Goal: Transaction & Acquisition: Obtain resource

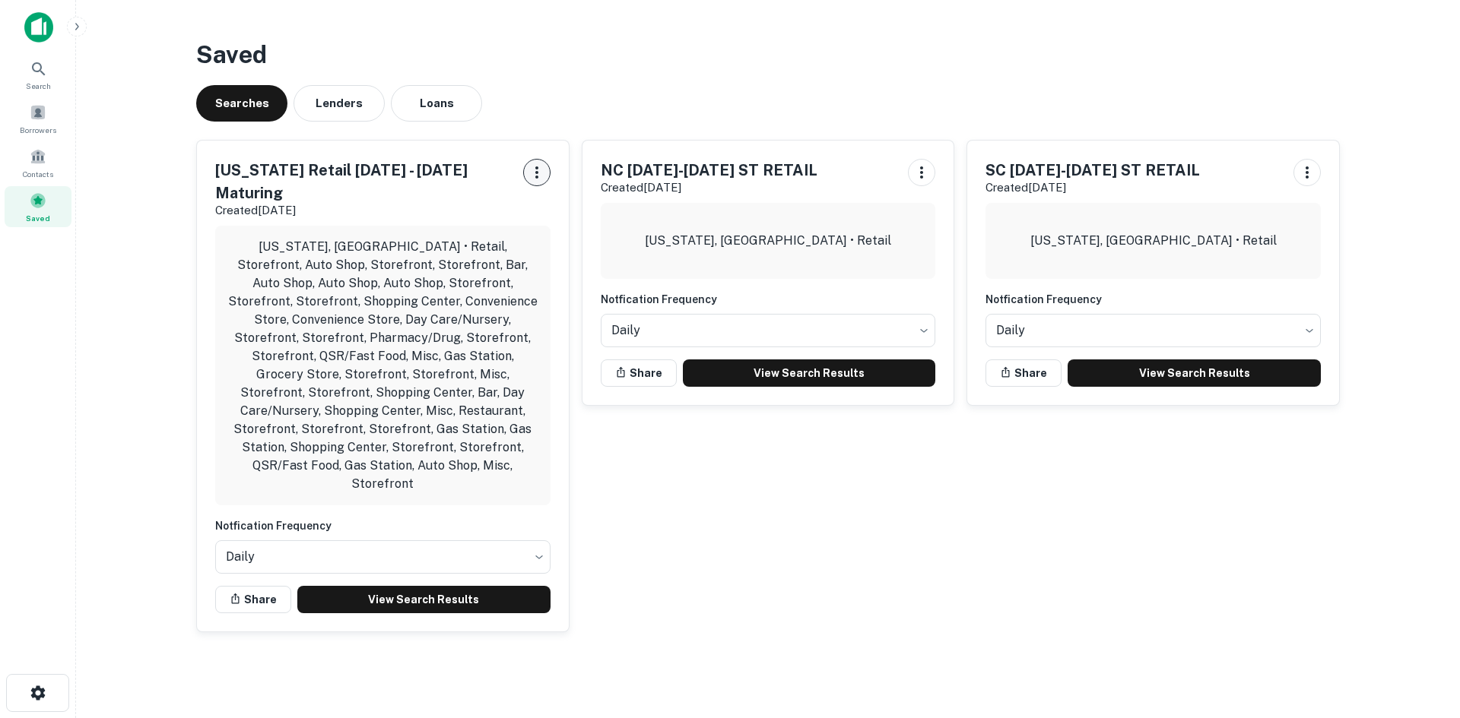
click at [538, 176] on icon "button" at bounding box center [537, 172] width 18 height 18
click at [543, 133] on div at bounding box center [730, 359] width 1460 height 718
click at [427, 586] on link "View Search Results" at bounding box center [423, 599] width 253 height 27
click at [36, 76] on icon at bounding box center [39, 69] width 18 height 18
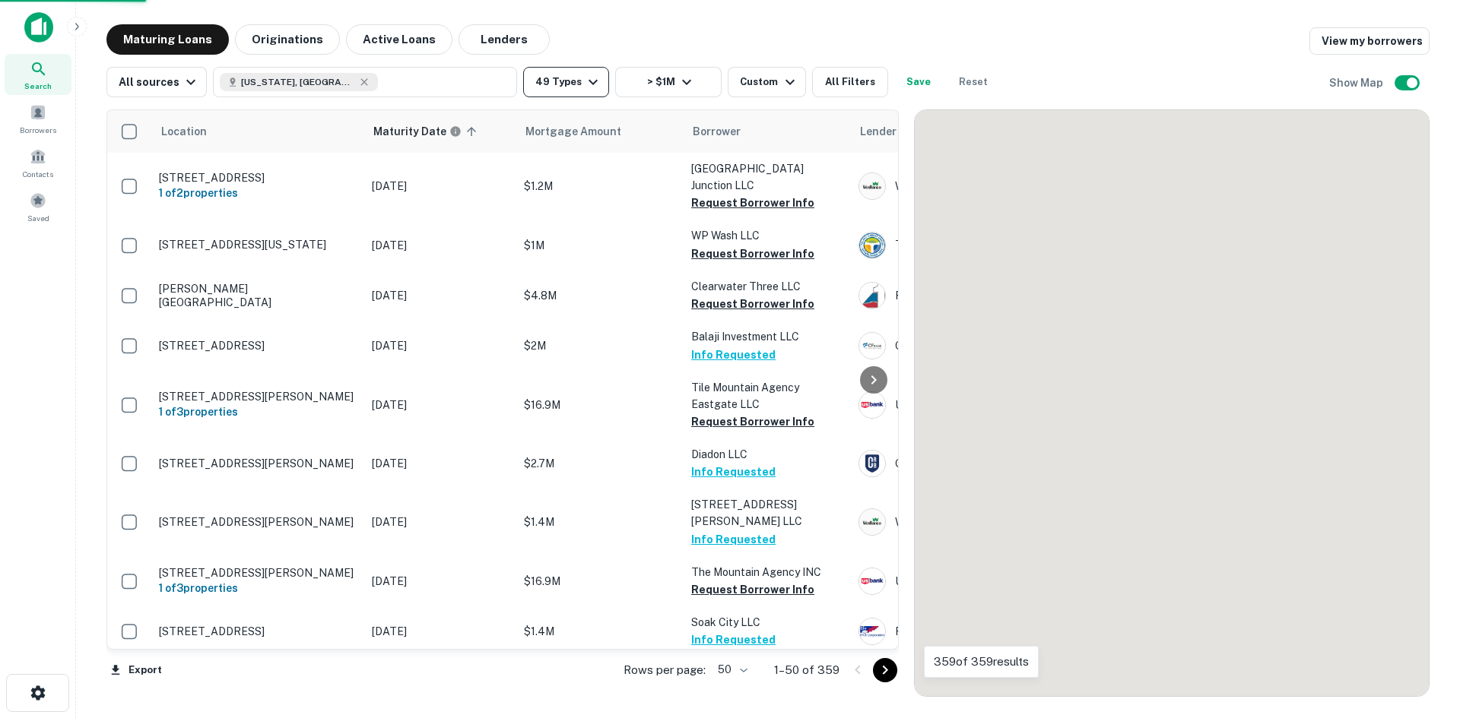
click at [584, 81] on icon "button" at bounding box center [593, 82] width 18 height 18
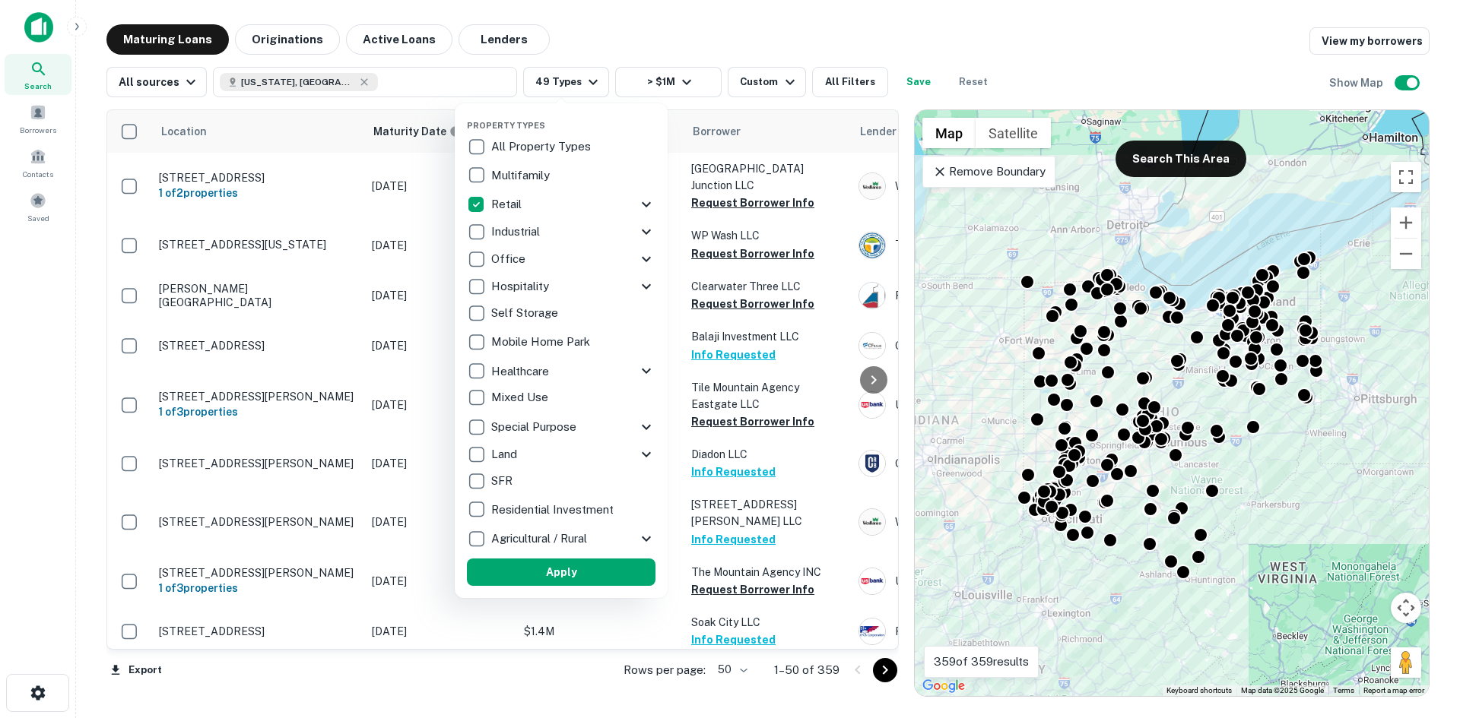
click at [642, 198] on icon at bounding box center [646, 204] width 18 height 18
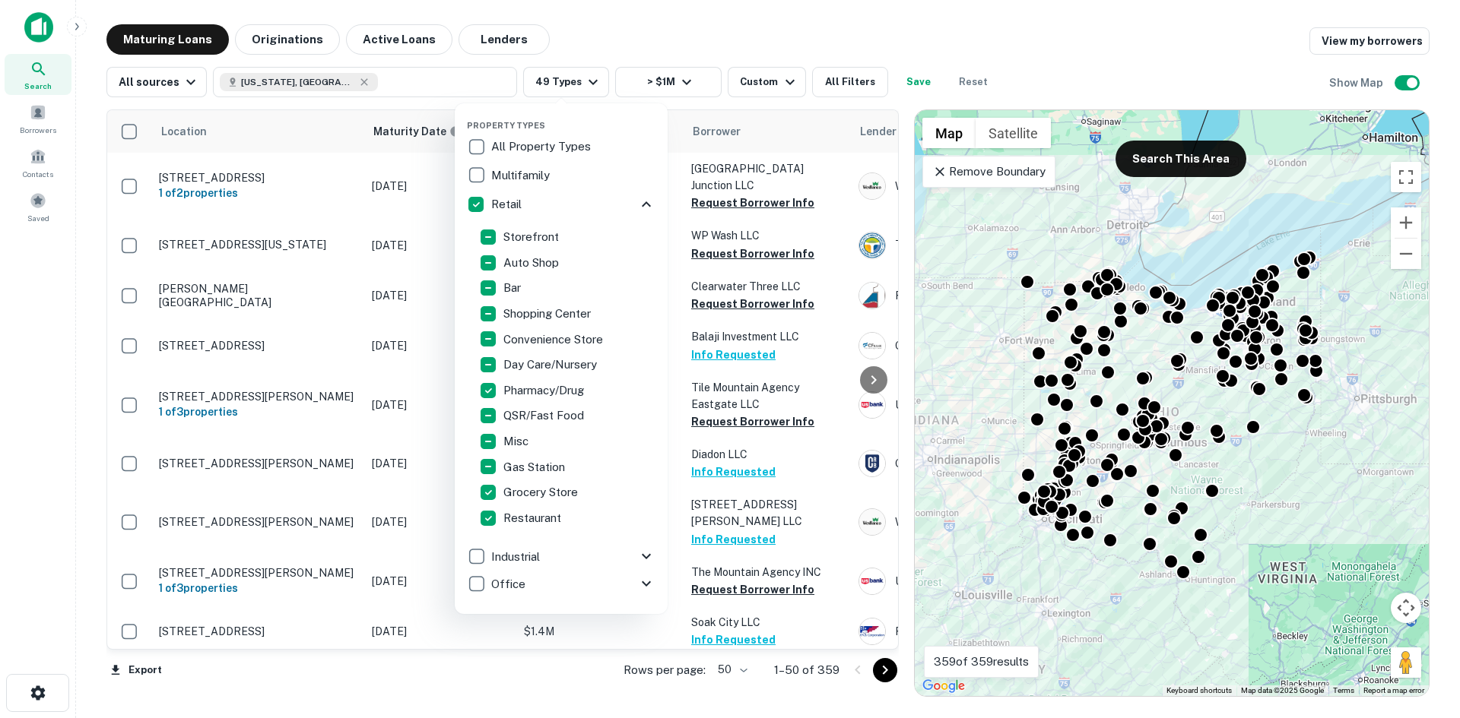
click at [637, 201] on icon at bounding box center [646, 204] width 18 height 18
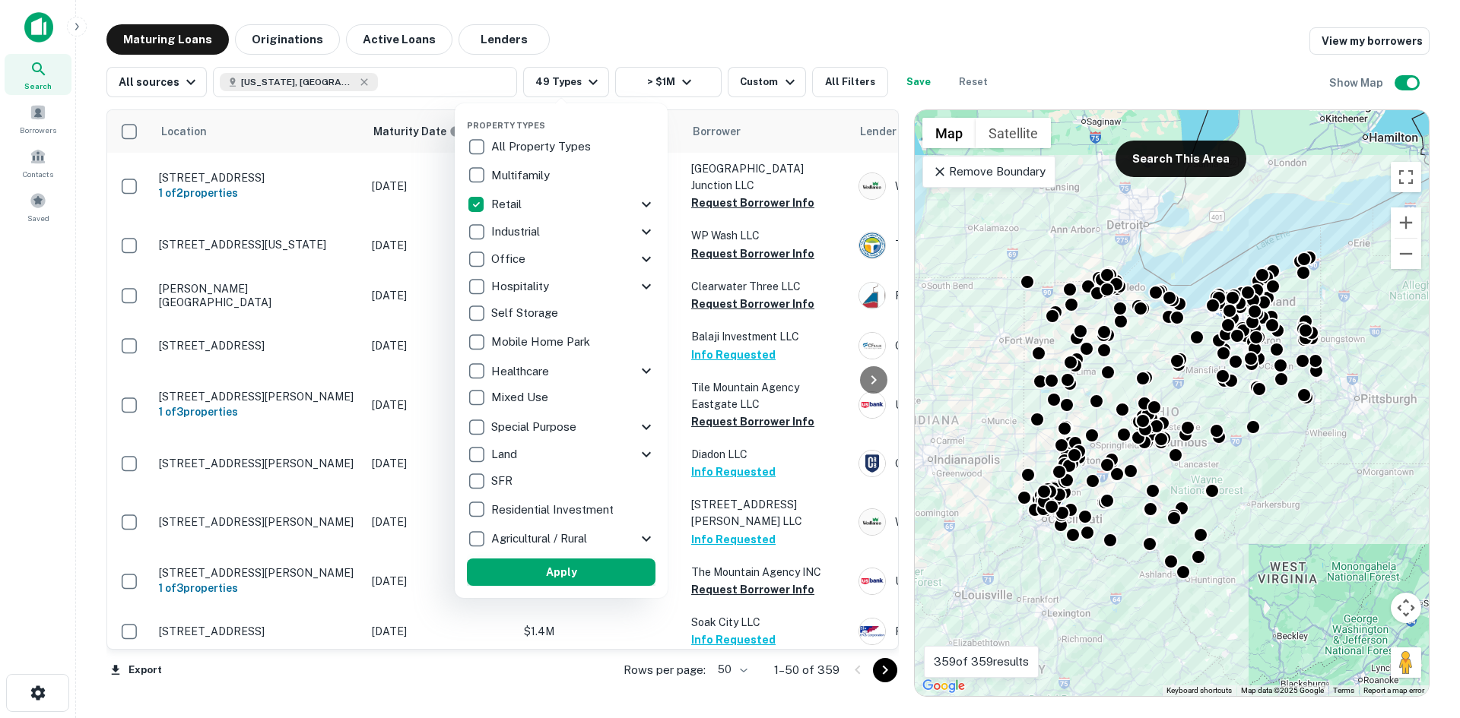
click at [593, 579] on button "Apply" at bounding box center [561, 572] width 189 height 27
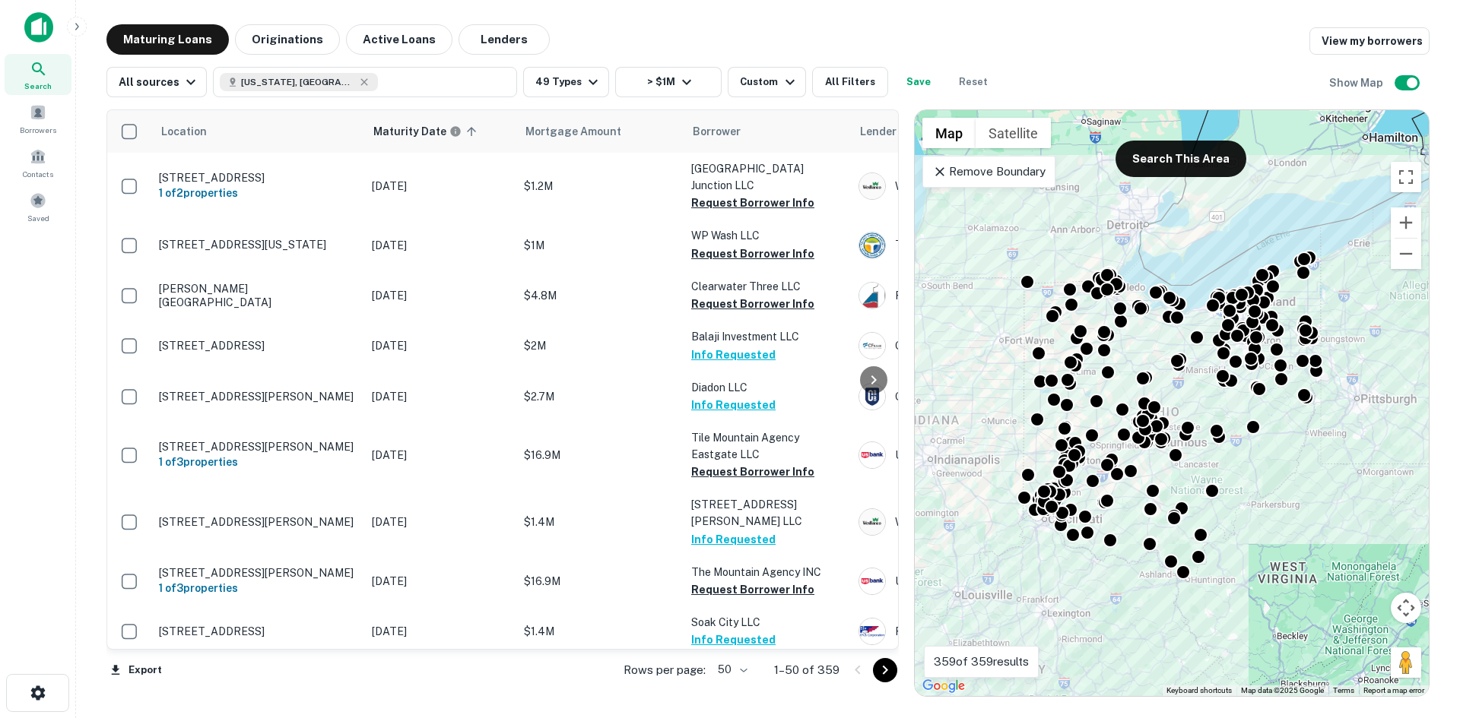
click at [743, 664] on body "Search Borrowers Contacts Saved Maturing Loans Originations Active Loans Lender…" at bounding box center [730, 359] width 1460 height 718
click at [737, 683] on li "100" at bounding box center [734, 686] width 44 height 27
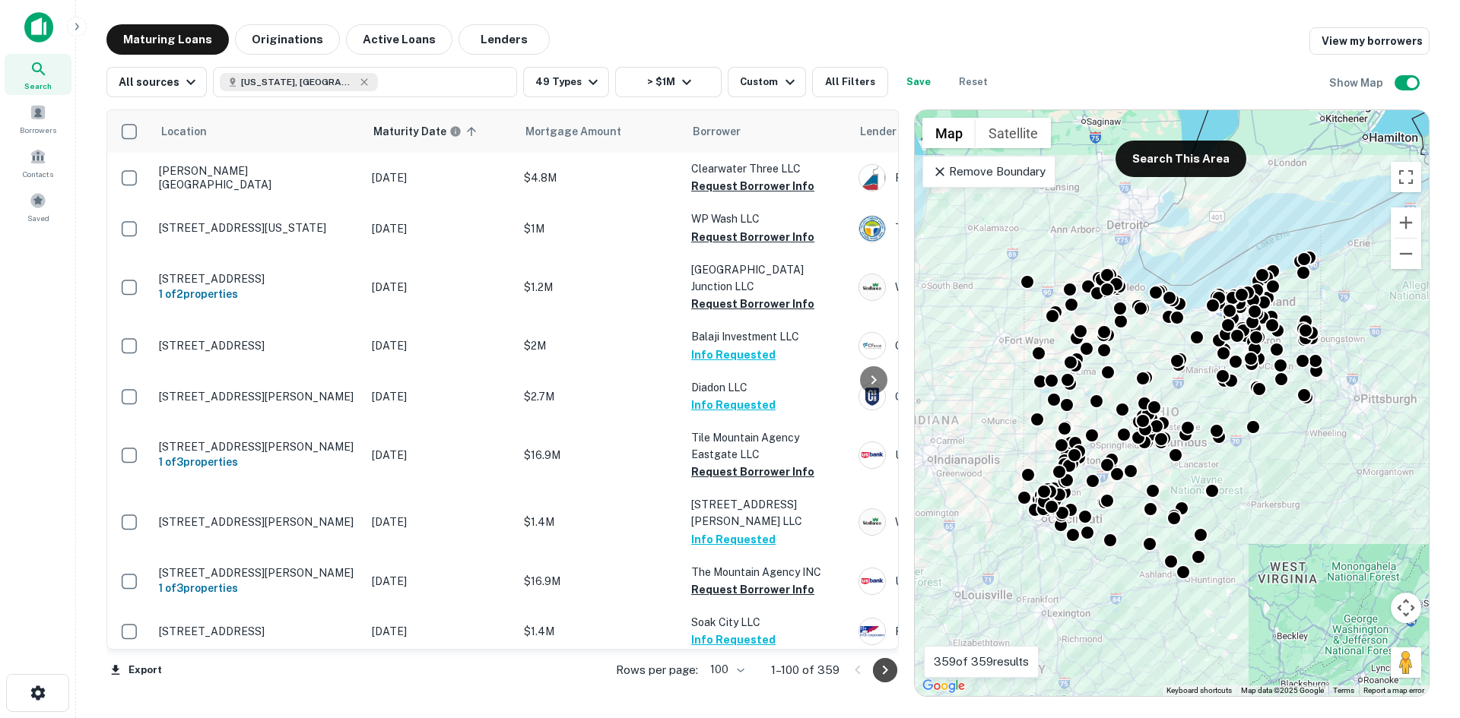
click at [875, 674] on button "Go to next page" at bounding box center [885, 670] width 24 height 24
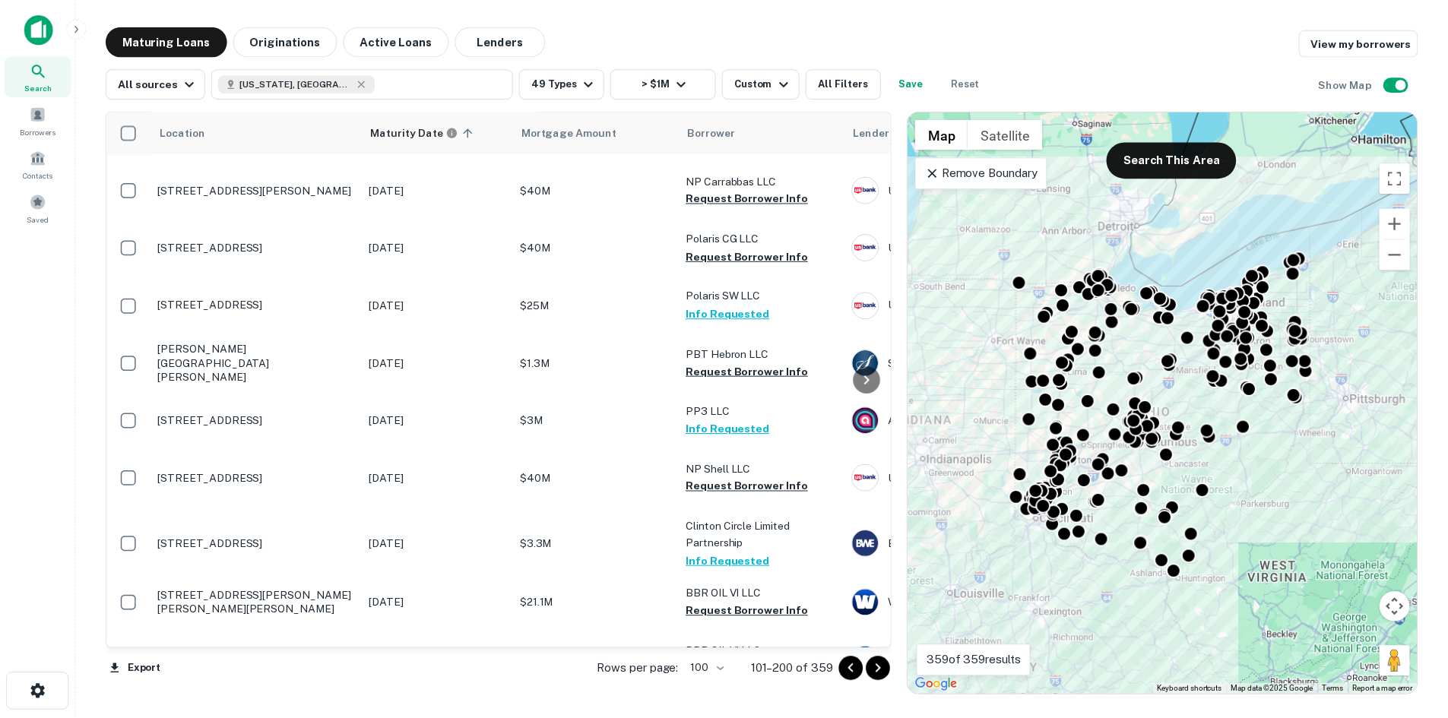
scroll to position [684, 0]
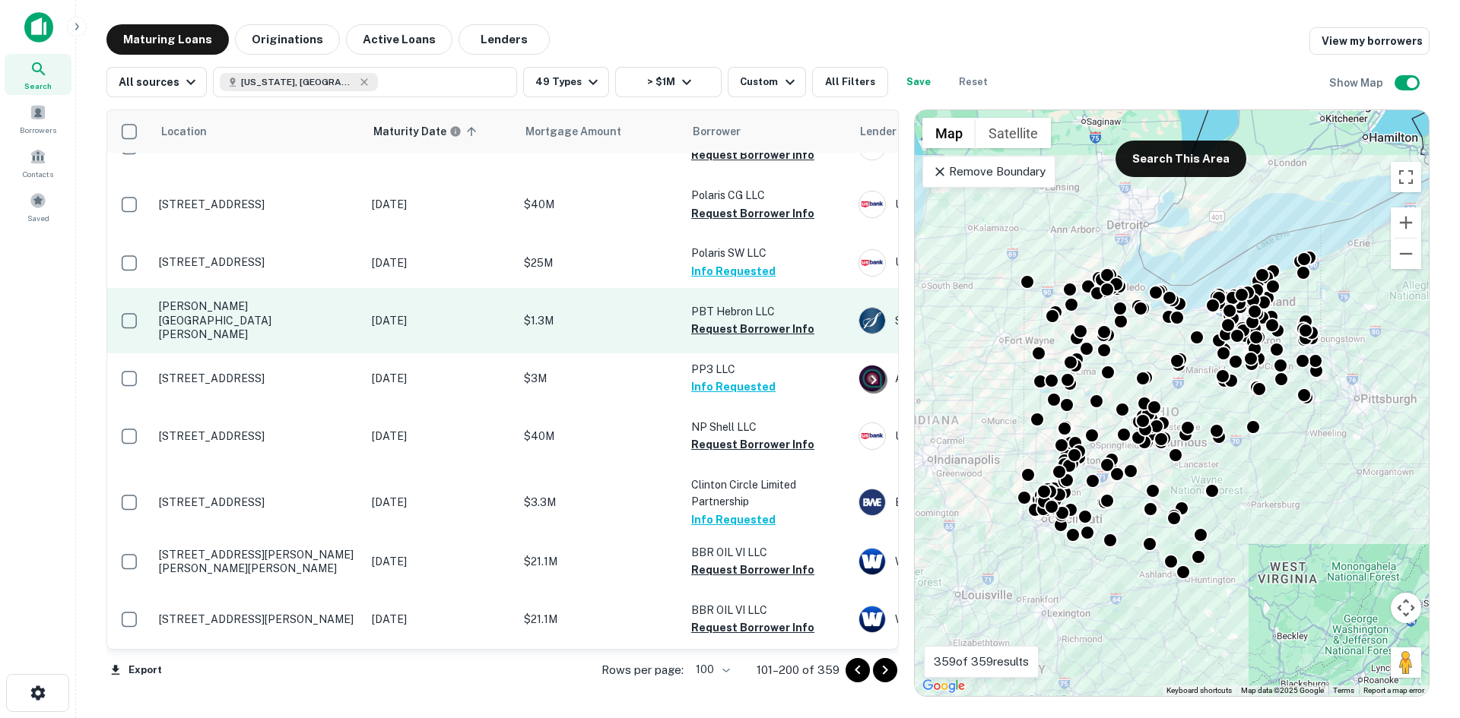
click at [250, 341] on p "Putnam Rd Heath, OH 43056" at bounding box center [258, 321] width 198 height 42
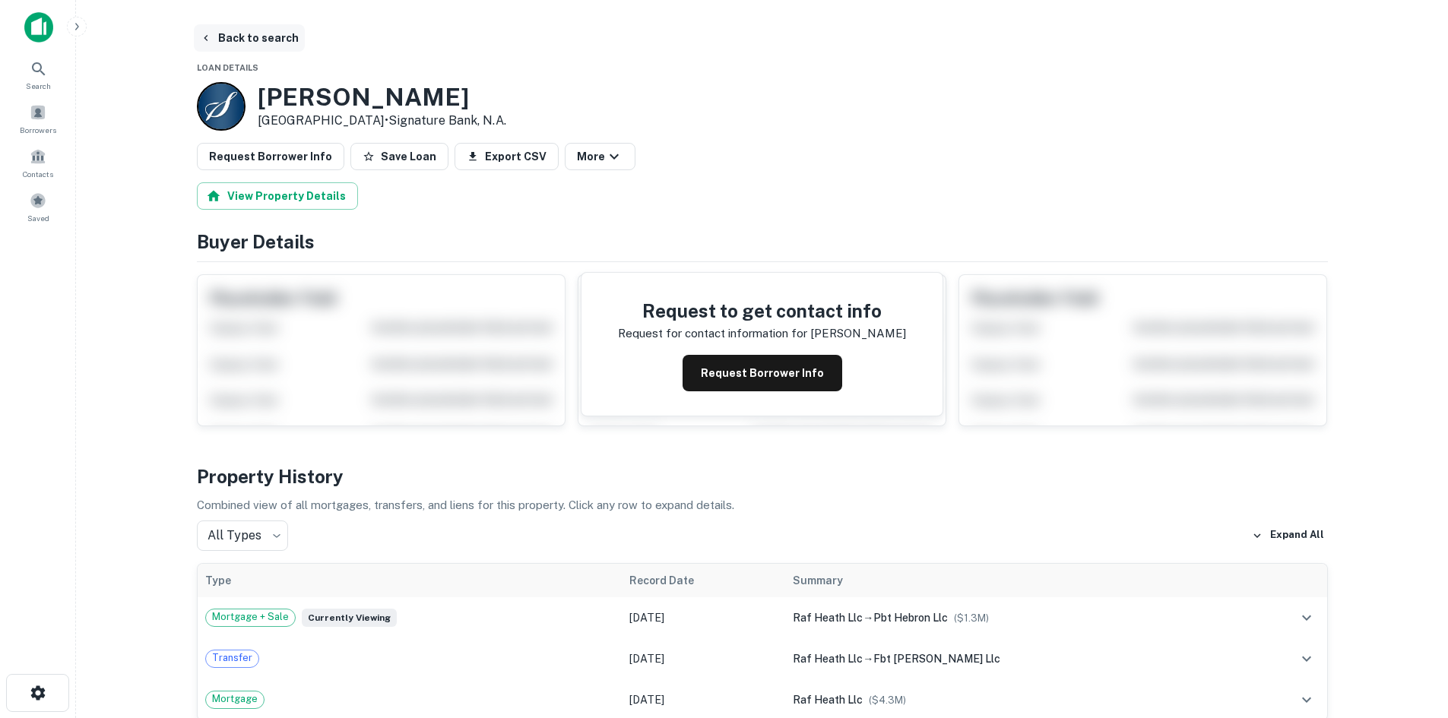
click at [243, 40] on button "Back to search" at bounding box center [249, 37] width 111 height 27
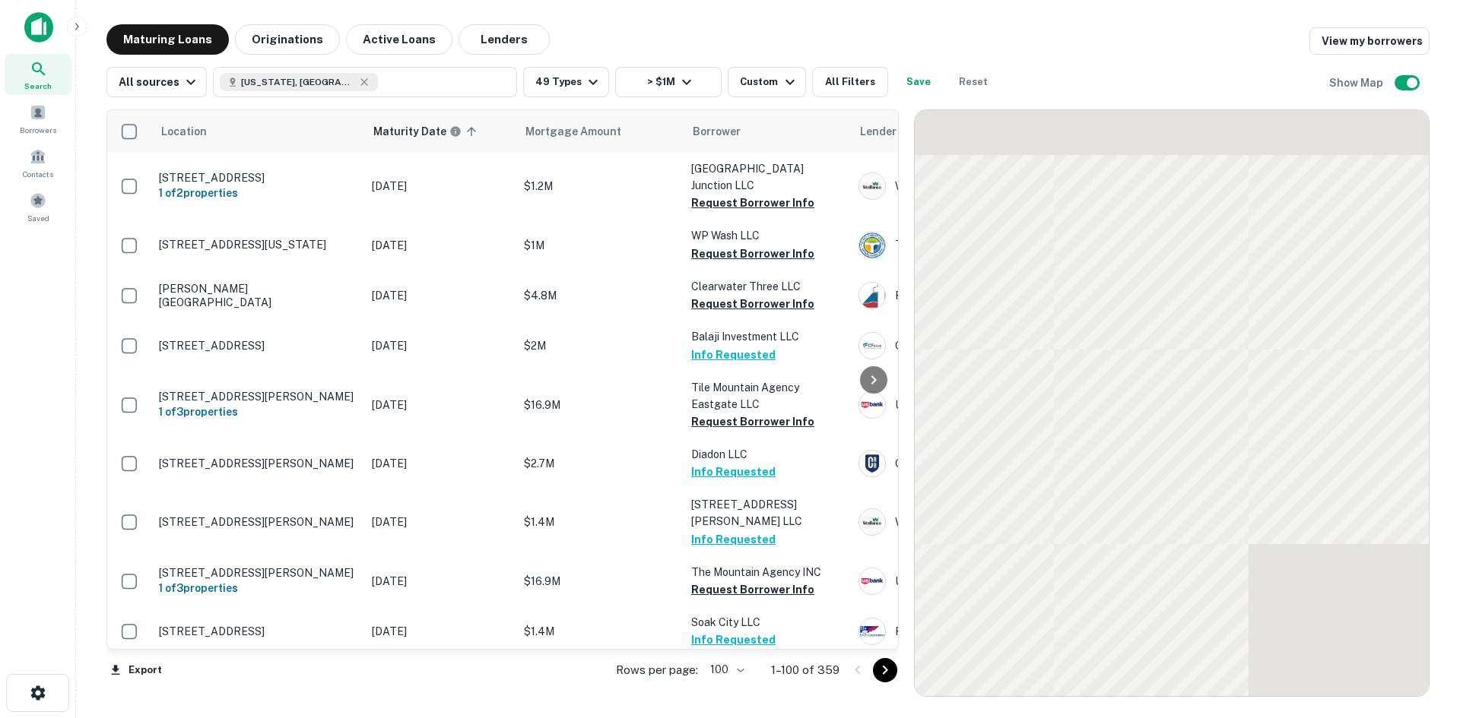
scroll to position [684, 0]
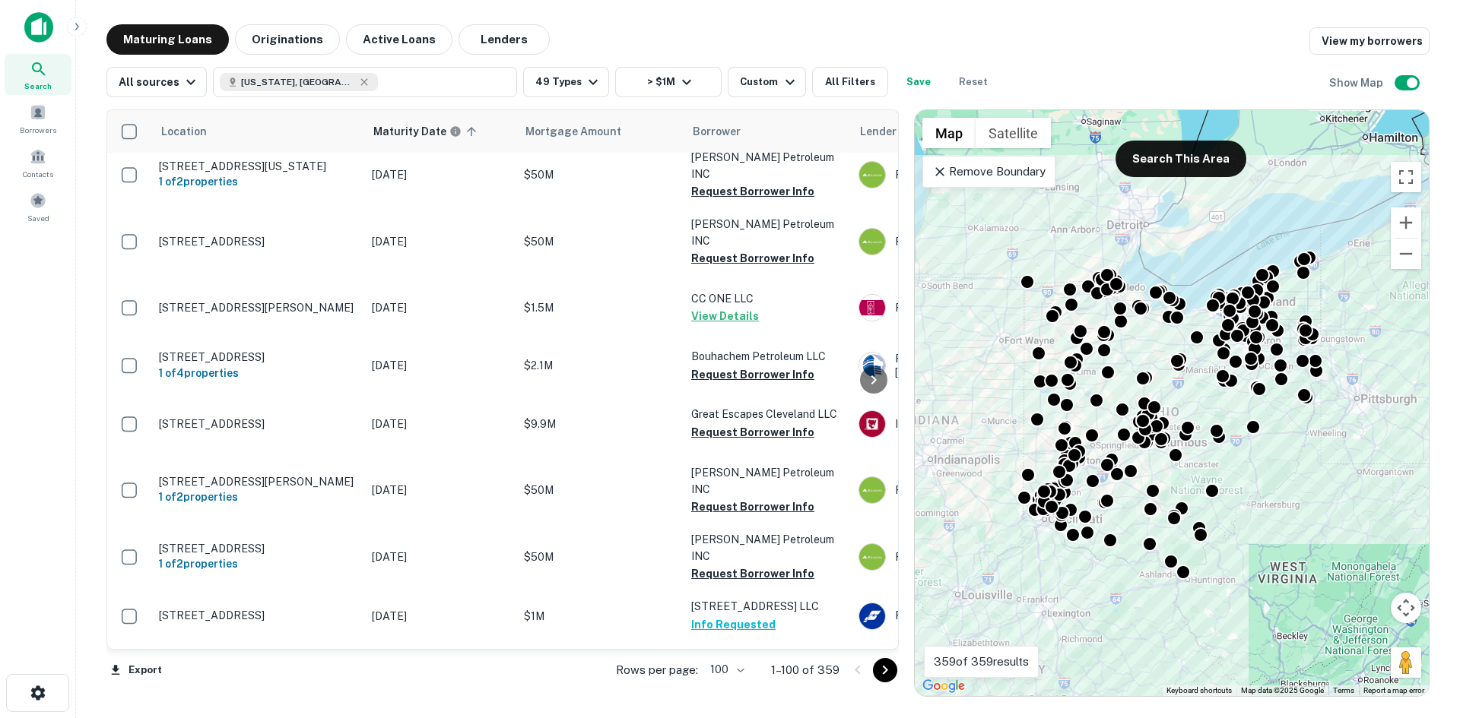
click at [885, 668] on icon "Go to next page" at bounding box center [885, 670] width 5 height 9
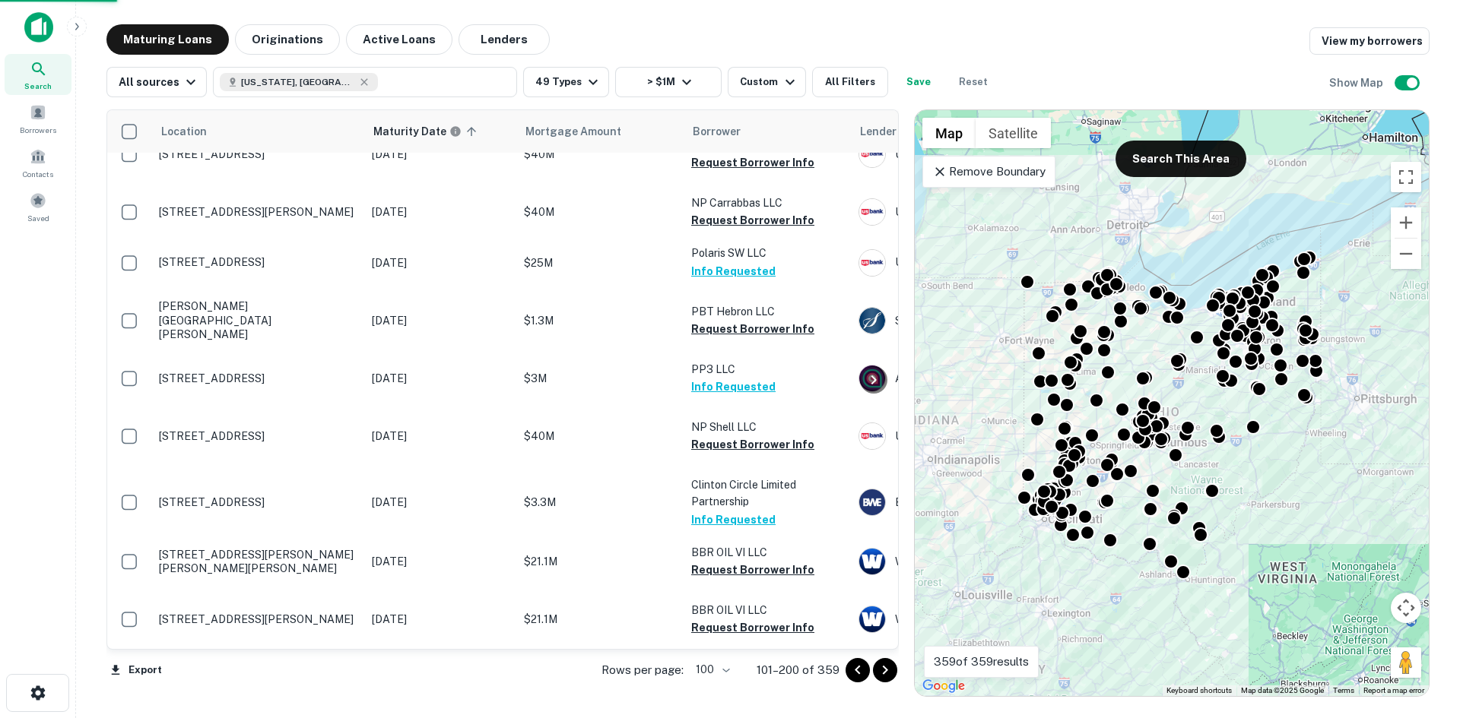
click at [885, 668] on icon "Go to next page" at bounding box center [885, 670] width 5 height 9
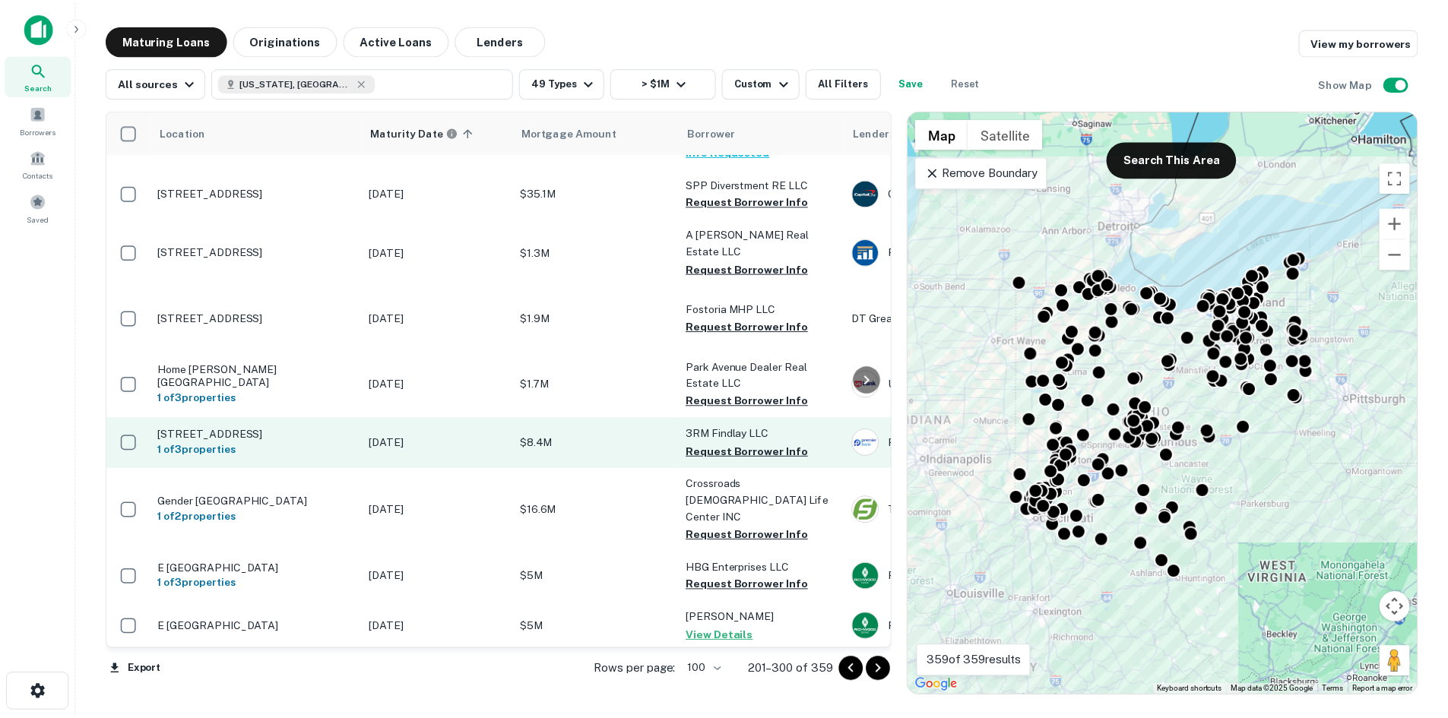
scroll to position [304, 0]
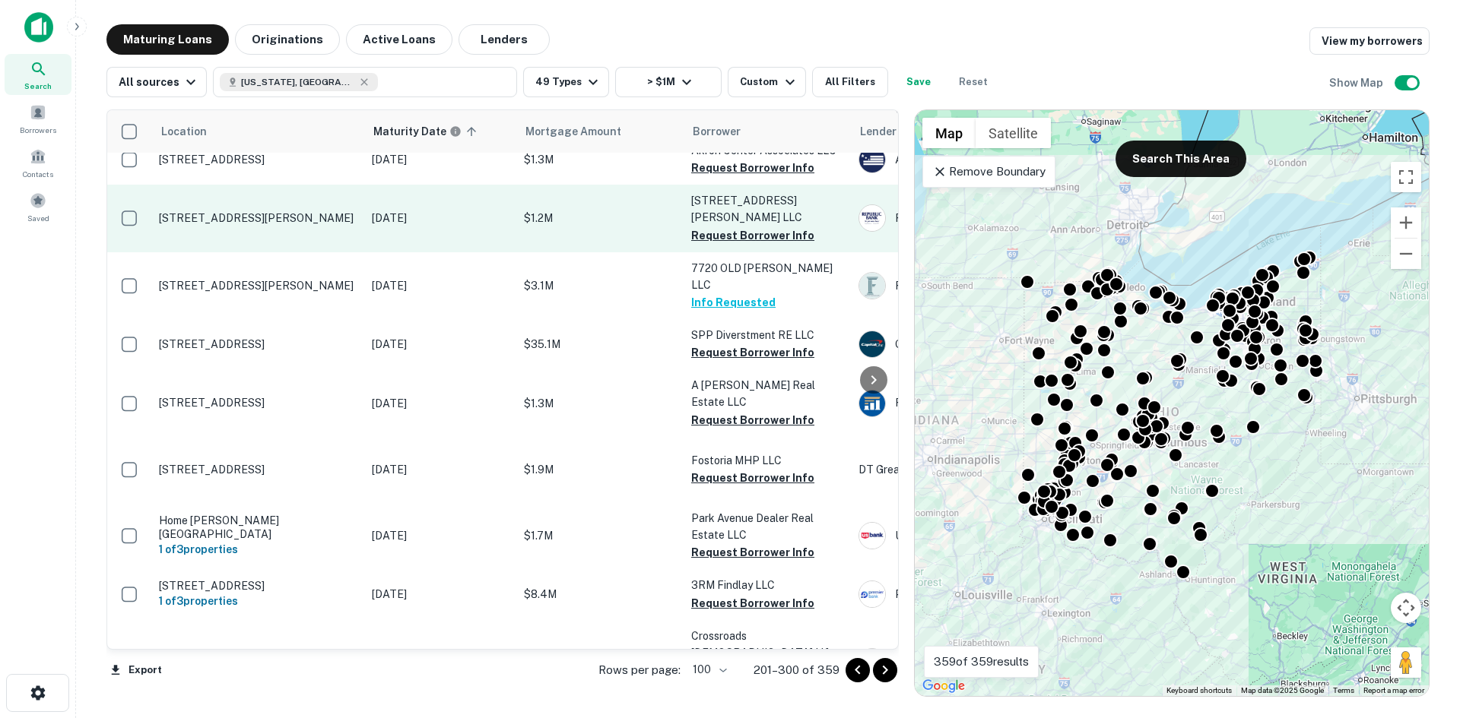
click at [287, 225] on p "[STREET_ADDRESS][PERSON_NAME]" at bounding box center [258, 218] width 198 height 14
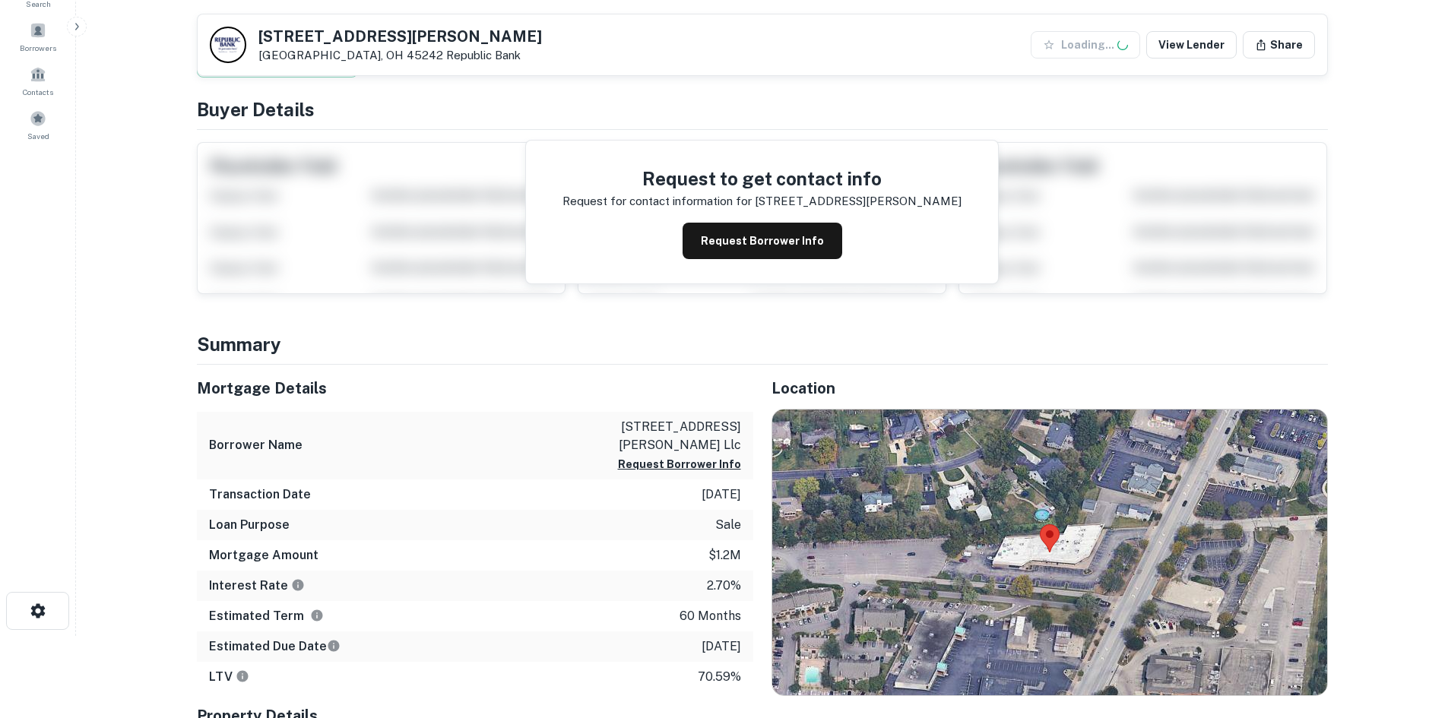
scroll to position [228, 0]
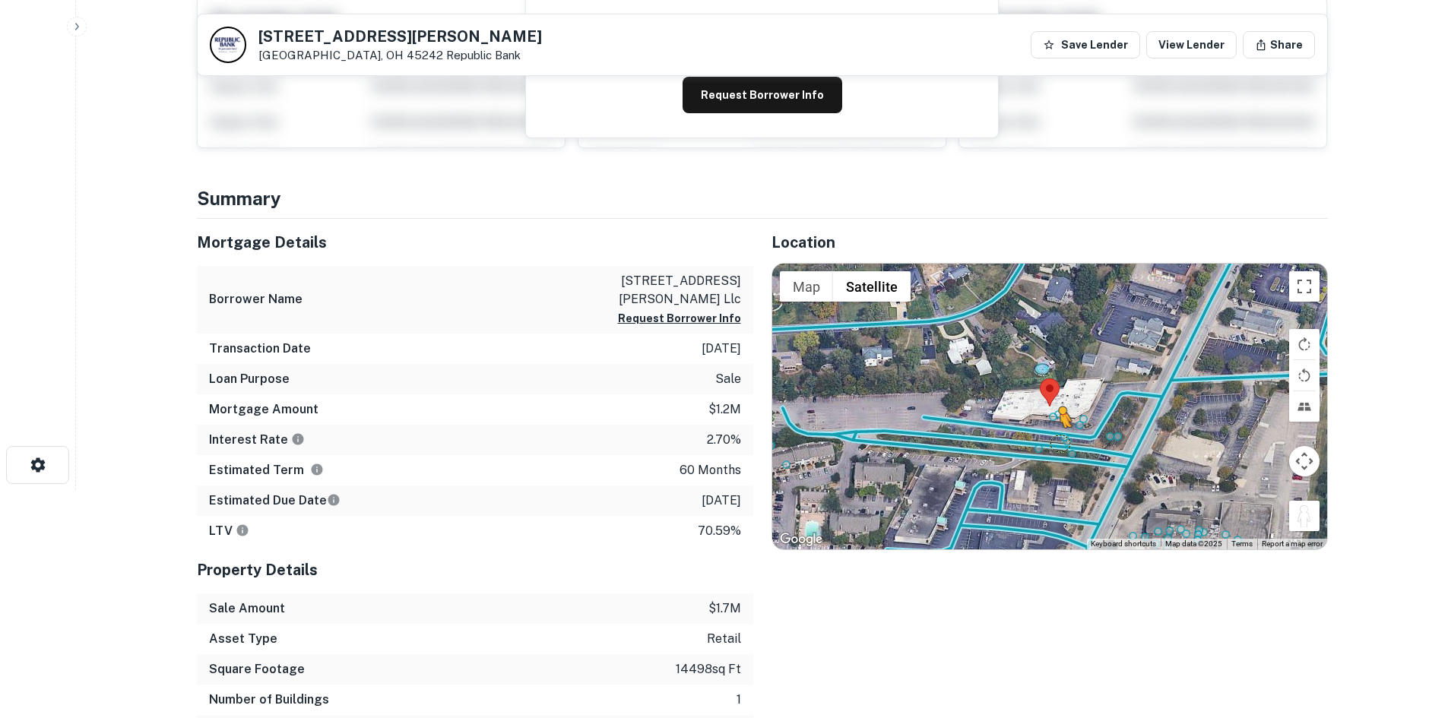
drag, startPoint x: 1317, startPoint y: 527, endPoint x: 1051, endPoint y: 436, distance: 280.3
click at [1051, 436] on div "To activate drag with keyboard, press Alt + Enter. Once in keyboard drag state,…" at bounding box center [1049, 407] width 555 height 286
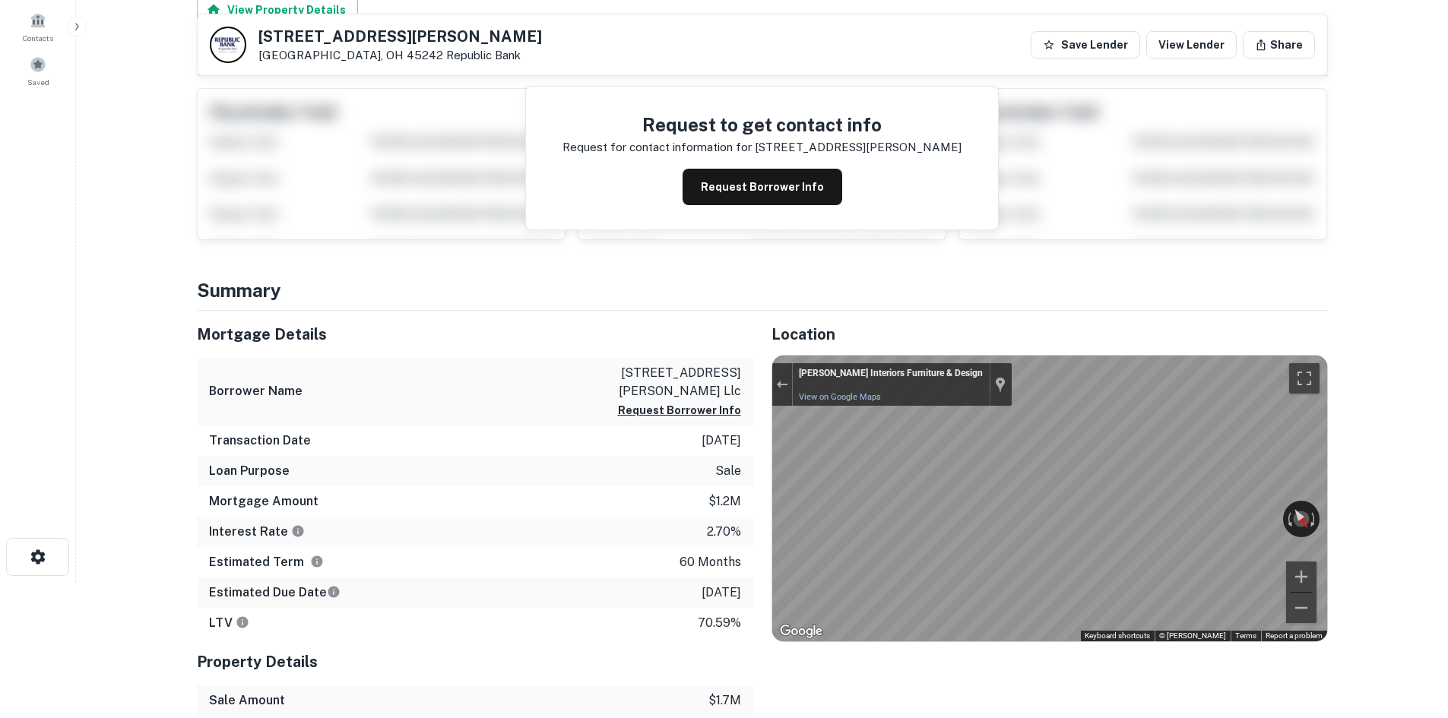
scroll to position [0, 0]
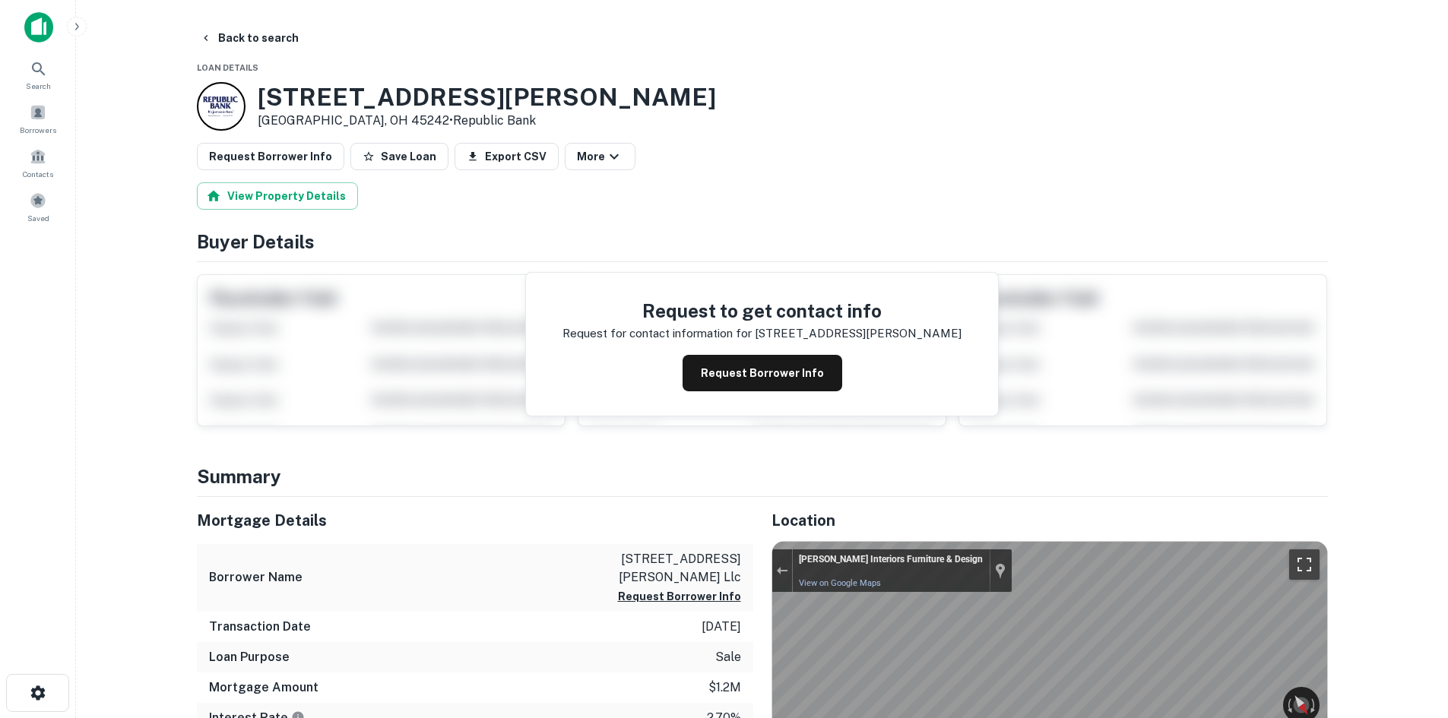
click at [1315, 563] on button "Toggle fullscreen view" at bounding box center [1304, 565] width 30 height 30
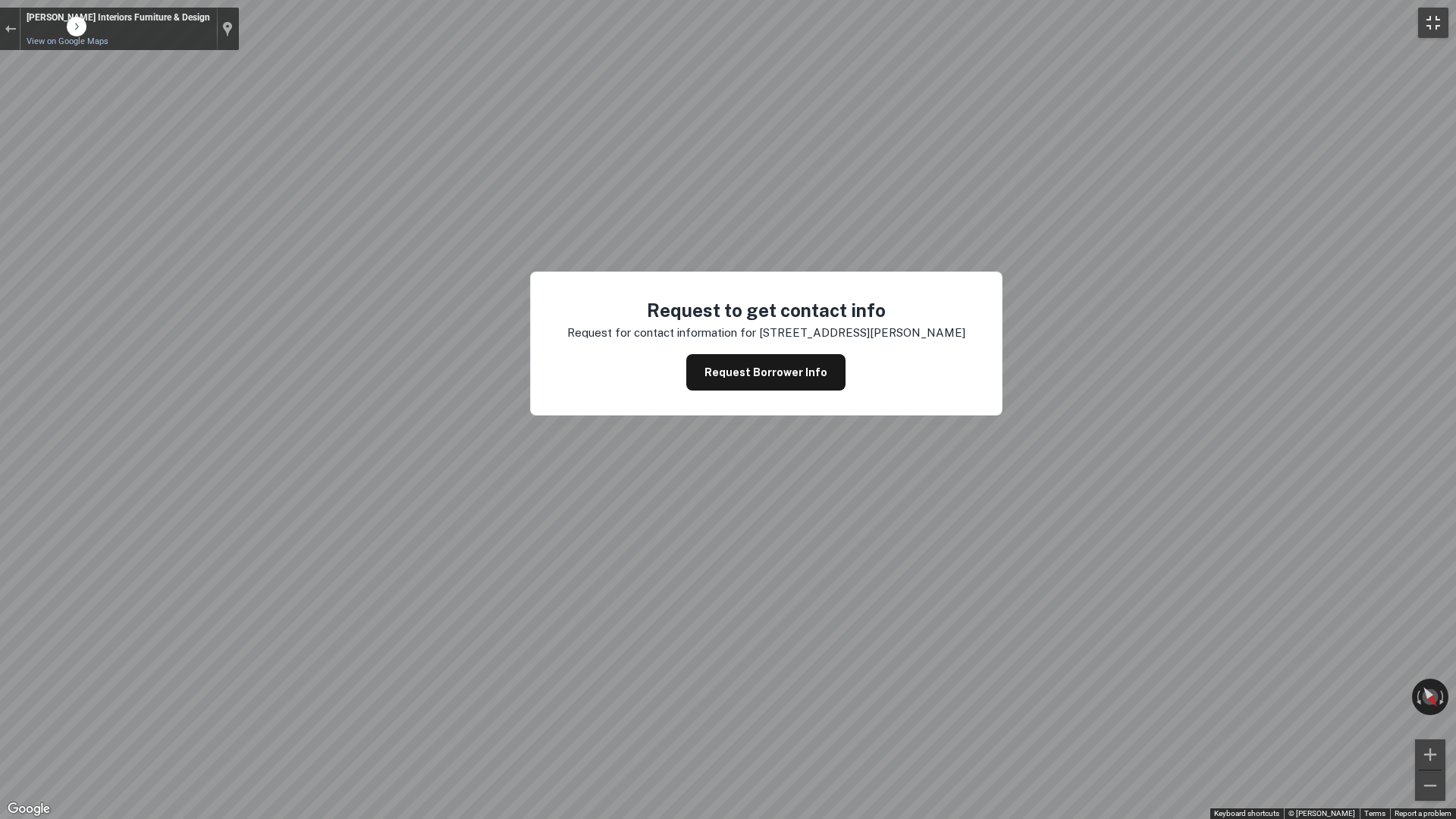
click at [1418, 21] on button "Toggle fullscreen view" at bounding box center [1433, 23] width 30 height 30
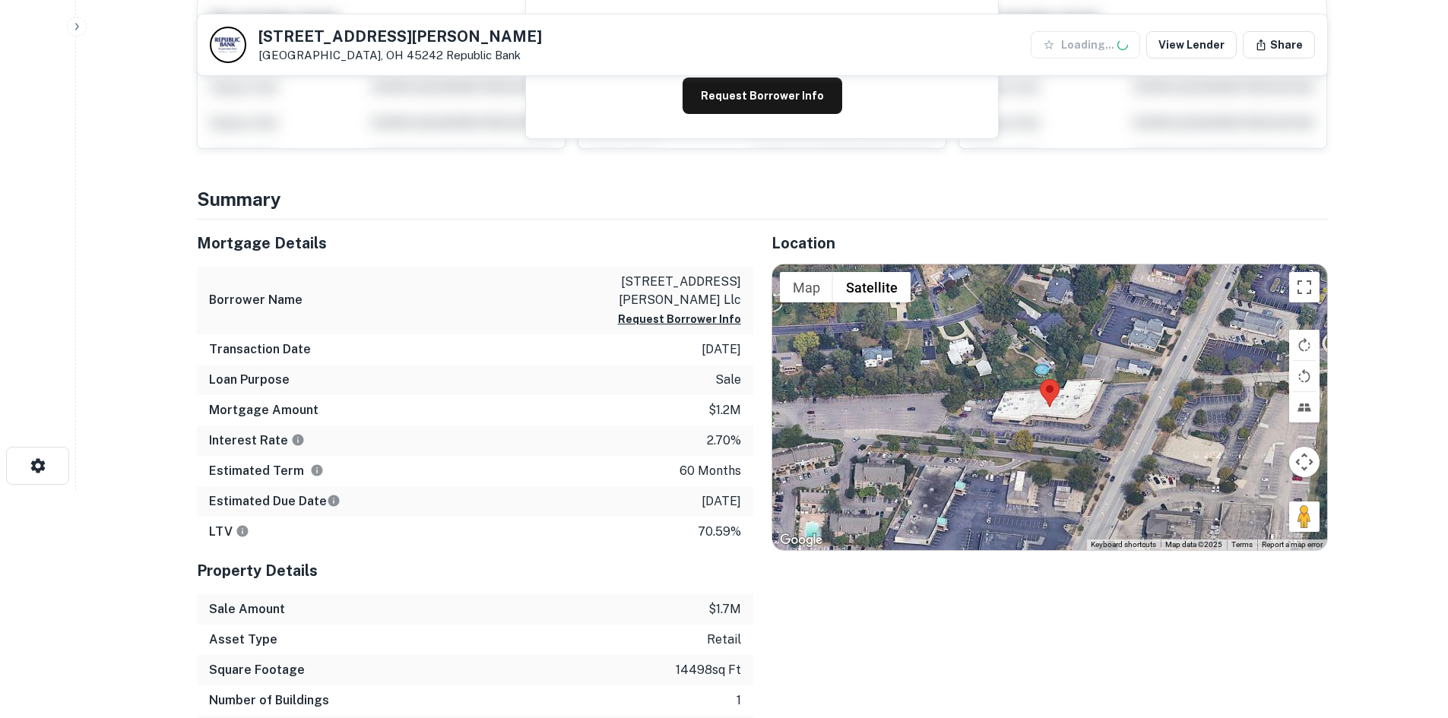
scroll to position [228, 0]
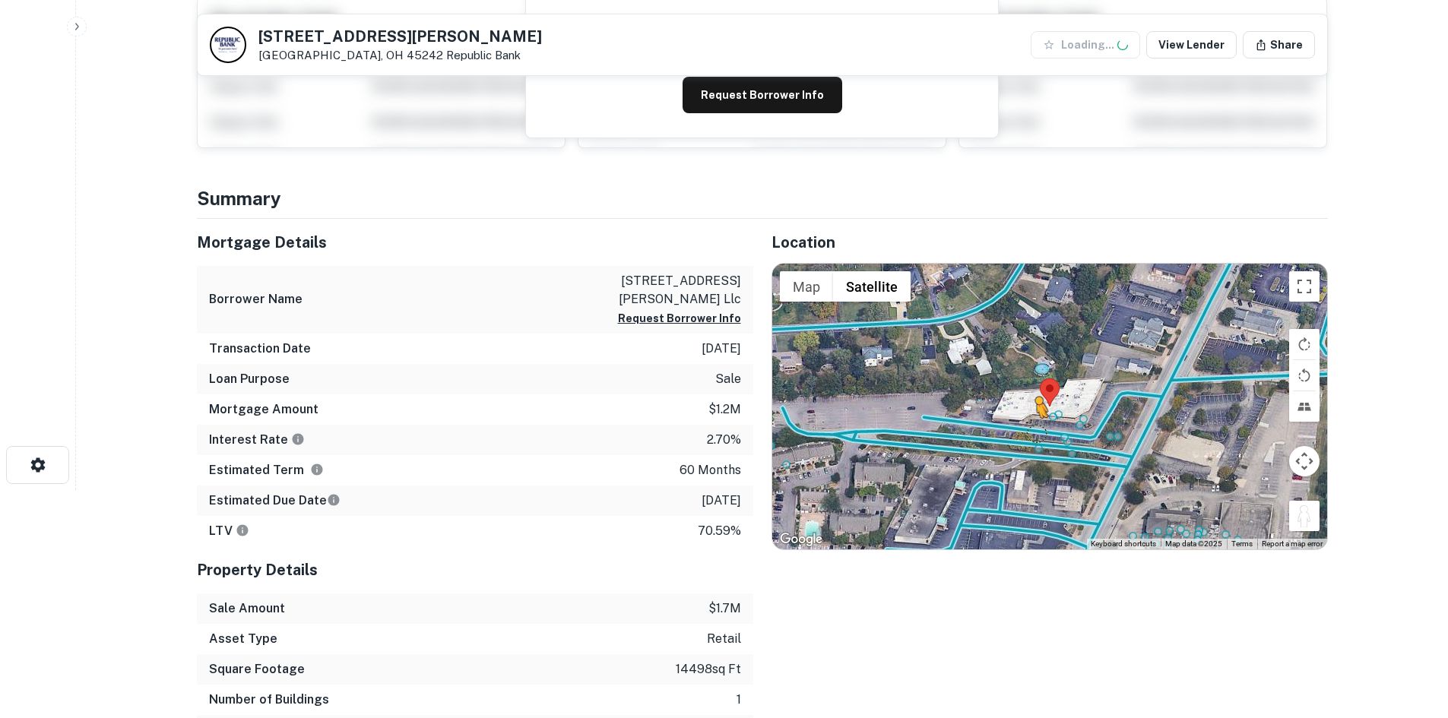
drag, startPoint x: 1301, startPoint y: 512, endPoint x: 1036, endPoint y: 433, distance: 276.3
click at [1037, 433] on div "To activate drag with keyboard, press Alt + Enter. Once in keyboard drag state,…" at bounding box center [1049, 407] width 555 height 286
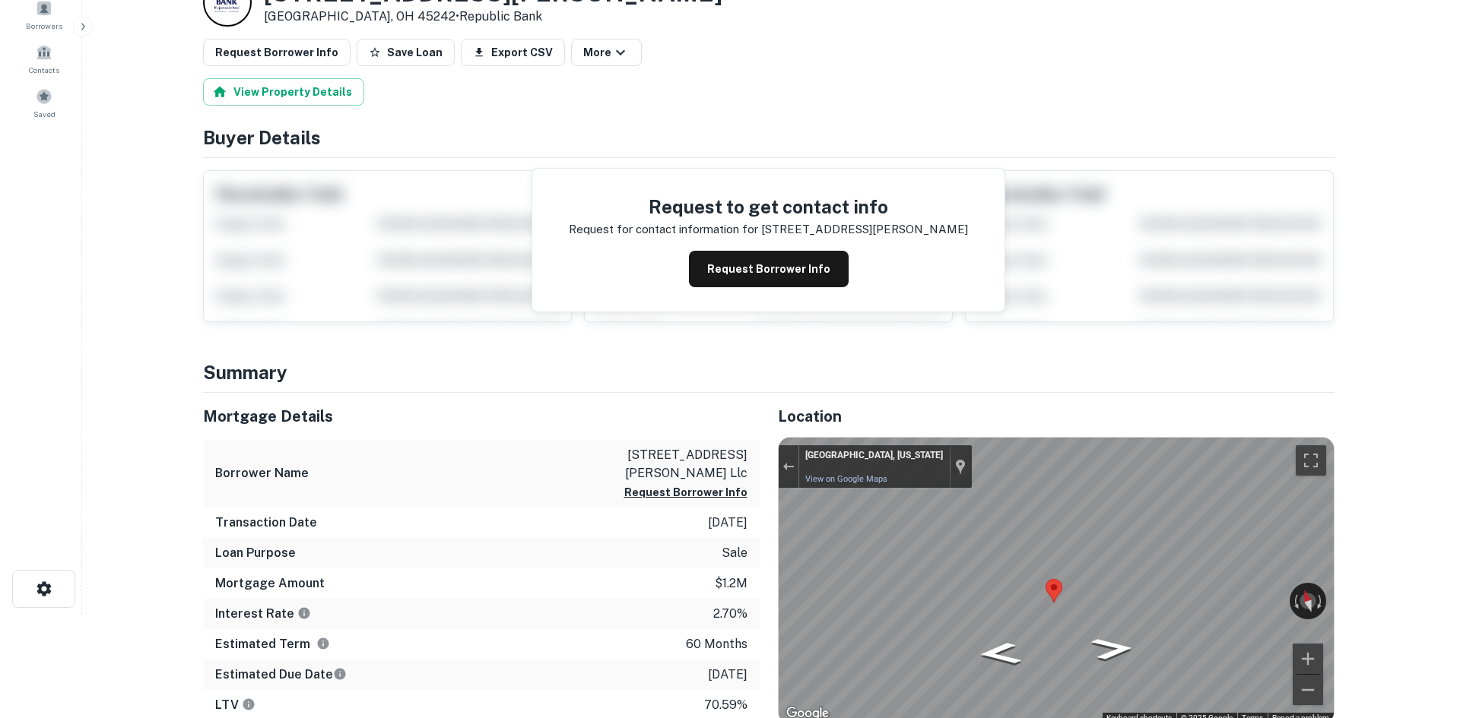
scroll to position [0, 0]
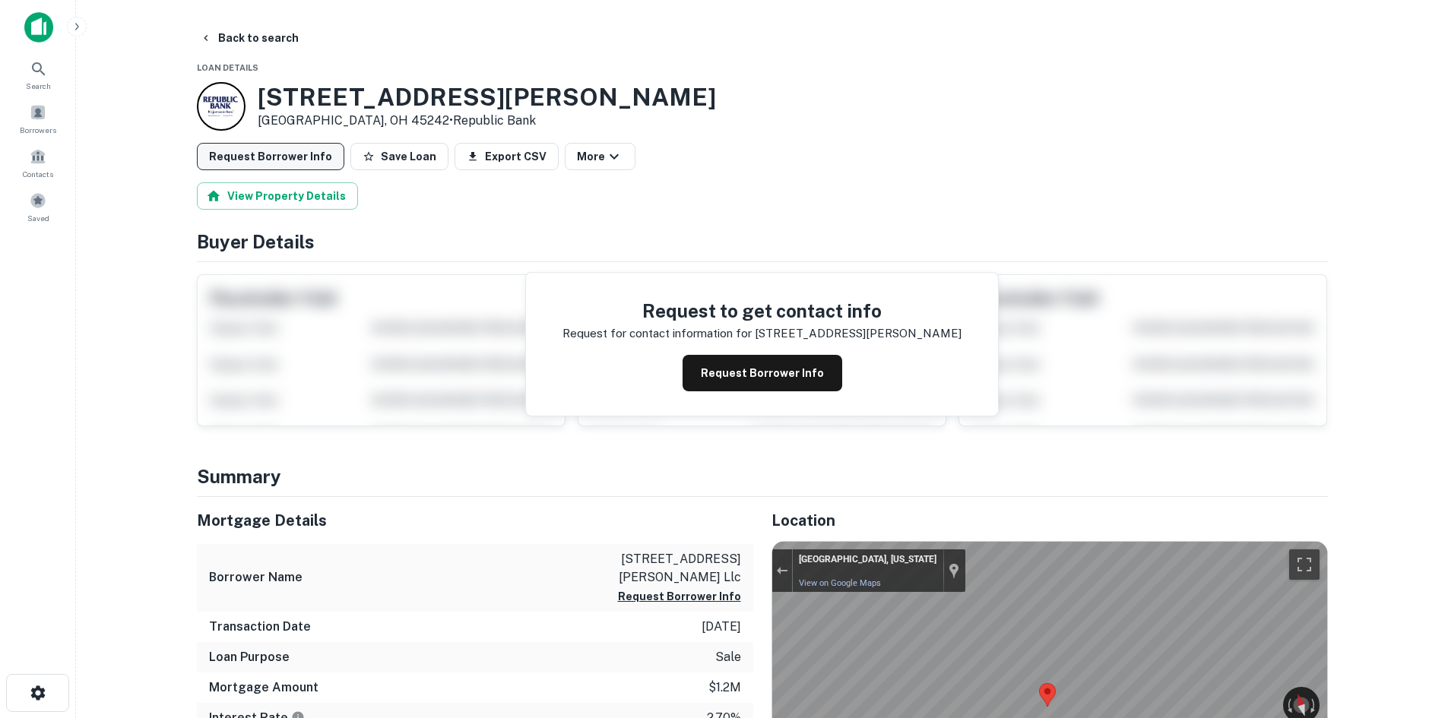
click at [323, 157] on button "Request Borrower Info" at bounding box center [270, 156] width 147 height 27
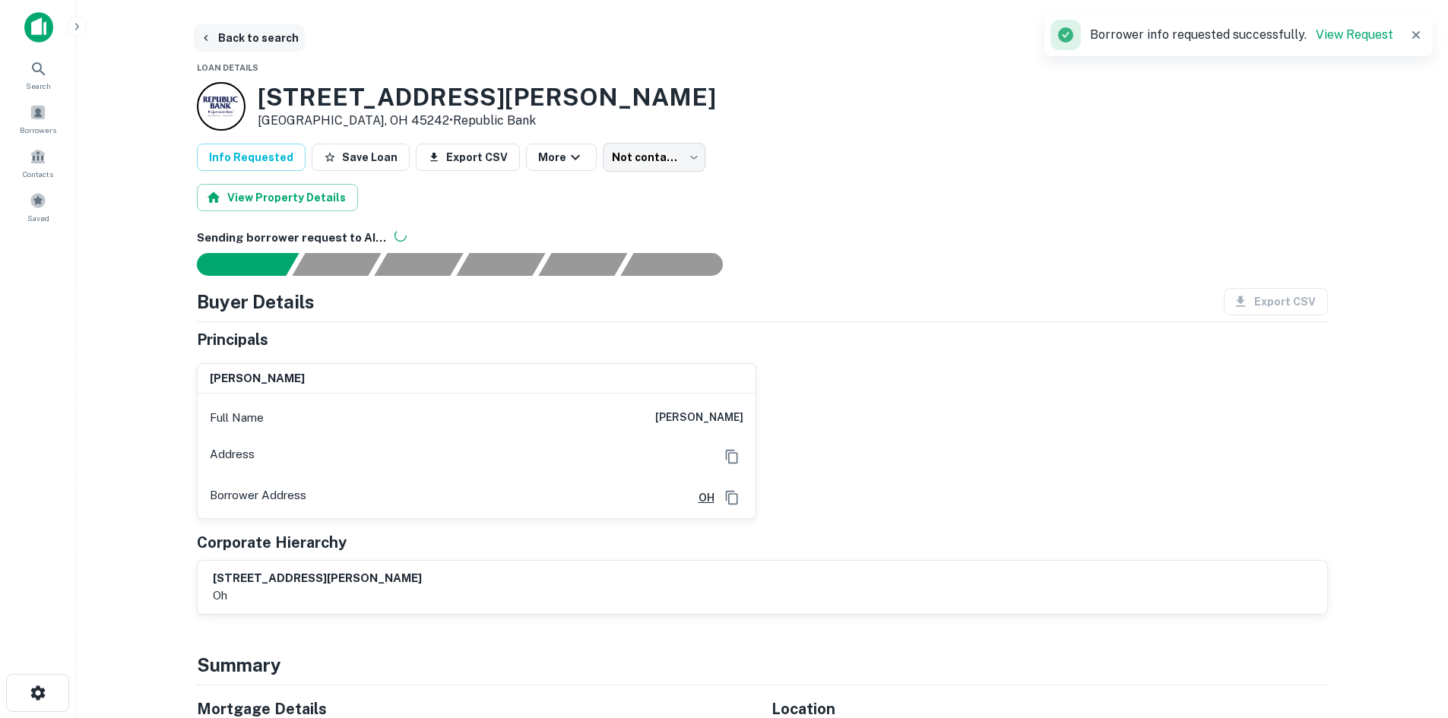
click at [279, 43] on button "Back to search" at bounding box center [249, 37] width 111 height 27
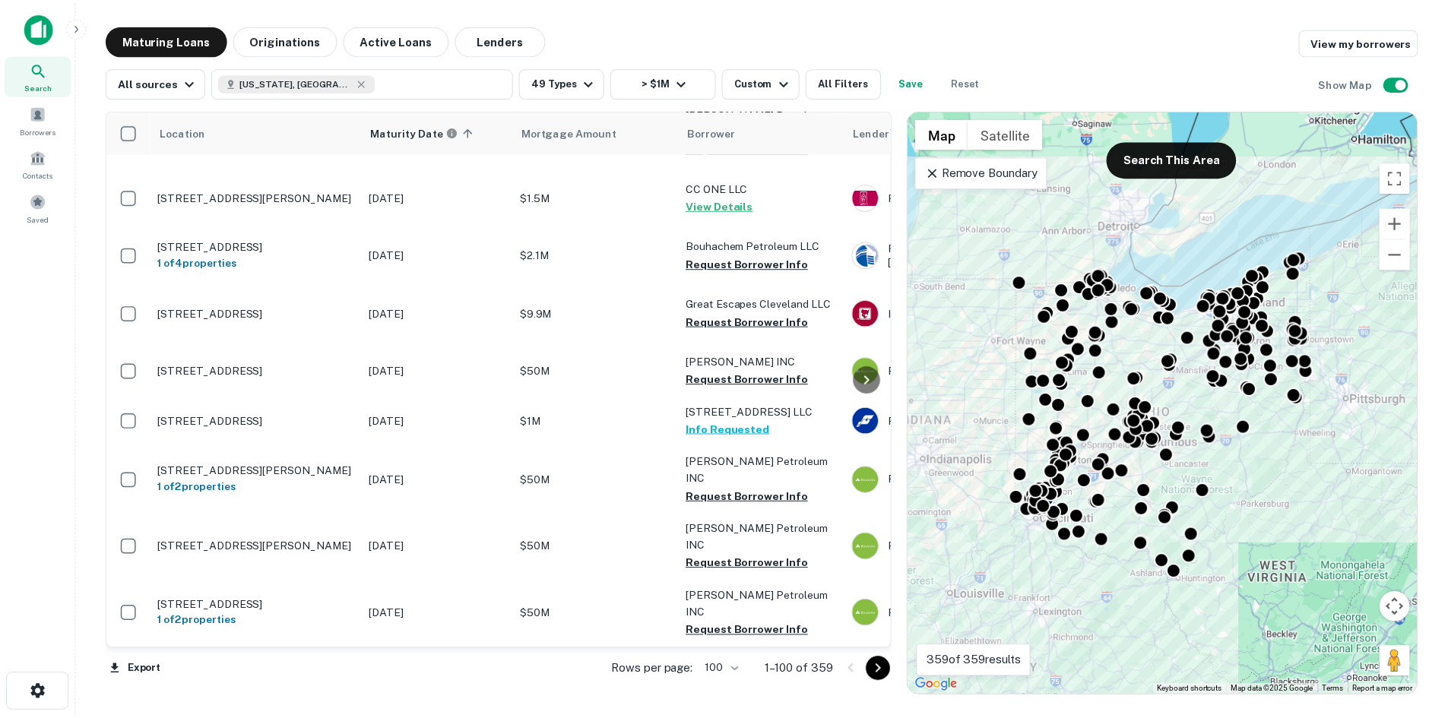
scroll to position [836, 0]
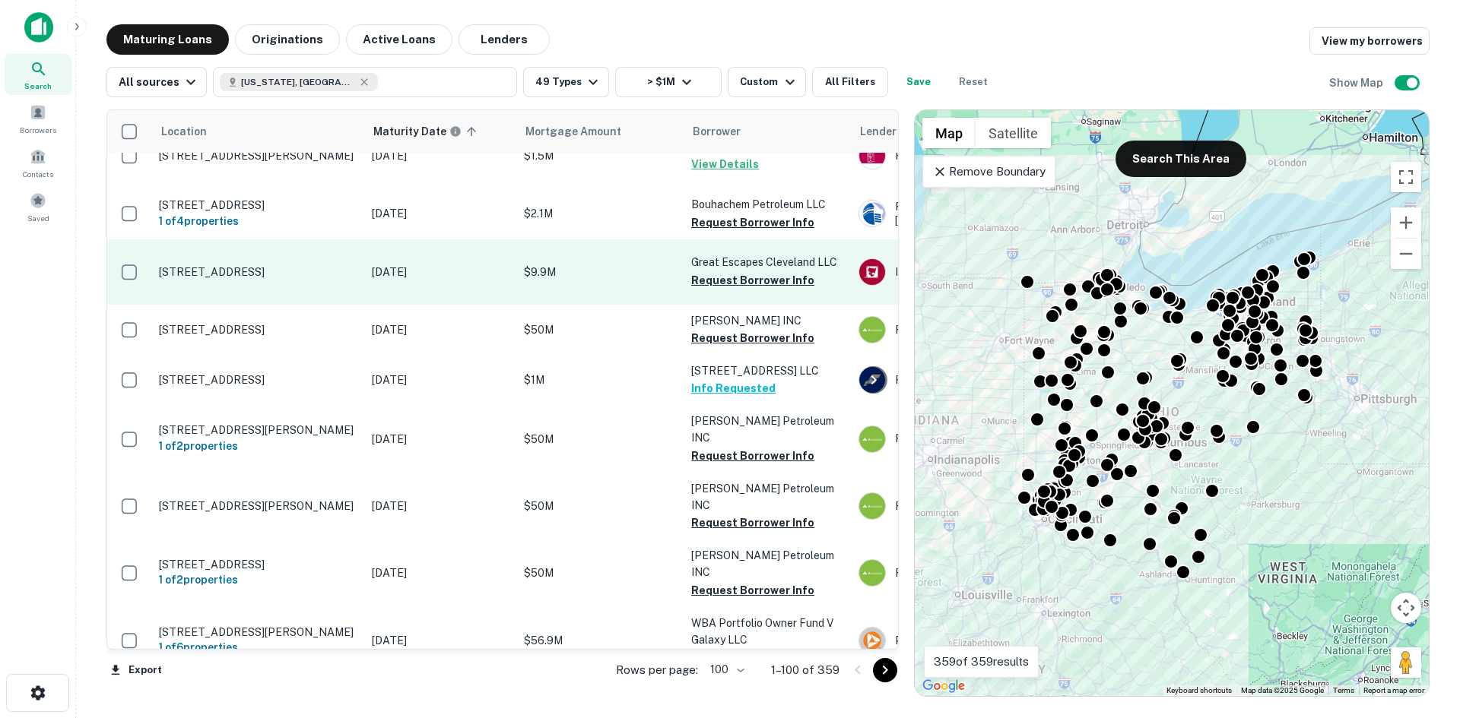
click at [289, 279] on p "[STREET_ADDRESS]" at bounding box center [258, 272] width 198 height 14
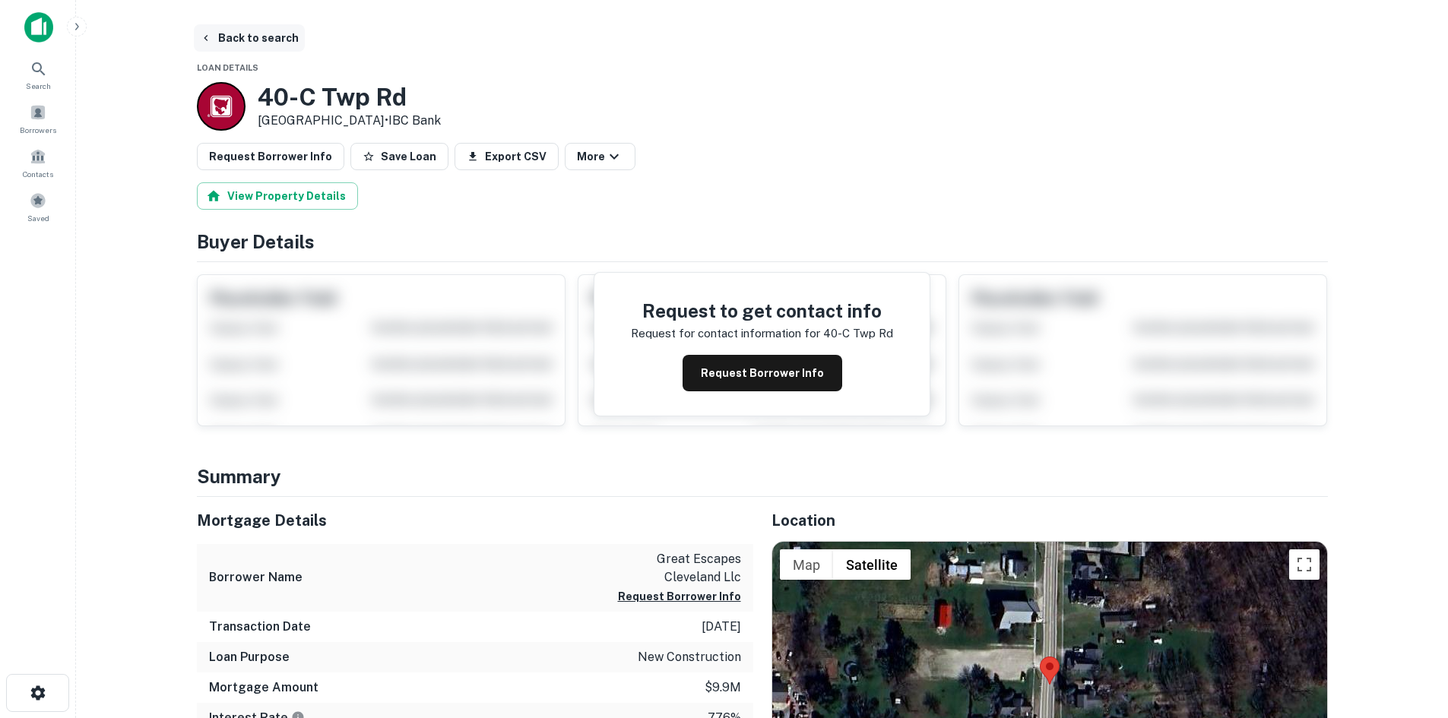
click at [260, 29] on button "Back to search" at bounding box center [249, 37] width 111 height 27
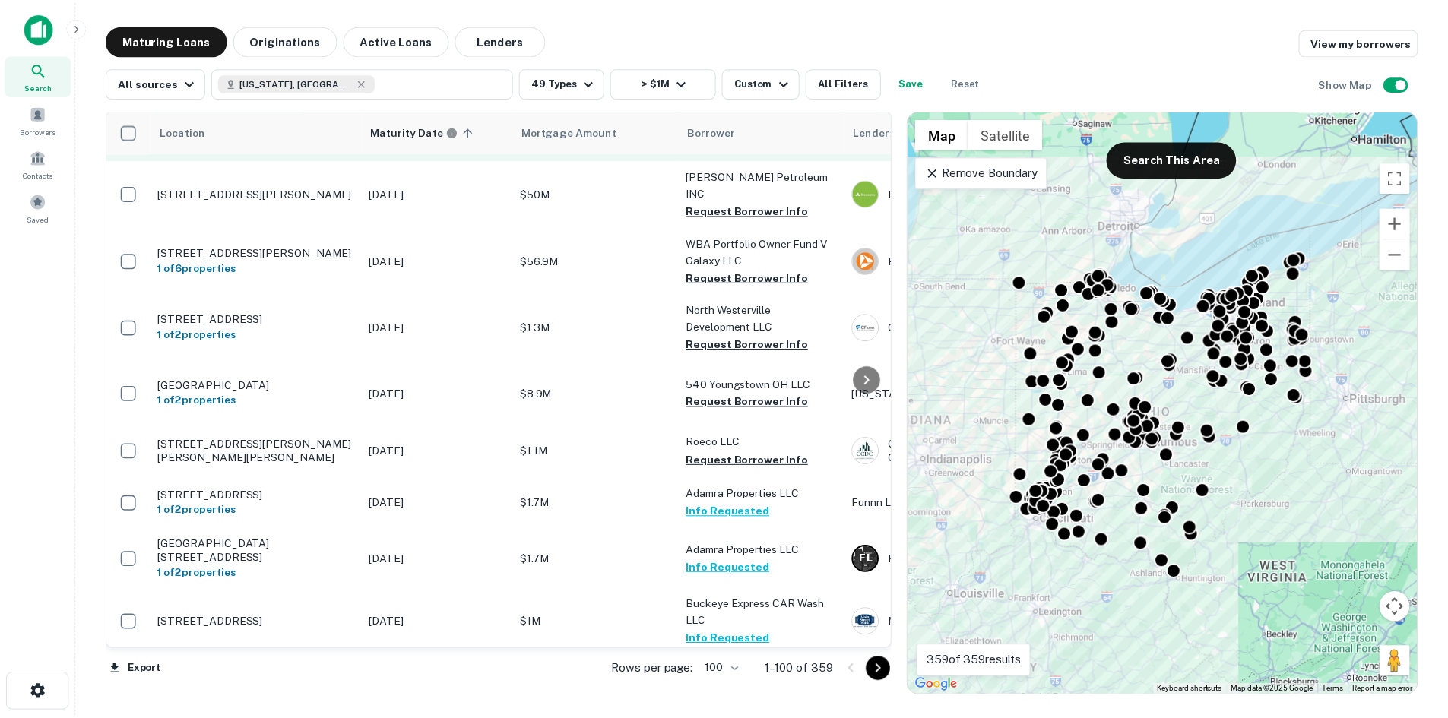
scroll to position [1368, 0]
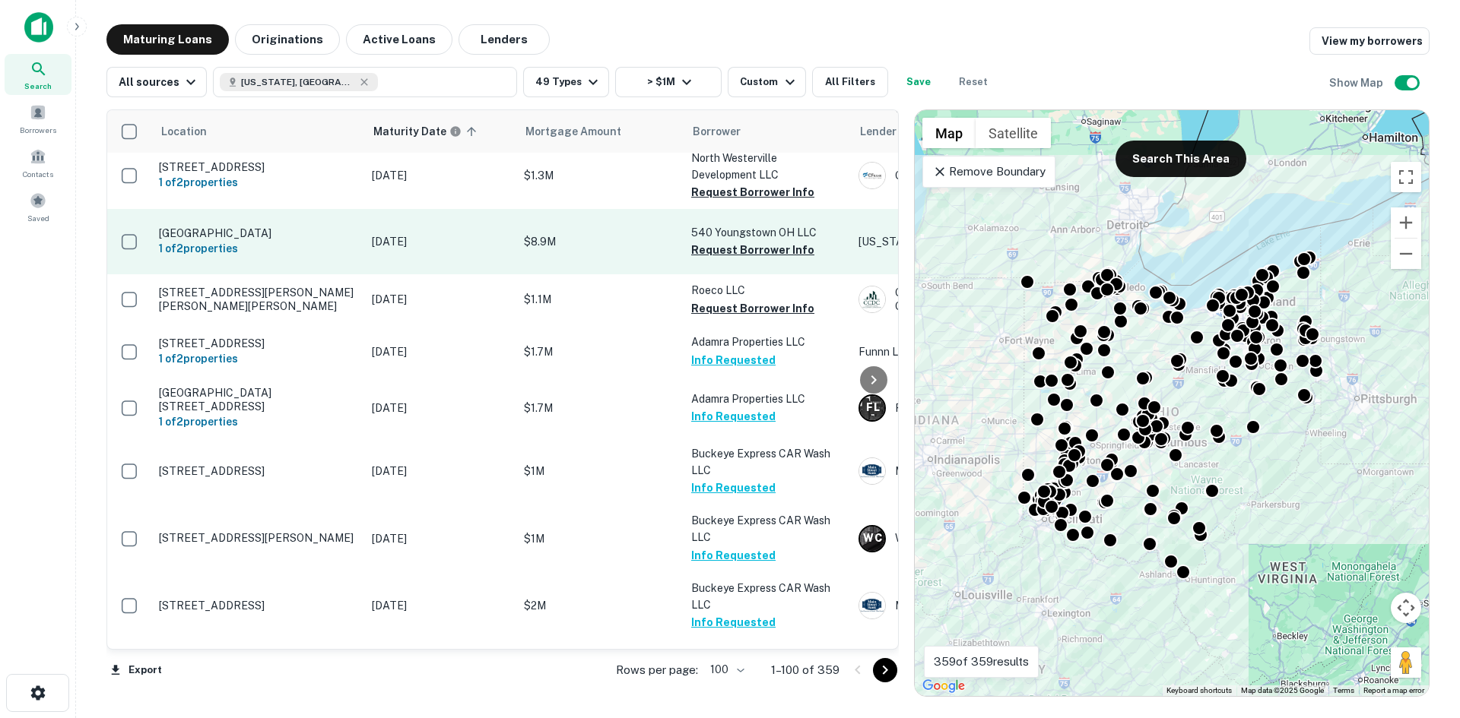
click at [316, 240] on p "[GEOGRAPHIC_DATA]" at bounding box center [258, 234] width 198 height 14
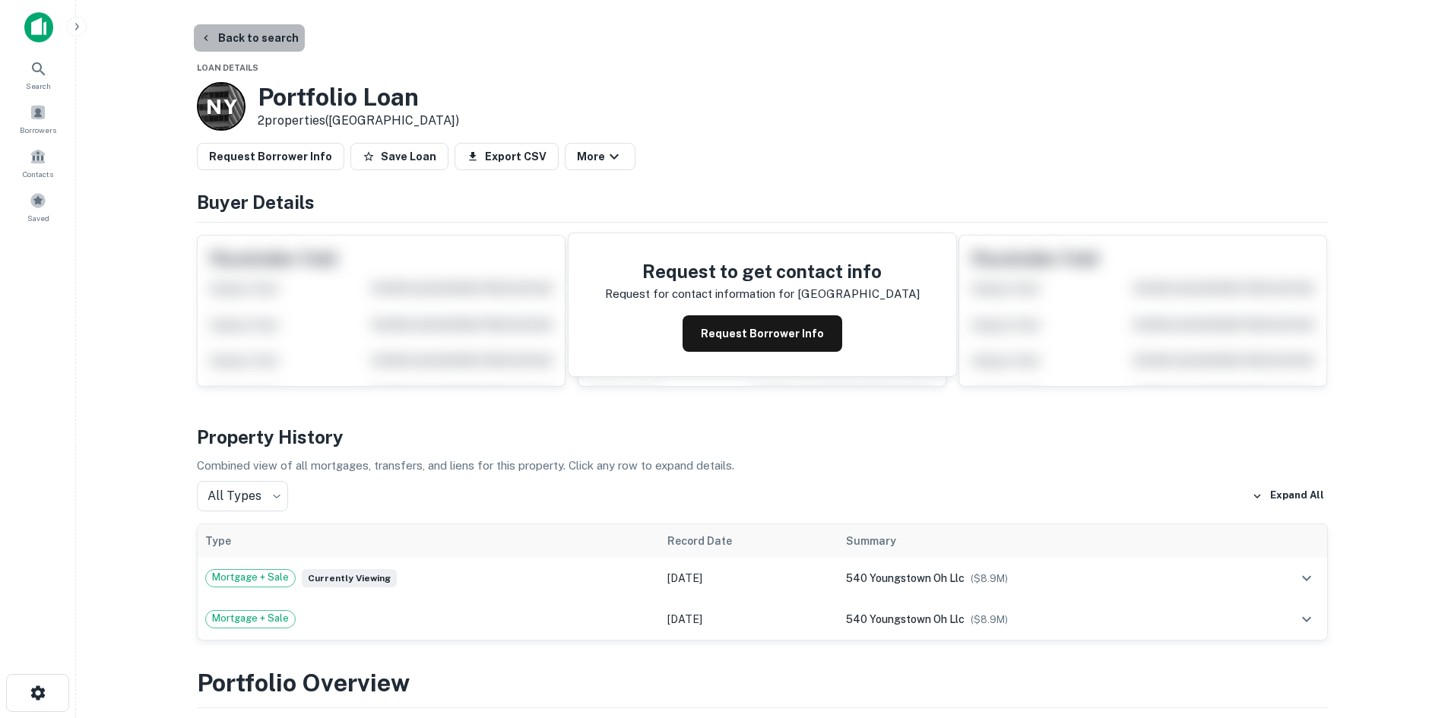
click at [265, 36] on button "Back to search" at bounding box center [249, 37] width 111 height 27
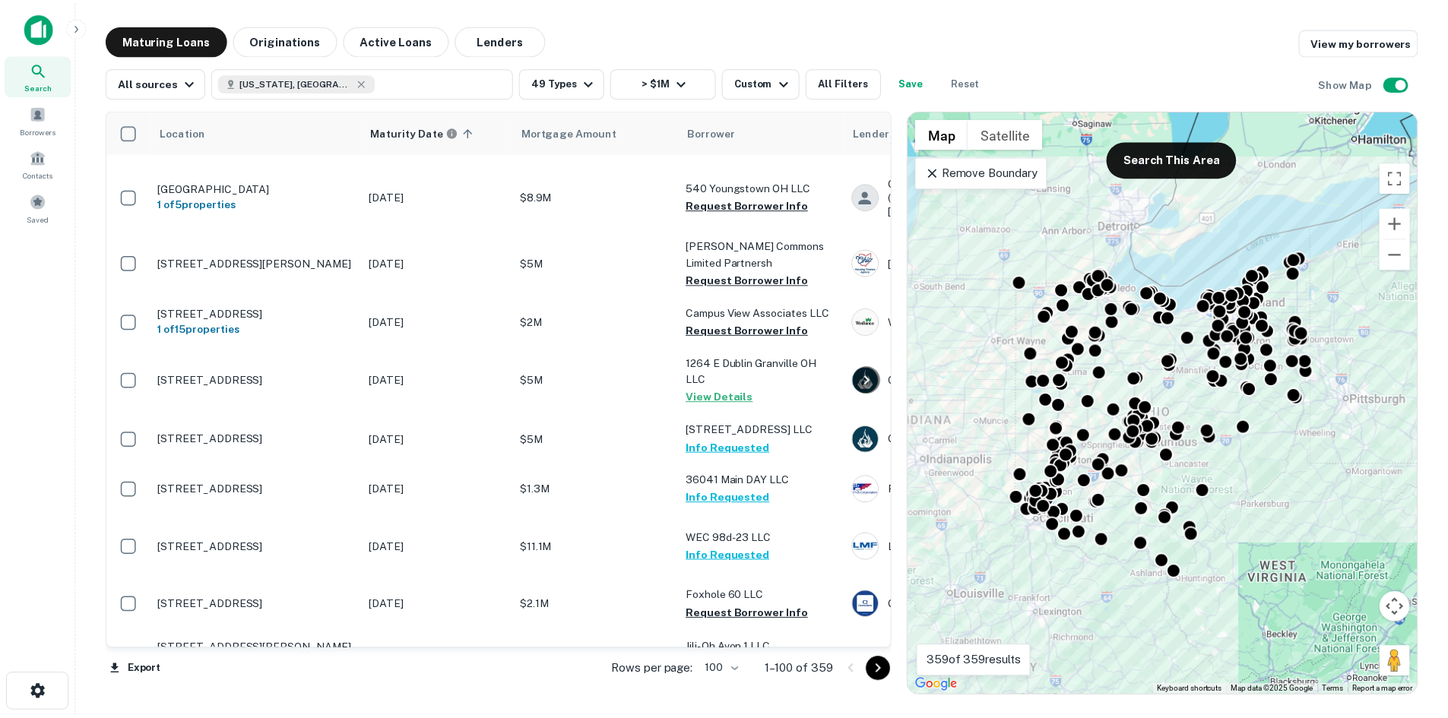
scroll to position [2053, 0]
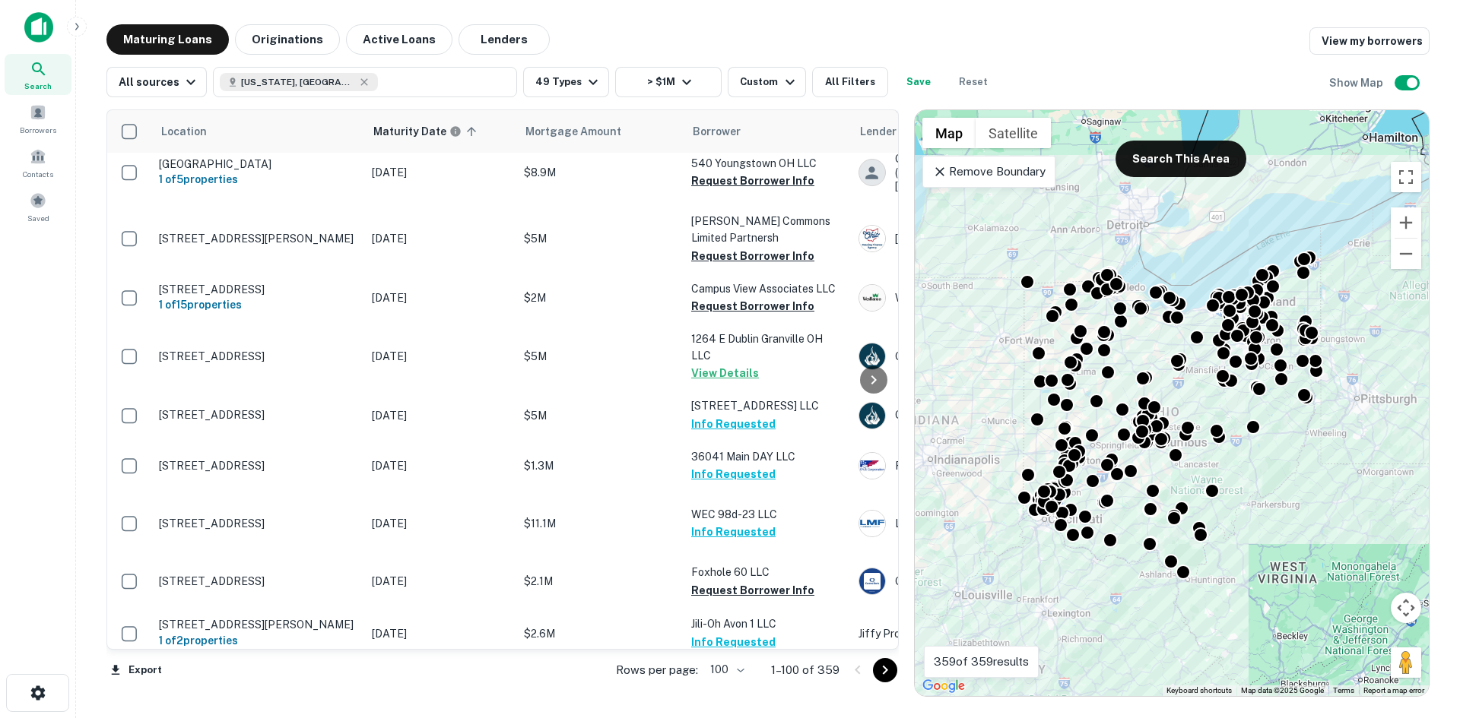
click at [283, 140] on td "[STREET_ADDRESS][PERSON_NAME][PERSON_NAME]" at bounding box center [257, 115] width 213 height 50
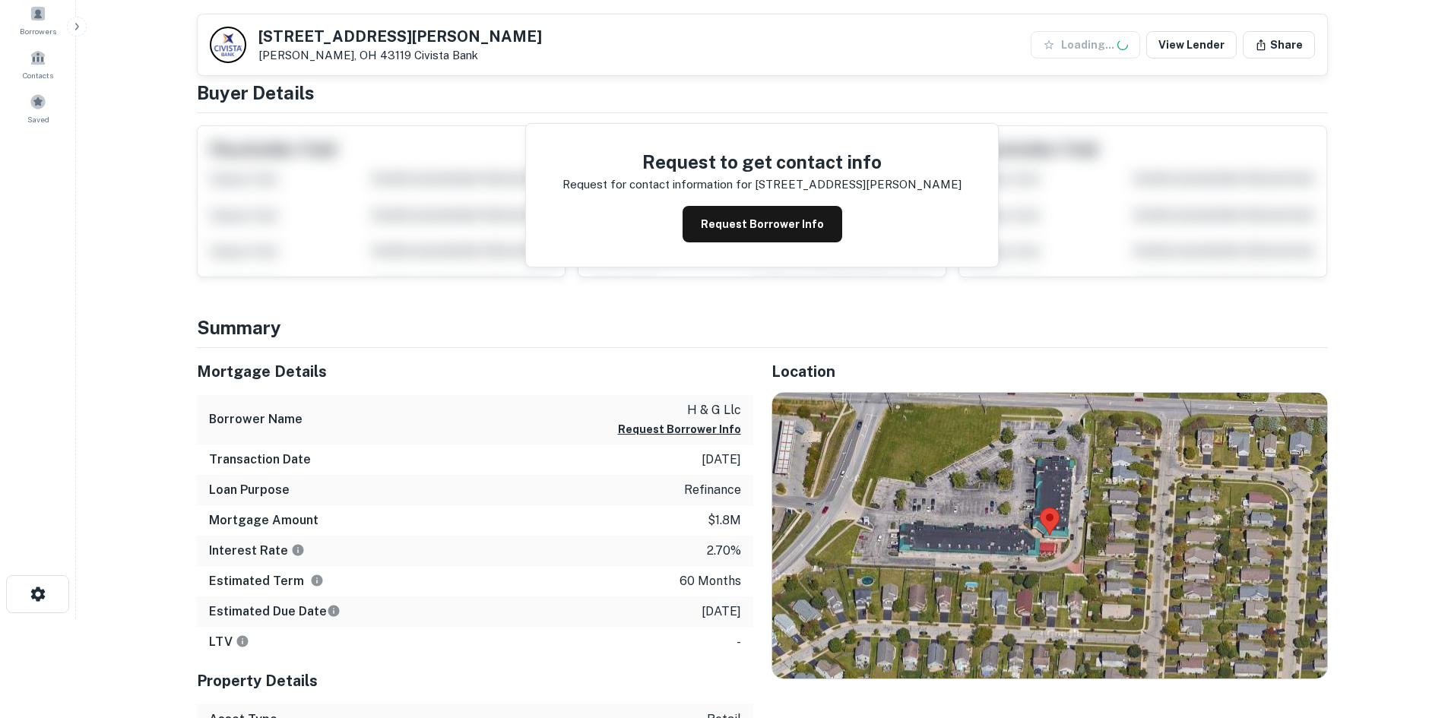
scroll to position [228, 0]
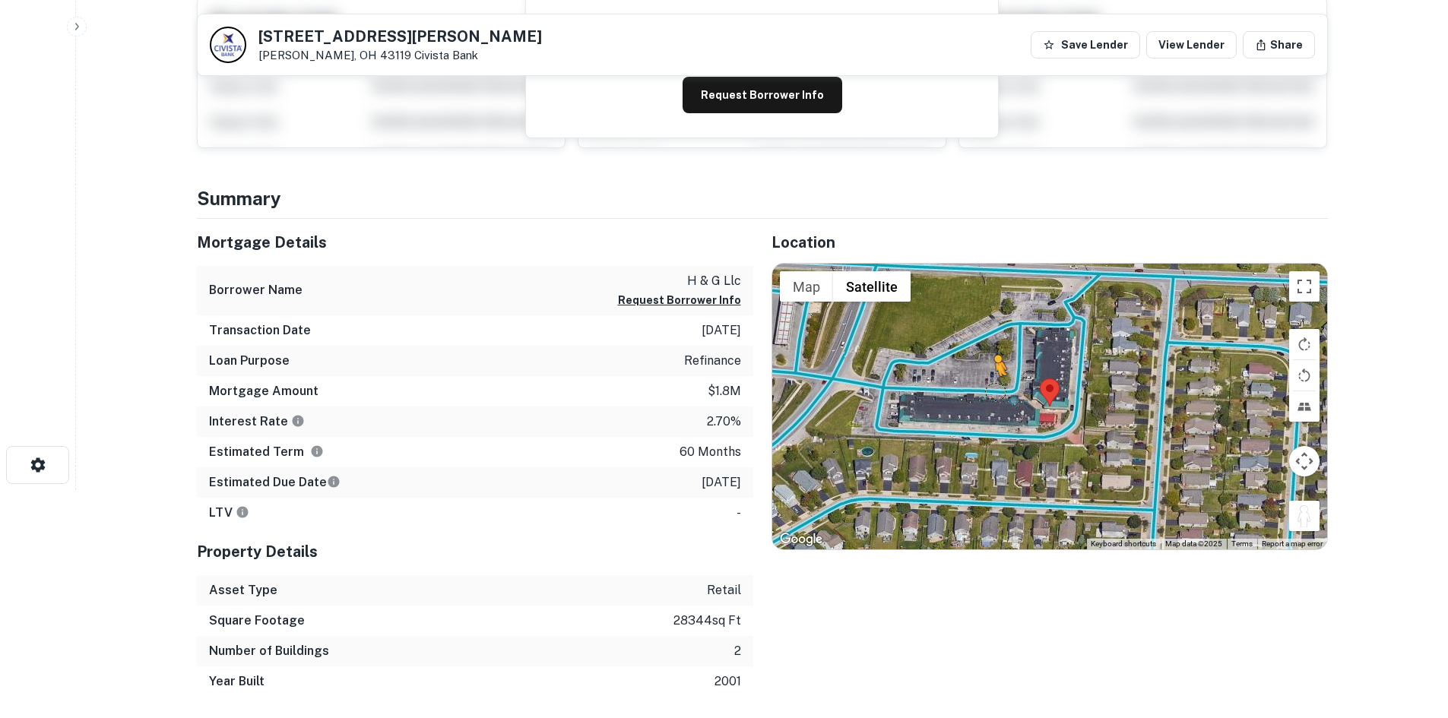
drag, startPoint x: 1308, startPoint y: 520, endPoint x: 985, endPoint y: 385, distance: 350.0
click at [985, 385] on div "To activate drag with keyboard, press Alt + Enter. Once in keyboard drag state,…" at bounding box center [1049, 407] width 555 height 286
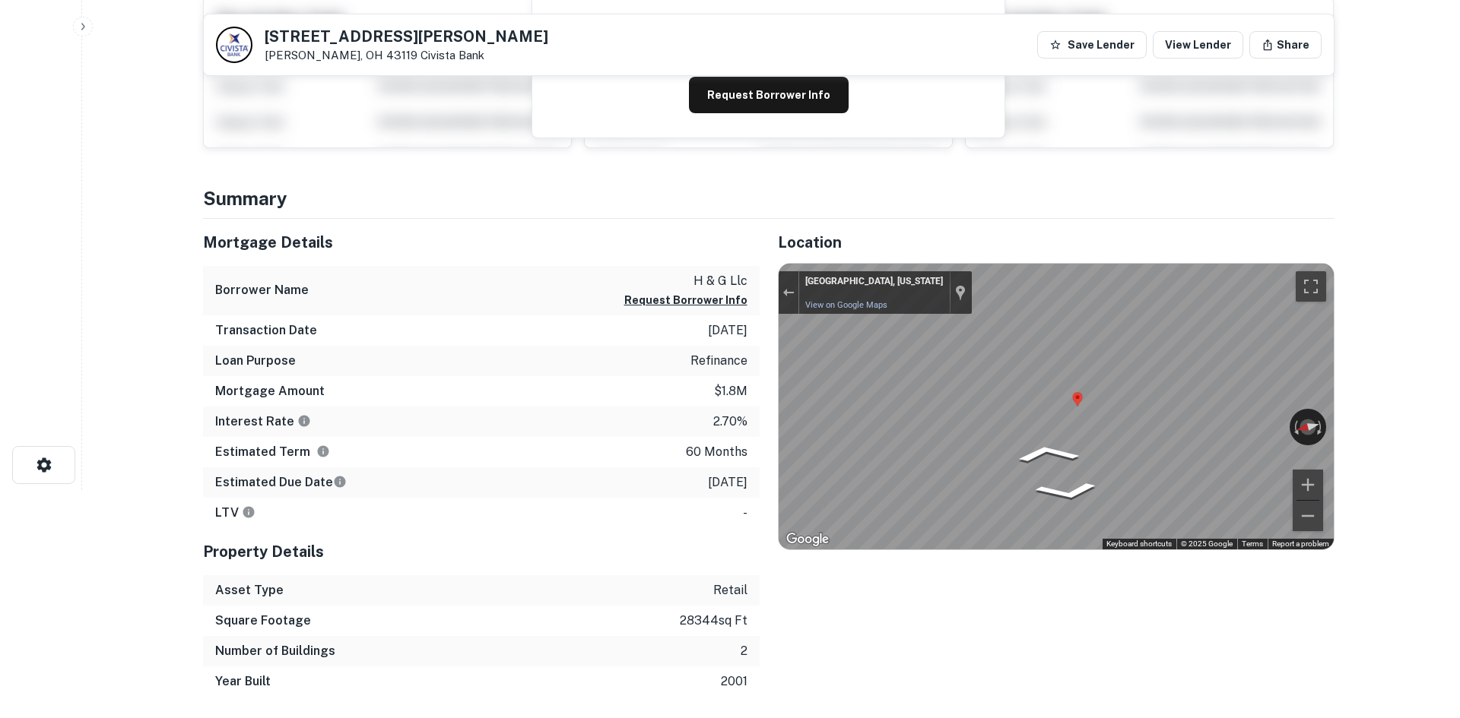
scroll to position [0, 0]
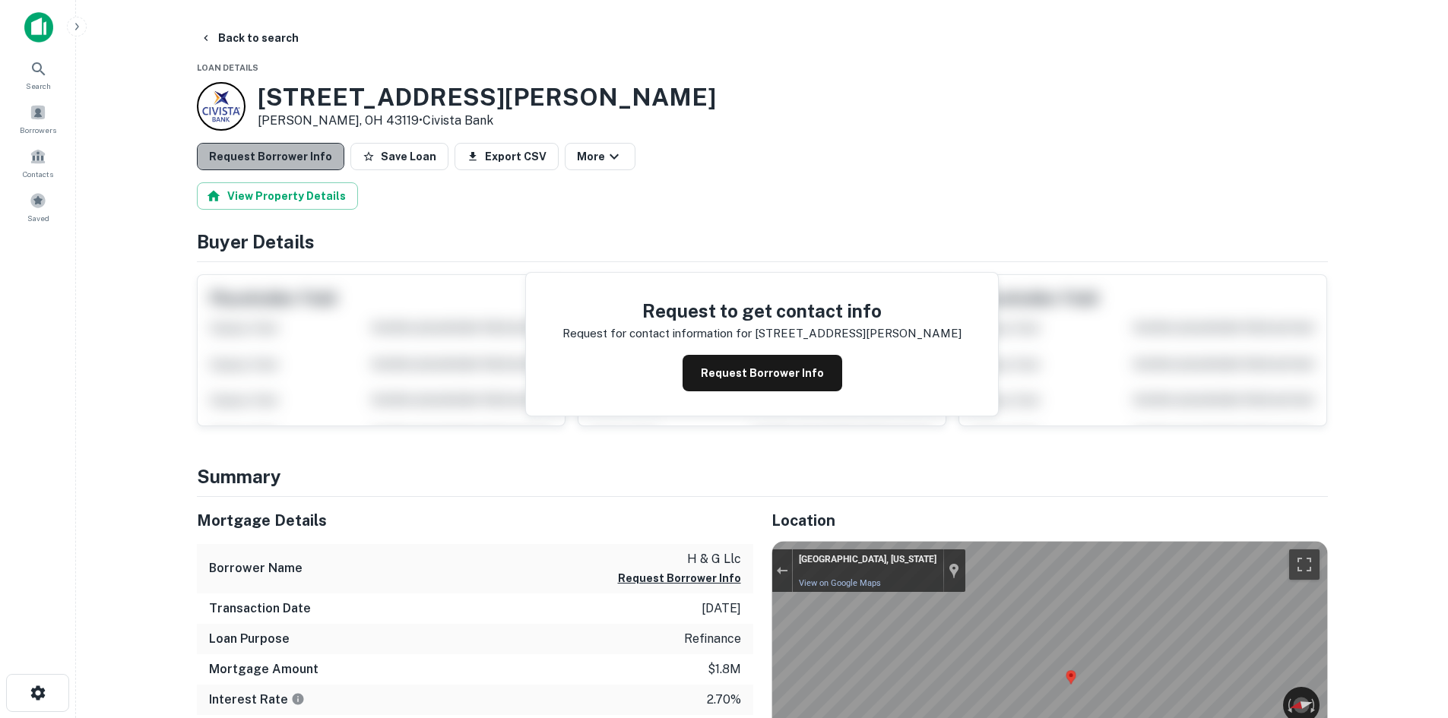
click at [321, 154] on button "Request Borrower Info" at bounding box center [270, 156] width 147 height 27
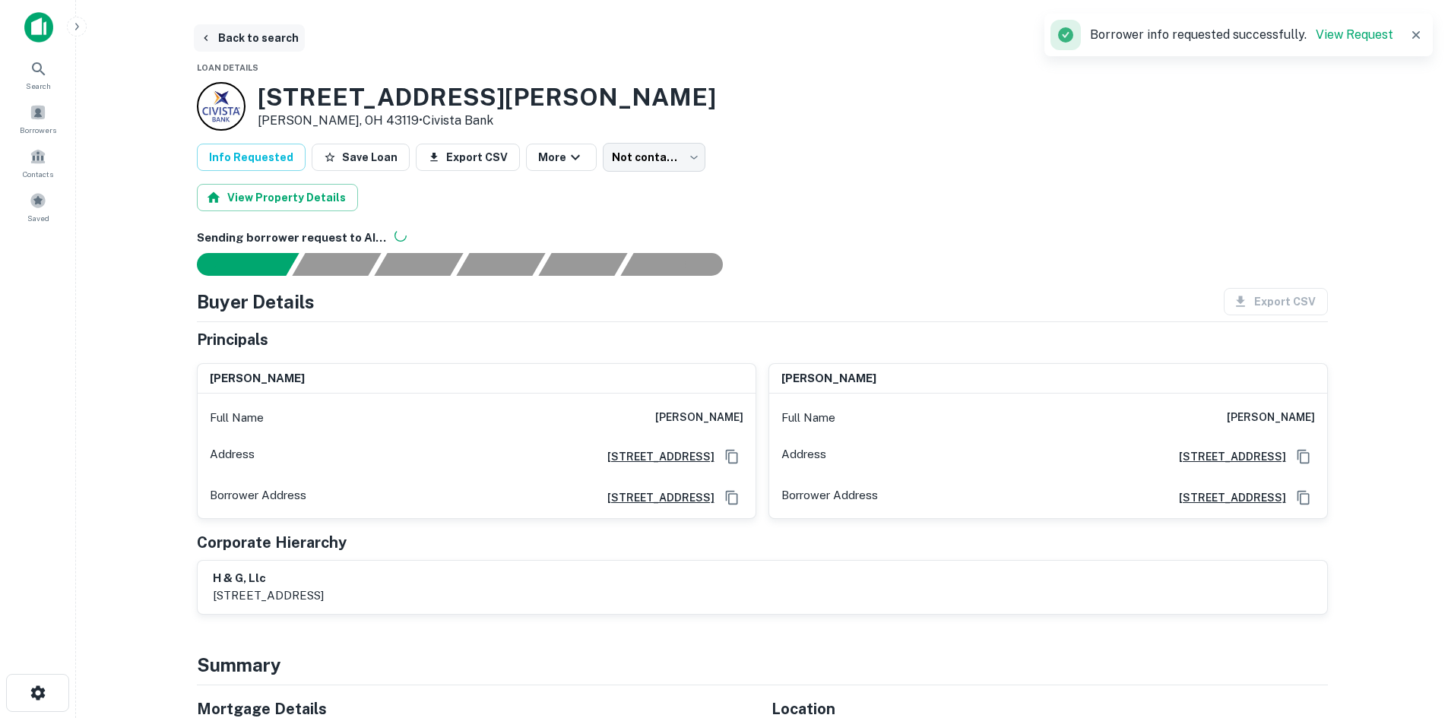
click at [257, 27] on button "Back to search" at bounding box center [249, 37] width 111 height 27
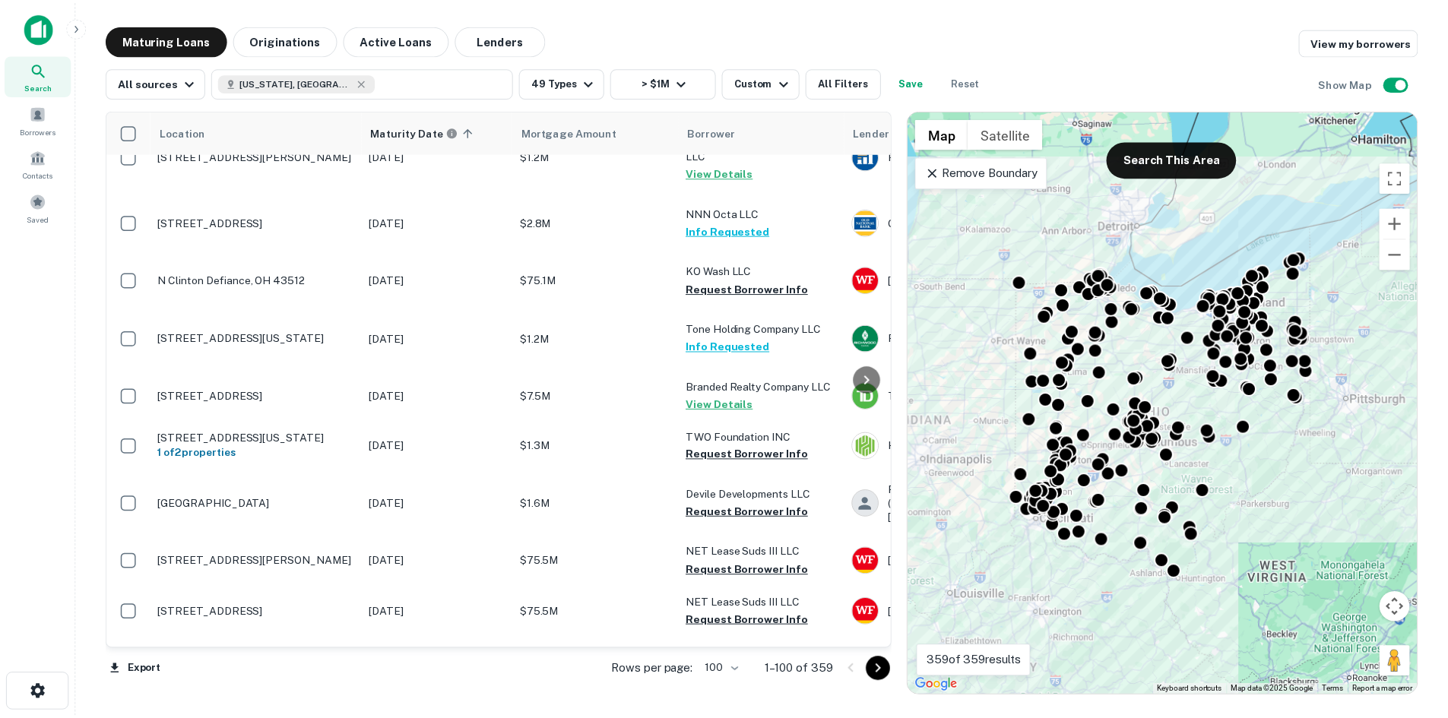
scroll to position [3725, 0]
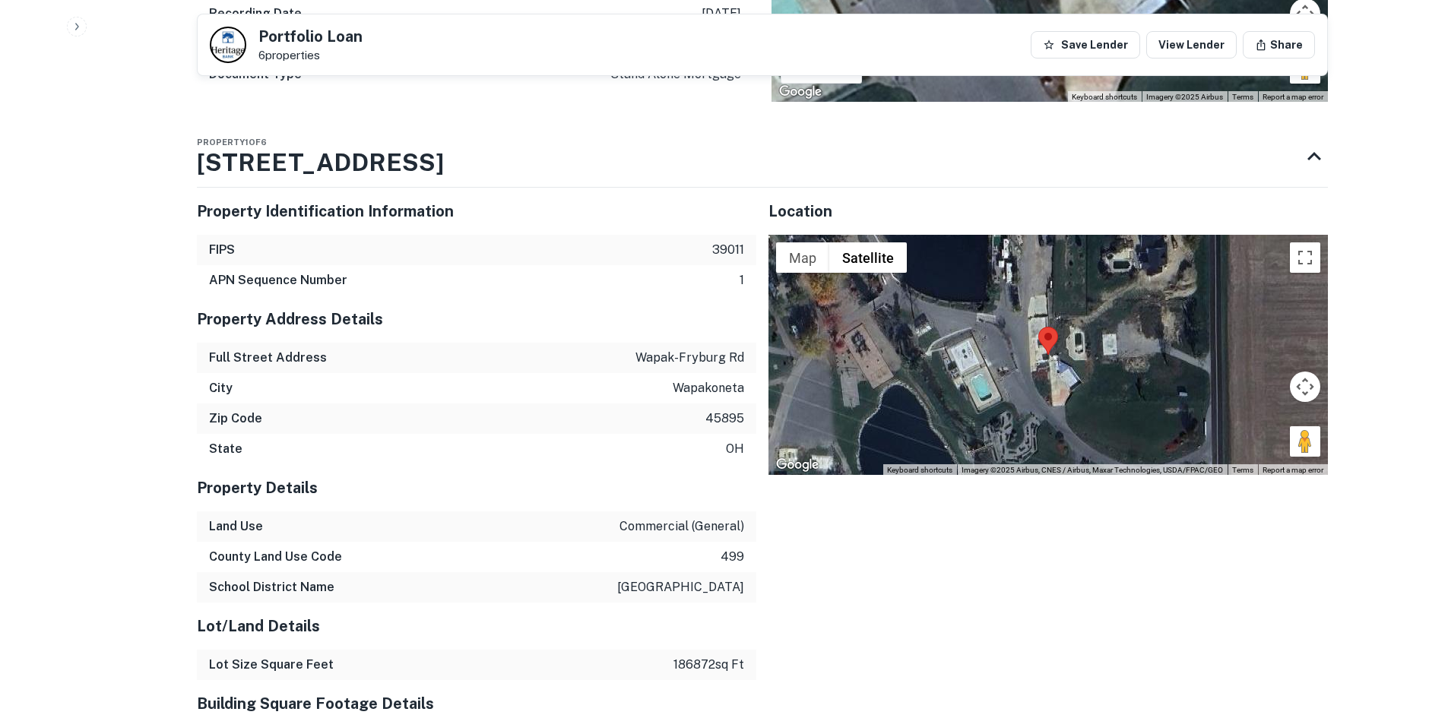
scroll to position [1292, 0]
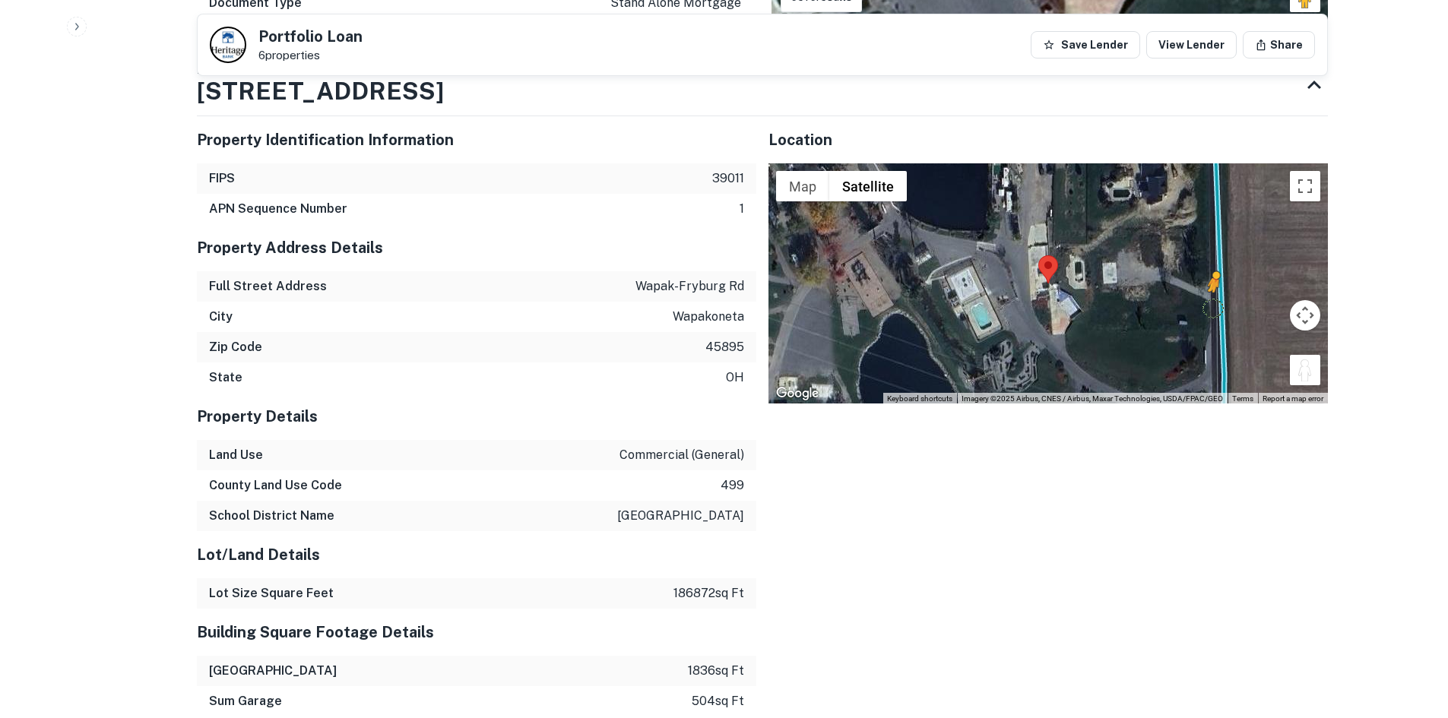
drag, startPoint x: 1317, startPoint y: 373, endPoint x: 1212, endPoint y: 308, distance: 123.6
click at [1212, 308] on div "To activate drag with keyboard, press Alt + Enter. Once in keyboard drag state,…" at bounding box center [1048, 283] width 559 height 240
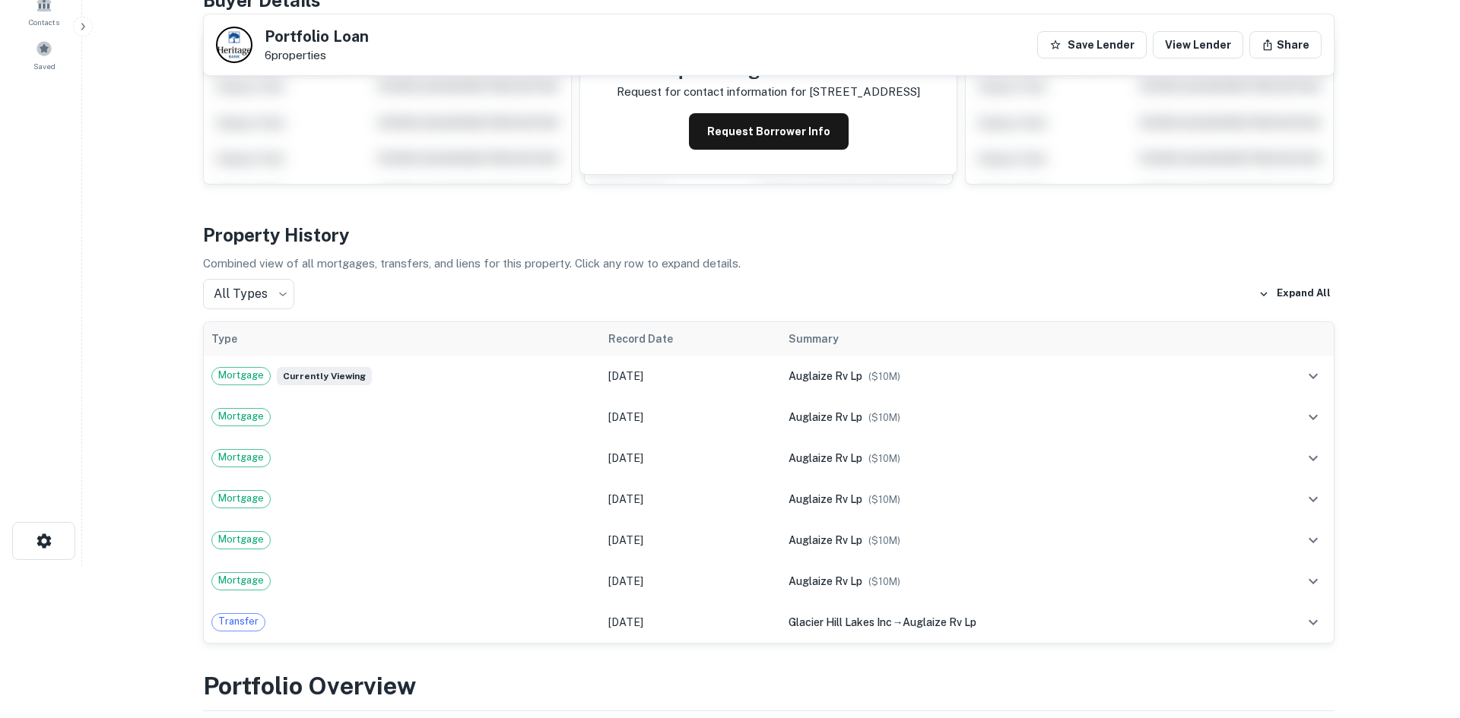
scroll to position [0, 0]
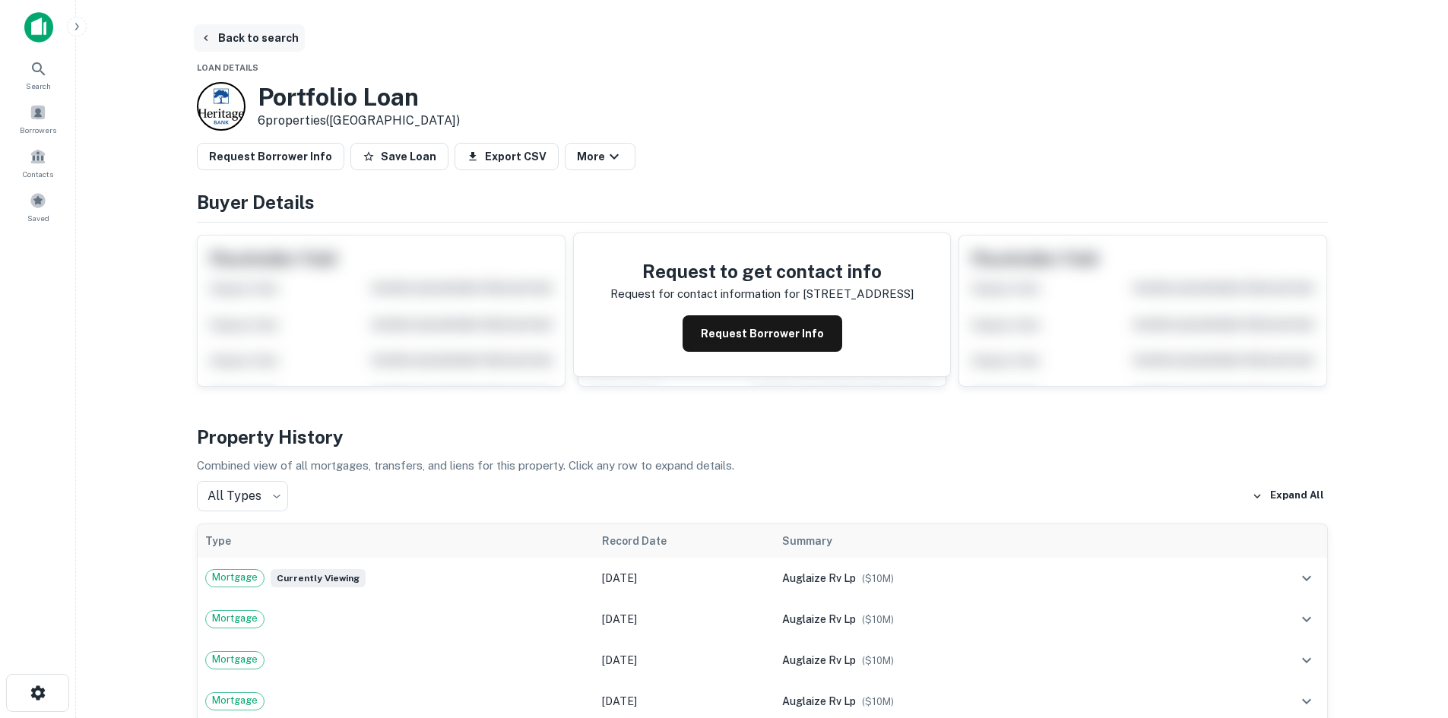
click at [257, 31] on button "Back to search" at bounding box center [249, 37] width 111 height 27
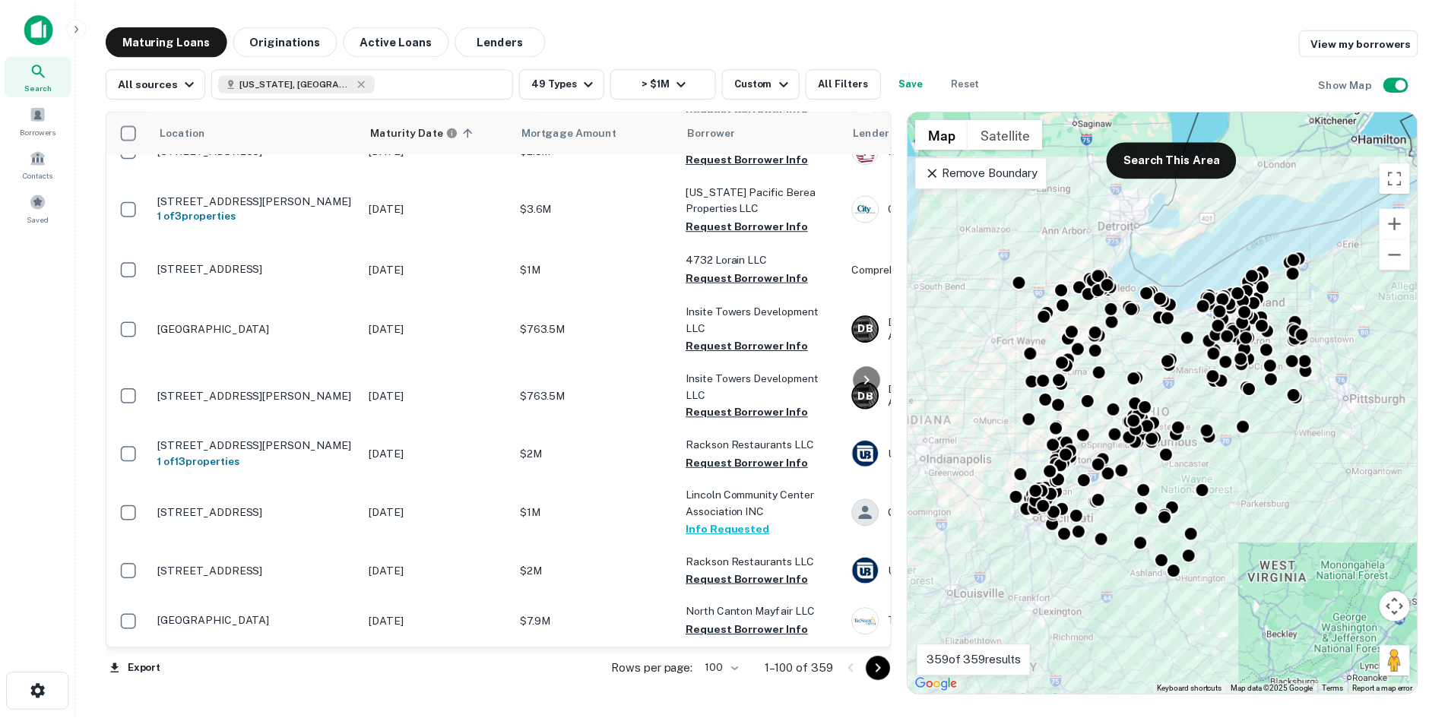
scroll to position [4561, 0]
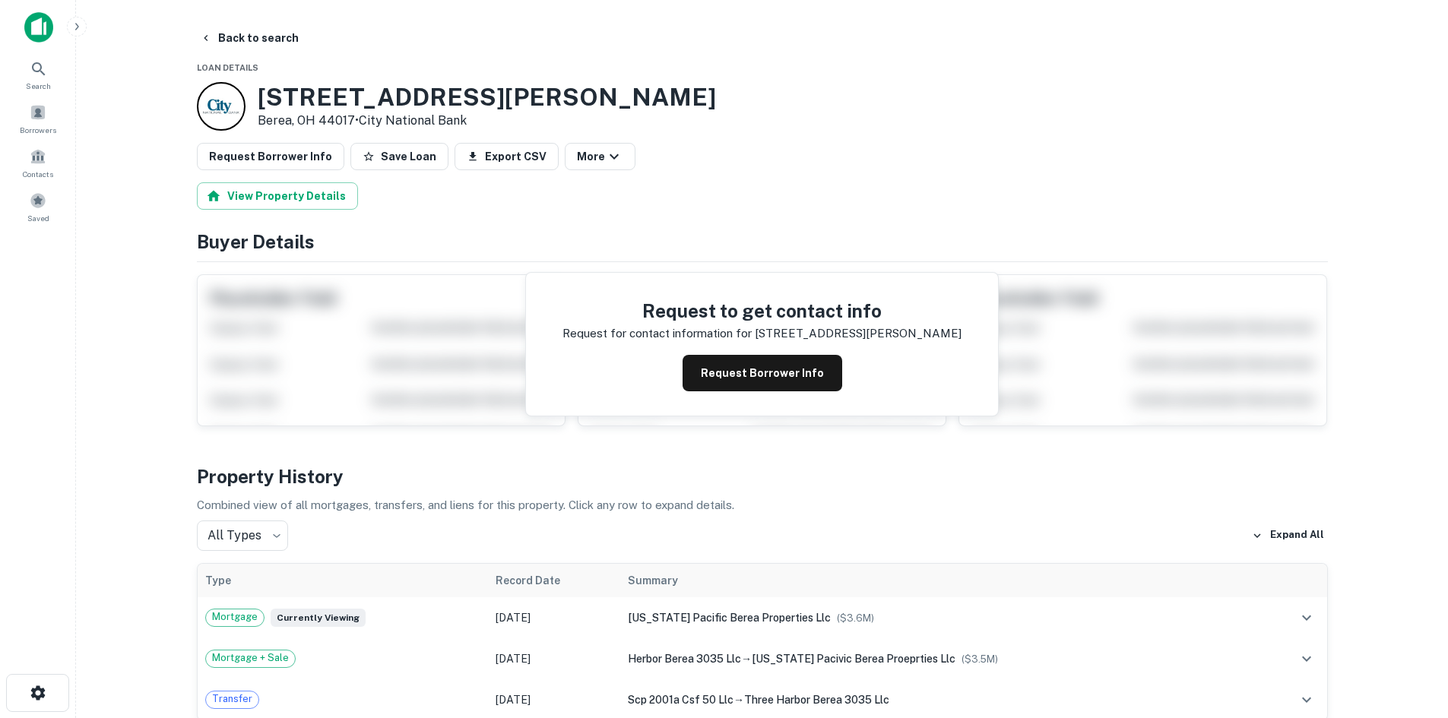
scroll to position [532, 0]
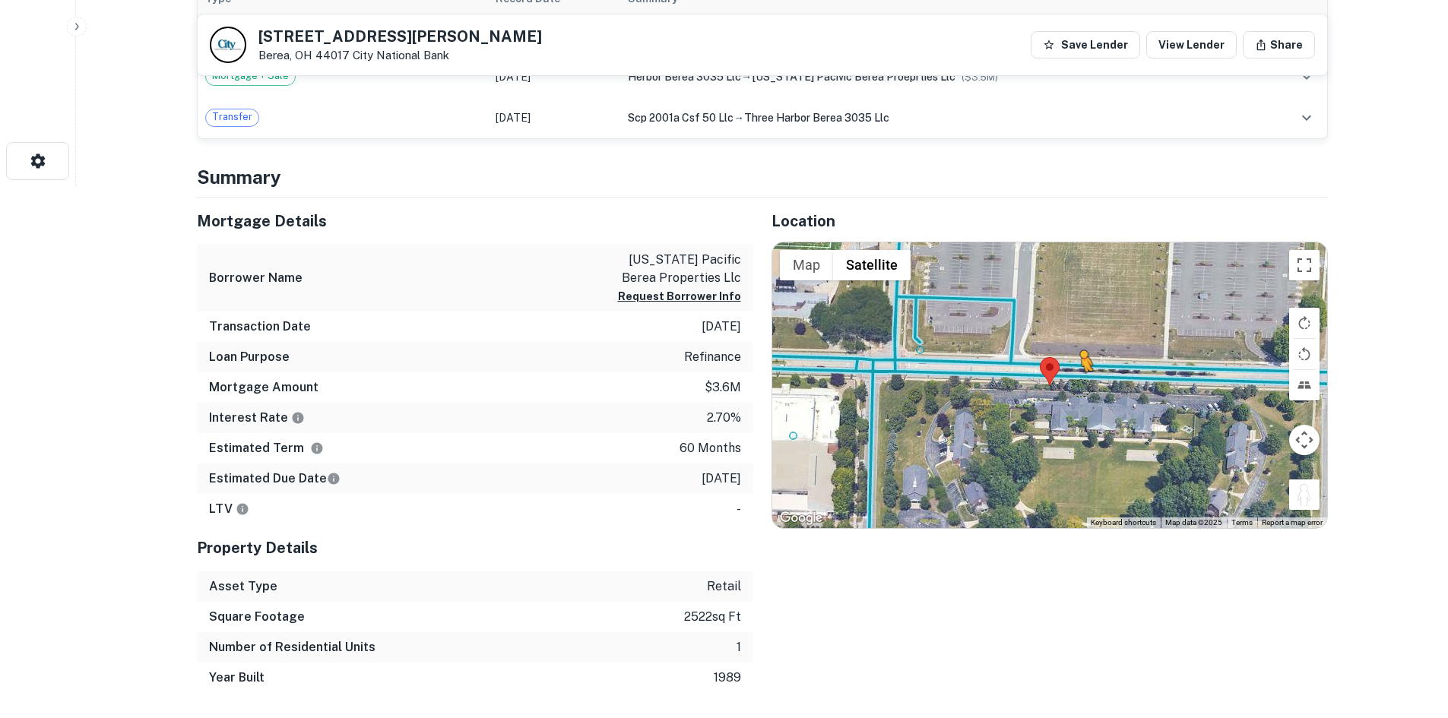
drag, startPoint x: 1310, startPoint y: 502, endPoint x: 1059, endPoint y: 372, distance: 282.2
click at [1059, 372] on div "To activate drag with keyboard, press Alt + Enter. Once in keyboard drag state,…" at bounding box center [1049, 385] width 555 height 286
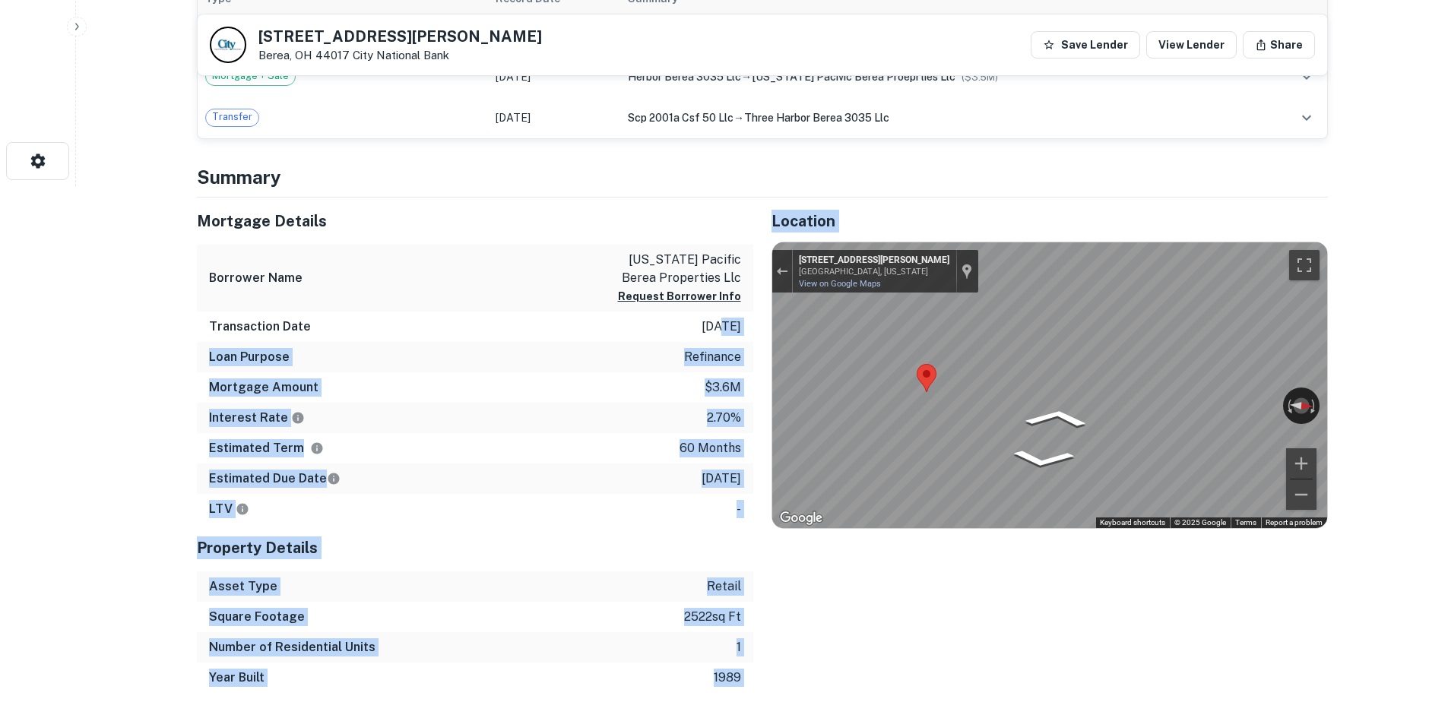
click at [1172, 331] on div "Mortgage Details Borrower Name california pacific berea properties llc Request …" at bounding box center [753, 446] width 1149 height 496
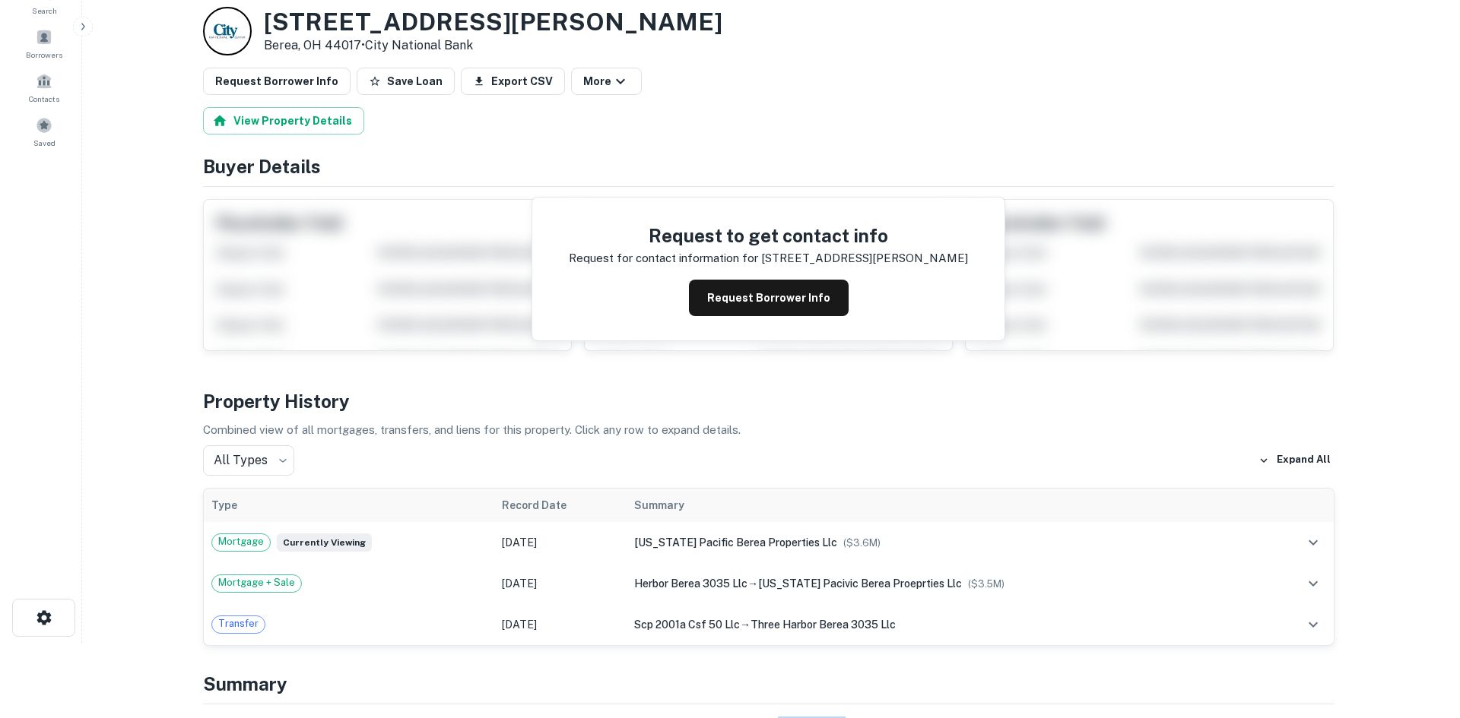
scroll to position [0, 0]
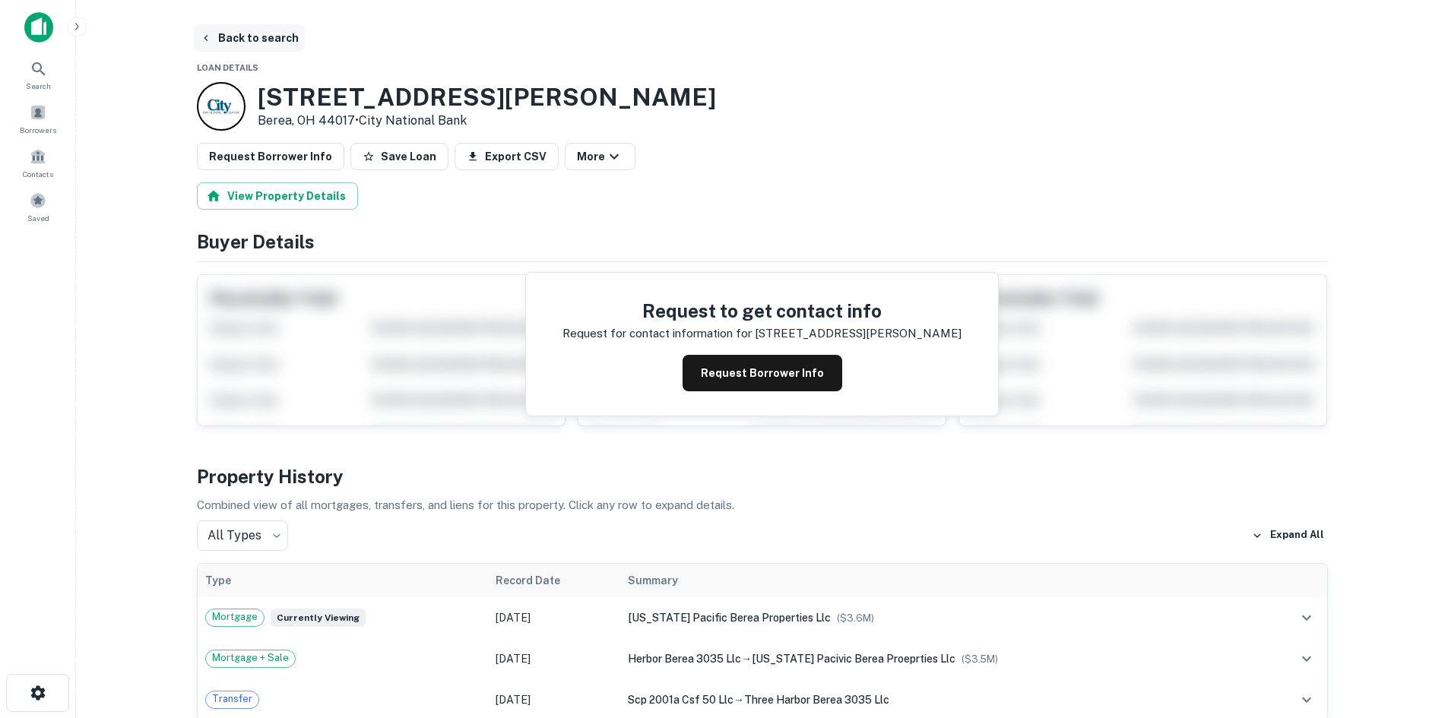
click at [282, 38] on button "Back to search" at bounding box center [249, 37] width 111 height 27
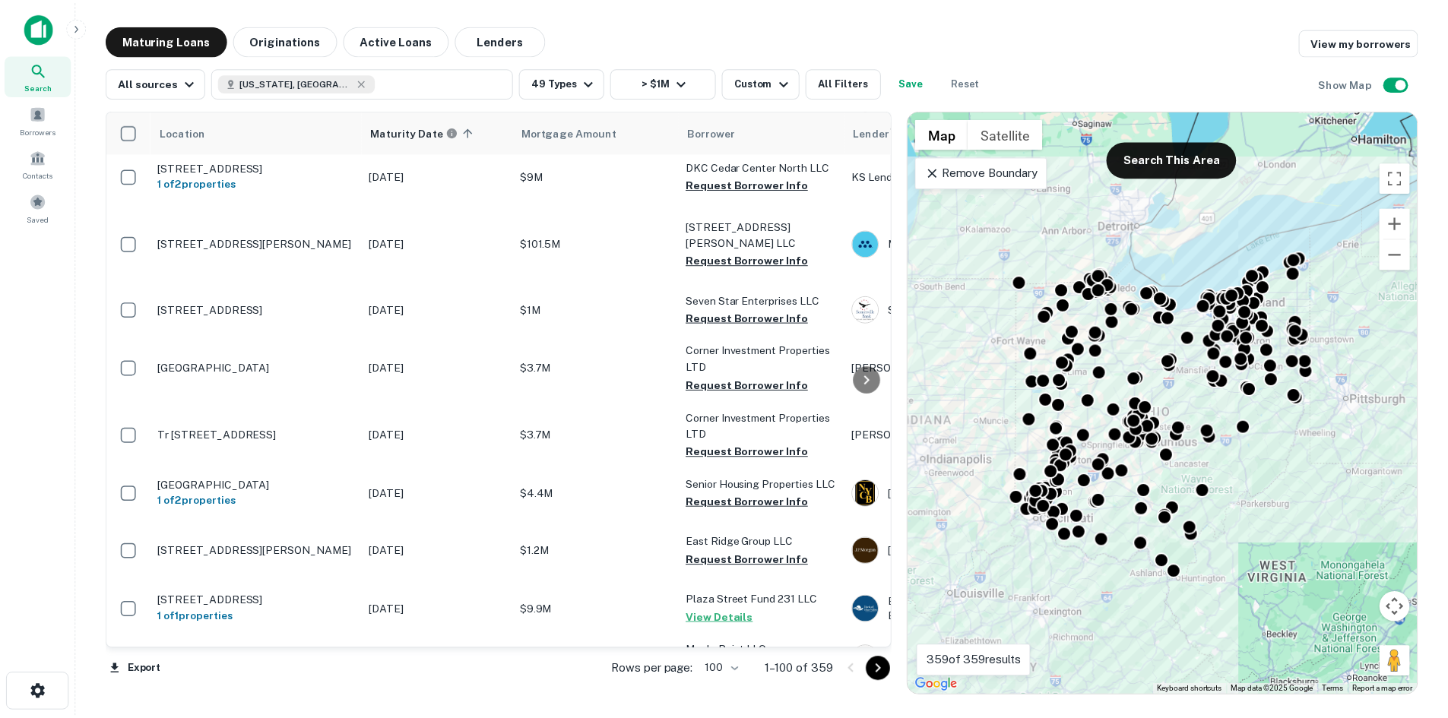
scroll to position [5017, 0]
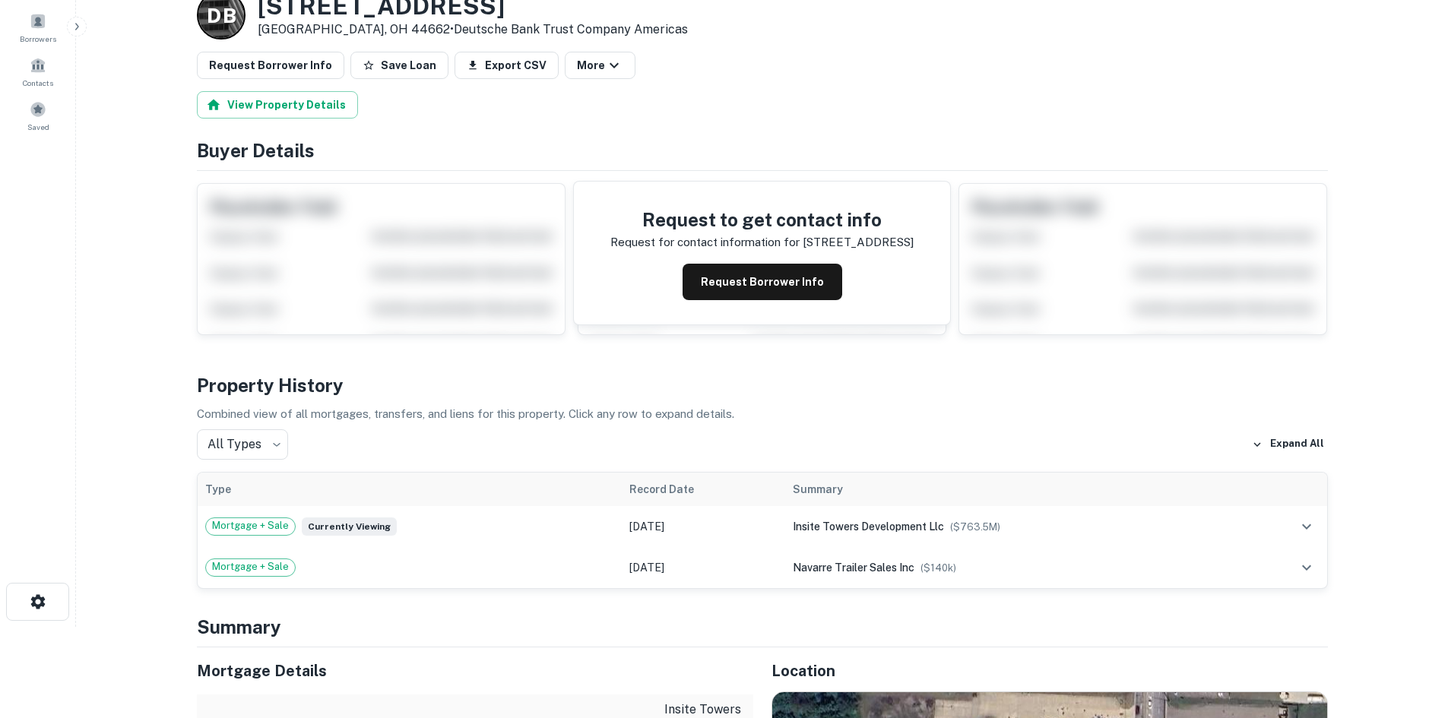
scroll to position [380, 0]
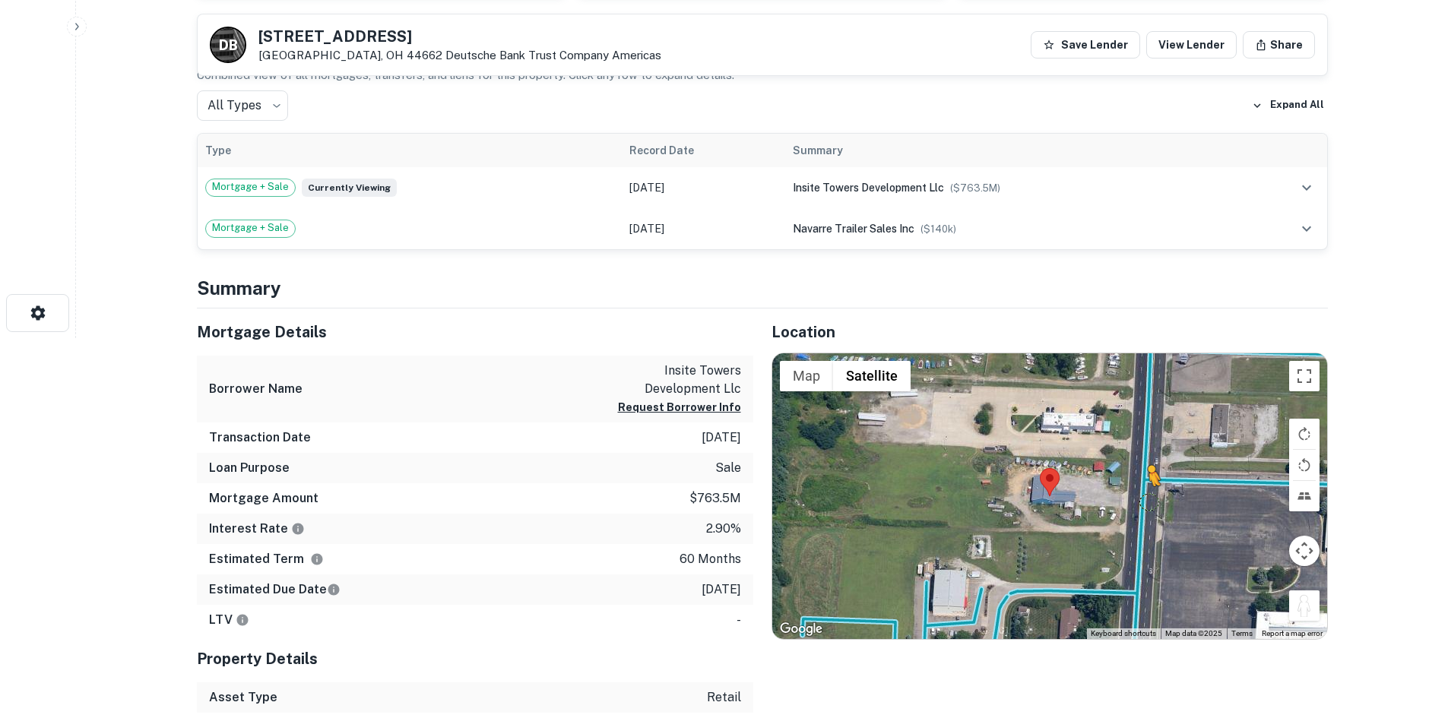
drag, startPoint x: 1306, startPoint y: 598, endPoint x: 1141, endPoint y: 499, distance: 192.3
click at [1142, 499] on div "To activate drag with keyboard, press Alt + Enter. Once in keyboard drag state,…" at bounding box center [1049, 496] width 555 height 286
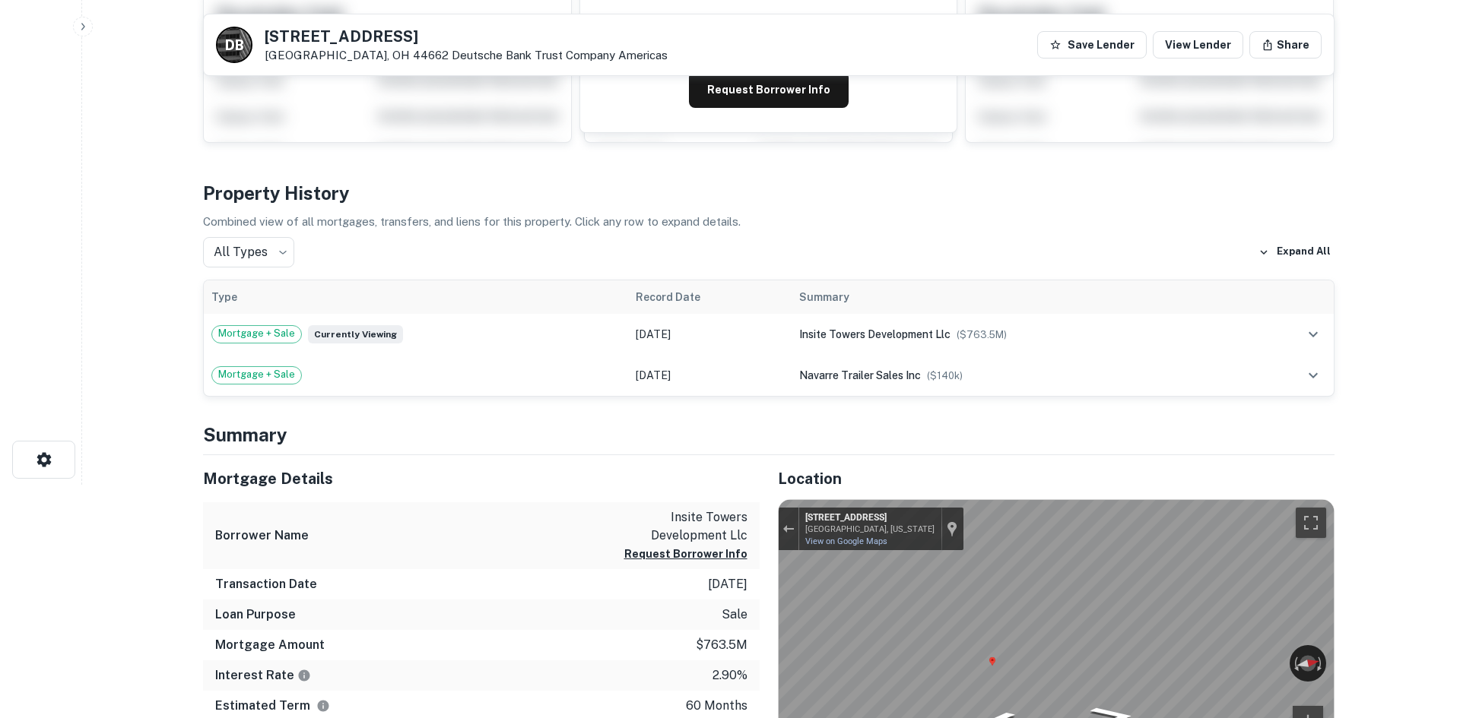
scroll to position [0, 0]
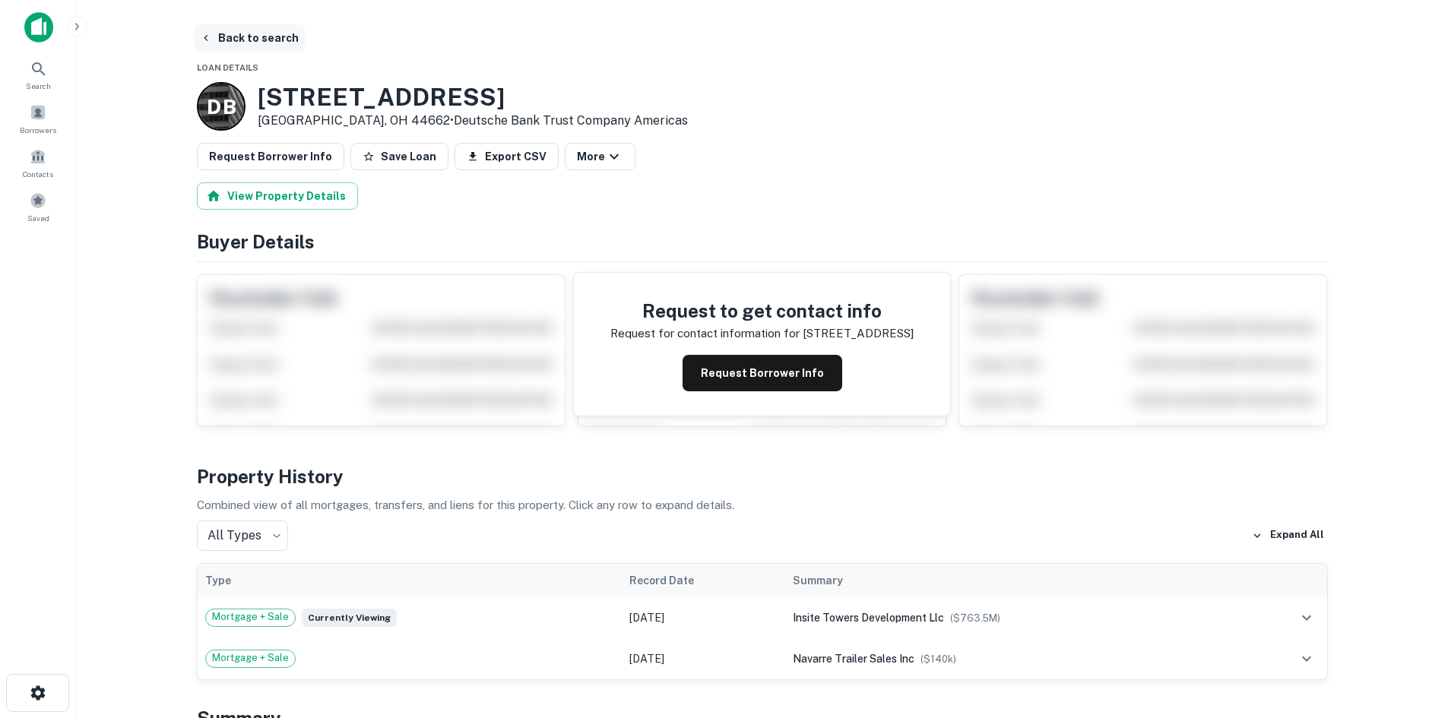
click at [249, 40] on button "Back to search" at bounding box center [249, 37] width 111 height 27
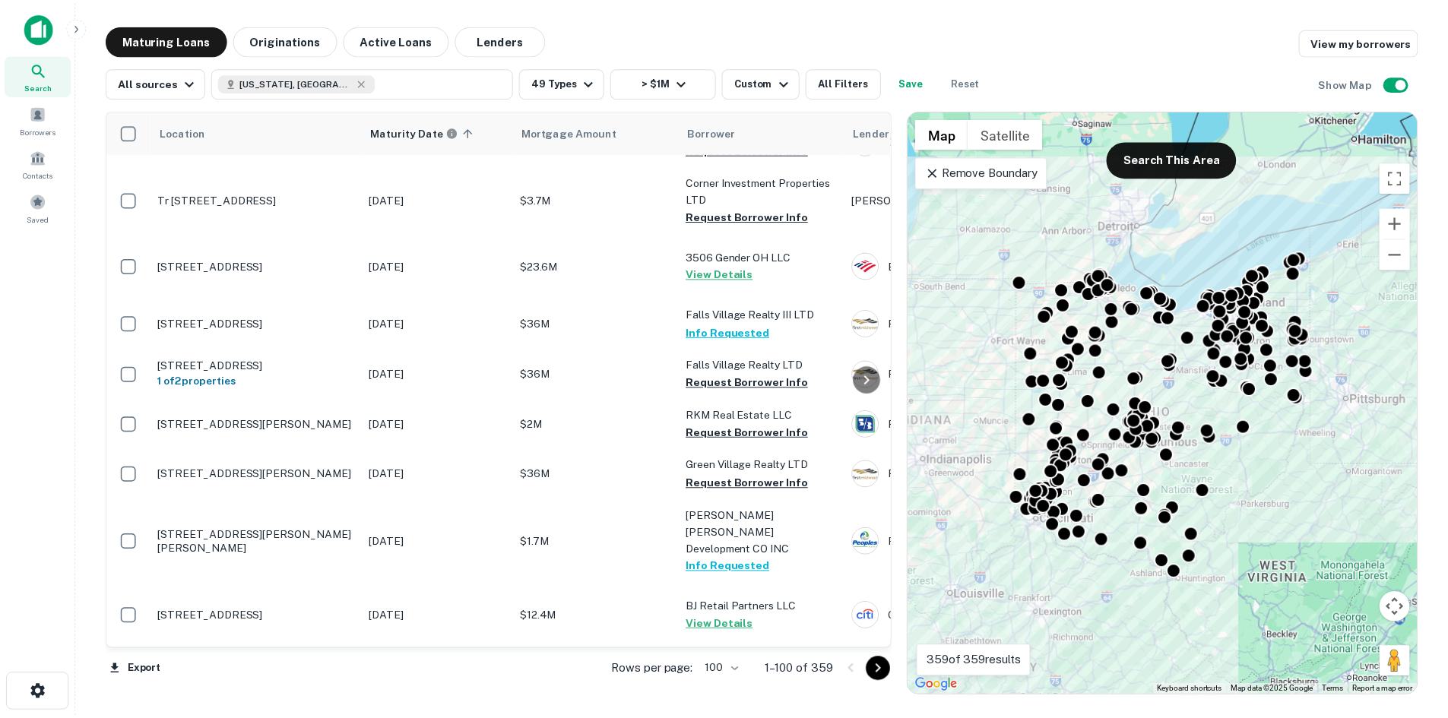
scroll to position [5625, 0]
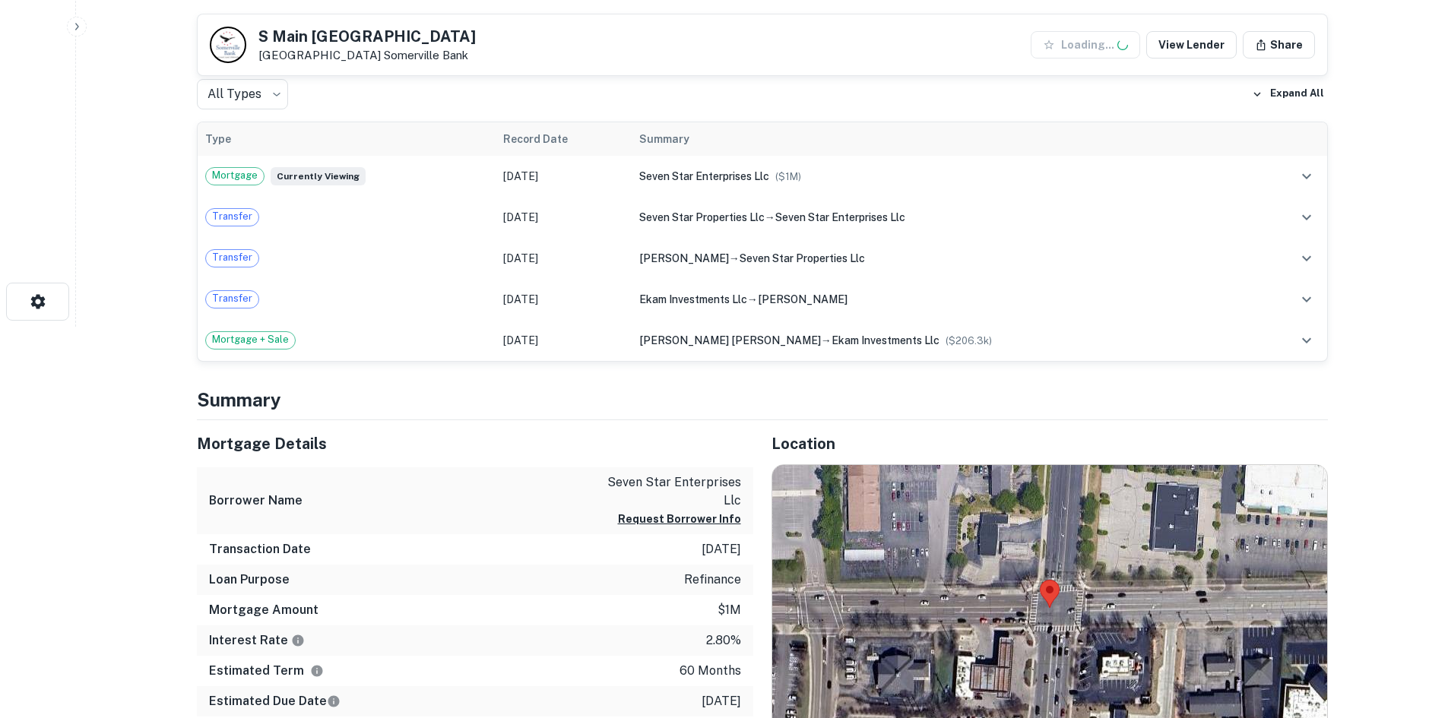
scroll to position [456, 0]
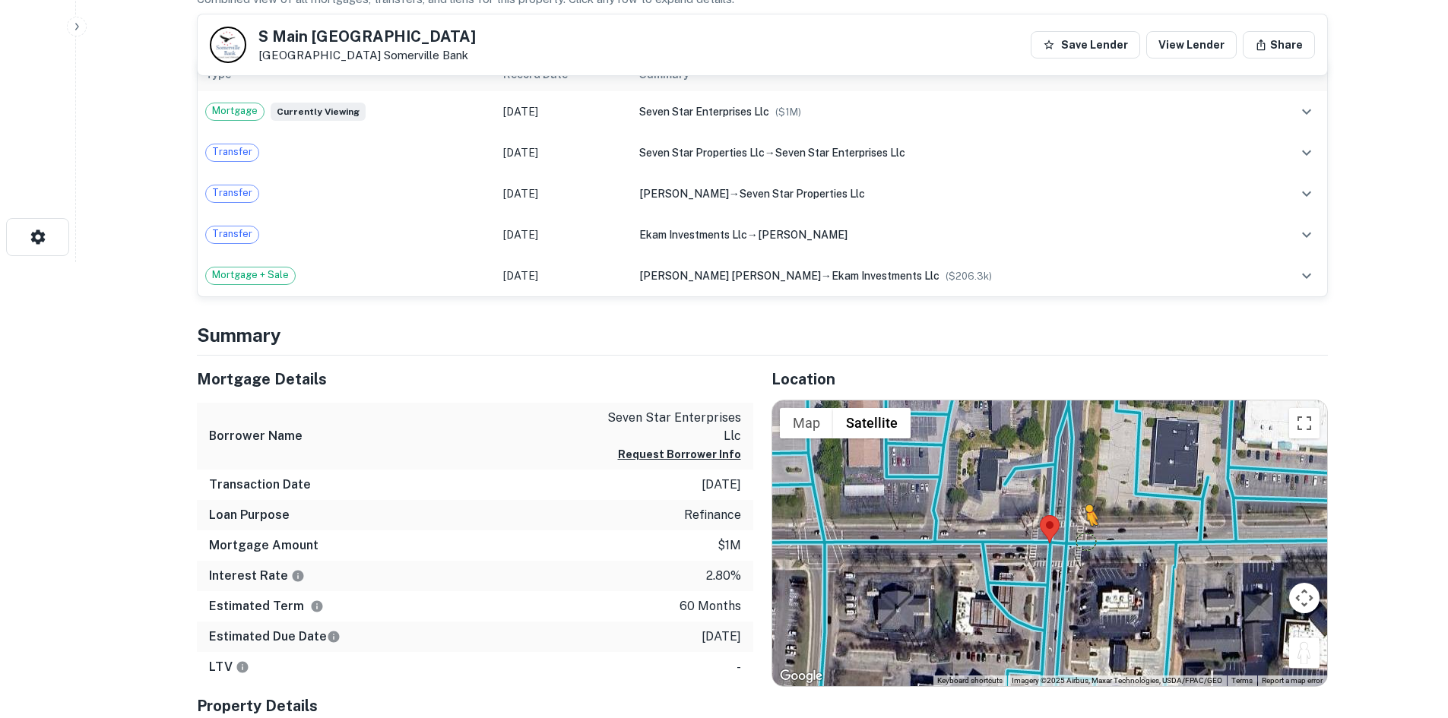
drag, startPoint x: 1304, startPoint y: 657, endPoint x: 1079, endPoint y: 537, distance: 255.1
click at [1079, 537] on div "To activate drag with keyboard, press Alt + Enter. Once in keyboard drag state,…" at bounding box center [1049, 544] width 555 height 286
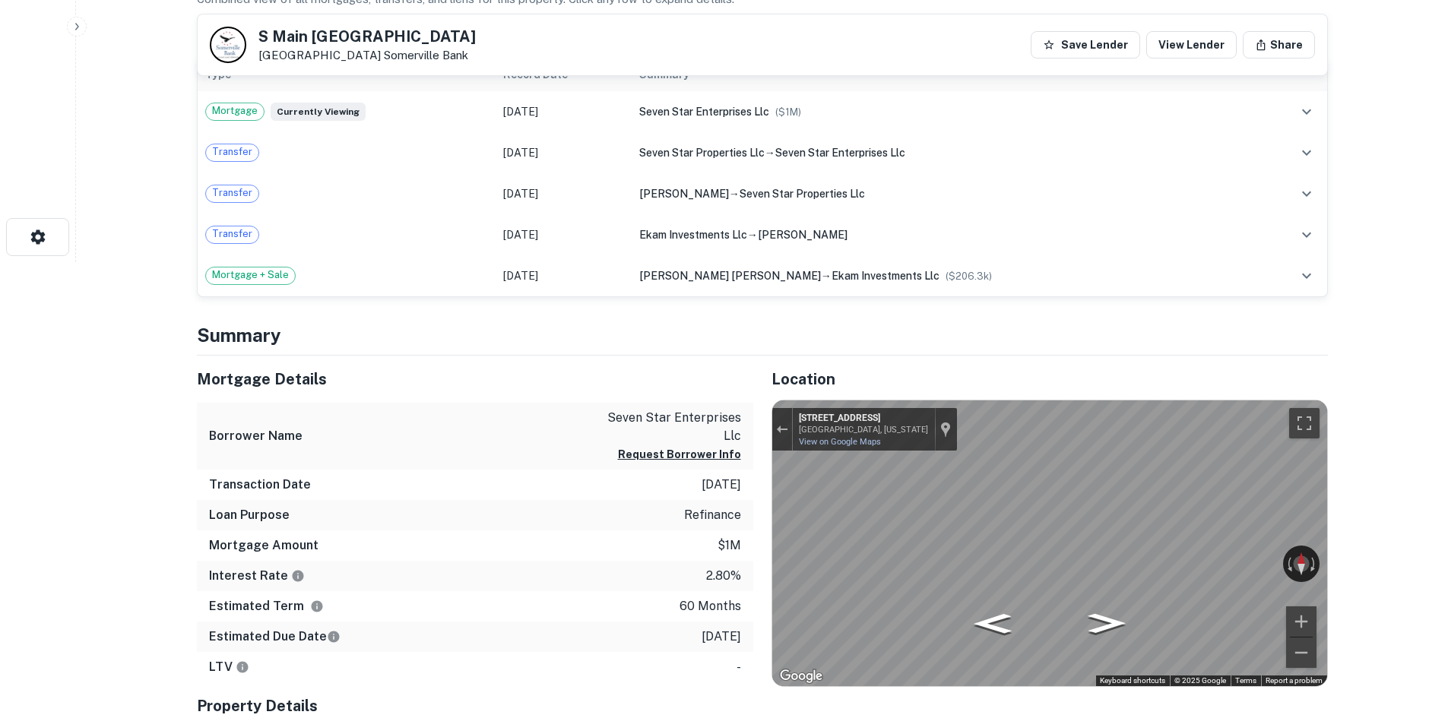
click at [541, 496] on div "Mortgage Details Borrower Name seven star enterprises llc Request Borrower Info…" at bounding box center [753, 604] width 1149 height 496
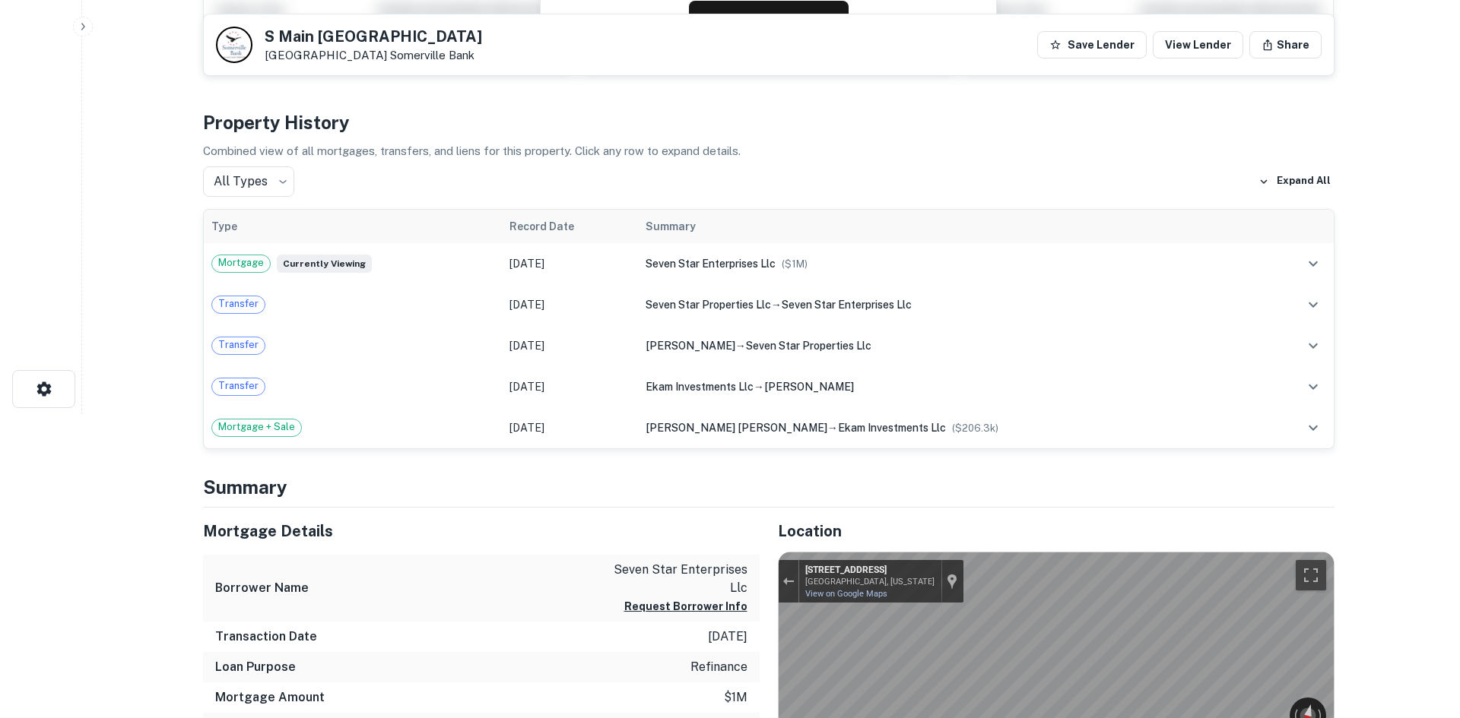
scroll to position [0, 0]
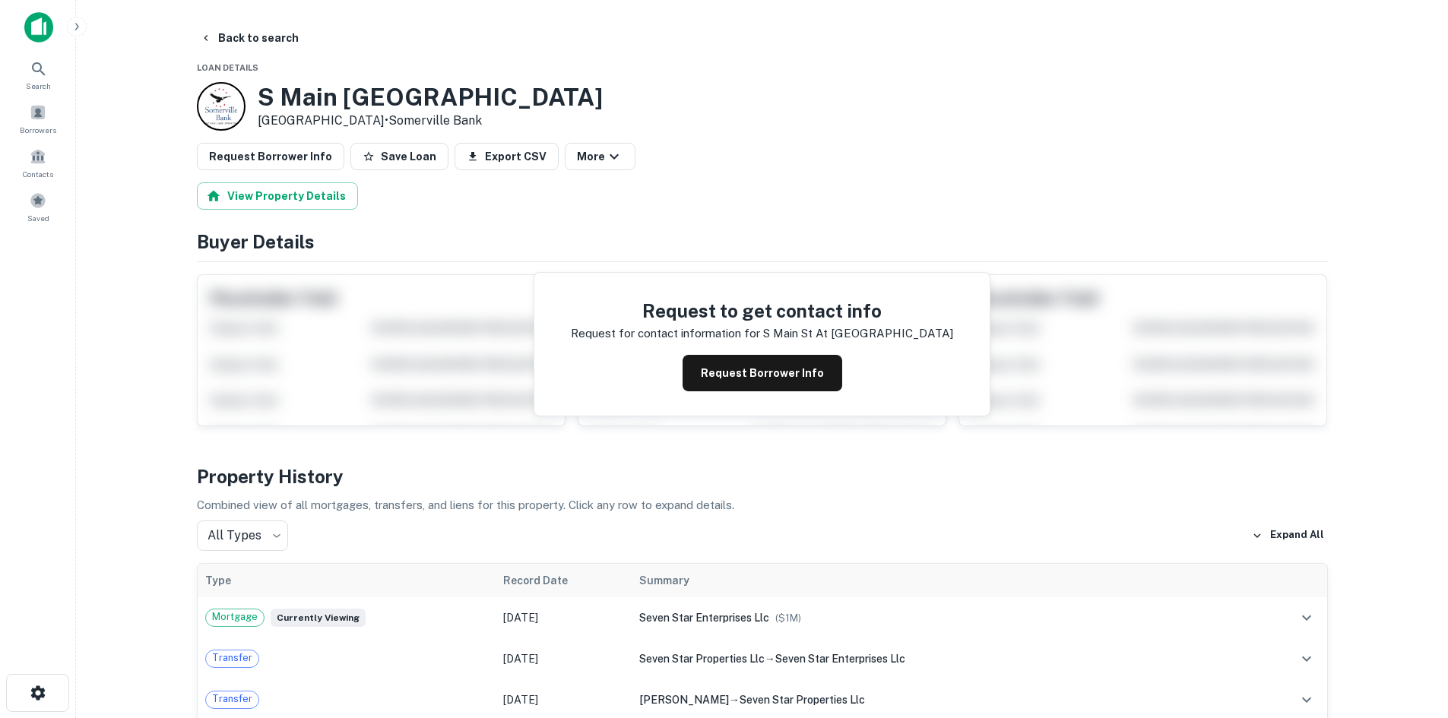
click at [274, 152] on button "Request Borrower Info" at bounding box center [270, 156] width 147 height 27
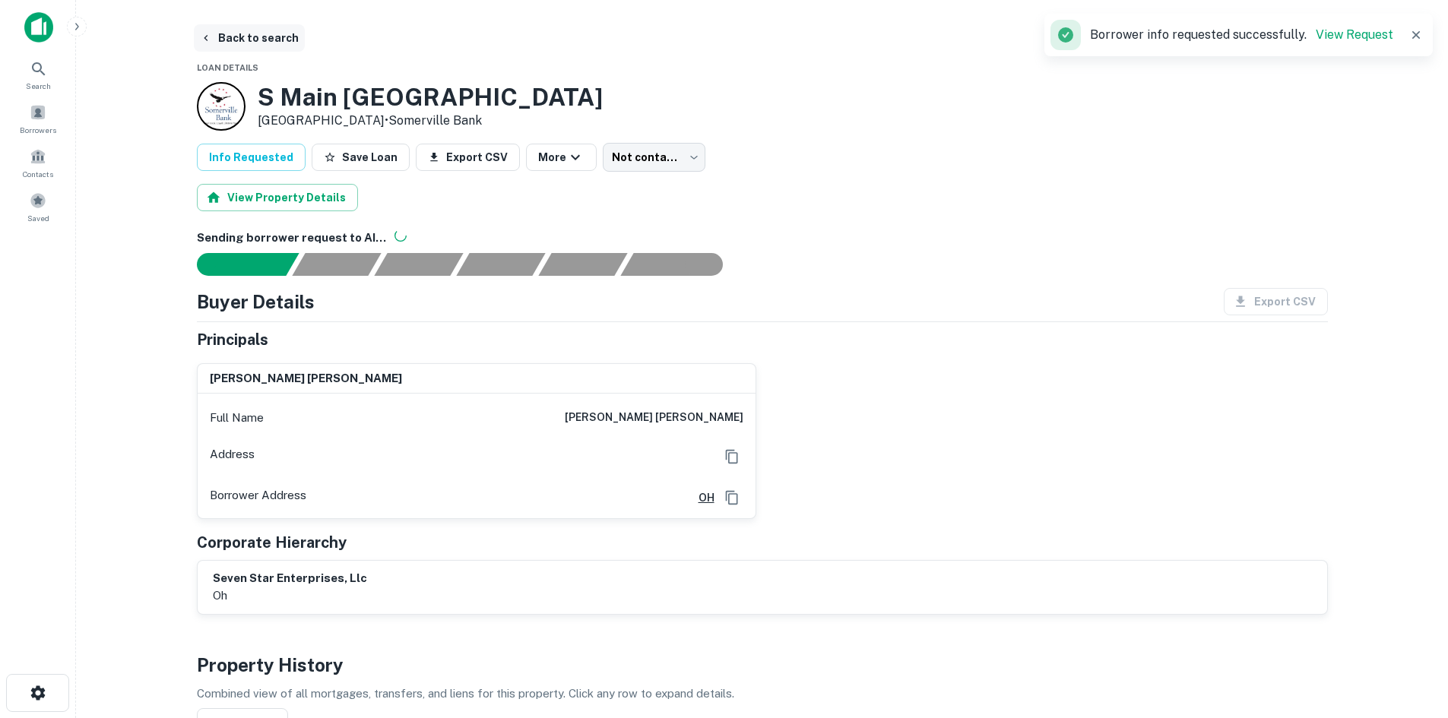
click at [248, 27] on button "Back to search" at bounding box center [249, 37] width 111 height 27
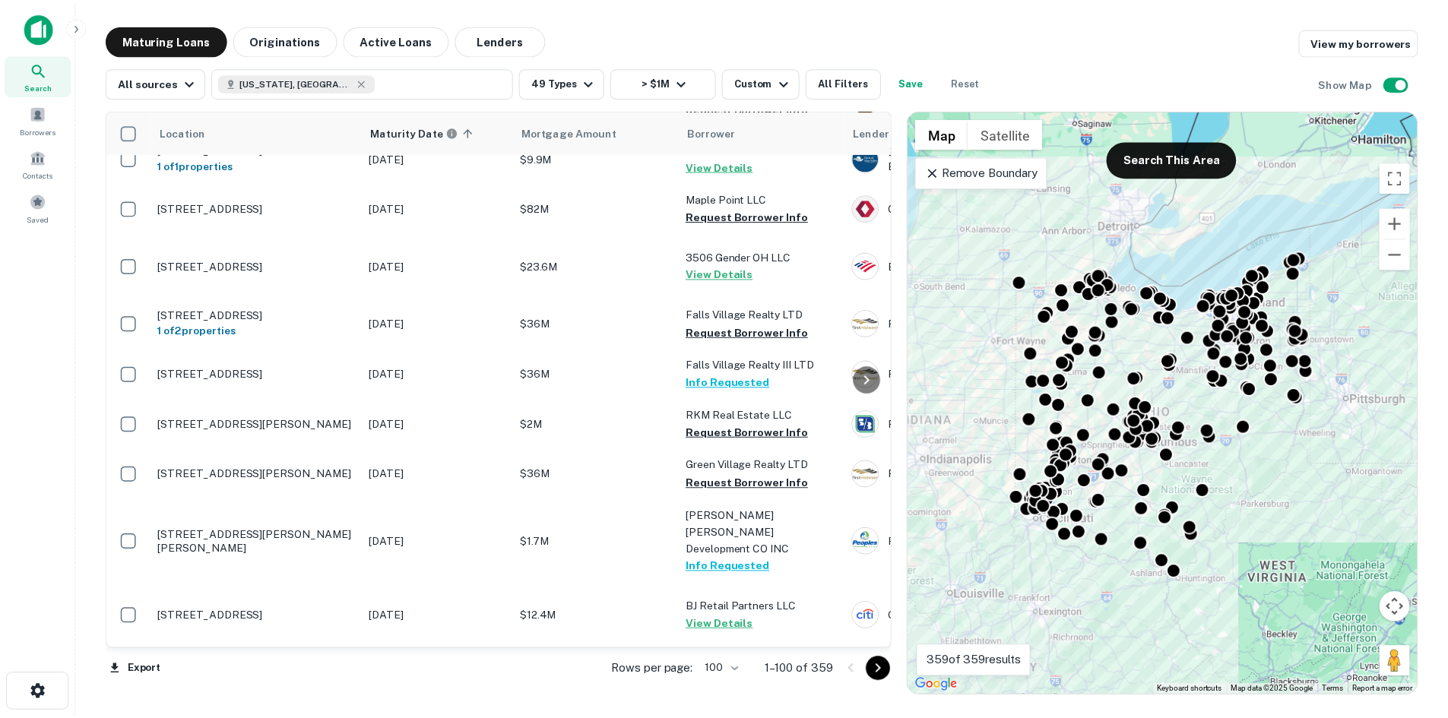
scroll to position [5701, 0]
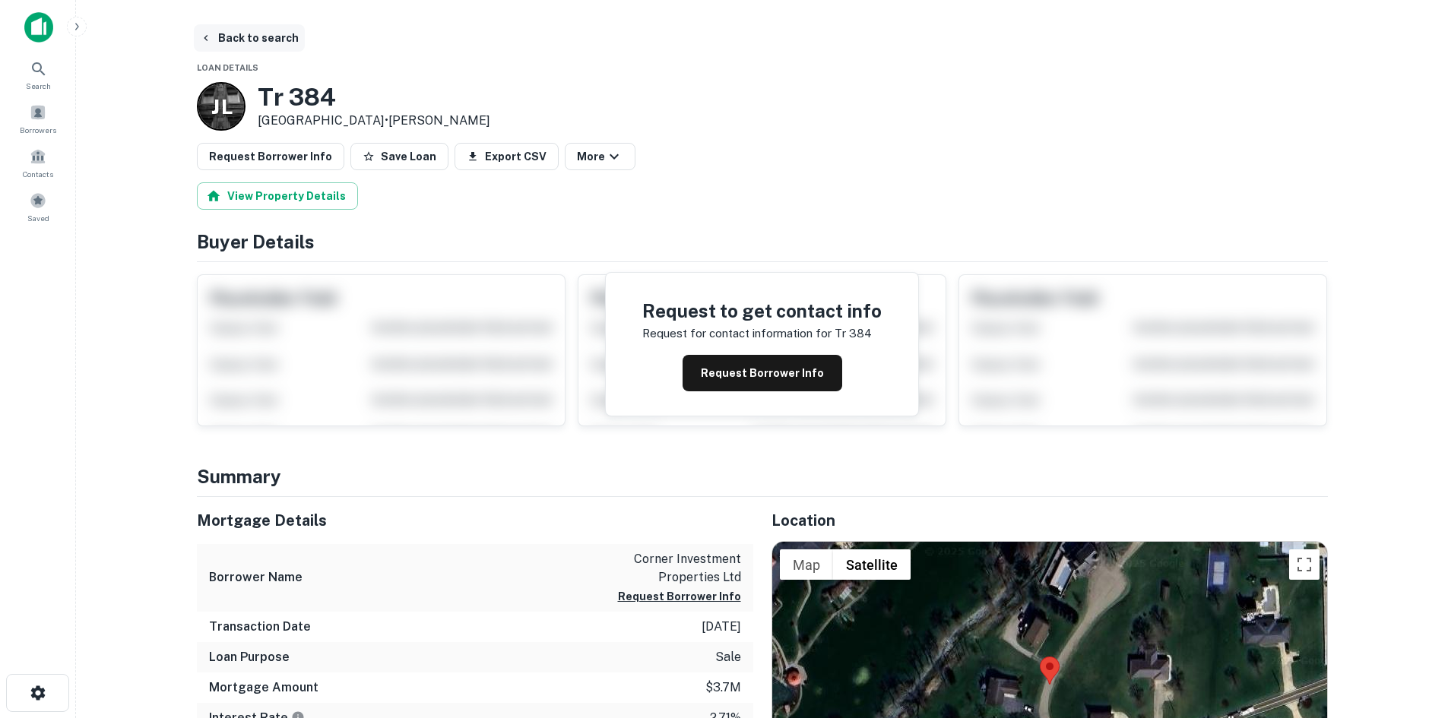
click at [273, 44] on button "Back to search" at bounding box center [249, 37] width 111 height 27
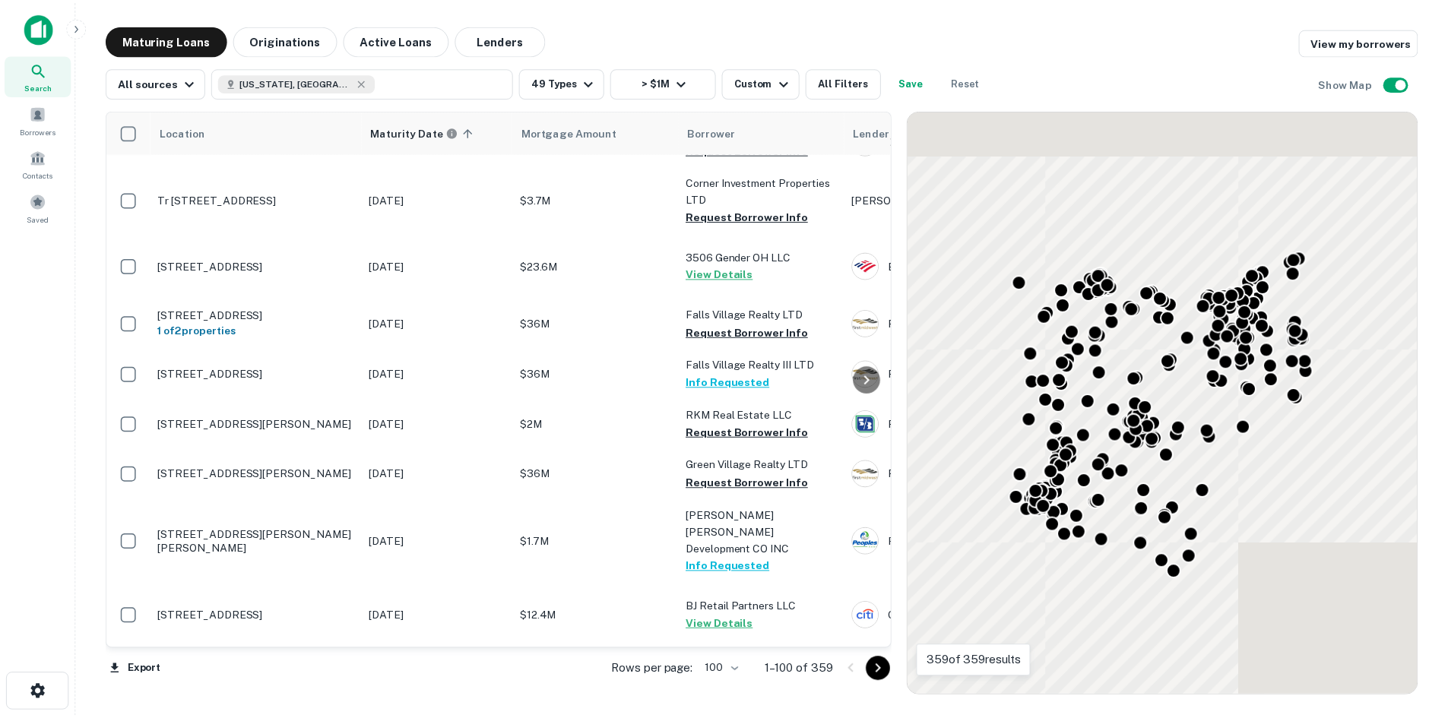
scroll to position [5853, 0]
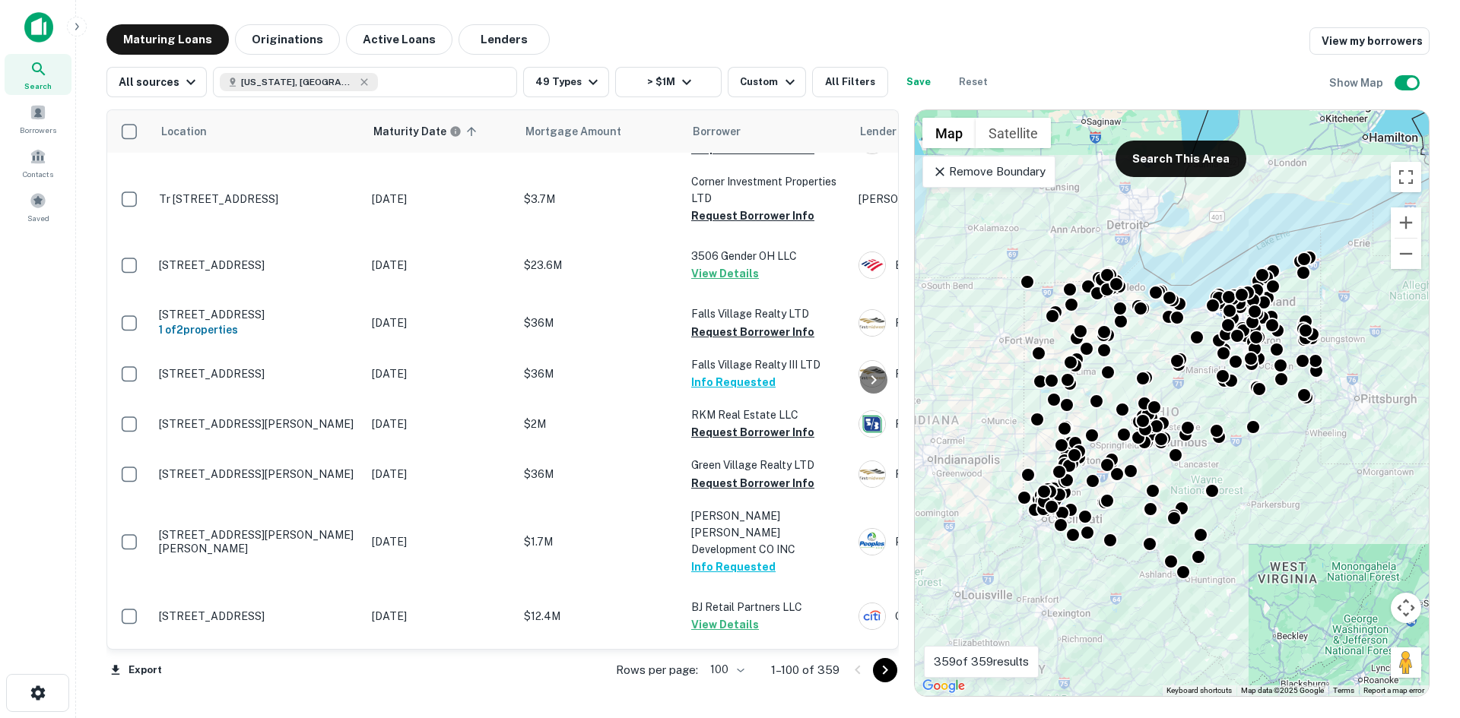
click at [293, 39] on p "643 Corduroy Rd Lewis Center, OH 43035" at bounding box center [258, 32] width 198 height 14
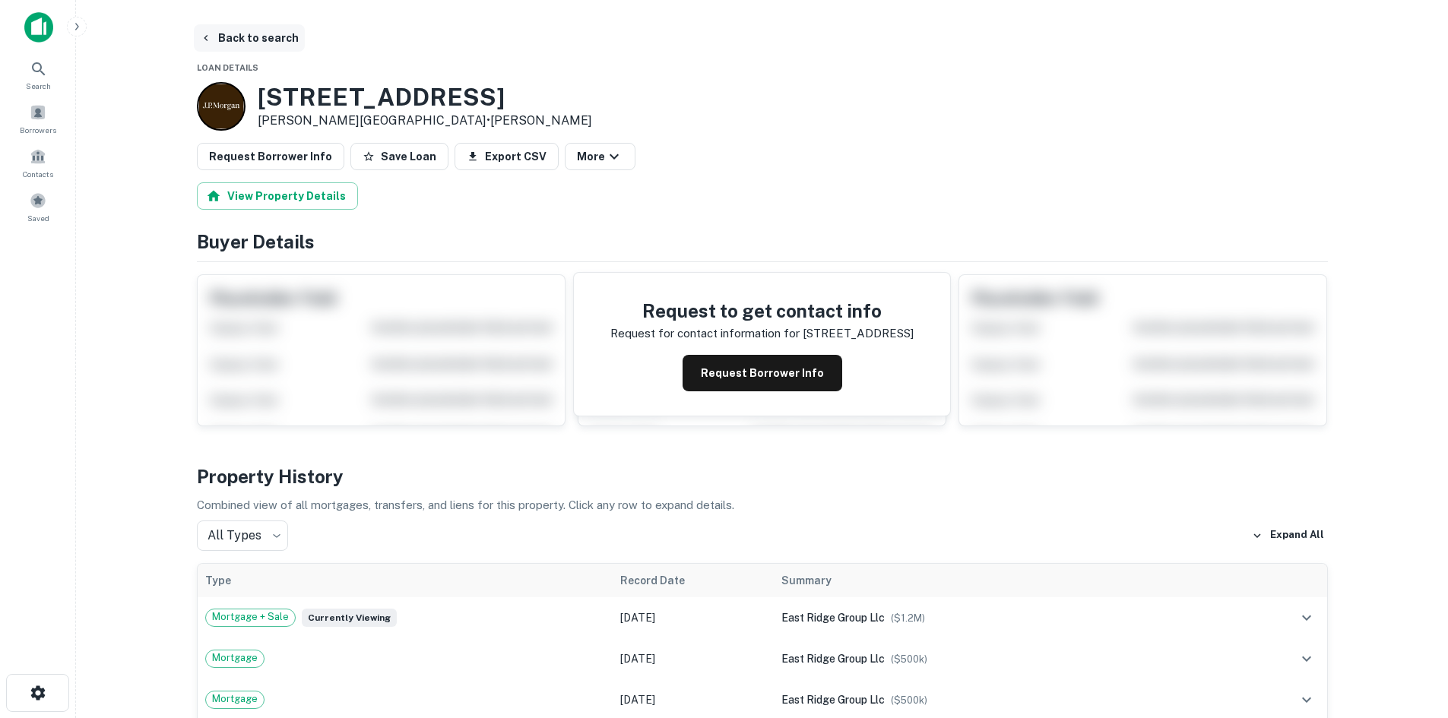
click at [253, 36] on button "Back to search" at bounding box center [249, 37] width 111 height 27
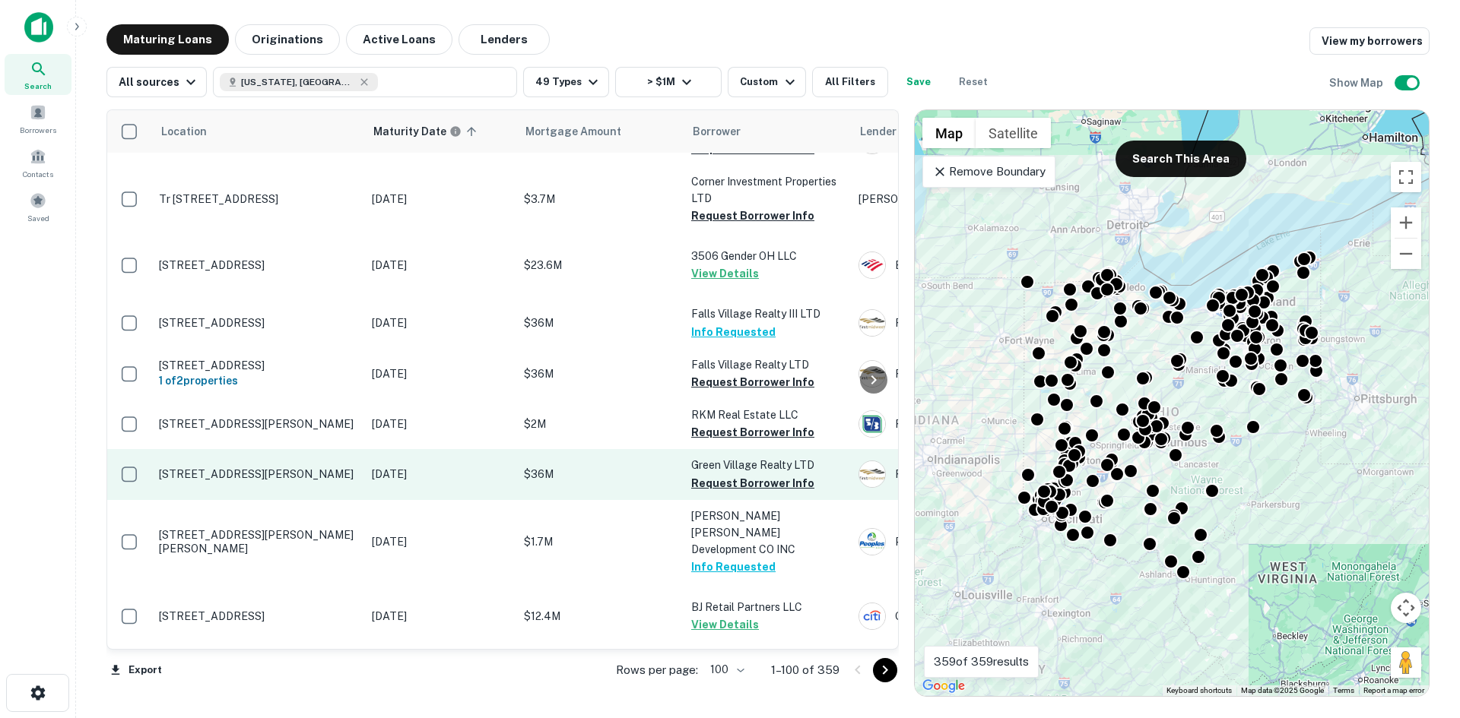
scroll to position [6339, 0]
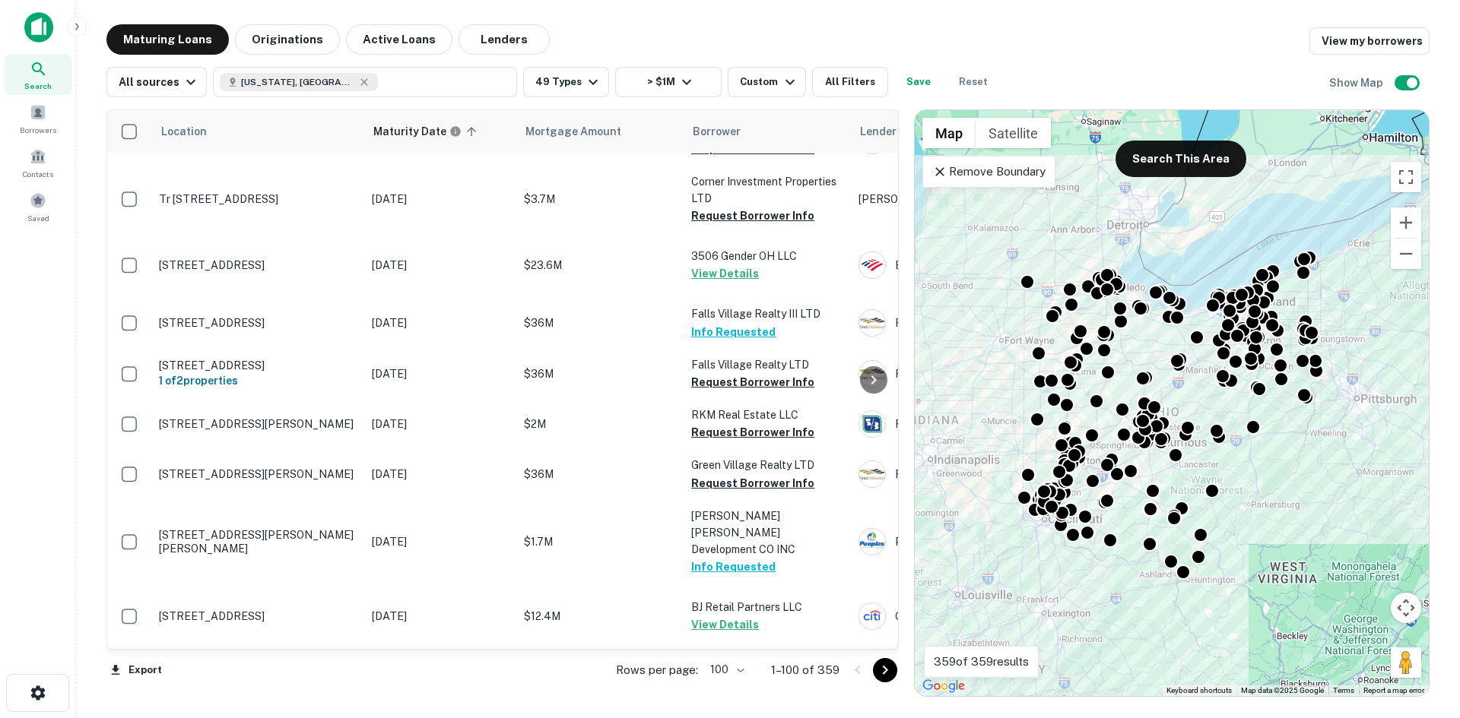
drag, startPoint x: 880, startPoint y: 666, endPoint x: 93, endPoint y: 205, distance: 911.7
click at [880, 667] on icon "Go to next page" at bounding box center [885, 670] width 18 height 18
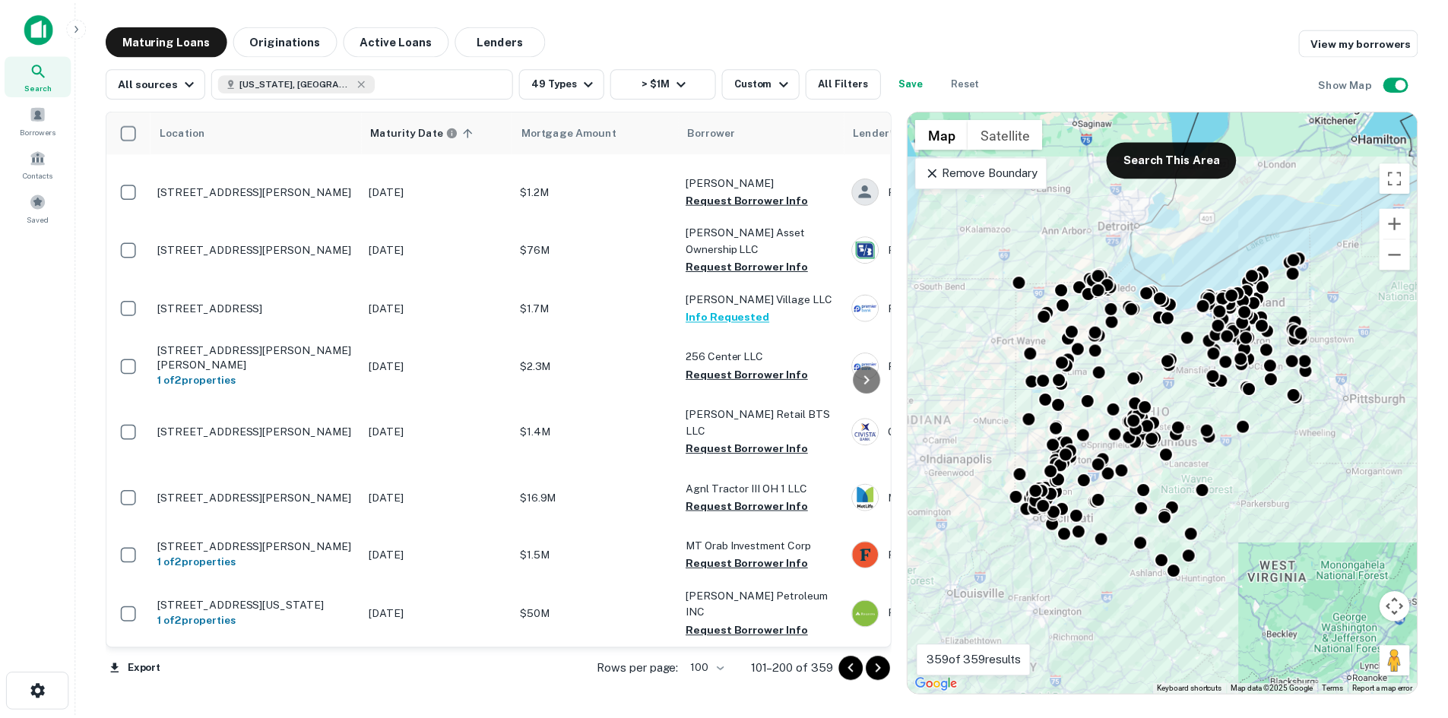
scroll to position [6111, 0]
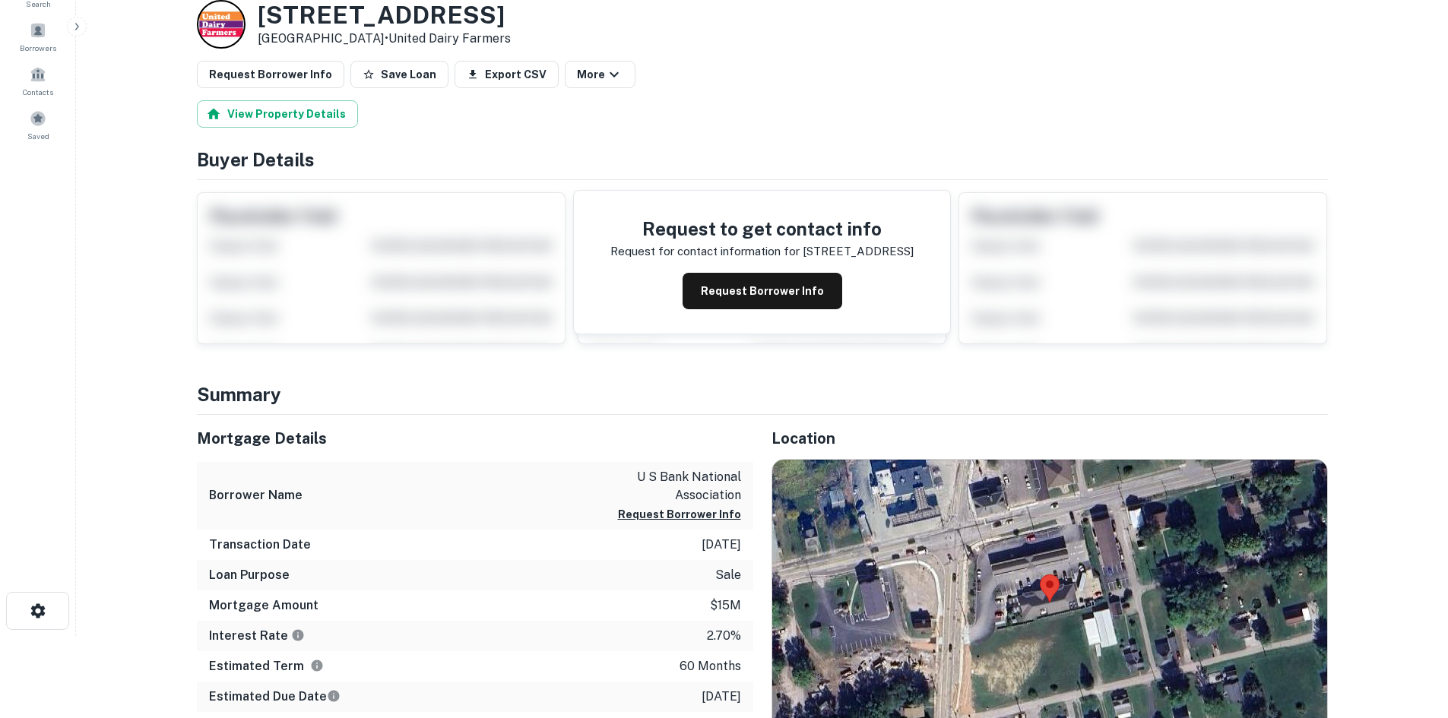
scroll to position [304, 0]
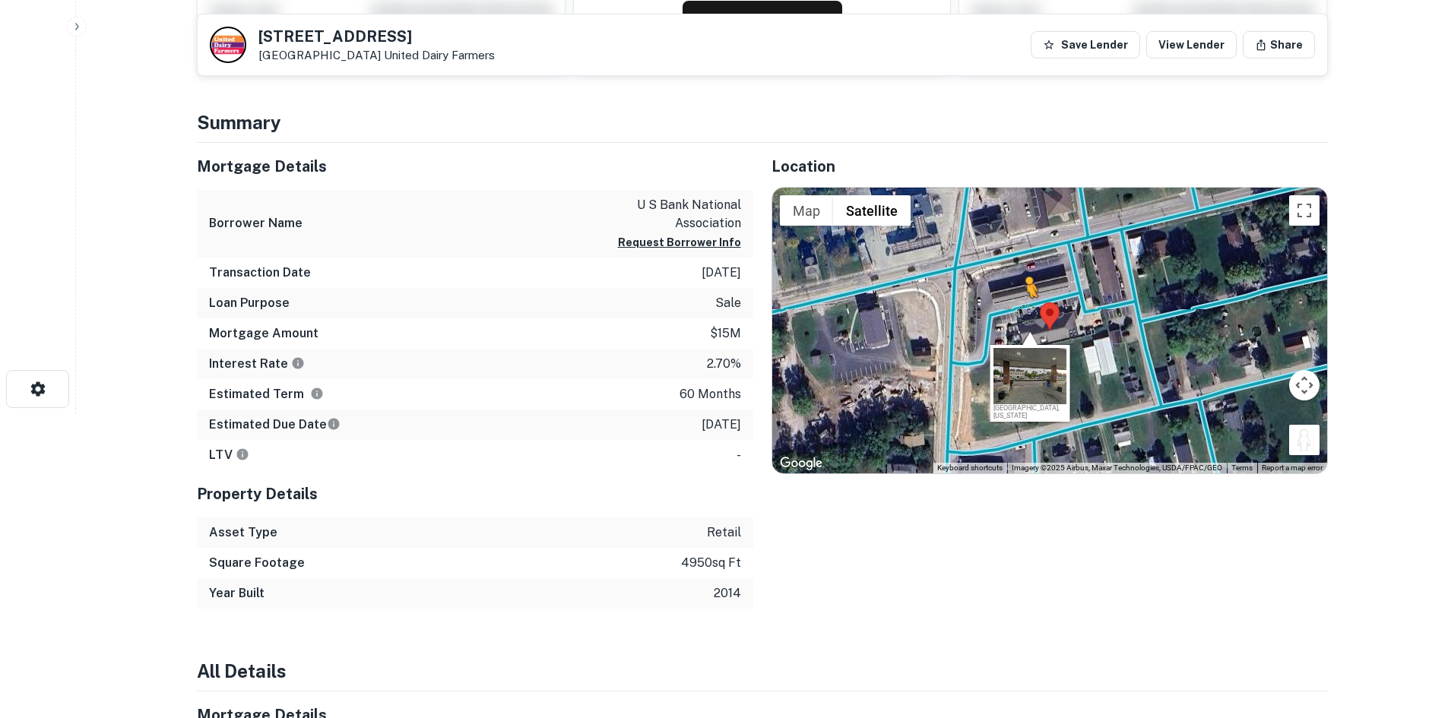
drag, startPoint x: 1300, startPoint y: 432, endPoint x: 1025, endPoint y: 313, distance: 299.0
click at [1025, 313] on div "To activate drag with keyboard, press Alt + Enter. Once in keyboard drag state,…" at bounding box center [1049, 331] width 555 height 286
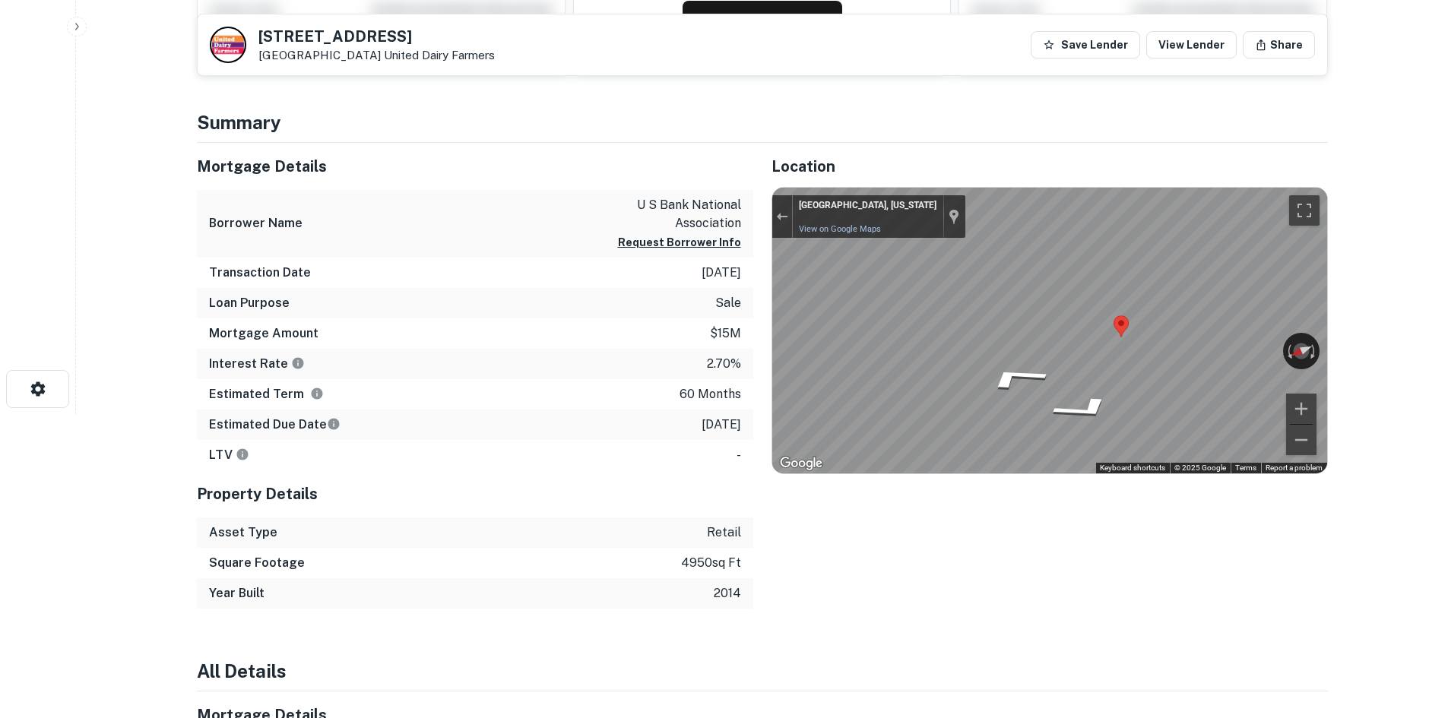
click at [724, 293] on div "Mortgage Details Borrower Name u s bank national association Request Borrower I…" at bounding box center [753, 376] width 1149 height 466
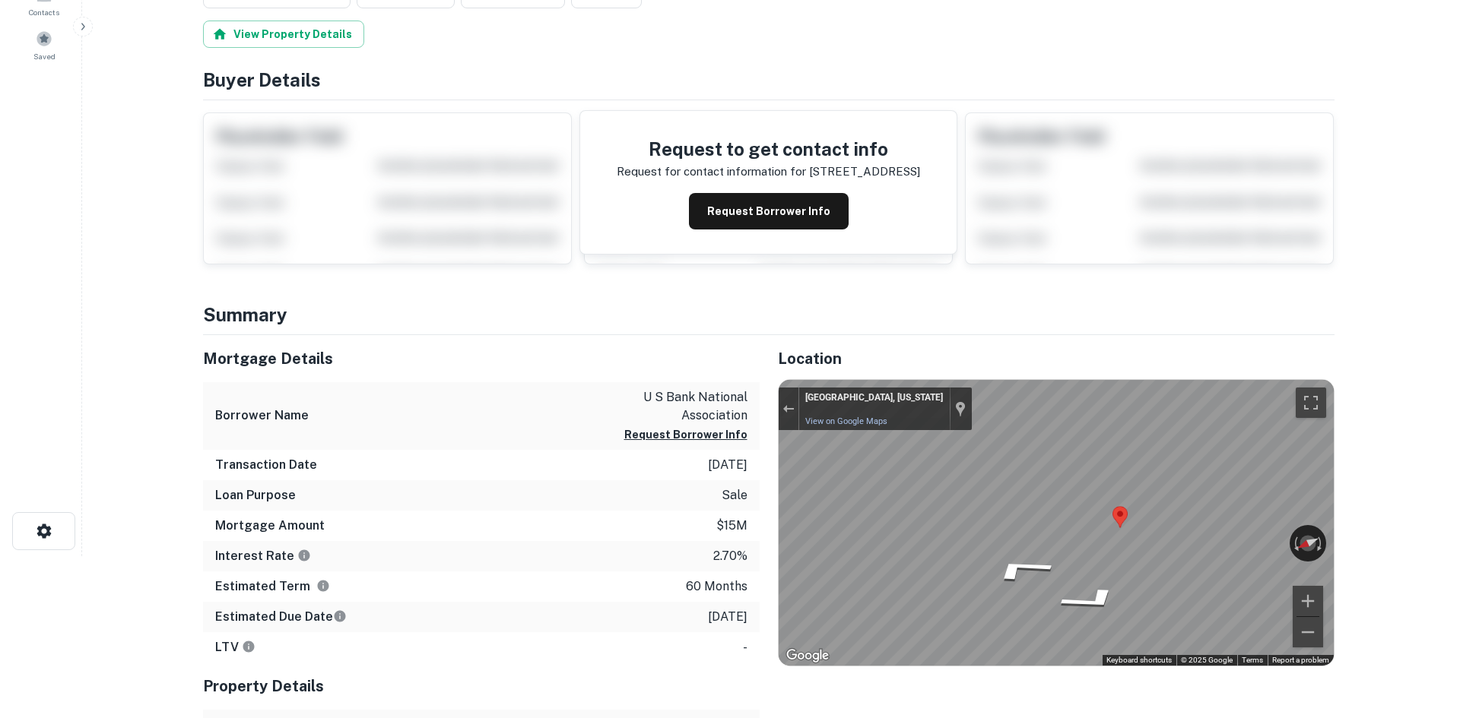
scroll to position [0, 0]
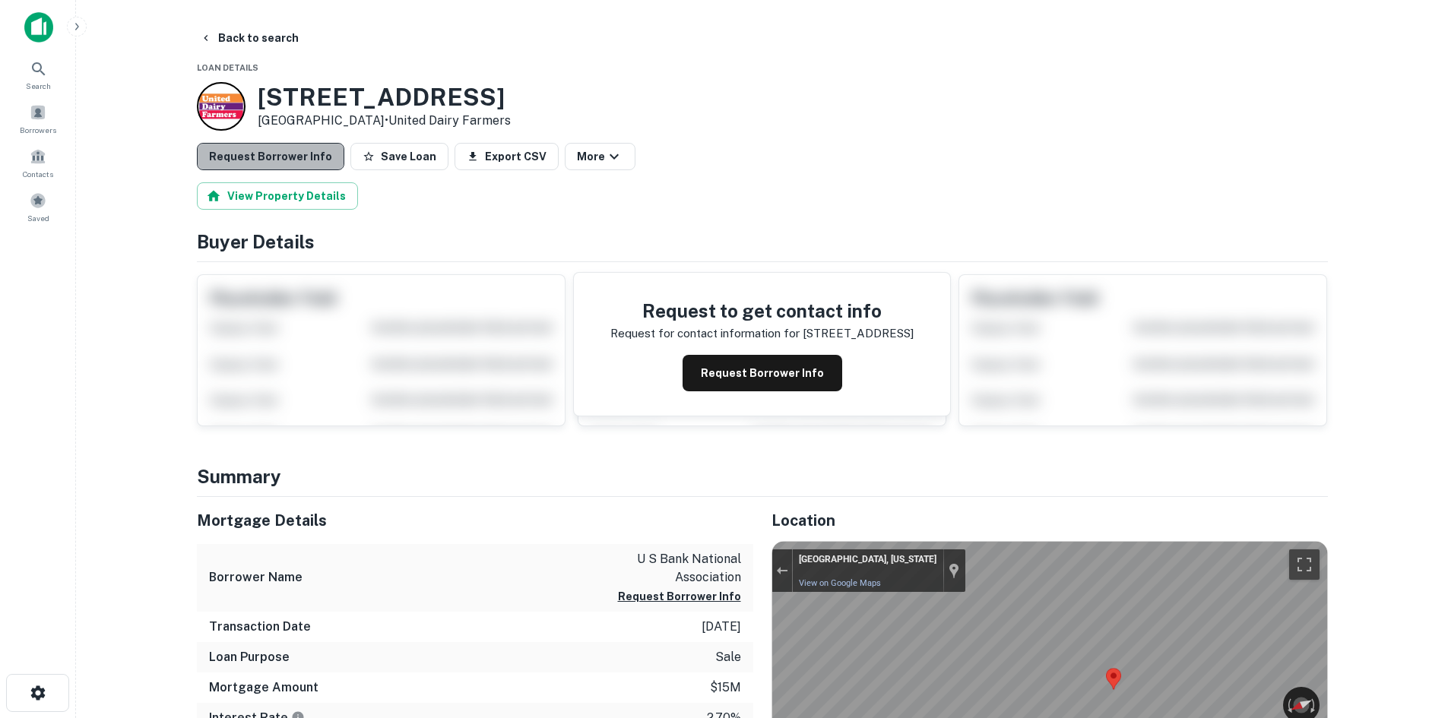
click at [322, 155] on button "Request Borrower Info" at bounding box center [270, 156] width 147 height 27
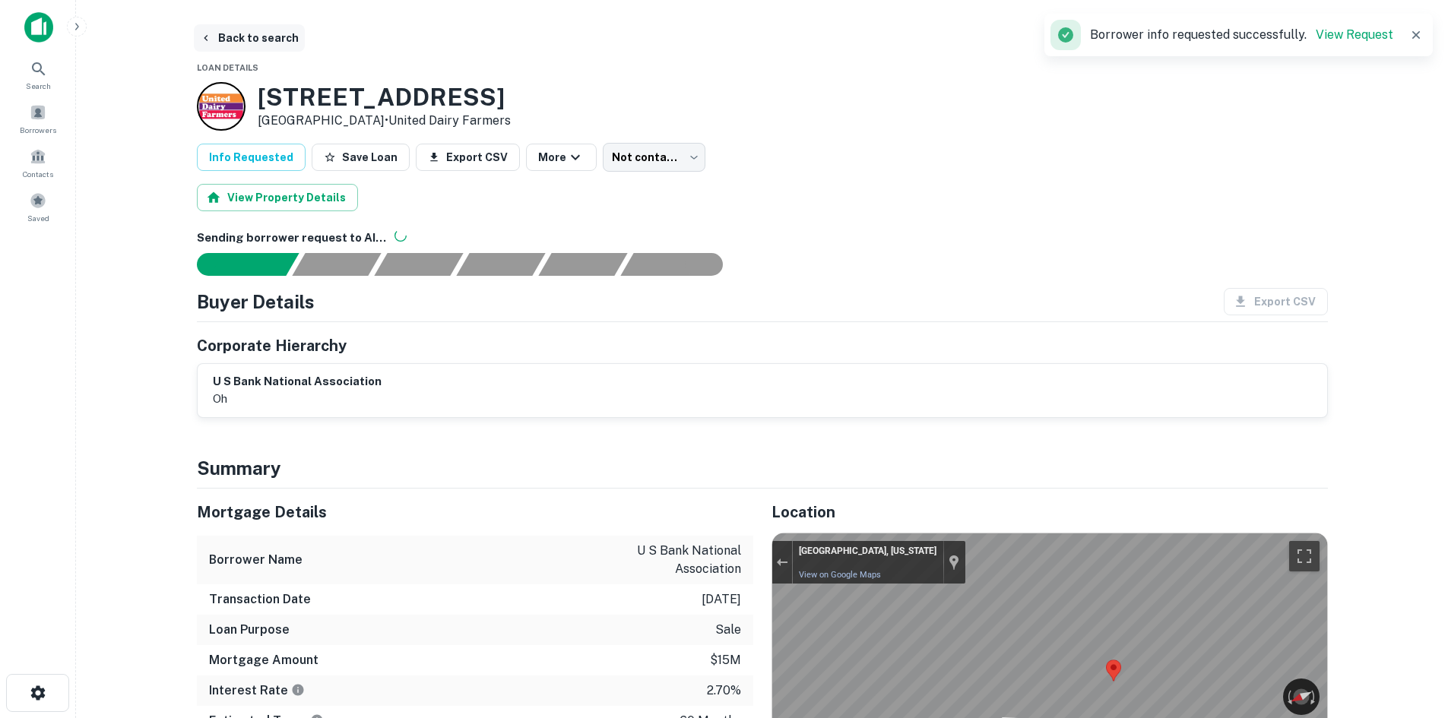
click at [271, 48] on button "Back to search" at bounding box center [249, 37] width 111 height 27
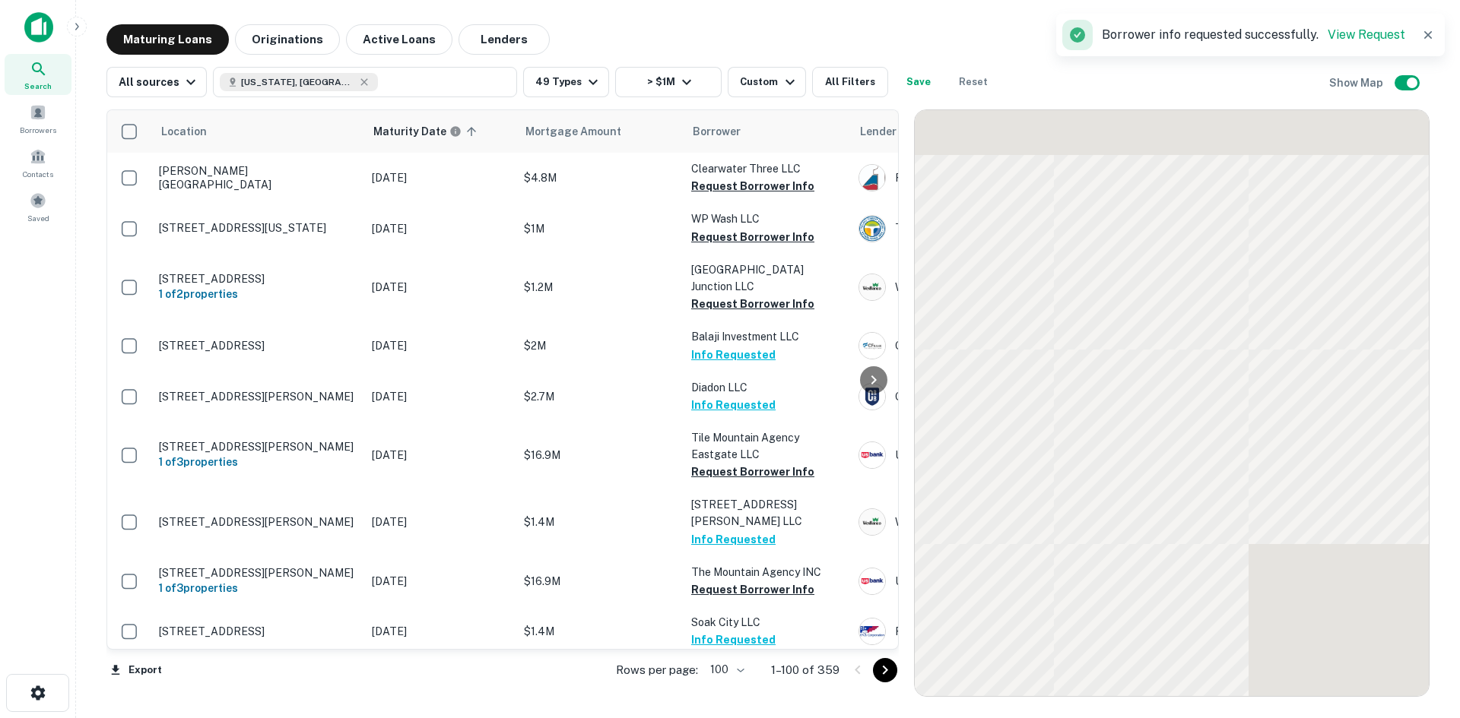
scroll to position [3468, 0]
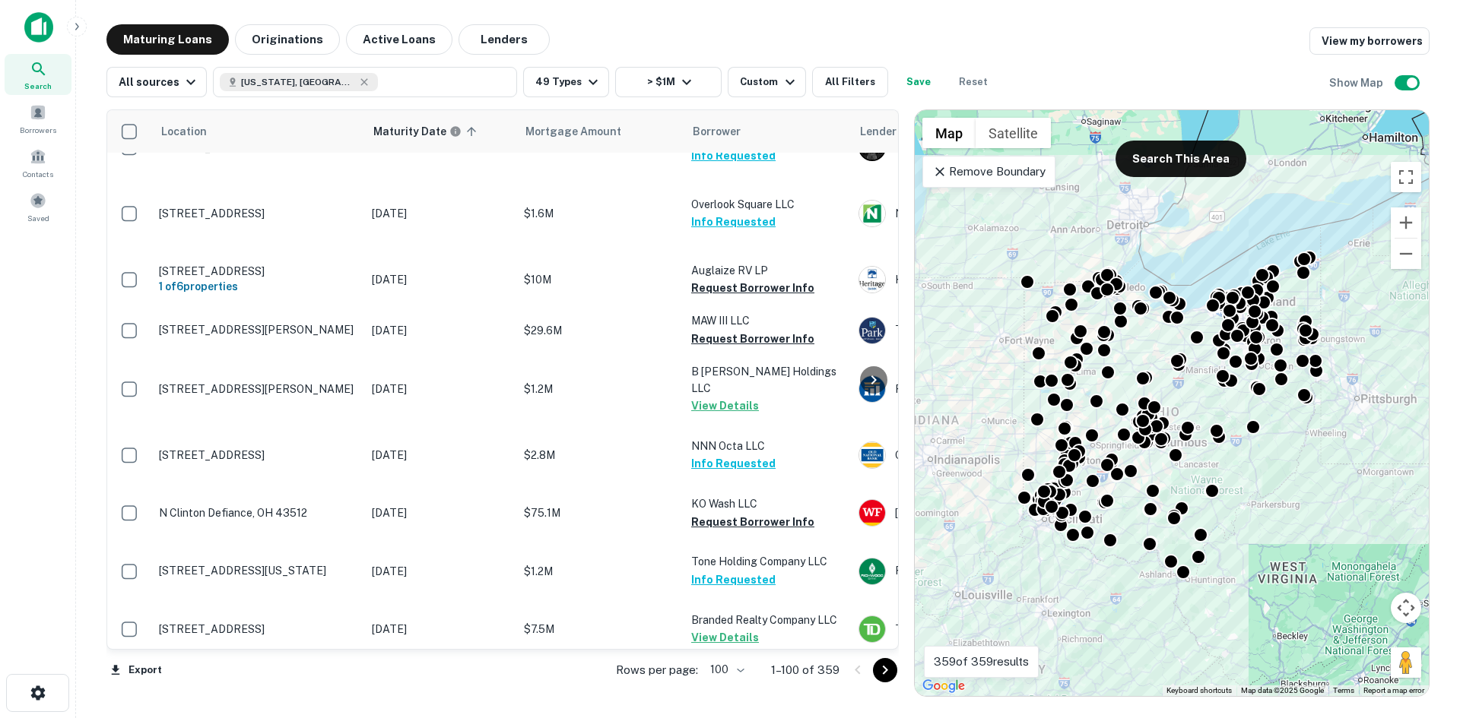
drag, startPoint x: 882, startPoint y: 664, endPoint x: 840, endPoint y: 638, distance: 49.2
click at [882, 664] on icon "Go to next page" at bounding box center [885, 670] width 18 height 18
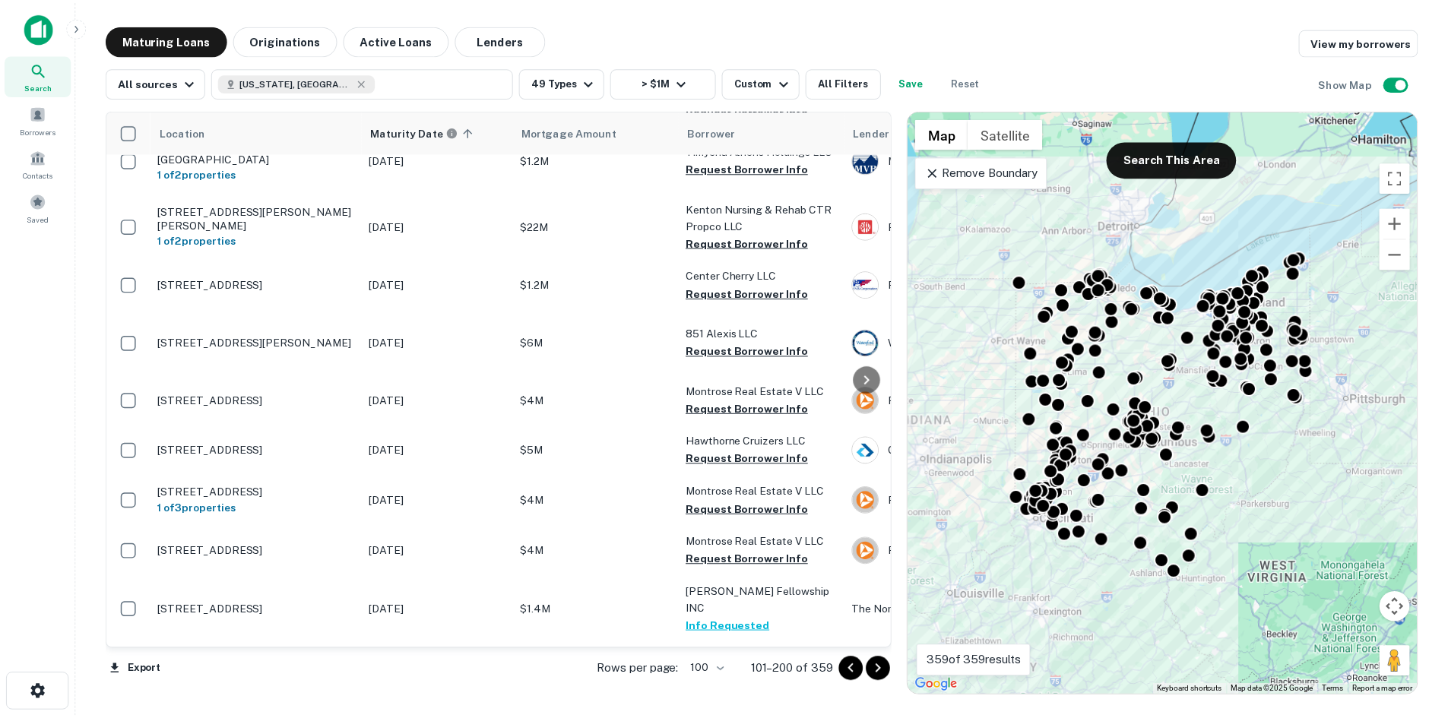
scroll to position [3392, 0]
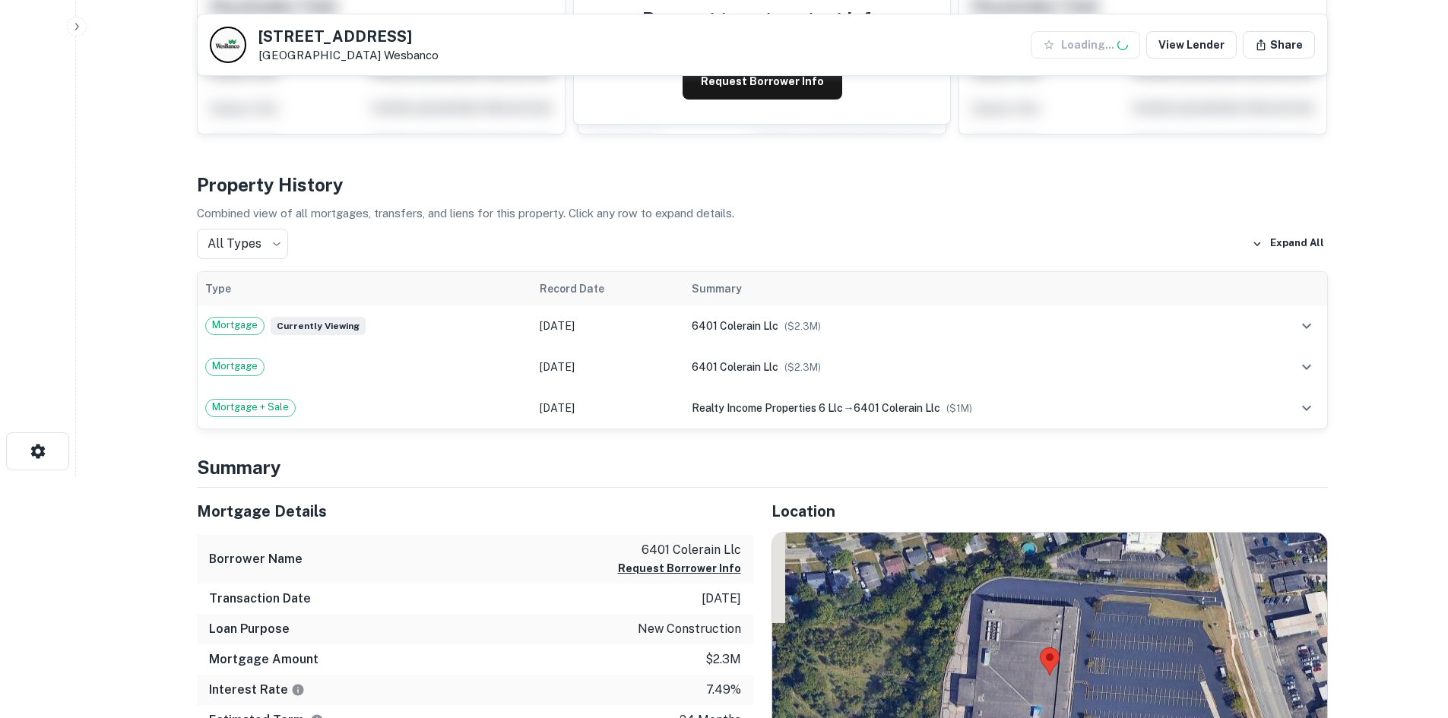
scroll to position [380, 0]
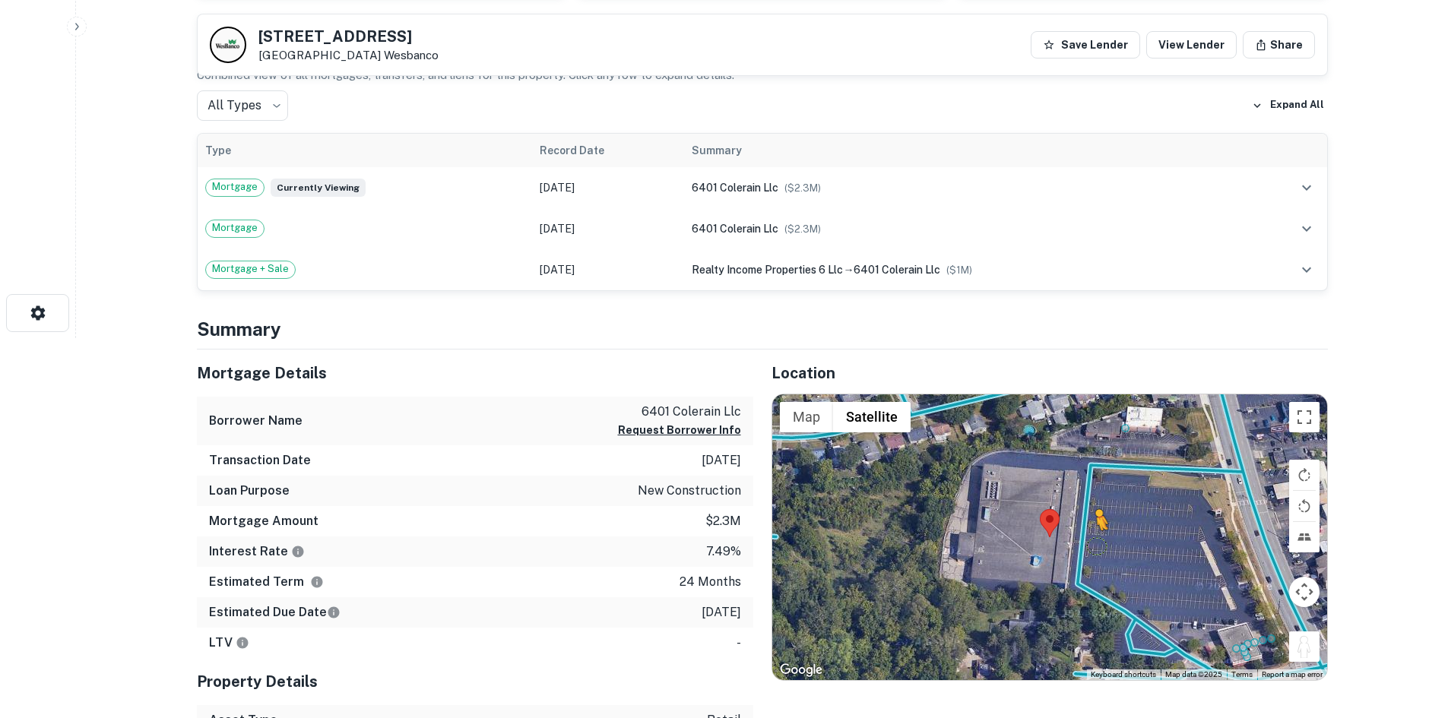
drag, startPoint x: 1308, startPoint y: 651, endPoint x: 1077, endPoint y: 528, distance: 260.8
click at [1077, 528] on div "To activate drag with keyboard, press Alt + Enter. Once in keyboard drag state,…" at bounding box center [1049, 538] width 555 height 286
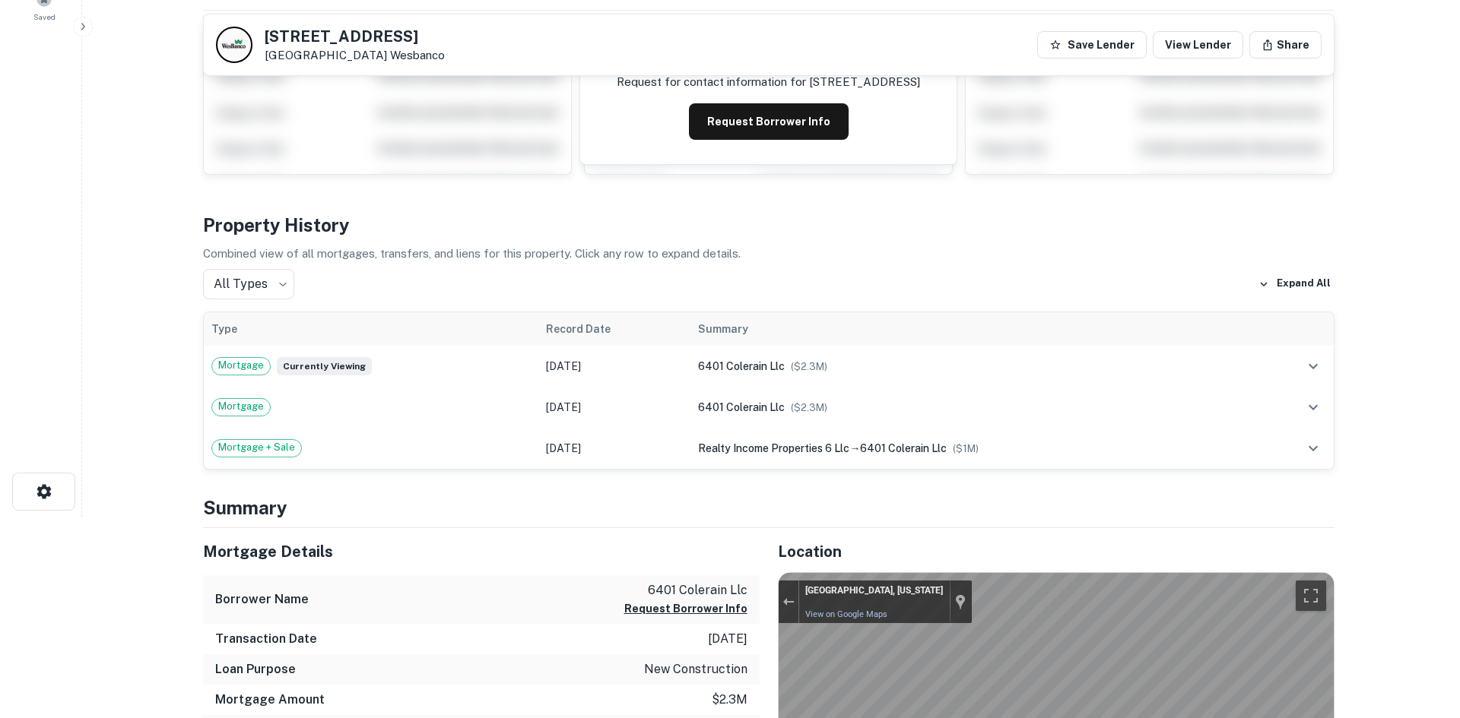
scroll to position [0, 0]
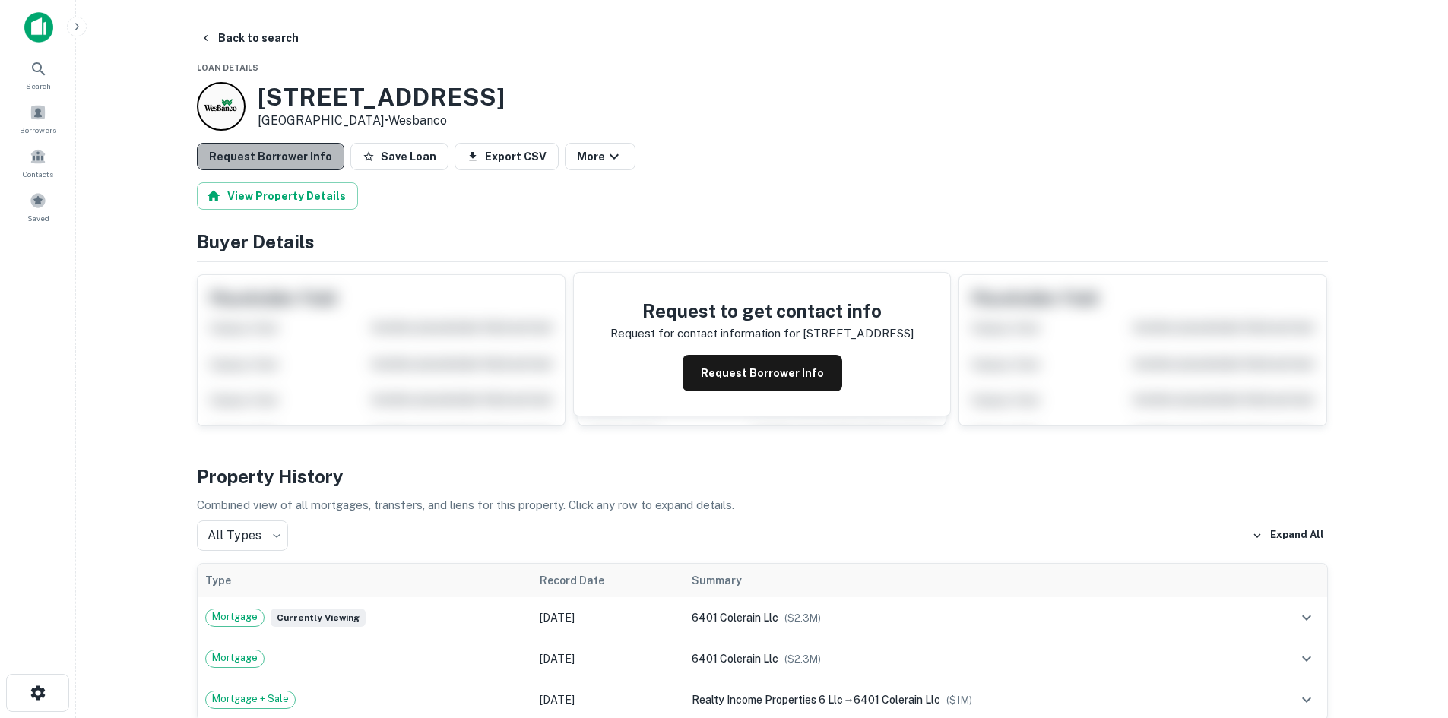
click at [300, 154] on button "Request Borrower Info" at bounding box center [270, 156] width 147 height 27
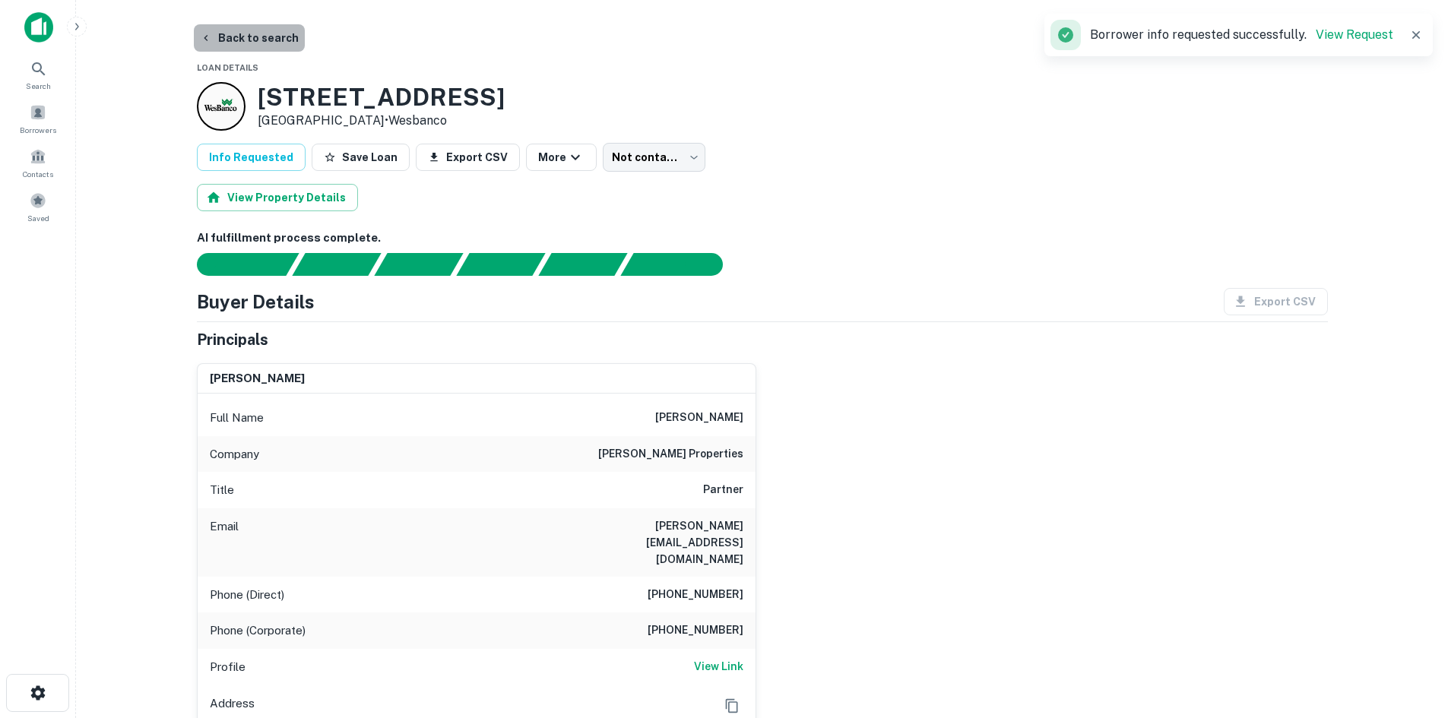
click at [253, 33] on button "Back to search" at bounding box center [249, 37] width 111 height 27
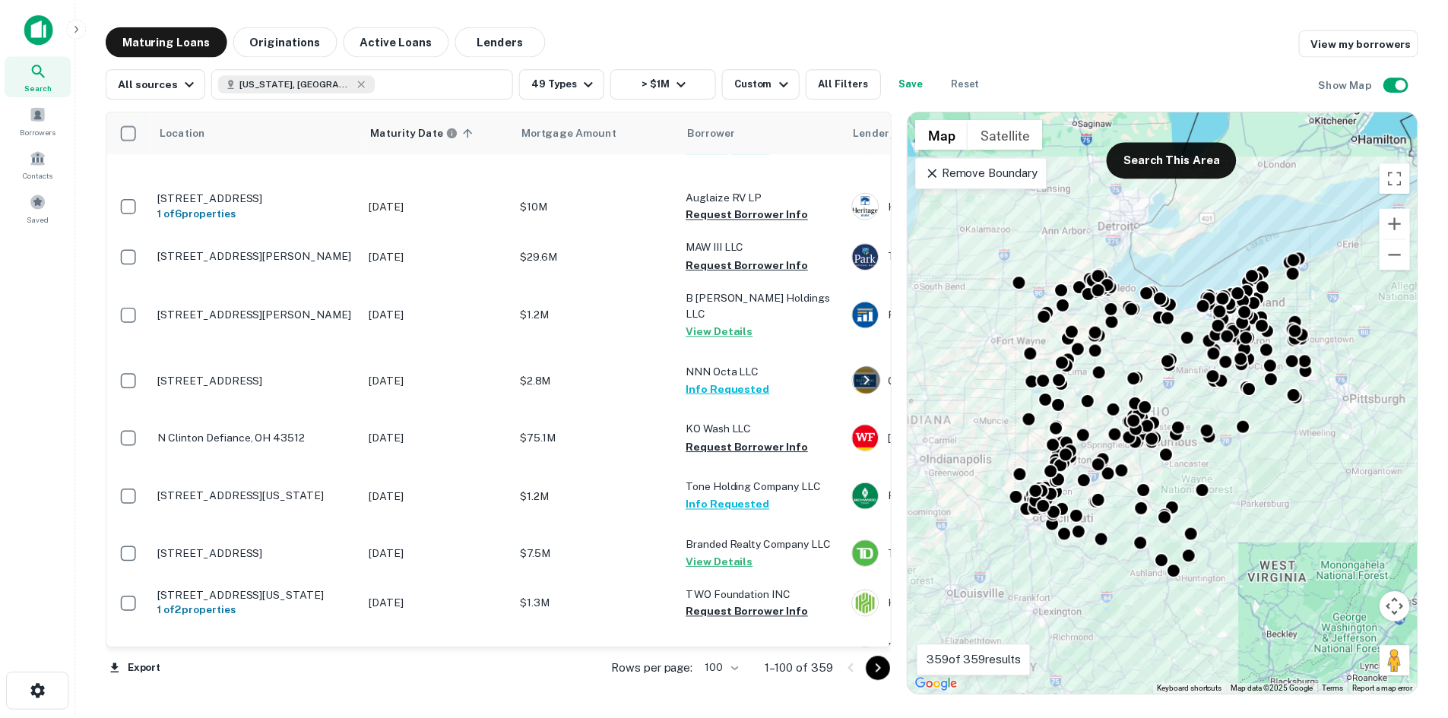
scroll to position [3544, 0]
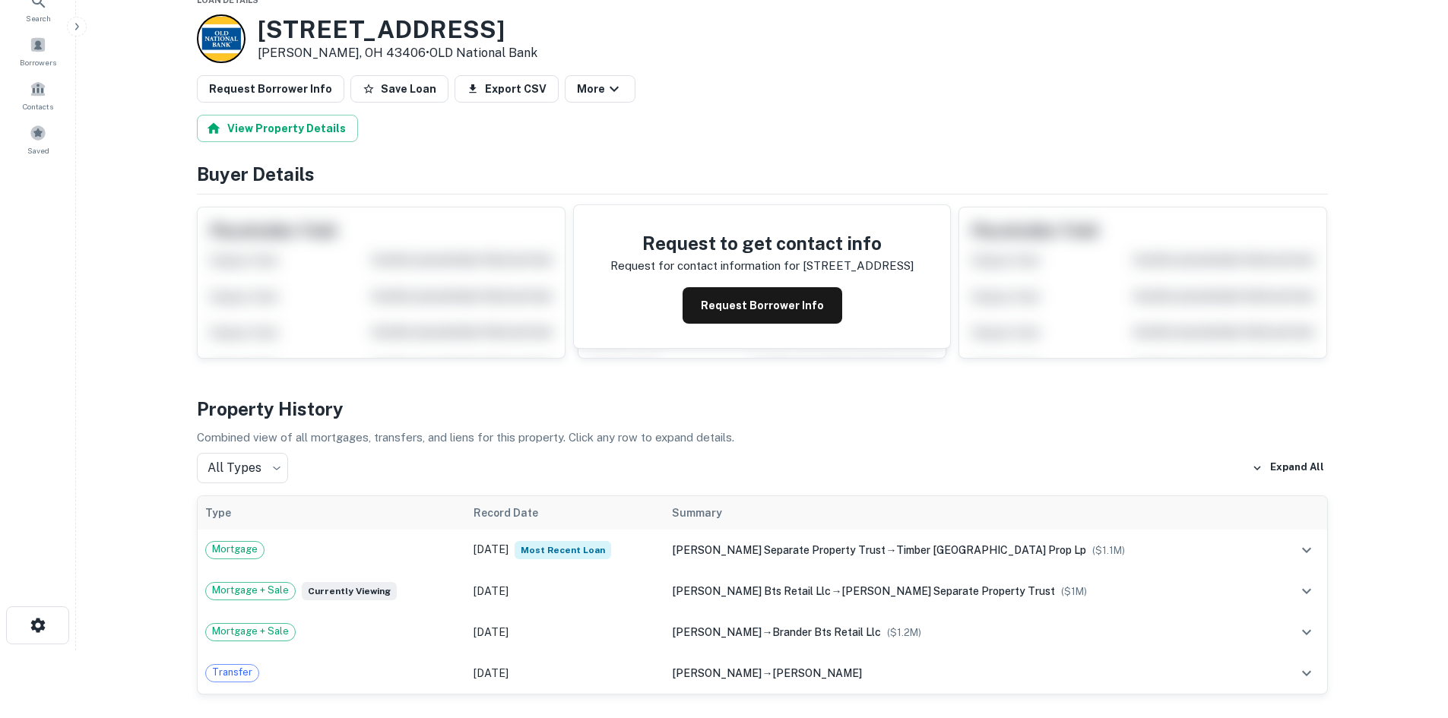
scroll to position [456, 0]
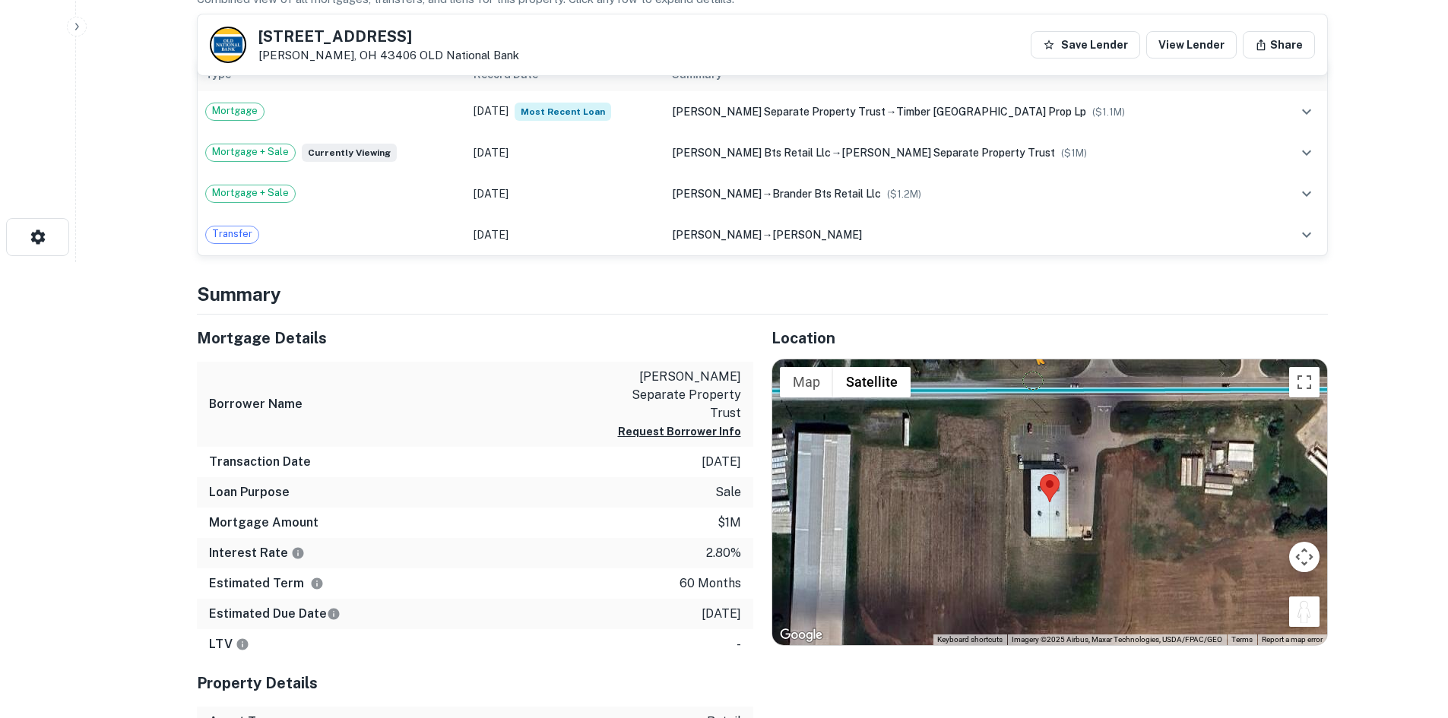
drag, startPoint x: 1295, startPoint y: 617, endPoint x: 1033, endPoint y: 379, distance: 353.0
click at [1033, 379] on div "To activate drag with keyboard, press Alt + Enter. Once in keyboard drag state,…" at bounding box center [1049, 503] width 555 height 286
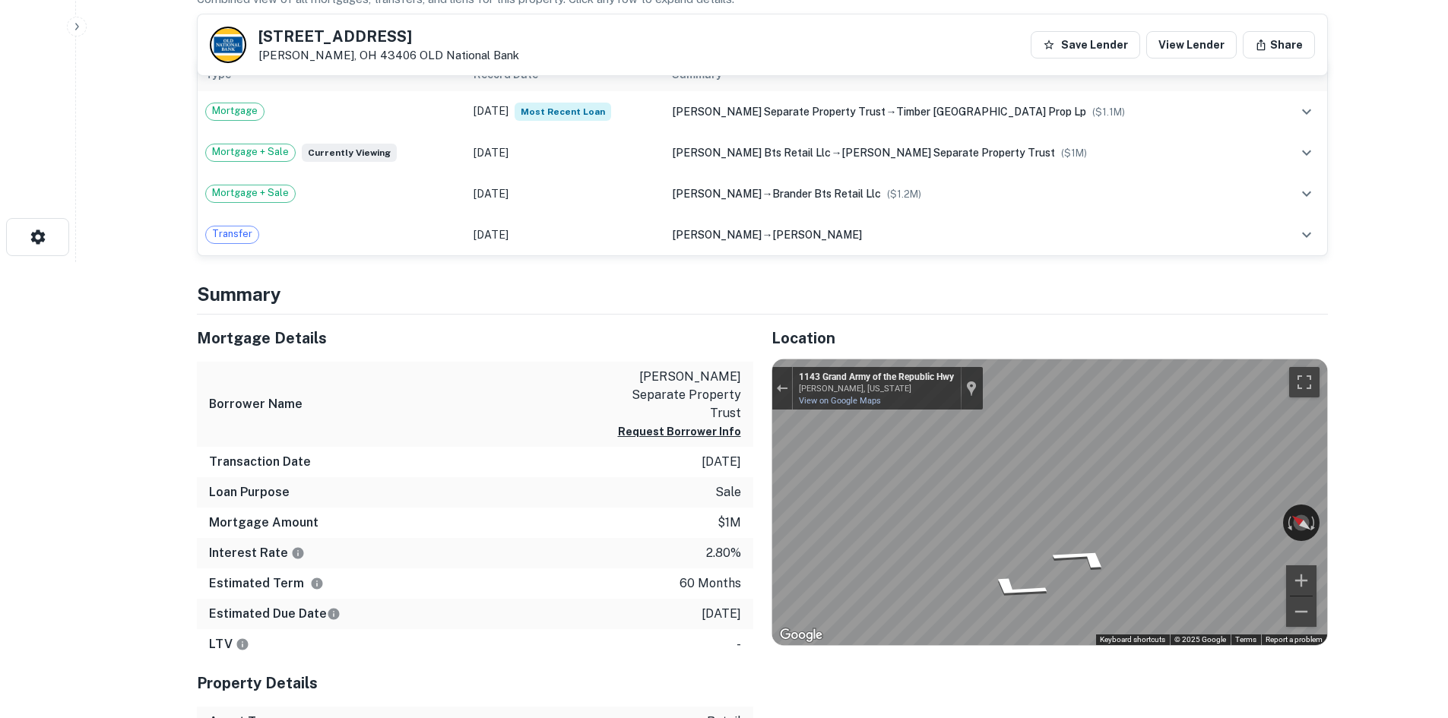
click at [788, 396] on div "← Move left → Move right ↑ Move up ↓ Move down + Zoom in - Zoom out 1143 Grand …" at bounding box center [1049, 503] width 555 height 286
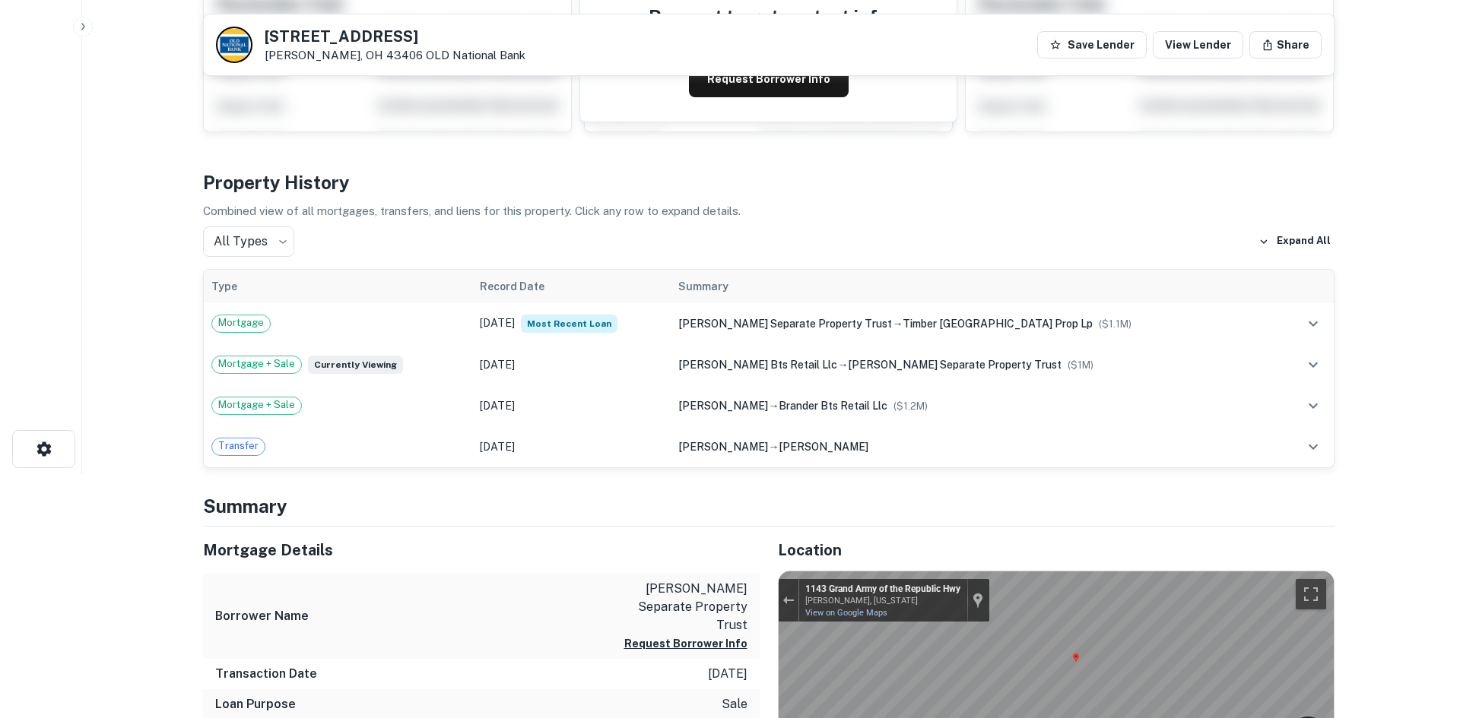
scroll to position [0, 0]
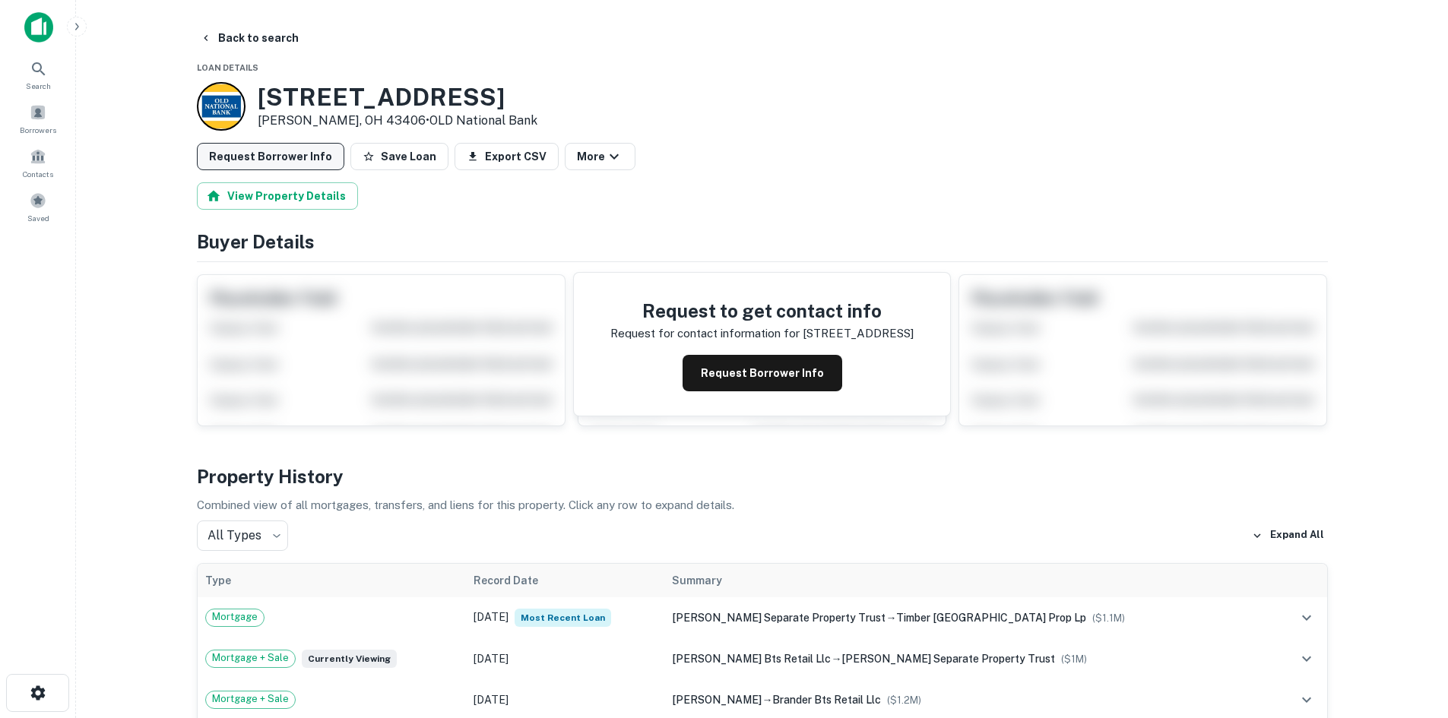
click at [287, 157] on button "Request Borrower Info" at bounding box center [270, 156] width 147 height 27
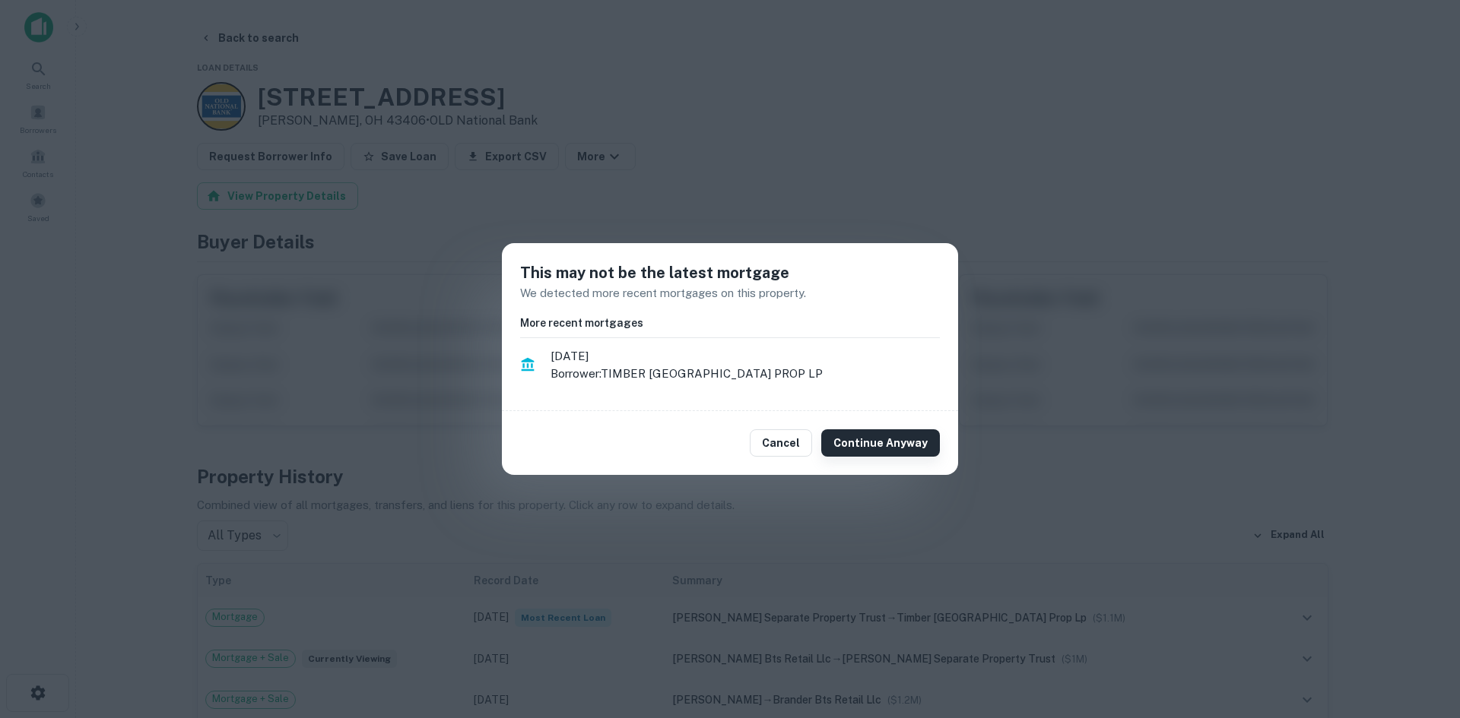
drag, startPoint x: 940, startPoint y: 471, endPoint x: 923, endPoint y: 455, distance: 23.7
click at [937, 468] on div "Cancel Continue Anyway" at bounding box center [730, 443] width 456 height 64
click at [921, 452] on button "Continue Anyway" at bounding box center [880, 443] width 119 height 27
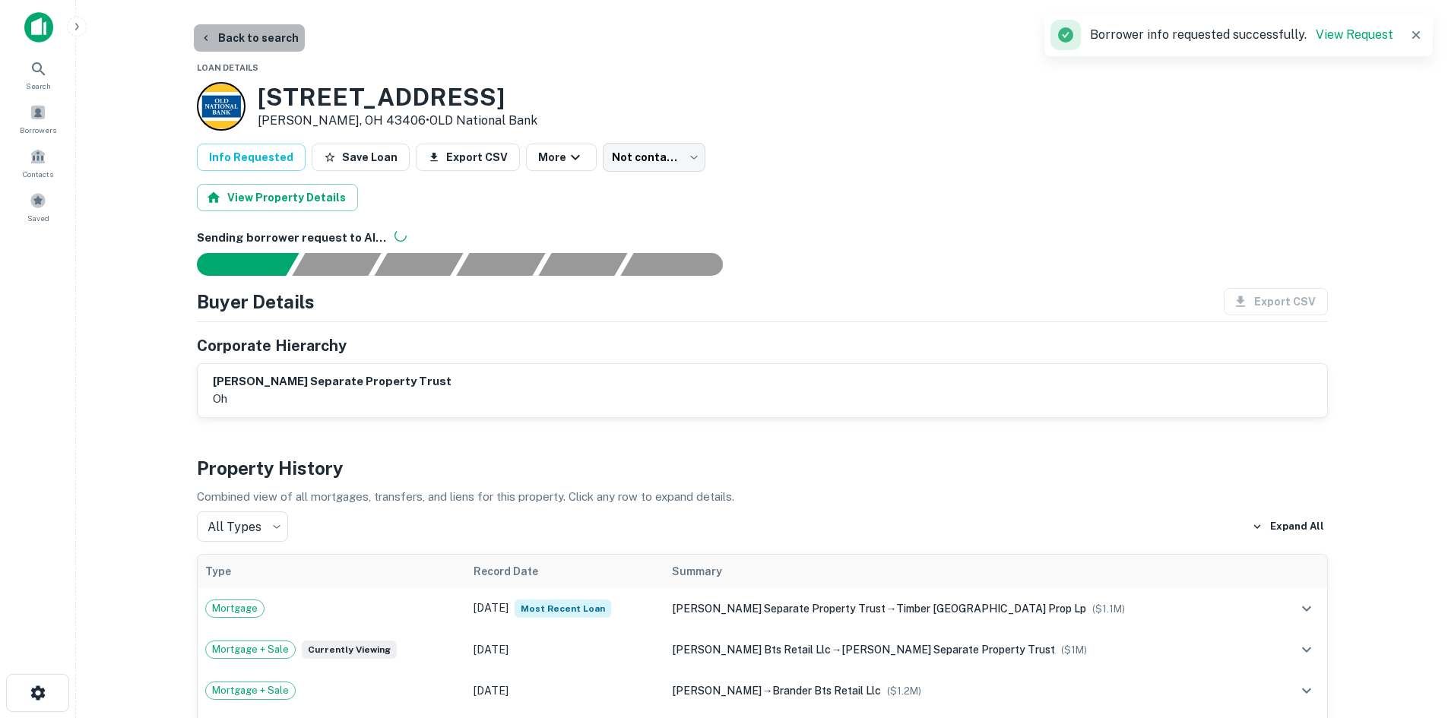
click at [274, 46] on button "Back to search" at bounding box center [249, 37] width 111 height 27
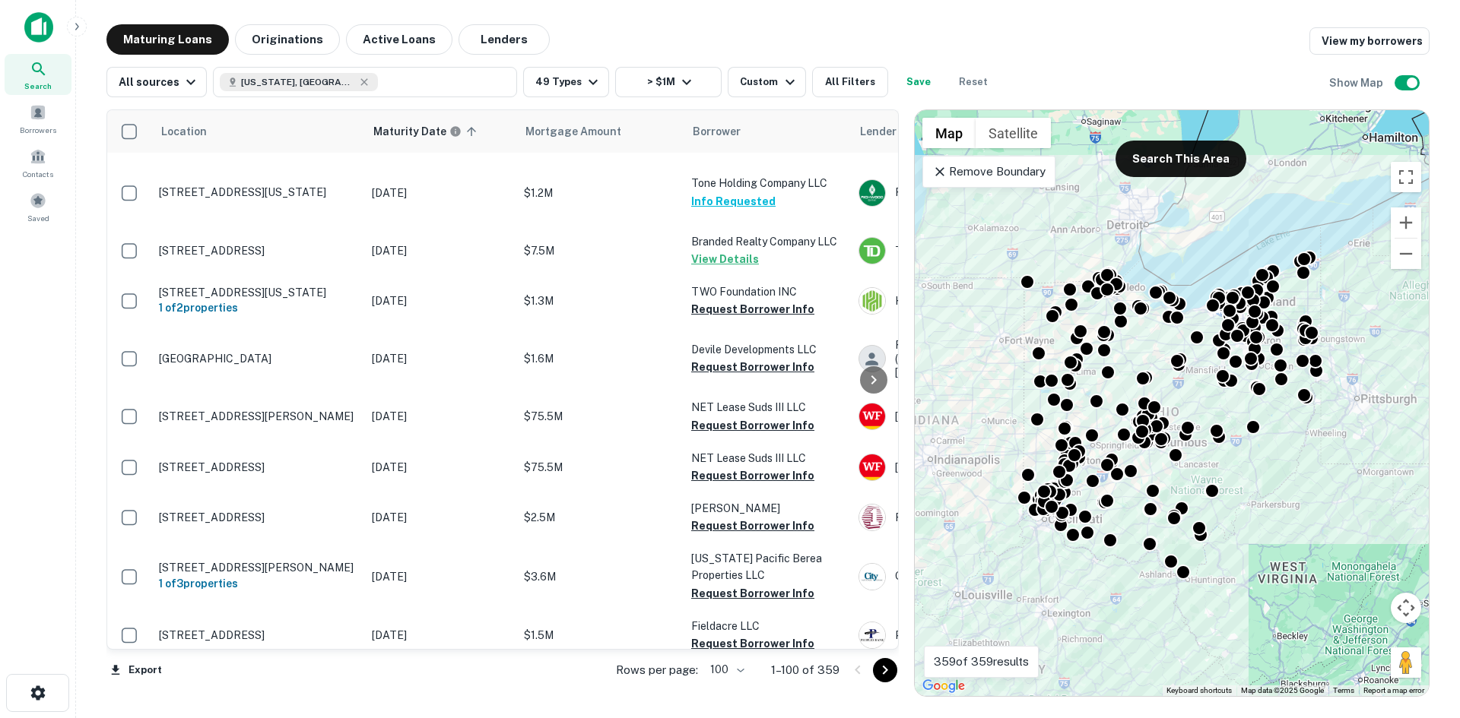
scroll to position [3848, 0]
drag, startPoint x: 395, startPoint y: 451, endPoint x: 399, endPoint y: 472, distance: 21.8
drag, startPoint x: 399, startPoint y: 472, endPoint x: 939, endPoint y: 474, distance: 539.7
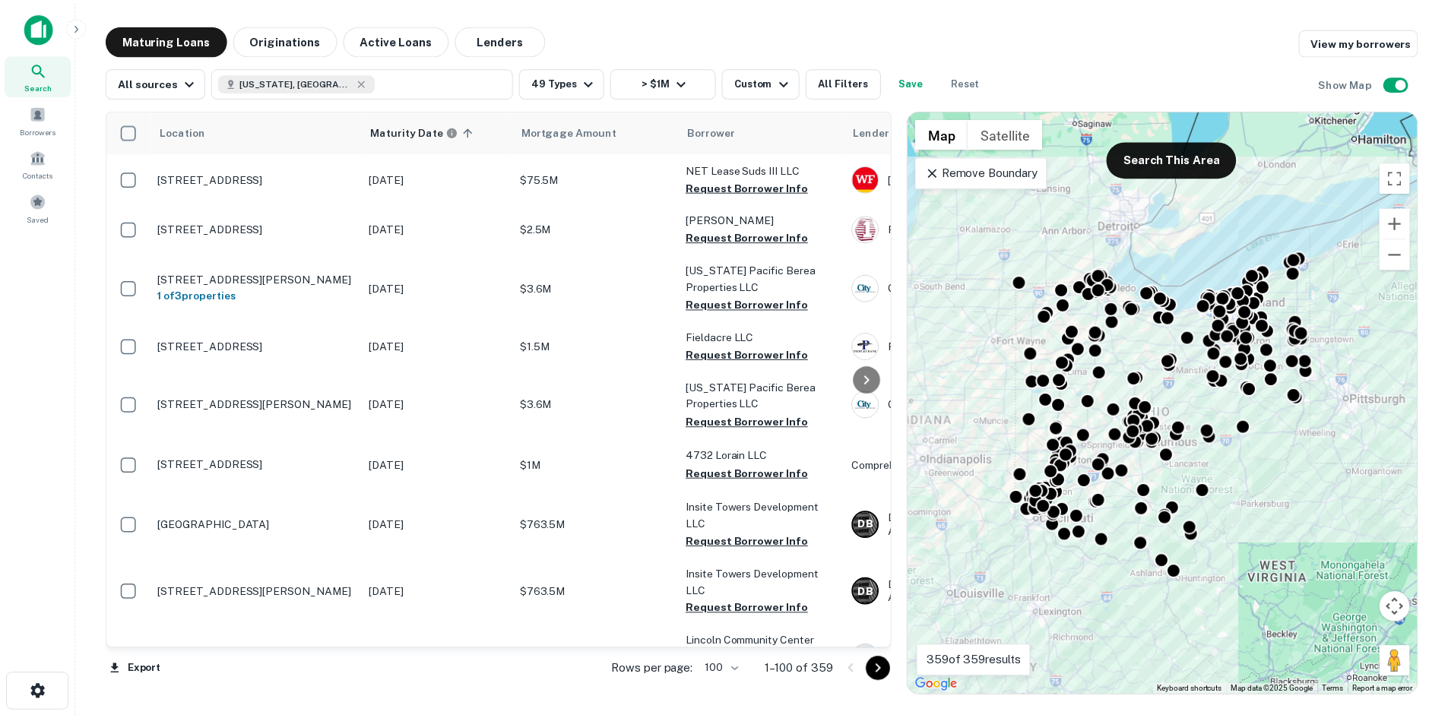
scroll to position [4380, 0]
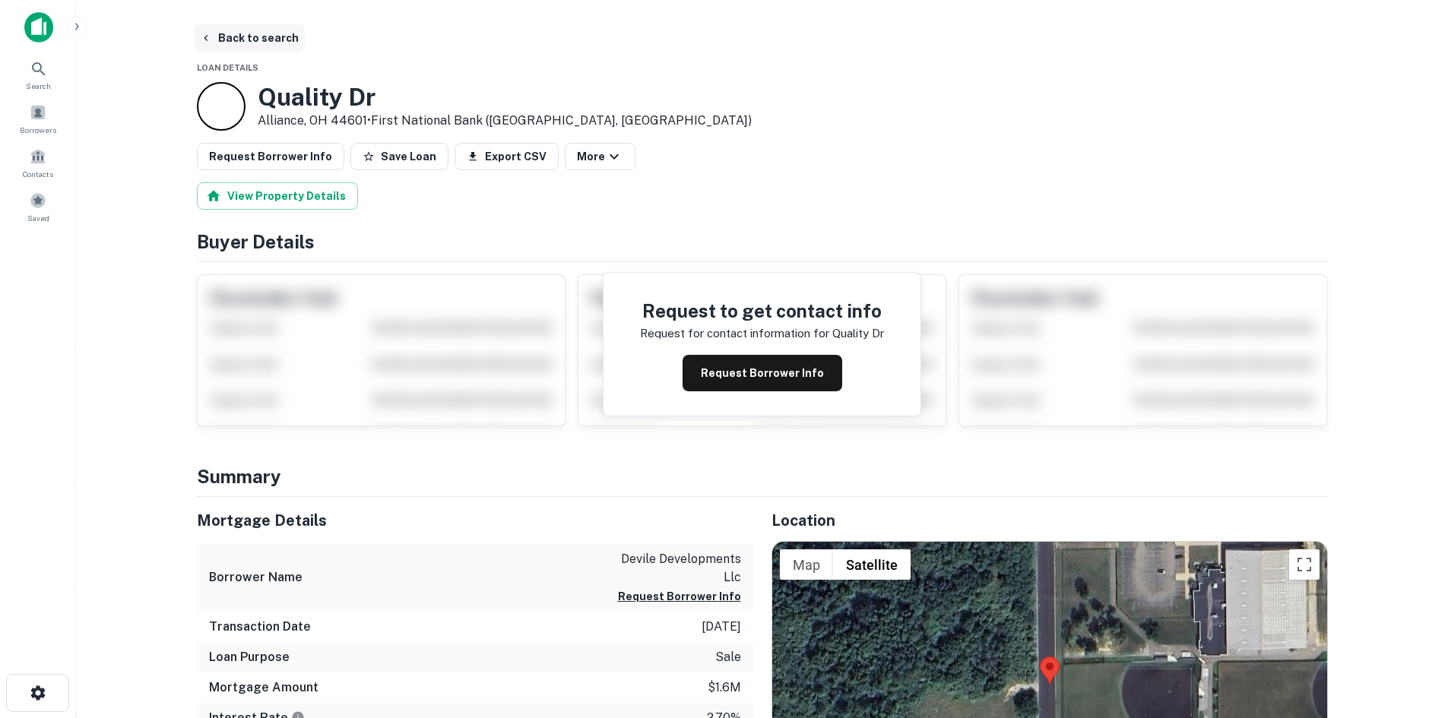
click at [216, 26] on button "Back to search" at bounding box center [249, 37] width 111 height 27
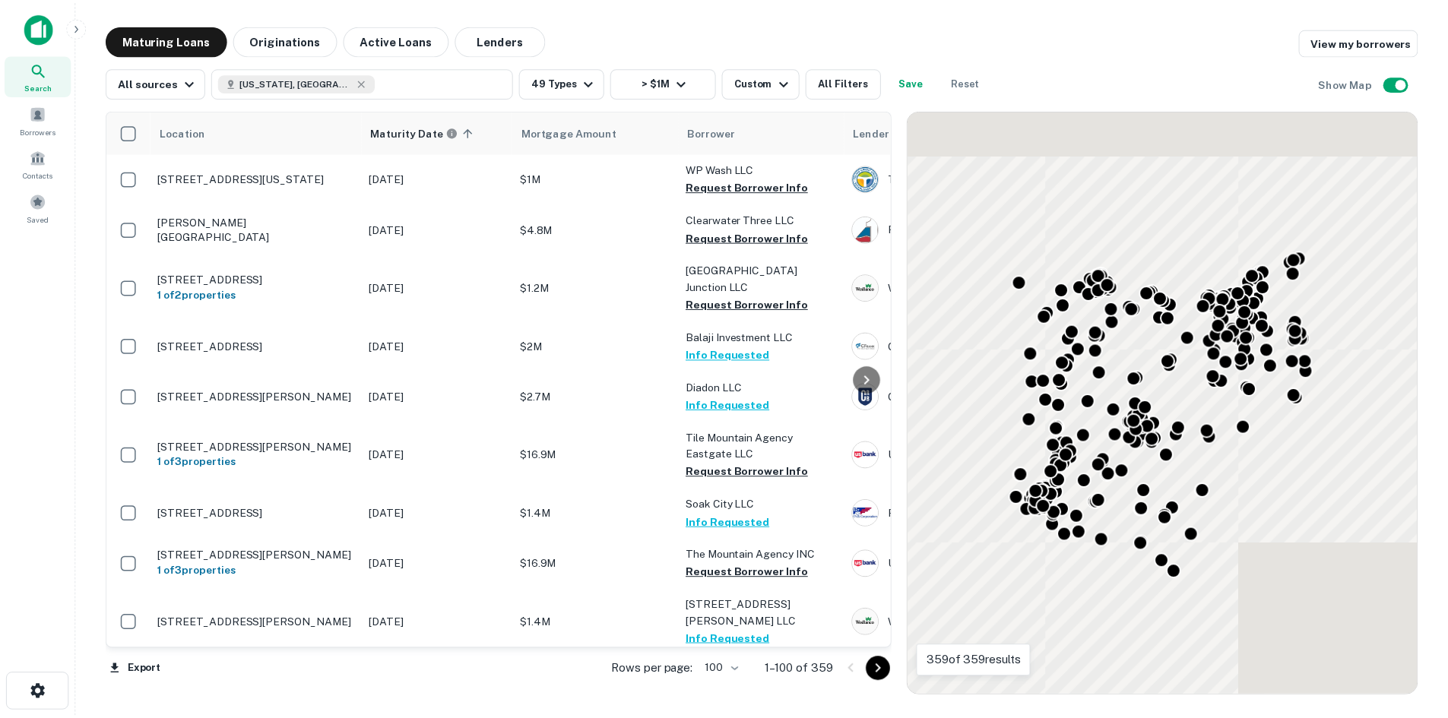
scroll to position [4608, 0]
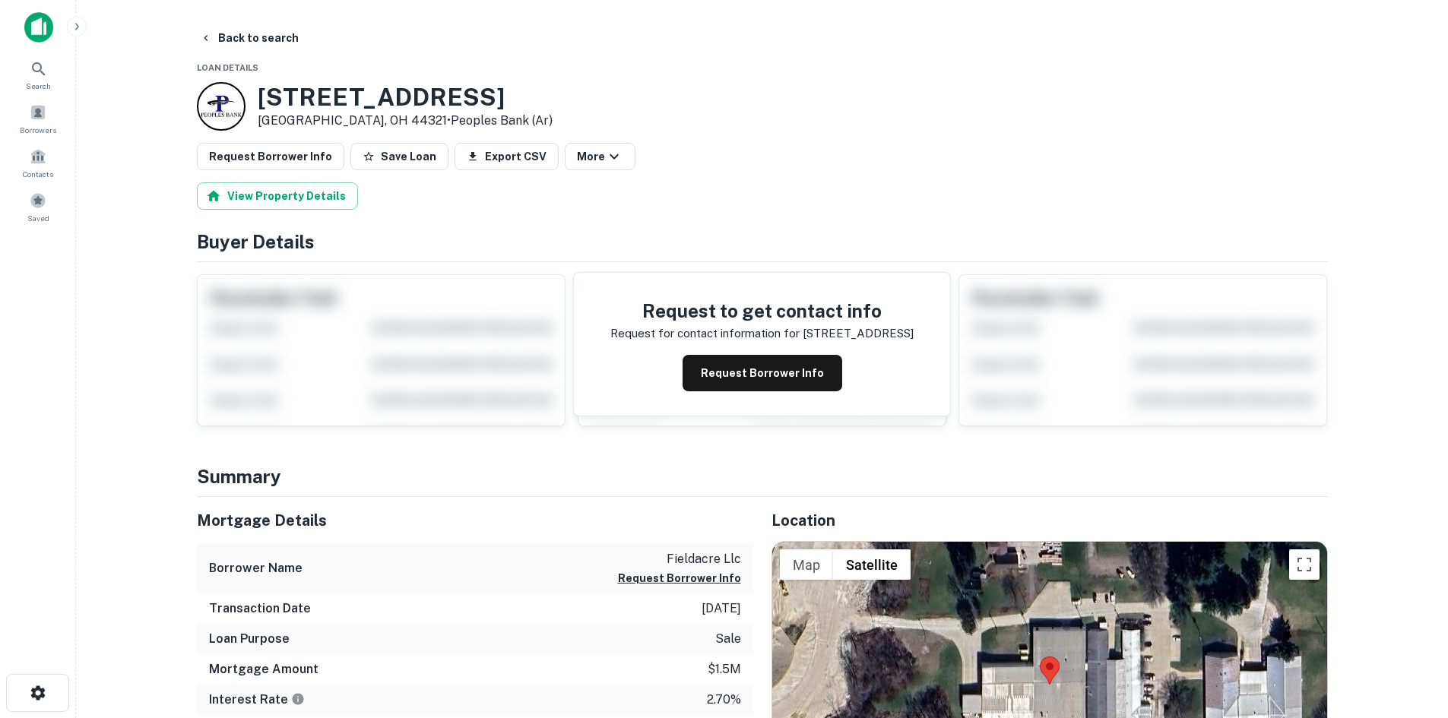
scroll to position [152, 0]
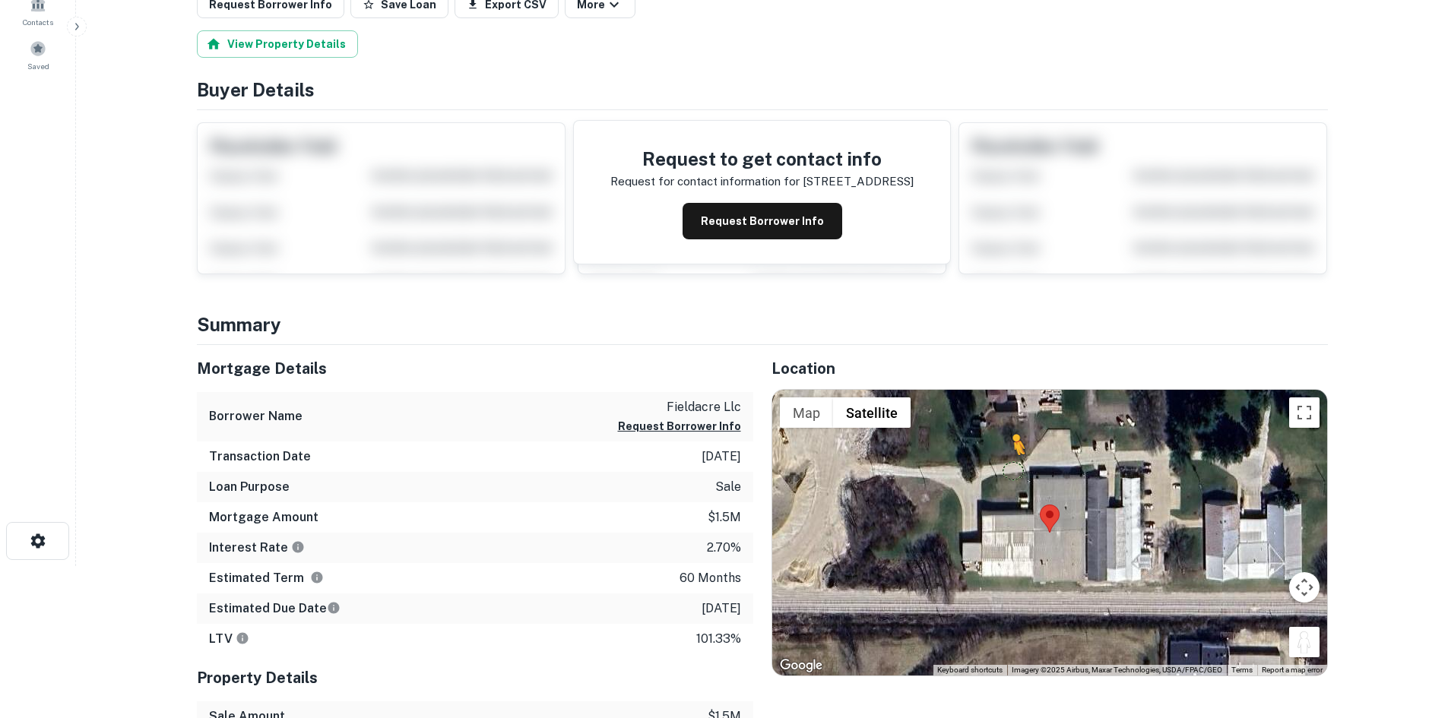
drag, startPoint x: 1311, startPoint y: 642, endPoint x: 997, endPoint y: 463, distance: 361.2
click at [997, 463] on div "To activate drag with keyboard, press Alt + Enter. Once in keyboard drag state,…" at bounding box center [1049, 533] width 555 height 286
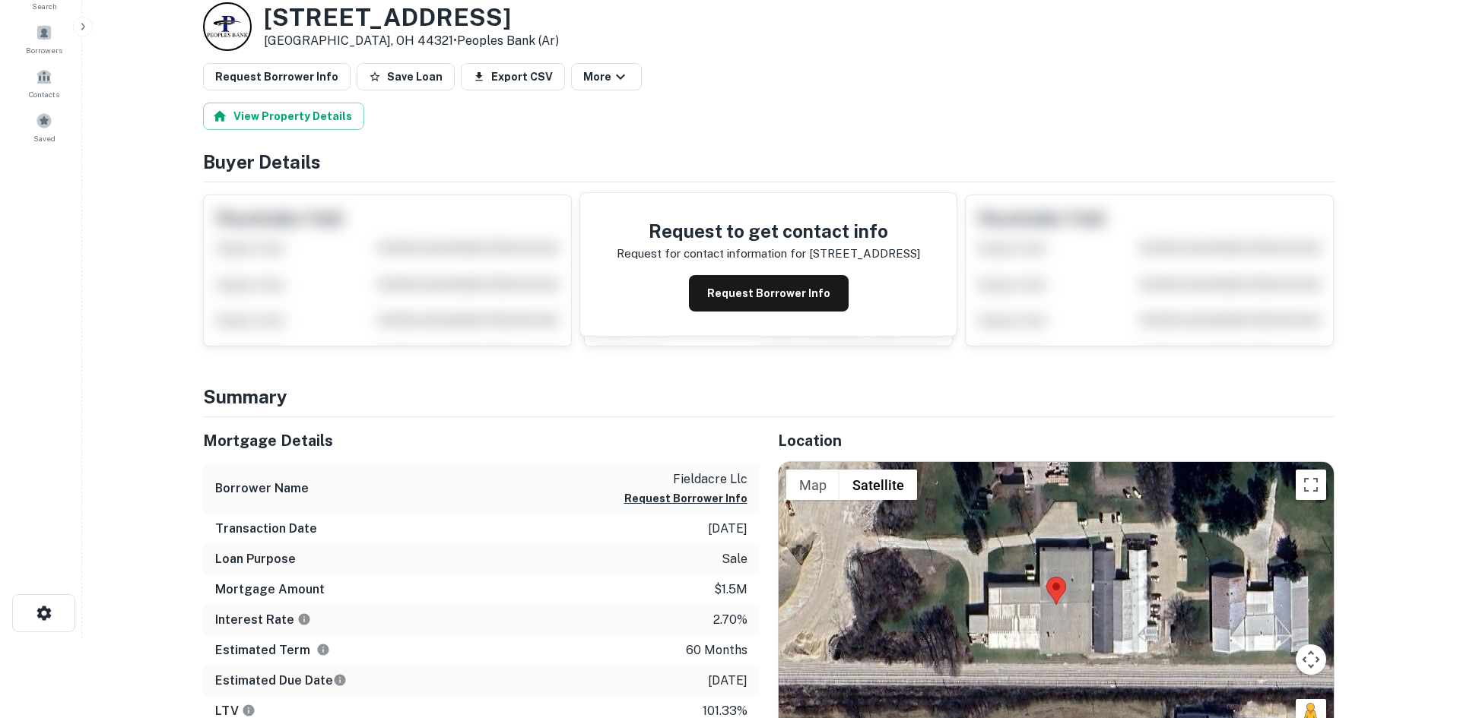
scroll to position [0, 0]
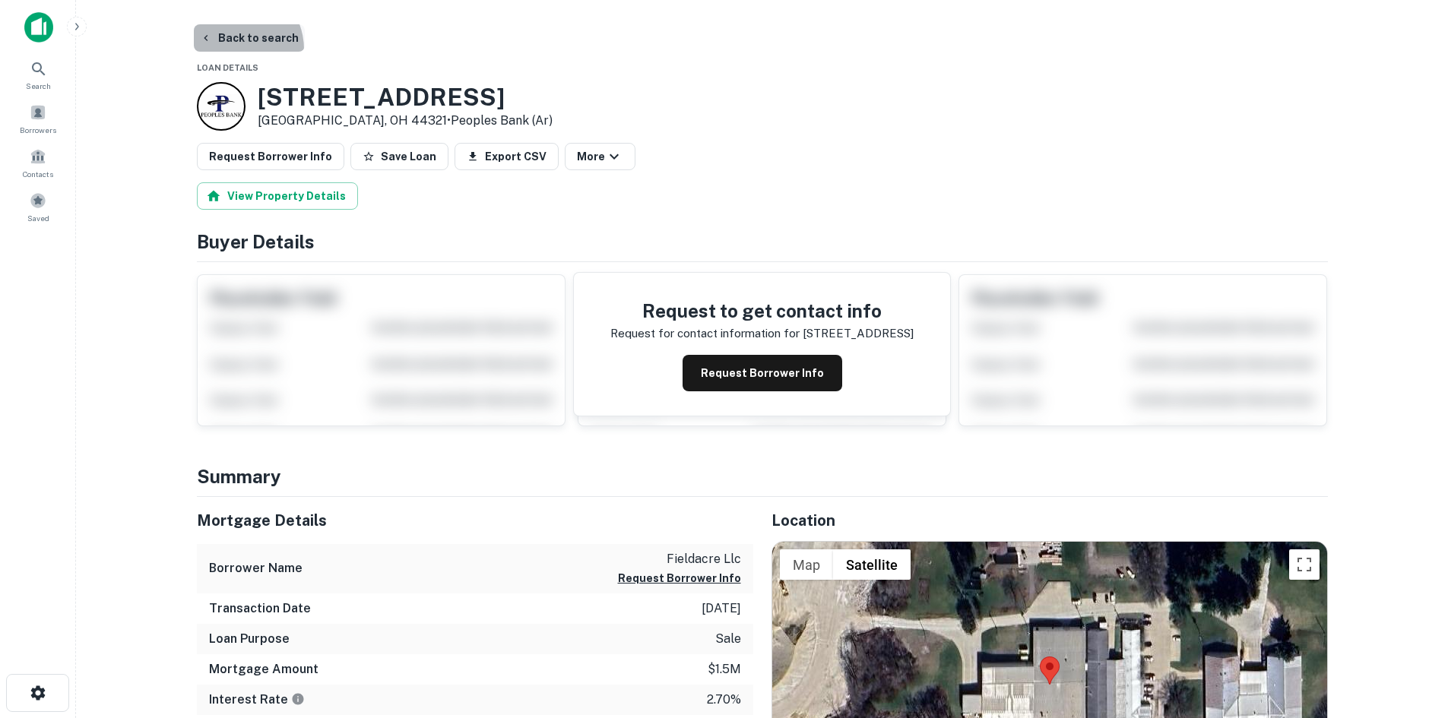
click at [231, 49] on button "Back to search" at bounding box center [249, 37] width 111 height 27
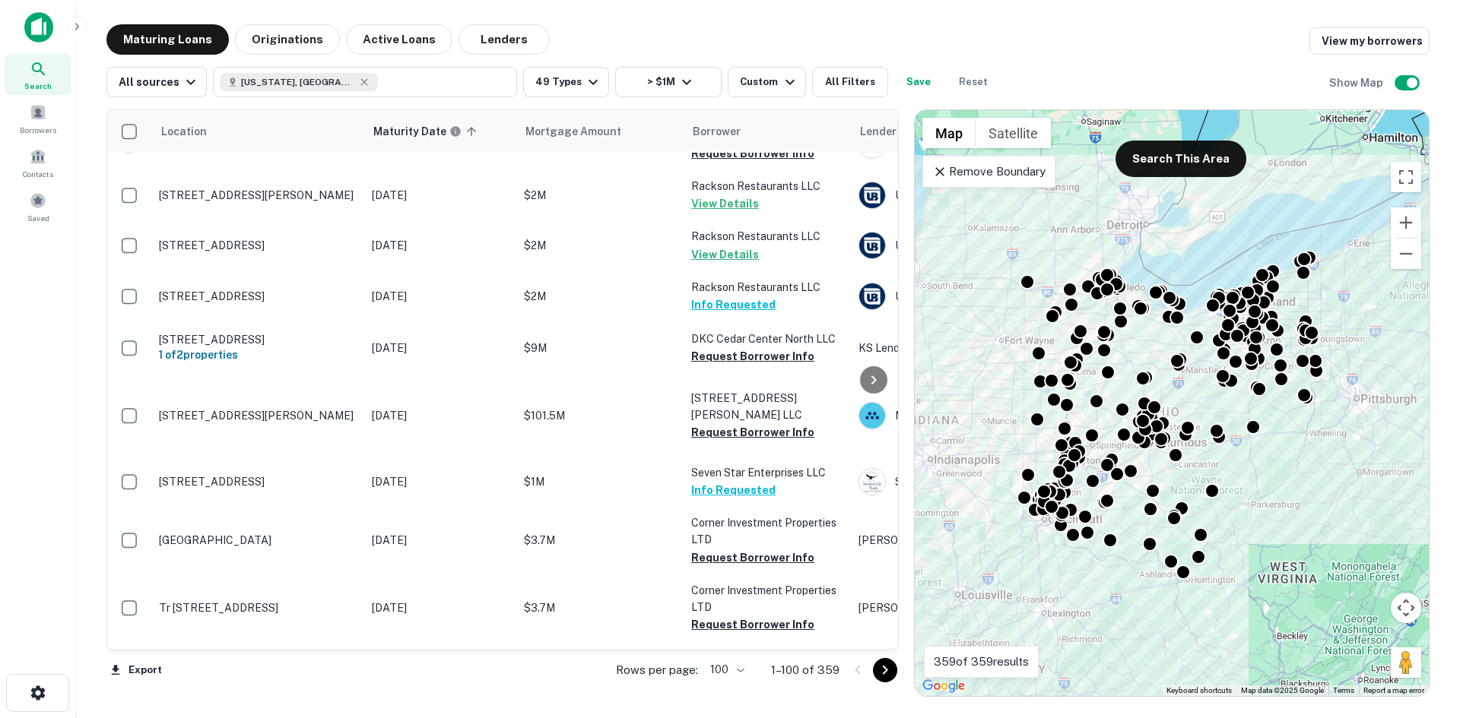
scroll to position [4836, 0]
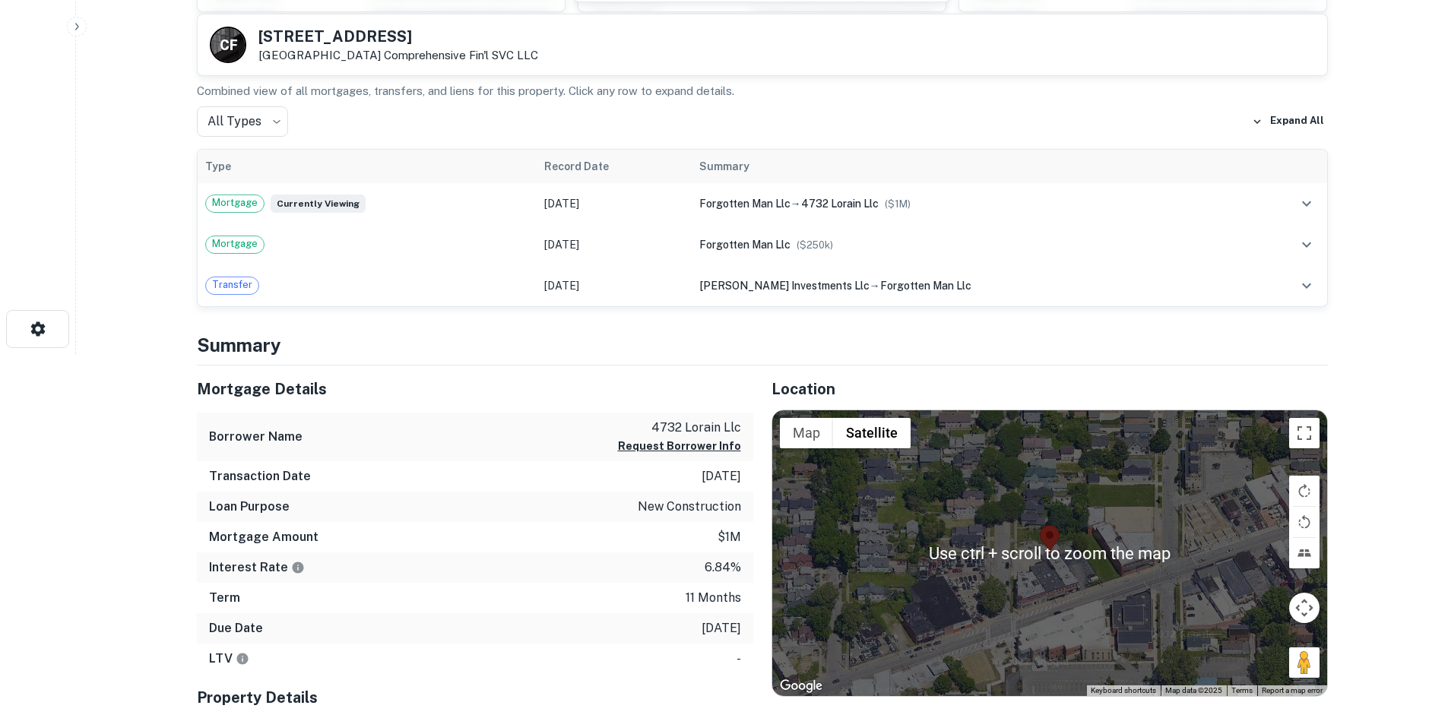
scroll to position [380, 0]
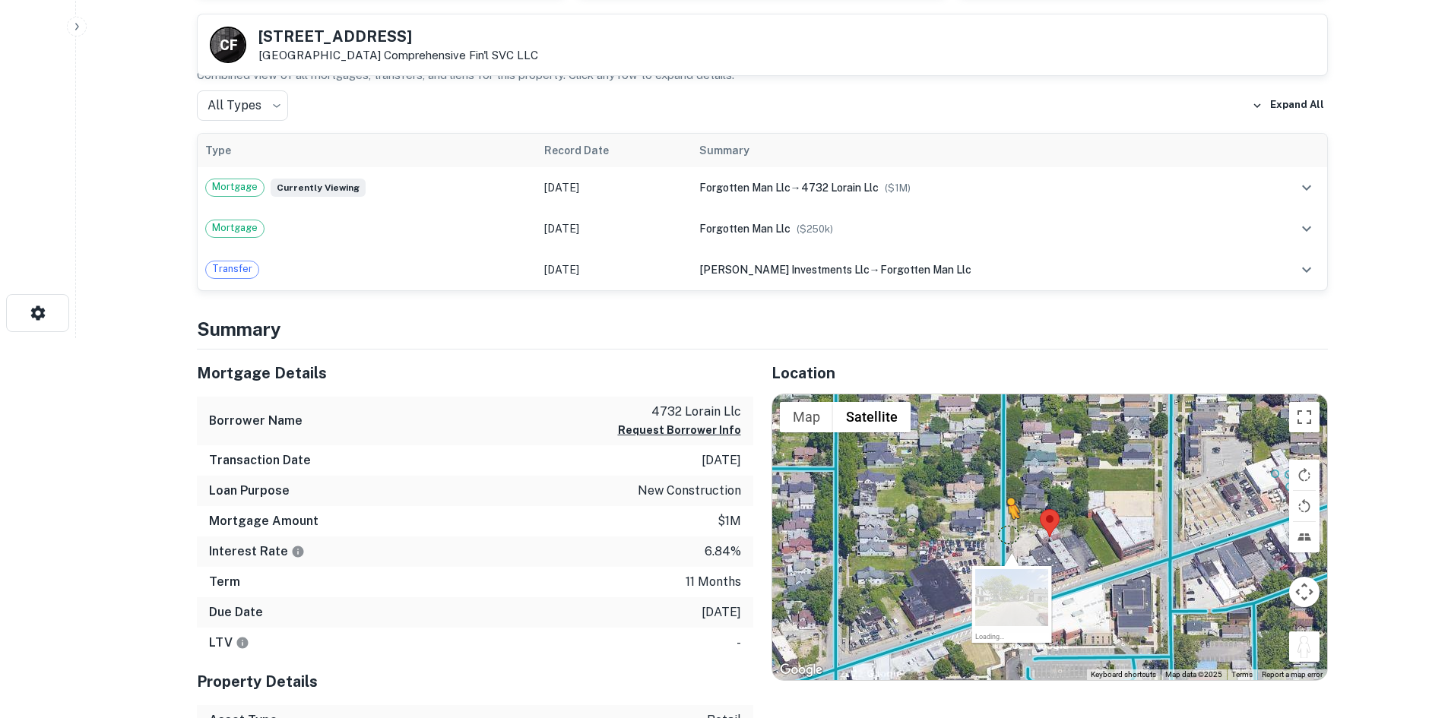
drag, startPoint x: 1301, startPoint y: 654, endPoint x: 998, endPoint y: 525, distance: 329.0
click at [998, 525] on div "To activate drag with keyboard, press Alt + Enter. Once in keyboard drag state,…" at bounding box center [1049, 538] width 555 height 286
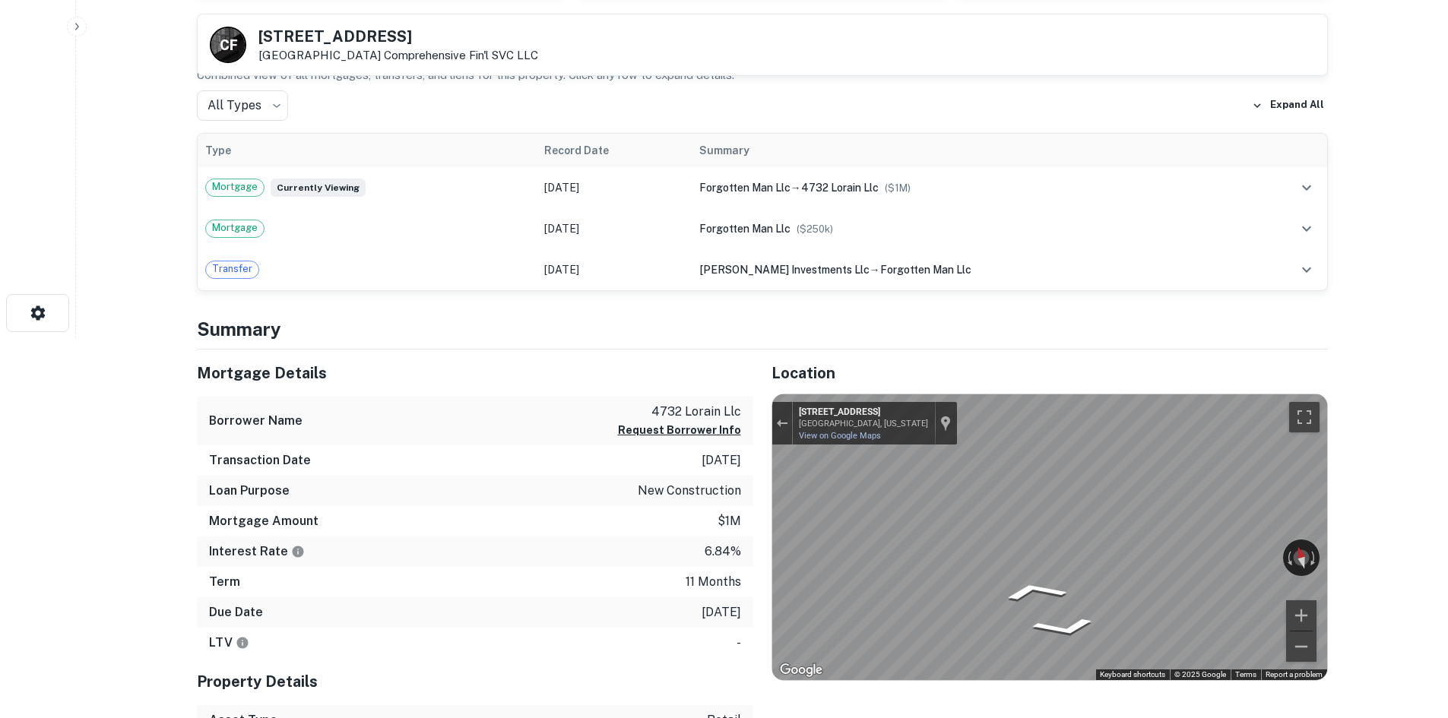
click at [762, 510] on div "Location ← Move left → Move right ↑ Move up ↓ Move down + Zoom in - Zoom out Ho…" at bounding box center [1040, 619] width 575 height 539
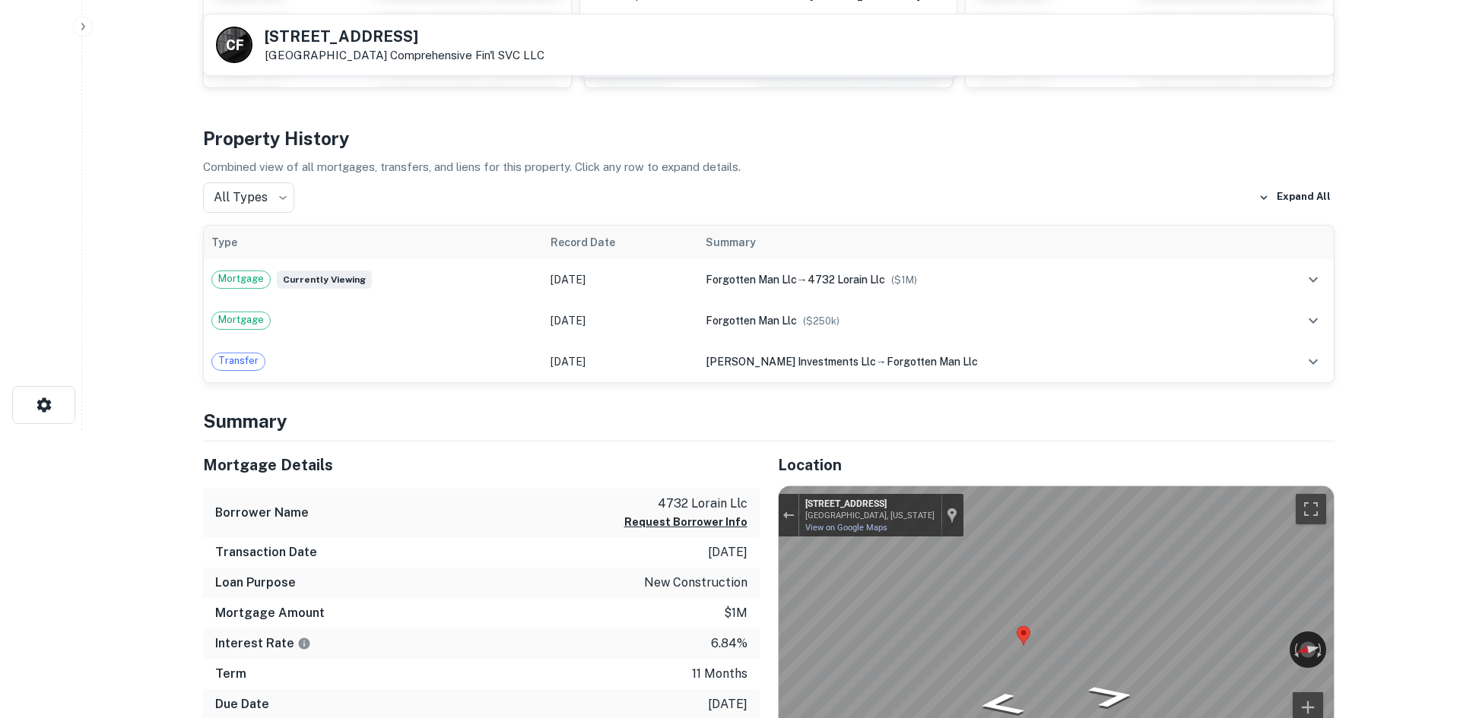
scroll to position [0, 0]
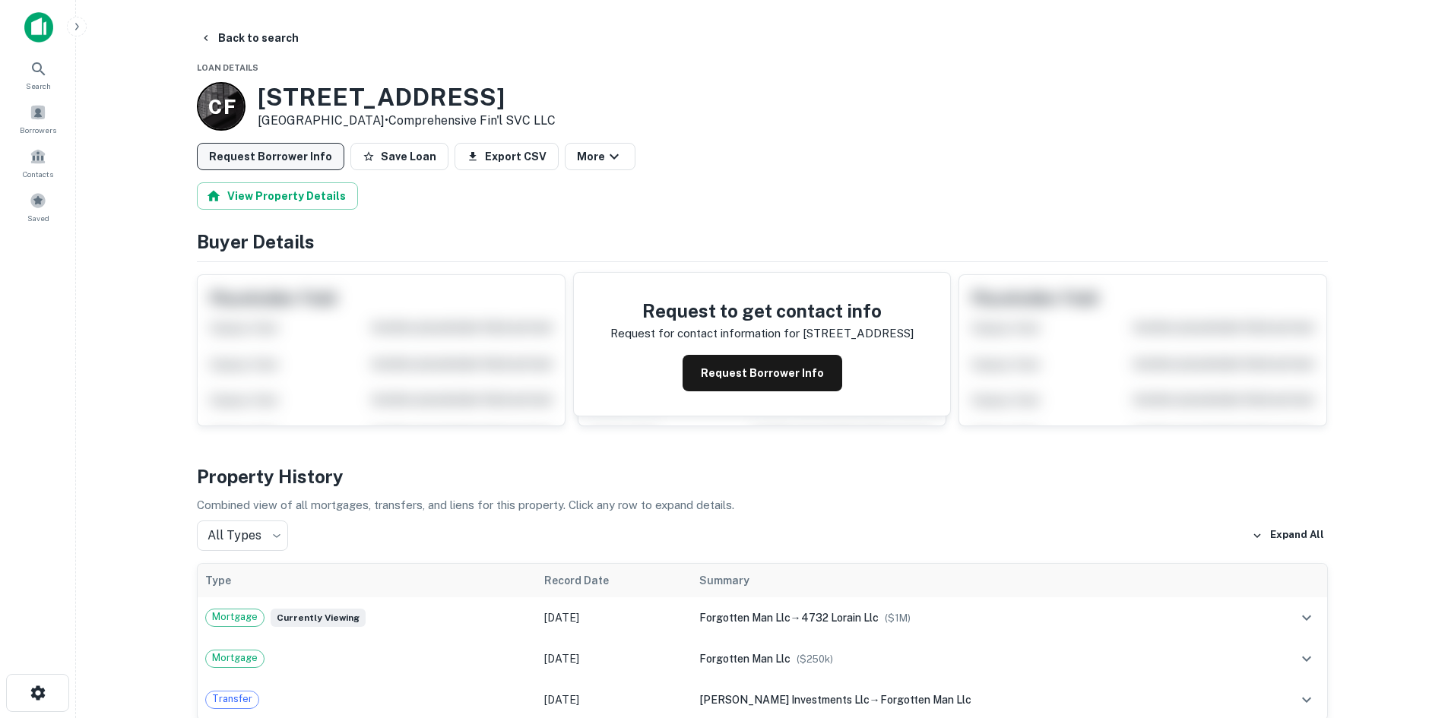
click at [281, 159] on button "Request Borrower Info" at bounding box center [270, 156] width 147 height 27
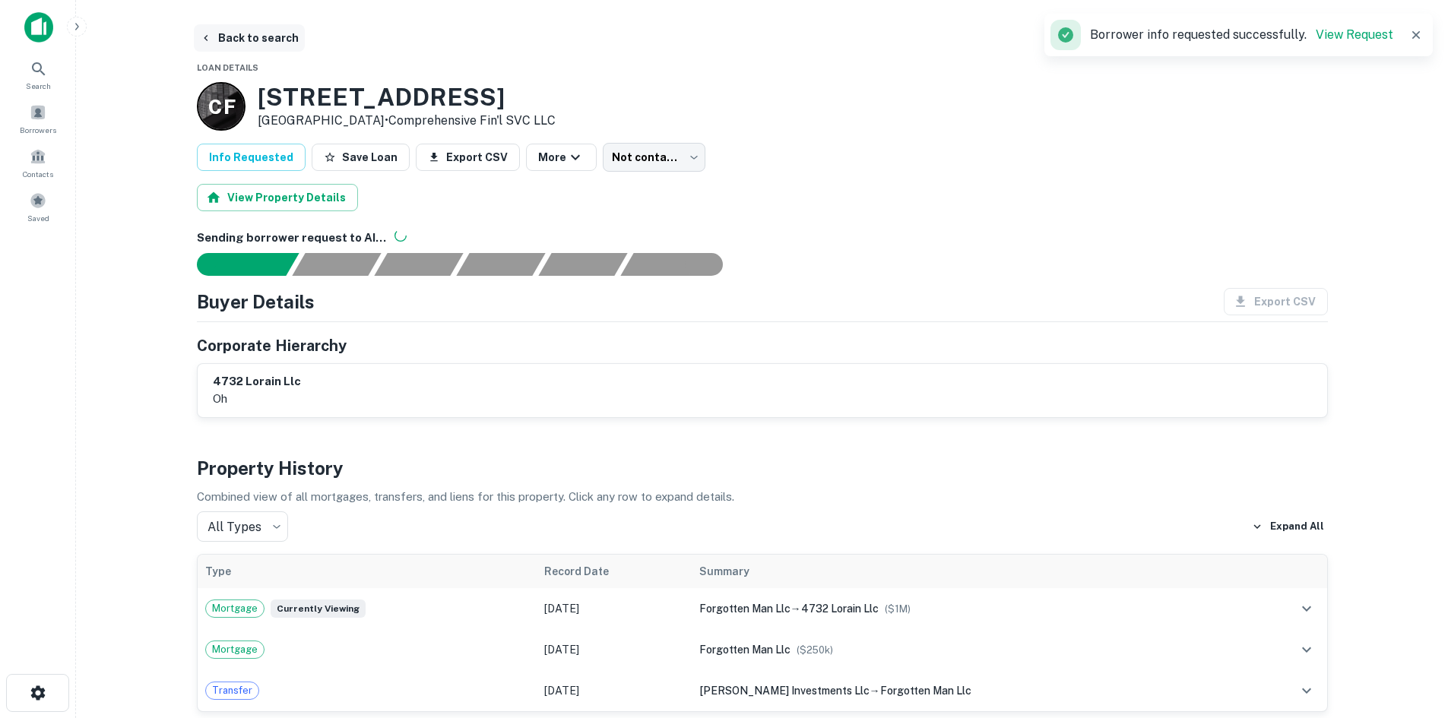
click at [272, 47] on button "Back to search" at bounding box center [249, 37] width 111 height 27
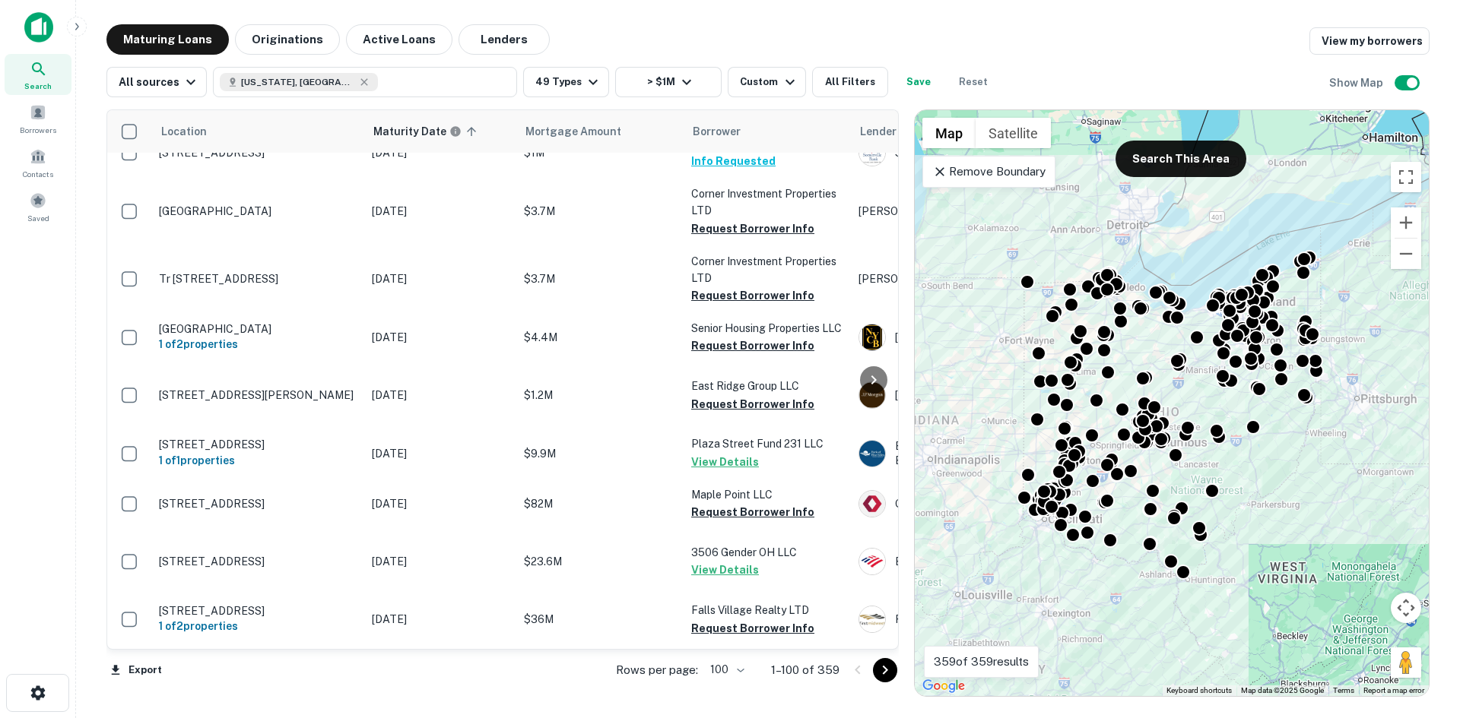
scroll to position [5140, 0]
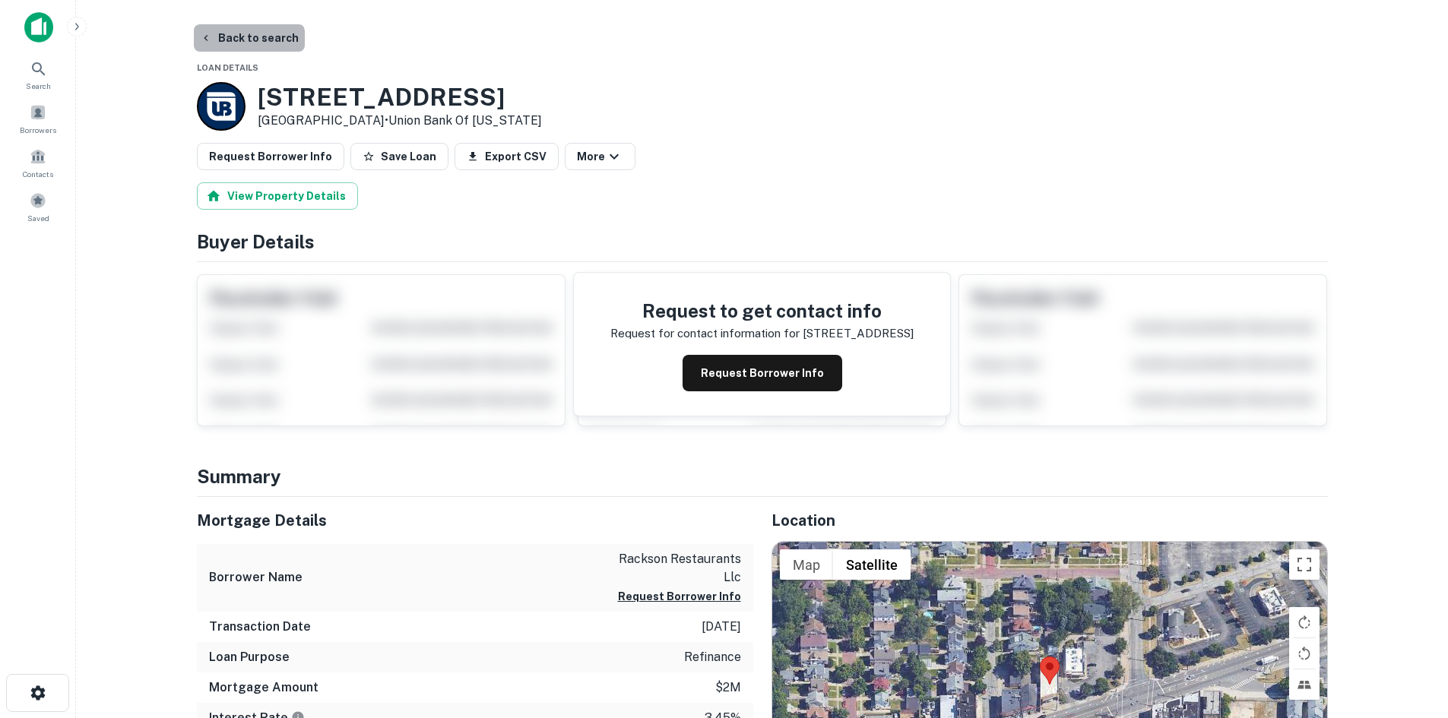
click at [247, 46] on button "Back to search" at bounding box center [249, 37] width 111 height 27
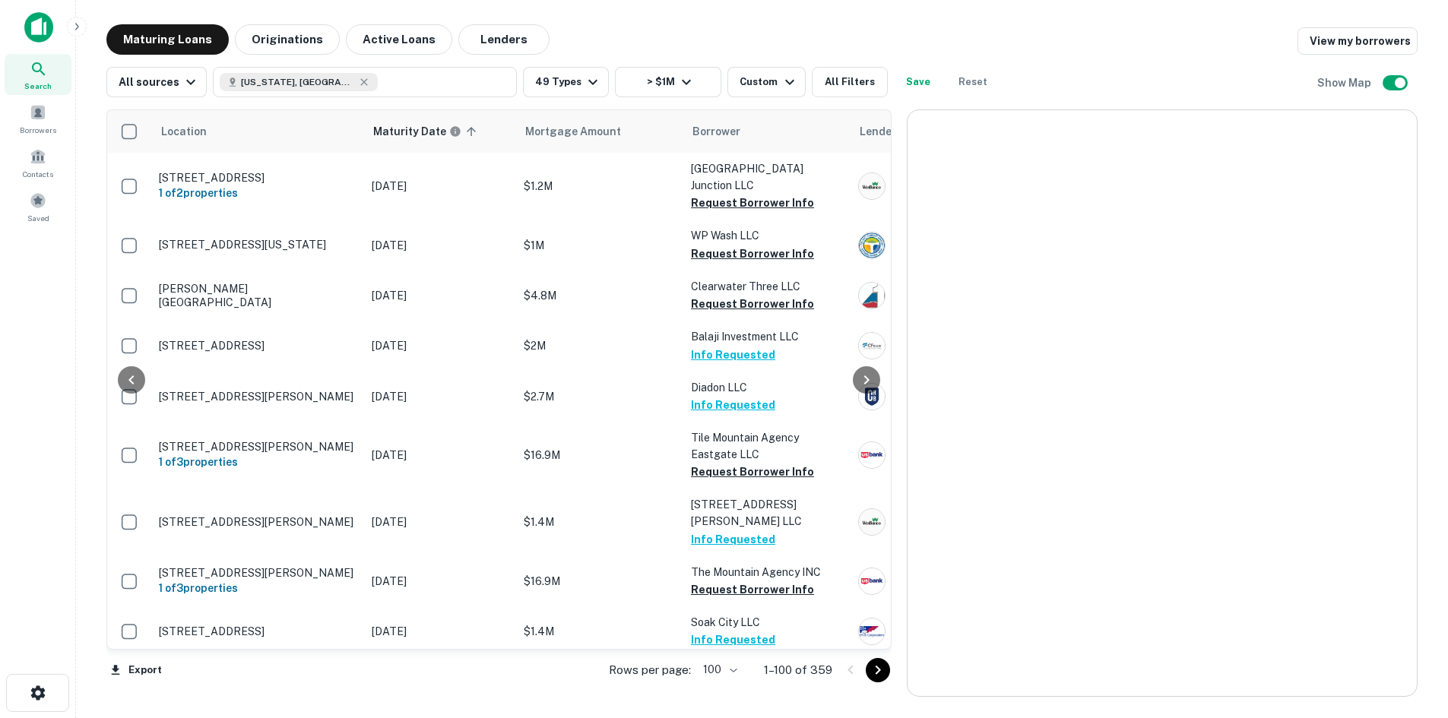
click at [873, 668] on button "Go to next page" at bounding box center [878, 670] width 24 height 24
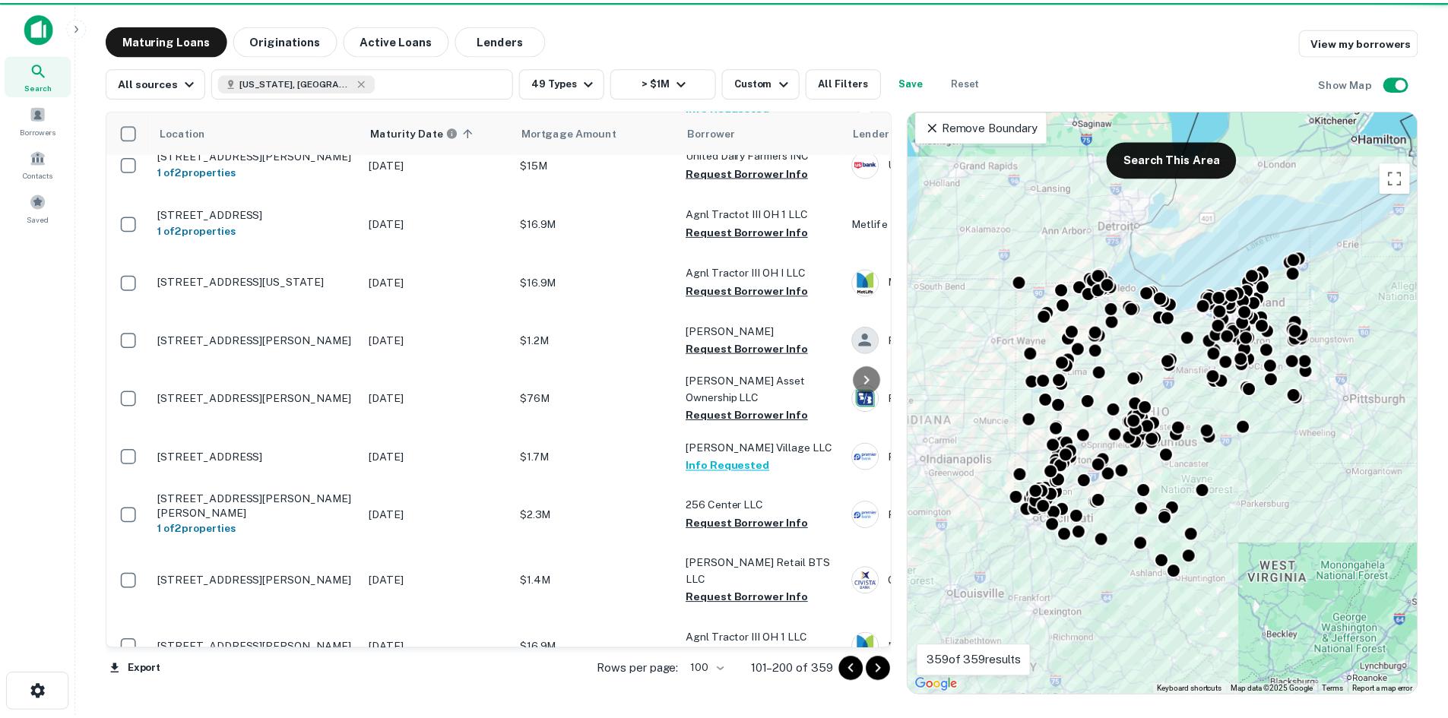
scroll to position [5520, 0]
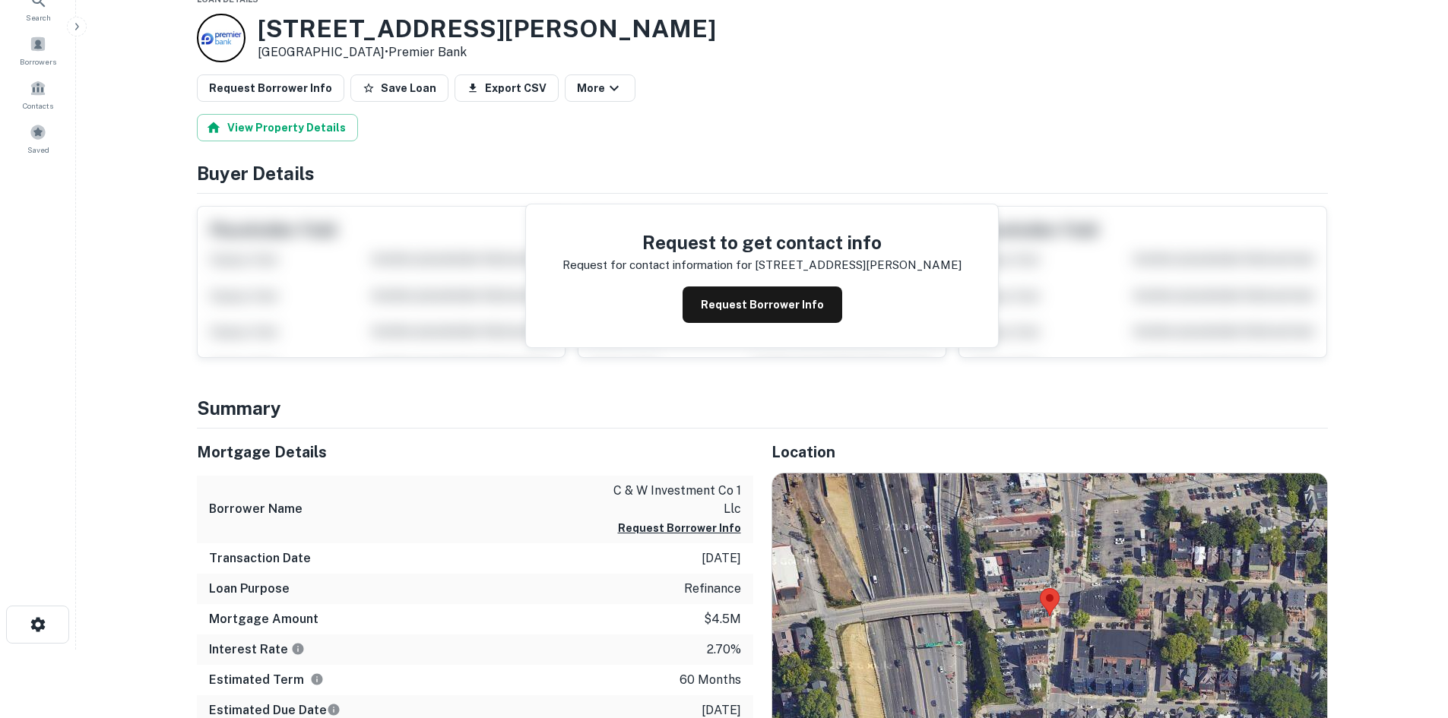
scroll to position [152, 0]
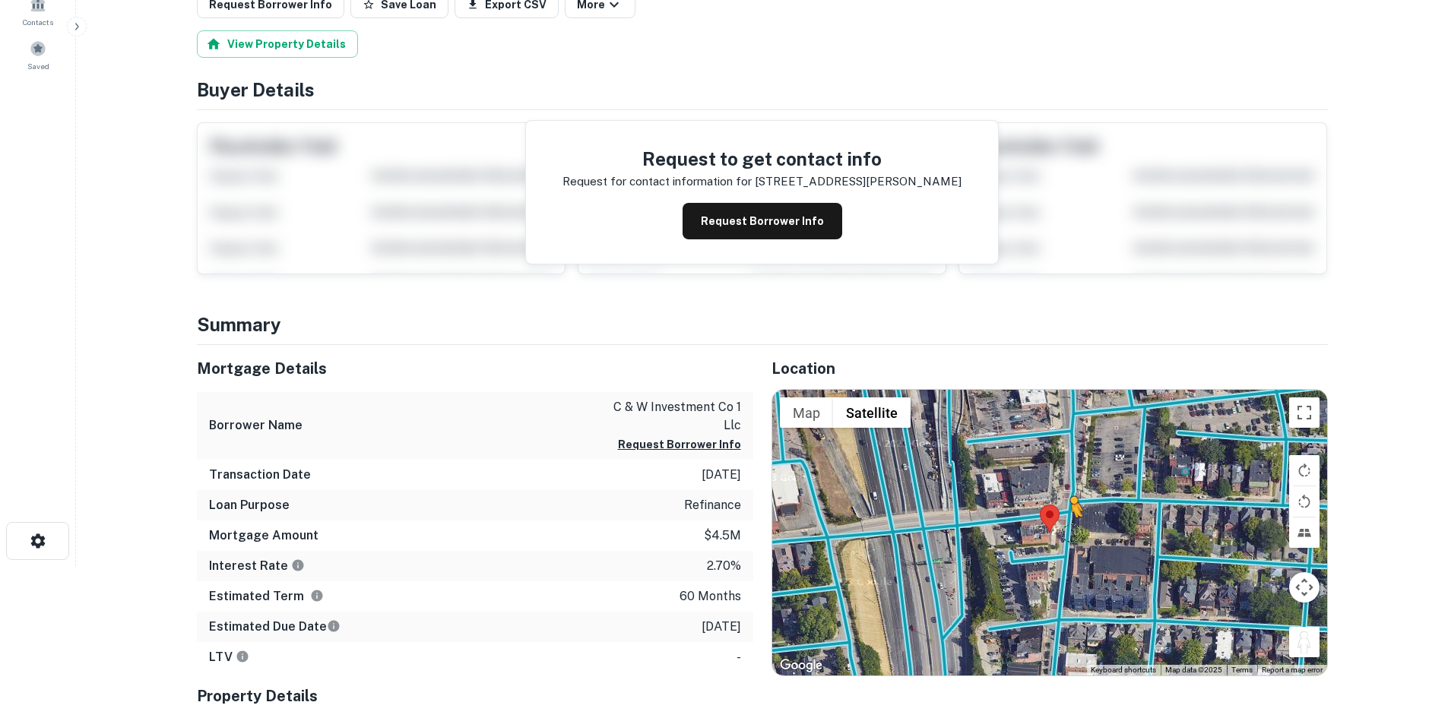
drag, startPoint x: 1301, startPoint y: 641, endPoint x: 1072, endPoint y: 533, distance: 253.7
click at [1072, 533] on div "To activate drag with keyboard, press Alt + Enter. Once in keyboard drag state,…" at bounding box center [1049, 533] width 555 height 286
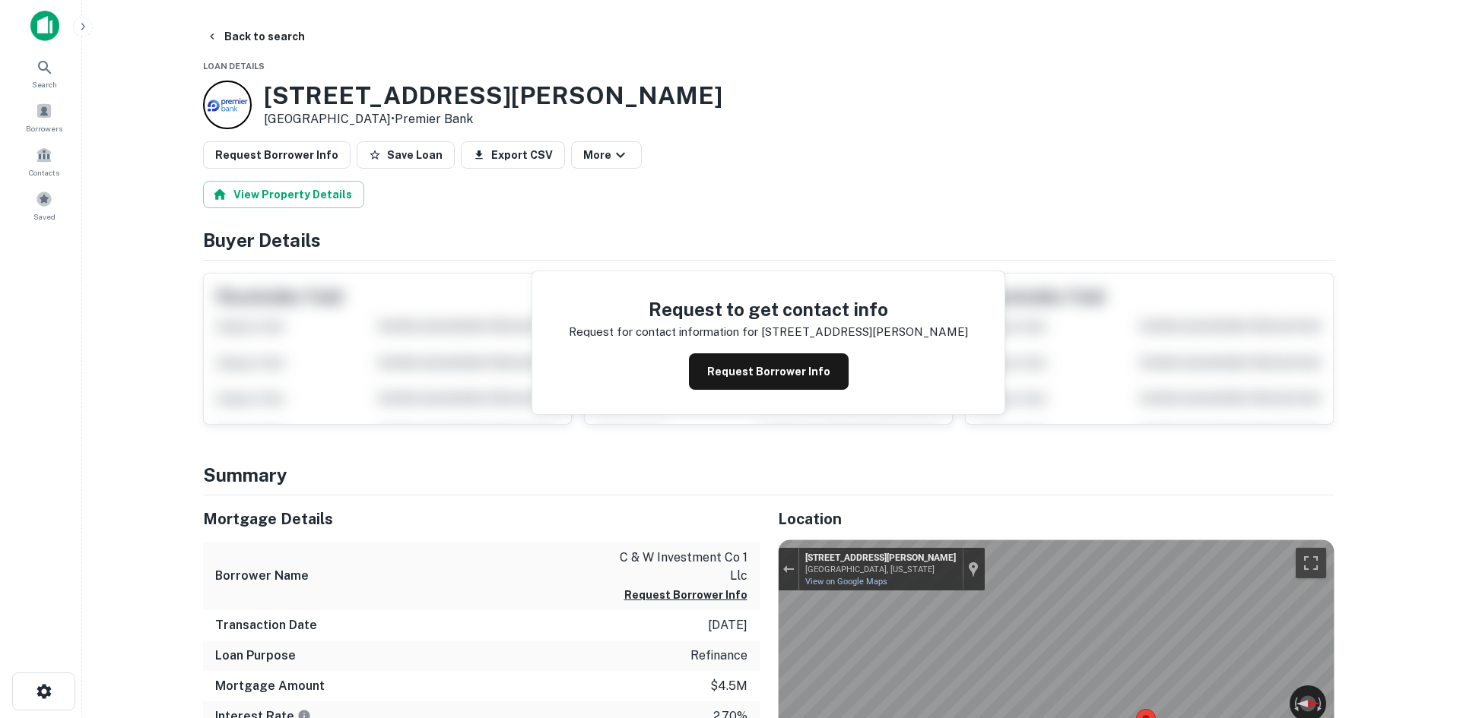
scroll to position [0, 0]
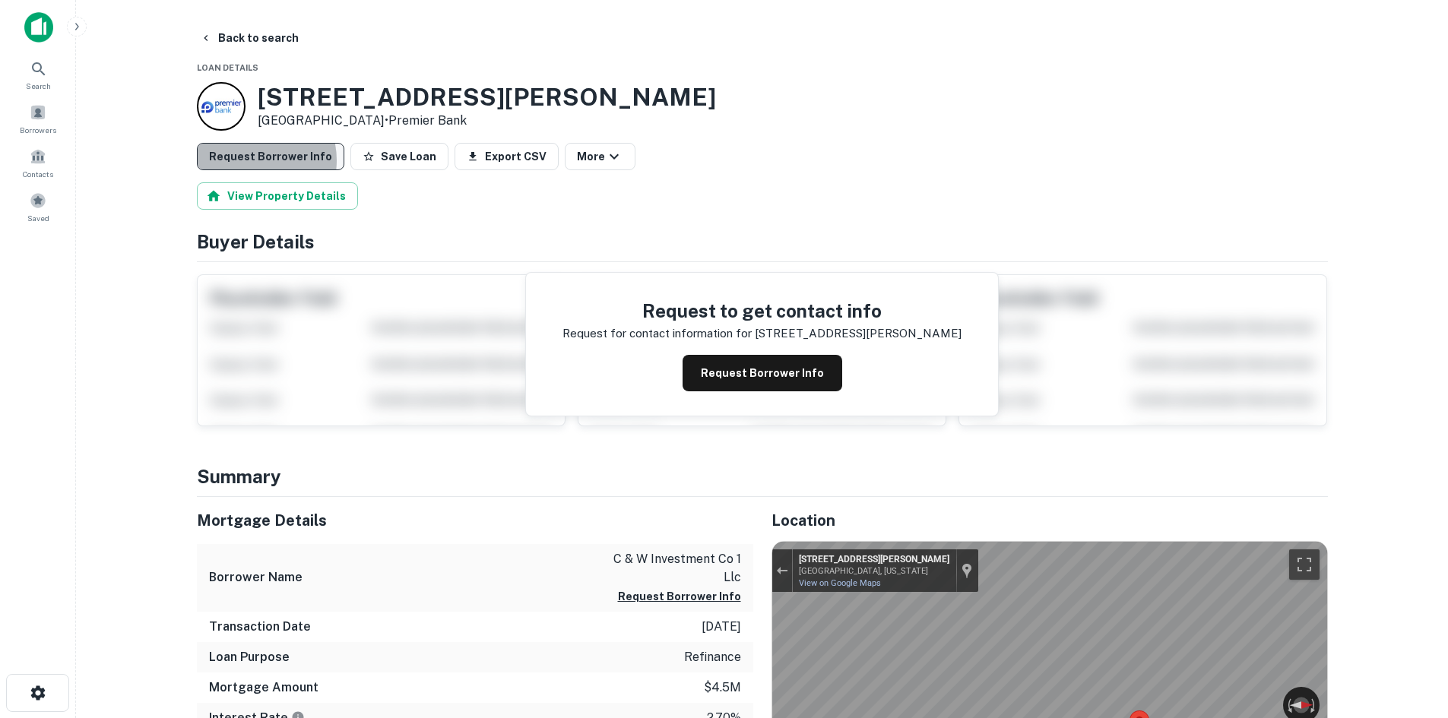
click at [249, 160] on button "Request Borrower Info" at bounding box center [270, 156] width 147 height 27
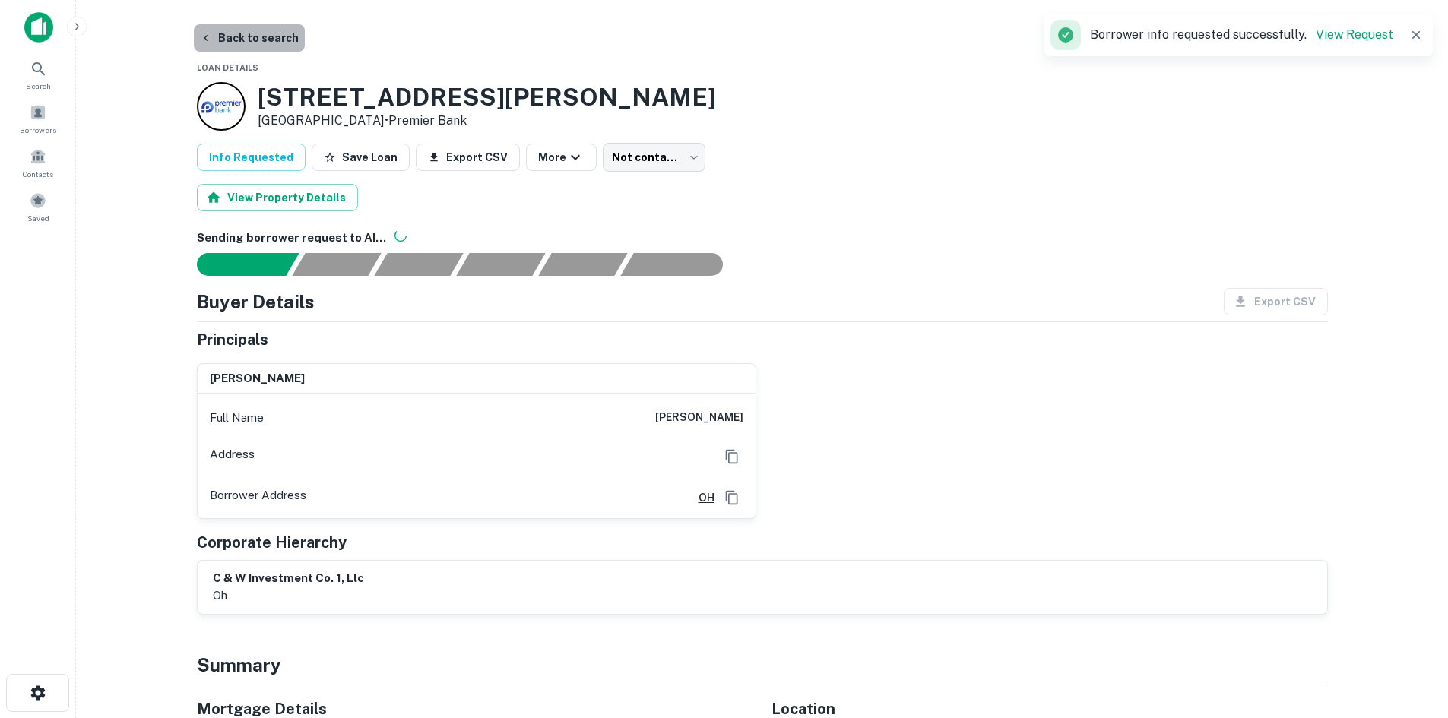
click at [283, 37] on button "Back to search" at bounding box center [249, 37] width 111 height 27
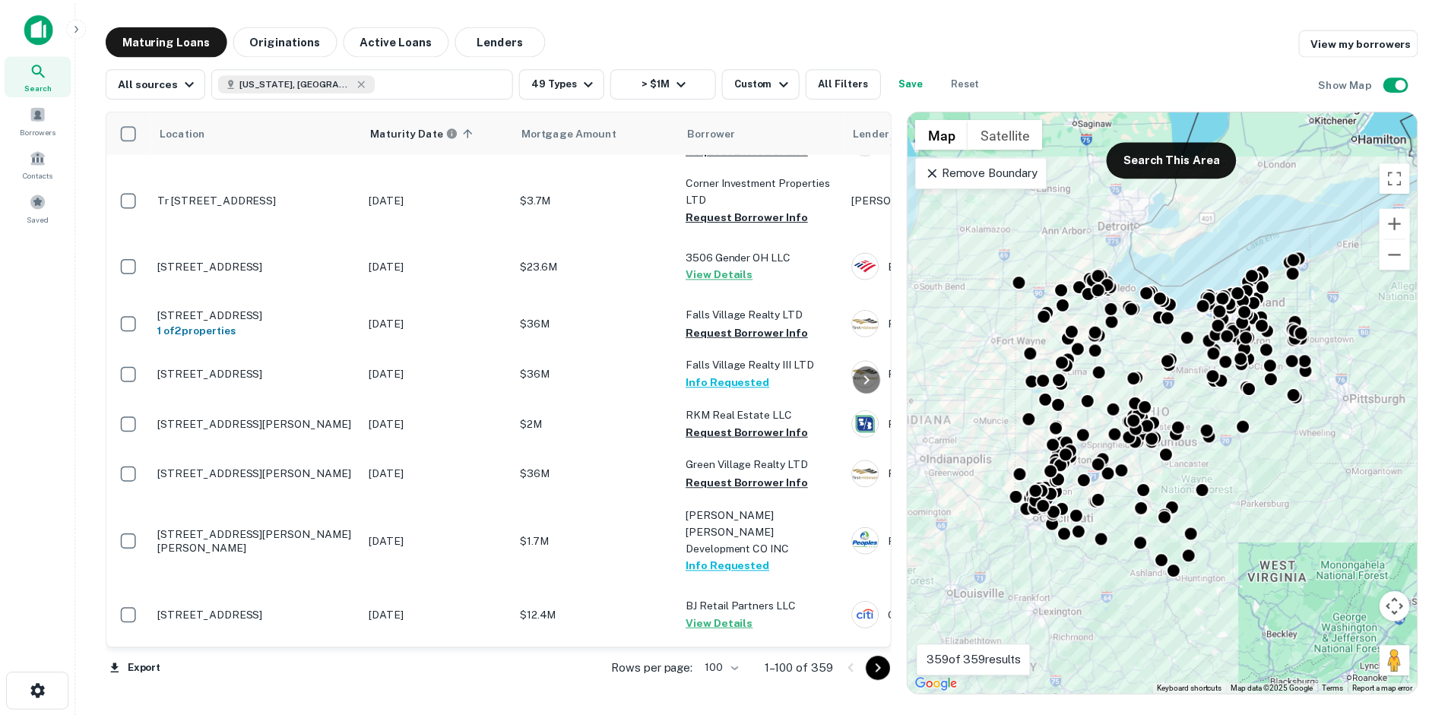
scroll to position [5825, 0]
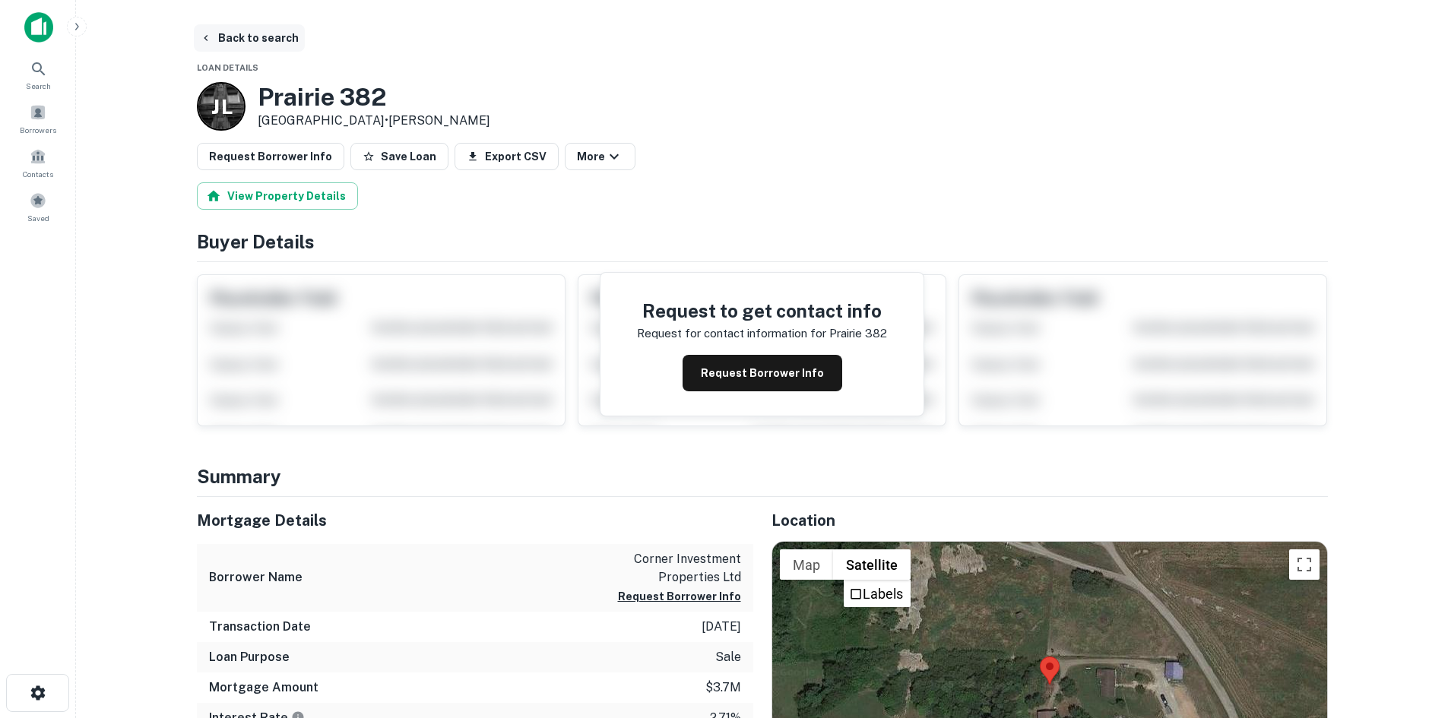
click at [270, 37] on button "Back to search" at bounding box center [249, 37] width 111 height 27
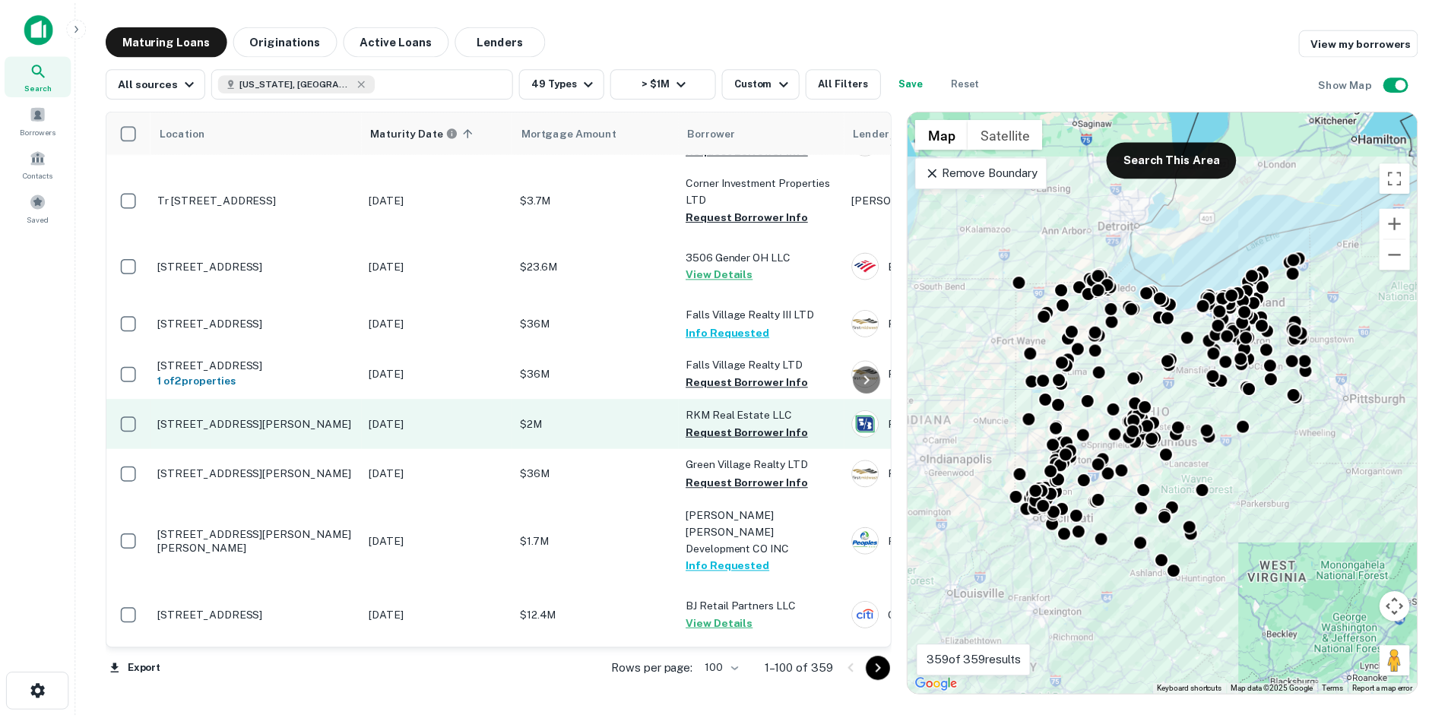
scroll to position [6281, 0]
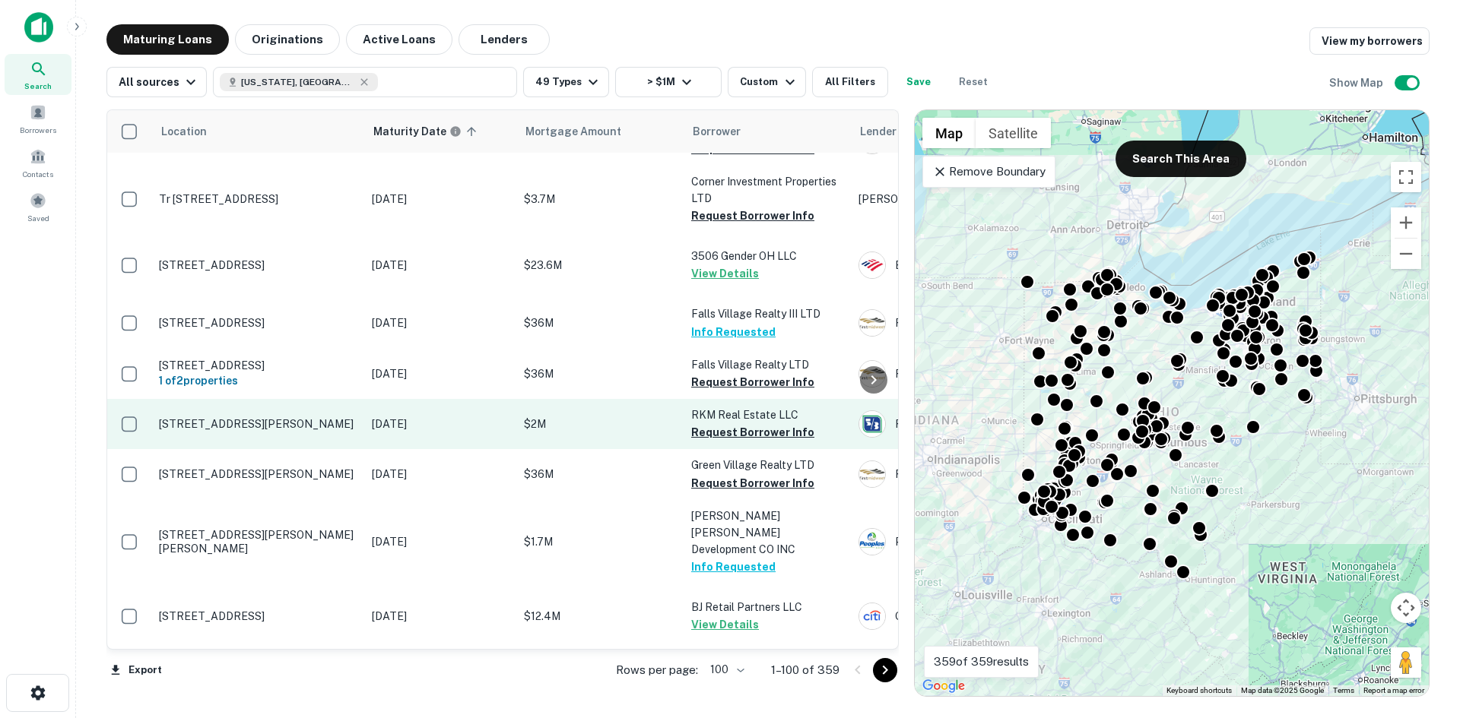
click at [284, 431] on p "[STREET_ADDRESS][PERSON_NAME]" at bounding box center [258, 424] width 198 height 14
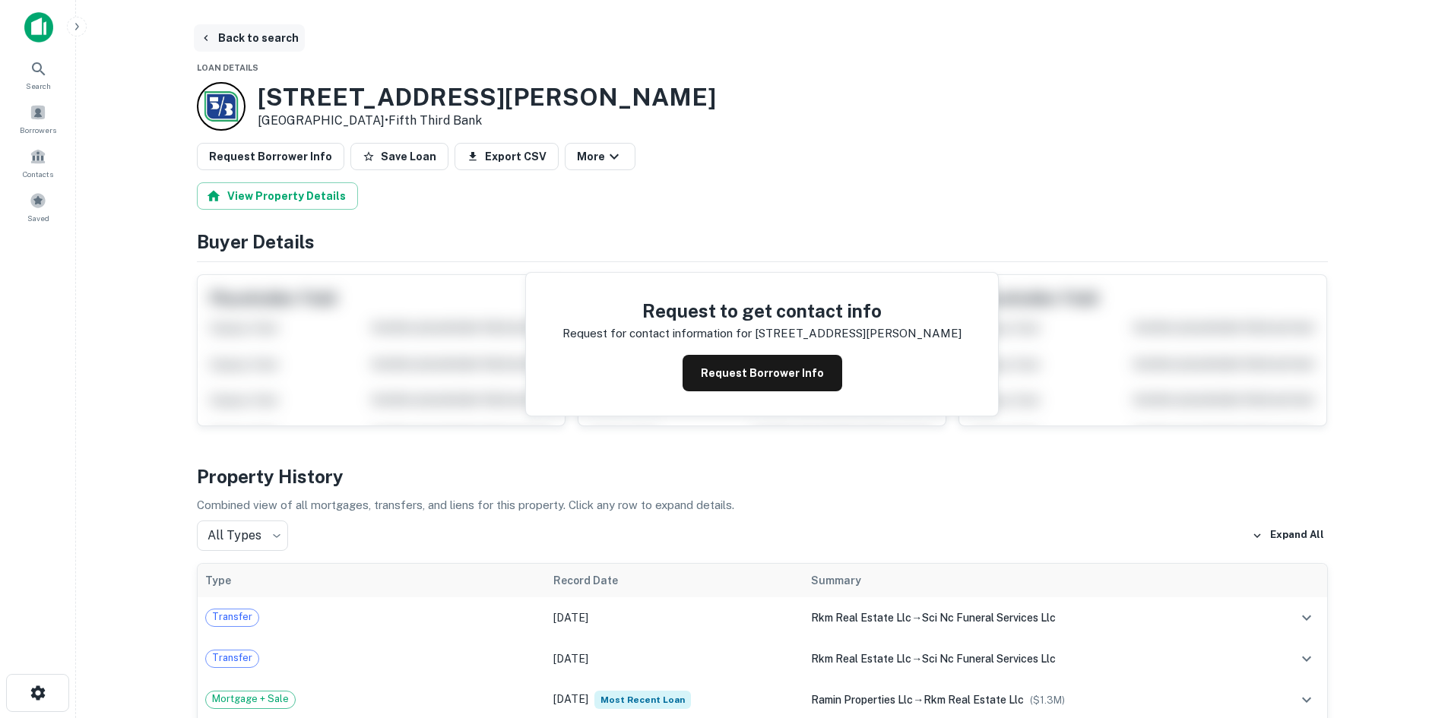
click at [268, 35] on button "Back to search" at bounding box center [249, 37] width 111 height 27
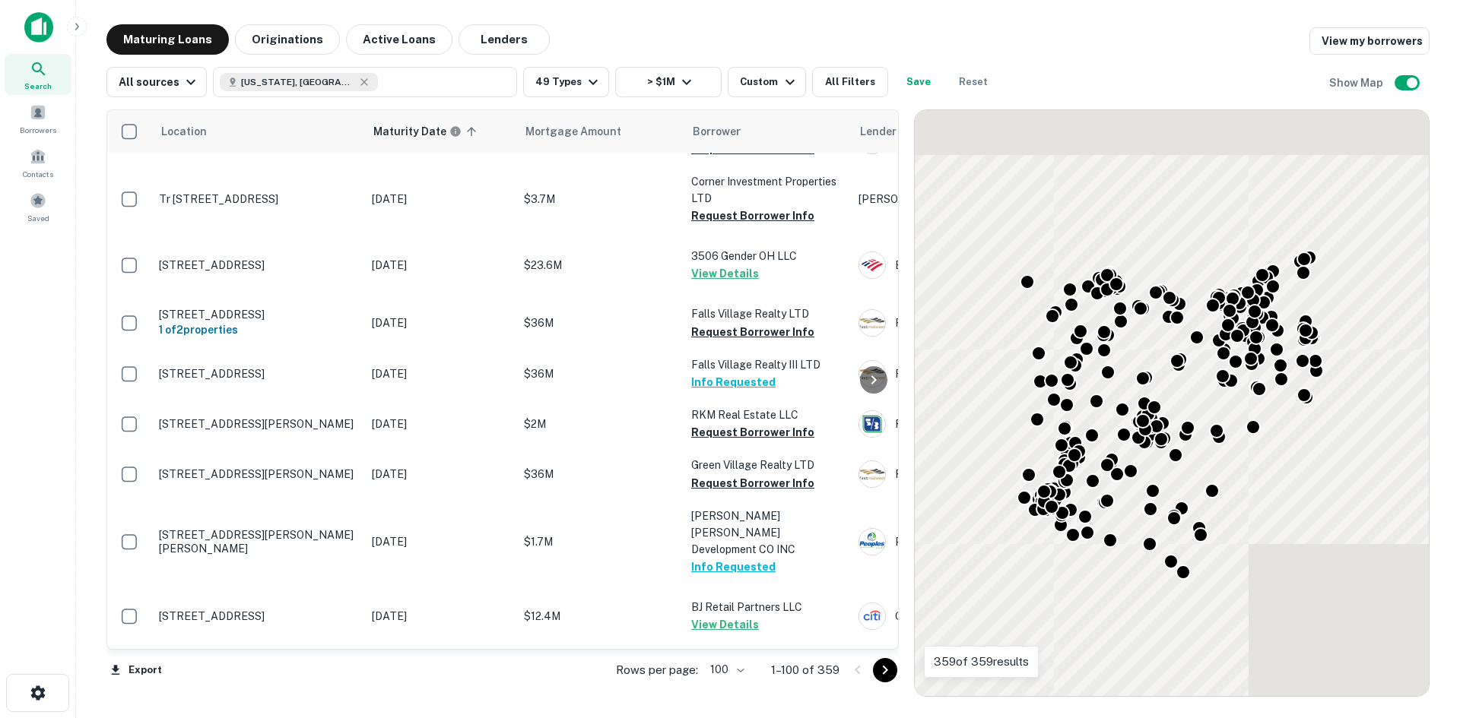
scroll to position [6418, 0]
click at [883, 674] on icon "Go to next page" at bounding box center [885, 670] width 5 height 9
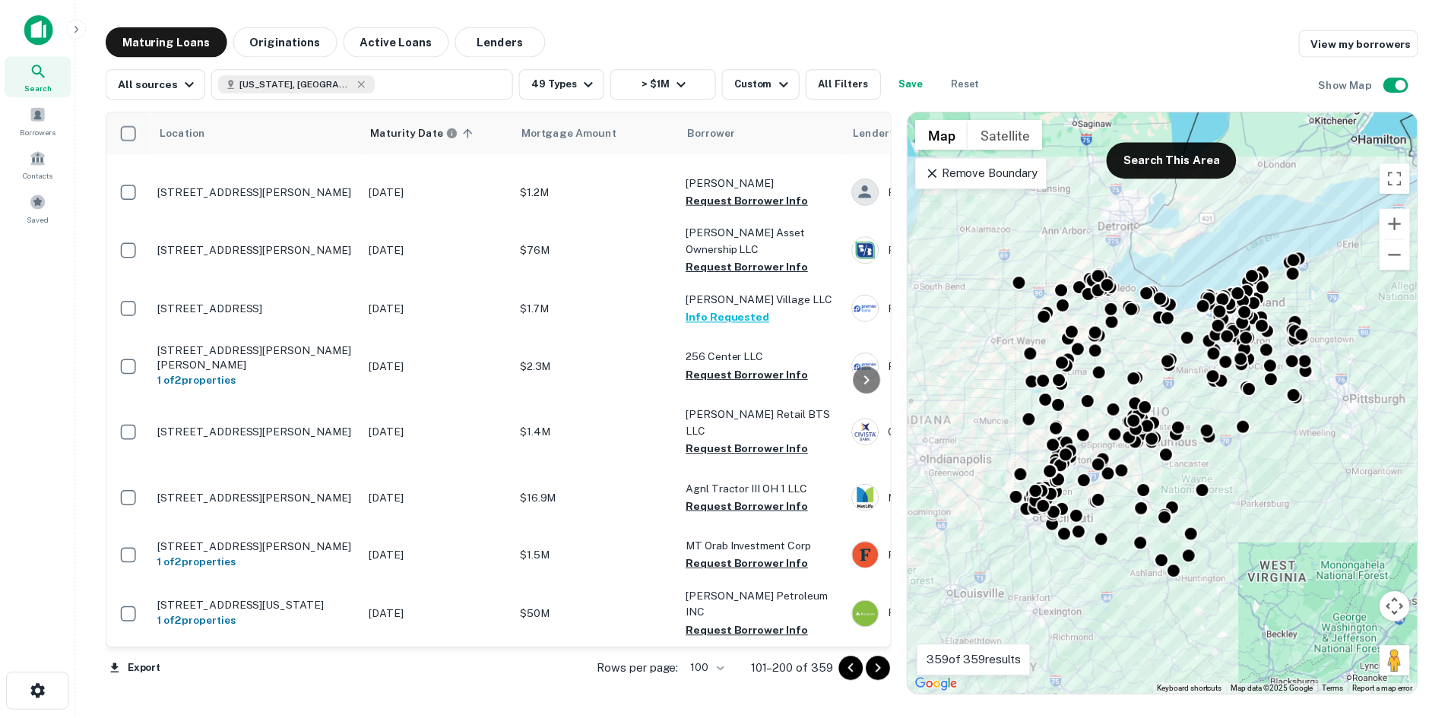
scroll to position [5734, 0]
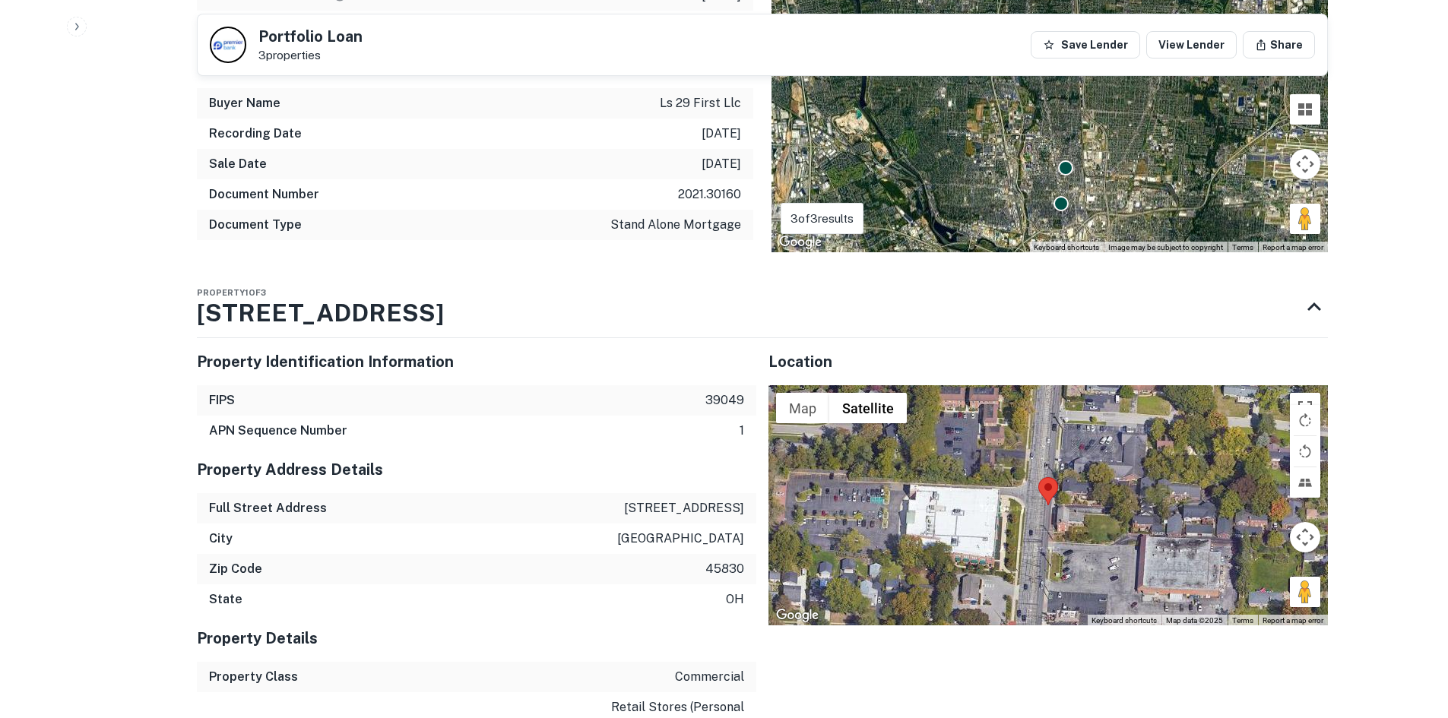
scroll to position [912, 0]
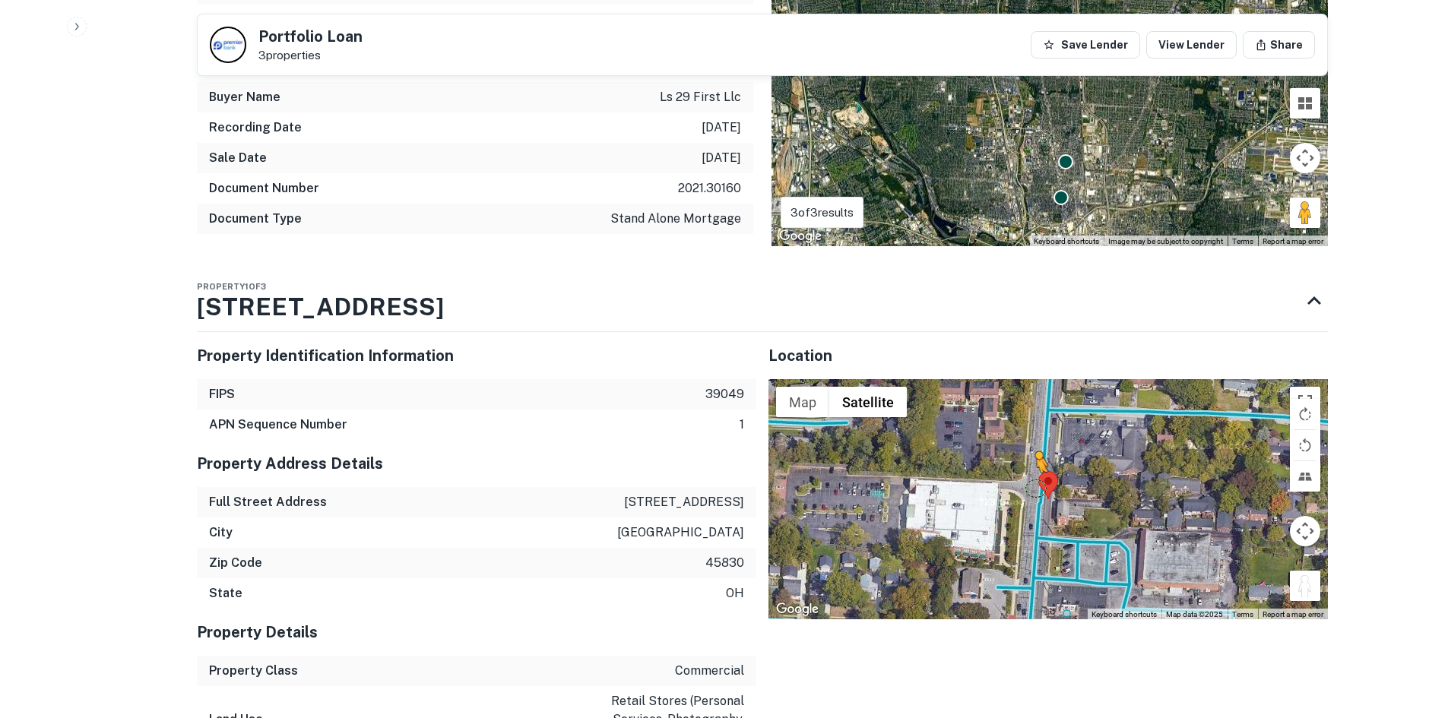
drag, startPoint x: 1320, startPoint y: 579, endPoint x: 1035, endPoint y: 488, distance: 298.6
click at [1035, 488] on div "To activate drag with keyboard, press Alt + Enter. Once in keyboard drag state,…" at bounding box center [1048, 499] width 559 height 240
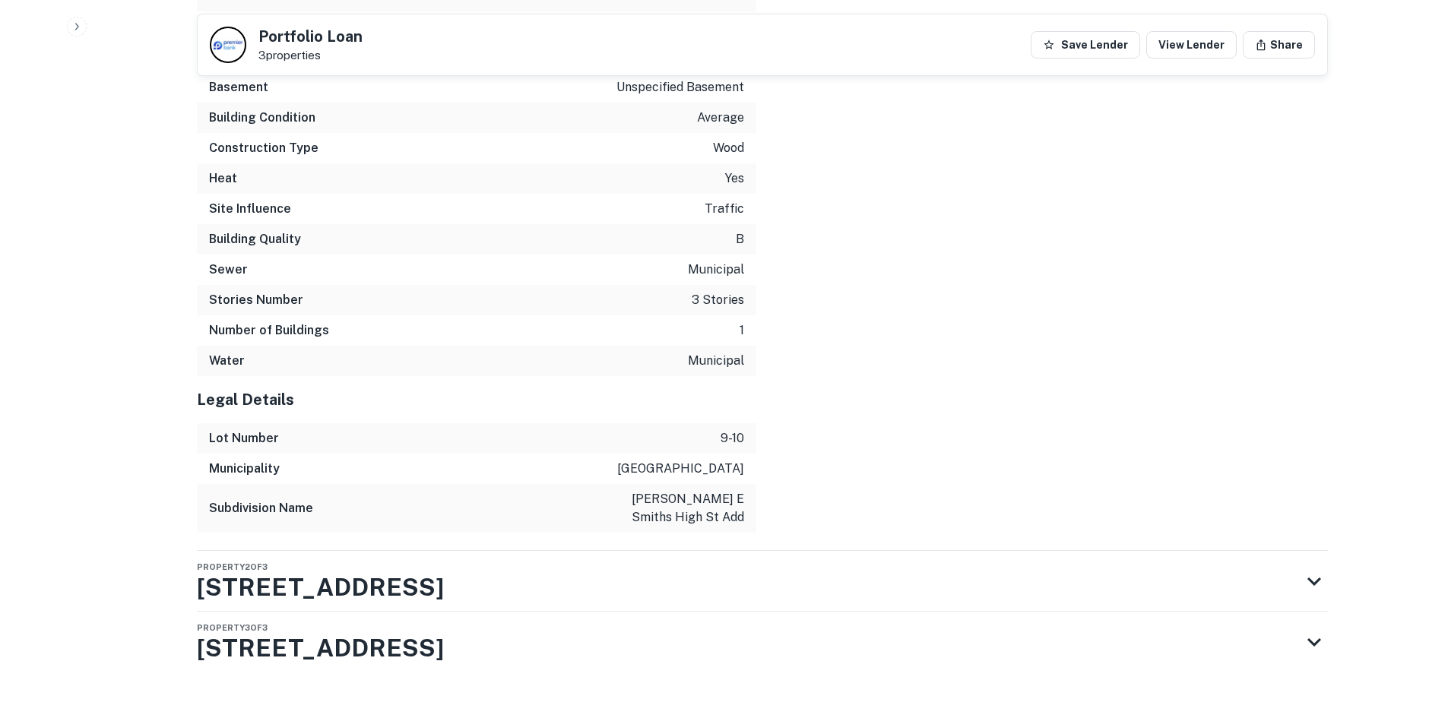
scroll to position [2145, 0]
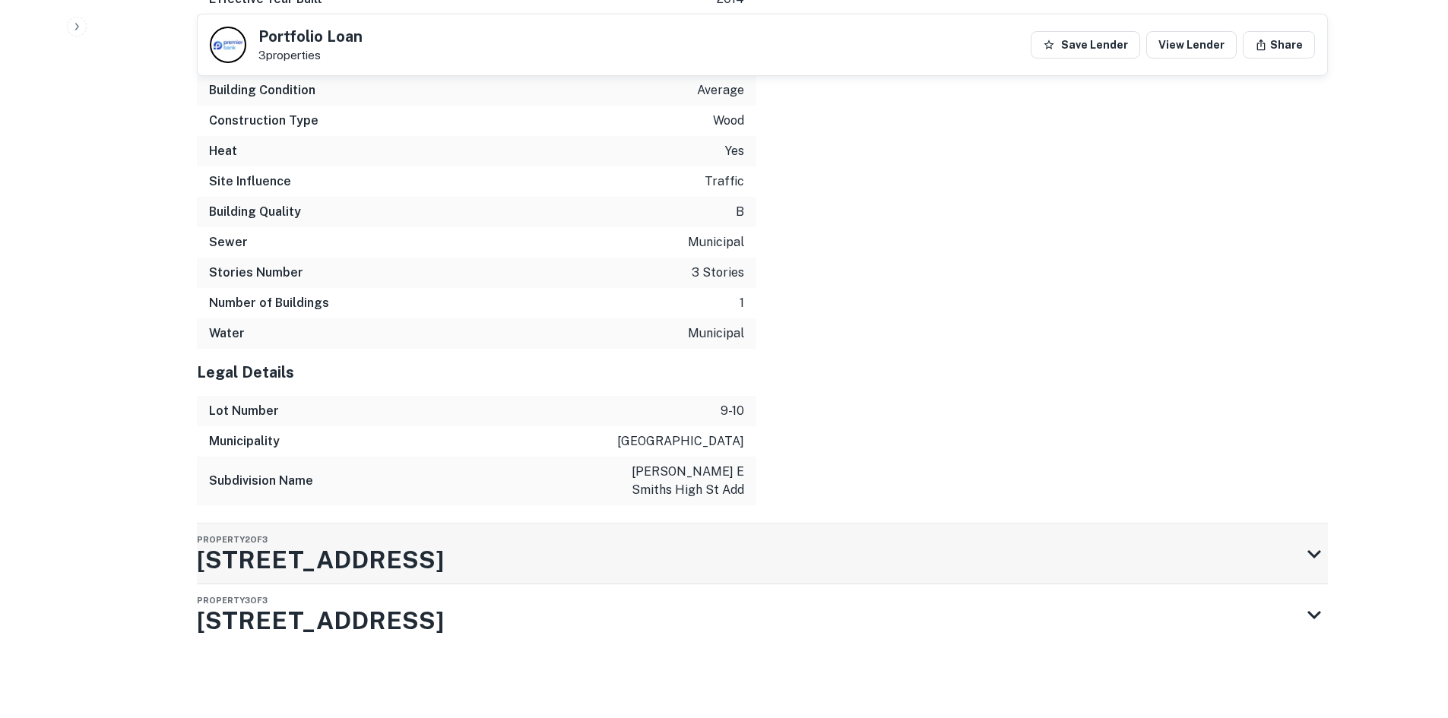
click at [599, 567] on div "Property 2 of 3 29 W 1ST AVE" at bounding box center [749, 554] width 1104 height 61
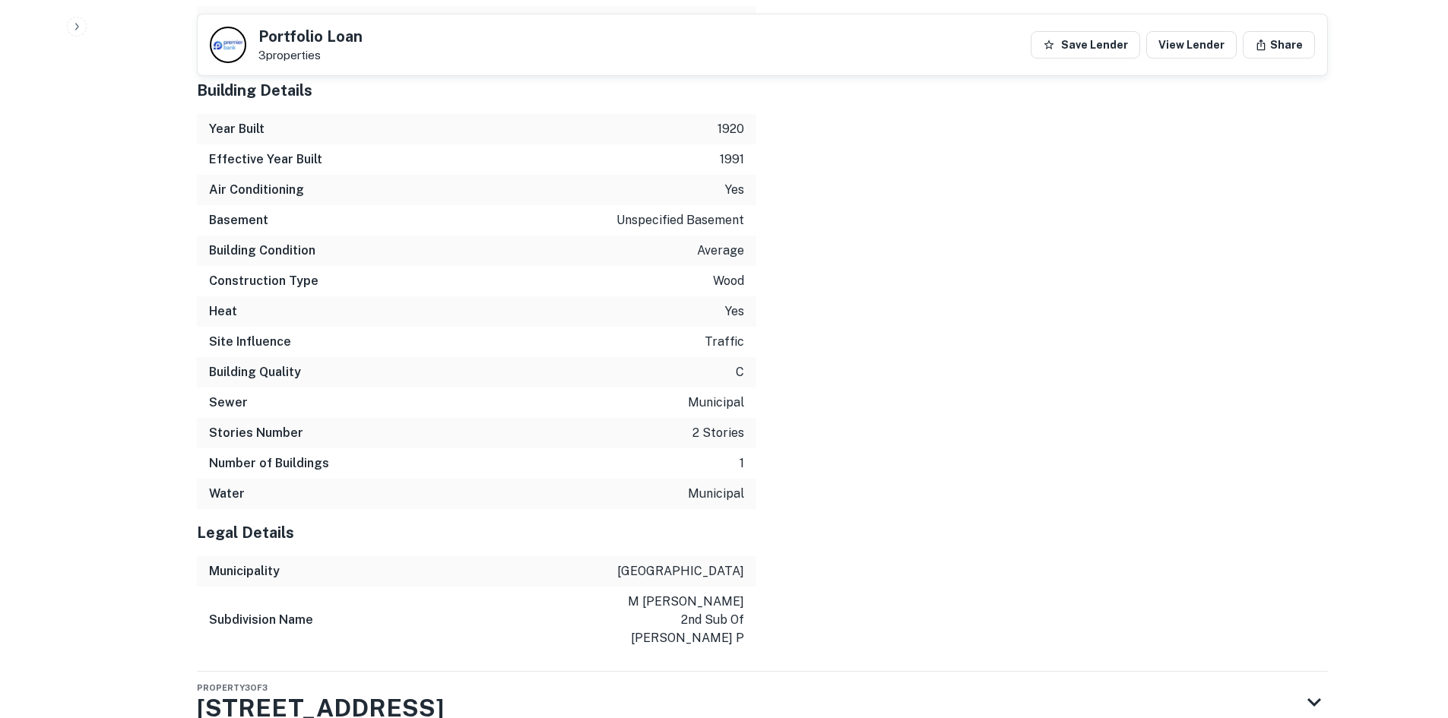
scroll to position [3443, 0]
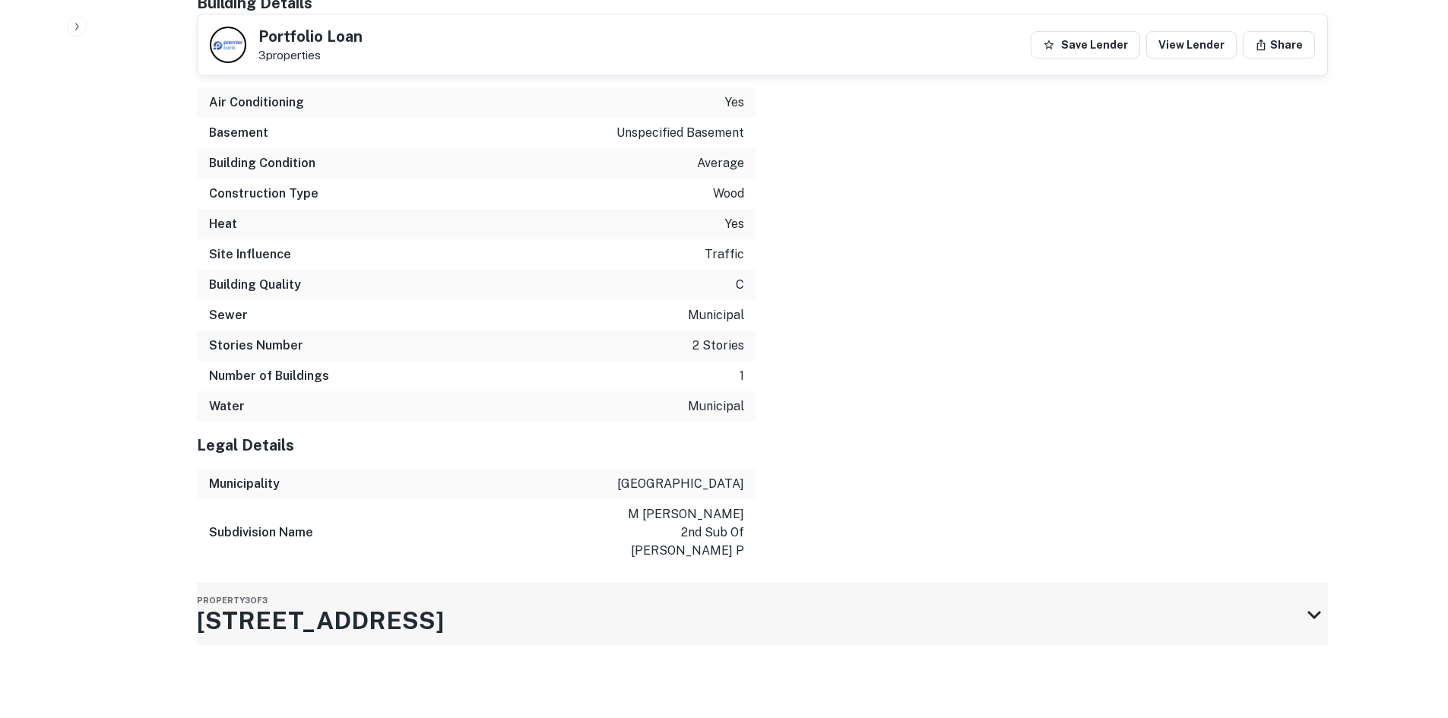
click at [574, 601] on div "Property 3 of 3 1452 Indianola Ave" at bounding box center [749, 615] width 1104 height 61
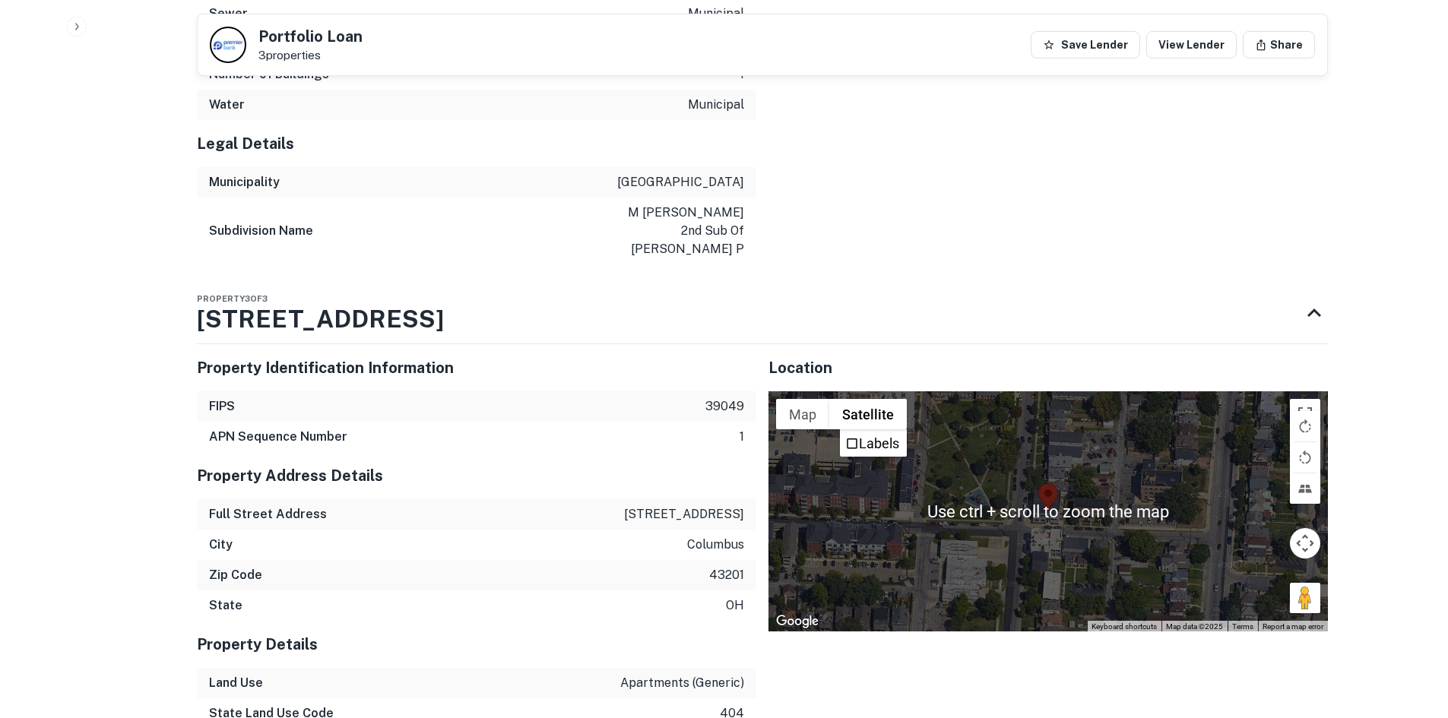
scroll to position [3790, 0]
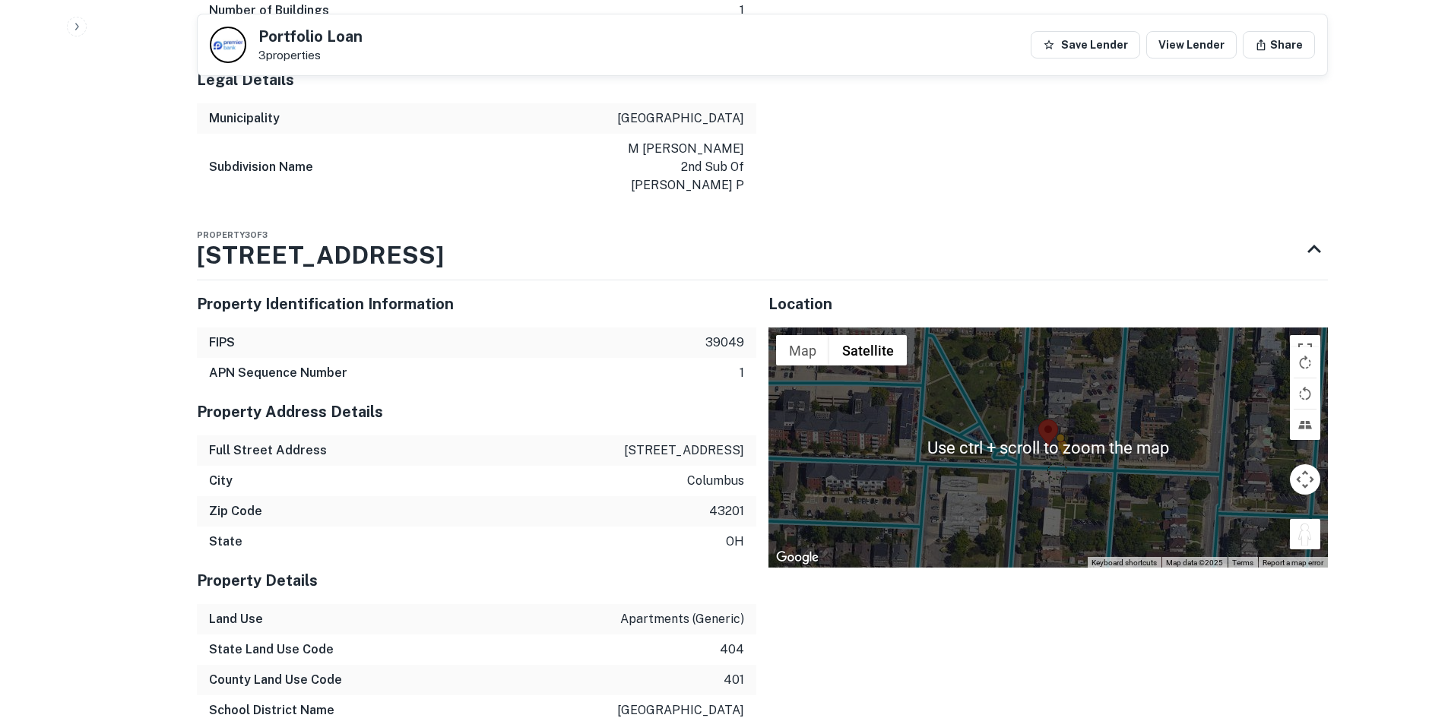
drag, startPoint x: 1294, startPoint y: 566, endPoint x: 1042, endPoint y: 481, distance: 265.4
click at [1042, 481] on div "To activate drag with keyboard, press Alt + Enter. Once in keyboard drag state,…" at bounding box center [1048, 448] width 559 height 240
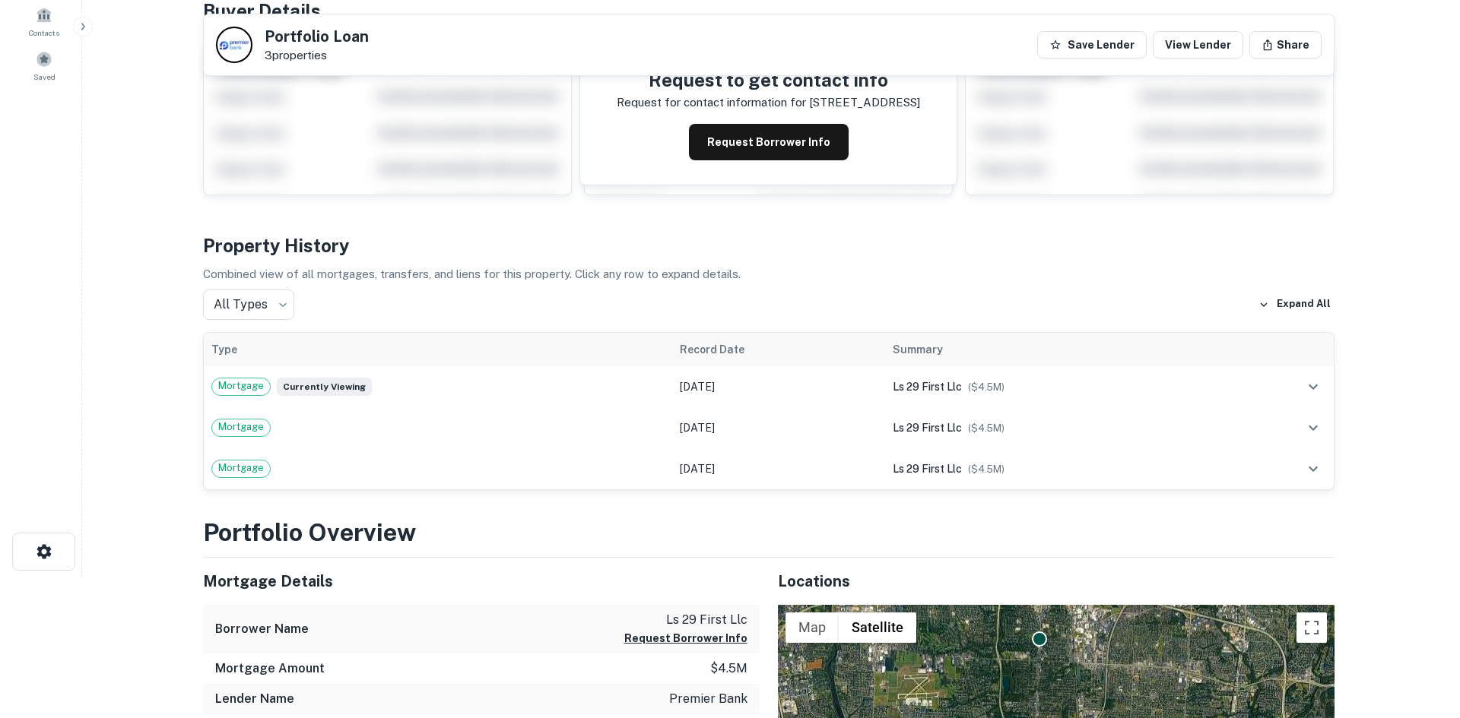
scroll to position [0, 0]
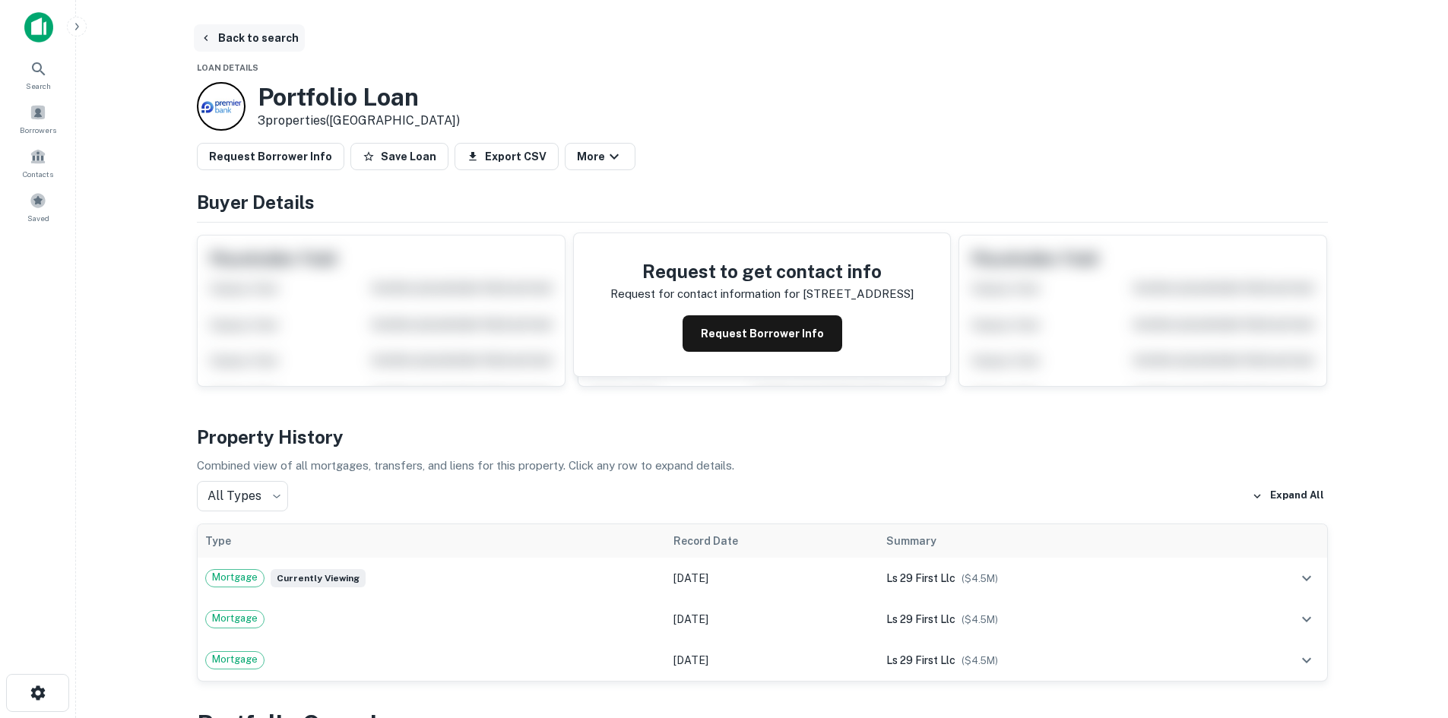
click at [246, 39] on button "Back to search" at bounding box center [249, 37] width 111 height 27
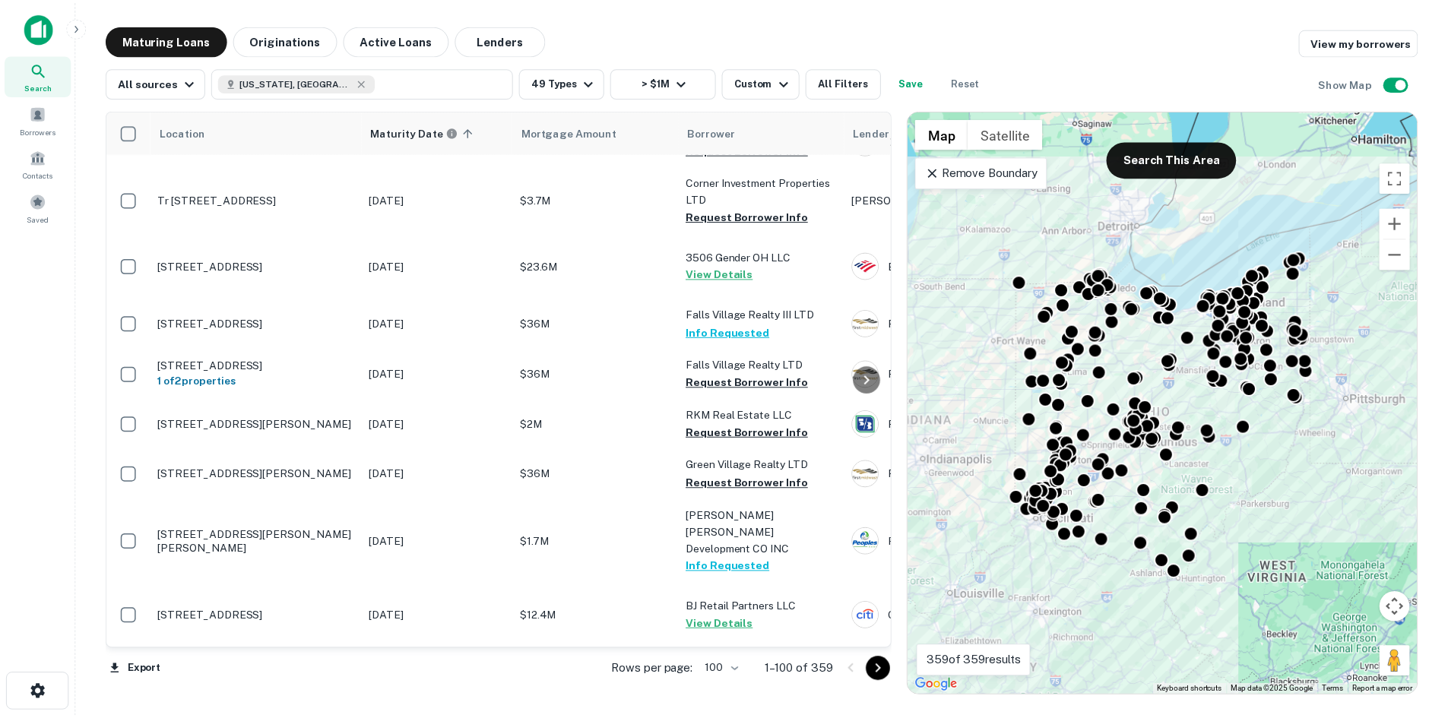
scroll to position [5810, 0]
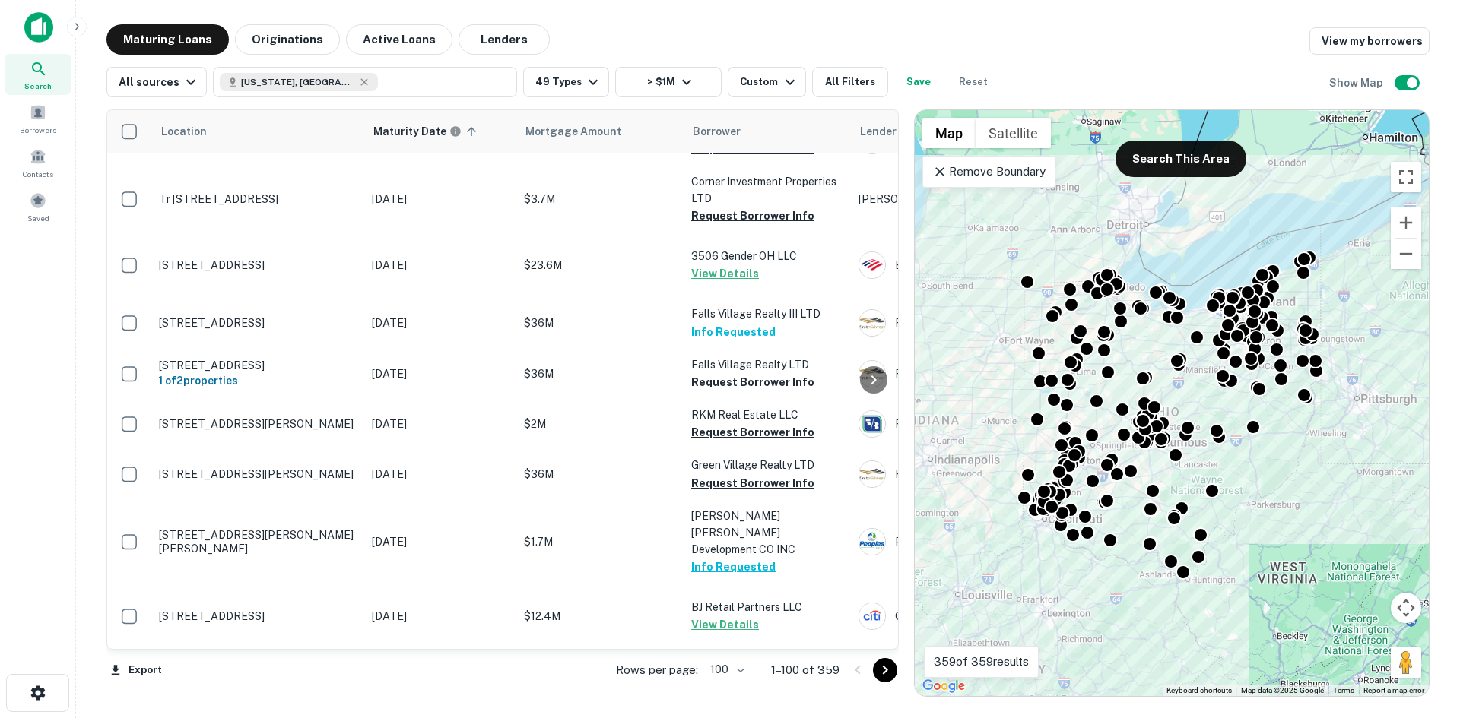
drag, startPoint x: 276, startPoint y: 491, endPoint x: 276, endPoint y: 474, distance: 16.7
click at [276, 39] on p "[STREET_ADDRESS][PERSON_NAME]" at bounding box center [258, 32] width 198 height 14
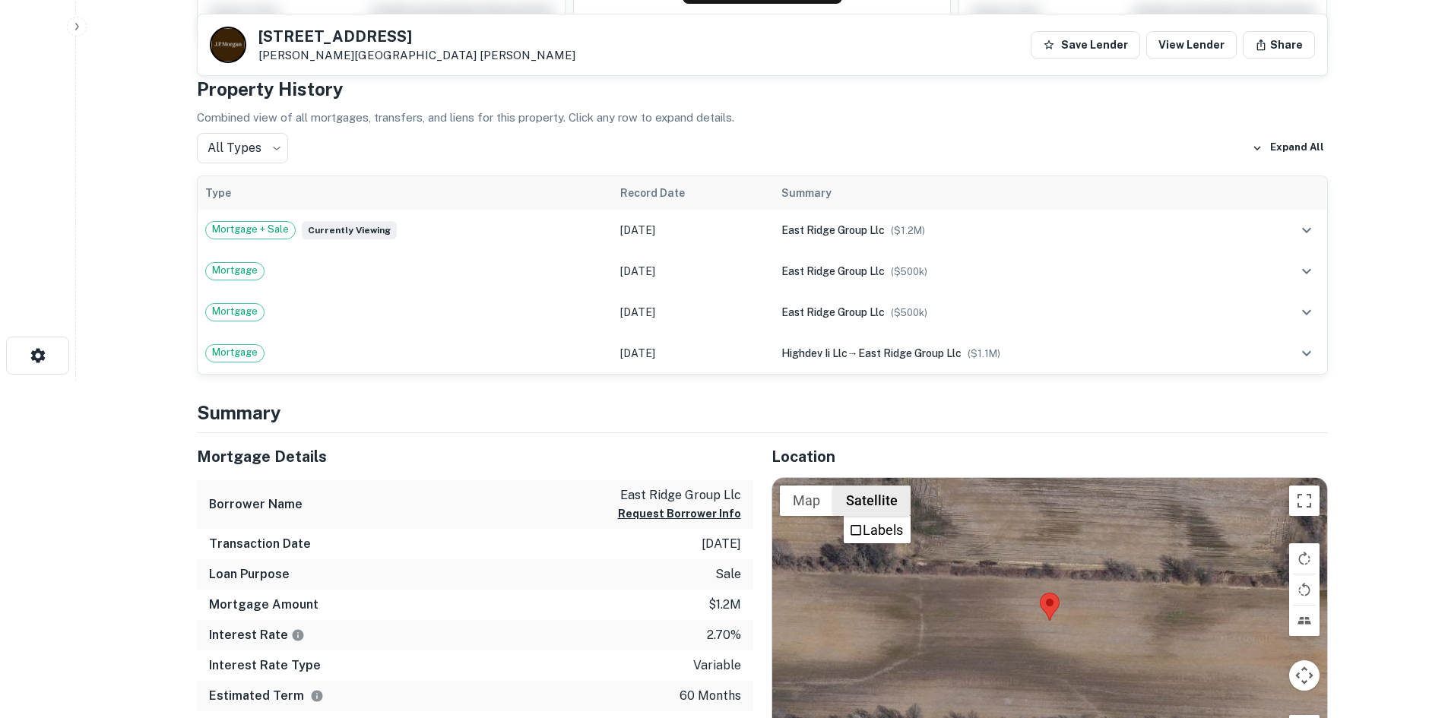
scroll to position [380, 0]
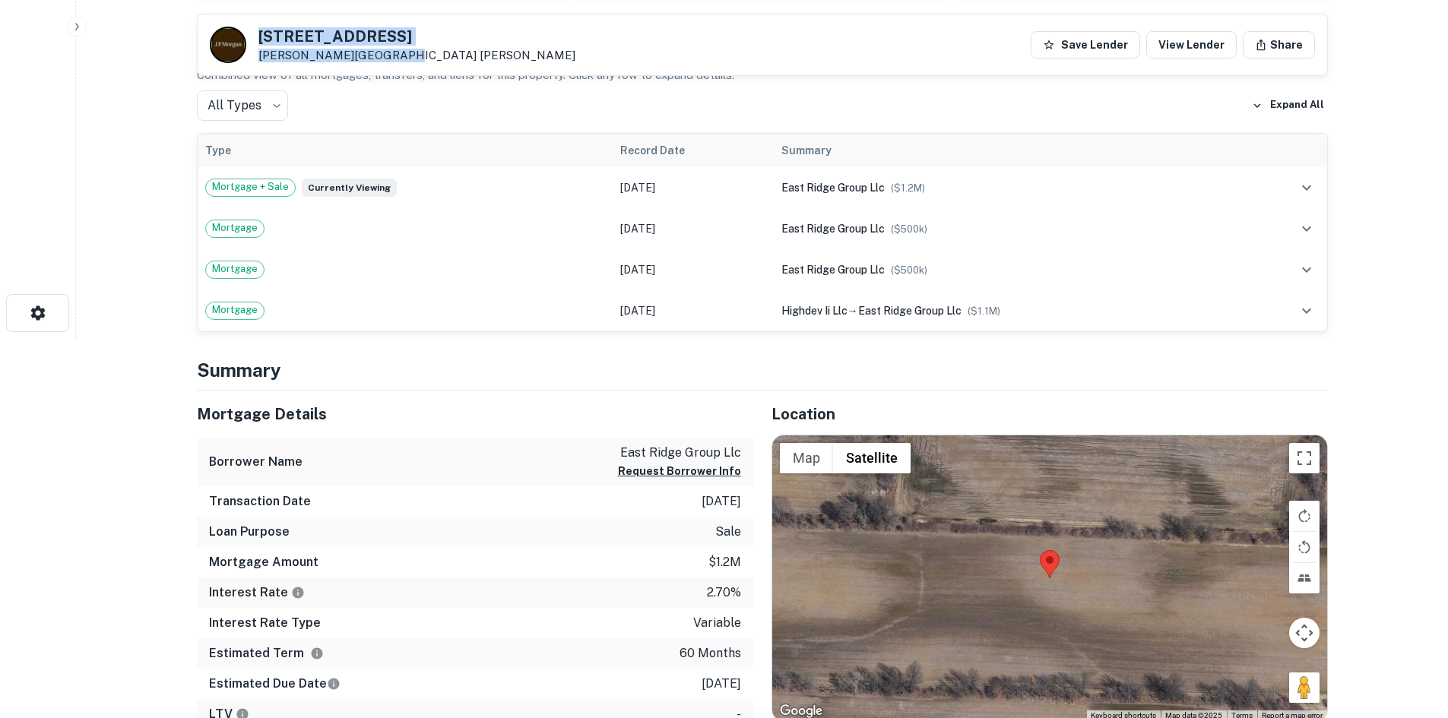
drag, startPoint x: 256, startPoint y: 39, endPoint x: 388, endPoint y: 52, distance: 132.1
click at [388, 52] on div "643 Corduroy Rd Lewis Center, OH 43035 J.p. Morgan" at bounding box center [393, 45] width 366 height 36
copy div "[STREET_ADDRESS][PERSON_NAME]"
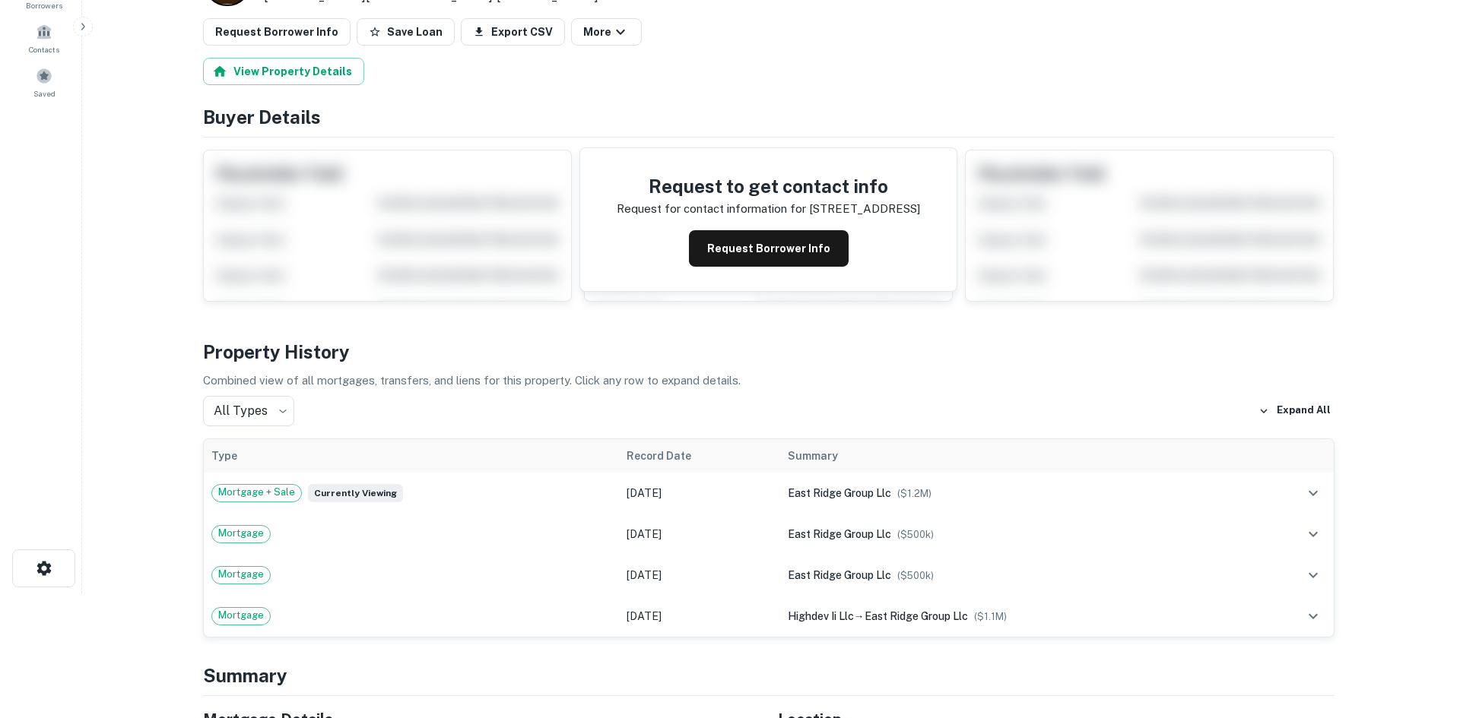
scroll to position [0, 0]
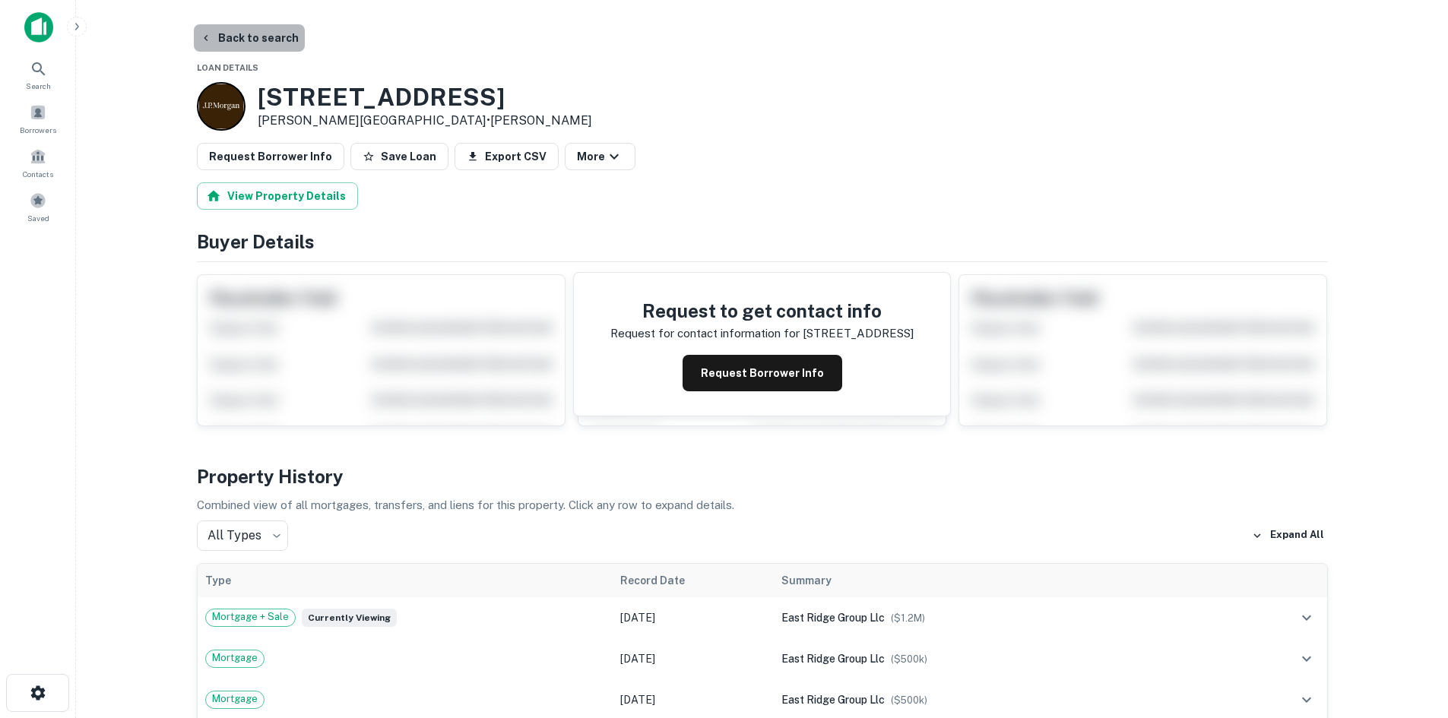
click at [279, 33] on button "Back to search" at bounding box center [249, 37] width 111 height 27
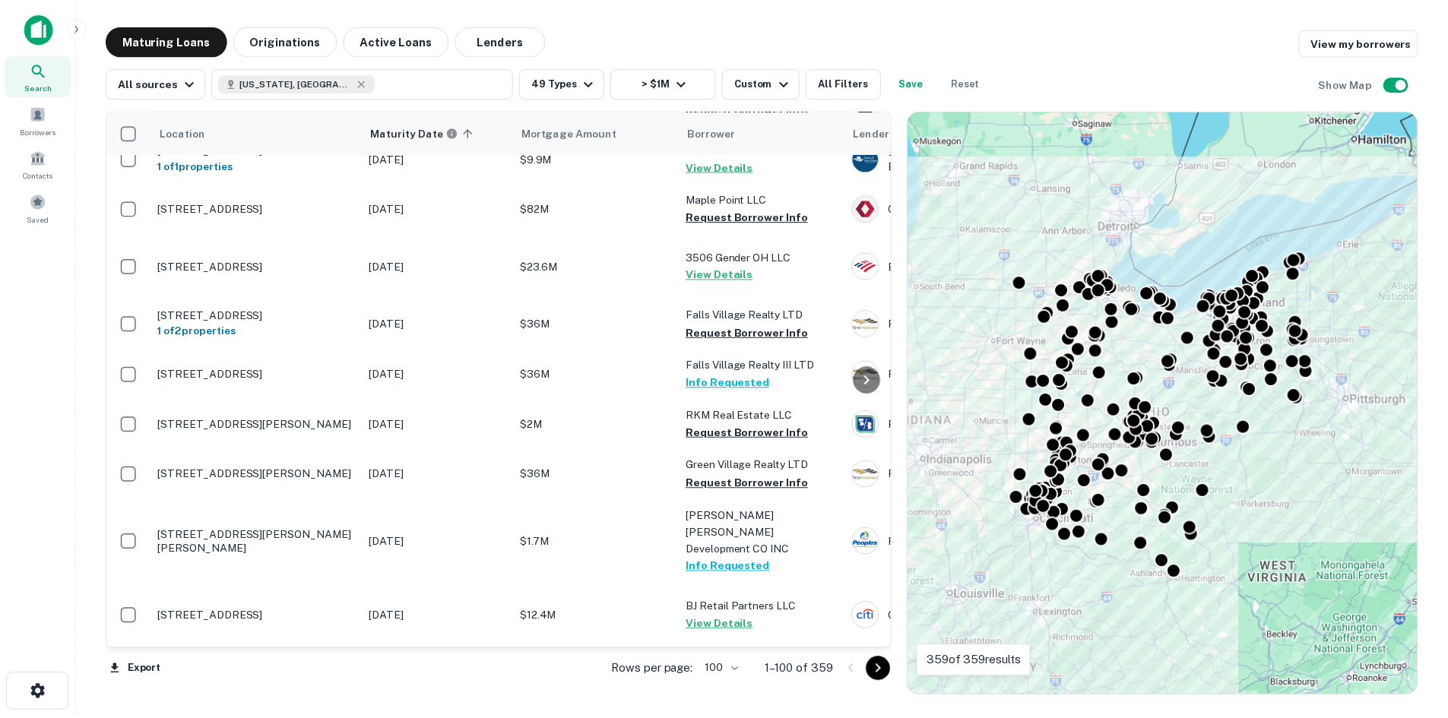
scroll to position [6114, 0]
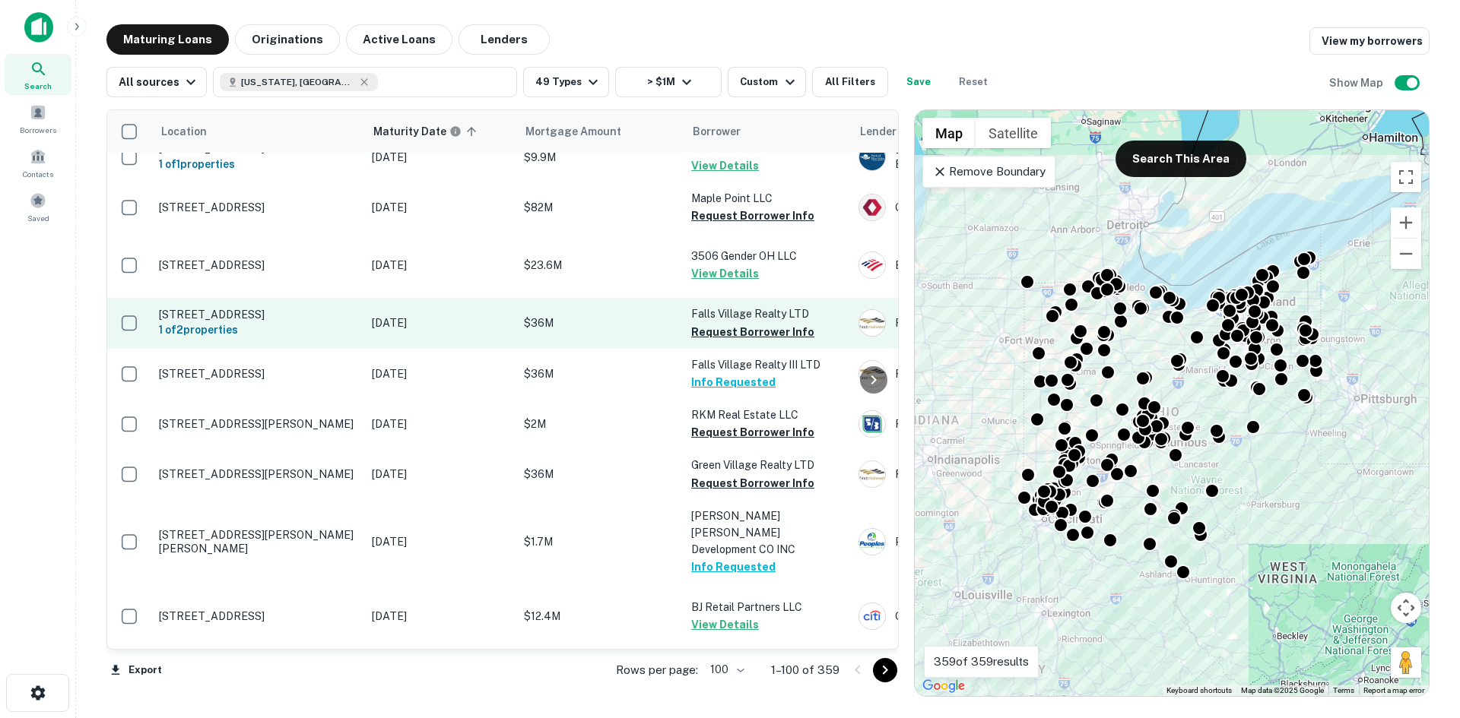
click at [295, 322] on p "[STREET_ADDRESS]" at bounding box center [258, 315] width 198 height 14
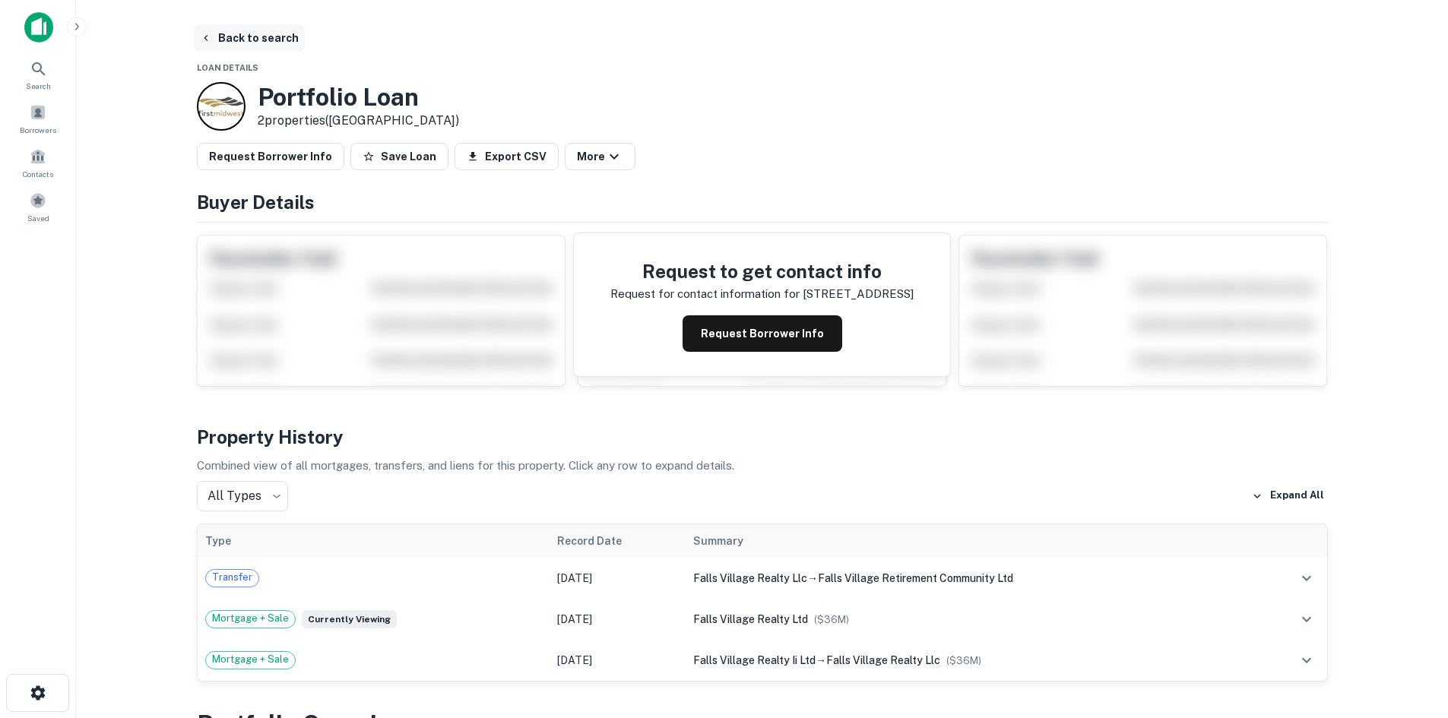
click at [224, 27] on button "Back to search" at bounding box center [249, 37] width 111 height 27
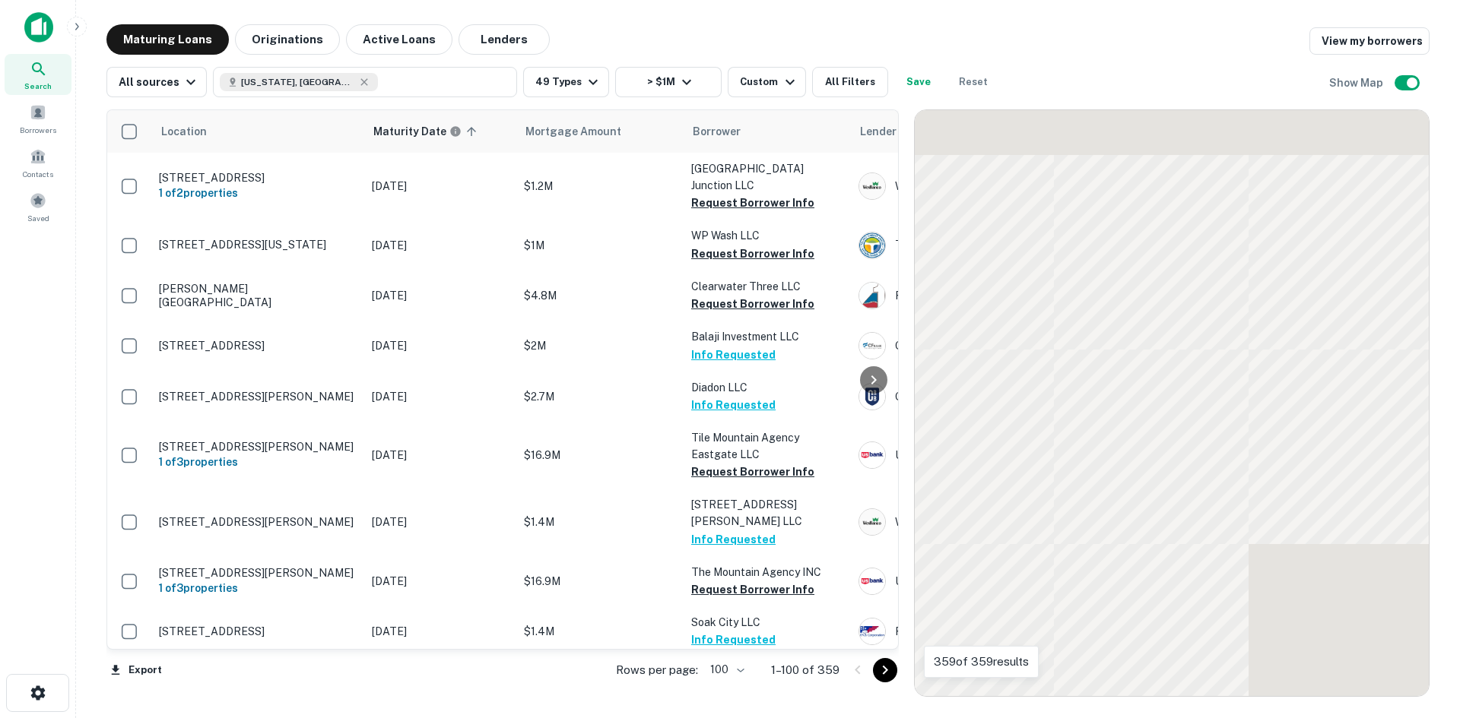
scroll to position [6114, 0]
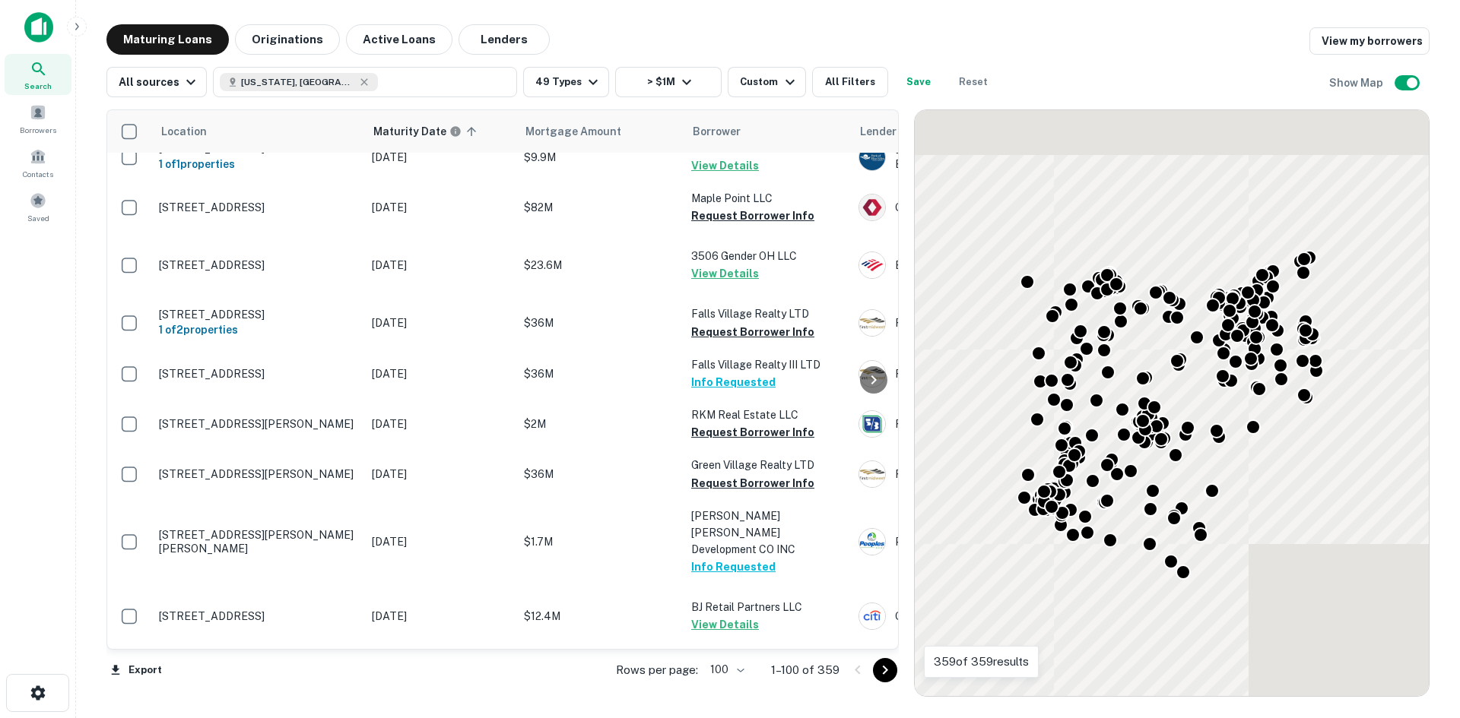
click at [889, 668] on icon "Go to next page" at bounding box center [885, 670] width 18 height 18
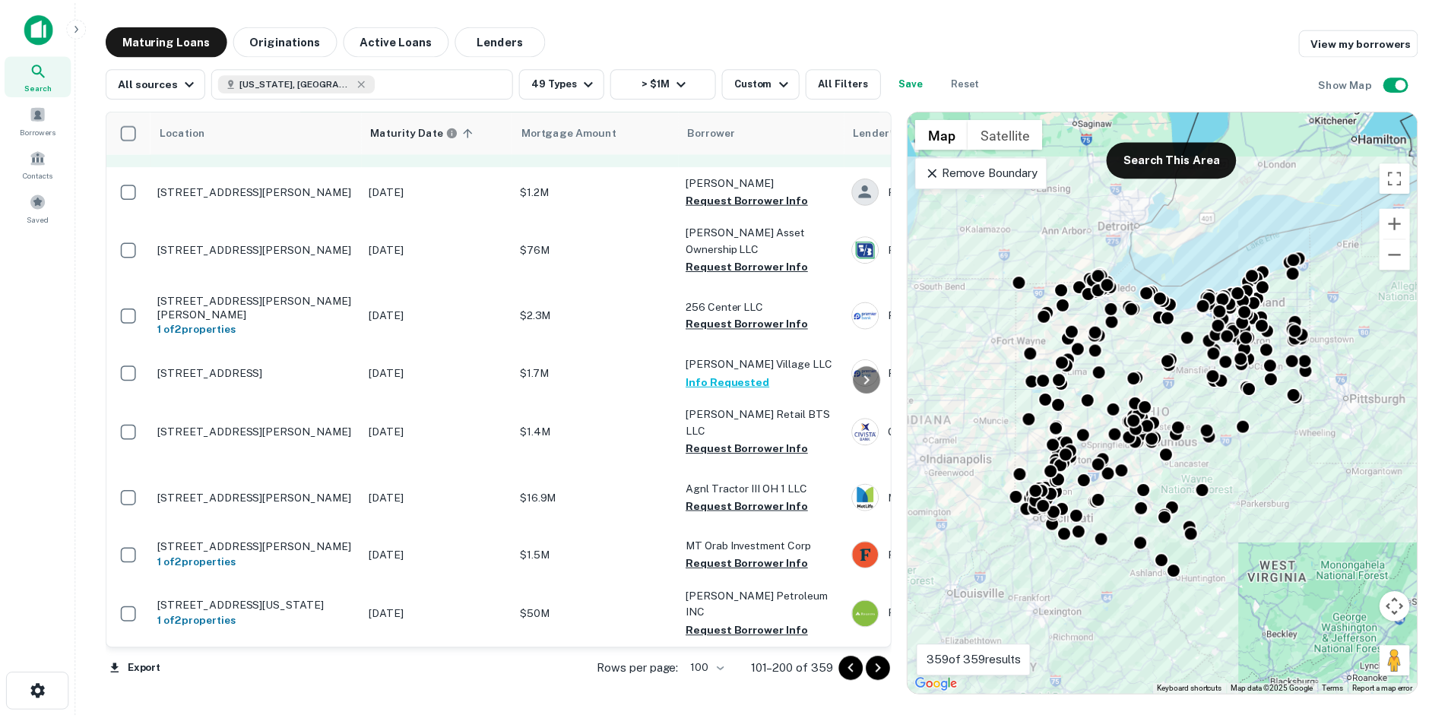
scroll to position [6418, 0]
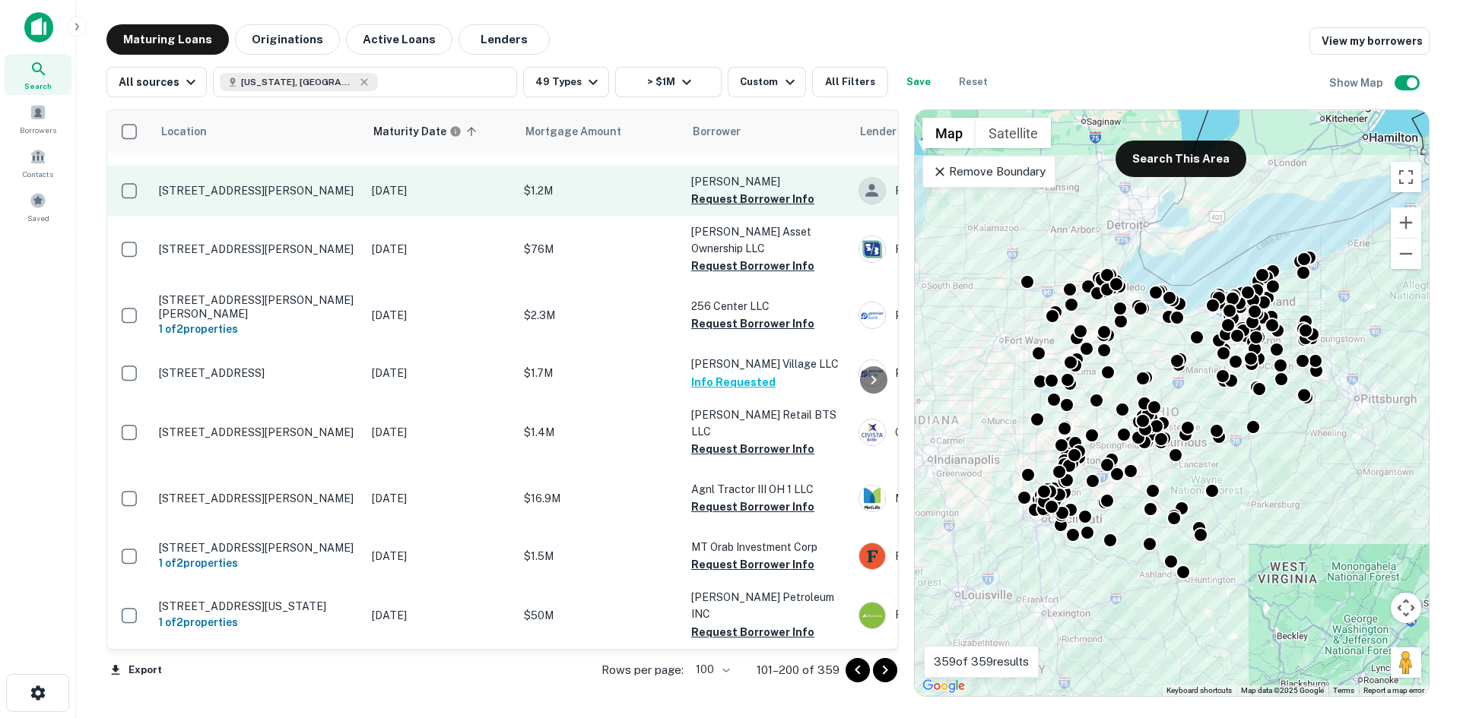
click at [279, 198] on p "[STREET_ADDRESS][PERSON_NAME]" at bounding box center [258, 191] width 198 height 14
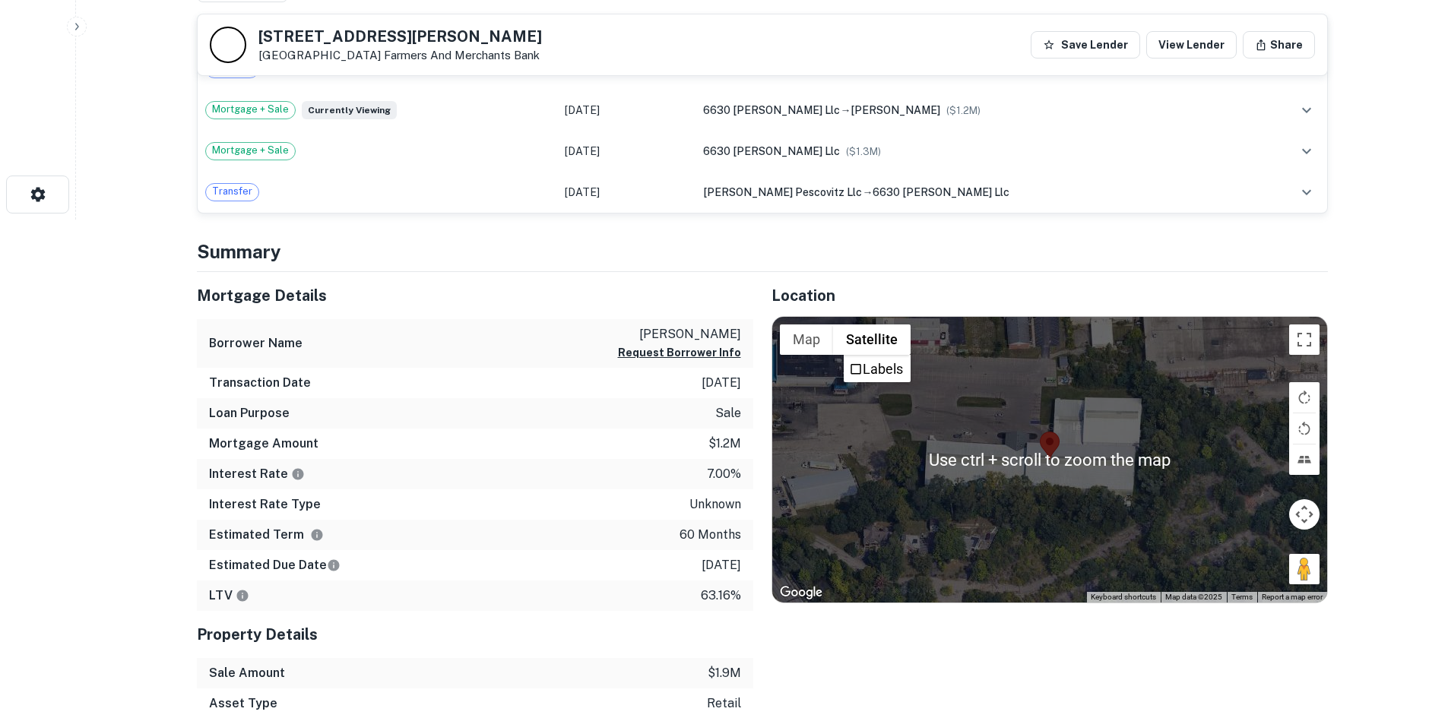
scroll to position [532, 0]
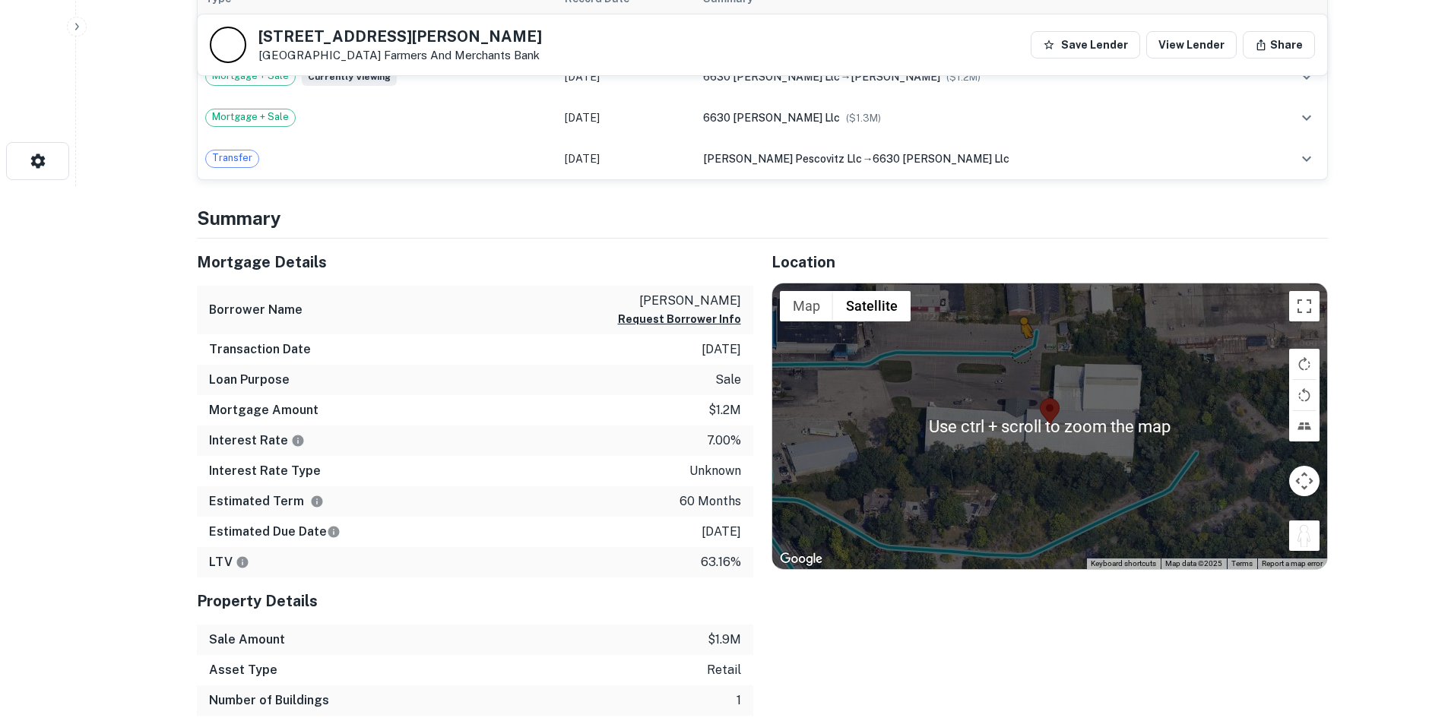
drag, startPoint x: 1317, startPoint y: 541, endPoint x: 1016, endPoint y: 350, distance: 356.4
click at [1016, 350] on div "To activate drag with keyboard, press Alt + Enter. Once in keyboard drag state,…" at bounding box center [1049, 427] width 555 height 286
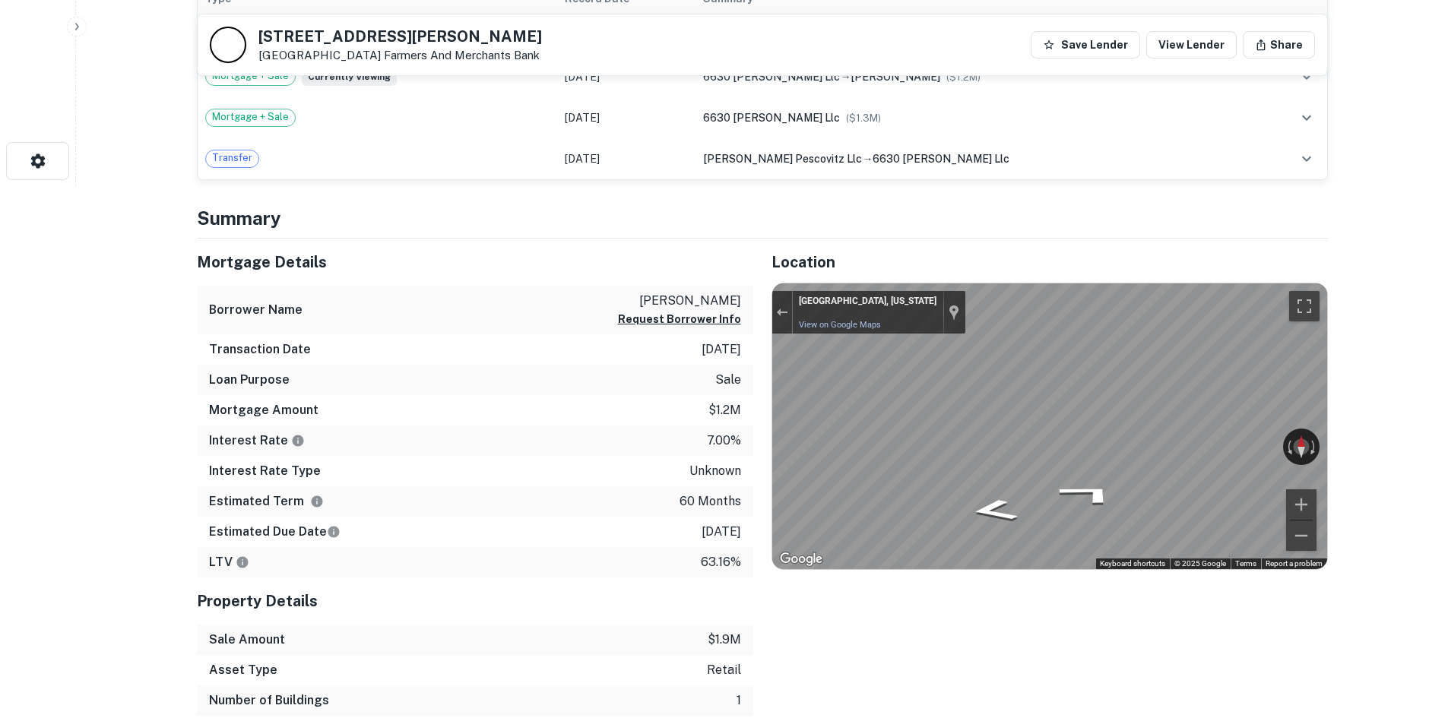
click at [740, 305] on div "Mortgage Details Borrower Name davenport ramone Request Borrower Info Transacti…" at bounding box center [753, 493] width 1149 height 509
click at [610, 298] on div "Mortgage Details Borrower Name davenport ramone Request Borrower Info Transacti…" at bounding box center [753, 493] width 1149 height 509
click at [1127, 525] on div "Map" at bounding box center [1049, 427] width 555 height 286
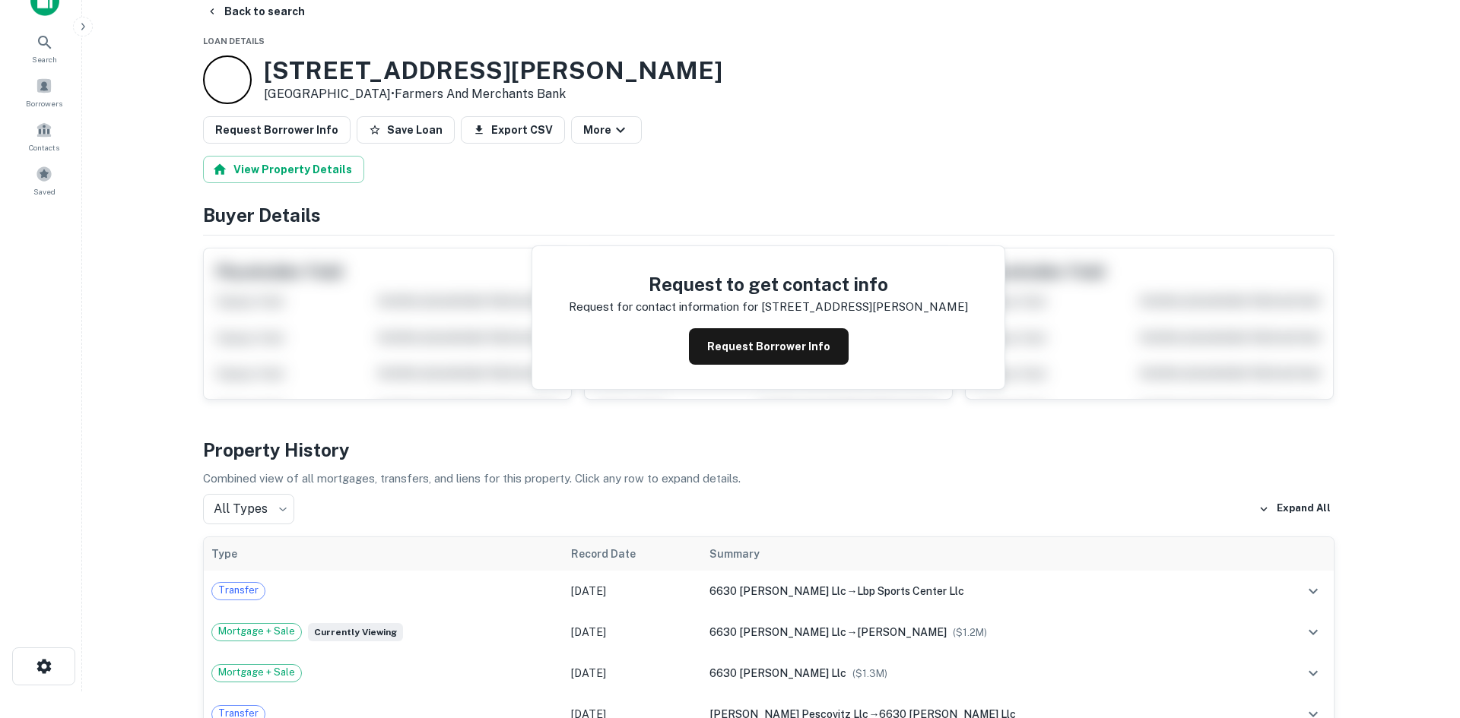
scroll to position [0, 0]
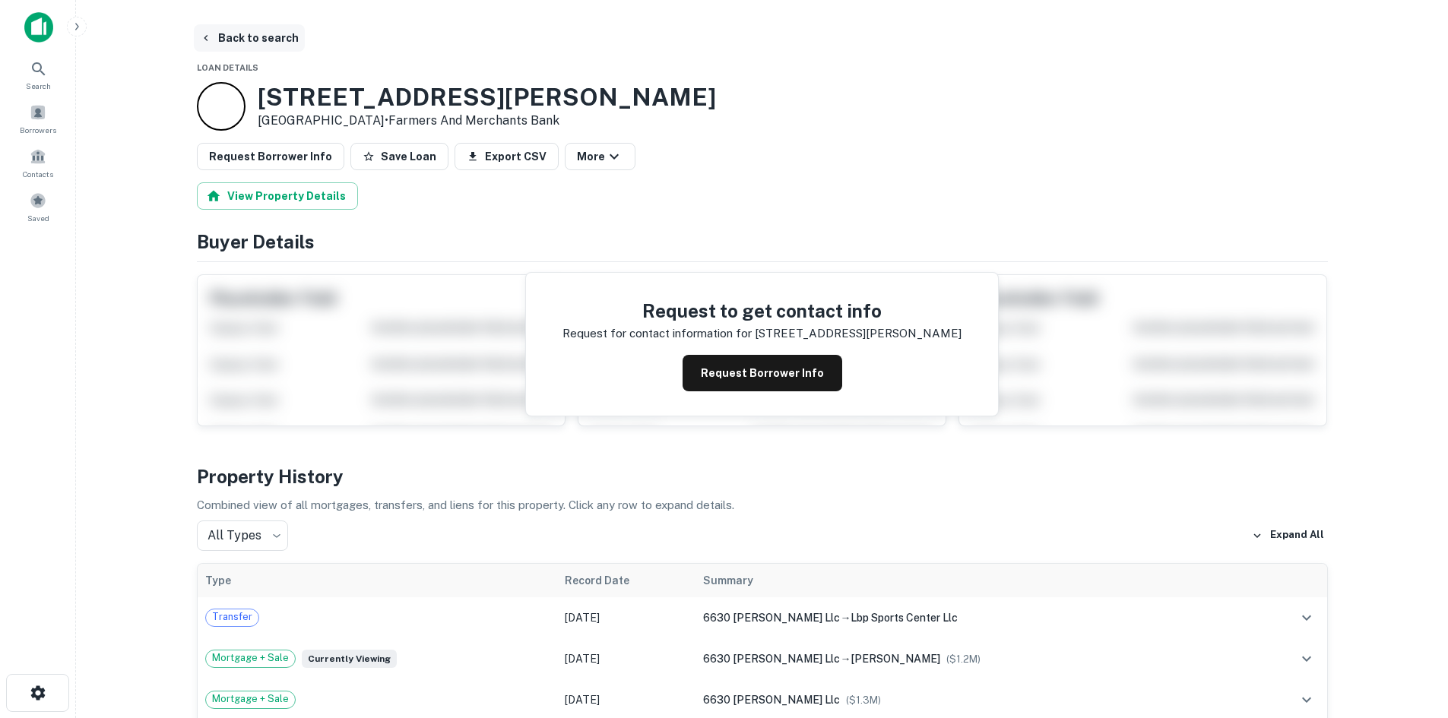
click at [273, 40] on button "Back to search" at bounding box center [249, 37] width 111 height 27
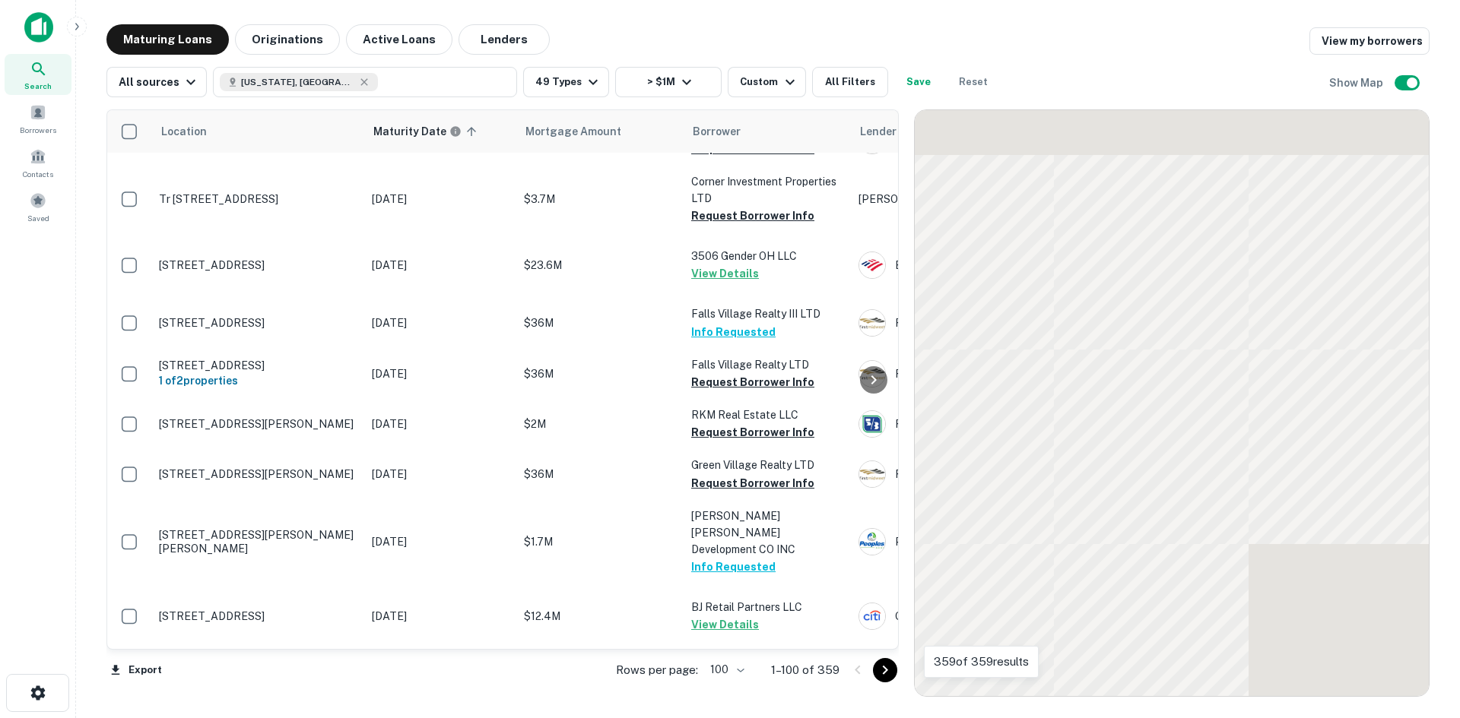
scroll to position [6418, 0]
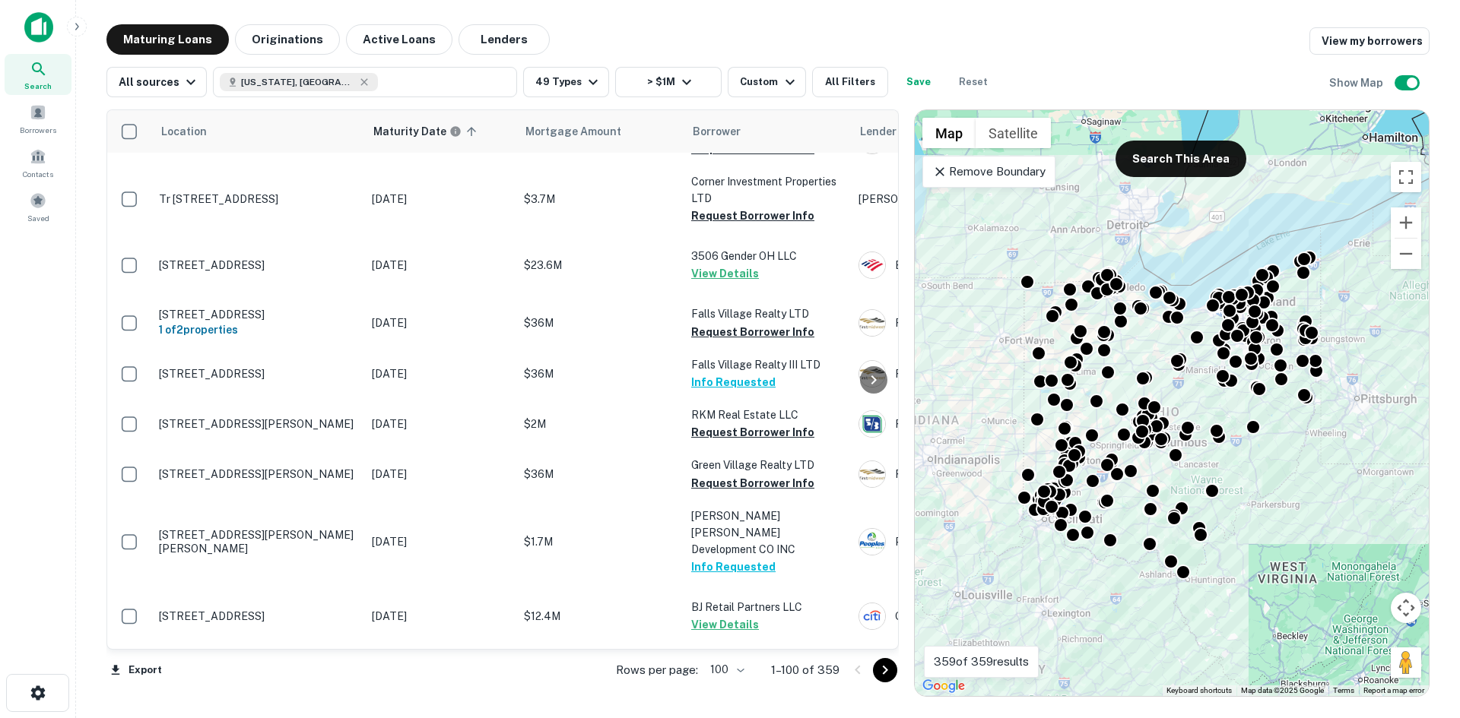
click at [873, 673] on button "Go to next page" at bounding box center [885, 670] width 24 height 24
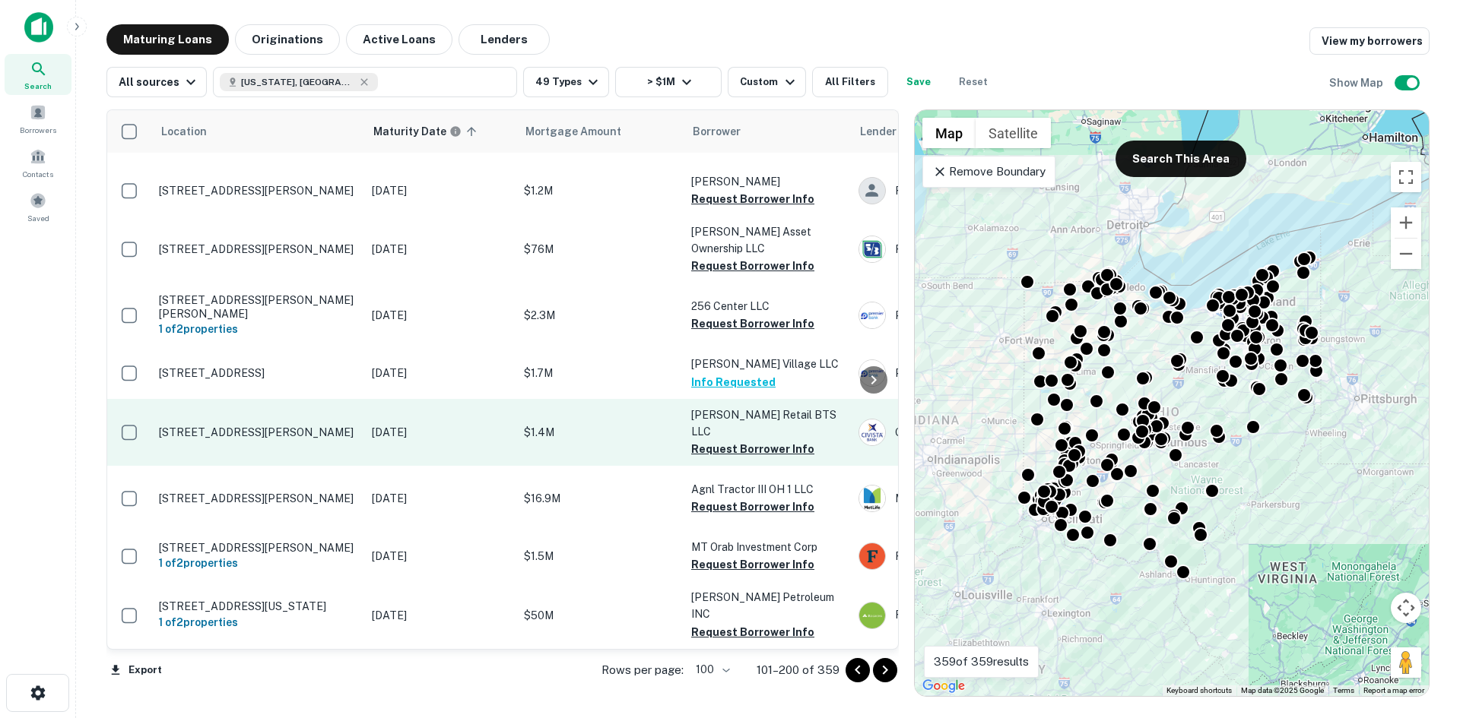
scroll to position [6765, 0]
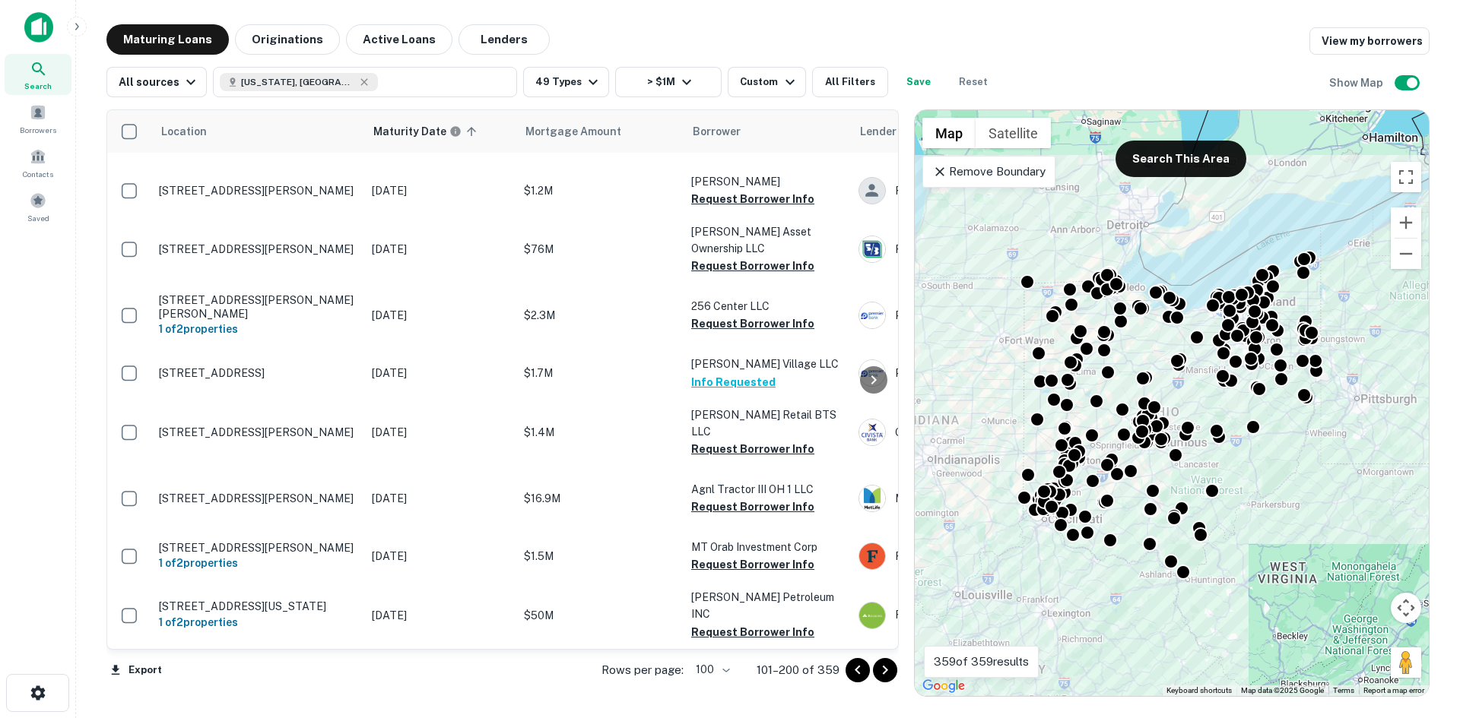
click at [886, 677] on icon "Go to next page" at bounding box center [885, 670] width 18 height 18
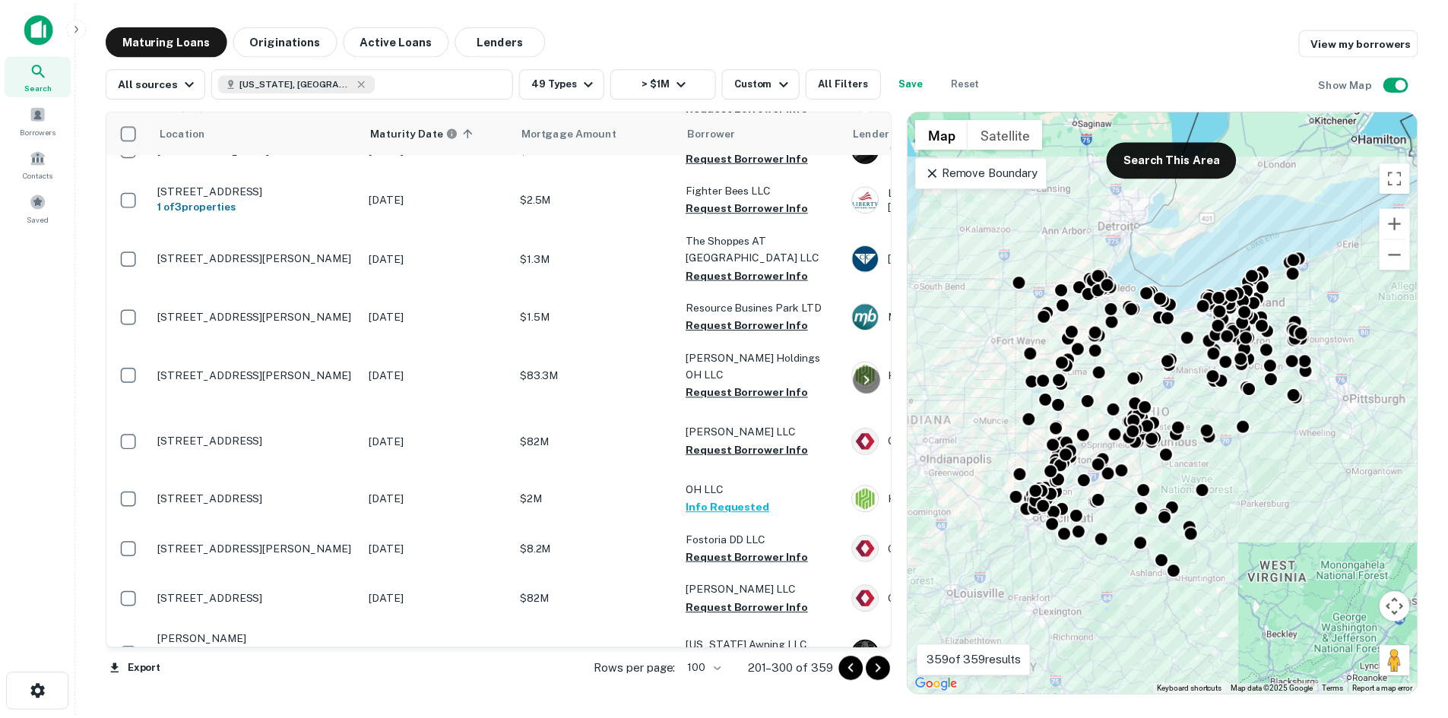
scroll to position [4432, 0]
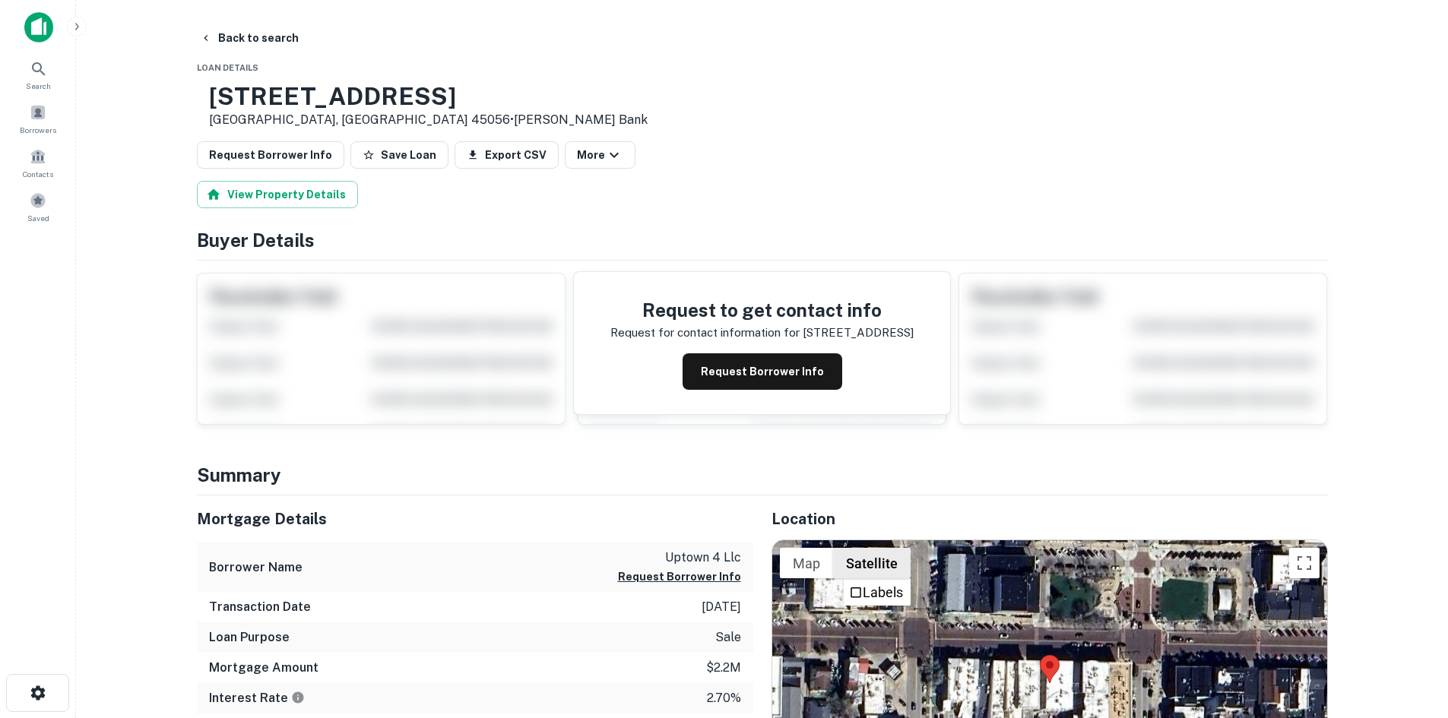
scroll to position [152, 0]
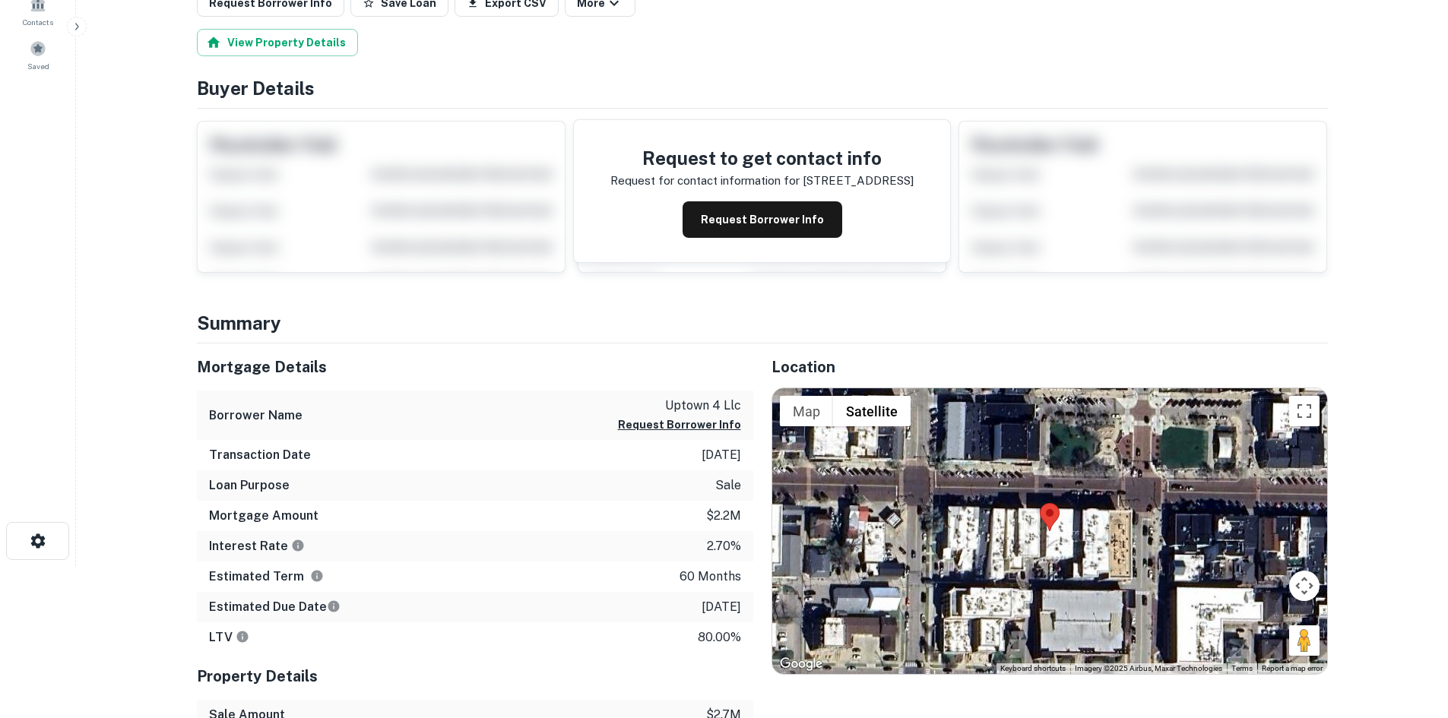
drag, startPoint x: 1299, startPoint y: 636, endPoint x: 1068, endPoint y: 497, distance: 269.7
click at [1068, 497] on div "Map Terrain Satellite Labels Keyboard shortcuts Map Data Imagery ©2025 Airbus, …" at bounding box center [1049, 531] width 555 height 286
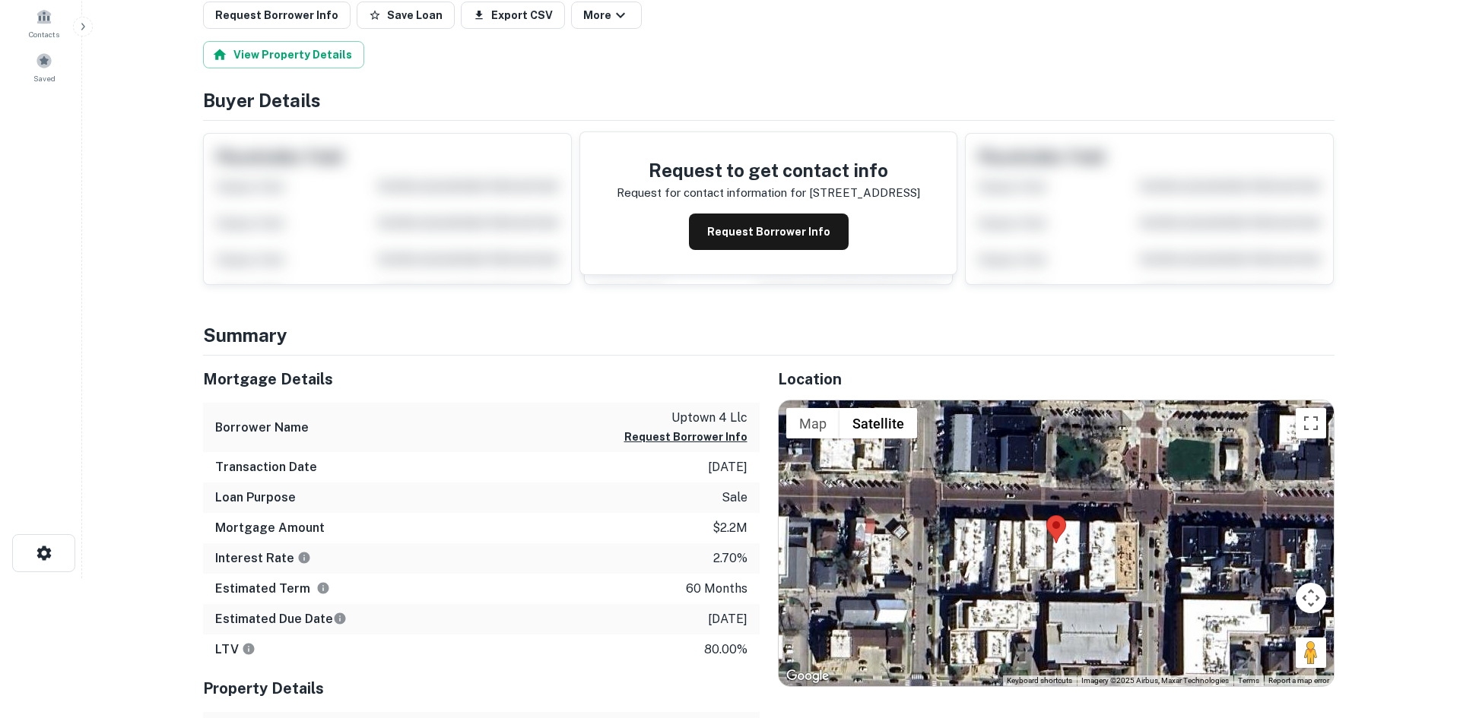
scroll to position [0, 0]
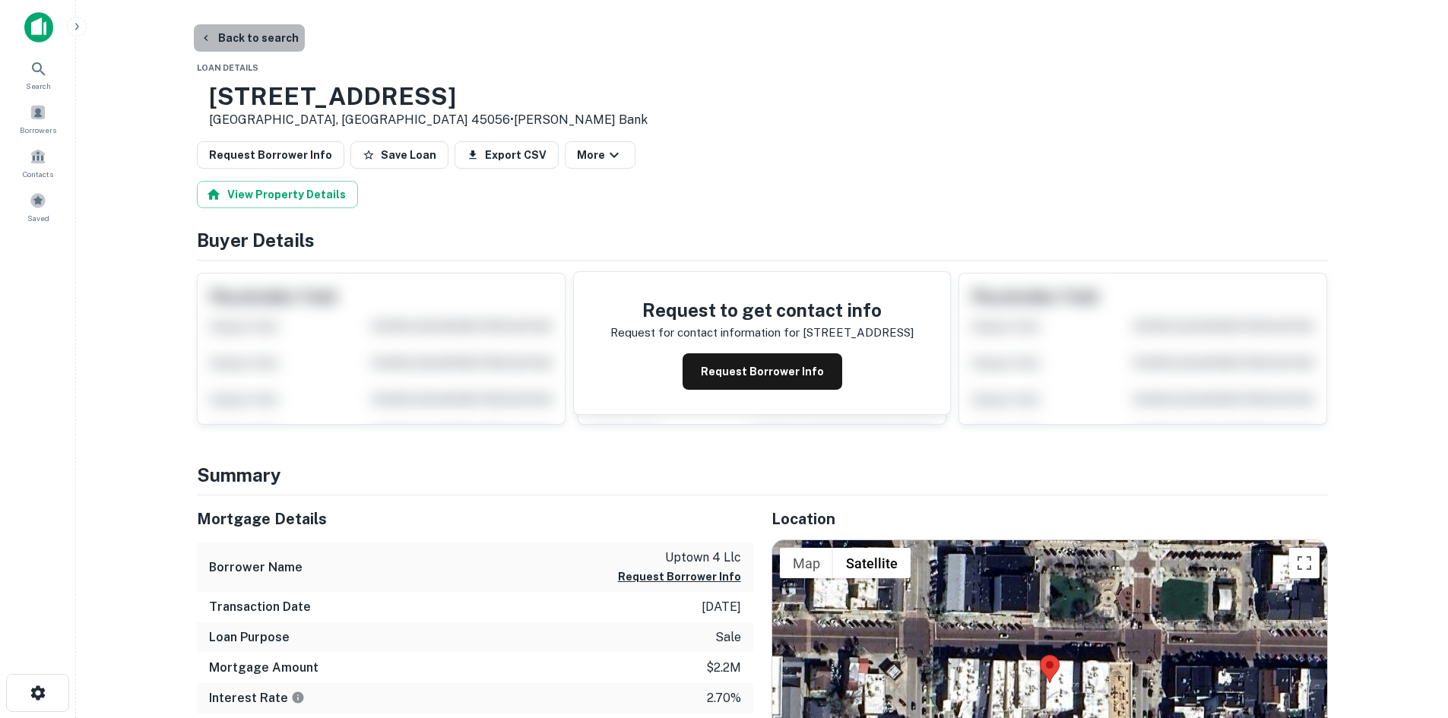
click at [257, 45] on button "Back to search" at bounding box center [249, 37] width 111 height 27
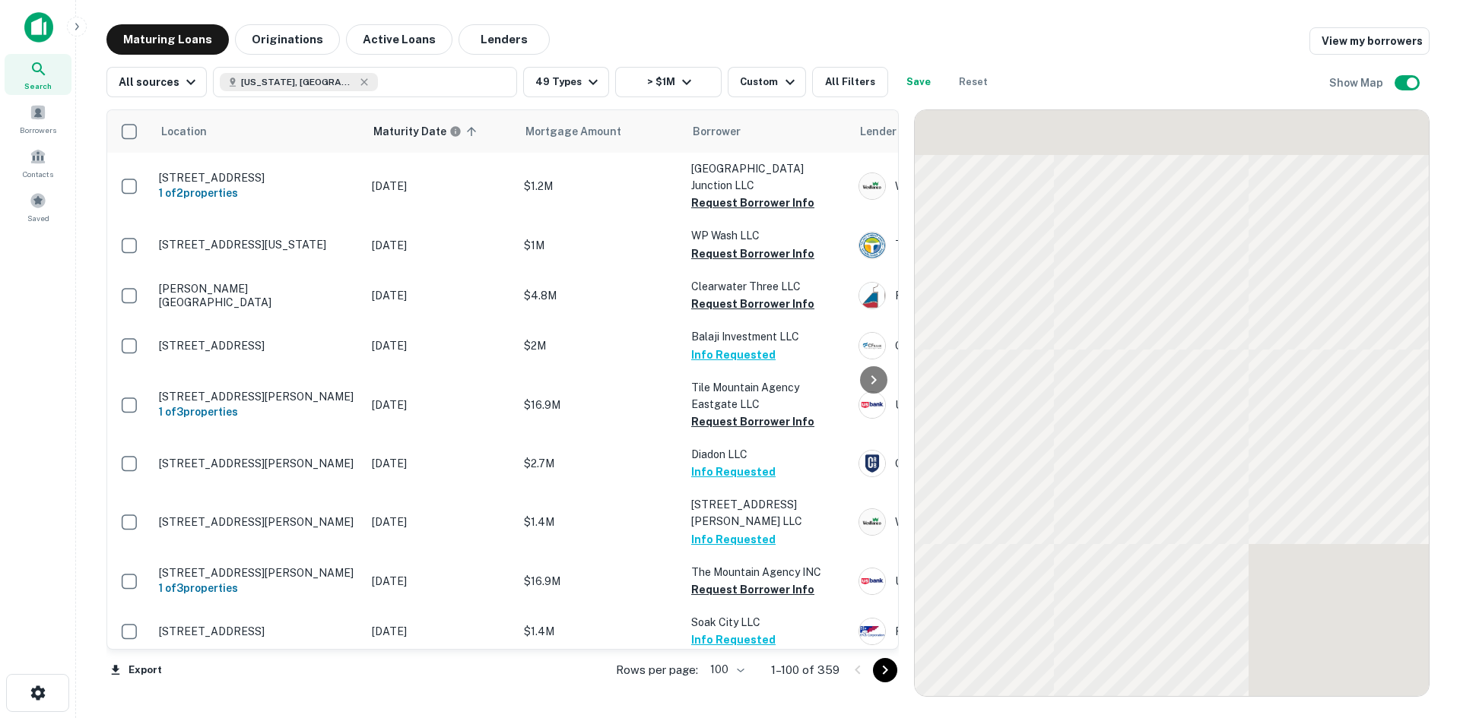
scroll to position [3468, 0]
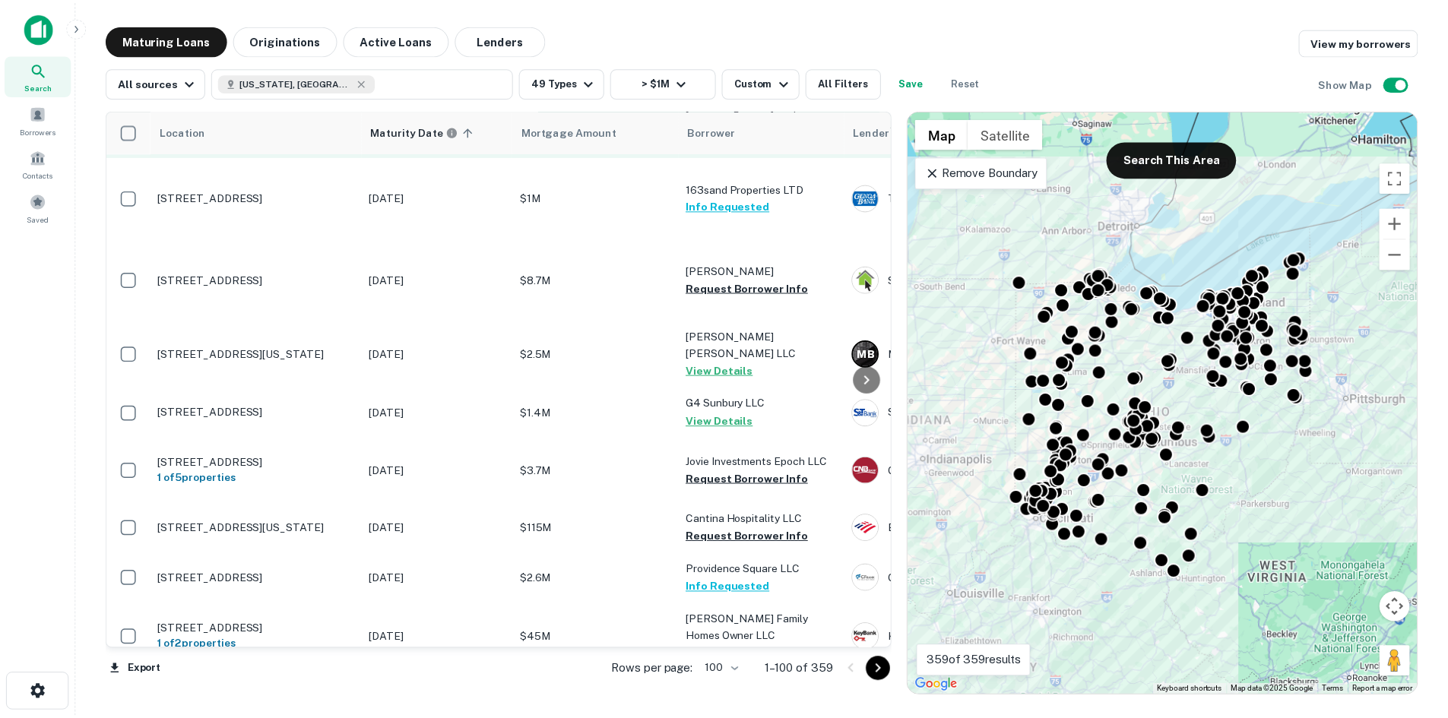
scroll to position [2708, 0]
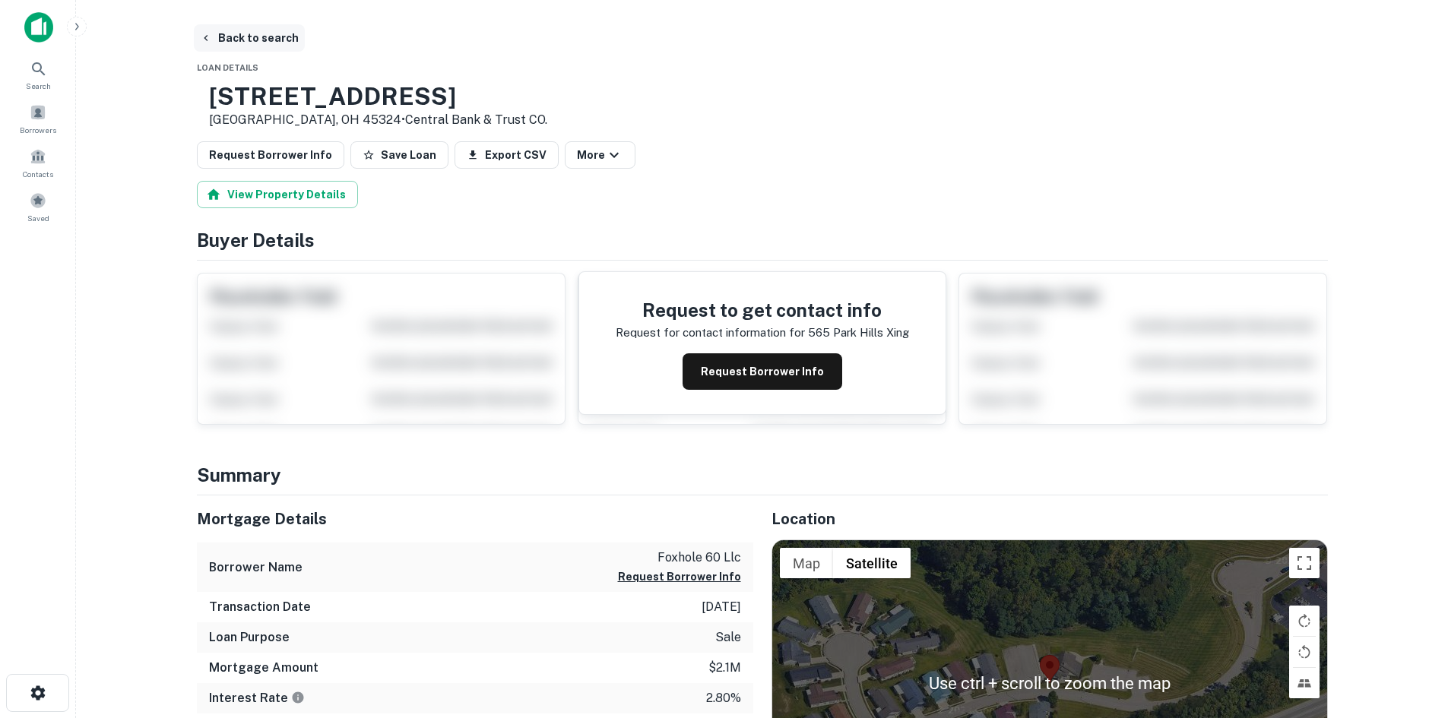
click at [268, 42] on button "Back to search" at bounding box center [249, 37] width 111 height 27
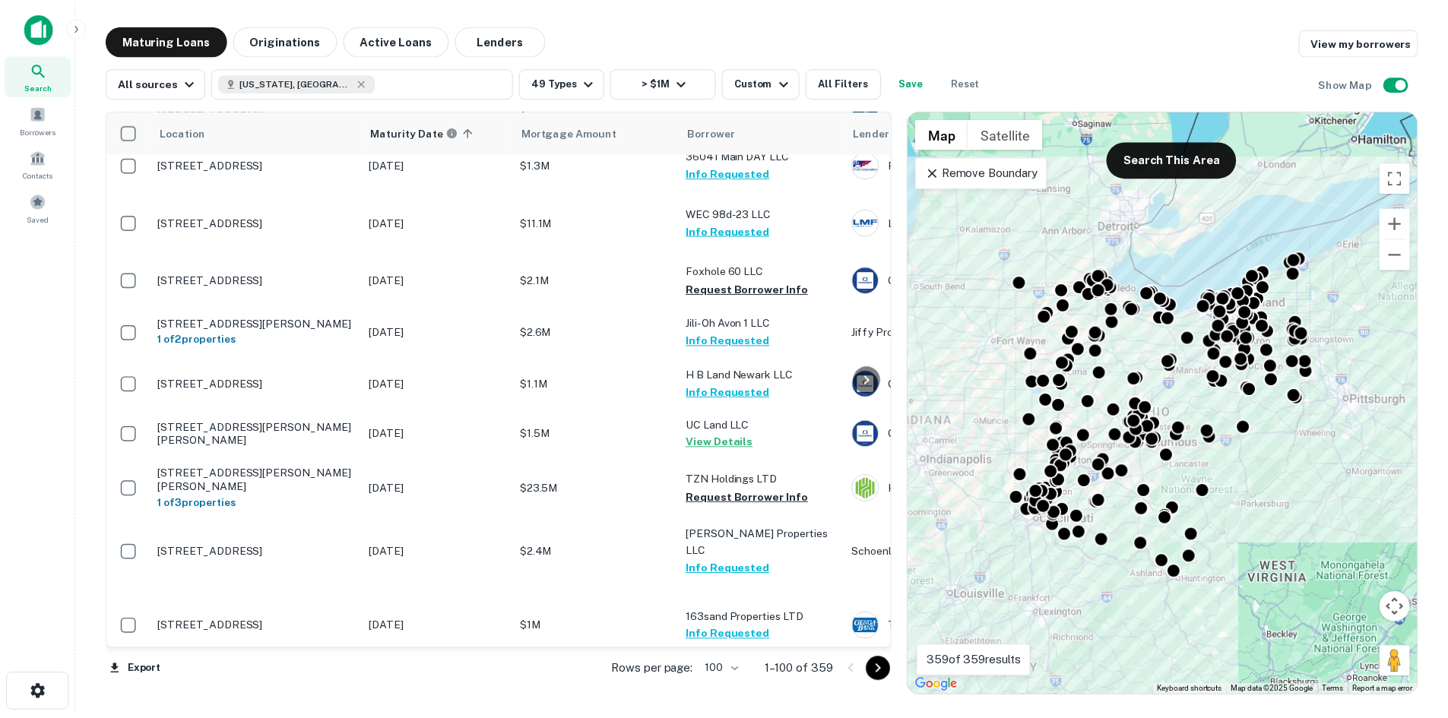
scroll to position [2176, 0]
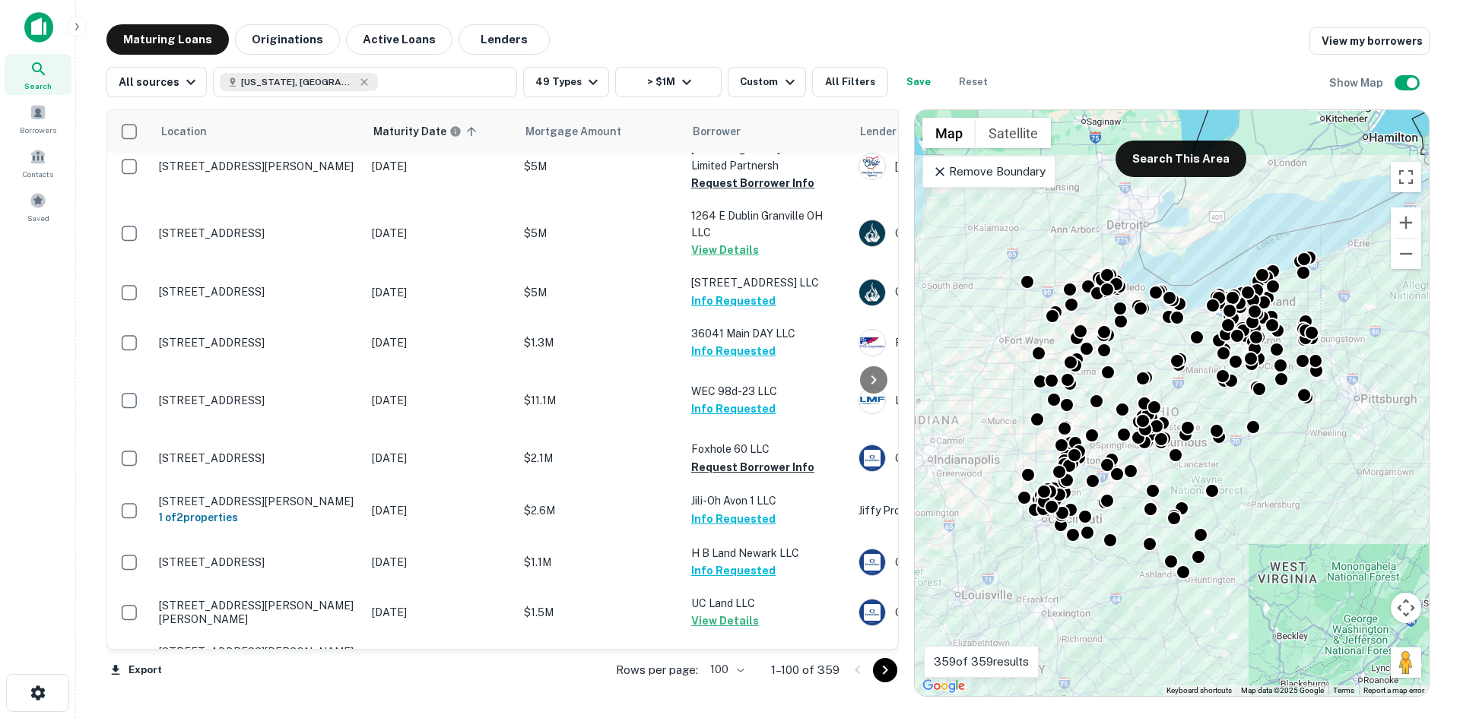
click at [300, 48] on p "Stygler Rd Columbus, OH 43230" at bounding box center [258, 41] width 198 height 14
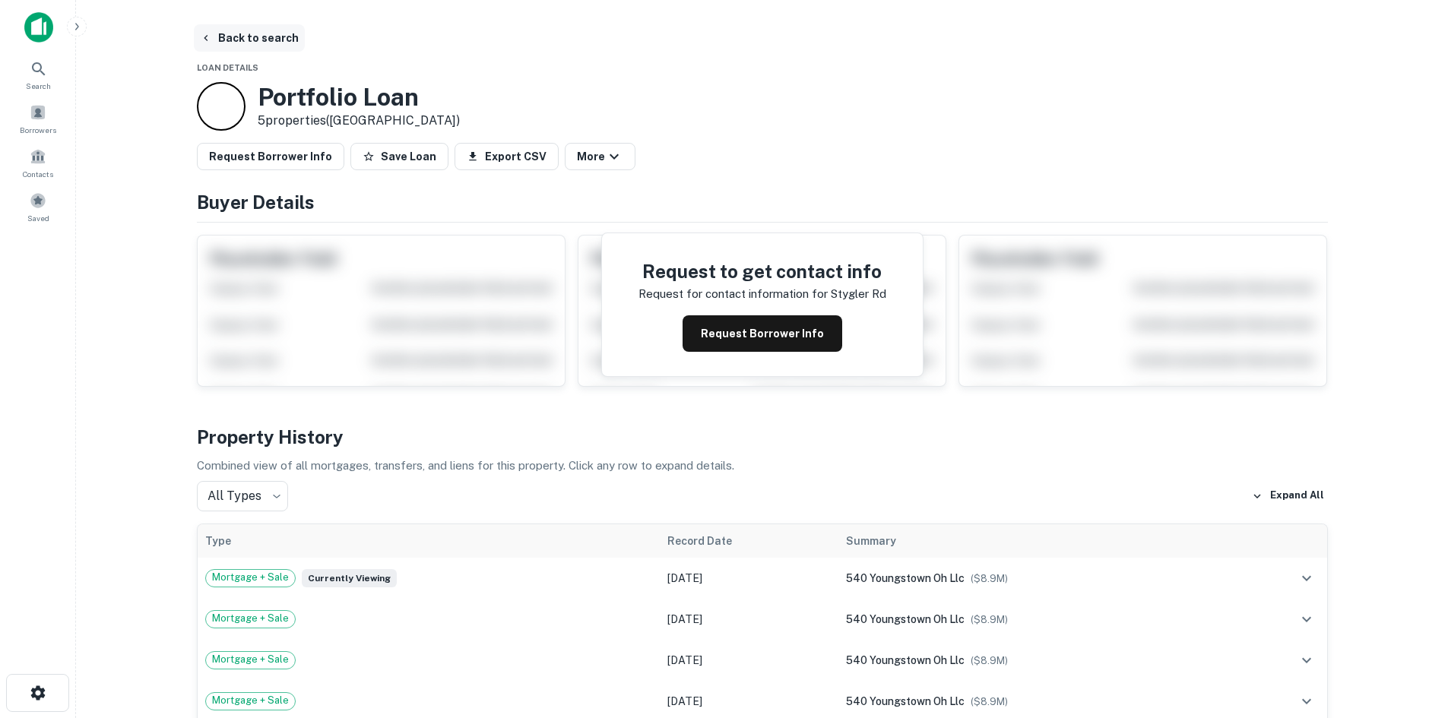
click at [238, 46] on button "Back to search" at bounding box center [249, 37] width 111 height 27
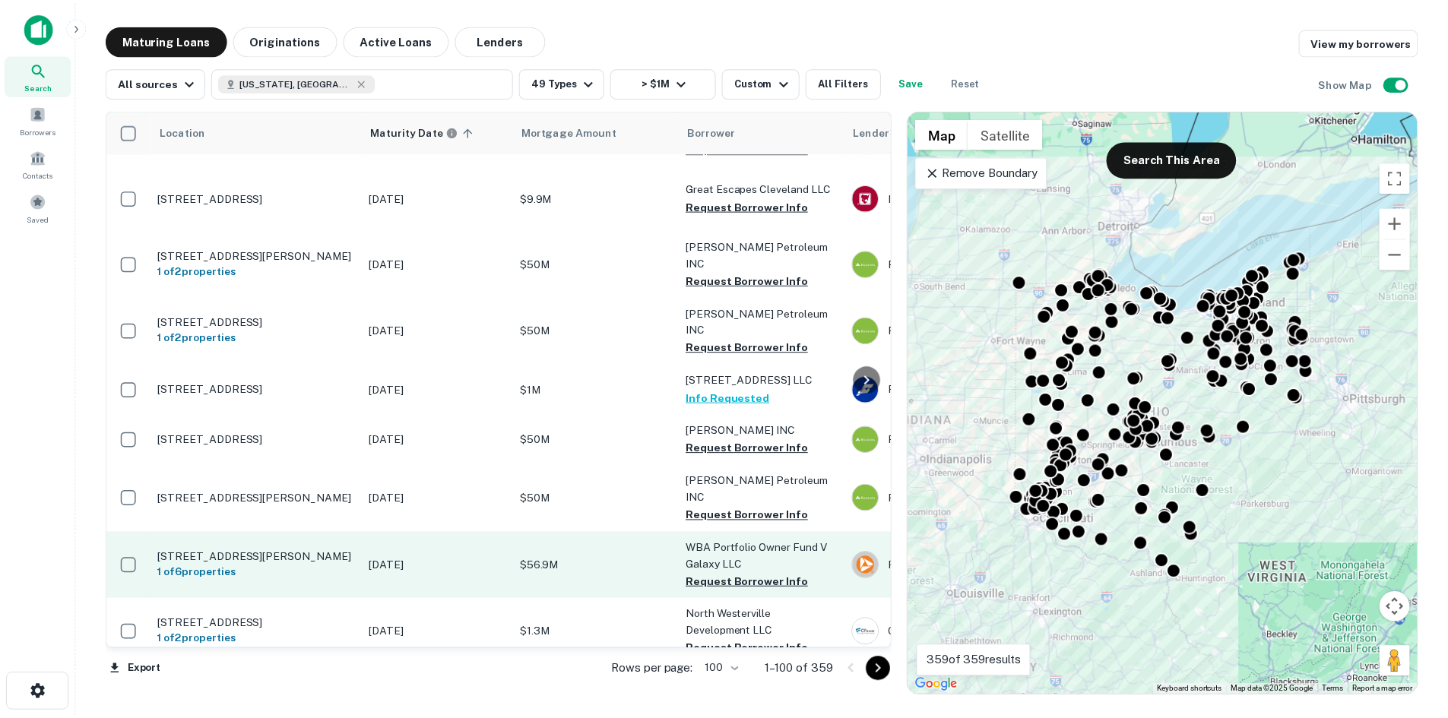
scroll to position [883, 0]
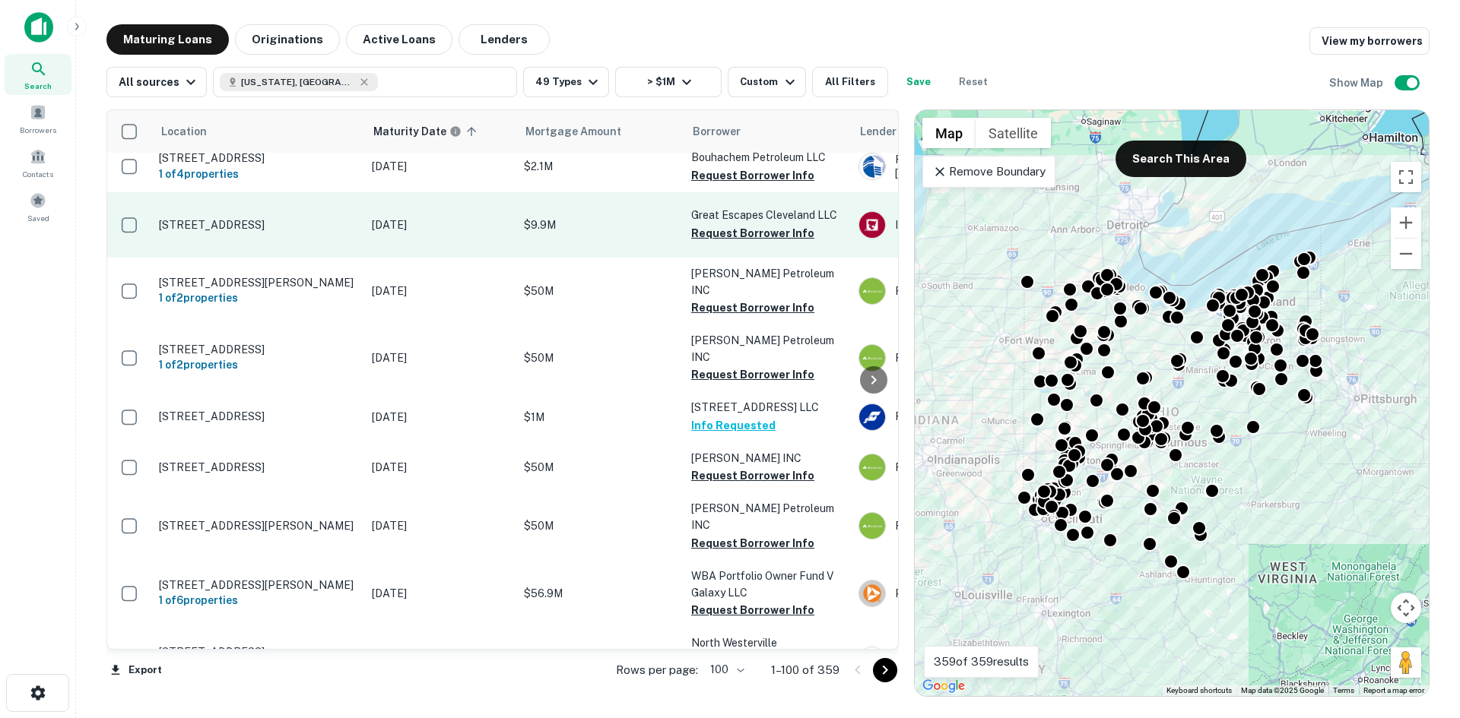
click at [288, 232] on p "40-c Twp Rd Nova, OH 44859" at bounding box center [258, 225] width 198 height 14
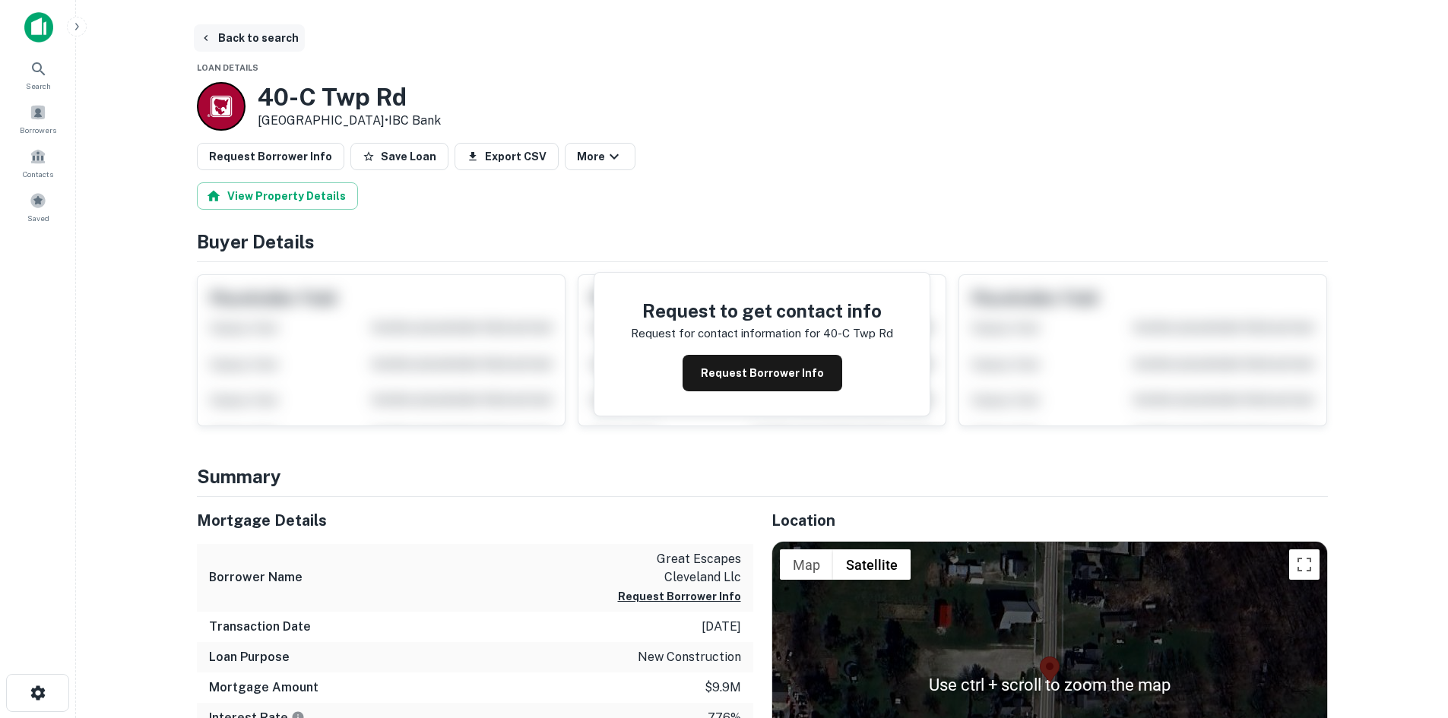
click at [235, 31] on button "Back to search" at bounding box center [249, 37] width 111 height 27
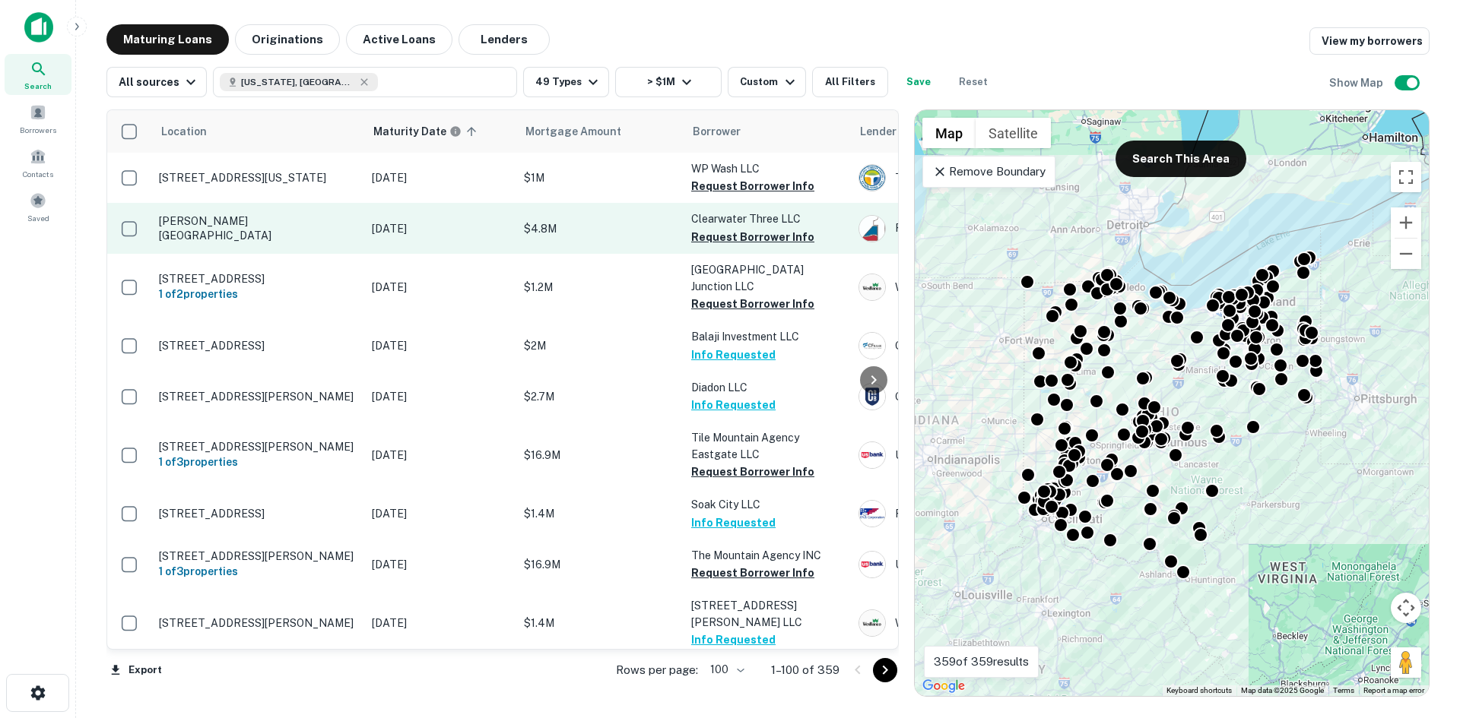
click at [284, 242] on p "Endley Rd Cambridge, OH 43725" at bounding box center [258, 227] width 198 height 27
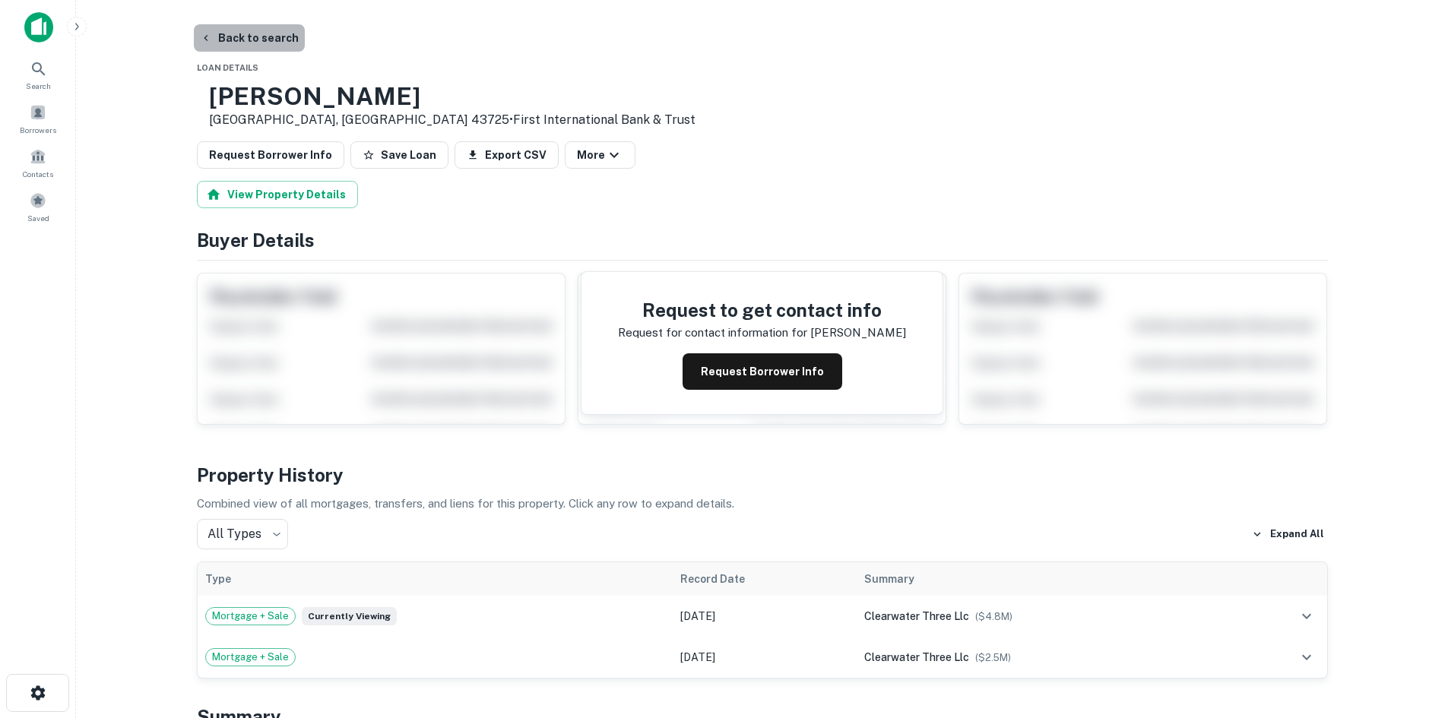
click at [276, 43] on button "Back to search" at bounding box center [249, 37] width 111 height 27
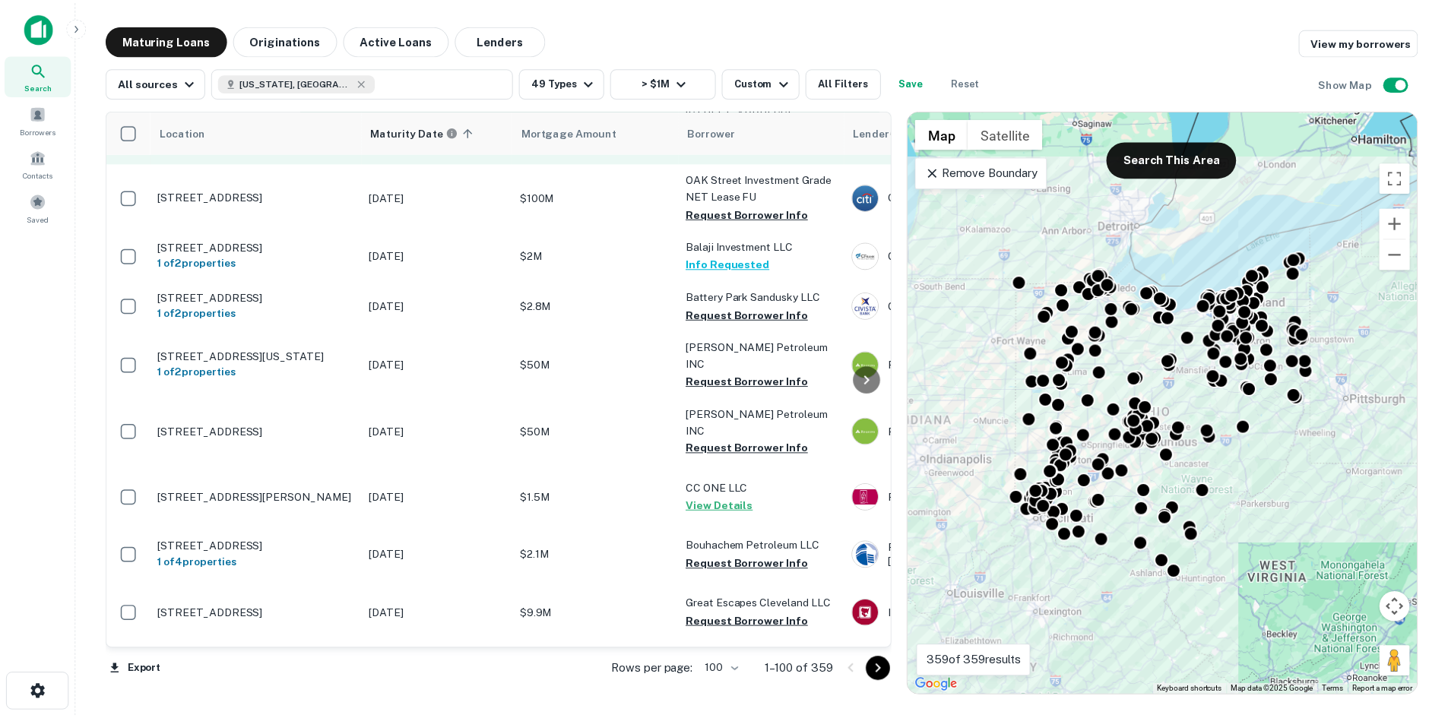
scroll to position [684, 0]
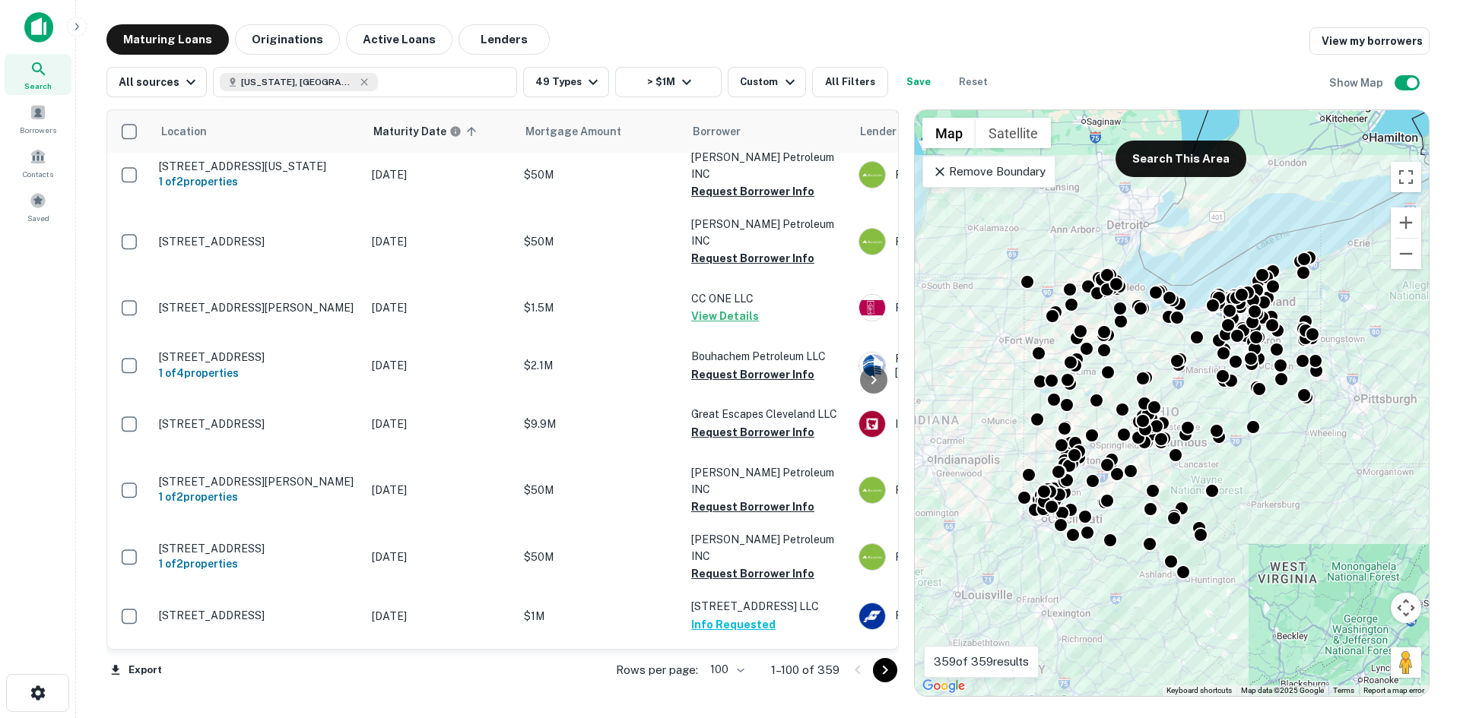
click at [304, 114] on p "701 E Water St Sandusky, OH 44870" at bounding box center [258, 107] width 198 height 14
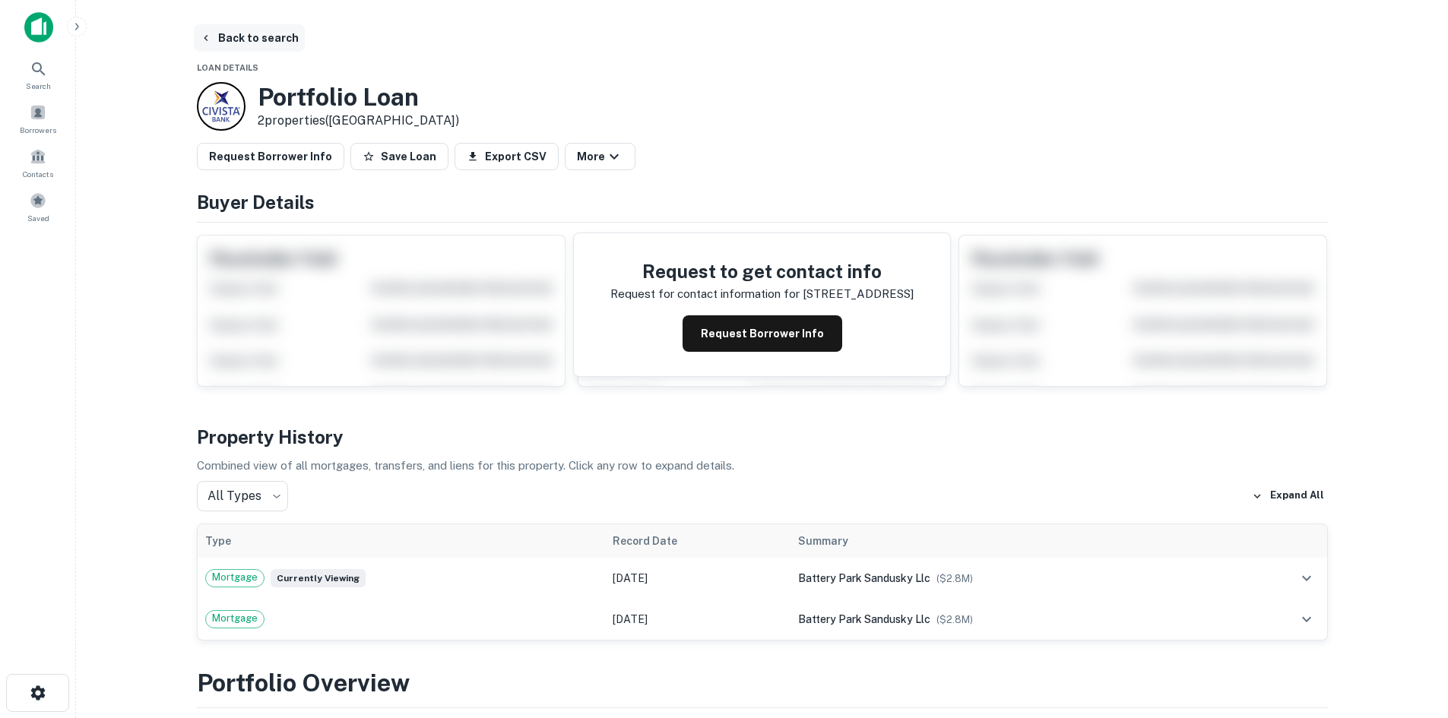
click at [263, 38] on button "Back to search" at bounding box center [249, 37] width 111 height 27
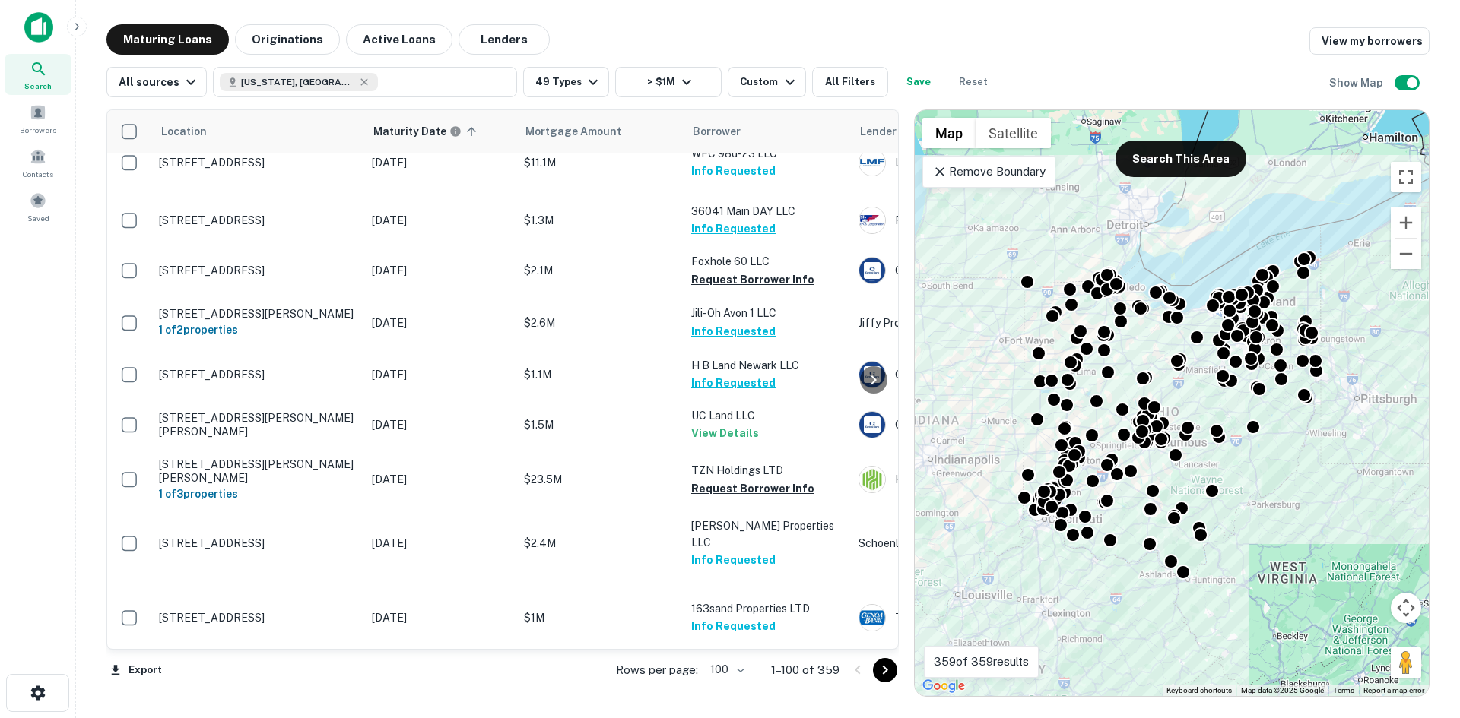
scroll to position [2585, 0]
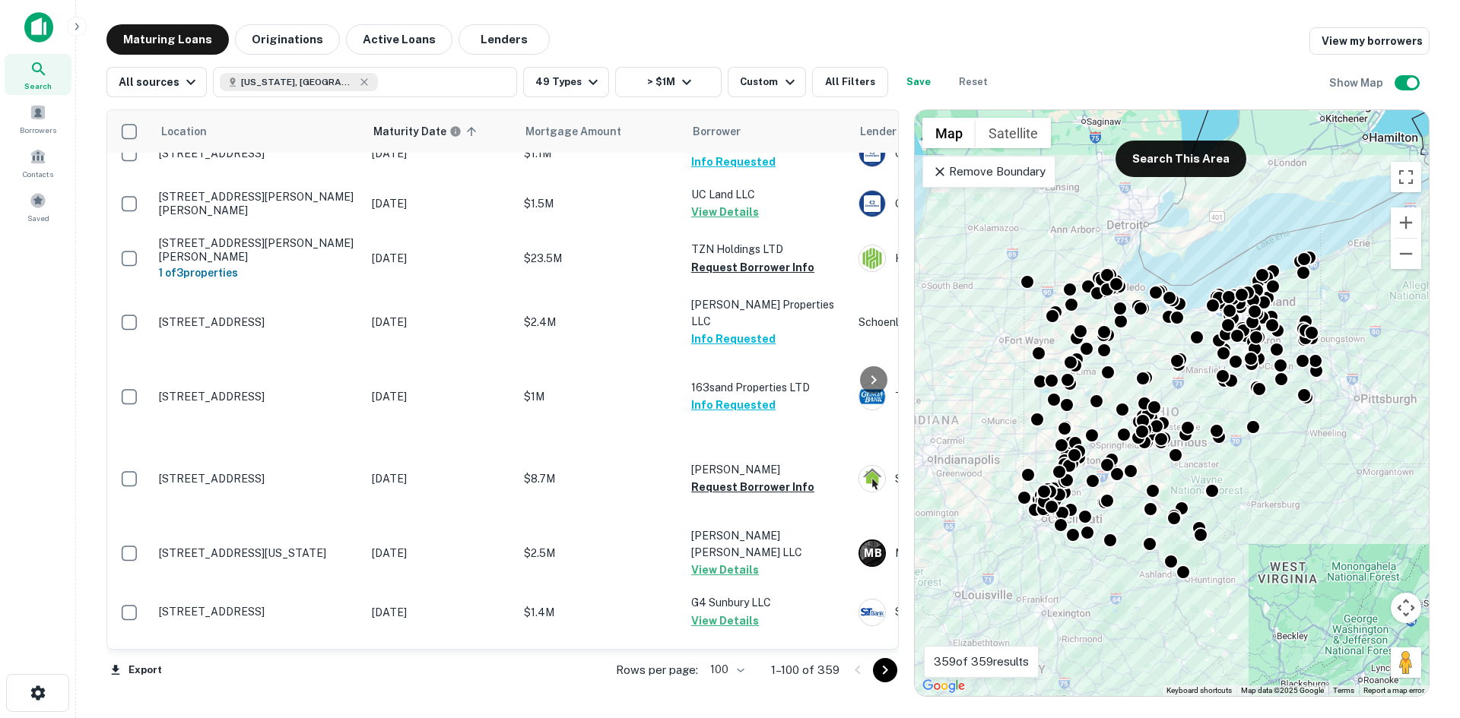
click at [279, 74] on td "565 Park Hills Xing Fairborn, OH 45324" at bounding box center [257, 49] width 213 height 50
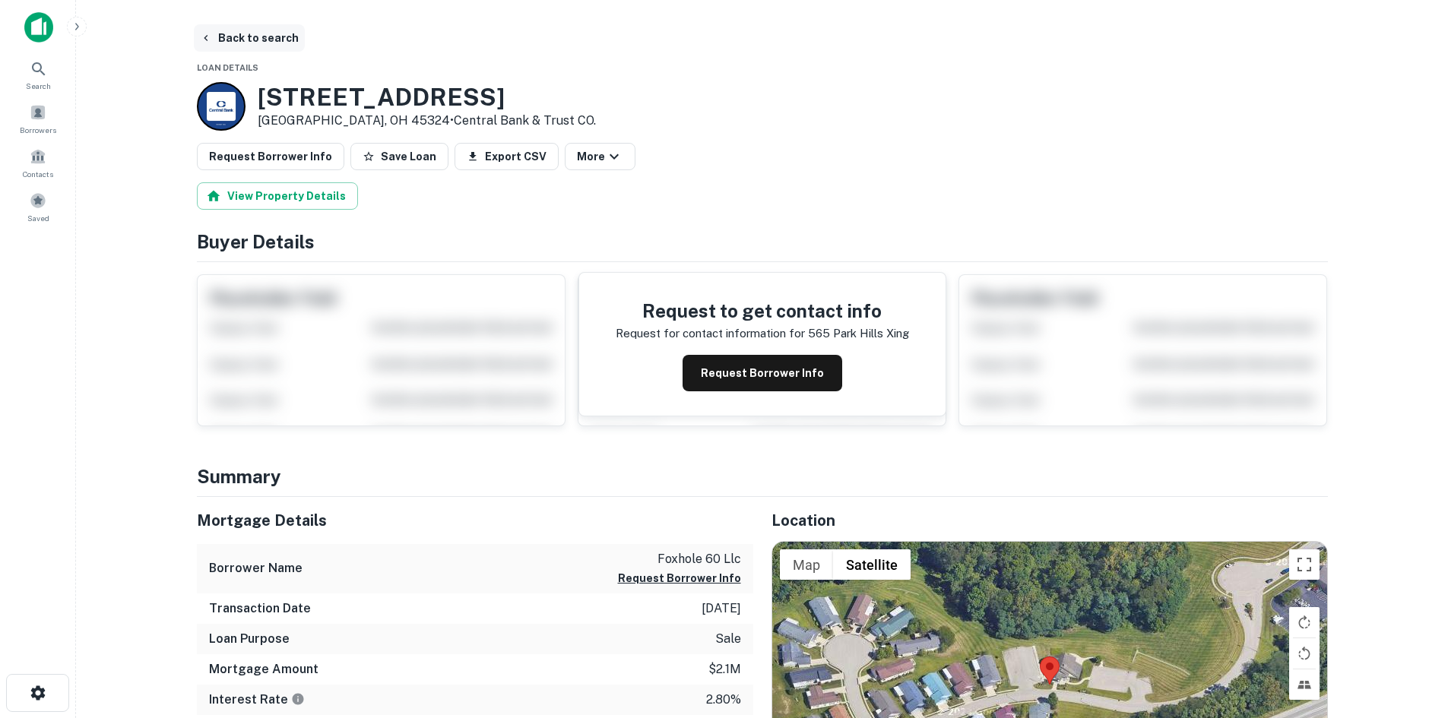
click at [247, 44] on button "Back to search" at bounding box center [249, 37] width 111 height 27
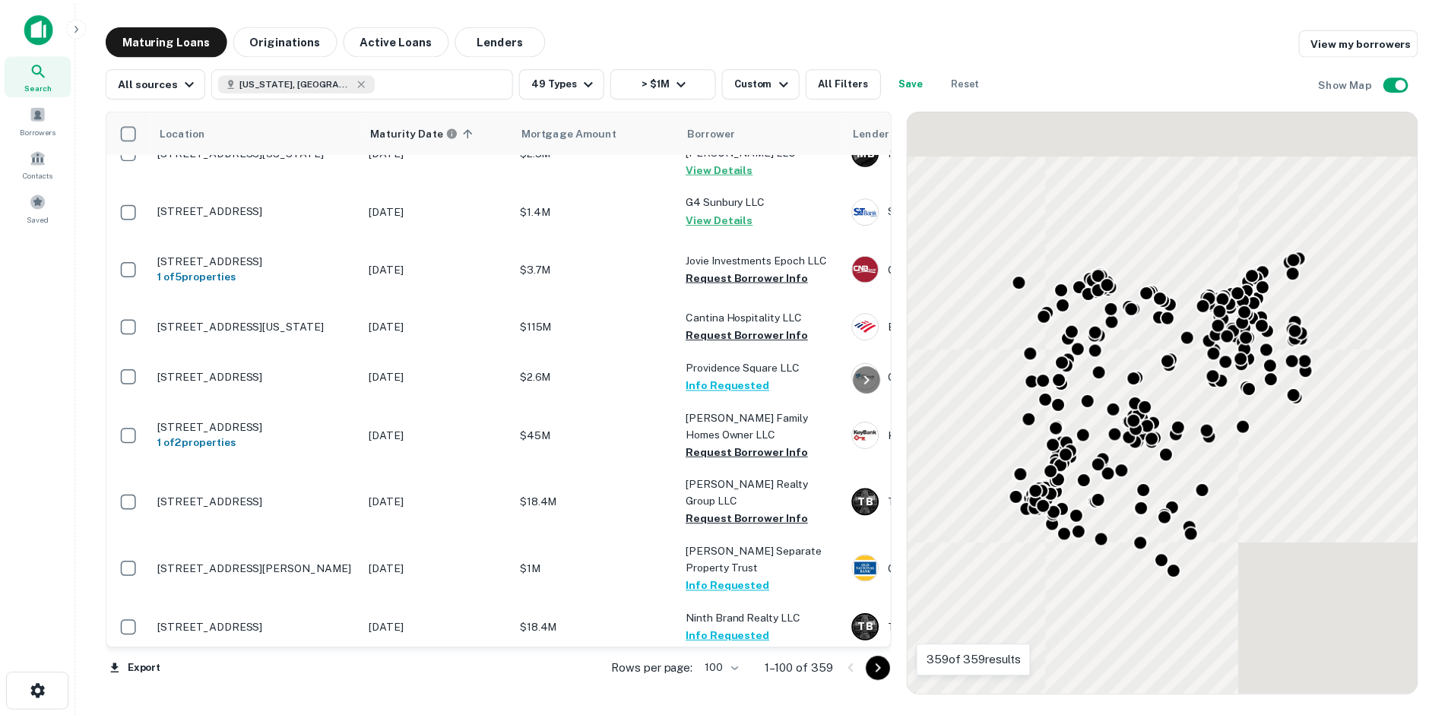
scroll to position [4713, 0]
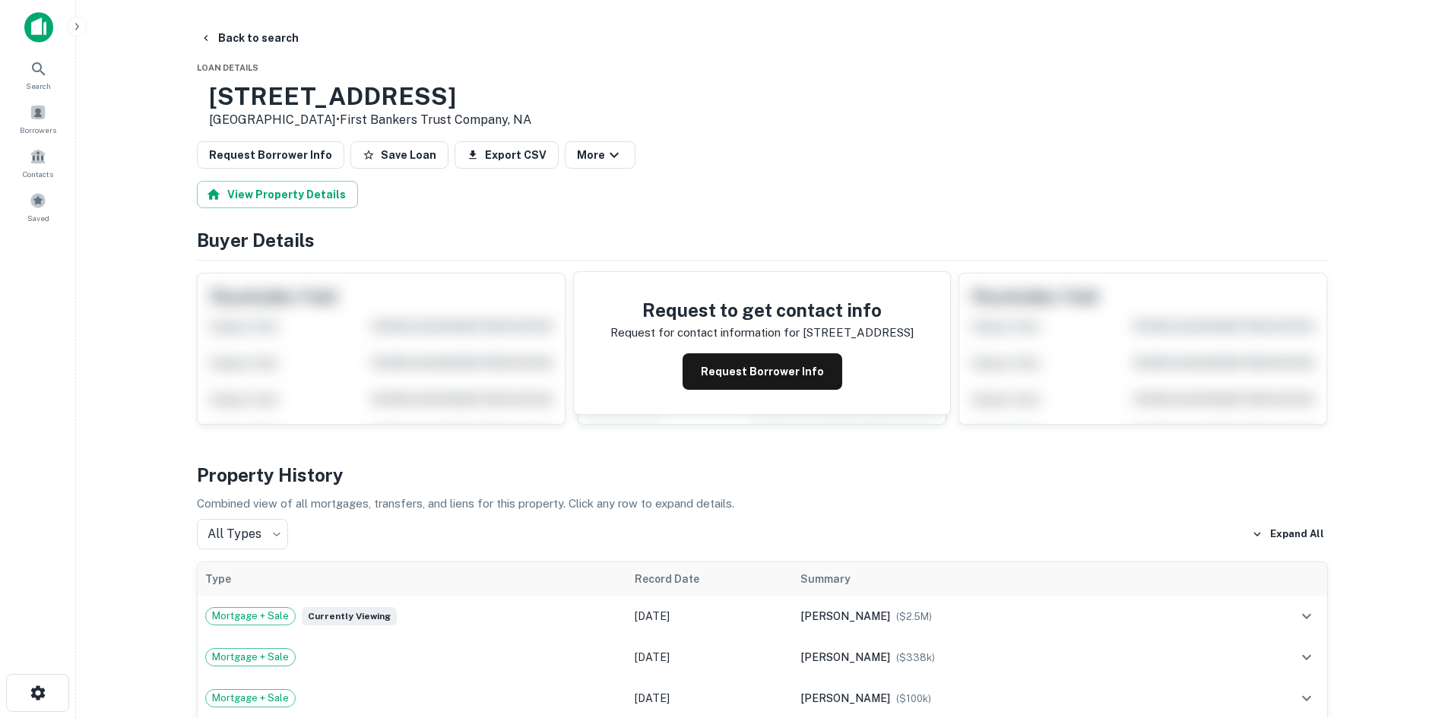
scroll to position [456, 0]
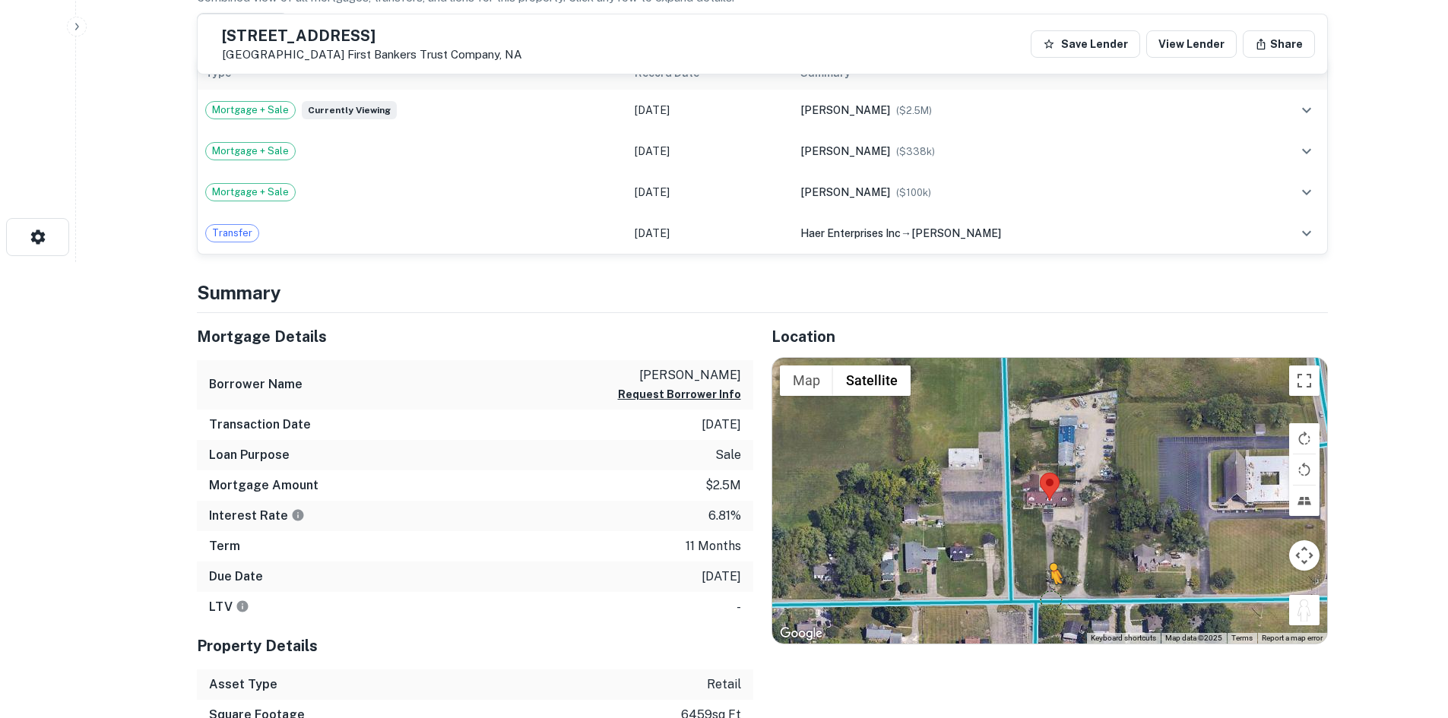
drag, startPoint x: 1310, startPoint y: 619, endPoint x: 1049, endPoint y: 601, distance: 261.3
click at [1049, 601] on div "To activate drag with keyboard, press Alt + Enter. Once in keyboard drag state,…" at bounding box center [1049, 501] width 555 height 286
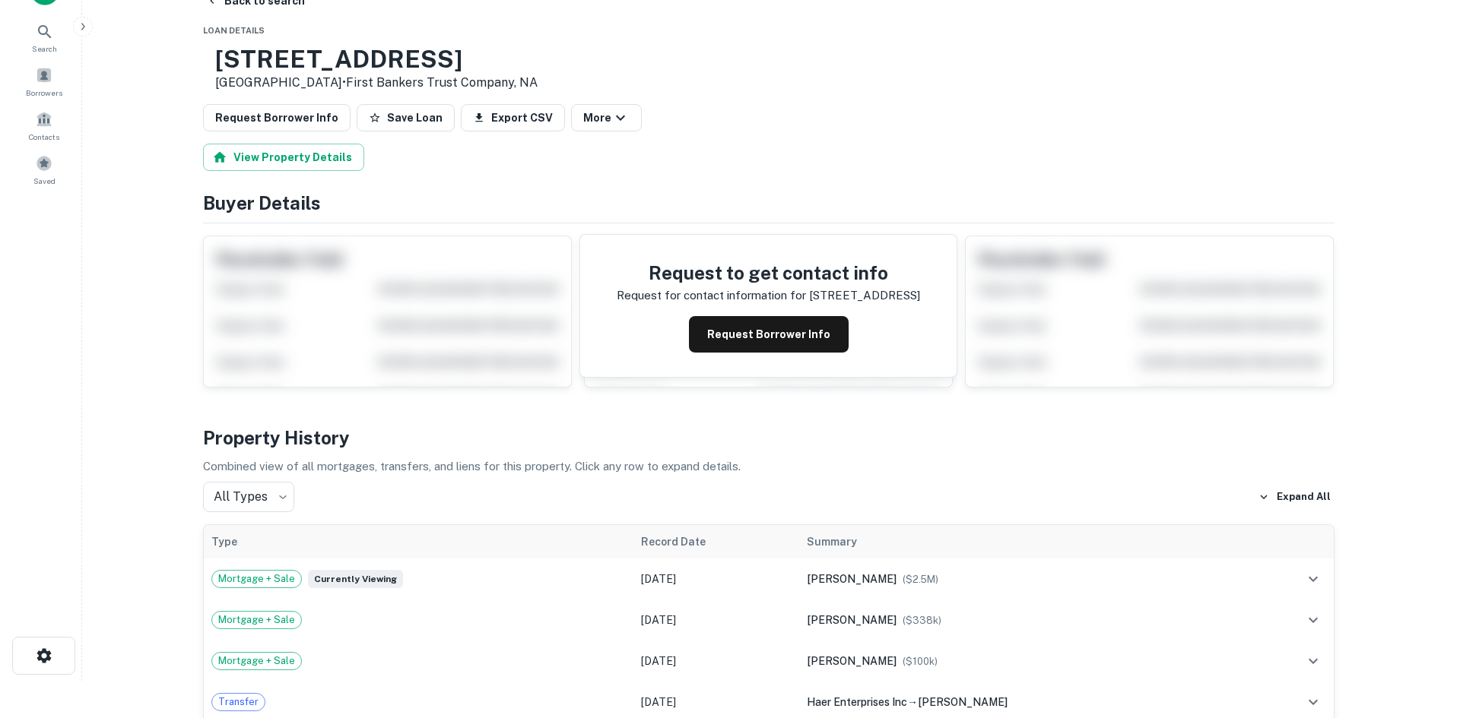
scroll to position [0, 0]
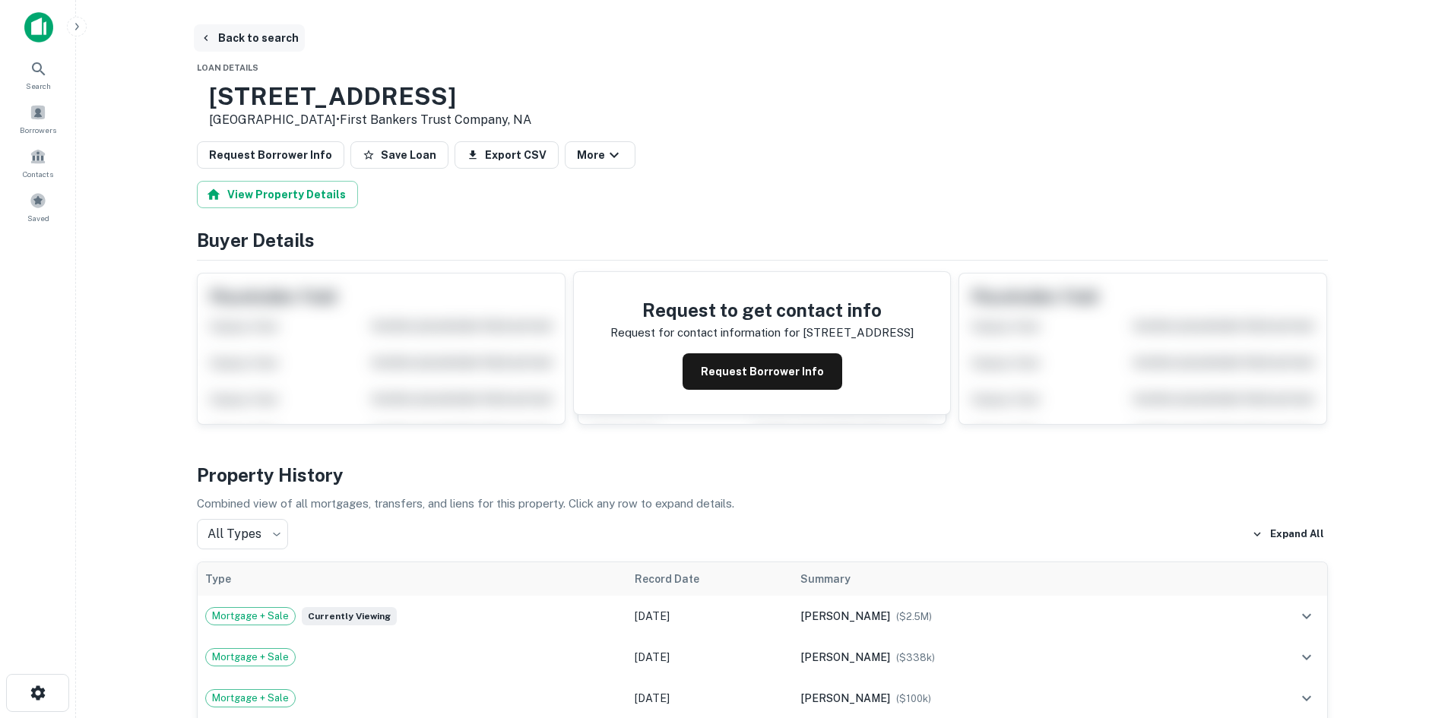
click at [271, 39] on button "Back to search" at bounding box center [249, 37] width 111 height 27
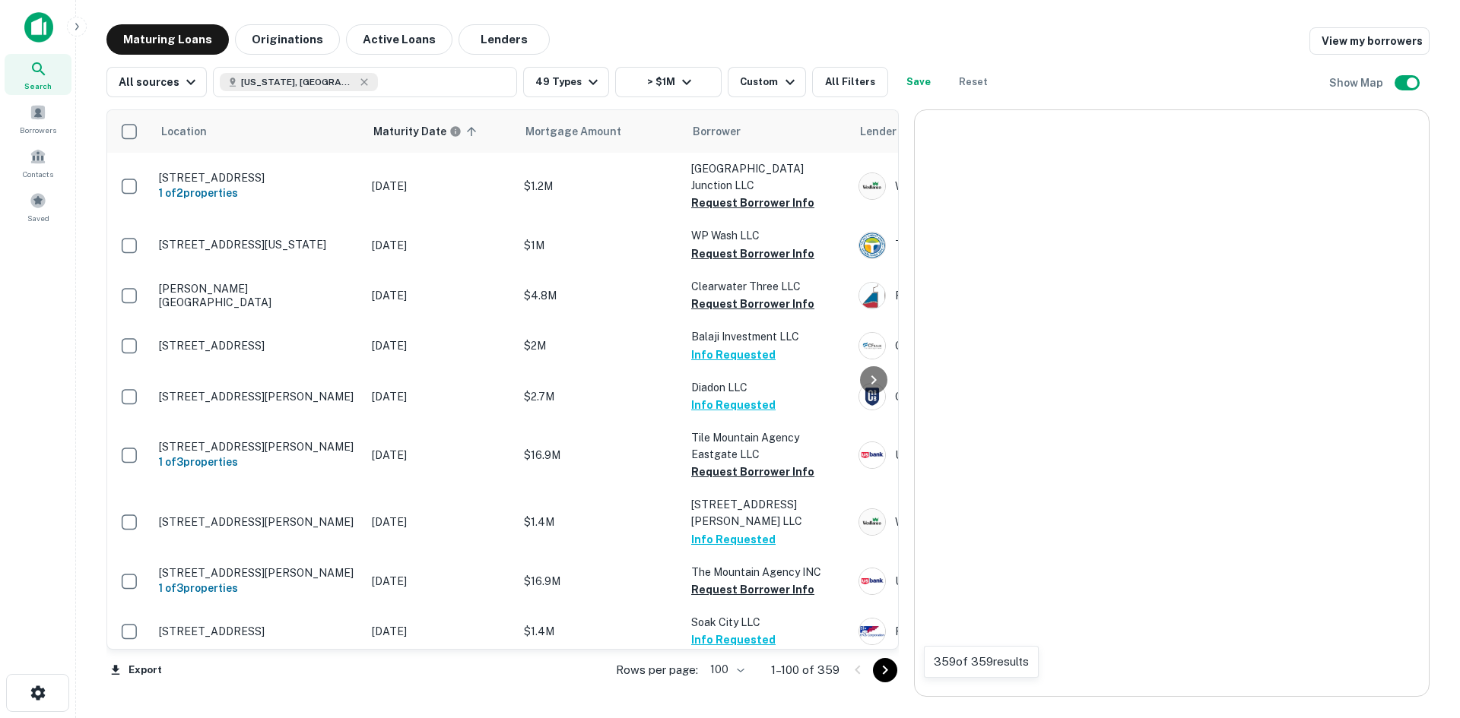
scroll to position [4713, 0]
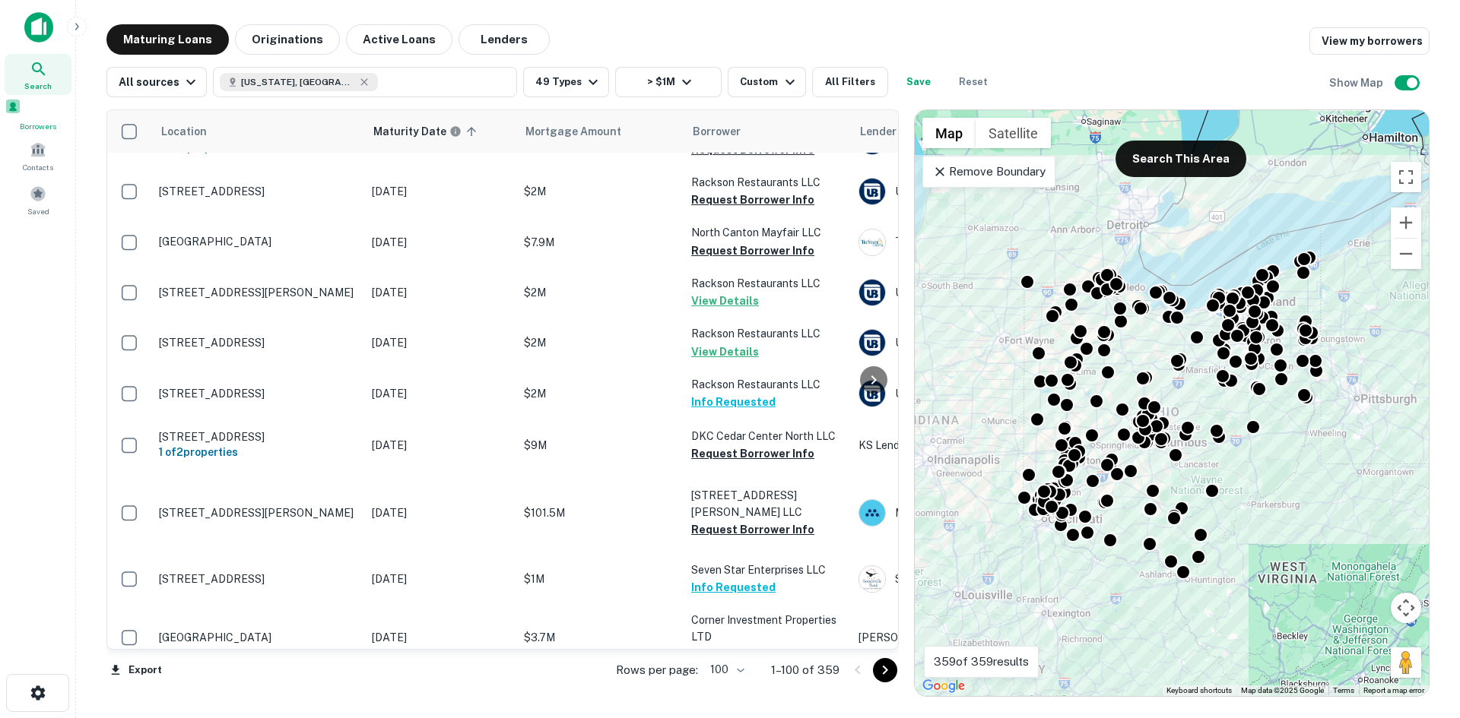
click at [55, 119] on div "Borrowers" at bounding box center [38, 115] width 67 height 34
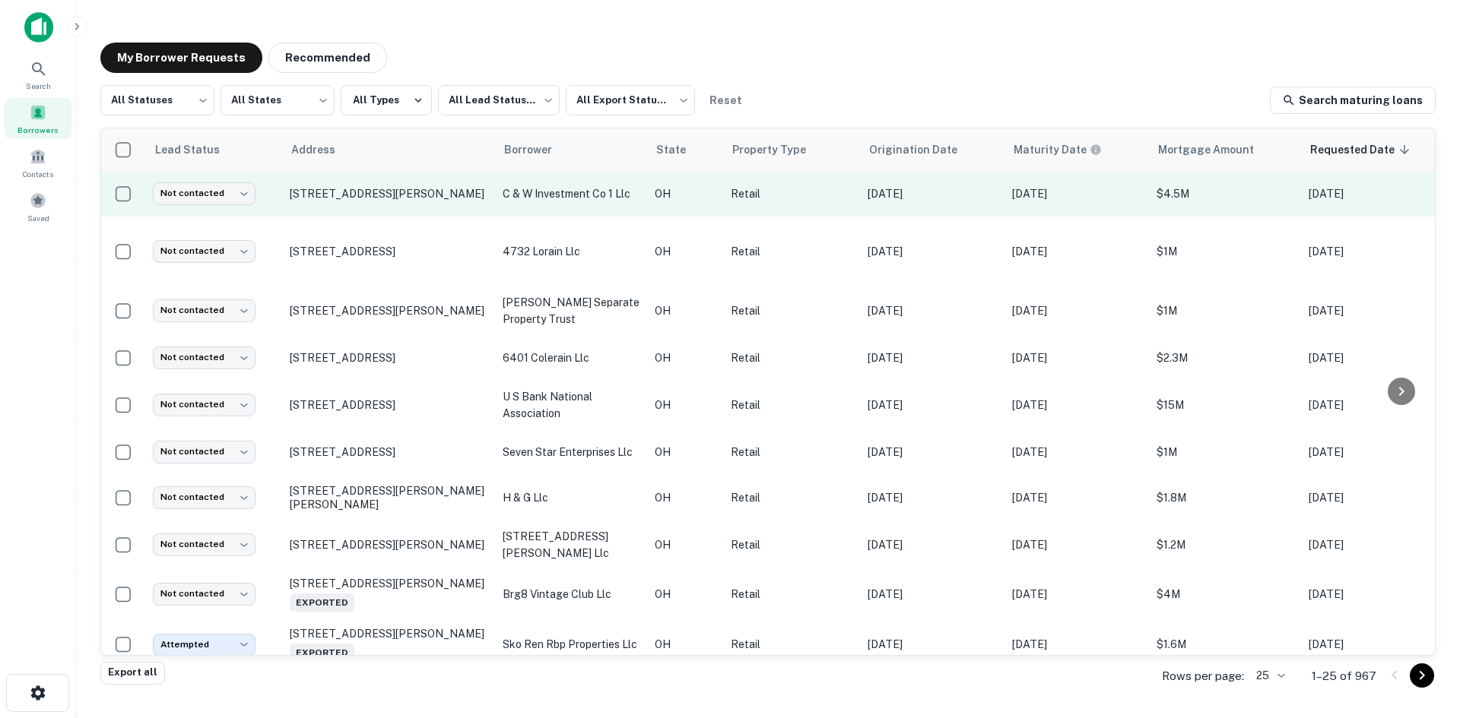
click at [412, 213] on td "[STREET_ADDRESS][PERSON_NAME]" at bounding box center [388, 194] width 213 height 46
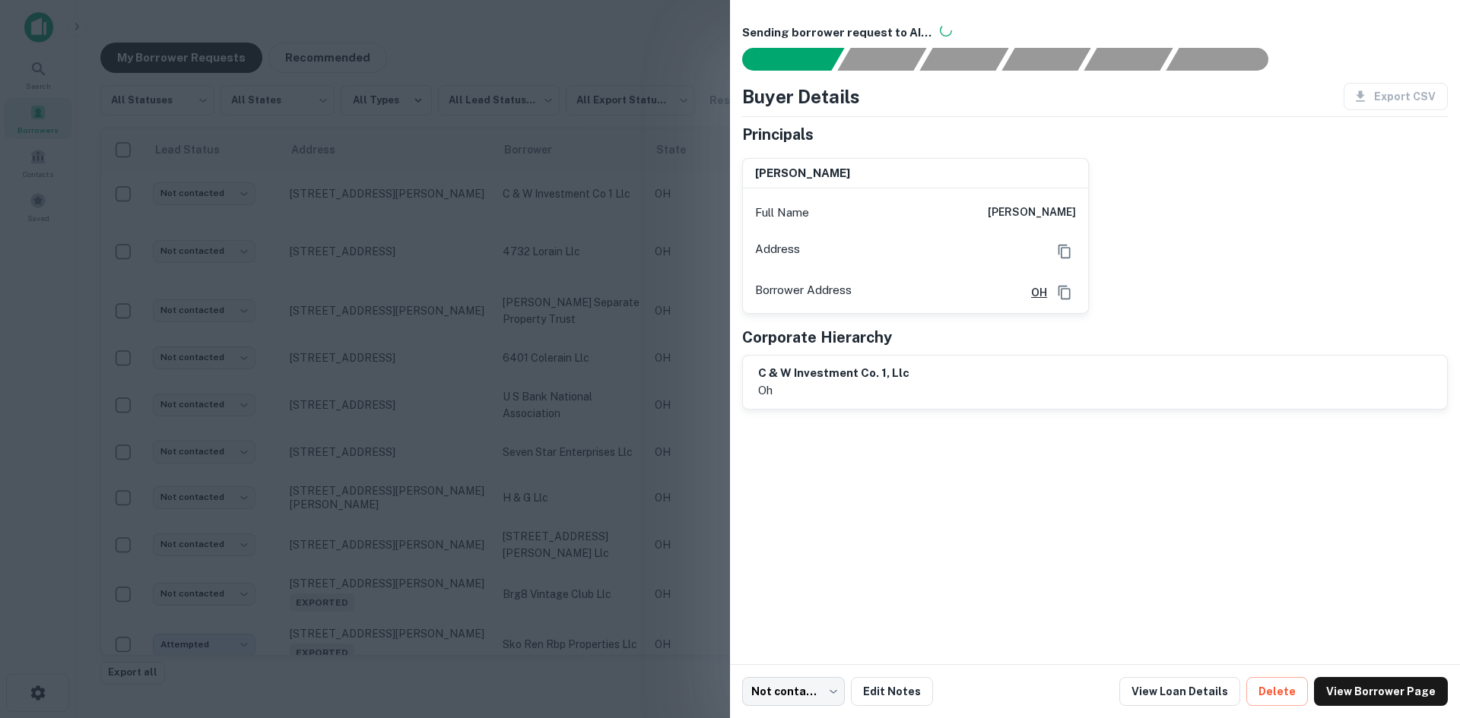
click at [360, 191] on div at bounding box center [730, 359] width 1460 height 718
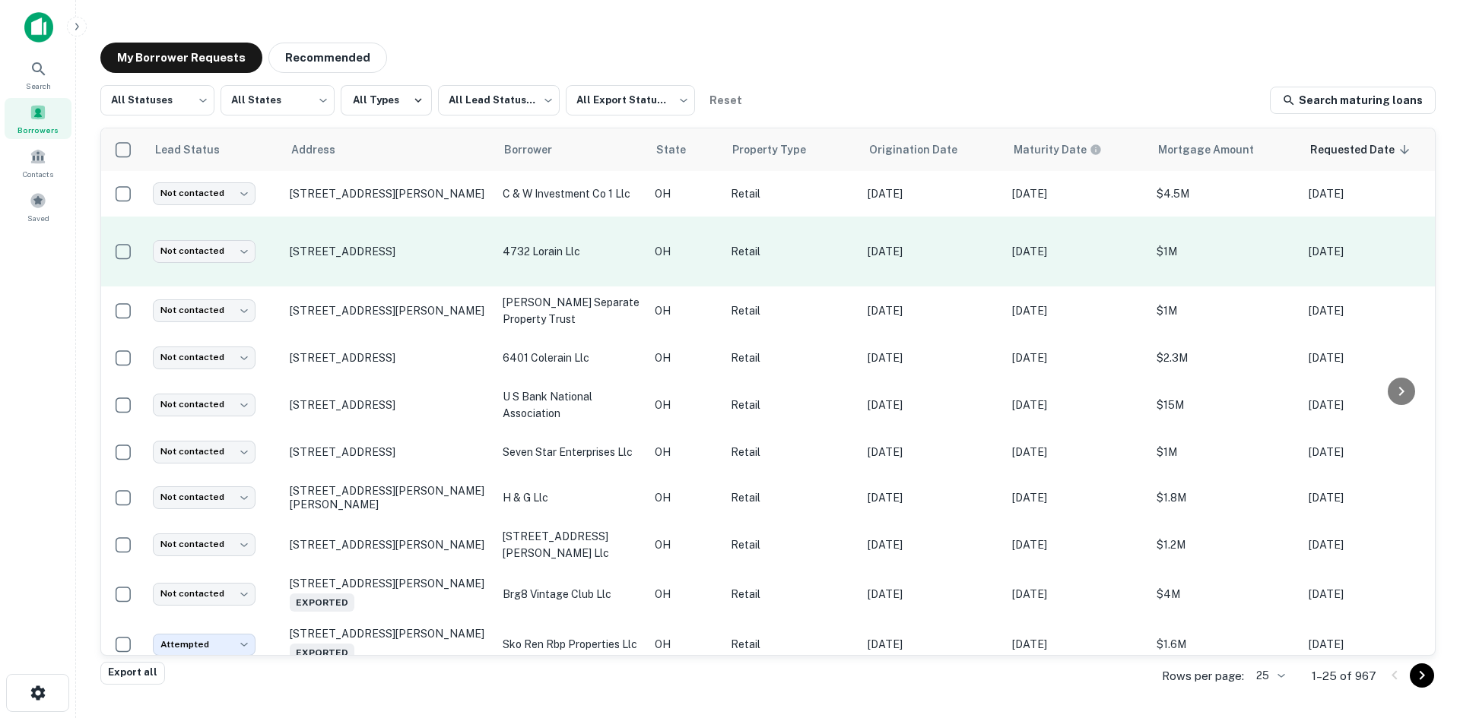
click at [404, 270] on td "[STREET_ADDRESS]" at bounding box center [388, 252] width 213 height 70
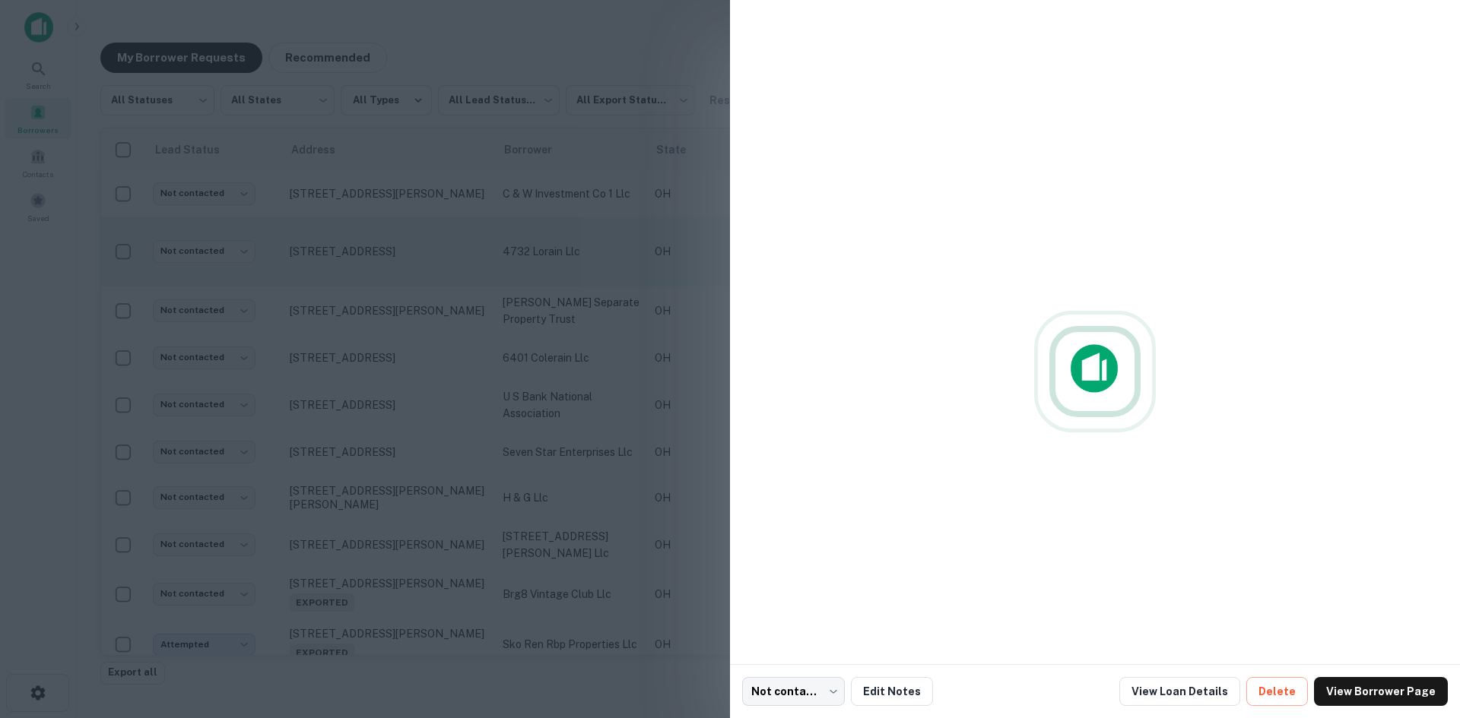
click at [404, 270] on div at bounding box center [730, 359] width 1460 height 718
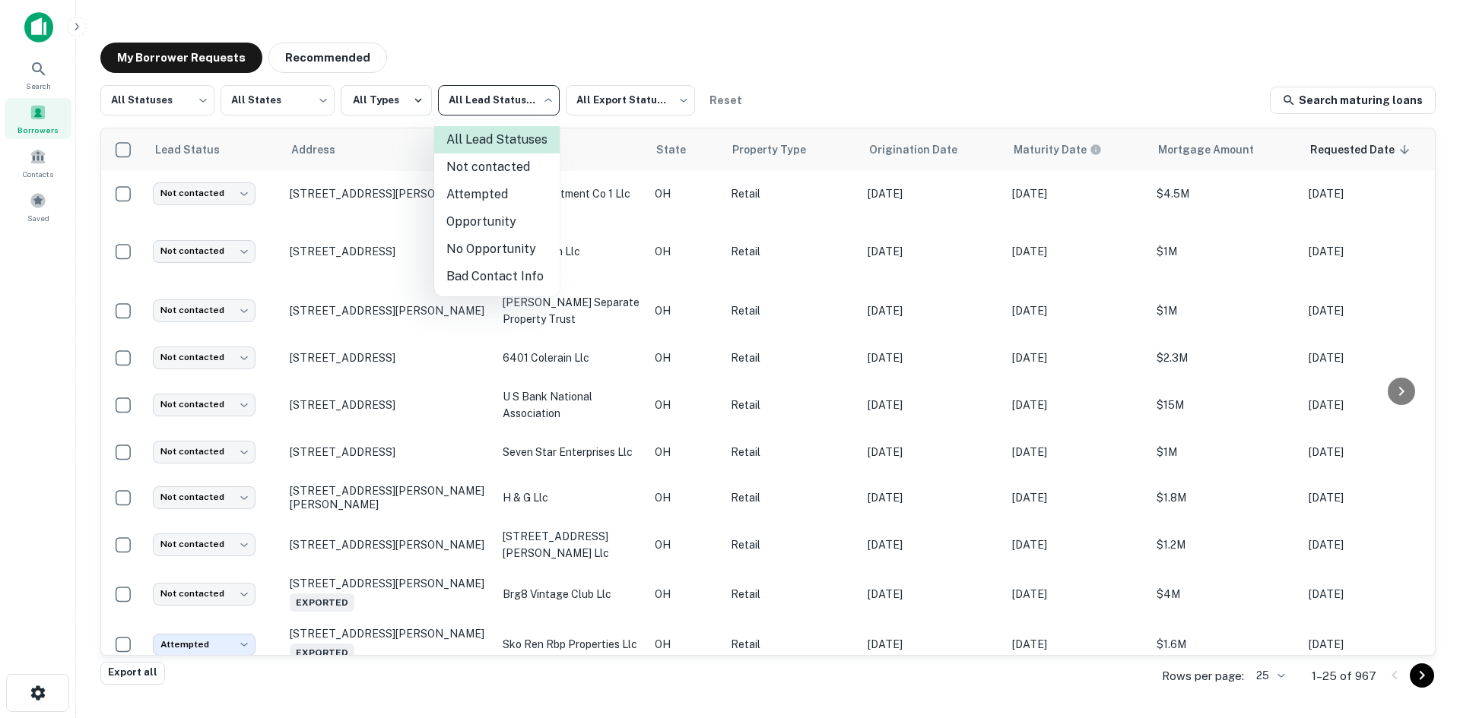
click at [493, 110] on body "Search Borrowers Contacts Saved My Borrower Requests Recommended All Statuses *…" at bounding box center [730, 359] width 1460 height 718
click at [147, 94] on div at bounding box center [730, 359] width 1460 height 718
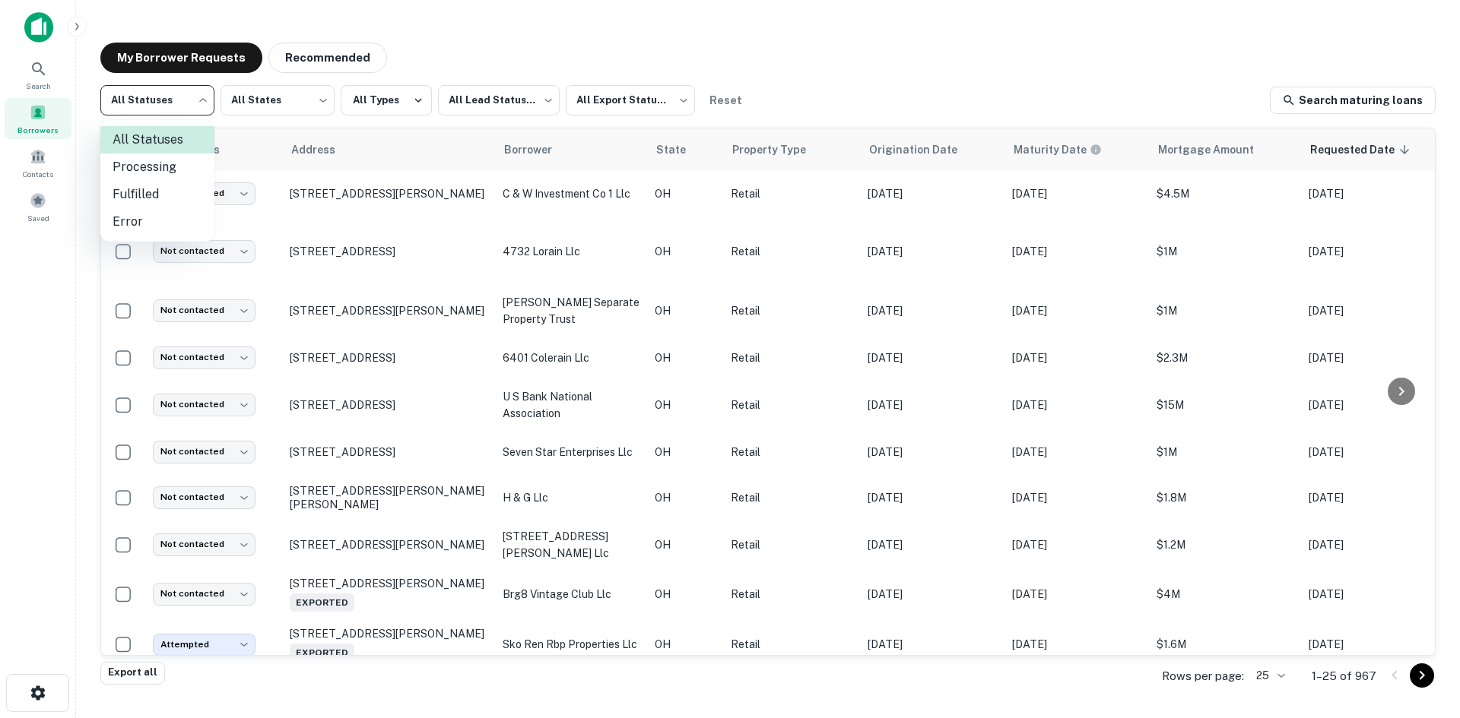
click at [147, 97] on body "Search Borrowers Contacts Saved My Borrower Requests Recommended All Statuses *…" at bounding box center [730, 359] width 1460 height 718
click at [163, 181] on li "Fulfilled" at bounding box center [157, 194] width 114 height 27
type input "*********"
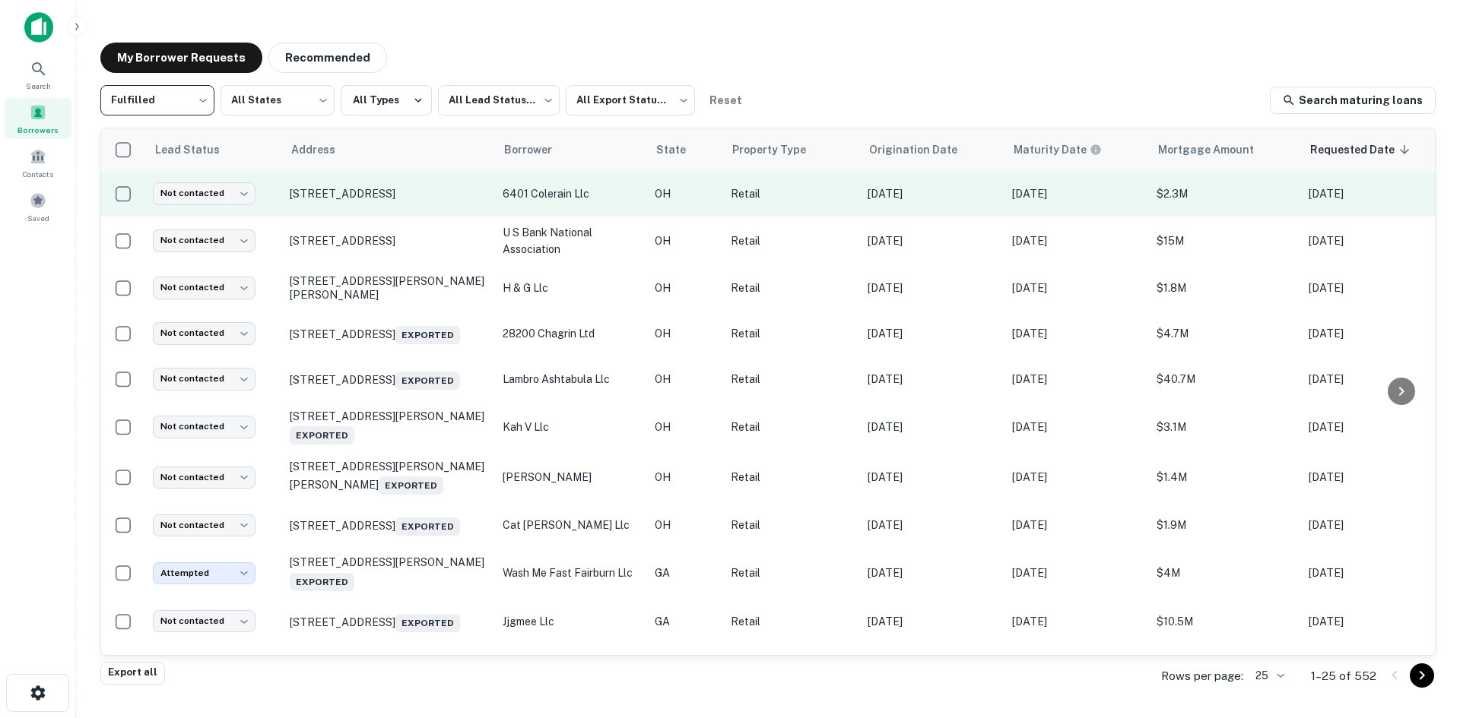
click at [417, 214] on td "[STREET_ADDRESS]" at bounding box center [388, 194] width 213 height 46
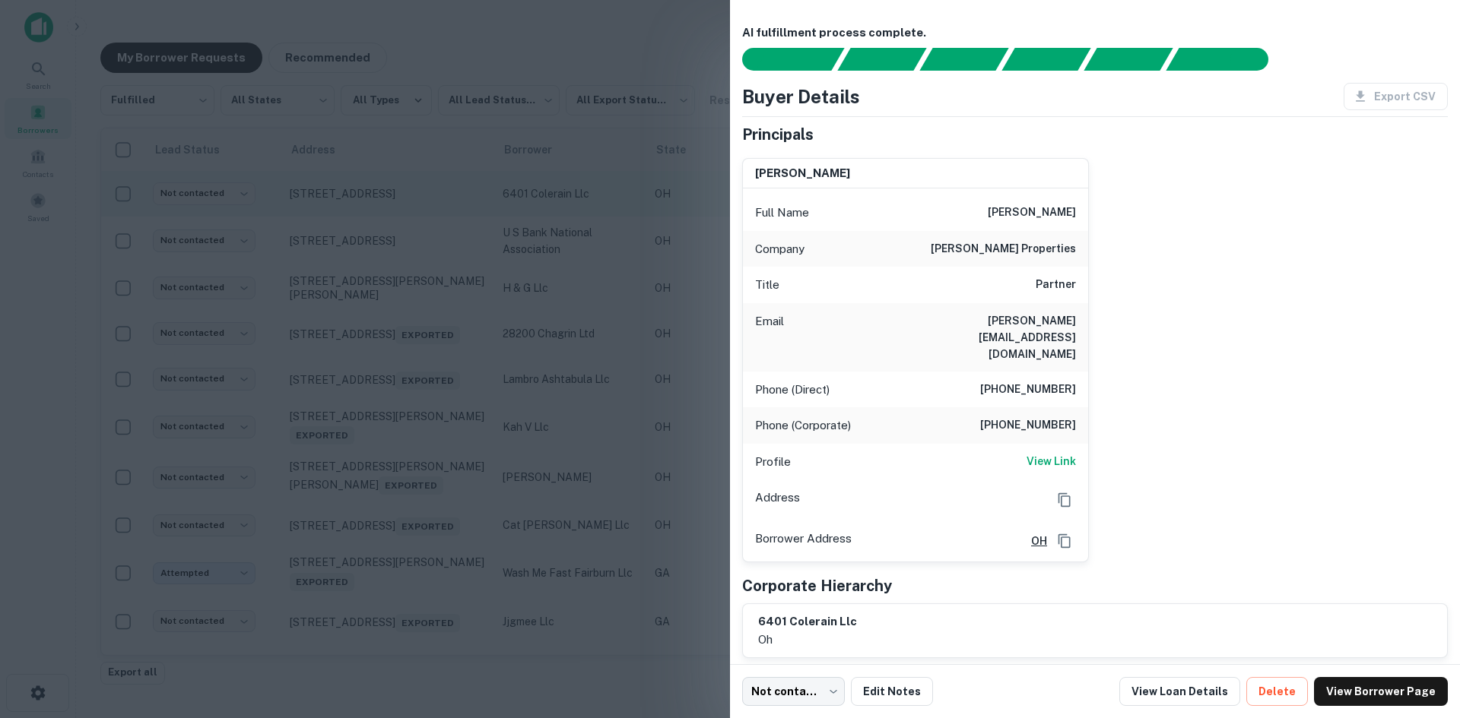
click at [417, 214] on div at bounding box center [730, 359] width 1460 height 718
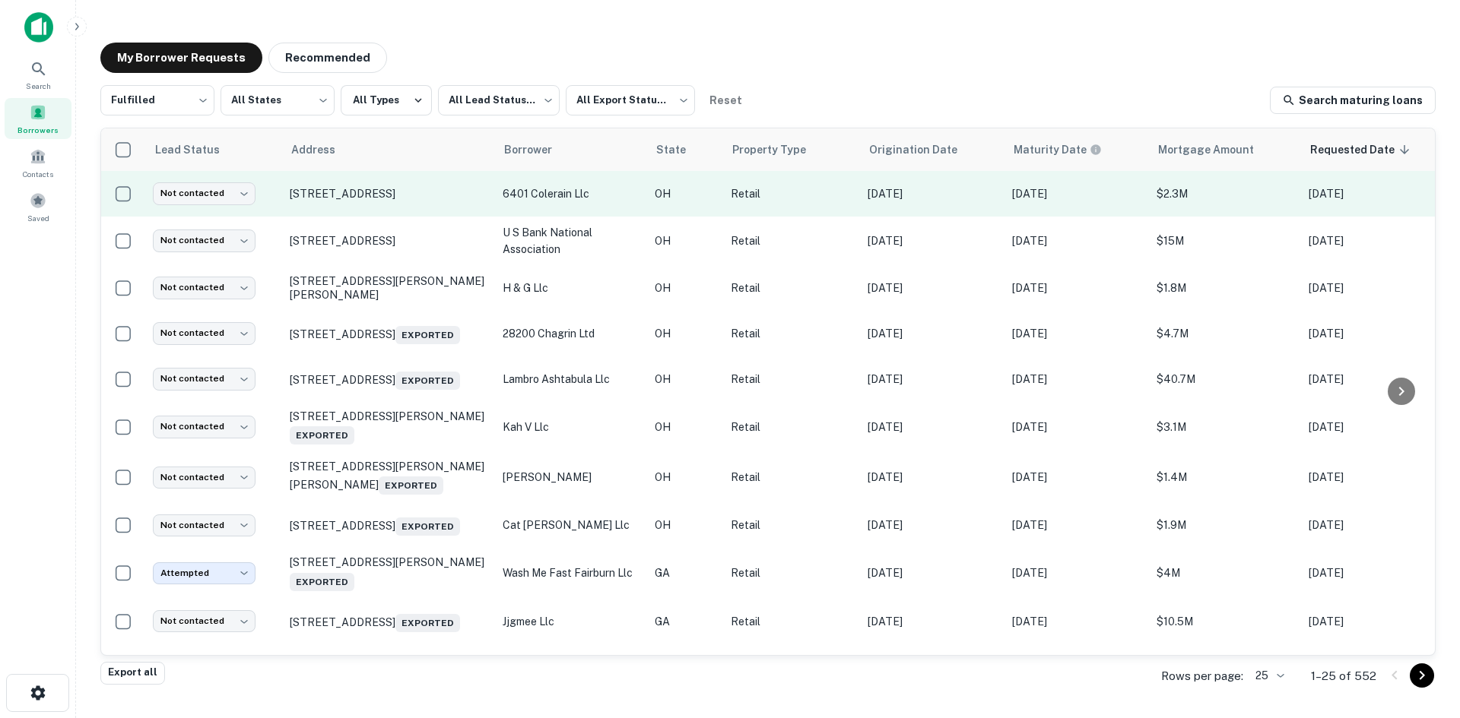
click at [416, 202] on td "[STREET_ADDRESS]" at bounding box center [388, 194] width 213 height 46
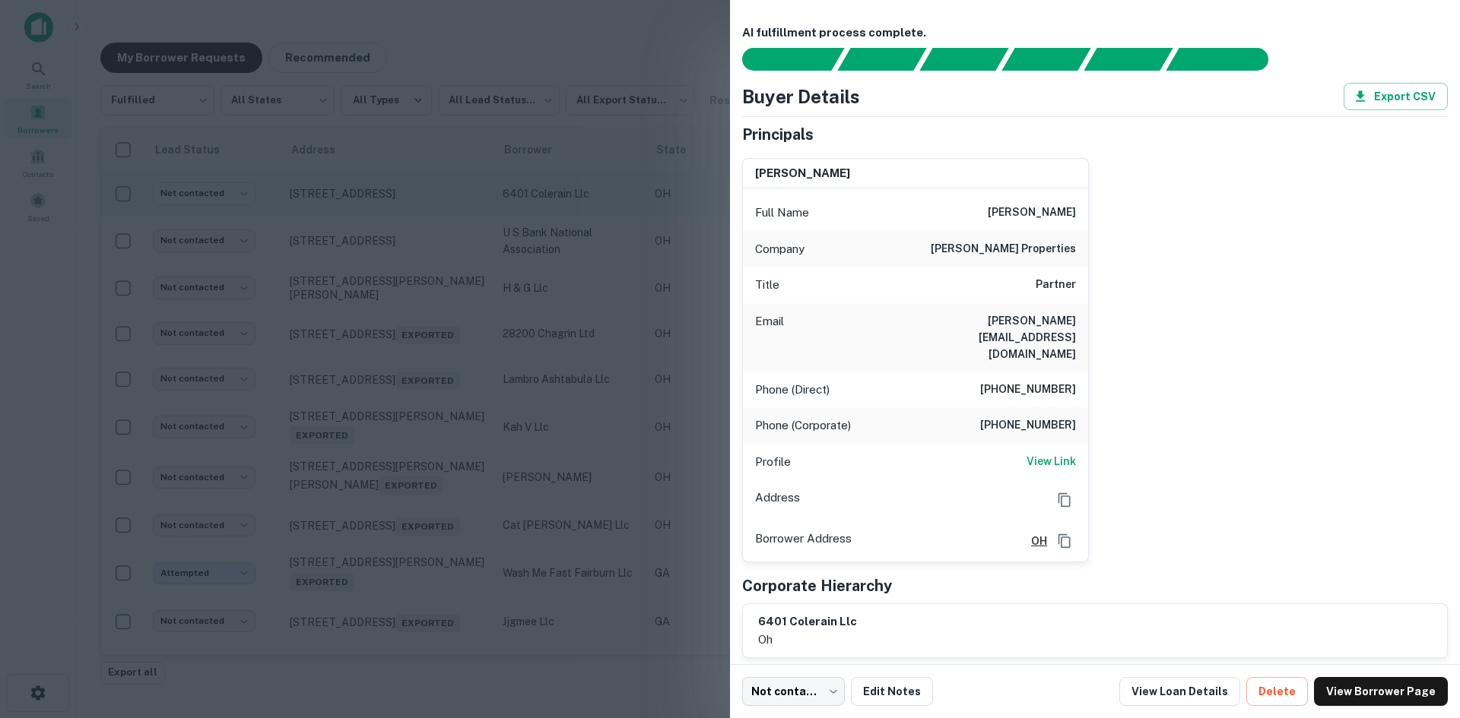
click at [416, 202] on div at bounding box center [730, 359] width 1460 height 718
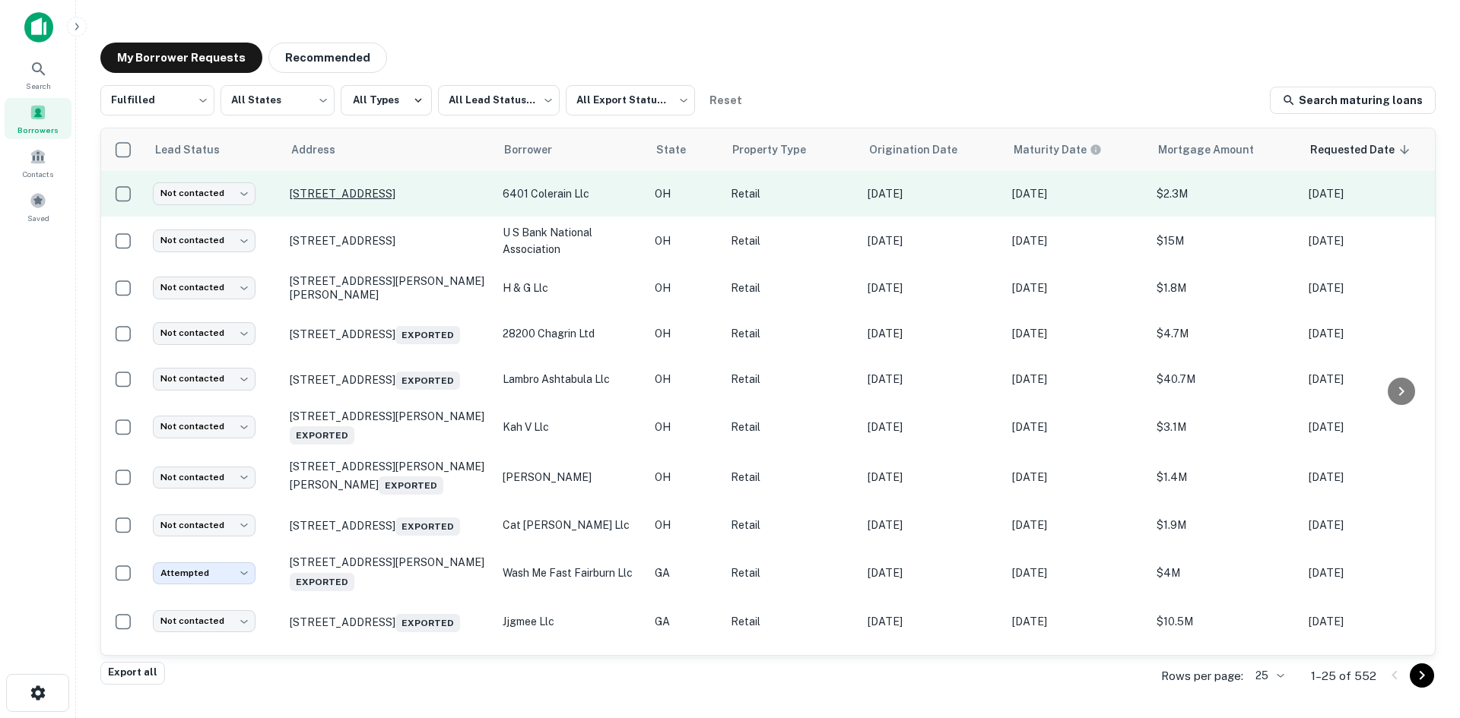
click at [416, 195] on p "[STREET_ADDRESS]" at bounding box center [389, 194] width 198 height 14
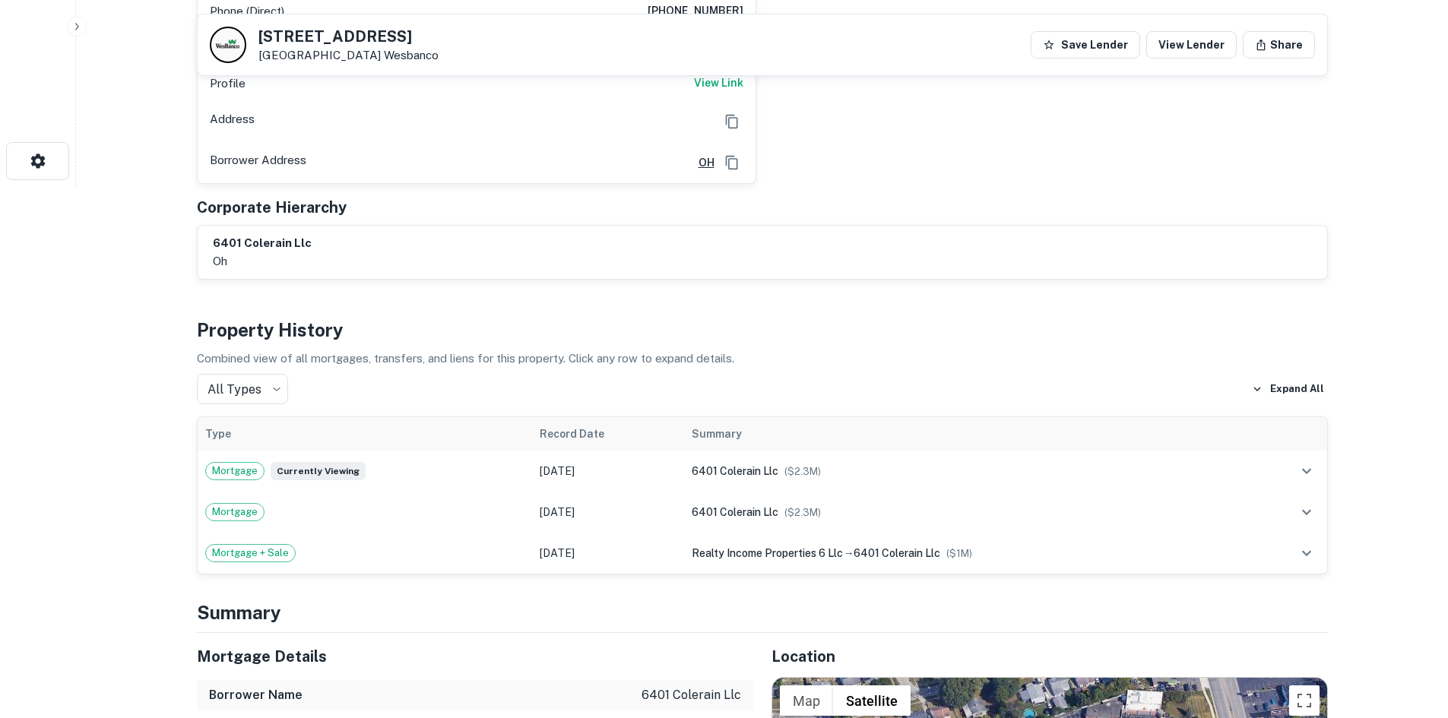
scroll to position [1064, 0]
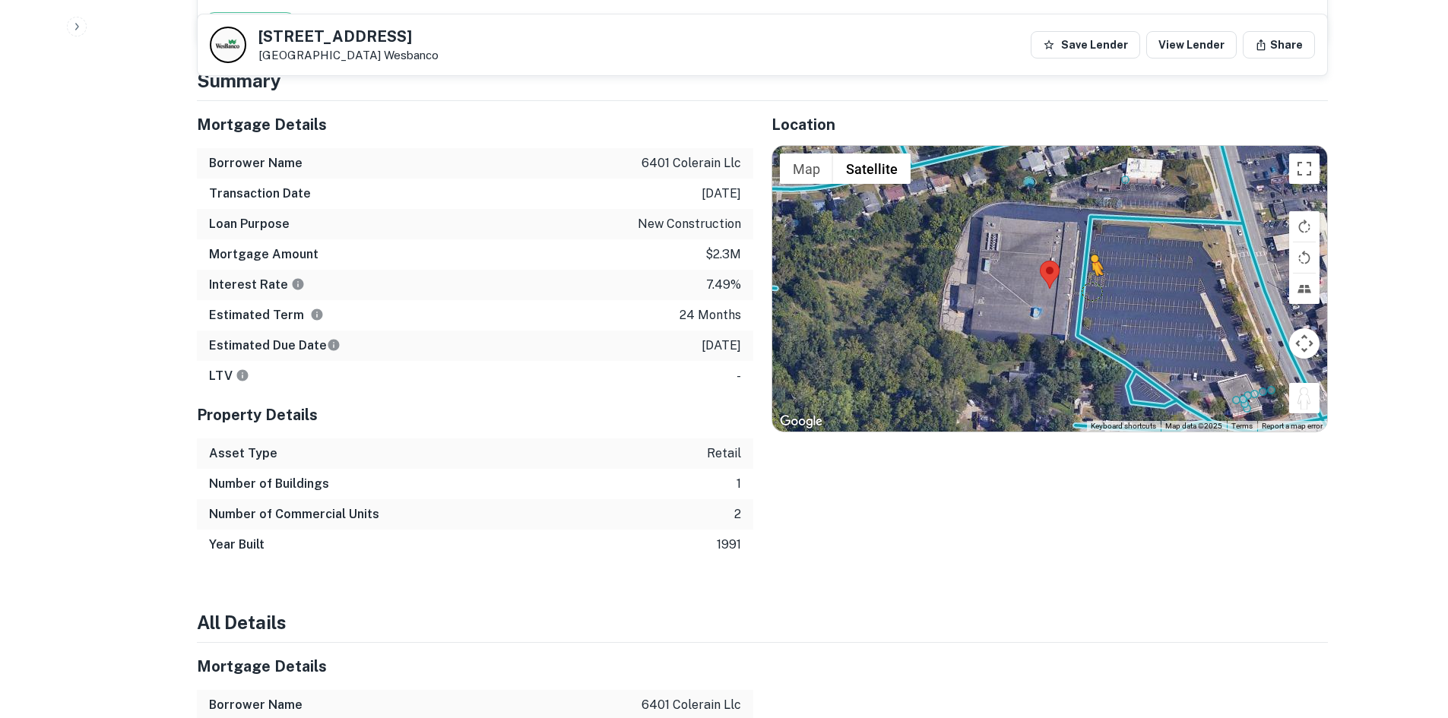
drag, startPoint x: 1308, startPoint y: 376, endPoint x: 1087, endPoint y: 251, distance: 254.3
click at [1089, 253] on div "To activate drag with keyboard, press Alt + Enter. Once in keyboard drag state,…" at bounding box center [1049, 289] width 555 height 286
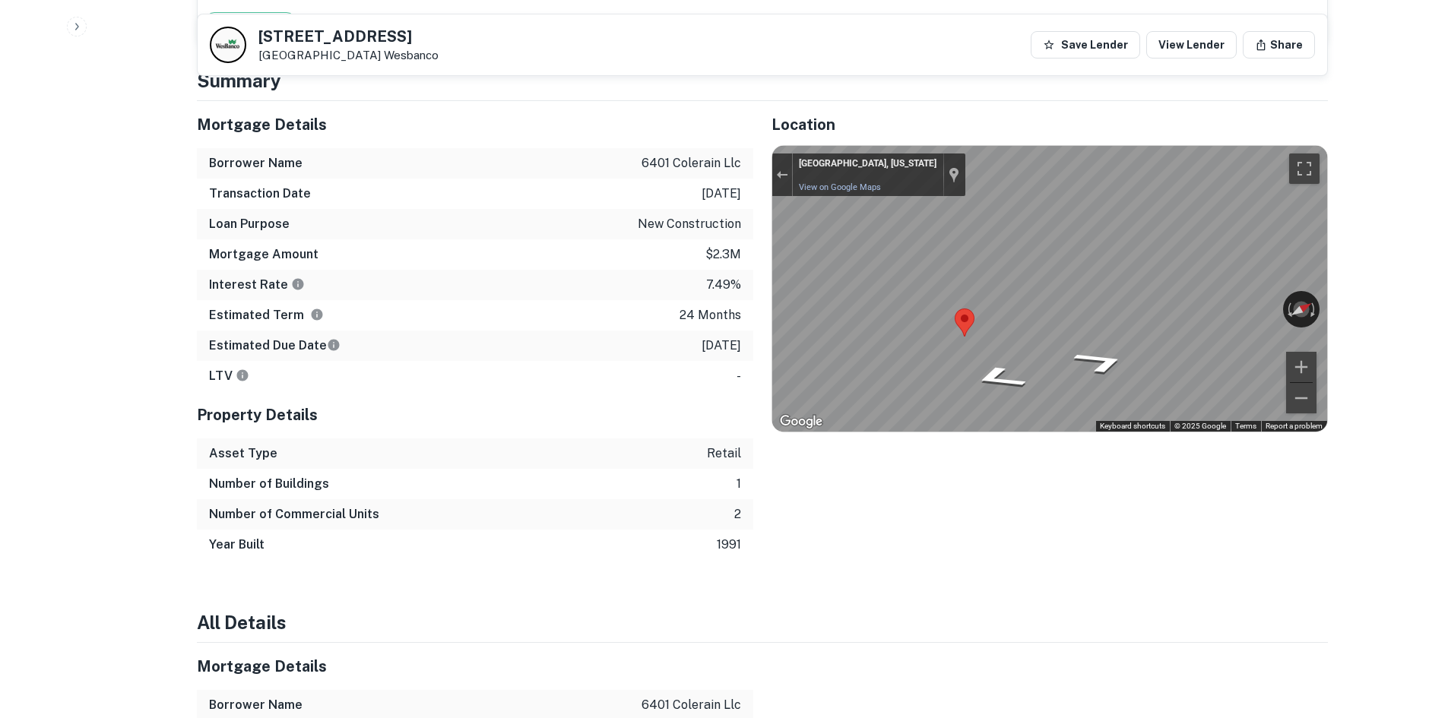
drag, startPoint x: 253, startPoint y: 33, endPoint x: 369, endPoint y: 54, distance: 118.1
click at [369, 54] on div "[STREET_ADDRESS]" at bounding box center [324, 45] width 229 height 36
copy div "[STREET_ADDRESS]"
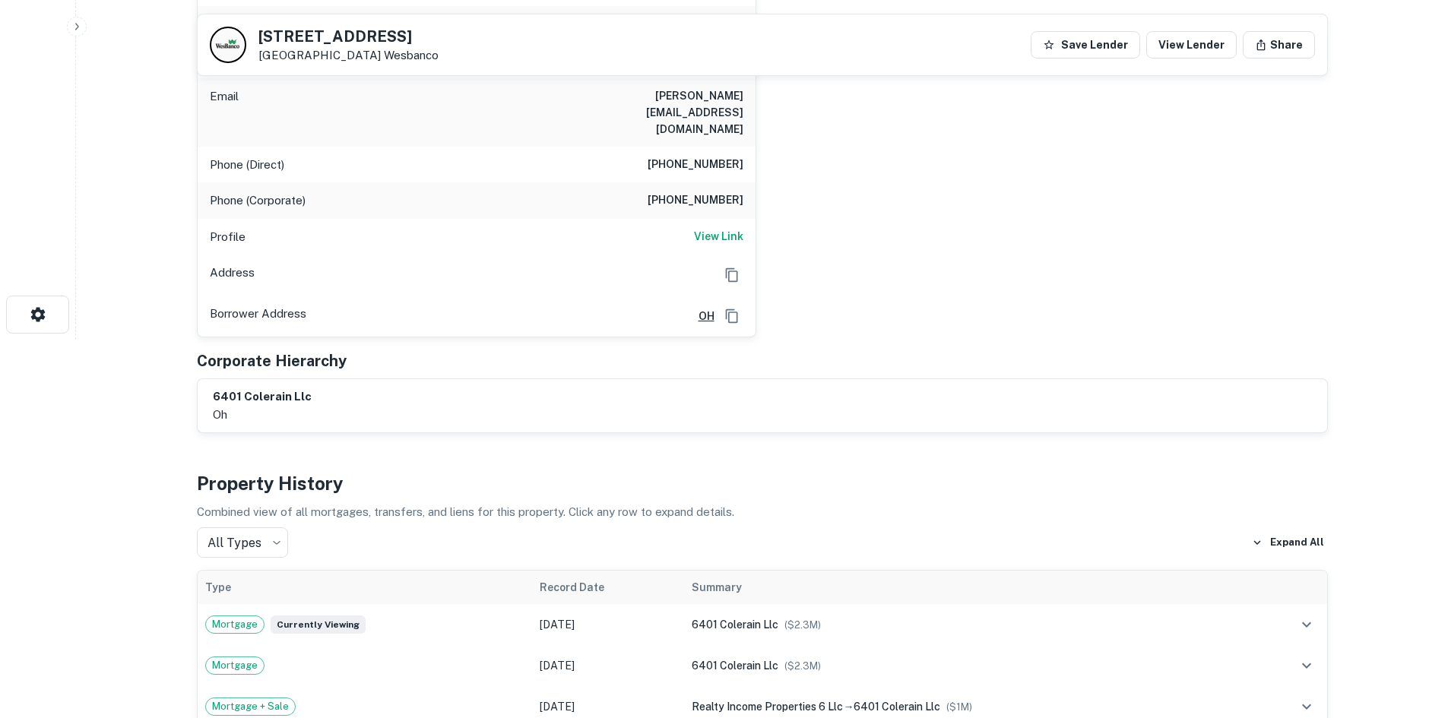
scroll to position [304, 0]
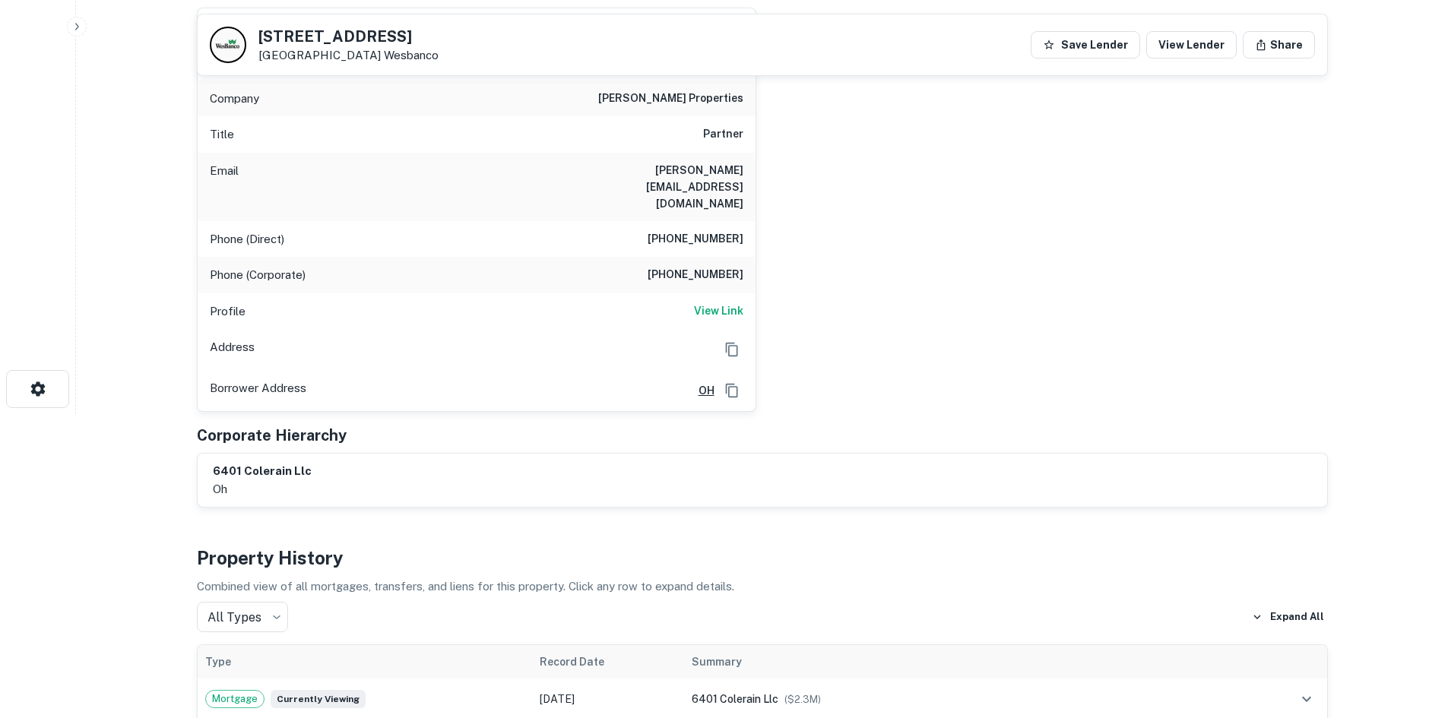
click at [704, 230] on h6 "[PHONE_NUMBER]" at bounding box center [696, 239] width 96 height 18
copy h6 "[PHONE_NUMBER]"
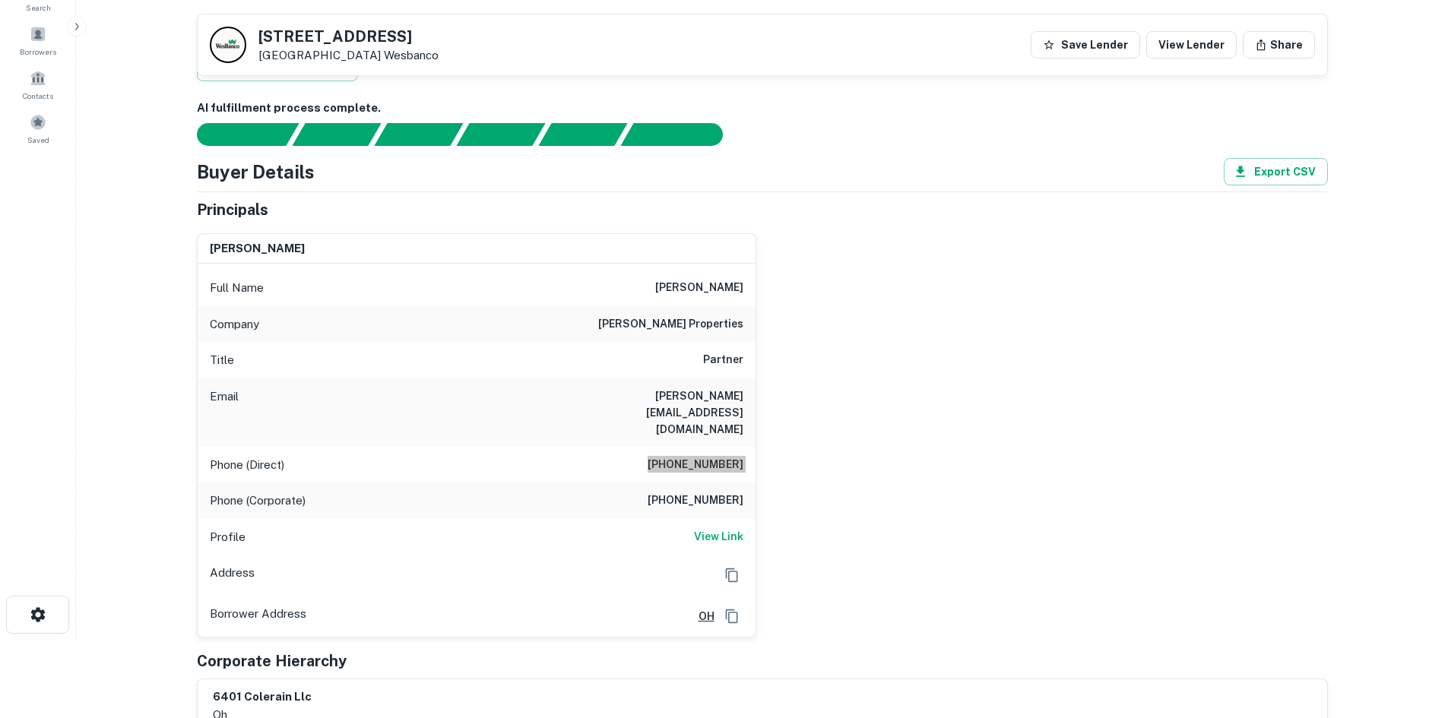
scroll to position [0, 0]
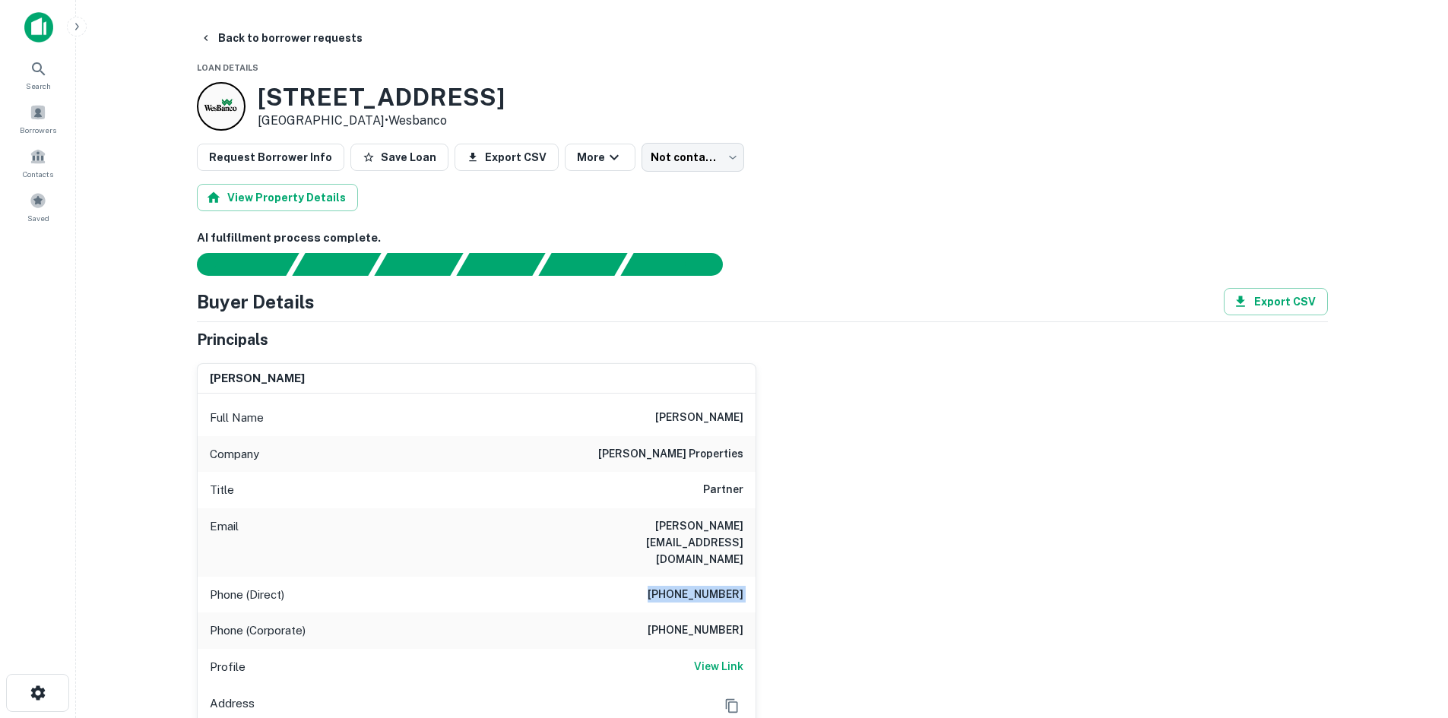
click at [687, 399] on div "Full Name [PERSON_NAME] Company [PERSON_NAME] properties Title Partner Email [P…" at bounding box center [477, 580] width 558 height 373
click at [688, 410] on h6 "[PERSON_NAME]" at bounding box center [699, 418] width 88 height 18
copy h6 "[PERSON_NAME]"
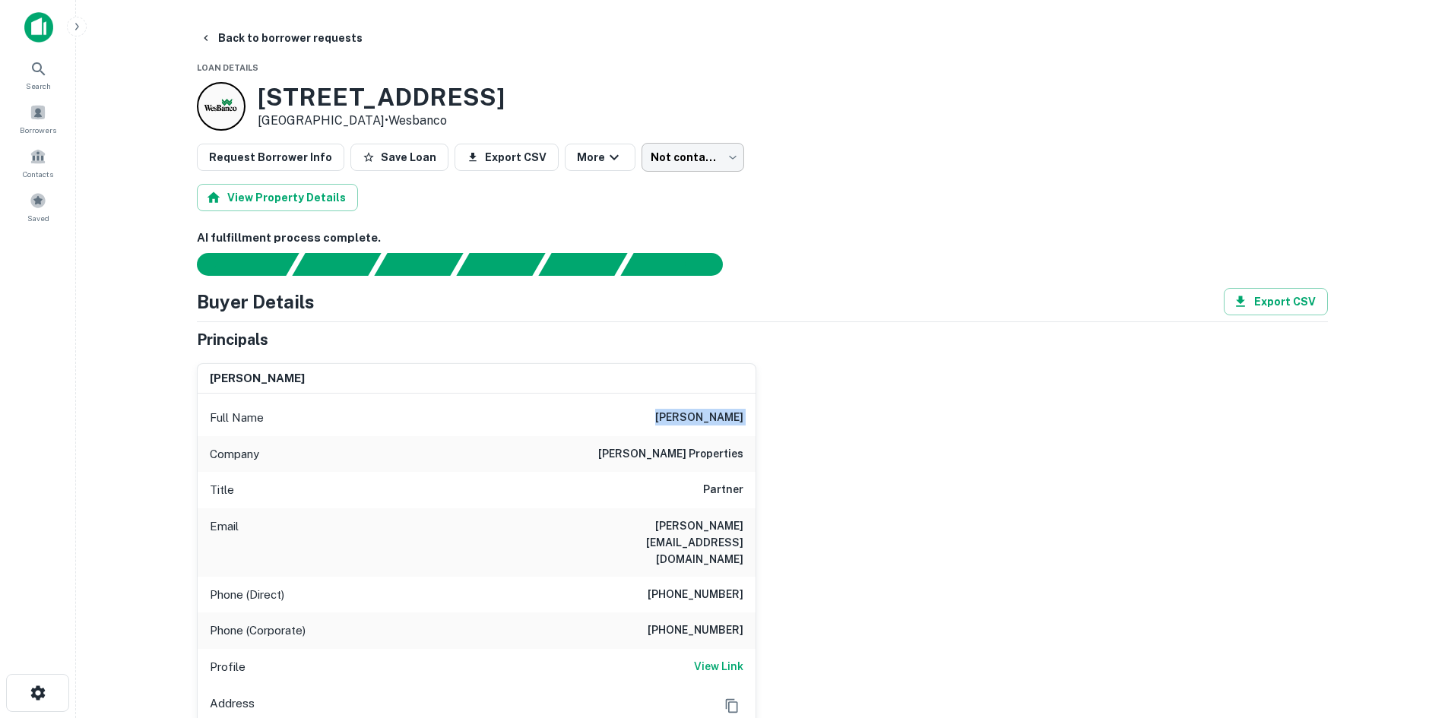
drag, startPoint x: 661, startPoint y: 140, endPoint x: 662, endPoint y: 147, distance: 7.8
click at [662, 148] on body "Search Borrowers Contacts Saved Back to borrower requests Loan Details [STREET_…" at bounding box center [724, 359] width 1448 height 718
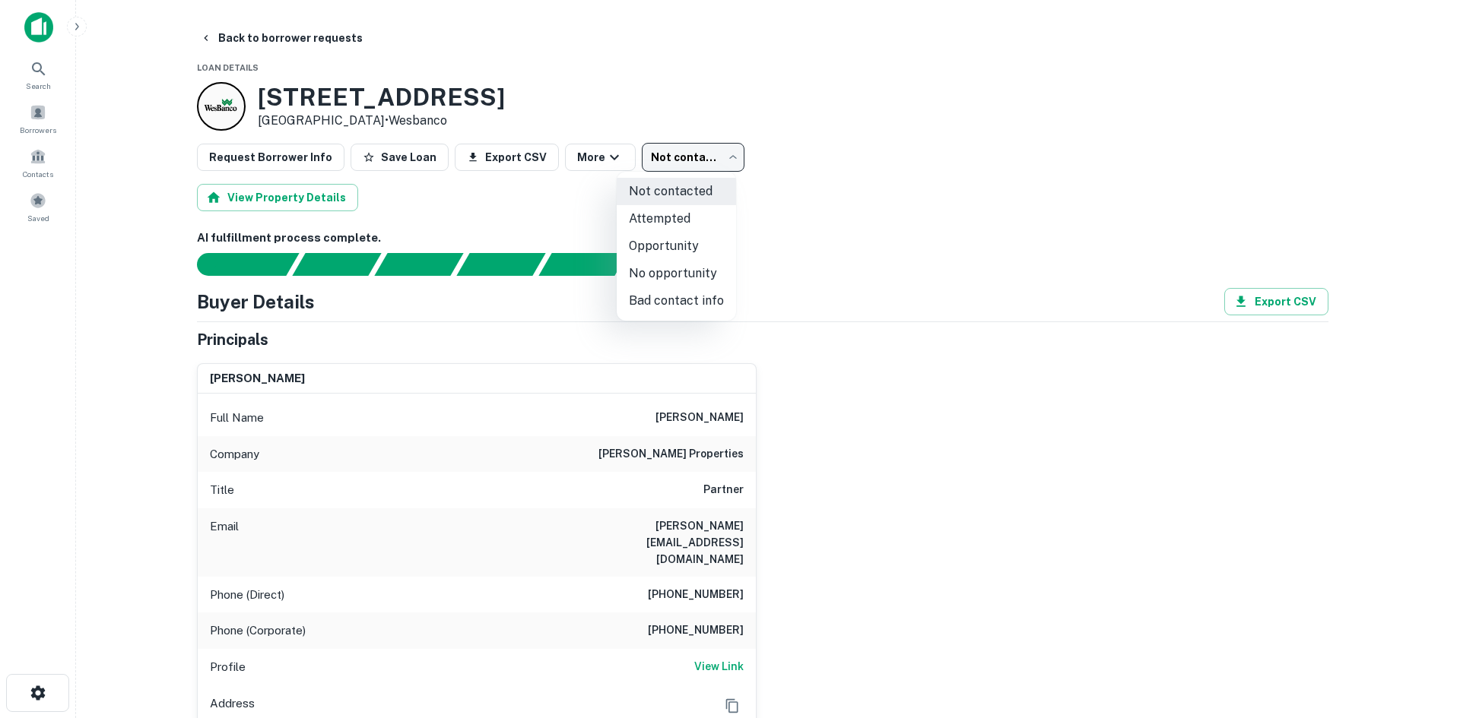
click at [670, 209] on li "Attempted" at bounding box center [676, 218] width 119 height 27
type input "*********"
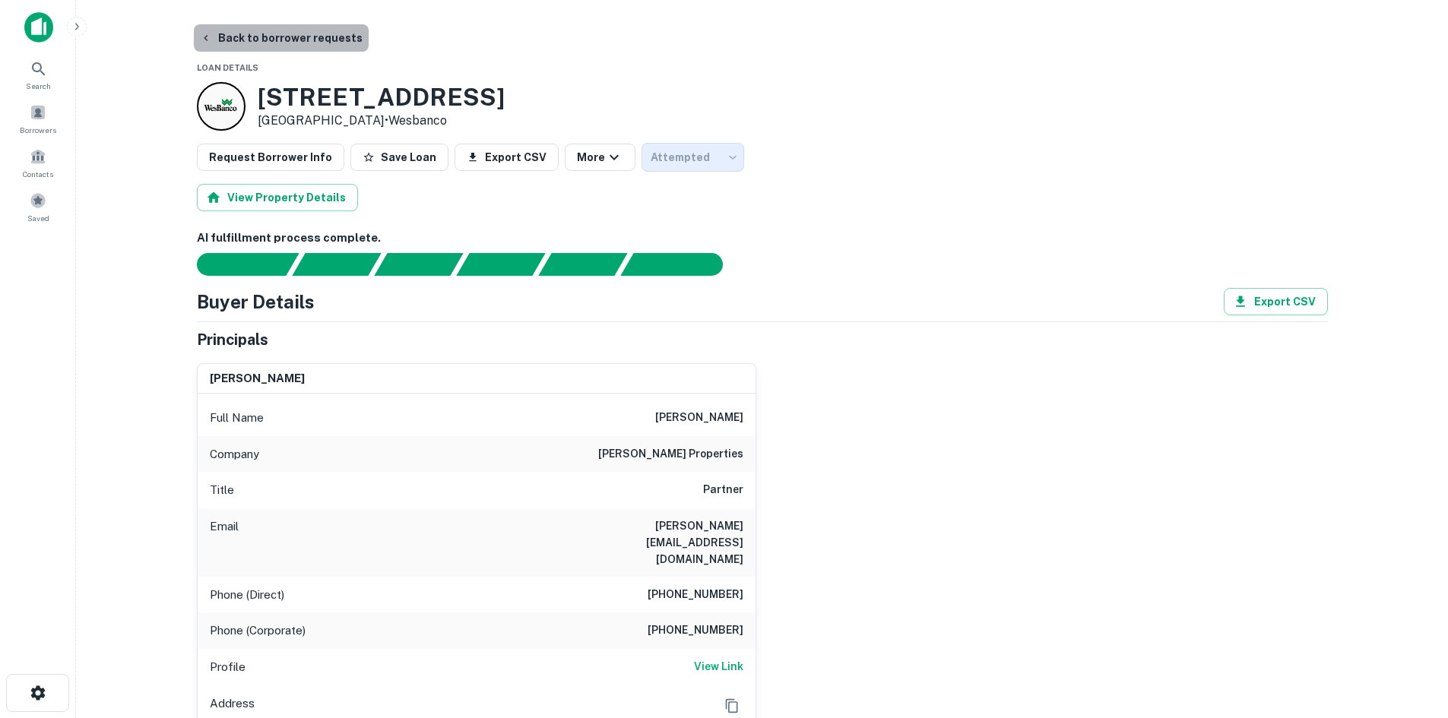
click at [294, 44] on button "Back to borrower requests" at bounding box center [281, 37] width 175 height 27
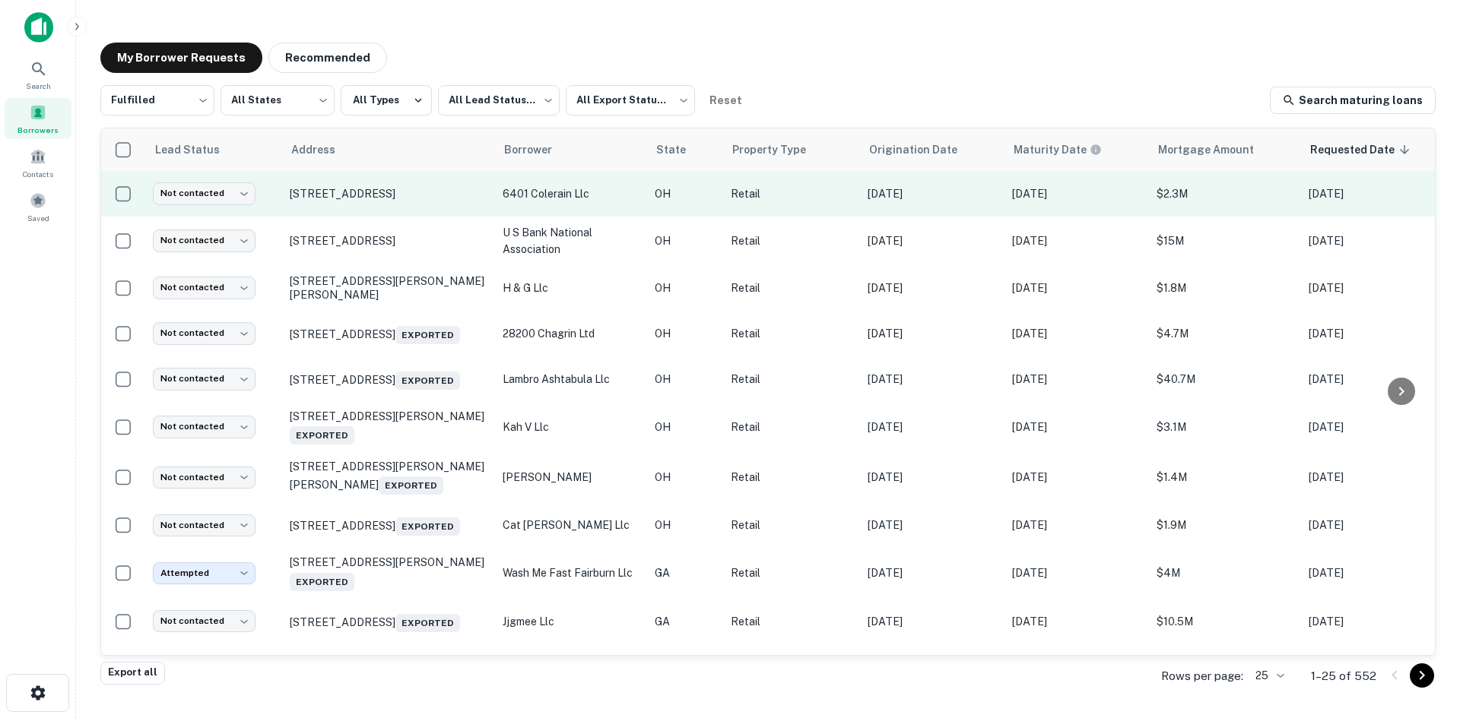
click at [369, 208] on td "[STREET_ADDRESS]" at bounding box center [388, 194] width 213 height 46
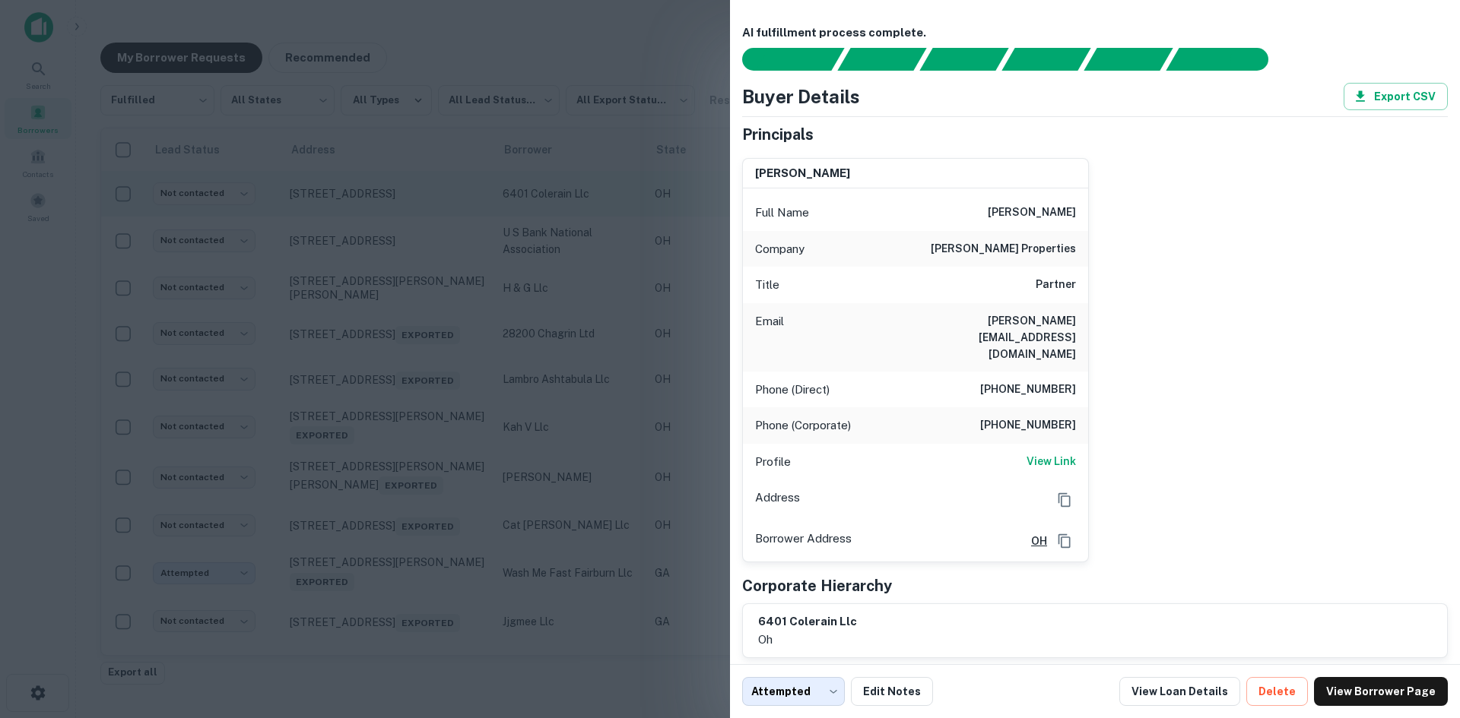
click at [369, 208] on div at bounding box center [730, 359] width 1460 height 718
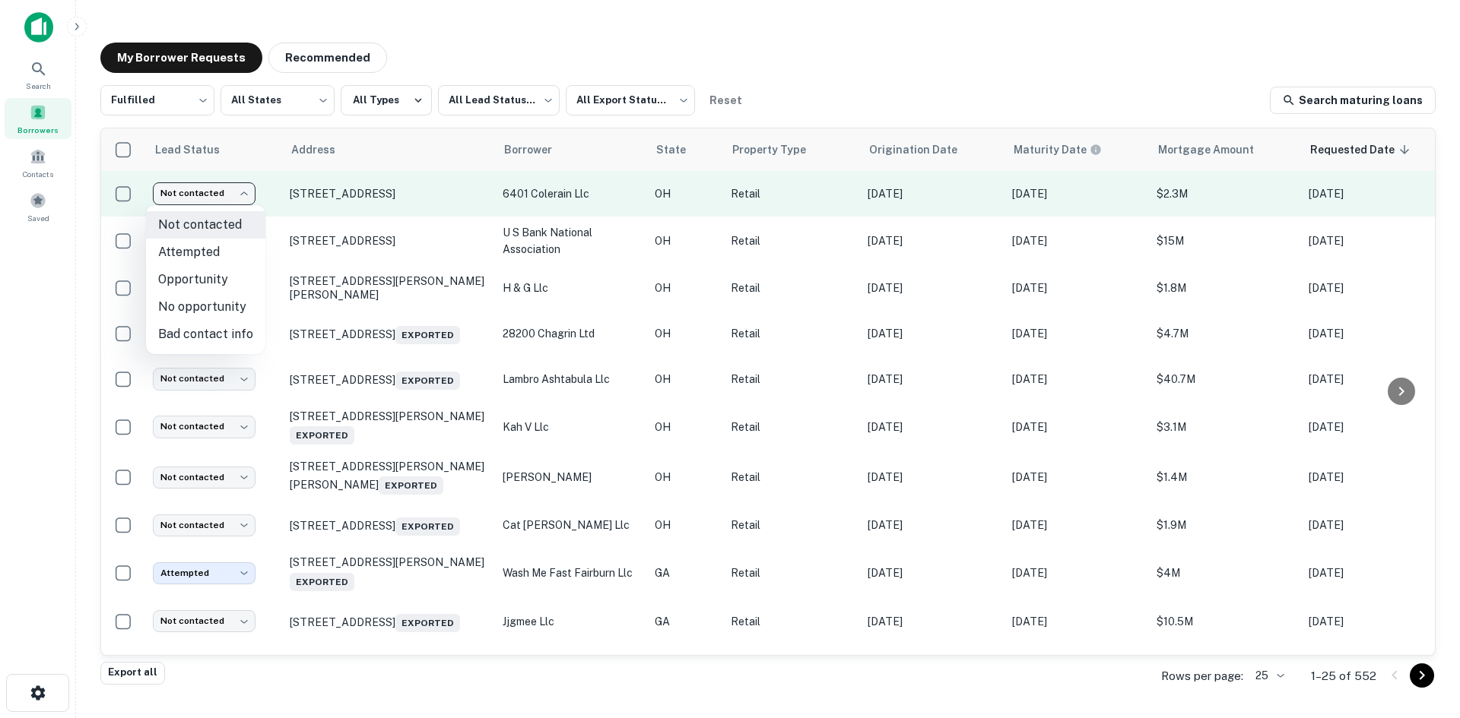
click at [233, 187] on body "Search Borrowers Contacts Saved My Borrower Requests Recommended Fulfilled ****…" at bounding box center [730, 359] width 1460 height 718
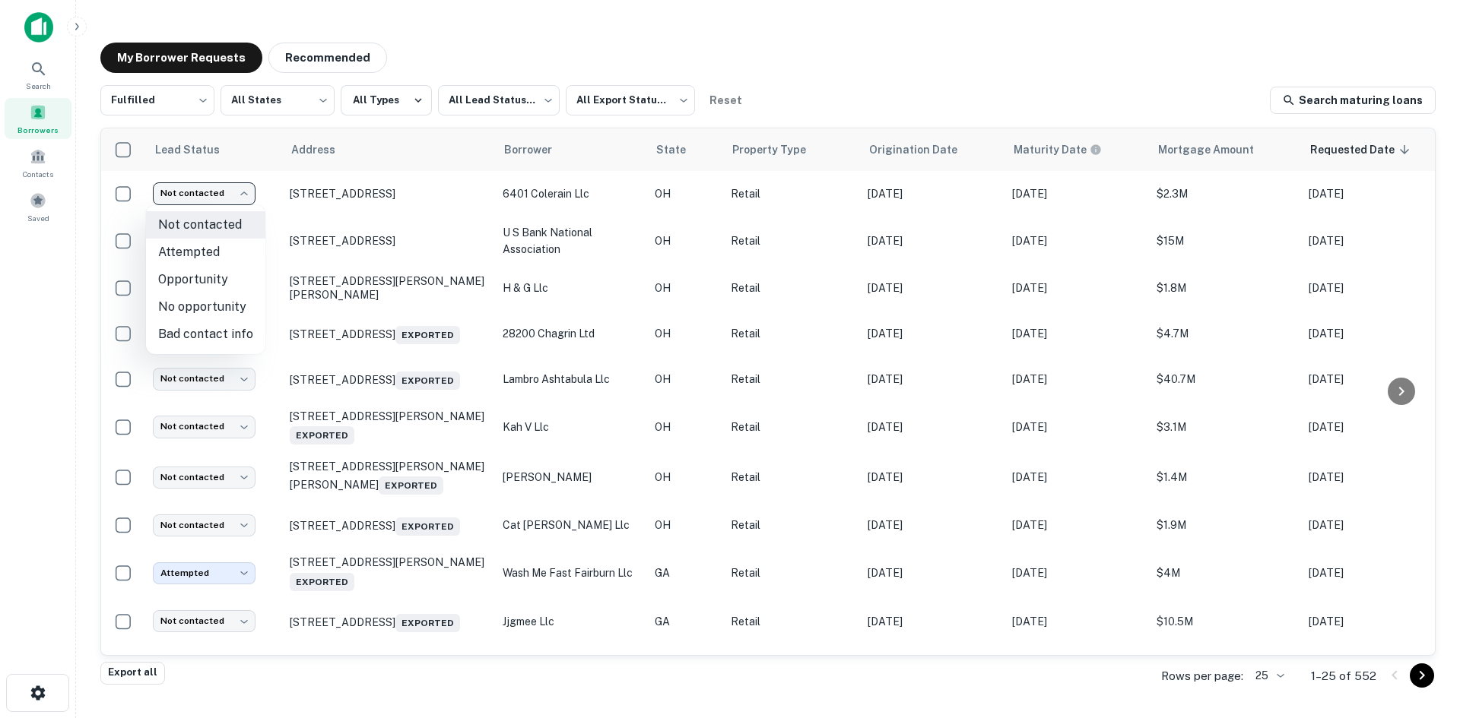
click at [237, 245] on li "Attempted" at bounding box center [205, 252] width 119 height 27
type input "*********"
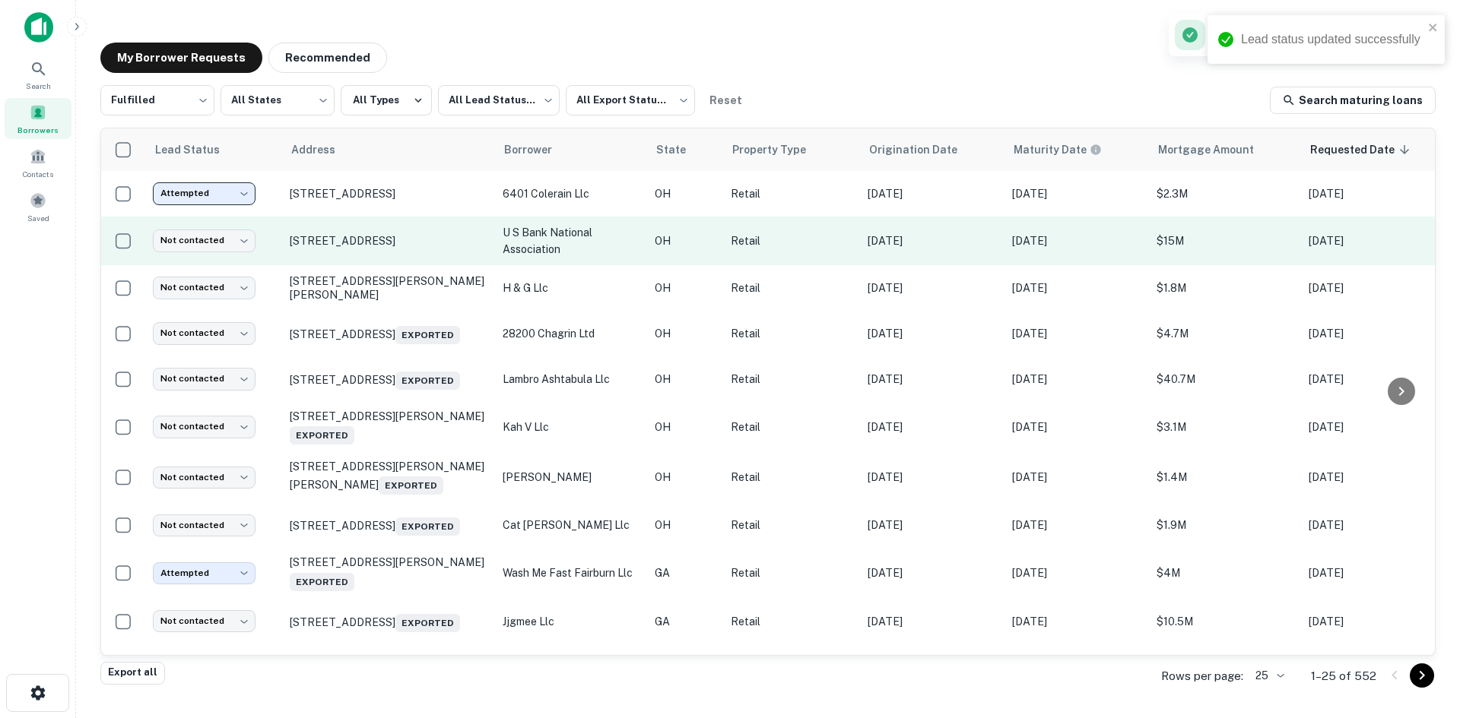
click at [338, 254] on td "[STREET_ADDRESS]" at bounding box center [388, 241] width 213 height 49
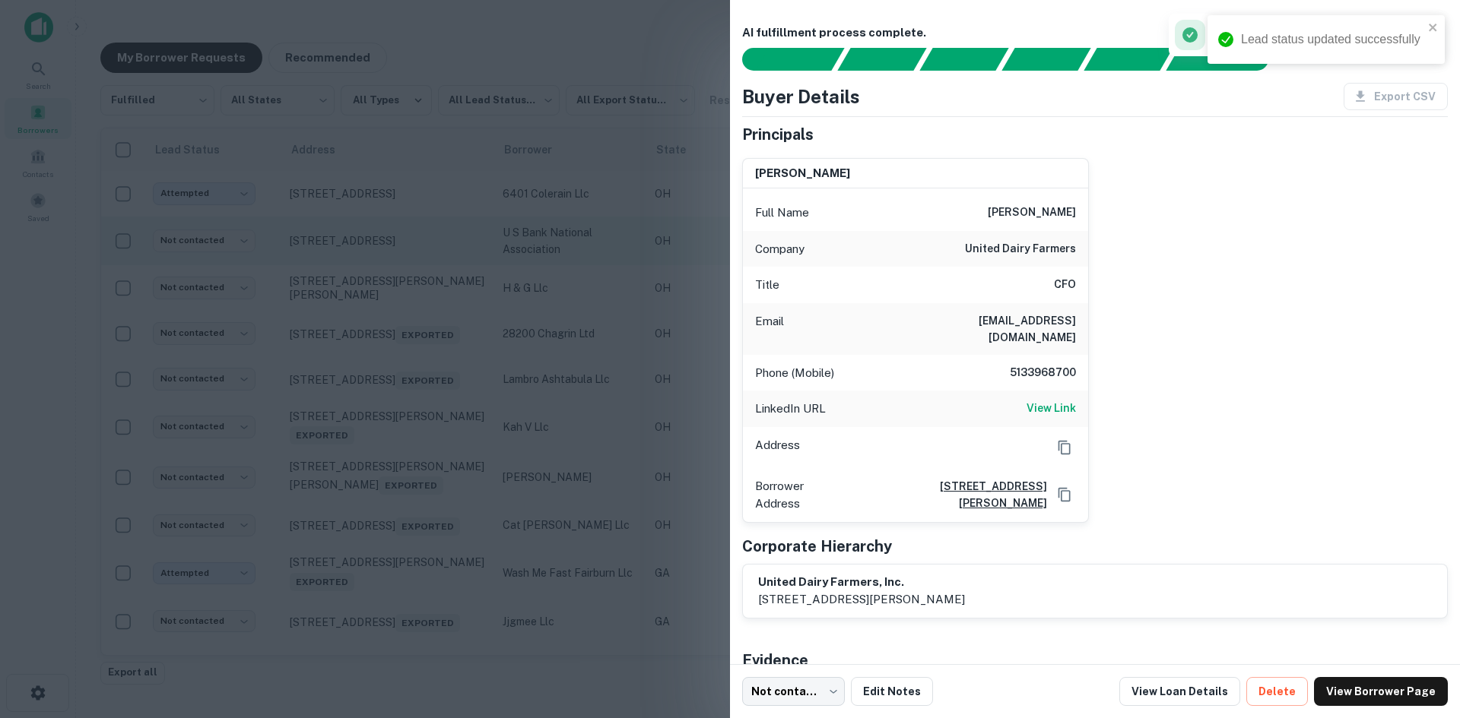
click at [338, 254] on div at bounding box center [730, 359] width 1460 height 718
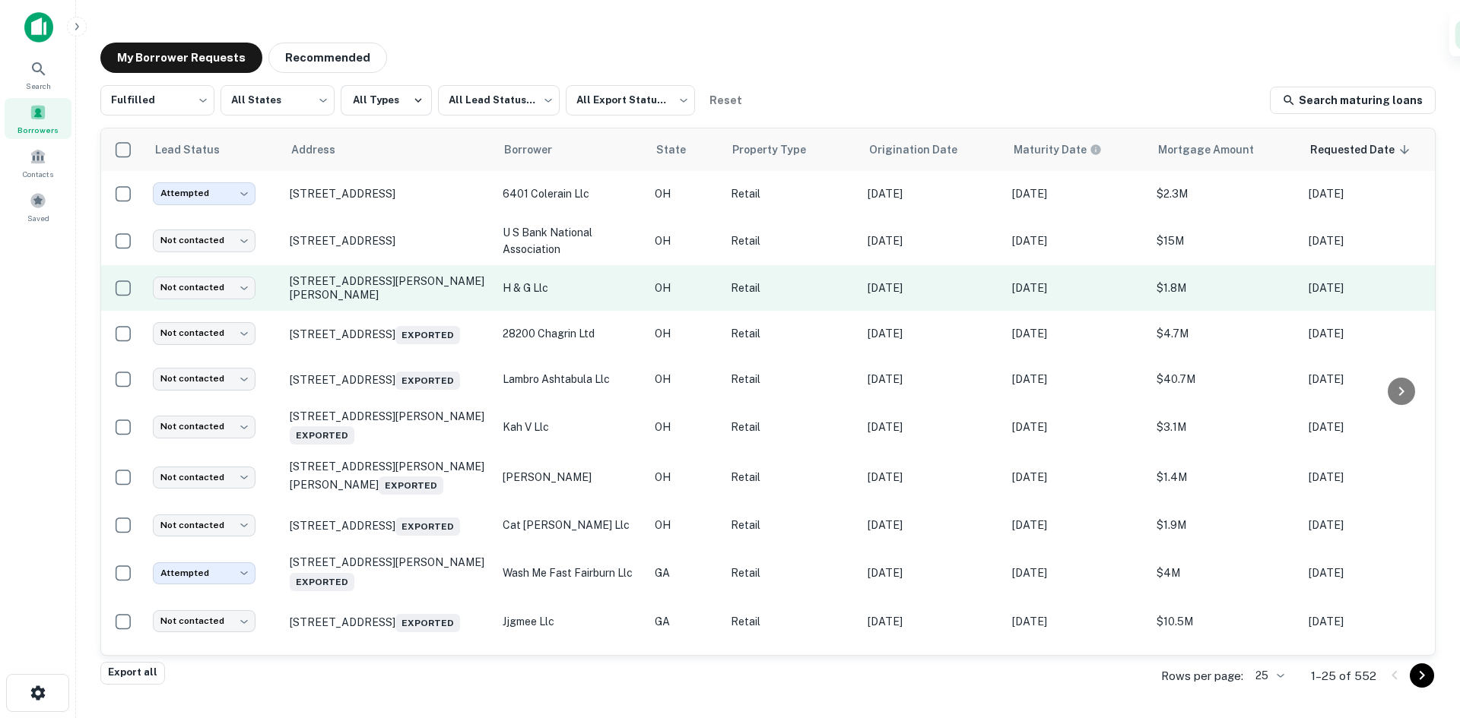
click at [340, 307] on td "[STREET_ADDRESS][PERSON_NAME][PERSON_NAME]" at bounding box center [388, 288] width 213 height 46
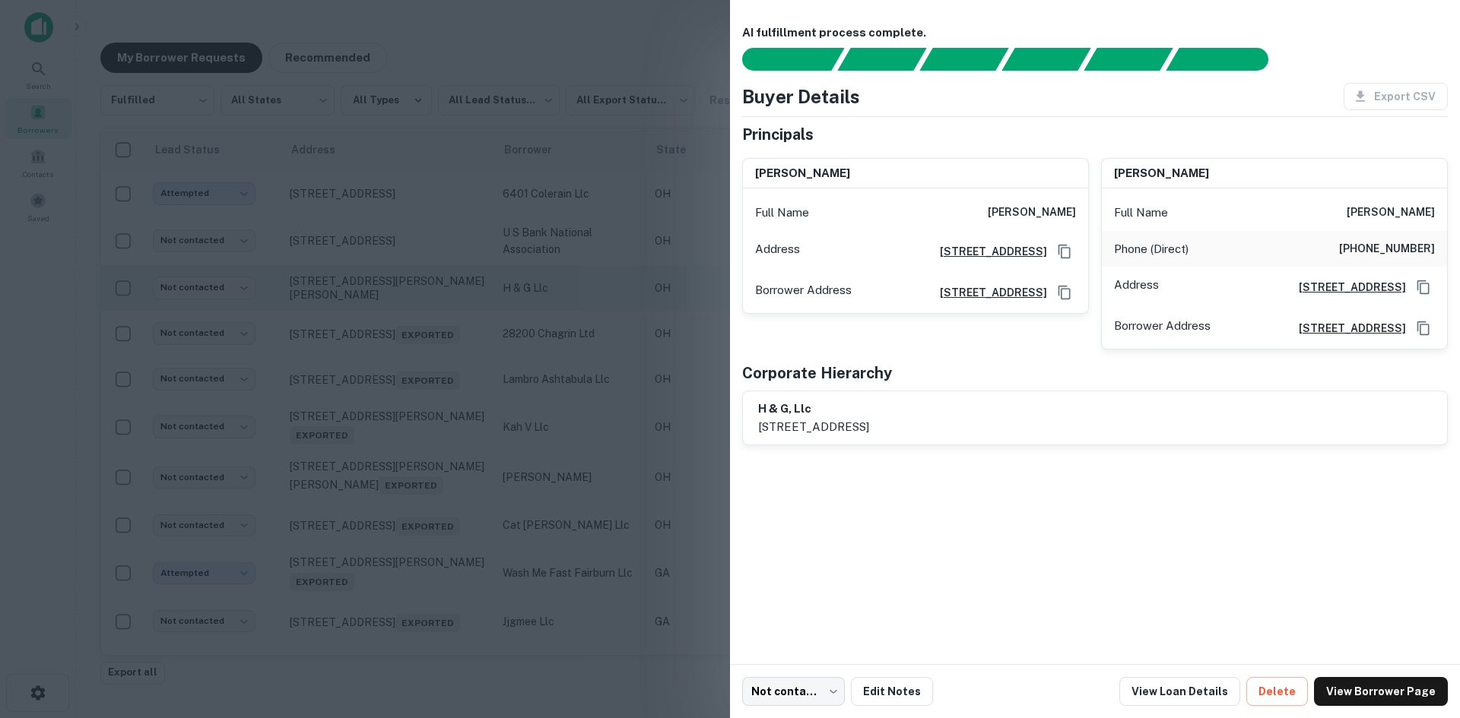
click at [340, 307] on div at bounding box center [730, 359] width 1460 height 718
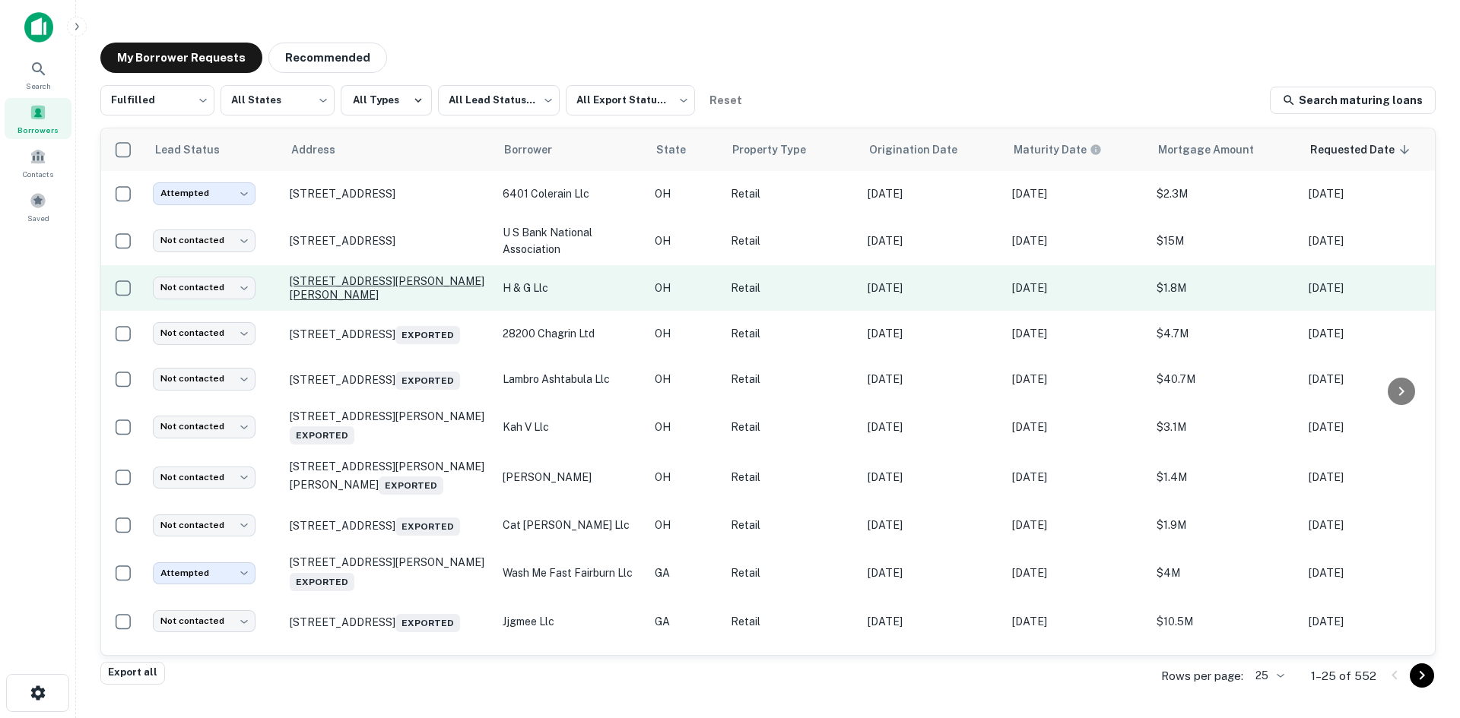
click at [335, 283] on p "[STREET_ADDRESS][PERSON_NAME][PERSON_NAME]" at bounding box center [389, 287] width 198 height 27
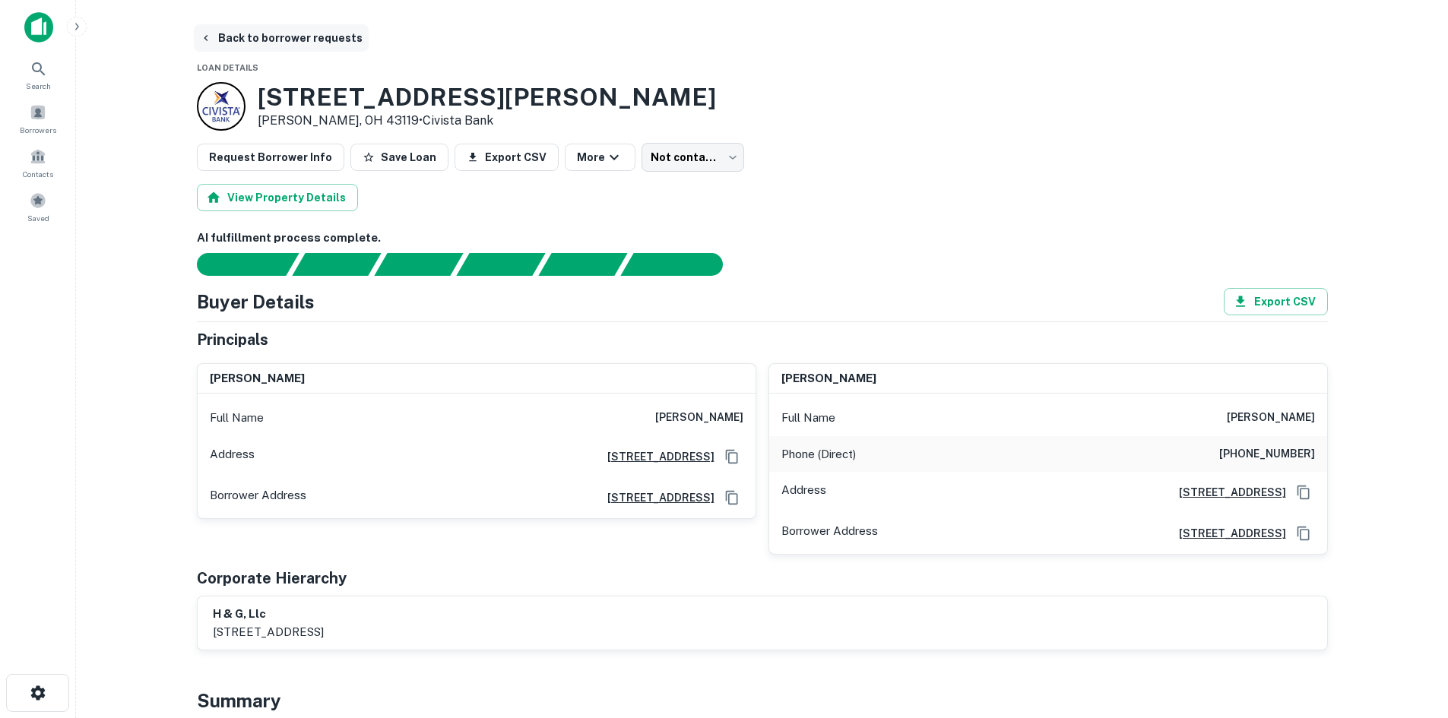
click at [308, 43] on button "Back to borrower requests" at bounding box center [281, 37] width 175 height 27
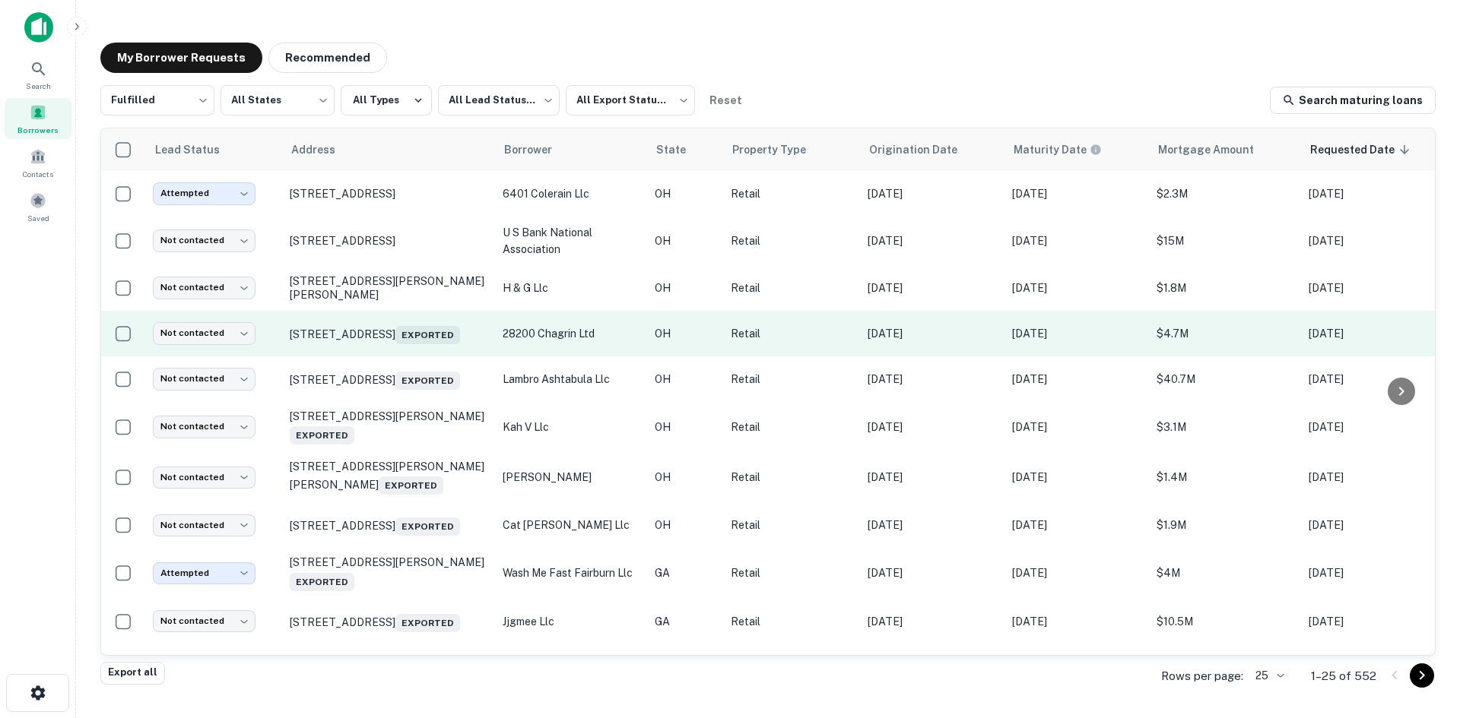
click at [407, 354] on td "[STREET_ADDRESS] Exported" at bounding box center [388, 334] width 213 height 46
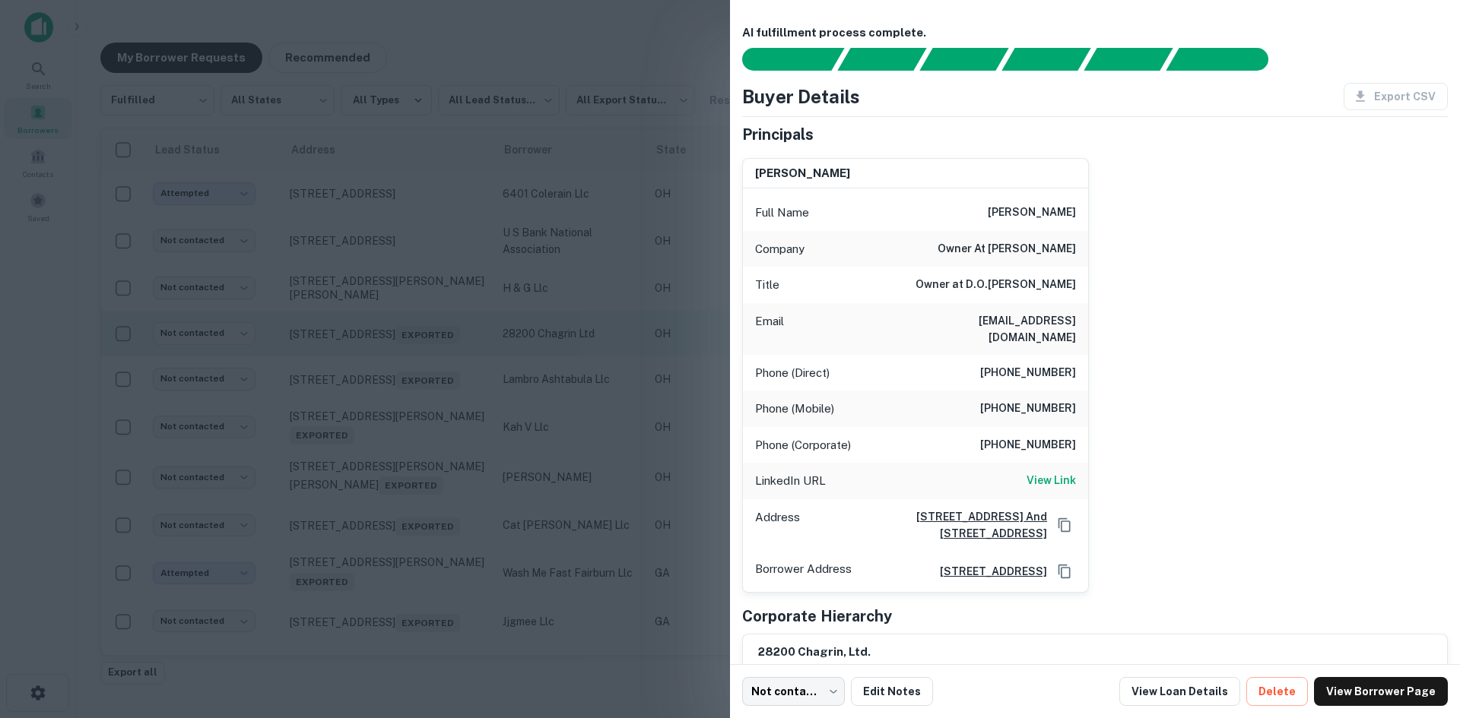
click at [407, 354] on div at bounding box center [730, 359] width 1460 height 718
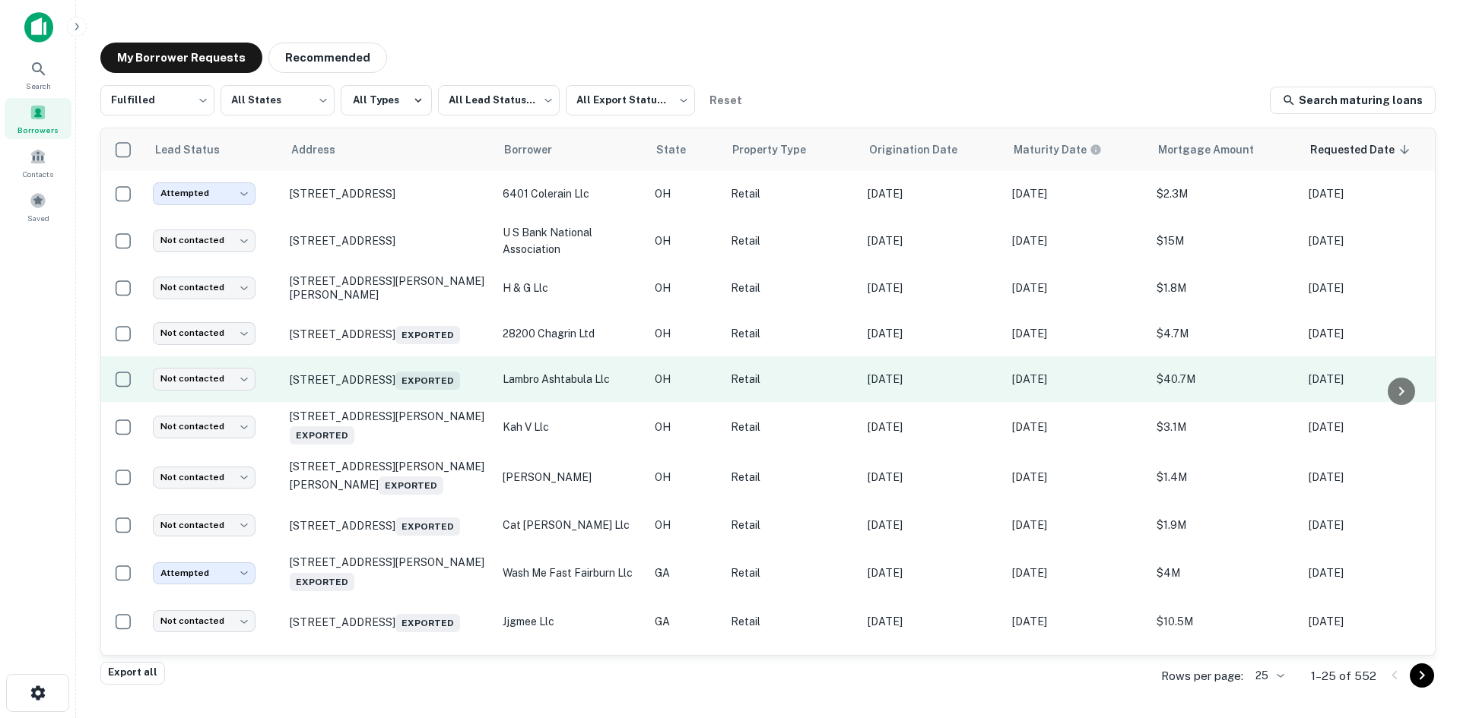
click at [406, 402] on td "[STREET_ADDRESS] Exported" at bounding box center [388, 380] width 213 height 46
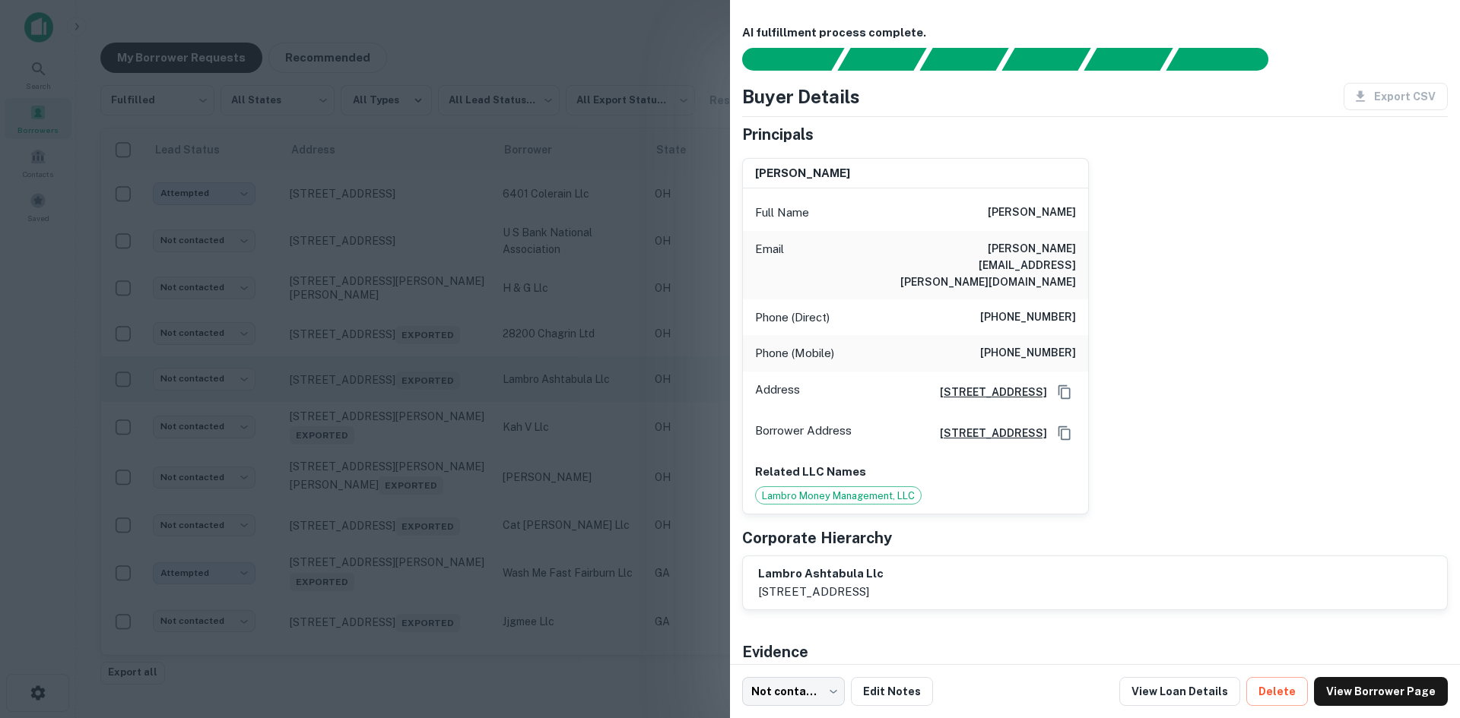
click at [406, 406] on div at bounding box center [730, 359] width 1460 height 718
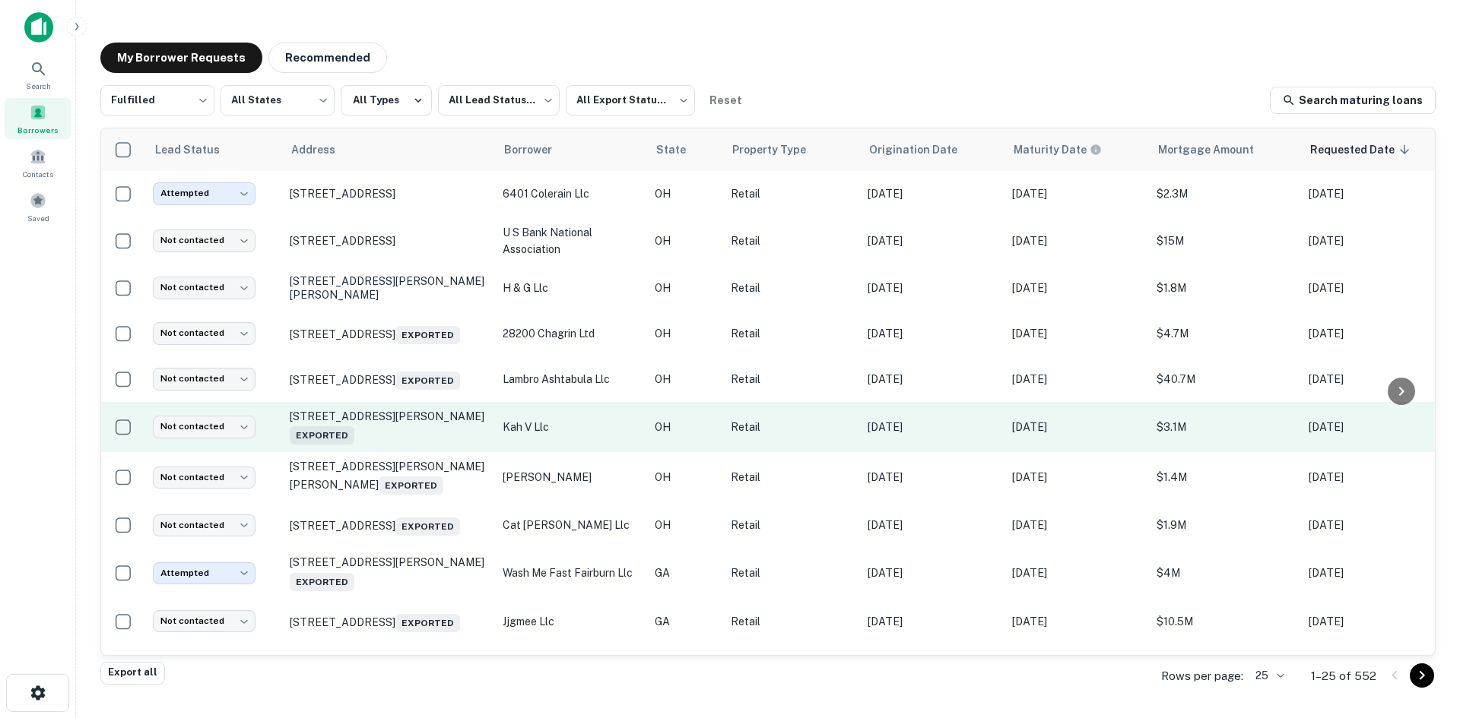
click at [400, 452] on td "[STREET_ADDRESS][PERSON_NAME] Exported" at bounding box center [388, 427] width 213 height 50
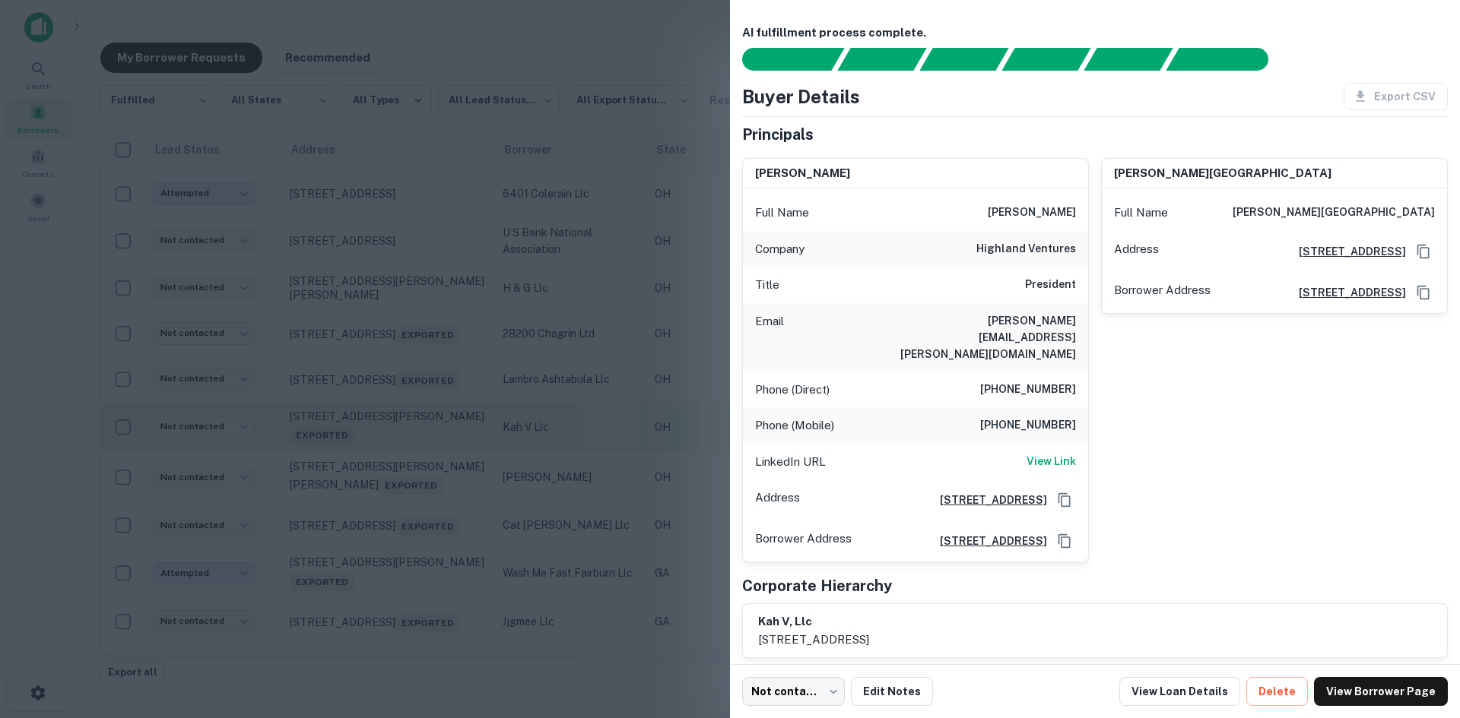
click at [400, 455] on div at bounding box center [730, 359] width 1460 height 718
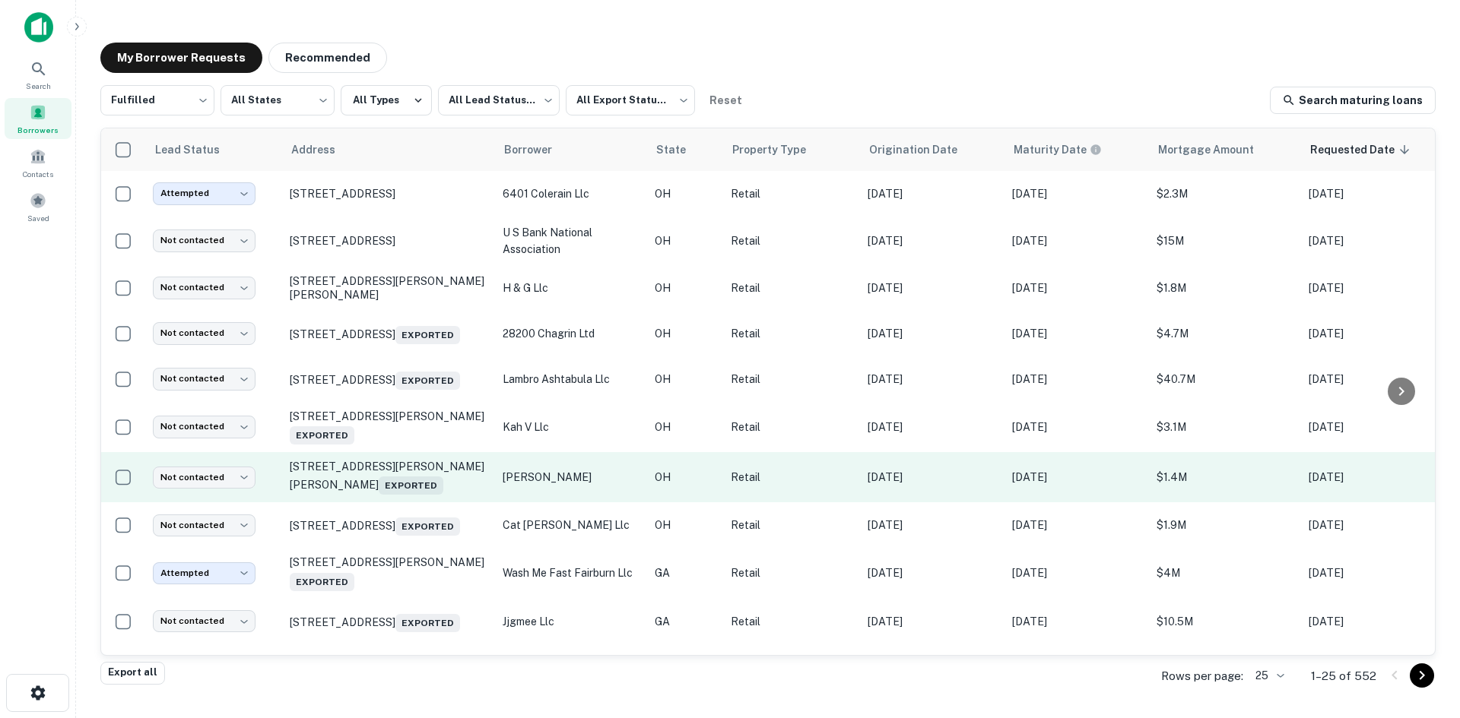
click at [395, 502] on td "[STREET_ADDRESS][PERSON_NAME][PERSON_NAME] Exported" at bounding box center [388, 477] width 213 height 50
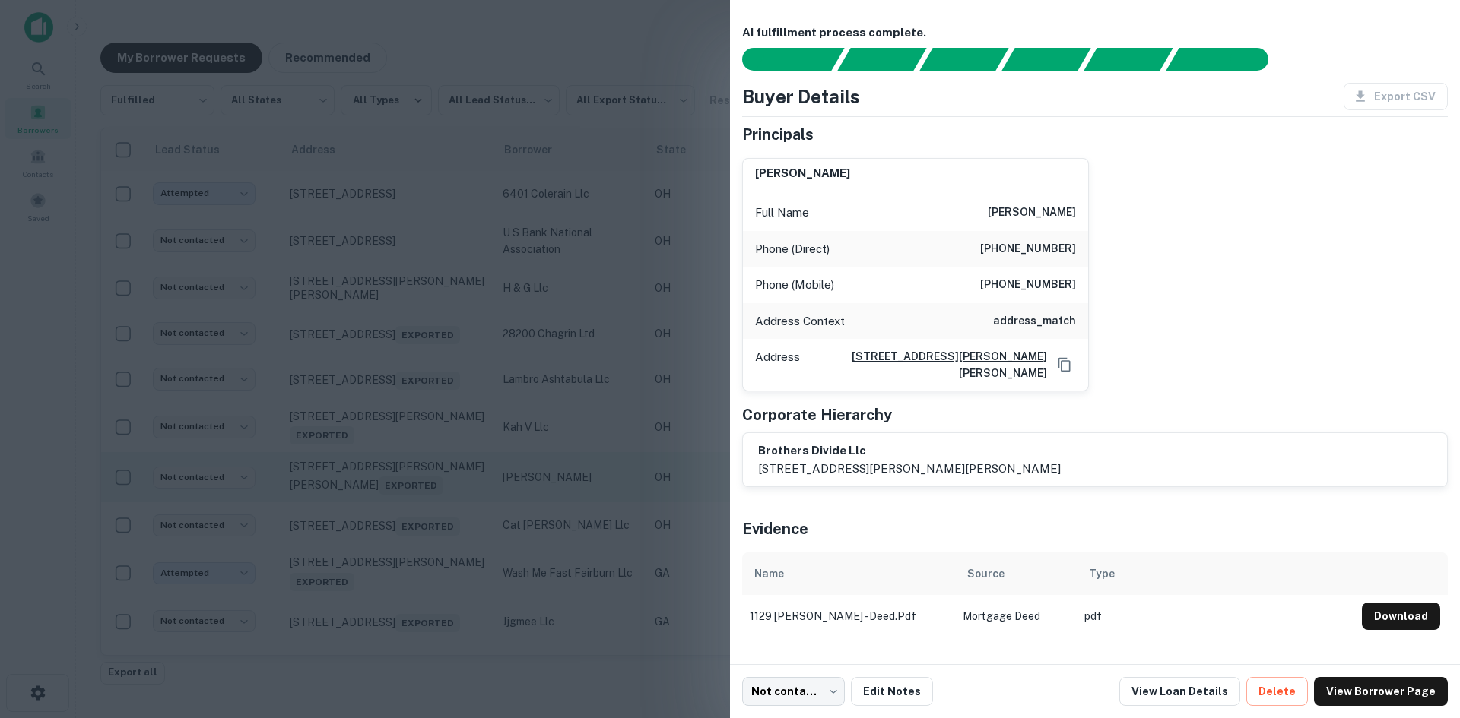
click at [395, 509] on div at bounding box center [730, 359] width 1460 height 718
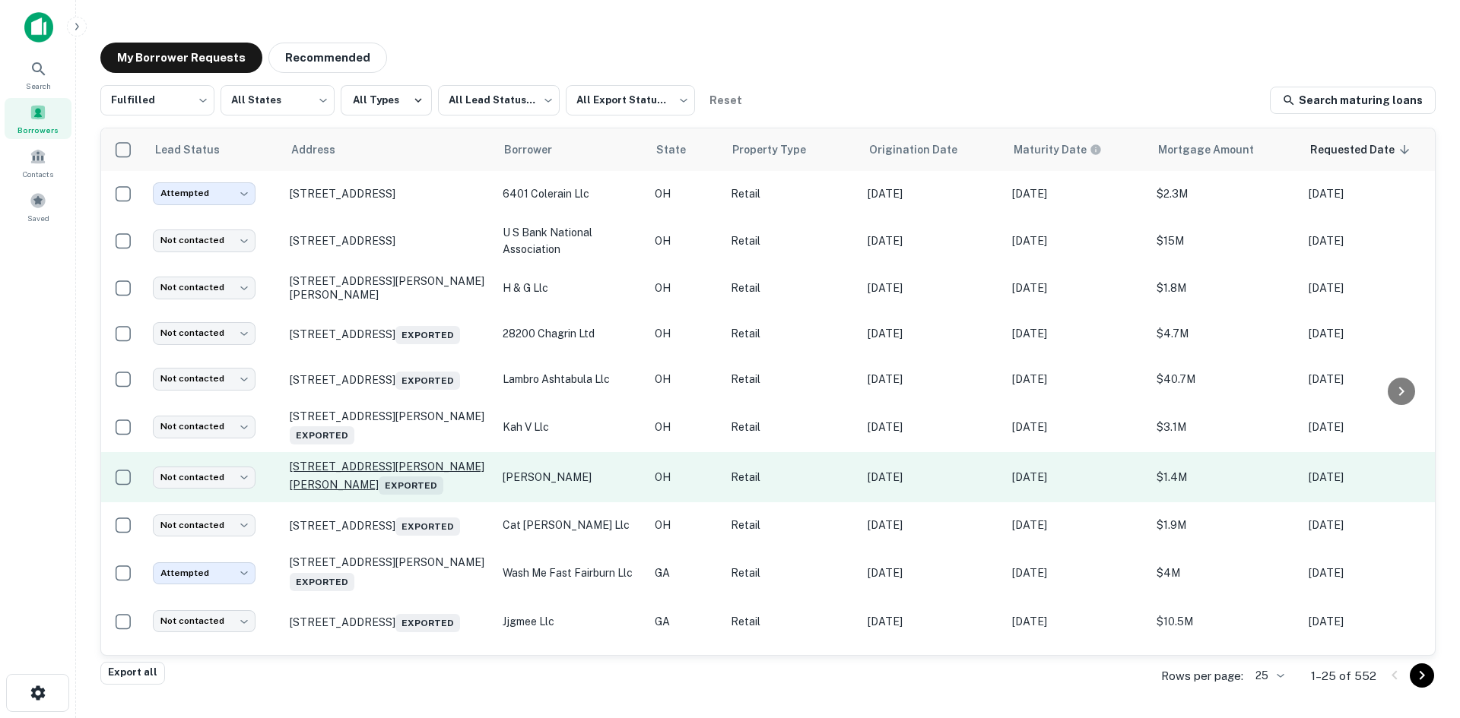
click at [387, 488] on p "[STREET_ADDRESS][PERSON_NAME][PERSON_NAME] Exported" at bounding box center [389, 477] width 198 height 35
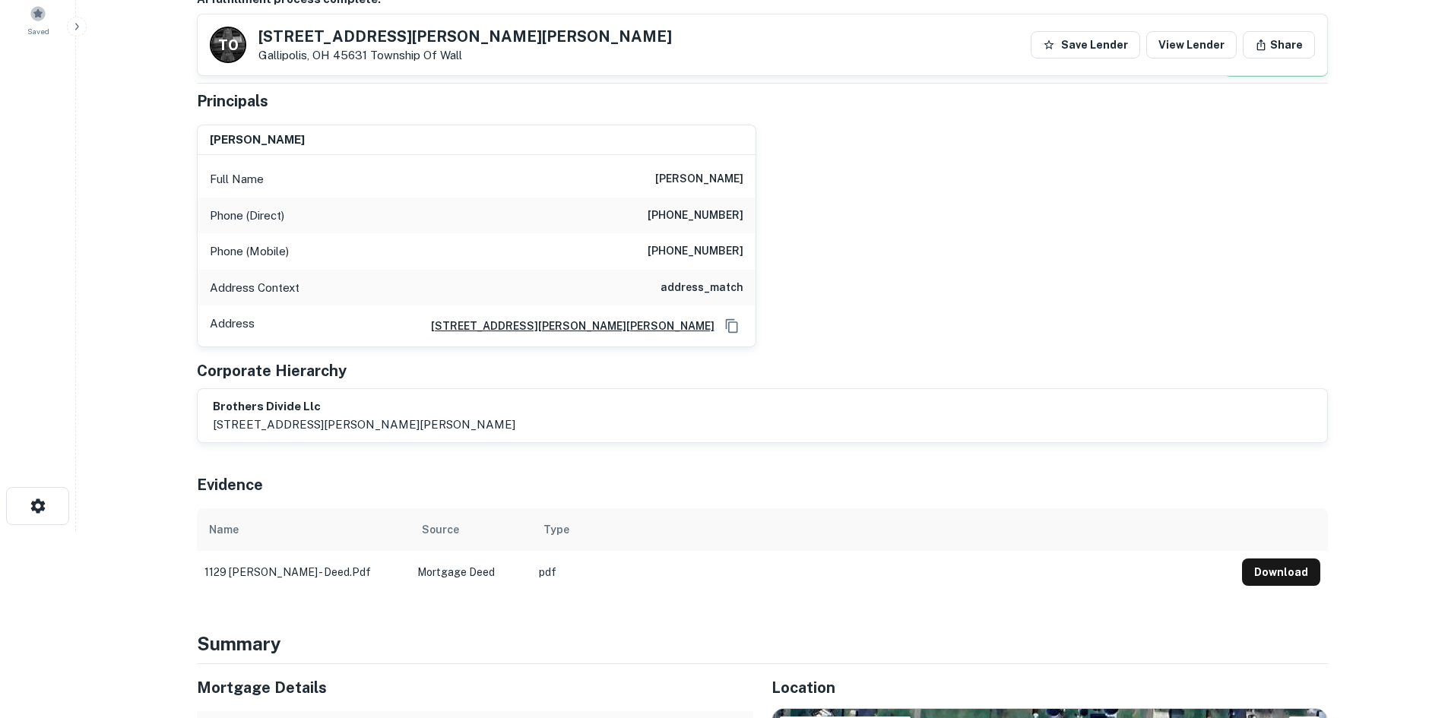
scroll to position [152, 0]
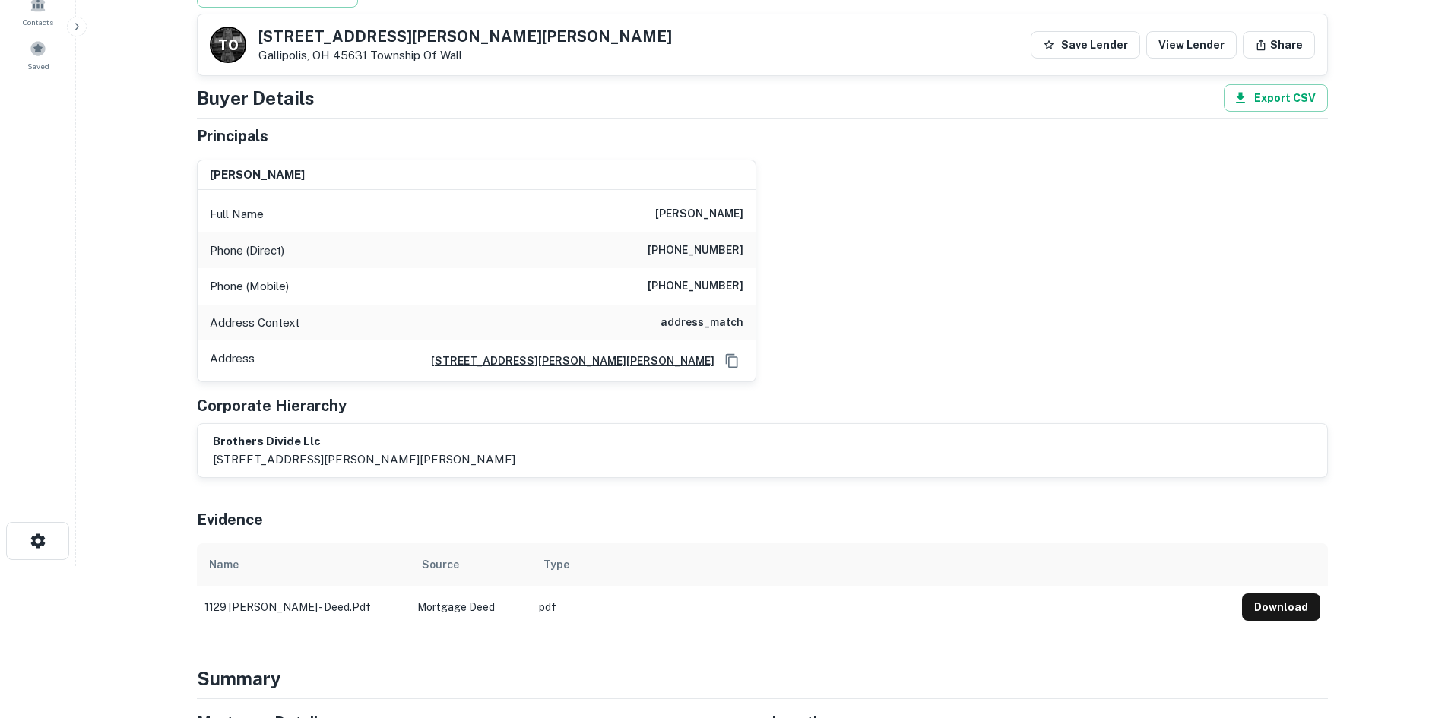
click at [686, 251] on h6 "[PHONE_NUMBER]" at bounding box center [696, 251] width 96 height 18
click at [687, 251] on h6 "[PHONE_NUMBER]" at bounding box center [696, 251] width 96 height 18
copy h6 "[PHONE_NUMBER]"
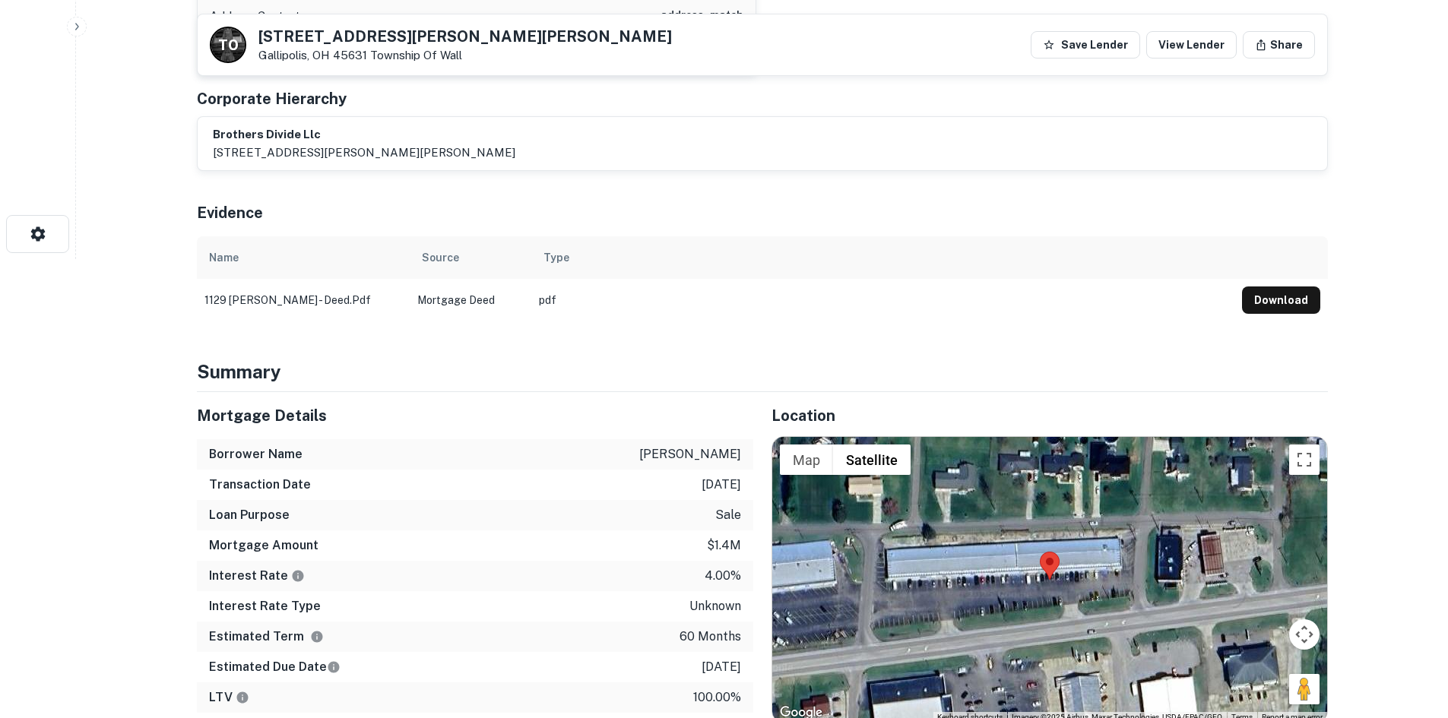
scroll to position [684, 0]
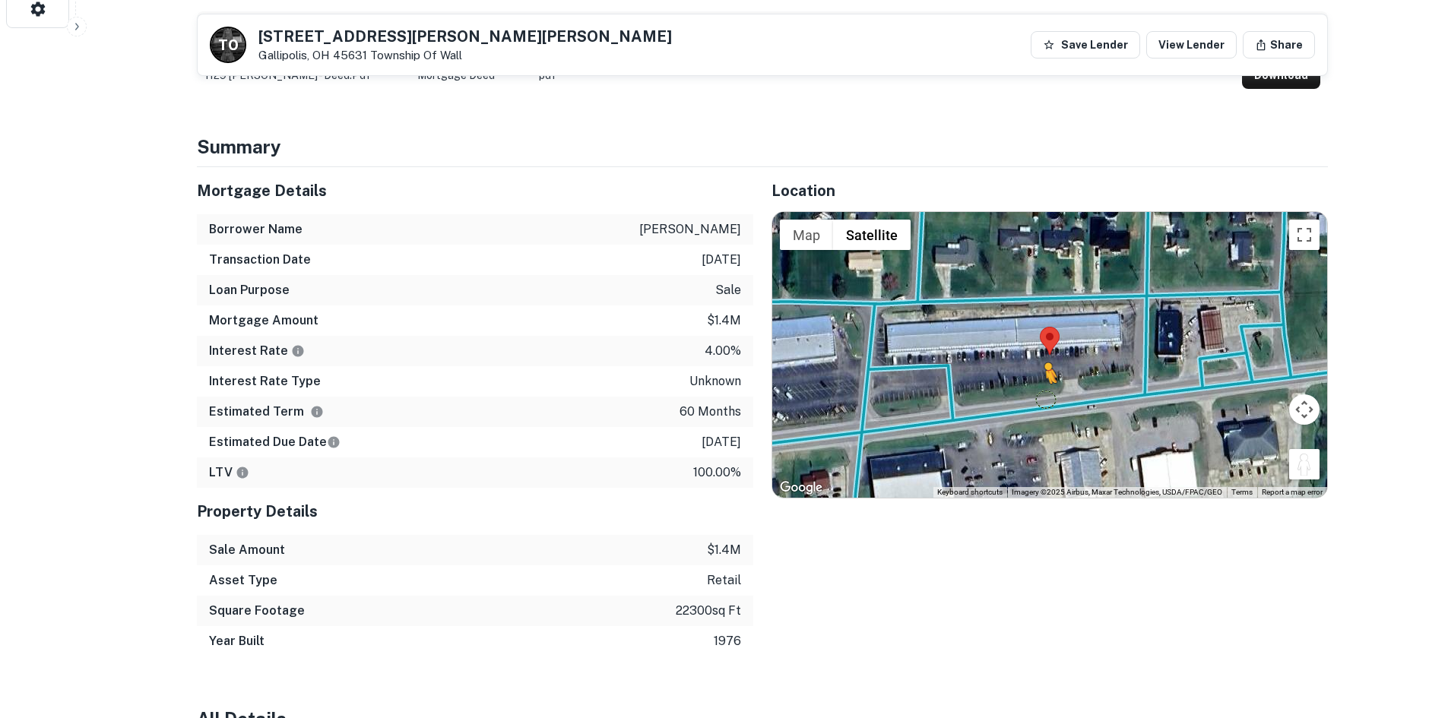
drag, startPoint x: 1299, startPoint y: 457, endPoint x: 1043, endPoint y: 398, distance: 263.0
click at [1043, 398] on div "To activate drag with keyboard, press Alt + Enter. Once in keyboard drag state,…" at bounding box center [1049, 355] width 555 height 286
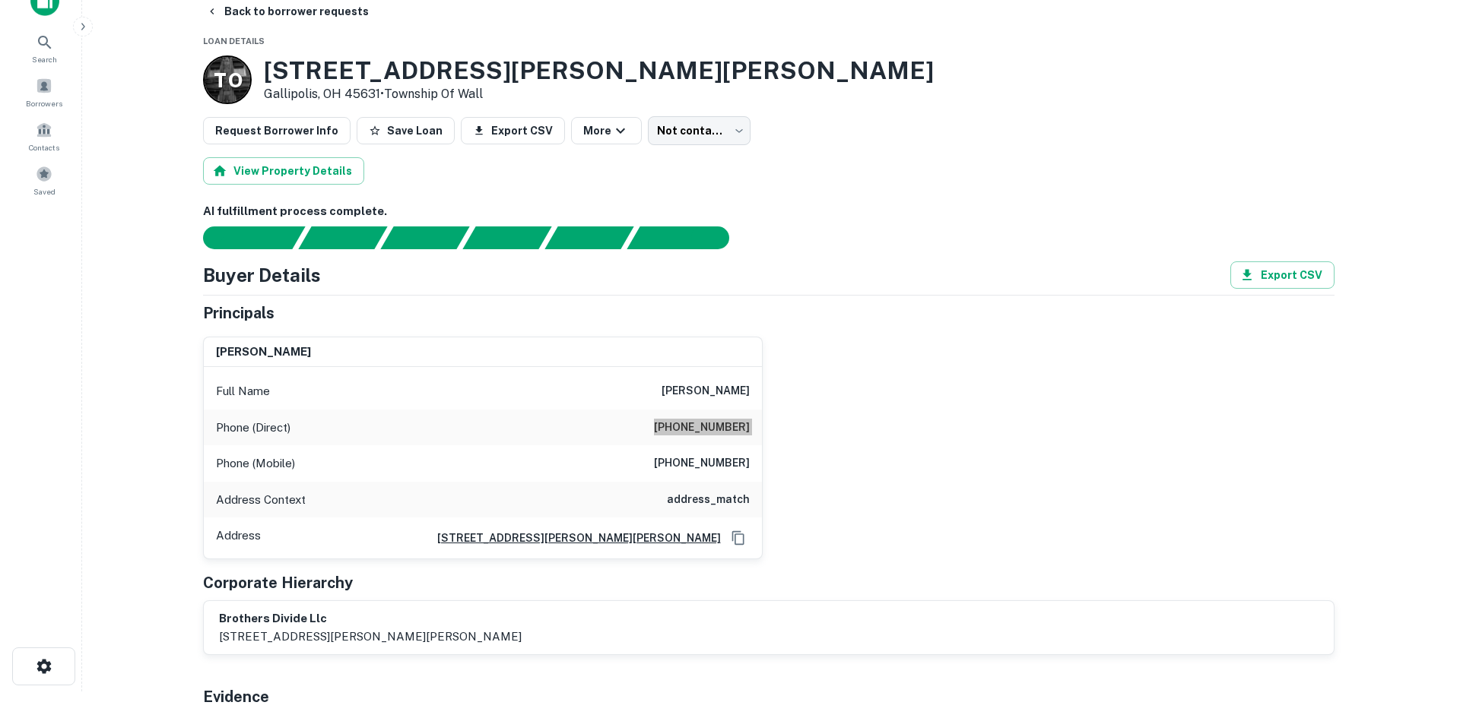
scroll to position [0, 0]
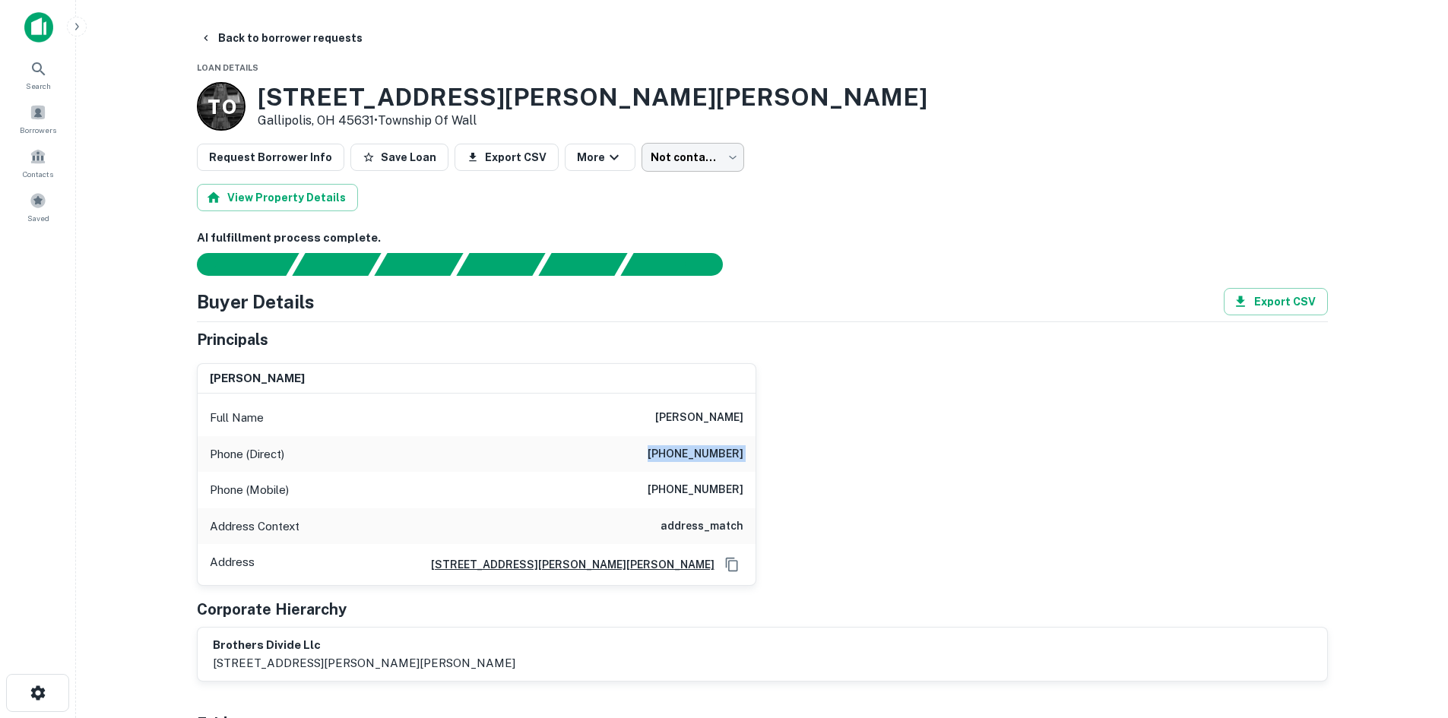
click at [693, 166] on body "Search Borrowers Contacts Saved Back to borrower requests Loan Details T O [STR…" at bounding box center [724, 359] width 1448 height 718
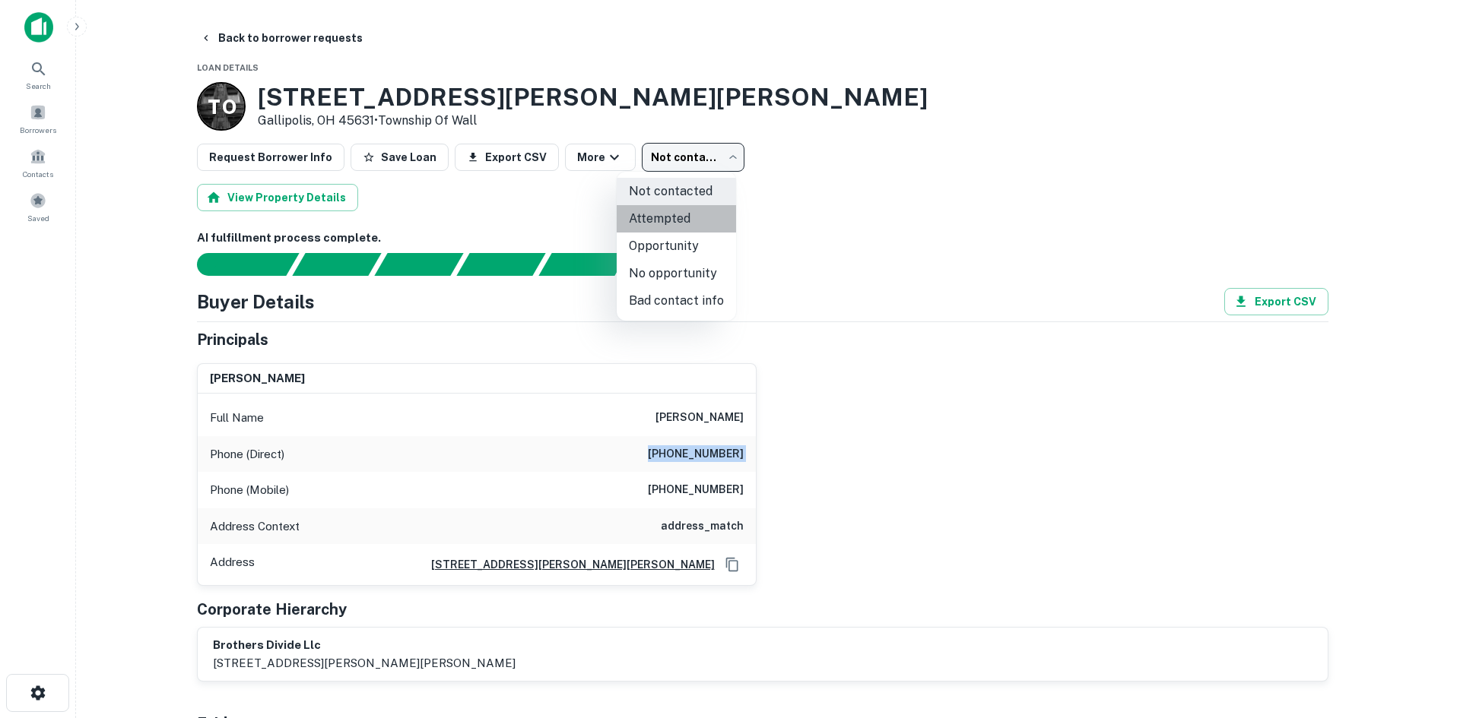
click at [702, 210] on li "Attempted" at bounding box center [676, 218] width 119 height 27
type input "*********"
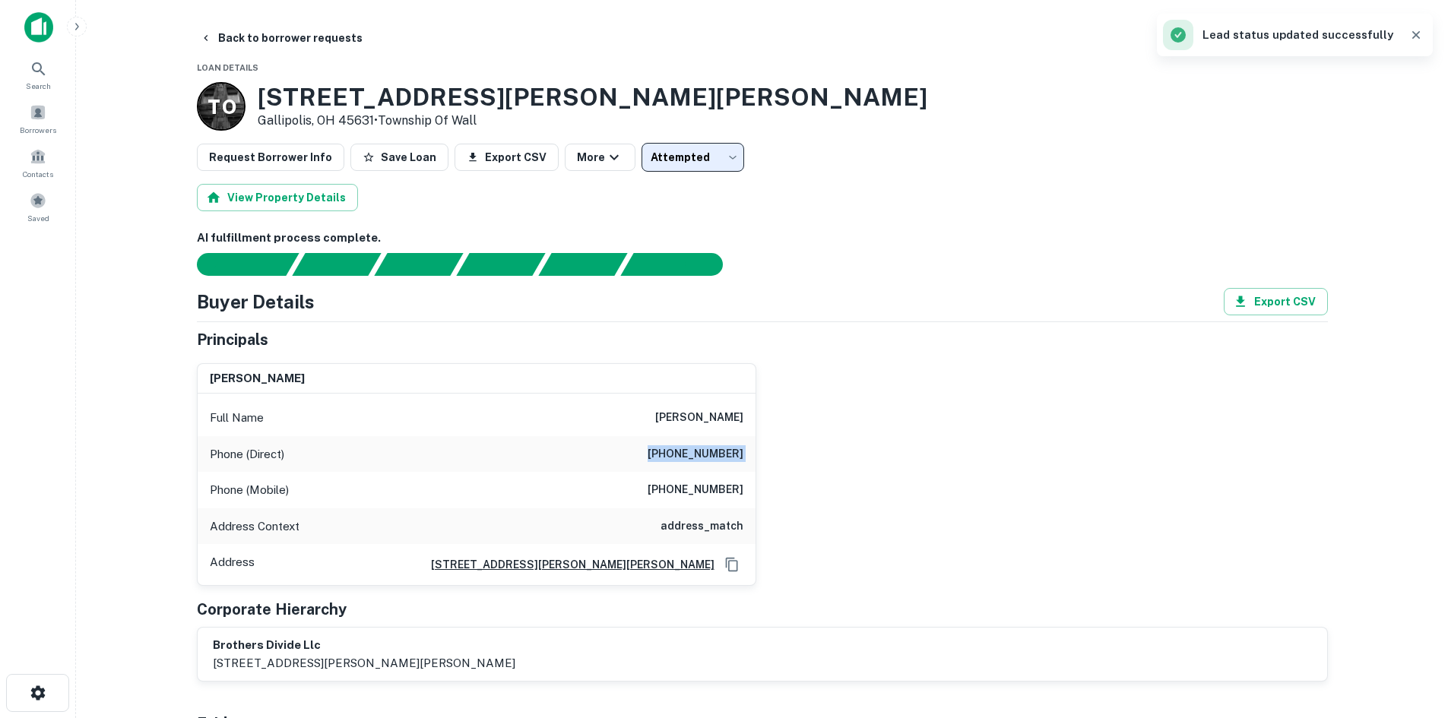
click at [304, 36] on button "Back to borrower requests" at bounding box center [281, 37] width 175 height 27
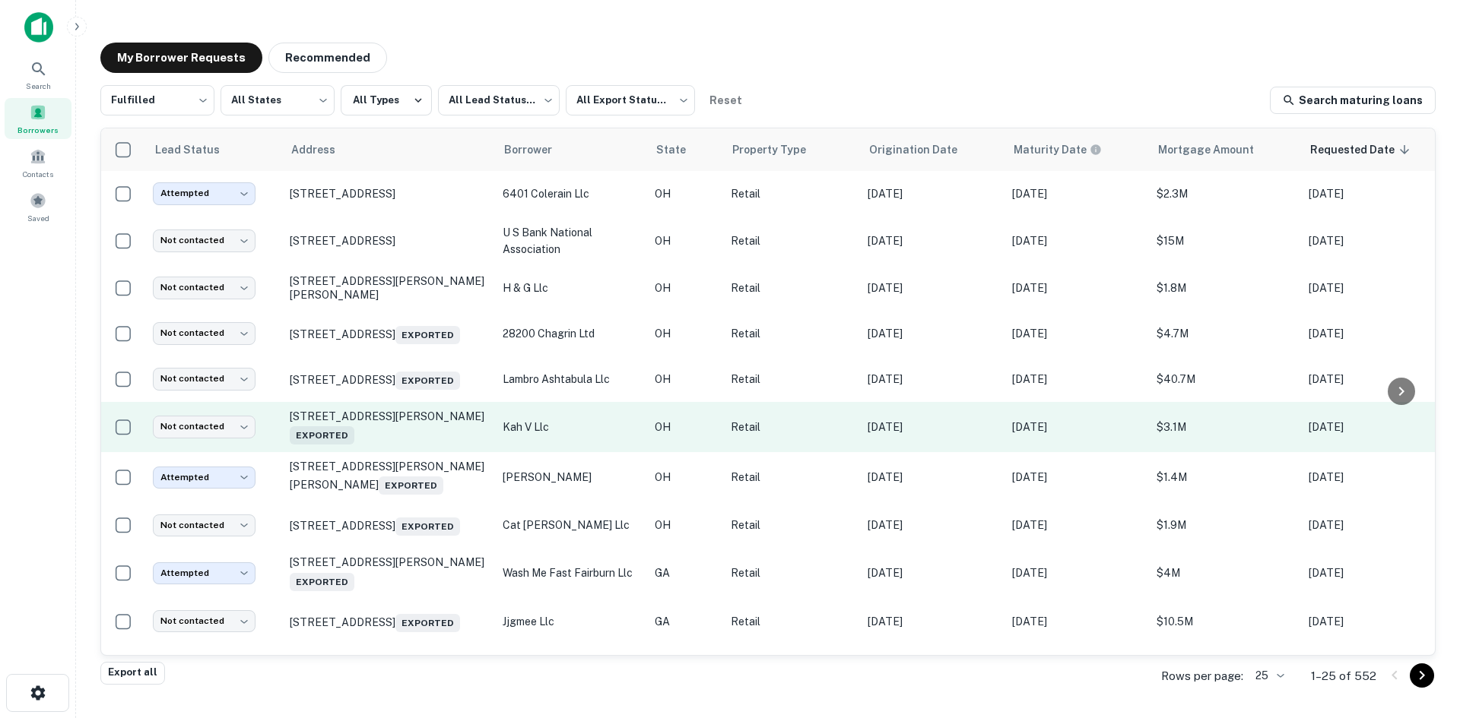
click at [388, 452] on td "[STREET_ADDRESS][PERSON_NAME] Exported" at bounding box center [388, 427] width 213 height 50
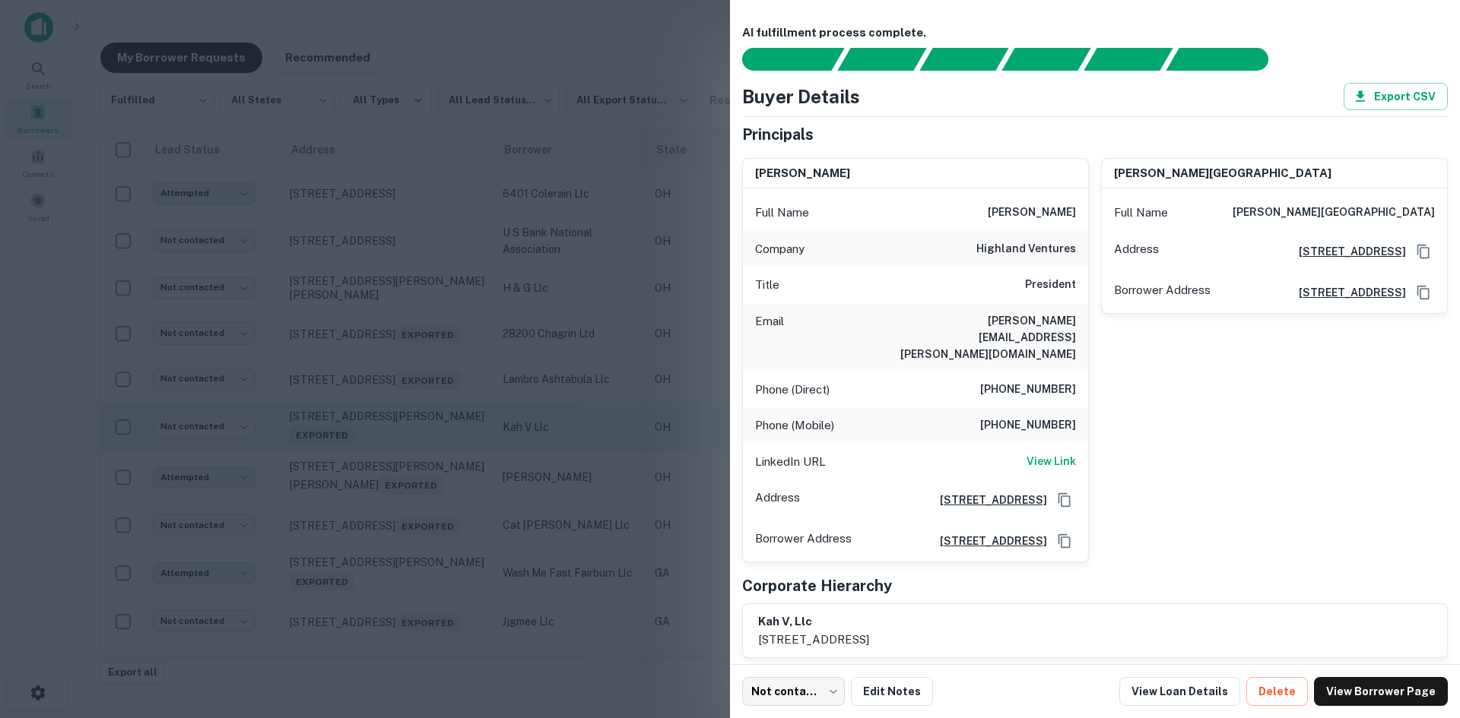
click at [388, 461] on div at bounding box center [730, 359] width 1460 height 718
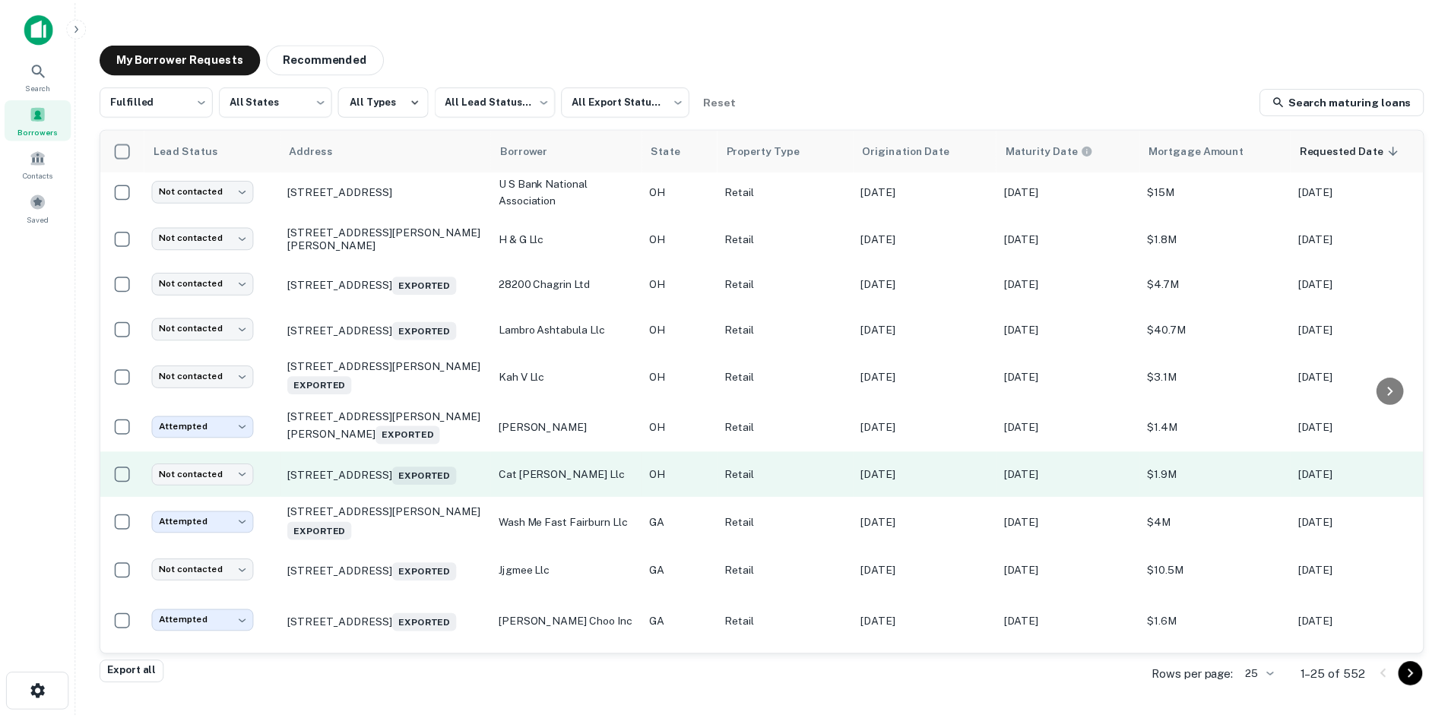
scroll to position [76, 0]
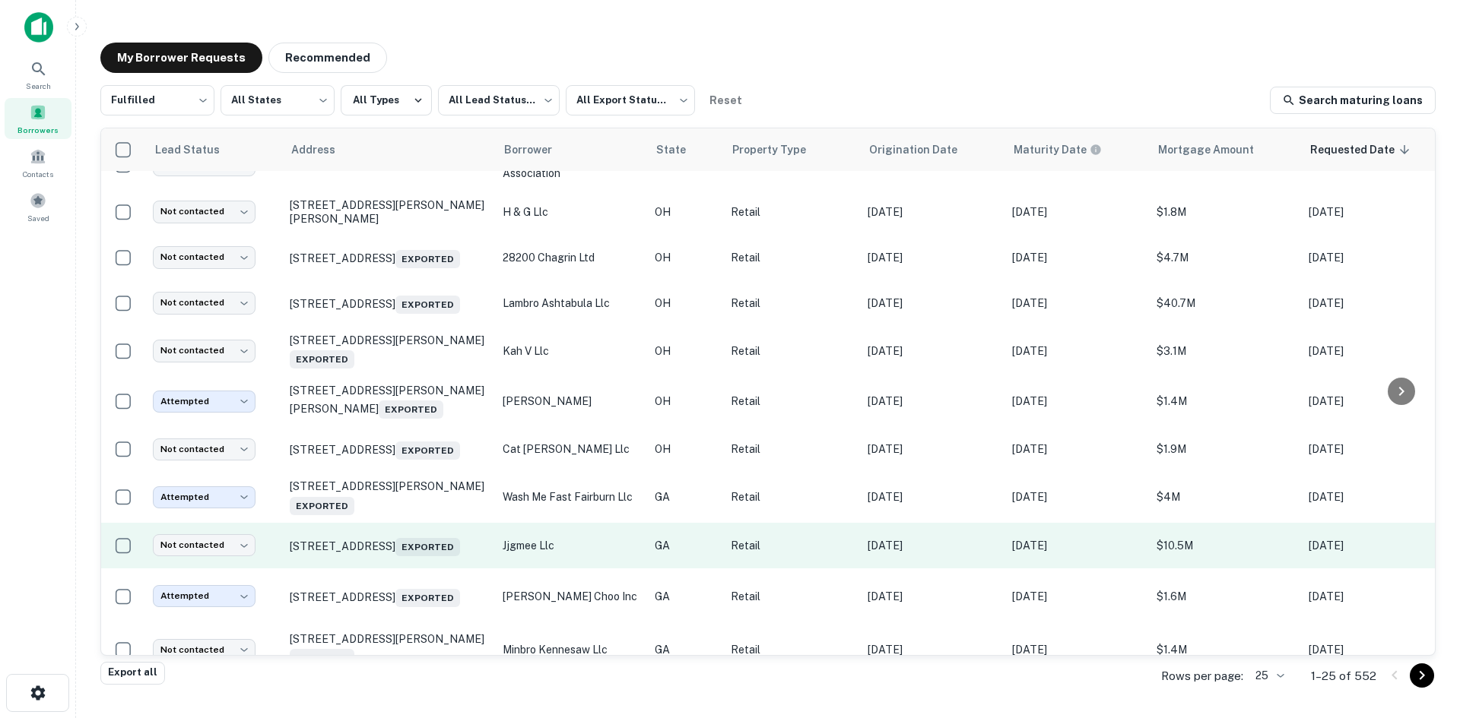
click at [399, 569] on td "[STREET_ADDRESS] Exported" at bounding box center [388, 546] width 213 height 46
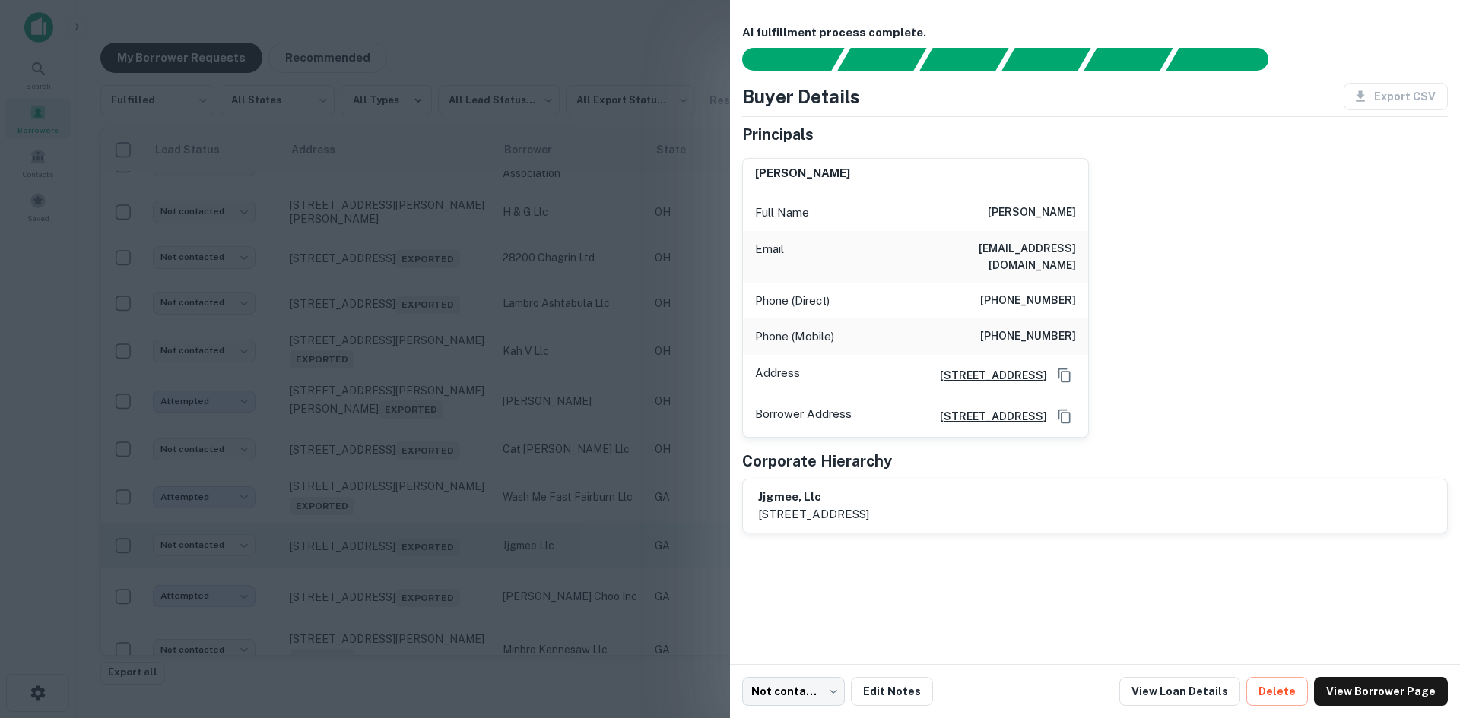
click at [399, 581] on div at bounding box center [730, 359] width 1460 height 718
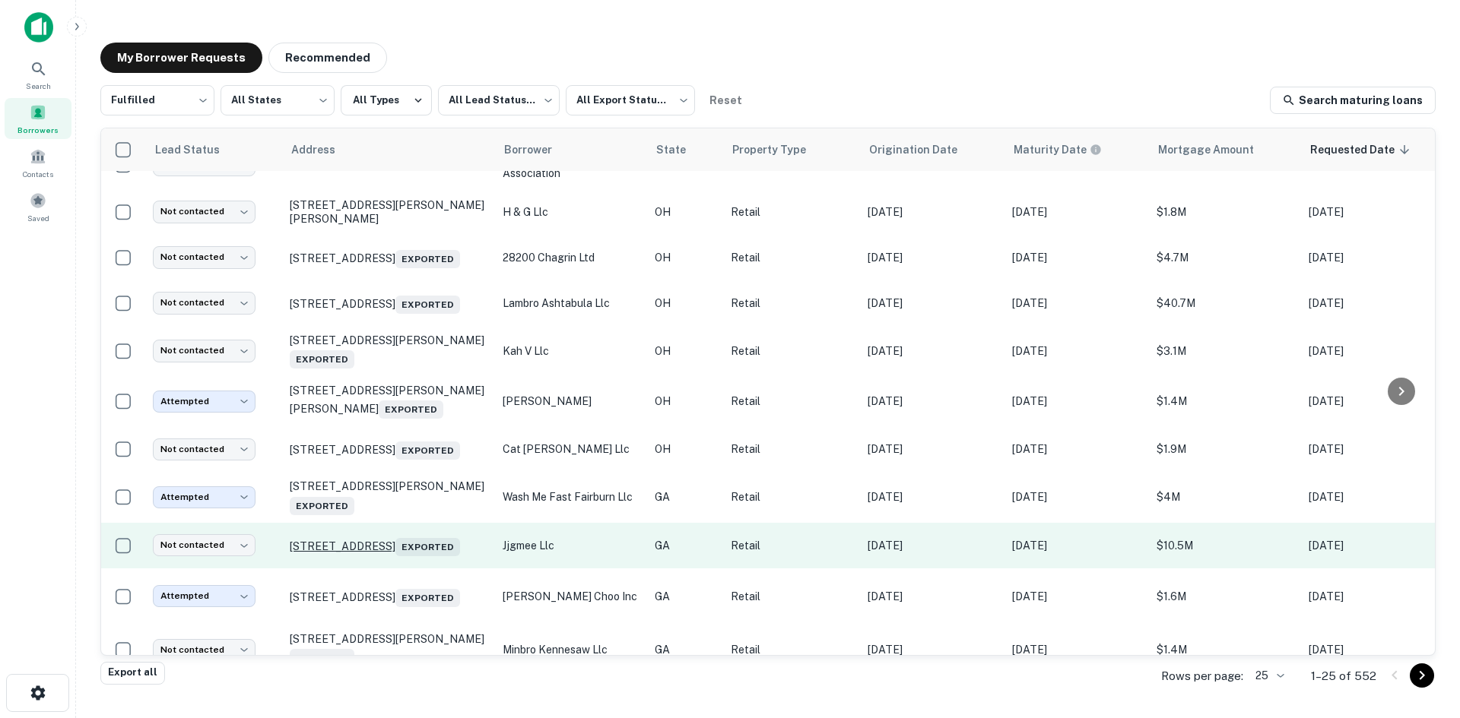
click at [391, 550] on p "[STREET_ADDRESS] Exported" at bounding box center [389, 545] width 198 height 21
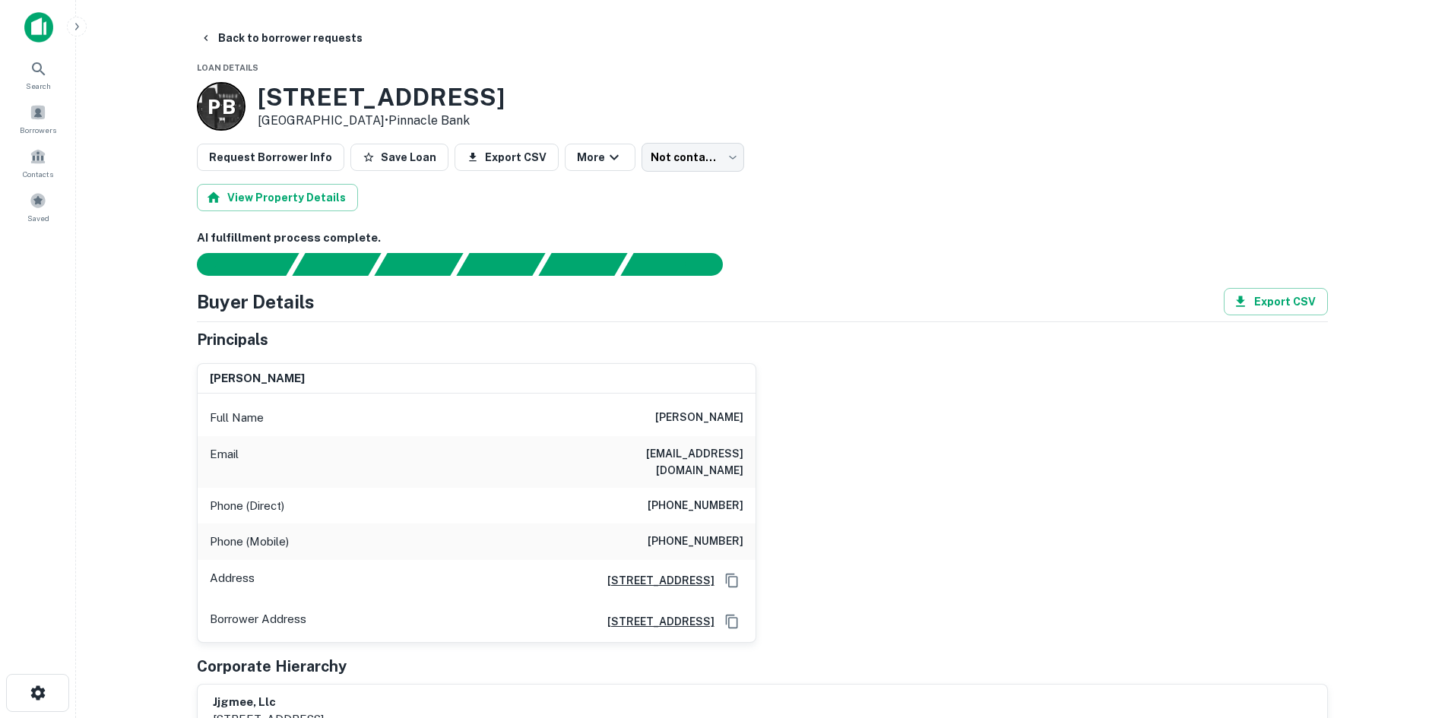
scroll to position [456, 0]
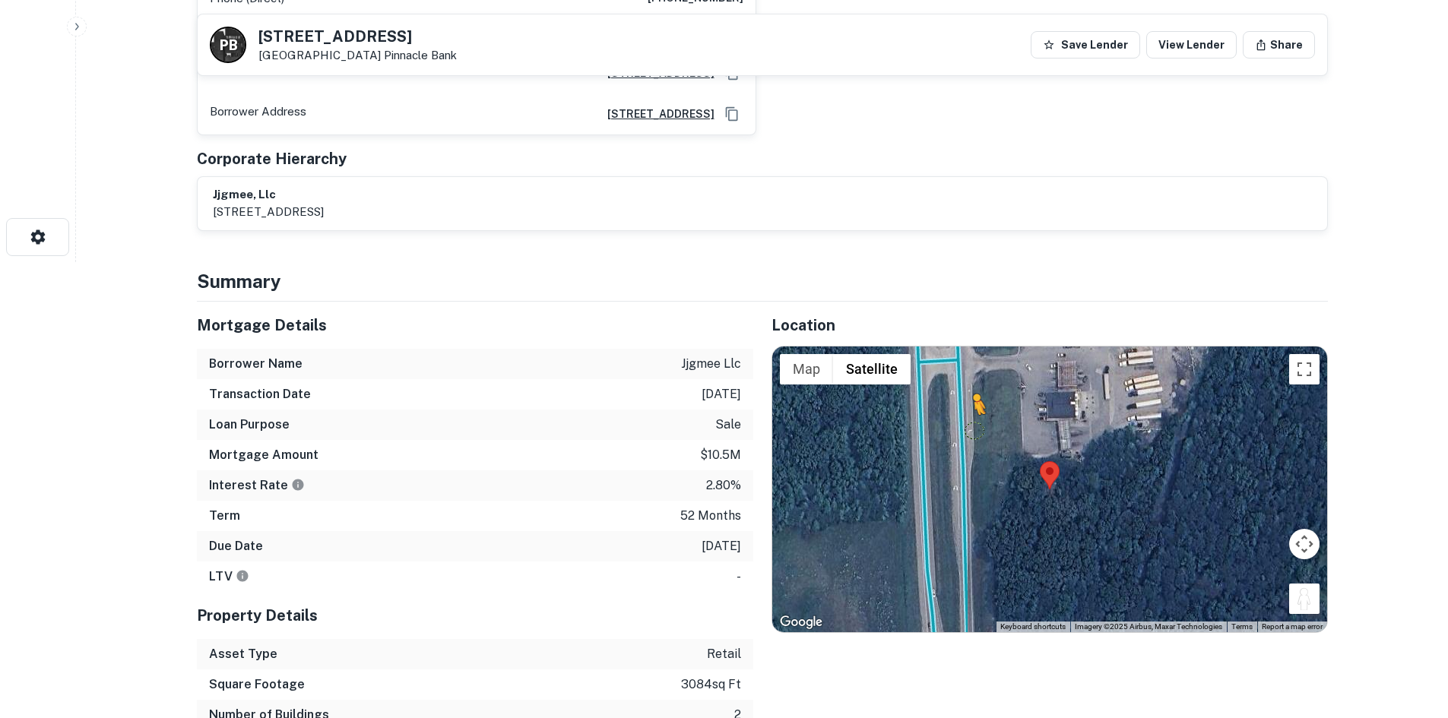
drag, startPoint x: 1293, startPoint y: 594, endPoint x: 974, endPoint y: 411, distance: 368.1
click at [974, 411] on div "To activate drag with keyboard, press Alt + Enter. Once in keyboard drag state,…" at bounding box center [1049, 490] width 555 height 286
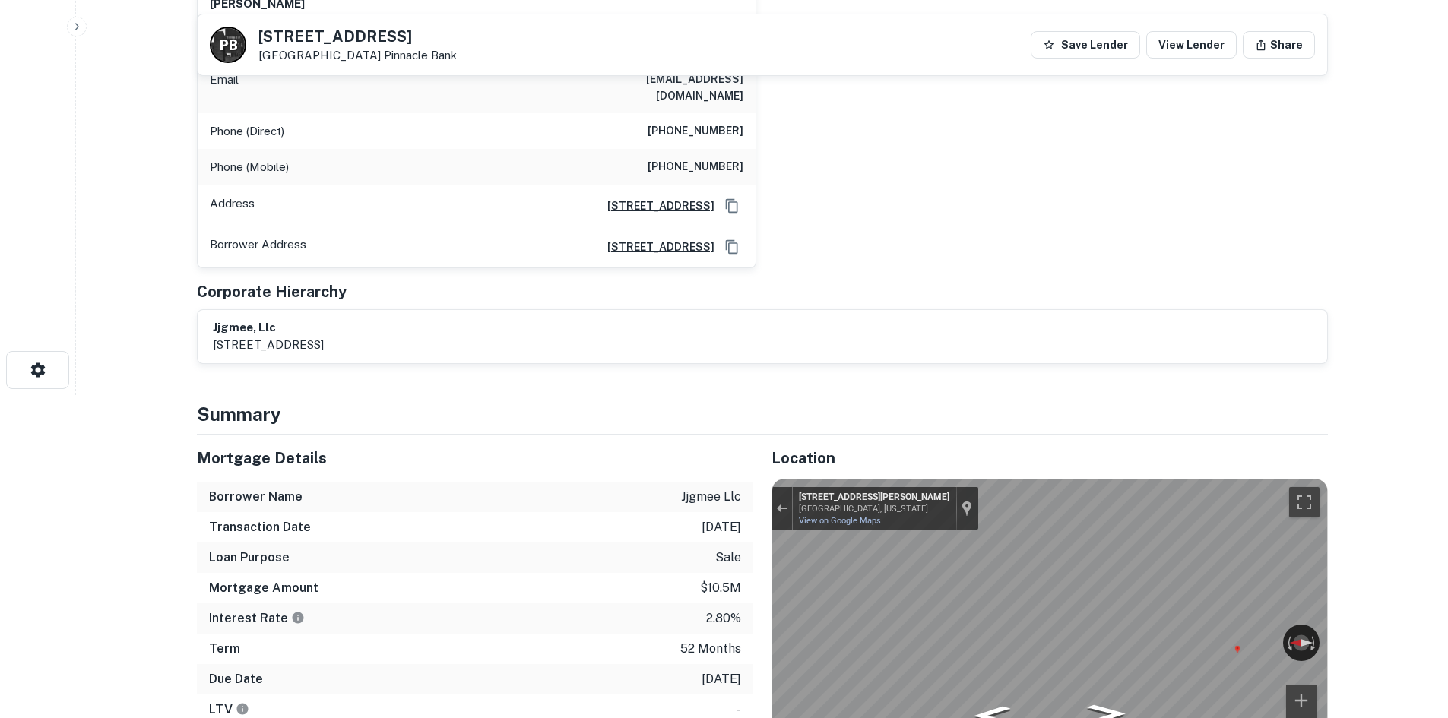
scroll to position [152, 0]
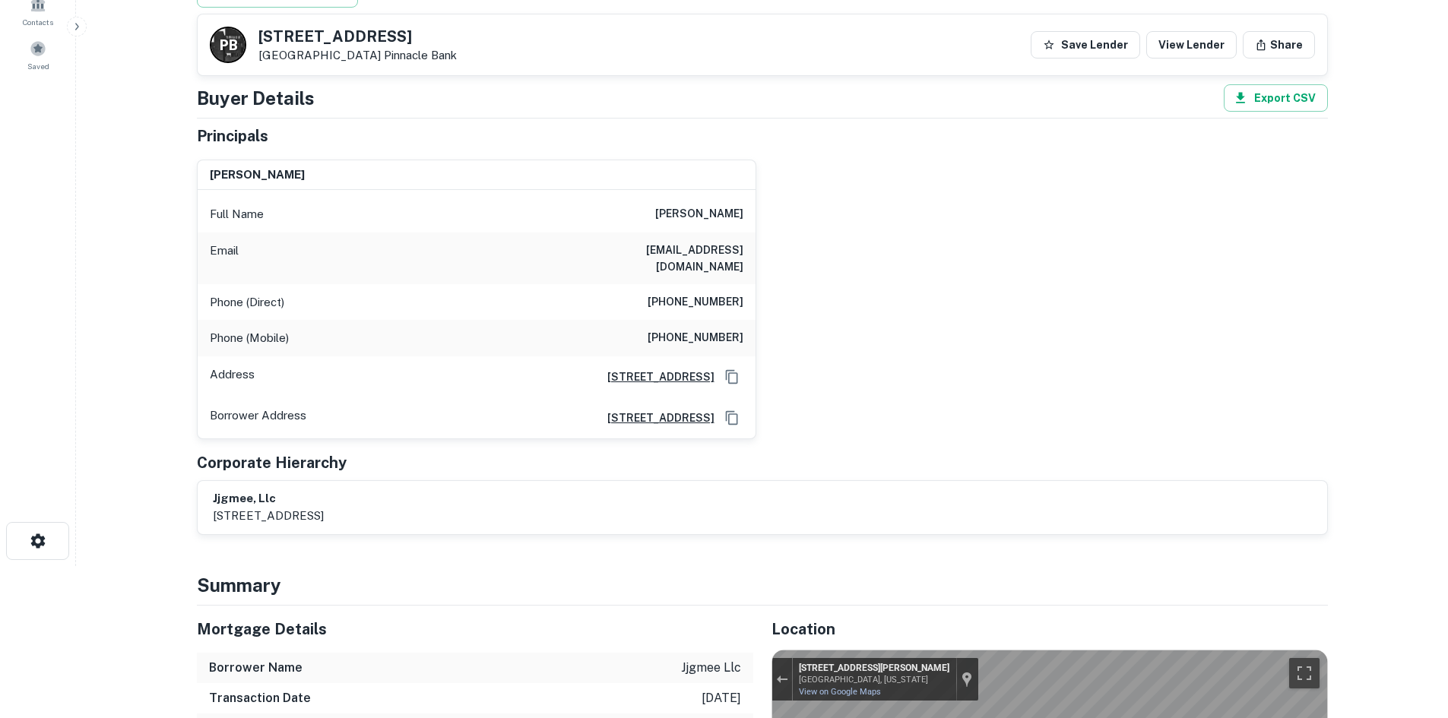
drag, startPoint x: 260, startPoint y: 36, endPoint x: 364, endPoint y: 65, distance: 108.1
click at [364, 65] on div "P B [STREET_ADDRESS] Pinnacle Bank Save Lender View Lender Share" at bounding box center [763, 44] width 1130 height 61
copy div "[STREET_ADDRESS]"
click at [700, 284] on div "Phone (Direct) [PHONE_NUMBER]" at bounding box center [477, 302] width 558 height 36
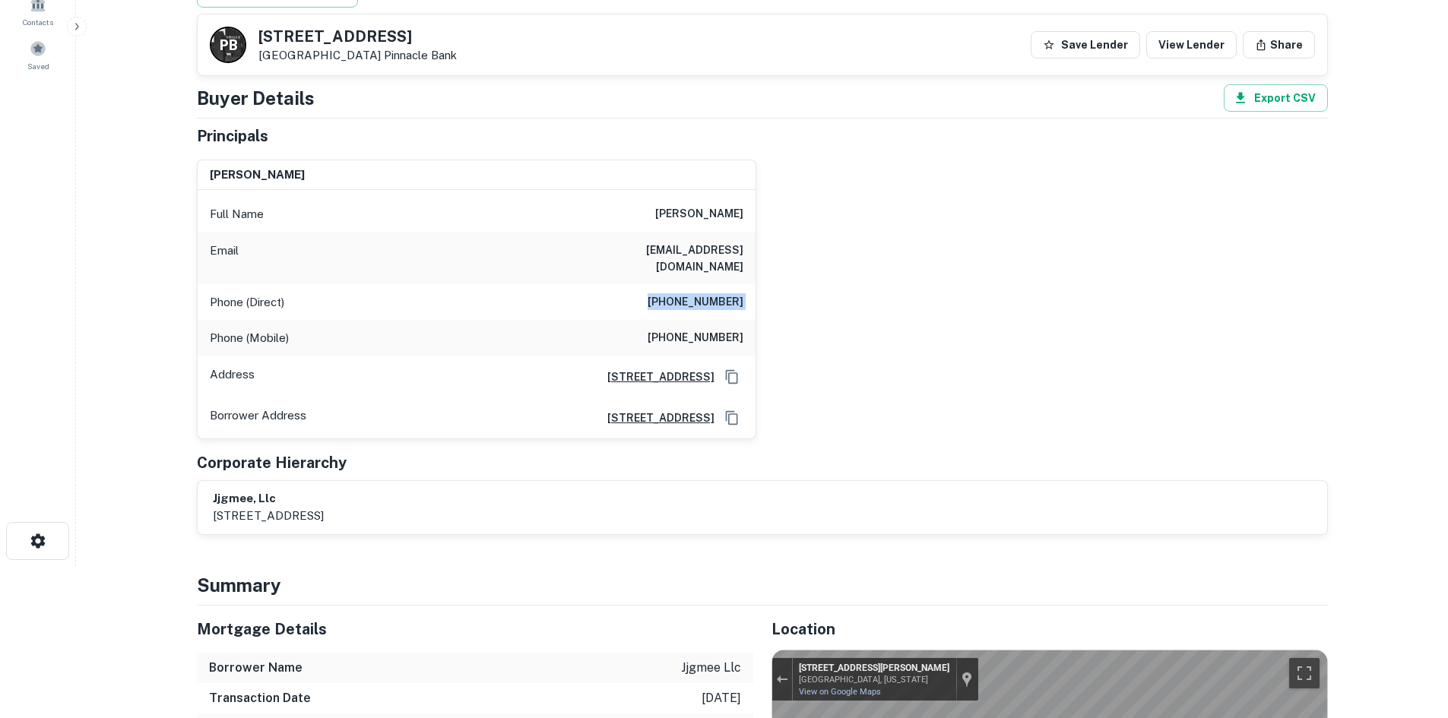
click at [700, 284] on div "Phone (Direct) [PHONE_NUMBER]" at bounding box center [477, 302] width 558 height 36
copy h6 "[PHONE_NUMBER]"
click at [696, 329] on h6 "[PHONE_NUMBER]" at bounding box center [696, 338] width 96 height 18
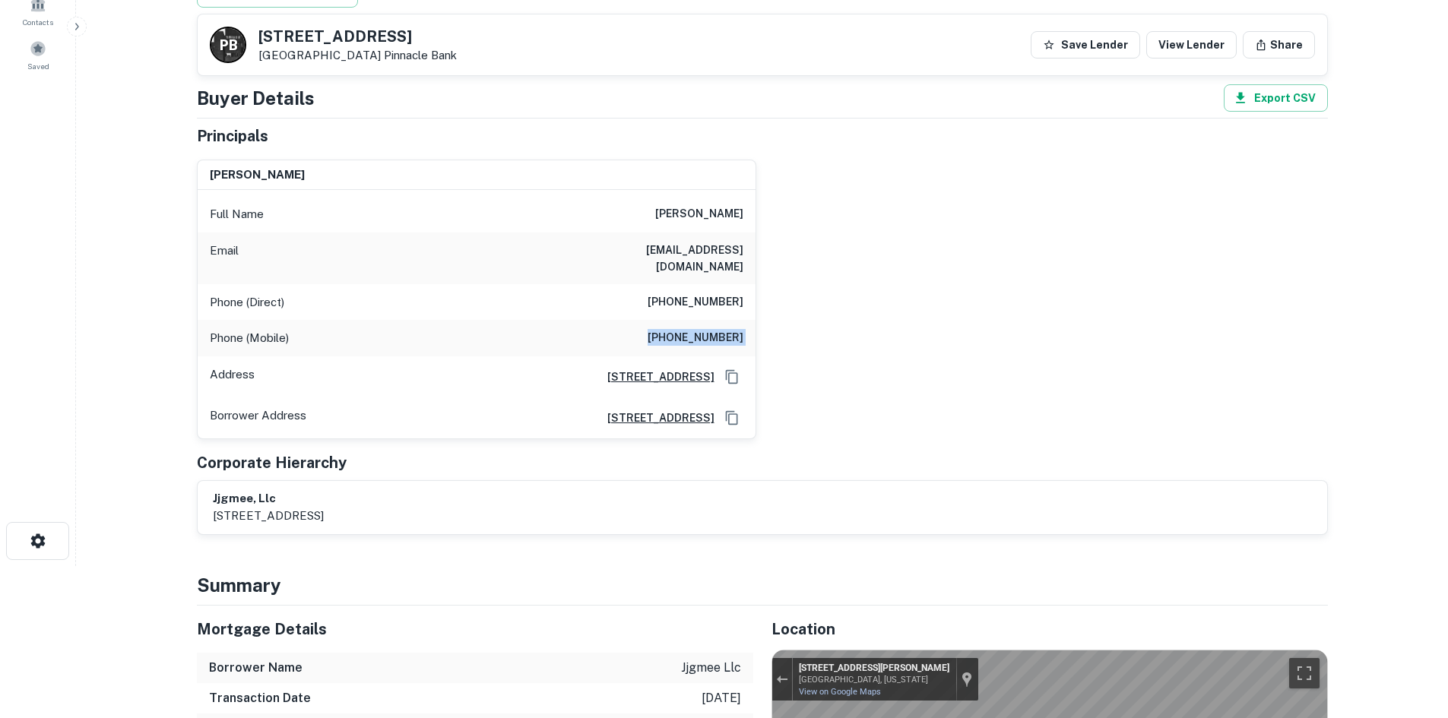
copy h6 "[PHONE_NUMBER]"
click at [693, 293] on h6 "[PHONE_NUMBER]" at bounding box center [696, 302] width 96 height 18
click at [692, 293] on h6 "[PHONE_NUMBER]" at bounding box center [696, 302] width 96 height 18
copy h6 "[PHONE_NUMBER]"
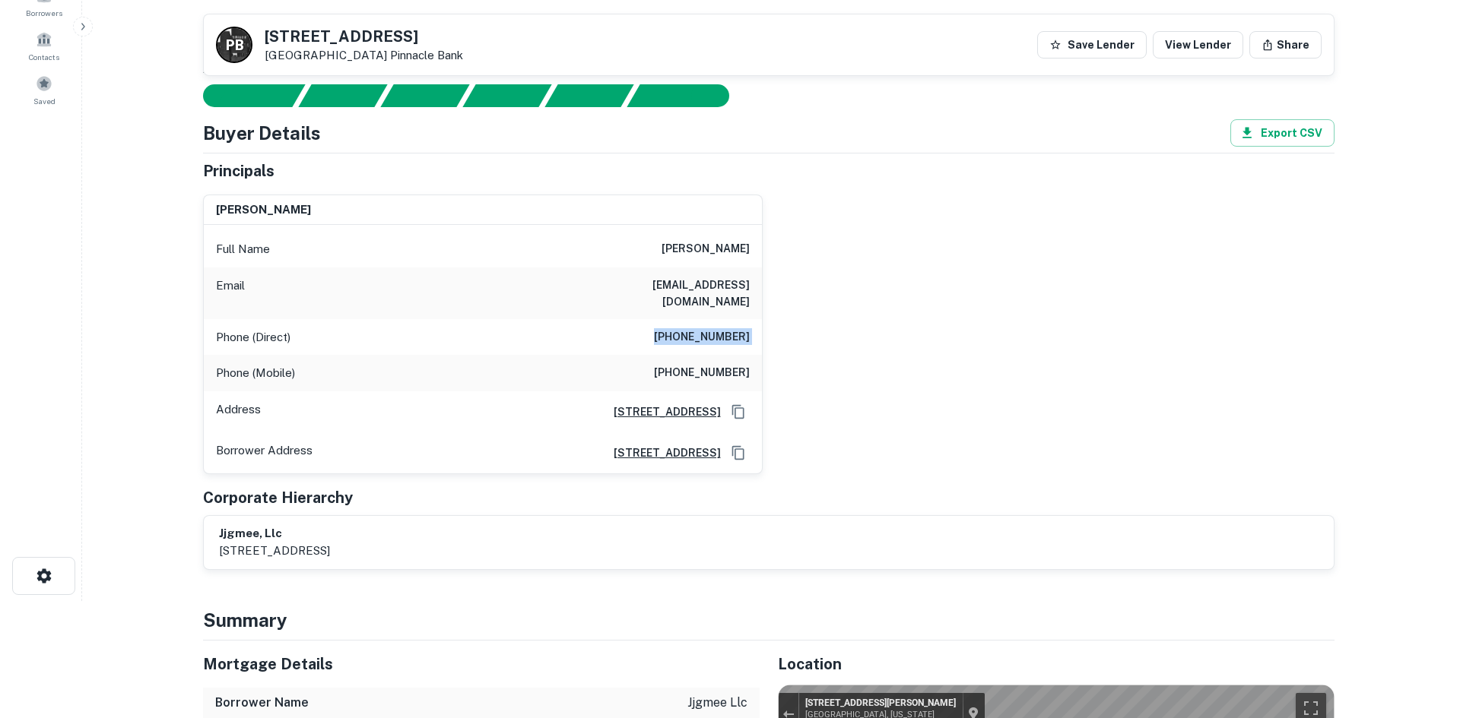
scroll to position [0, 0]
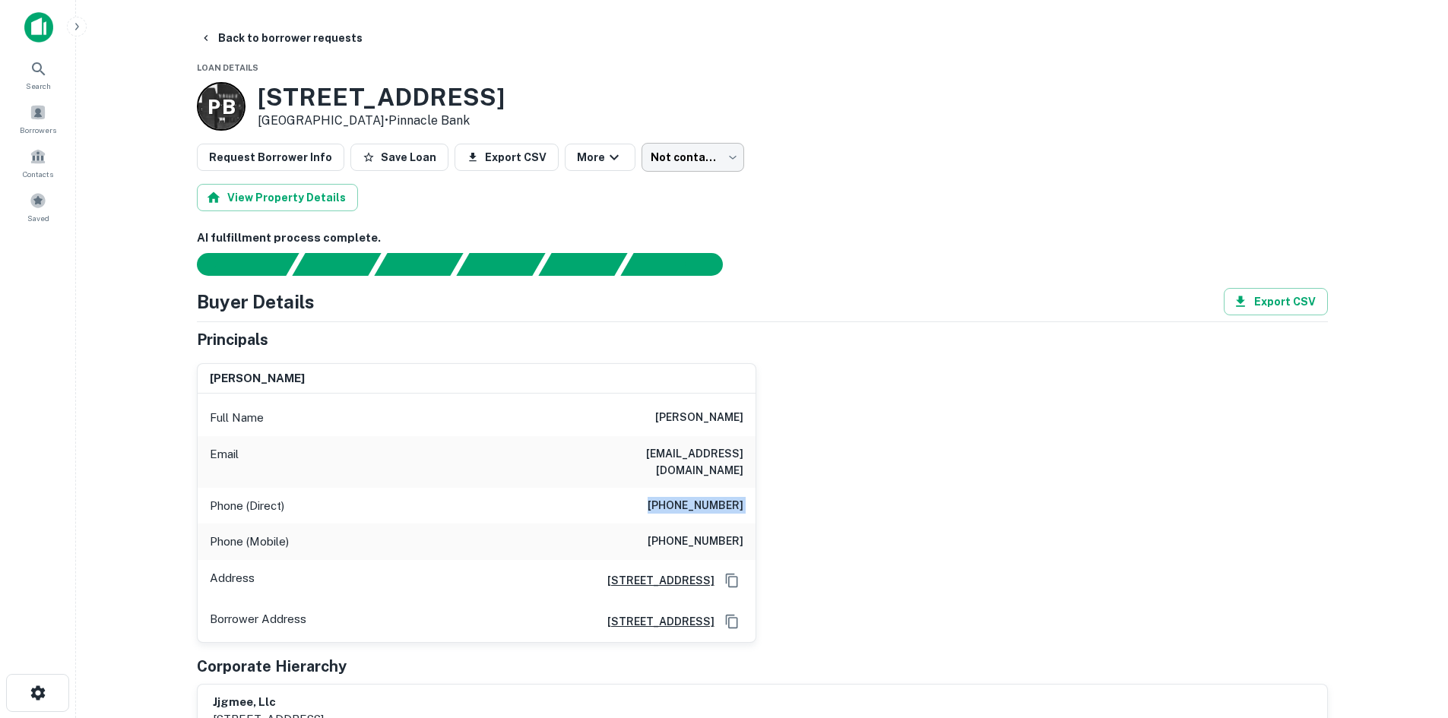
click at [668, 158] on body "Search Borrowers Contacts Saved Back to borrower requests Loan Details P B [STR…" at bounding box center [724, 359] width 1448 height 718
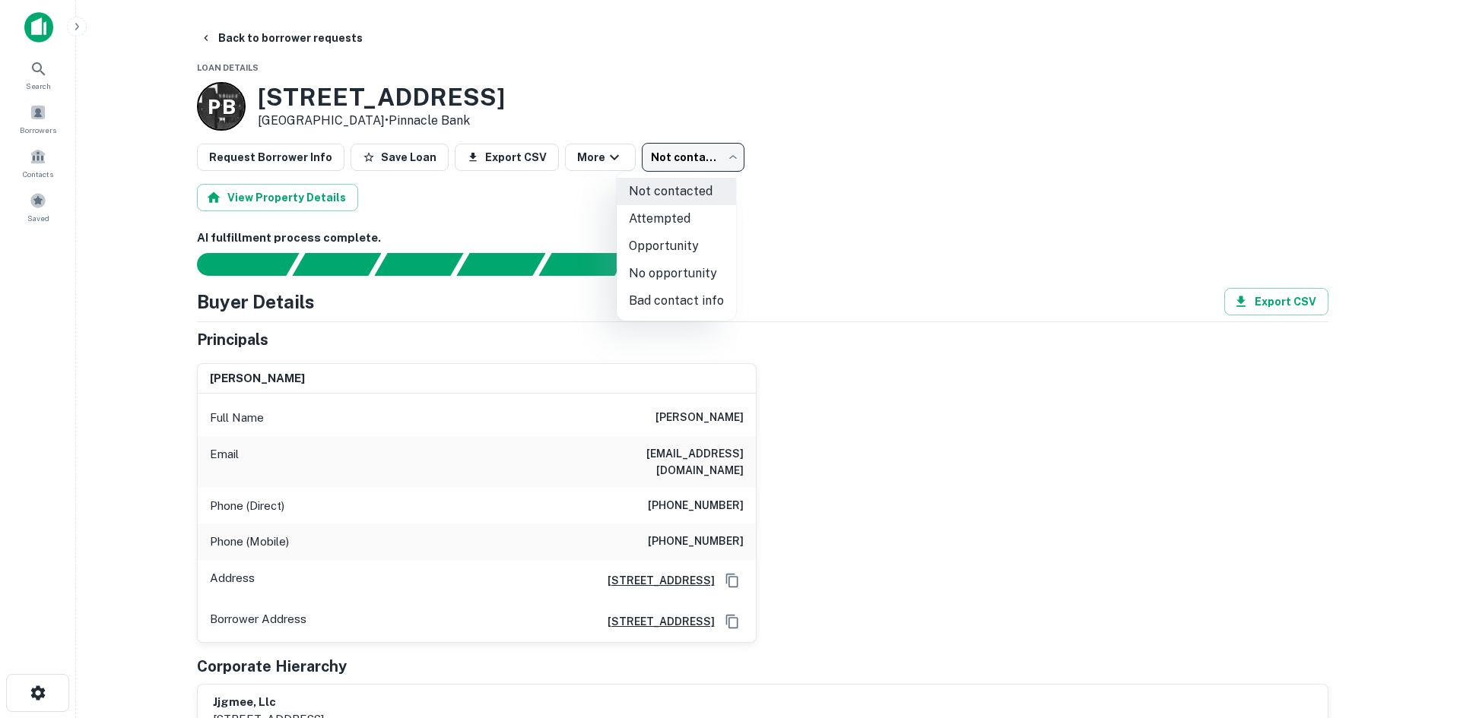
drag, startPoint x: 818, startPoint y: 185, endPoint x: 776, endPoint y: 281, distance: 104.5
click at [819, 185] on div at bounding box center [730, 359] width 1460 height 718
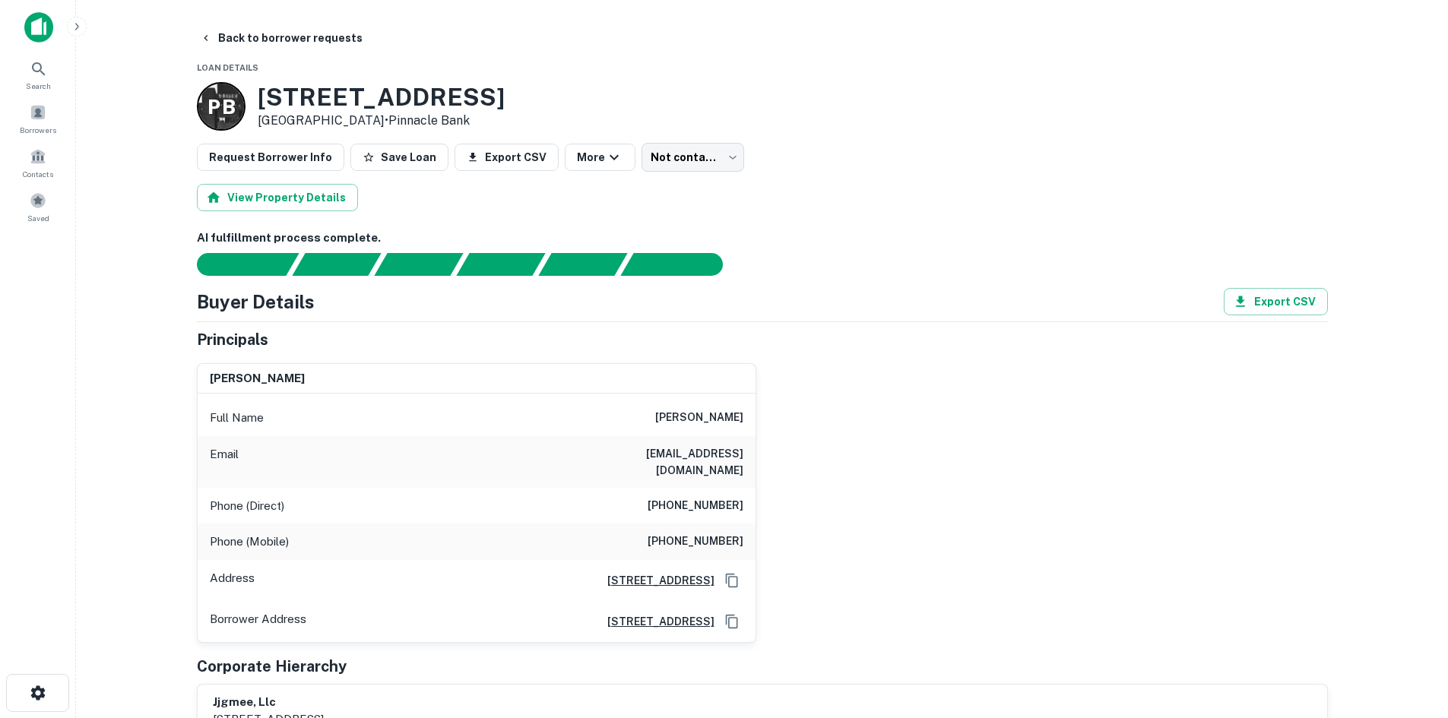
drag, startPoint x: 664, startPoint y: 416, endPoint x: 746, endPoint y: 417, distance: 82.1
click at [746, 417] on div "Full Name [PERSON_NAME]" at bounding box center [477, 418] width 558 height 36
copy h6 "[PERSON_NAME]"
click at [661, 157] on body "Search Borrowers Contacts Saved Back to borrower requests Loan Details P B [STR…" at bounding box center [724, 359] width 1448 height 718
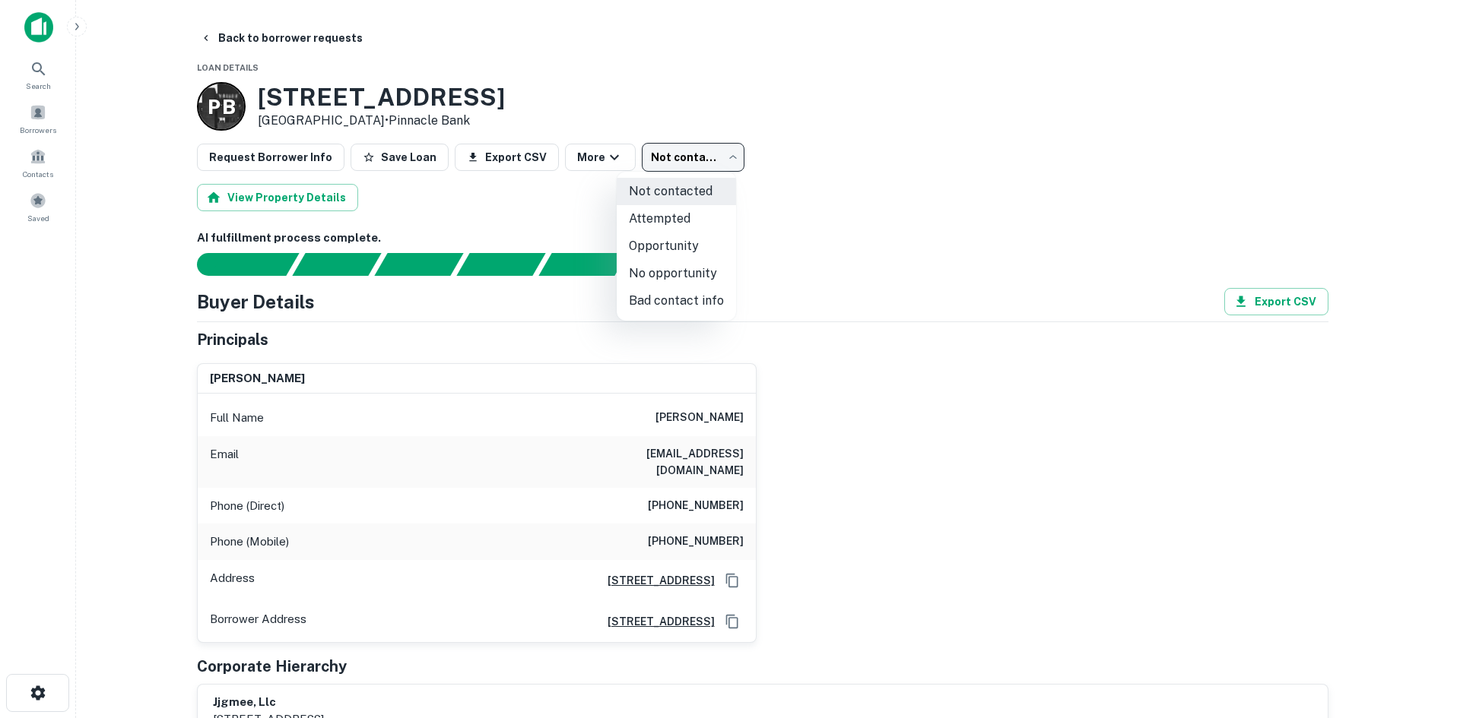
click at [655, 211] on li "Attempted" at bounding box center [676, 218] width 119 height 27
type input "*********"
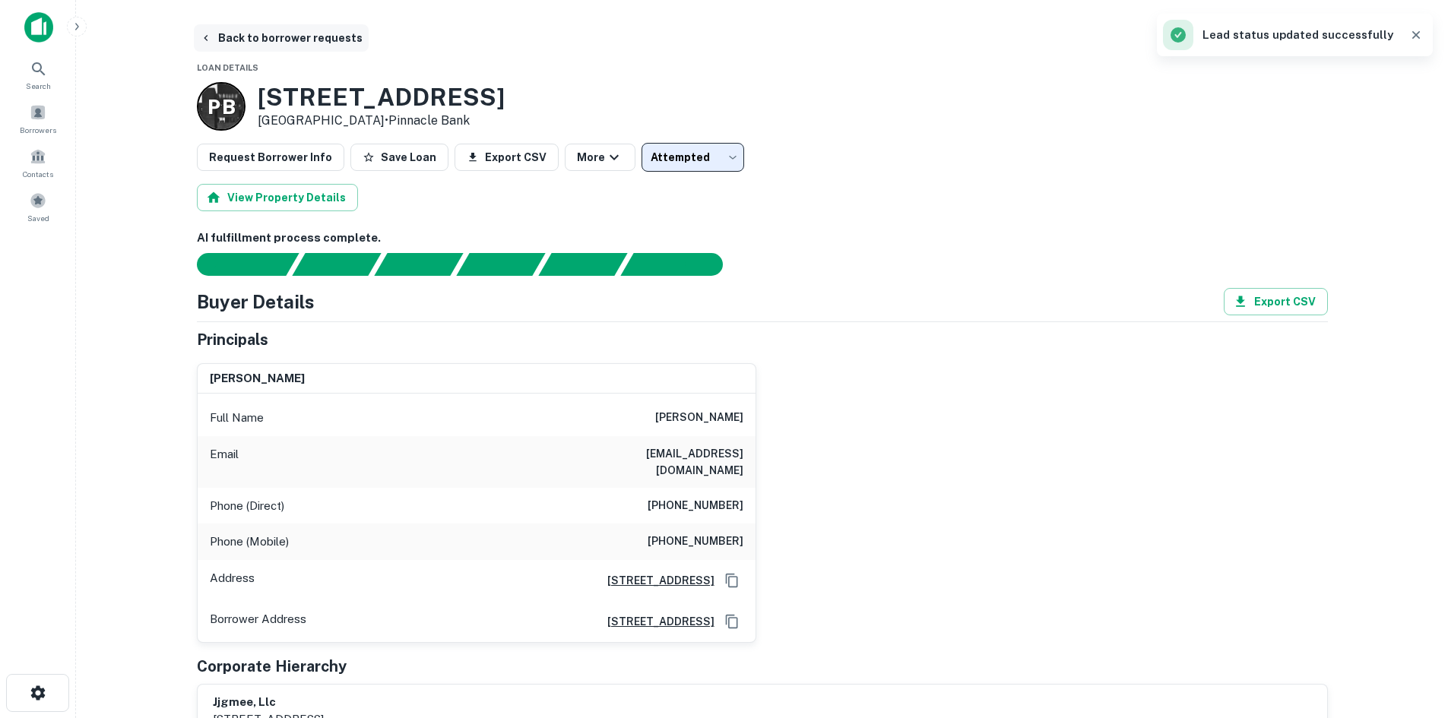
click at [306, 32] on button "Back to borrower requests" at bounding box center [281, 37] width 175 height 27
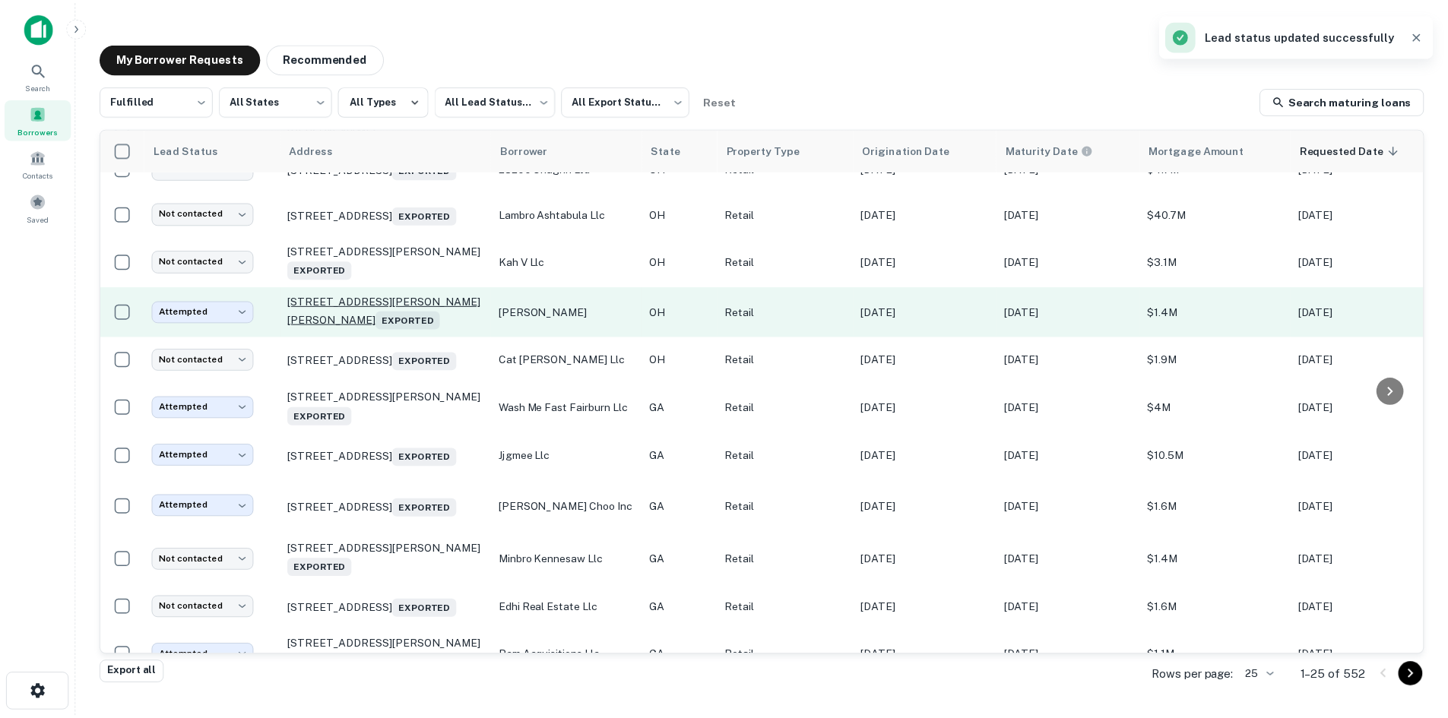
scroll to position [304, 0]
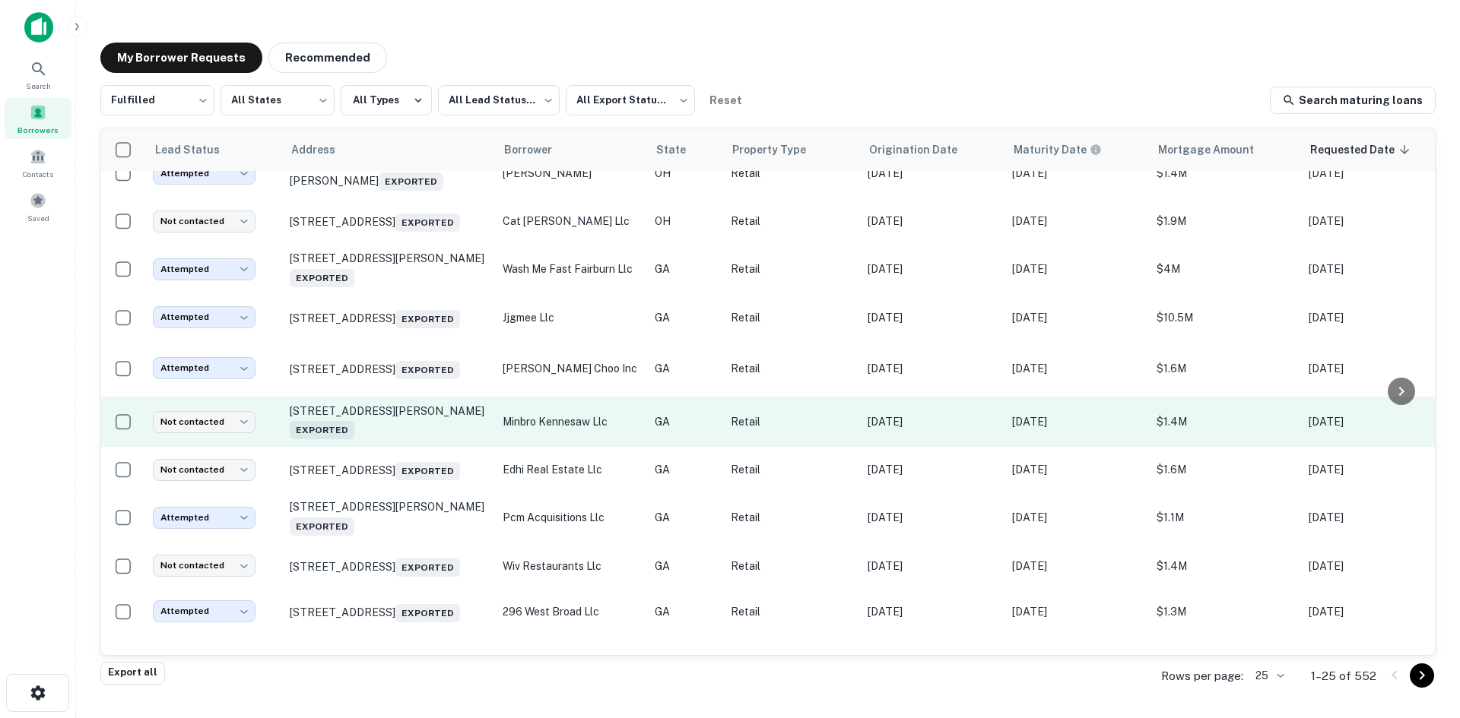
click at [406, 447] on td "[STREET_ADDRESS][PERSON_NAME] Exported" at bounding box center [388, 422] width 213 height 50
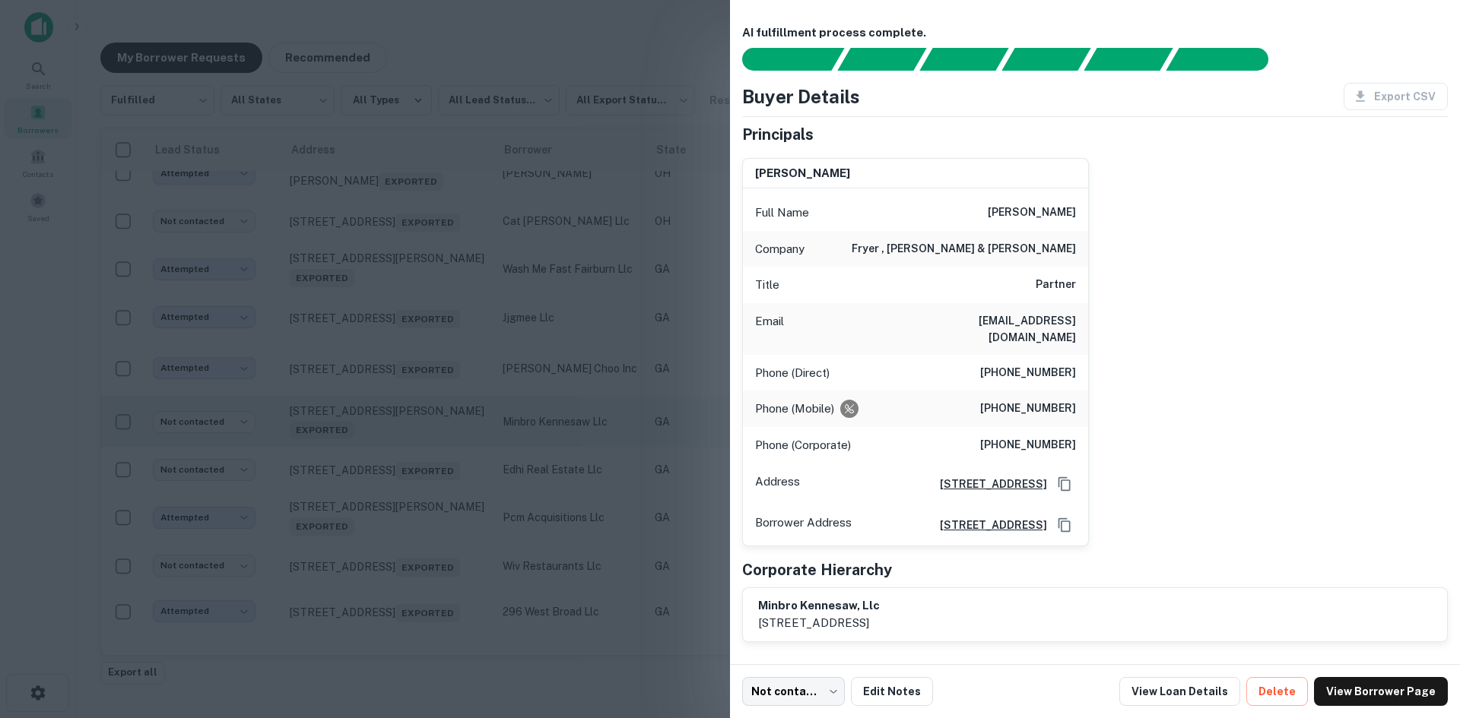
click at [406, 454] on div at bounding box center [730, 359] width 1460 height 718
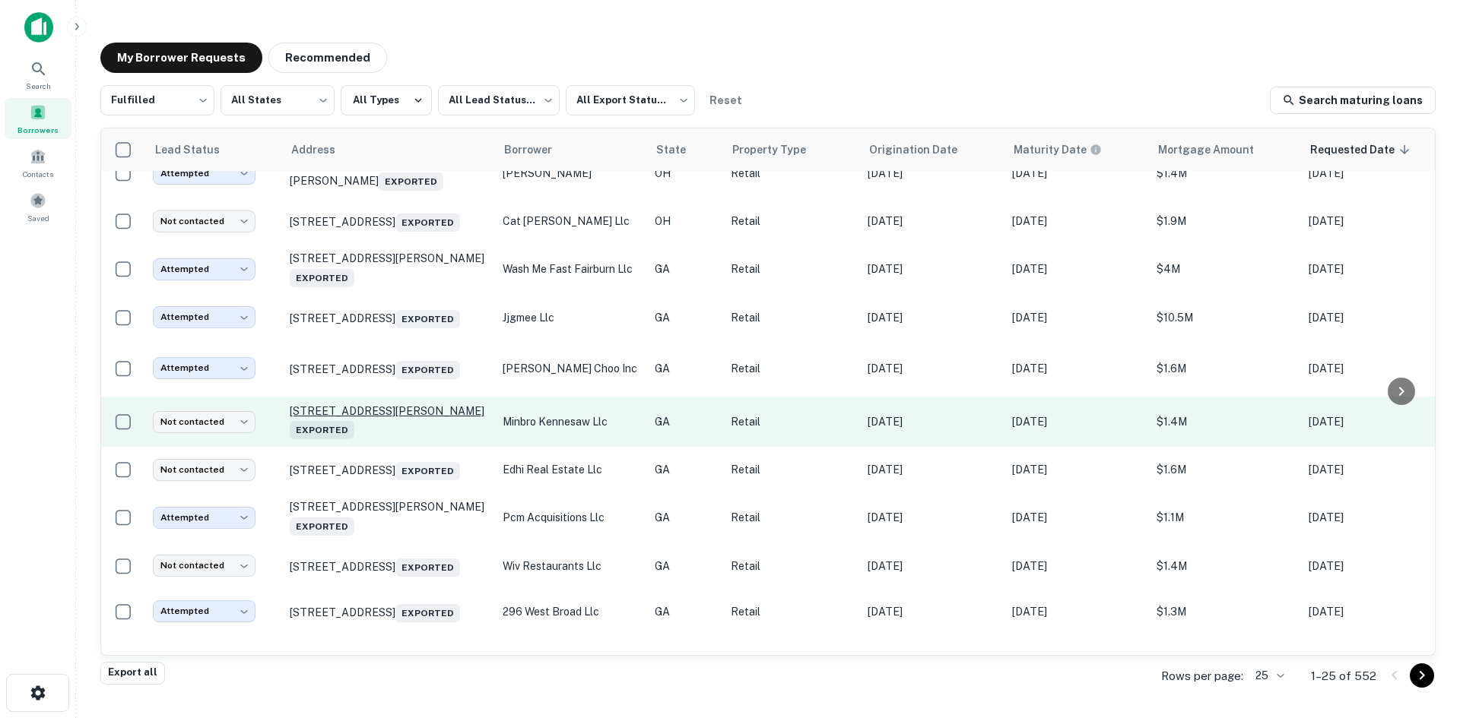
click at [401, 429] on p "[STREET_ADDRESS][PERSON_NAME] Exported" at bounding box center [389, 421] width 198 height 35
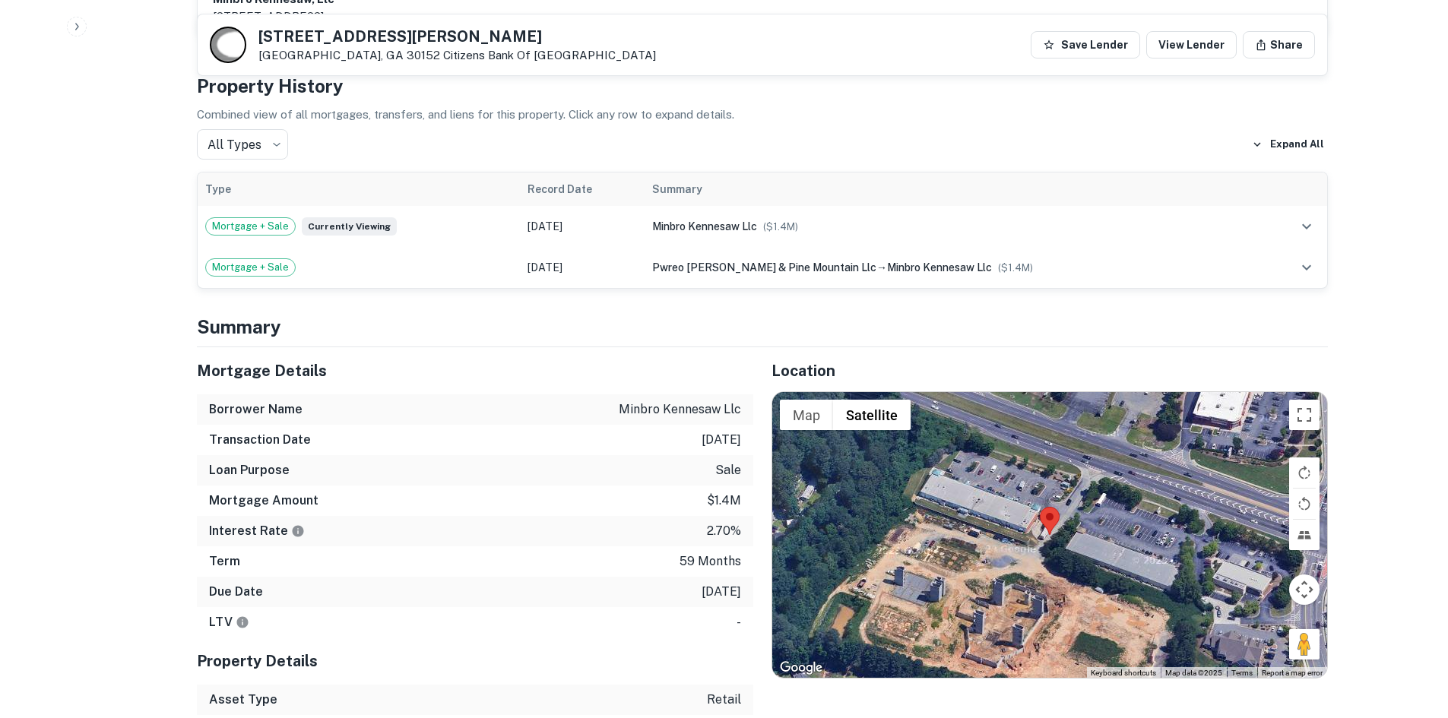
scroll to position [836, 0]
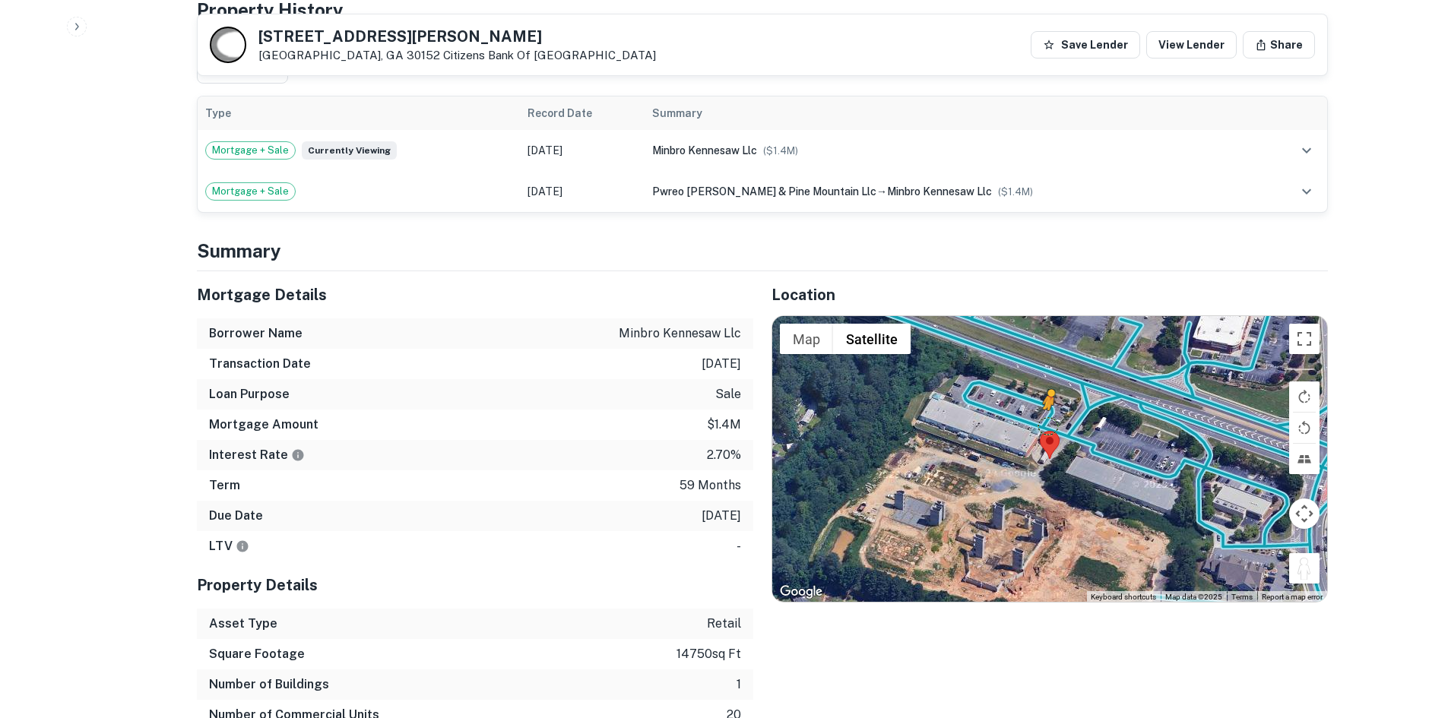
drag, startPoint x: 1301, startPoint y: 553, endPoint x: 1040, endPoint y: 402, distance: 301.5
click at [1040, 402] on div "To activate drag with keyboard, press Alt + Enter. Once in keyboard drag state,…" at bounding box center [1049, 459] width 555 height 286
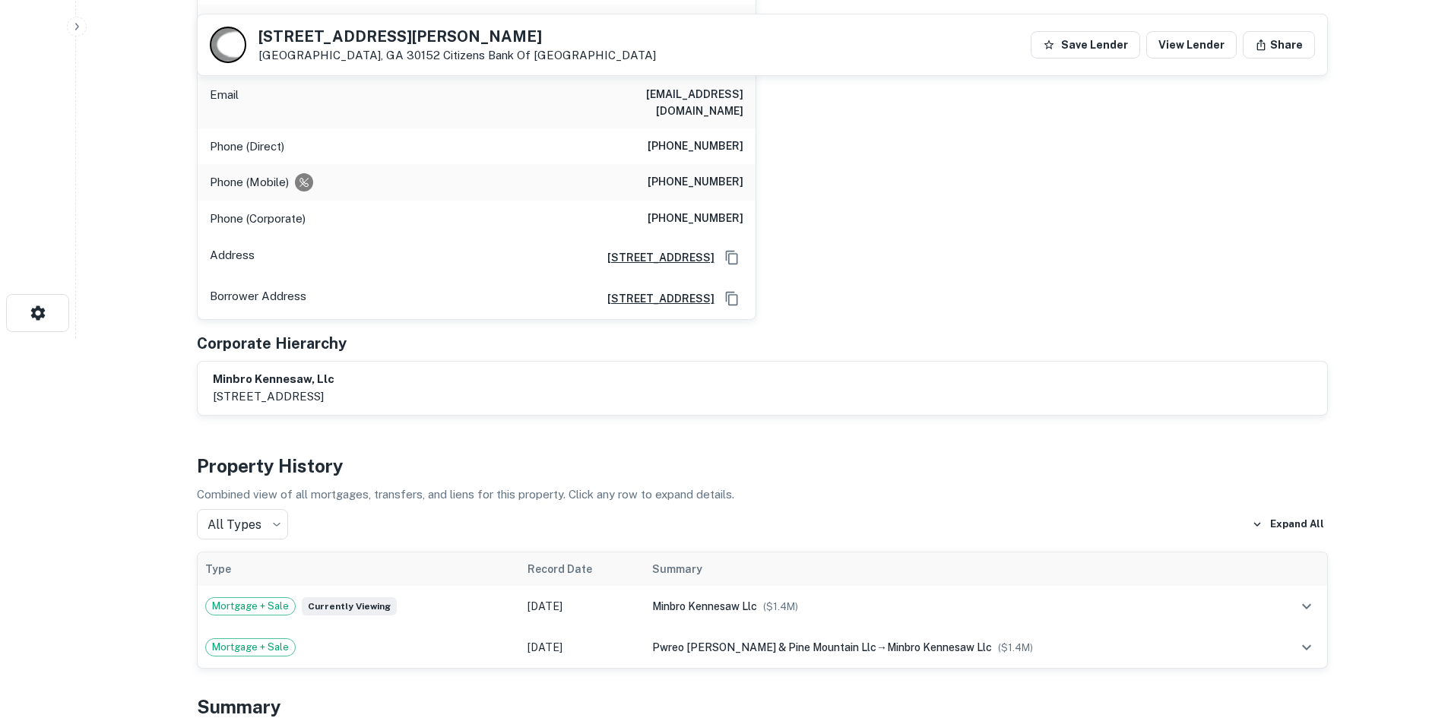
scroll to position [76, 0]
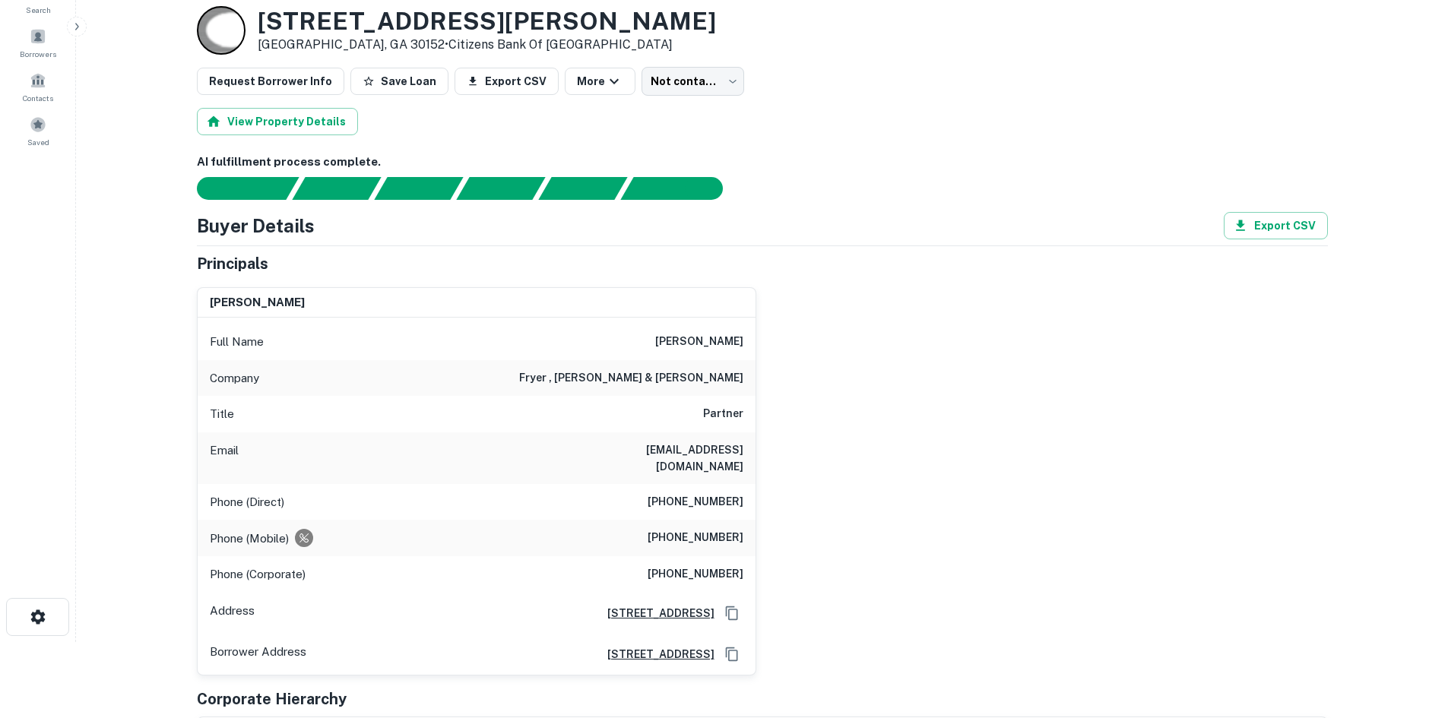
click at [657, 344] on h6 "[PERSON_NAME]" at bounding box center [699, 342] width 88 height 18
click at [657, 341] on h6 "[PERSON_NAME]" at bounding box center [699, 342] width 88 height 18
click at [656, 341] on h6 "[PERSON_NAME]" at bounding box center [699, 342] width 88 height 18
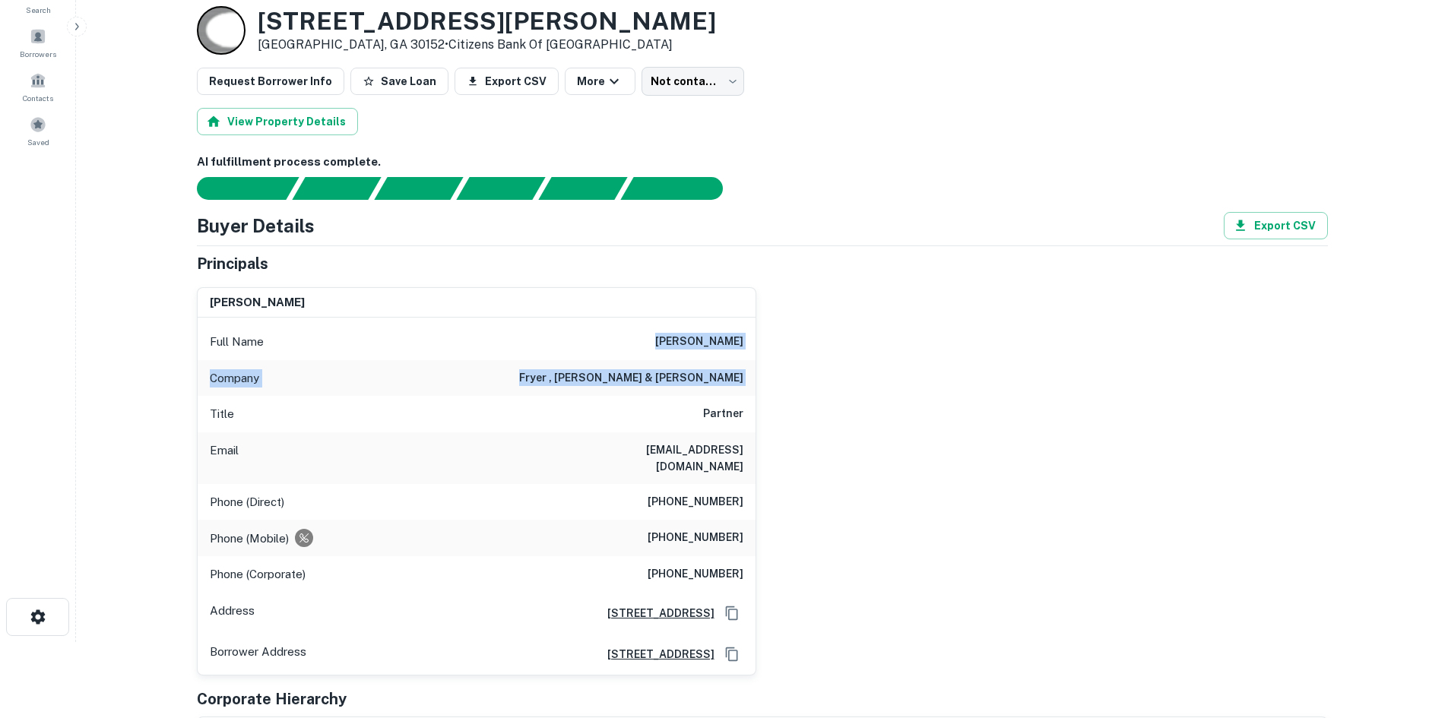
drag, startPoint x: 656, startPoint y: 341, endPoint x: 729, endPoint y: 378, distance: 81.9
click at [729, 378] on div "Full Name [PERSON_NAME] Company [PERSON_NAME] , [PERSON_NAME] & [PERSON_NAME] T…" at bounding box center [477, 496] width 558 height 357
click at [638, 352] on div "Full Name [PERSON_NAME]" at bounding box center [477, 342] width 558 height 36
click at [664, 406] on div "Title Partner" at bounding box center [477, 414] width 558 height 36
click at [702, 529] on h6 "[PHONE_NUMBER]" at bounding box center [696, 538] width 96 height 18
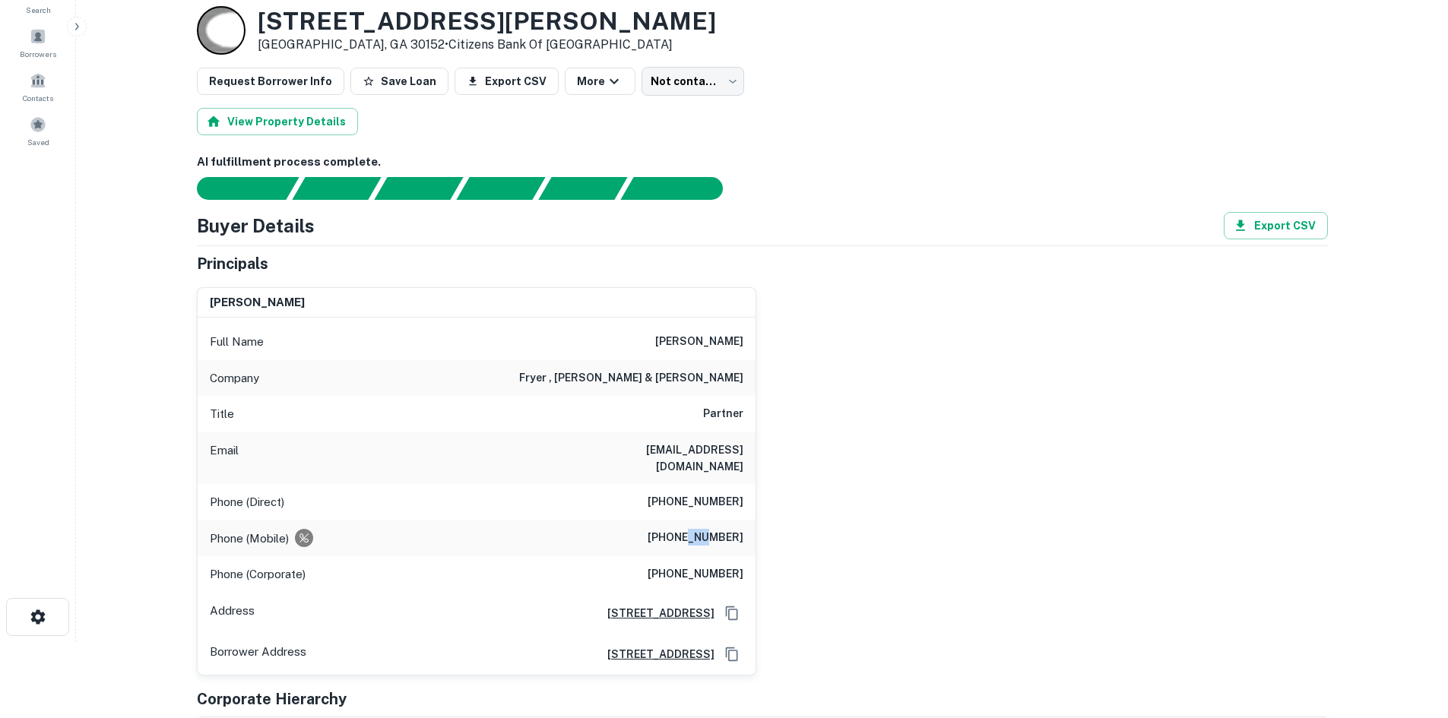
click at [702, 529] on h6 "[PHONE_NUMBER]" at bounding box center [696, 538] width 96 height 18
click at [703, 529] on h6 "[PHONE_NUMBER]" at bounding box center [696, 538] width 96 height 18
copy h6 "[PHONE_NUMBER]"
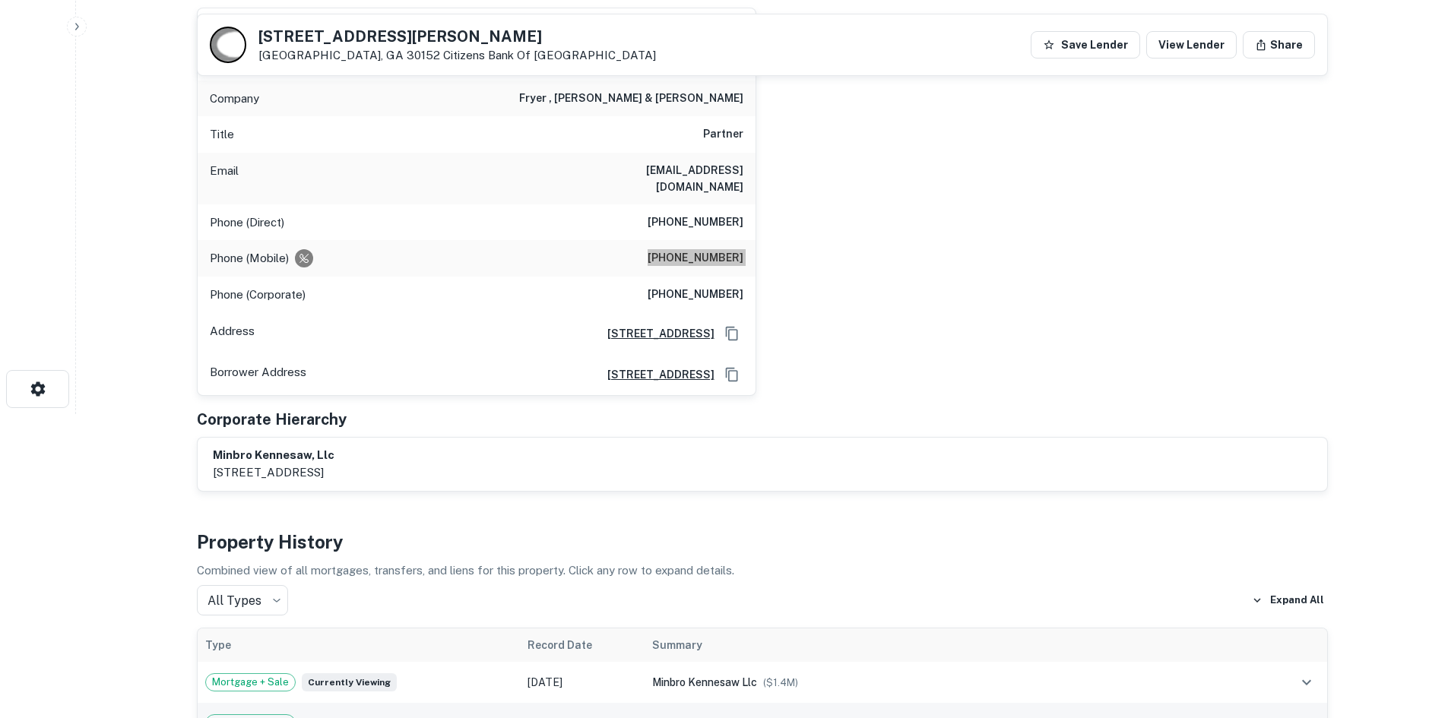
scroll to position [152, 0]
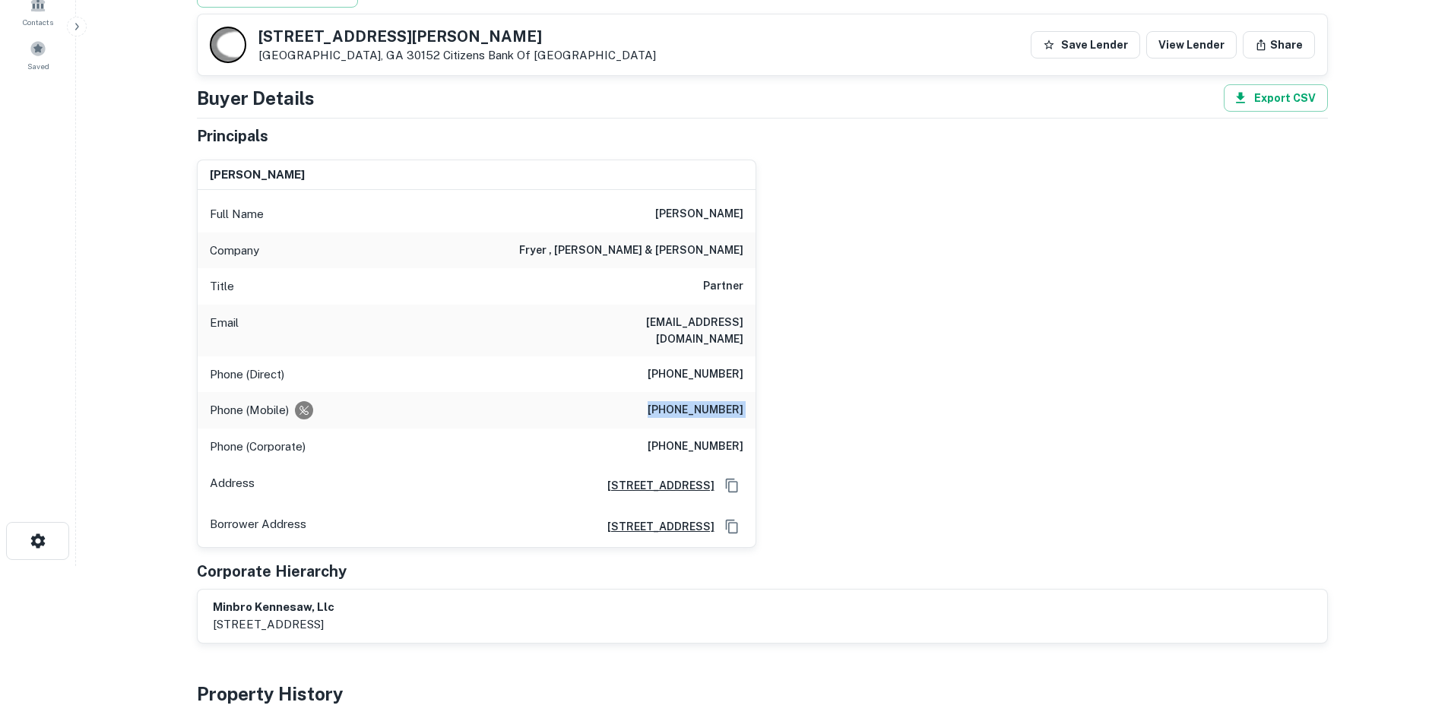
click at [686, 373] on div "Phone (Direct) [PHONE_NUMBER]" at bounding box center [477, 375] width 558 height 36
click at [700, 366] on h6 "[PHONE_NUMBER]" at bounding box center [696, 375] width 96 height 18
click at [702, 366] on h6 "[PHONE_NUMBER]" at bounding box center [696, 375] width 96 height 18
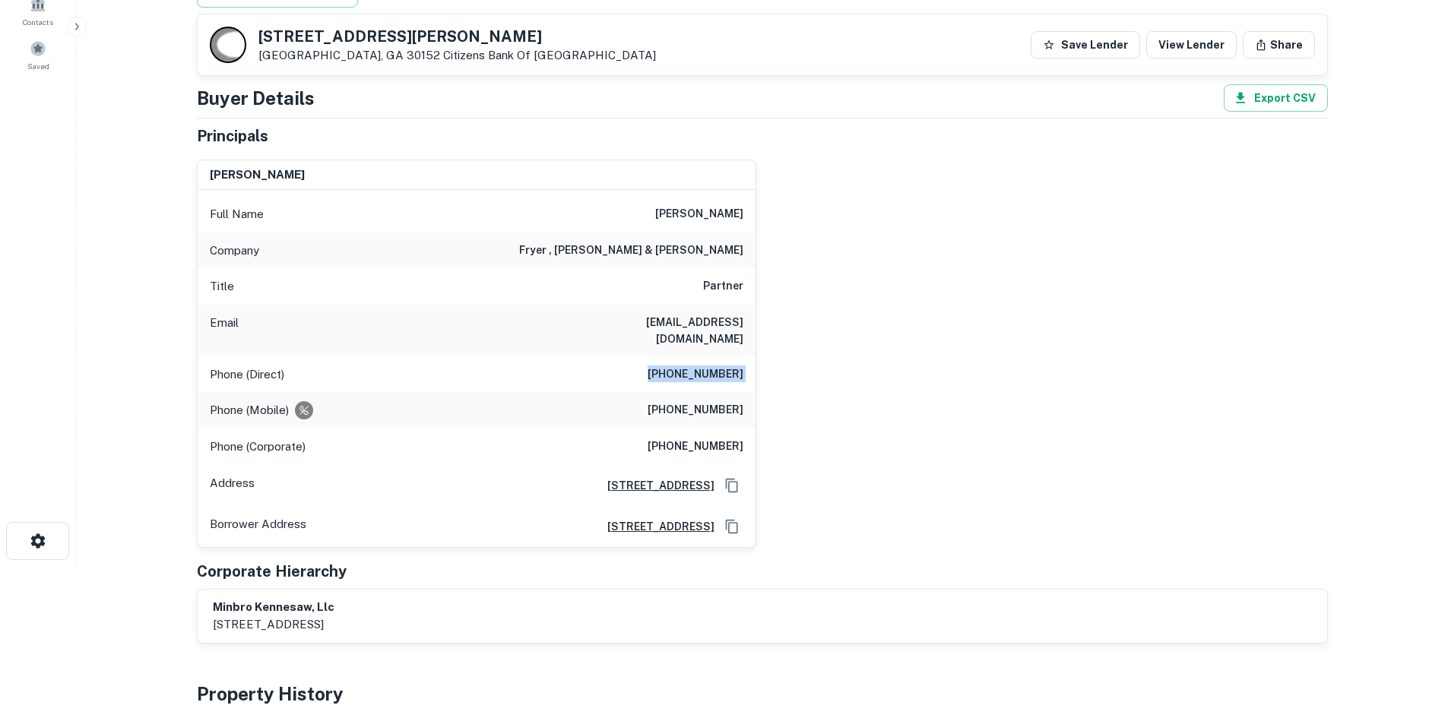
click at [693, 438] on h6 "[PHONE_NUMBER]" at bounding box center [696, 447] width 96 height 18
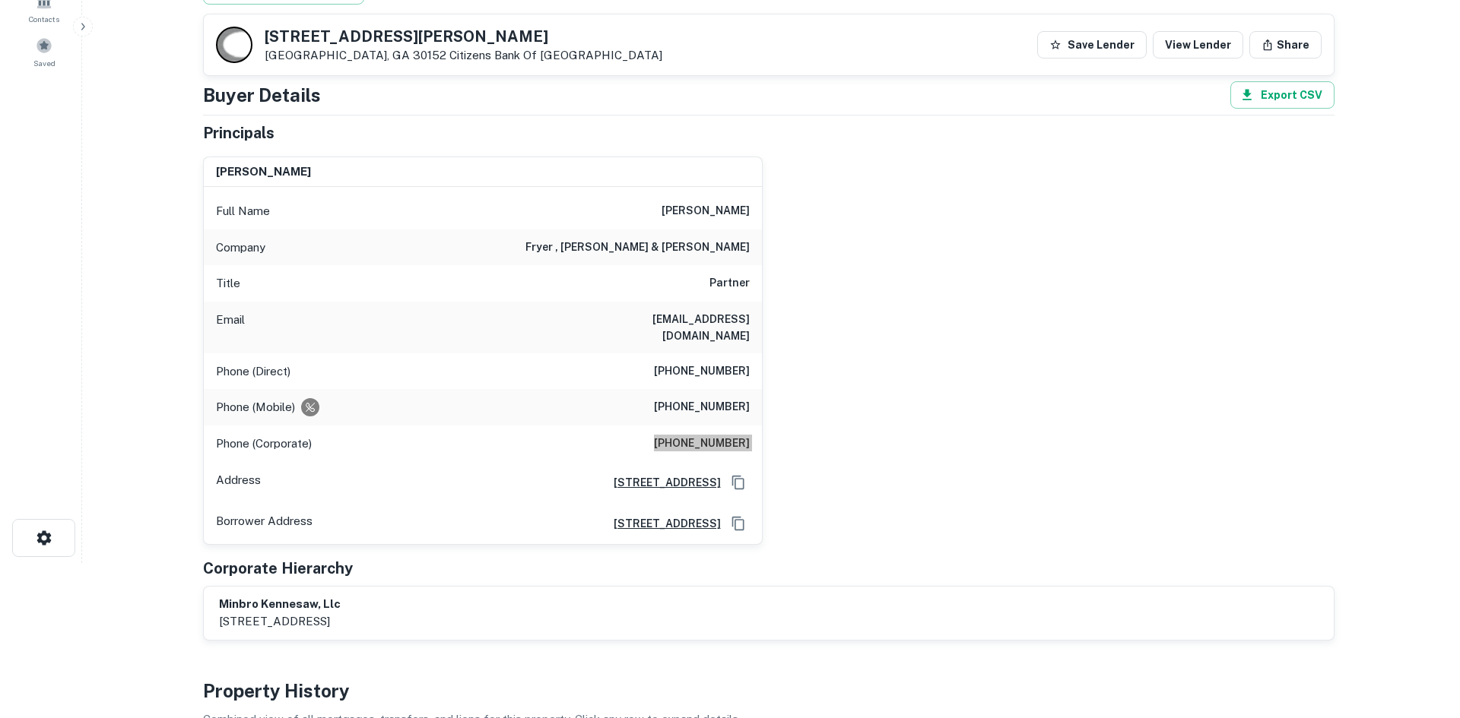
scroll to position [0, 0]
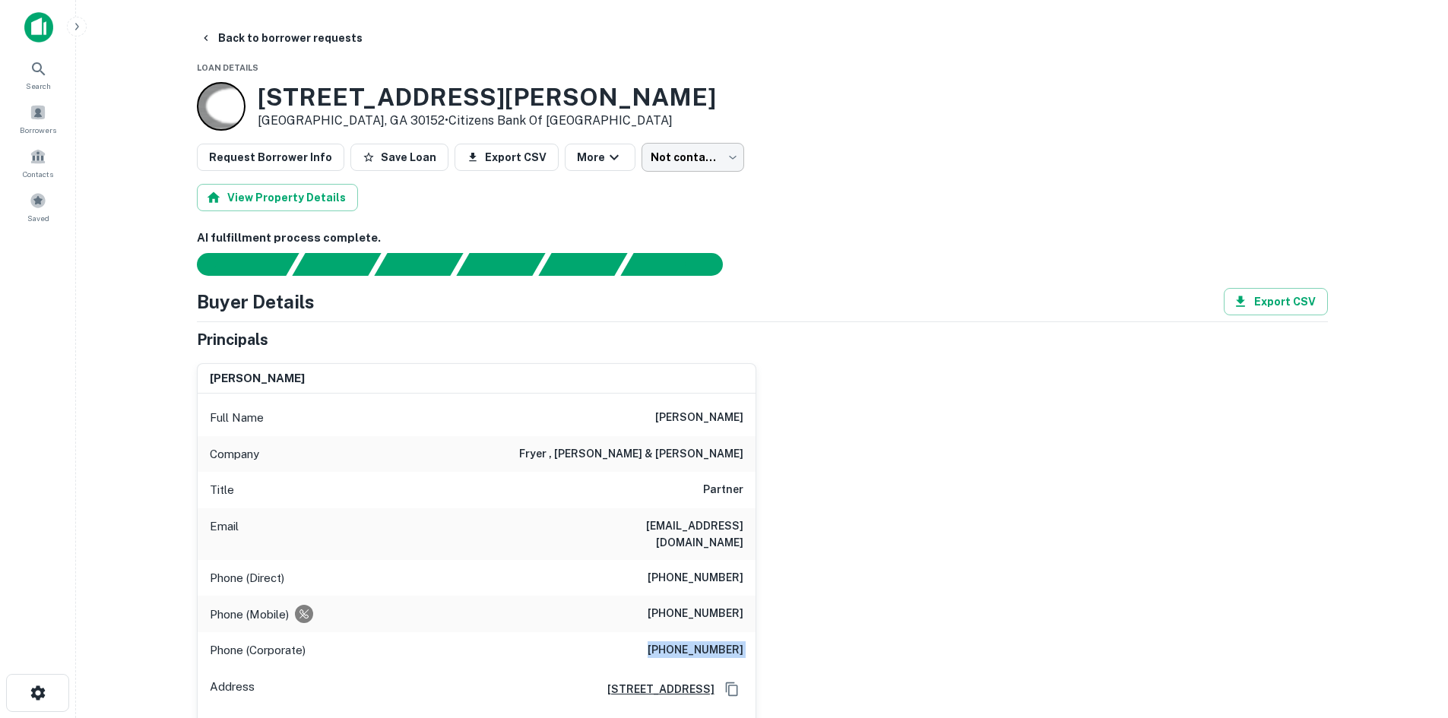
click at [669, 160] on body "Search Borrowers Contacts Saved Back to borrower requests Loan Details [STREET_…" at bounding box center [724, 359] width 1448 height 718
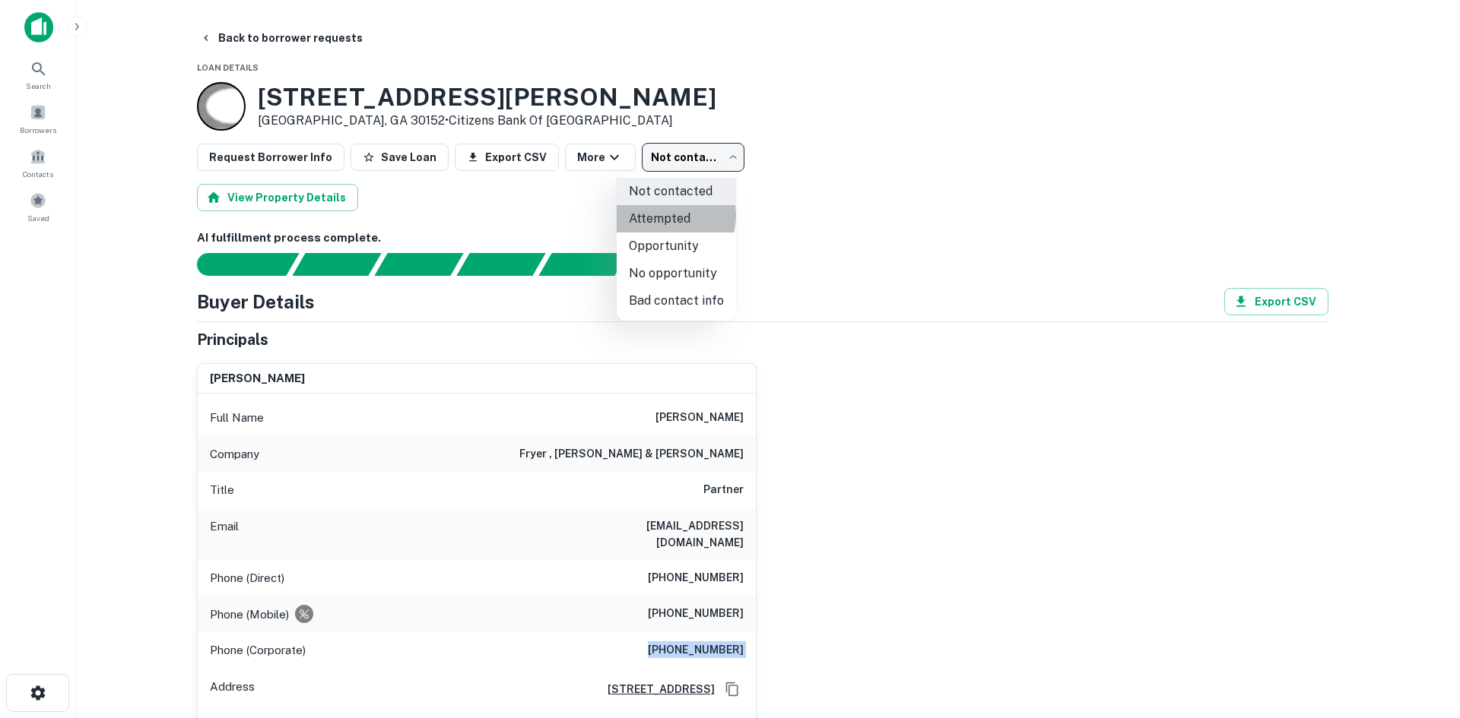
click at [664, 216] on li "Attempted" at bounding box center [676, 218] width 119 height 27
type input "*********"
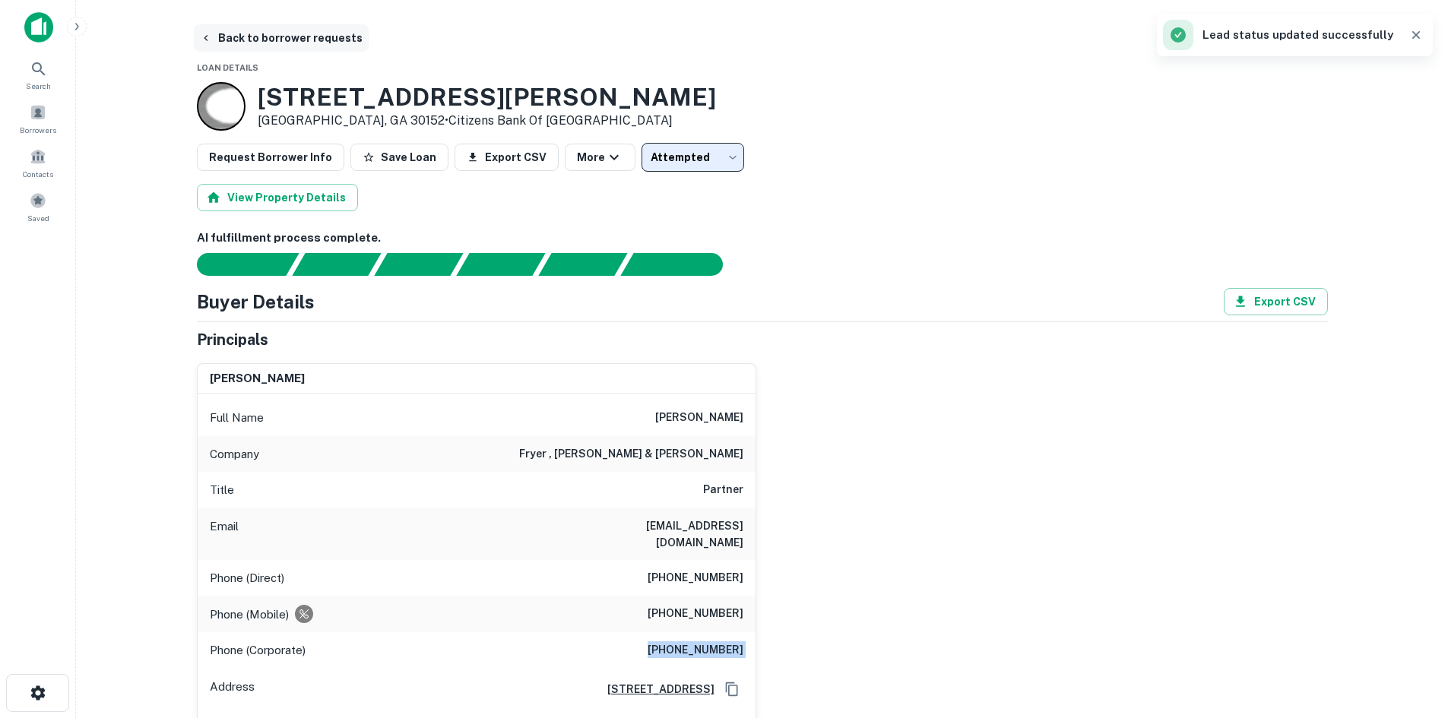
click at [258, 32] on button "Back to borrower requests" at bounding box center [281, 37] width 175 height 27
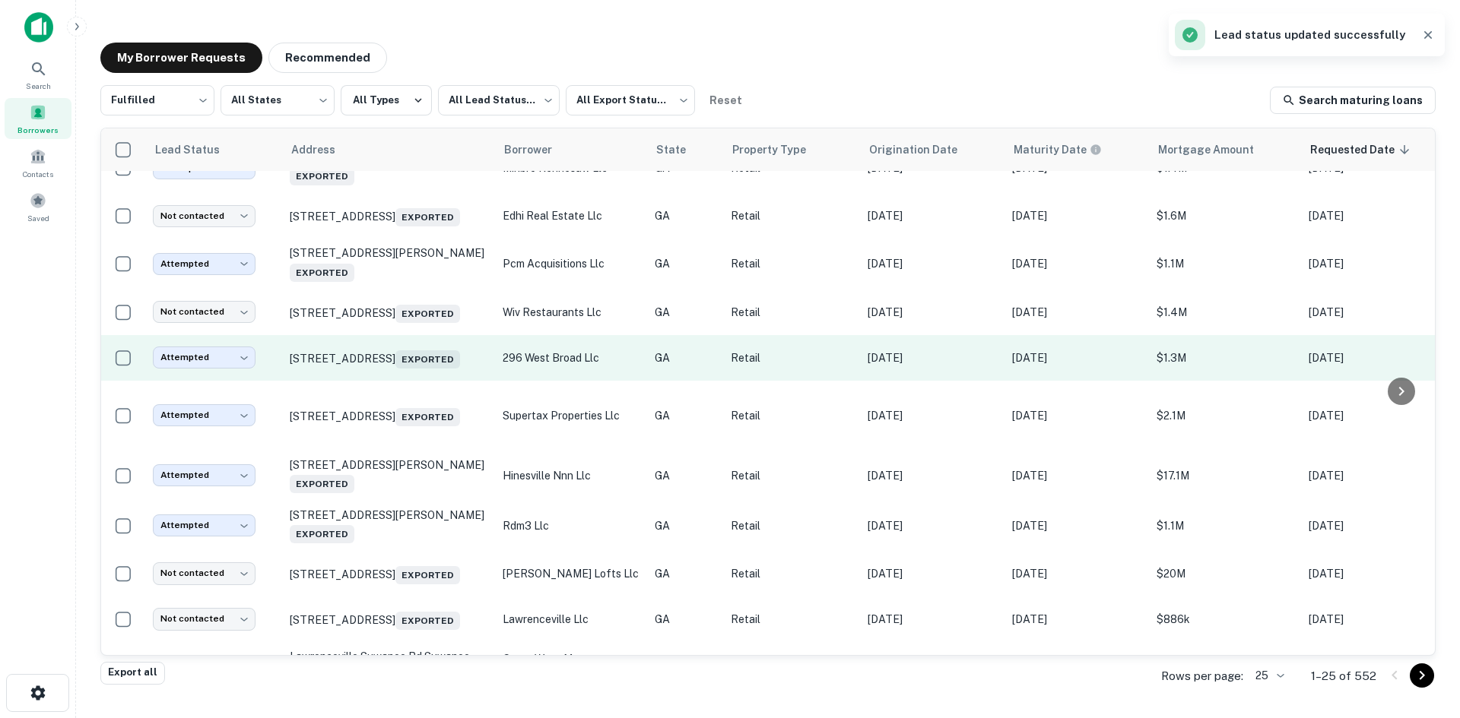
scroll to position [532, 0]
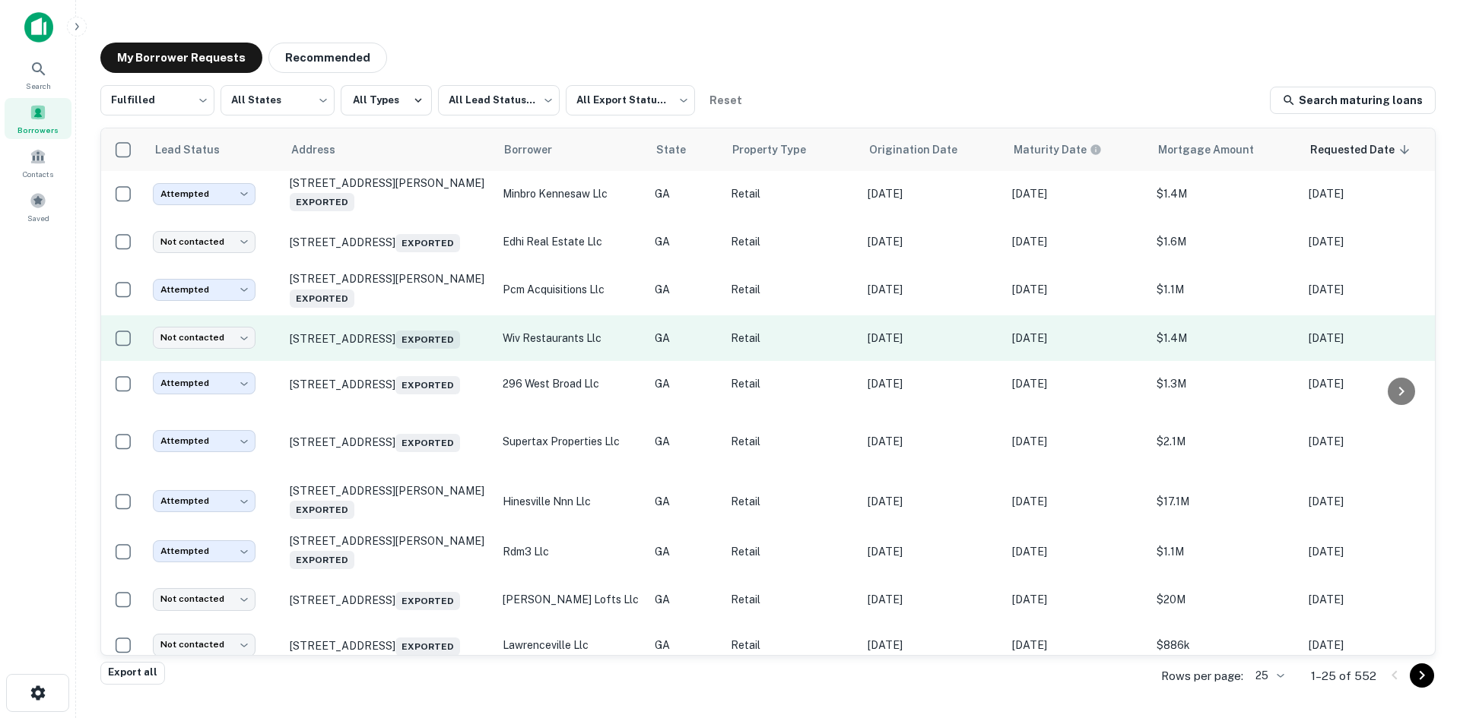
click at [389, 361] on td "[STREET_ADDRESS]" at bounding box center [388, 338] width 213 height 46
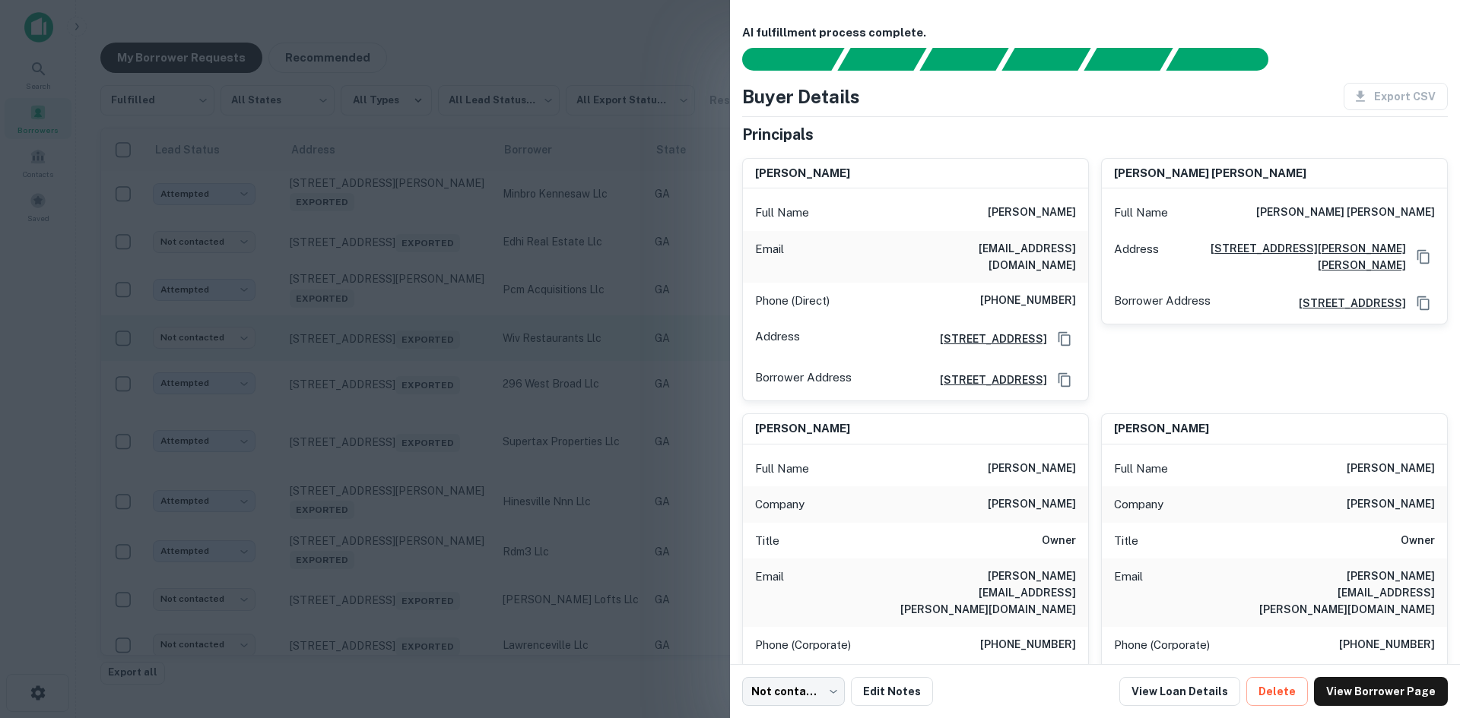
click at [389, 378] on div at bounding box center [730, 359] width 1460 height 718
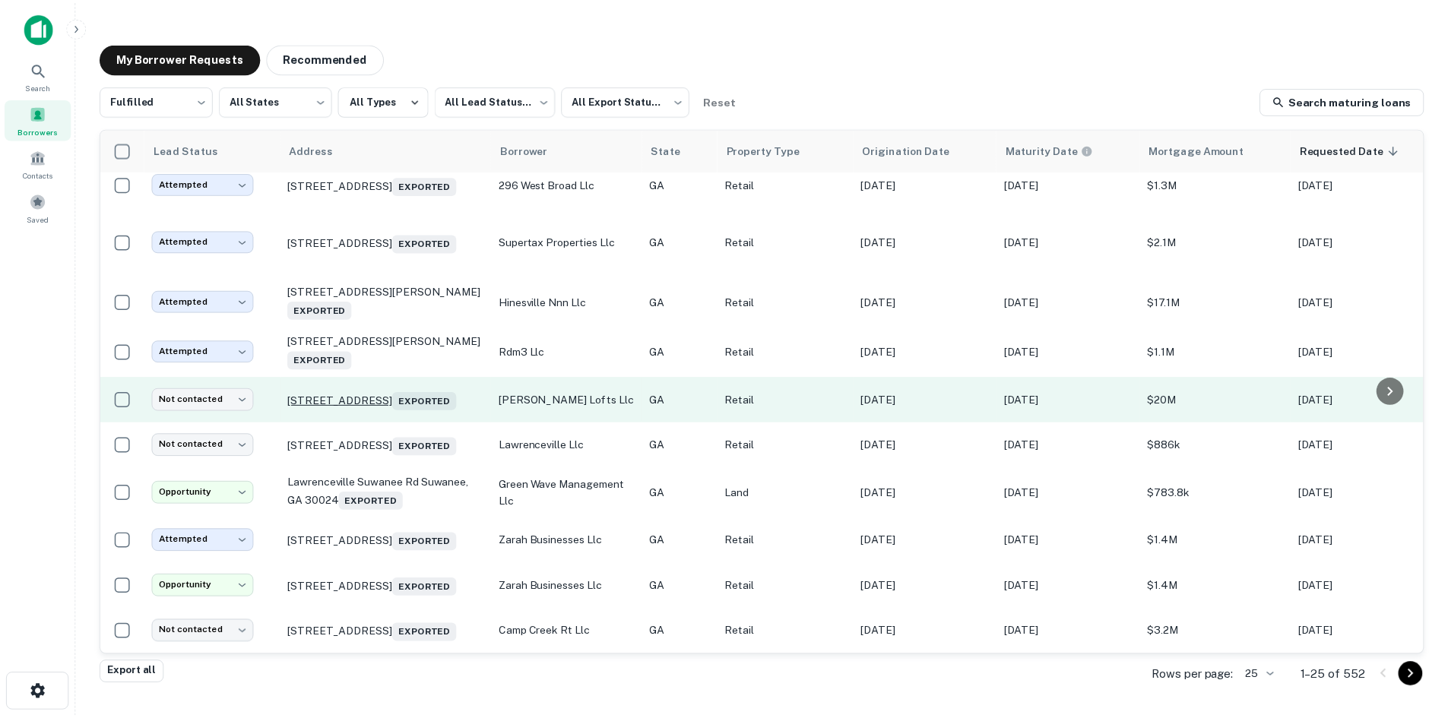
scroll to position [800, 0]
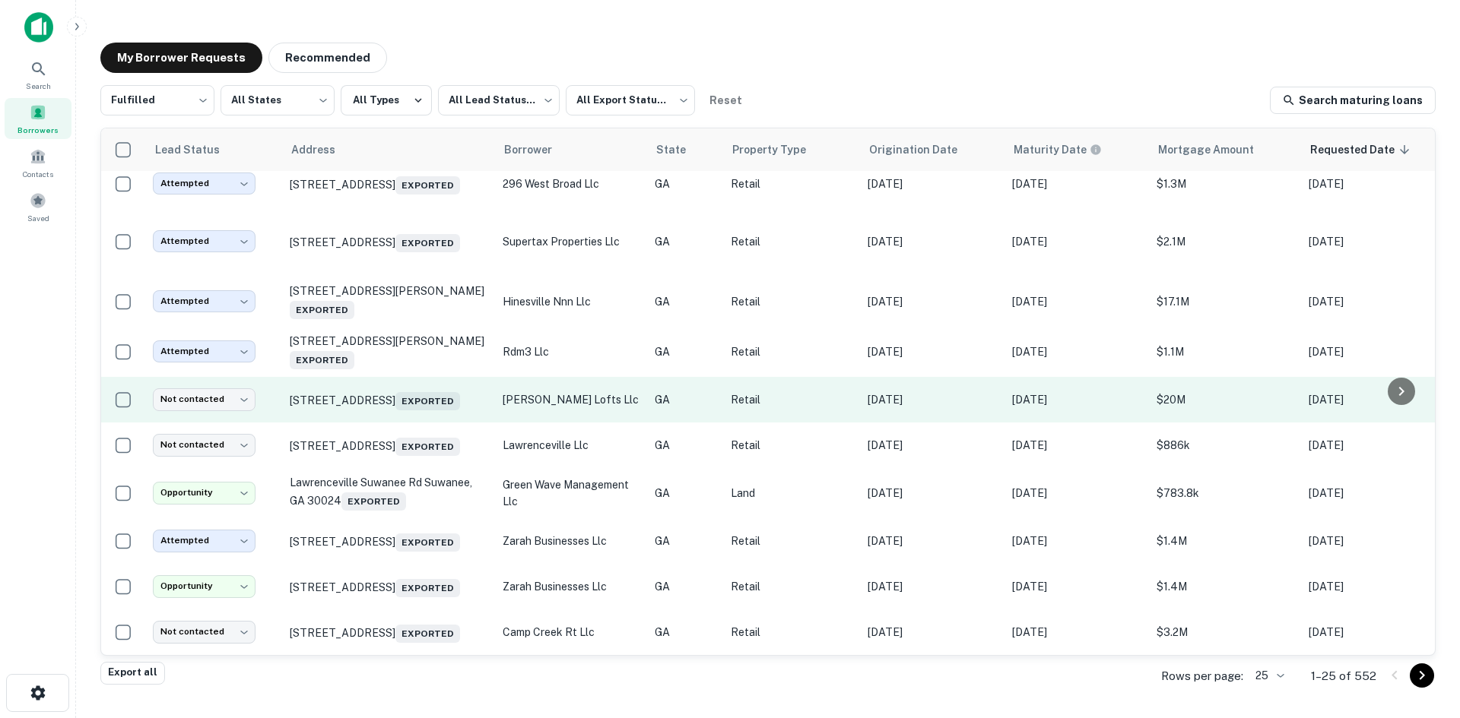
click at [388, 379] on td "[STREET_ADDRESS] Exported" at bounding box center [388, 400] width 213 height 46
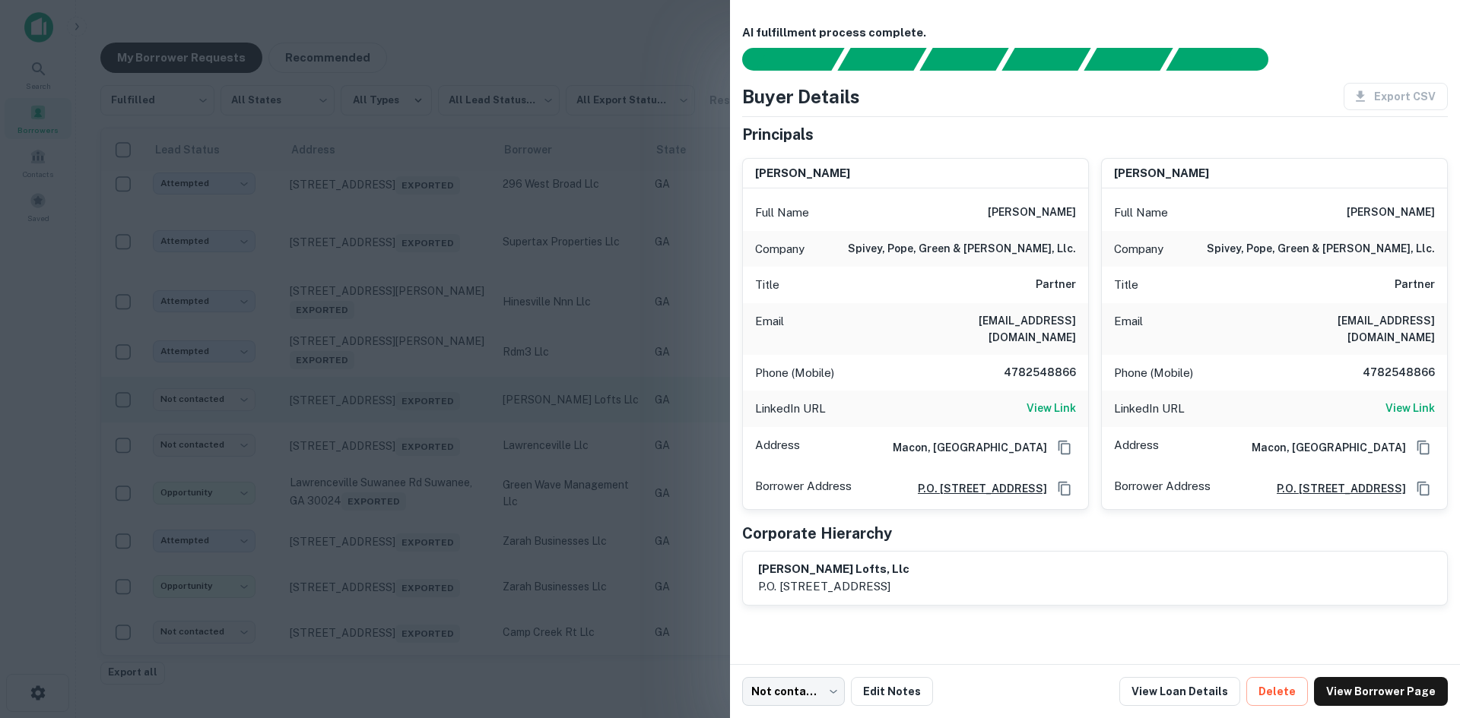
click at [388, 379] on div at bounding box center [730, 359] width 1460 height 718
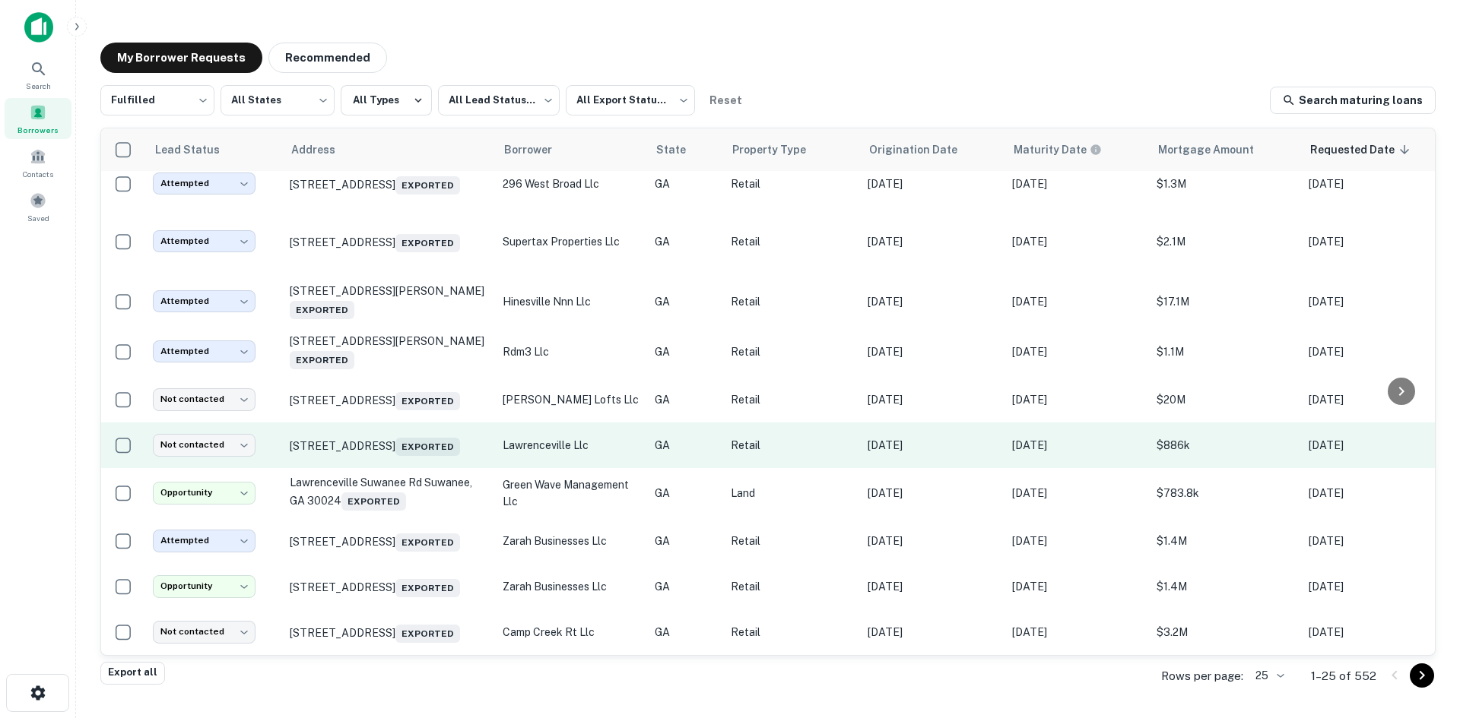
click at [386, 434] on td "[STREET_ADDRESS] Exported" at bounding box center [388, 446] width 213 height 46
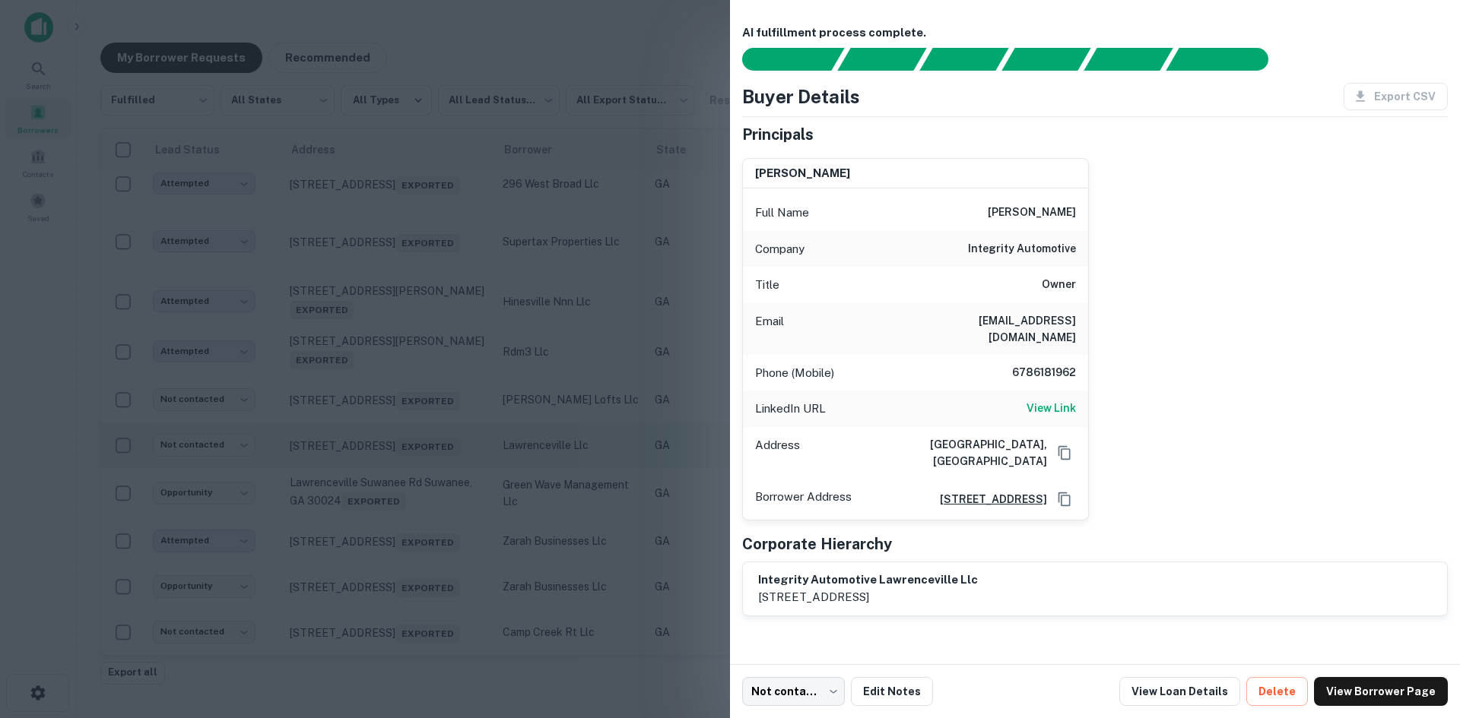
click at [386, 434] on div at bounding box center [730, 359] width 1460 height 718
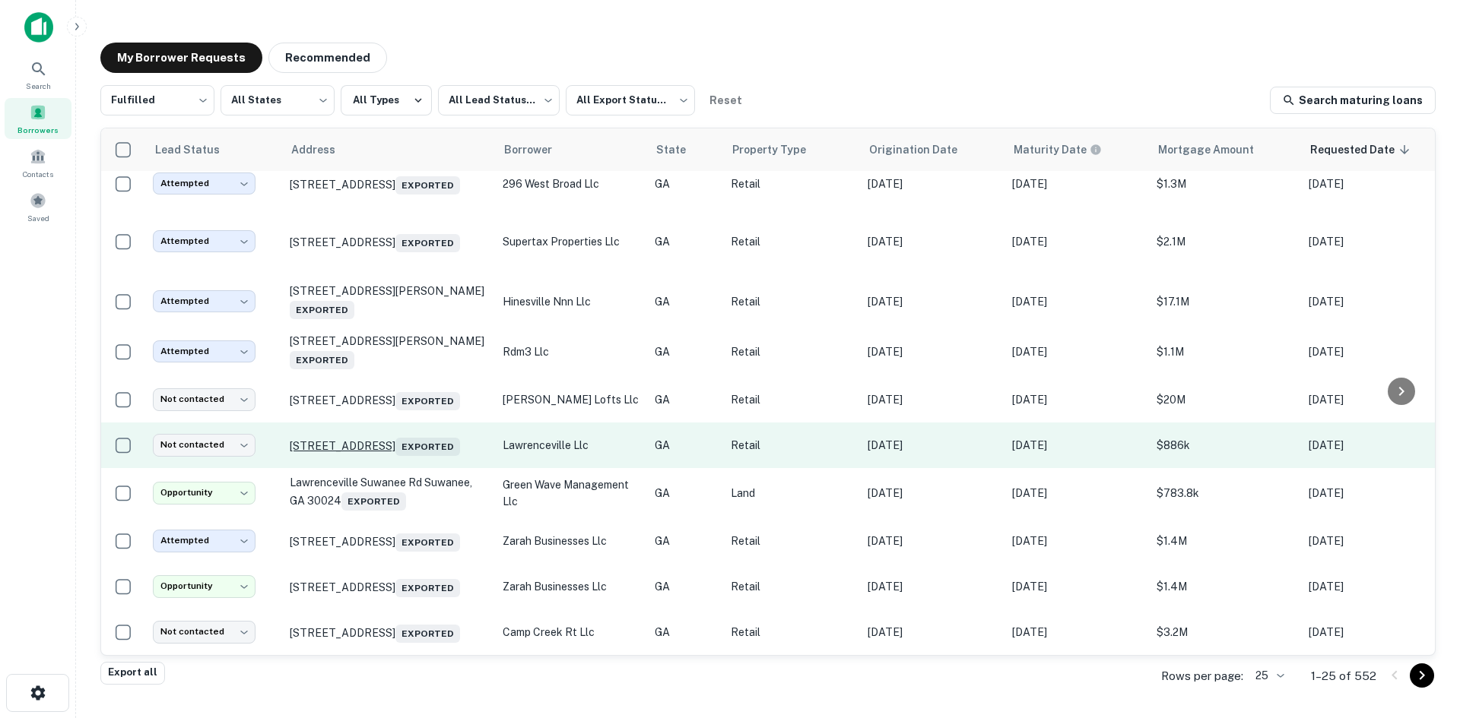
click at [385, 435] on p "[STREET_ADDRESS] Exported" at bounding box center [389, 445] width 198 height 21
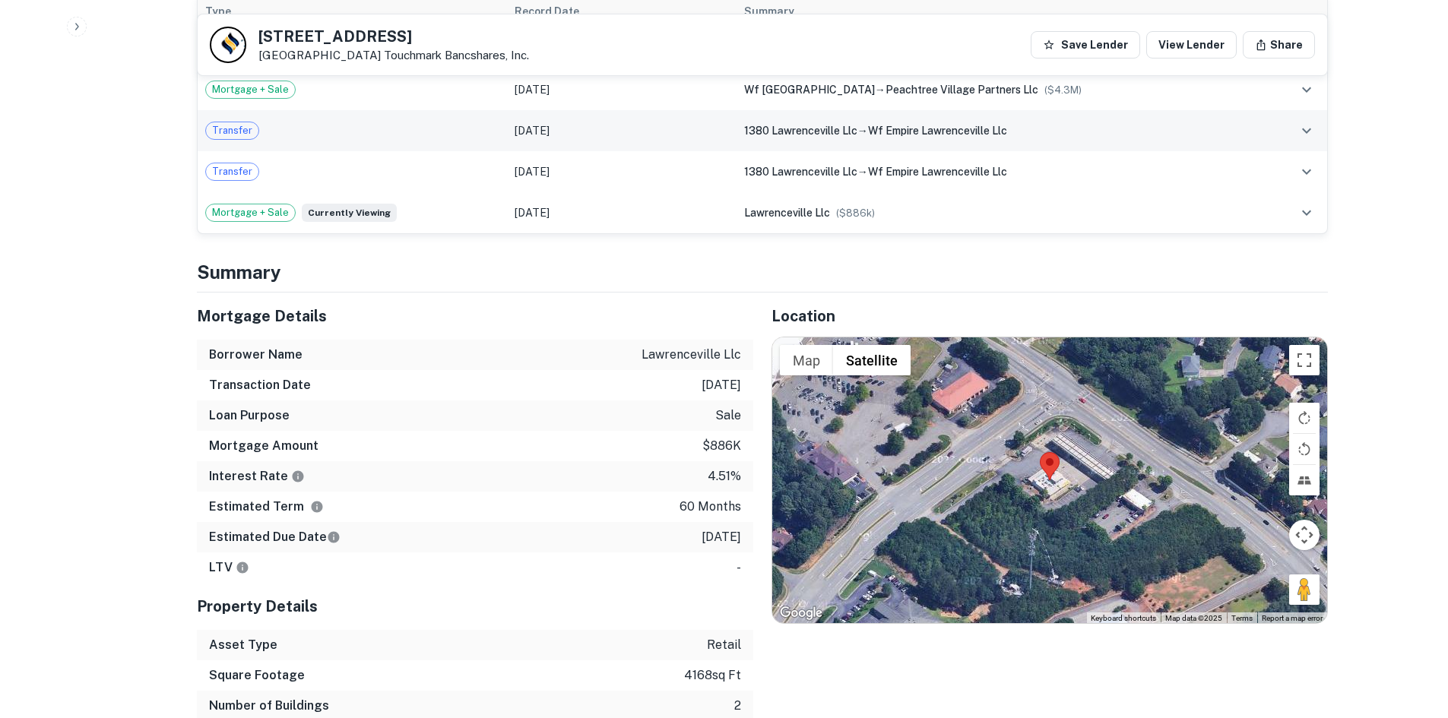
scroll to position [912, 0]
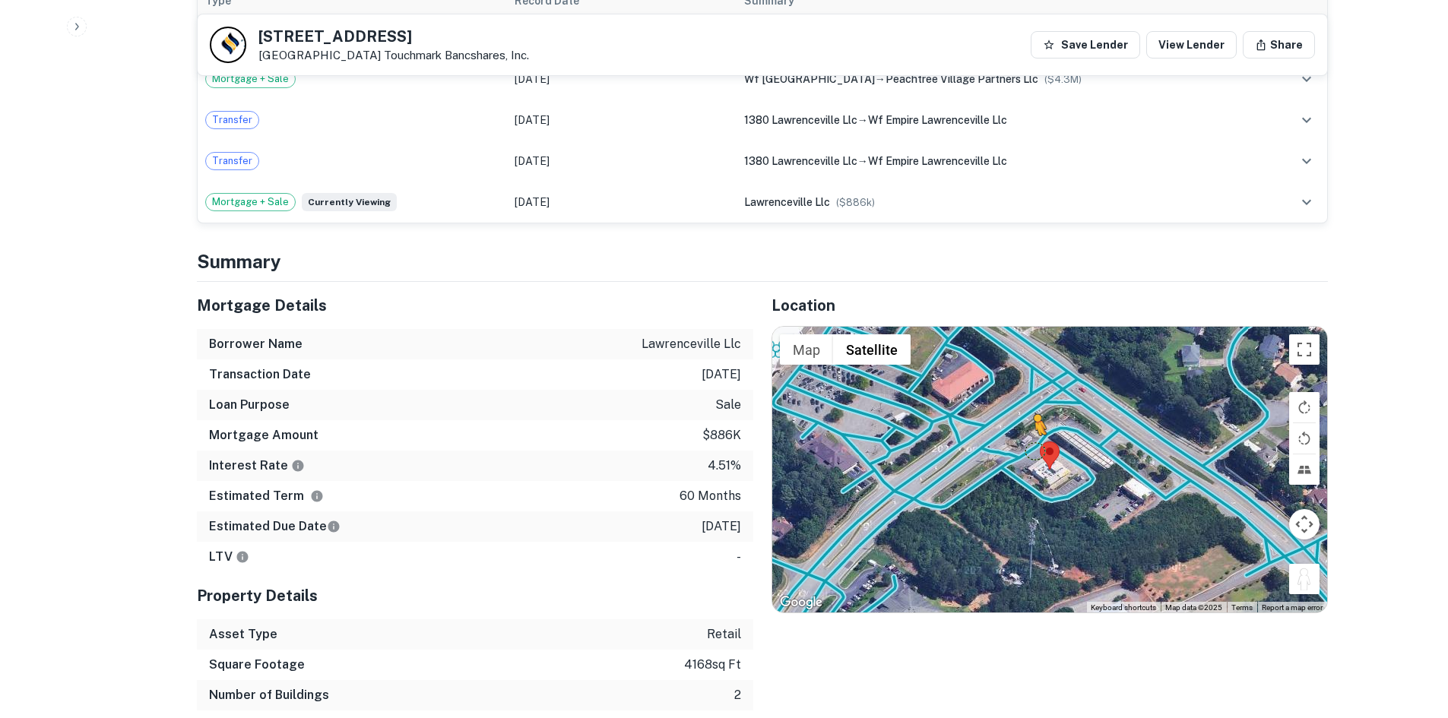
drag, startPoint x: 1296, startPoint y: 553, endPoint x: 1027, endPoint y: 433, distance: 294.7
click at [1027, 433] on div "To activate drag with keyboard, press Alt + Enter. Once in keyboard drag state,…" at bounding box center [1049, 470] width 555 height 286
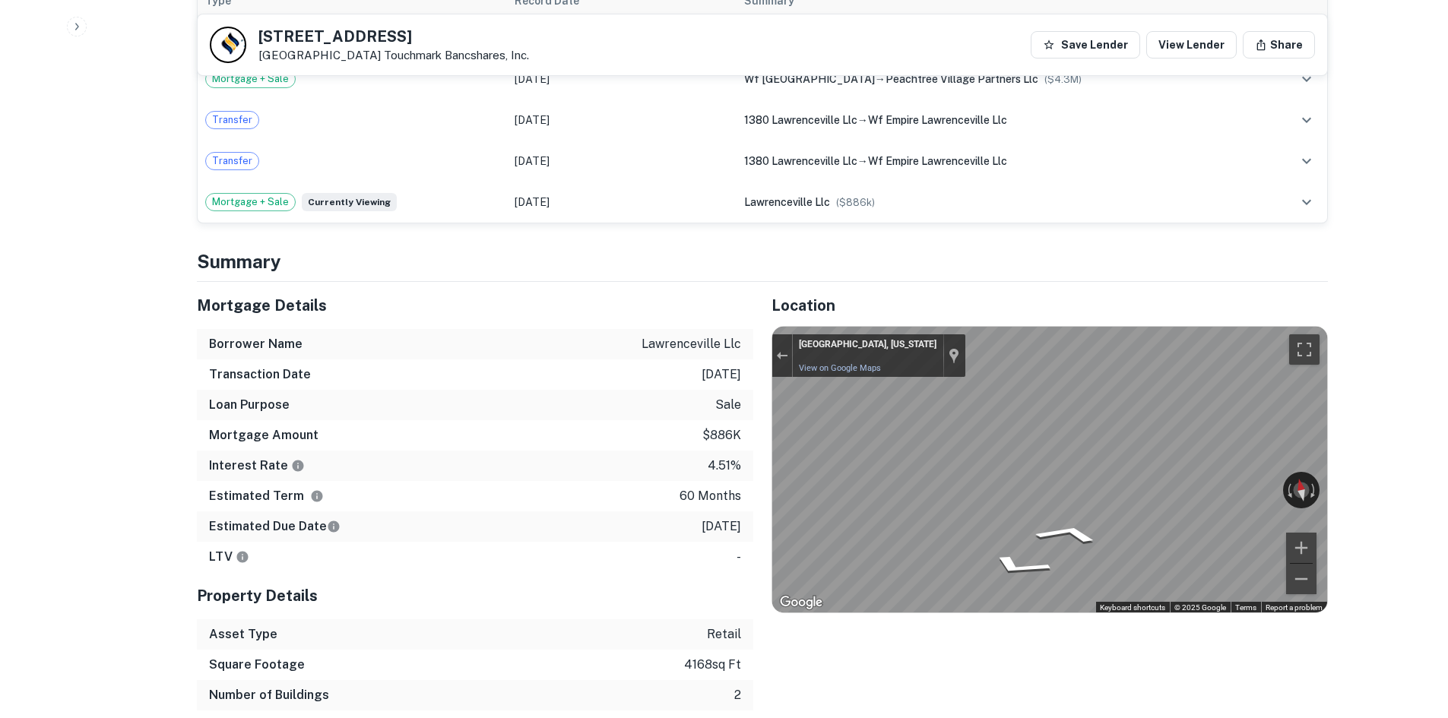
click at [714, 427] on div "Mortgage Details Borrower Name lawrenceville llc Transaction Date [DATE] Loan P…" at bounding box center [753, 511] width 1149 height 459
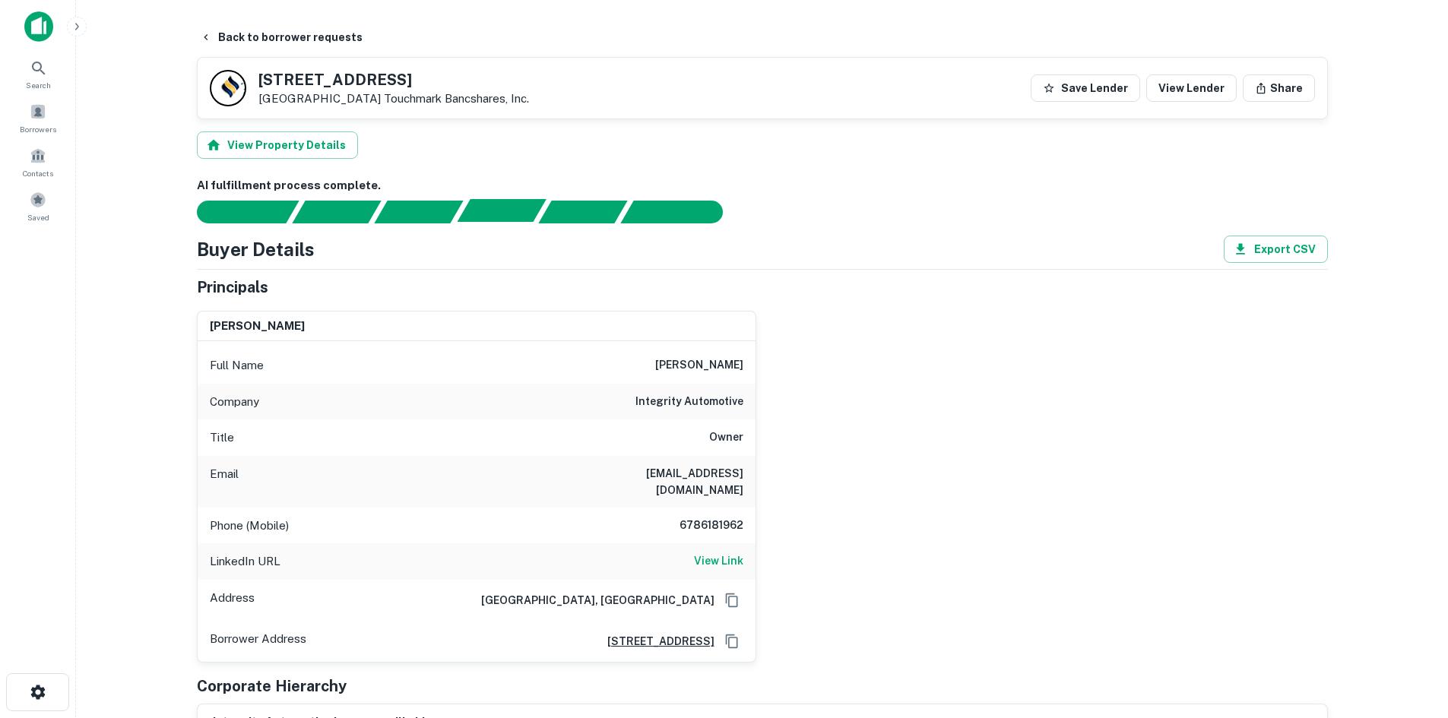
scroll to position [0, 0]
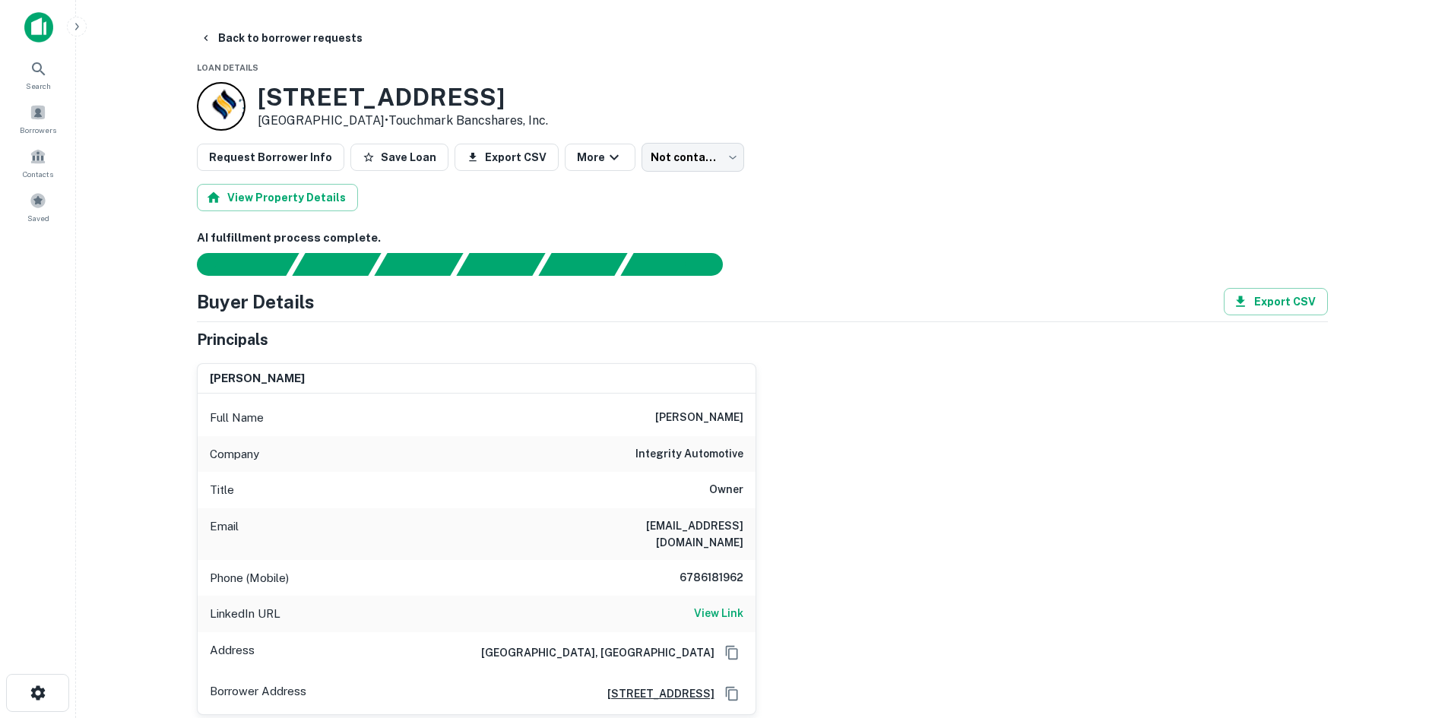
click at [703, 569] on h6 "6786181962" at bounding box center [697, 578] width 91 height 18
click at [706, 414] on h6 "[PERSON_NAME]" at bounding box center [699, 418] width 88 height 18
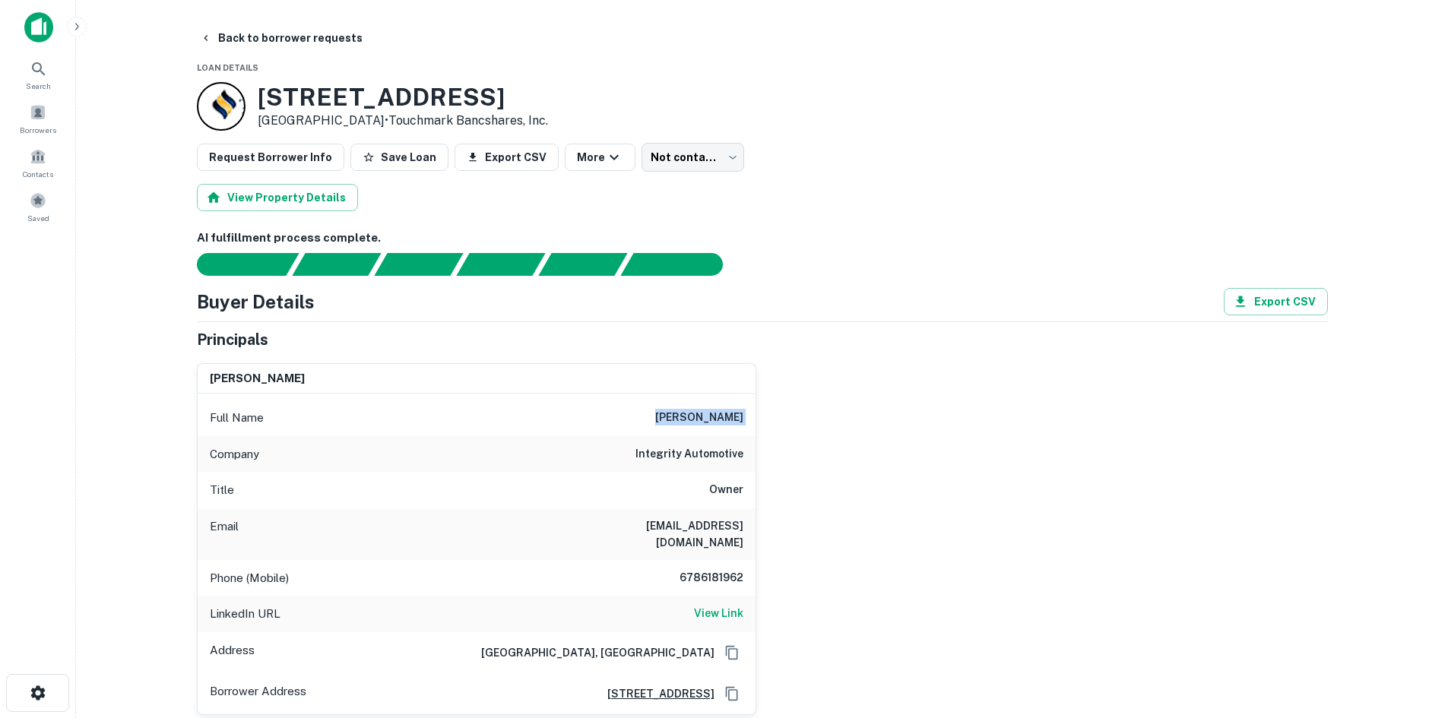
click at [706, 414] on h6 "[PERSON_NAME]" at bounding box center [699, 418] width 88 height 18
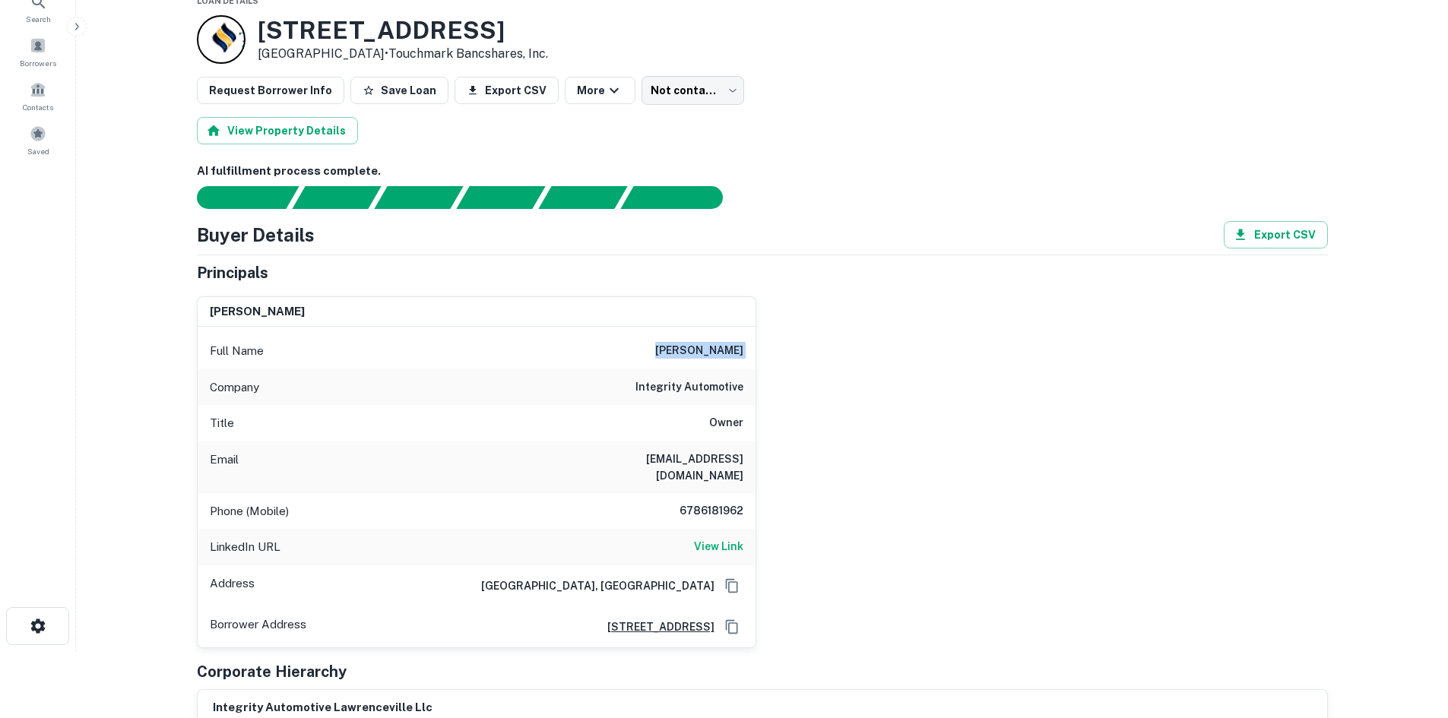
scroll to position [152, 0]
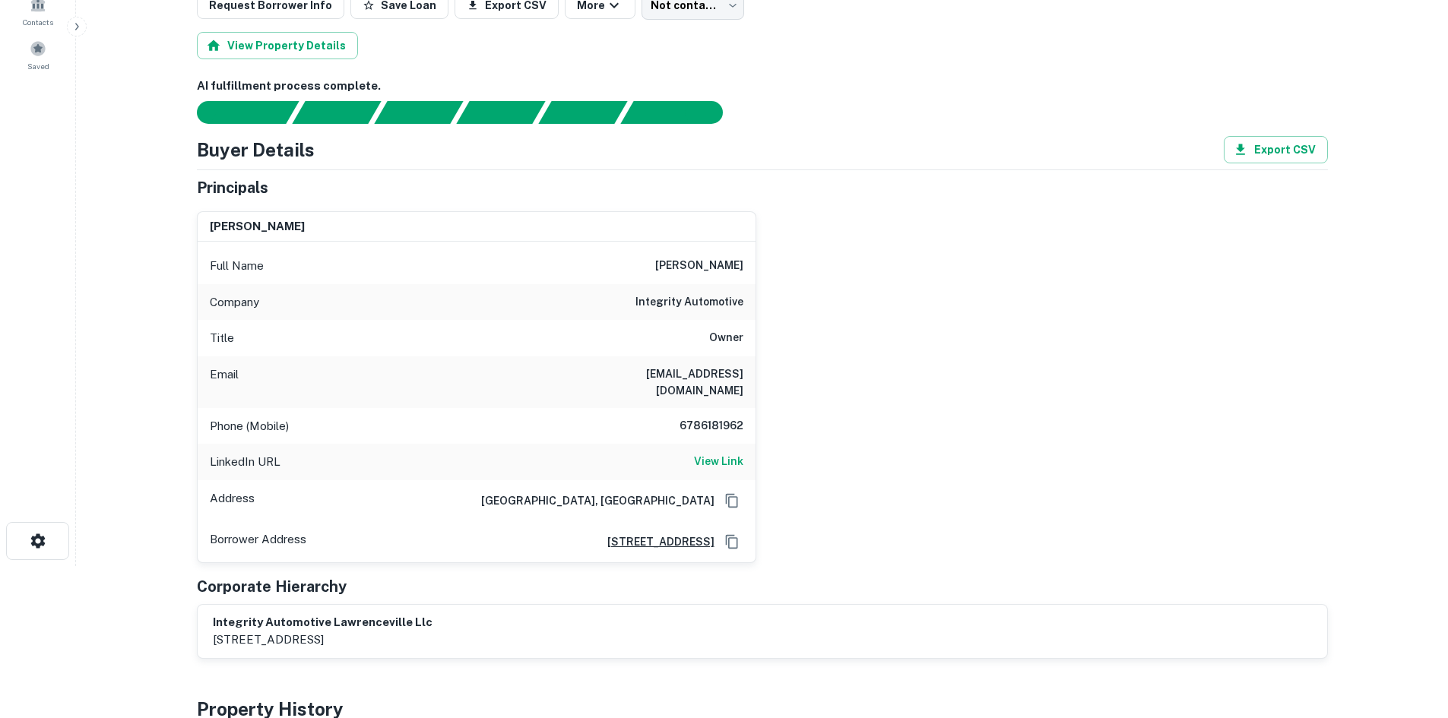
click at [660, 382] on h6 "[EMAIL_ADDRESS][DOMAIN_NAME]" at bounding box center [652, 382] width 182 height 33
click at [586, 357] on div "Email [EMAIL_ADDRESS][DOMAIN_NAME]" at bounding box center [477, 383] width 558 height 52
click at [636, 378] on h6 "[EMAIL_ADDRESS][DOMAIN_NAME]" at bounding box center [652, 382] width 182 height 33
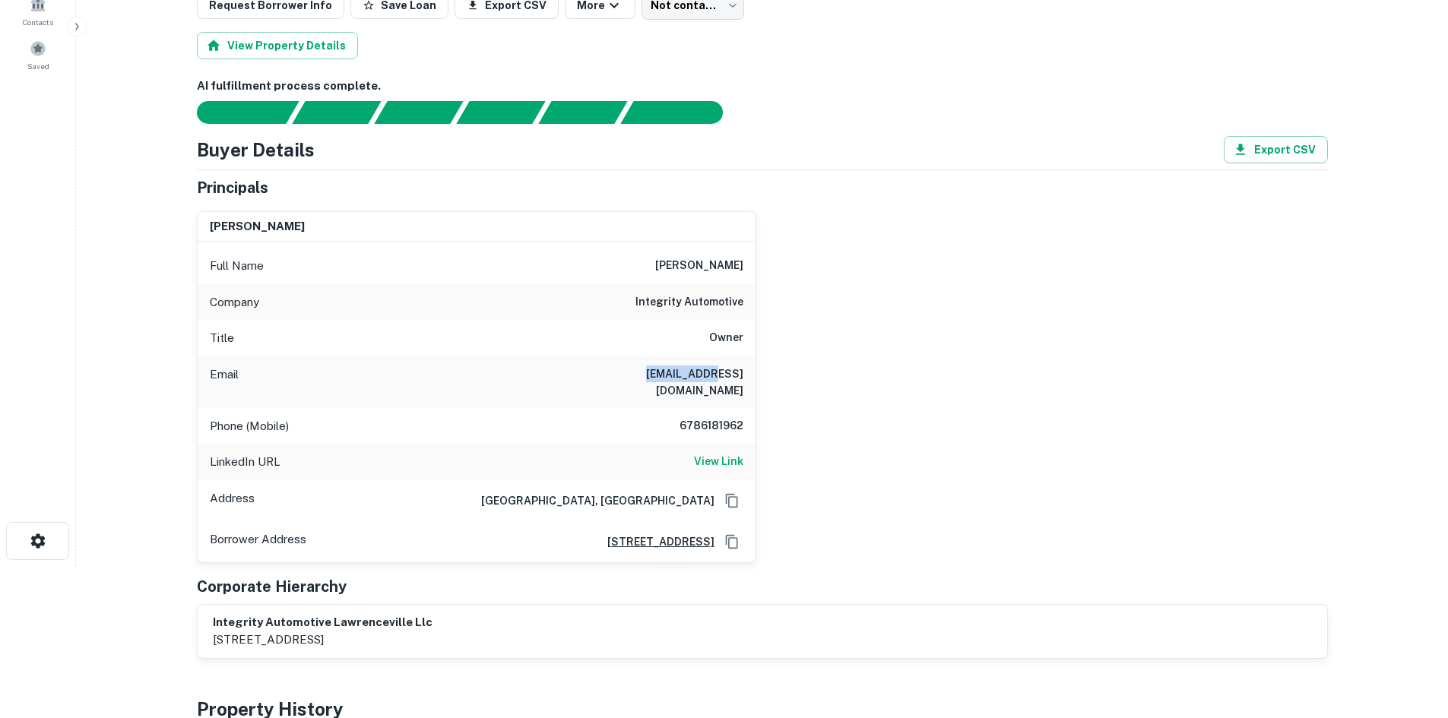
click at [636, 378] on h6 "[EMAIL_ADDRESS][DOMAIN_NAME]" at bounding box center [652, 382] width 182 height 33
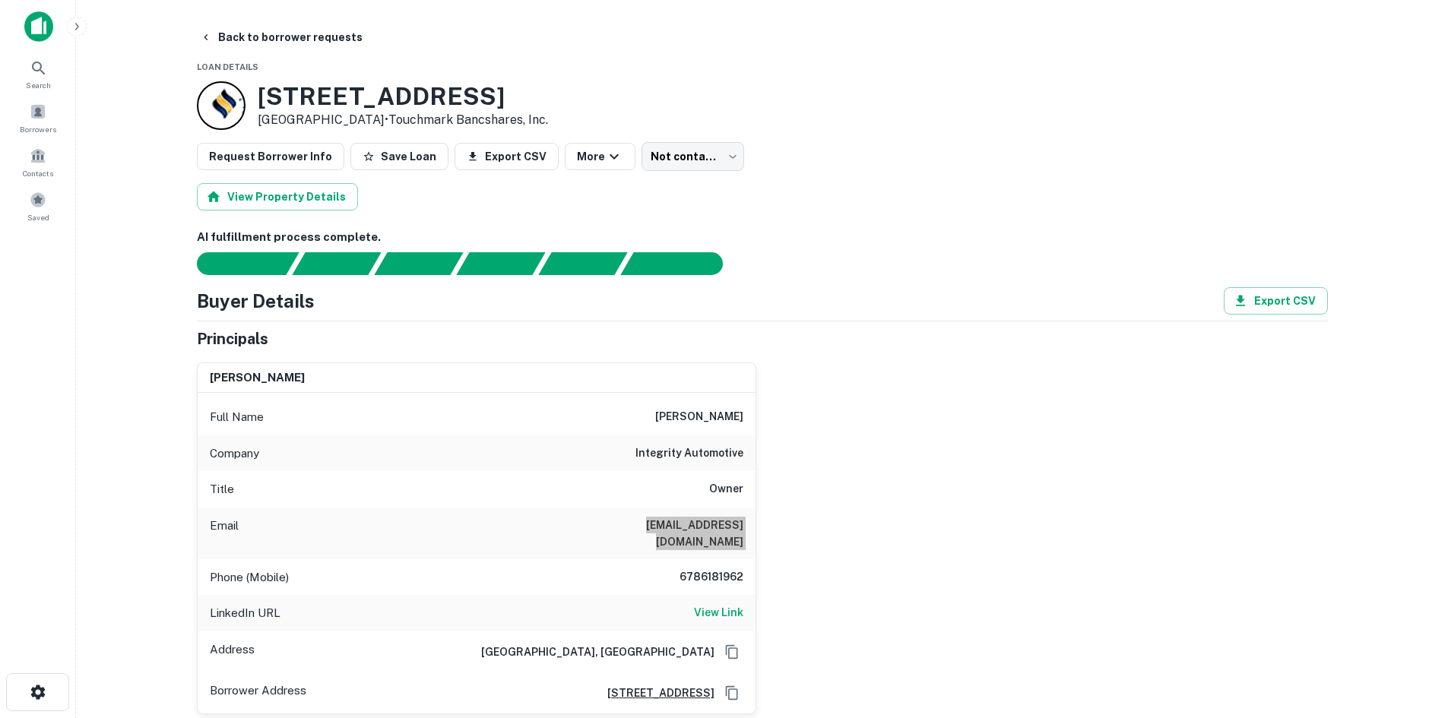
scroll to position [0, 0]
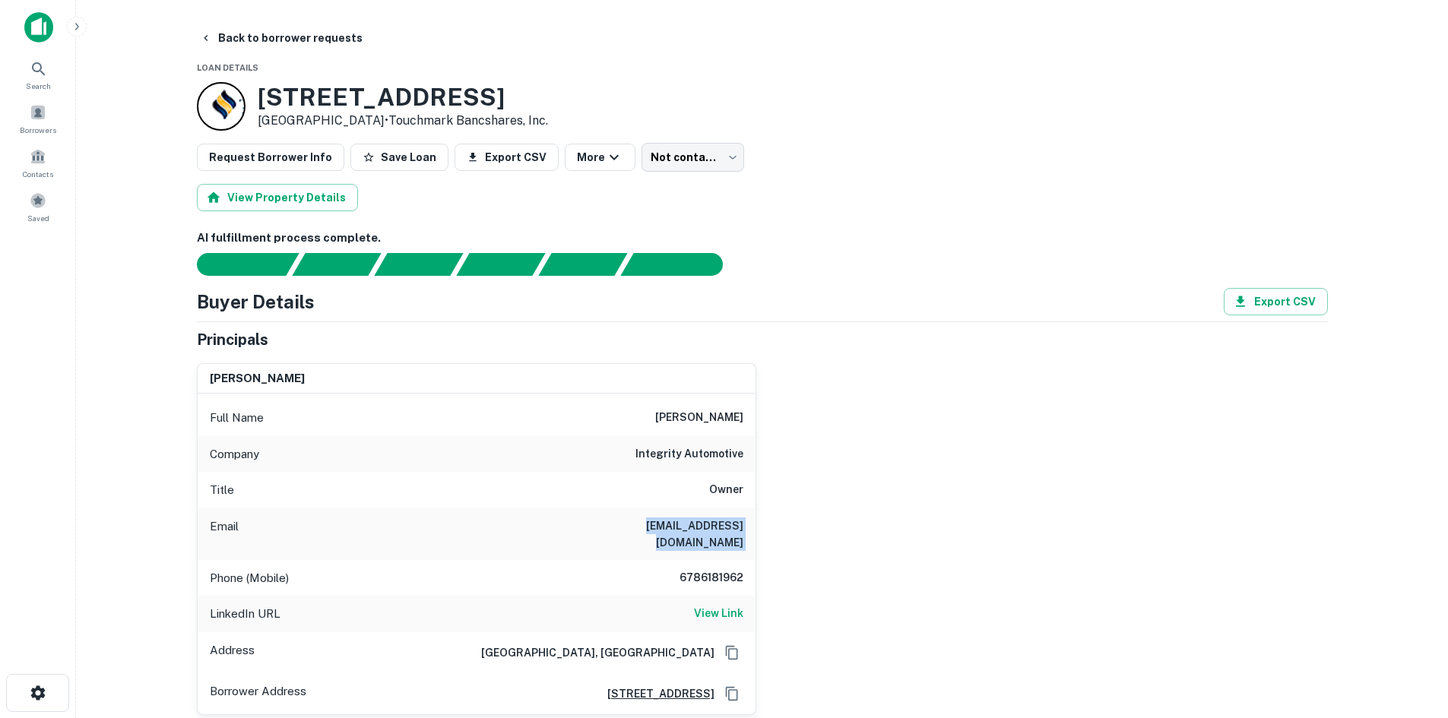
drag, startPoint x: 255, startPoint y: 85, endPoint x: 636, endPoint y: 88, distance: 380.9
click at [636, 88] on div "[STREET_ADDRESS] • Touchmark Bancshares, Inc." at bounding box center [762, 106] width 1131 height 49
click at [683, 167] on body "Search Borrowers Contacts Saved Back to borrower requests Loan Details [STREET_…" at bounding box center [724, 359] width 1448 height 718
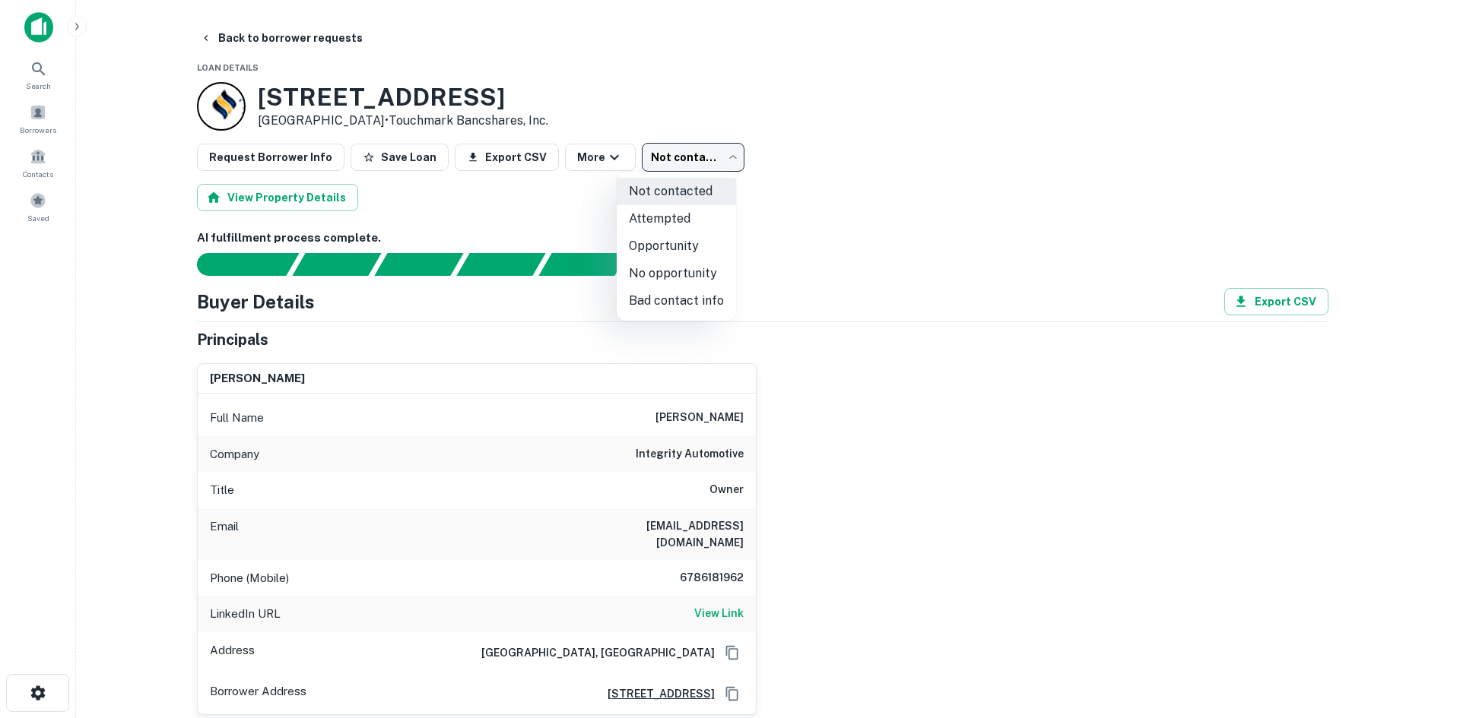
click at [670, 223] on li "Attempted" at bounding box center [676, 218] width 119 height 27
type input "*********"
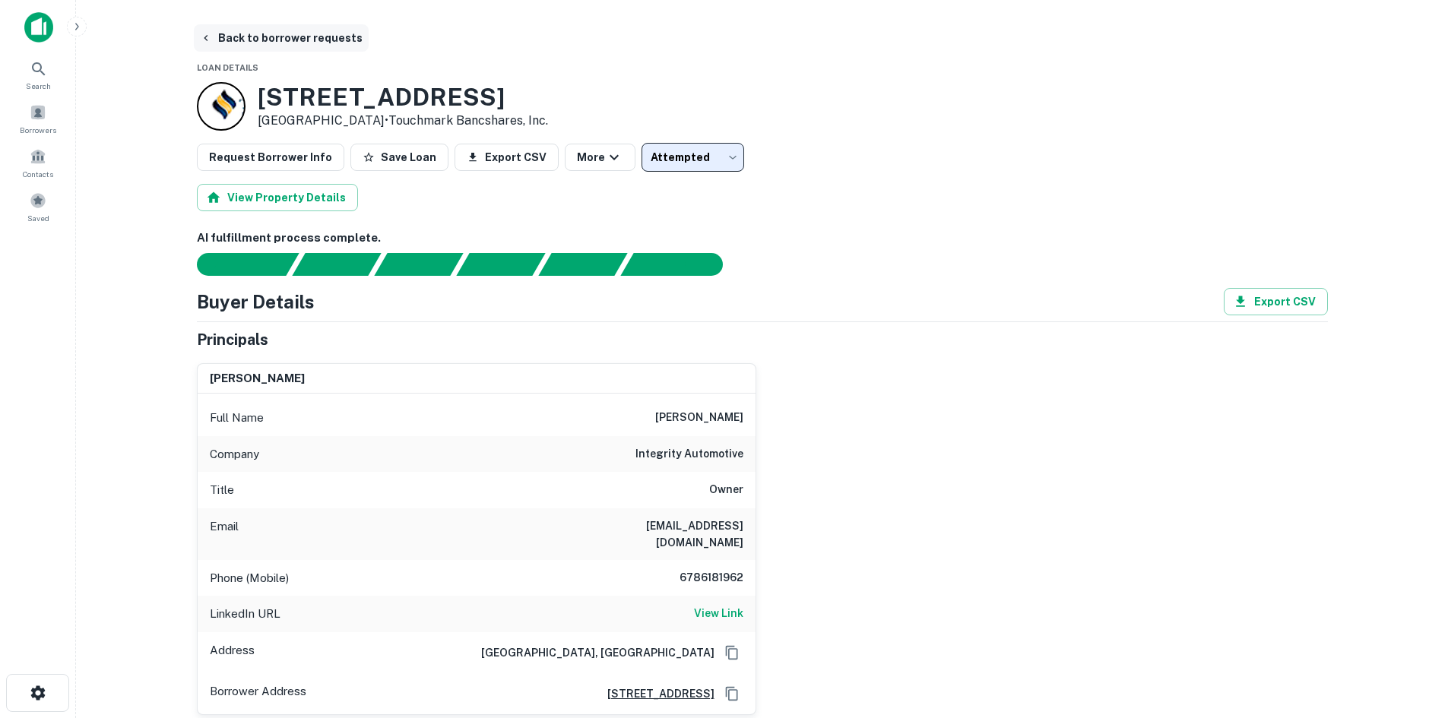
click at [294, 41] on button "Back to borrower requests" at bounding box center [281, 37] width 175 height 27
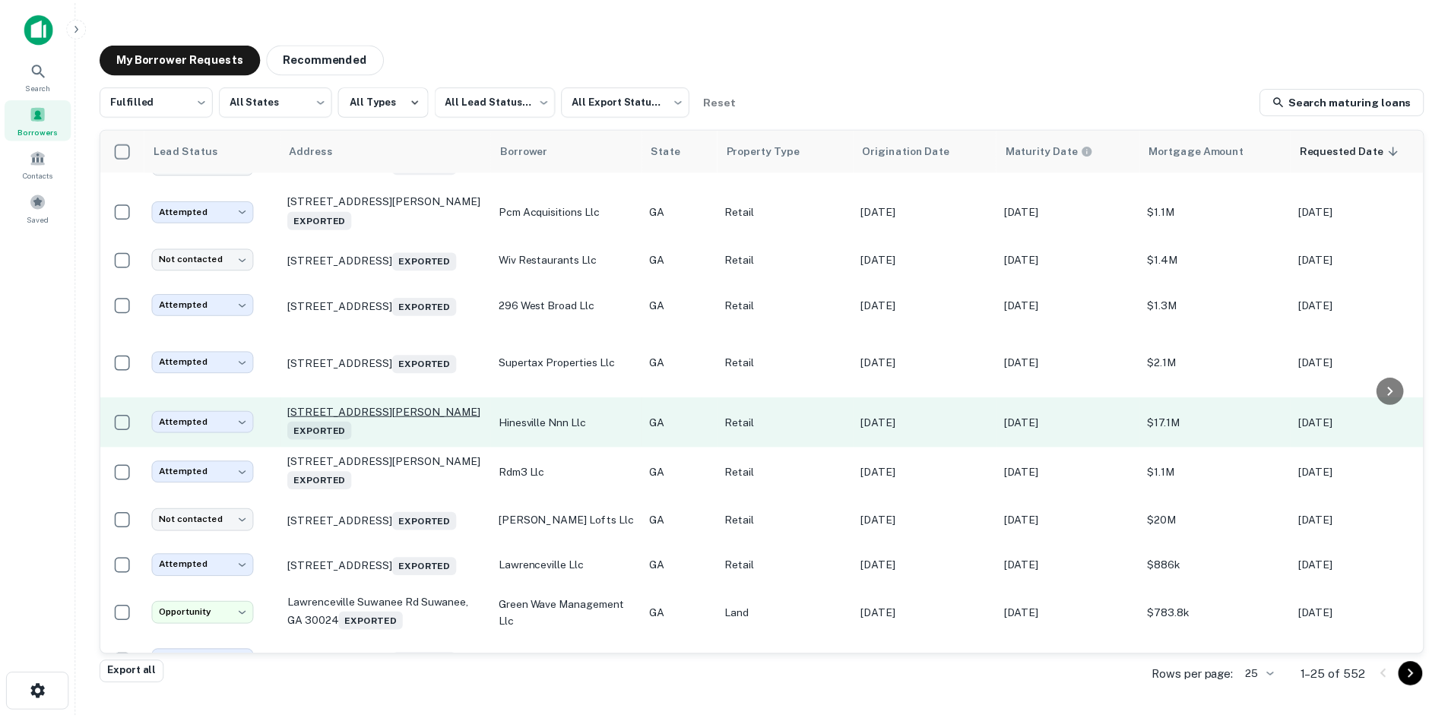
scroll to position [800, 0]
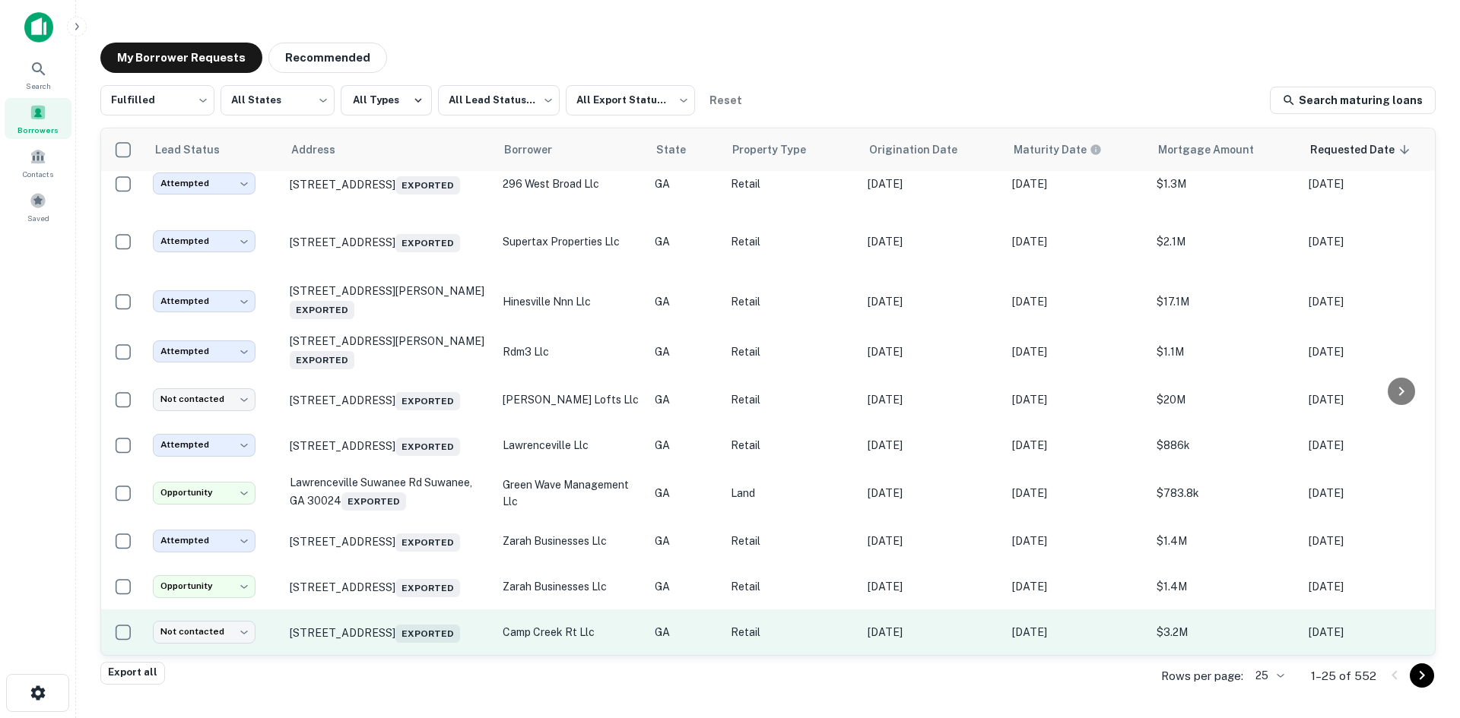
click at [420, 638] on td "[STREET_ADDRESS] Exported" at bounding box center [388, 633] width 213 height 46
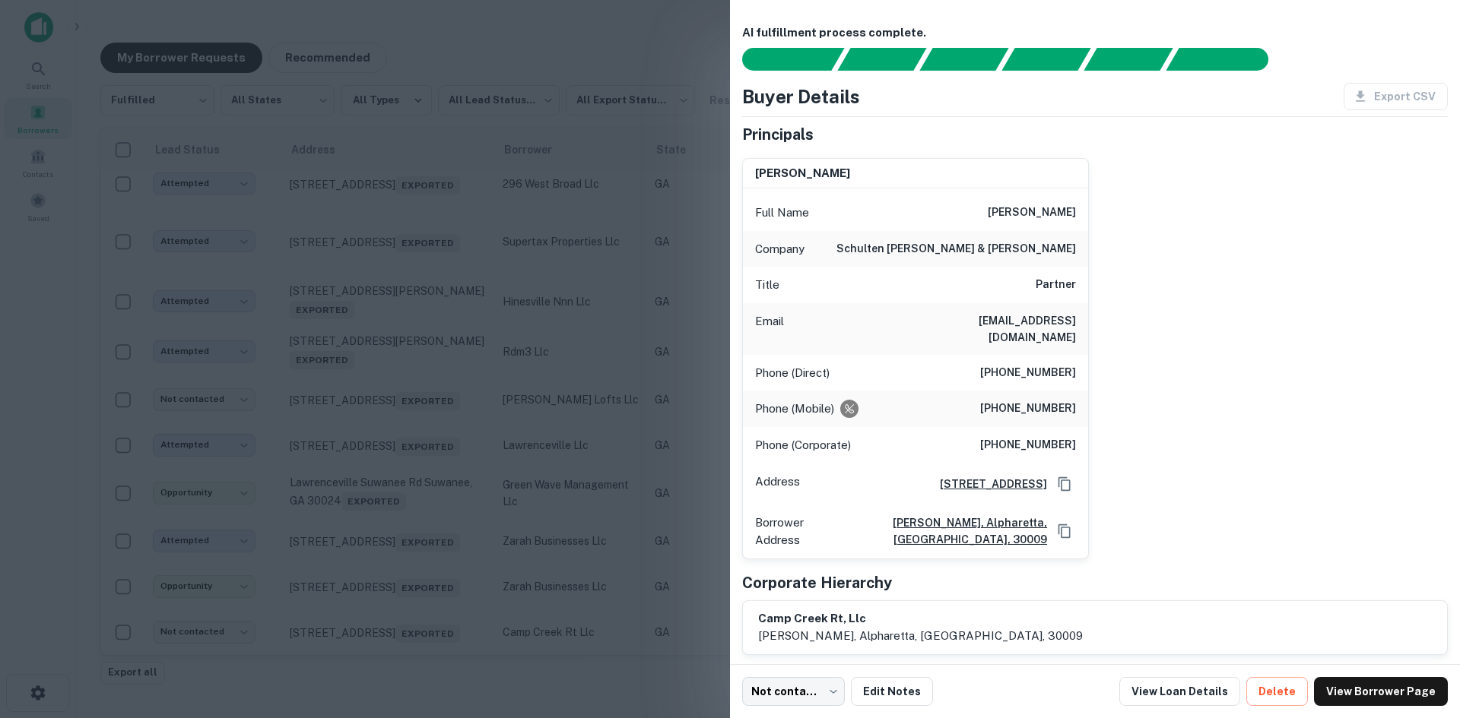
click at [419, 631] on div at bounding box center [730, 359] width 1460 height 718
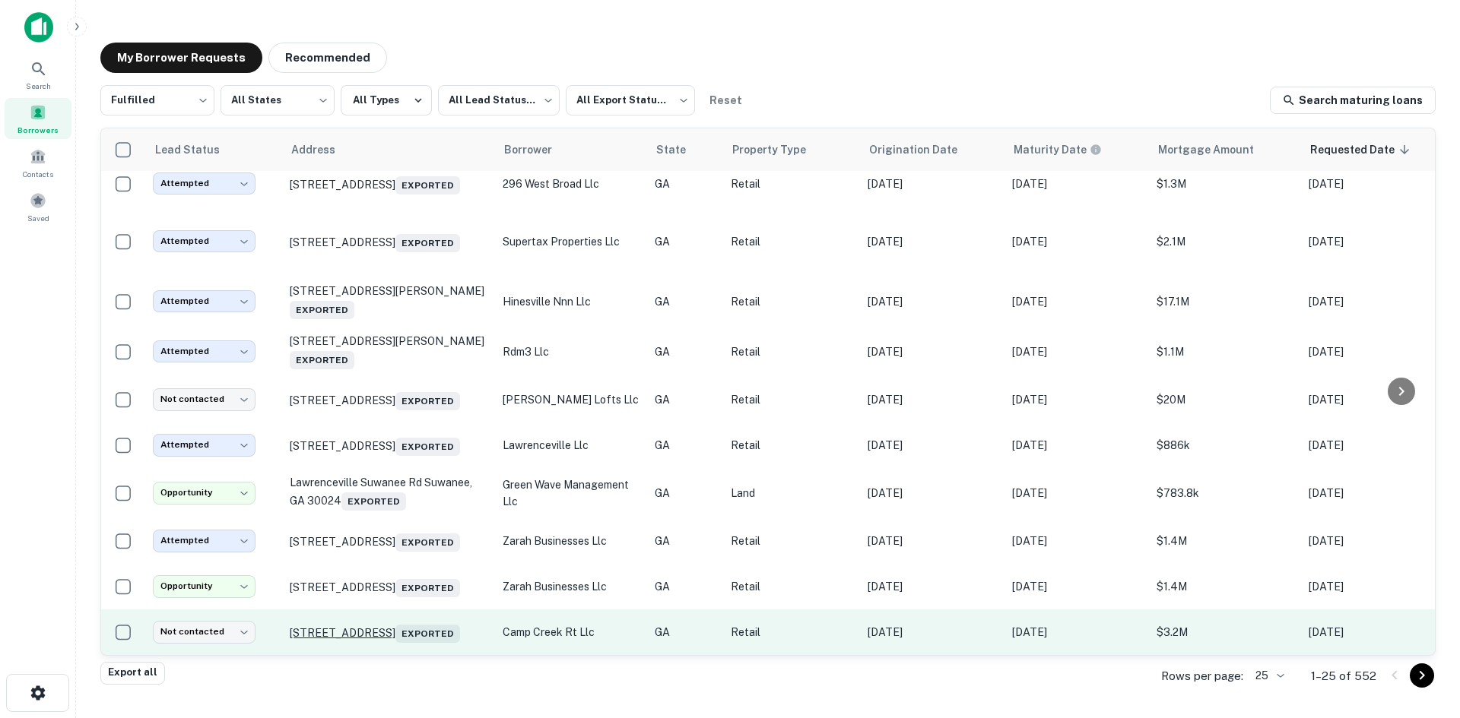
click at [395, 622] on p "[STREET_ADDRESS] Exported" at bounding box center [389, 632] width 198 height 21
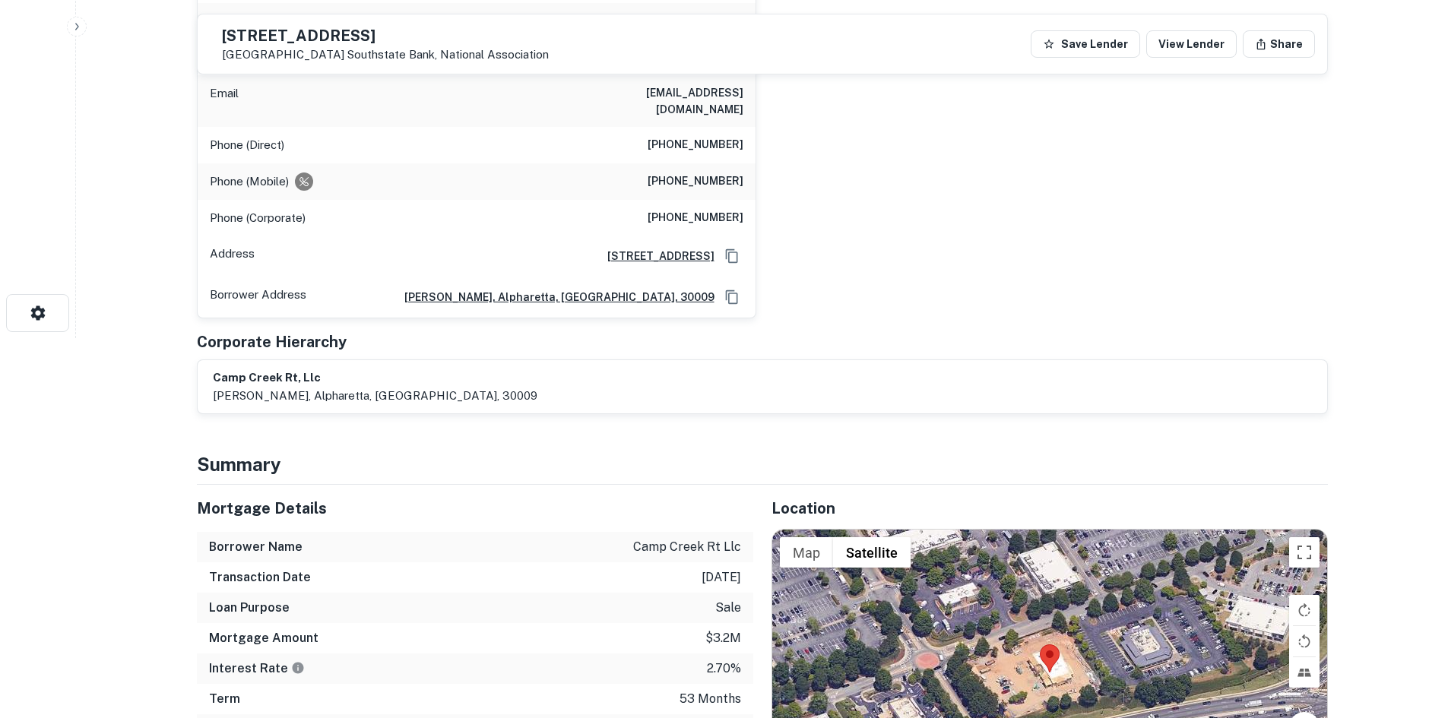
scroll to position [532, 0]
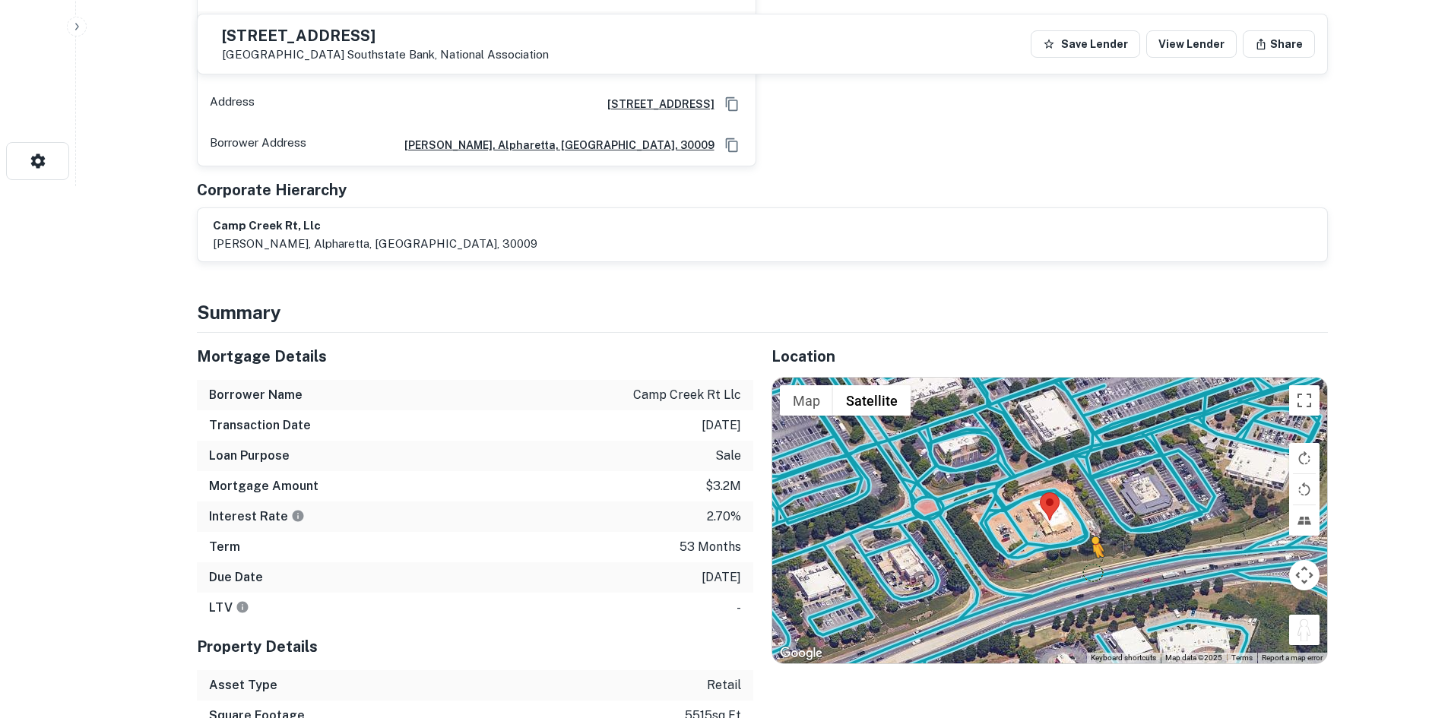
drag, startPoint x: 1305, startPoint y: 609, endPoint x: 1089, endPoint y: 559, distance: 222.4
click at [1089, 559] on div "To activate drag with keyboard, press Alt + Enter. Once in keyboard drag state,…" at bounding box center [1049, 521] width 555 height 286
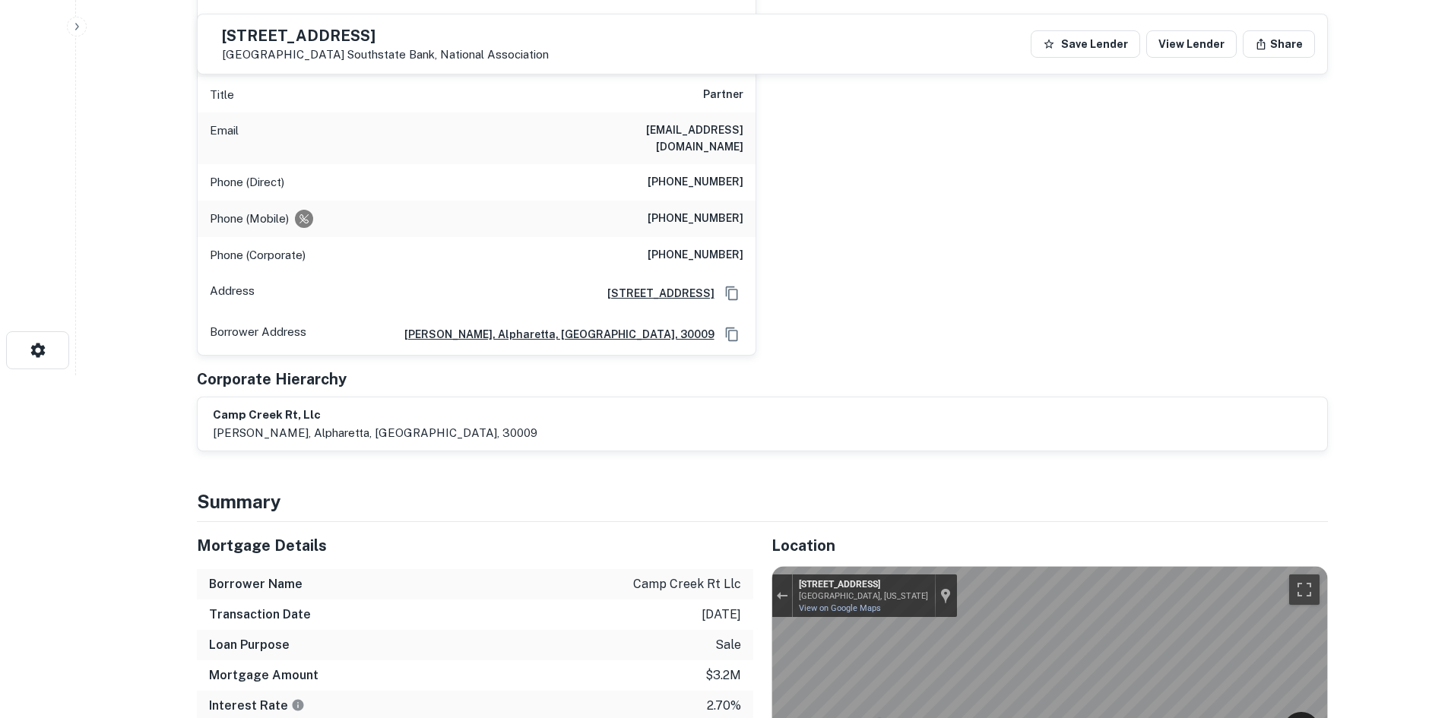
scroll to position [152, 0]
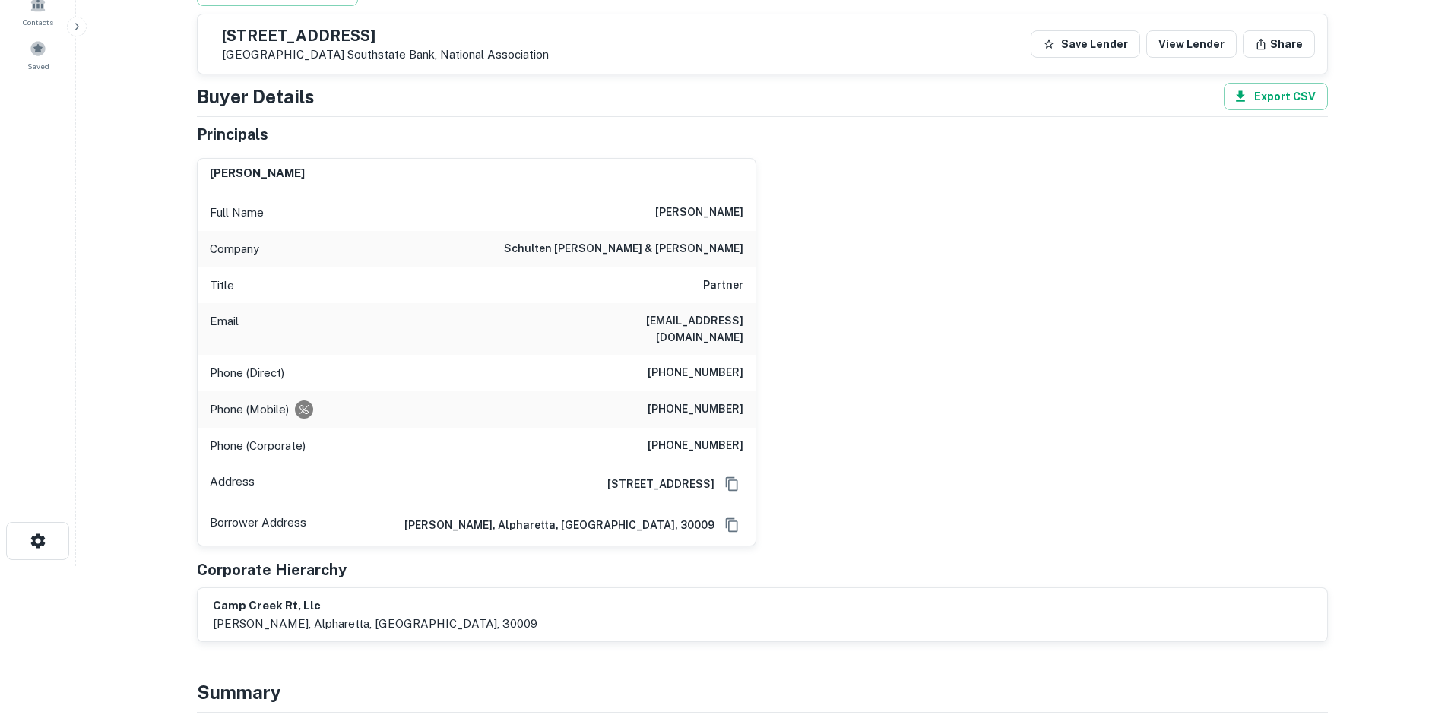
click at [688, 364] on h6 "[PHONE_NUMBER]" at bounding box center [696, 373] width 96 height 18
click at [723, 401] on h6 "[PHONE_NUMBER]" at bounding box center [696, 410] width 96 height 18
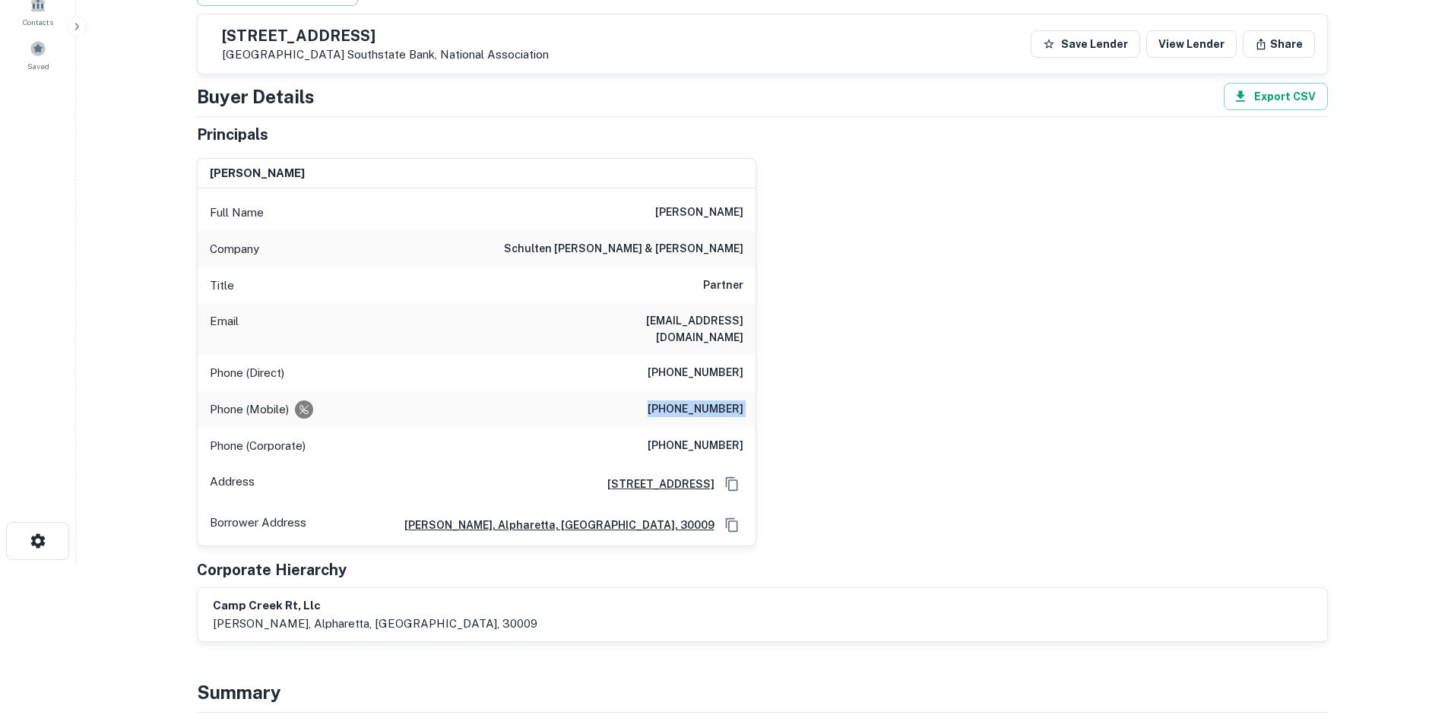
click at [723, 401] on h6 "[PHONE_NUMBER]" at bounding box center [696, 410] width 96 height 18
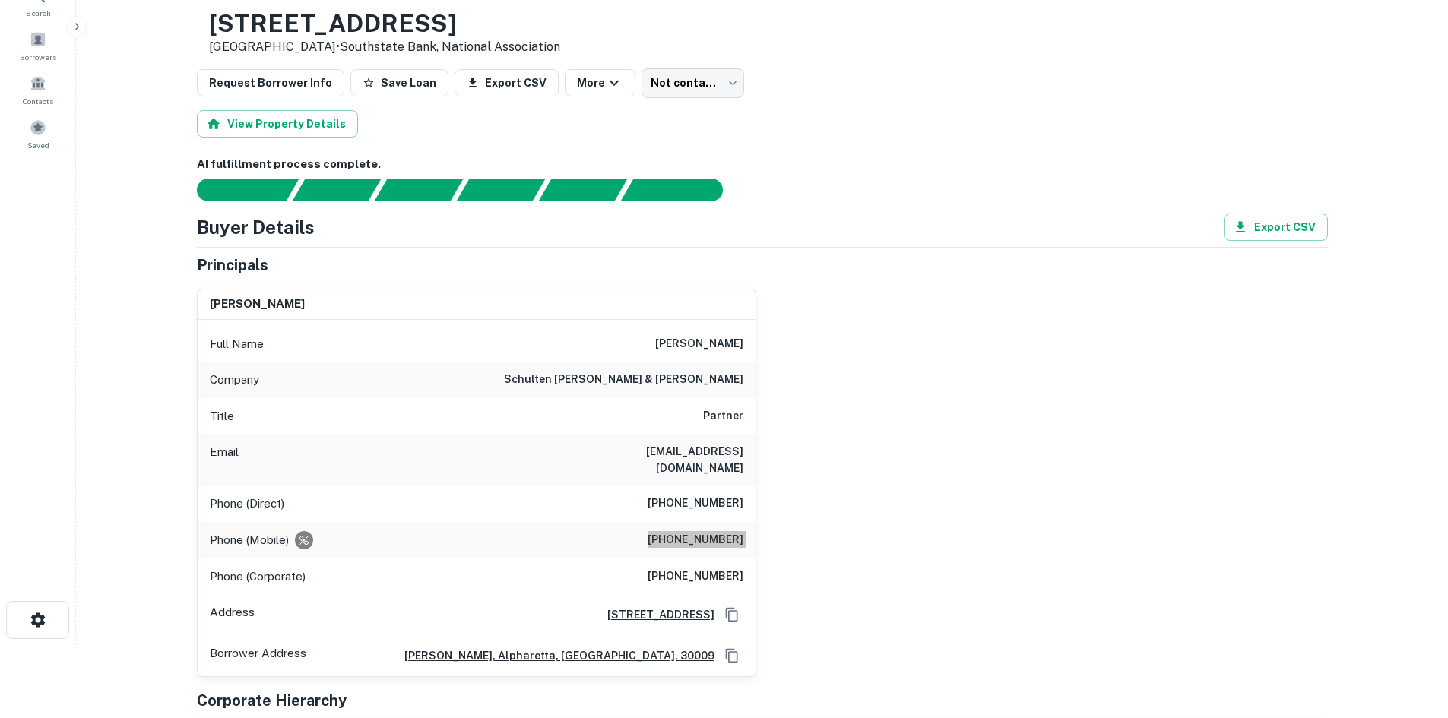
scroll to position [0, 0]
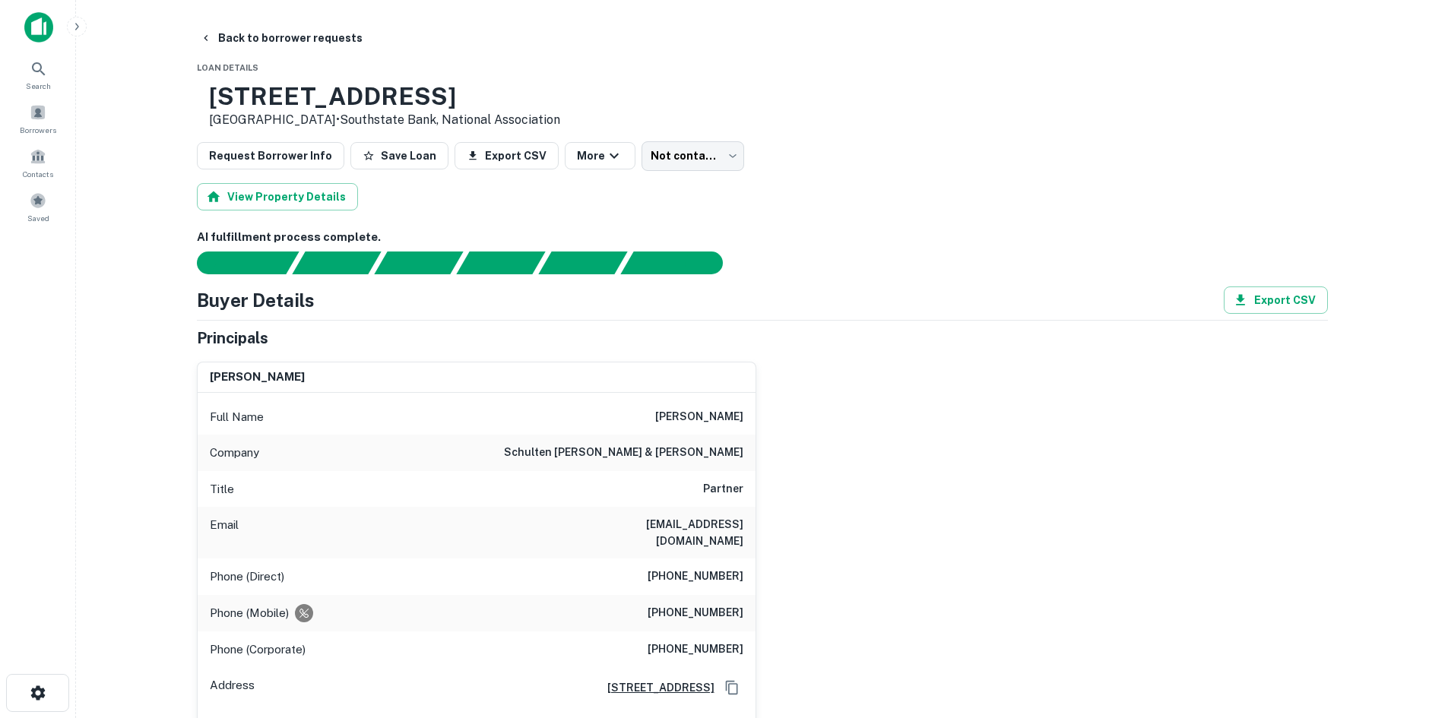
click at [706, 641] on h6 "[PHONE_NUMBER]" at bounding box center [696, 650] width 96 height 18
drag, startPoint x: 580, startPoint y: 403, endPoint x: 750, endPoint y: 452, distance: 177.3
click at [750, 452] on div "Full Name [PERSON_NAME] Company schulten [PERSON_NAME] & [PERSON_NAME] Title Pa…" at bounding box center [477, 571] width 558 height 357
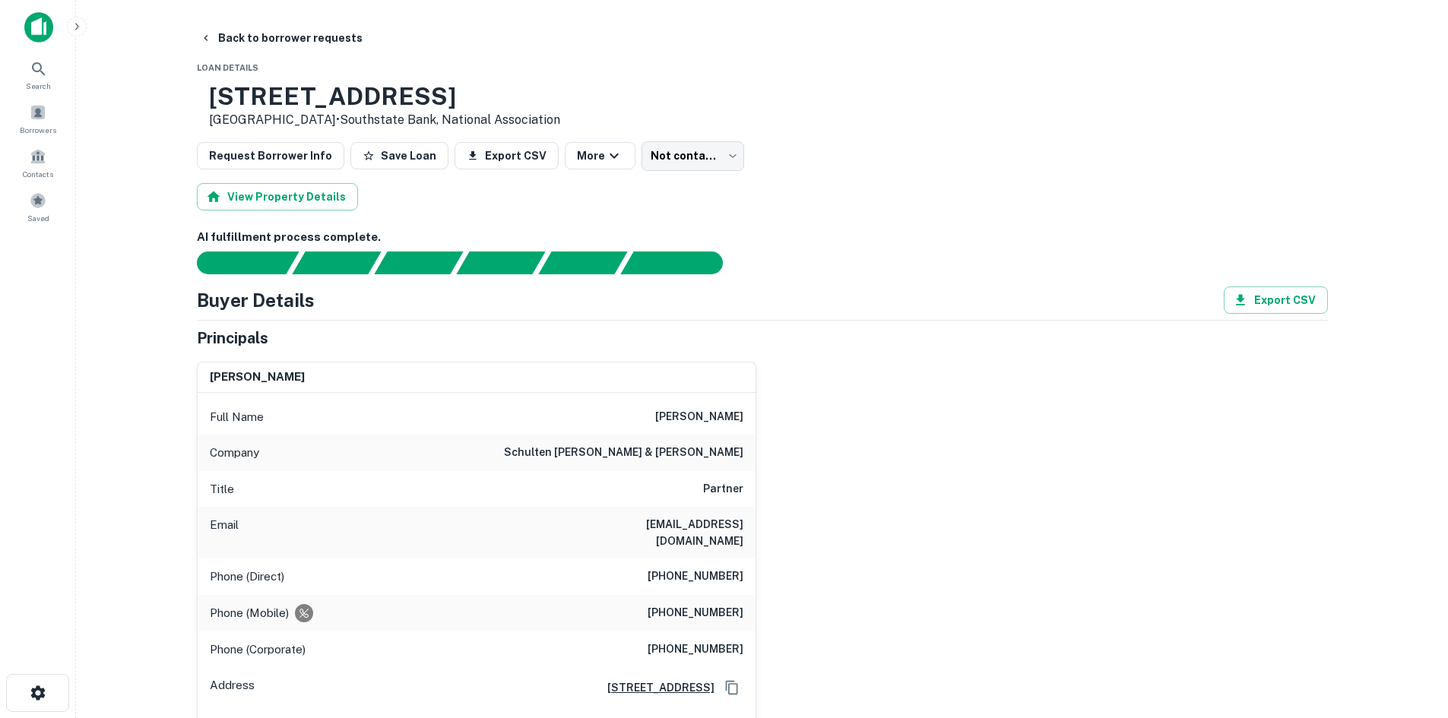
click at [612, 530] on div "Email [EMAIL_ADDRESS][DOMAIN_NAME]" at bounding box center [477, 533] width 558 height 52
click at [613, 530] on div "Email [EMAIL_ADDRESS][DOMAIN_NAME]" at bounding box center [477, 533] width 558 height 52
drag, startPoint x: 260, startPoint y: 97, endPoint x: 543, endPoint y: 97, distance: 282.8
click at [543, 97] on h3 "[STREET_ADDRESS]" at bounding box center [384, 96] width 351 height 29
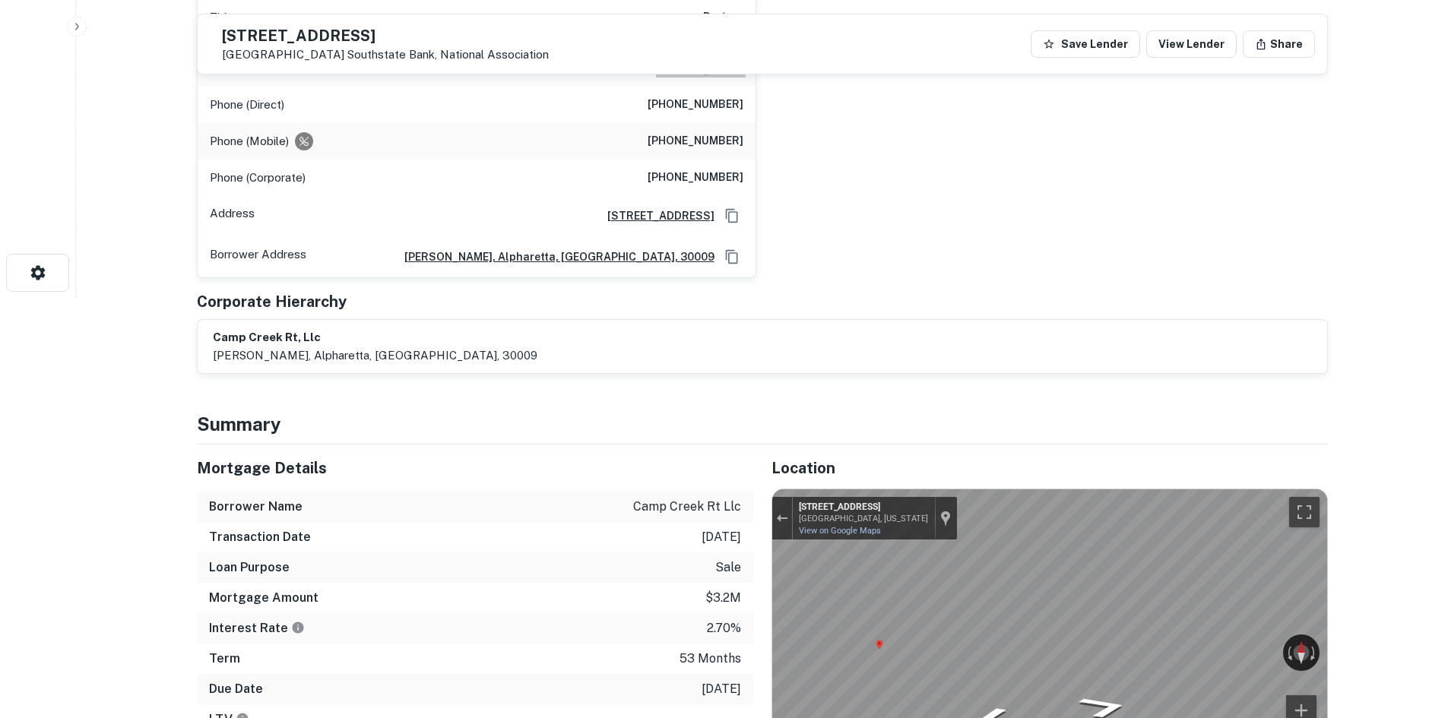
scroll to position [456, 0]
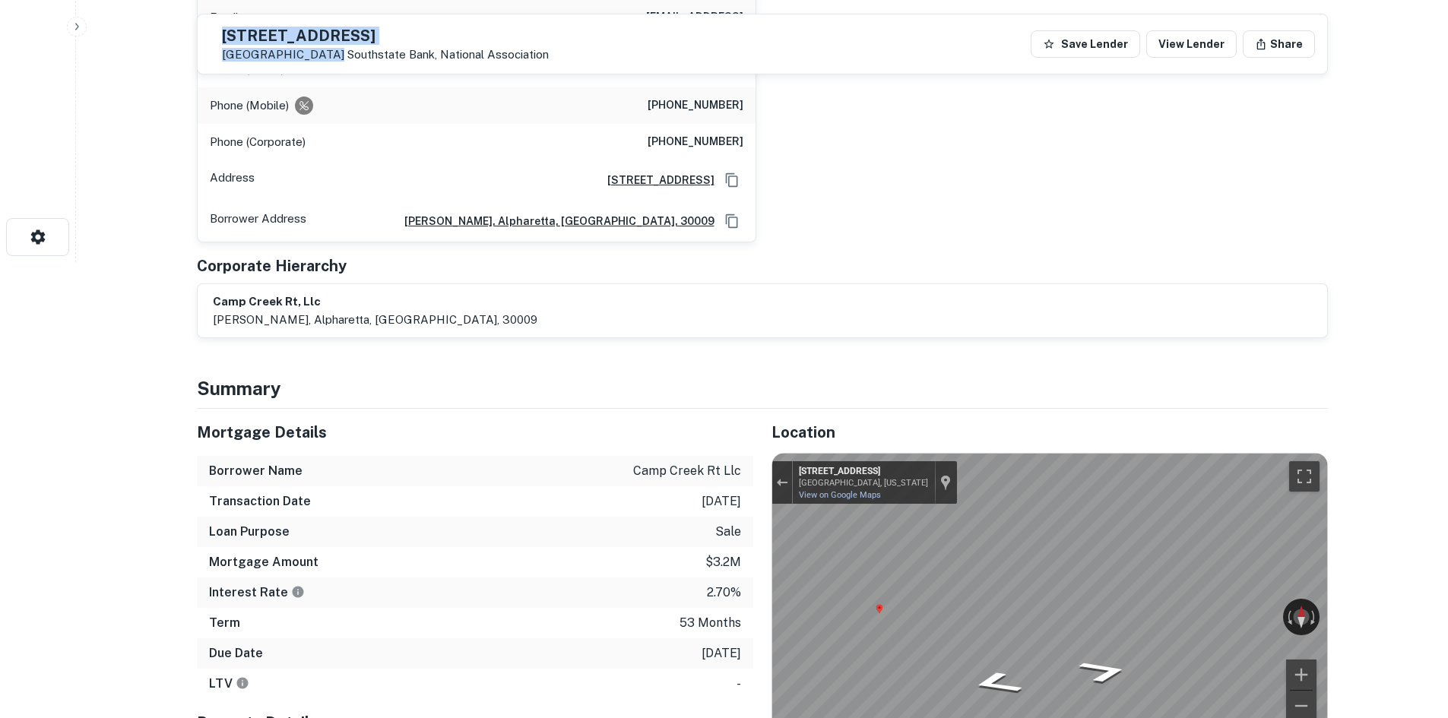
drag, startPoint x: 259, startPoint y: 30, endPoint x: 355, endPoint y: 57, distance: 99.4
click at [355, 57] on div "[STREET_ADDRESS] Southstate Bank, National Association" at bounding box center [385, 44] width 327 height 33
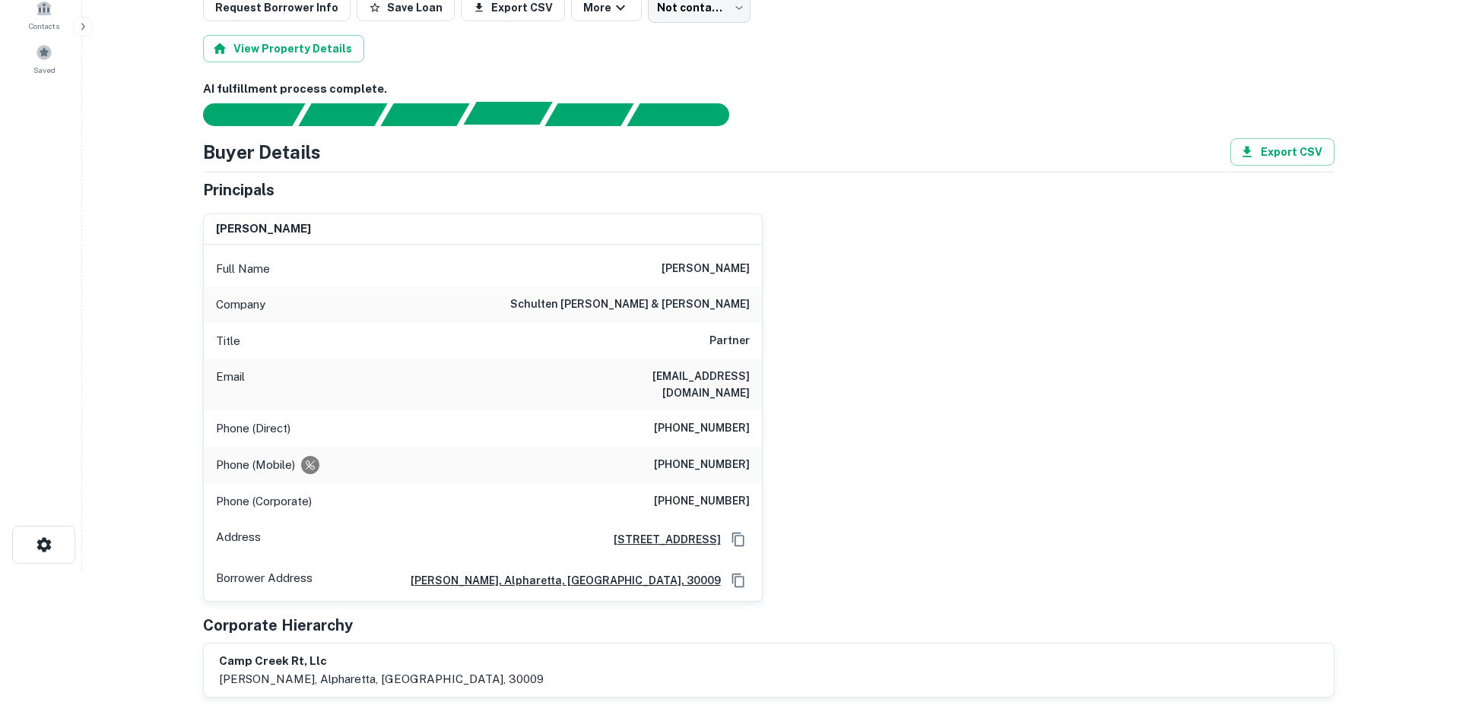
scroll to position [0, 0]
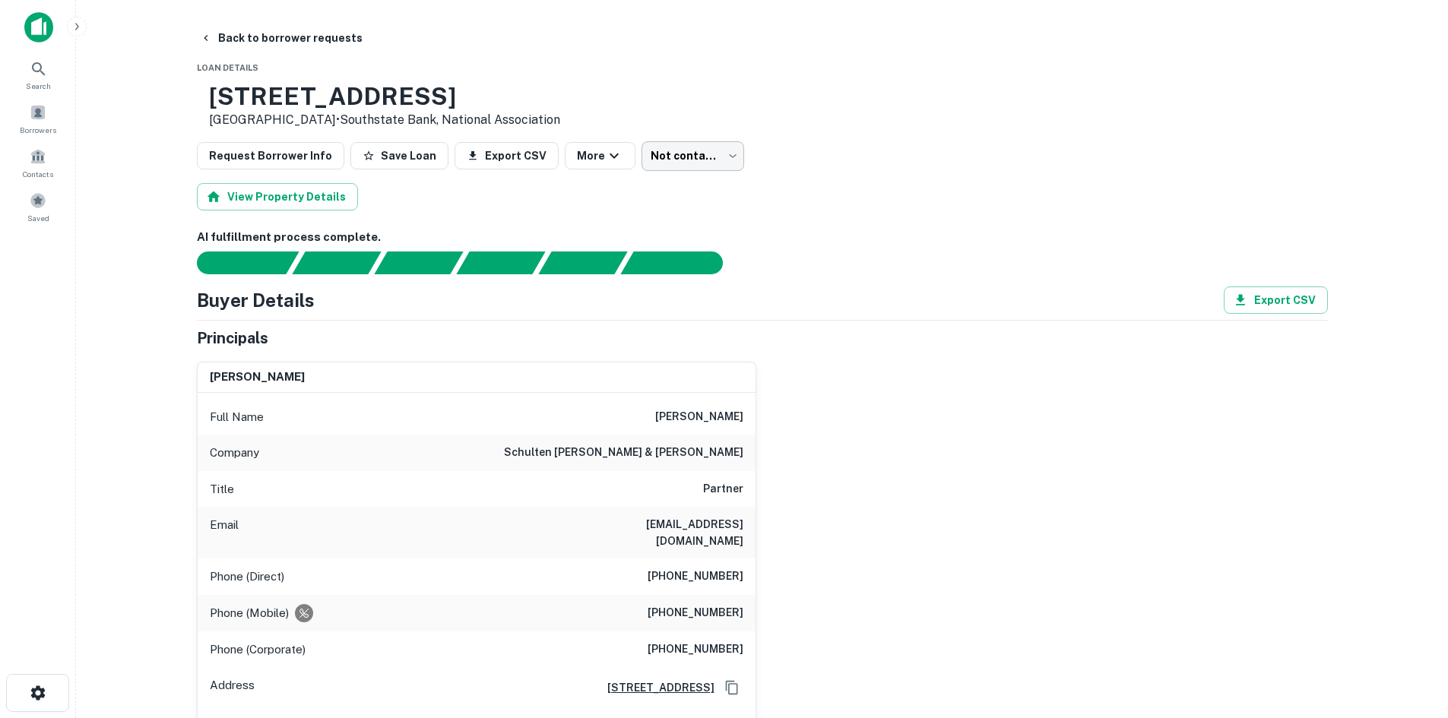
click at [707, 146] on body "Search Borrowers Contacts Saved Back to borrower requests Loan Details [STREET_…" at bounding box center [724, 359] width 1448 height 718
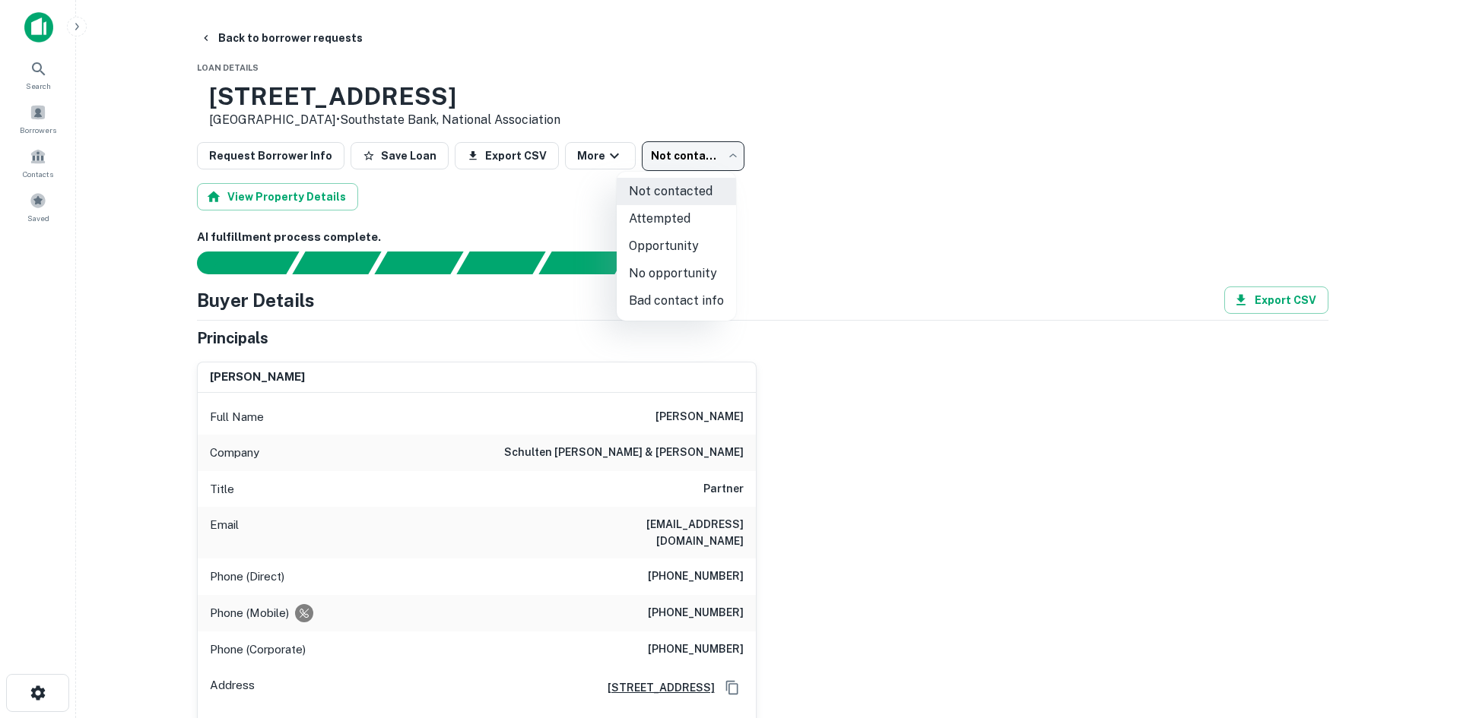
click at [662, 212] on li "Attempted" at bounding box center [676, 218] width 119 height 27
type input "*********"
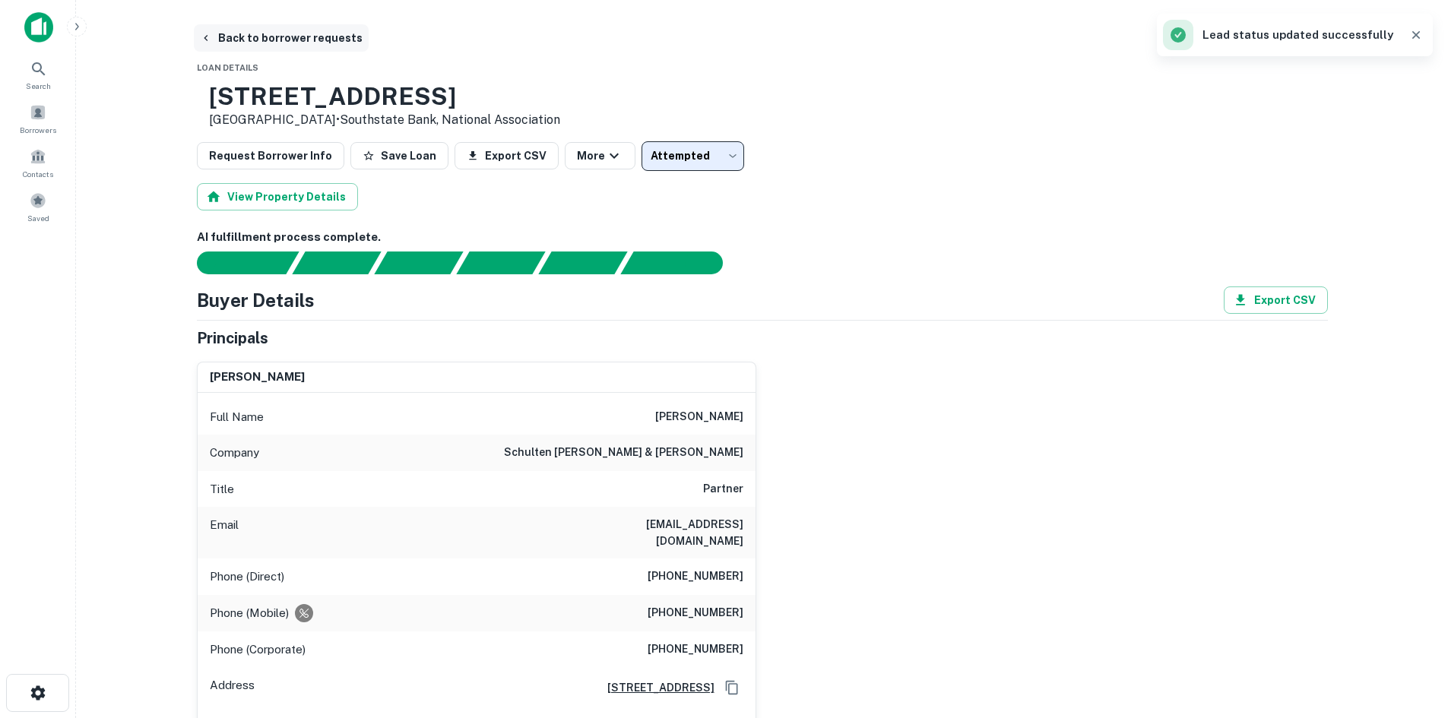
click at [314, 46] on button "Back to borrower requests" at bounding box center [281, 37] width 175 height 27
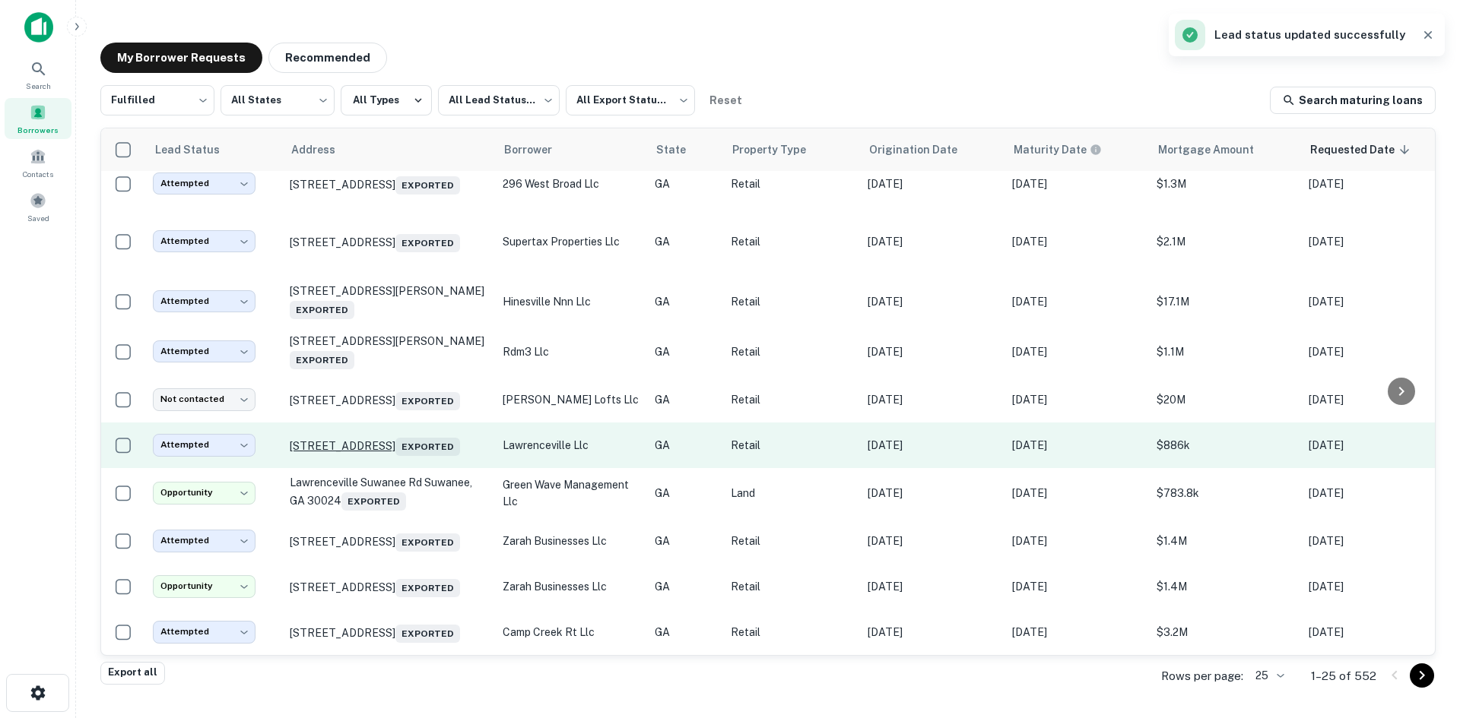
scroll to position [800, 0]
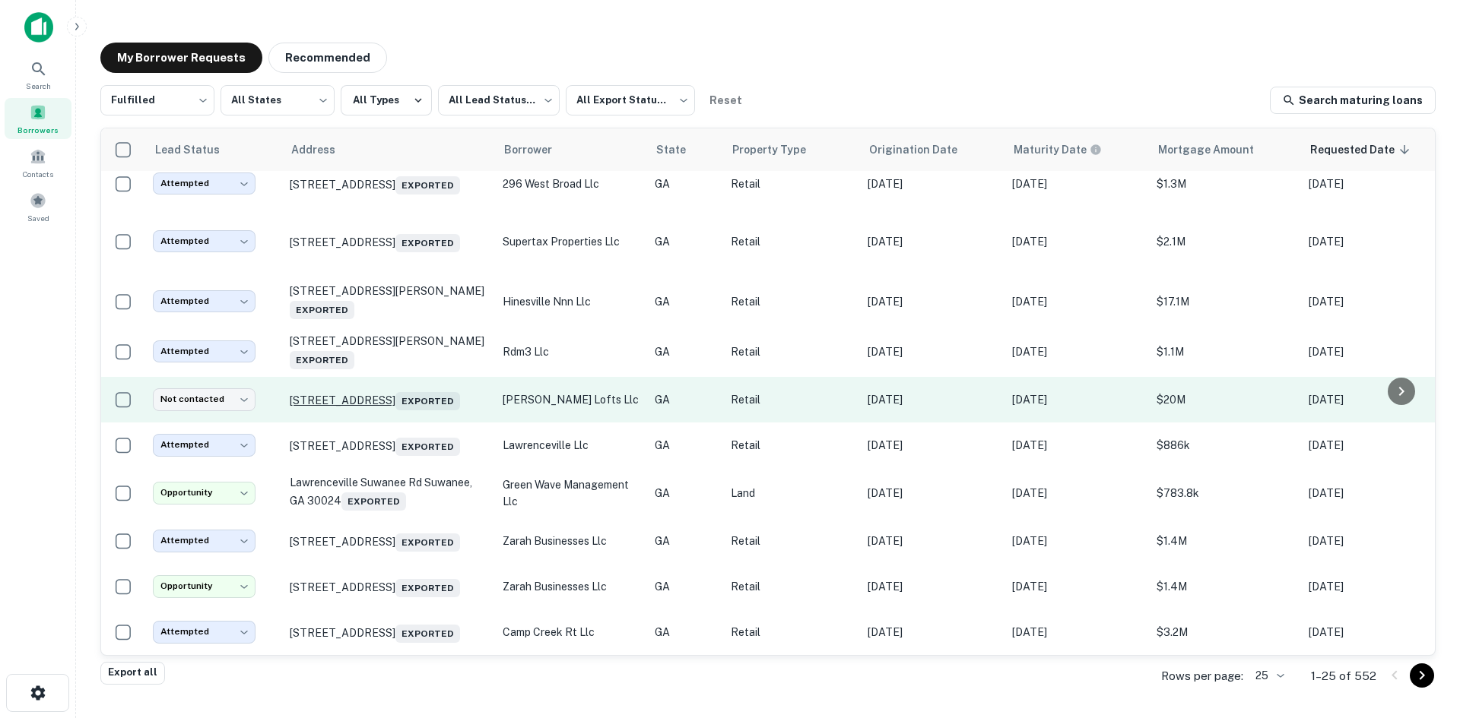
click at [384, 389] on p "[STREET_ADDRESS] Exported" at bounding box center [389, 399] width 198 height 21
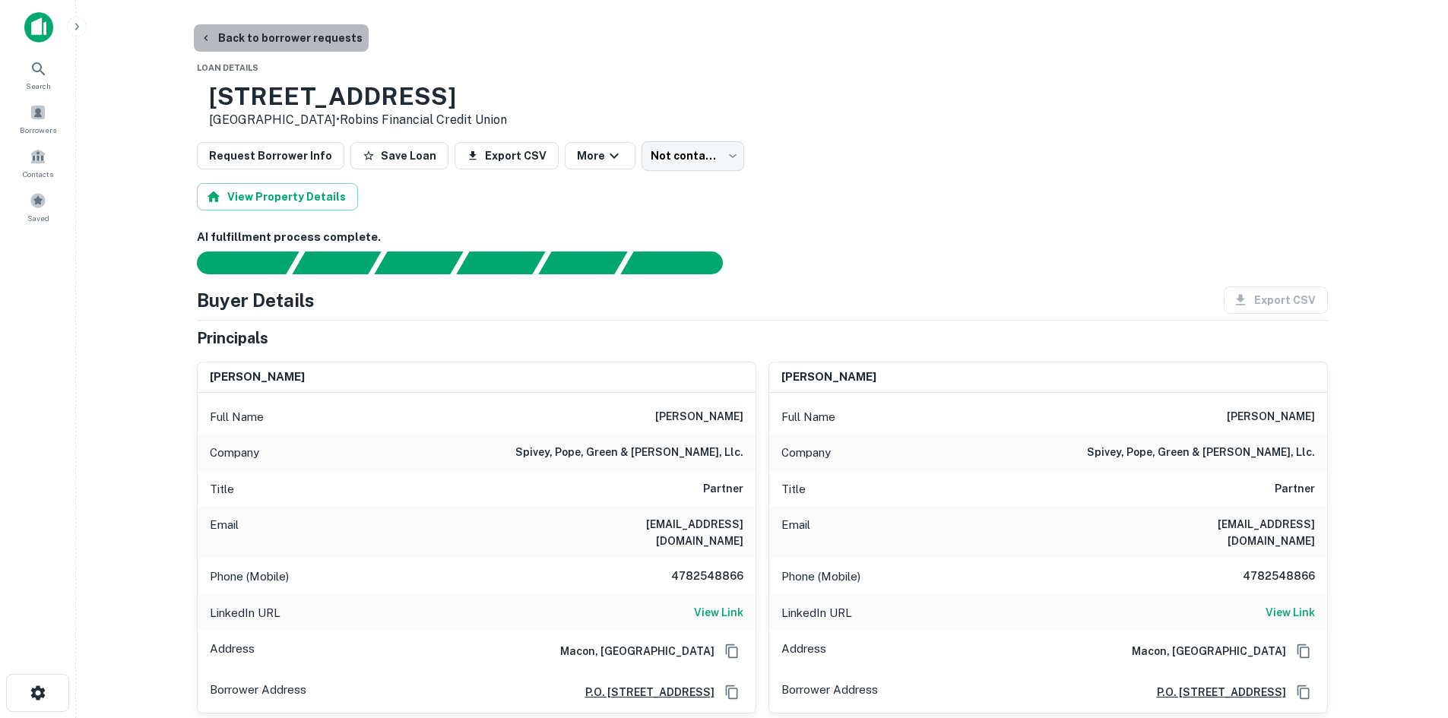
click at [290, 50] on button "Back to borrower requests" at bounding box center [281, 37] width 175 height 27
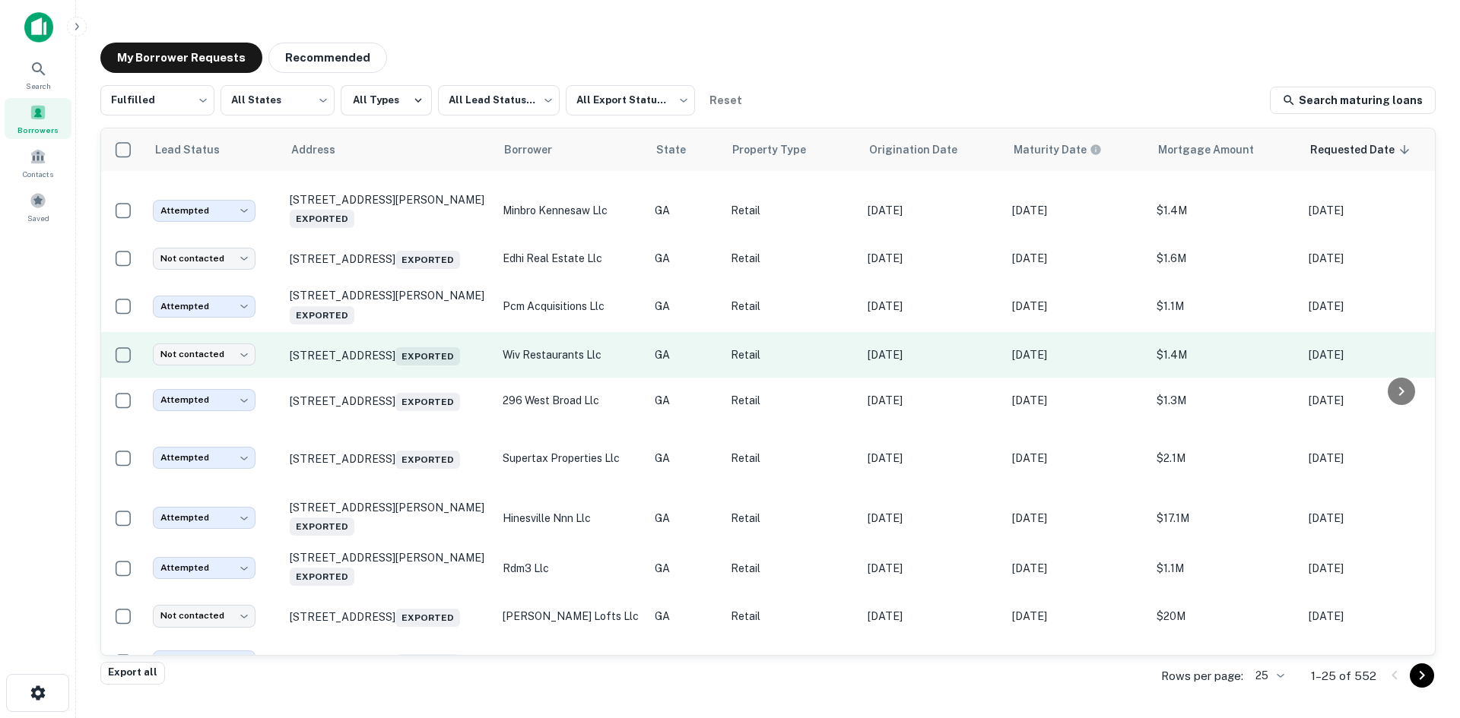
scroll to position [591, 0]
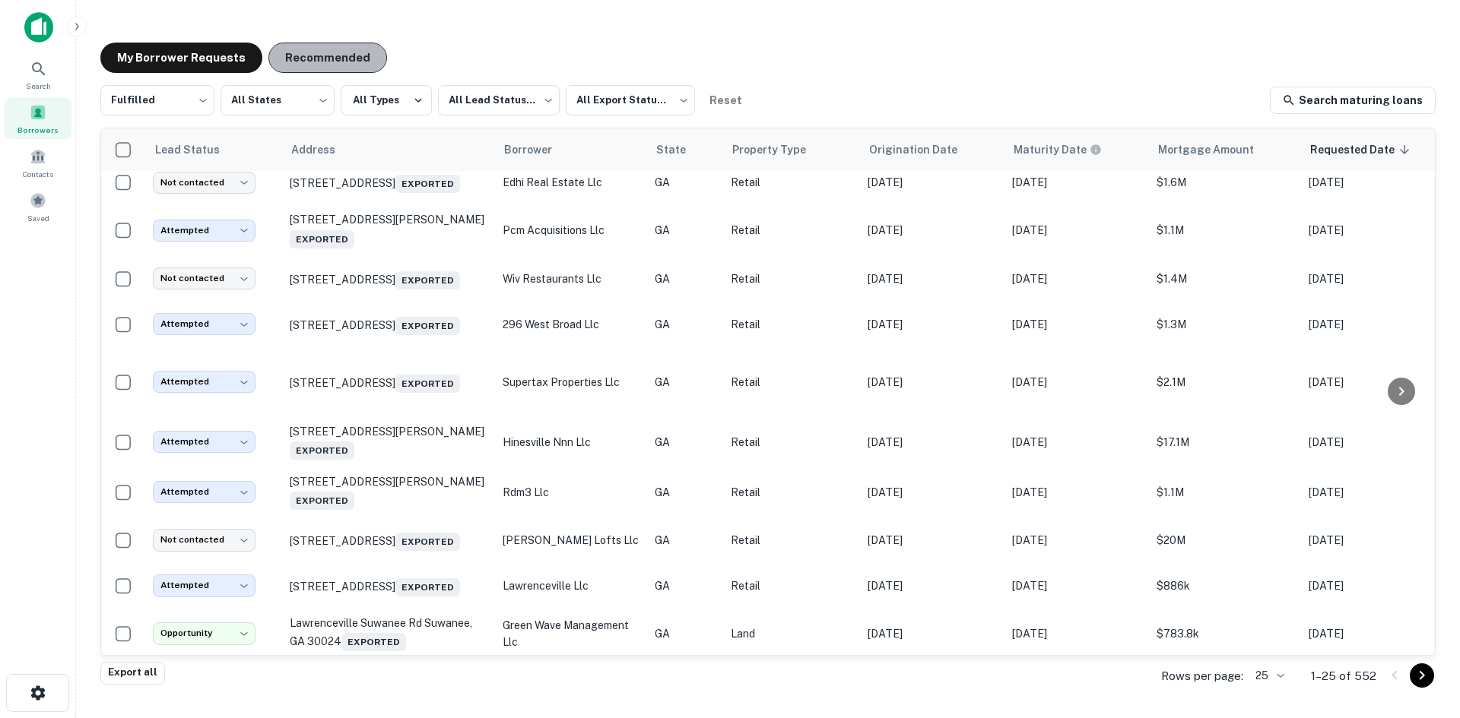
click at [325, 71] on button "Recommended" at bounding box center [327, 58] width 119 height 30
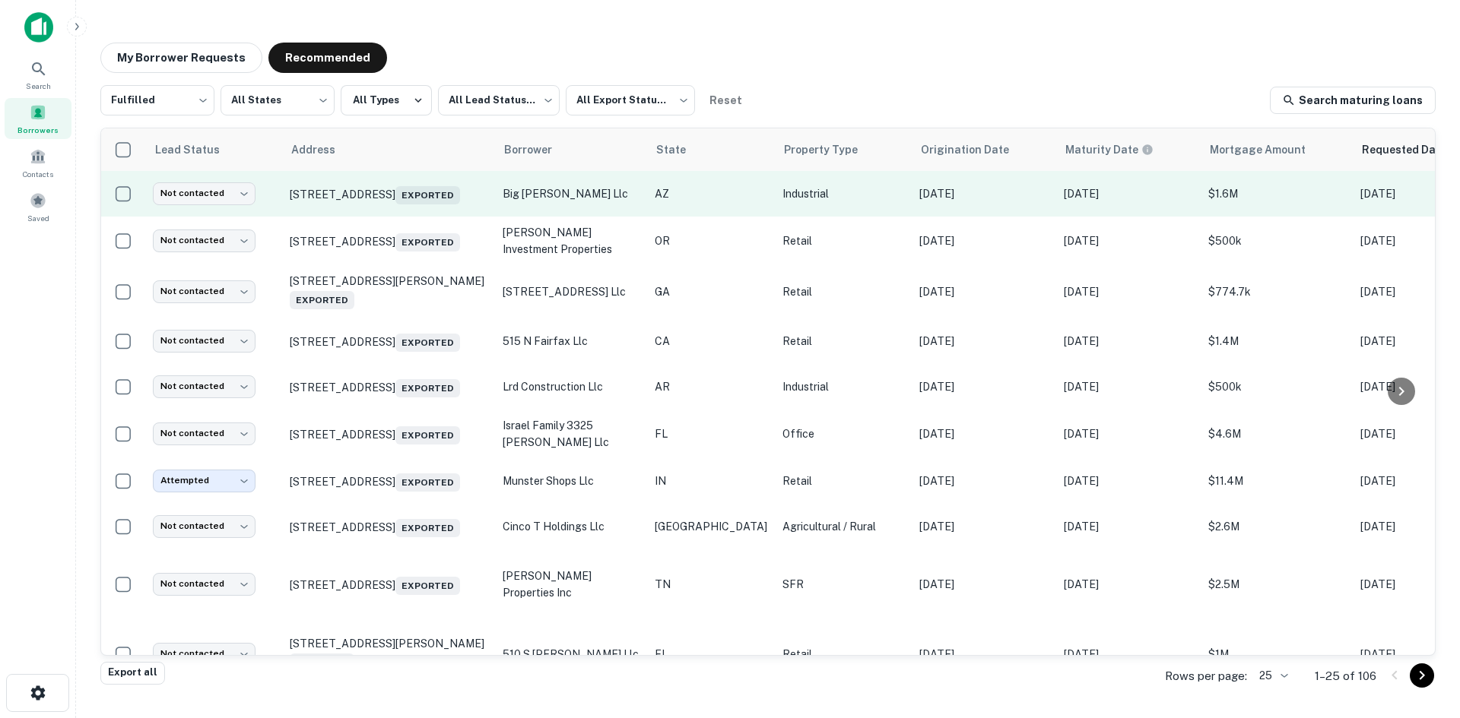
click at [405, 217] on td "[STREET_ADDRESS] Exported" at bounding box center [388, 194] width 213 height 46
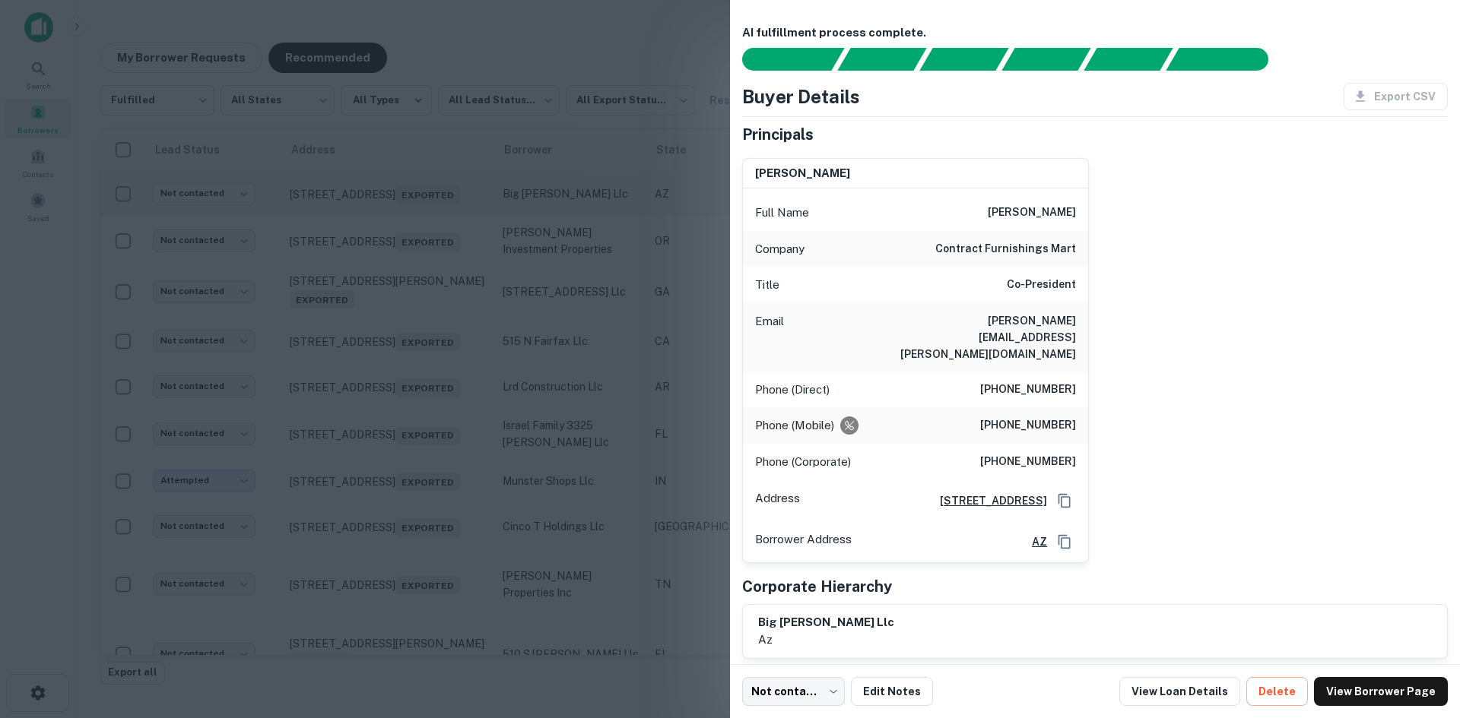
click at [405, 217] on div at bounding box center [730, 359] width 1460 height 718
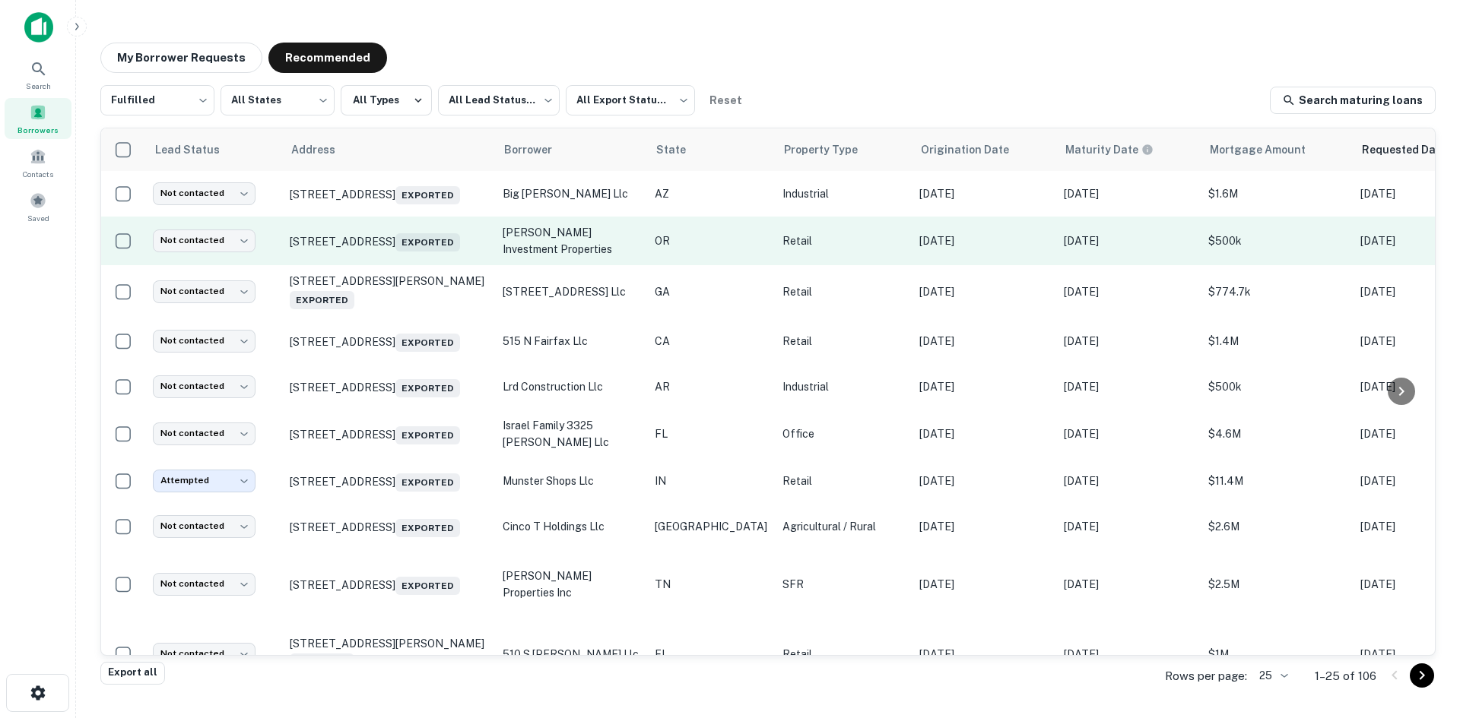
click at [391, 265] on td "[STREET_ADDRESS] Exported" at bounding box center [388, 241] width 213 height 49
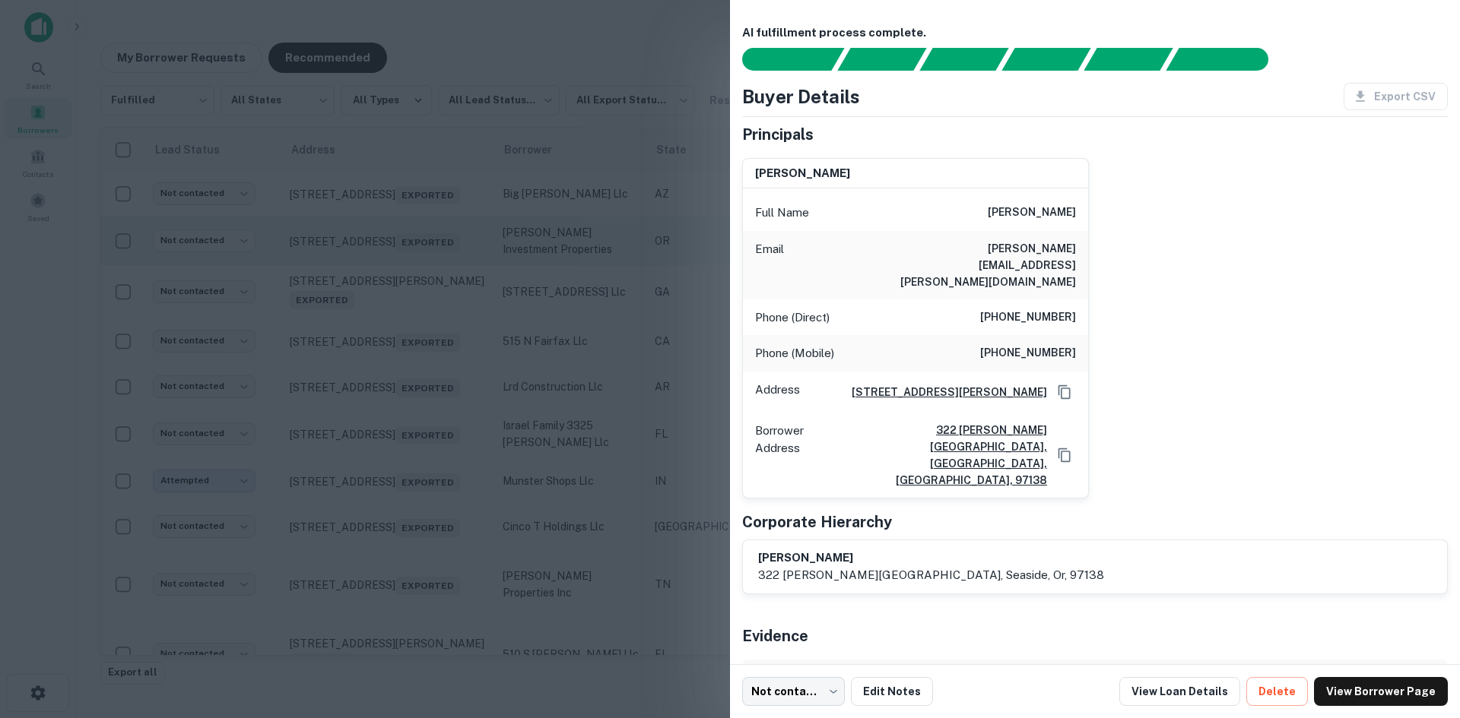
click at [391, 265] on div at bounding box center [730, 359] width 1460 height 718
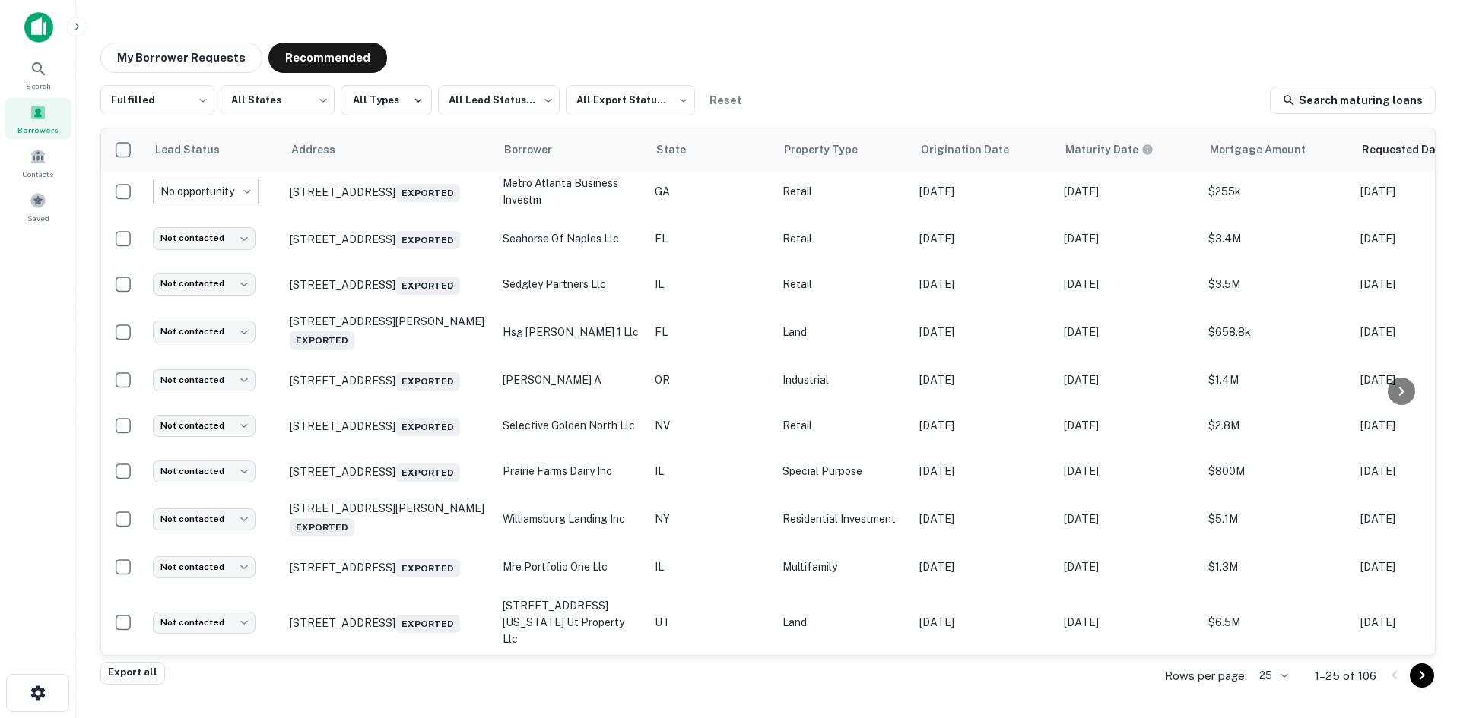
scroll to position [813, 0]
click at [1278, 680] on body "Search Borrowers Contacts Saved My Borrower Requests Recommended Fulfilled ****…" at bounding box center [730, 359] width 1460 height 718
click at [1278, 645] on li "1000" at bounding box center [1265, 636] width 37 height 18
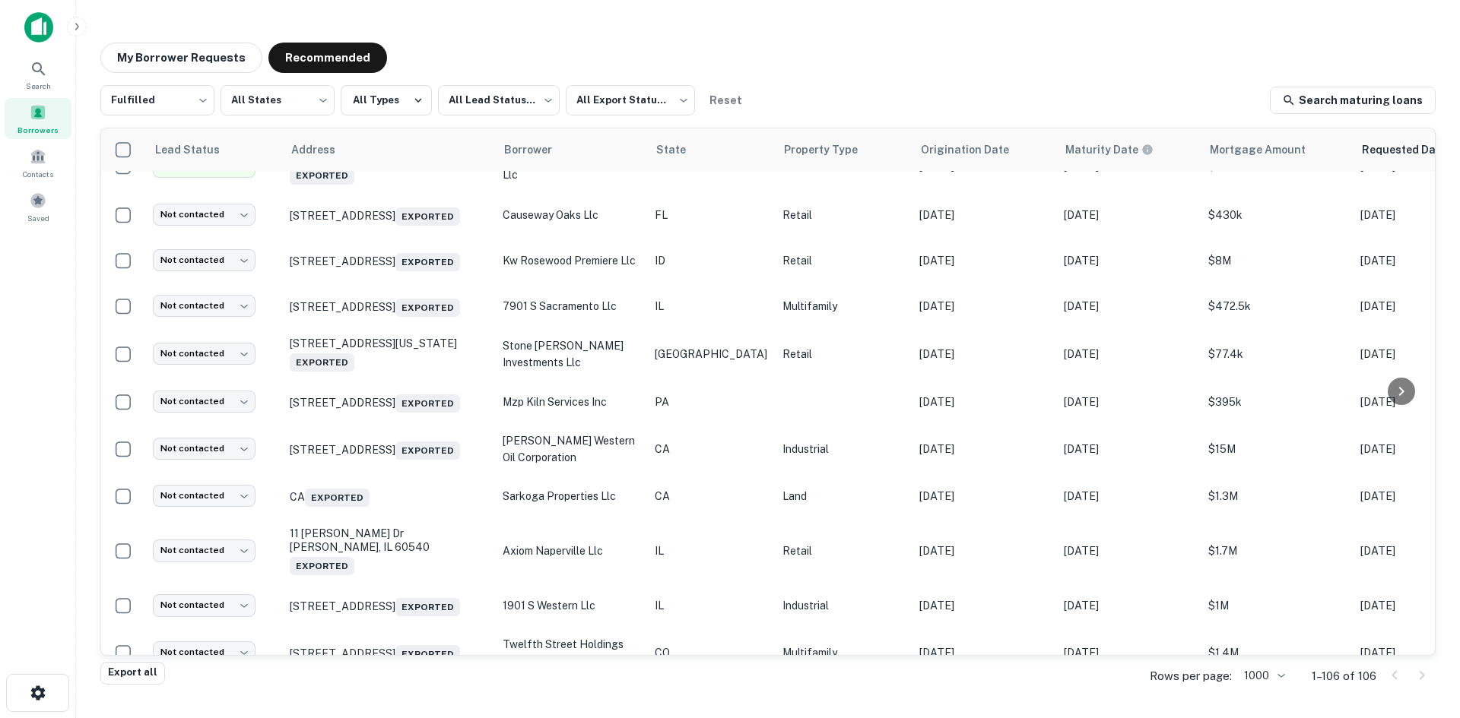
scroll to position [1596, 0]
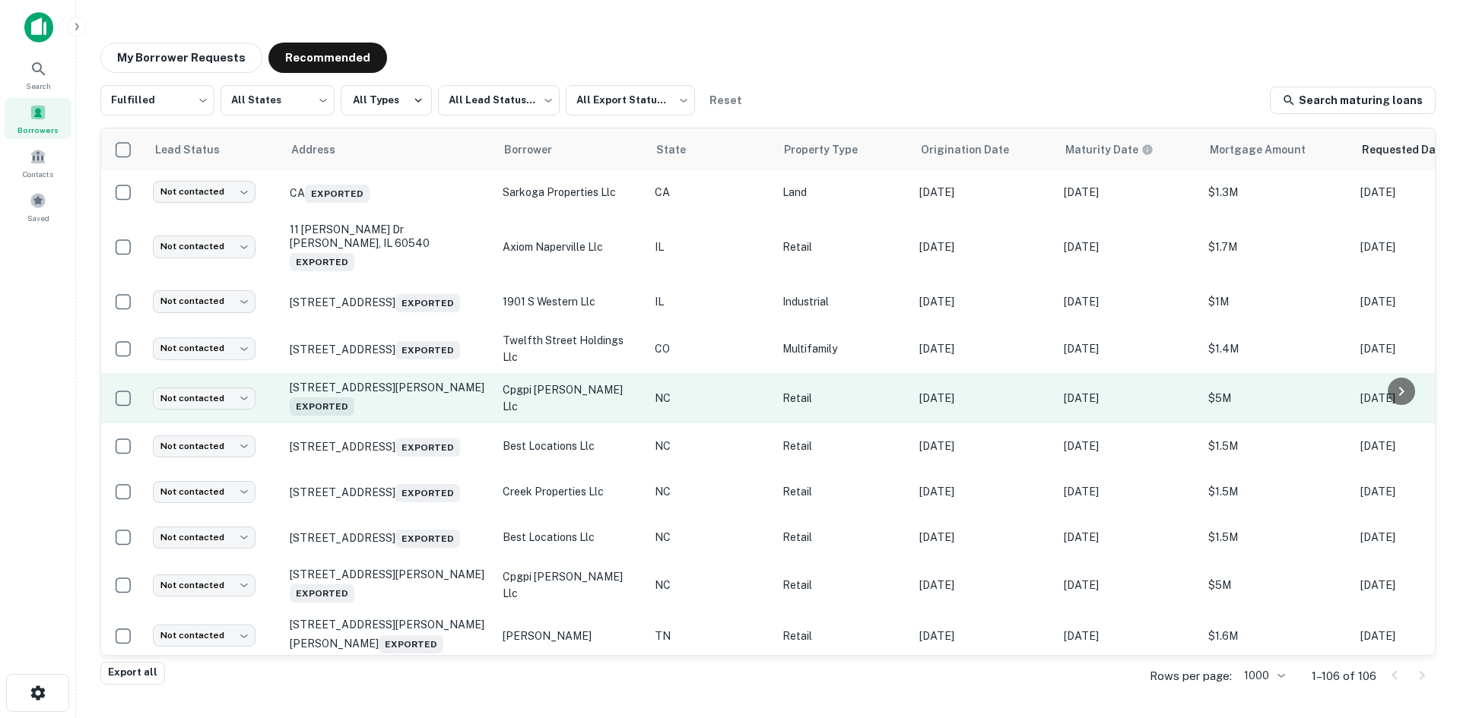
click at [399, 423] on td "[STREET_ADDRESS][PERSON_NAME] Exported" at bounding box center [388, 398] width 213 height 50
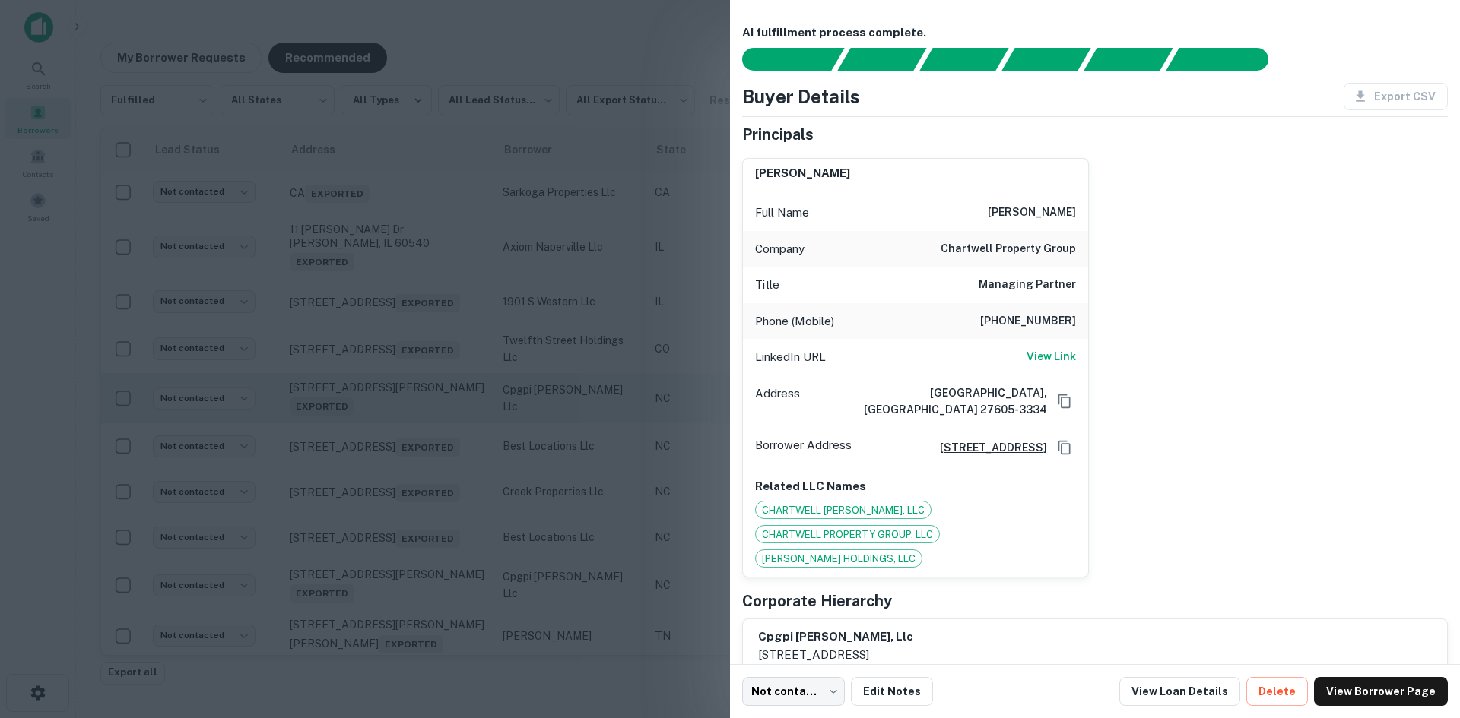
click at [399, 469] on div at bounding box center [730, 359] width 1460 height 718
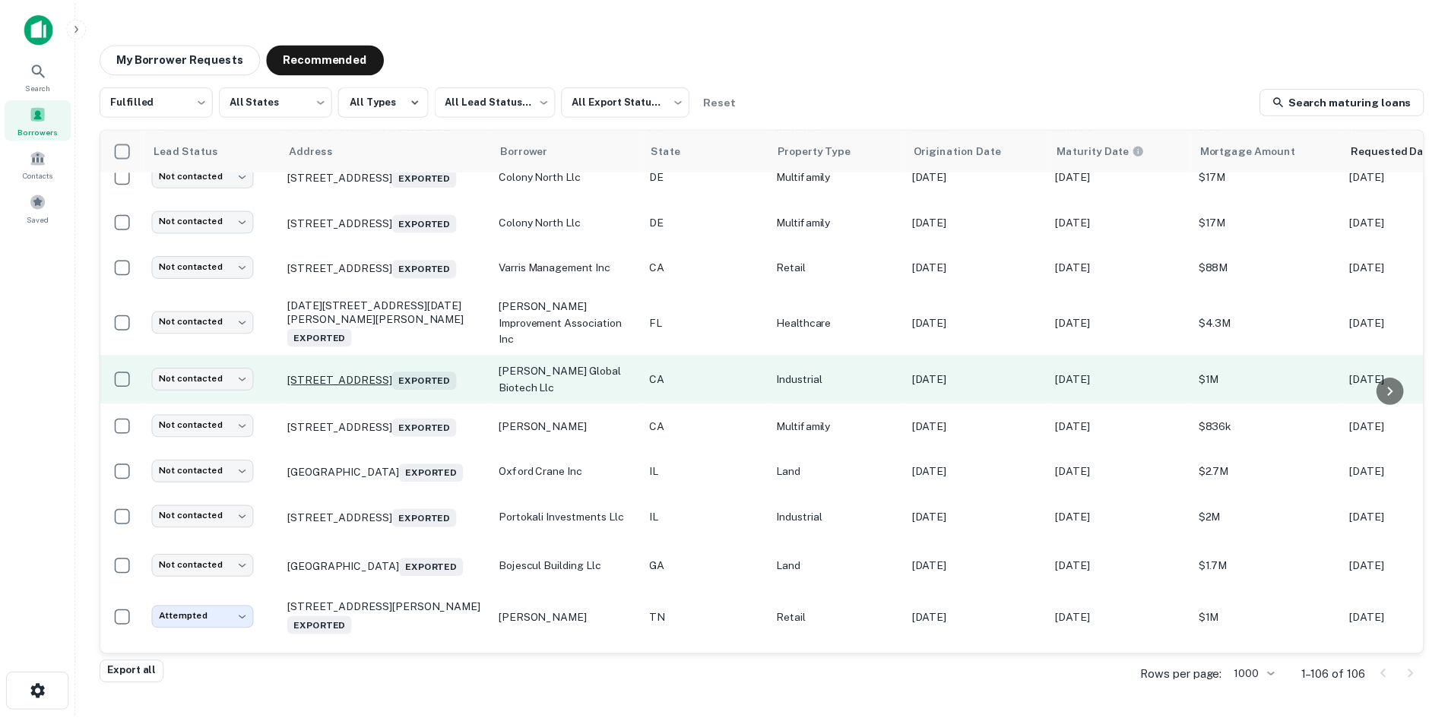
scroll to position [2585, 0]
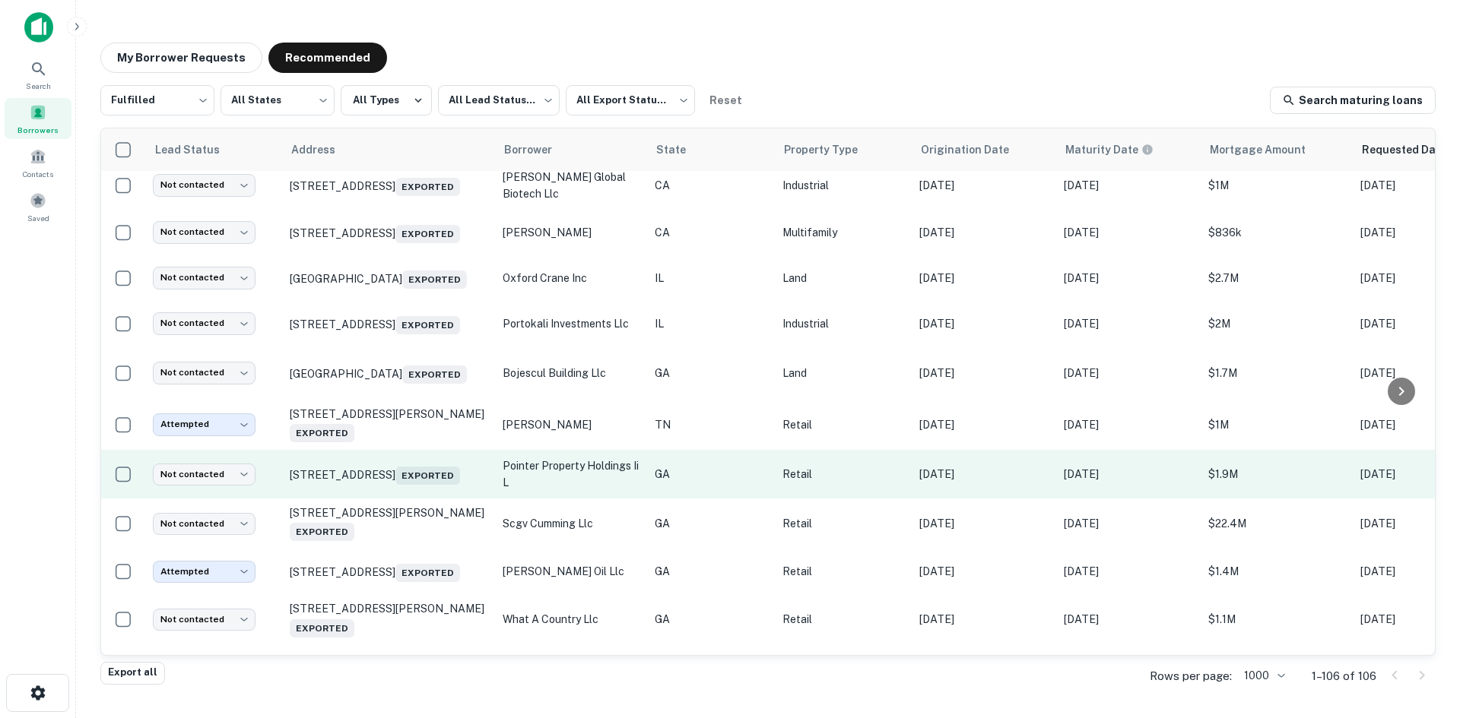
click at [397, 499] on td "1060 Ridgeland Pkwy Alpharetta, GA 30004 Exported" at bounding box center [388, 474] width 213 height 49
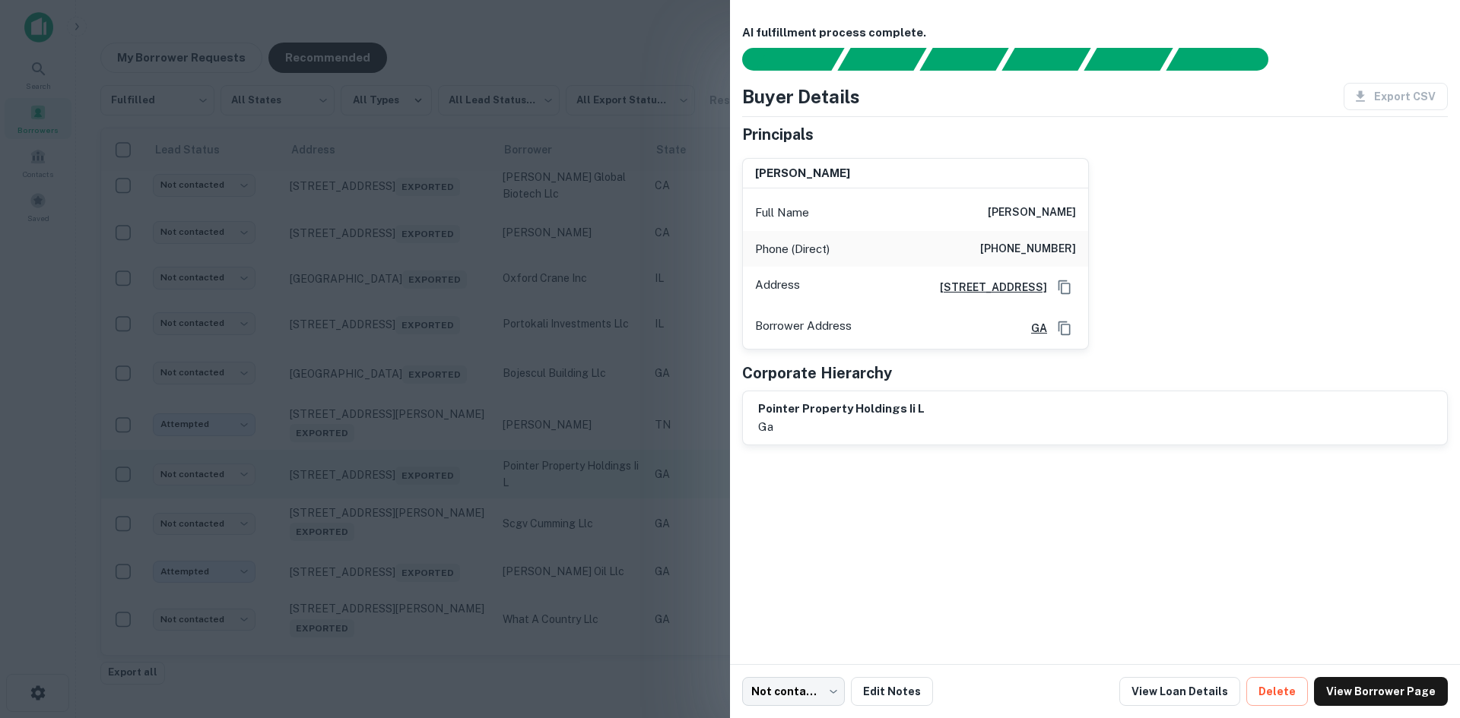
click at [397, 585] on div at bounding box center [730, 359] width 1460 height 718
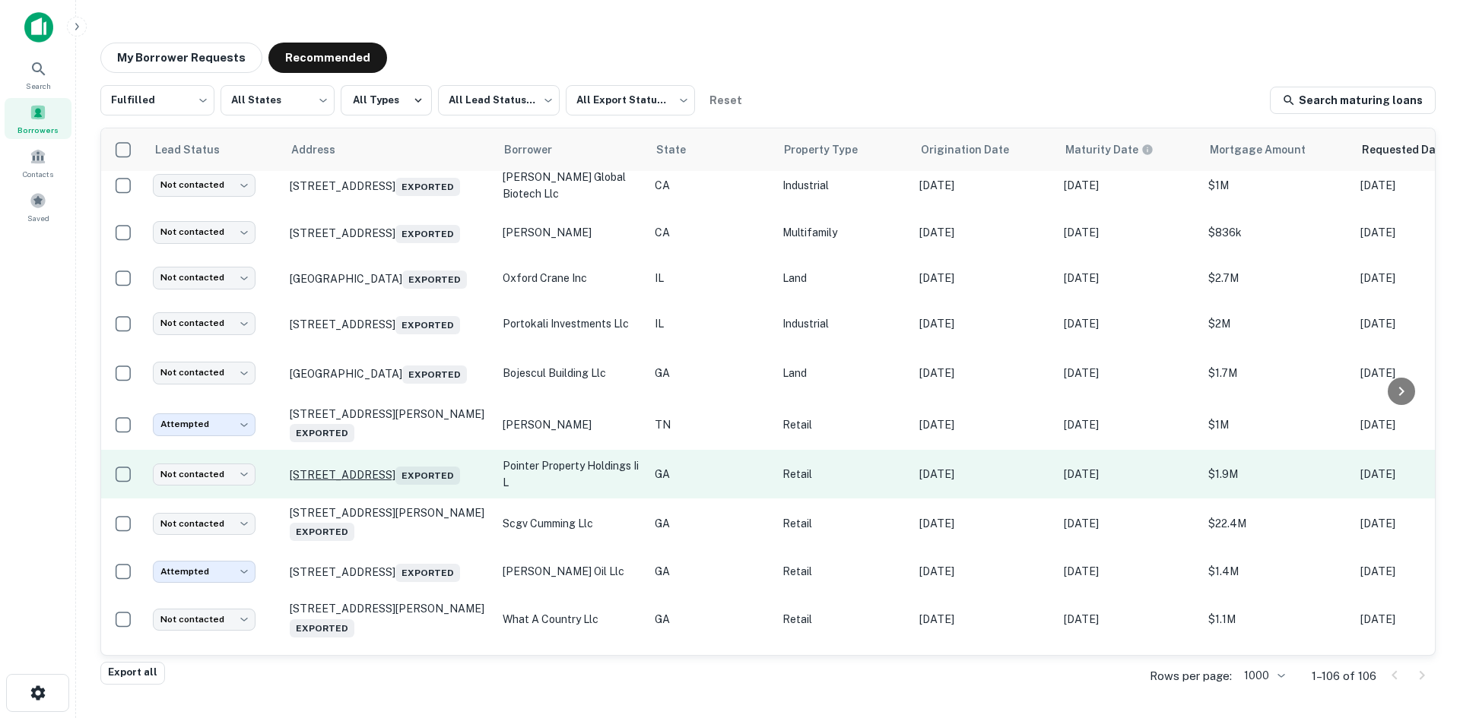
click at [396, 485] on p "1060 Ridgeland Pkwy Alpharetta, GA 30004 Exported" at bounding box center [389, 474] width 198 height 21
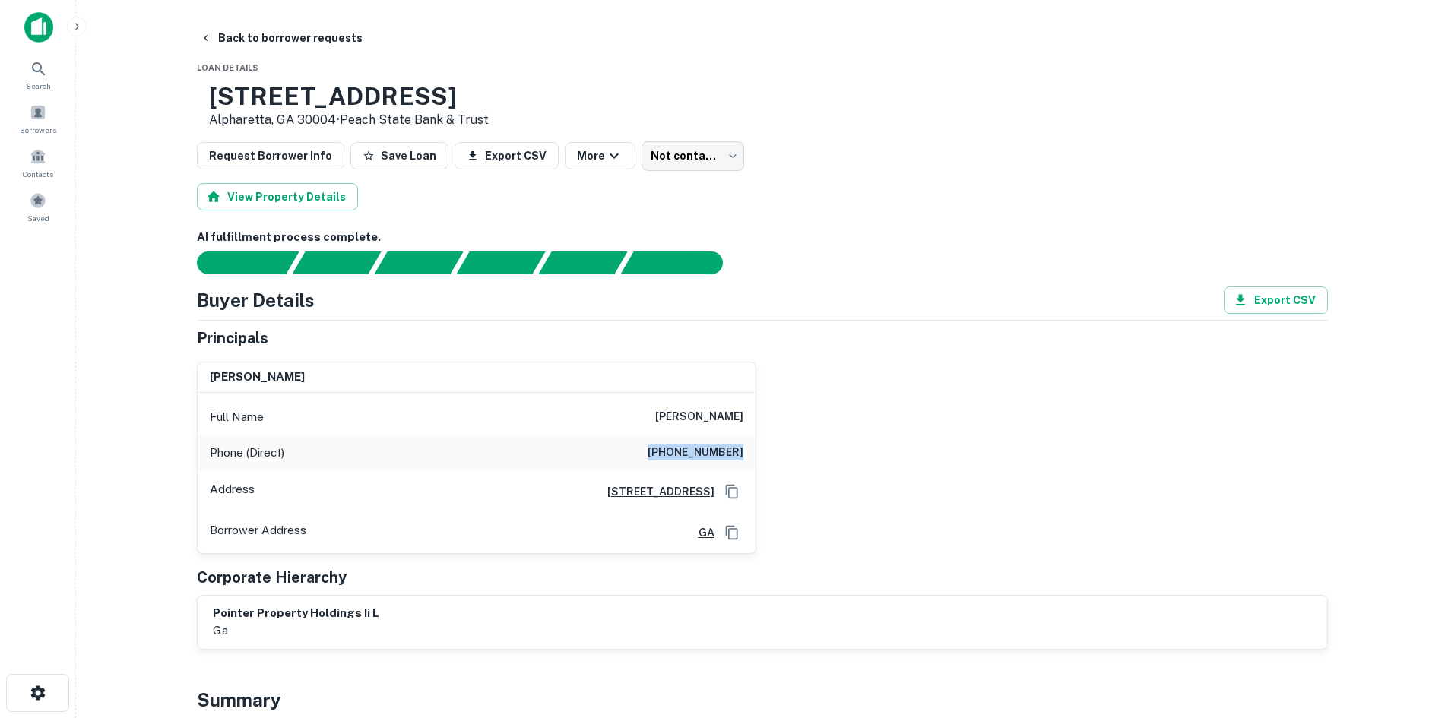
drag, startPoint x: 694, startPoint y: 451, endPoint x: 744, endPoint y: 445, distance: 50.5
click at [744, 445] on div "Phone (Direct) (770) 207-1272" at bounding box center [477, 453] width 558 height 36
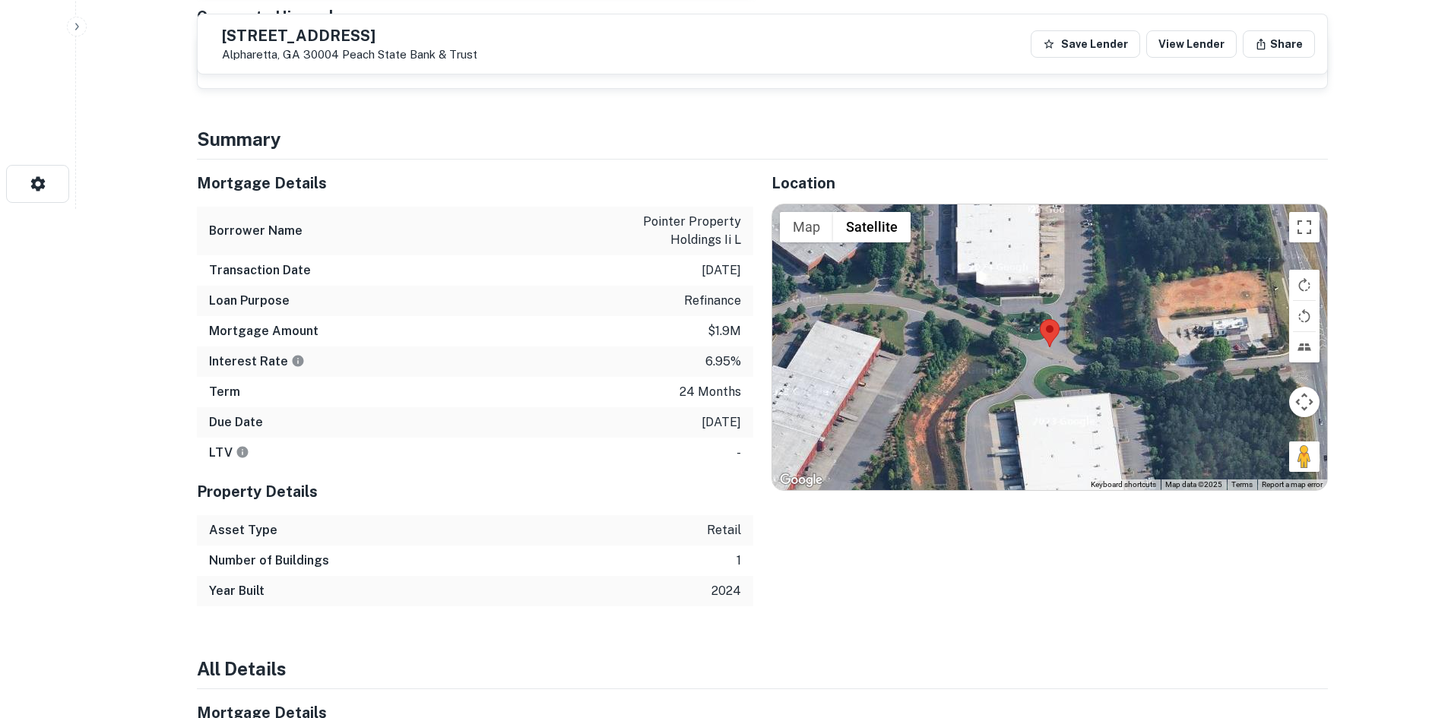
scroll to position [532, 0]
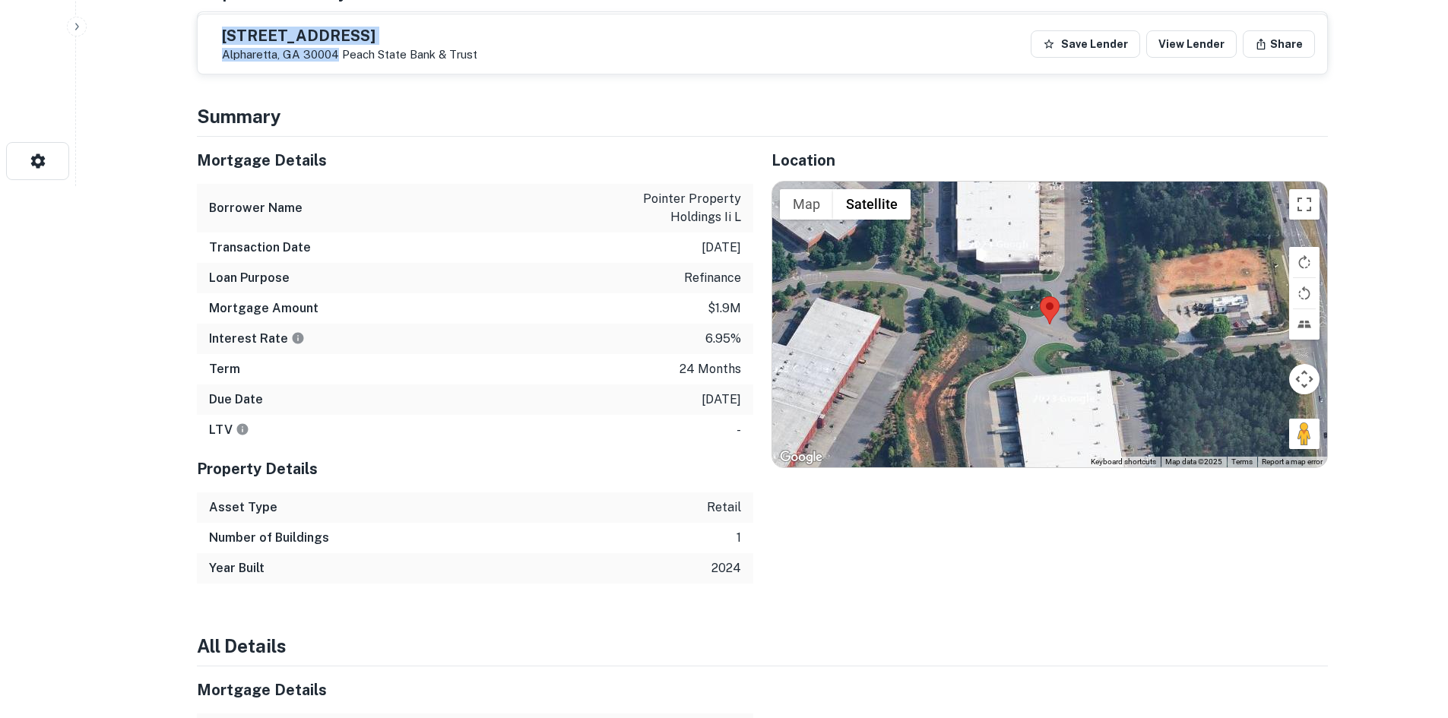
drag, startPoint x: 255, startPoint y: 36, endPoint x: 371, endPoint y: 59, distance: 118.5
click at [371, 59] on div "1060 Ridgeland Pkwy Alpharetta, GA 30004 Peach State Bank & Trust" at bounding box center [344, 44] width 268 height 35
drag, startPoint x: 1290, startPoint y: 436, endPoint x: 1136, endPoint y: 360, distance: 171.0
click at [1136, 360] on div "Map Terrain Satellite Labels Keyboard shortcuts Map Data Map data ©2025 Map dat…" at bounding box center [1049, 325] width 555 height 286
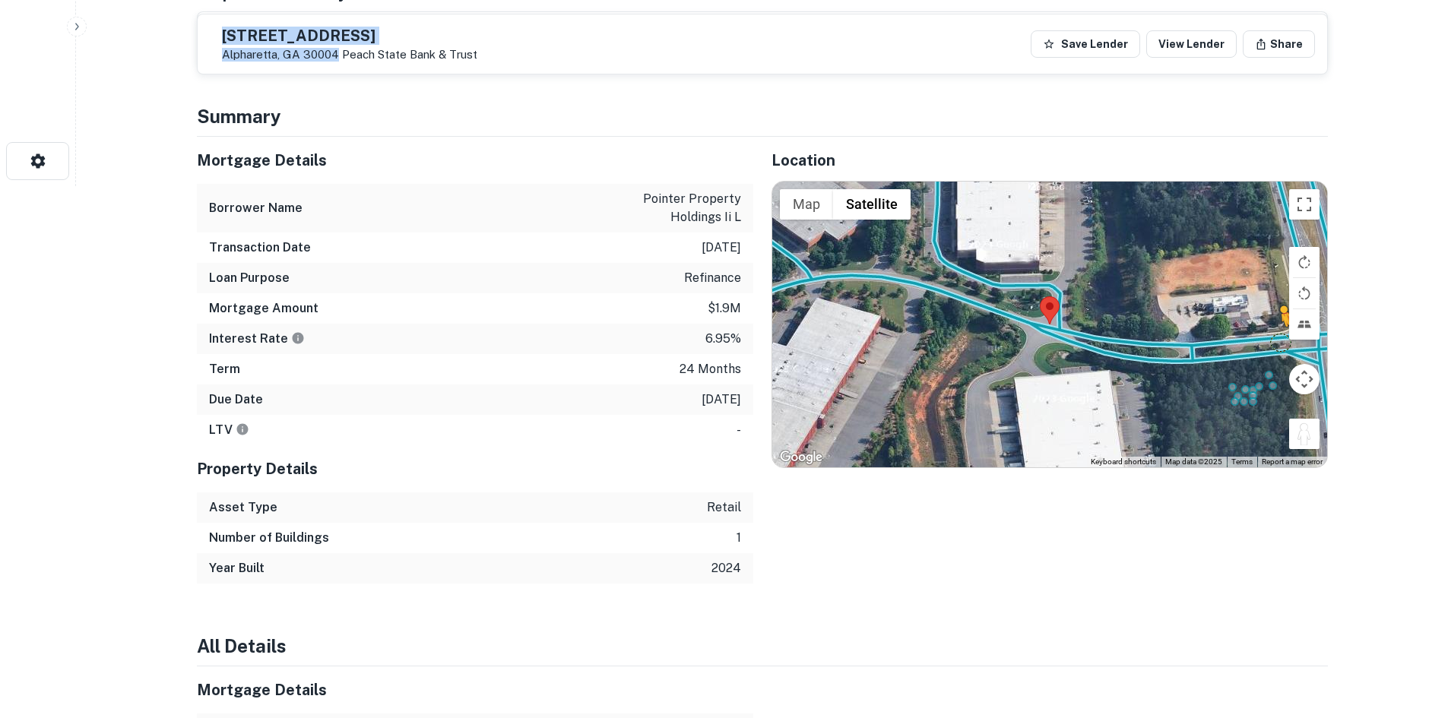
drag, startPoint x: 1311, startPoint y: 431, endPoint x: 1281, endPoint y: 344, distance: 92.3
click at [1281, 344] on div "To activate drag with keyboard, press Alt + Enter. Once in keyboard drag state,…" at bounding box center [1049, 325] width 555 height 286
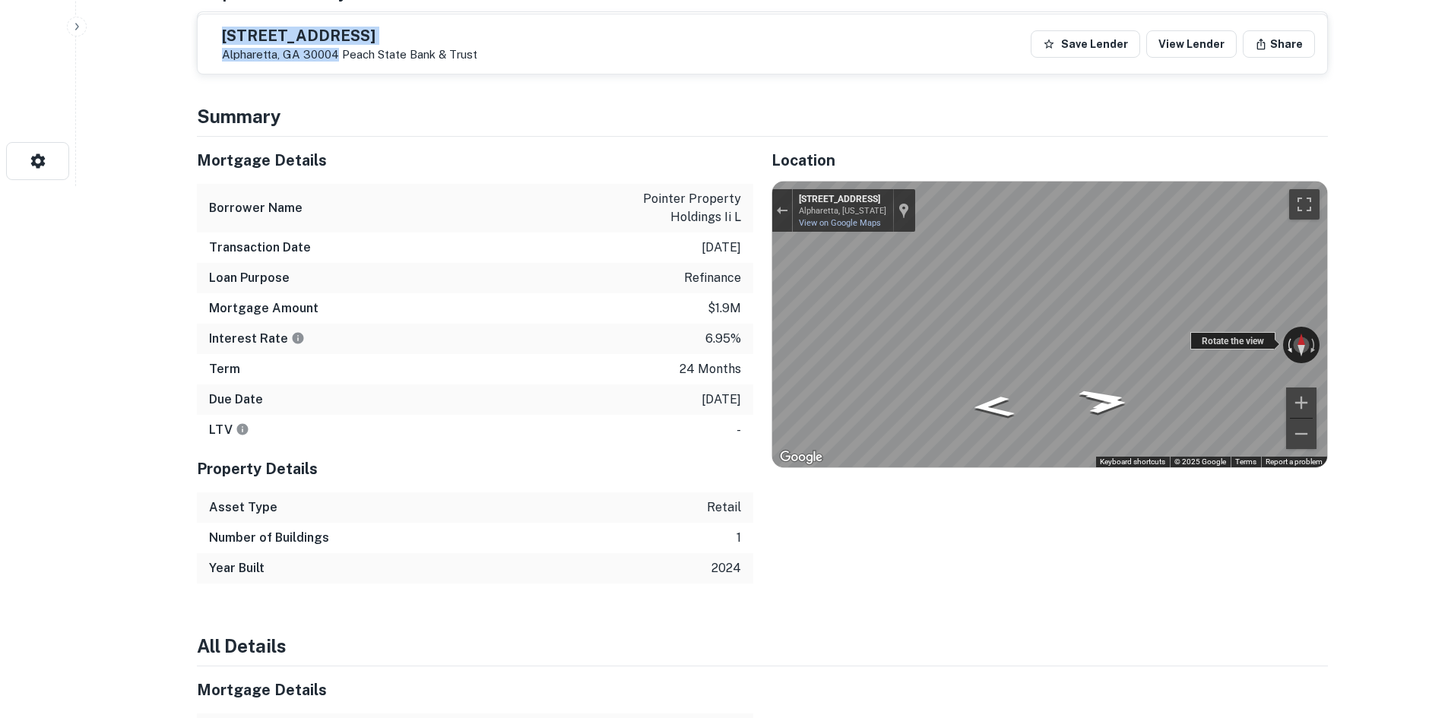
click at [1259, 334] on div "← Move left → Move right ↑ Move up ↓ Move down + Zoom in - Zoom out 1050 Ridgel…" at bounding box center [1049, 325] width 555 height 286
click at [752, 350] on div "Mortgage Details Borrower Name pointer property holdings ii l Transaction Date …" at bounding box center [753, 360] width 1149 height 447
click at [1293, 337] on div "← Move left → Move right ↑ Move up ↓ Move down + Zoom in - Zoom out 1050 Ridgel…" at bounding box center [1049, 325] width 555 height 286
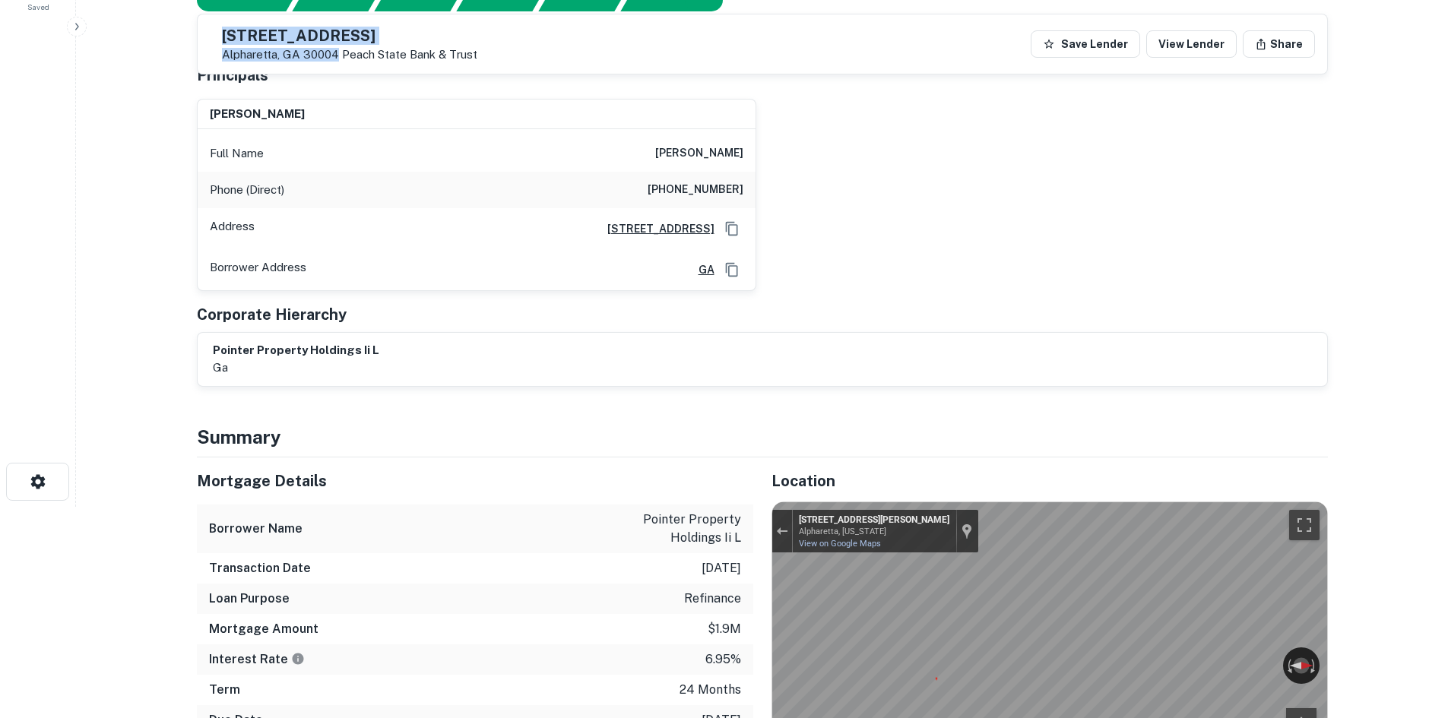
scroll to position [0, 0]
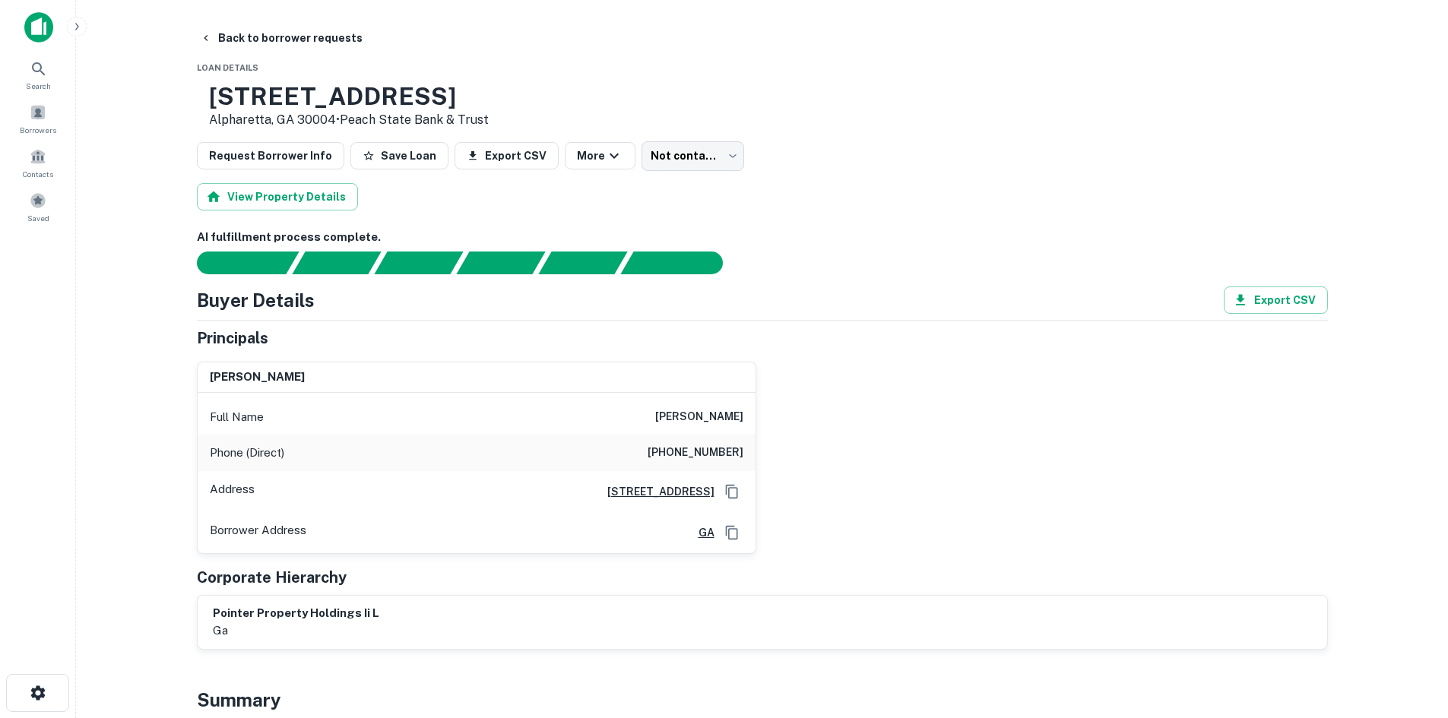
click at [682, 445] on h6 "(770) 207-1272" at bounding box center [696, 453] width 96 height 18
click at [639, 160] on body "Search Borrowers Contacts Saved Back to borrower requests Loan Details 1060 Rid…" at bounding box center [724, 359] width 1448 height 718
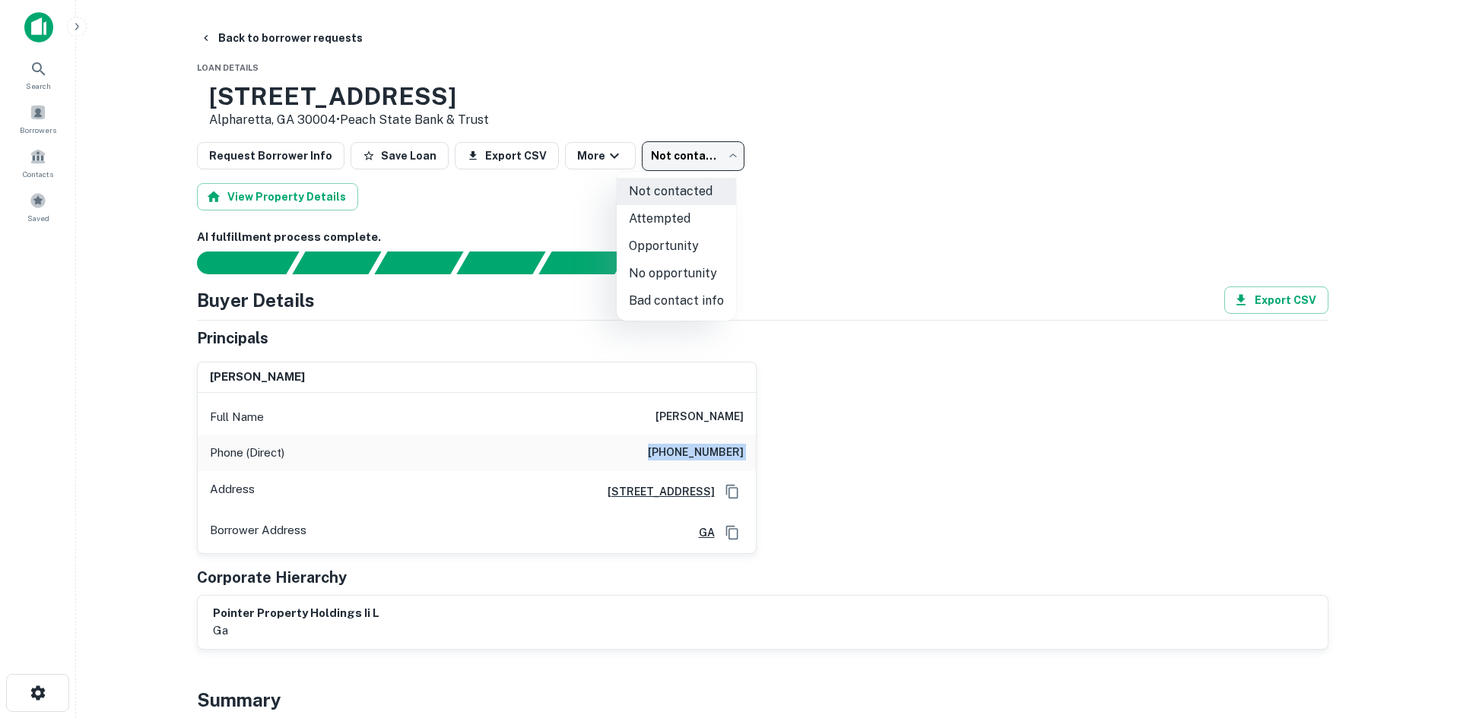
click at [665, 272] on li "No opportunity" at bounding box center [676, 273] width 119 height 27
type input "**********"
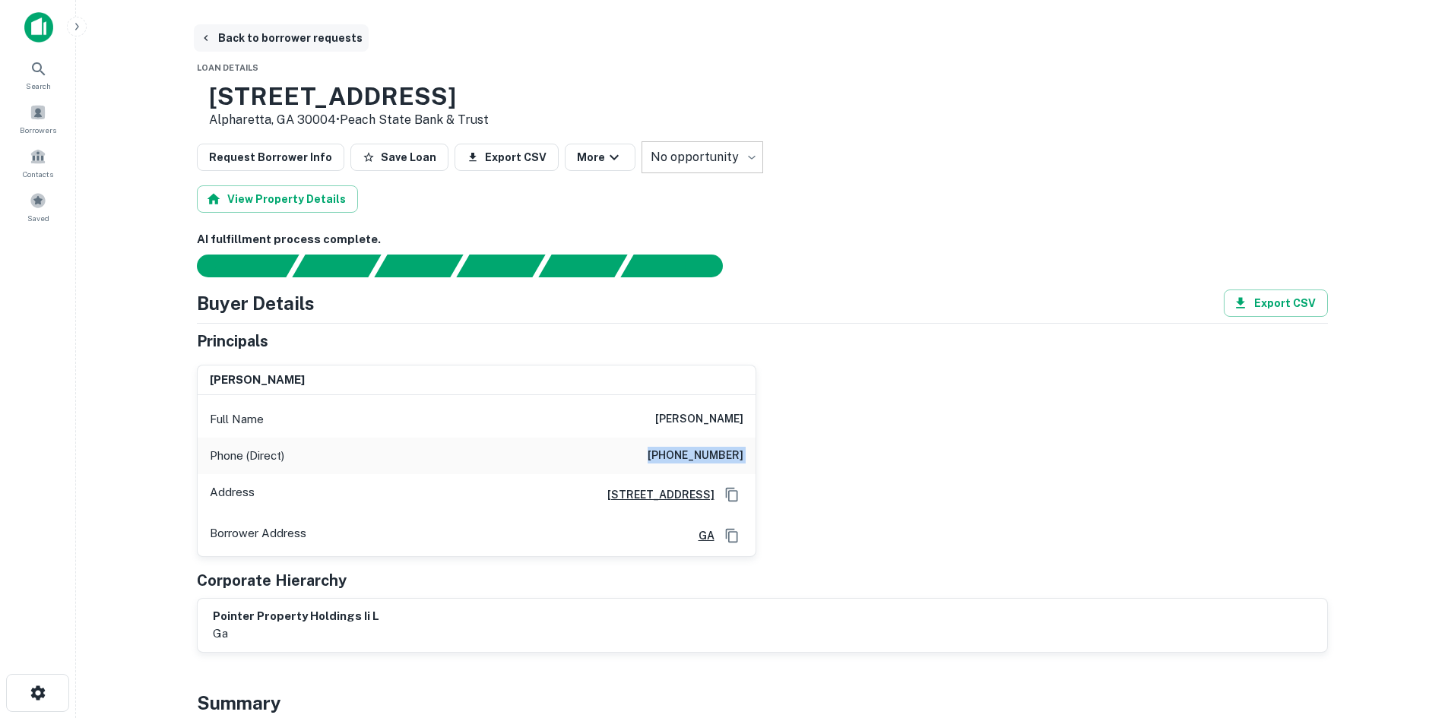
click at [225, 36] on button "Back to borrower requests" at bounding box center [281, 37] width 175 height 27
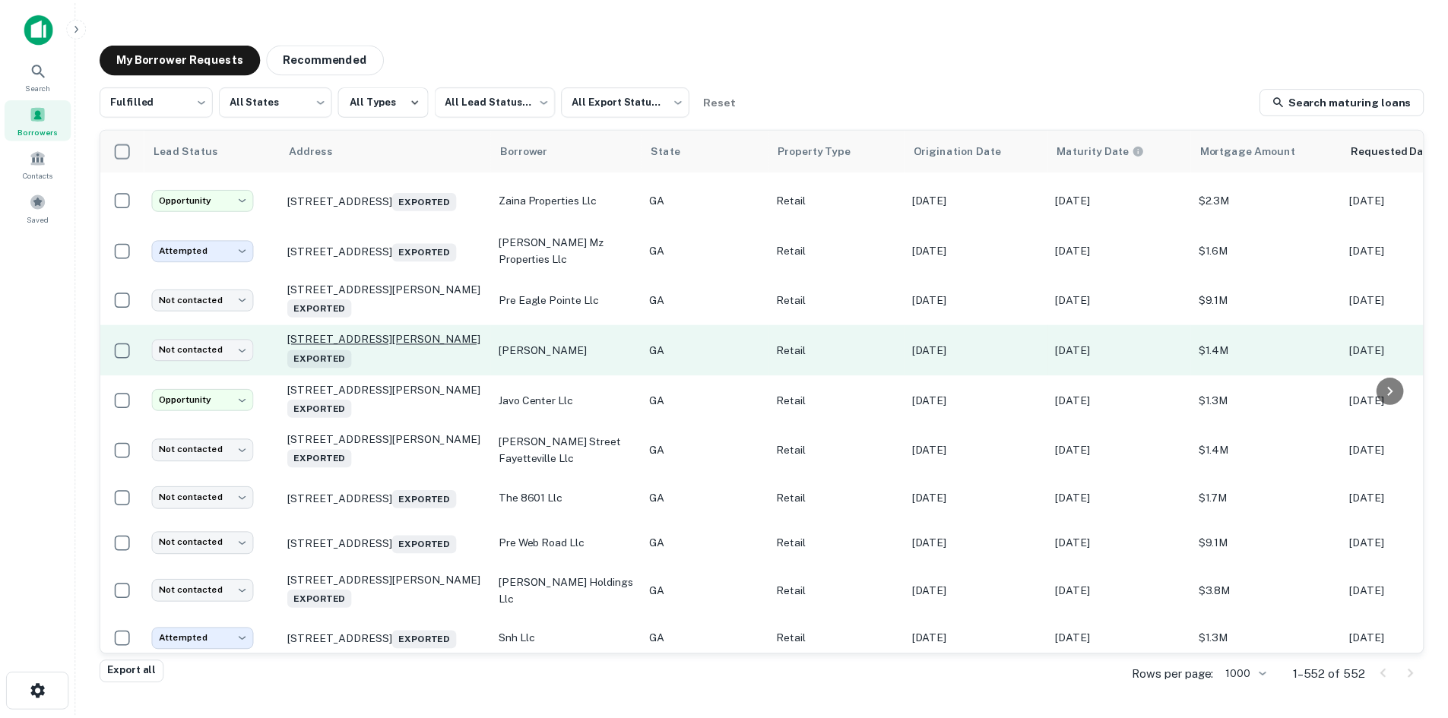
scroll to position [1504, 0]
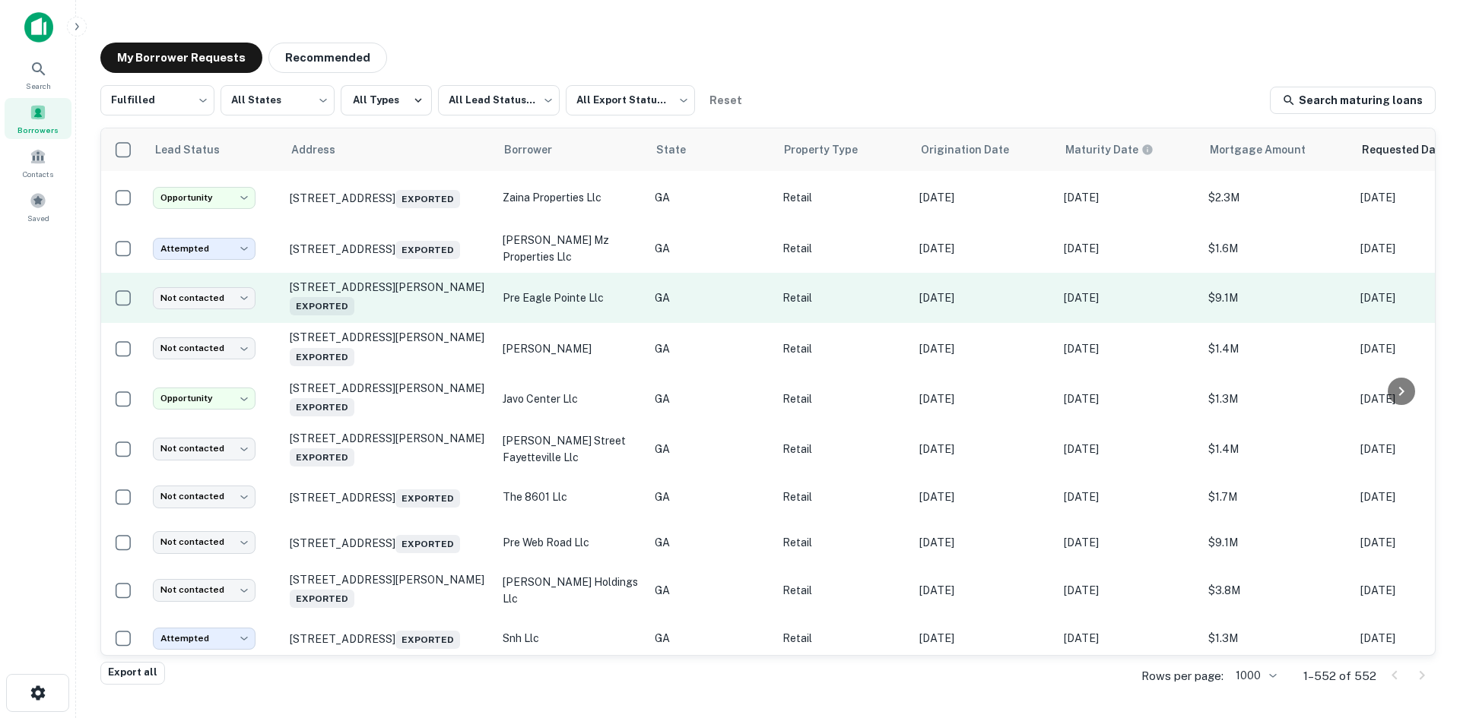
click at [390, 323] on td "2990 Eagle Dr Woodstock, GA 30189 Exported" at bounding box center [388, 298] width 213 height 50
click at [439, 323] on td "2990 Eagle Dr Woodstock, GA 30189 Exported" at bounding box center [388, 298] width 213 height 50
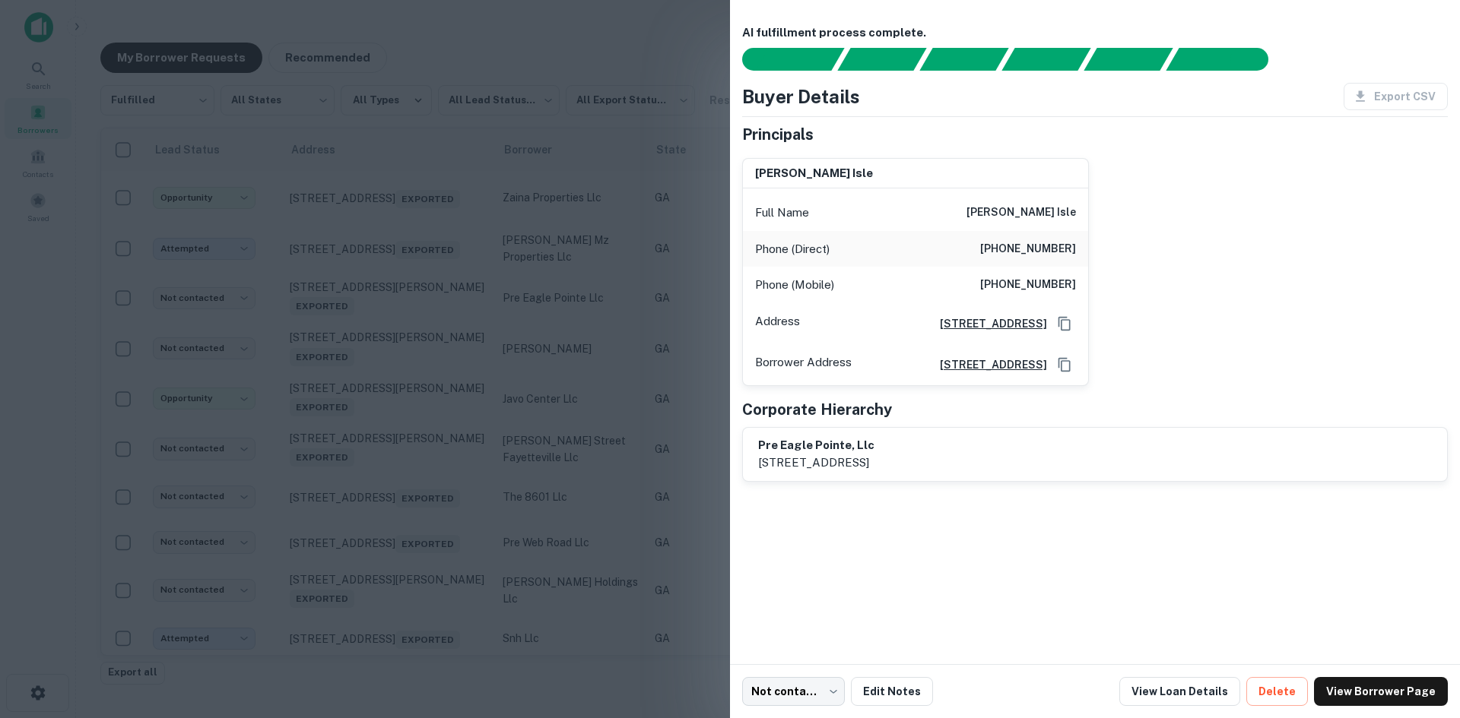
click at [421, 370] on div at bounding box center [730, 359] width 1460 height 718
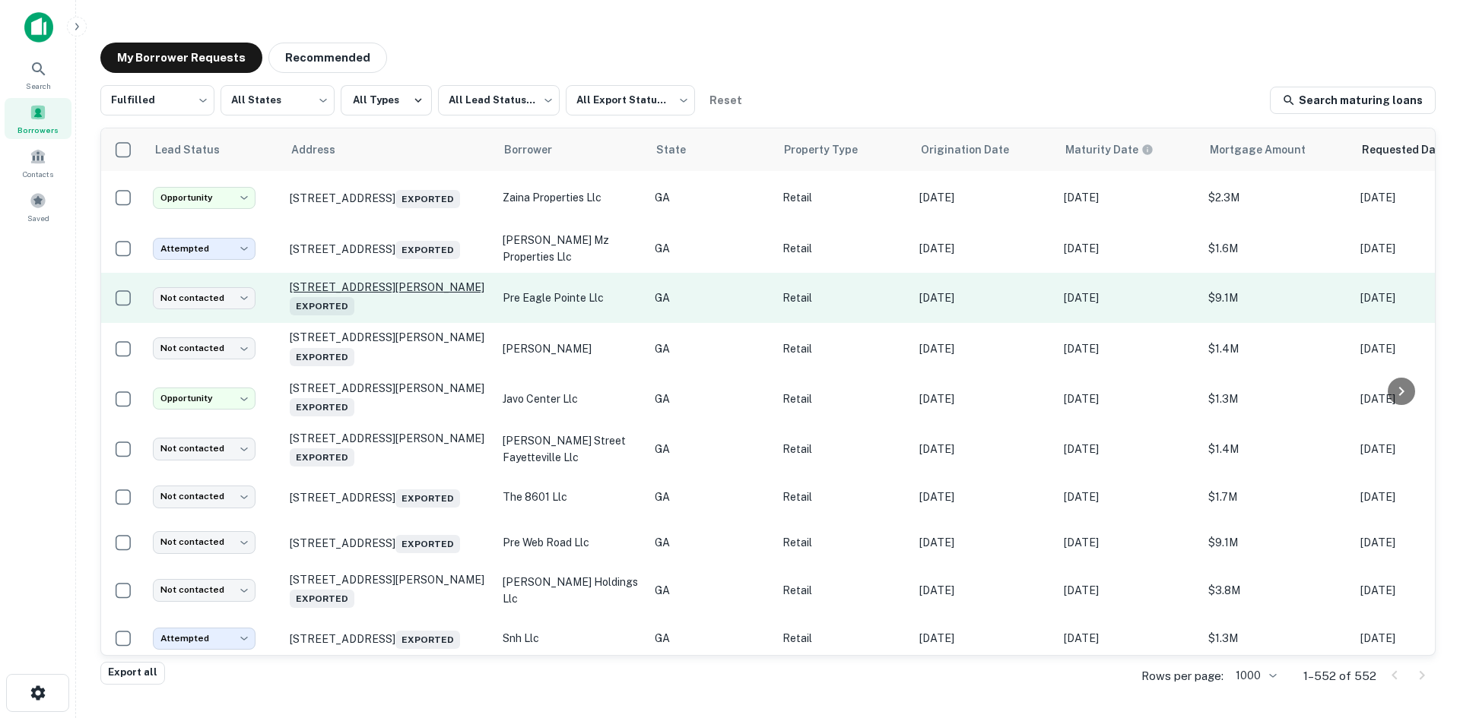
click at [395, 315] on p "2990 Eagle Dr Woodstock, GA 30189 Exported" at bounding box center [389, 298] width 198 height 35
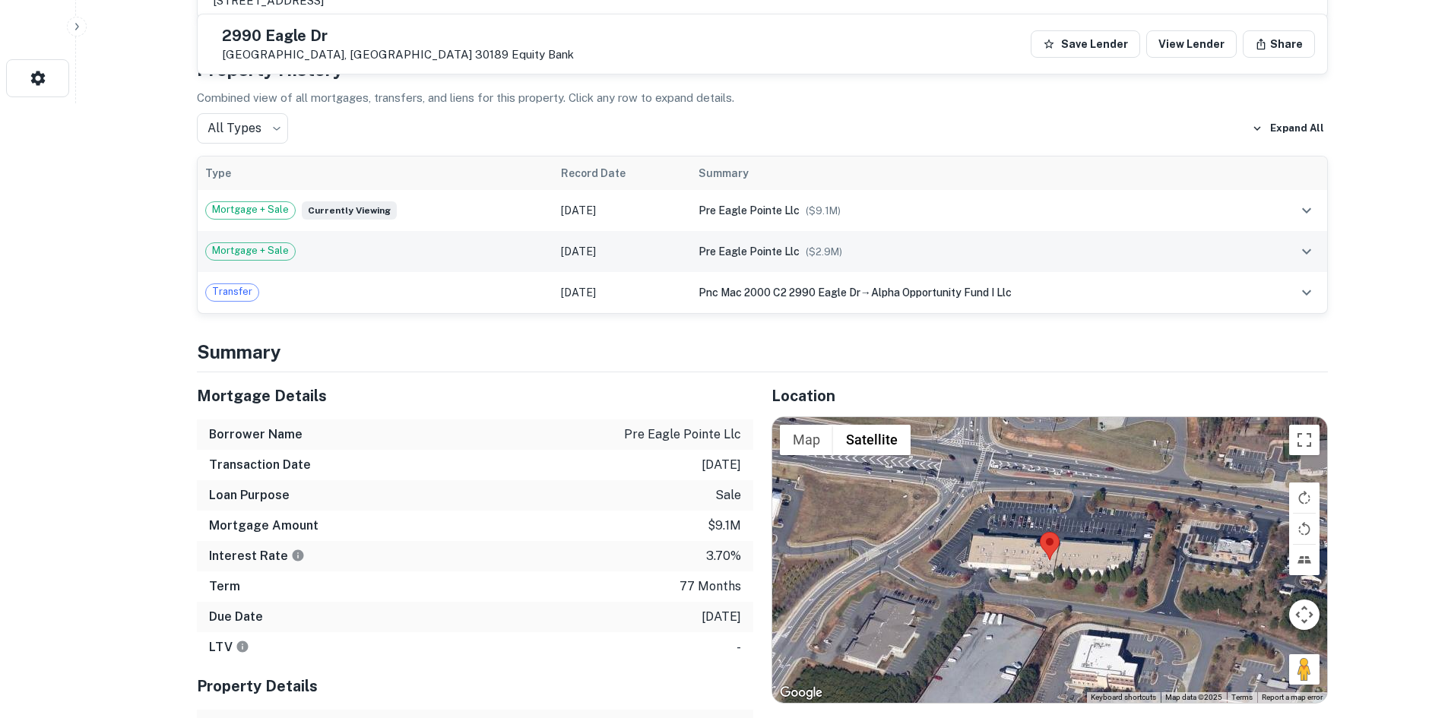
scroll to position [684, 0]
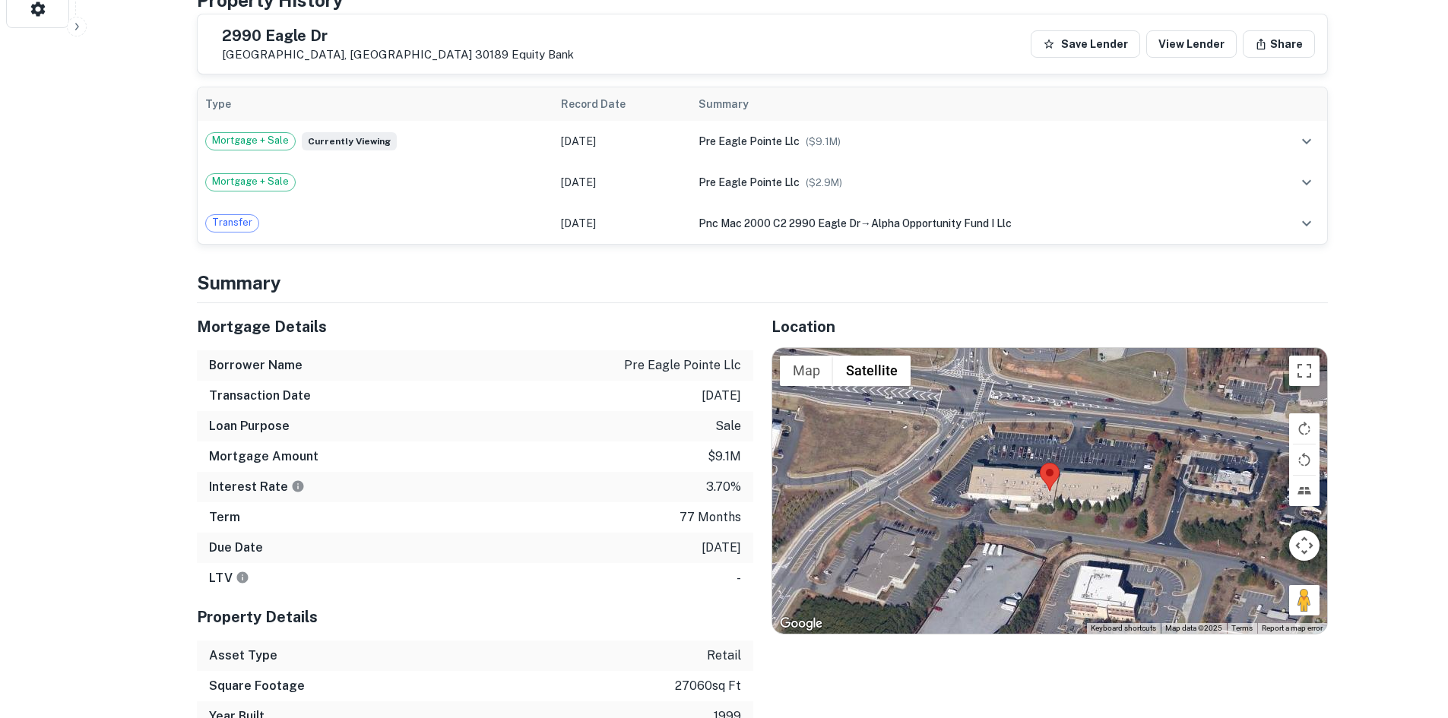
drag, startPoint x: 1305, startPoint y: 600, endPoint x: 1079, endPoint y: 468, distance: 261.3
click at [1079, 468] on div "Map Terrain Satellite Labels Keyboard shortcuts Map Data Map data ©2025 Map dat…" at bounding box center [1049, 491] width 555 height 286
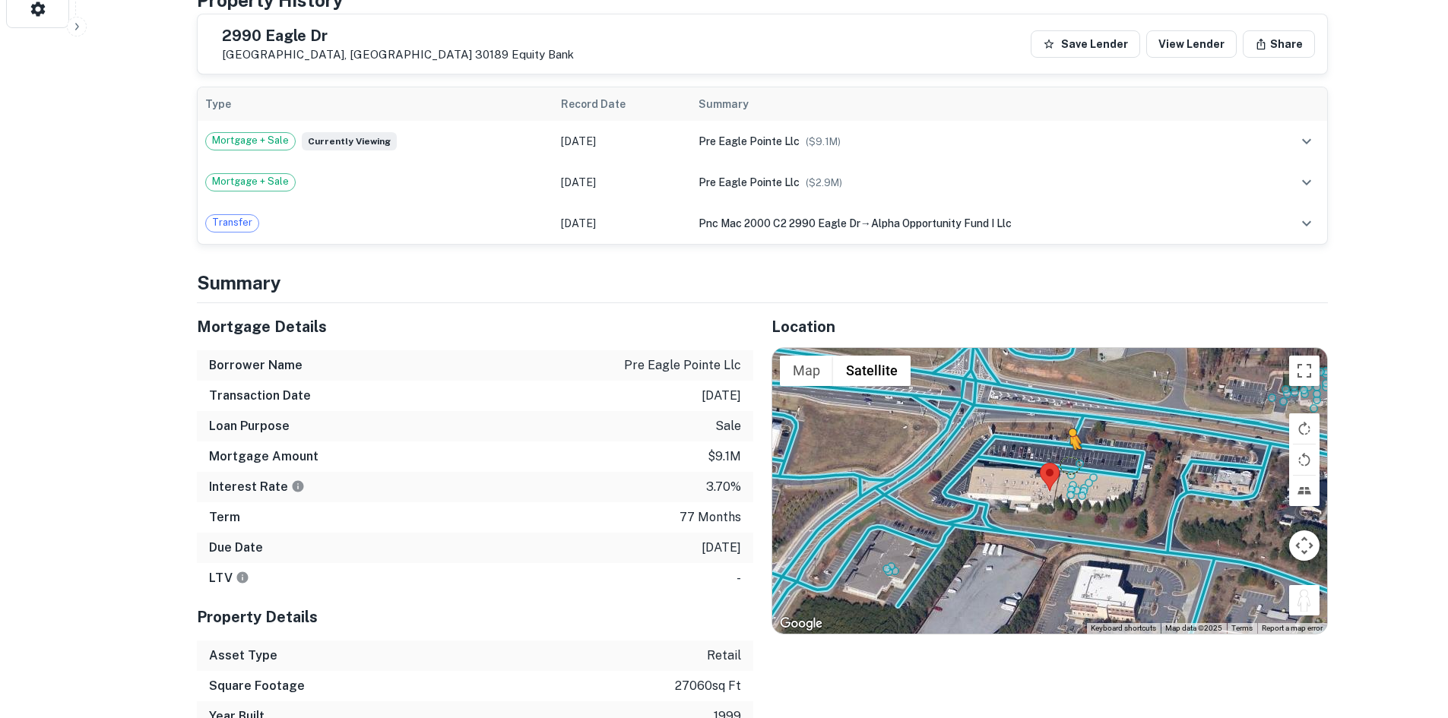
drag, startPoint x: 1296, startPoint y: 603, endPoint x: 1066, endPoint y: 460, distance: 271.1
click at [1066, 460] on div "To activate drag with keyboard, press Alt + Enter. Once in keyboard drag state,…" at bounding box center [1049, 491] width 555 height 286
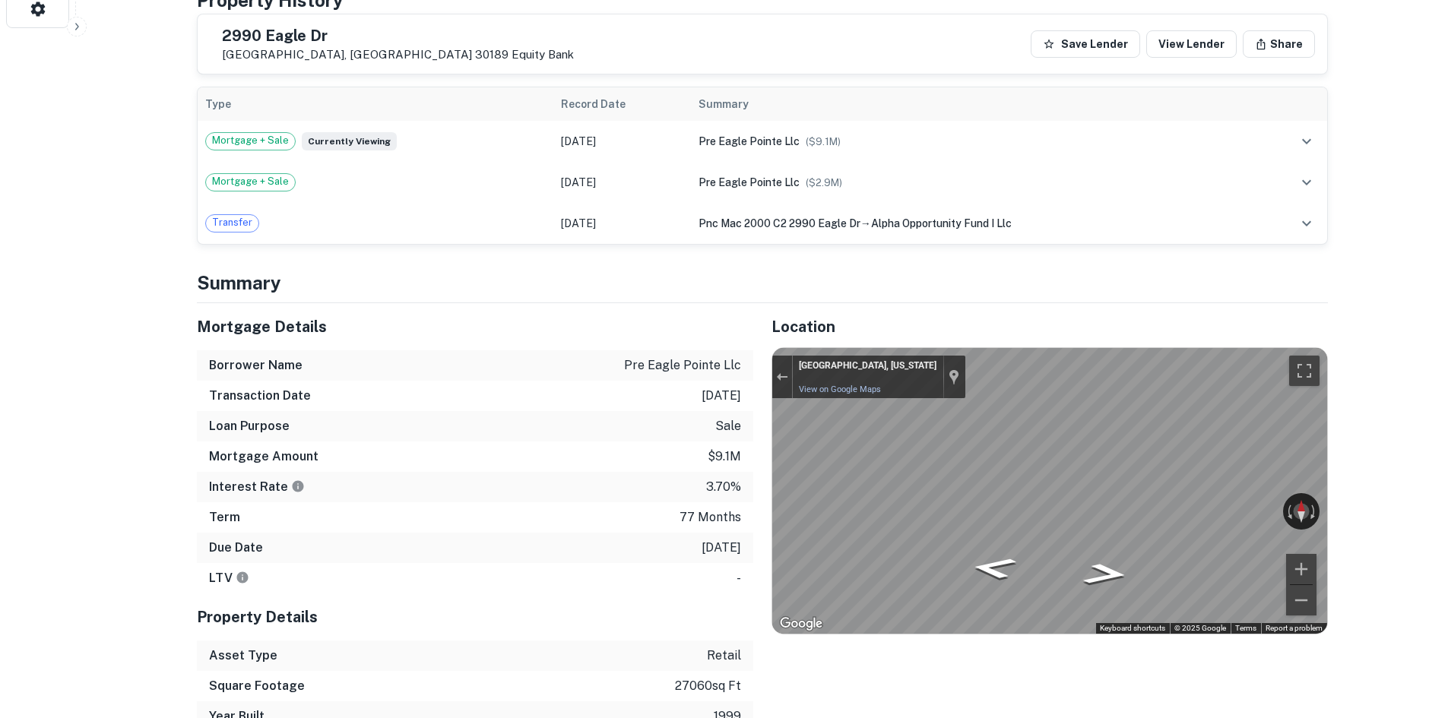
click at [1254, 511] on div "← Move left → Move right ↑ Move up ↓ Move down + Zoom in - Zoom out Woodstock, …" at bounding box center [1049, 491] width 555 height 286
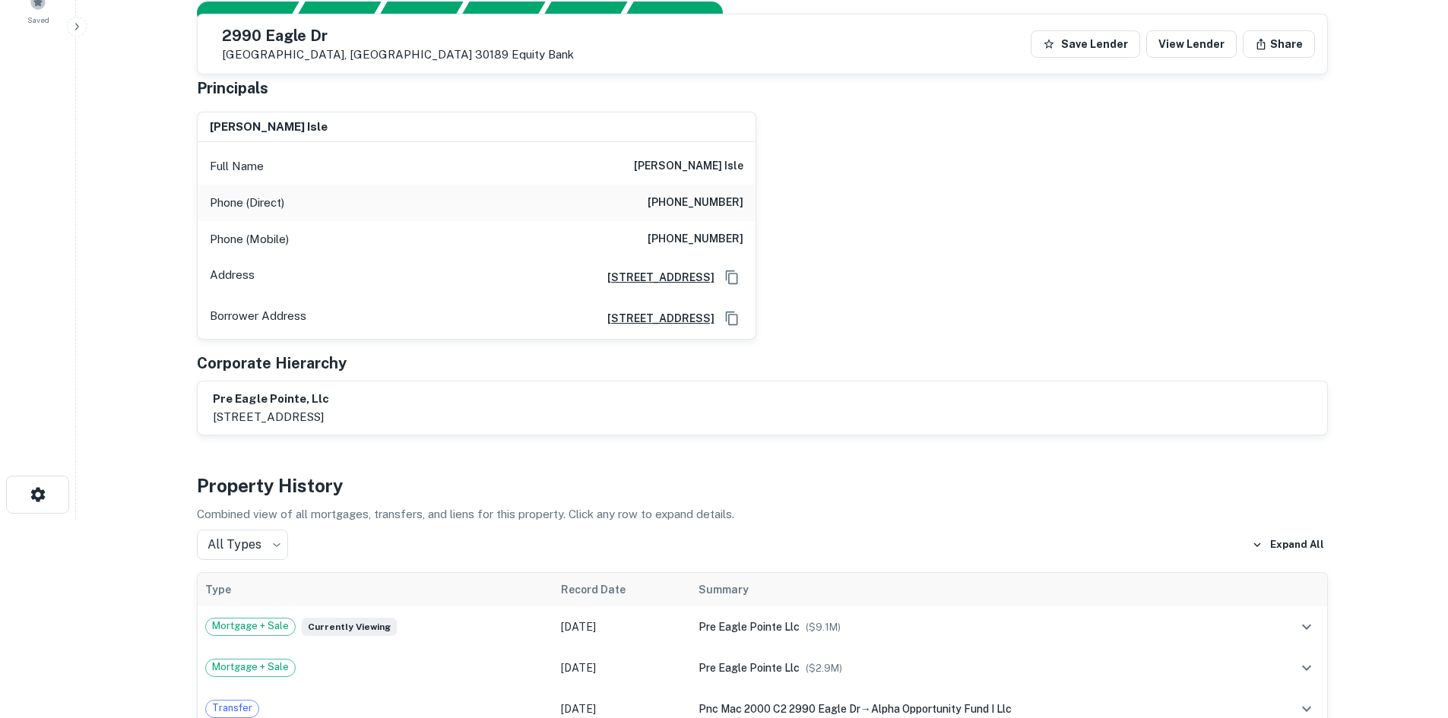
scroll to position [0, 0]
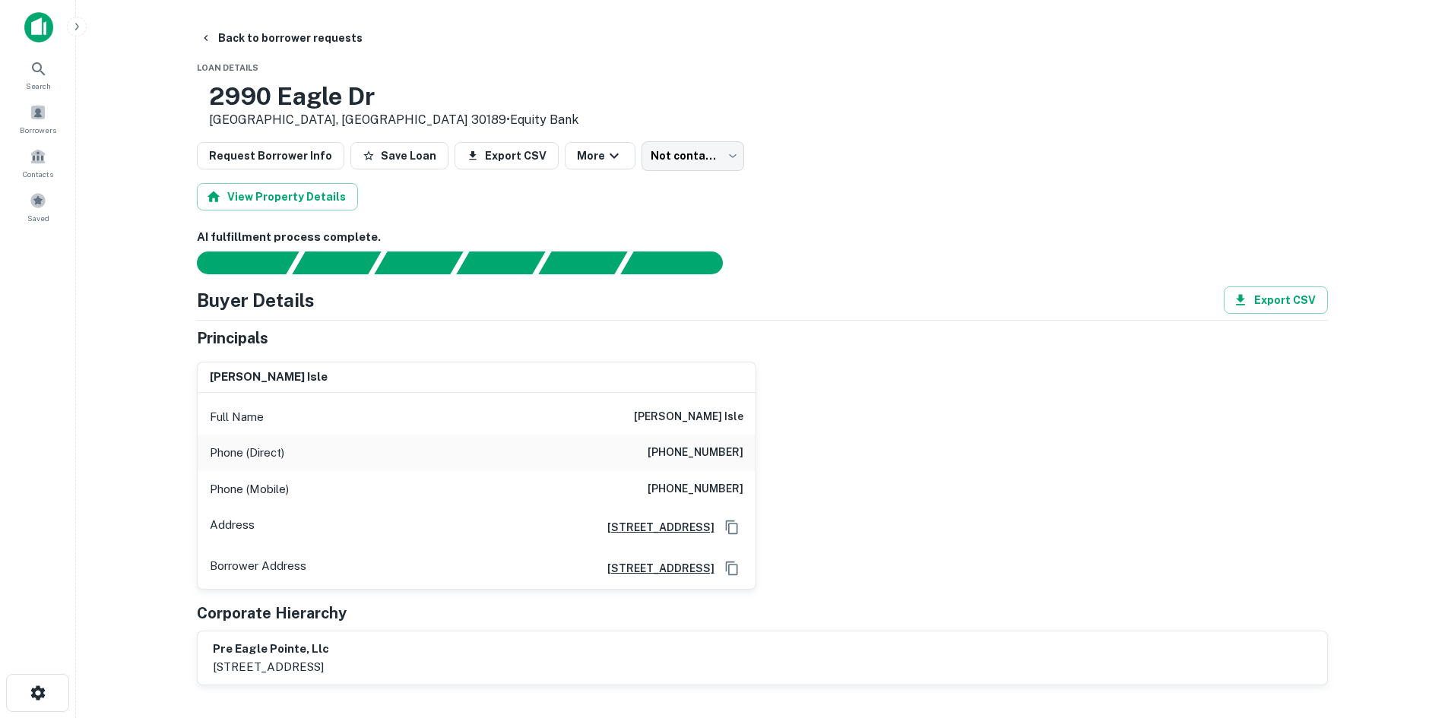
click at [727, 461] on h6 "(770) 569-5292" at bounding box center [696, 453] width 96 height 18
click at [680, 490] on h6 "(404) 310-1336" at bounding box center [696, 489] width 96 height 18
click at [682, 490] on h6 "(404) 310-1336" at bounding box center [696, 489] width 96 height 18
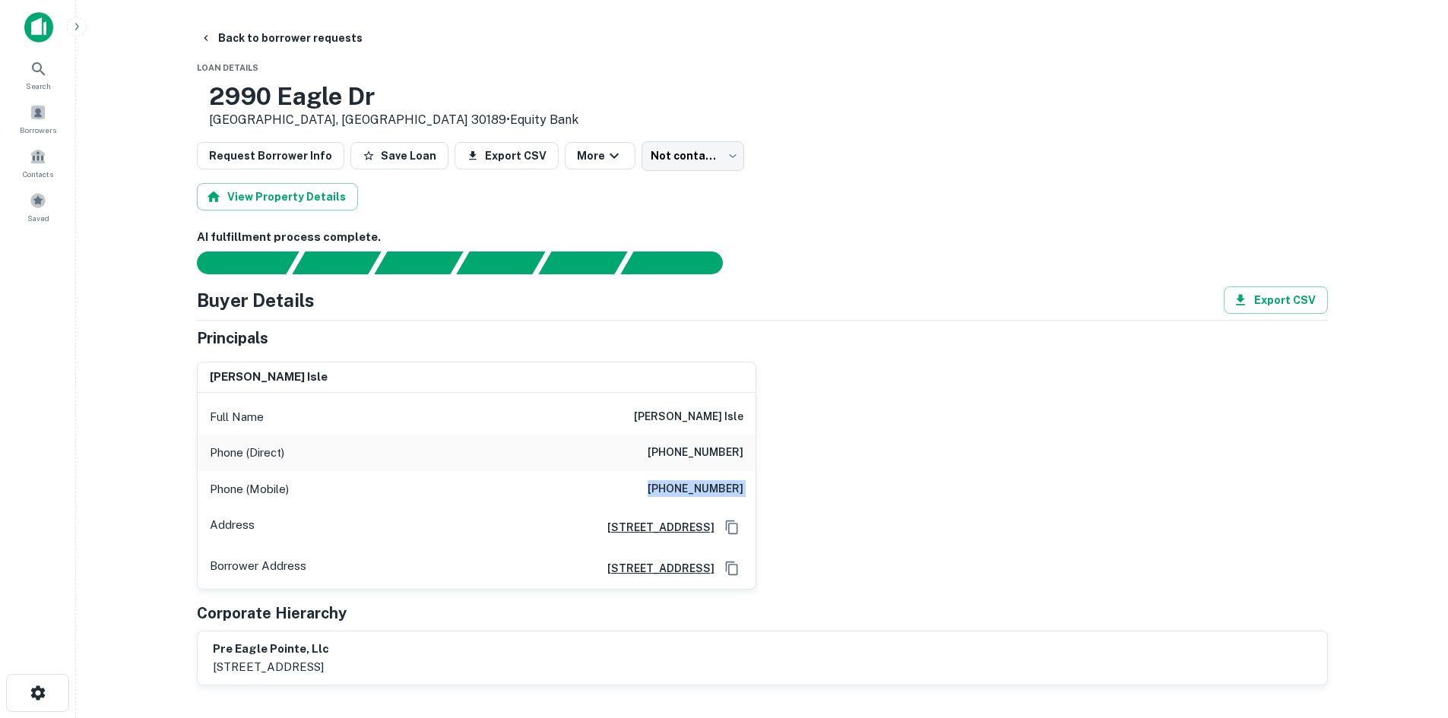
click at [682, 490] on h6 "(404) 310-1336" at bounding box center [696, 489] width 96 height 18
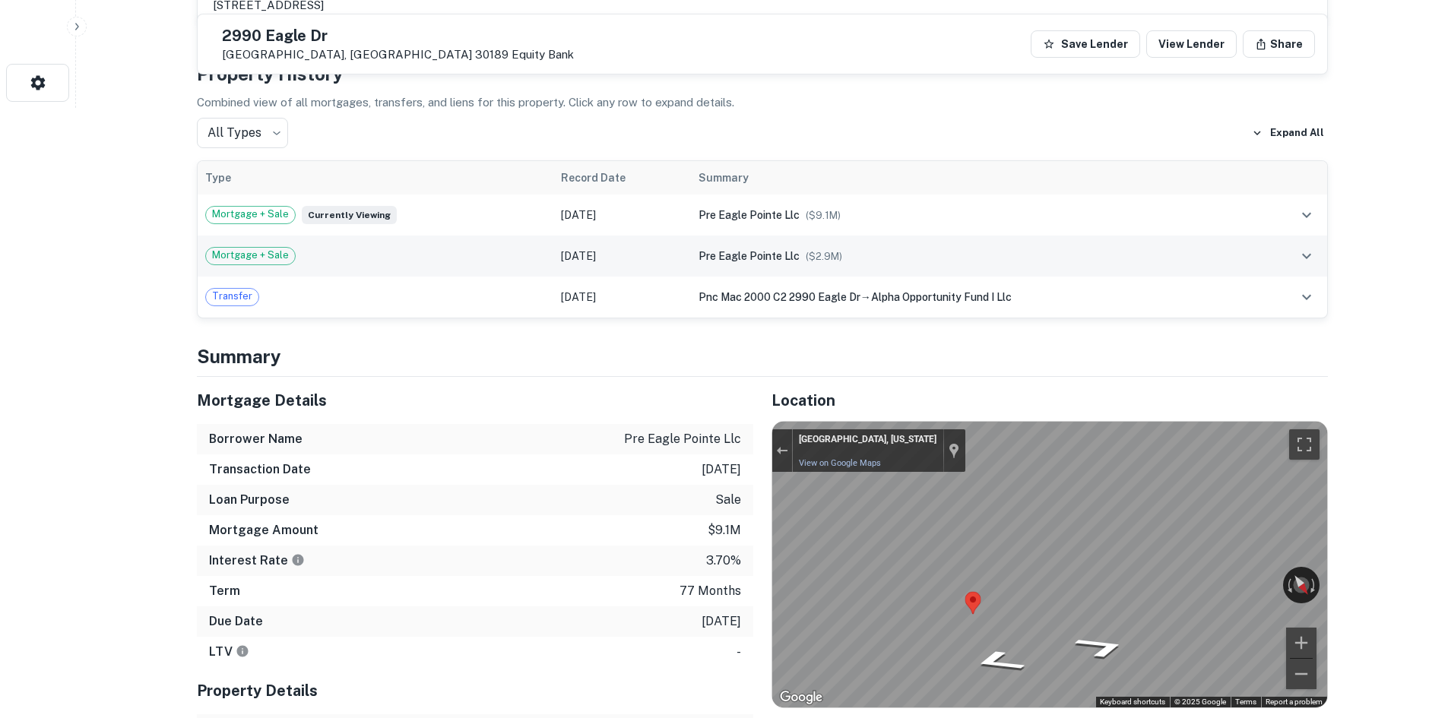
scroll to position [684, 0]
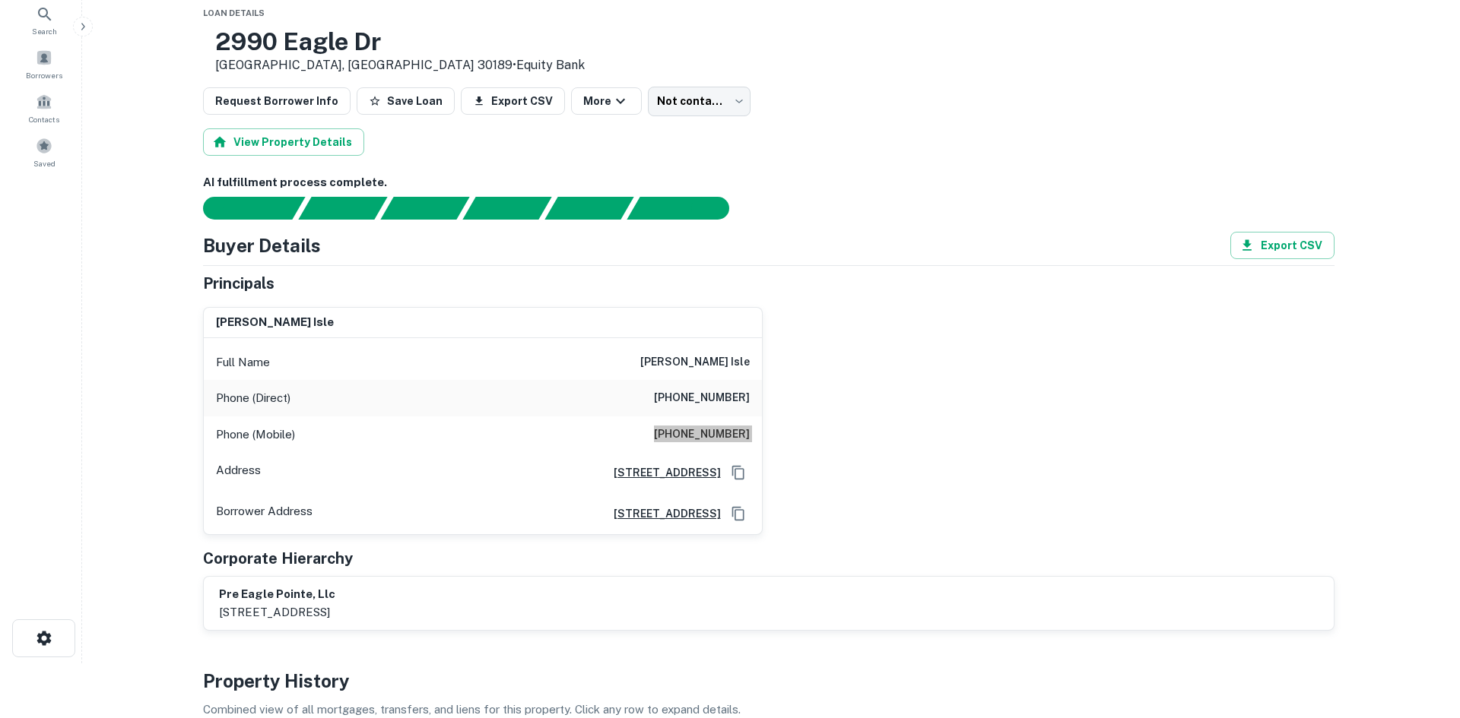
scroll to position [0, 0]
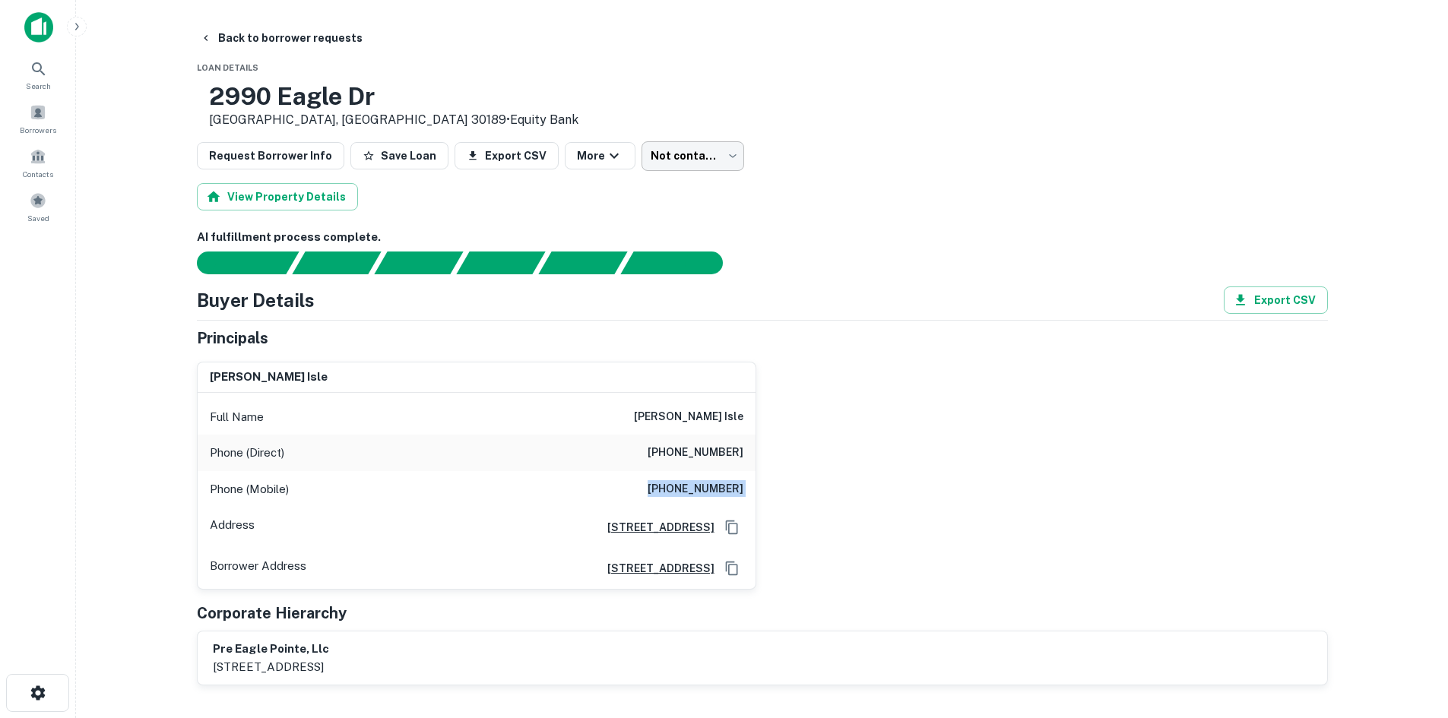
click at [699, 161] on body "Search Borrowers Contacts Saved Back to borrower requests Loan Details 2990 Eag…" at bounding box center [724, 359] width 1448 height 718
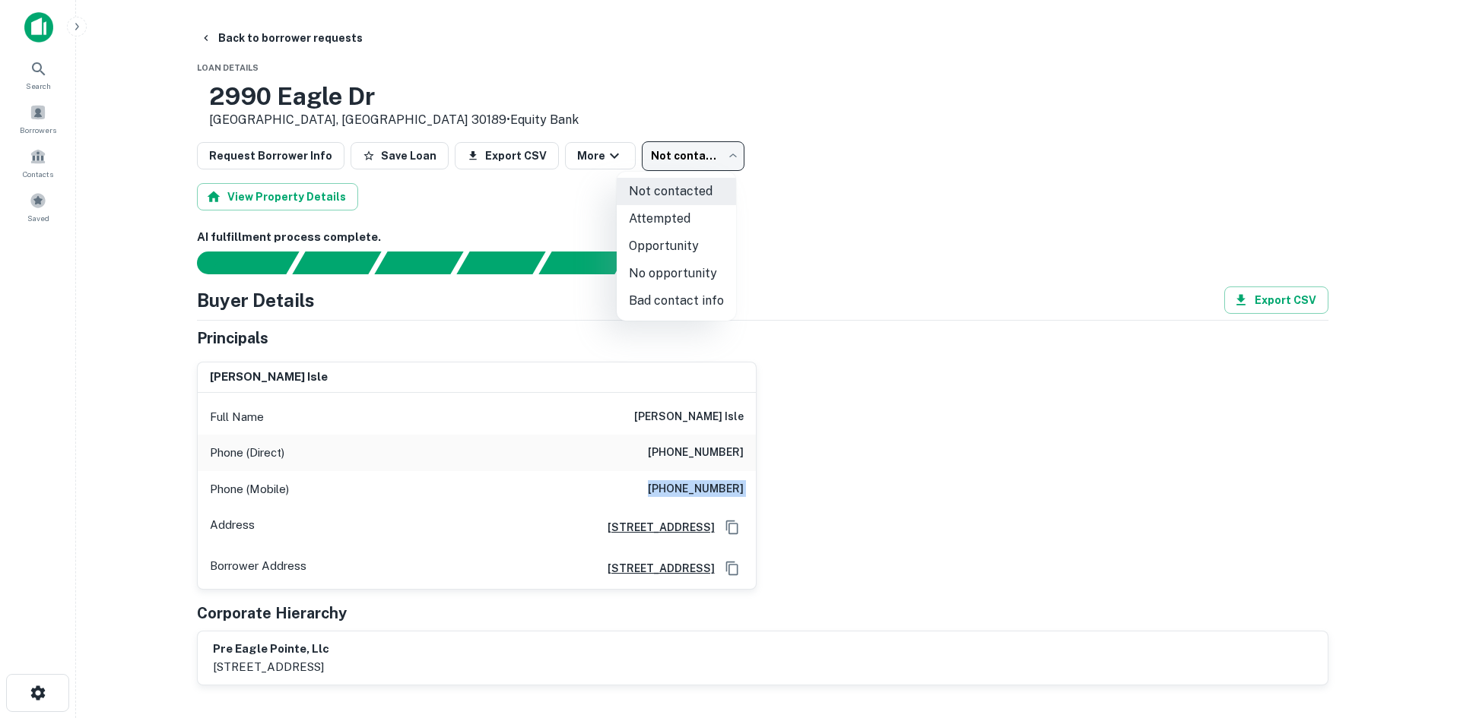
click at [690, 224] on li "Attempted" at bounding box center [676, 218] width 119 height 27
type input "*********"
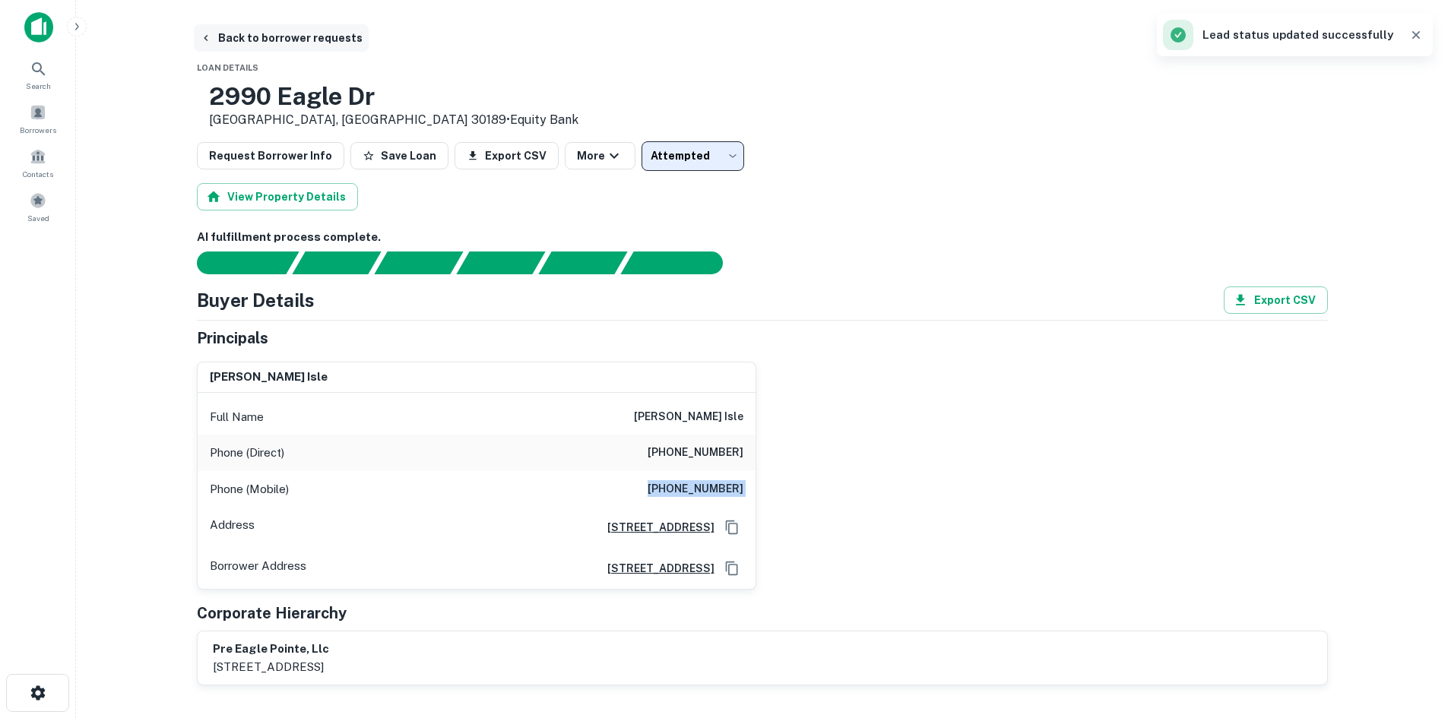
click at [295, 43] on button "Back to borrower requests" at bounding box center [281, 37] width 175 height 27
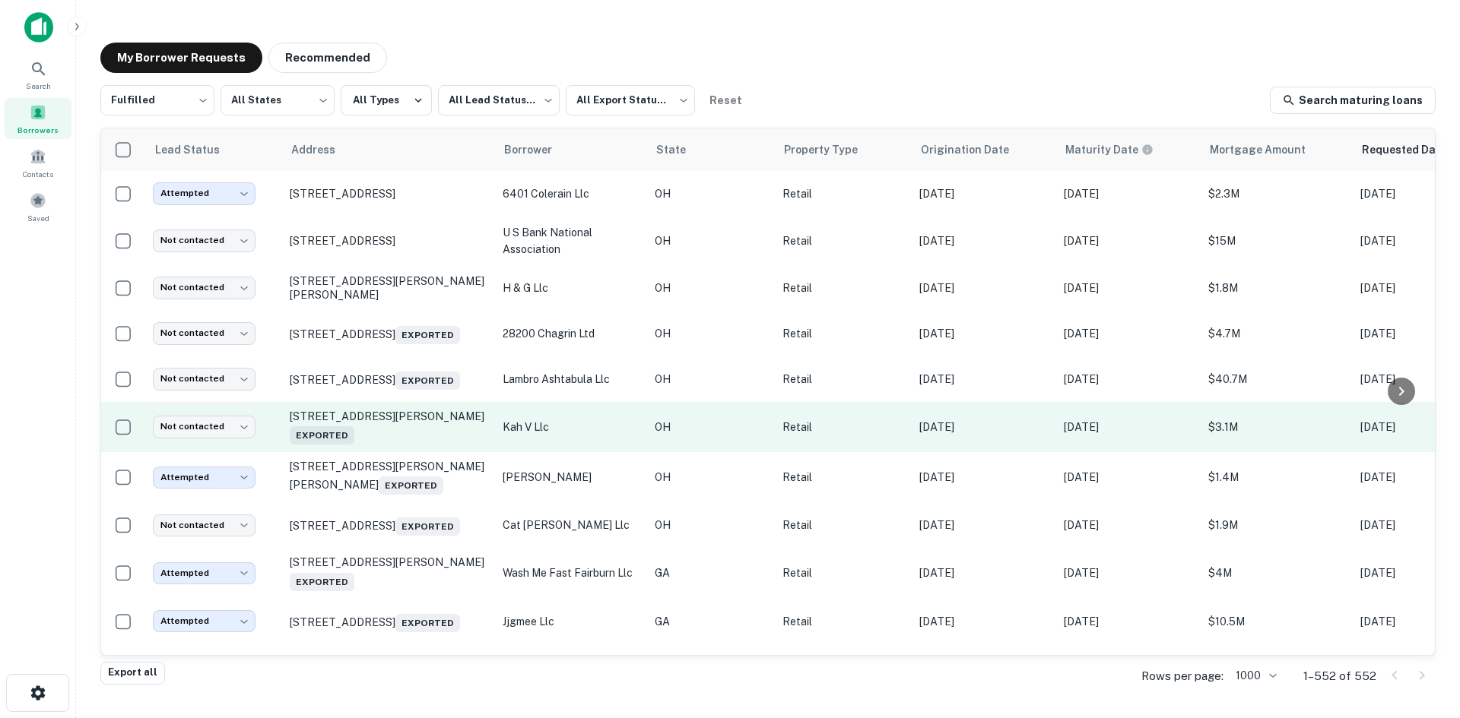
click at [413, 452] on td "1505 N Cole St Lima, OH 45801 Exported" at bounding box center [388, 427] width 213 height 50
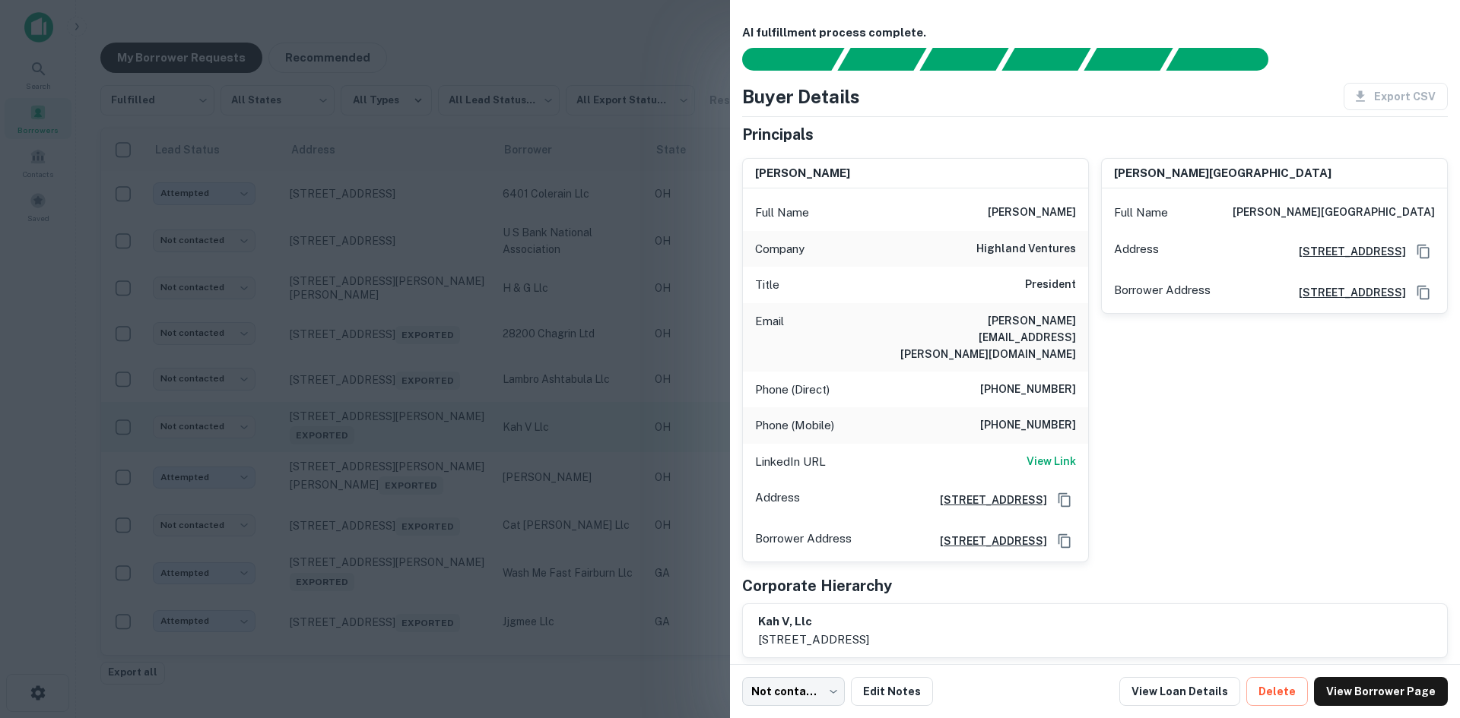
click at [404, 439] on div at bounding box center [730, 359] width 1460 height 718
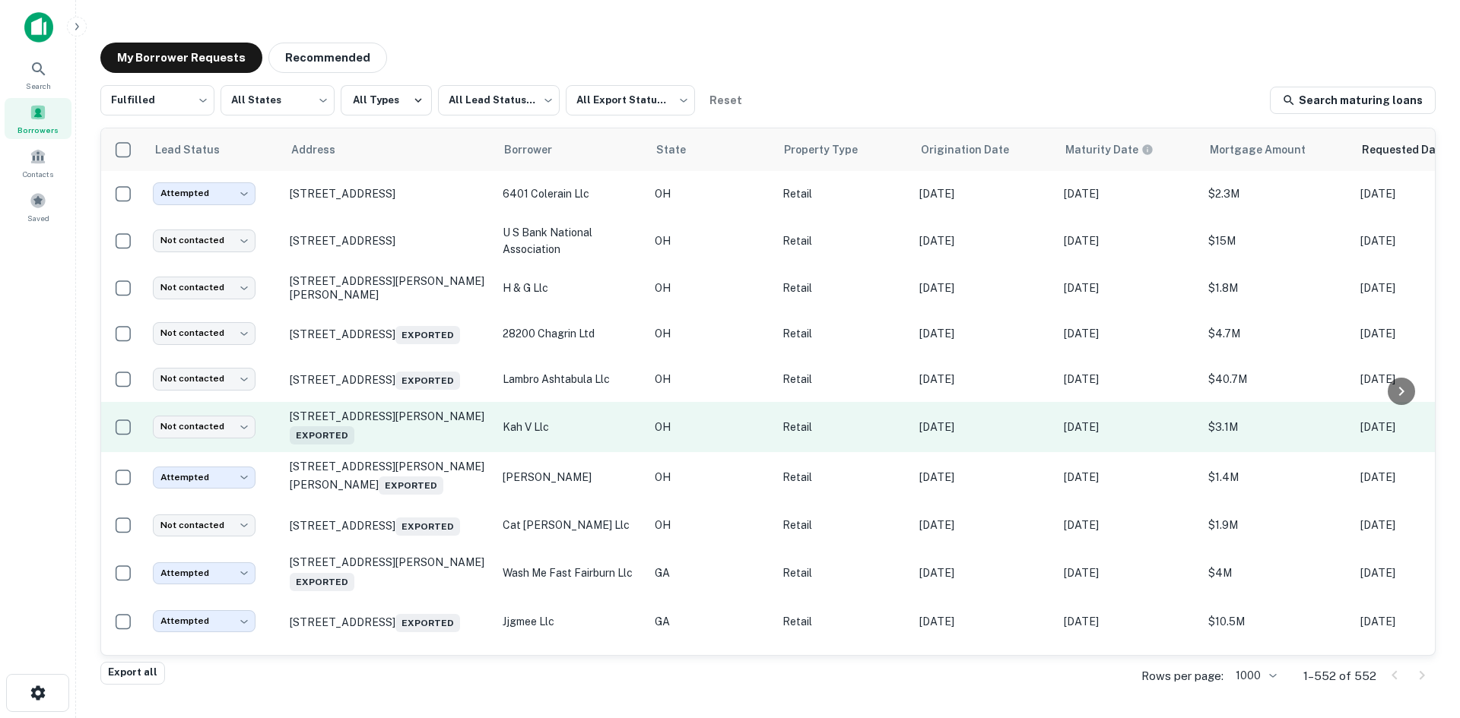
click at [404, 427] on p "1505 N Cole St Lima, OH 45801 Exported" at bounding box center [389, 427] width 198 height 35
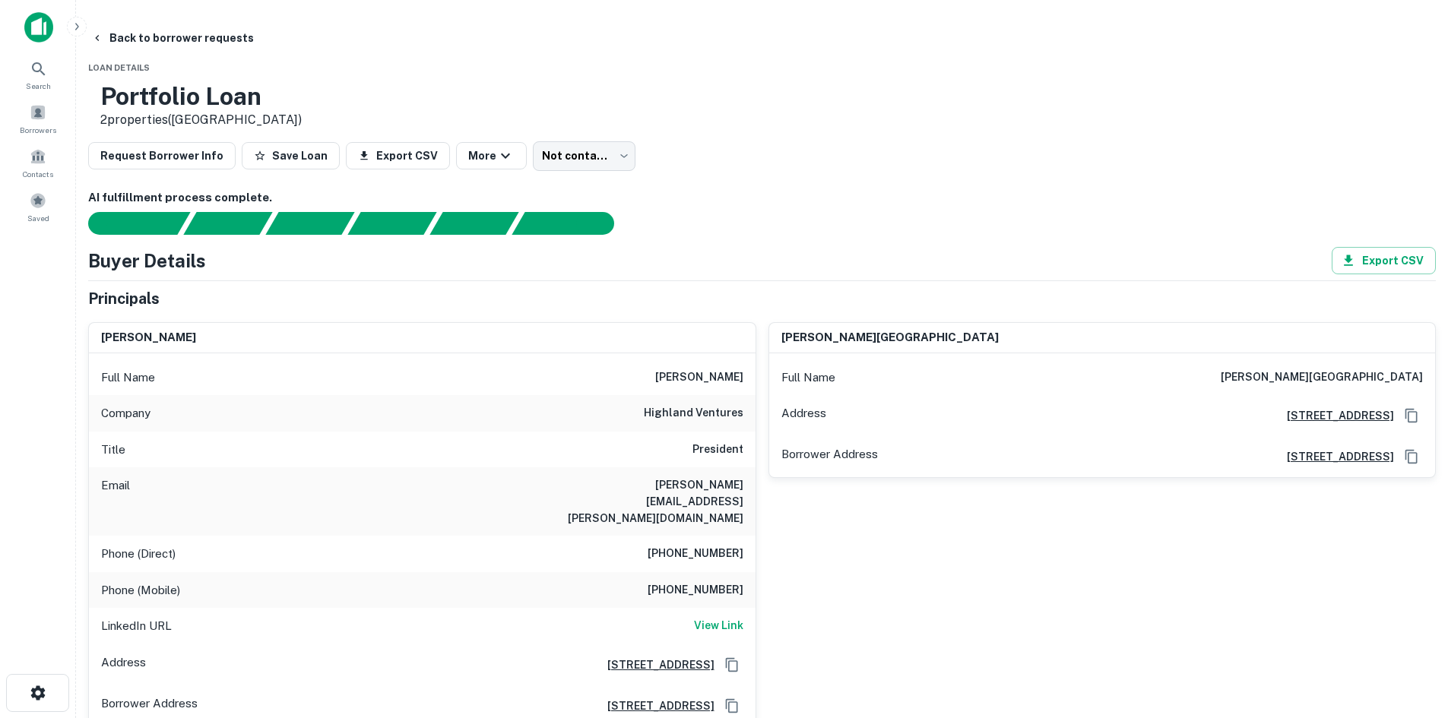
drag, startPoint x: 651, startPoint y: 377, endPoint x: 750, endPoint y: 383, distance: 99.0
click at [750, 383] on div "Full Name mclain hoogland" at bounding box center [422, 378] width 667 height 36
drag, startPoint x: 659, startPoint y: 532, endPoint x: 679, endPoint y: 535, distance: 20.0
click at [679, 545] on h6 "(847) 345-5602" at bounding box center [696, 554] width 96 height 18
drag, startPoint x: 649, startPoint y: 377, endPoint x: 742, endPoint y: 423, distance: 103.7
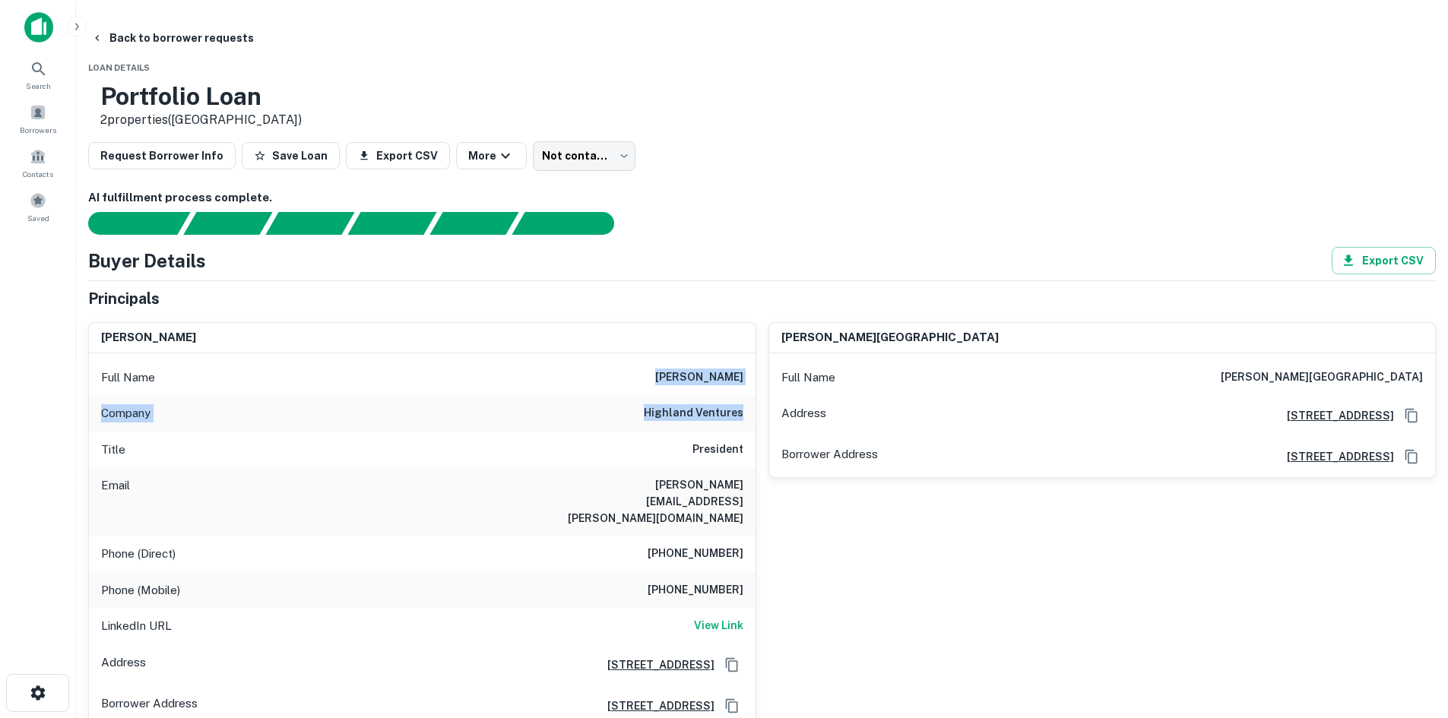
click at [742, 423] on div "Full Name mclain hoogland Company highland ventures Title President Email mclai…" at bounding box center [422, 539] width 667 height 373
click at [667, 545] on h6 "(847) 345-5602" at bounding box center [696, 554] width 96 height 18
click at [669, 545] on h6 "(847) 345-5602" at bounding box center [696, 554] width 96 height 18
click at [673, 547] on h6 "(847) 345-5602" at bounding box center [696, 554] width 96 height 18
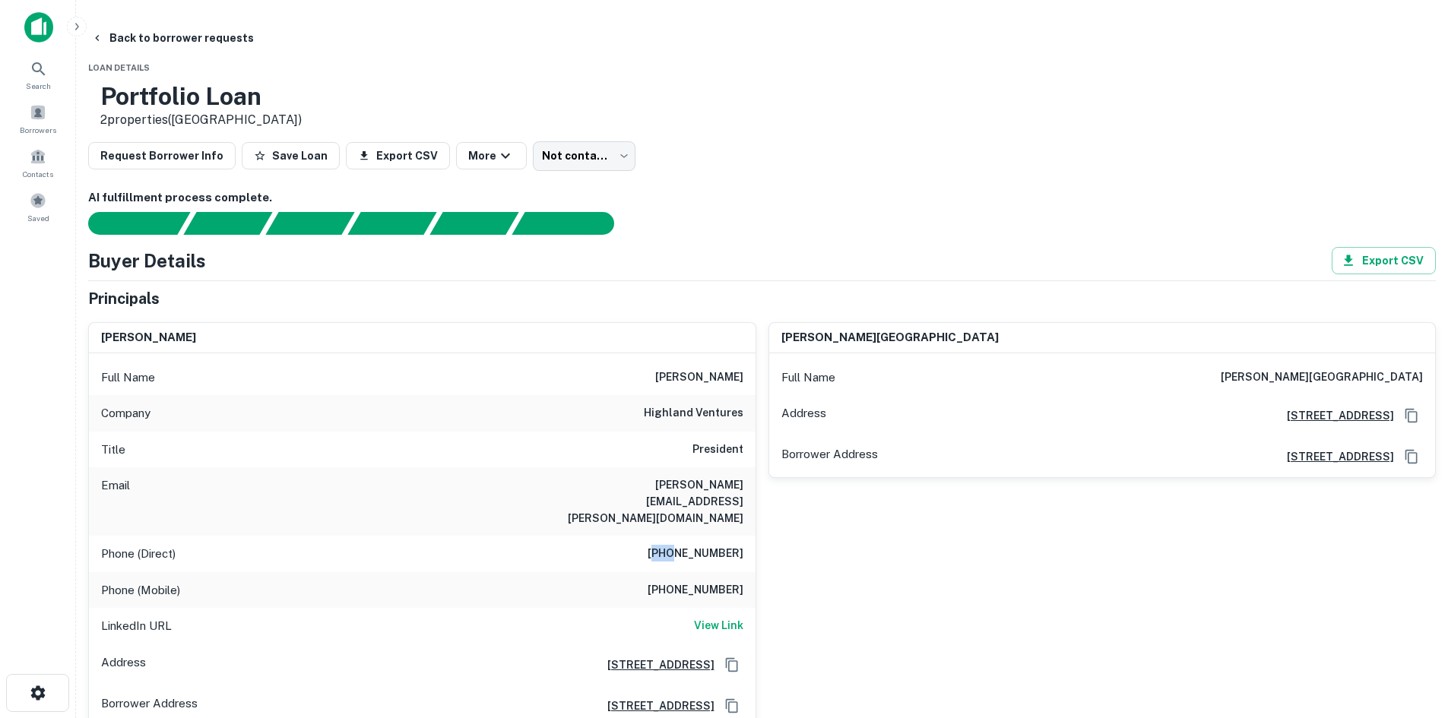
click at [673, 547] on h6 "(847) 345-5602" at bounding box center [696, 554] width 96 height 18
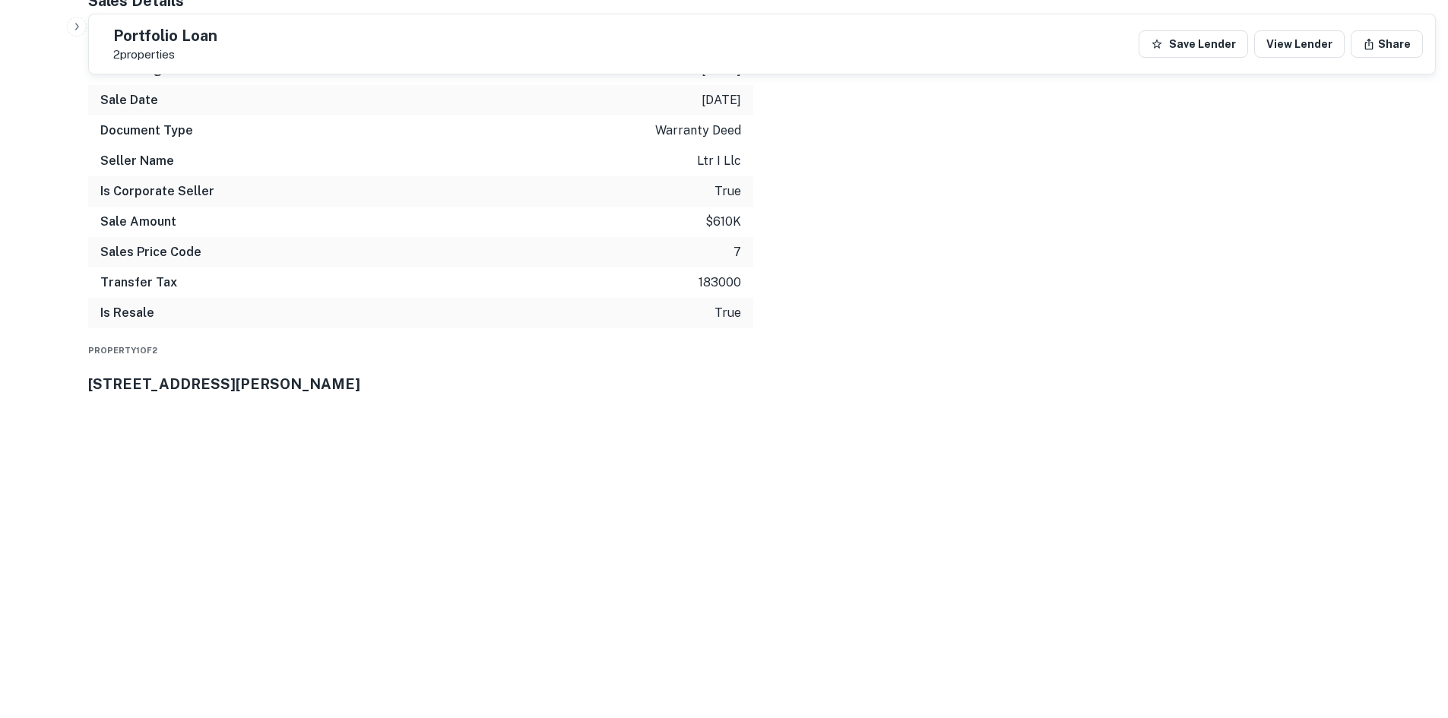
scroll to position [1748, 0]
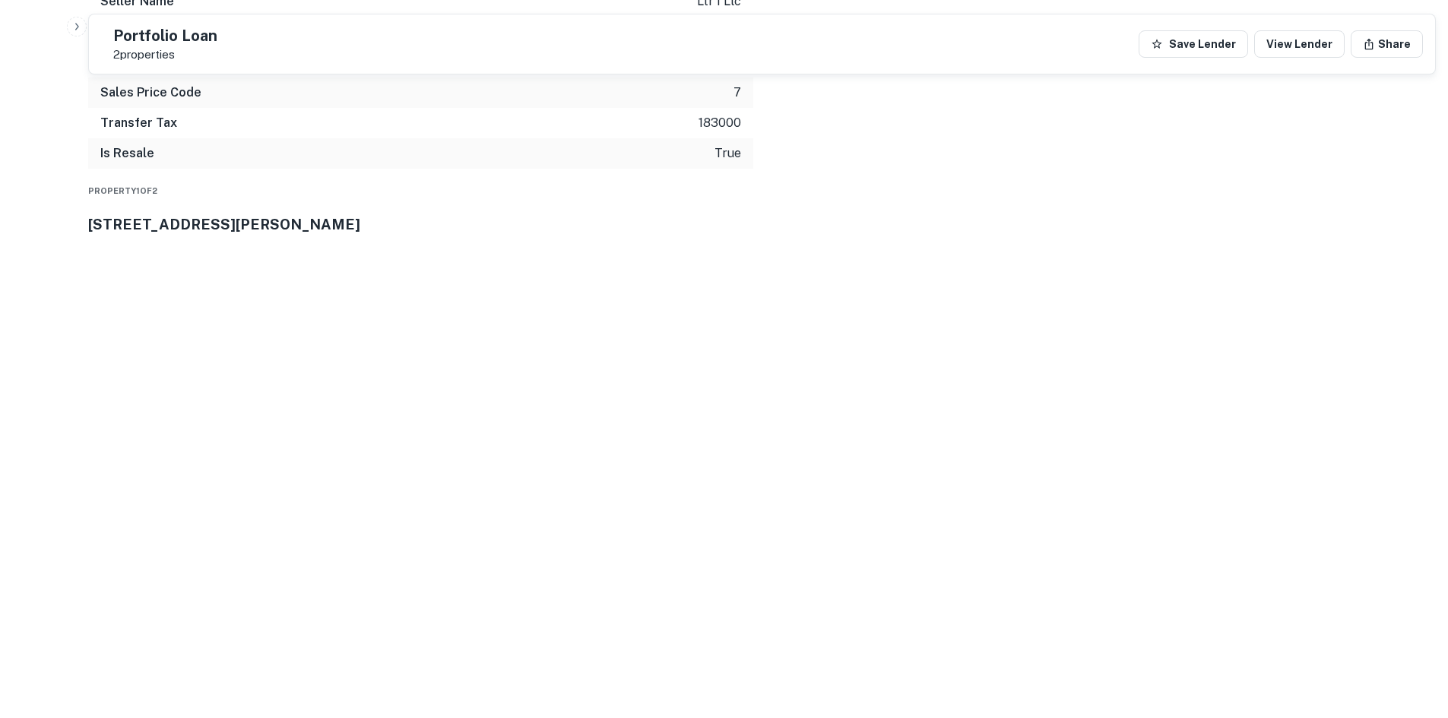
drag, startPoint x: 1307, startPoint y: 521, endPoint x: 1056, endPoint y: 445, distance: 261.9
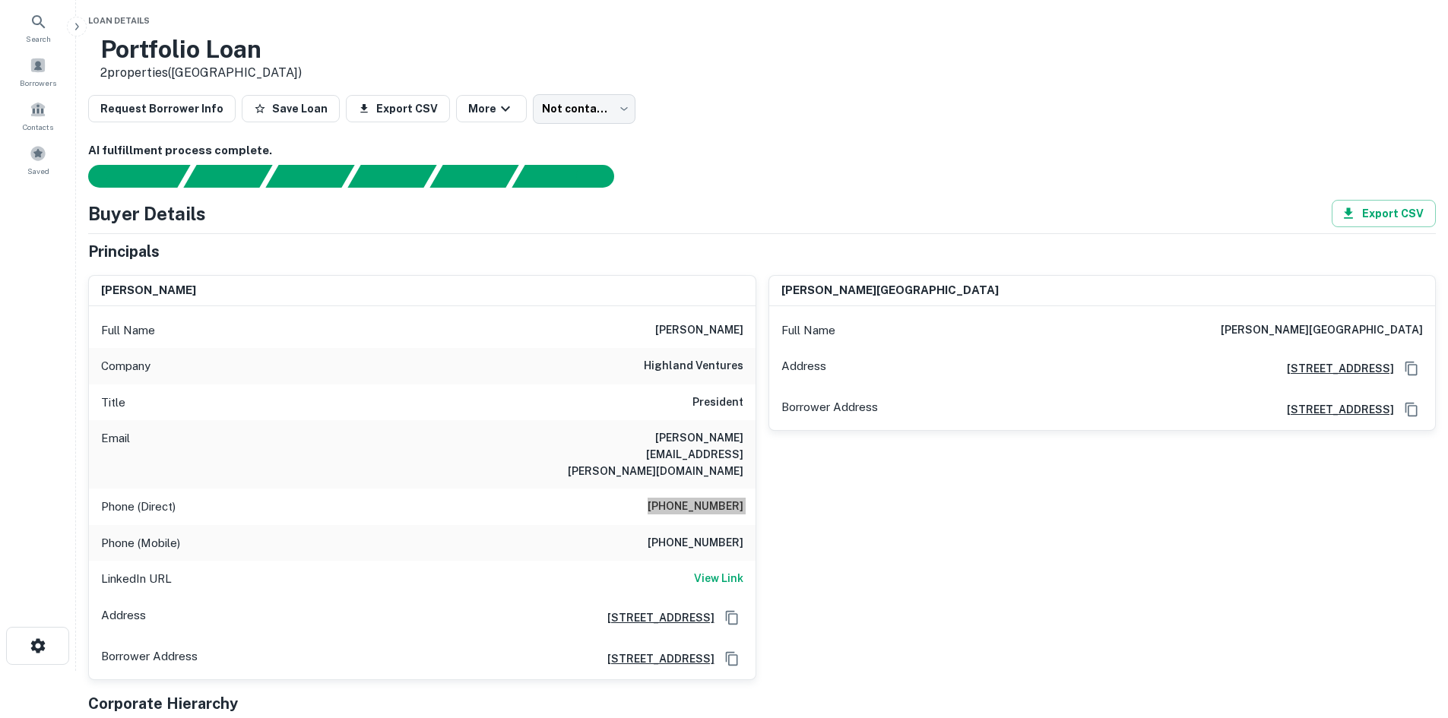
scroll to position [0, 0]
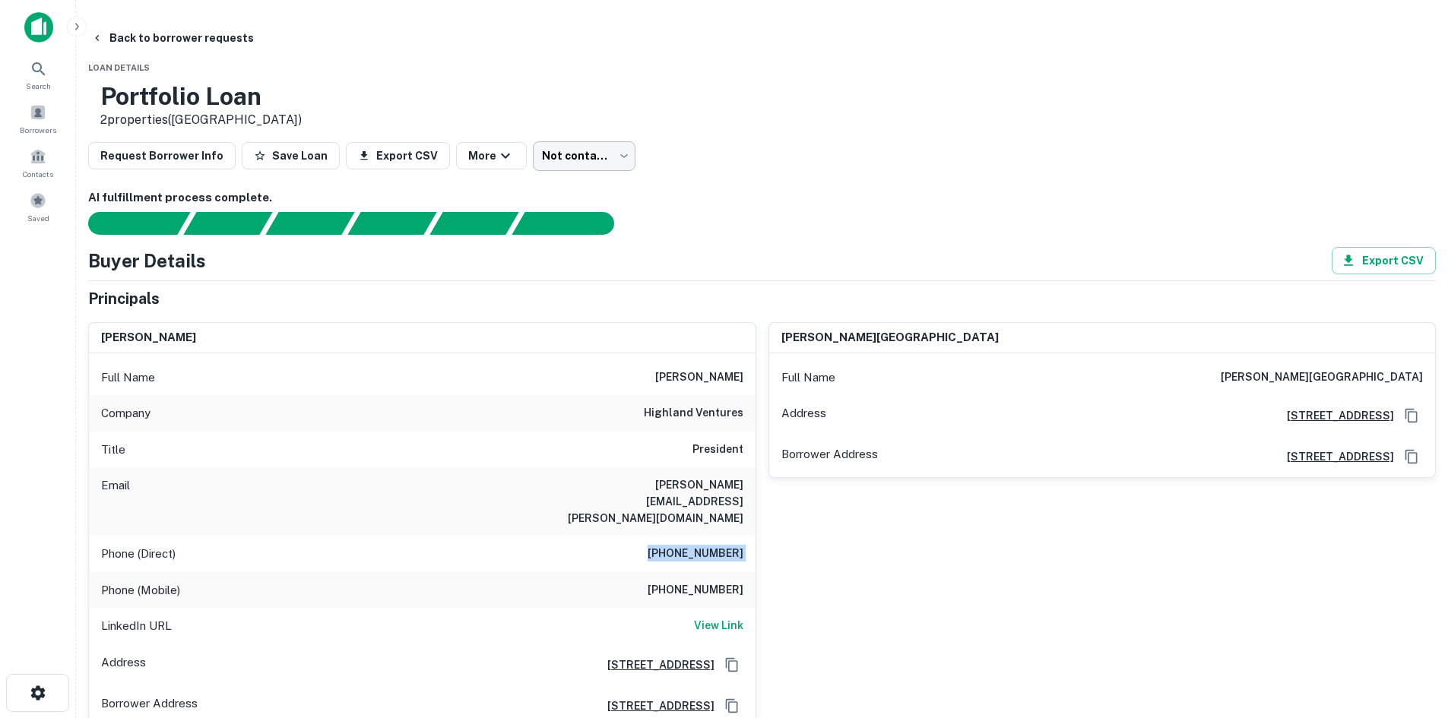
click at [702, 154] on body "Search Borrowers Contacts Saved Back to borrower requests Loan Details Portfoli…" at bounding box center [724, 359] width 1448 height 718
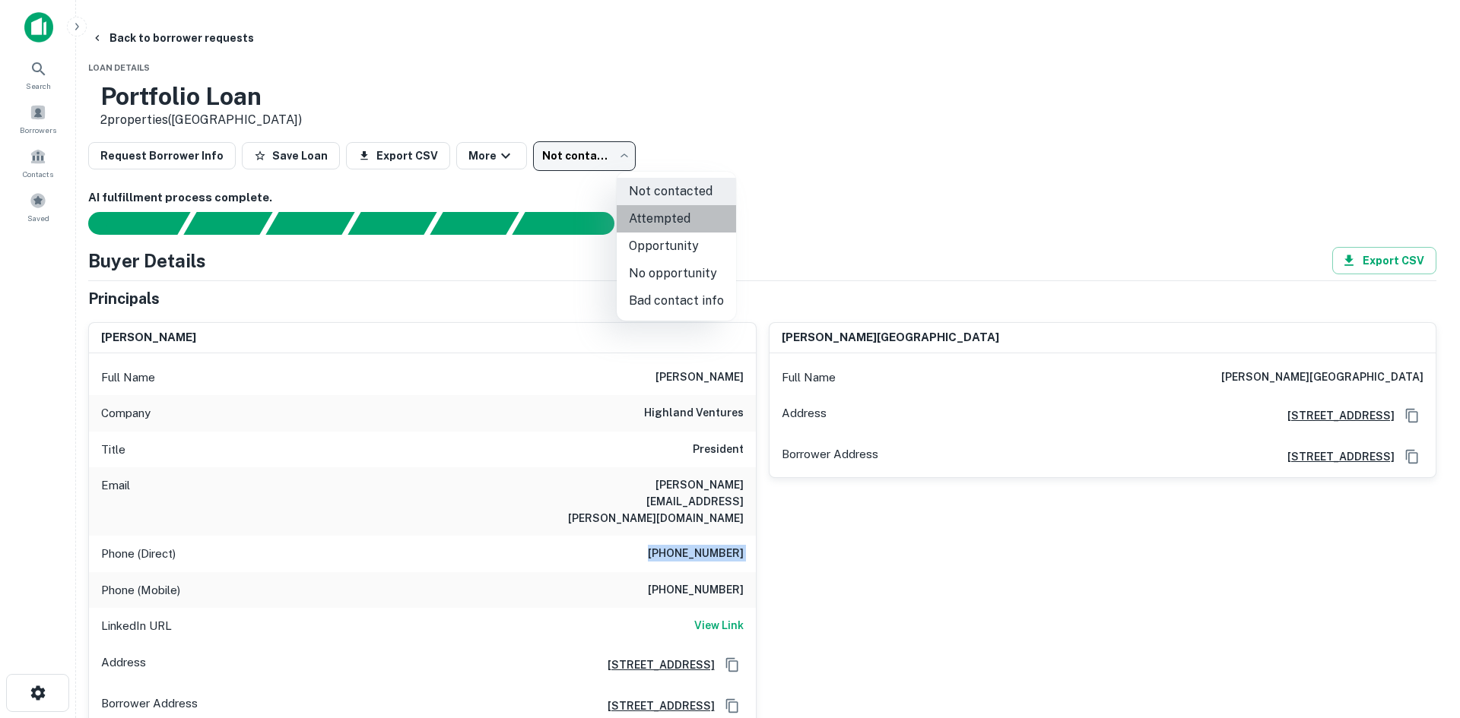
click at [677, 231] on li "Attempted" at bounding box center [676, 218] width 119 height 27
type input "*********"
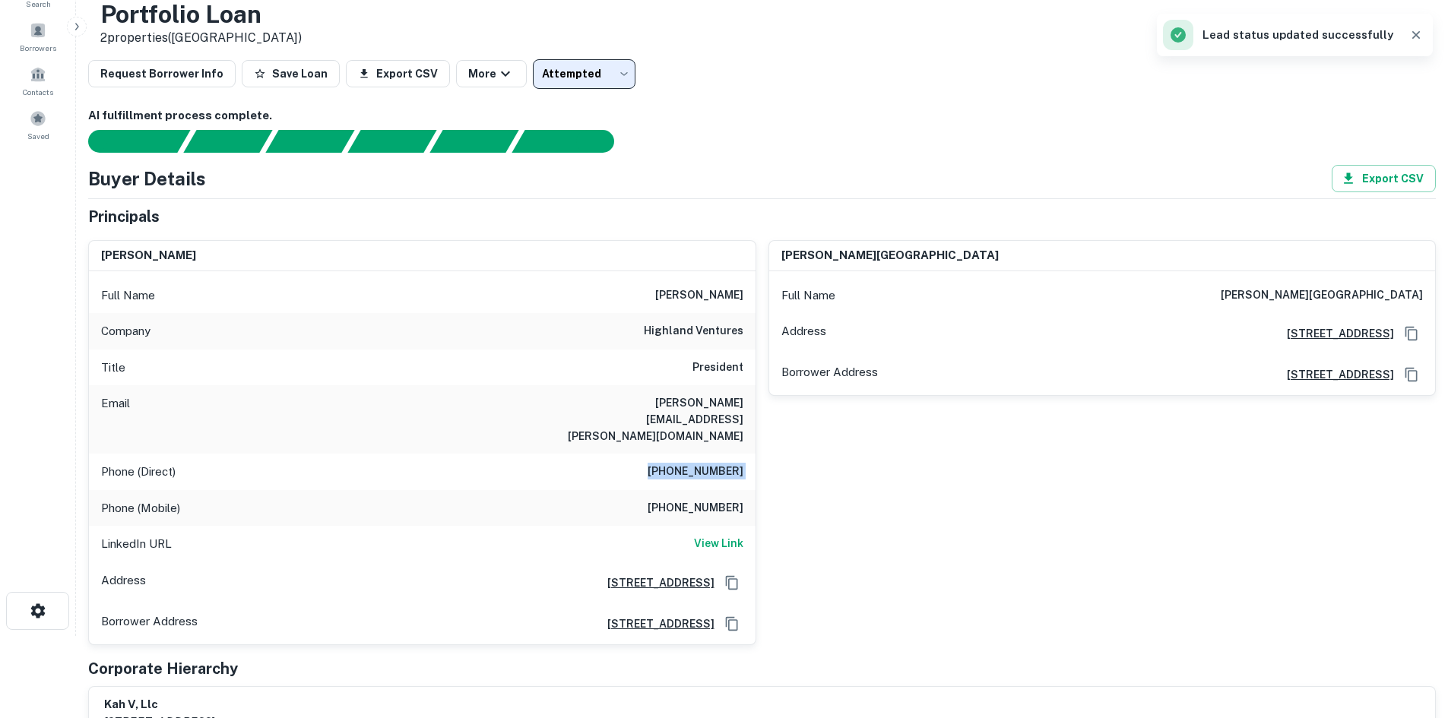
scroll to position [152, 0]
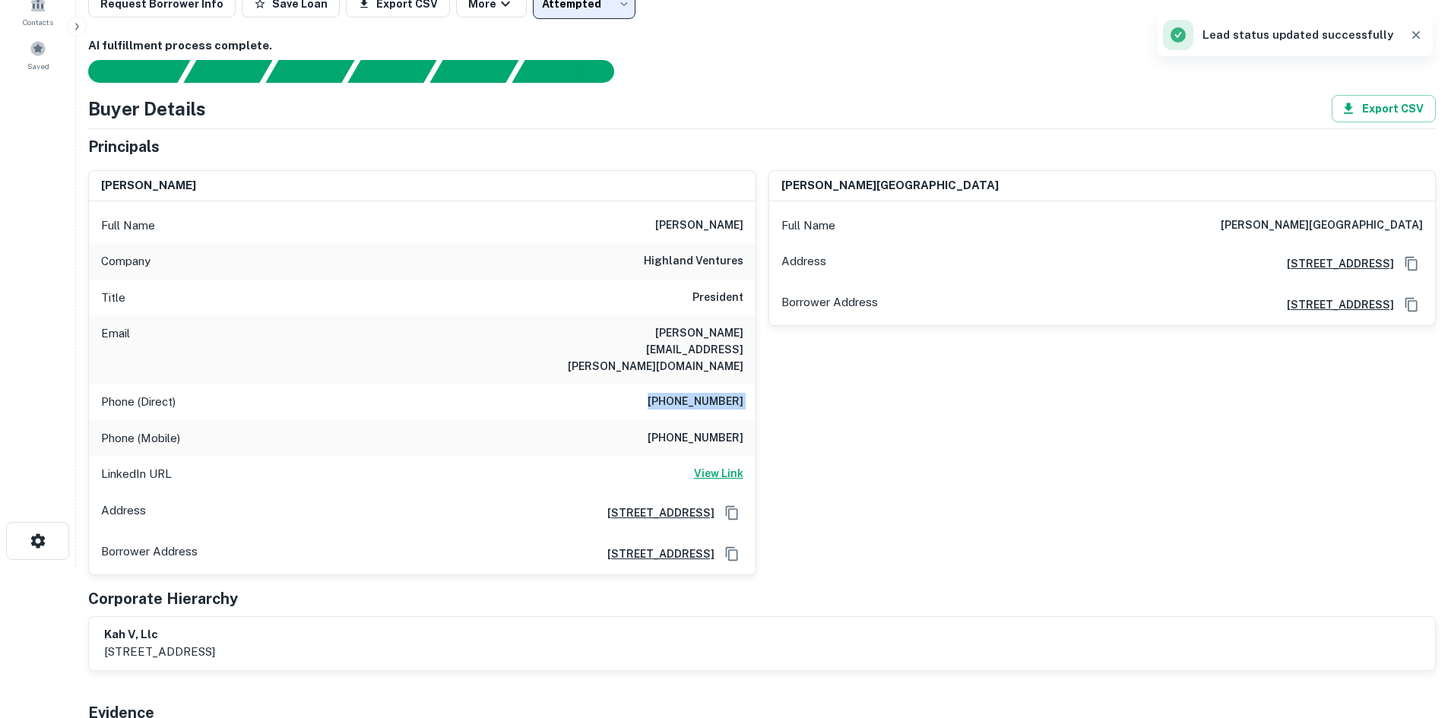
click at [722, 465] on h6 "View Link" at bounding box center [718, 473] width 49 height 17
click at [712, 430] on h6 "(847) 904-9000" at bounding box center [696, 439] width 96 height 18
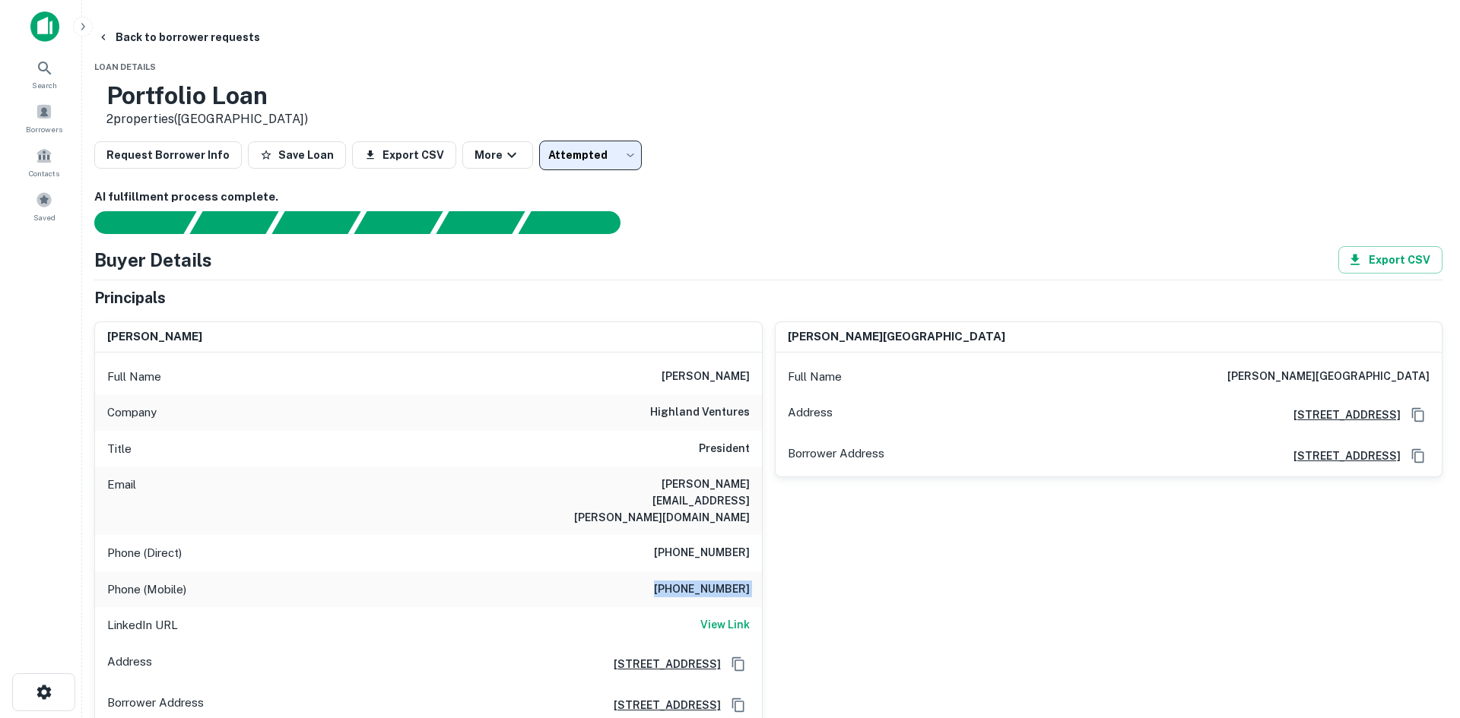
scroll to position [0, 0]
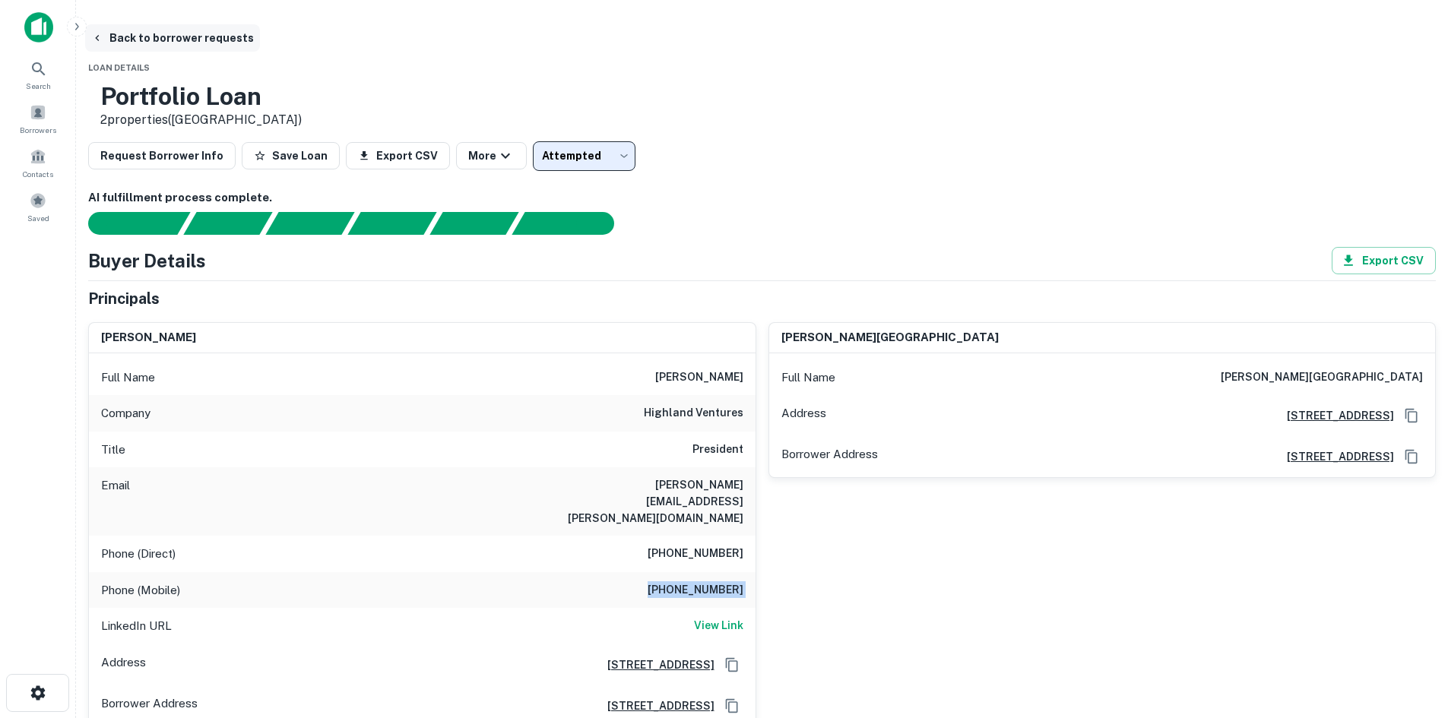
click at [260, 31] on button "Back to borrower requests" at bounding box center [172, 37] width 175 height 27
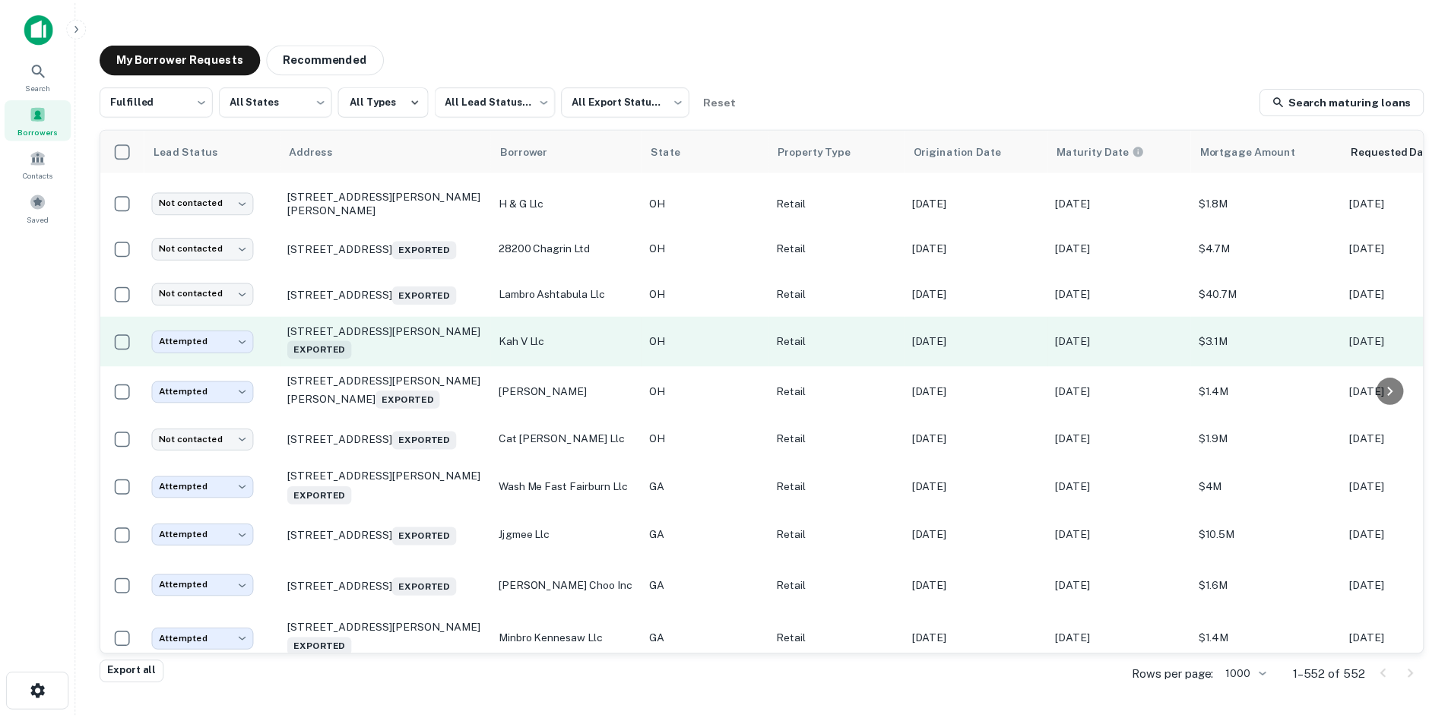
scroll to position [380, 0]
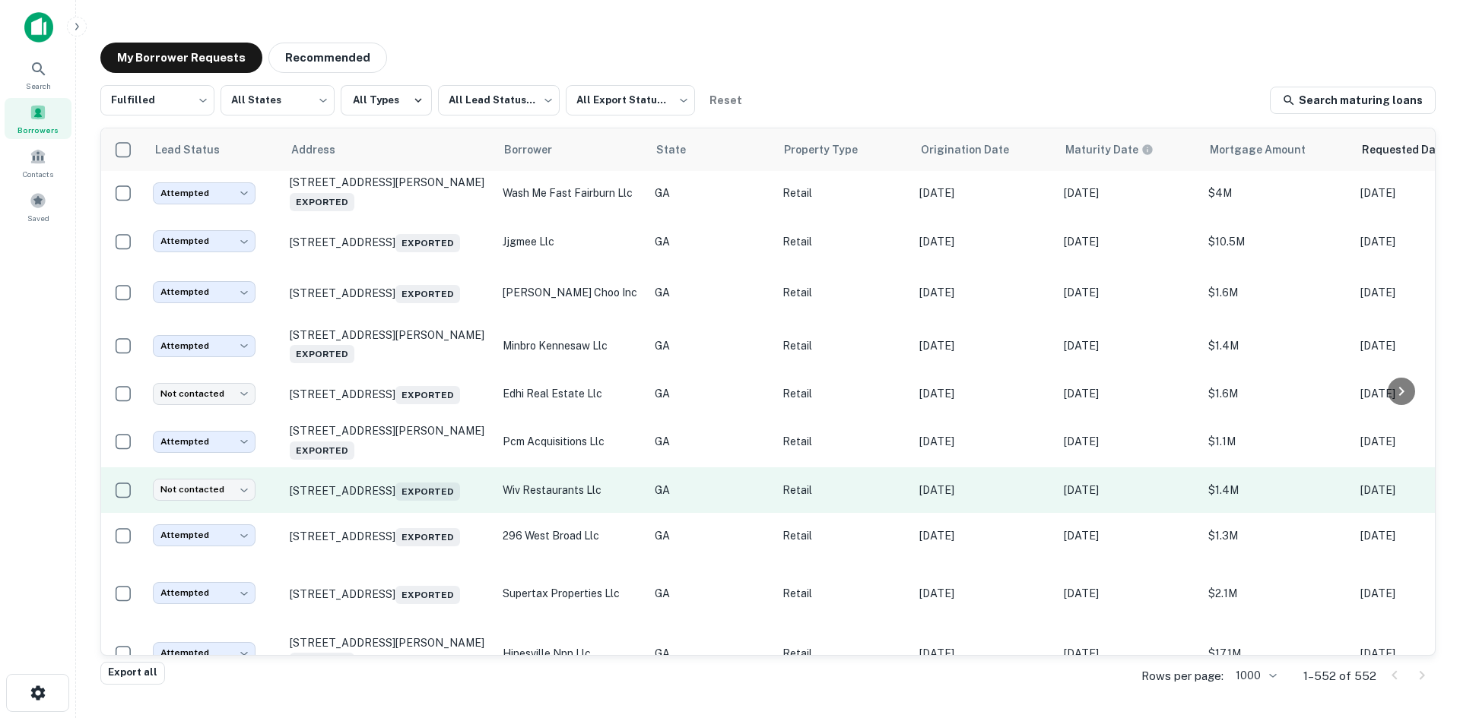
click at [398, 513] on td "1090 N 1st St Jesup, GA 31545 Exported" at bounding box center [388, 491] width 213 height 46
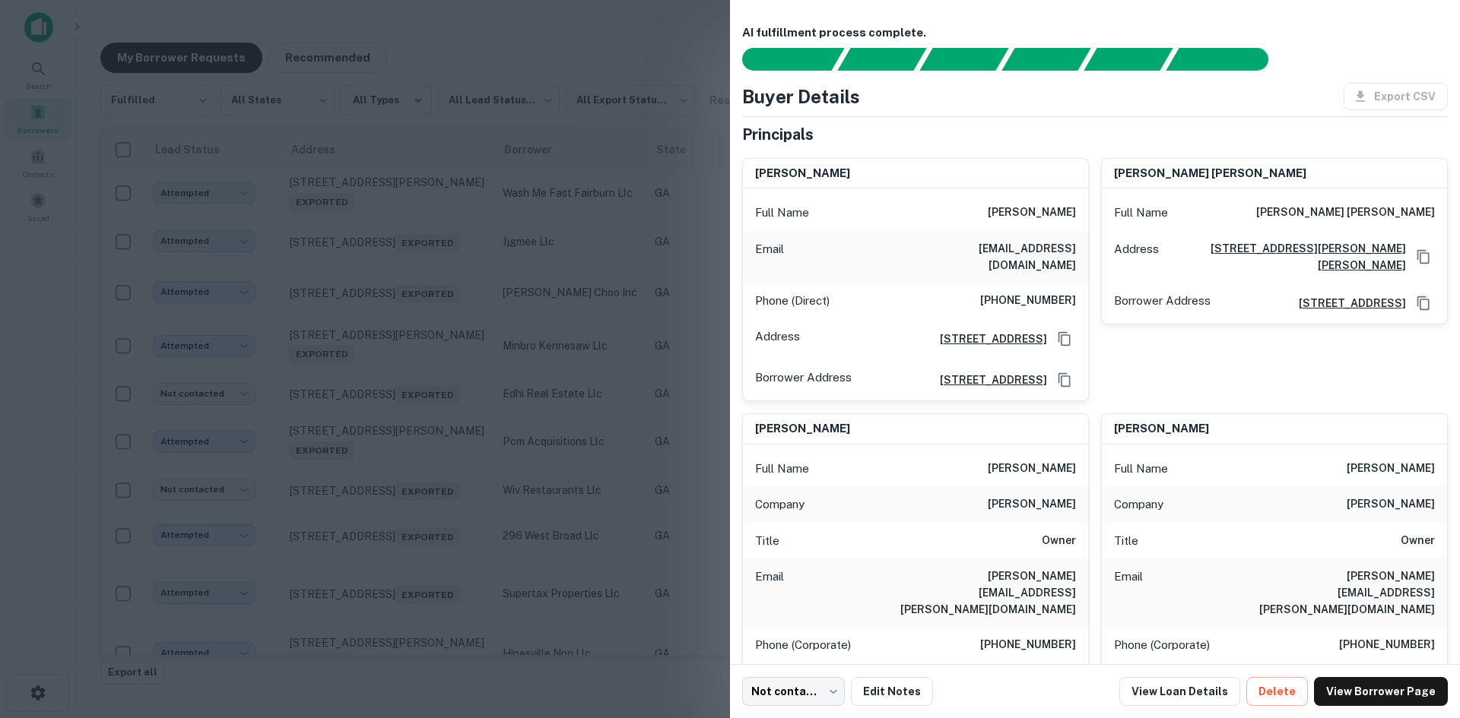
click at [470, 460] on div at bounding box center [730, 359] width 1460 height 718
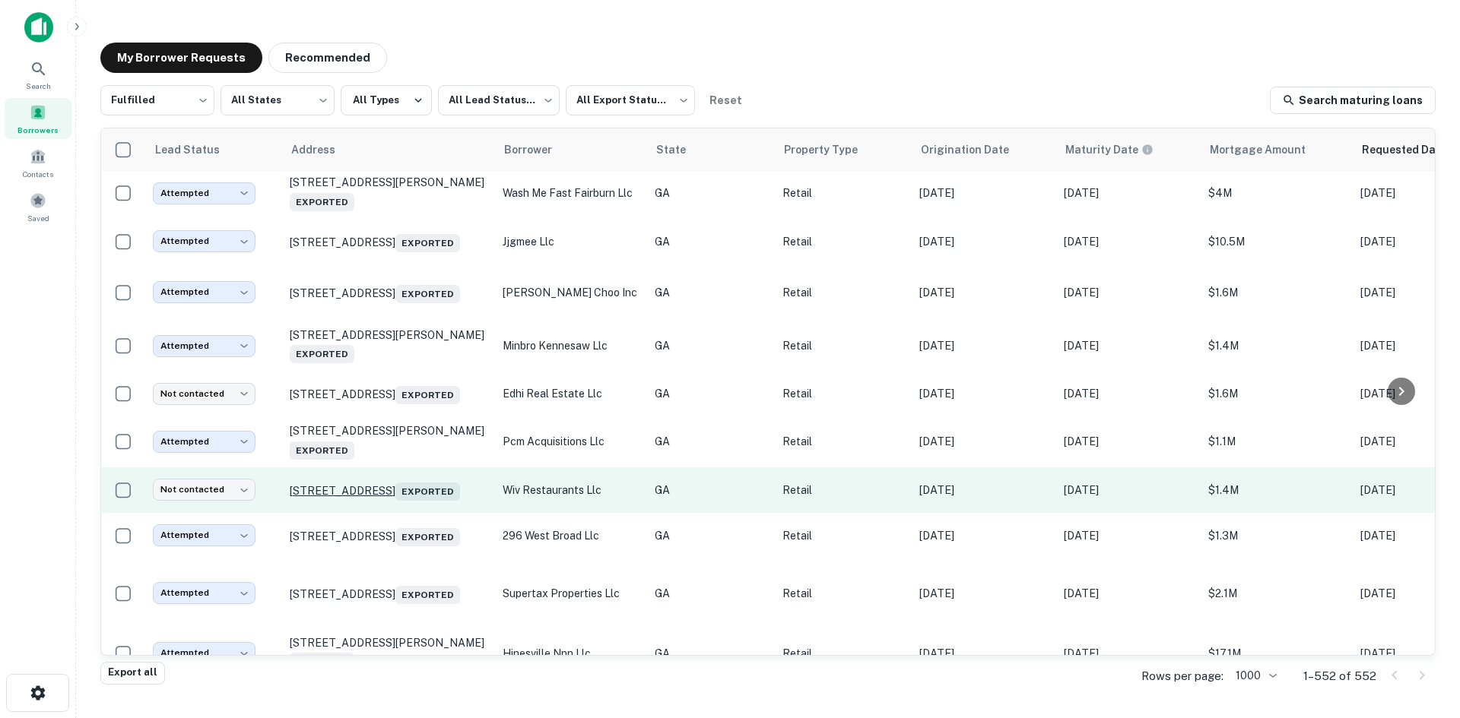
click at [406, 497] on p "1090 N 1st St Jesup, GA 31545 Exported" at bounding box center [389, 490] width 198 height 21
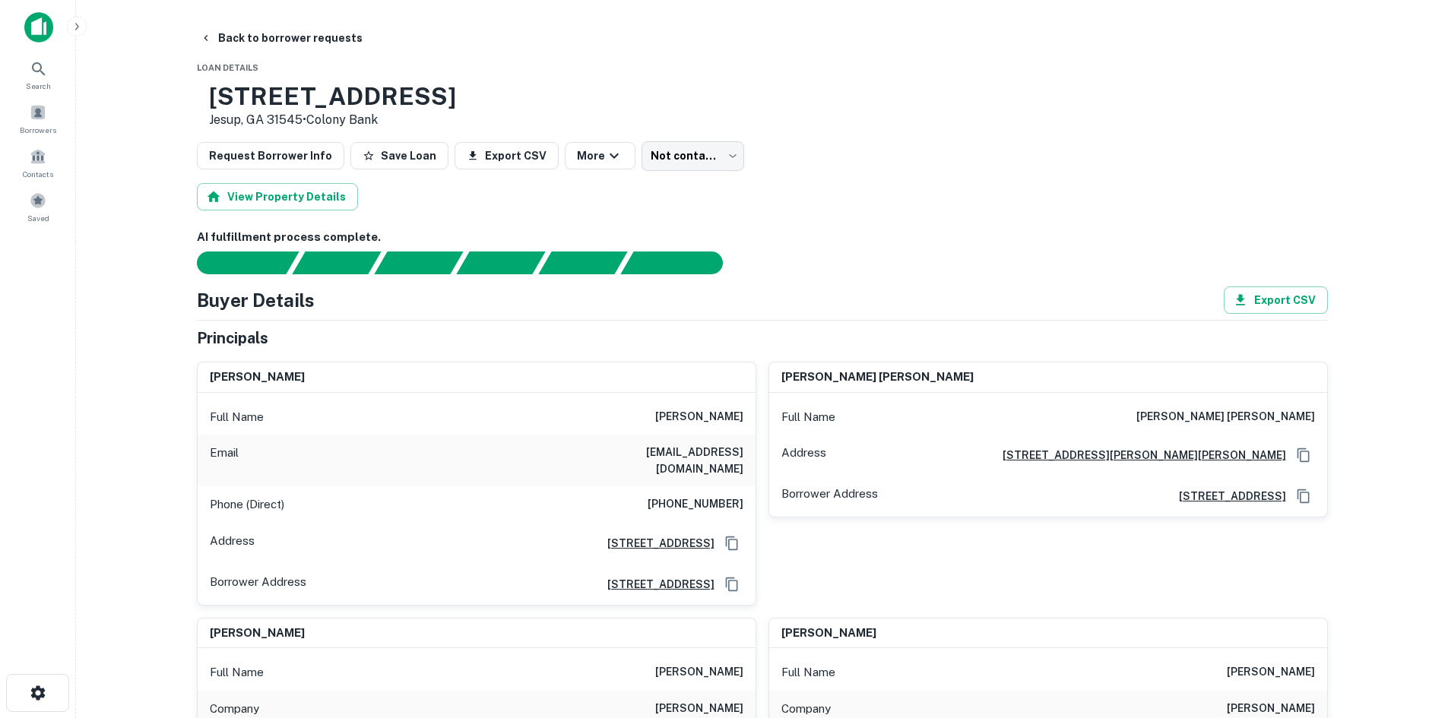
click at [680, 496] on h6 "(912) 278-1060" at bounding box center [696, 505] width 96 height 18
drag, startPoint x: 641, startPoint y: 455, endPoint x: 744, endPoint y: 455, distance: 103.4
click at [744, 455] on div "Email rwiggins@uwf.edu" at bounding box center [477, 461] width 558 height 52
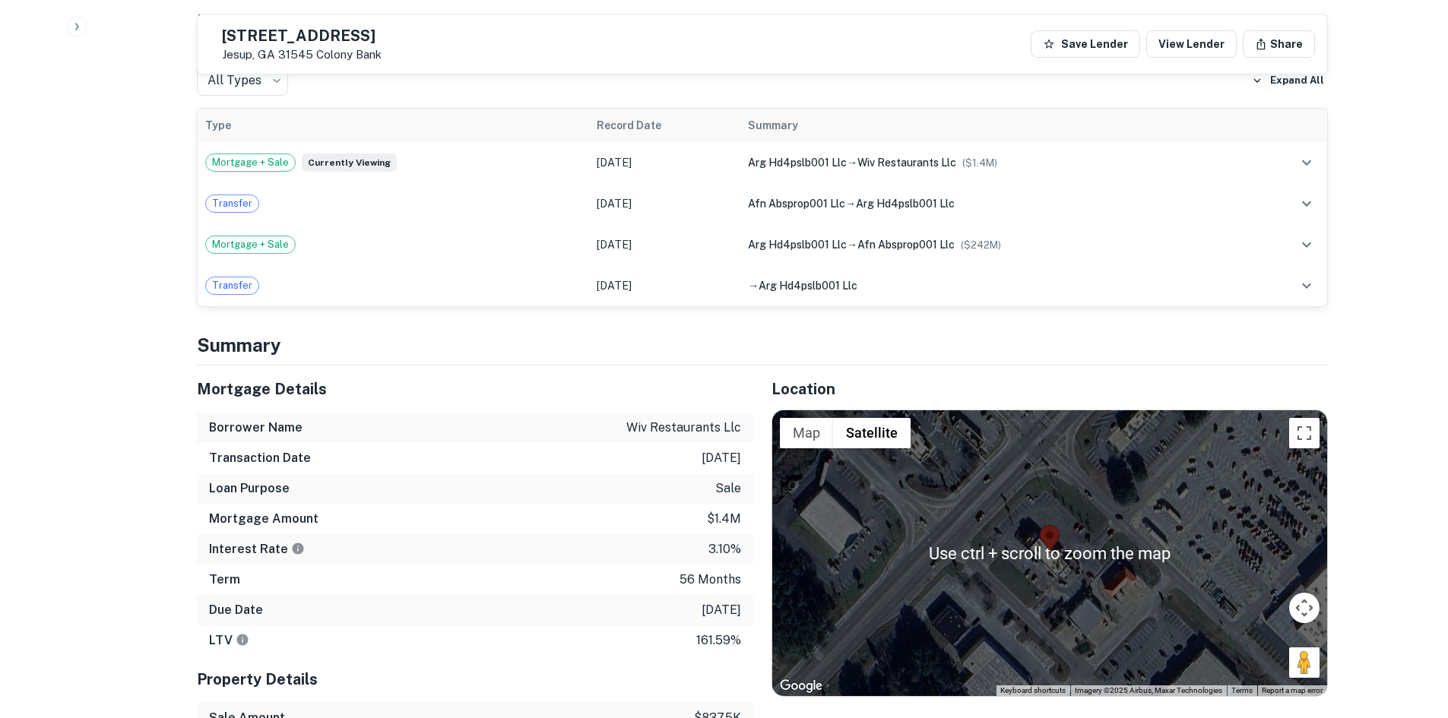
scroll to position [1140, 0]
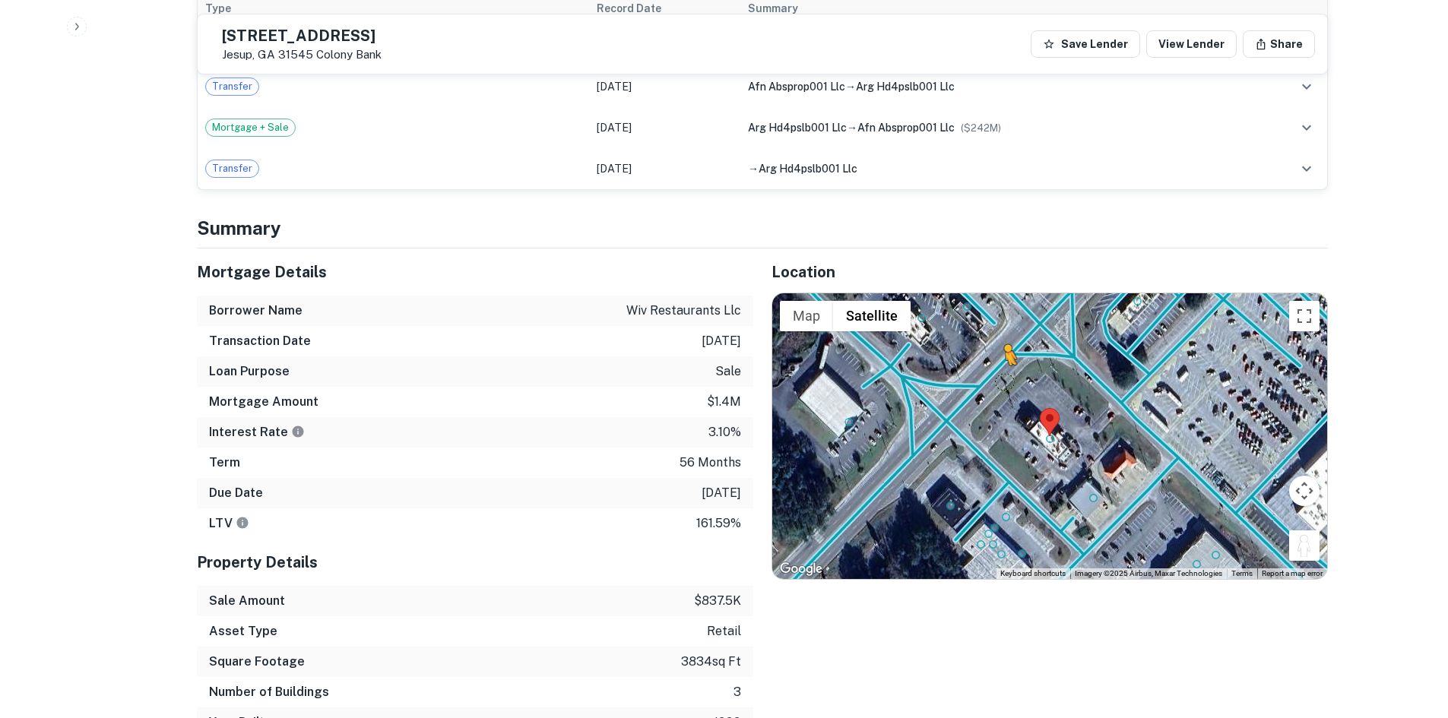
drag, startPoint x: 1307, startPoint y: 500, endPoint x: 985, endPoint y: 323, distance: 367.1
click at [985, 323] on div "To activate drag with keyboard, press Alt + Enter. Once in keyboard drag state,…" at bounding box center [1049, 436] width 555 height 286
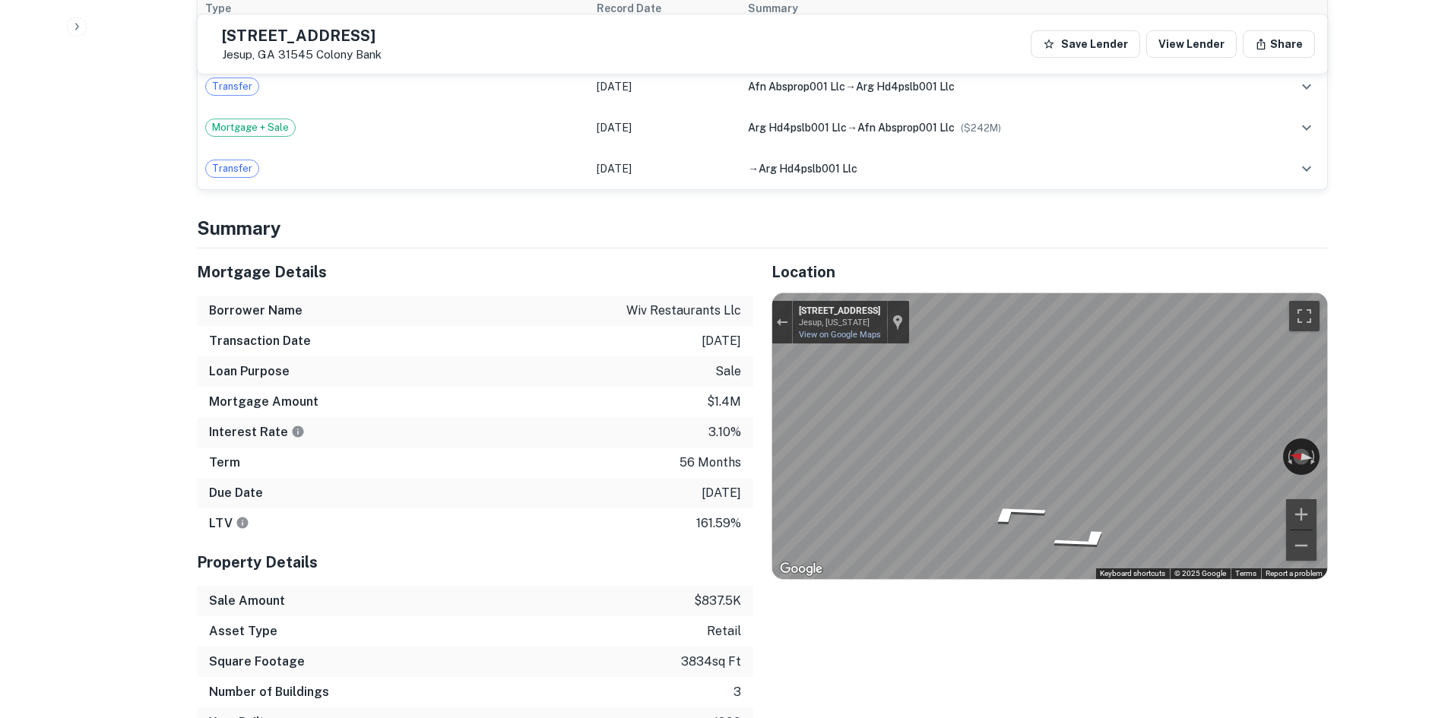
click at [574, 393] on div "Mortgage Details Borrower Name wiv restaurants llc Transaction Date 5/4/2021 Lo…" at bounding box center [753, 494] width 1149 height 490
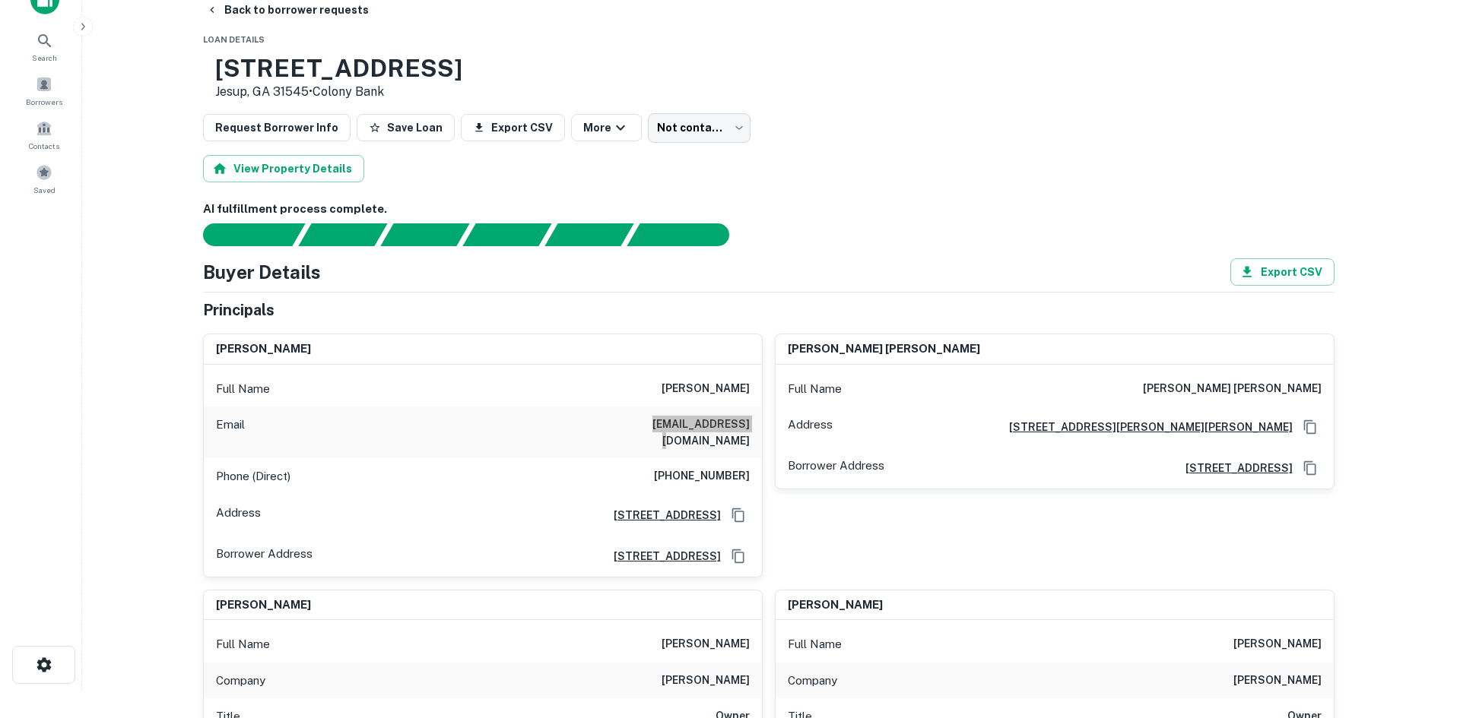
scroll to position [0, 0]
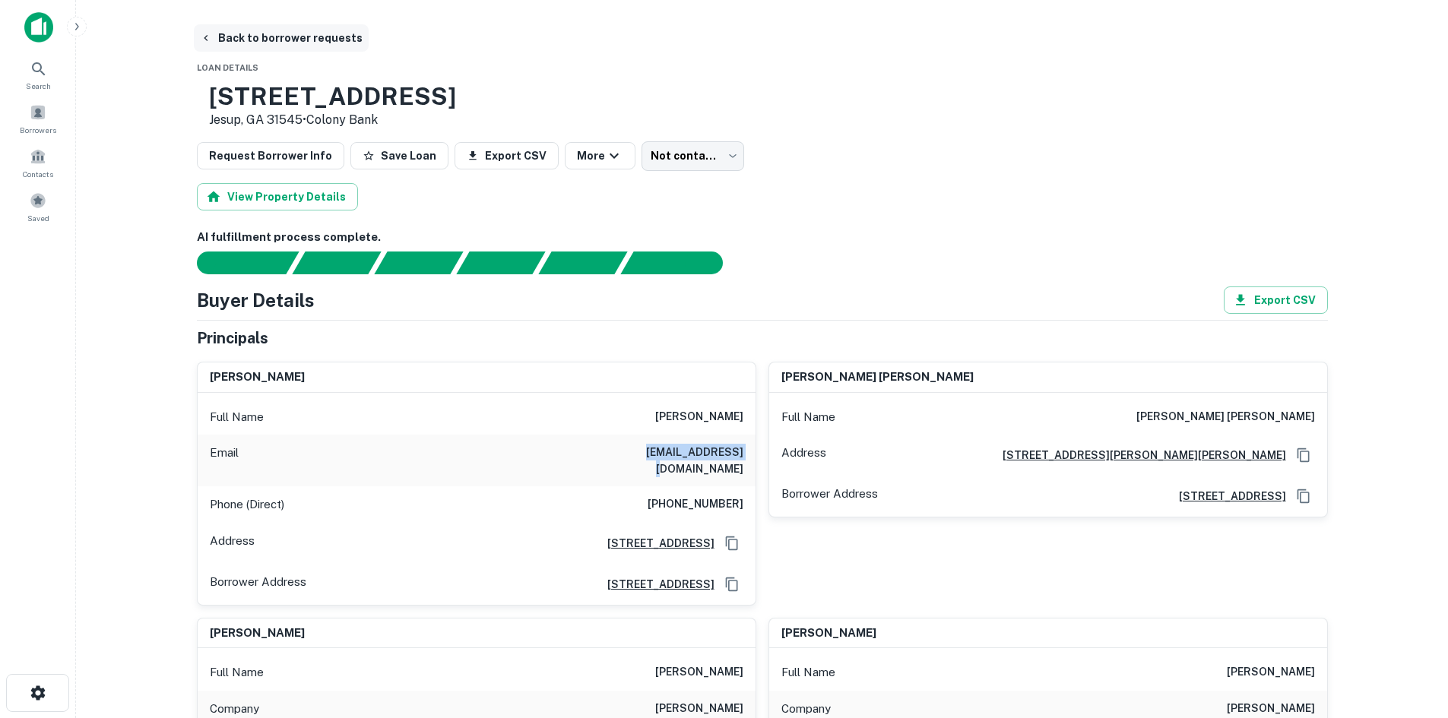
drag, startPoint x: 270, startPoint y: 48, endPoint x: 260, endPoint y: 49, distance: 10.0
click at [270, 48] on button "Back to borrower requests" at bounding box center [281, 37] width 175 height 27
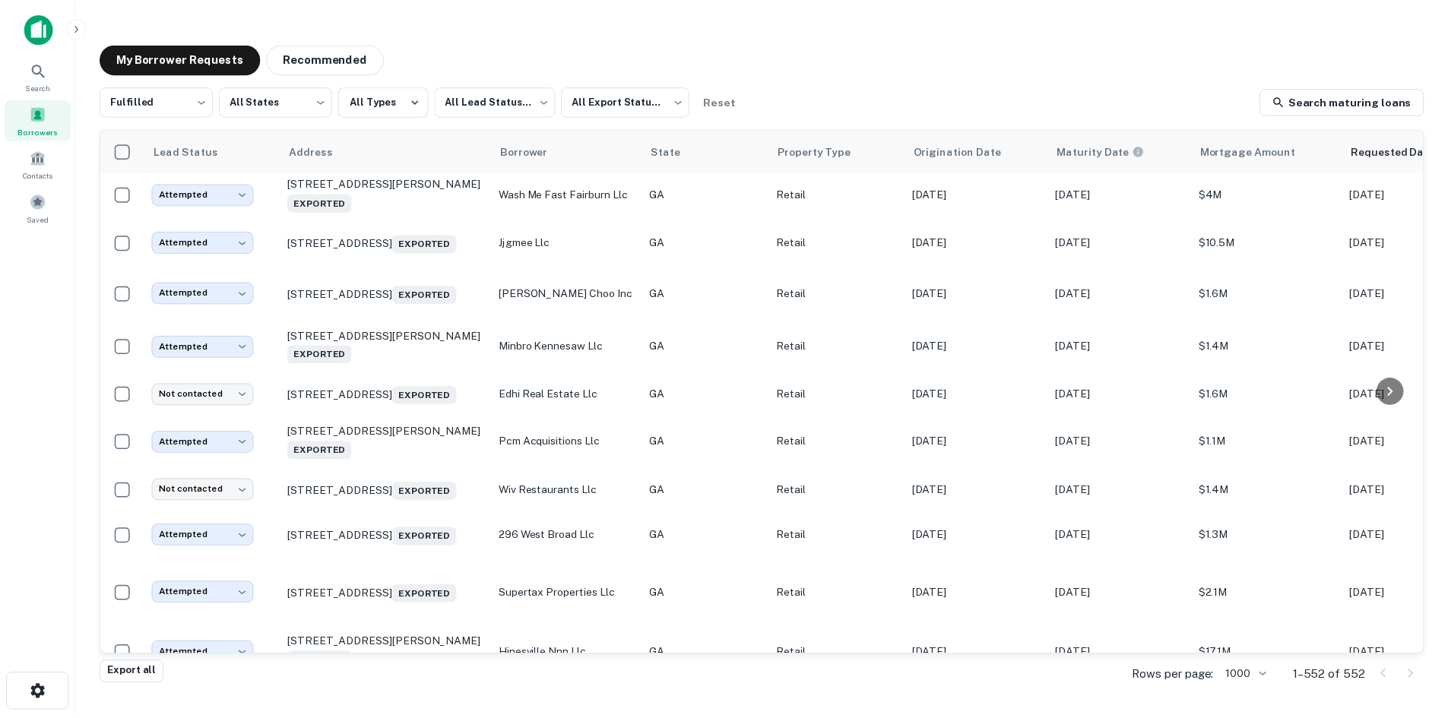
scroll to position [1216, 0]
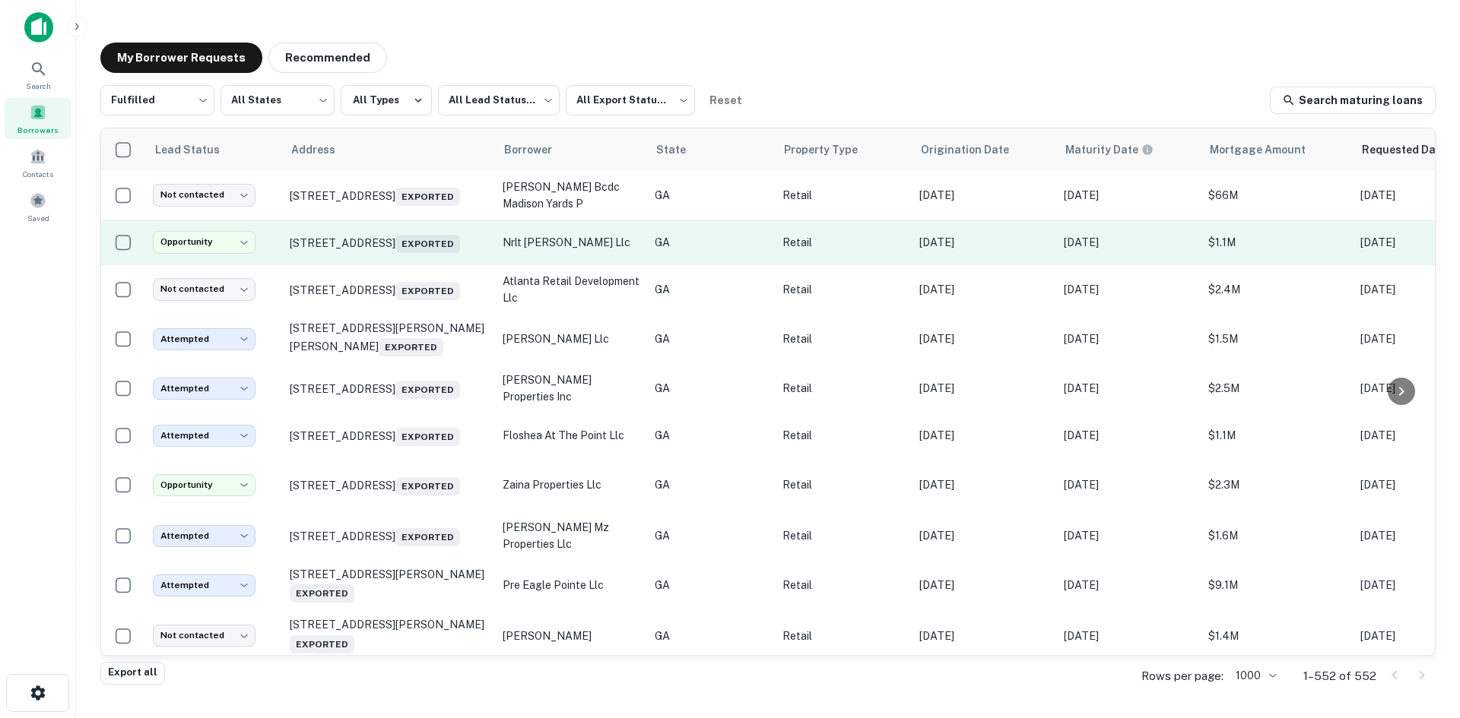
click at [407, 265] on td "2905 Stonecrest Cir Lithonia, GA 30038 Exported" at bounding box center [388, 243] width 213 height 46
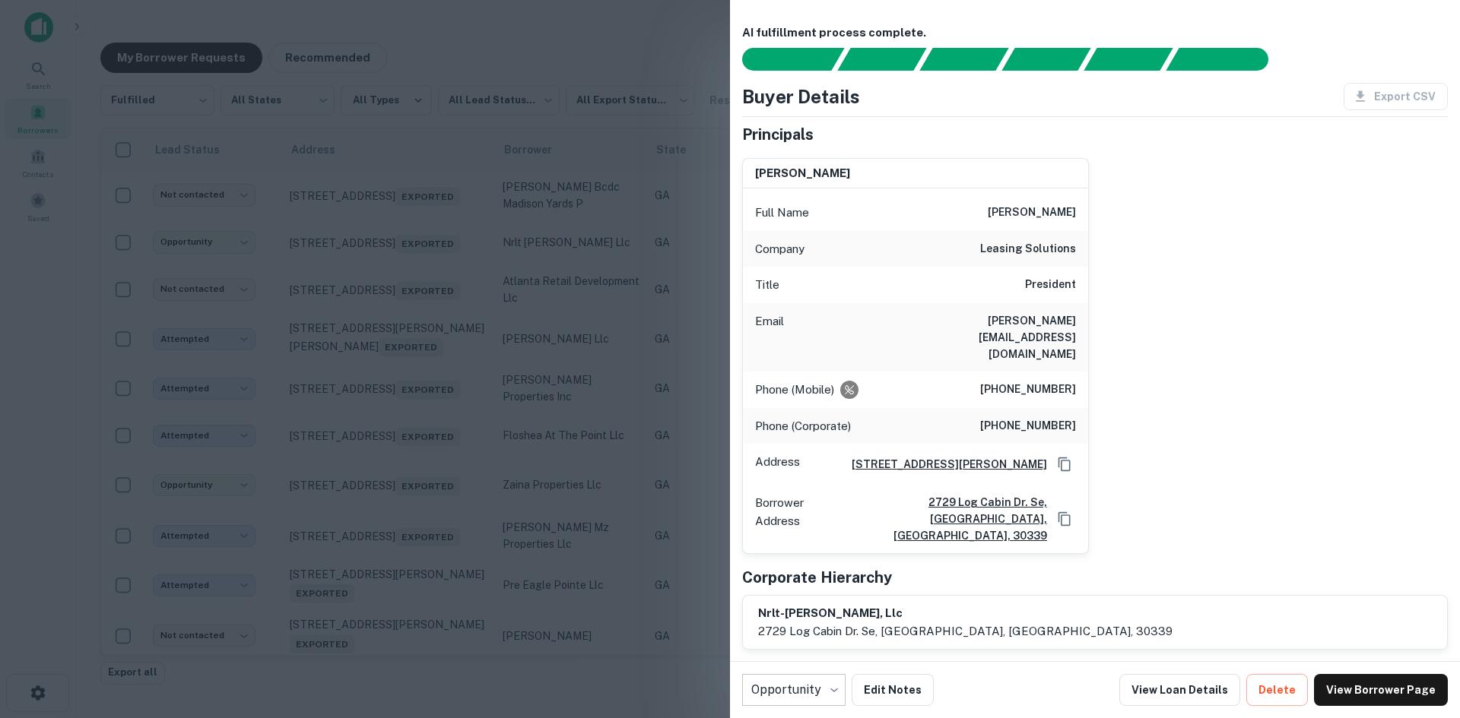
click at [467, 258] on div at bounding box center [730, 359] width 1460 height 718
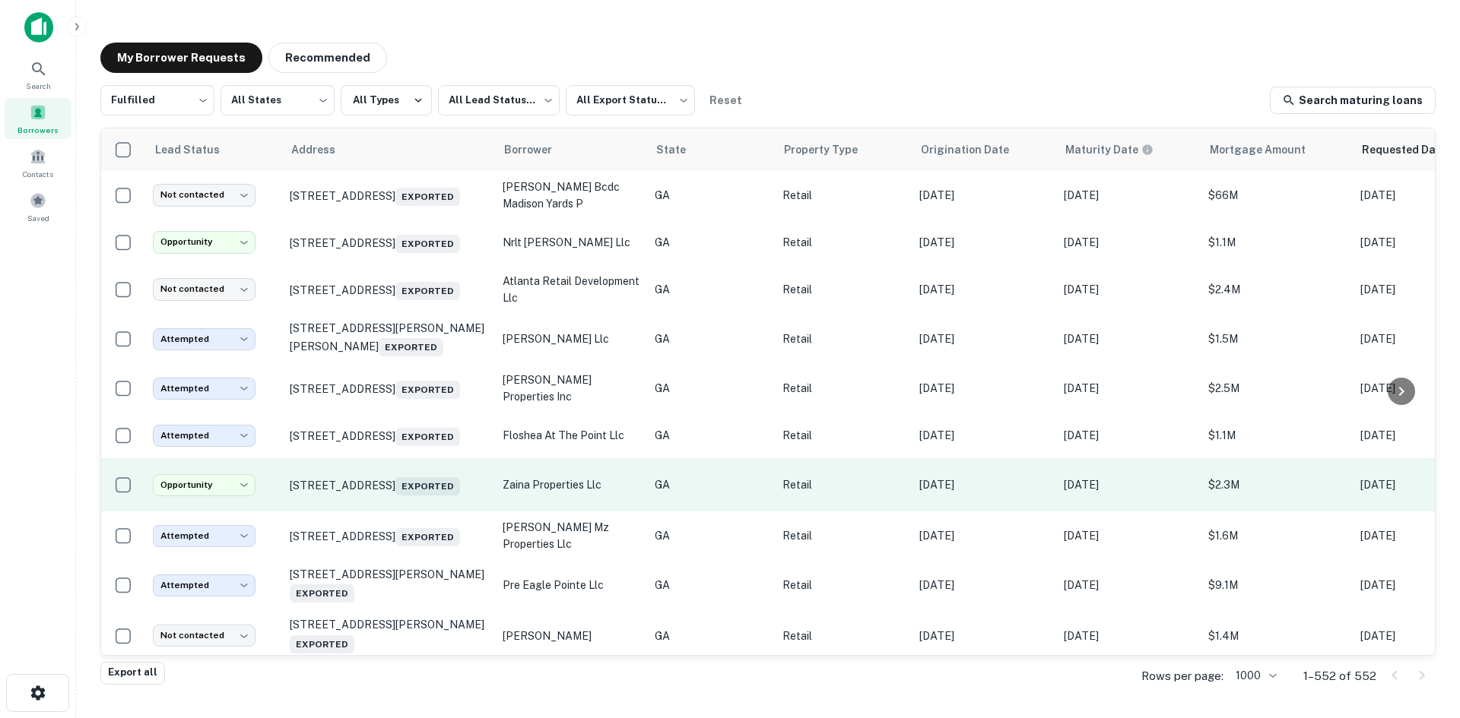
click at [391, 512] on td "2710 Bouldercrest Rd Se Atlanta, GA 30316 Exported" at bounding box center [388, 484] width 213 height 53
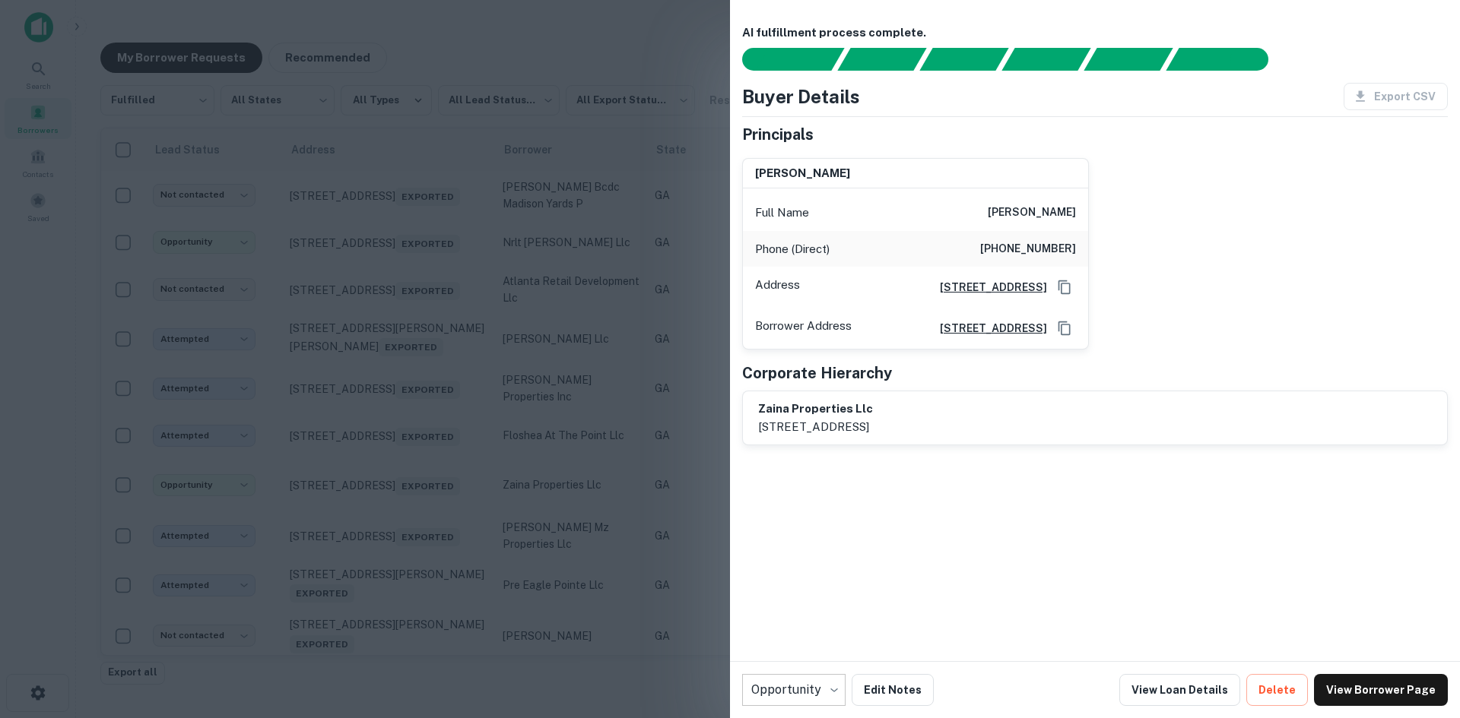
click at [389, 550] on div at bounding box center [730, 359] width 1460 height 718
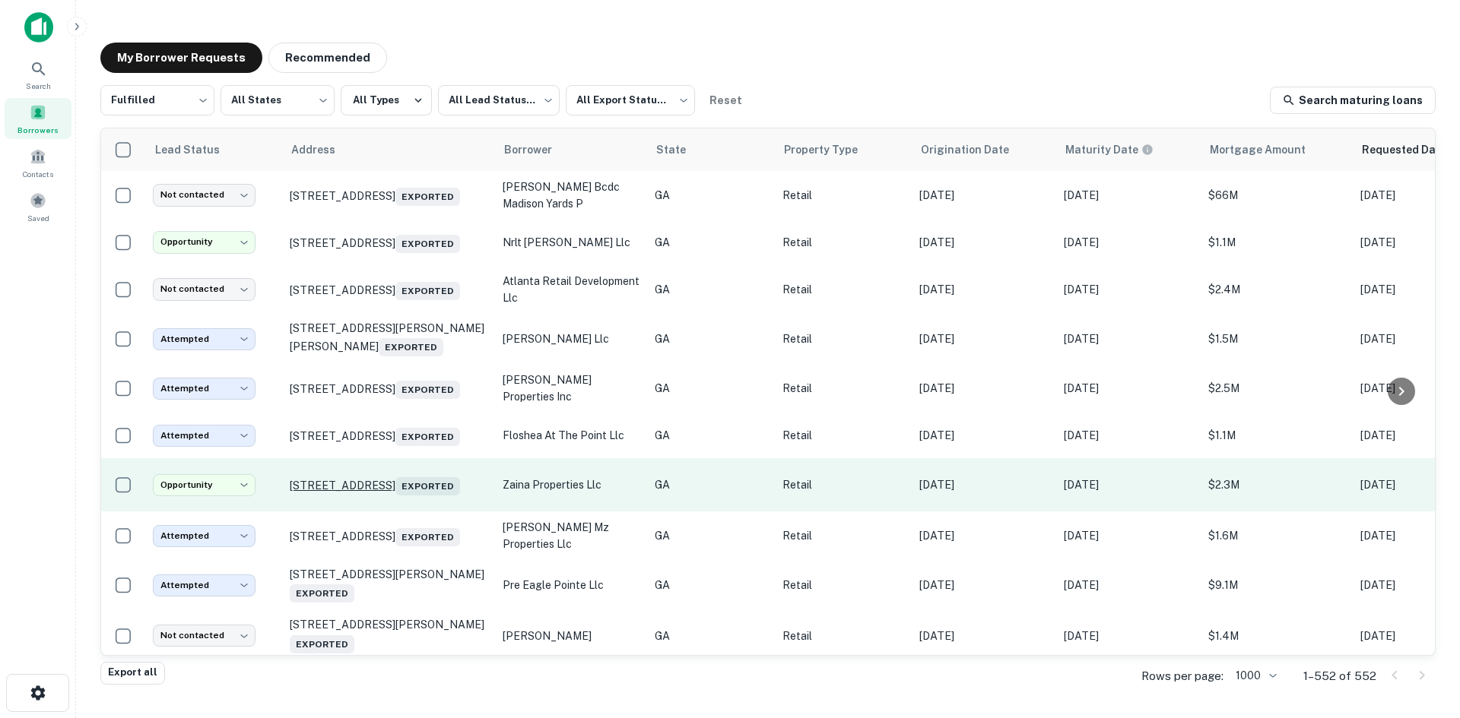
click at [386, 496] on p "2710 Bouldercrest Rd Se Atlanta, GA 30316 Exported" at bounding box center [389, 484] width 198 height 21
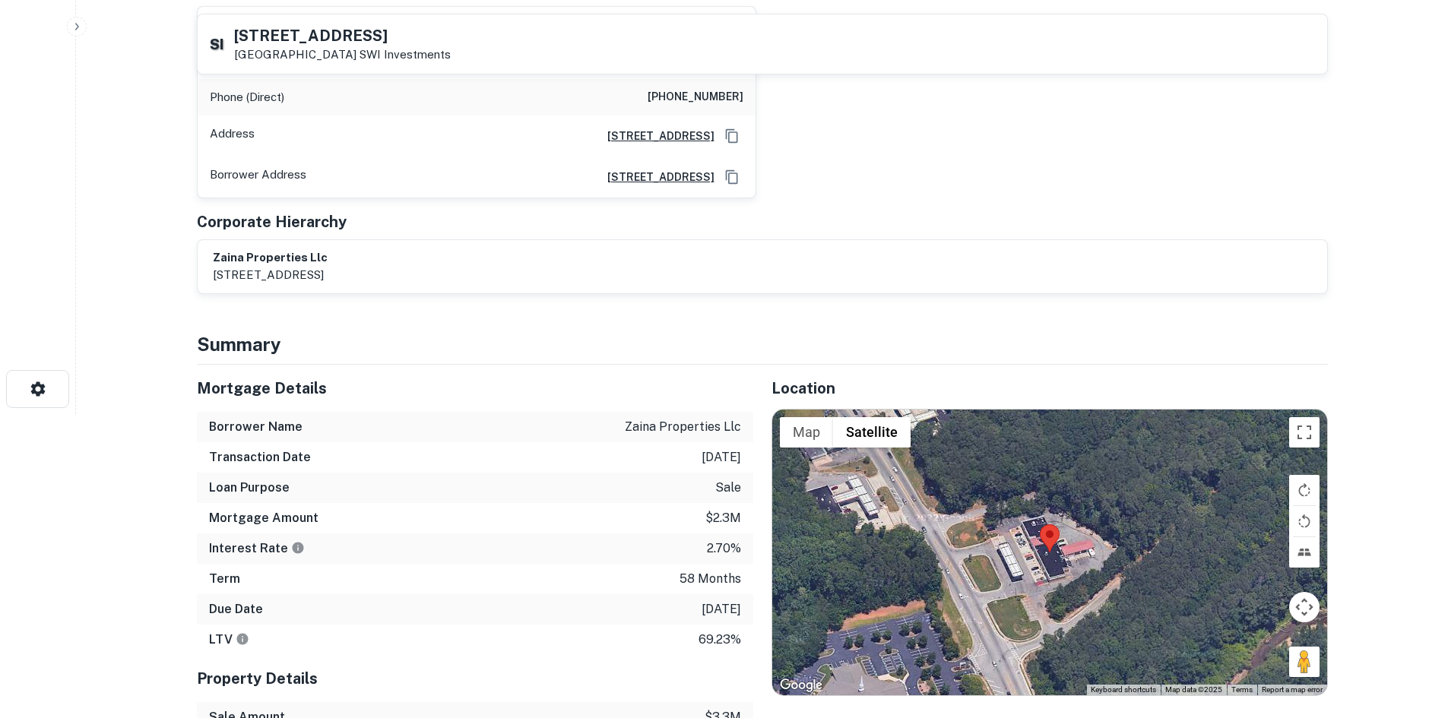
scroll to position [152, 0]
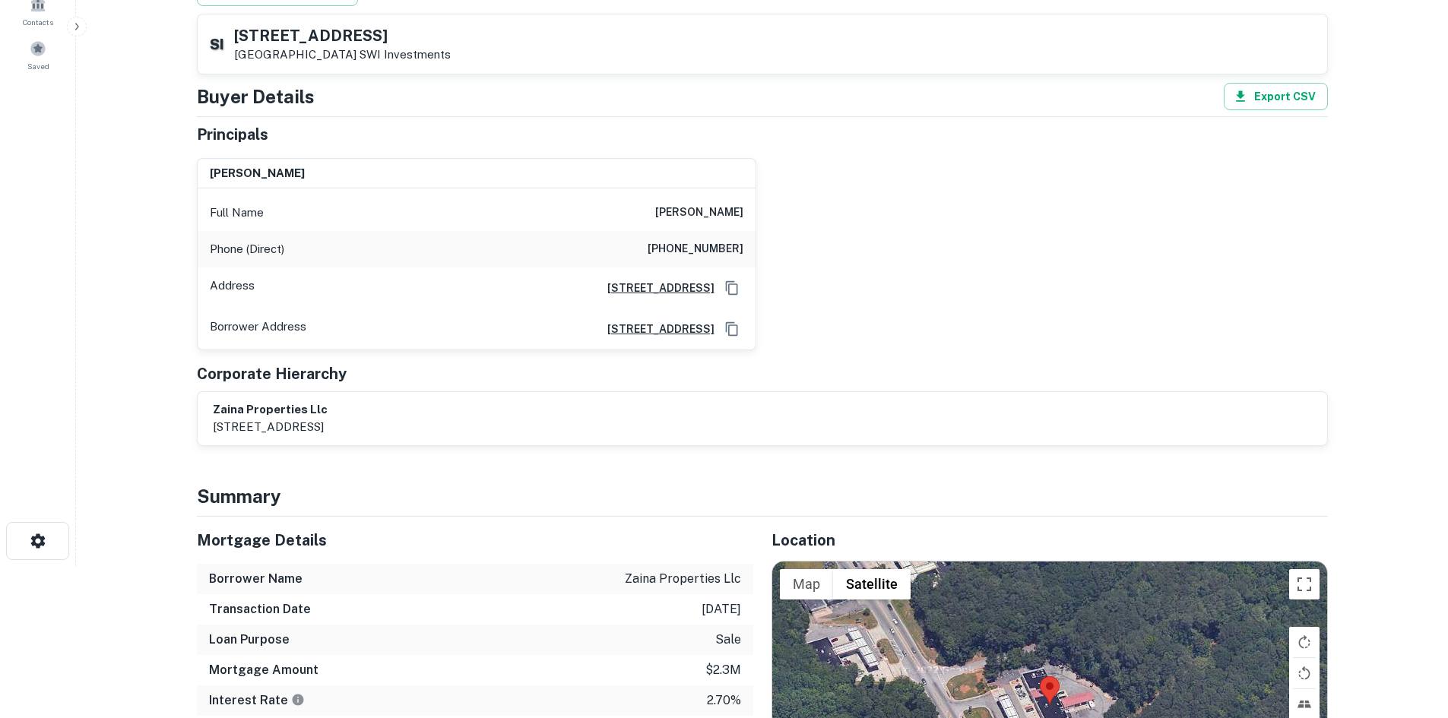
click at [701, 258] on h6 "(917) 535-2586" at bounding box center [696, 249] width 96 height 18
drag, startPoint x: 662, startPoint y: 210, endPoint x: 767, endPoint y: 230, distance: 106.8
click at [767, 230] on div "kareema jasani Full Name kareema jasani Phone (Direct) (917) 535-2586 Address 3…" at bounding box center [756, 248] width 1143 height 204
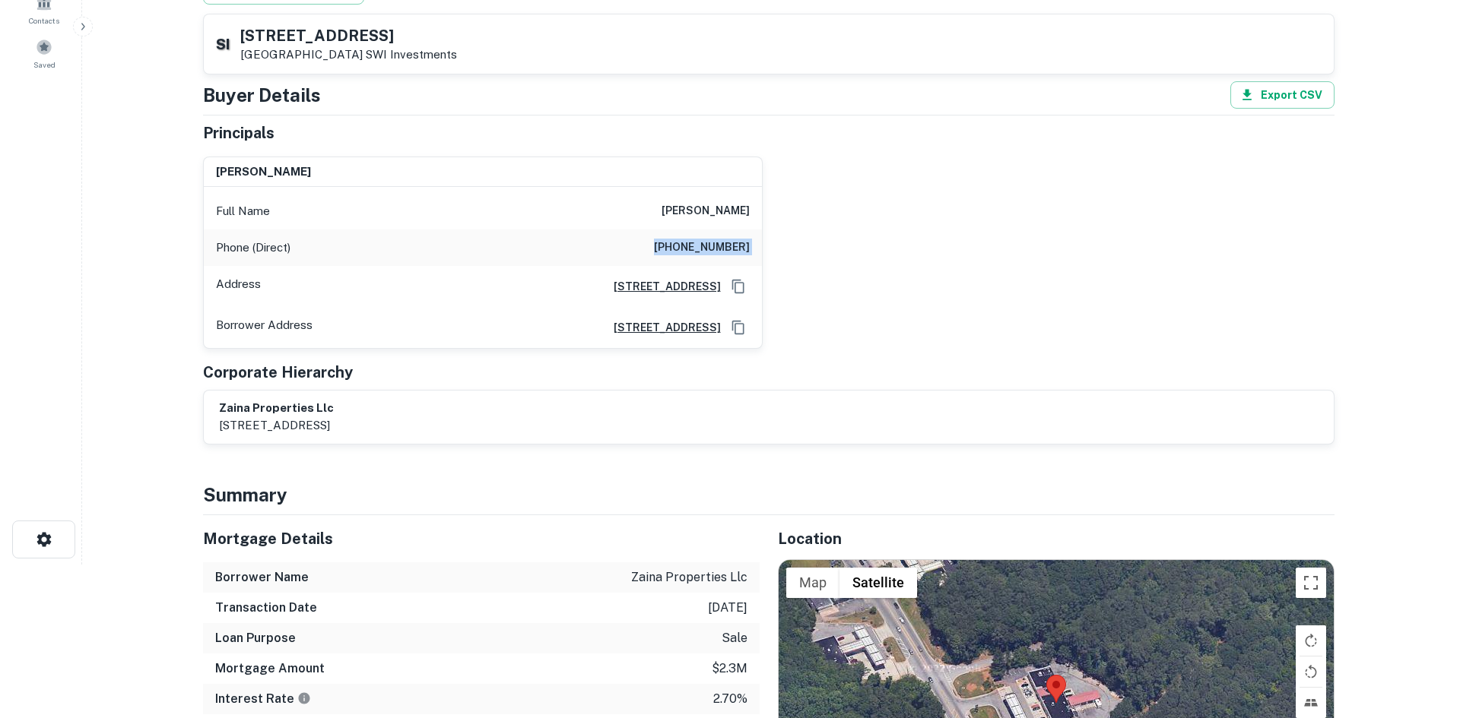
scroll to position [0, 0]
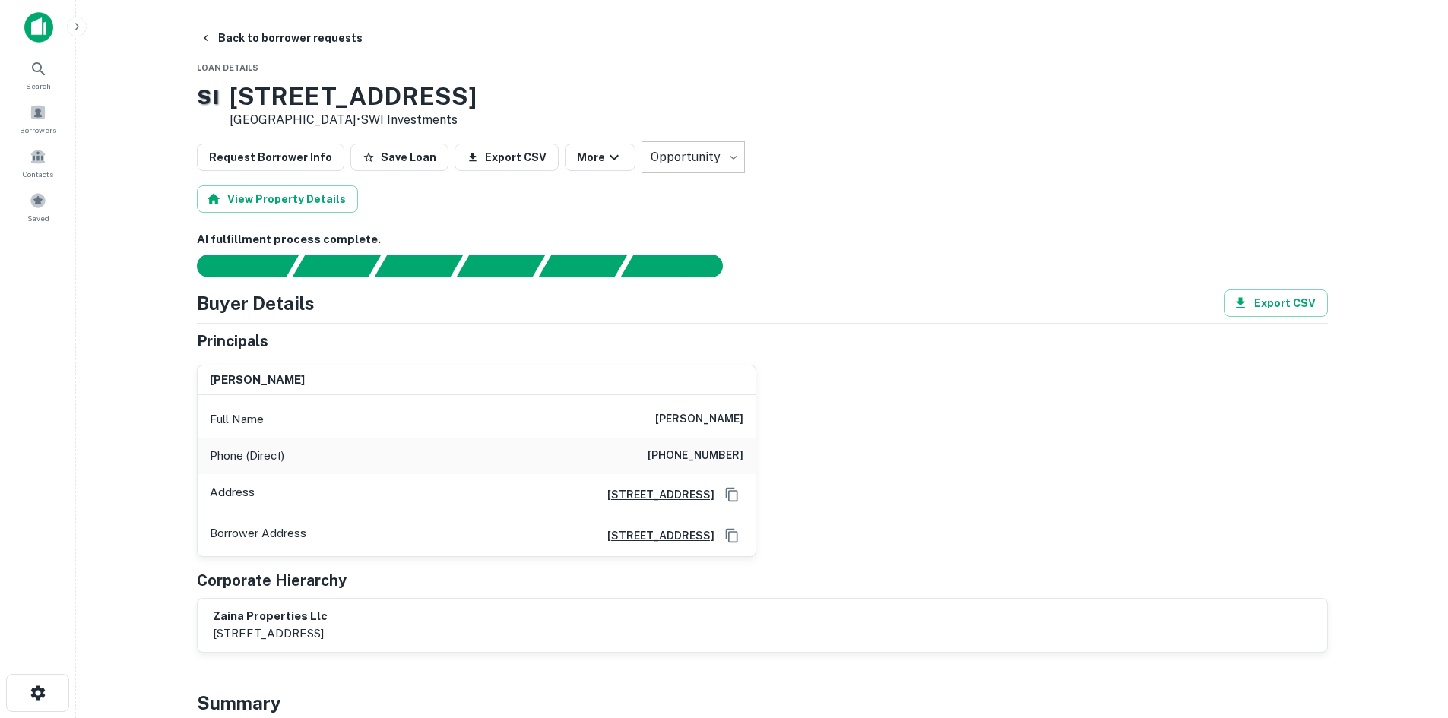
click at [664, 450] on h6 "(917) 535-2586" at bounding box center [696, 456] width 96 height 18
click at [666, 450] on h6 "(917) 535-2586" at bounding box center [696, 456] width 96 height 18
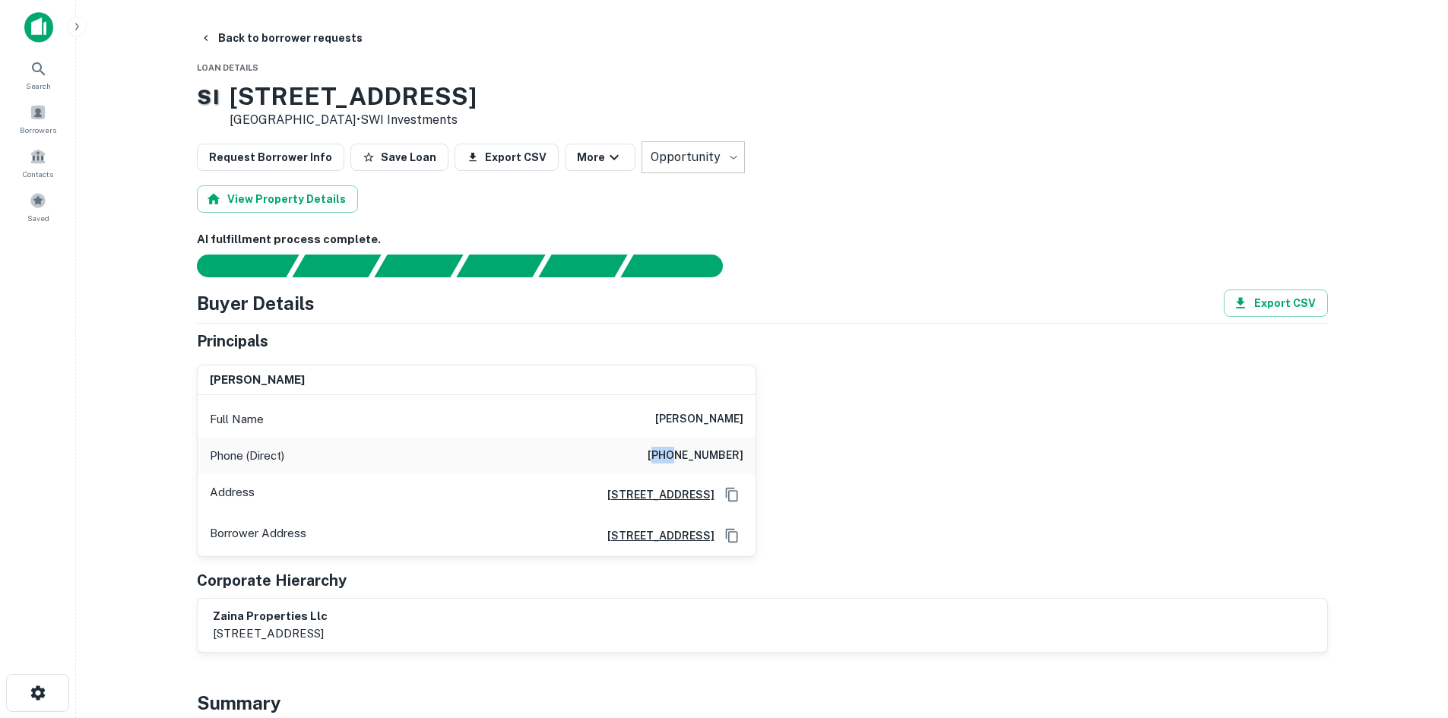
click at [666, 450] on h6 "(917) 535-2586" at bounding box center [696, 456] width 96 height 18
click at [665, 450] on h6 "(917) 535-2586" at bounding box center [696, 456] width 96 height 18
click at [233, 38] on button "Back to borrower requests" at bounding box center [281, 37] width 175 height 27
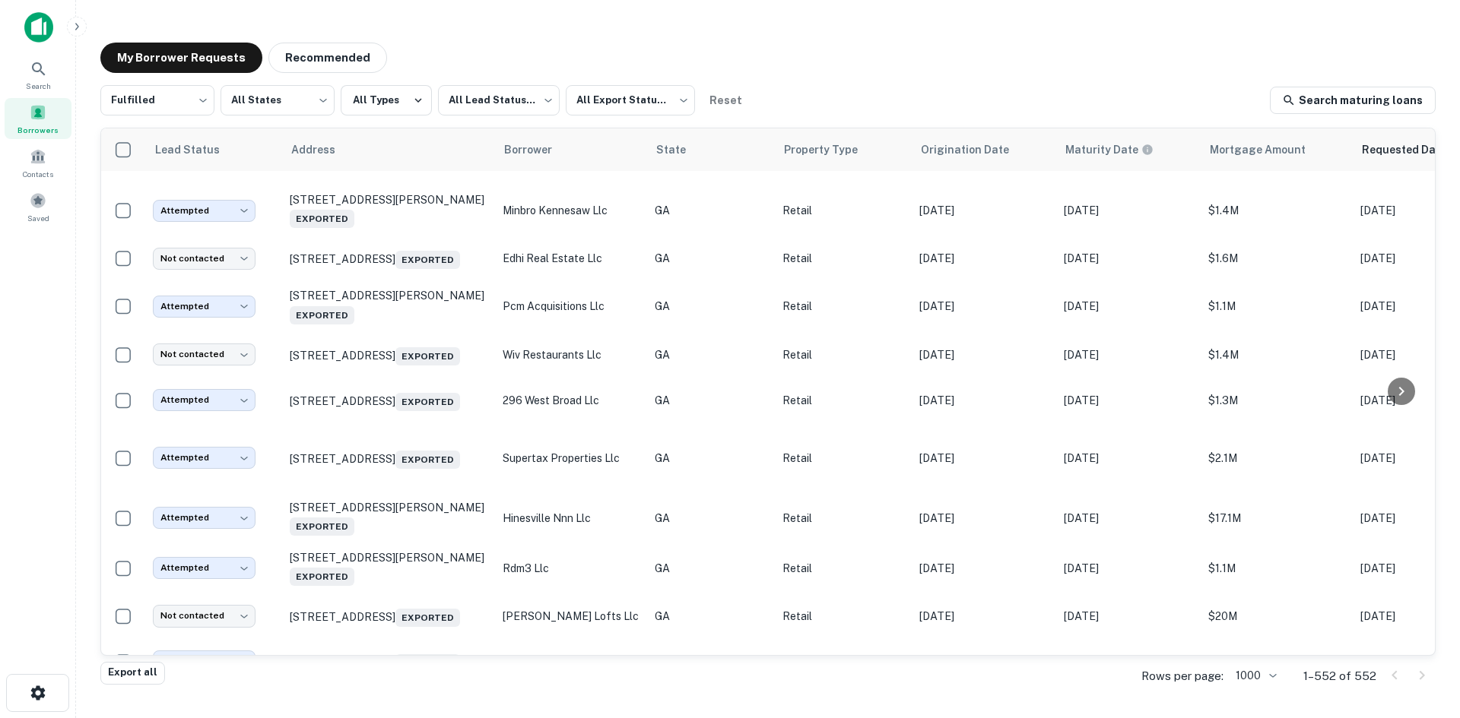
scroll to position [896, 0]
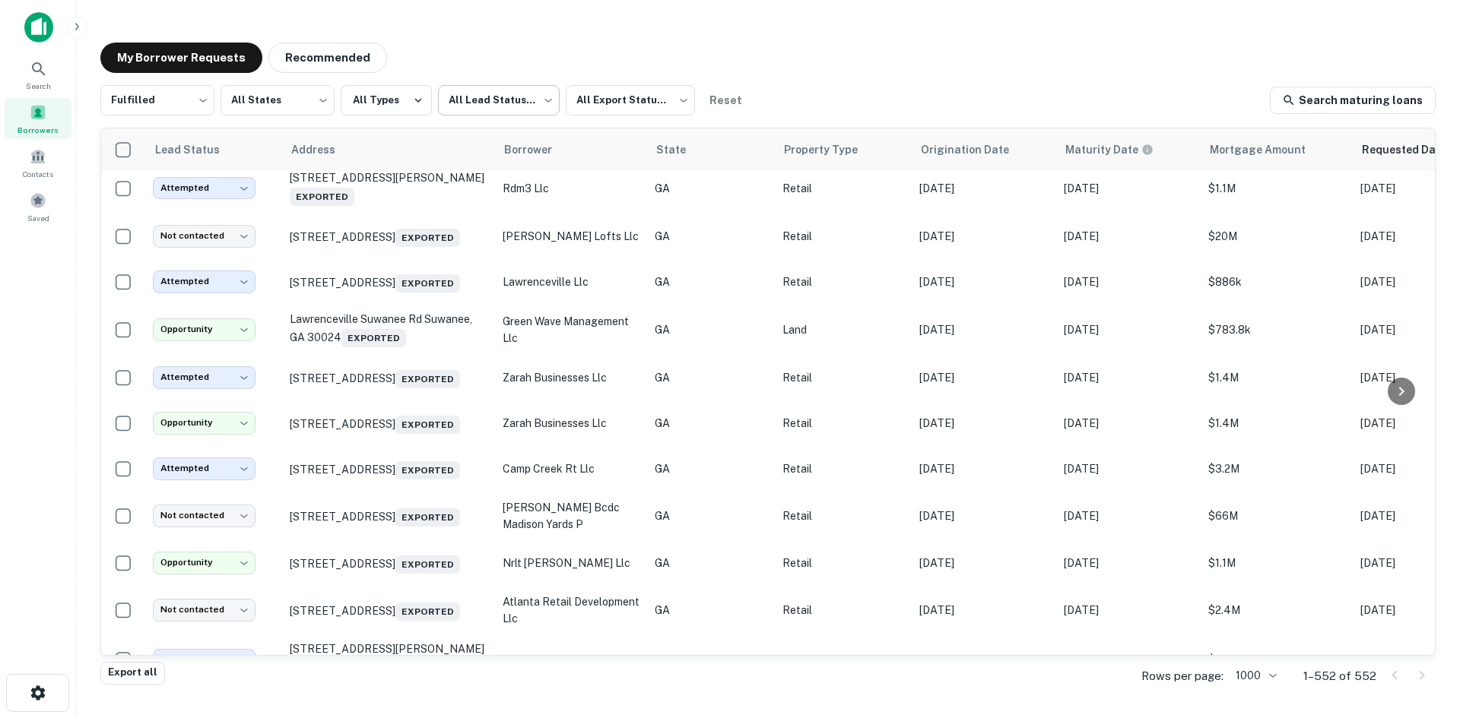
click at [497, 113] on body "Search Borrowers Contacts Saved My Borrower Requests Recommended Fulfilled ****…" at bounding box center [730, 359] width 1460 height 718
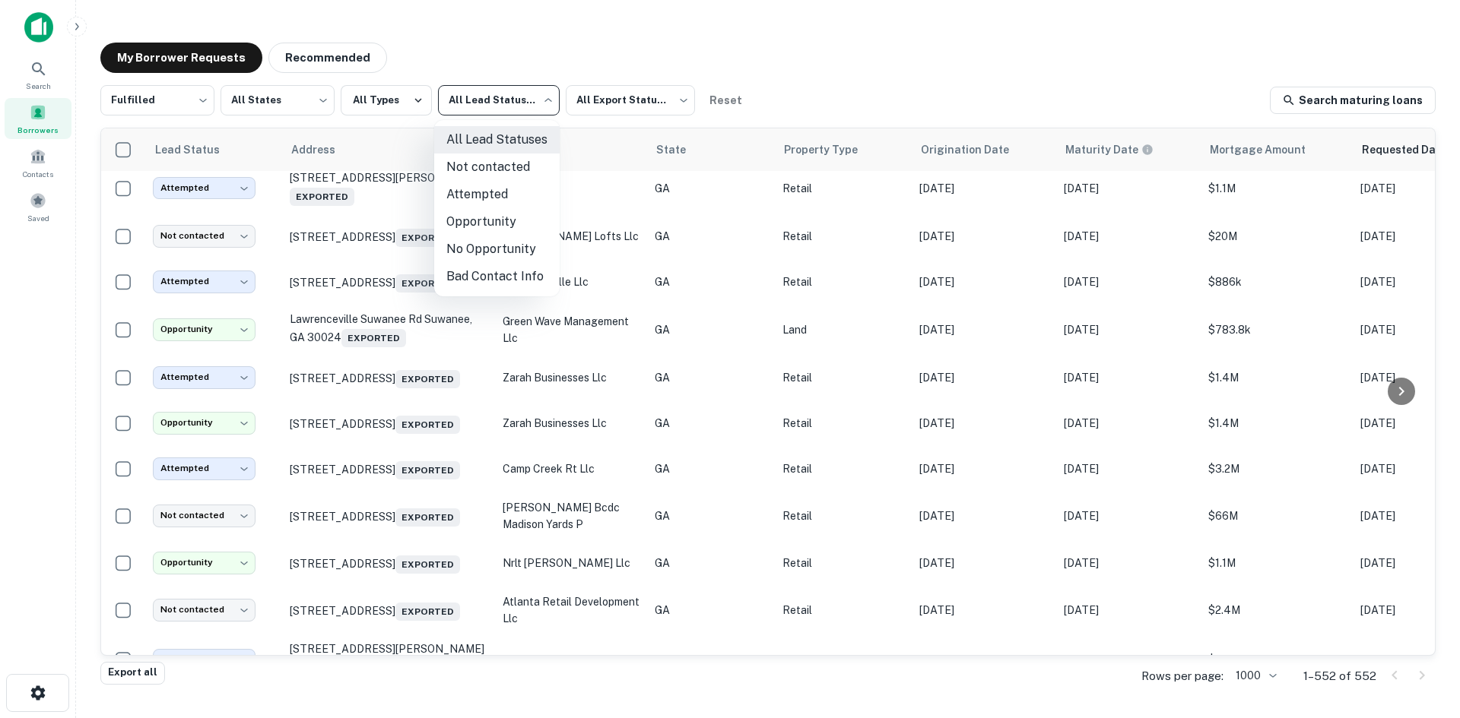
click at [512, 220] on li "Opportunity" at bounding box center [496, 221] width 125 height 27
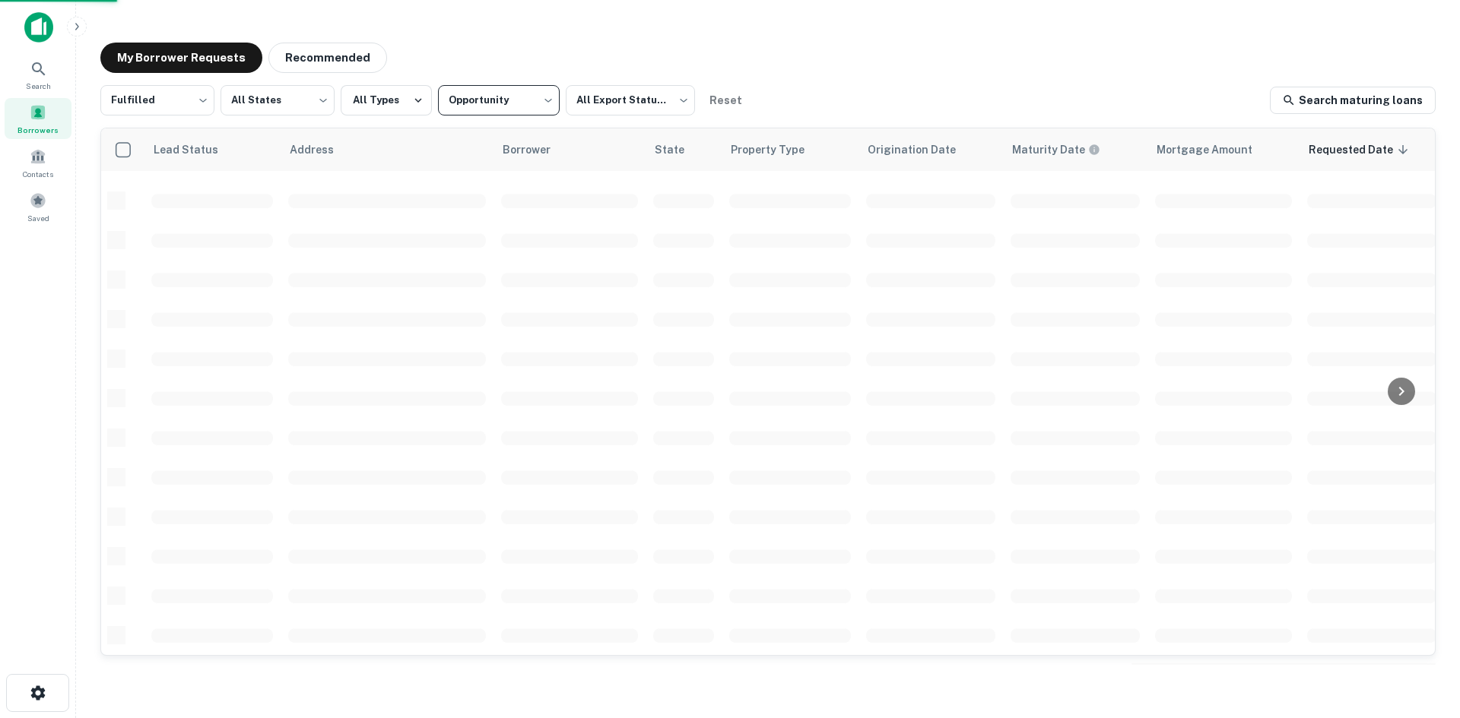
type input "**********"
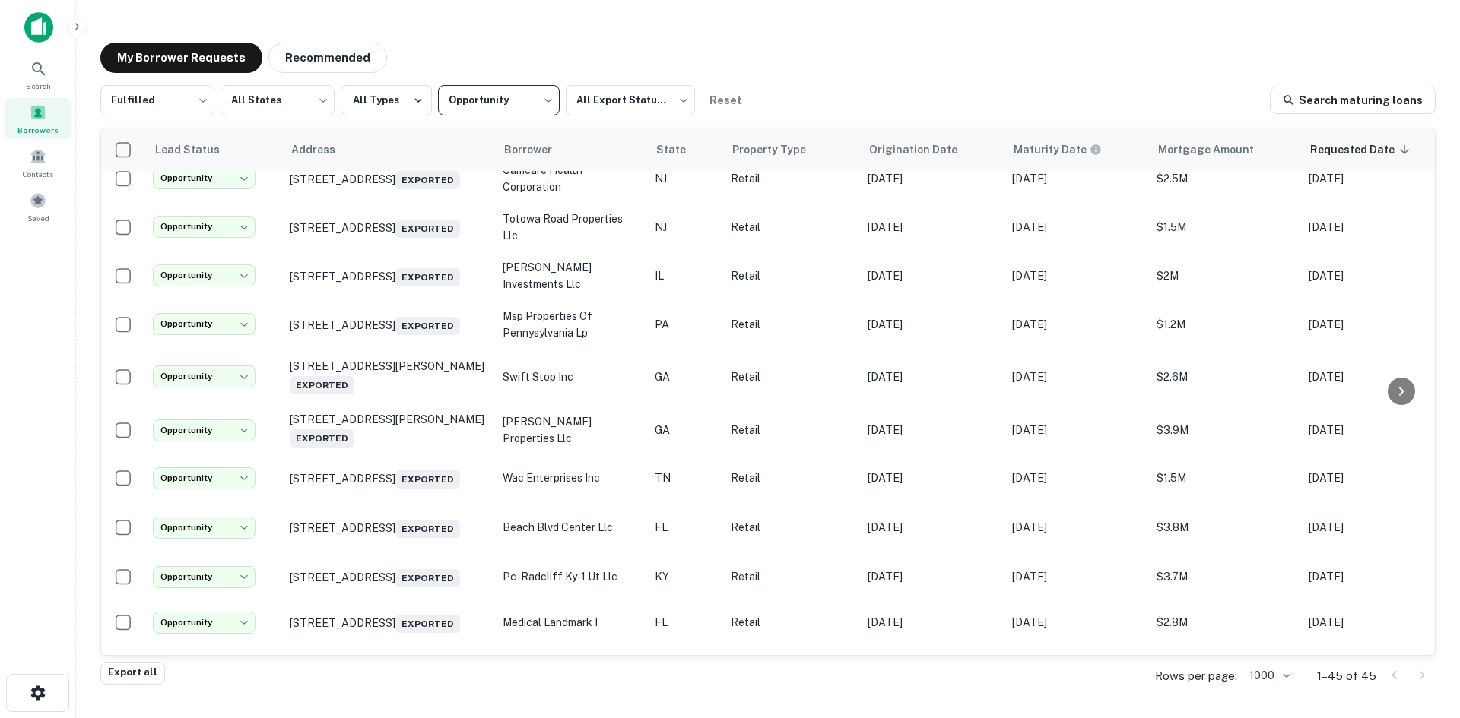
scroll to position [896, 0]
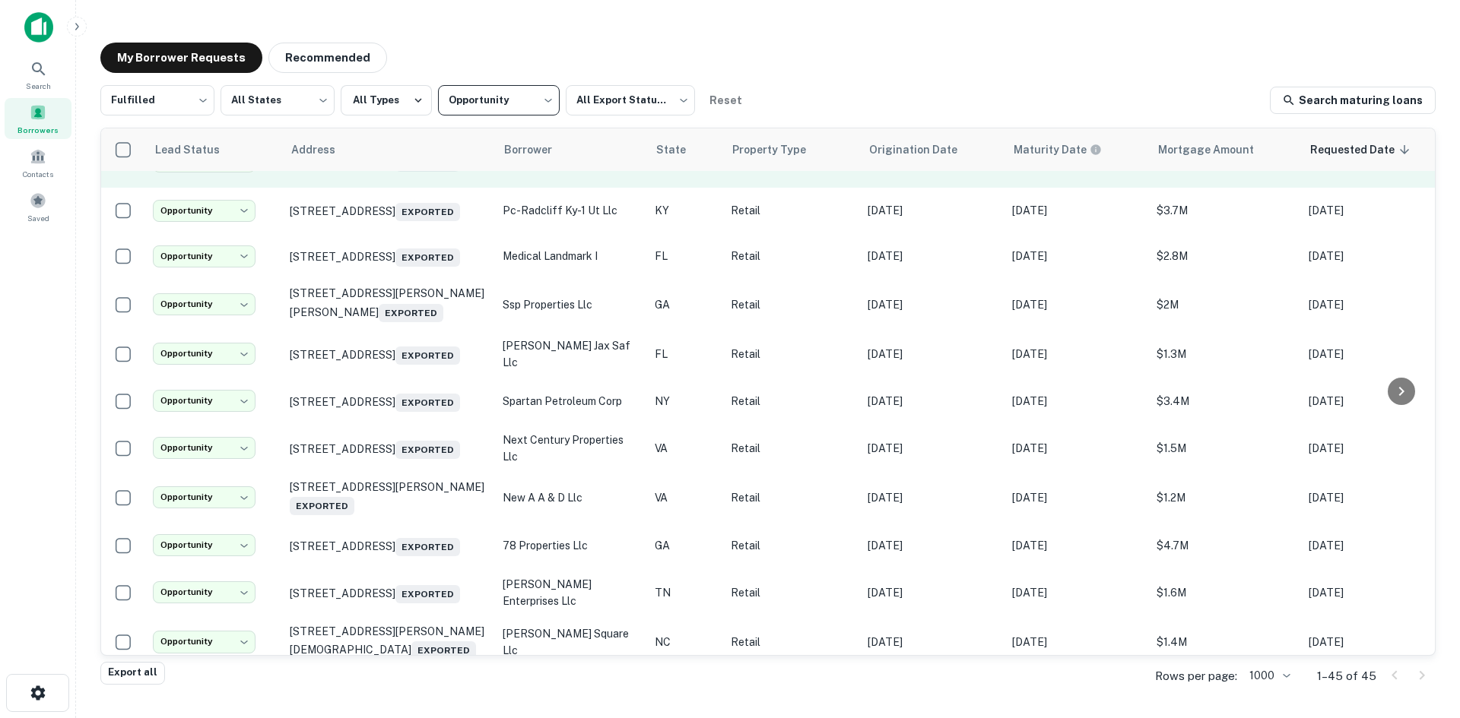
click at [421, 188] on td "10095 Beach Blvd Jacksonville, FL 32246 Exported" at bounding box center [388, 161] width 213 height 53
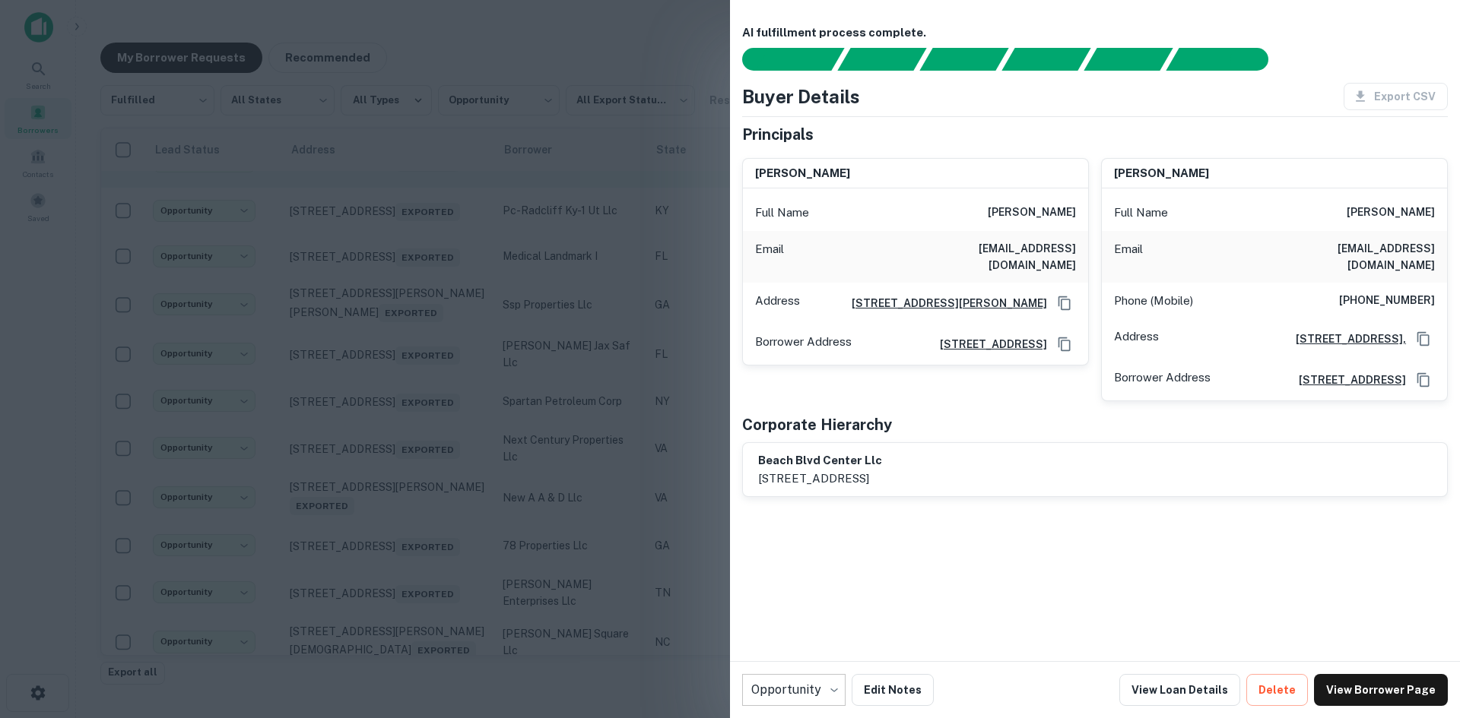
click at [417, 212] on div at bounding box center [730, 359] width 1460 height 718
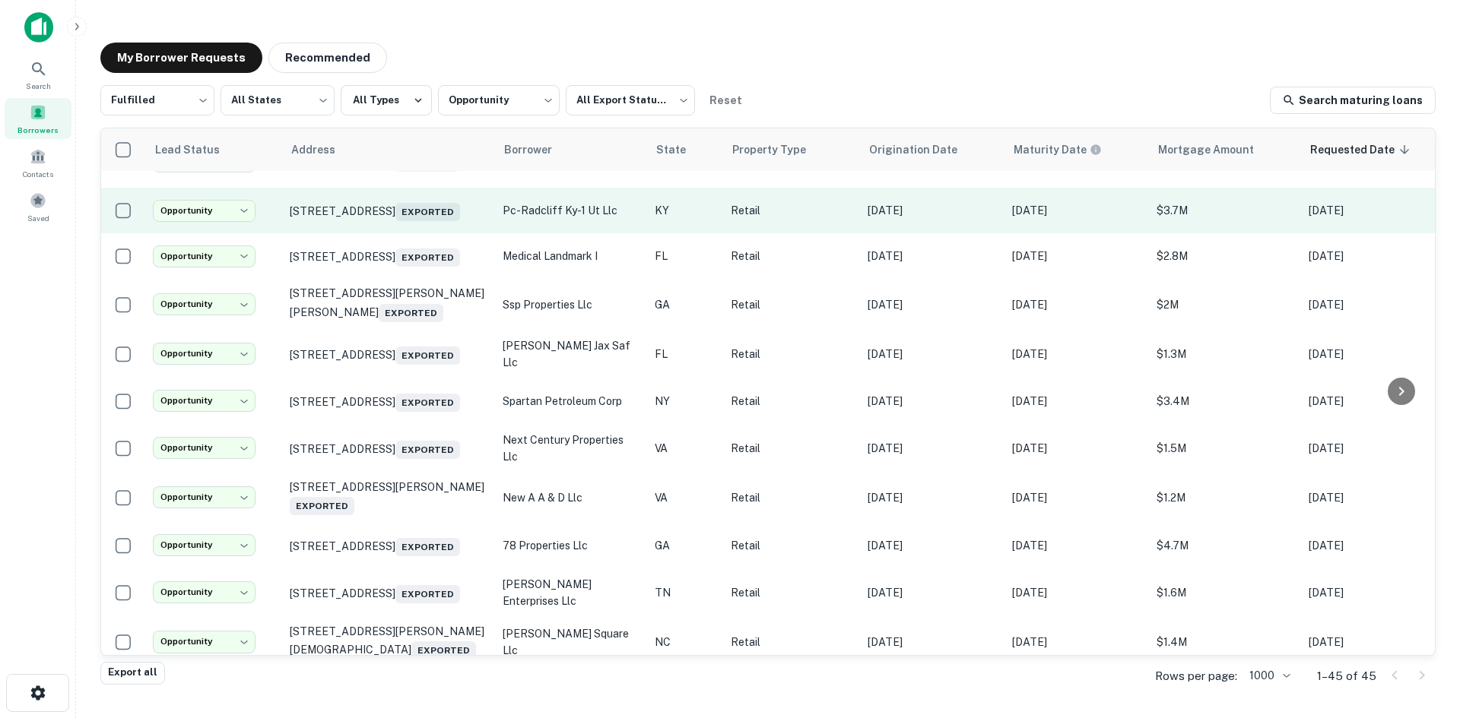
click at [396, 233] on td "201 E Main St Glendale, KY 42740 Exported" at bounding box center [388, 211] width 213 height 46
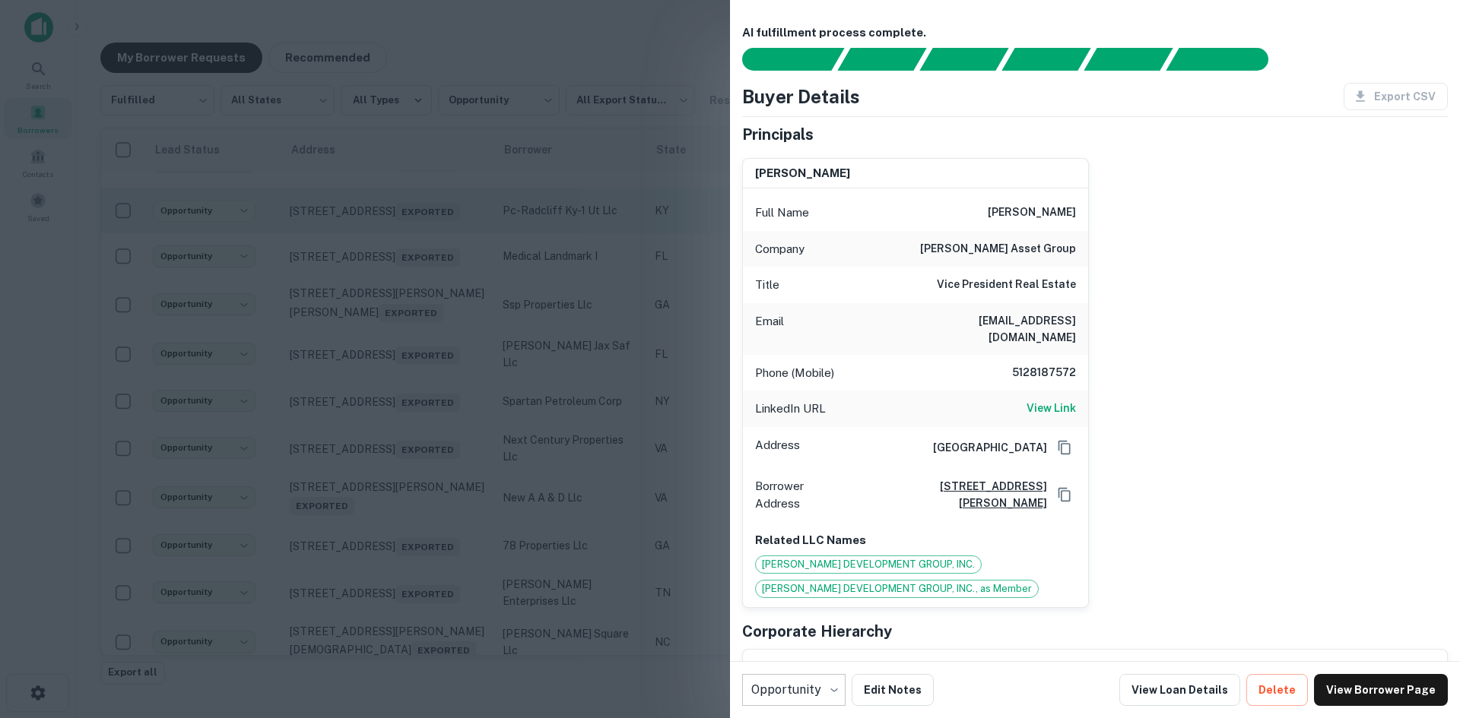
click at [396, 270] on div at bounding box center [730, 359] width 1460 height 718
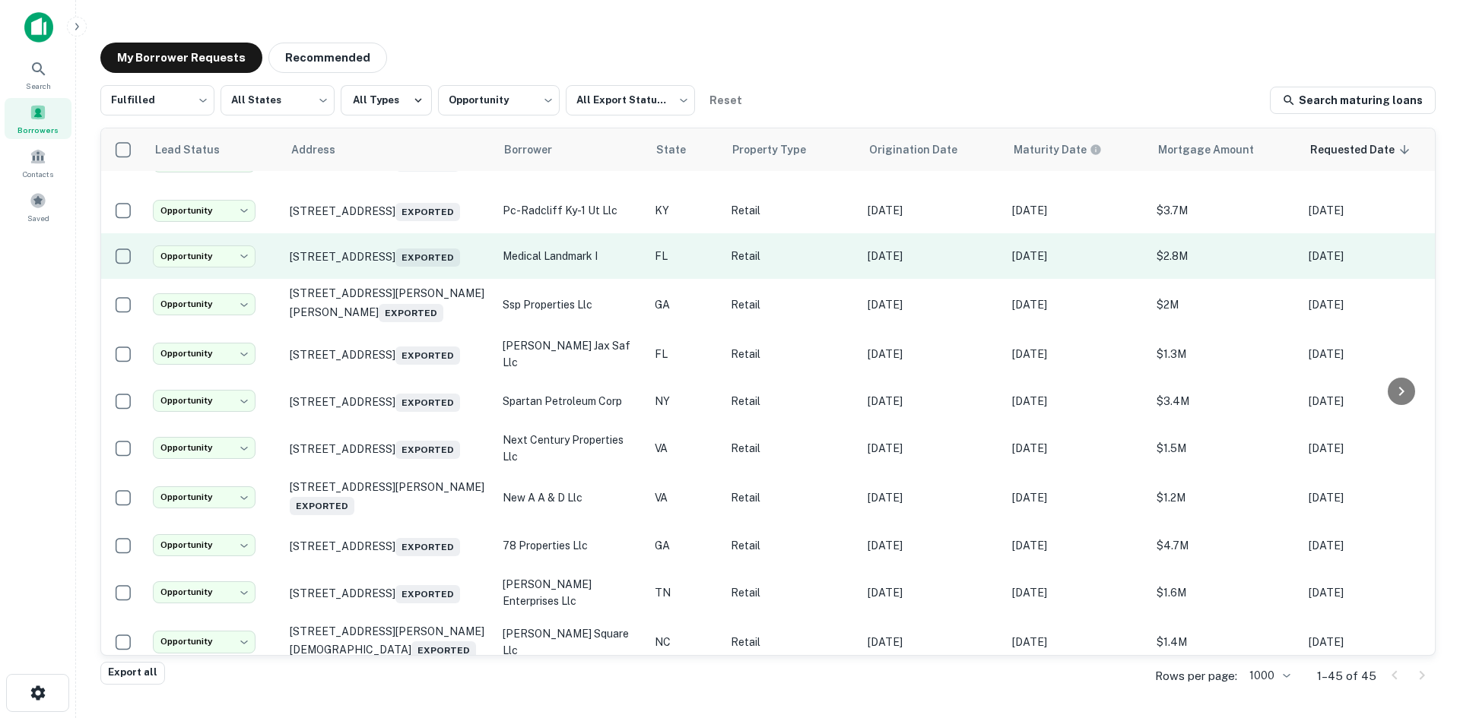
click at [468, 279] on td "2839 County Road 210 W Saint Augustine, FL 32092 Exported" at bounding box center [388, 256] width 213 height 46
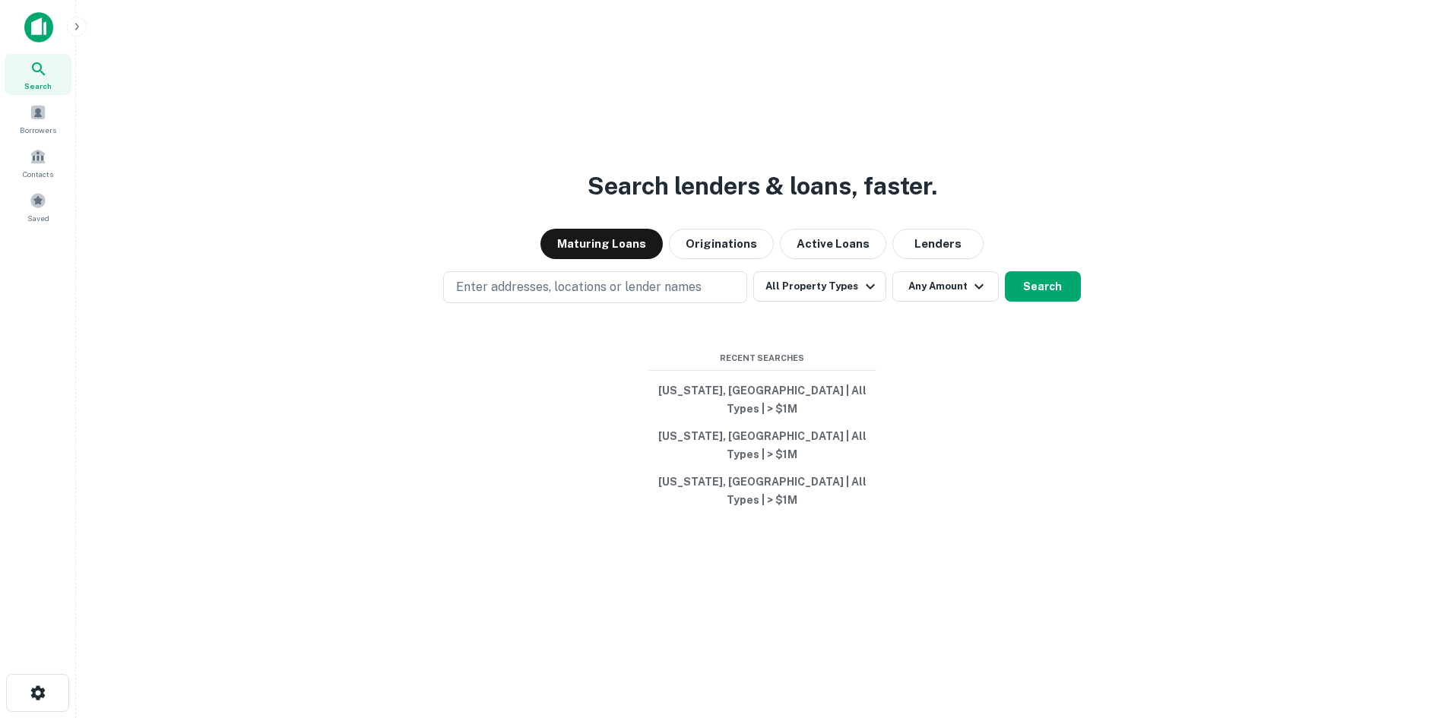
click at [502, 303] on button "Enter addresses, locations or lender names" at bounding box center [595, 287] width 304 height 32
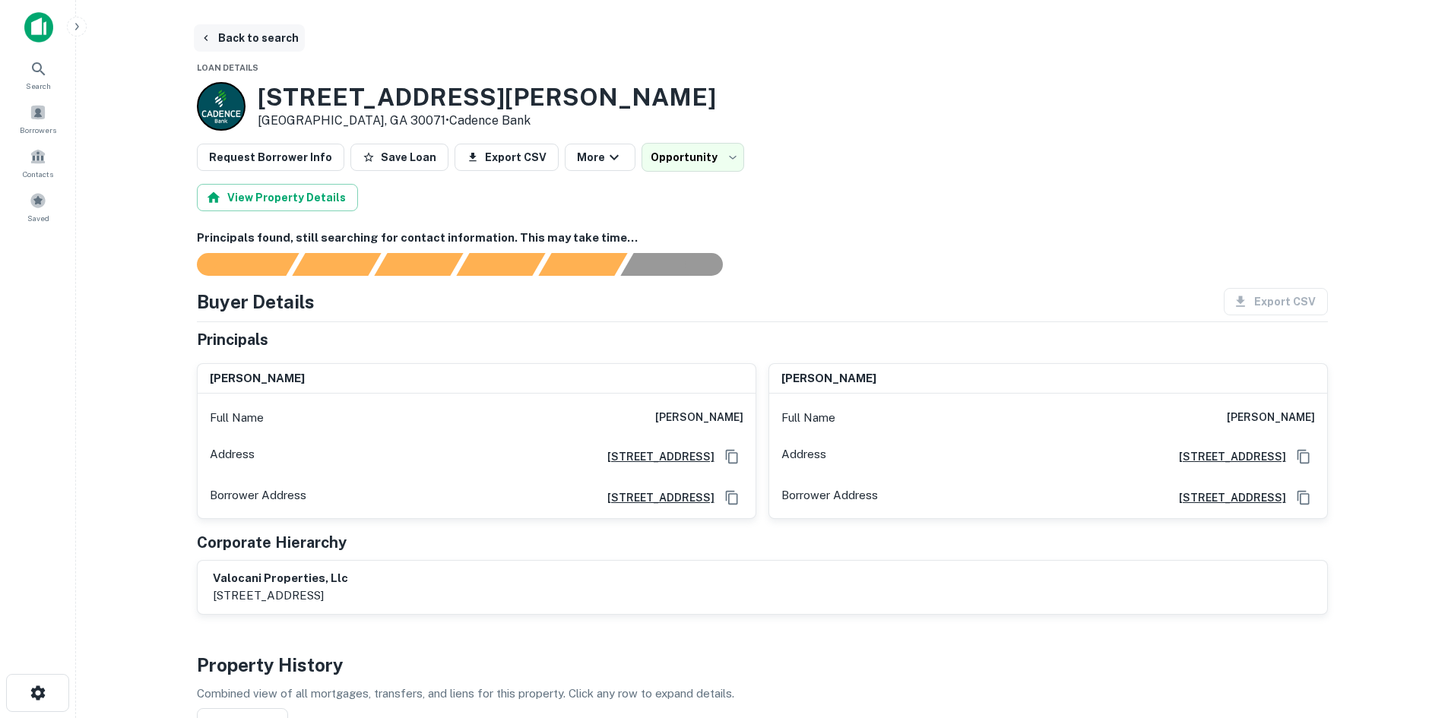
click at [254, 44] on button "Back to search" at bounding box center [249, 37] width 111 height 27
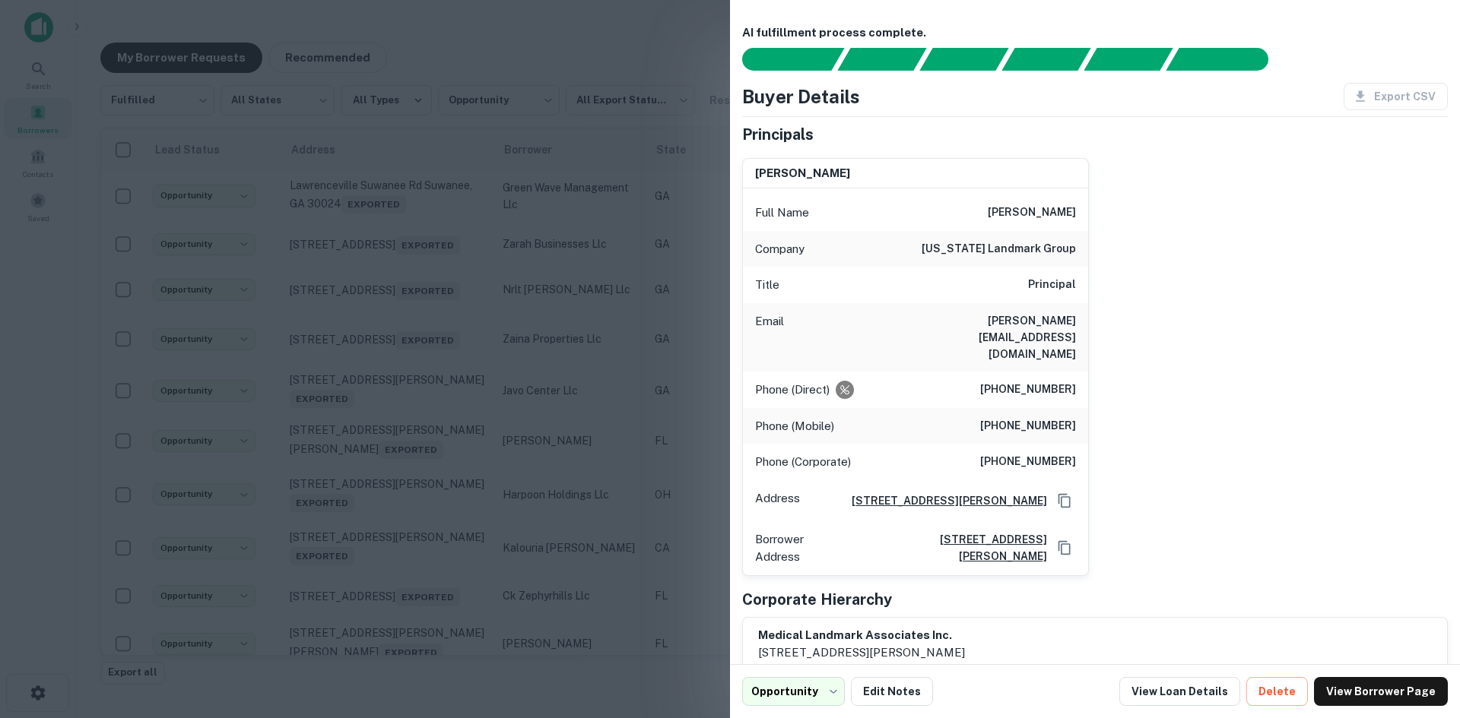
scroll to position [896, 0]
click at [468, 320] on div at bounding box center [730, 359] width 1460 height 718
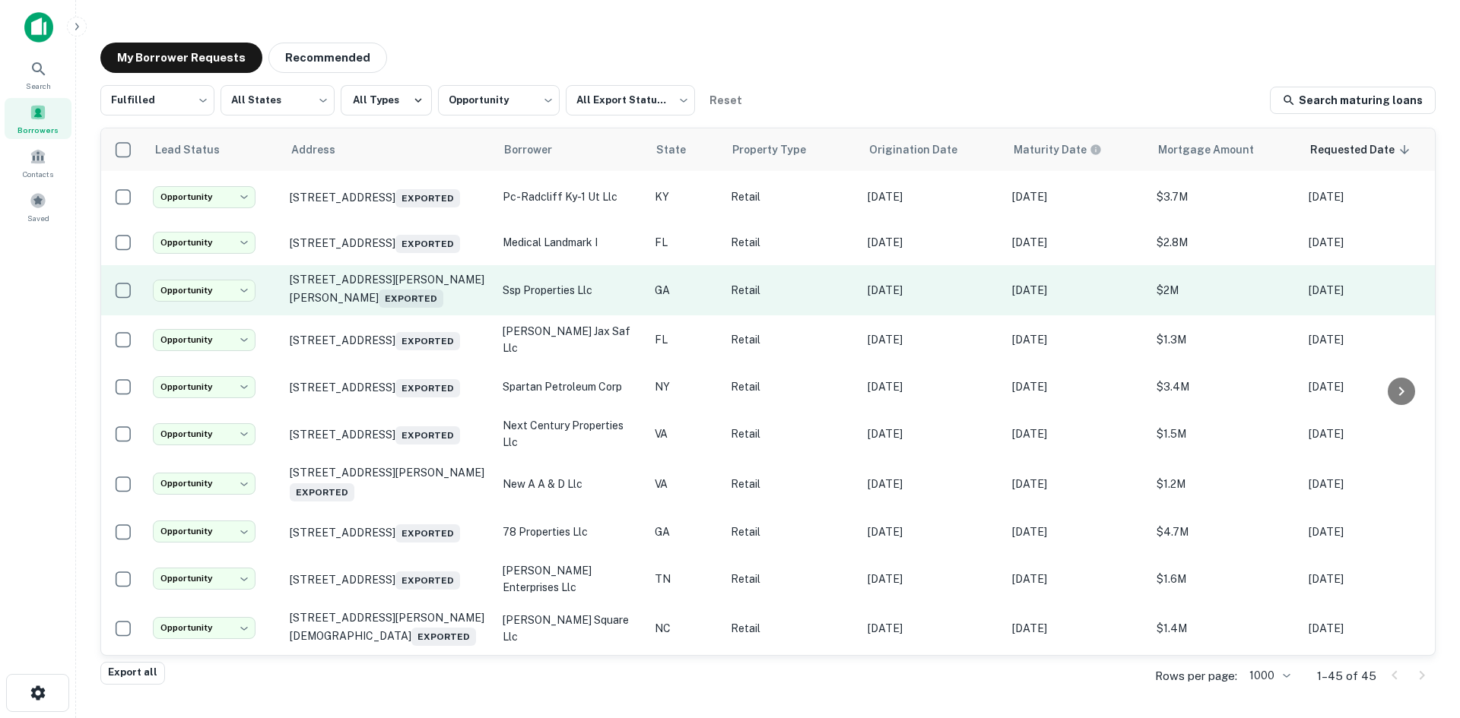
click at [437, 315] on td "[STREET_ADDRESS][PERSON_NAME][PERSON_NAME]" at bounding box center [388, 290] width 213 height 50
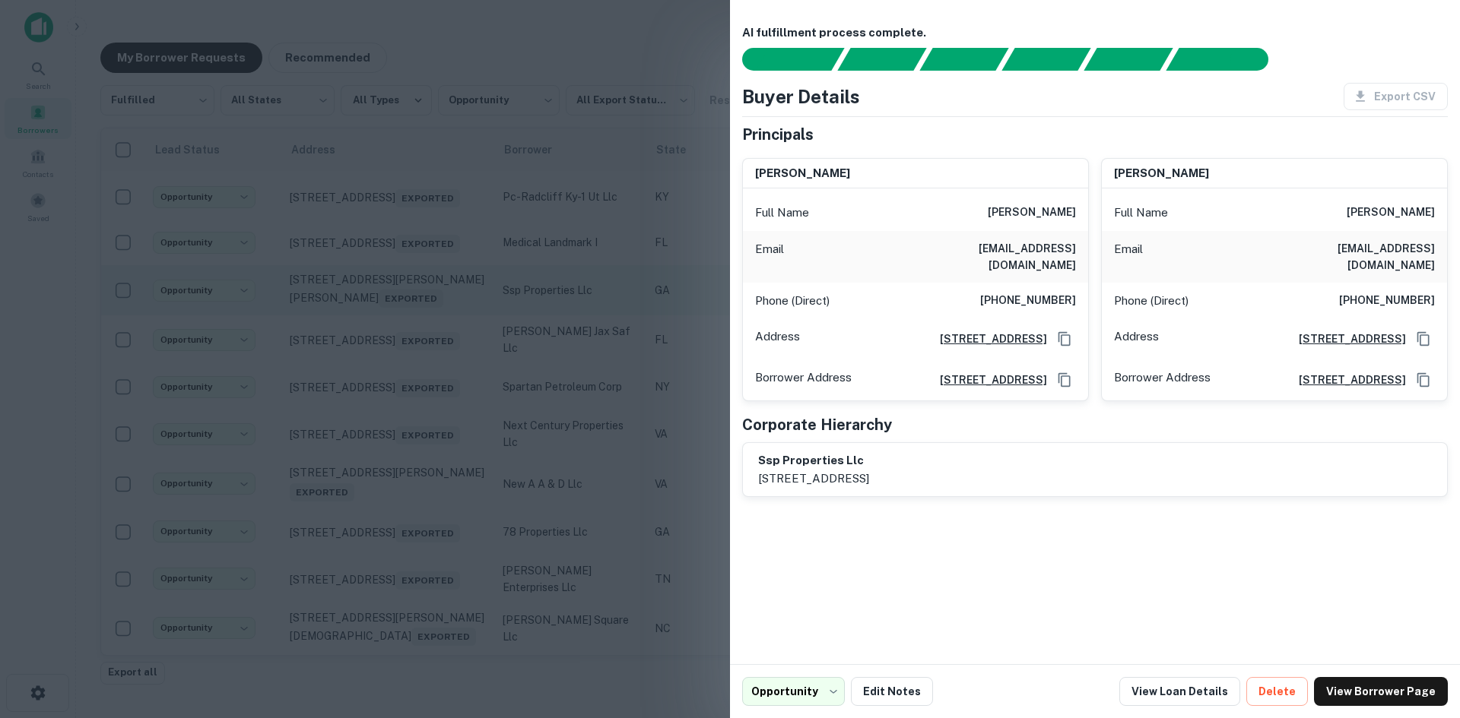
click at [437, 368] on div at bounding box center [730, 359] width 1460 height 718
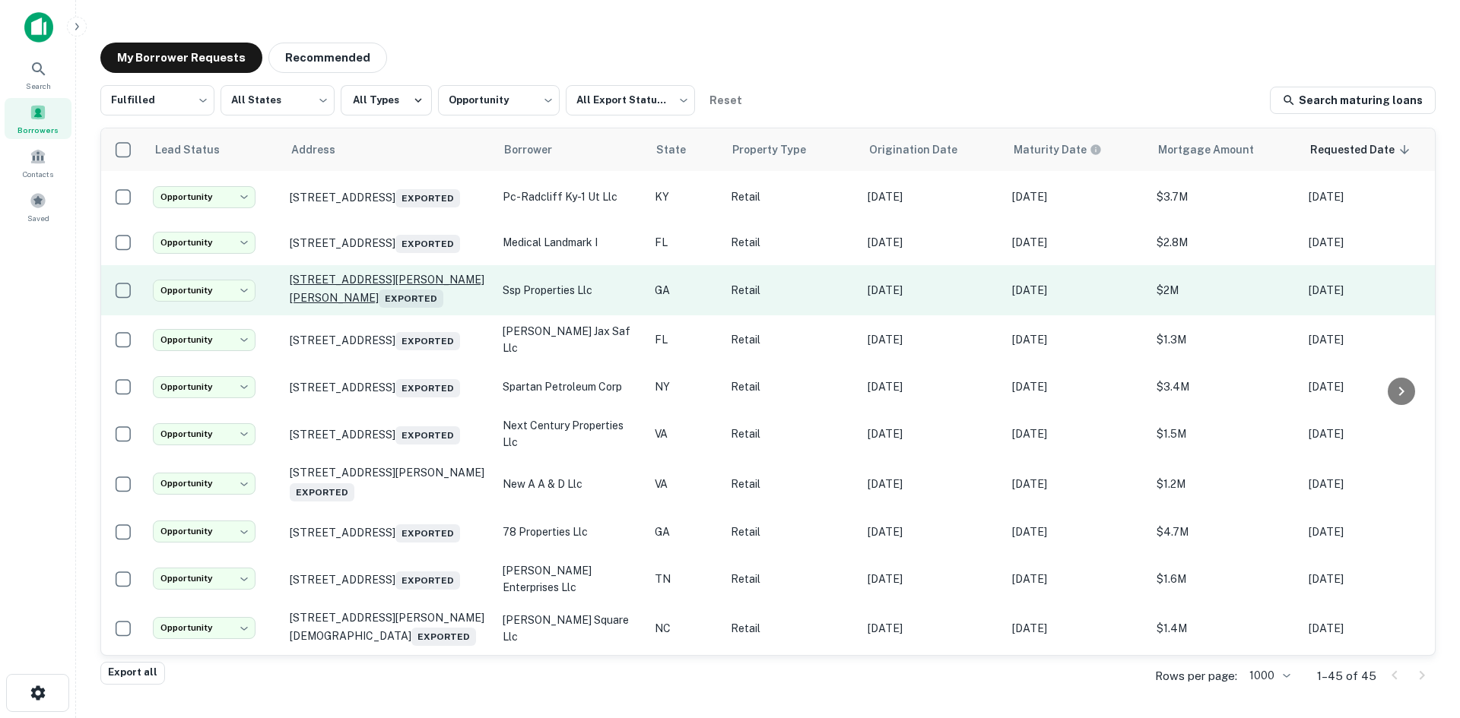
click at [432, 308] on p "[STREET_ADDRESS][PERSON_NAME][PERSON_NAME]" at bounding box center [389, 290] width 198 height 35
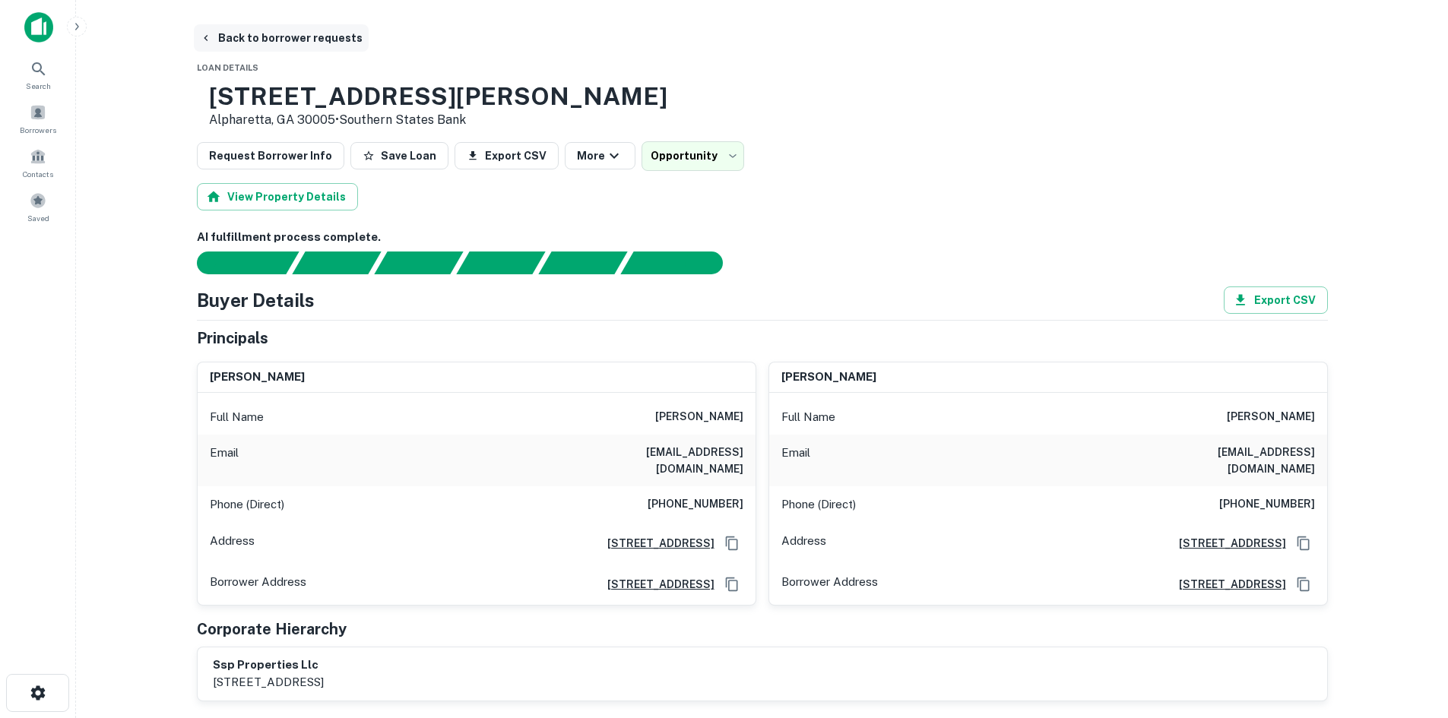
click at [216, 40] on button "Back to borrower requests" at bounding box center [281, 37] width 175 height 27
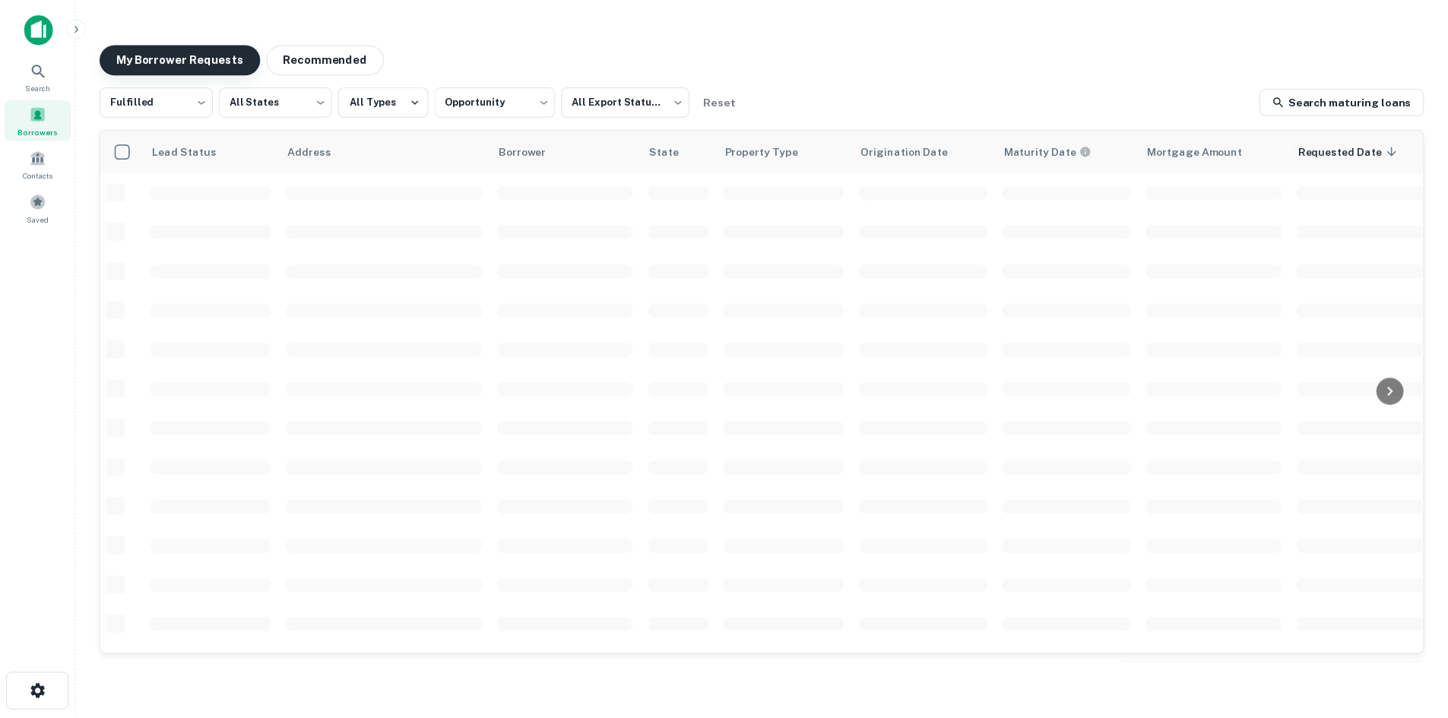
scroll to position [515, 0]
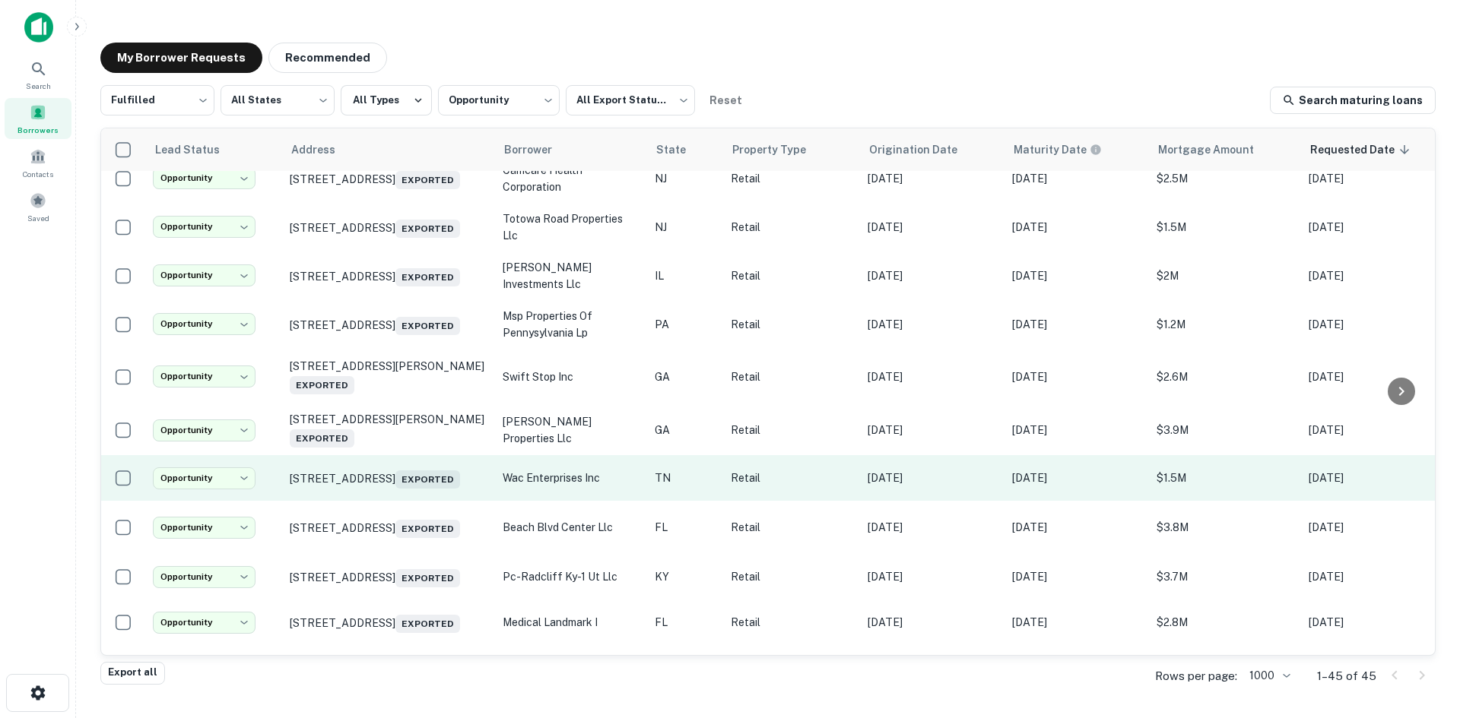
click at [392, 501] on td "[STREET_ADDRESS] Exported" at bounding box center [388, 478] width 213 height 46
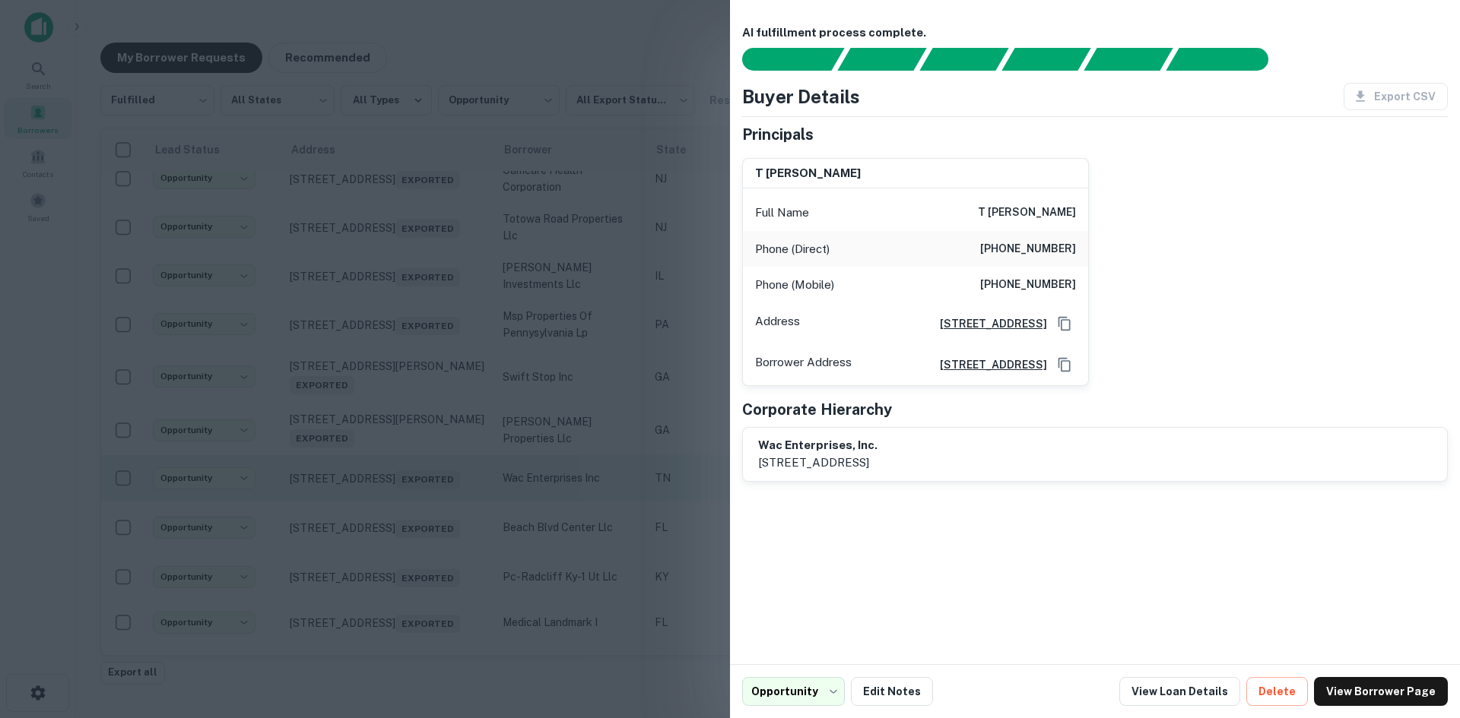
click at [392, 527] on div at bounding box center [730, 359] width 1460 height 718
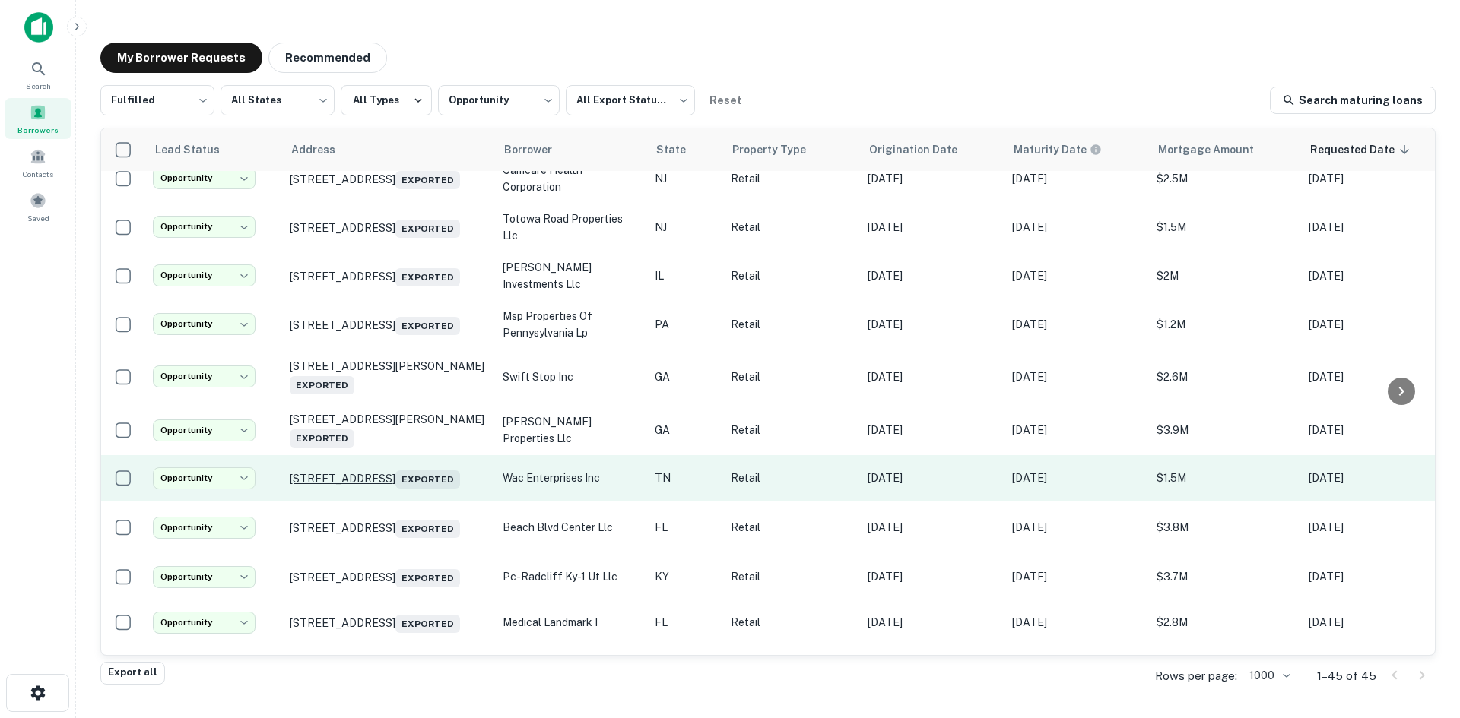
click at [391, 489] on p "[STREET_ADDRESS] Exported" at bounding box center [389, 478] width 198 height 21
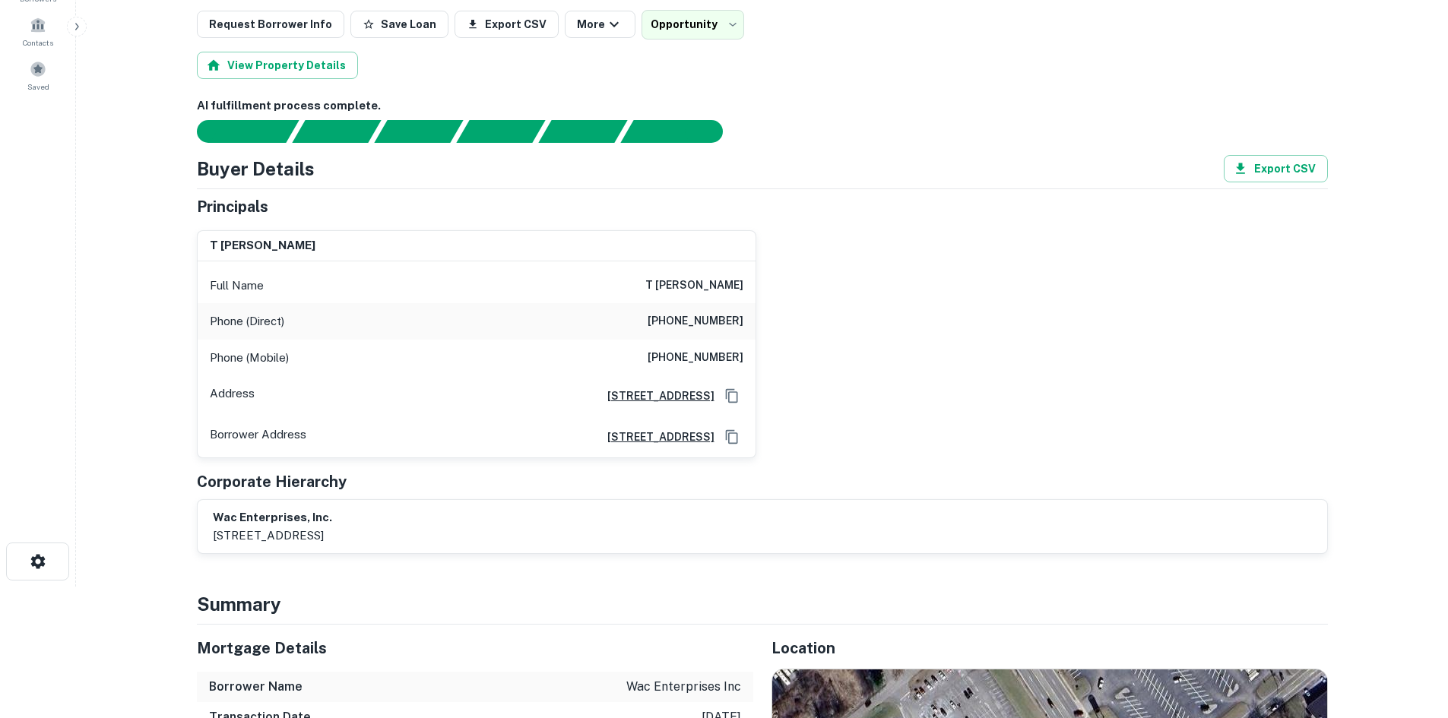
scroll to position [456, 0]
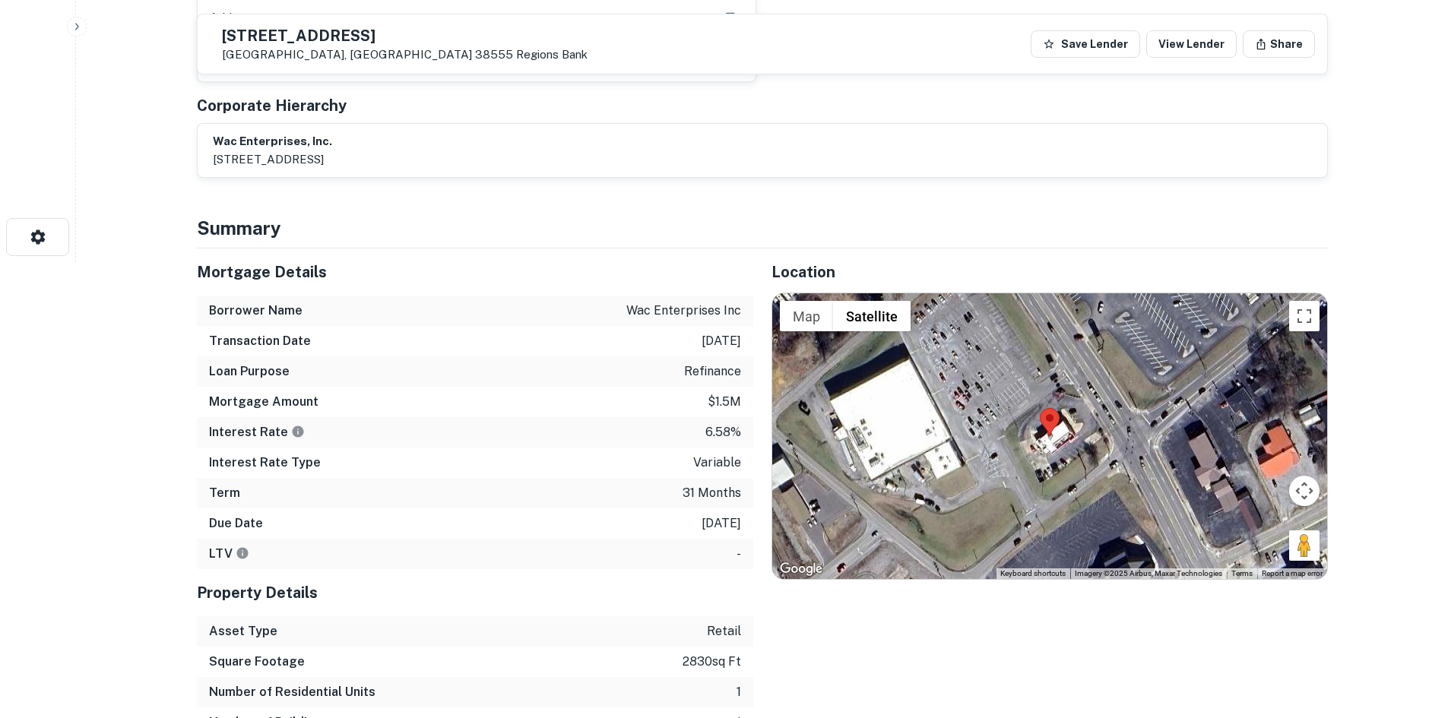
drag, startPoint x: 1301, startPoint y: 553, endPoint x: 1156, endPoint y: 437, distance: 185.0
click at [1114, 425] on div "Map Terrain Satellite Labels Keyboard shortcuts Map Data Imagery ©2025 Airbus, …" at bounding box center [1049, 436] width 555 height 286
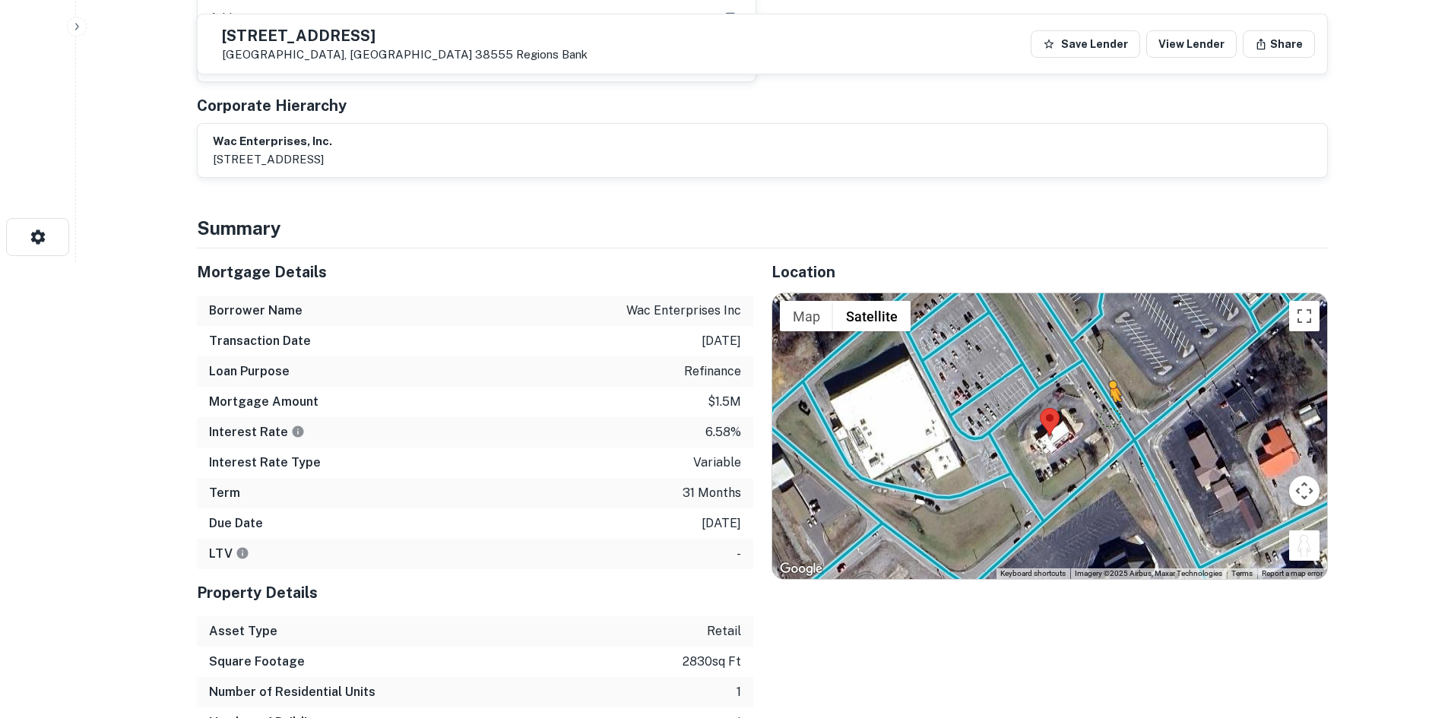
drag, startPoint x: 1292, startPoint y: 534, endPoint x: 1106, endPoint y: 411, distance: 223.7
click at [1106, 413] on div "To activate drag with keyboard, press Alt + Enter. Once in keyboard drag state,…" at bounding box center [1049, 436] width 555 height 286
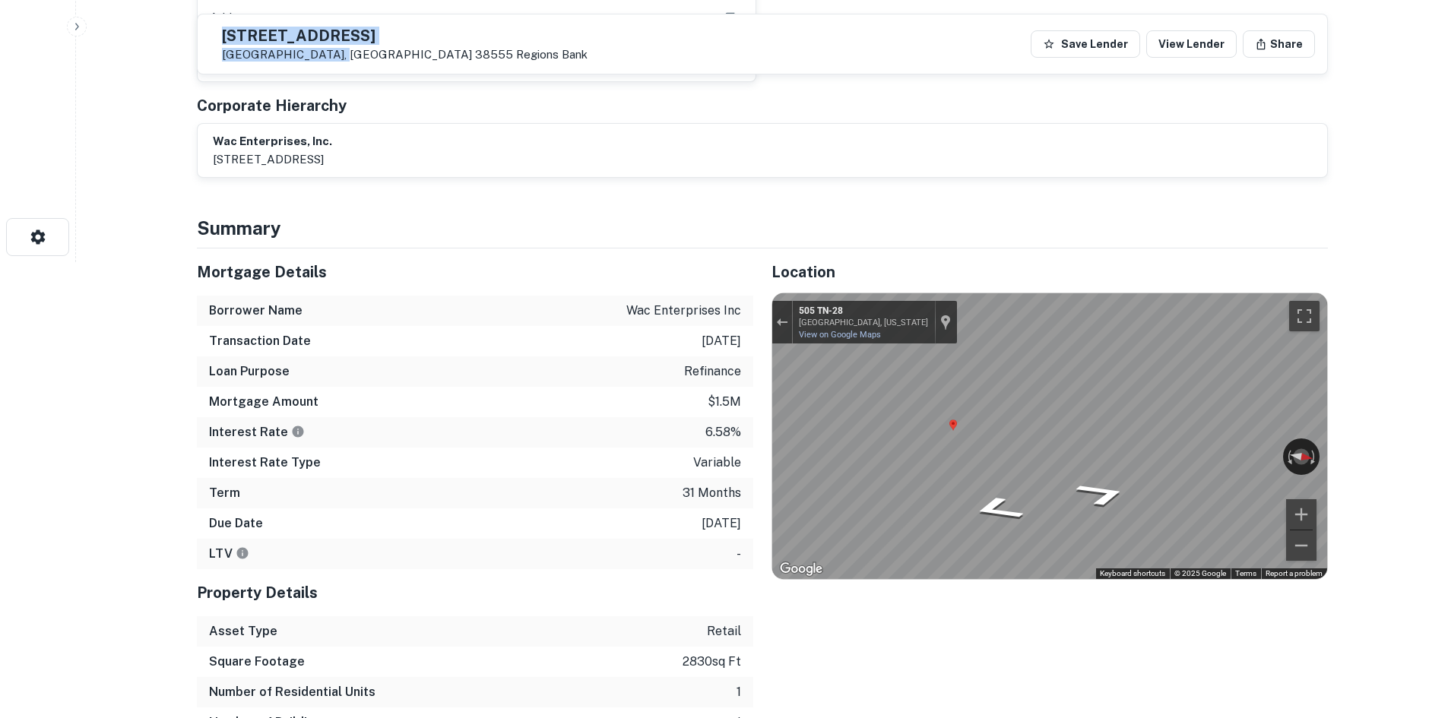
drag, startPoint x: 257, startPoint y: 27, endPoint x: 364, endPoint y: 55, distance: 110.8
click at [364, 55] on div "505 N MAIN ST Crossville, TN 38555 Regions Bank" at bounding box center [399, 44] width 378 height 35
copy div "505 N MAIN ST Crossville, TN 3855"
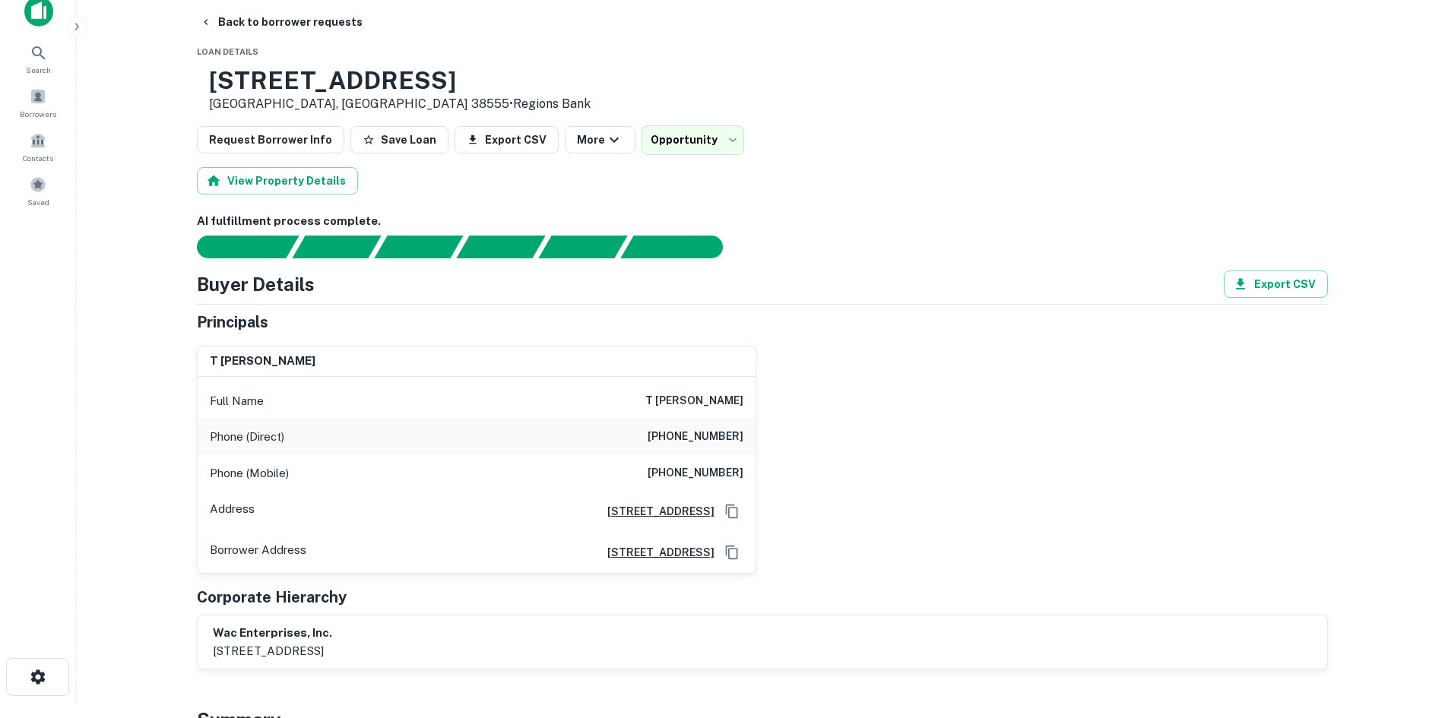
scroll to position [0, 0]
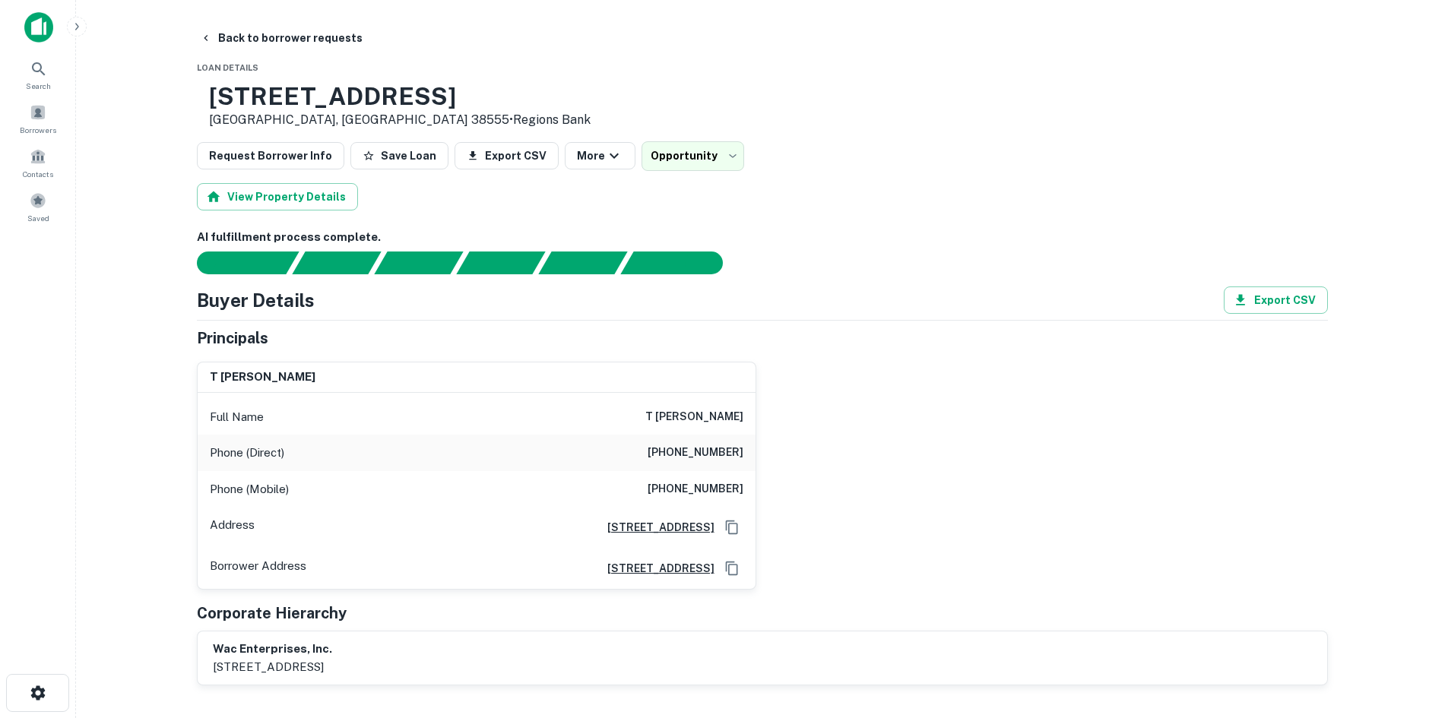
click at [708, 455] on h6 "(423) 267-1107" at bounding box center [696, 453] width 96 height 18
click at [709, 455] on h6 "(423) 267-1107" at bounding box center [696, 453] width 96 height 18
copy h6 "(423) 267-1107"
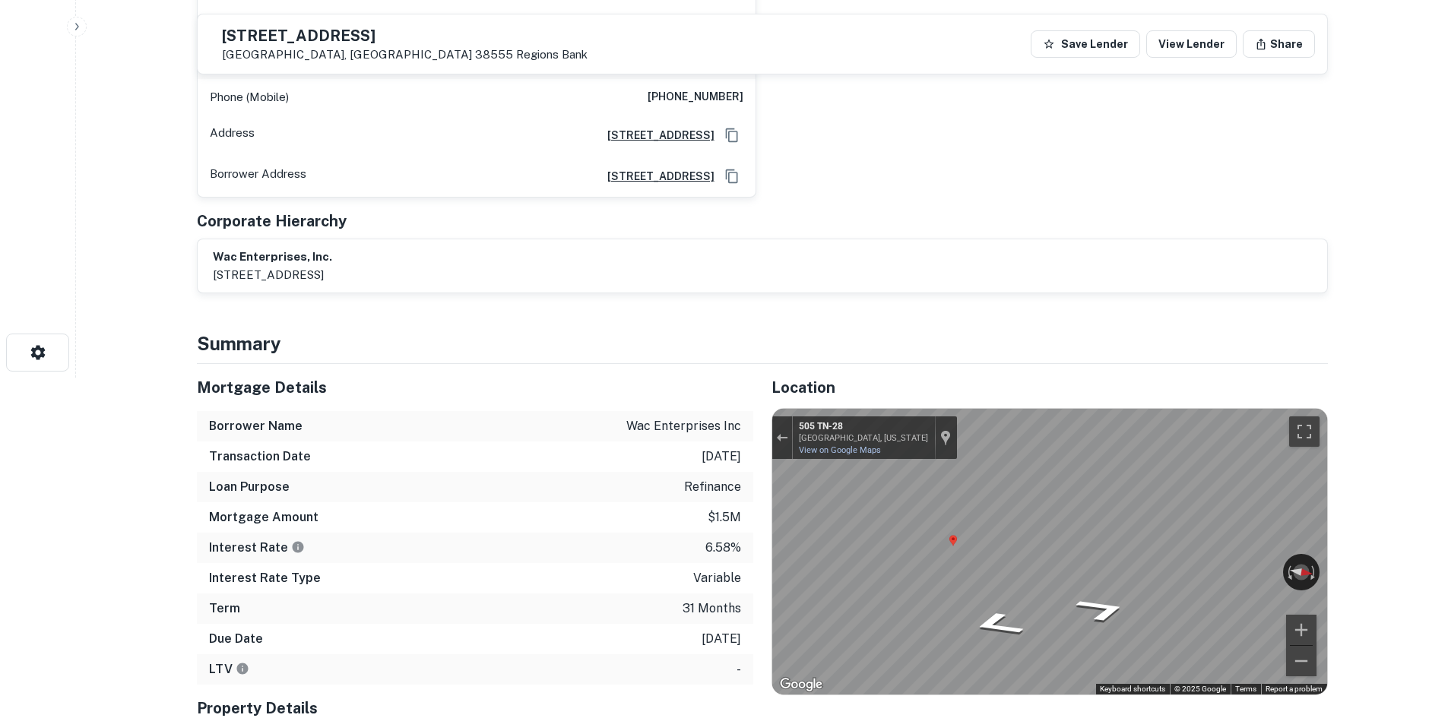
scroll to position [152, 0]
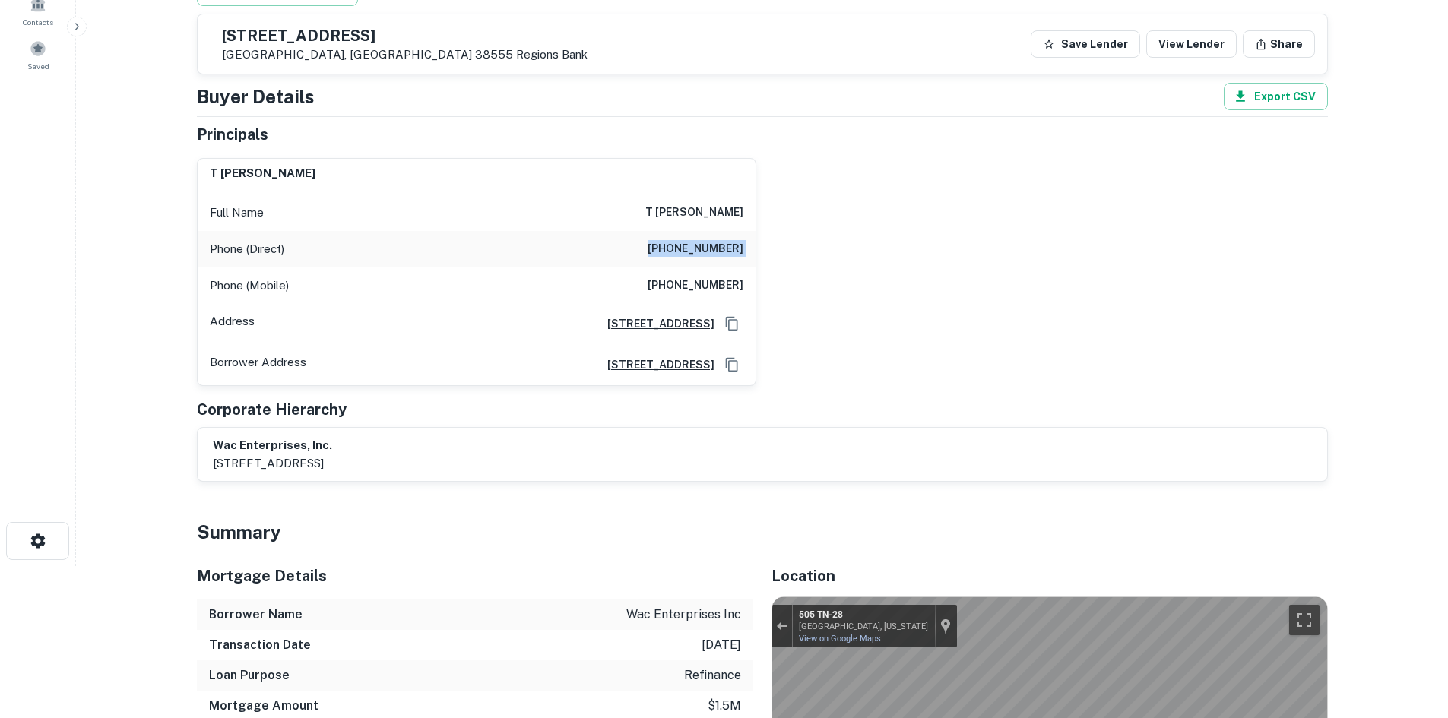
click at [705, 296] on div "Phone (Mobile) (423) 504-7563" at bounding box center [477, 286] width 558 height 36
copy h6 "(423) 504-7563"
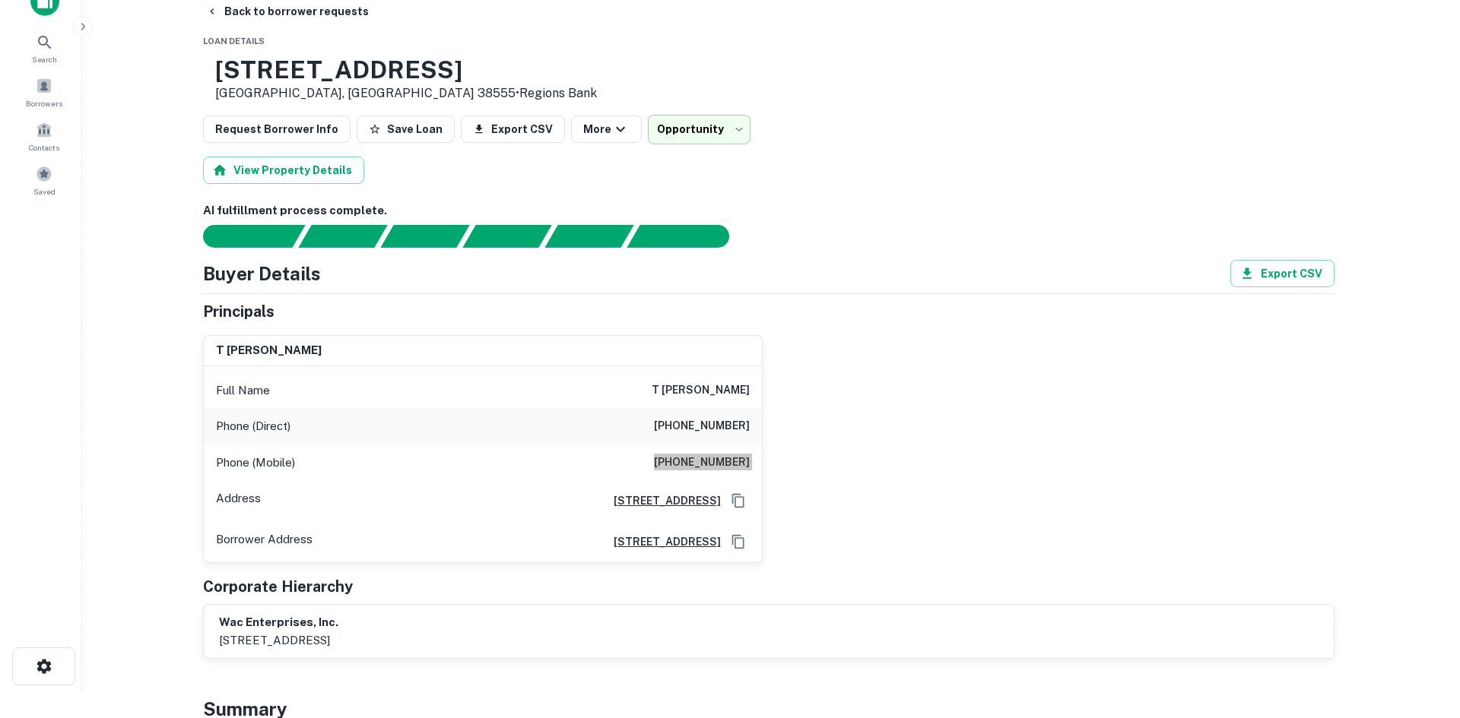
scroll to position [0, 0]
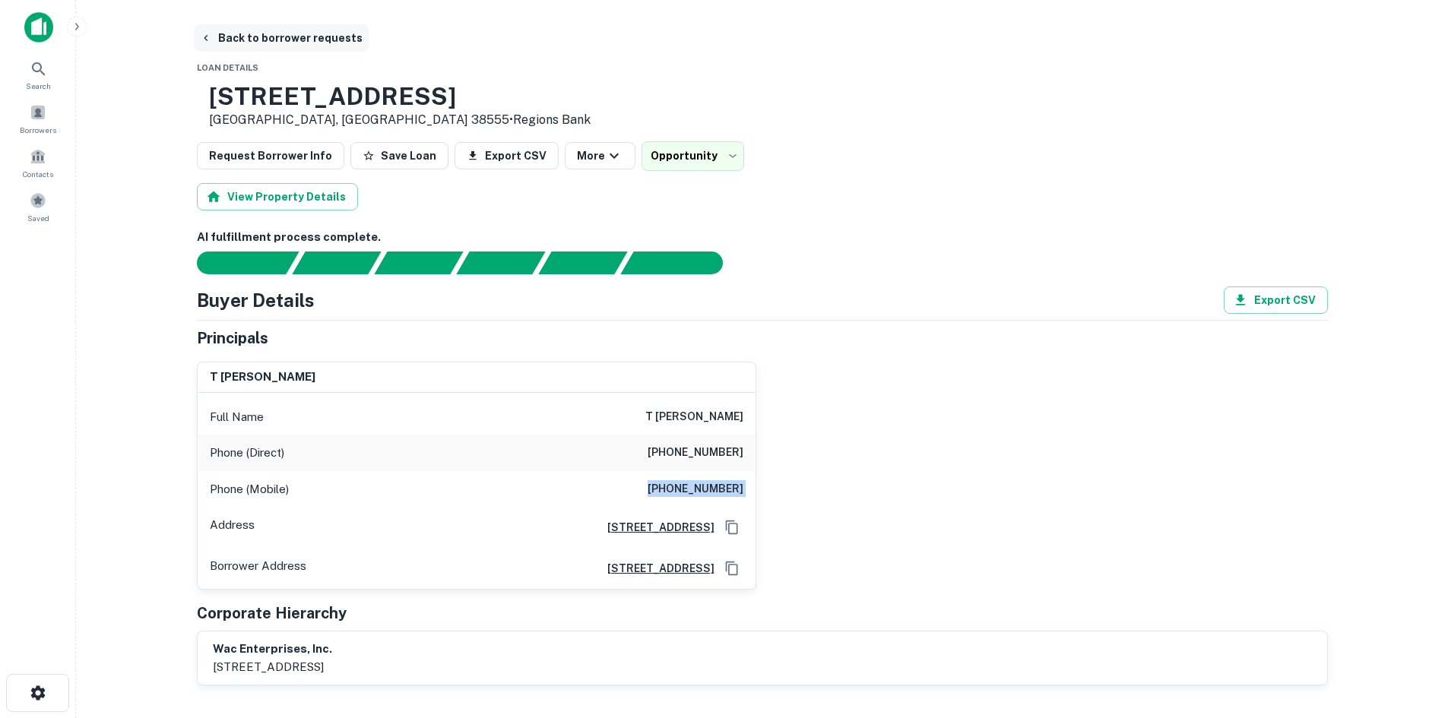
click at [302, 36] on button "Back to borrower requests" at bounding box center [281, 37] width 175 height 27
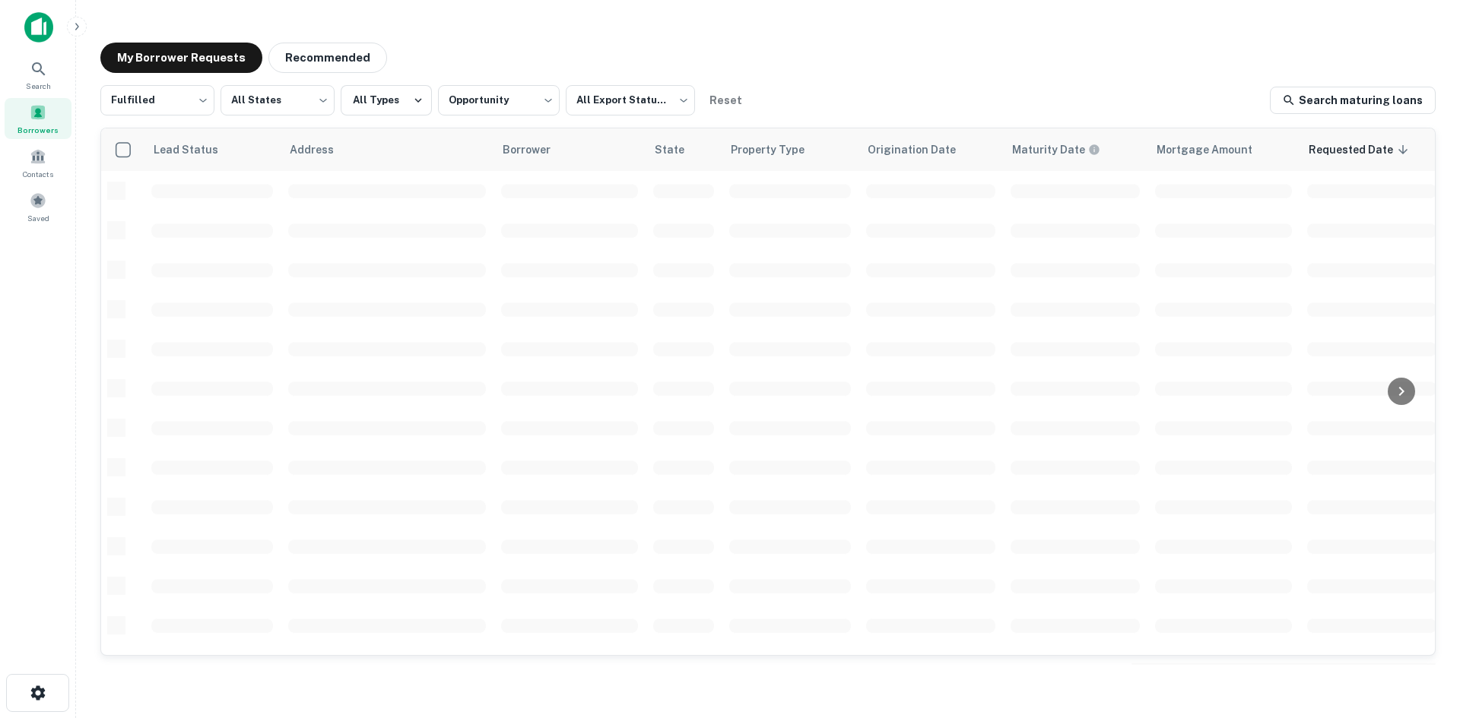
scroll to position [515, 0]
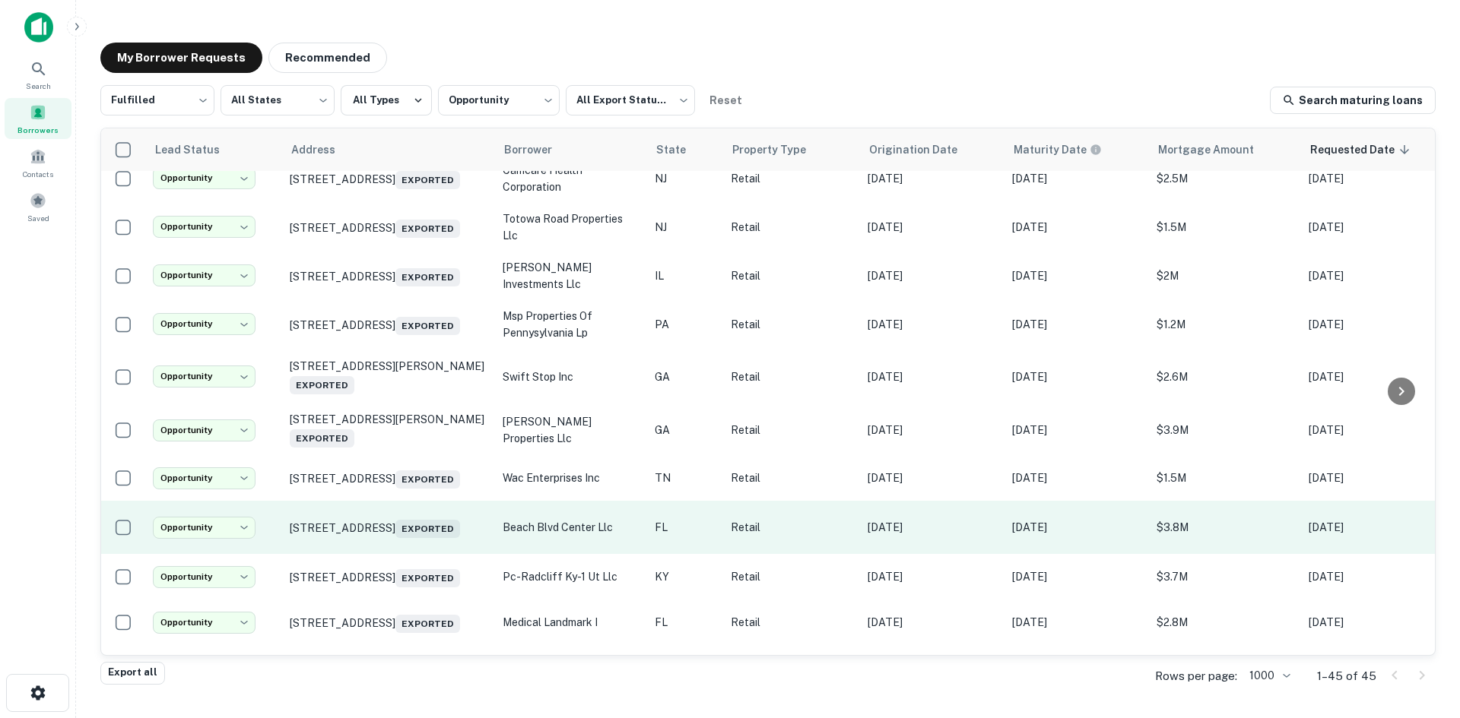
click at [426, 554] on td "10095 Beach Blvd Jacksonville, FL 32246 Exported" at bounding box center [388, 527] width 213 height 53
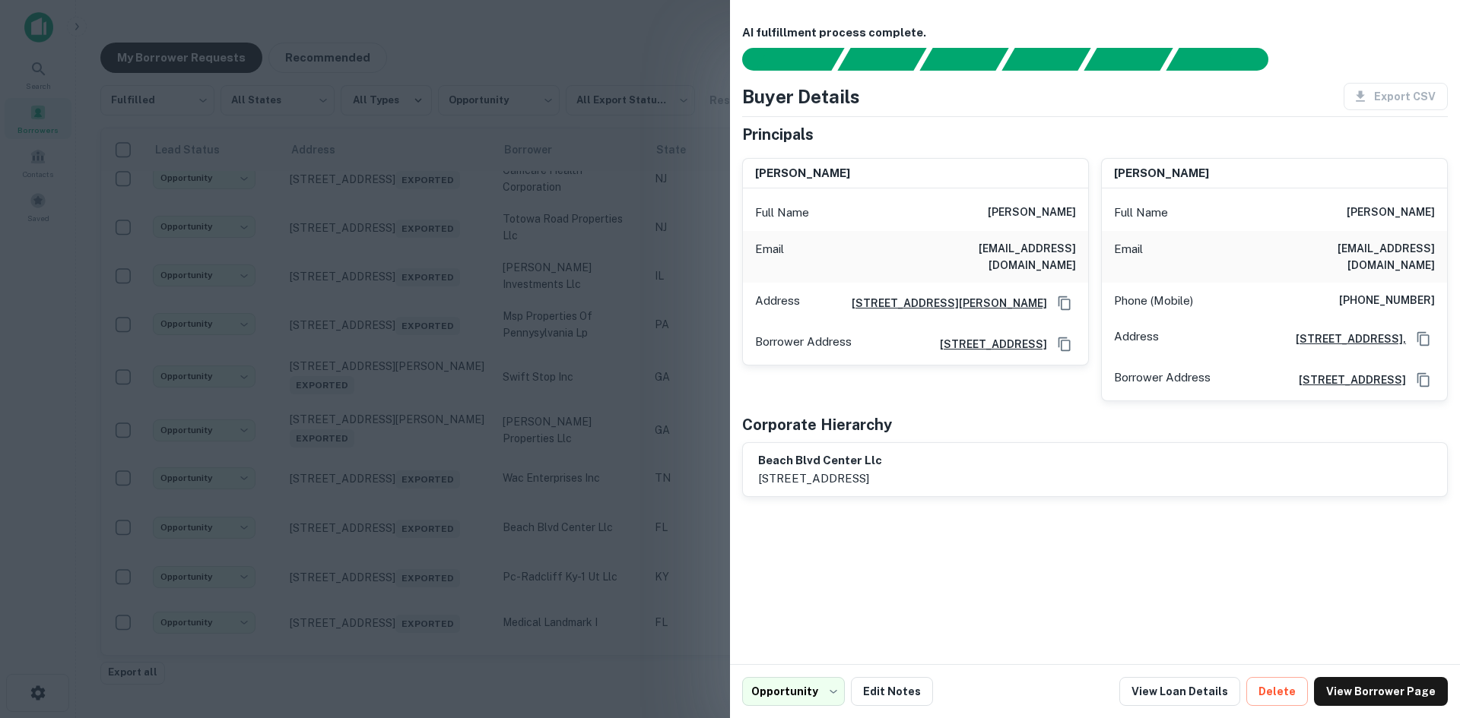
click at [429, 545] on div at bounding box center [730, 359] width 1460 height 718
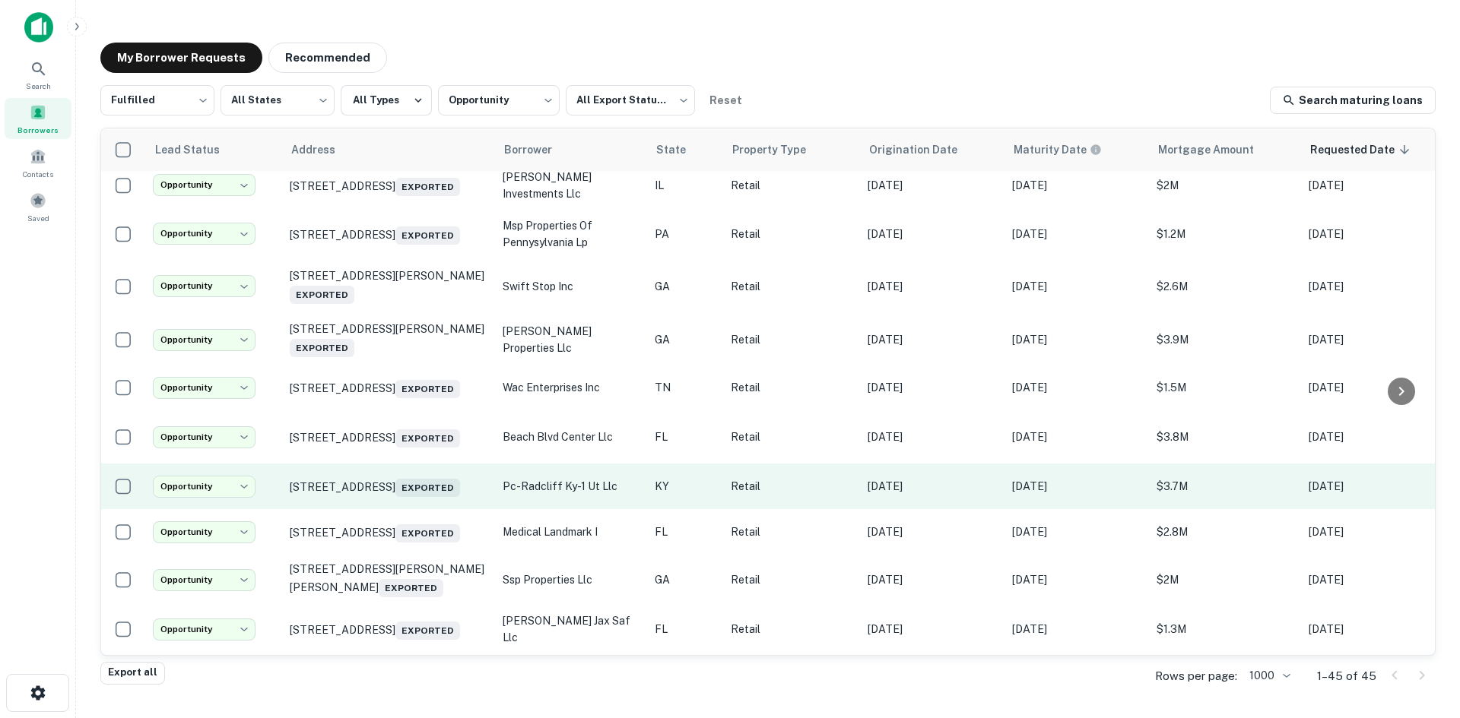
scroll to position [743, 0]
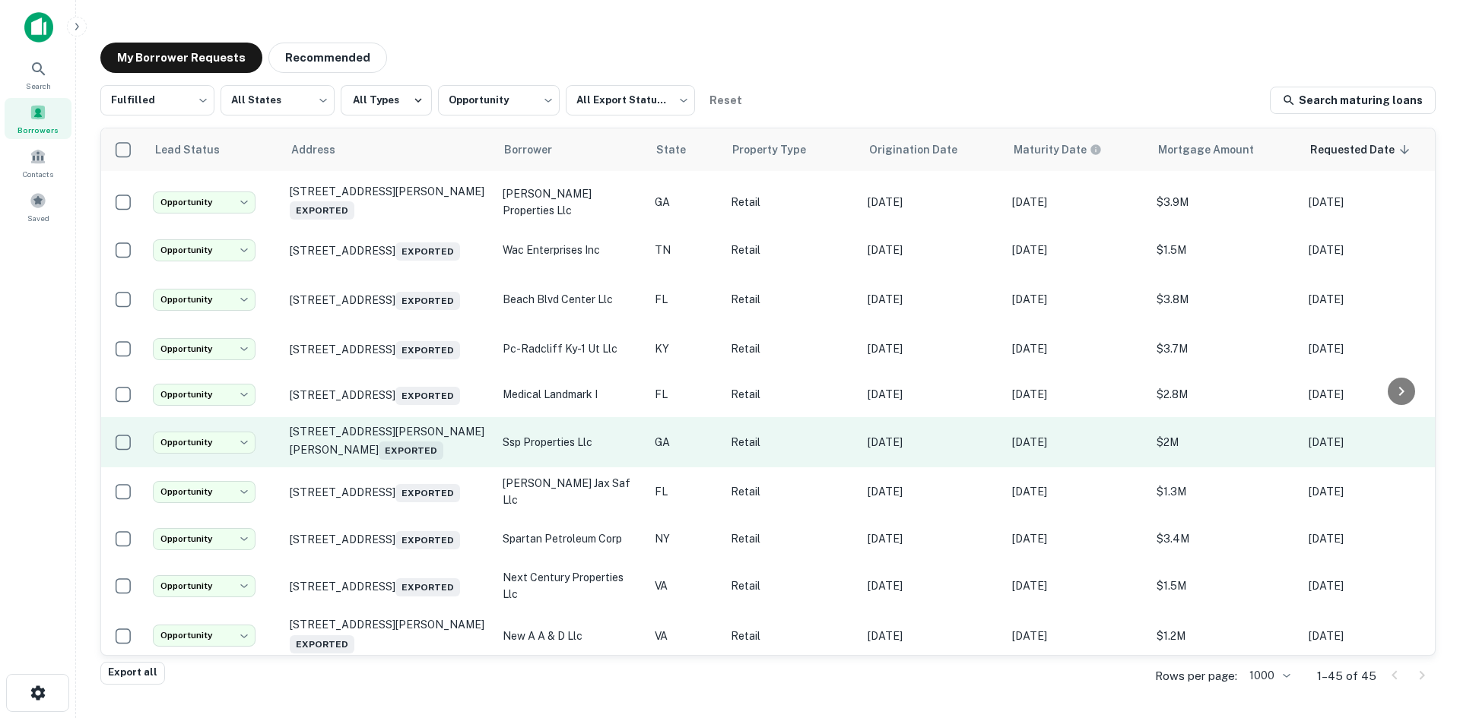
click at [428, 468] on td "5390 Flynn Crossing Dr Alpharetta, GA 30005 Exported" at bounding box center [388, 442] width 213 height 50
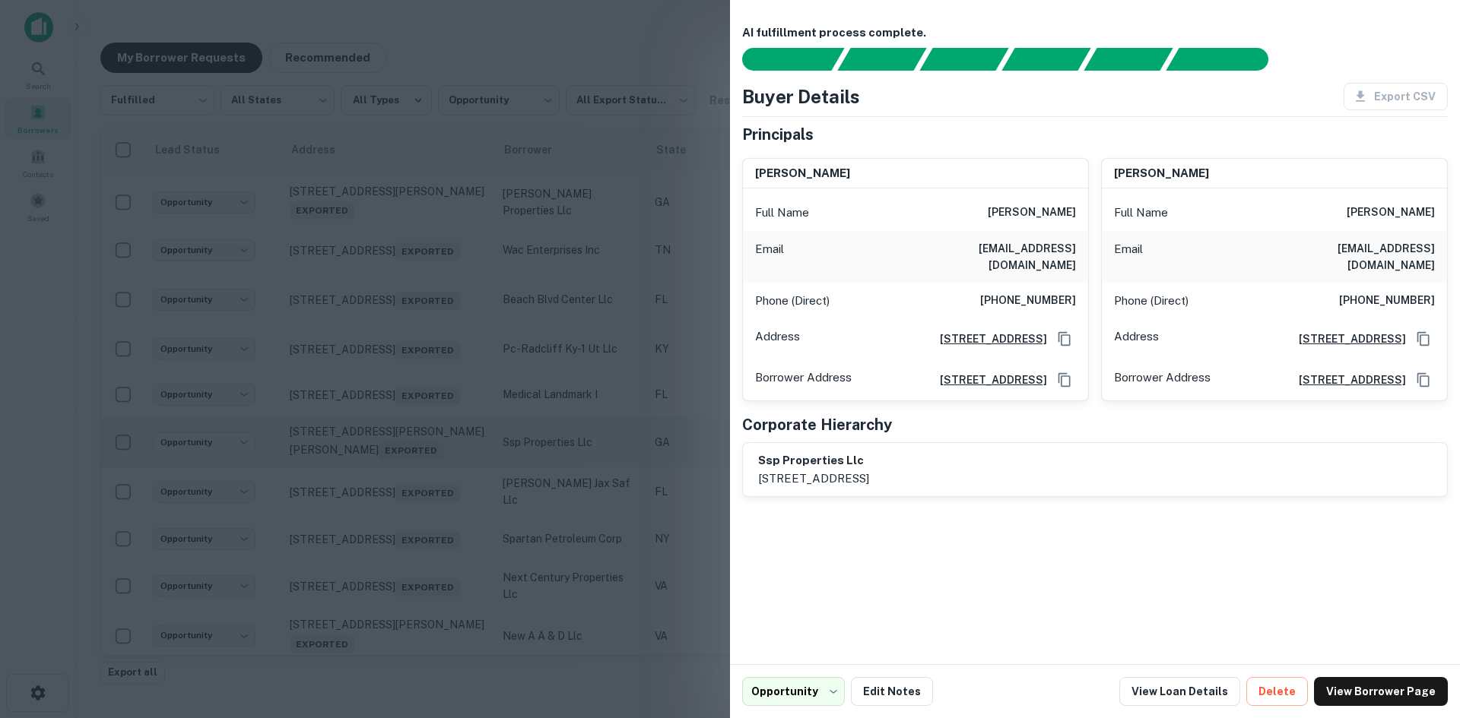
click at [428, 519] on div at bounding box center [730, 359] width 1460 height 718
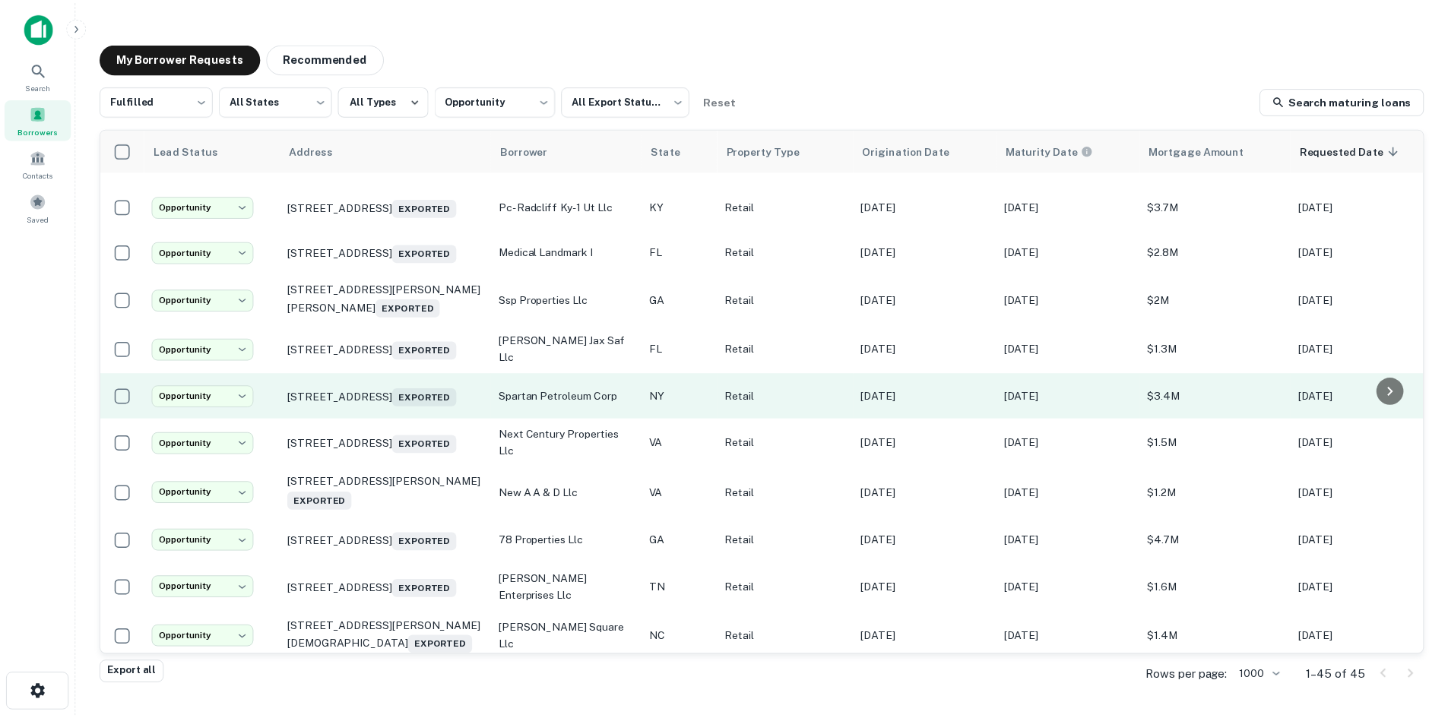
scroll to position [1124, 0]
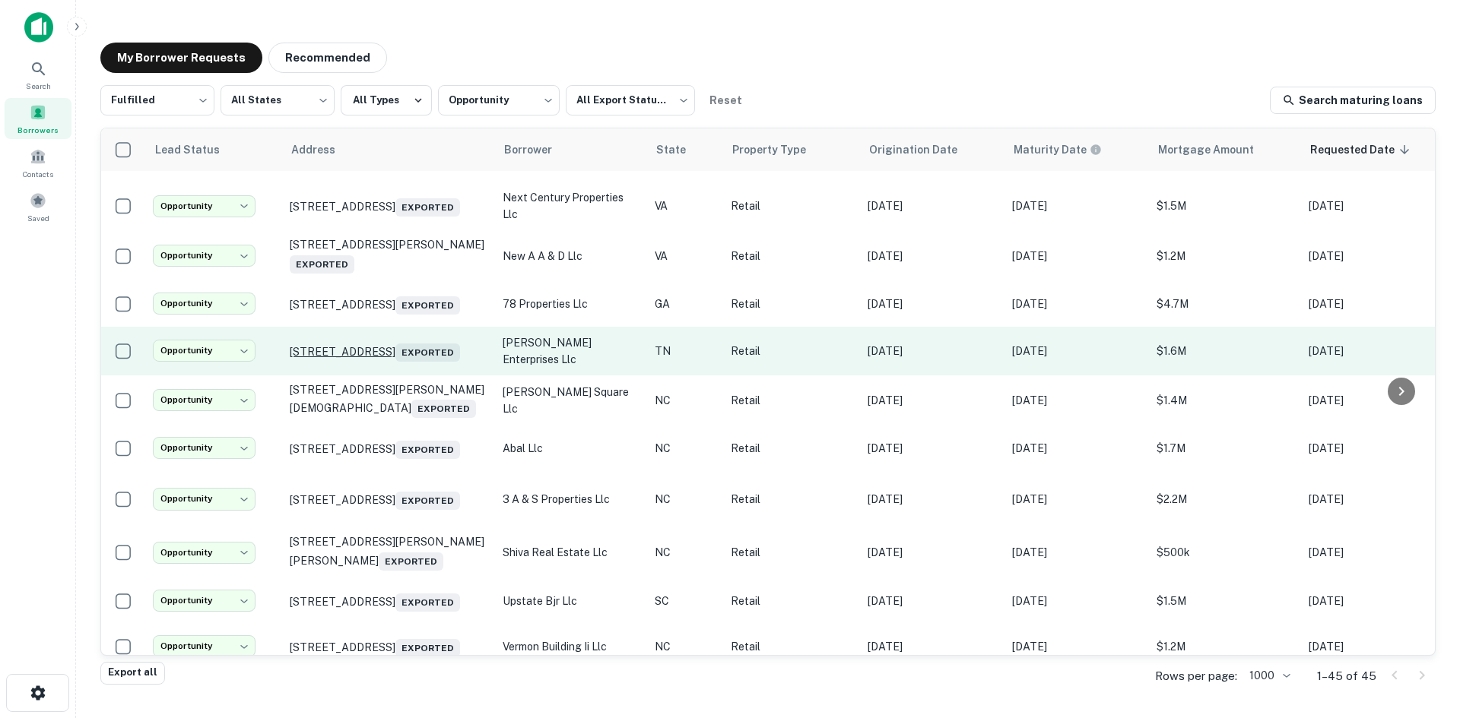
click at [414, 362] on p "19965 Alberta St Oneida, TN 37841 Exported" at bounding box center [389, 351] width 198 height 21
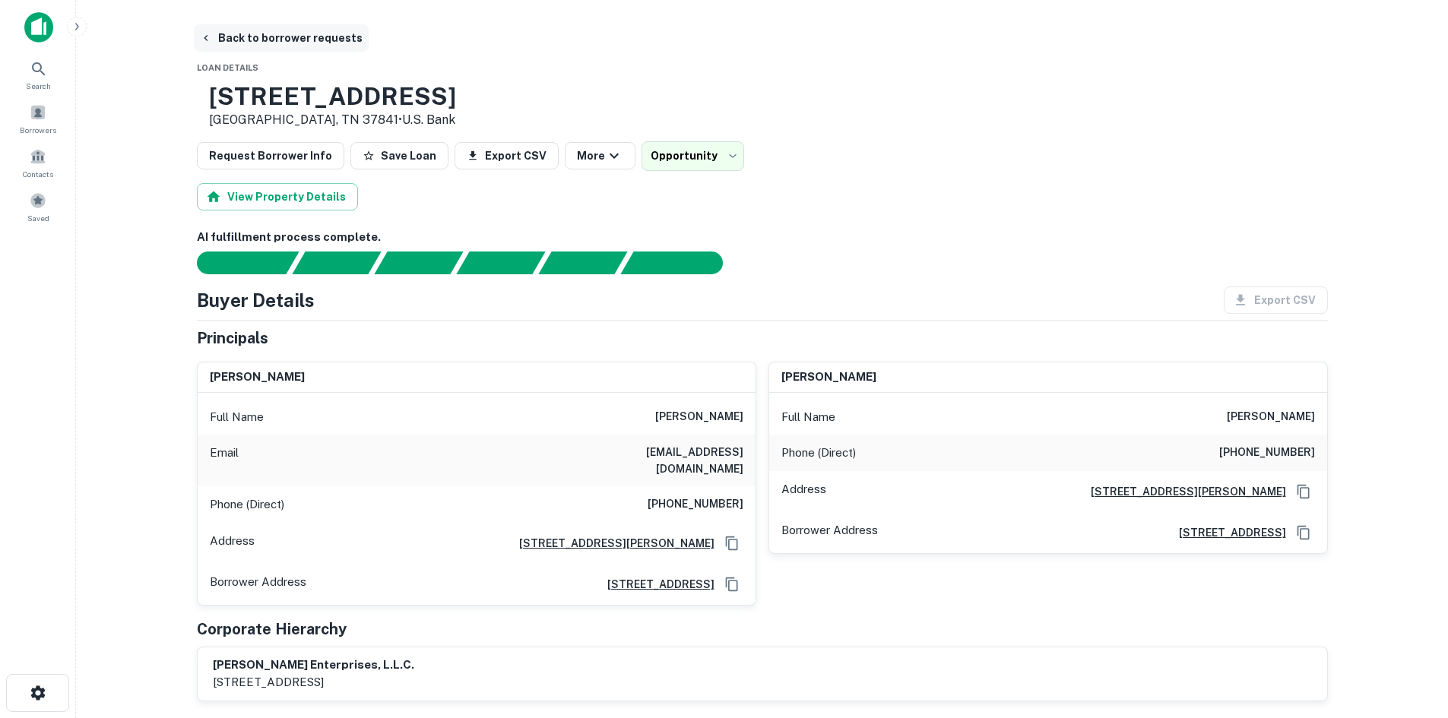
click at [269, 48] on button "Back to borrower requests" at bounding box center [281, 37] width 175 height 27
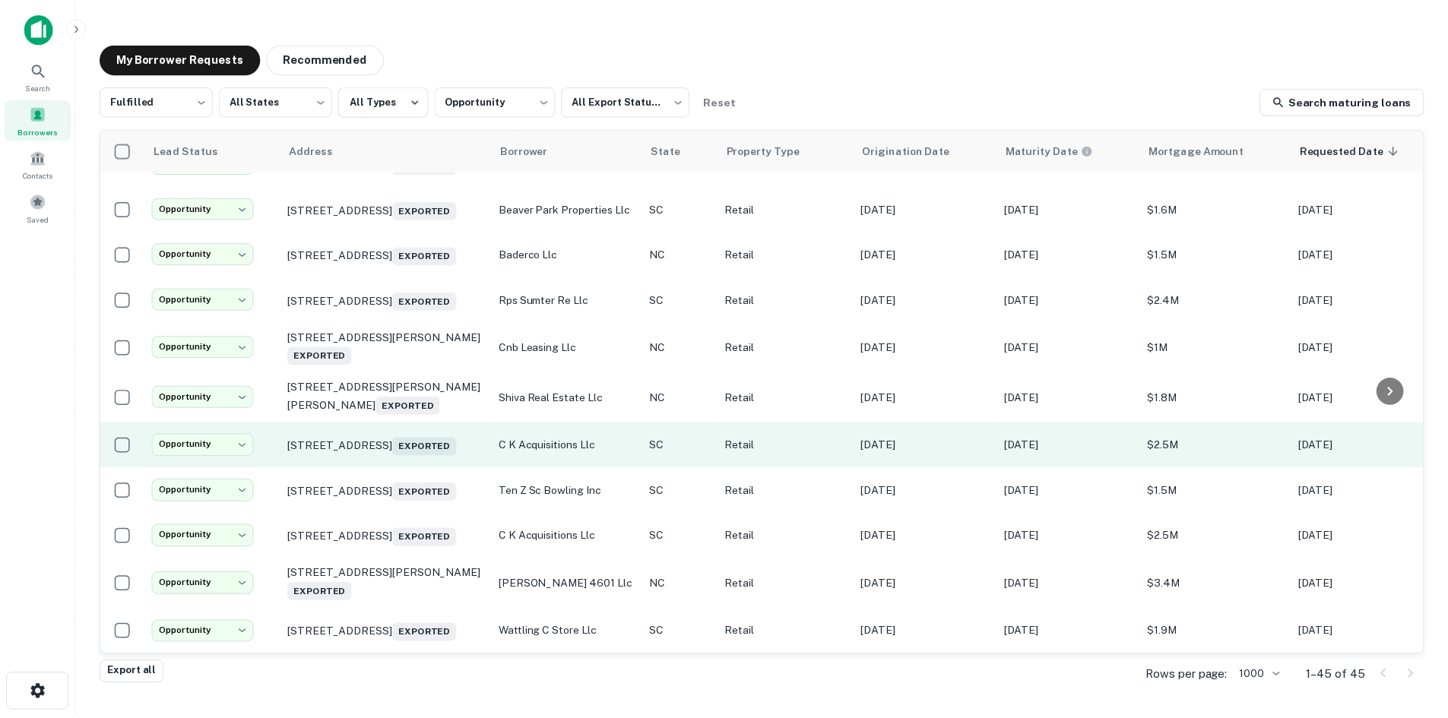
scroll to position [1833, 0]
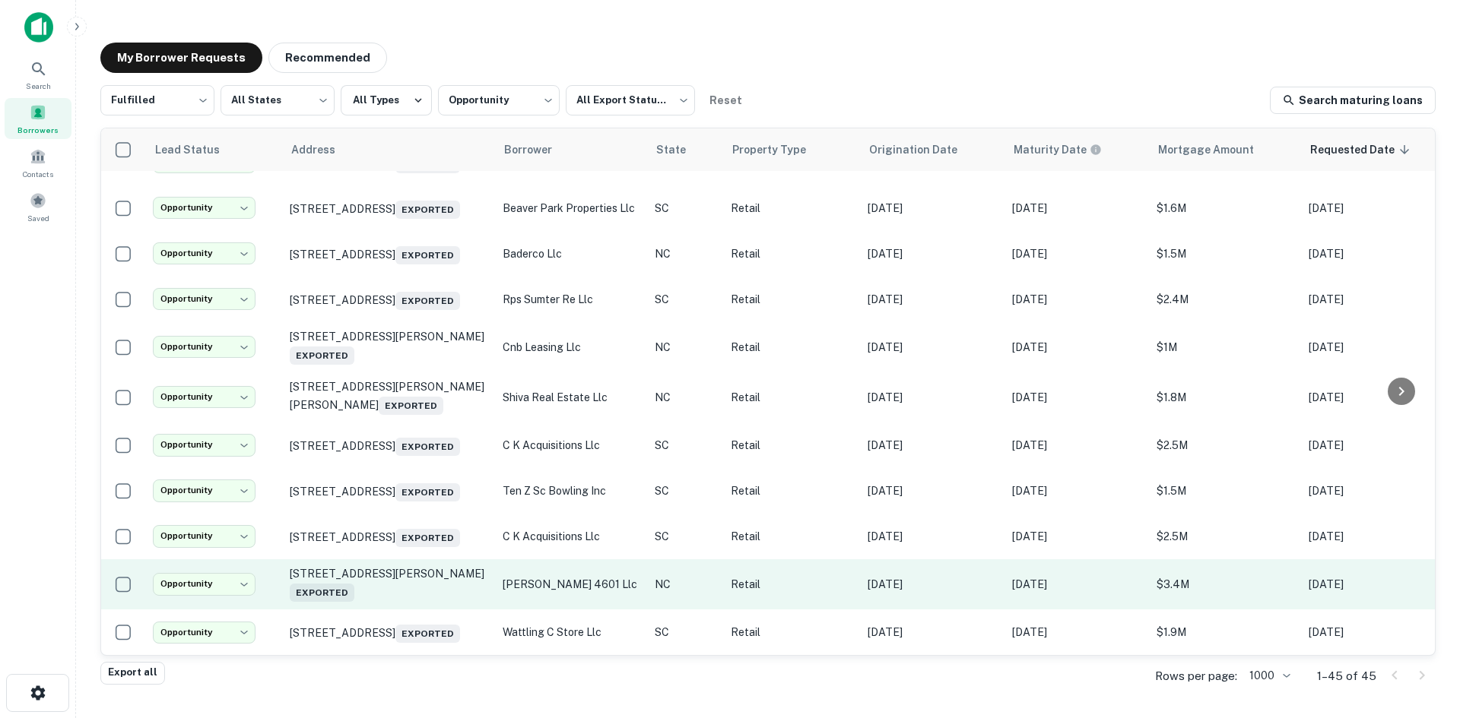
click at [423, 590] on td "4601 Gordon Rd Wilmington, NC 28411 Exported" at bounding box center [388, 584] width 213 height 50
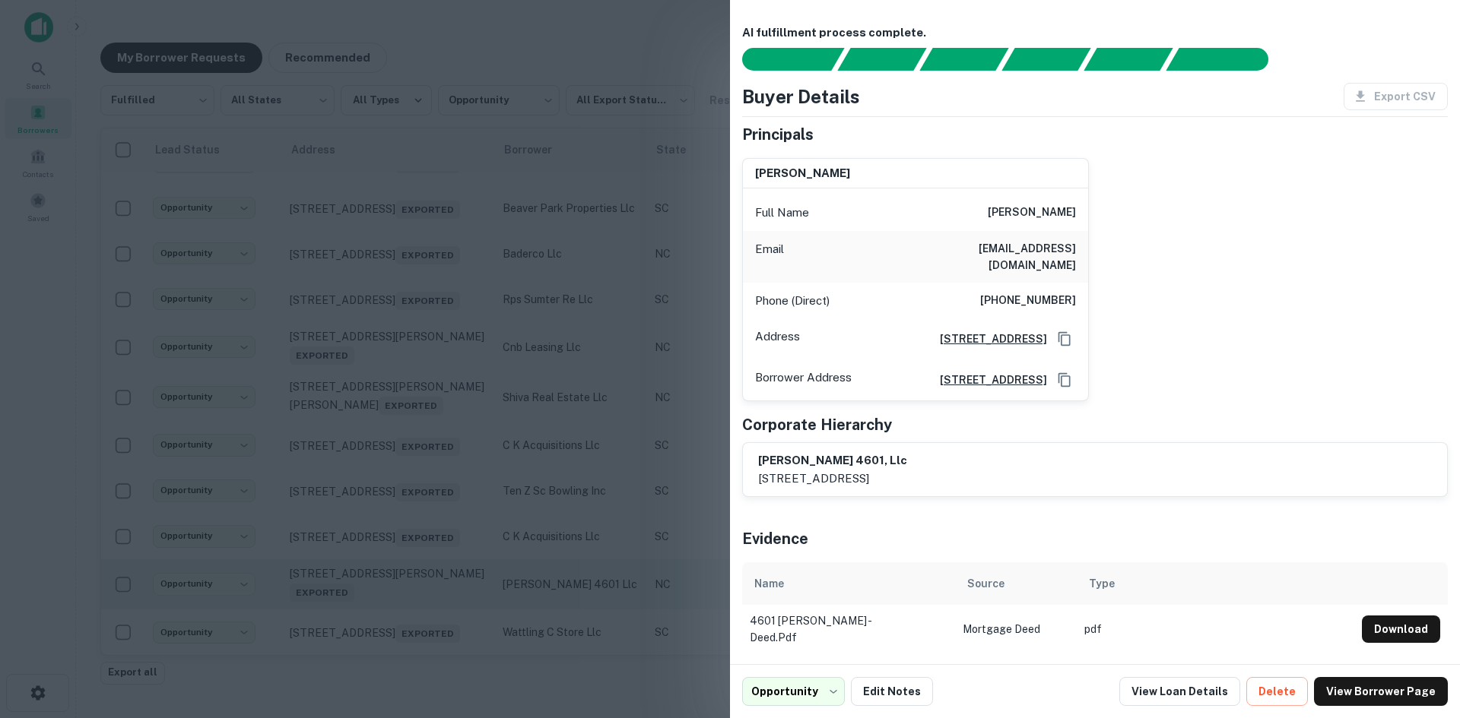
click at [423, 590] on div at bounding box center [730, 359] width 1460 height 718
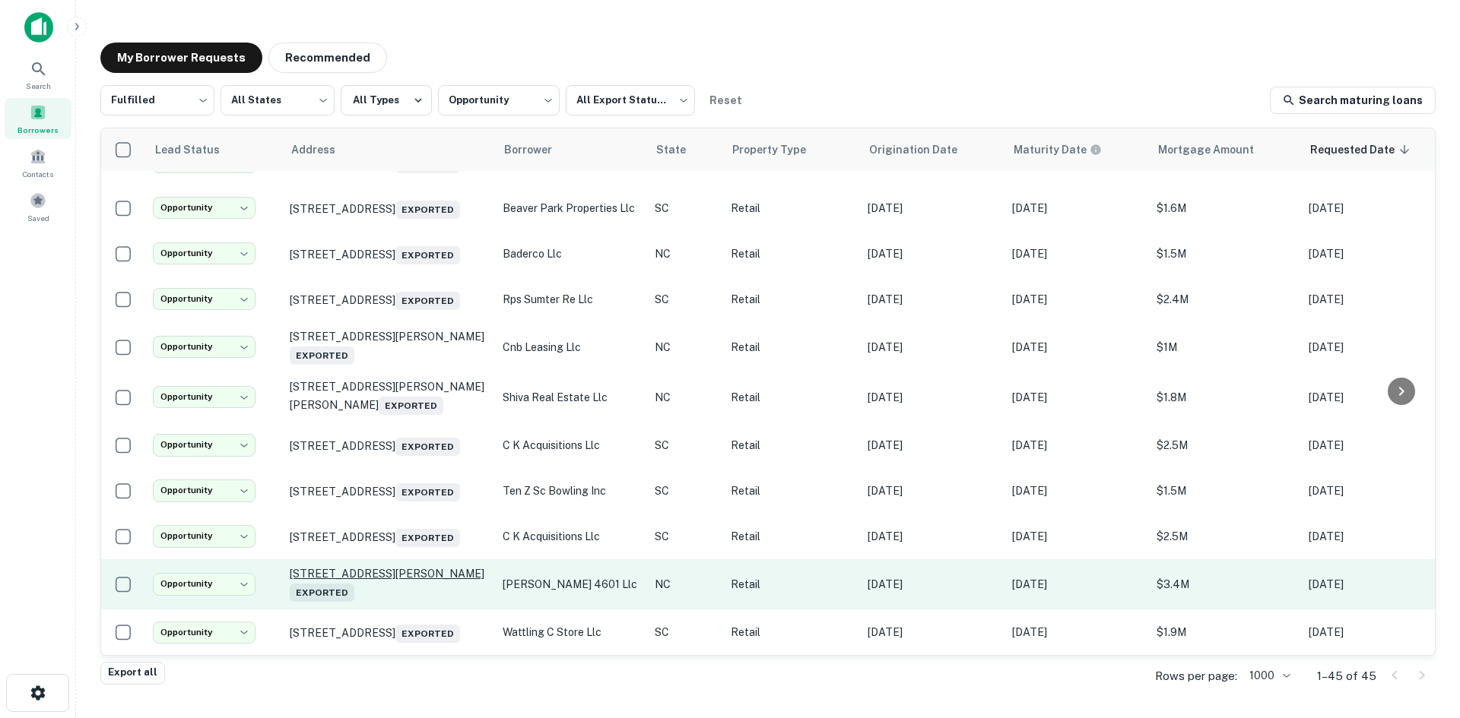
click at [426, 567] on p "4601 Gordon Rd Wilmington, NC 28411 Exported" at bounding box center [389, 584] width 198 height 35
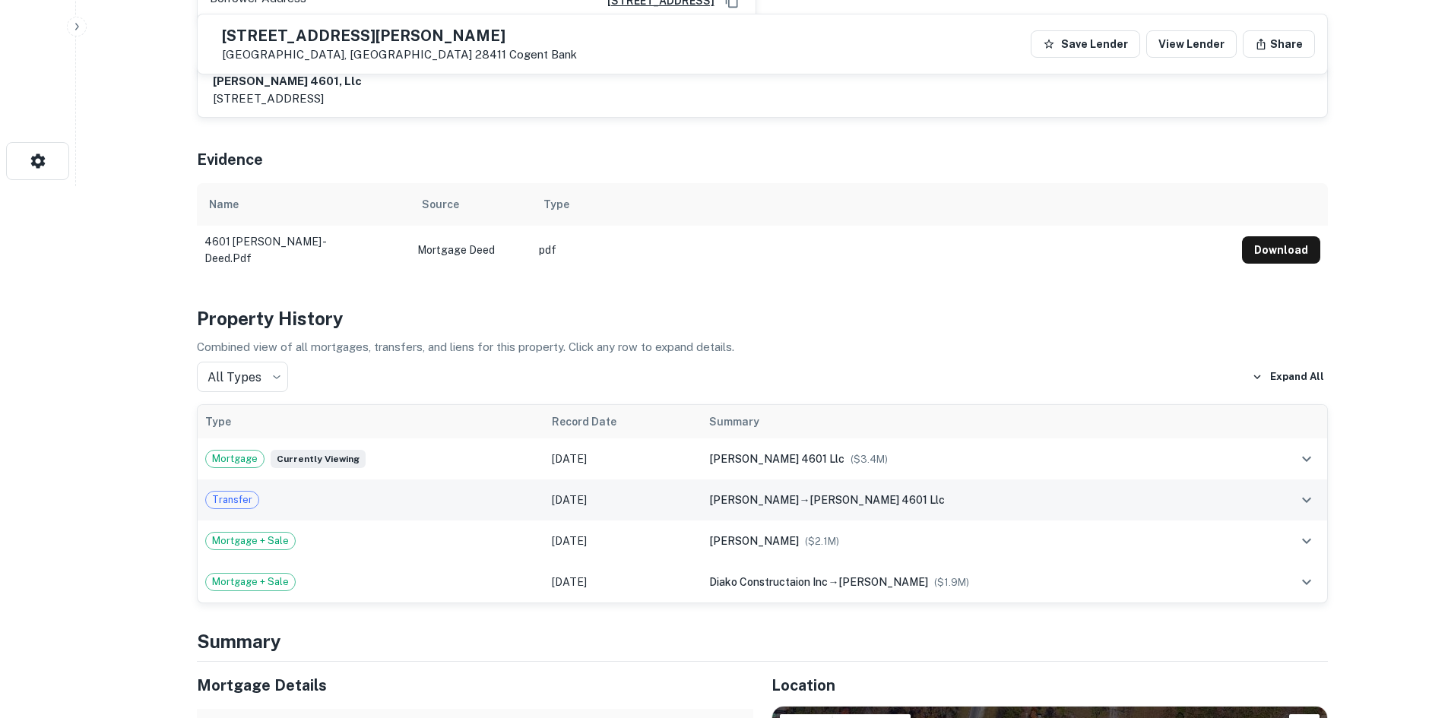
scroll to position [228, 0]
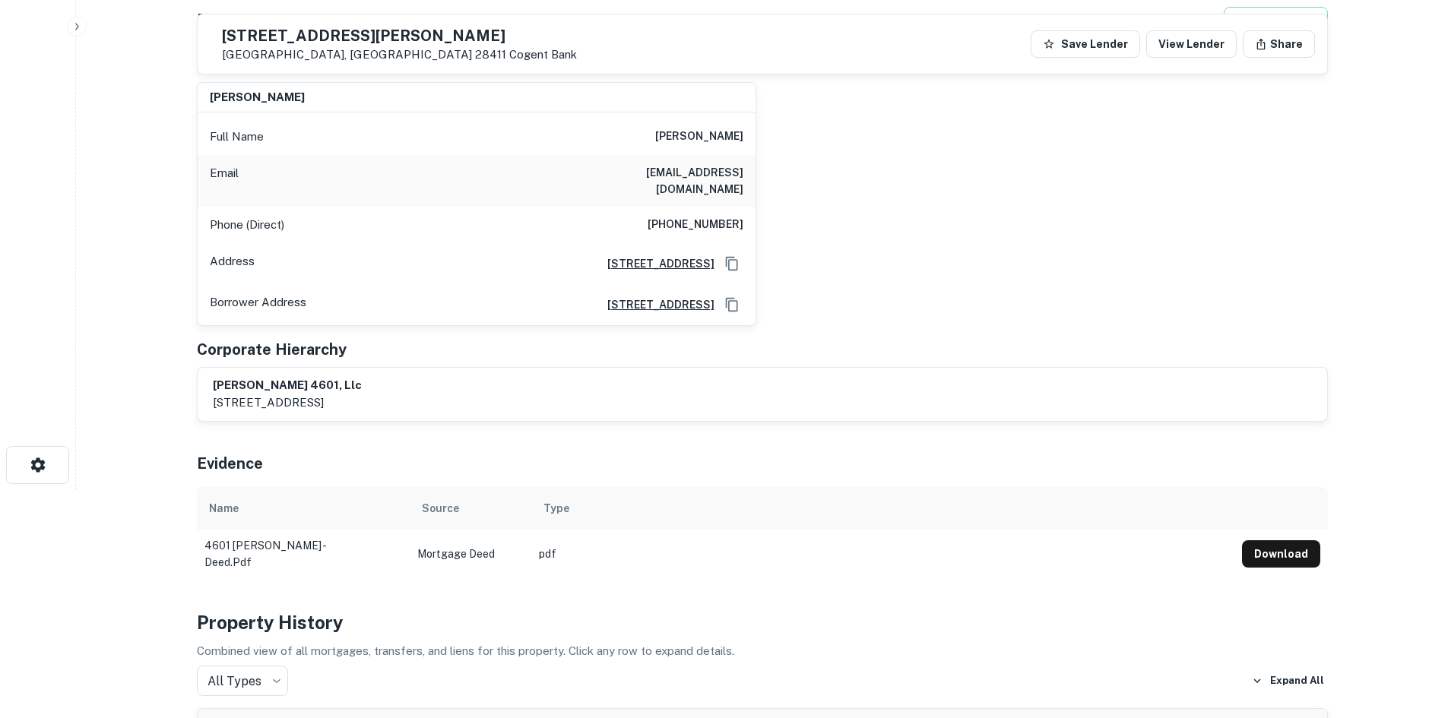
click at [677, 216] on h6 "(919) 599-0301" at bounding box center [696, 225] width 96 height 18
copy h6 "(919) 599-0301"
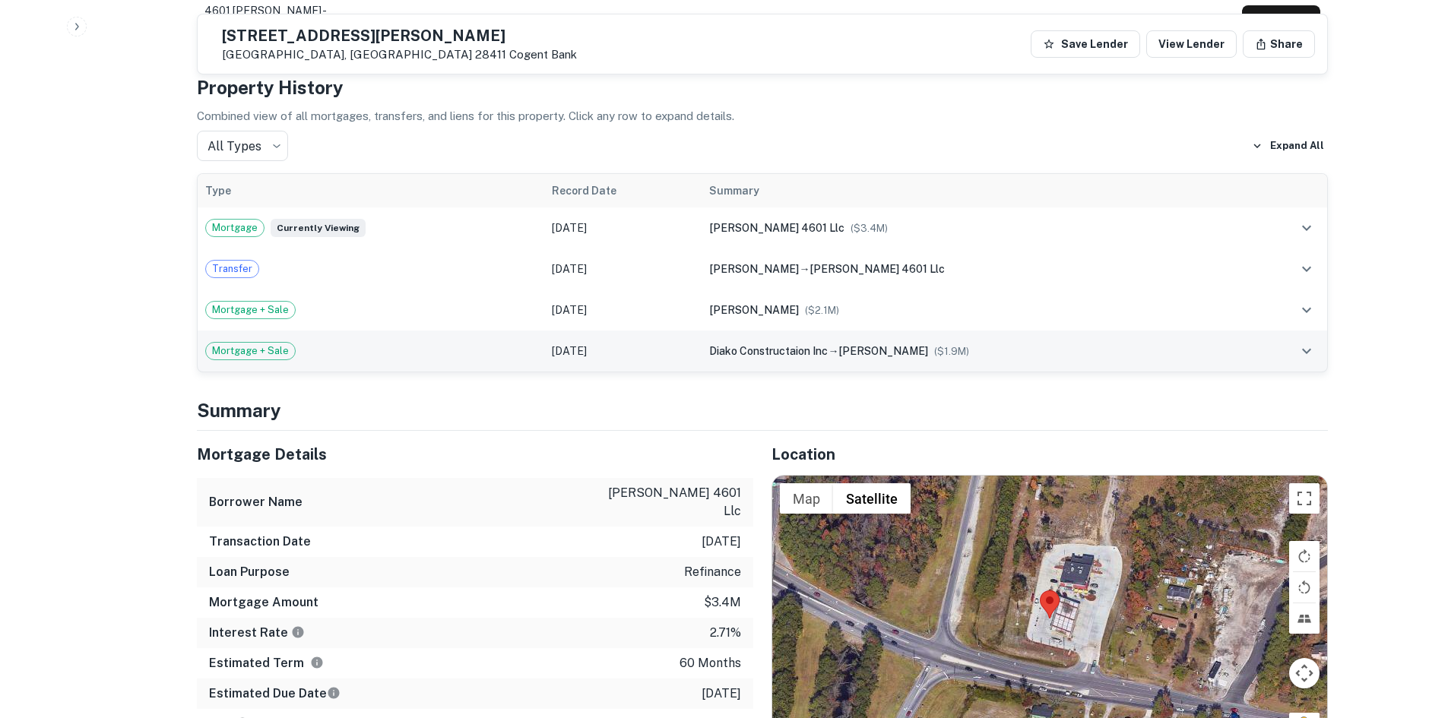
scroll to position [836, 0]
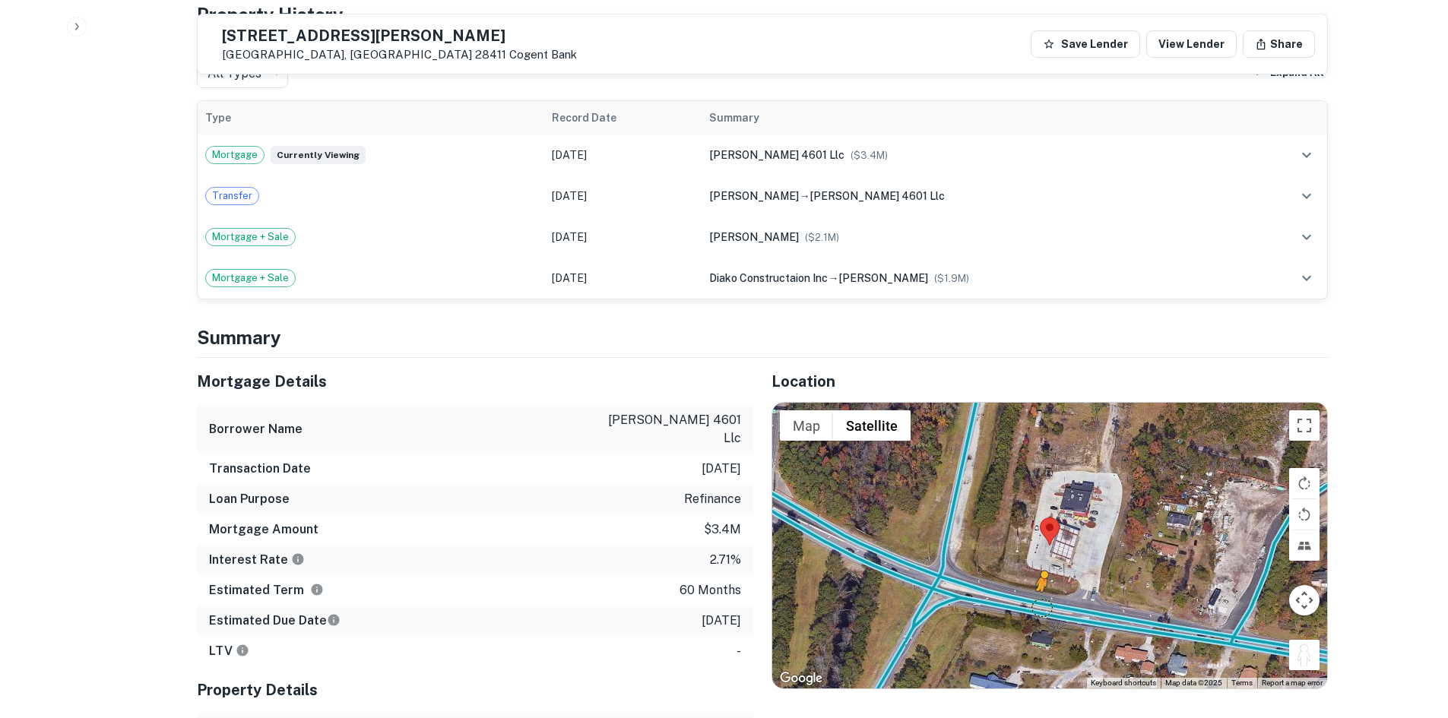
drag, startPoint x: 1299, startPoint y: 638, endPoint x: 1042, endPoint y: 593, distance: 260.8
click at [1042, 593] on div "To activate drag with keyboard, press Alt + Enter. Once in keyboard drag state,…" at bounding box center [1049, 546] width 555 height 286
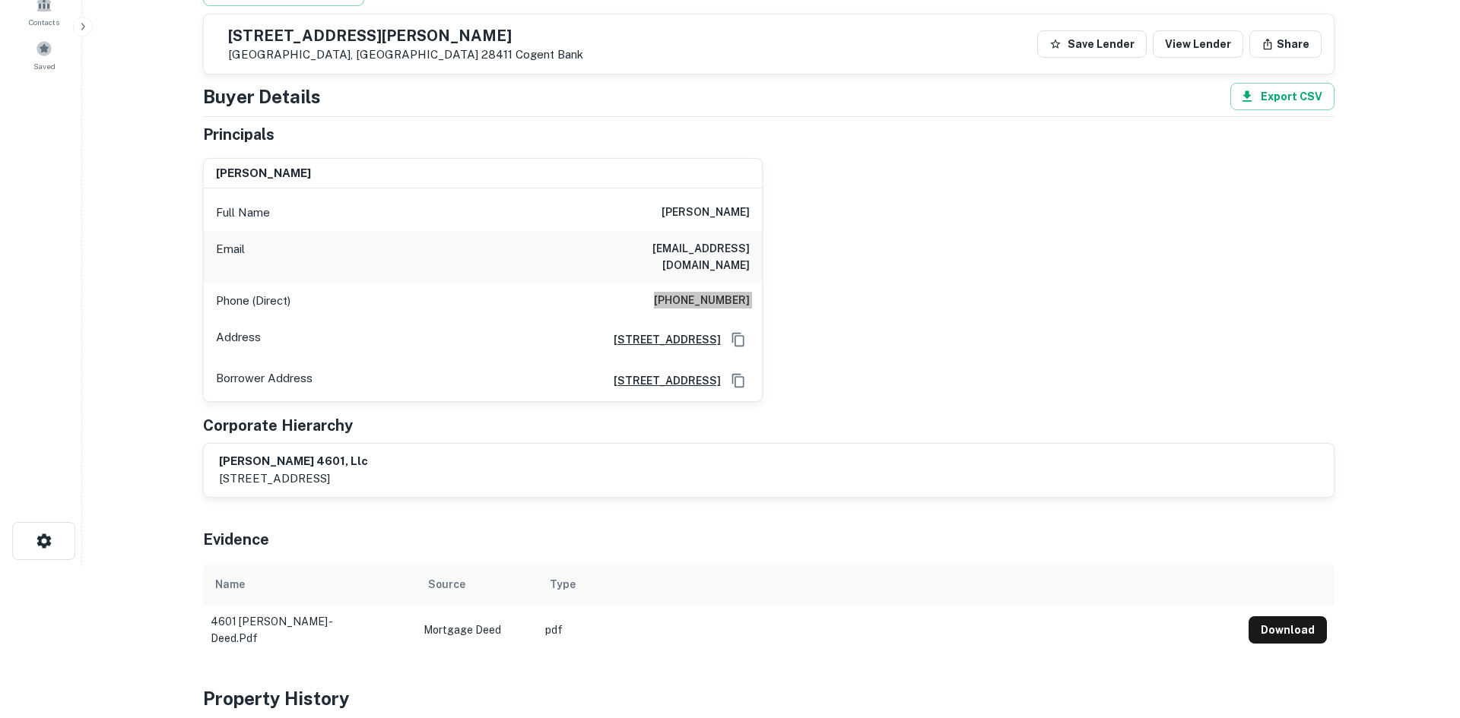
scroll to position [0, 0]
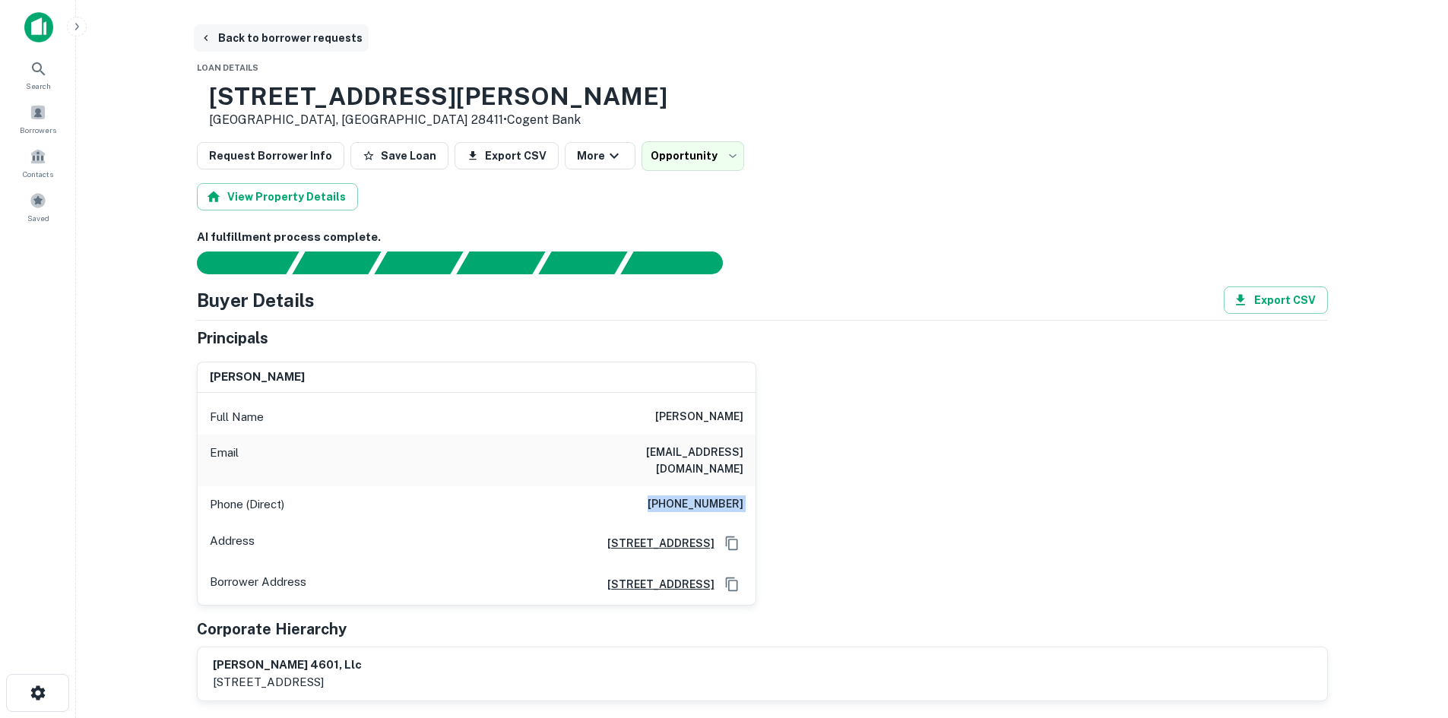
click at [270, 40] on button "Back to borrower requests" at bounding box center [281, 37] width 175 height 27
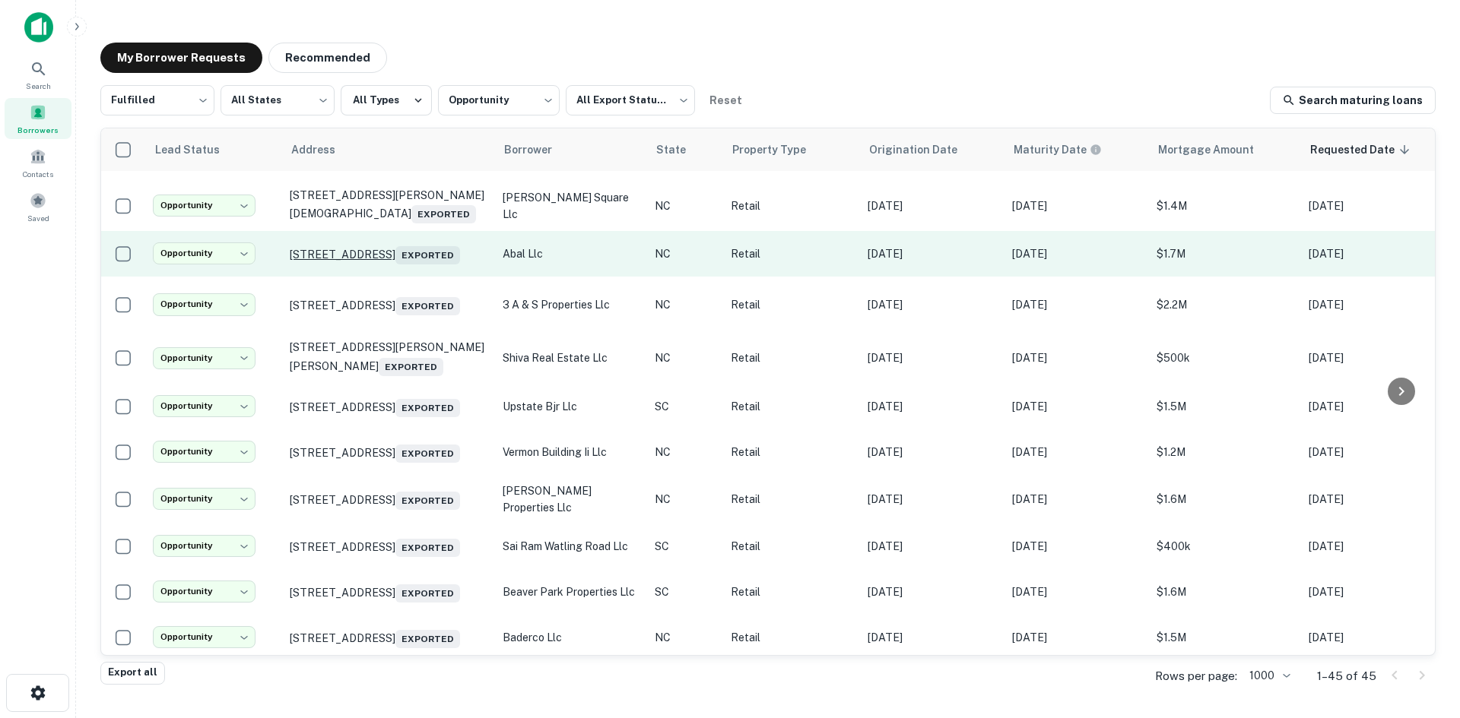
scroll to position [1428, 0]
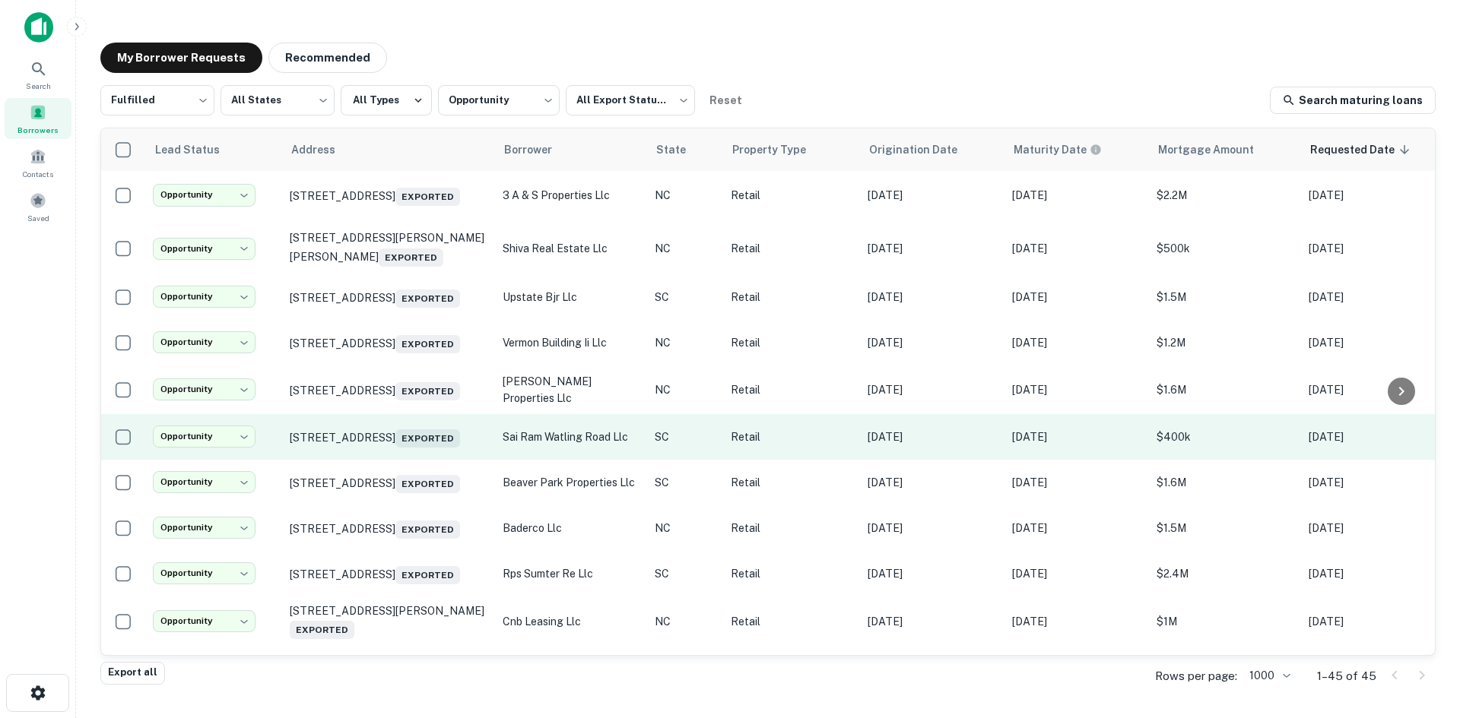
click at [422, 460] on td "209 Wattling Rd West Columbia, SC 29170 Exported" at bounding box center [388, 437] width 213 height 46
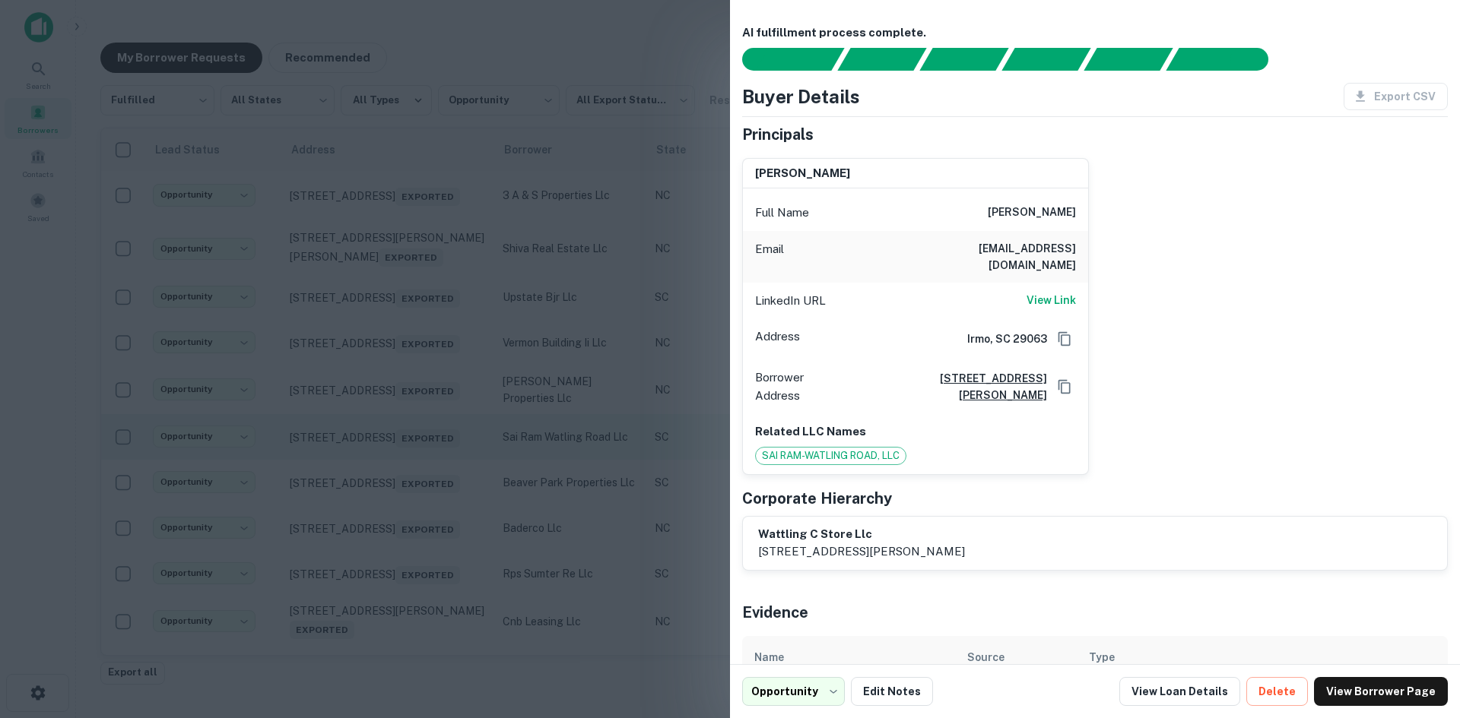
click at [422, 540] on div at bounding box center [730, 359] width 1460 height 718
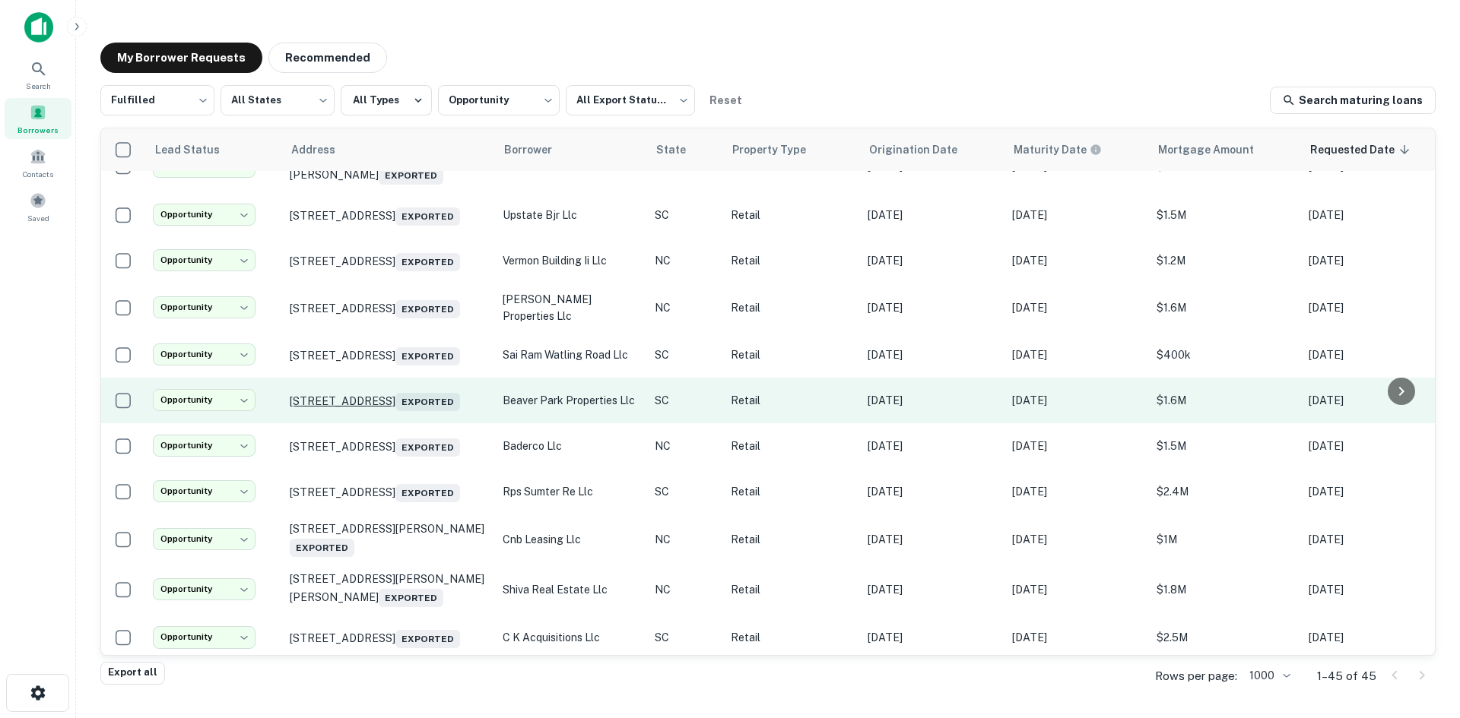
scroll to position [1656, 0]
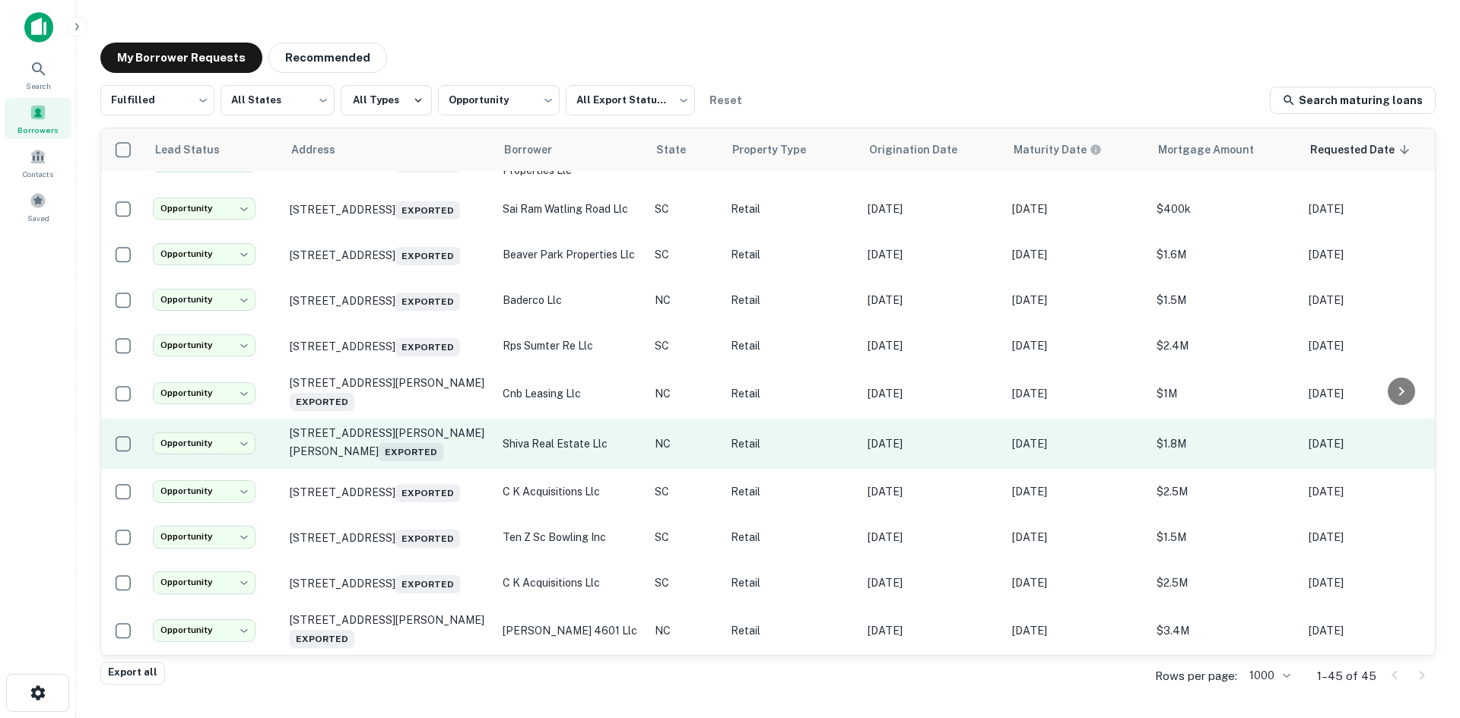
click at [406, 469] on td "6568 Wade Stedman Rd Wade, NC 28395 Exported" at bounding box center [388, 444] width 213 height 50
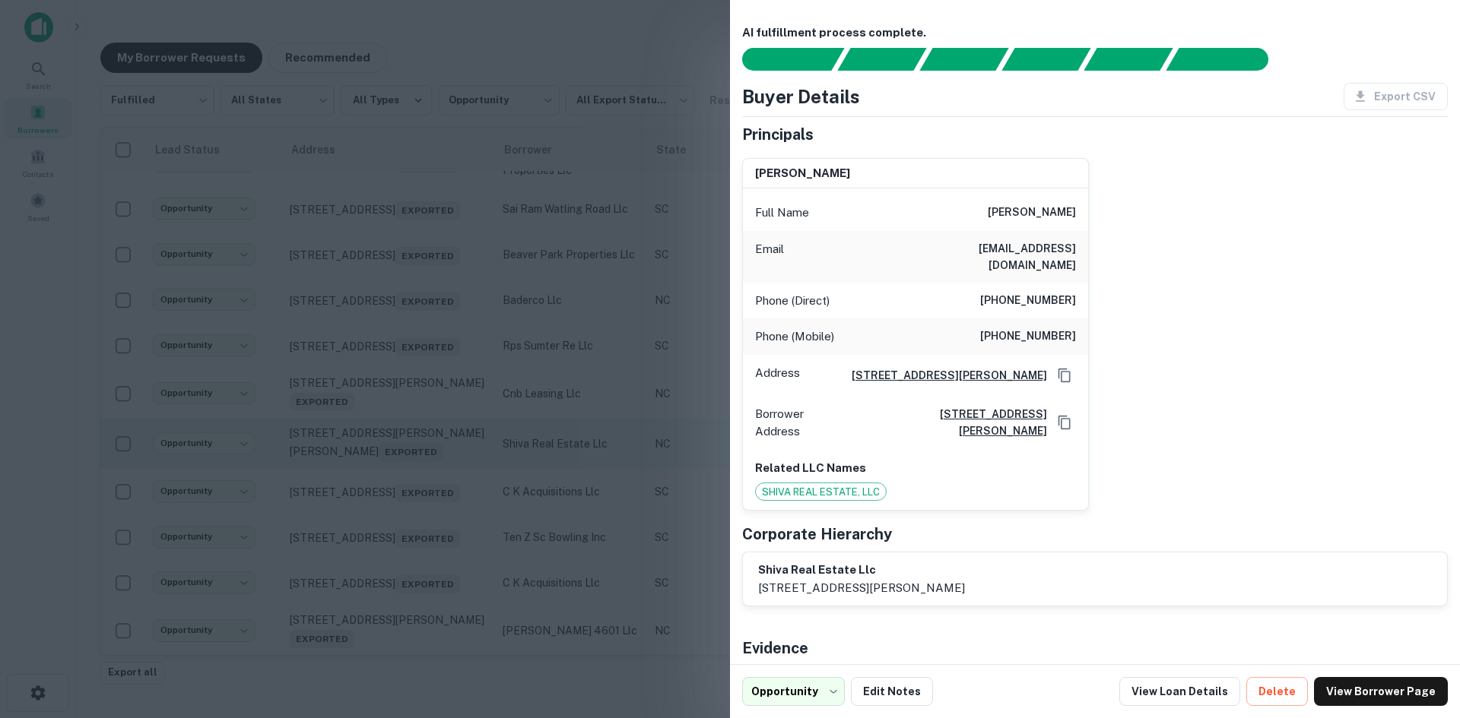
click at [406, 564] on div at bounding box center [730, 359] width 1460 height 718
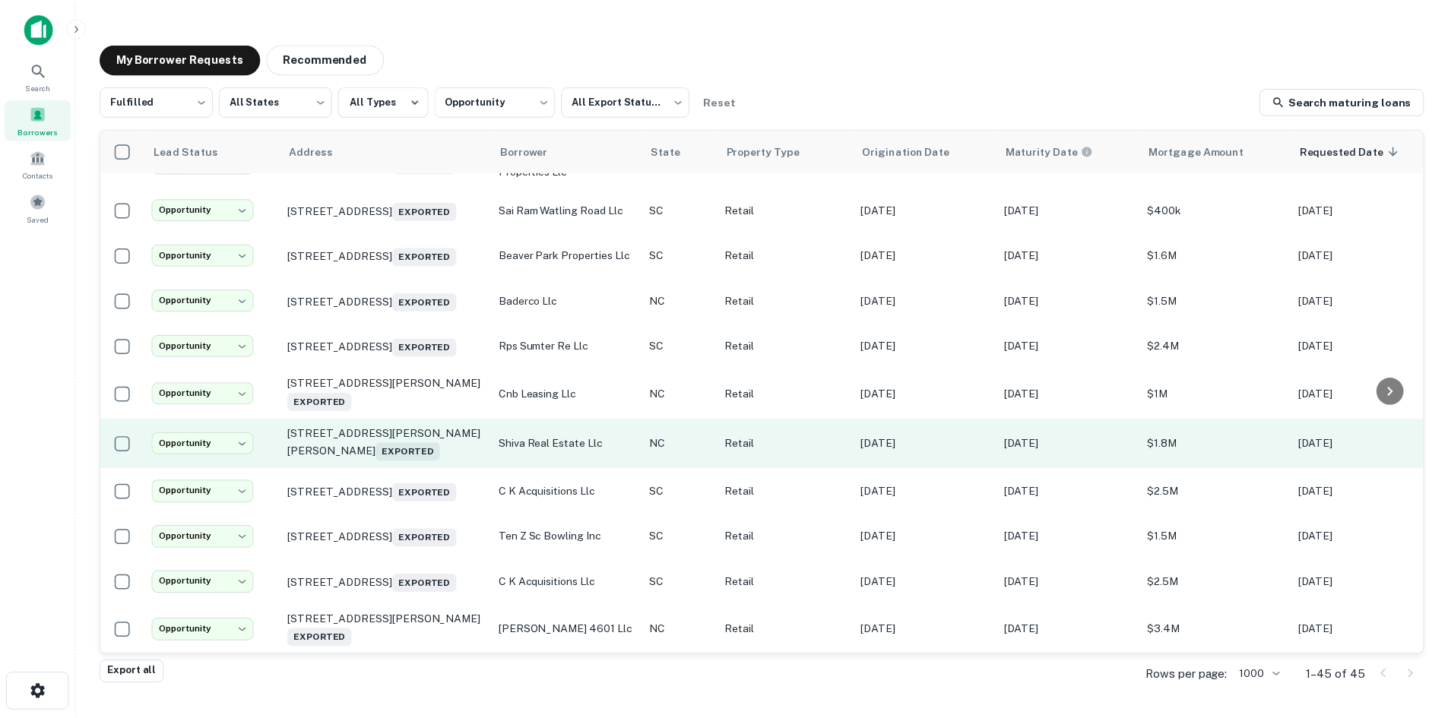
scroll to position [1808, 0]
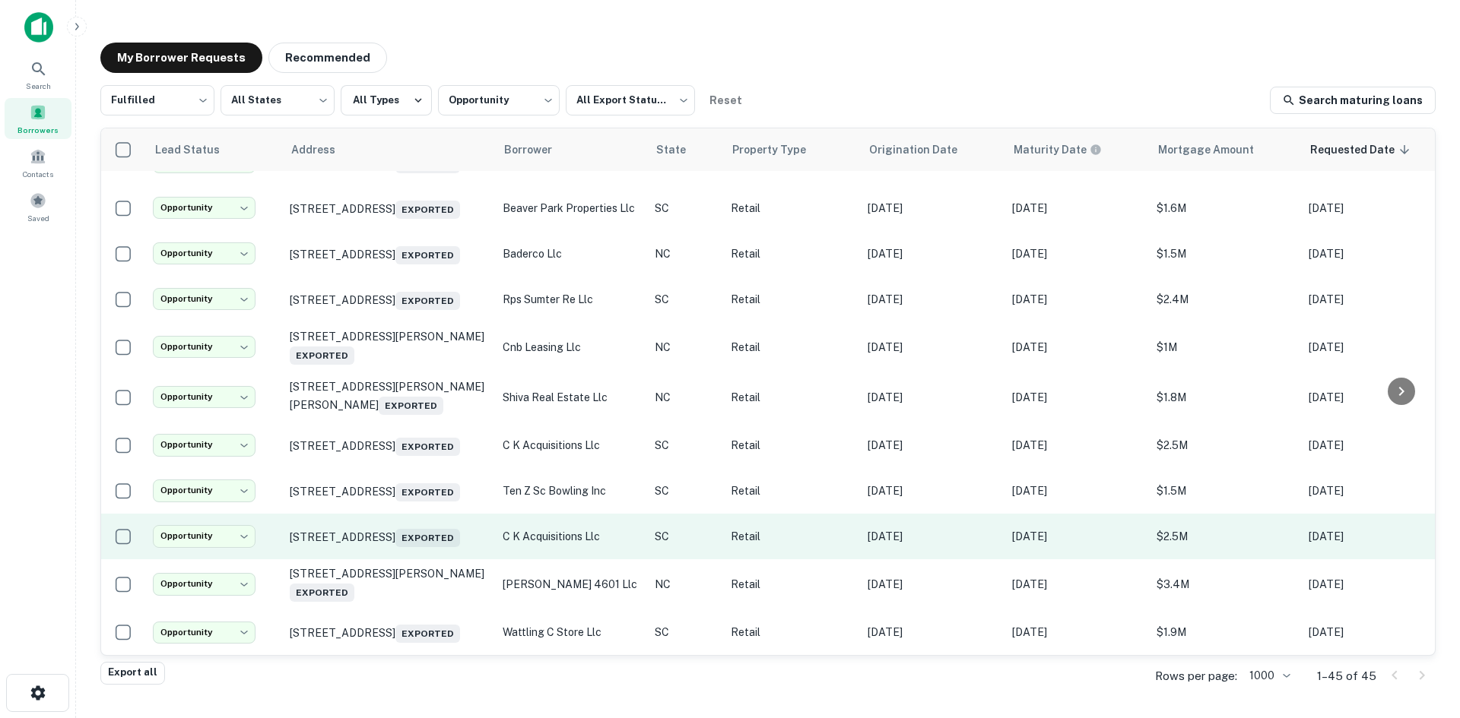
click at [400, 559] on td "2628 Broad River Rd Columbia, SC 29210 Exported" at bounding box center [388, 537] width 213 height 46
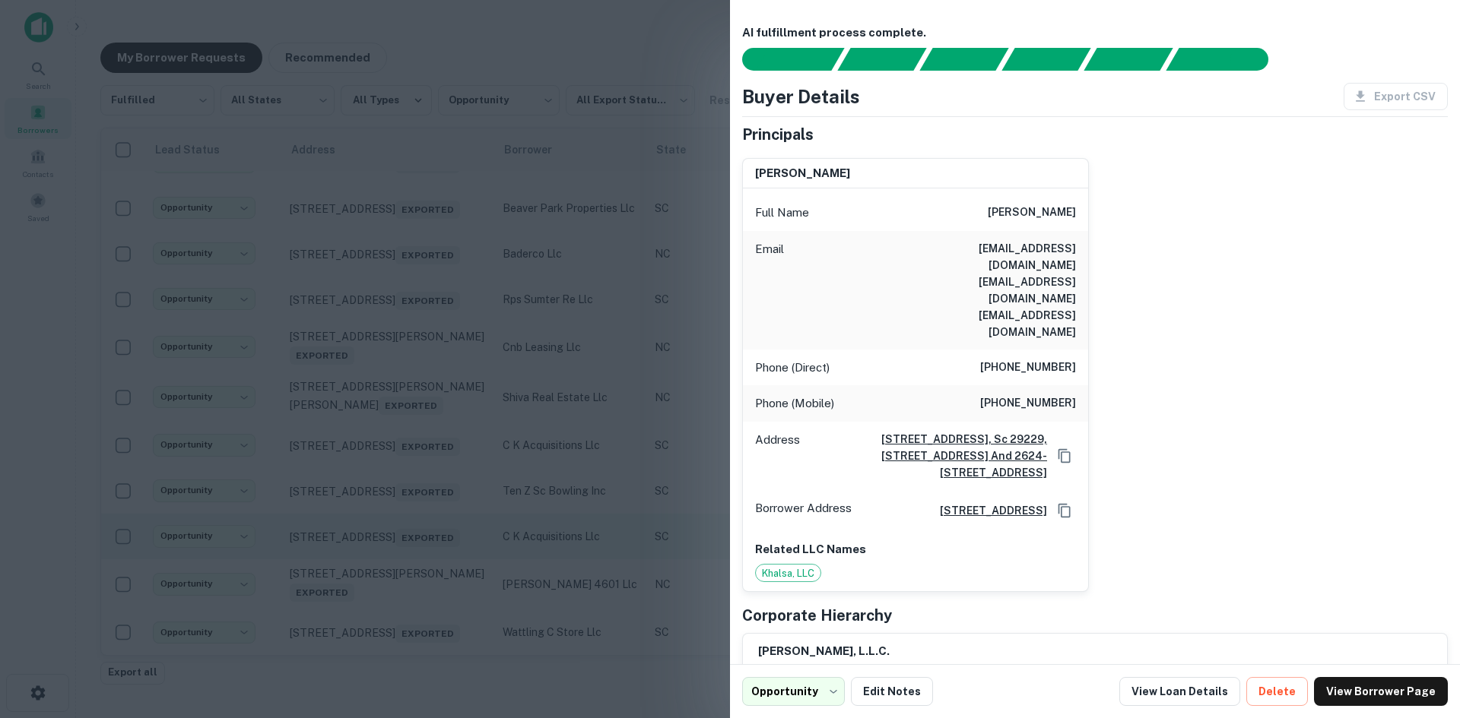
click at [400, 566] on div at bounding box center [730, 359] width 1460 height 718
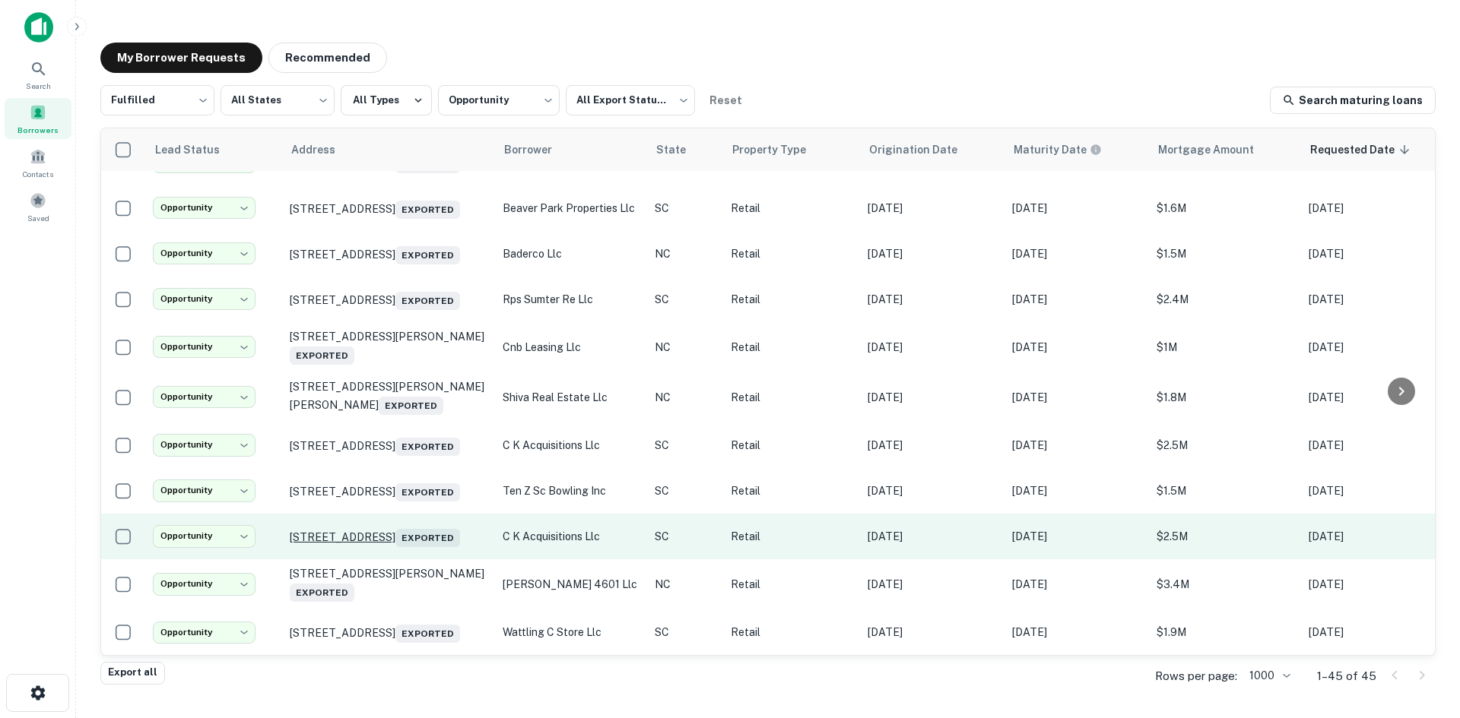
click at [397, 540] on p "2628 Broad River Rd Columbia, SC 29210 Exported" at bounding box center [389, 536] width 198 height 21
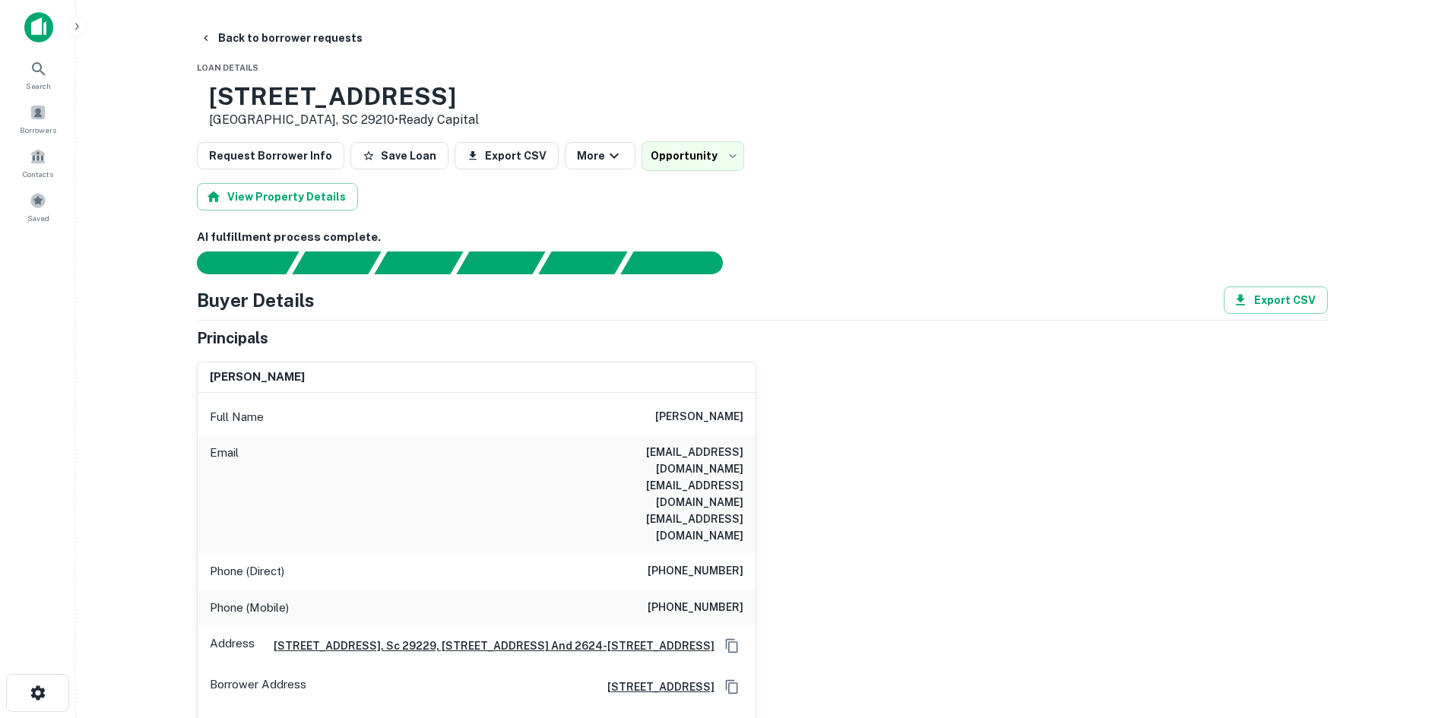
click at [683, 563] on h6 "(818) 341-2398" at bounding box center [696, 572] width 96 height 18
copy h6 "(818) 341-2398"
click at [694, 590] on div "Phone (Mobile) (803) 767-0581" at bounding box center [477, 608] width 558 height 36
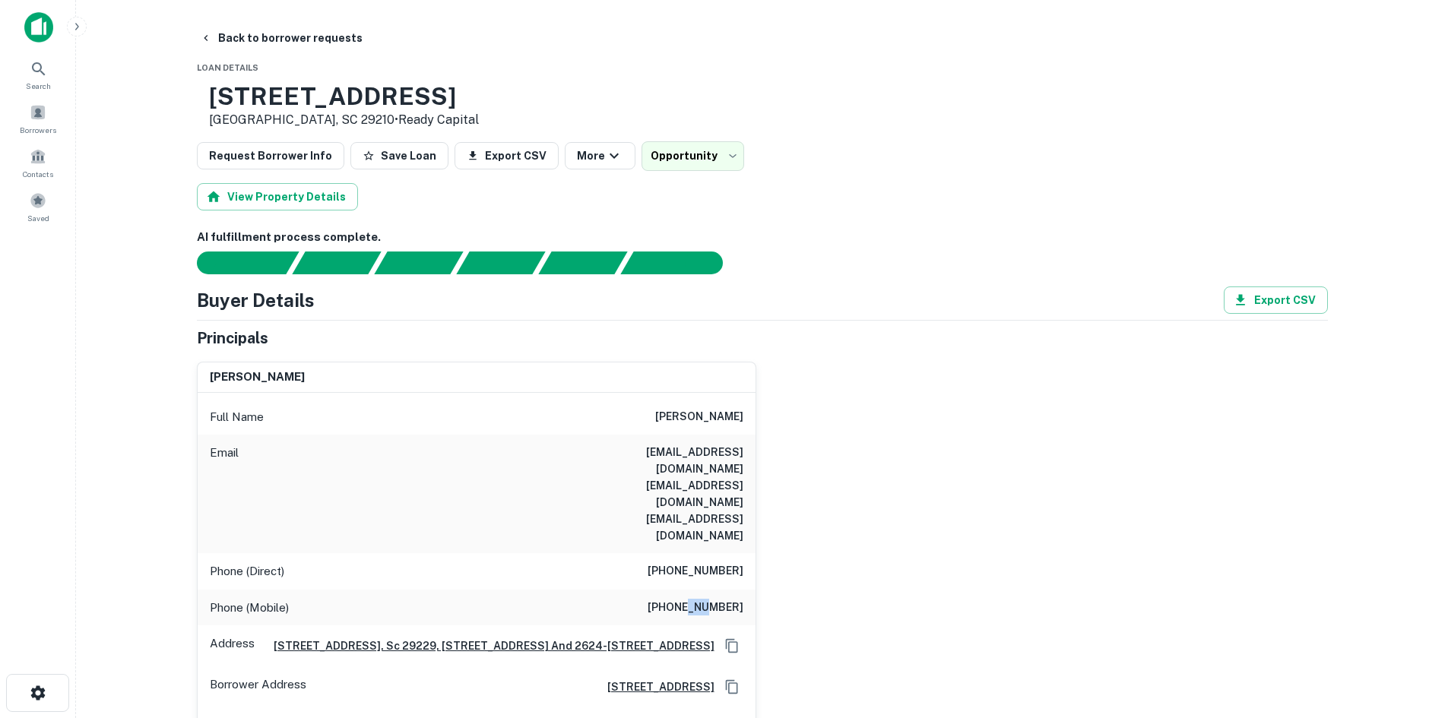
click at [694, 590] on div "Phone (Mobile) (803) 767-0581" at bounding box center [477, 608] width 558 height 36
copy h6 "(803) 767-0581"
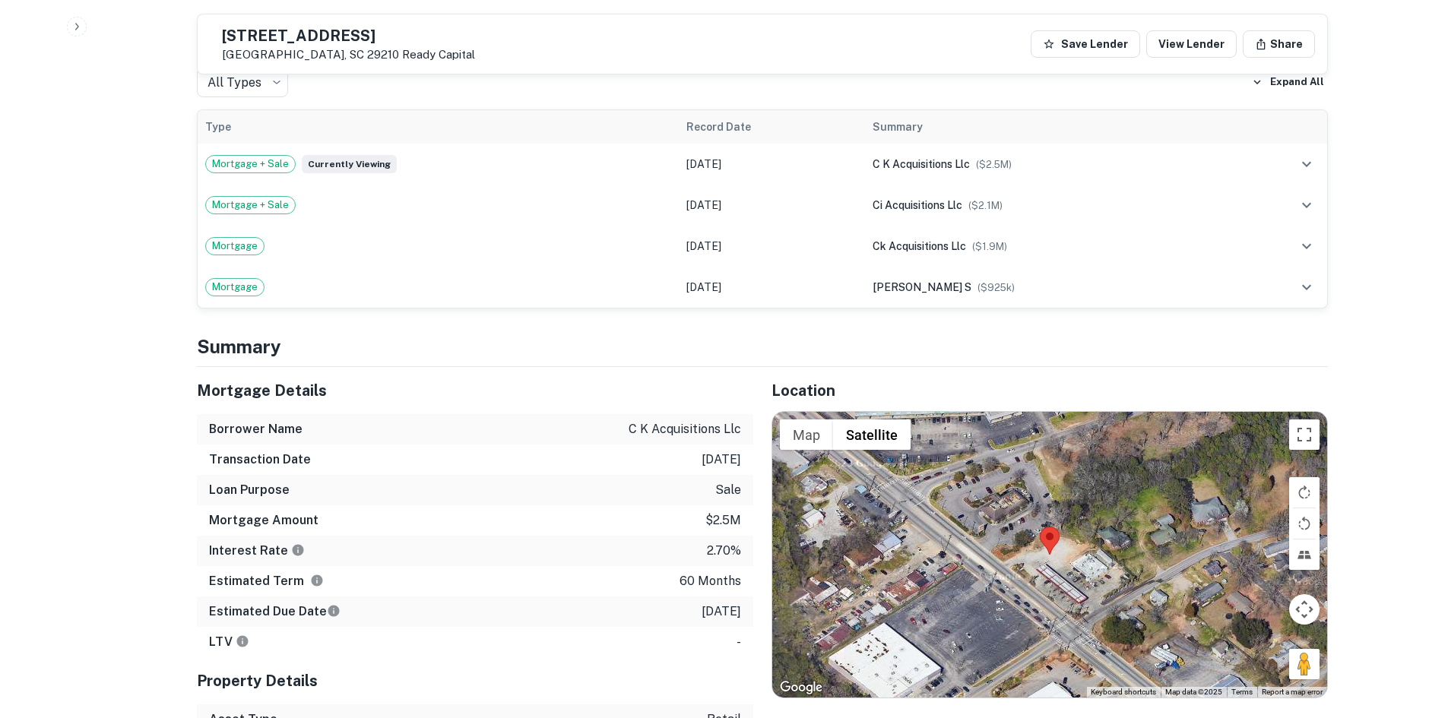
scroll to position [1064, 0]
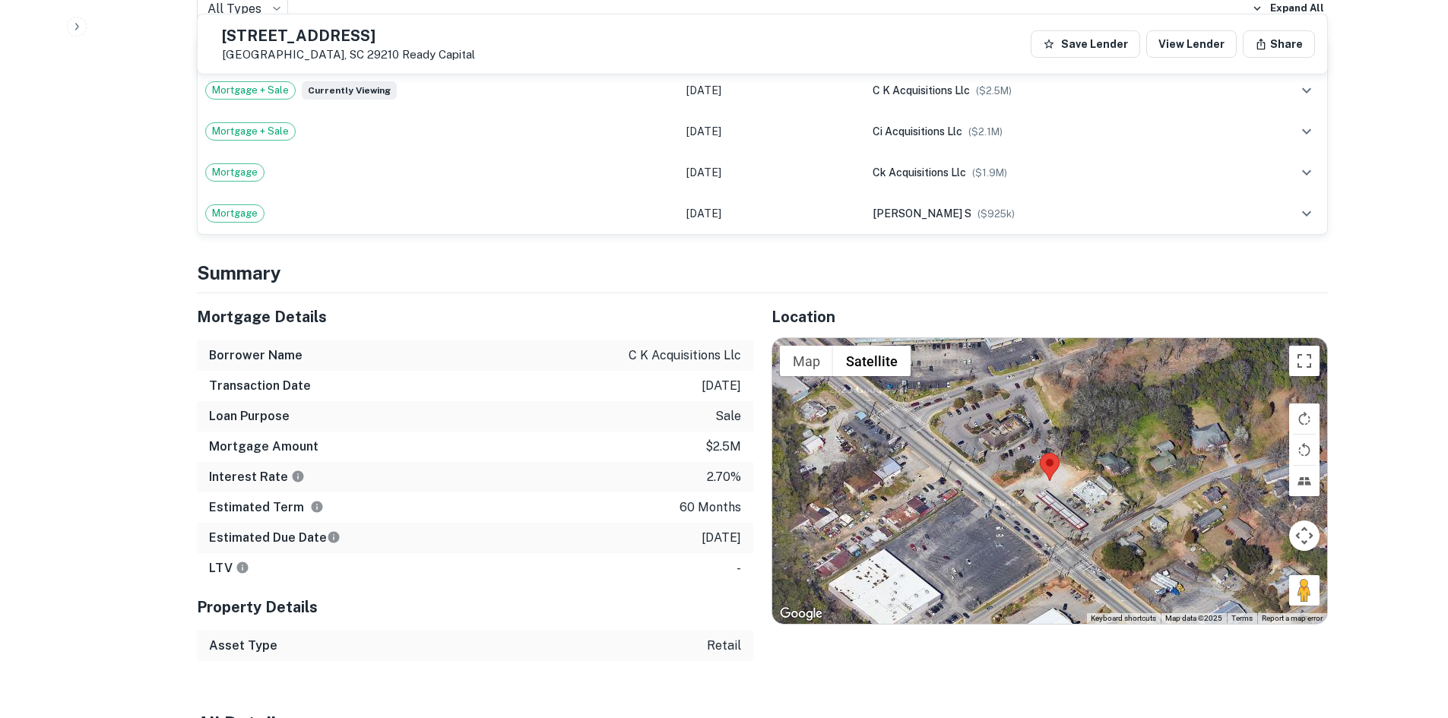
drag, startPoint x: 1289, startPoint y: 554, endPoint x: 1064, endPoint y: 506, distance: 230.1
click at [1064, 506] on div "Map Terrain Satellite Labels Keyboard shortcuts Map Data Map data ©2025 Map dat…" at bounding box center [1049, 481] width 555 height 286
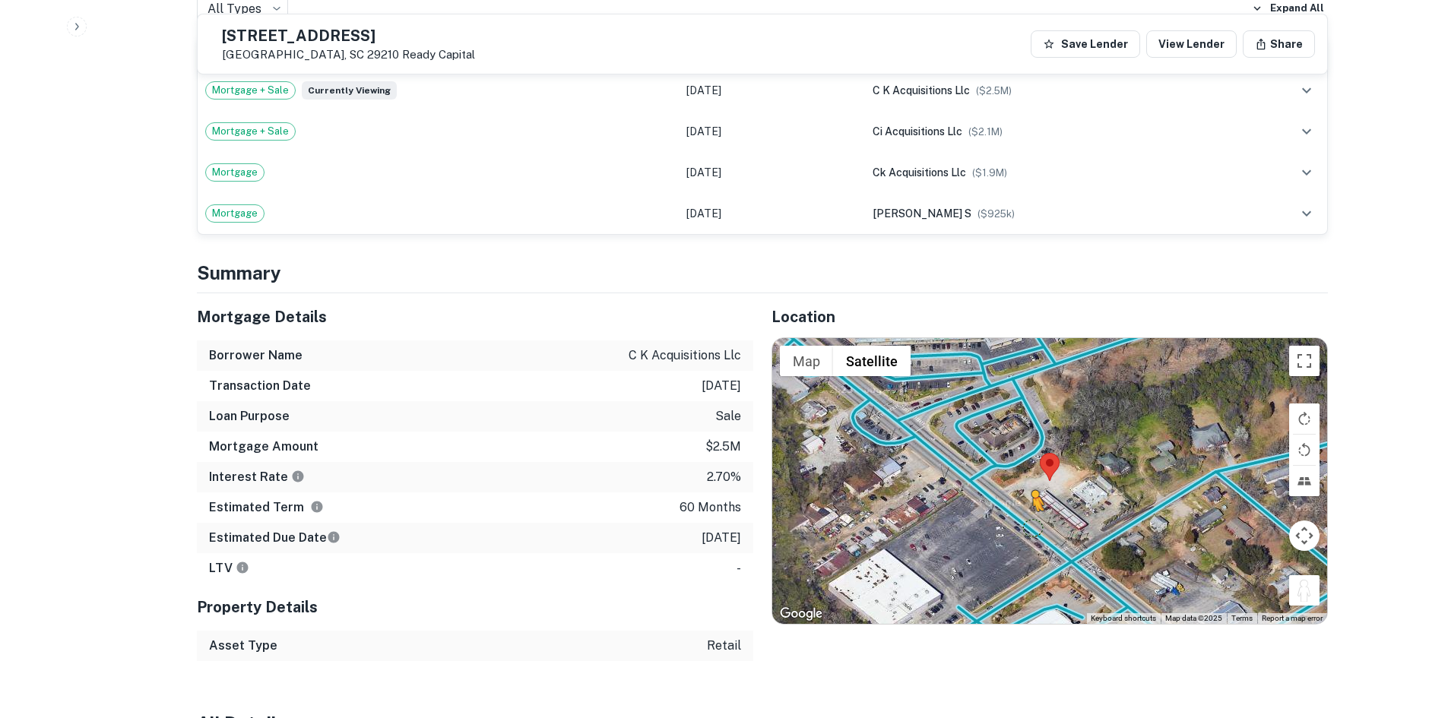
drag, startPoint x: 1303, startPoint y: 558, endPoint x: 1030, endPoint y: 485, distance: 282.5
click at [1030, 487] on div "To activate drag with keyboard, press Alt + Enter. Once in keyboard drag state,…" at bounding box center [1049, 481] width 555 height 286
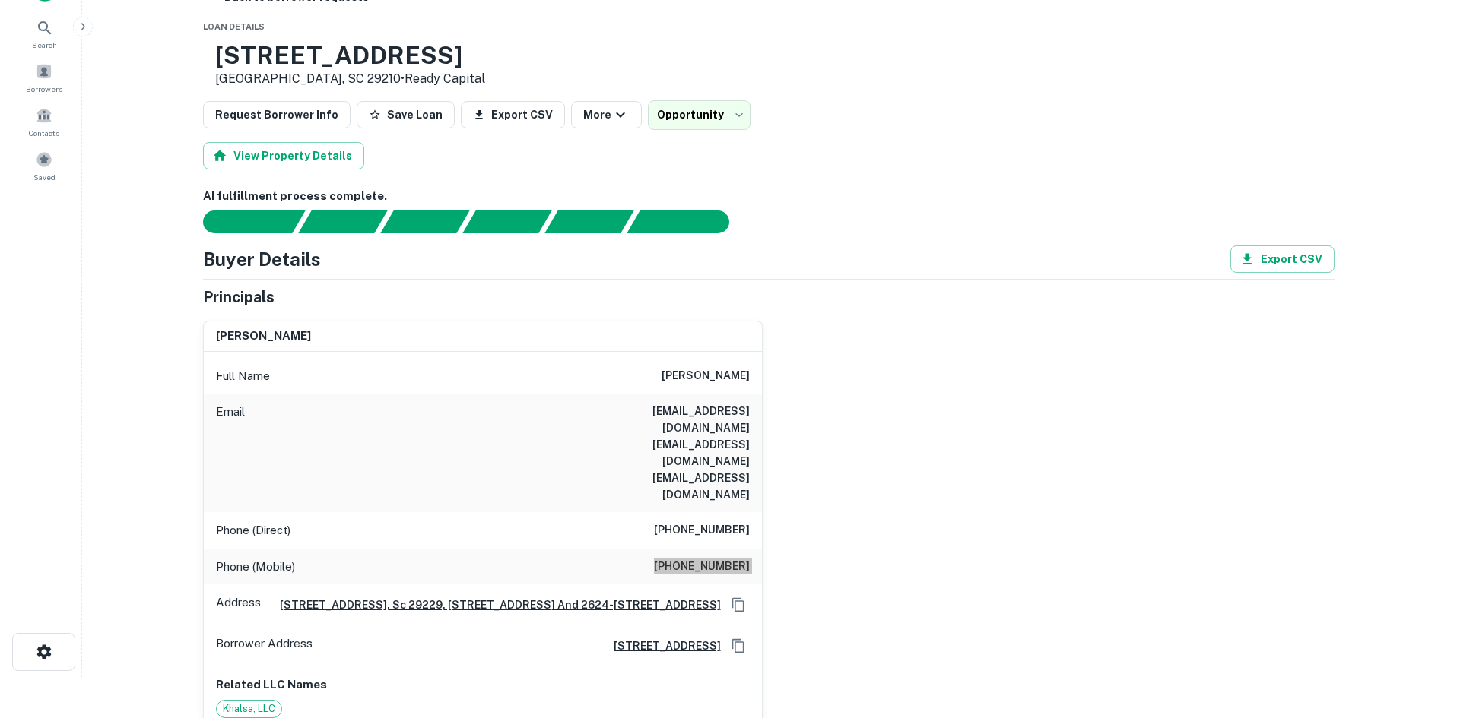
scroll to position [0, 0]
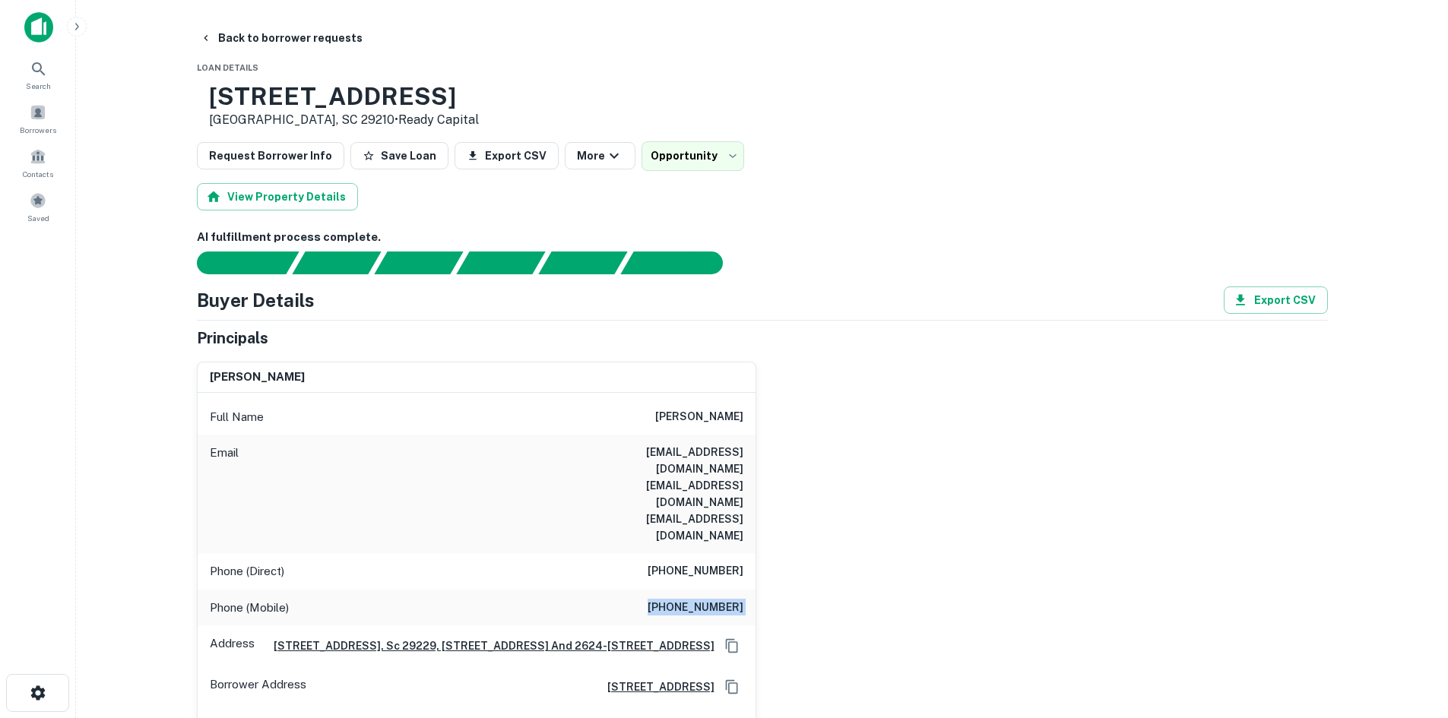
drag, startPoint x: 313, startPoint y: 37, endPoint x: 305, endPoint y: 63, distance: 27.2
click at [313, 37] on button "Back to borrower requests" at bounding box center [281, 37] width 175 height 27
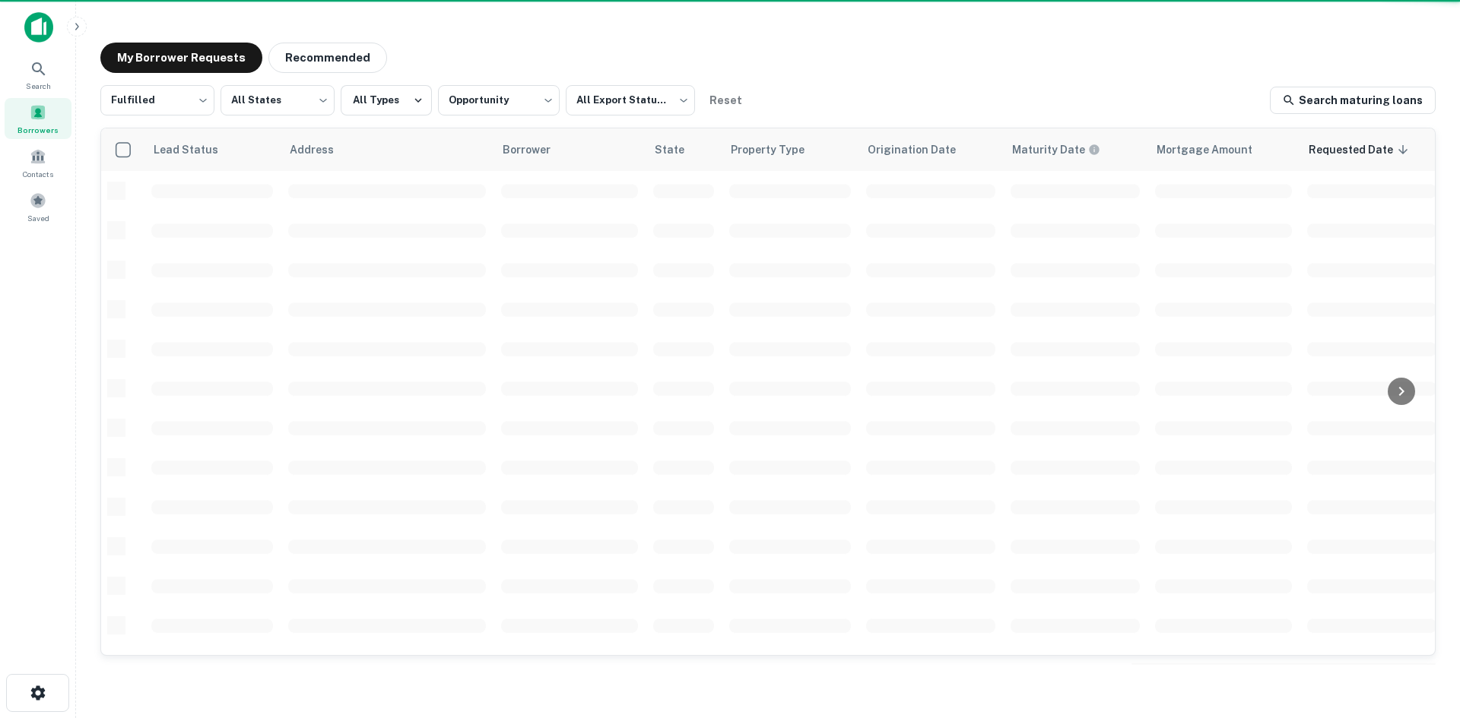
scroll to position [515, 0]
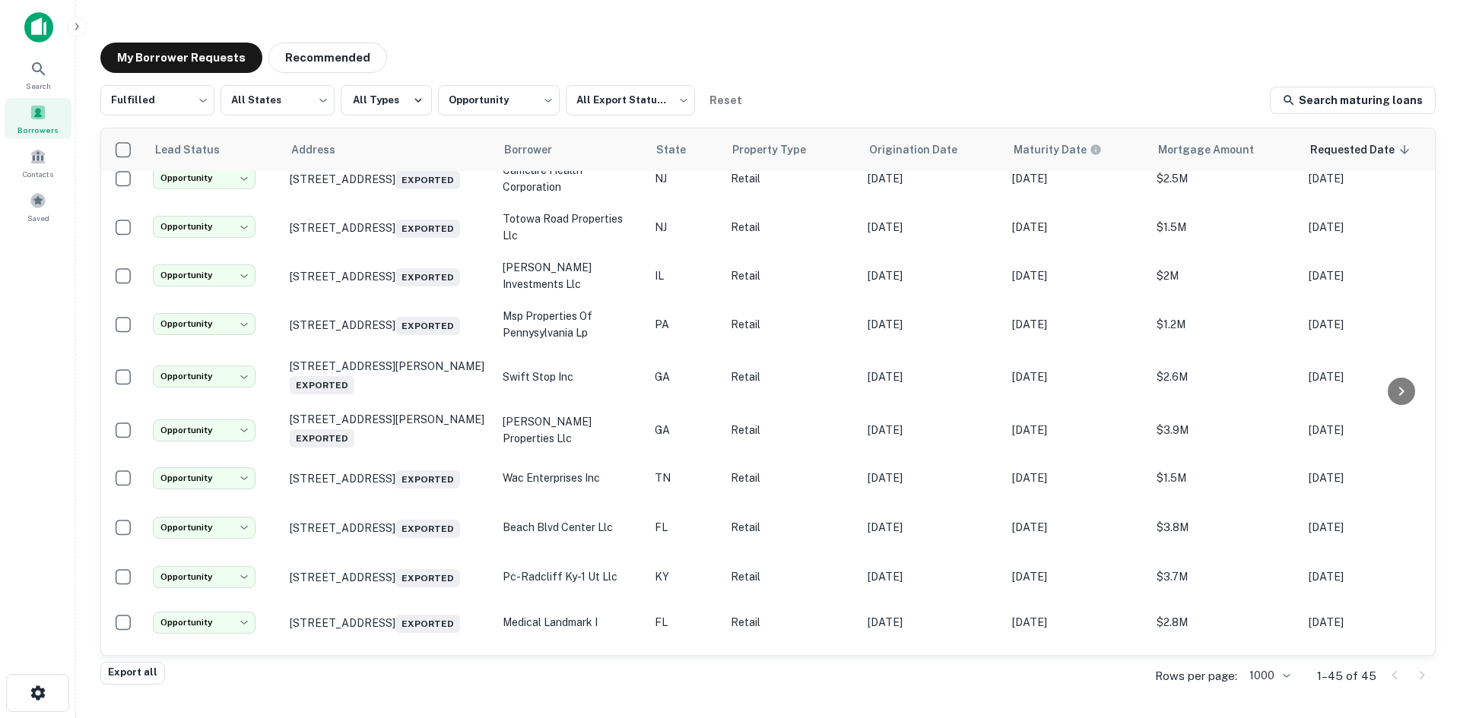
drag, startPoint x: 458, startPoint y: 240, endPoint x: 350, endPoint y: 754, distance: 525.1
click at [350, 718] on html "**********" at bounding box center [730, 359] width 1460 height 718
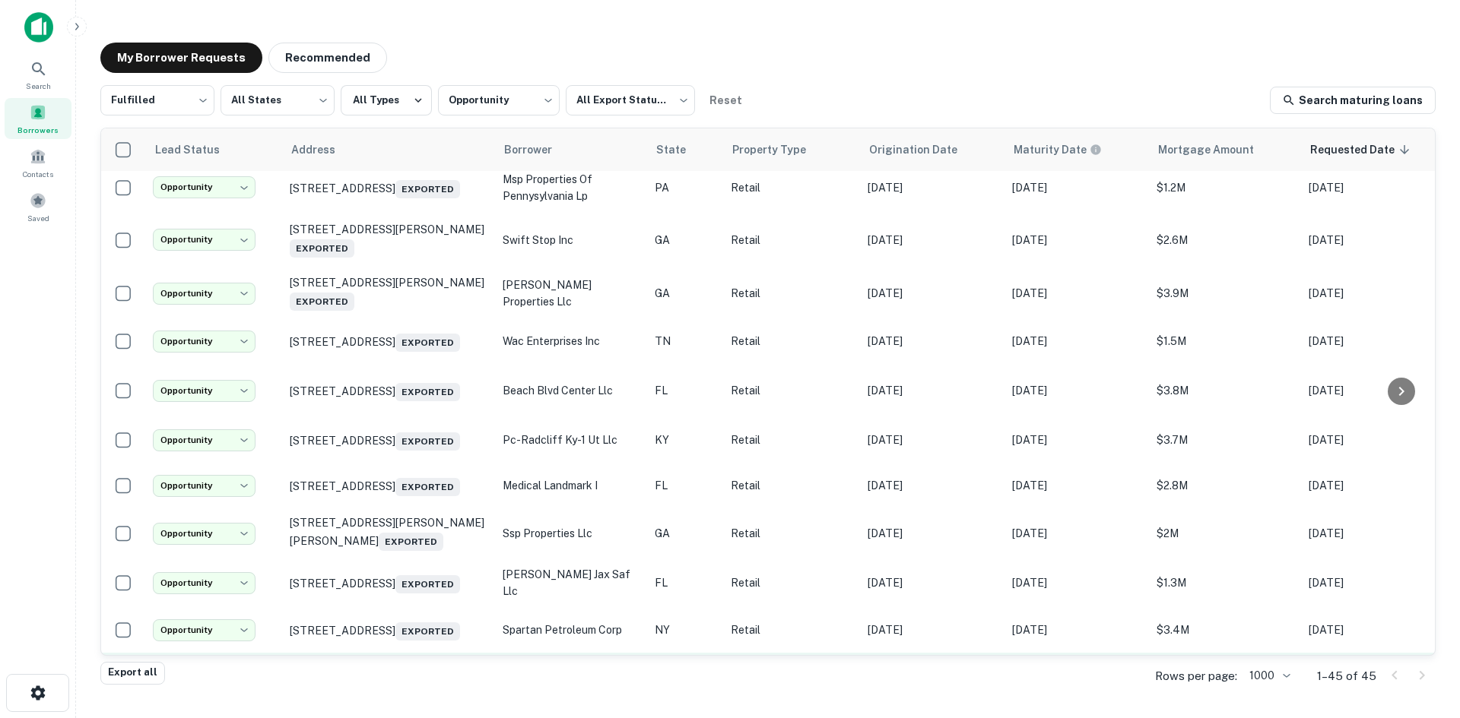
scroll to position [819, 0]
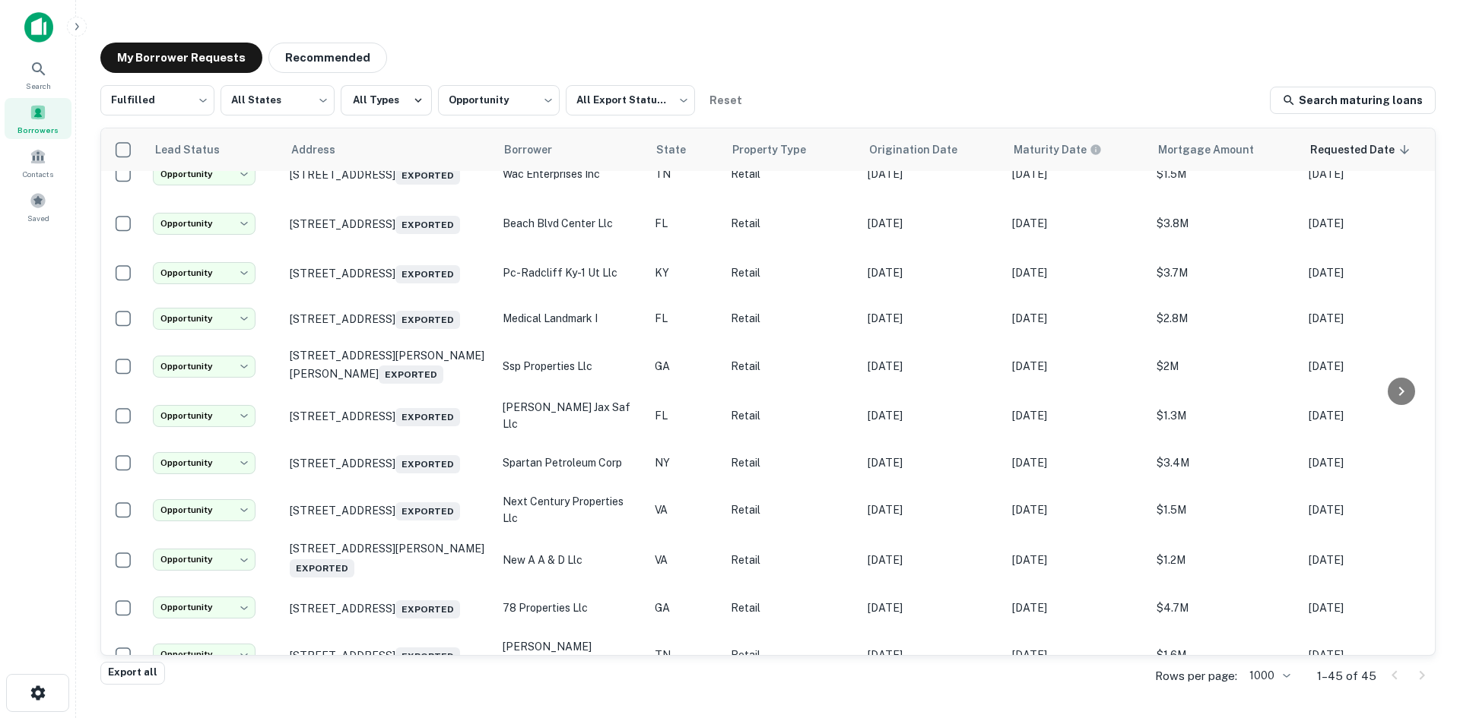
click at [60, 291] on div "Search Borrowers Contacts Saved" at bounding box center [37, 335] width 75 height 671
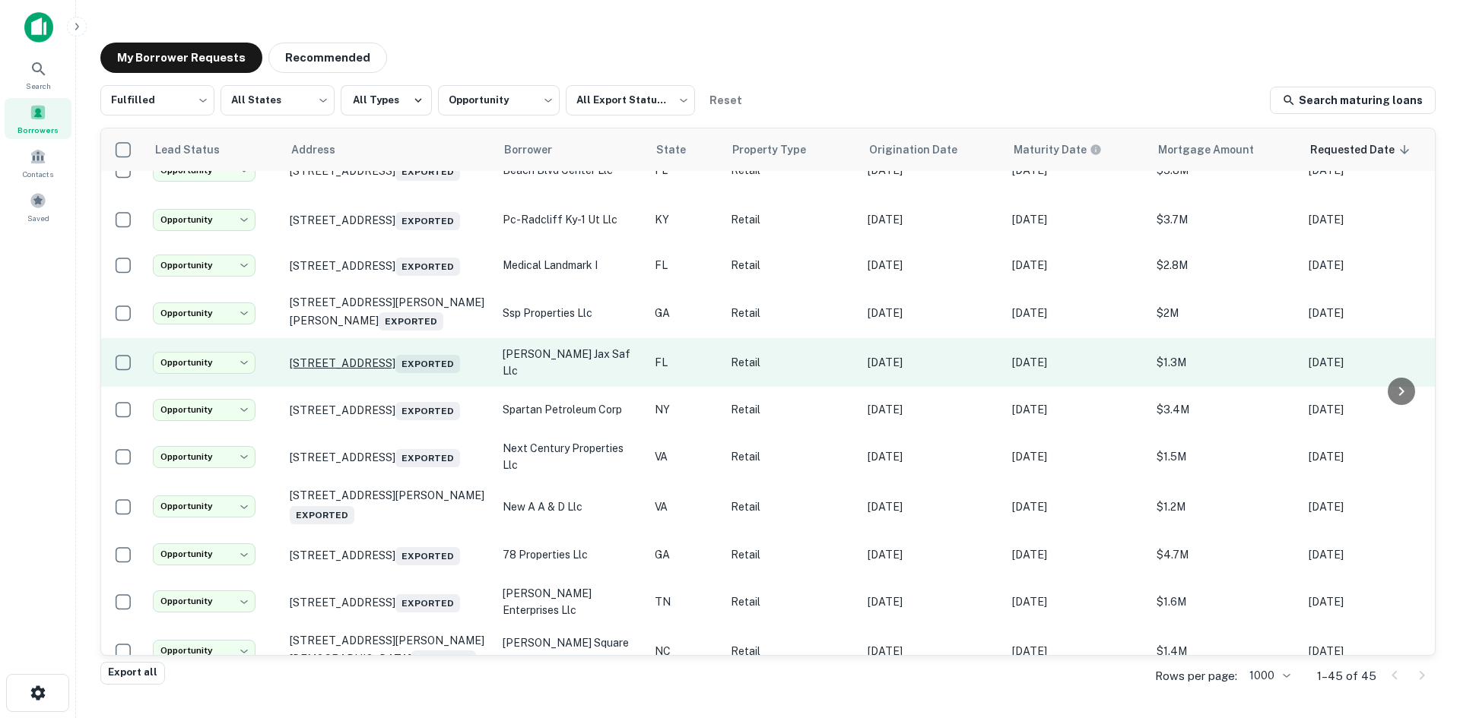
scroll to position [896, 0]
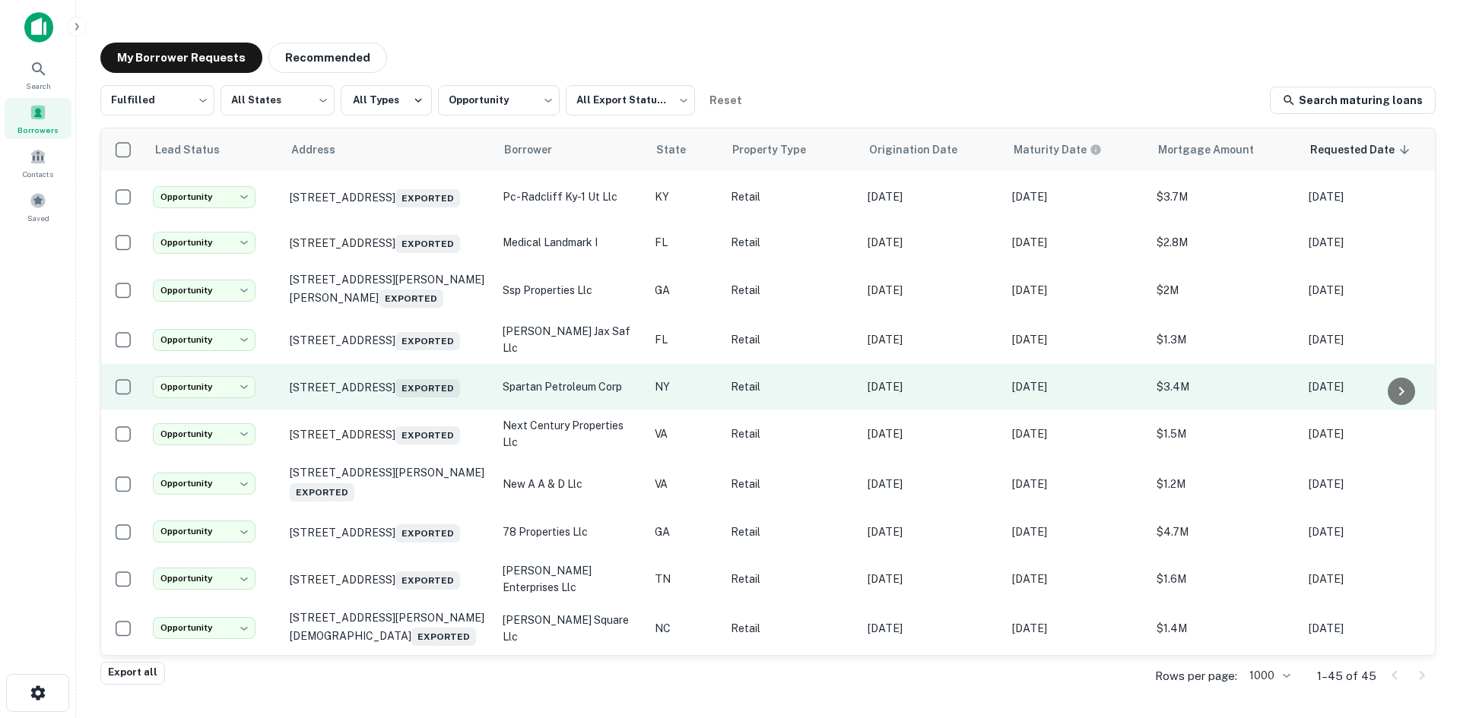
click at [401, 410] on td "1781 Bay Ridge Pkwy Brooklyn, NY 11204 Exported" at bounding box center [388, 387] width 213 height 46
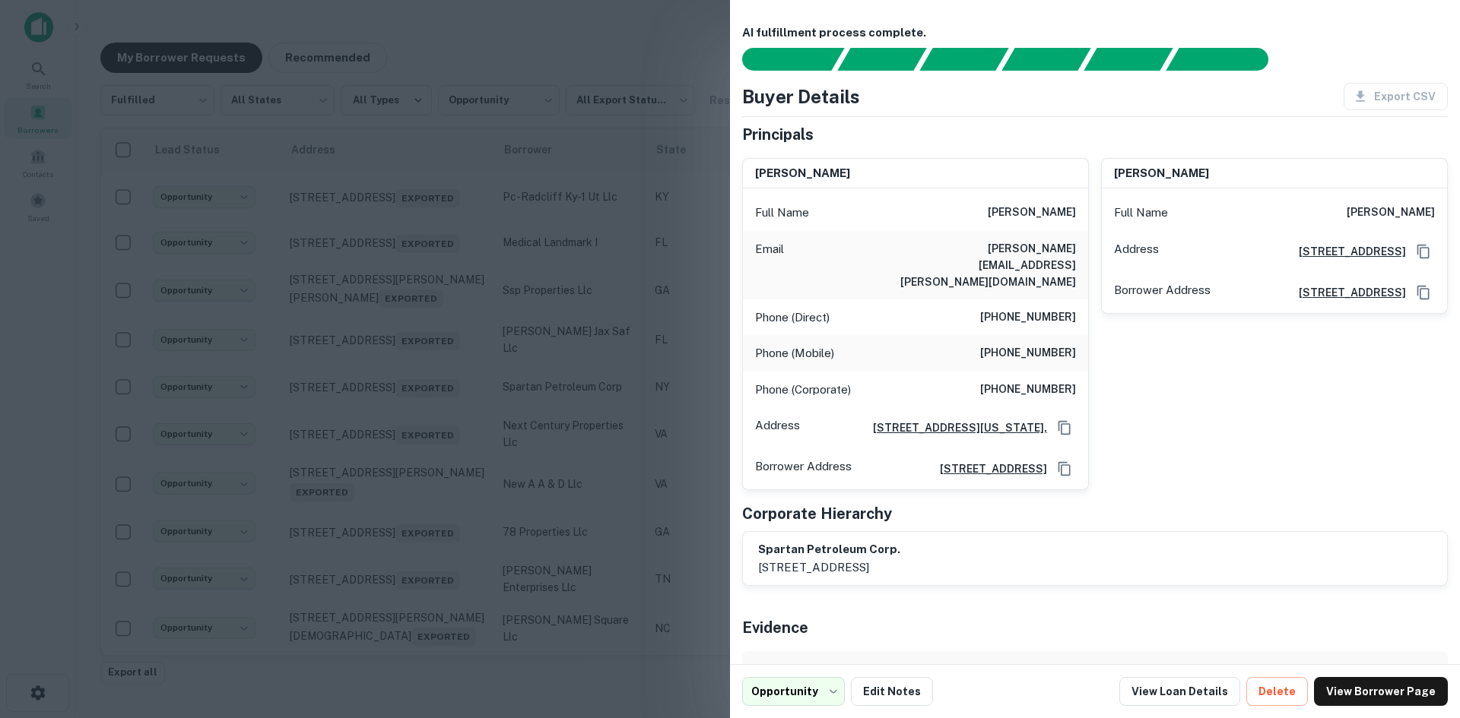
click at [417, 320] on div at bounding box center [730, 359] width 1460 height 718
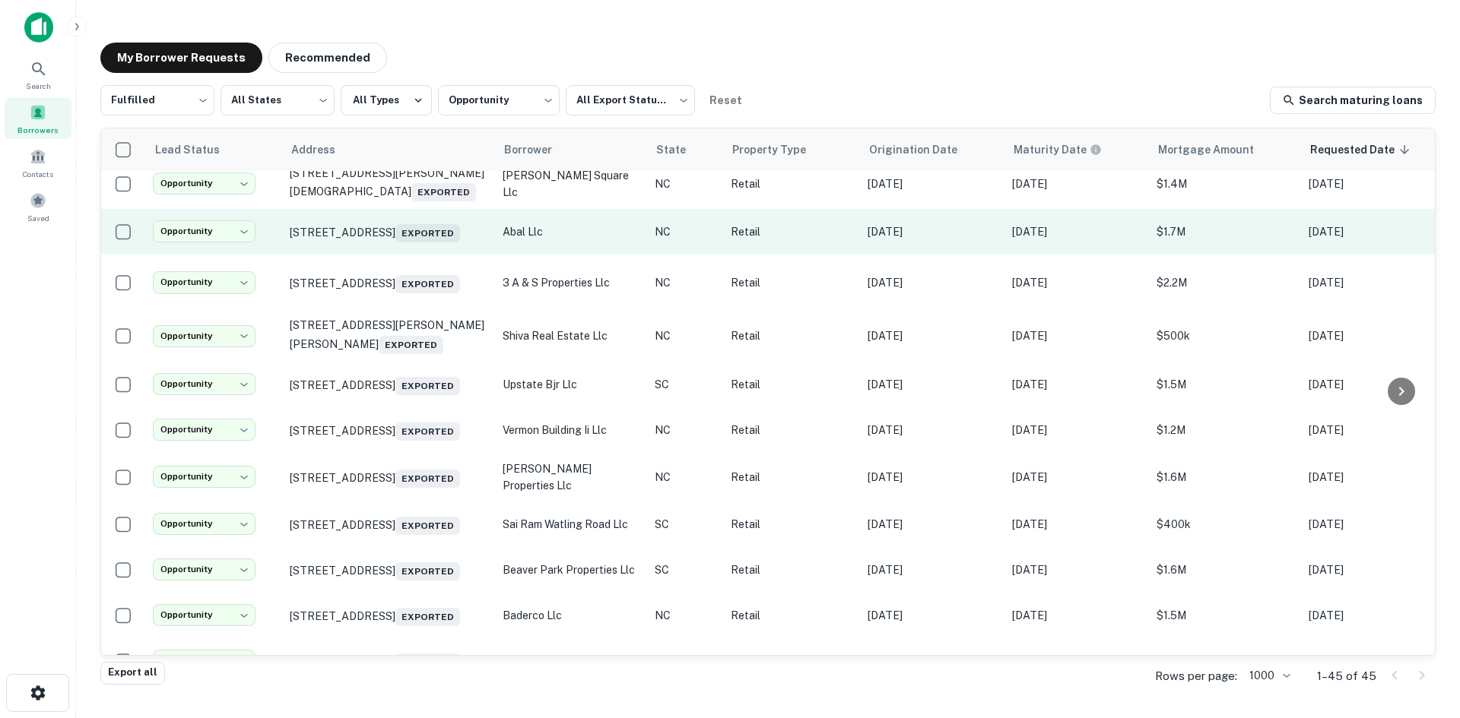
scroll to position [1352, 0]
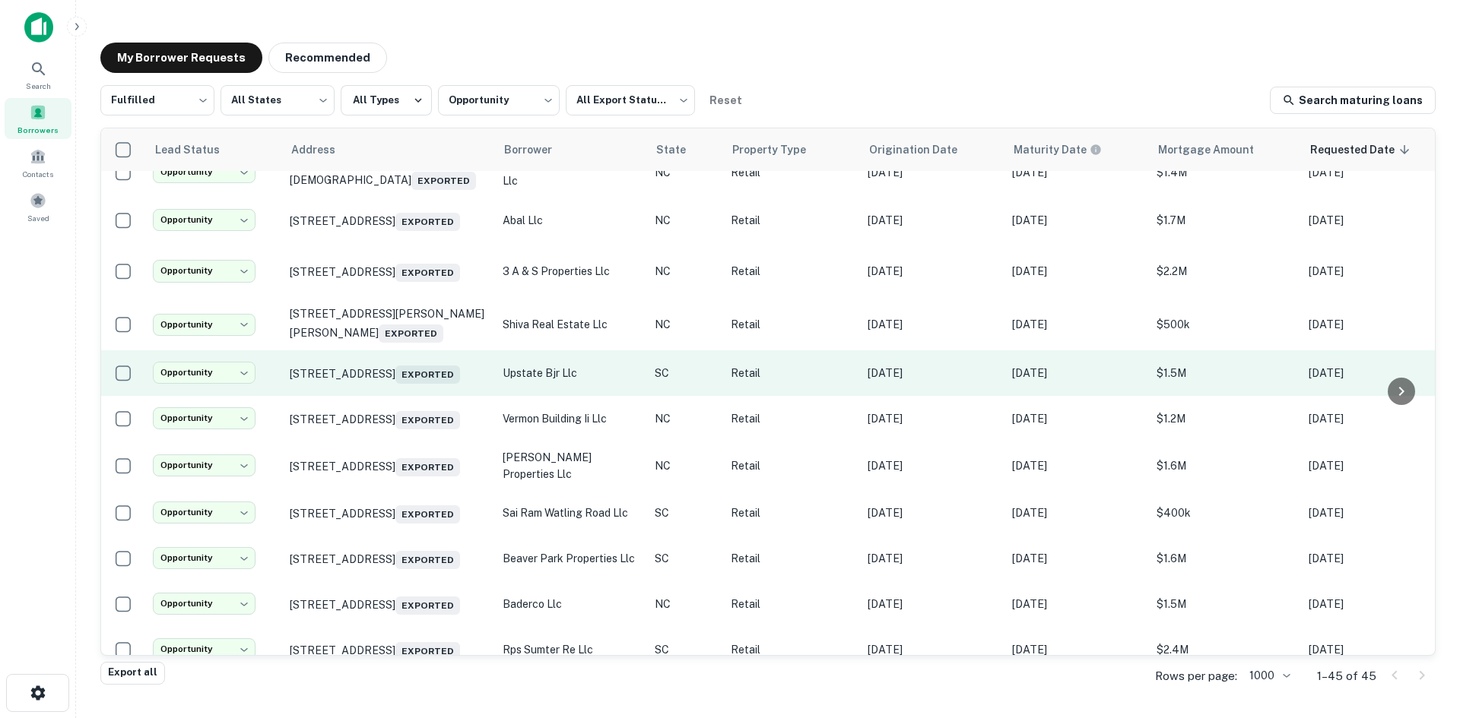
click at [397, 396] on td "615 Ne Main St Simpsonville, SC 29681 Exported" at bounding box center [388, 373] width 213 height 46
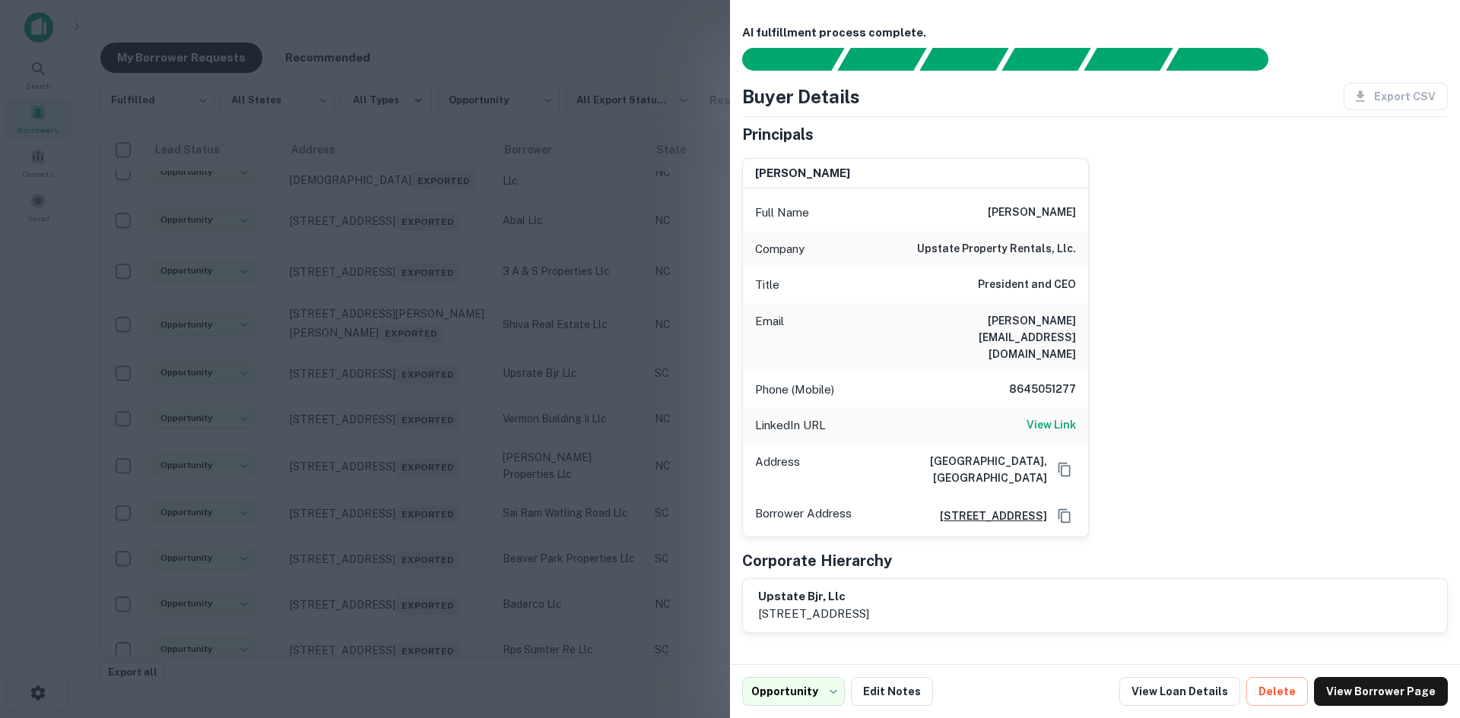
click at [536, 71] on div at bounding box center [730, 359] width 1460 height 718
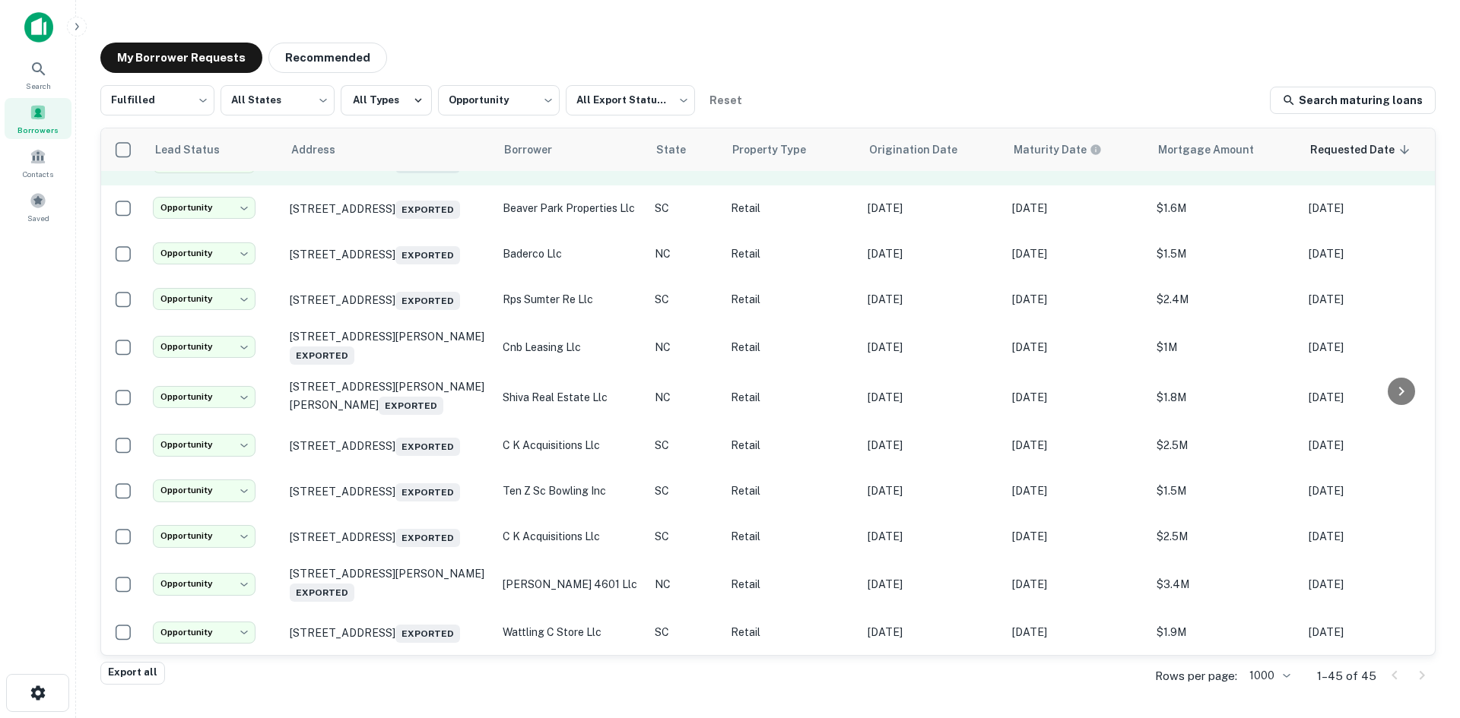
scroll to position [1732, 0]
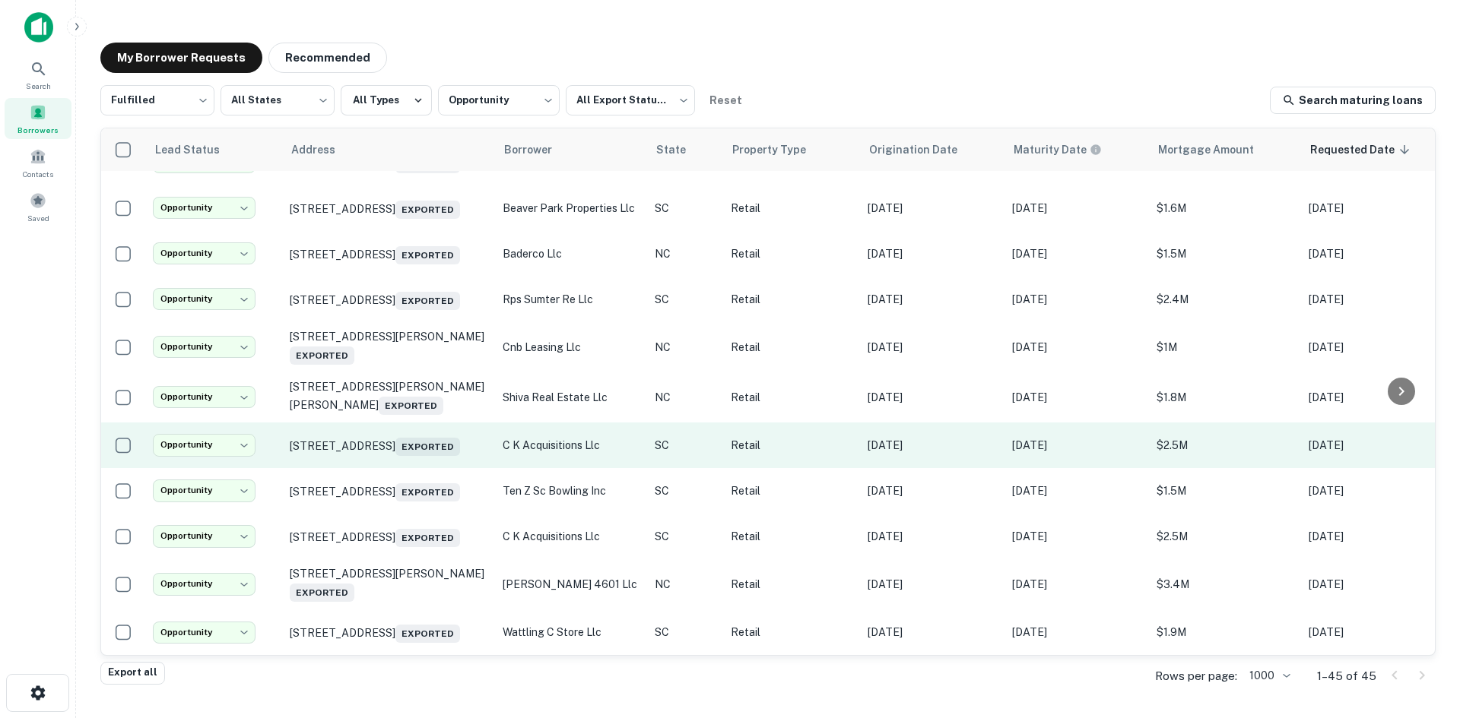
click at [418, 468] on td "2624 Broad River Rd Columbia, SC 29210 Exported" at bounding box center [388, 446] width 213 height 46
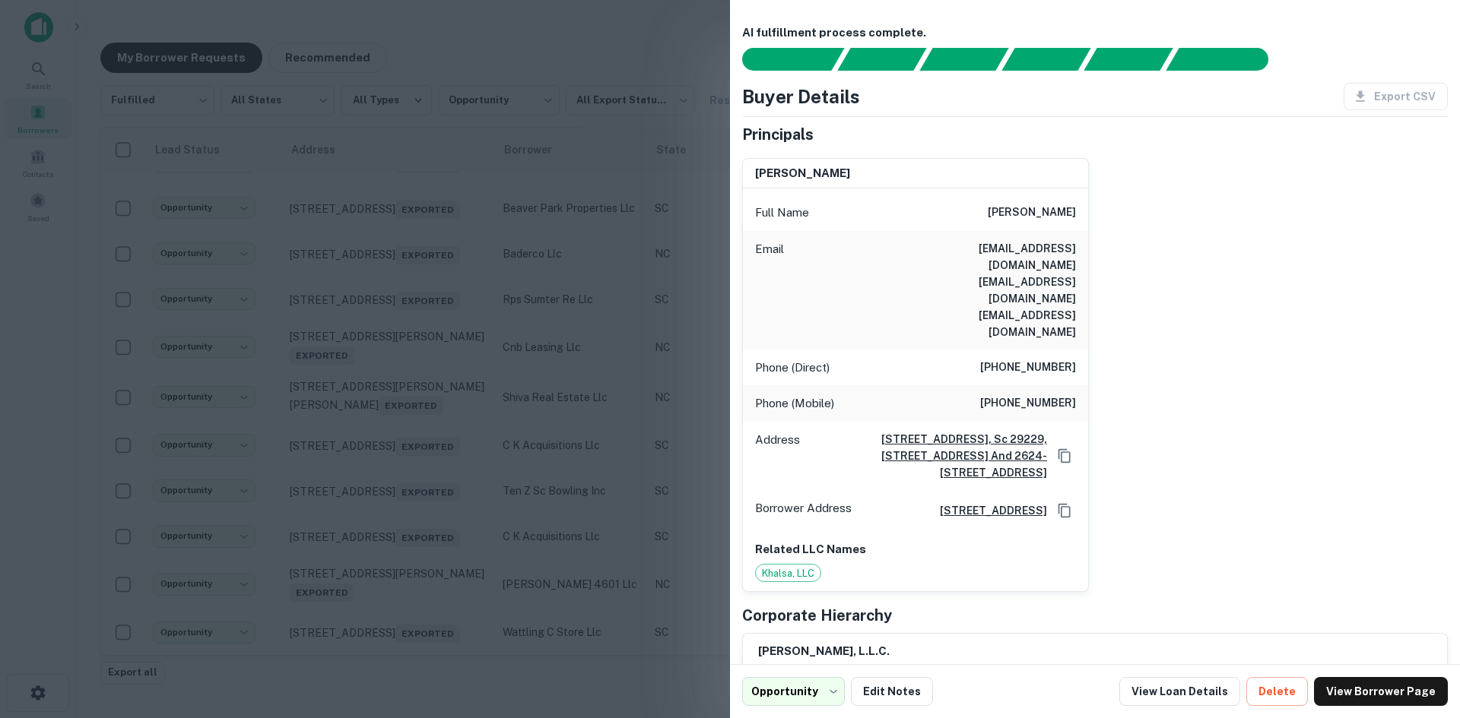
click at [417, 537] on div at bounding box center [730, 359] width 1460 height 718
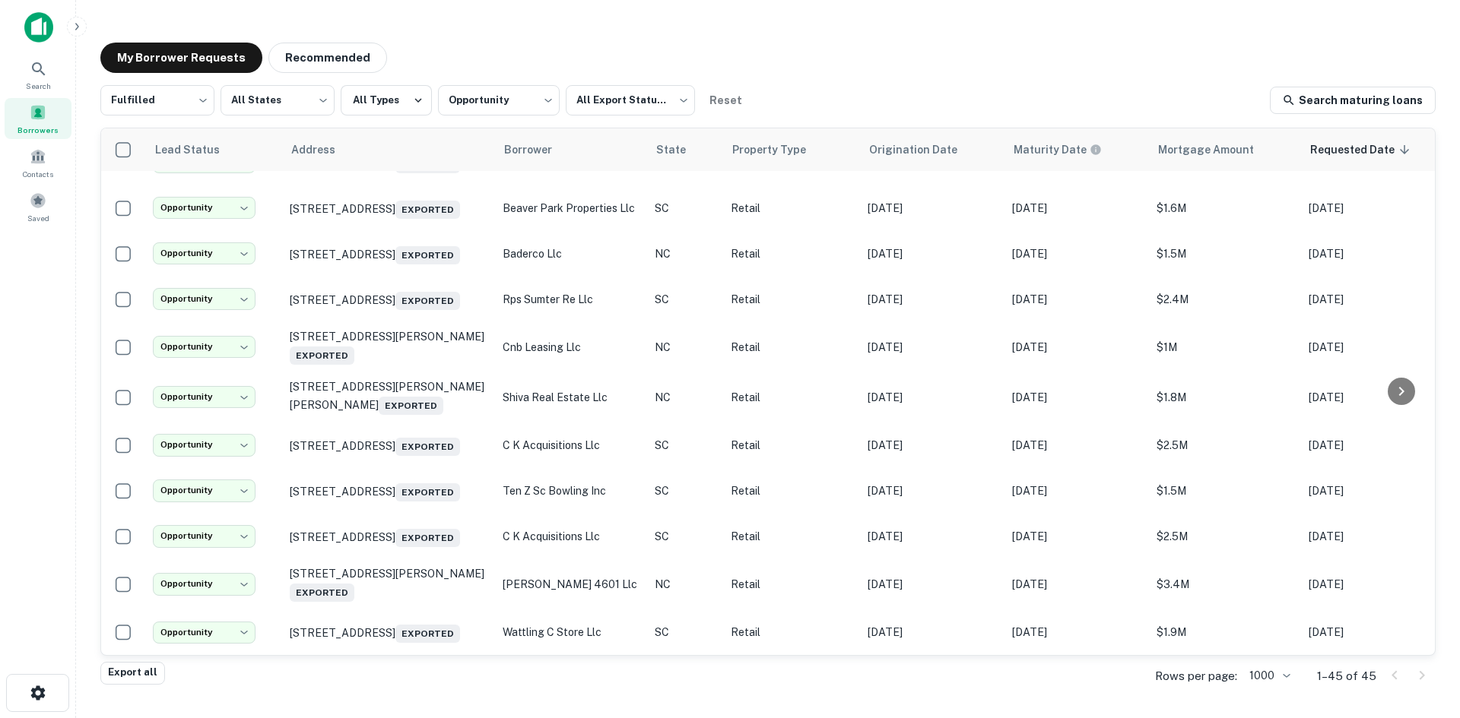
scroll to position [1833, 0]
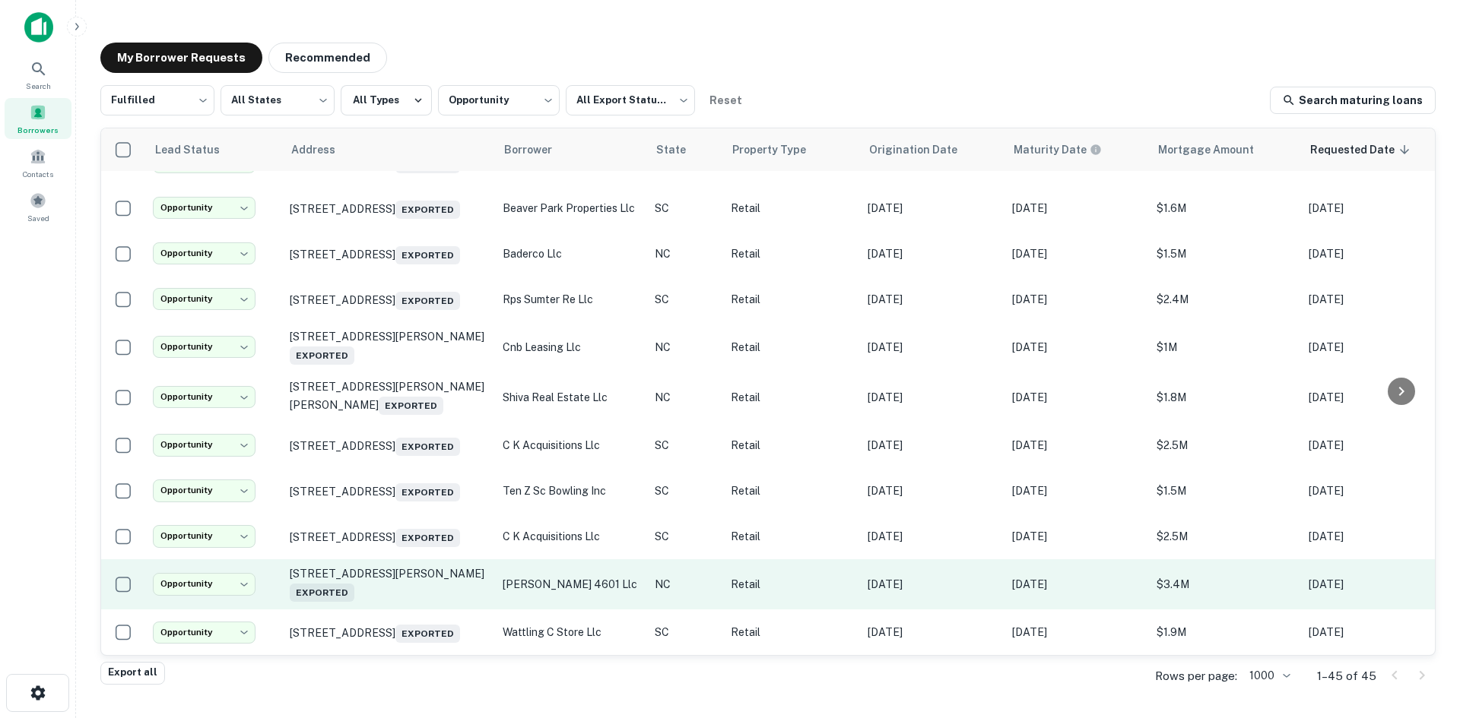
click at [416, 589] on td "4601 Gordon Rd Wilmington, NC 28411 Exported" at bounding box center [388, 584] width 213 height 50
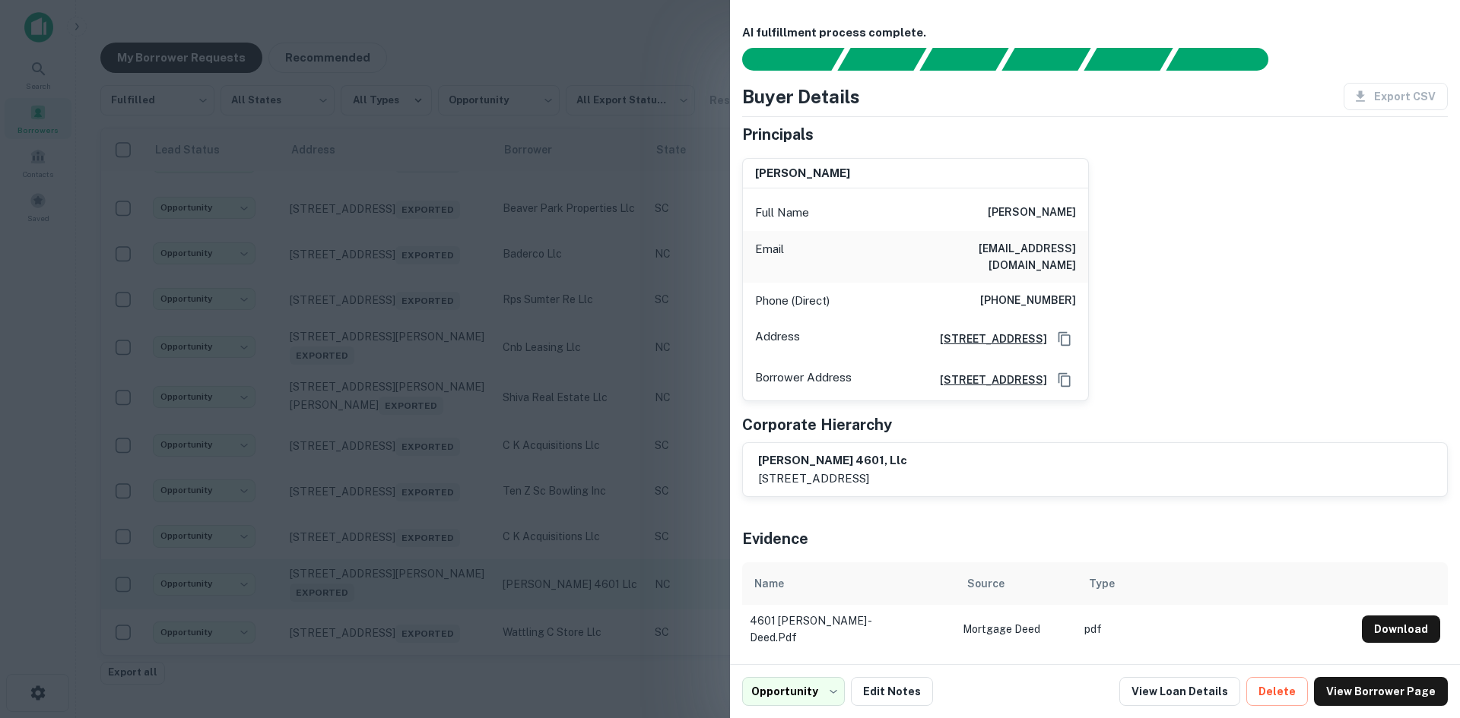
click at [416, 589] on div at bounding box center [730, 359] width 1460 height 718
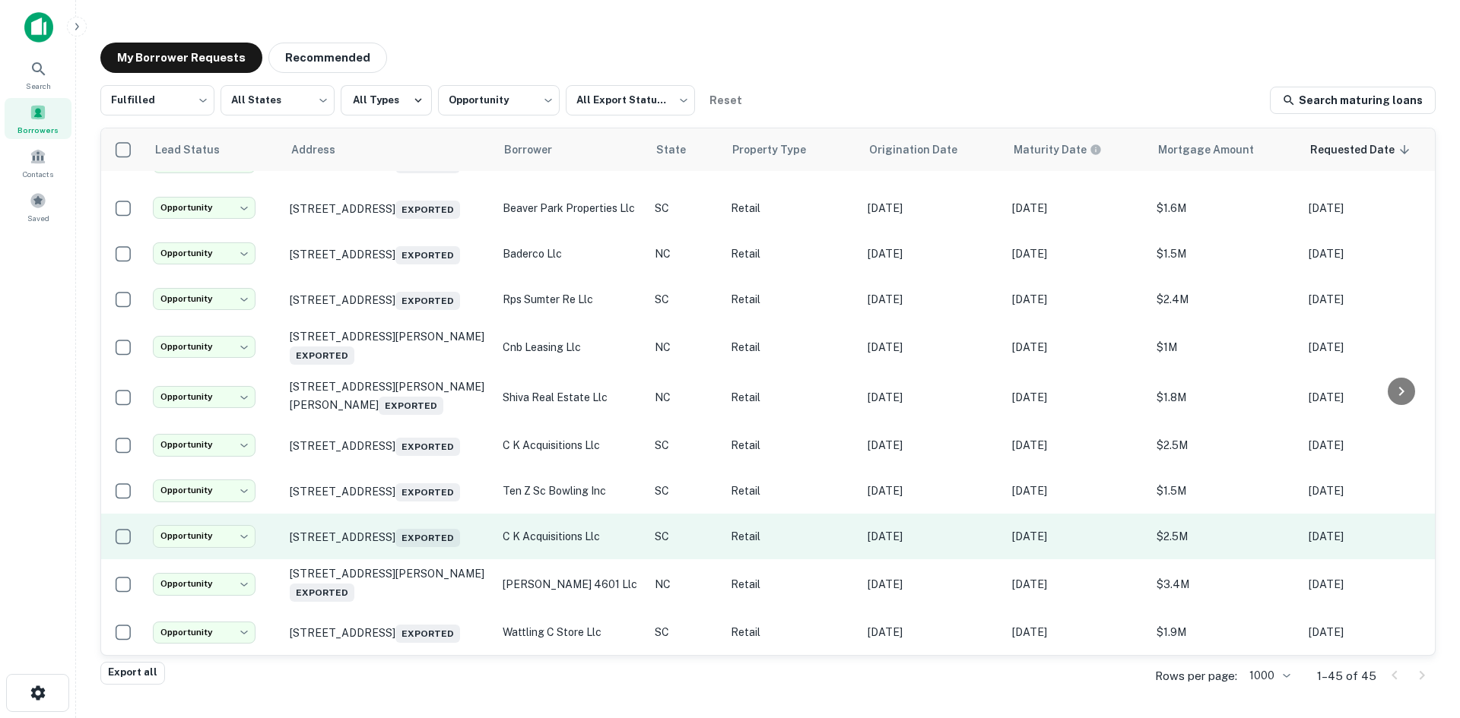
click at [426, 540] on td "2628 Broad River Rd Columbia, SC 29210 Exported" at bounding box center [388, 537] width 213 height 46
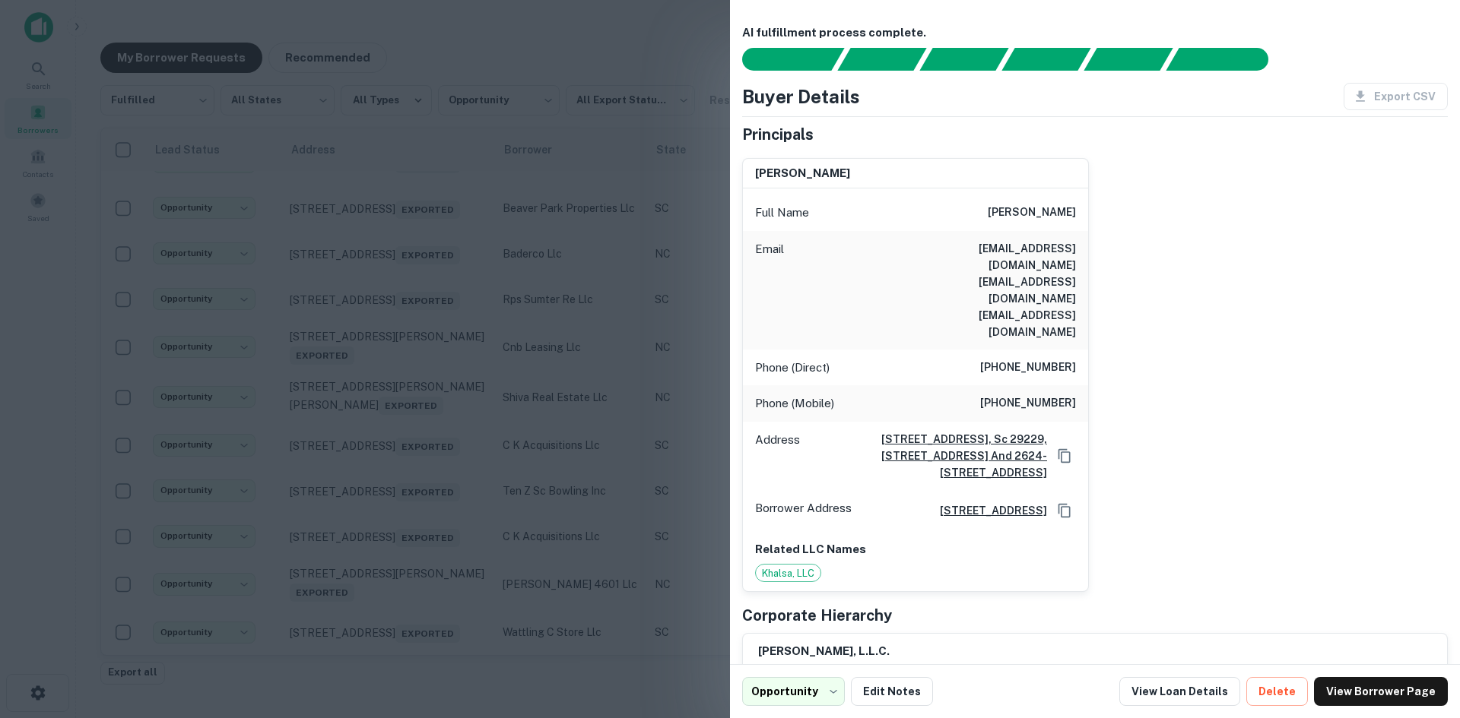
click at [426, 541] on div at bounding box center [730, 359] width 1460 height 718
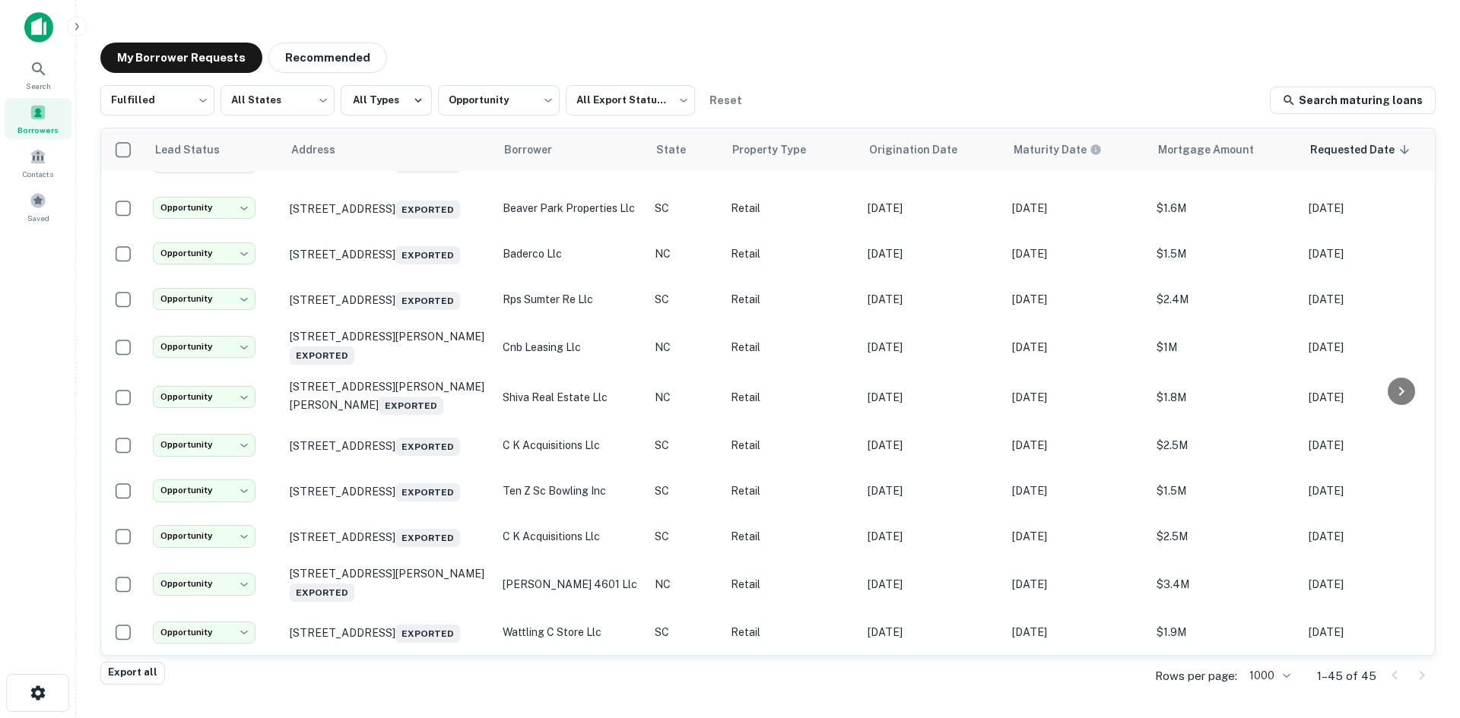
scroll to position [1453, 0]
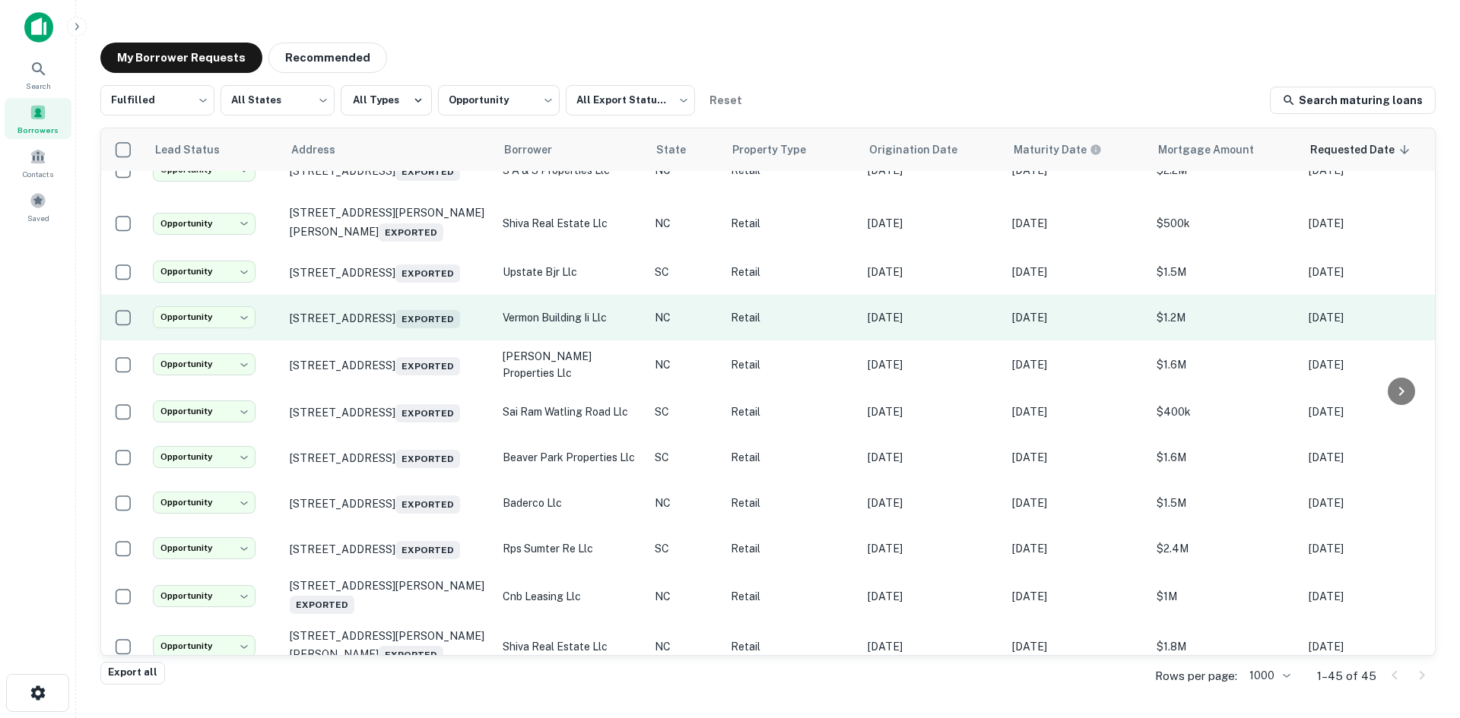
click at [406, 341] on td "236 S Elm St Greensboro, NC 27401 Exported" at bounding box center [388, 318] width 213 height 46
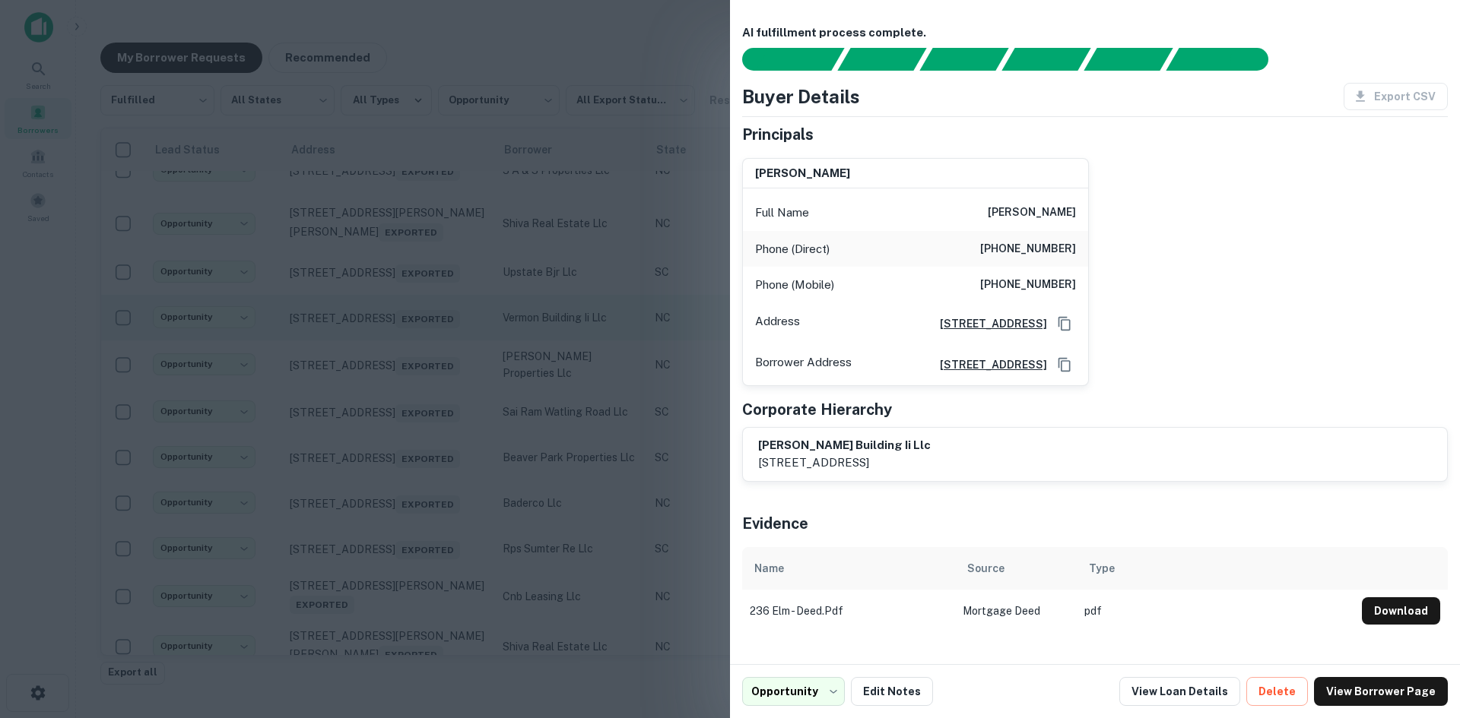
click at [406, 415] on div at bounding box center [730, 359] width 1460 height 718
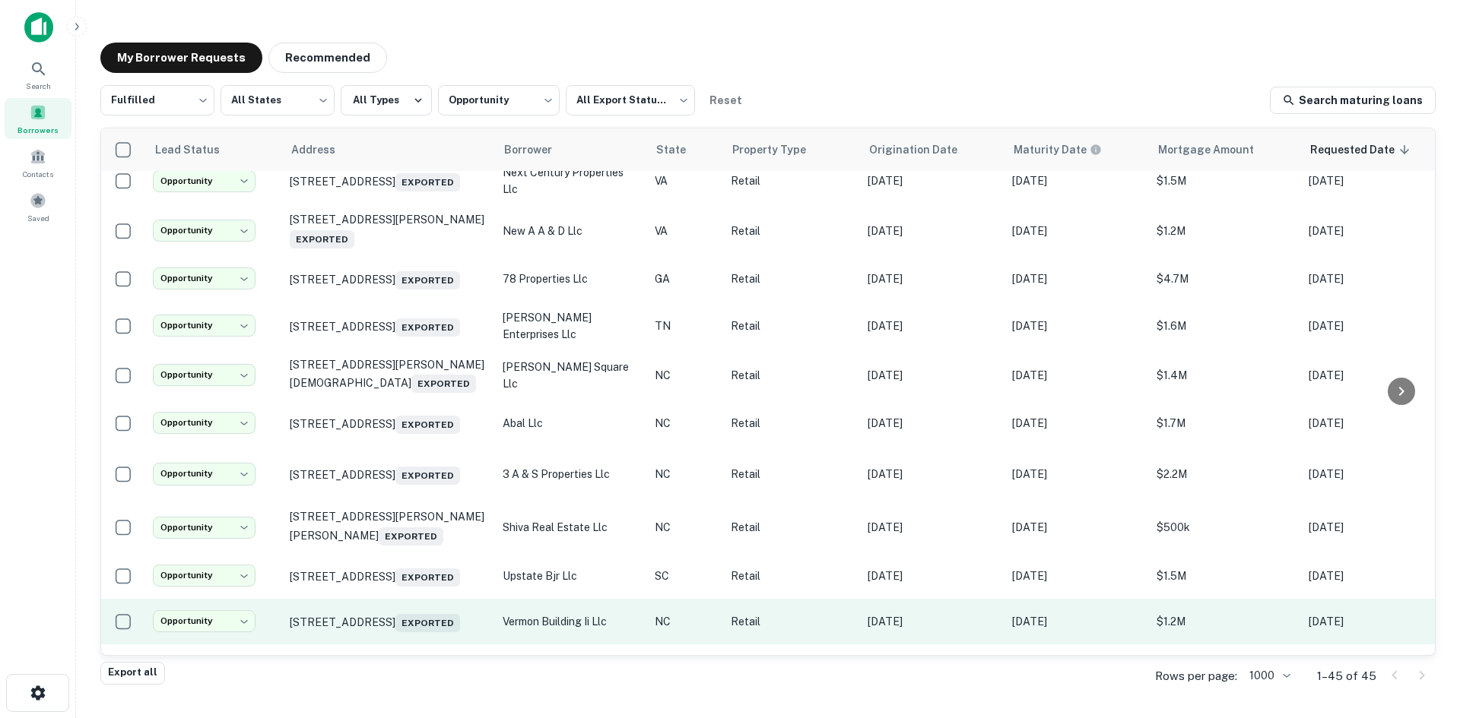
scroll to position [921, 0]
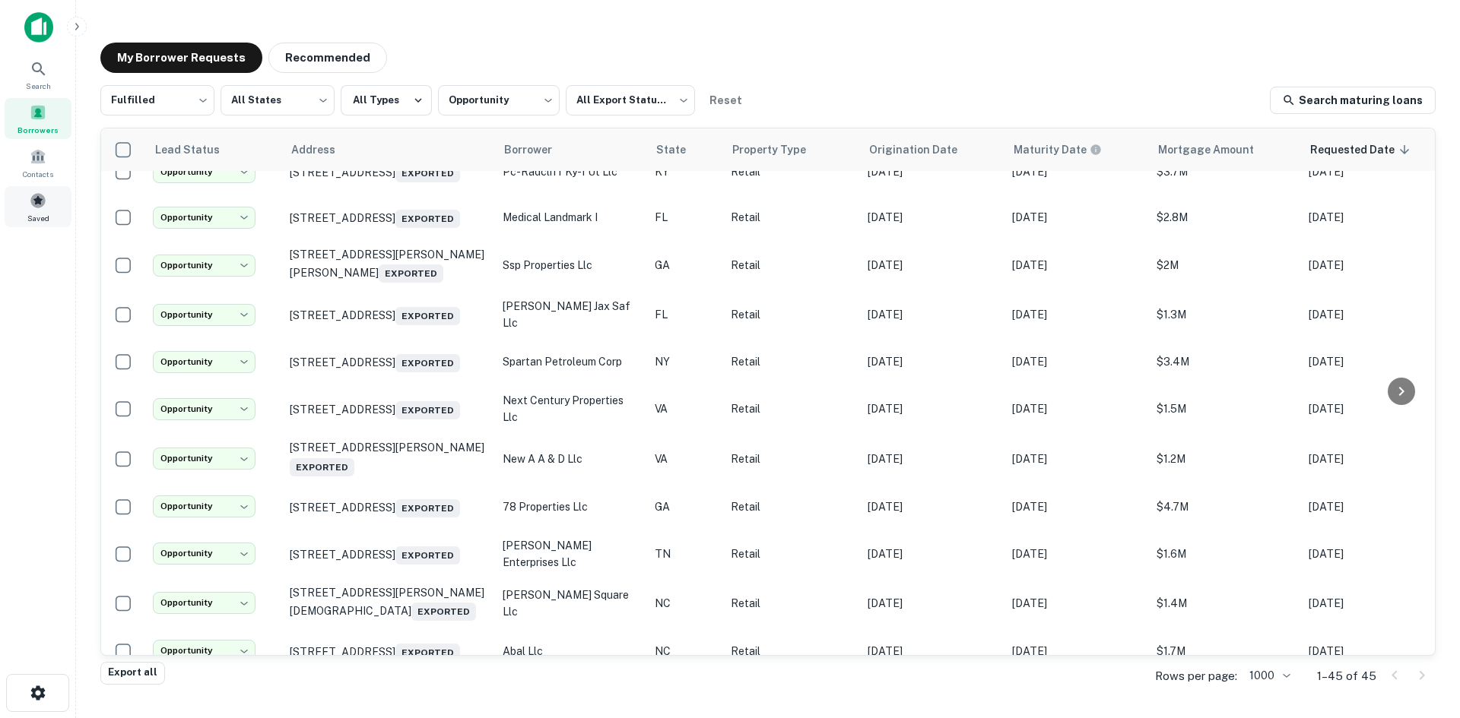
click at [33, 204] on span at bounding box center [38, 200] width 17 height 17
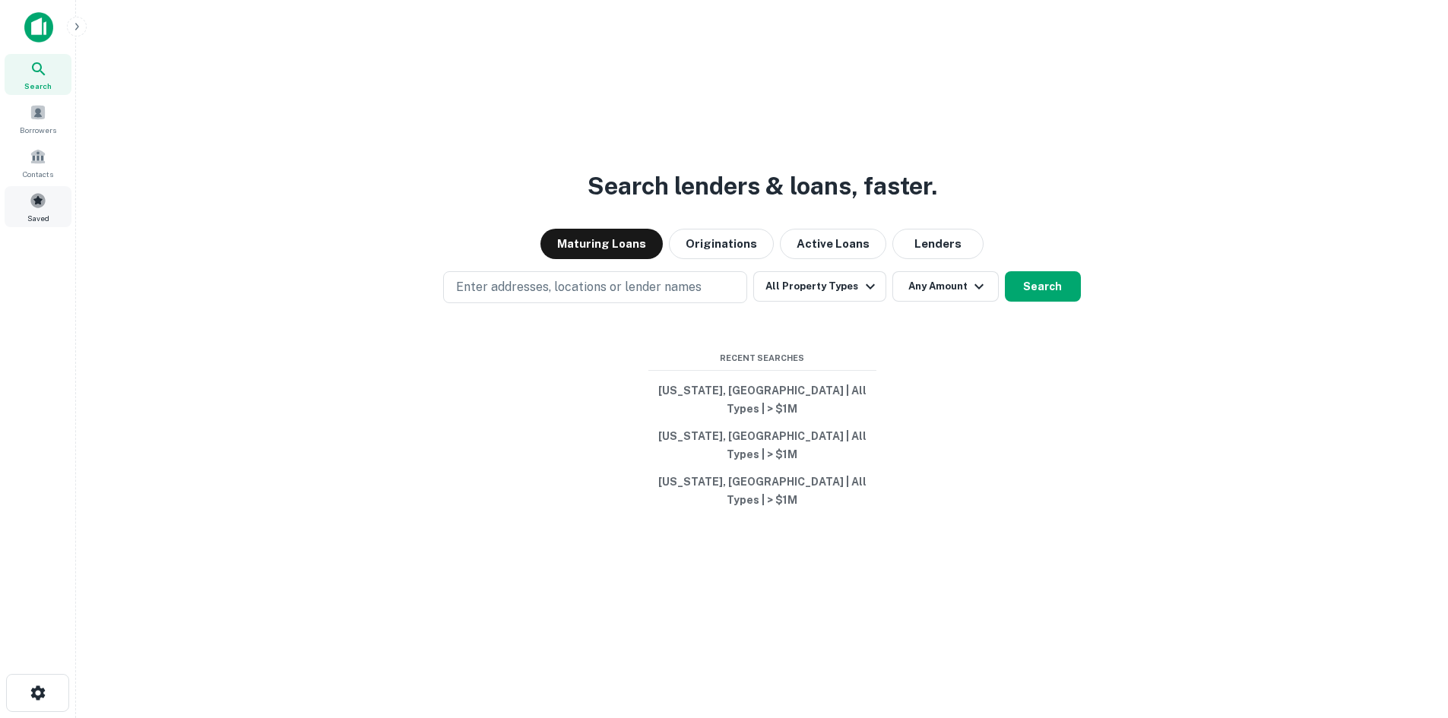
click at [44, 201] on span at bounding box center [38, 200] width 17 height 17
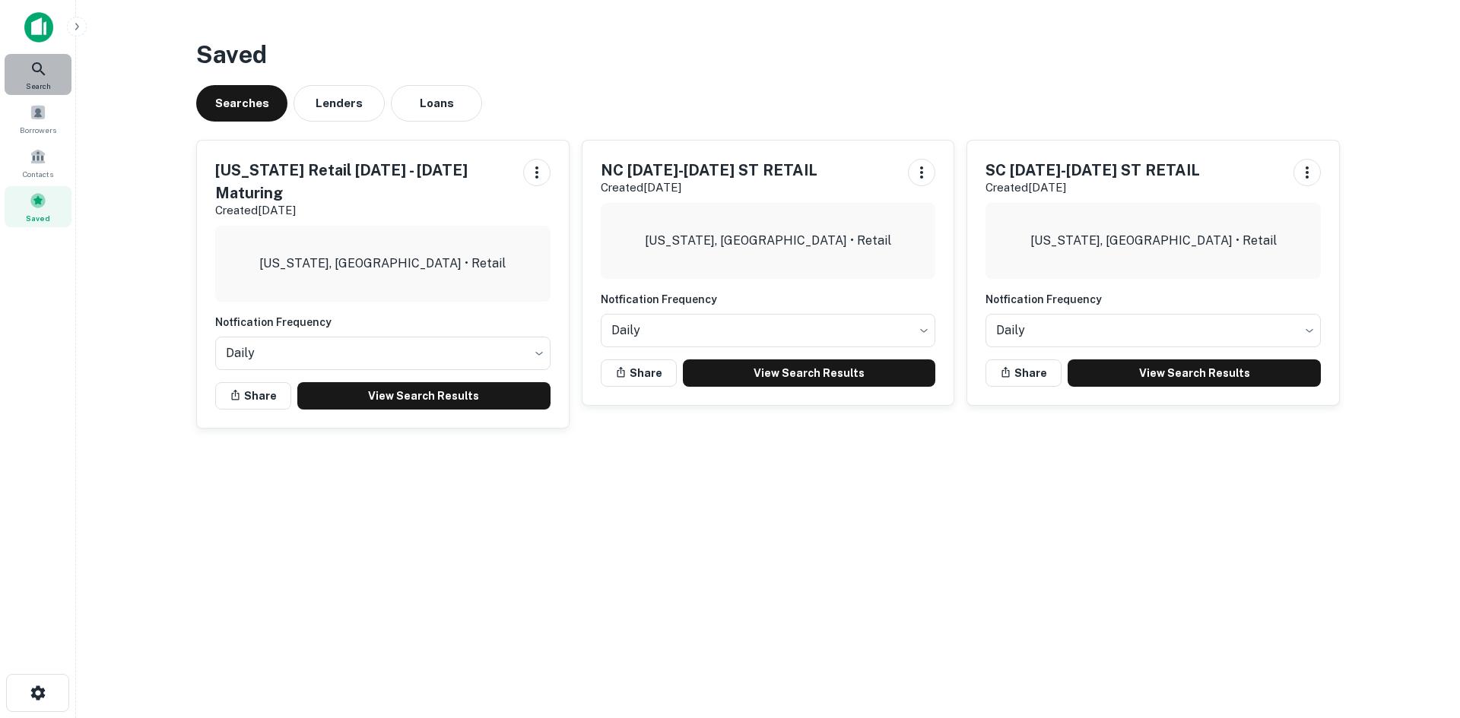
click at [34, 84] on span "Search" at bounding box center [38, 86] width 25 height 12
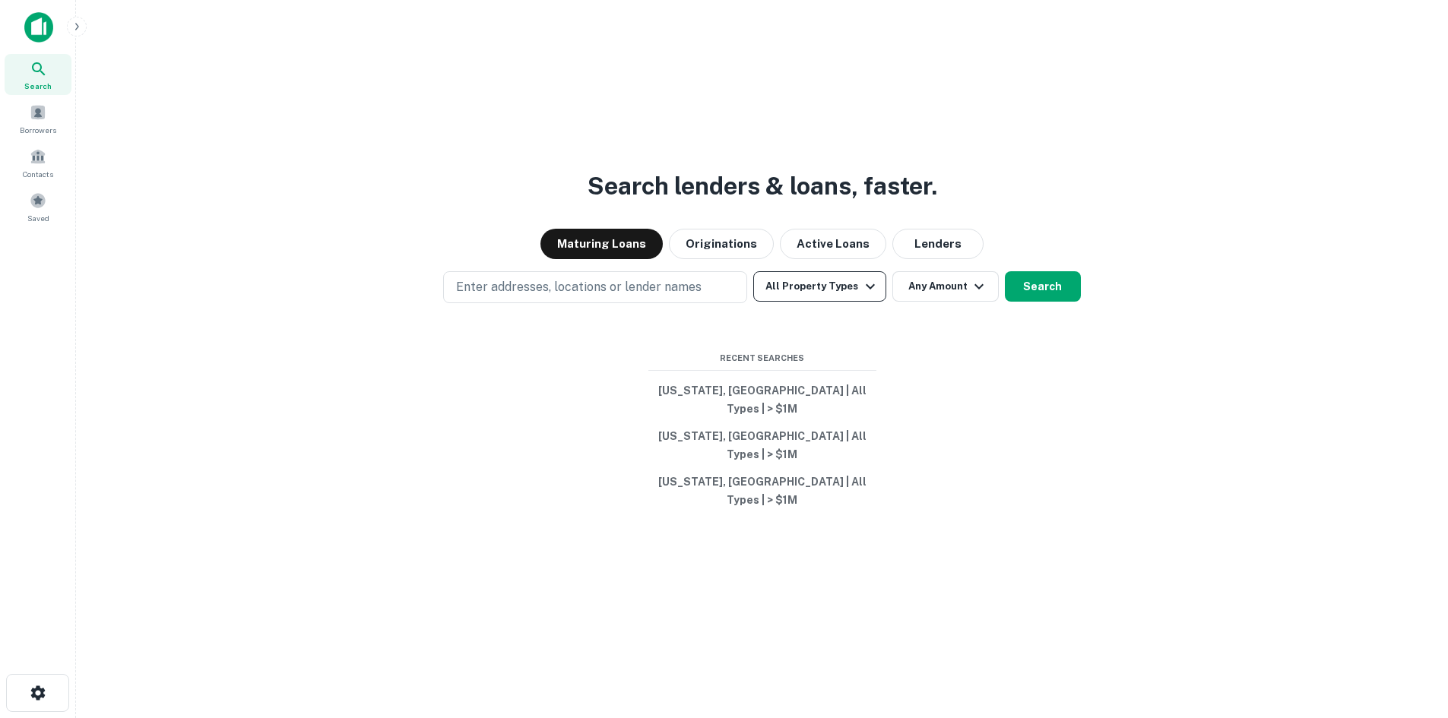
click at [848, 302] on button "All Property Types" at bounding box center [819, 286] width 132 height 30
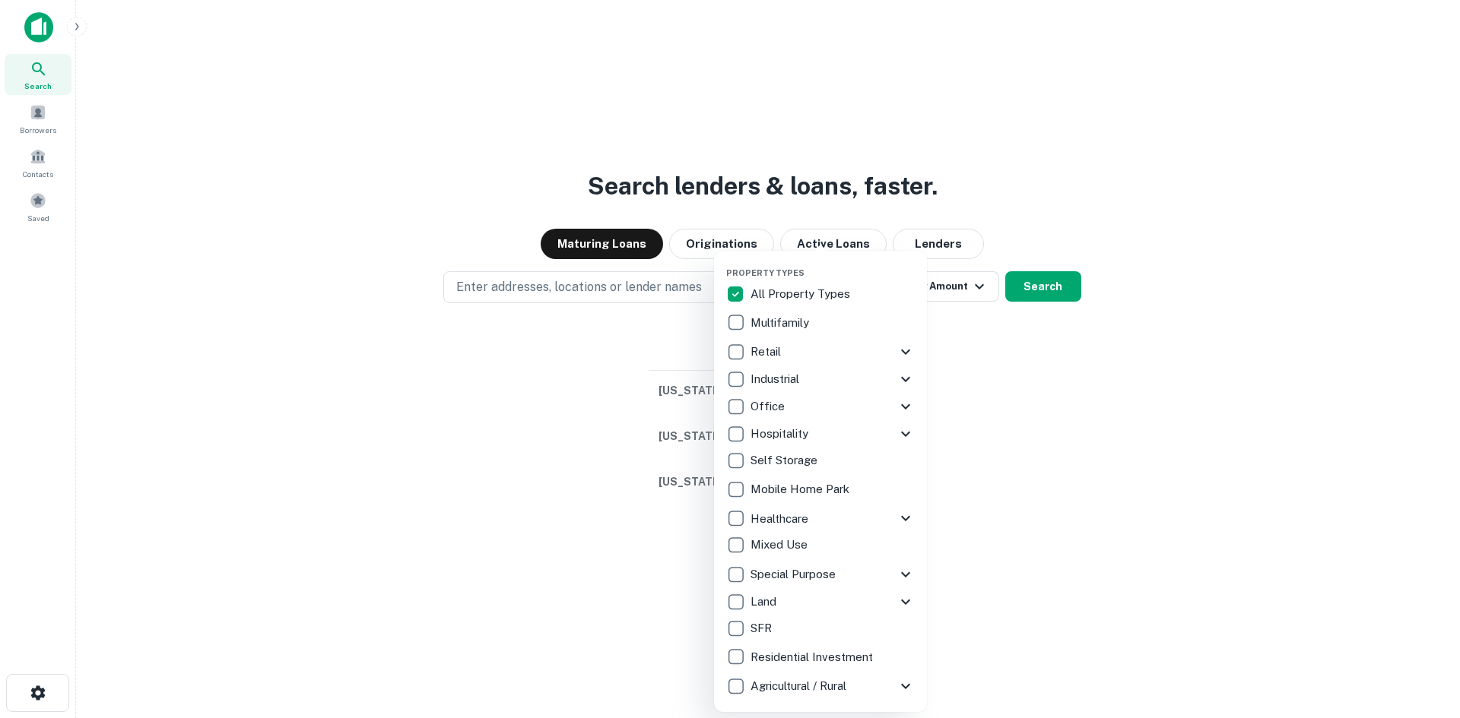
click at [760, 297] on p "All Property Types" at bounding box center [801, 294] width 103 height 18
click at [756, 350] on p "Retail" at bounding box center [766, 352] width 33 height 18
click at [1008, 252] on div at bounding box center [730, 359] width 1460 height 718
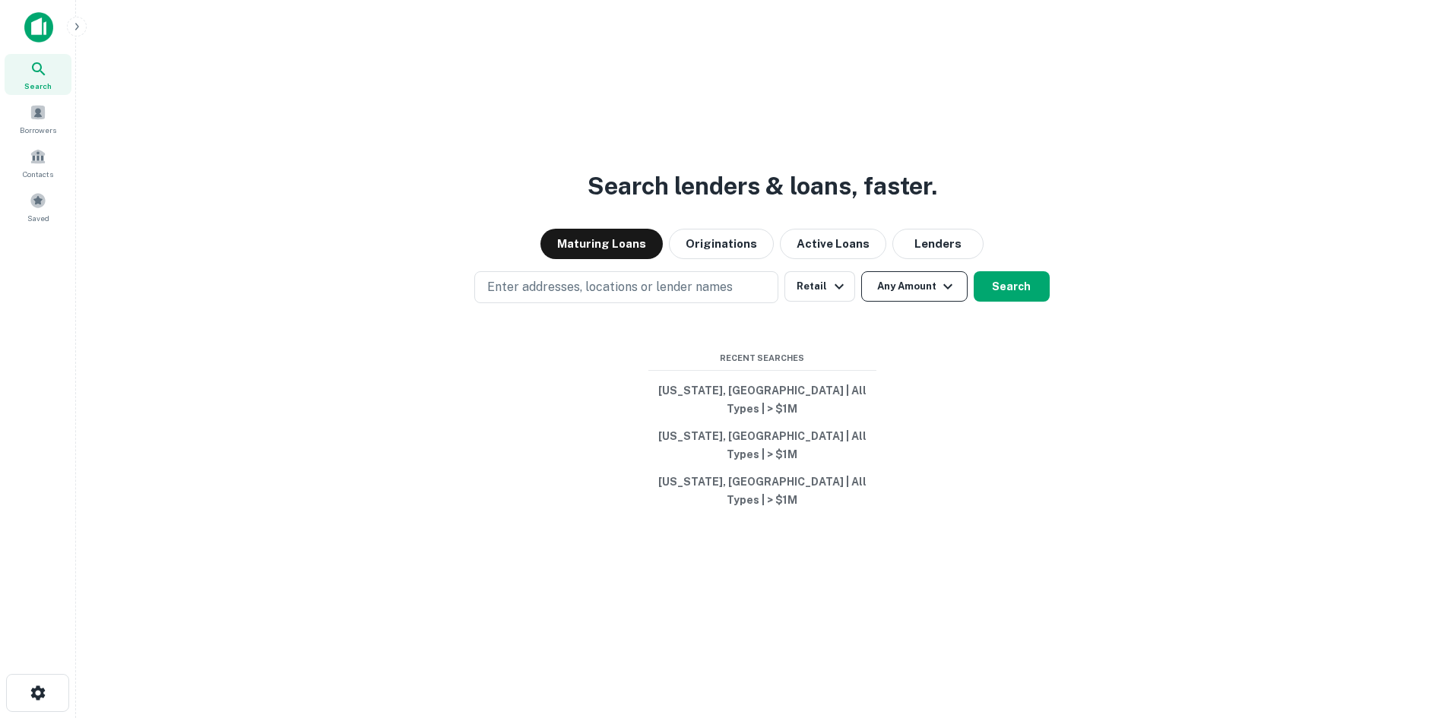
click at [932, 302] on button "Any Amount" at bounding box center [914, 286] width 106 height 30
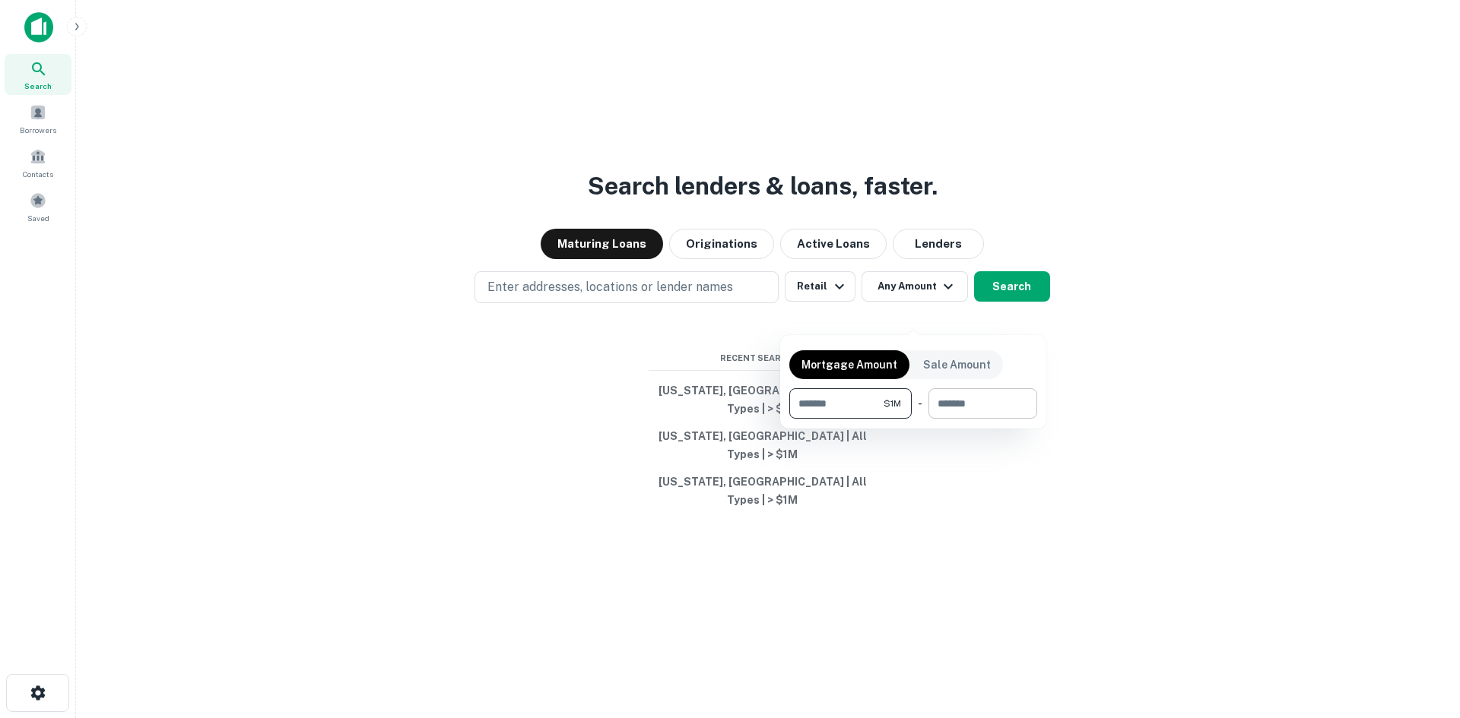
type input "*******"
click at [967, 390] on input "number" at bounding box center [977, 403] width 98 height 30
type input "********"
click at [1061, 528] on div at bounding box center [730, 359] width 1460 height 718
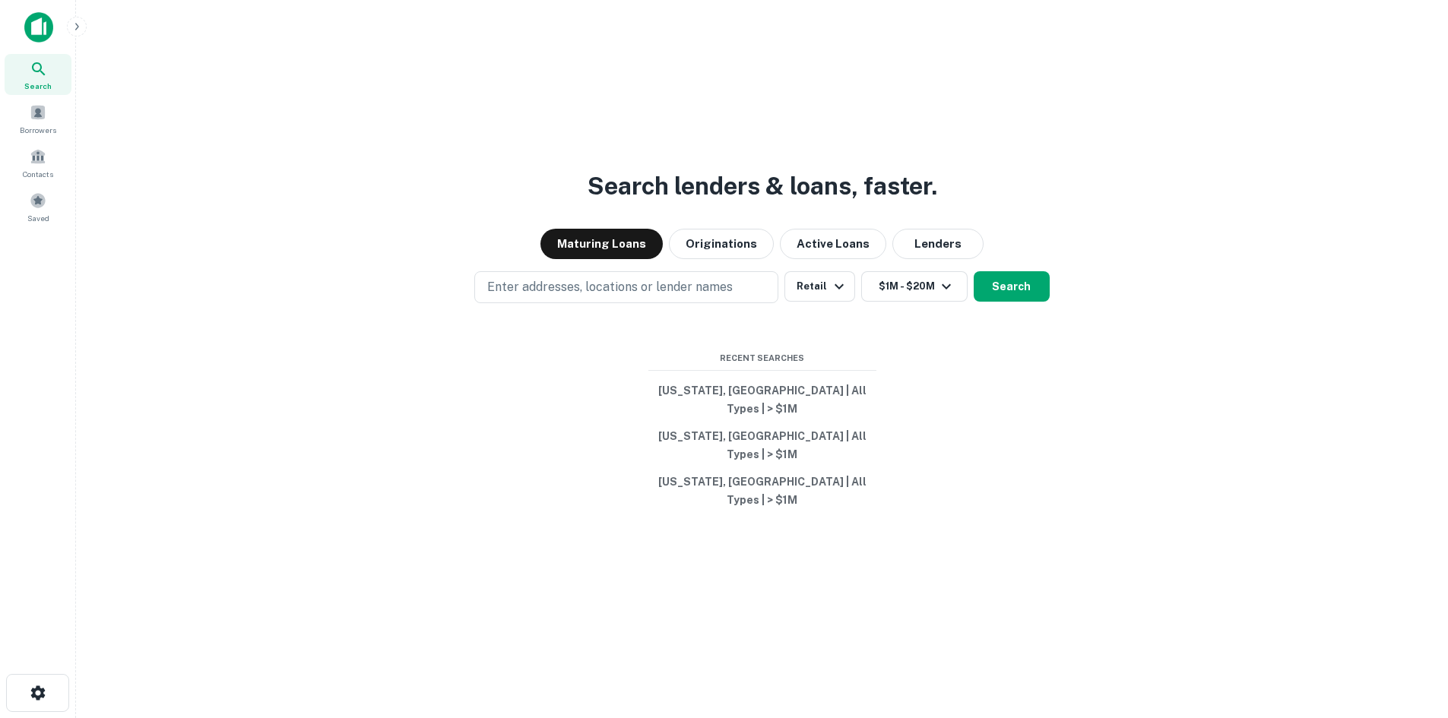
click at [652, 293] on div "Search lenders & loans, faster. Maturing Loans Originations Active Loans Lender…" at bounding box center [762, 395] width 1348 height 718
click at [645, 296] on p "Enter addresses, locations or lender names" at bounding box center [610, 287] width 246 height 18
type input "*******"
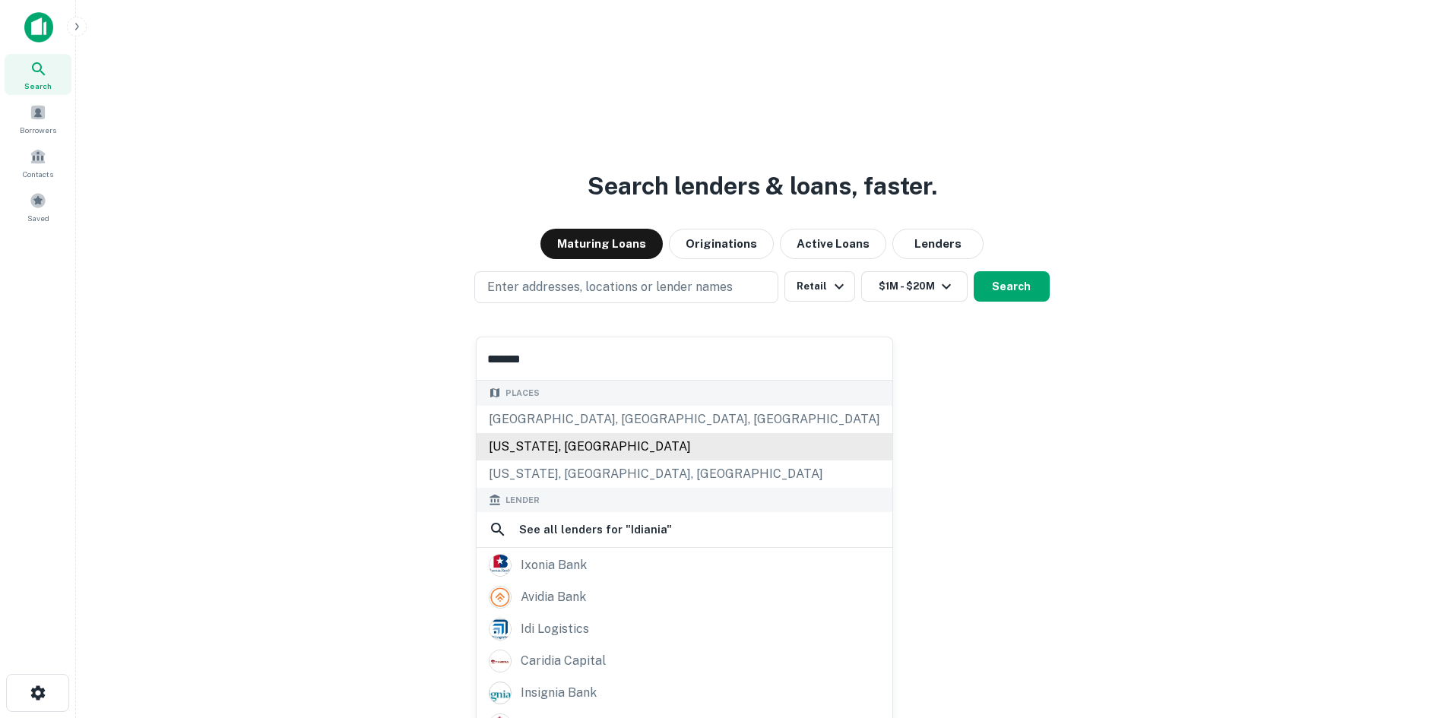
click at [666, 434] on div "[US_STATE], [GEOGRAPHIC_DATA]" at bounding box center [685, 446] width 416 height 27
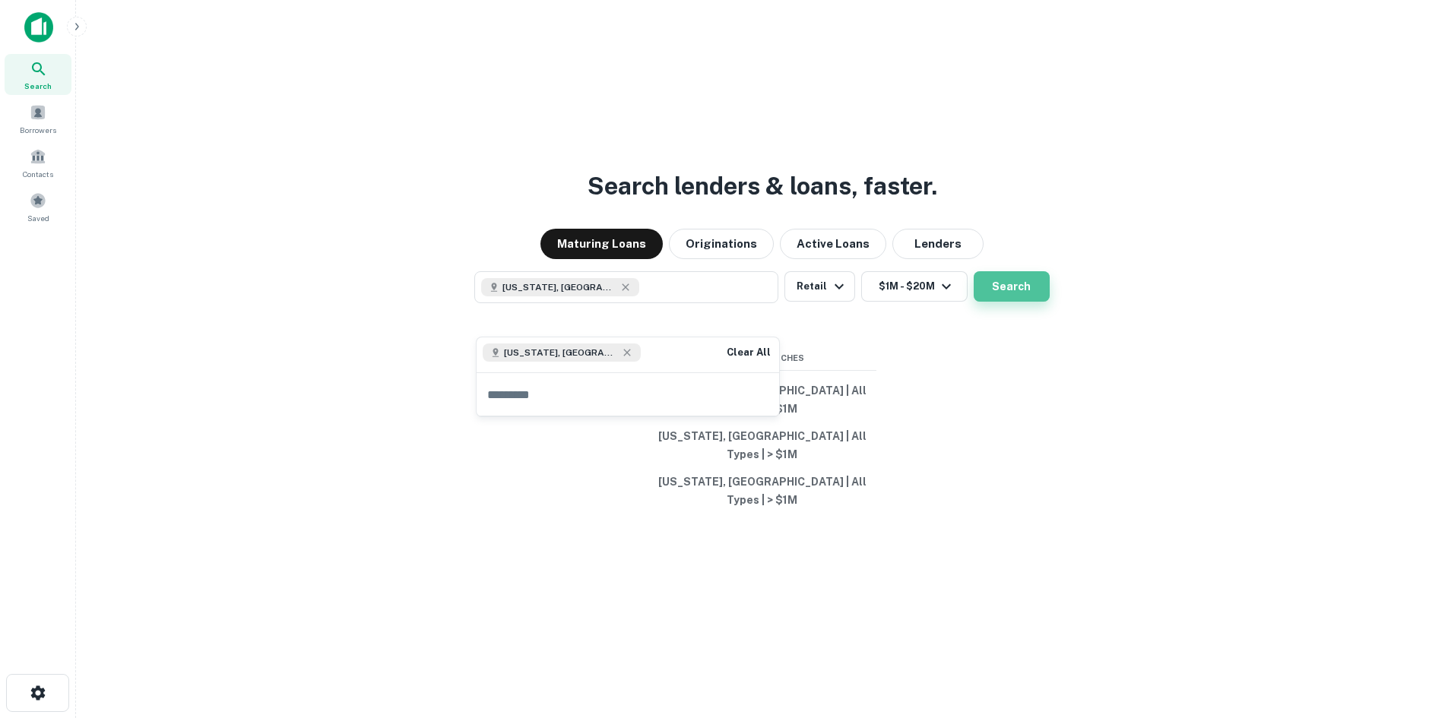
click at [996, 302] on button "Search" at bounding box center [1012, 286] width 76 height 30
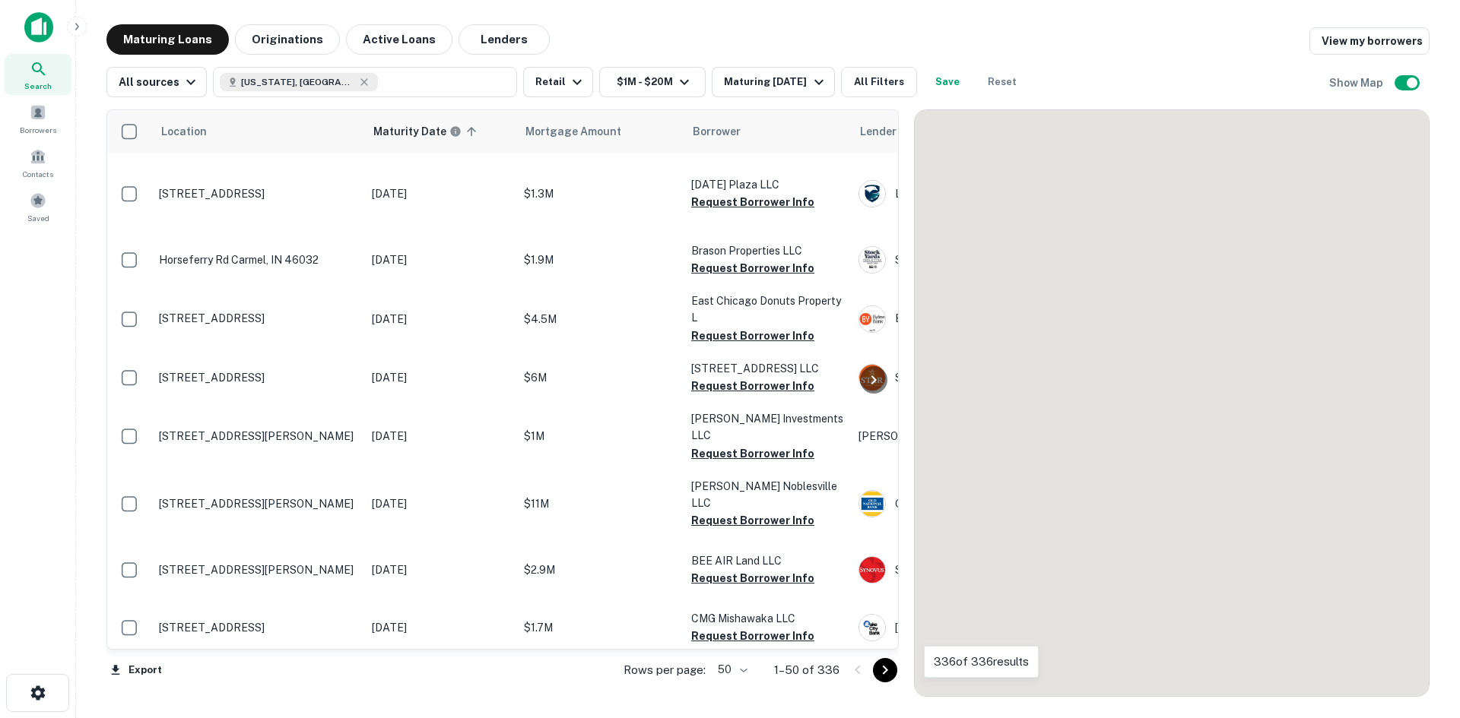
click at [727, 673] on body "Search Borrowers Contacts Saved Maturing Loans Originations Active Loans Lender…" at bounding box center [730, 359] width 1460 height 718
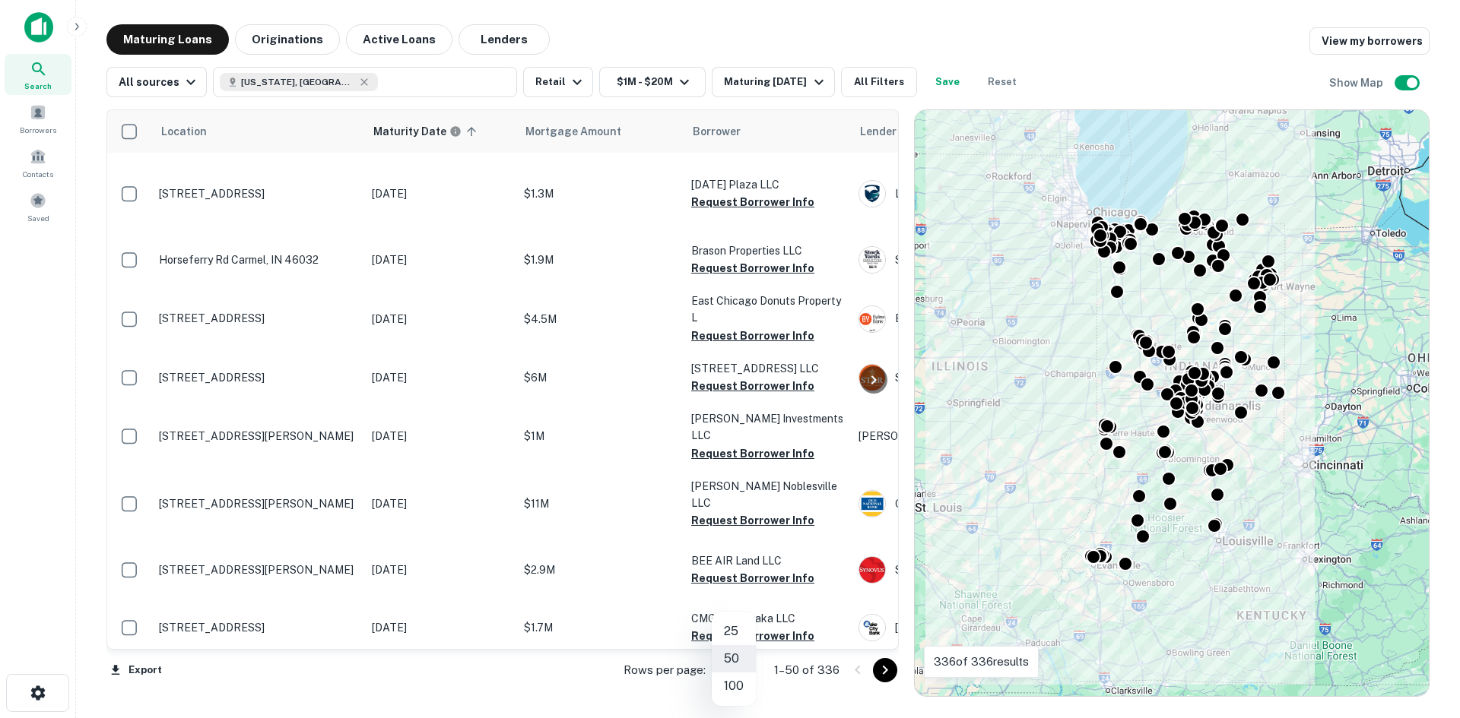
click at [732, 683] on li "100" at bounding box center [734, 686] width 44 height 27
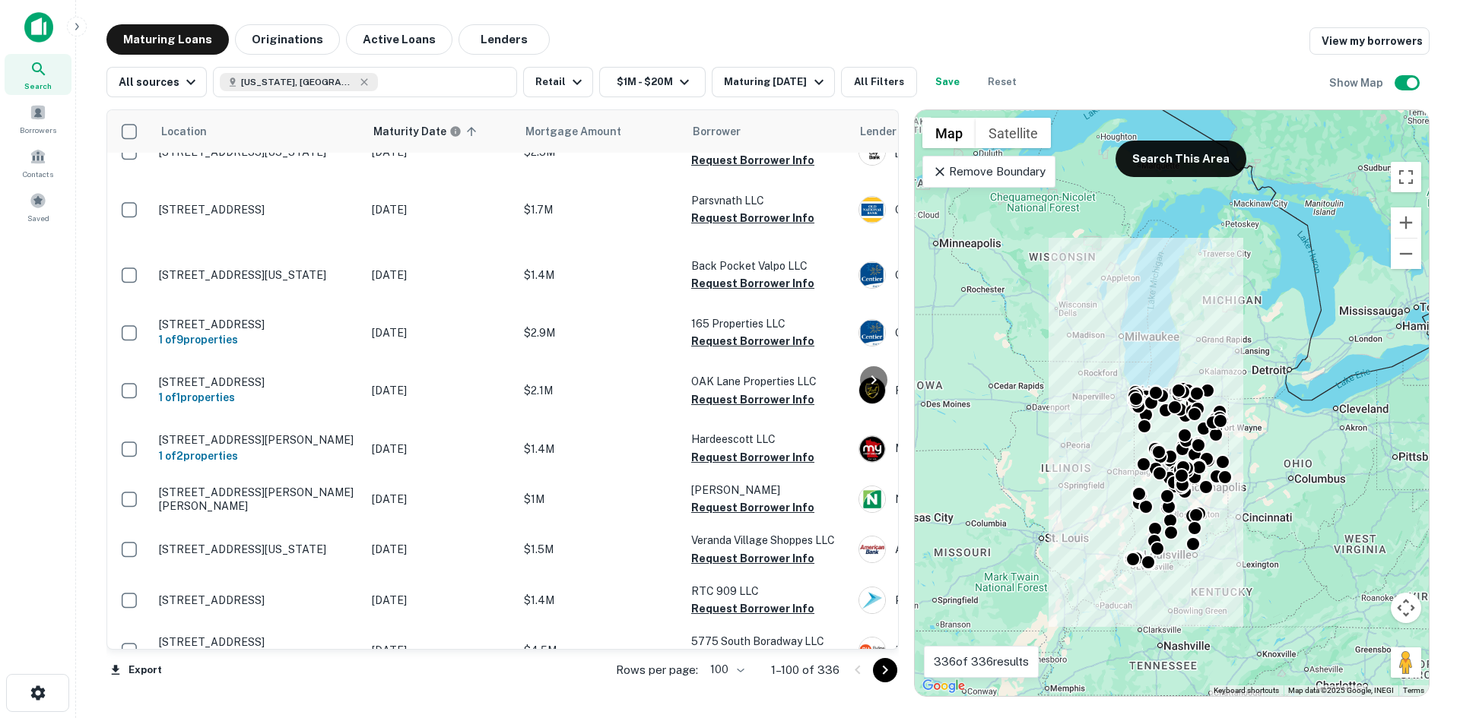
scroll to position [456, 0]
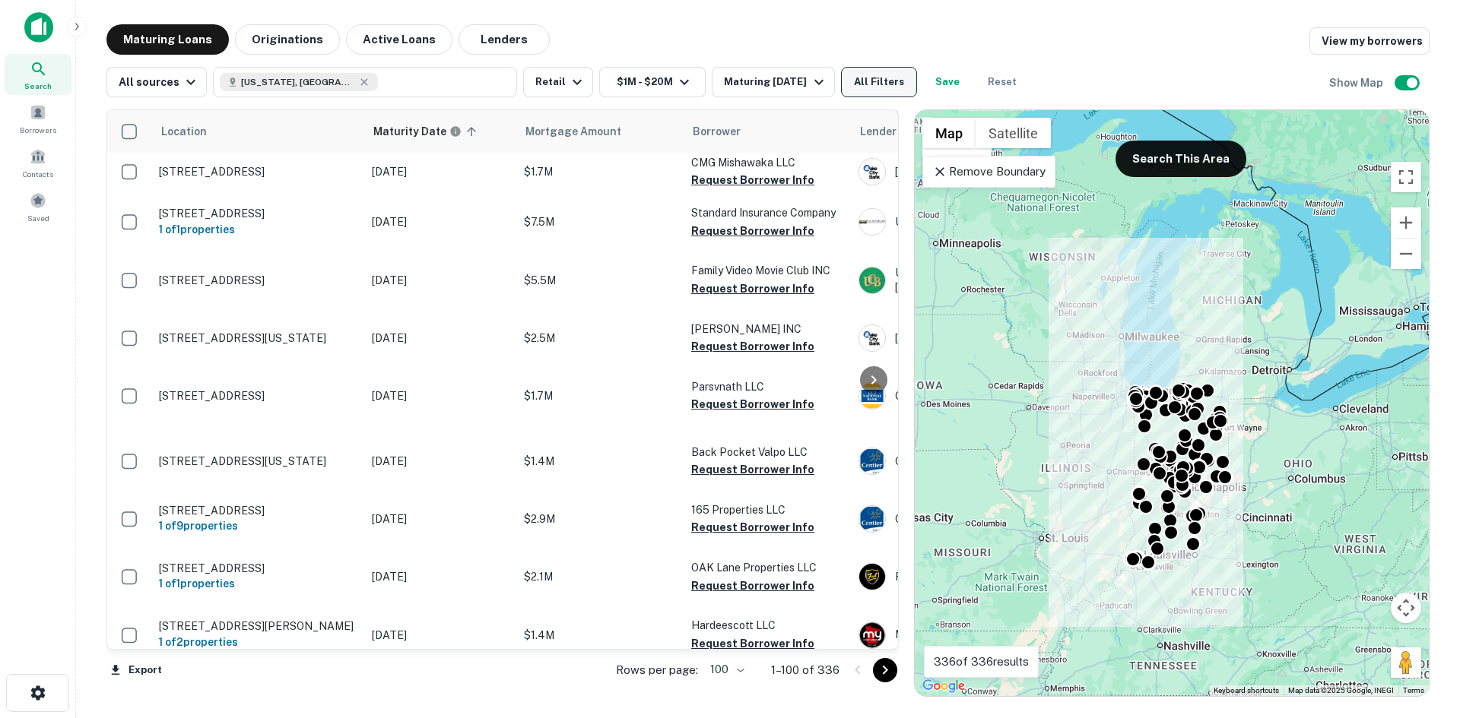
click at [882, 74] on button "All Filters" at bounding box center [879, 82] width 76 height 30
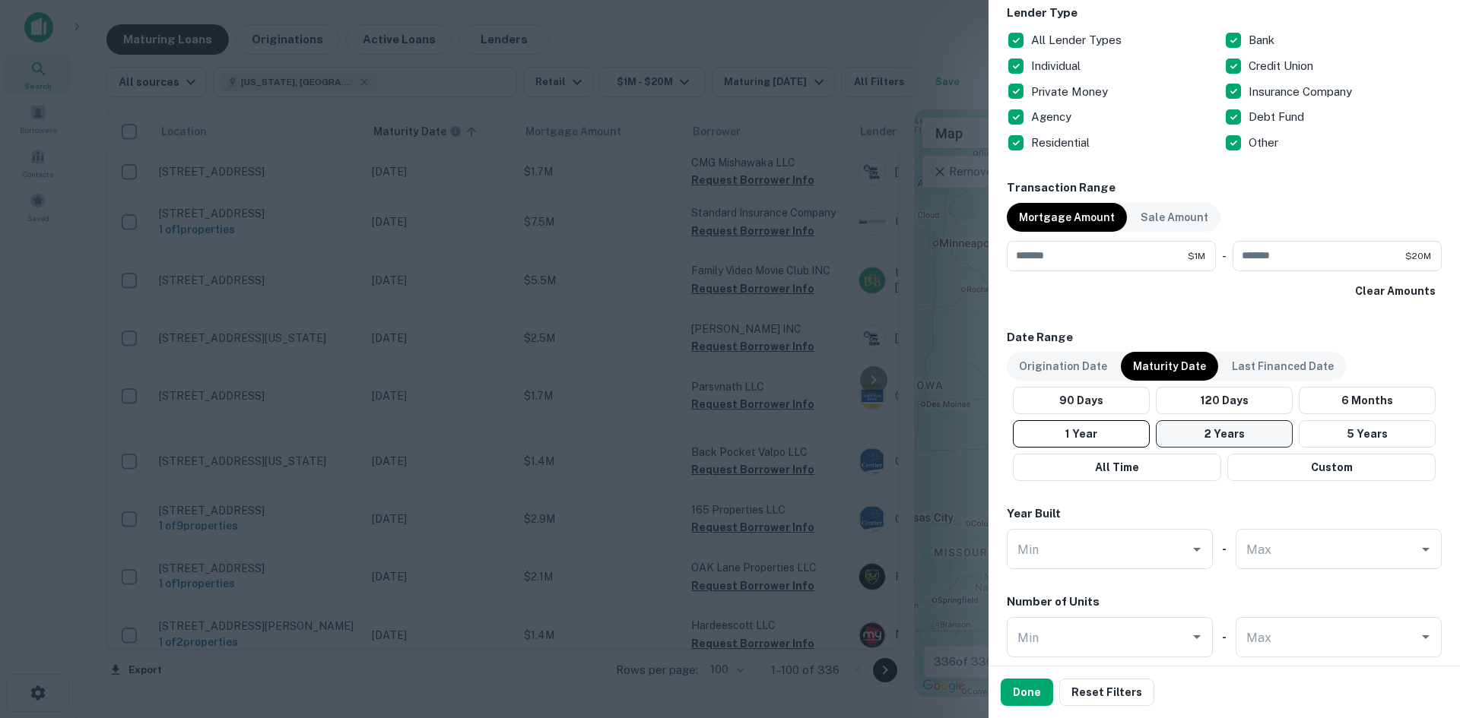
scroll to position [988, 0]
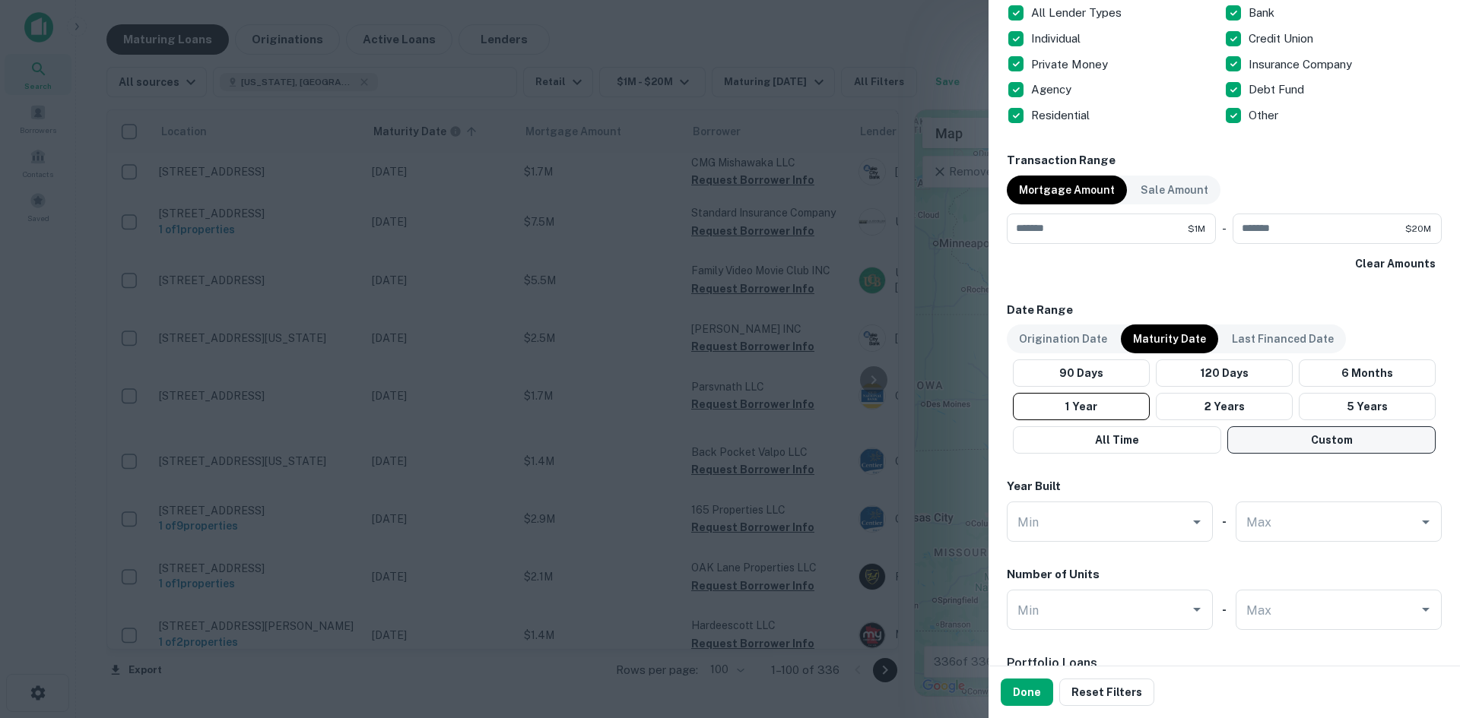
click at [1301, 437] on button "Custom" at bounding box center [1331, 439] width 208 height 27
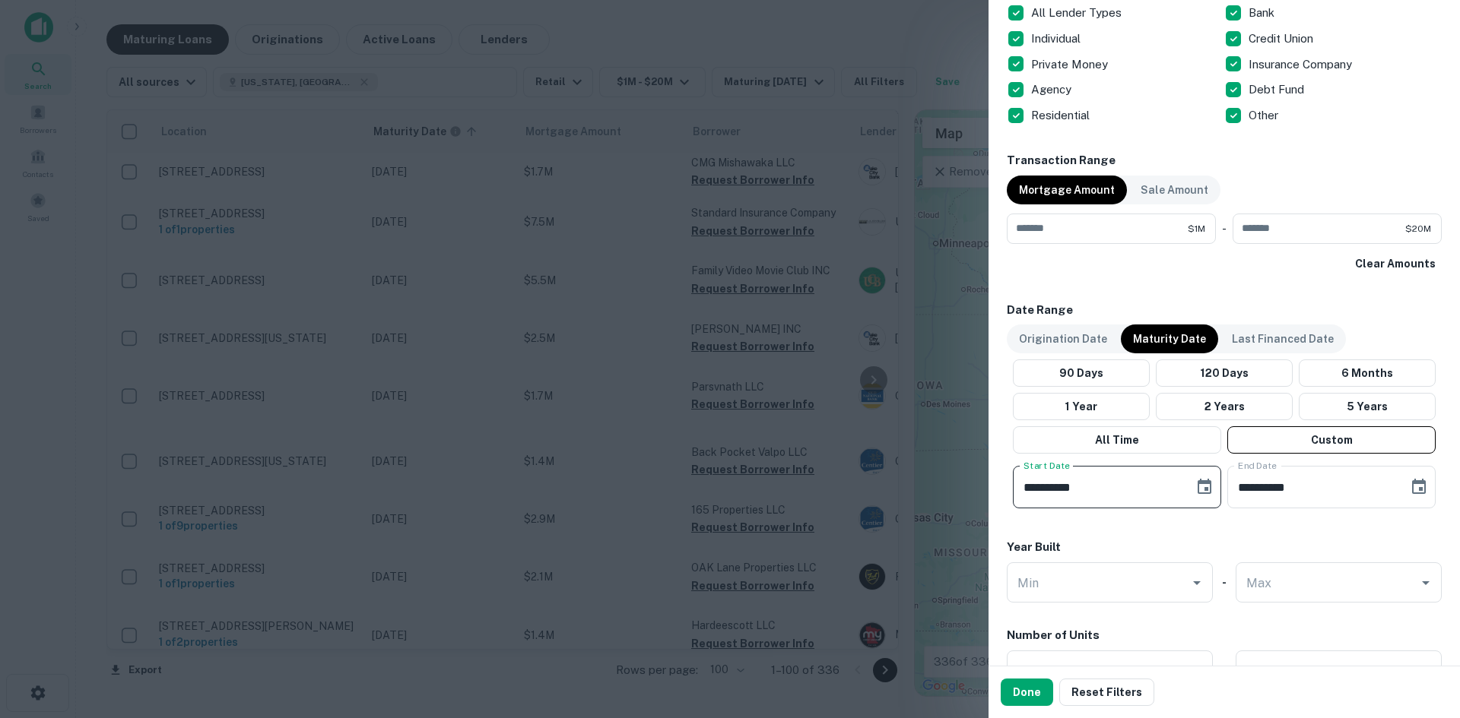
click at [1117, 484] on input "**********" at bounding box center [1098, 487] width 170 height 43
click at [1189, 486] on button "Choose date, selected date is May 29, 2025" at bounding box center [1204, 487] width 30 height 30
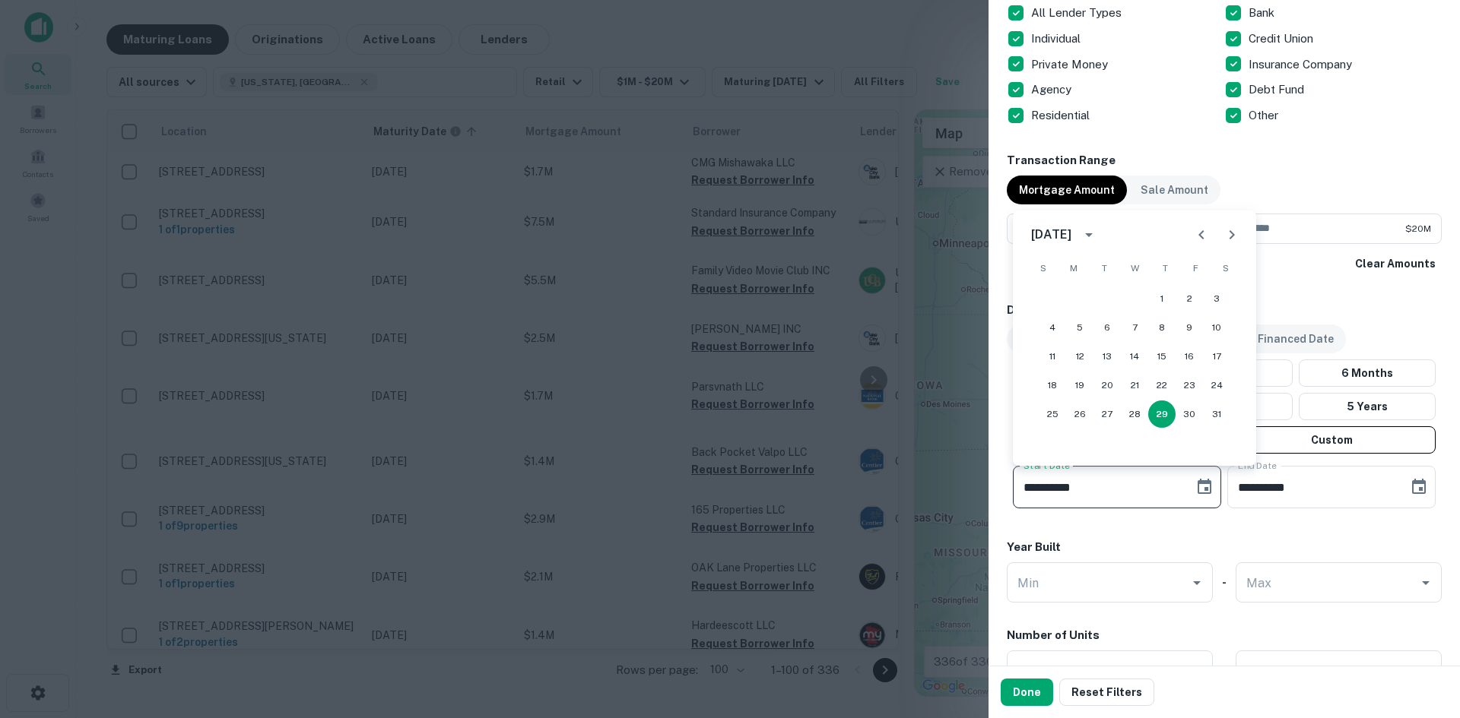
click at [1197, 487] on icon "Choose date, selected date is May 29, 2025" at bounding box center [1204, 487] width 18 height 18
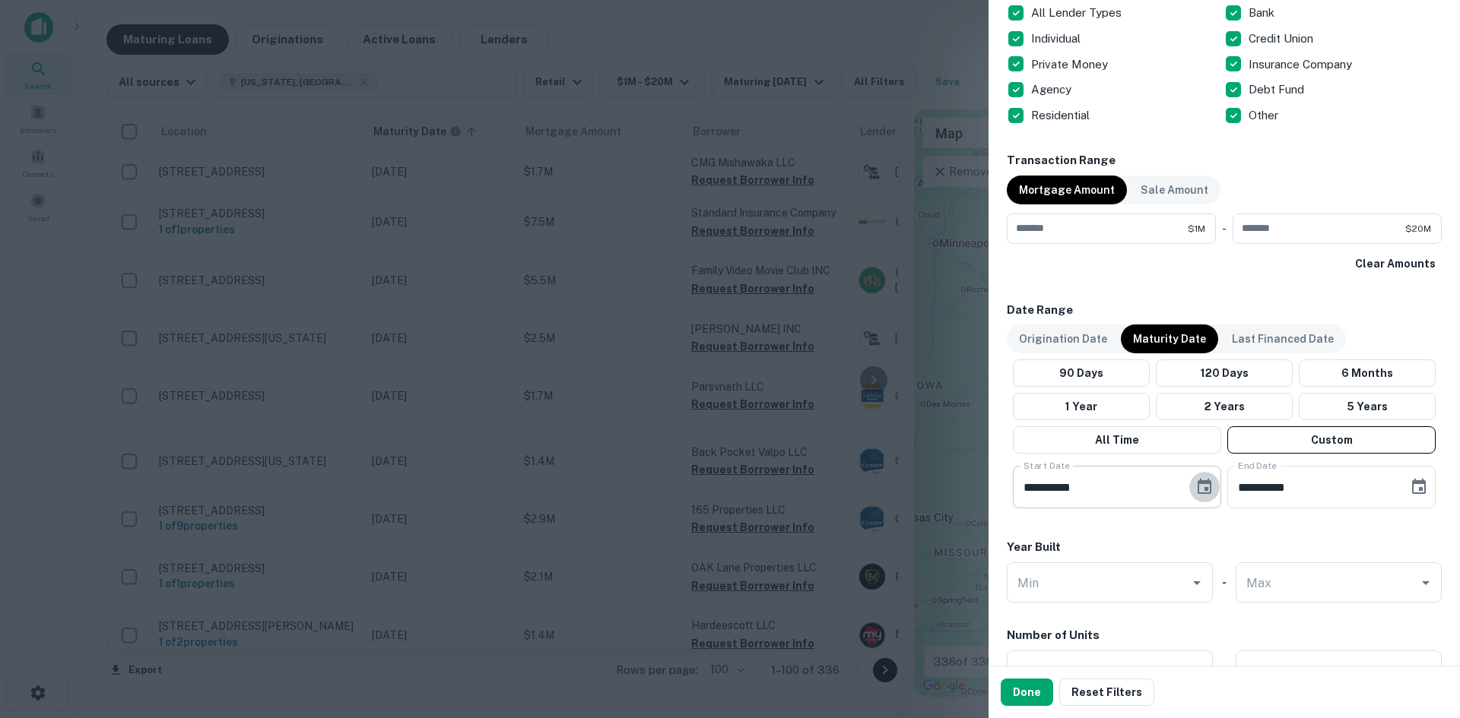
click at [1197, 487] on icon "Choose date, selected date is May 29, 2025" at bounding box center [1204, 487] width 18 height 18
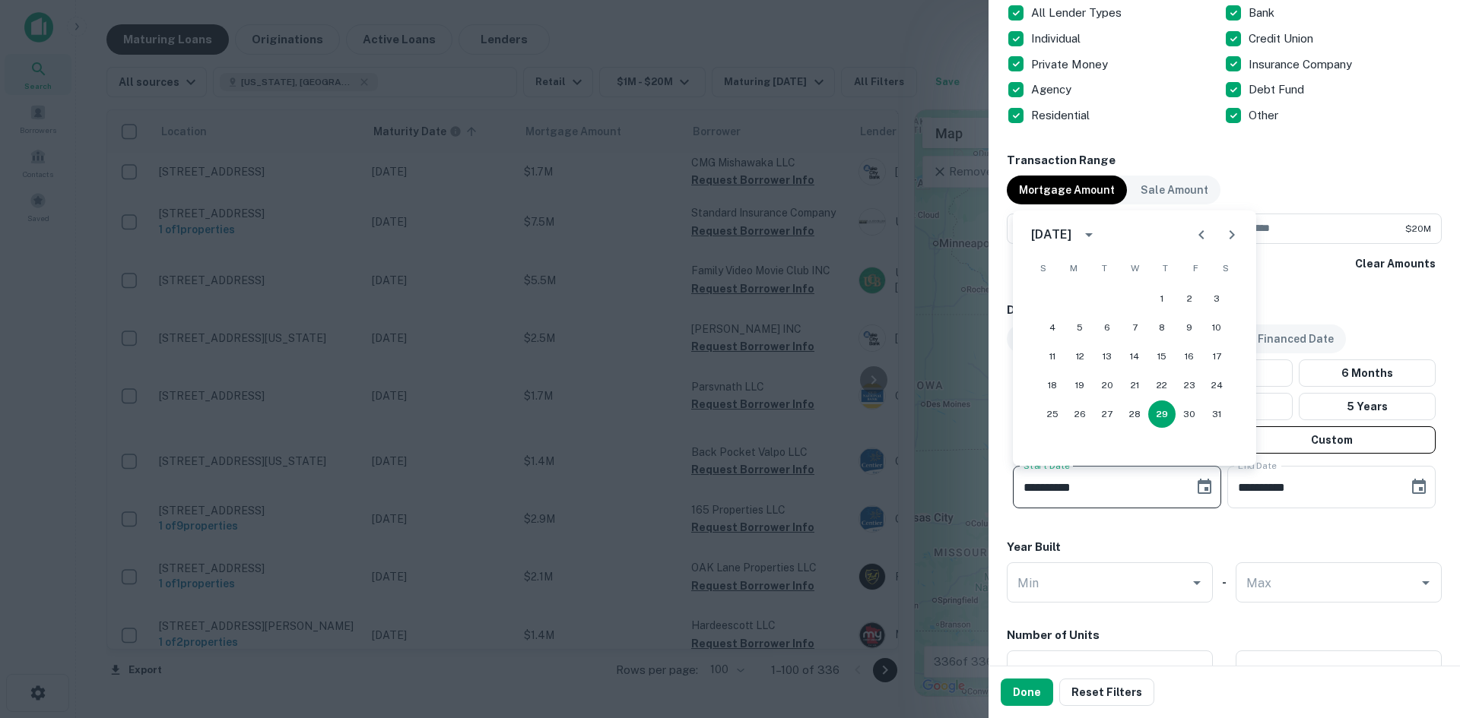
click at [1239, 230] on icon "Next month" at bounding box center [1231, 235] width 18 height 18
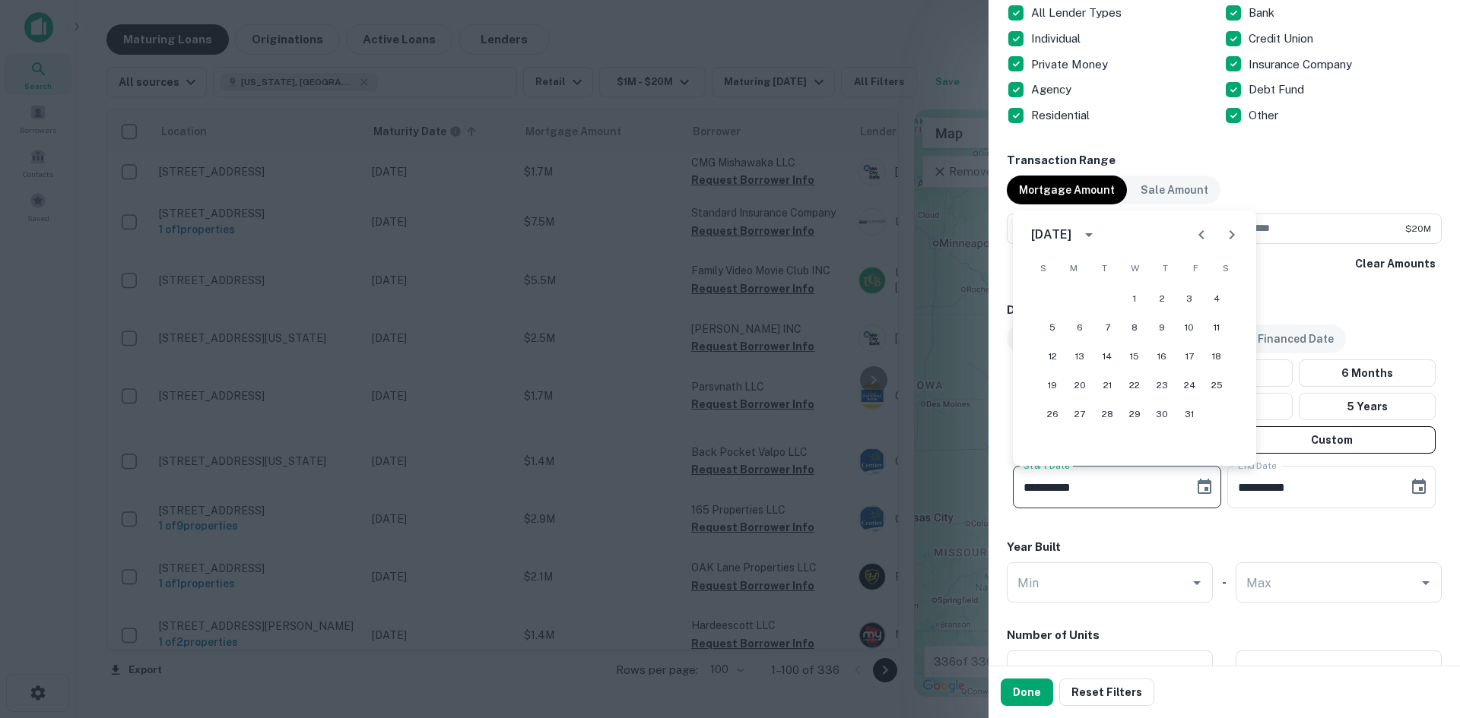
click at [1239, 230] on icon "Next month" at bounding box center [1231, 235] width 18 height 18
click at [1083, 299] on button "1" at bounding box center [1079, 298] width 27 height 27
type input "**********"
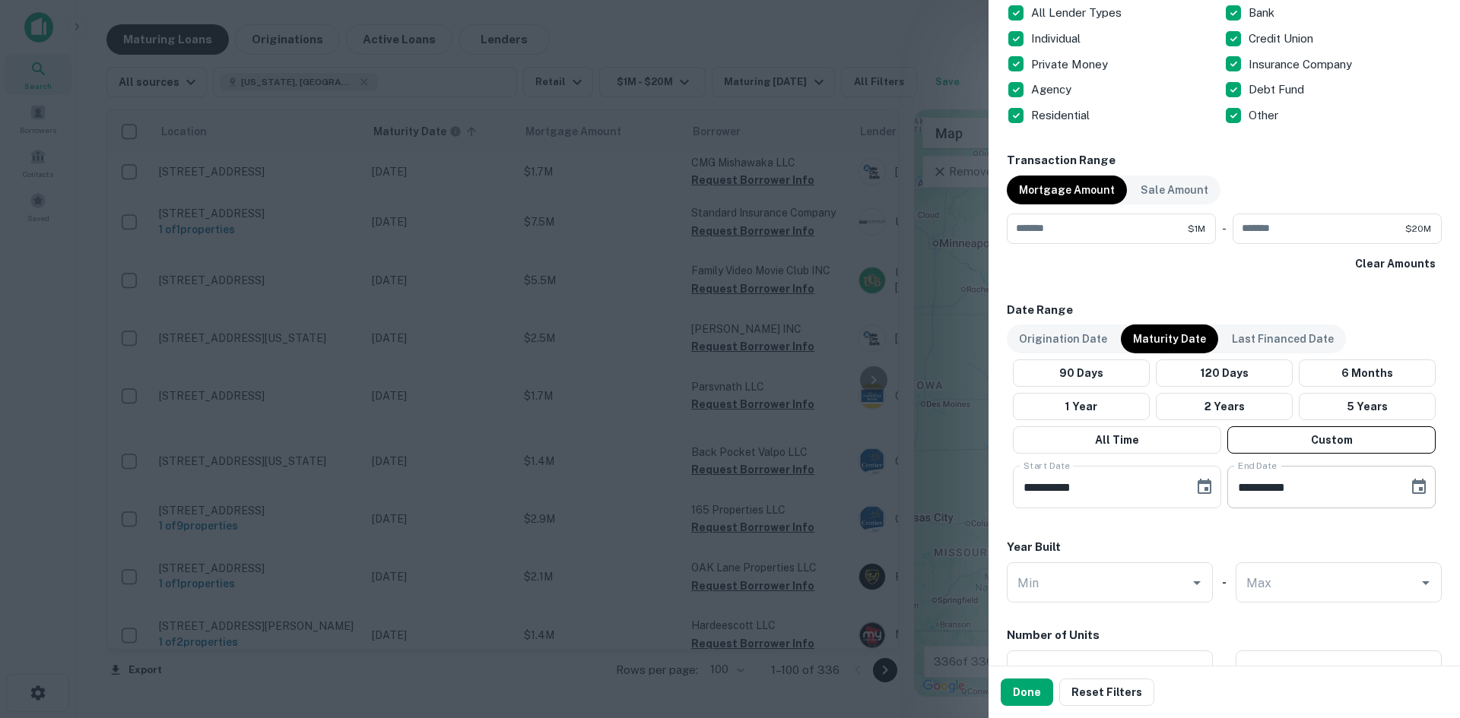
click at [1410, 493] on icon "Choose date, selected date is Sep 26, 2025" at bounding box center [1418, 487] width 18 height 18
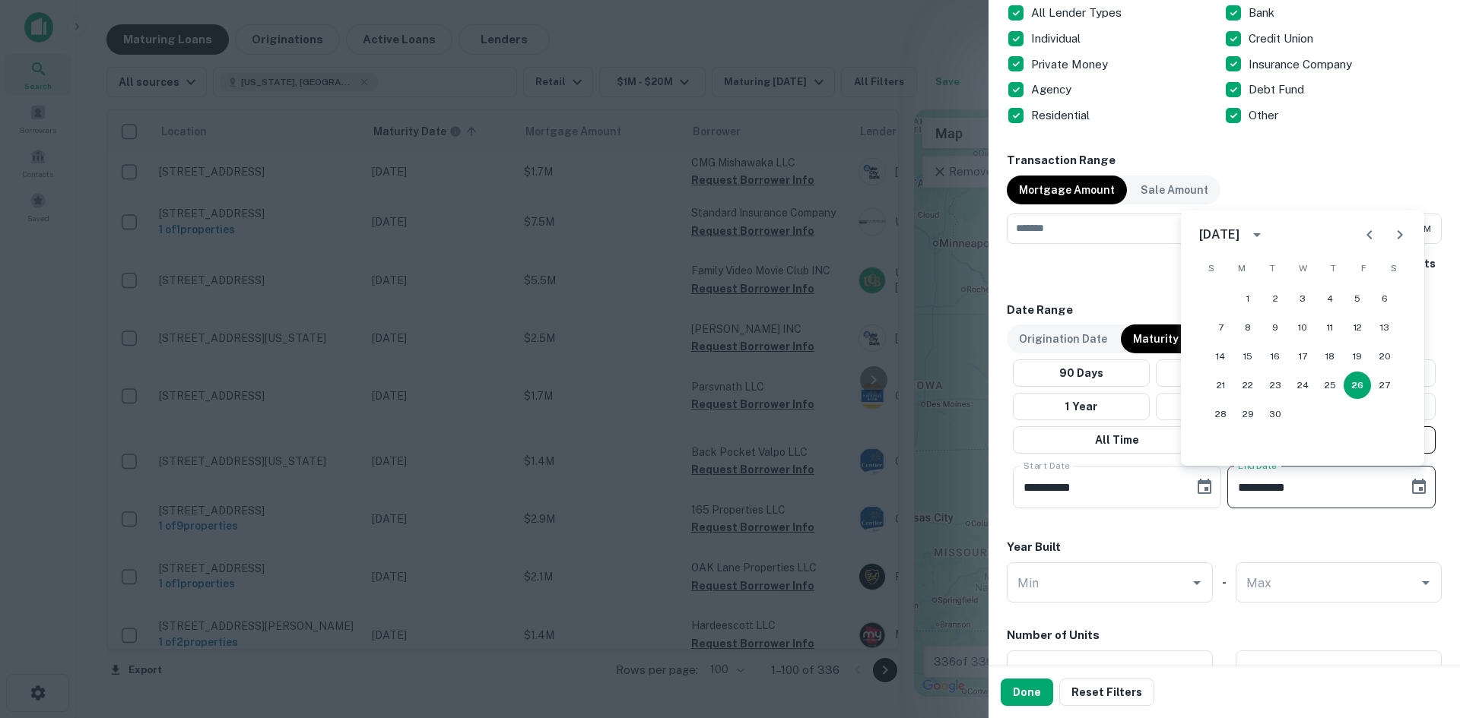
click at [1266, 238] on icon "calendar view is open, switch to year view" at bounding box center [1256, 235] width 18 height 18
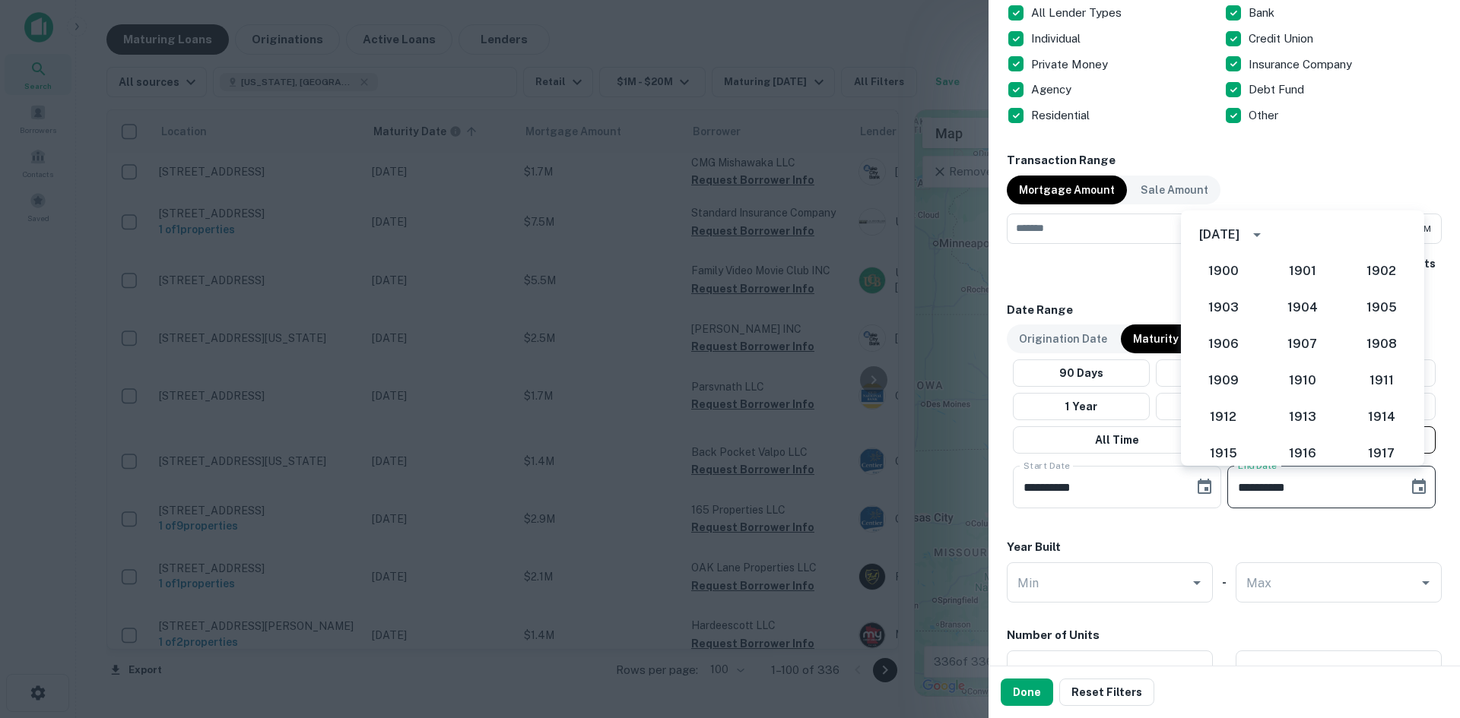
scroll to position [1408, 0]
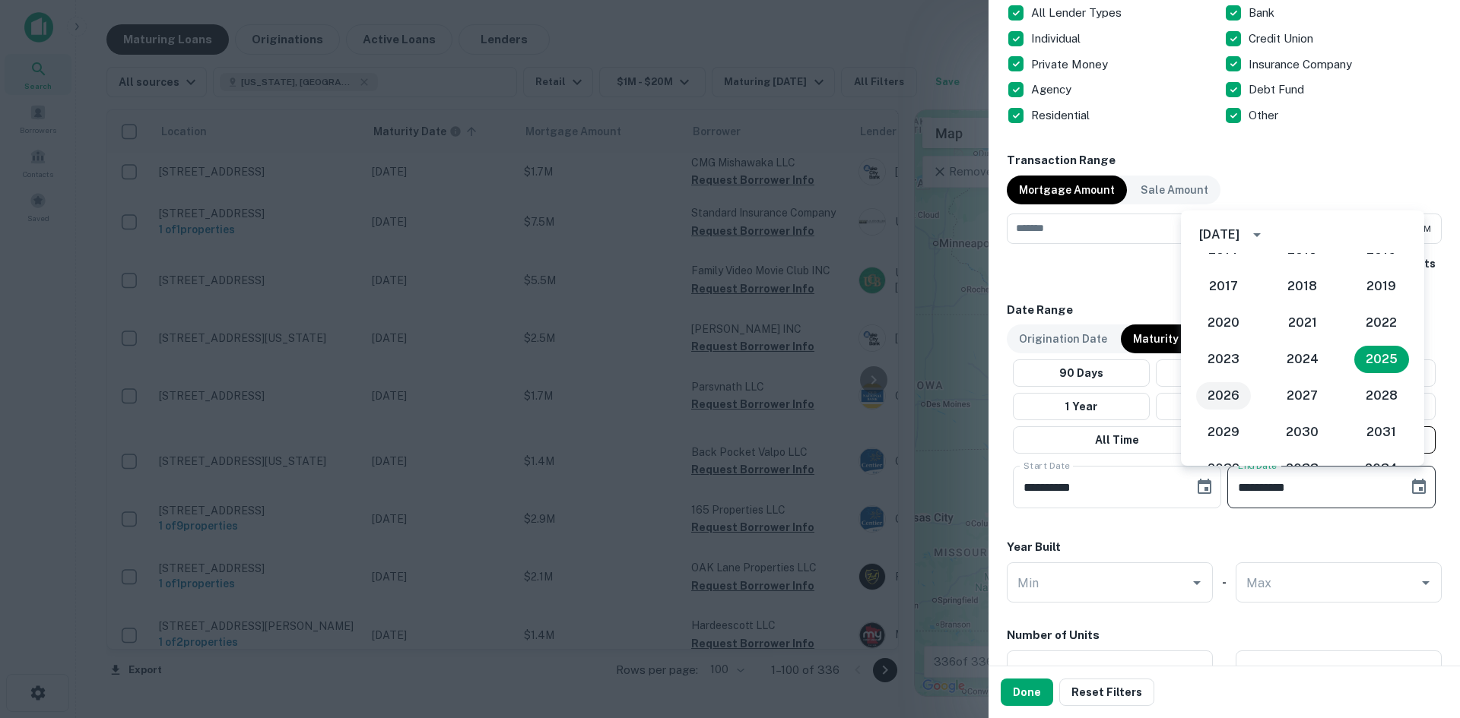
click at [1231, 391] on button "2026" at bounding box center [1223, 395] width 55 height 27
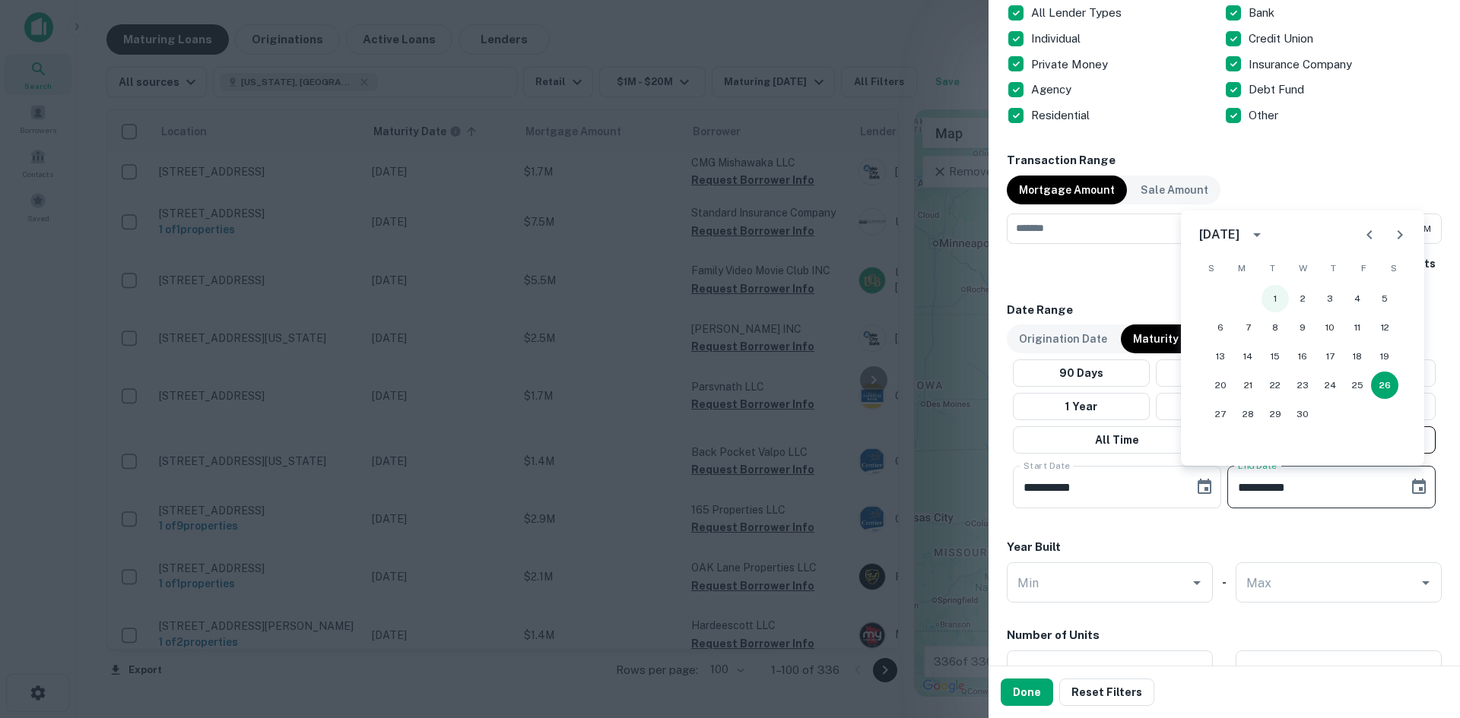
click at [1276, 294] on button "1" at bounding box center [1274, 298] width 27 height 27
type input "**********"
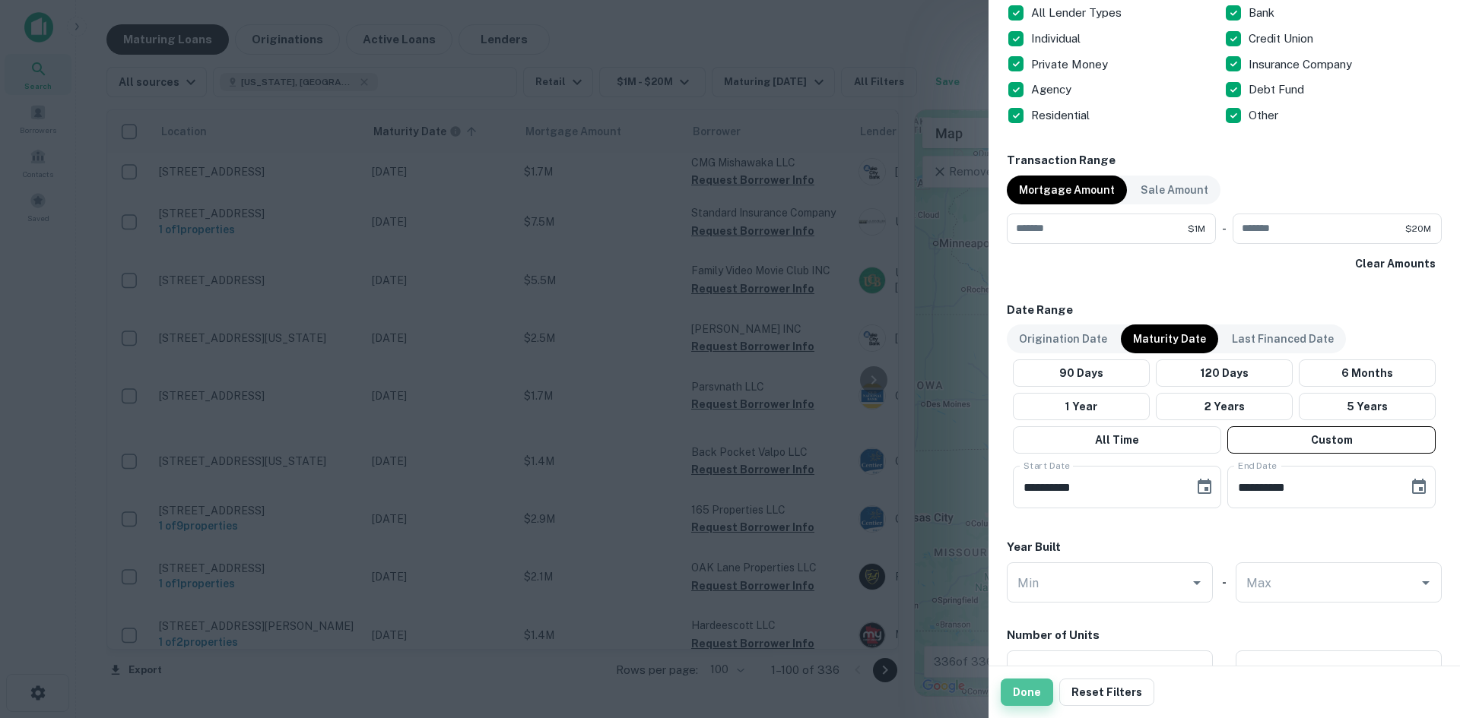
click at [1024, 688] on button "Done" at bounding box center [1026, 692] width 52 height 27
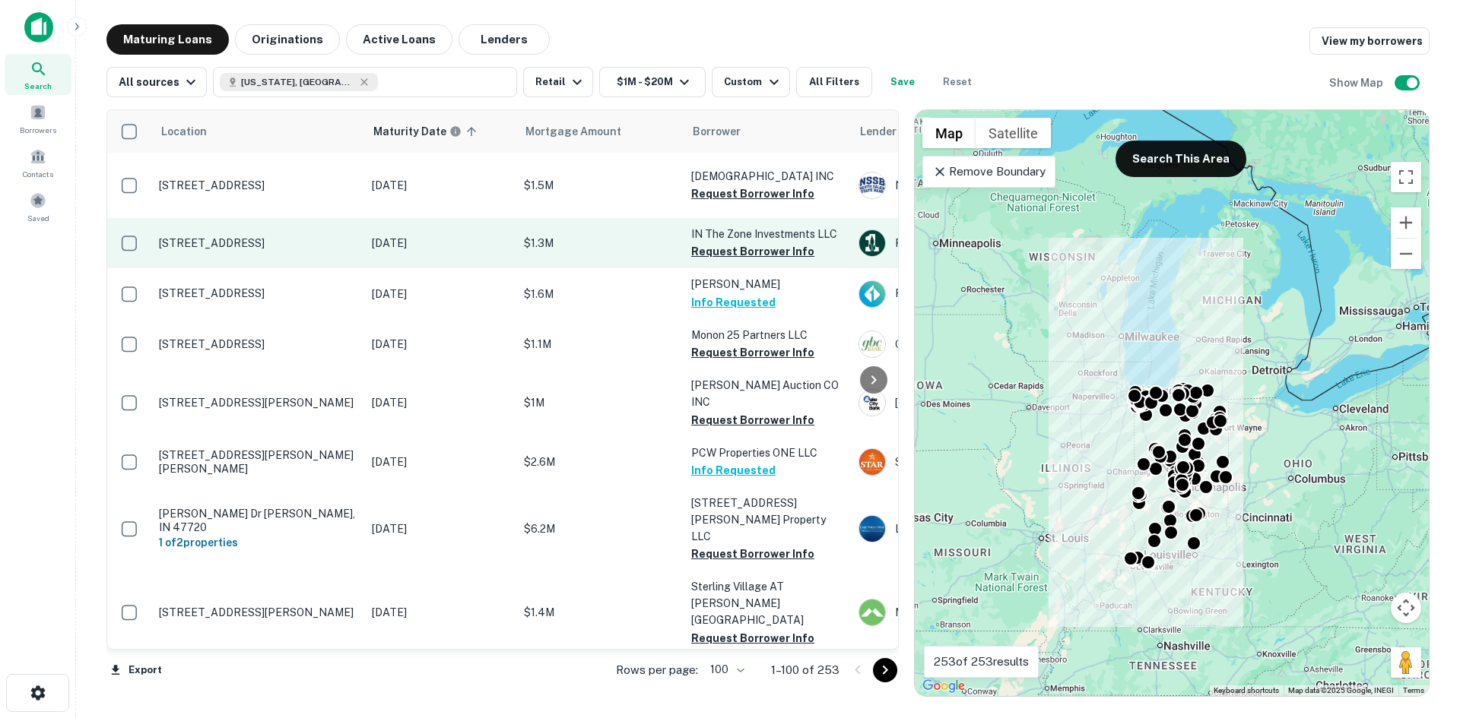
click at [261, 252] on td "526 Main St Lafayette, IN 47901" at bounding box center [257, 243] width 213 height 50
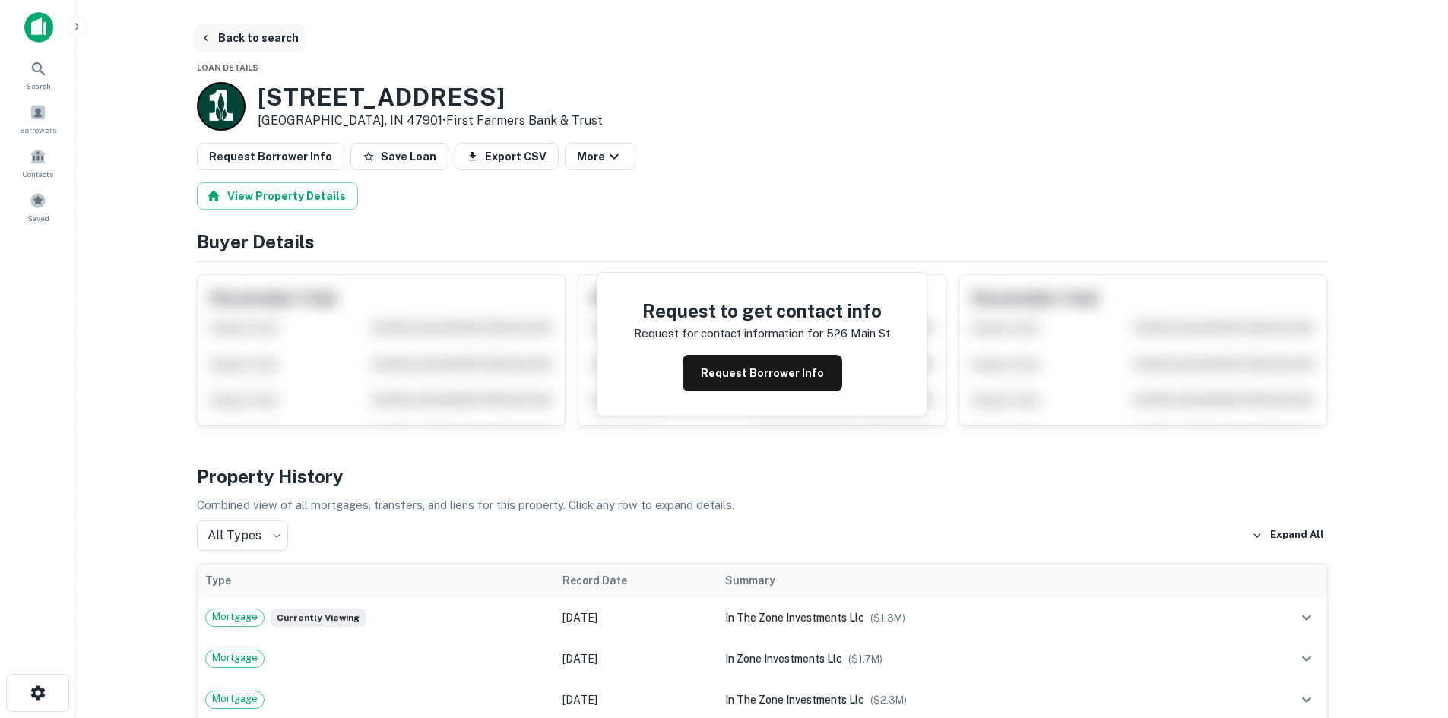
click at [231, 34] on button "Back to search" at bounding box center [249, 37] width 111 height 27
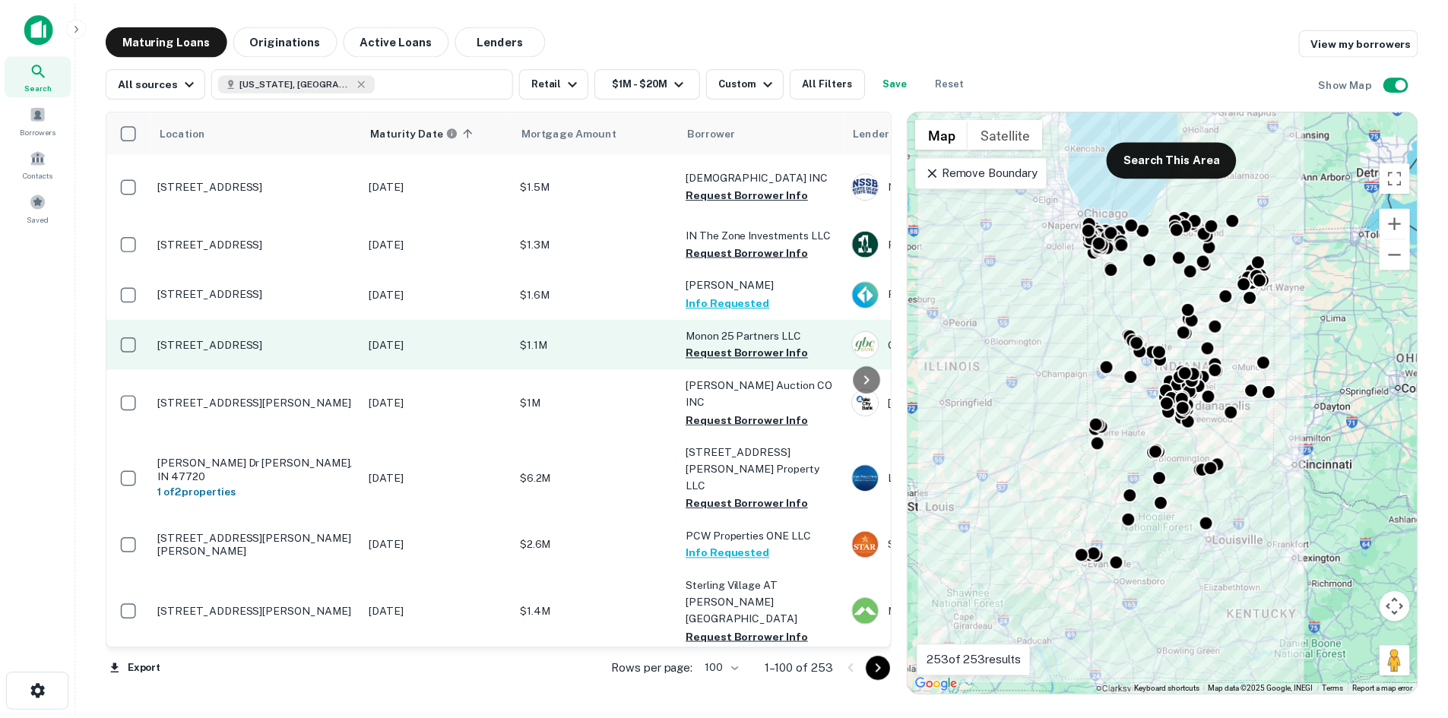
scroll to position [76, 0]
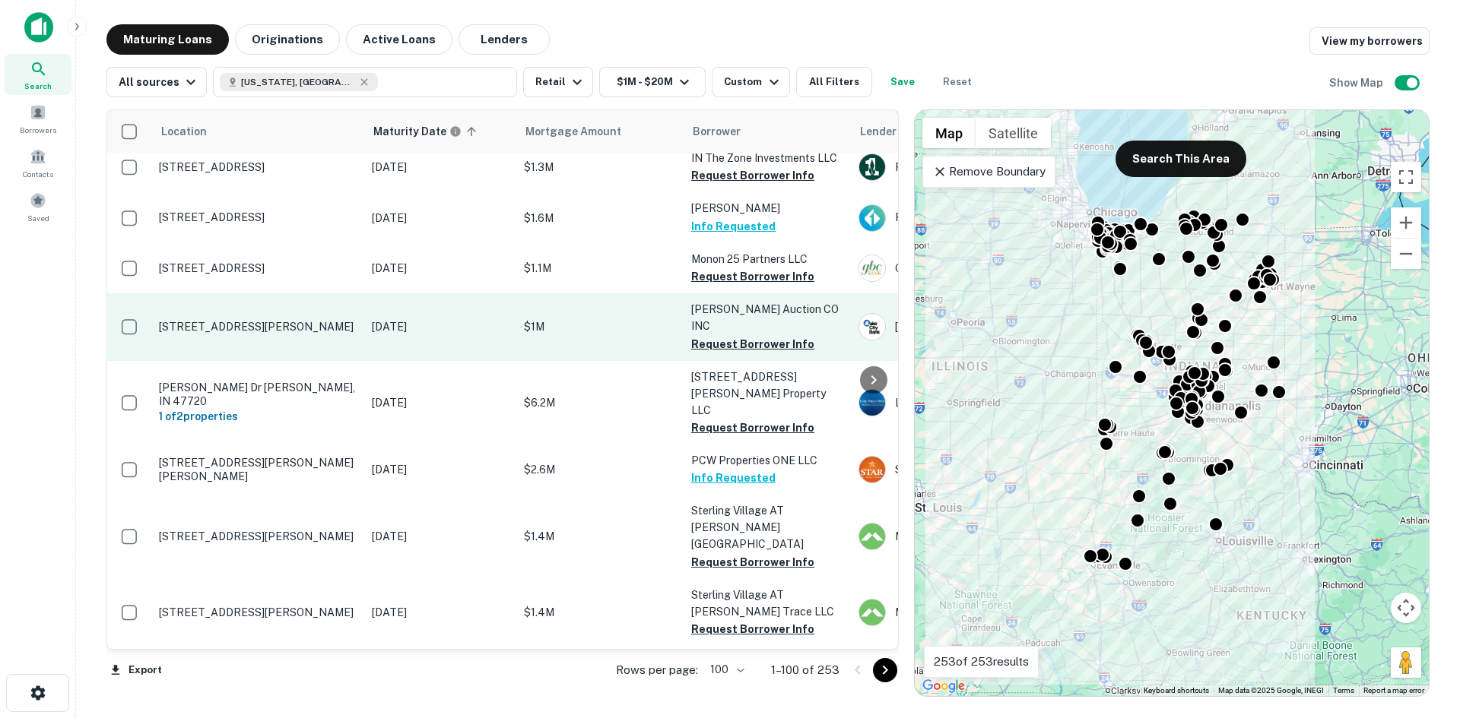
click at [290, 320] on p "6531 S State Road 13 Pendleton, IN 46064" at bounding box center [258, 327] width 198 height 14
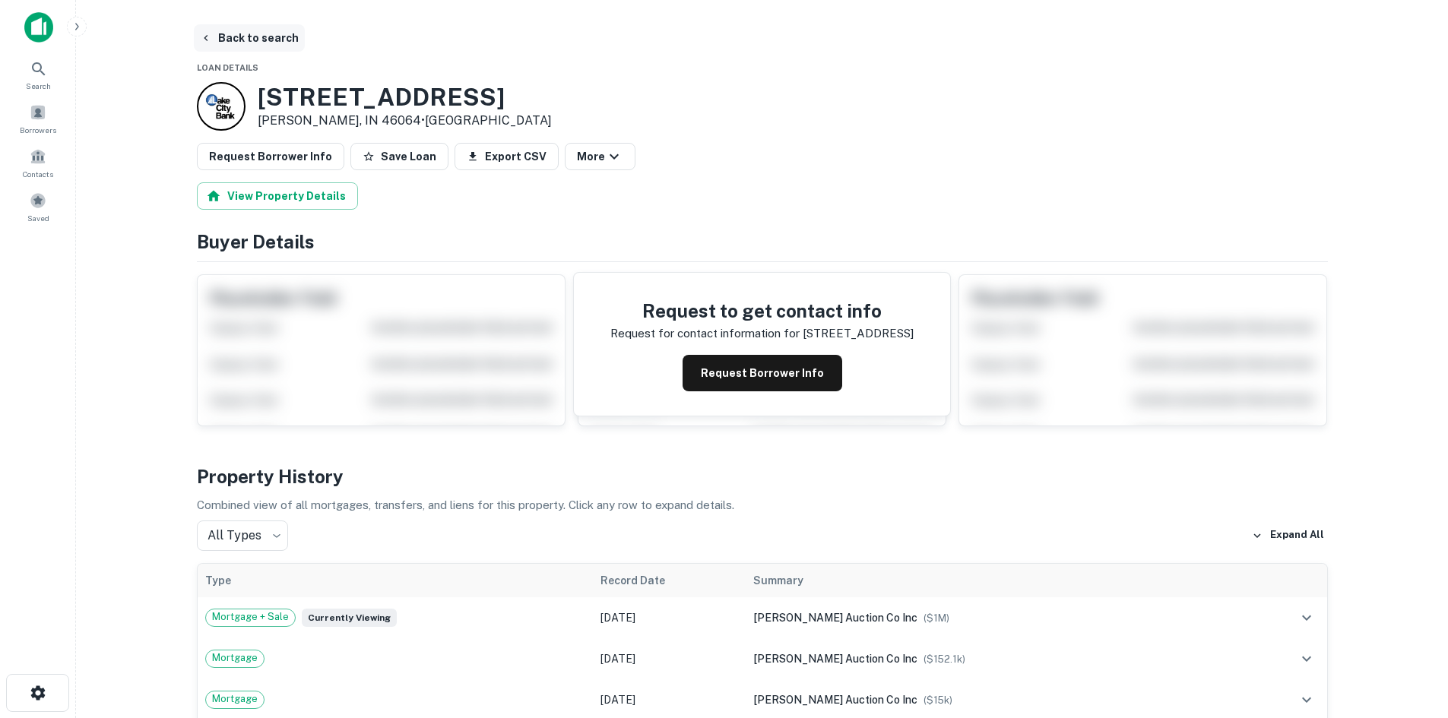
click at [233, 41] on button "Back to search" at bounding box center [249, 37] width 111 height 27
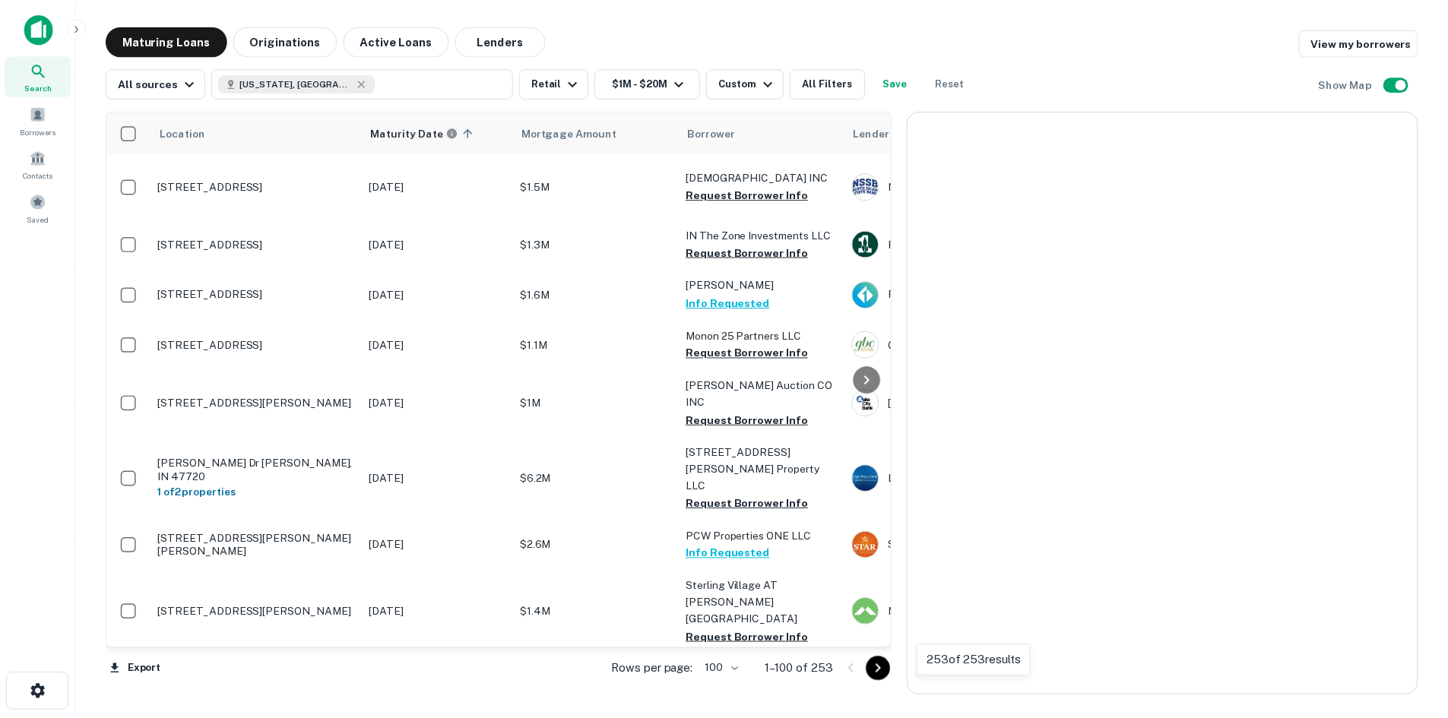
scroll to position [76, 0]
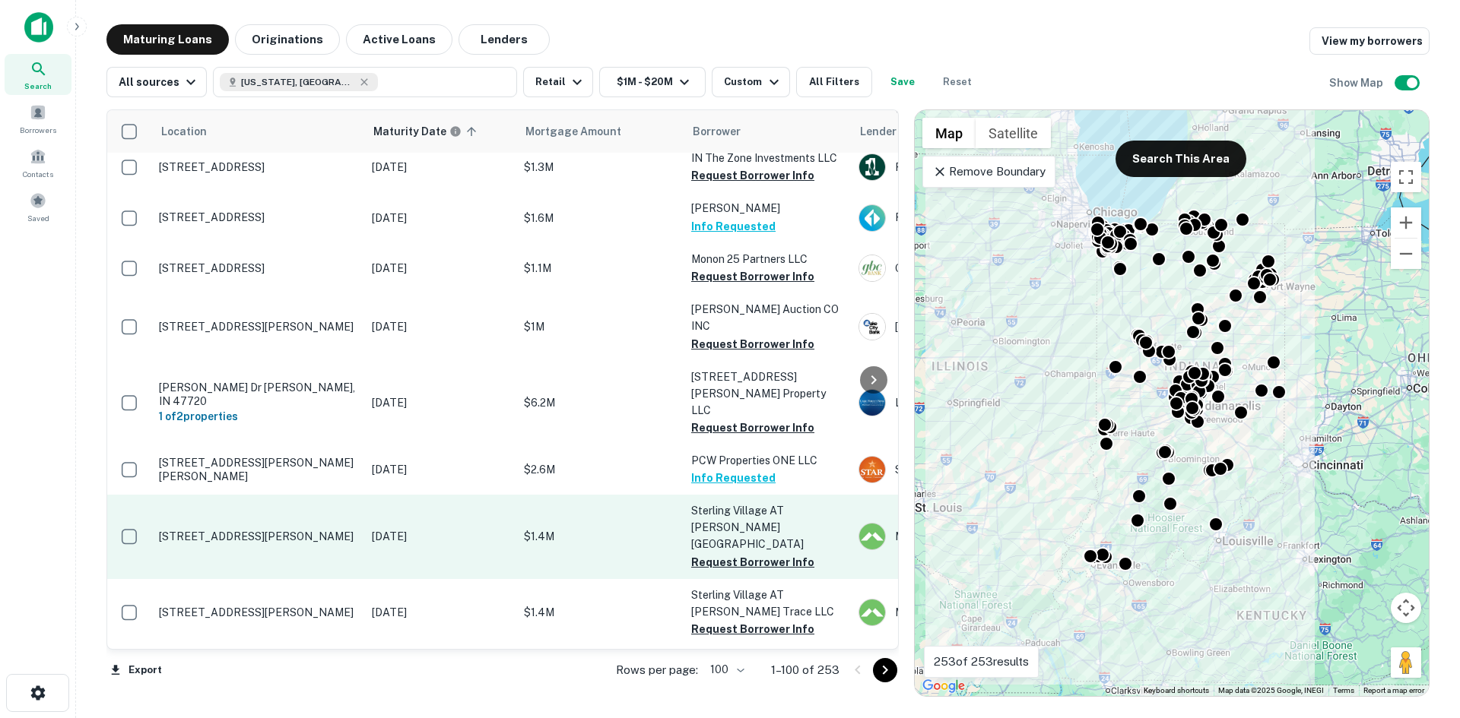
click at [283, 495] on td "3601 Trace Cir Fort Wayne, IN 46806" at bounding box center [257, 537] width 213 height 84
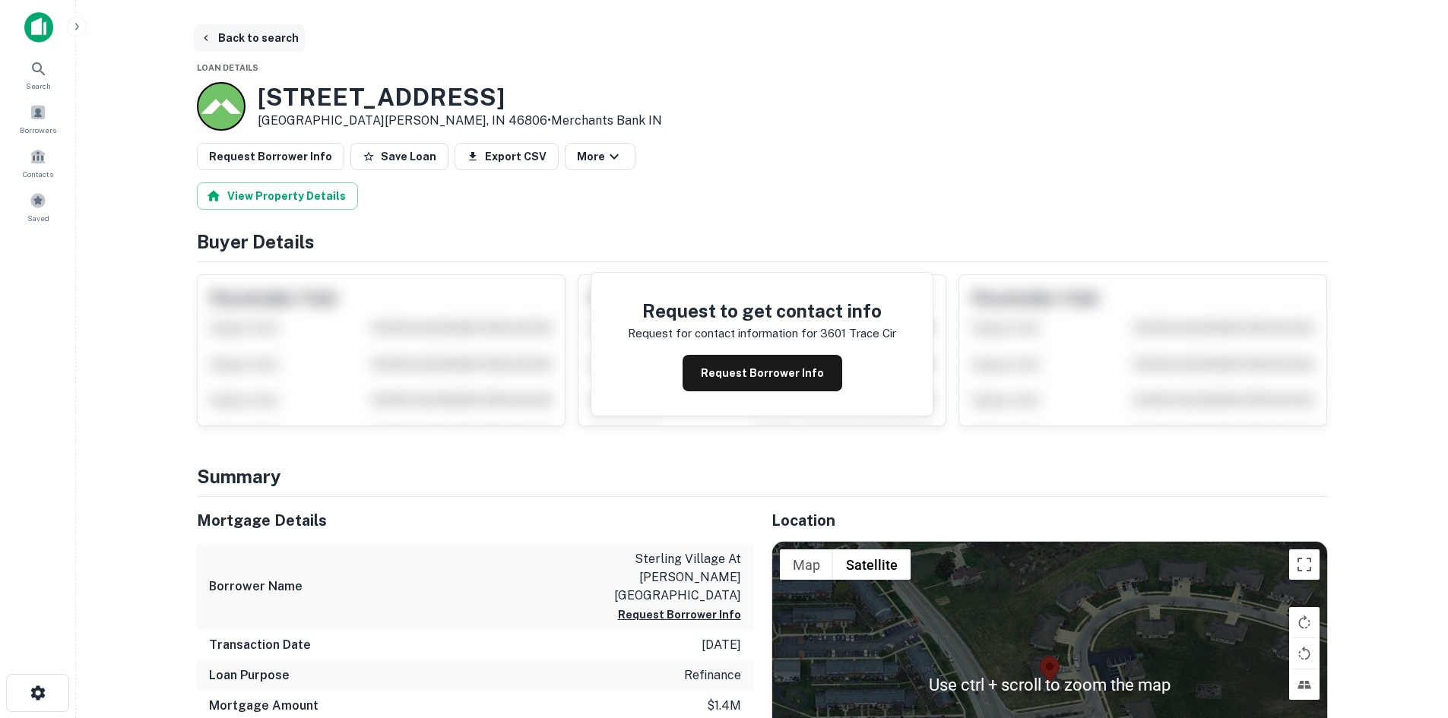
click at [261, 37] on button "Back to search" at bounding box center [249, 37] width 111 height 27
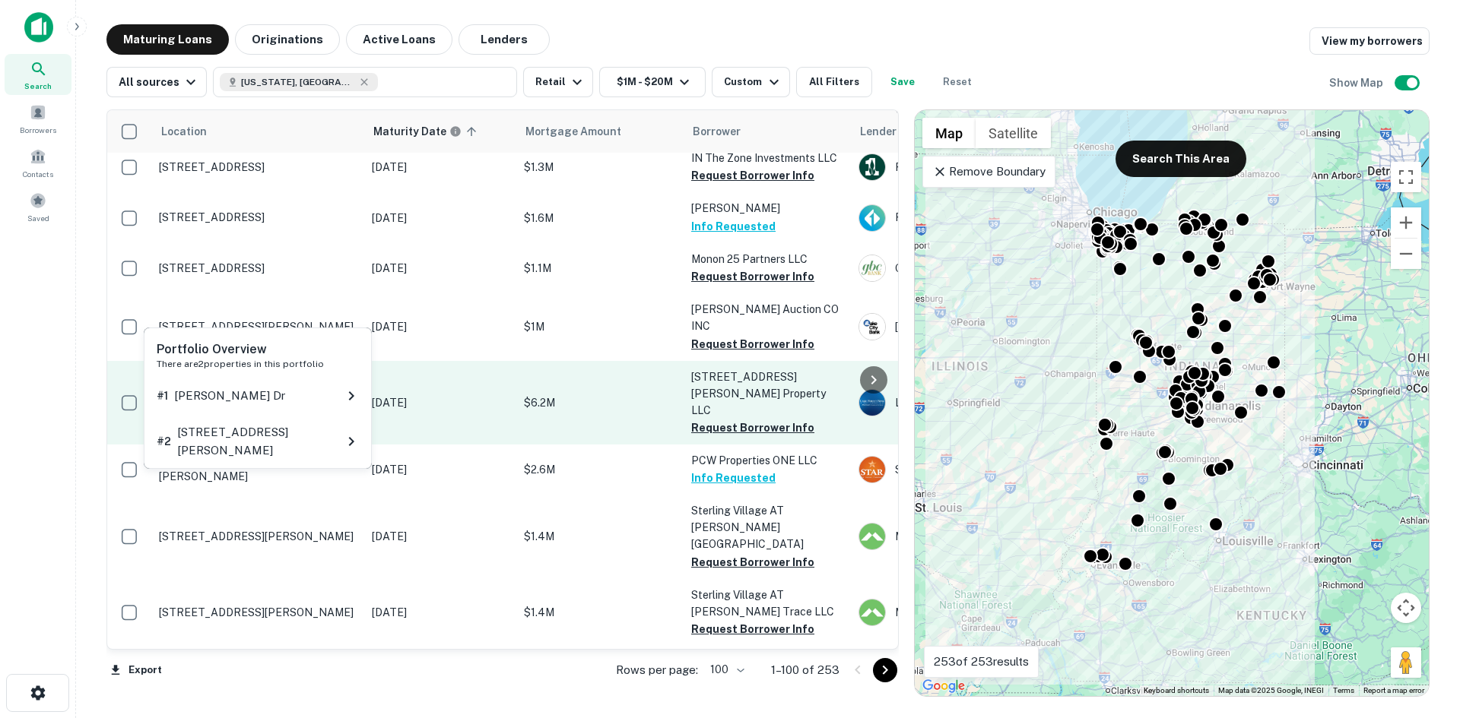
scroll to position [152, 0]
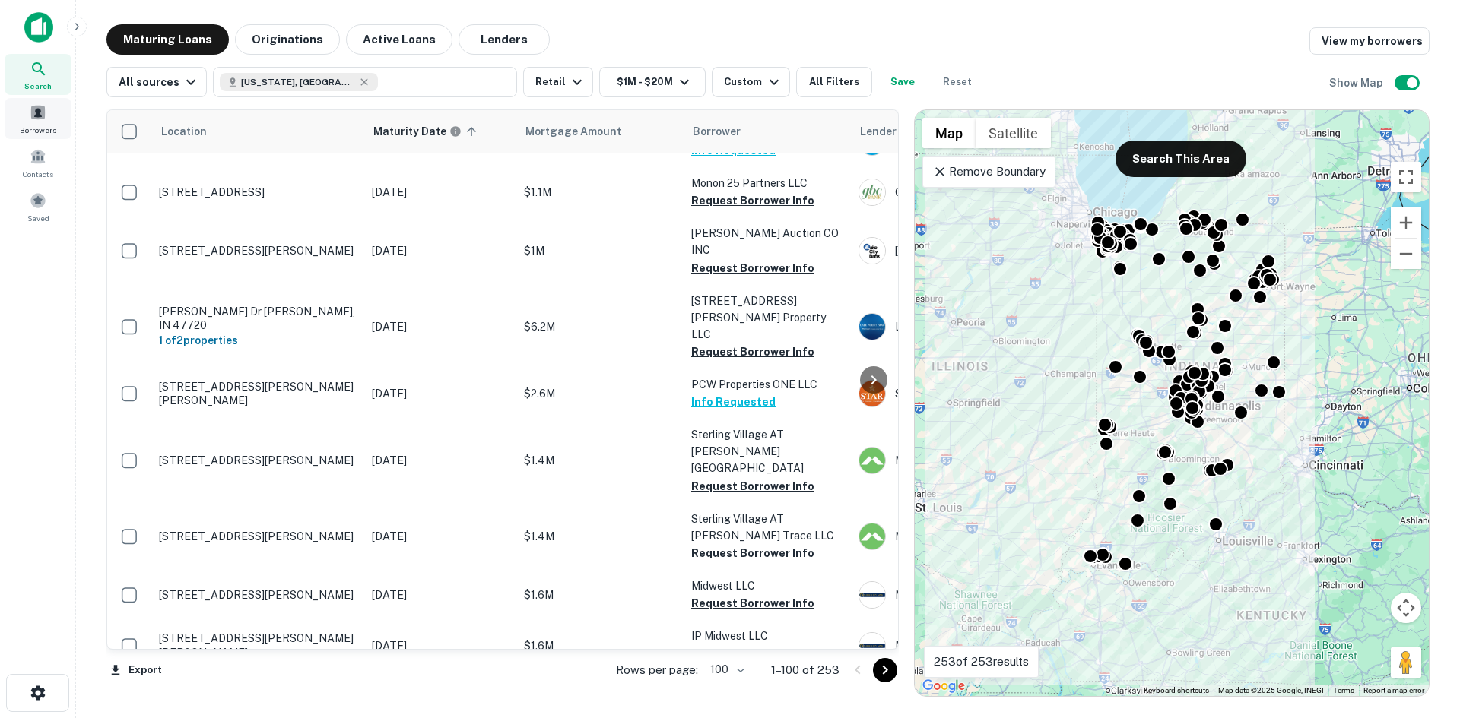
click at [59, 131] on div "Borrowers" at bounding box center [38, 118] width 67 height 41
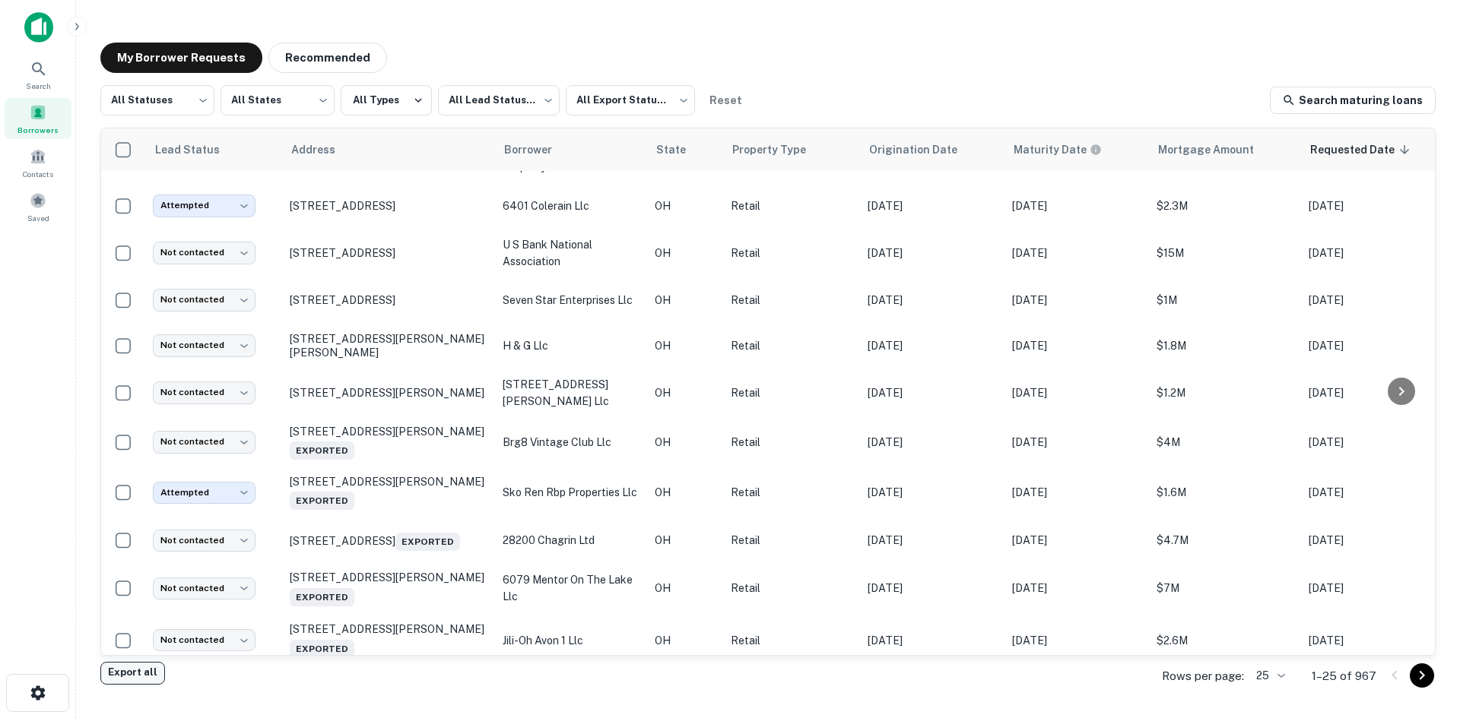
click at [149, 684] on button "Export all" at bounding box center [132, 673] width 65 height 23
click at [56, 76] on div "Search" at bounding box center [38, 74] width 67 height 41
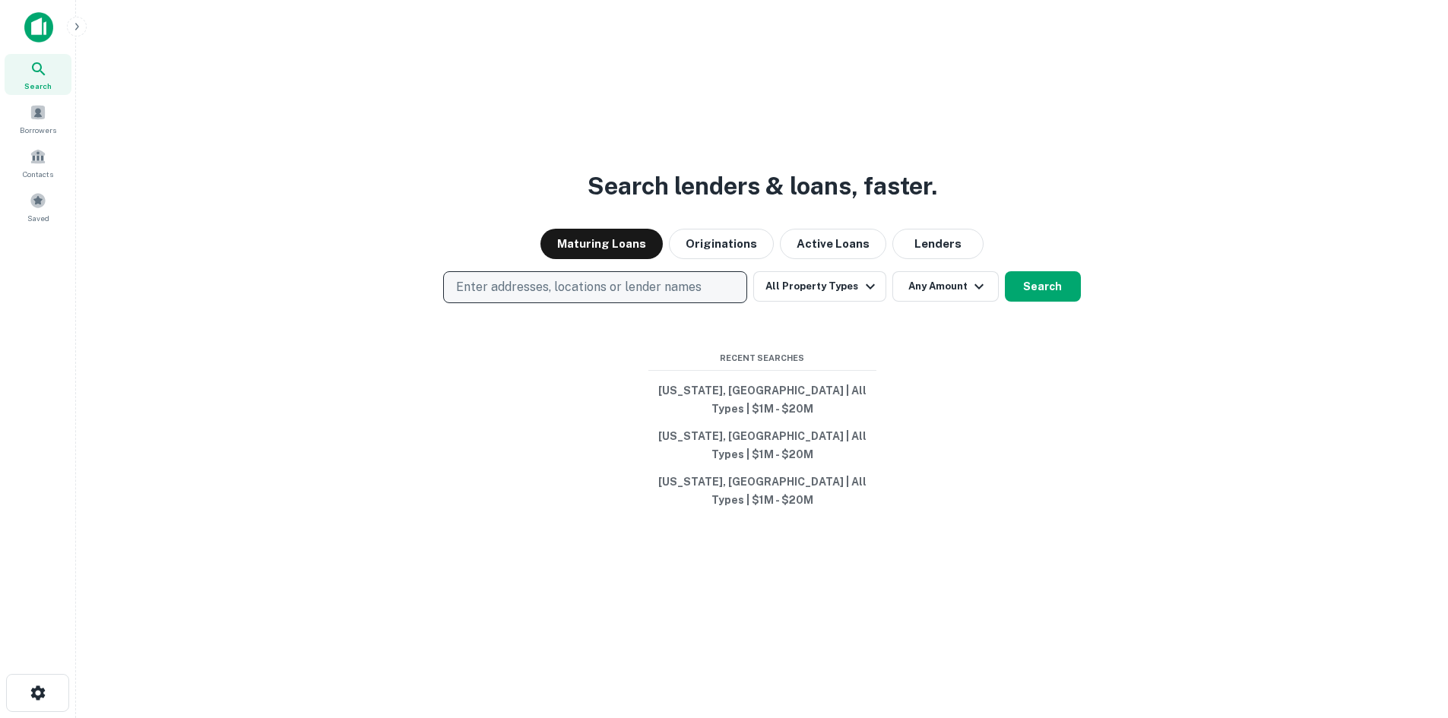
click at [528, 303] on button "Enter addresses, locations or lender names" at bounding box center [595, 287] width 304 height 32
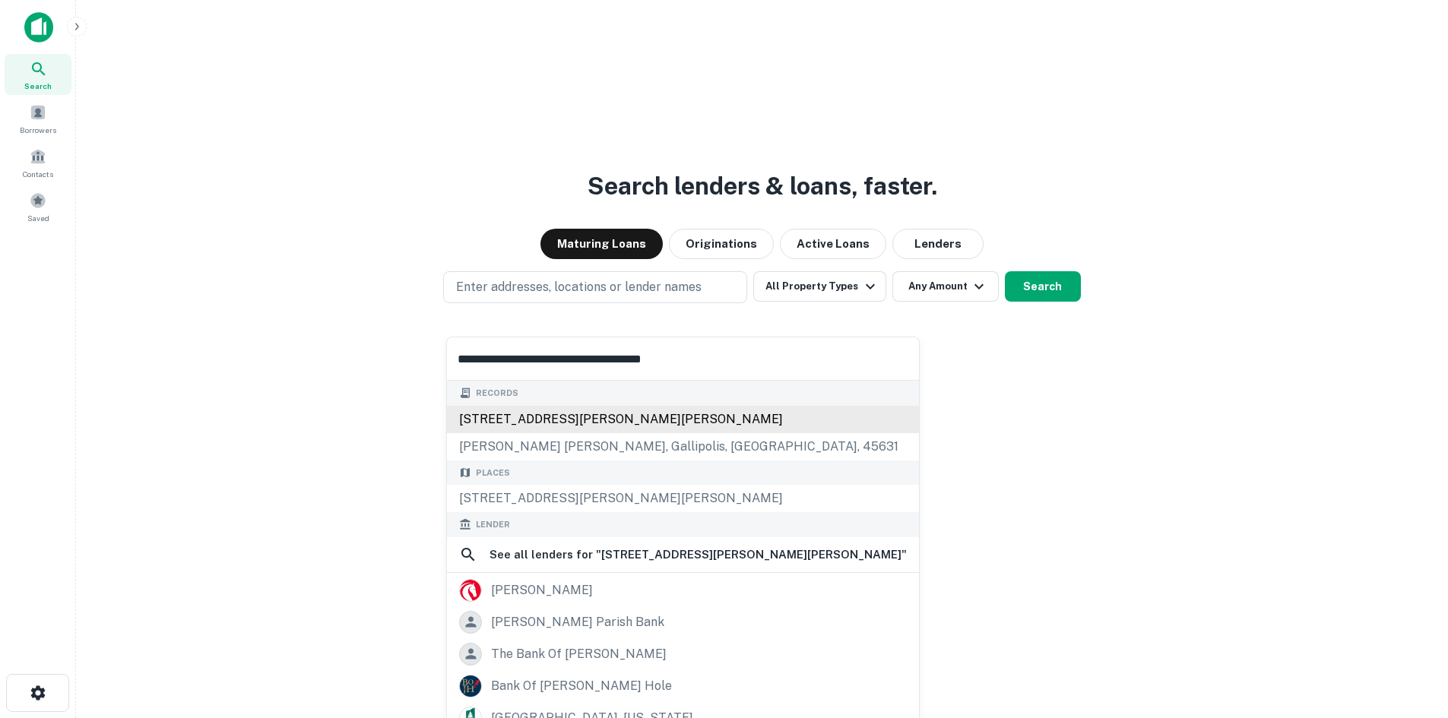
click at [615, 410] on div "[STREET_ADDRESS][PERSON_NAME][PERSON_NAME]" at bounding box center [683, 419] width 472 height 27
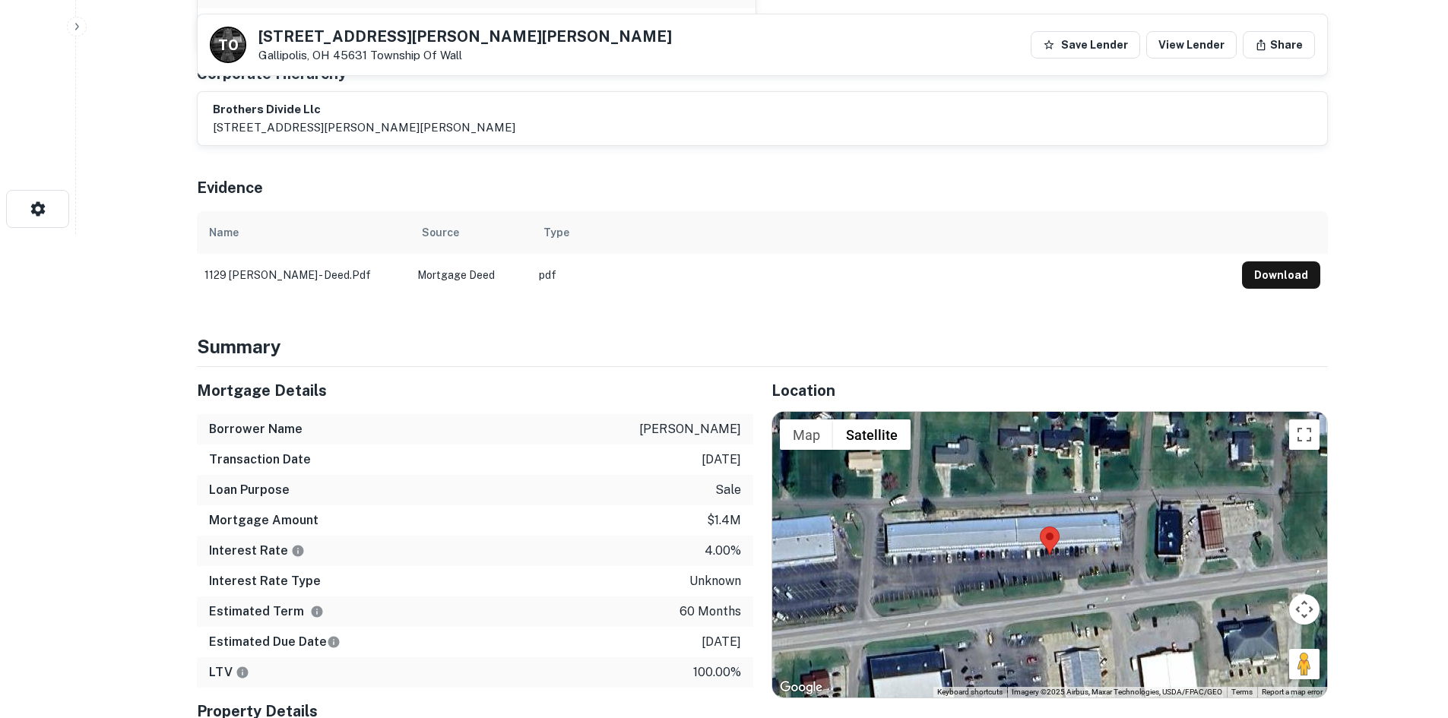
scroll to position [532, 0]
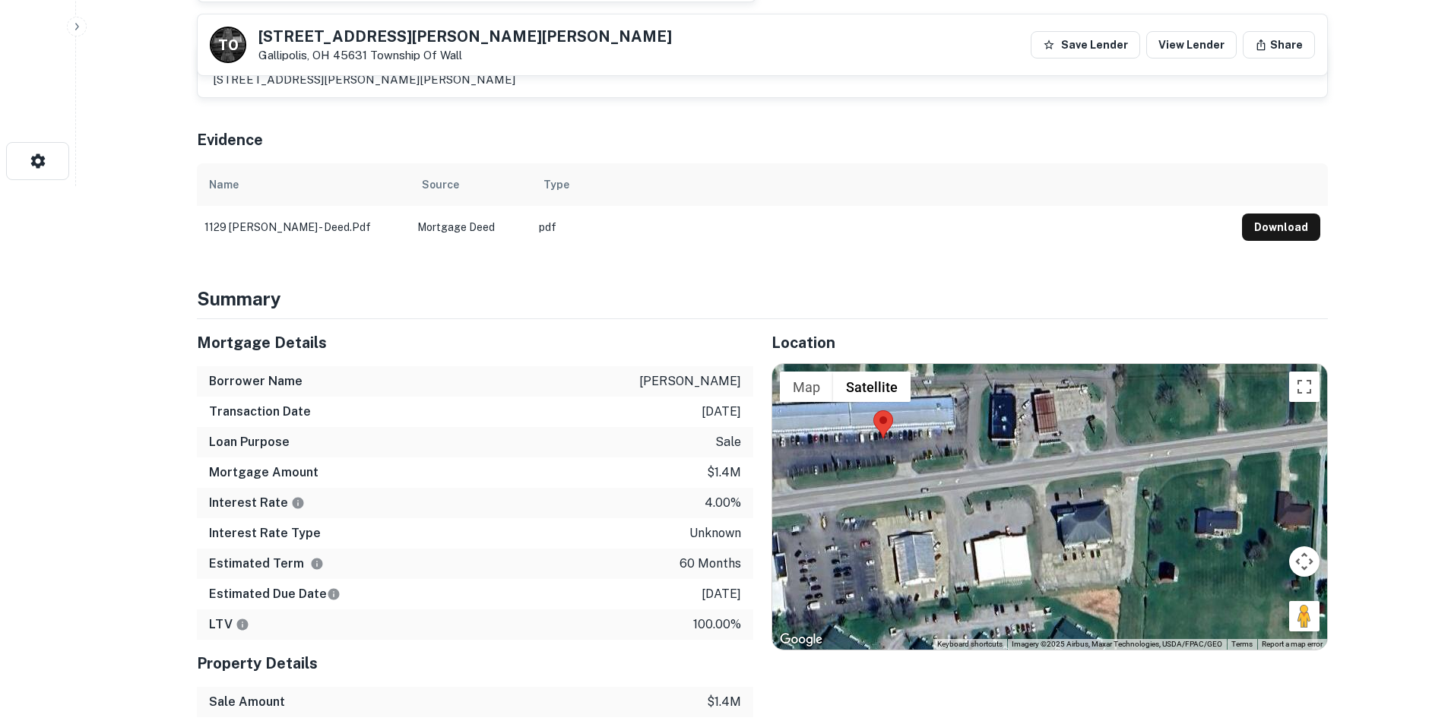
drag, startPoint x: 1310, startPoint y: 635, endPoint x: 1266, endPoint y: 582, distance: 68.6
click at [1266, 582] on div at bounding box center [1049, 507] width 555 height 286
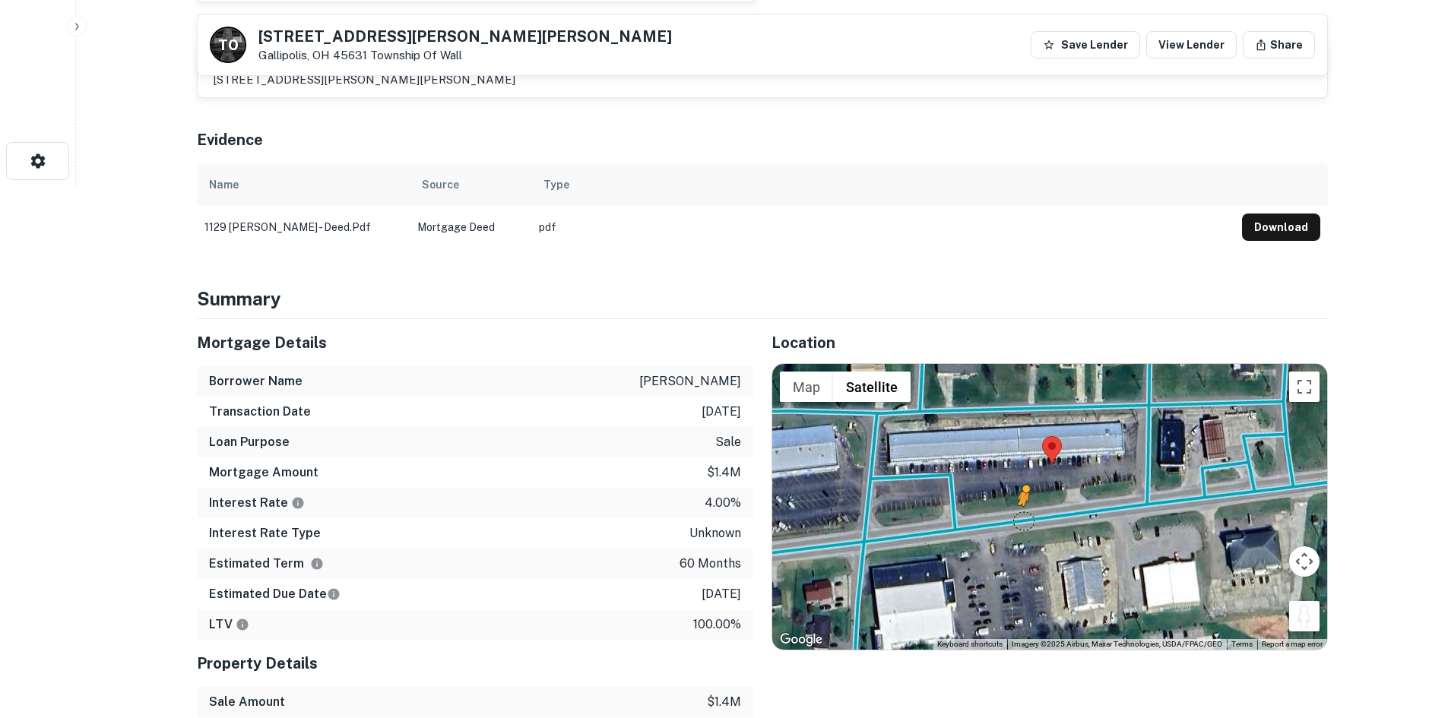
drag, startPoint x: 1308, startPoint y: 608, endPoint x: 1021, endPoint y: 523, distance: 299.0
click at [1021, 523] on div "To activate drag with keyboard, press Alt + Enter. Once in keyboard drag state,…" at bounding box center [1049, 507] width 555 height 286
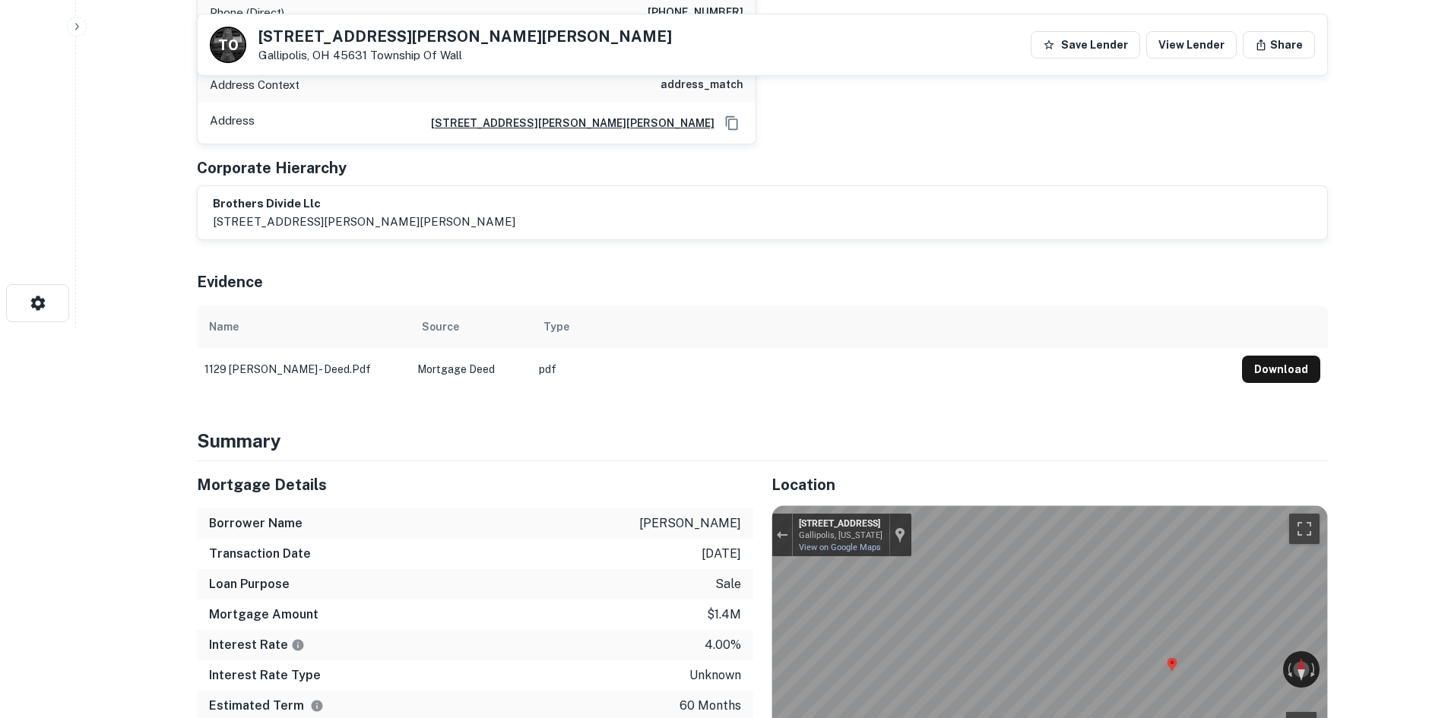
scroll to position [380, 0]
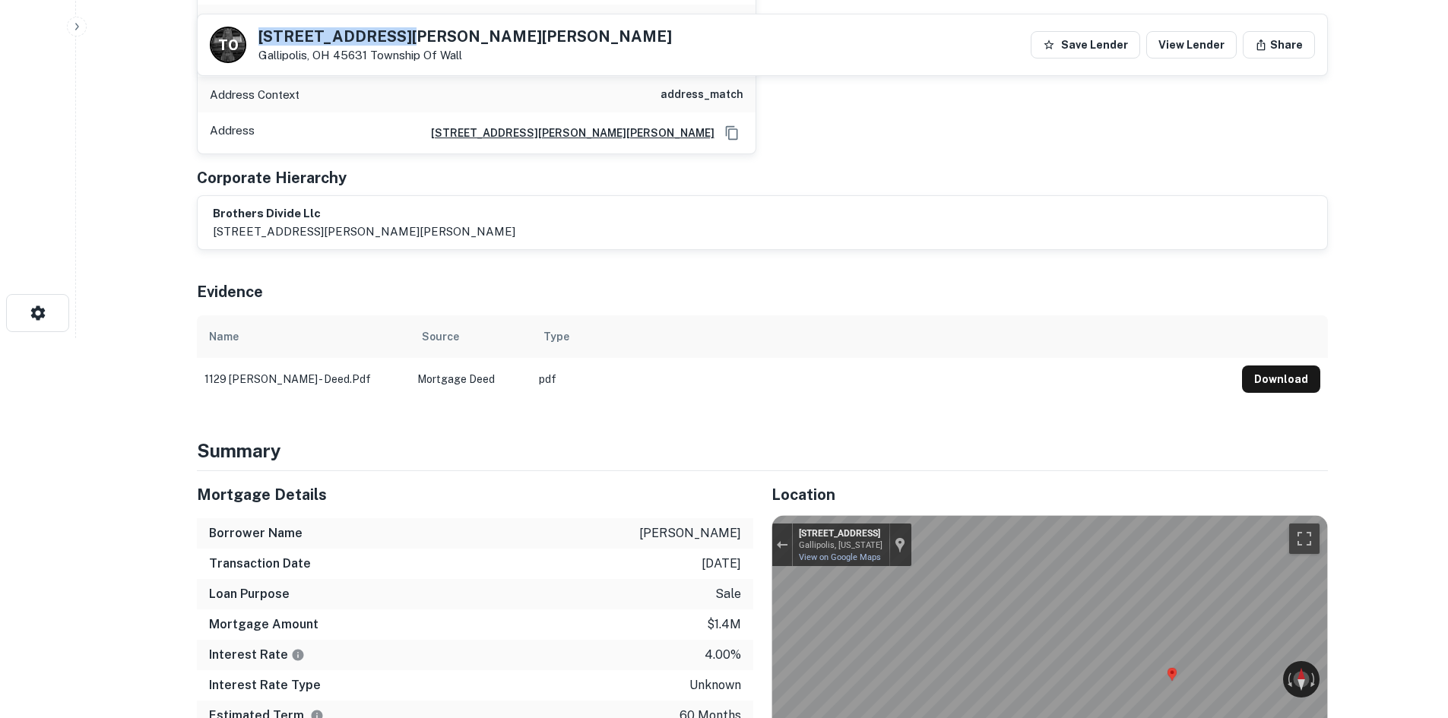
drag, startPoint x: 258, startPoint y: 30, endPoint x: 429, endPoint y: 30, distance: 171.0
click at [429, 30] on h5 "[STREET_ADDRESS][PERSON_NAME][PERSON_NAME]" at bounding box center [465, 36] width 414 height 15
copy h5 "[STREET_ADDRESS][PERSON_NAME][PERSON_NAME]"
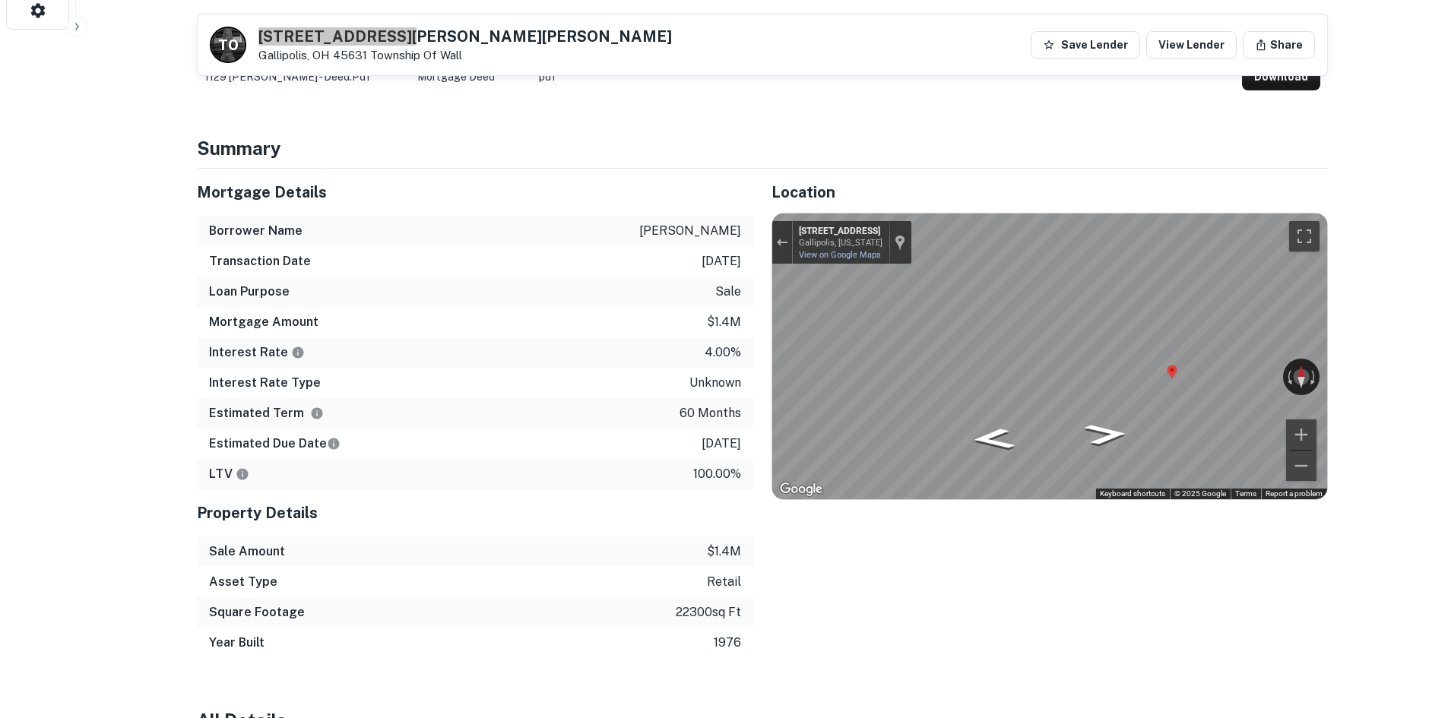
scroll to position [684, 0]
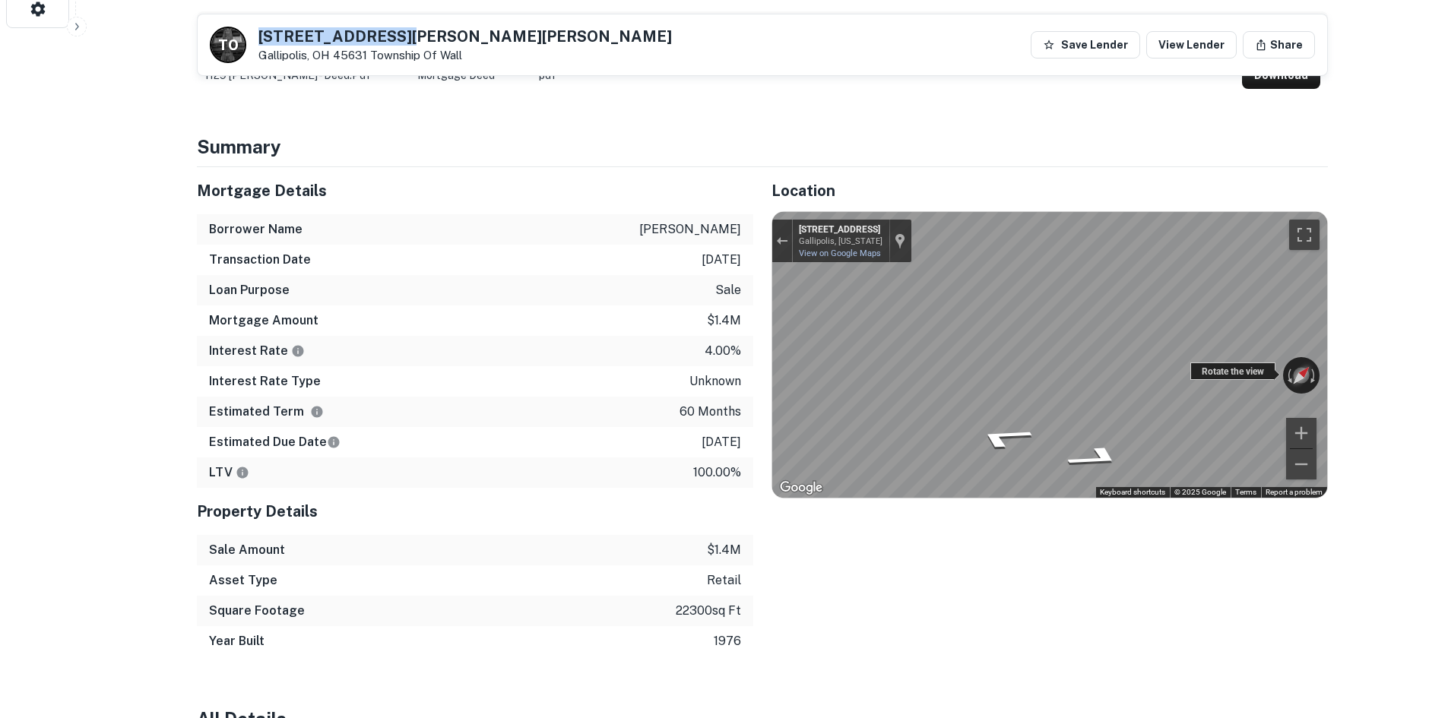
click at [1300, 382] on div "← Move left → Move right ↑ Move up ↓ Move down + Zoom in - Zoom out [STREET_ADD…" at bounding box center [1049, 355] width 555 height 286
click at [1075, 358] on div "← Move left → Move right ↑ Move up ↓ Move down + Zoom in - Zoom out [STREET_ADD…" at bounding box center [1049, 355] width 555 height 286
click at [1317, 244] on button "Toggle fullscreen view" at bounding box center [1304, 235] width 30 height 30
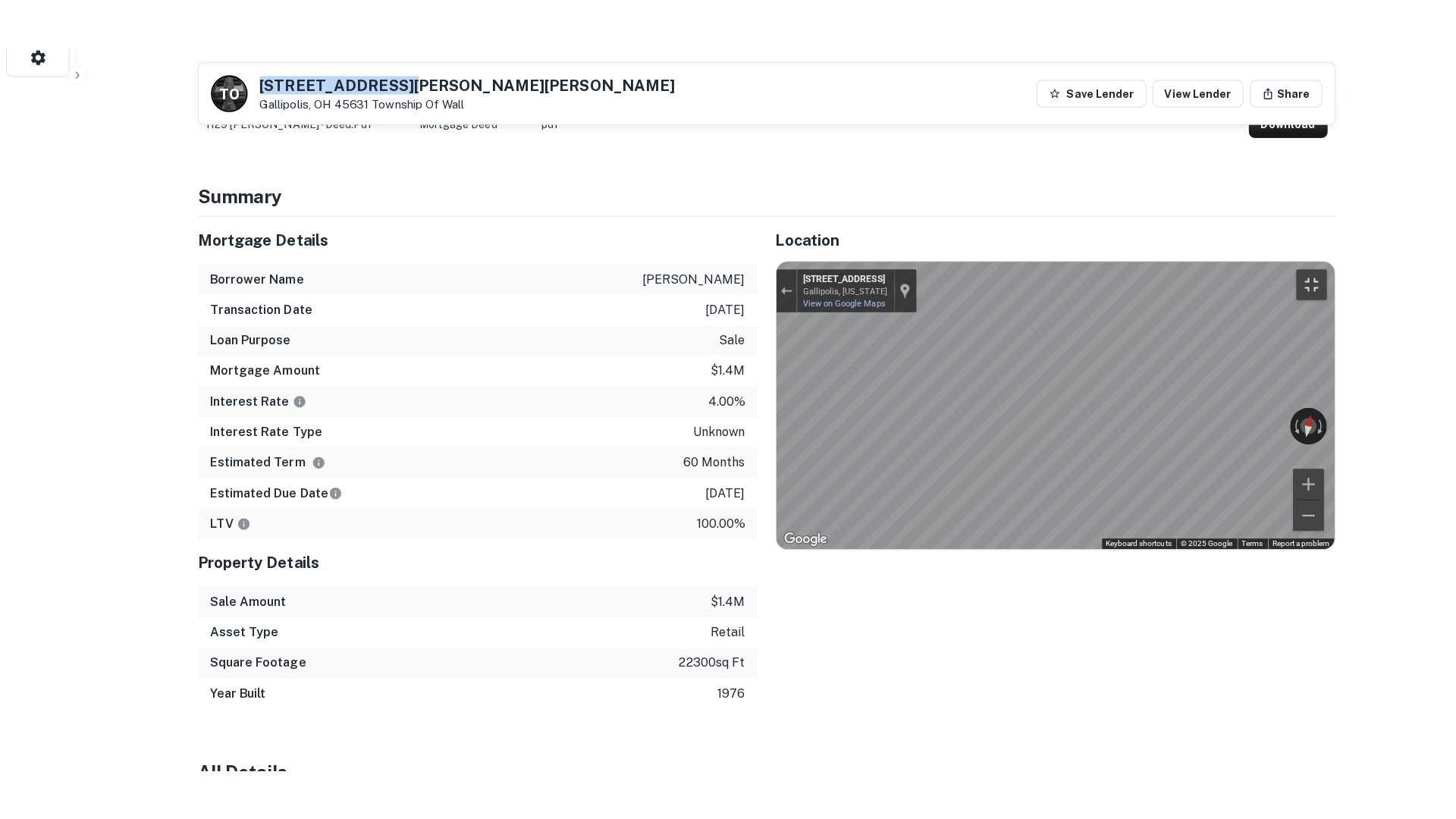
scroll to position [785, 0]
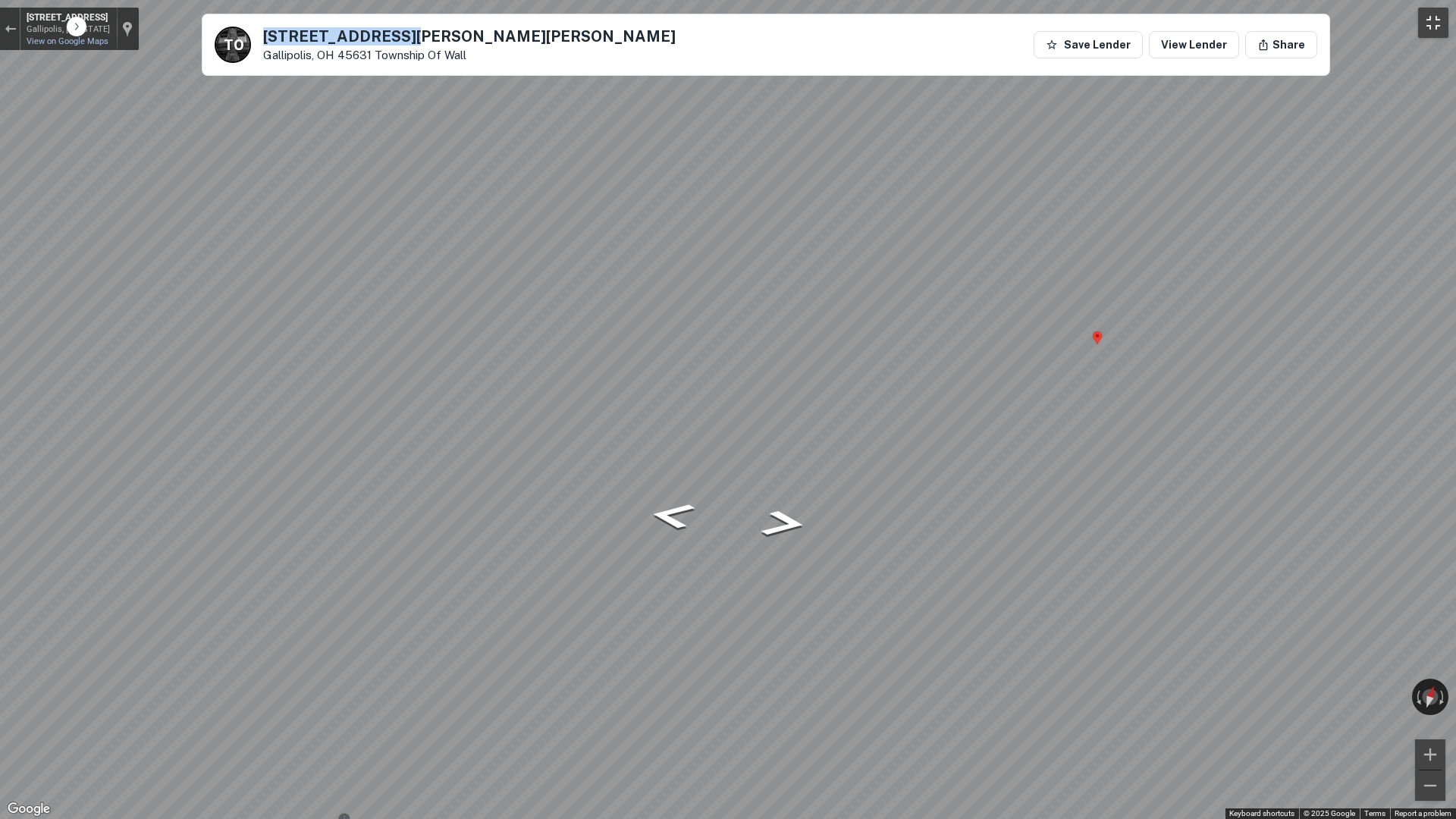
click at [1422, 11] on button "Toggle fullscreen view" at bounding box center [1433, 23] width 30 height 30
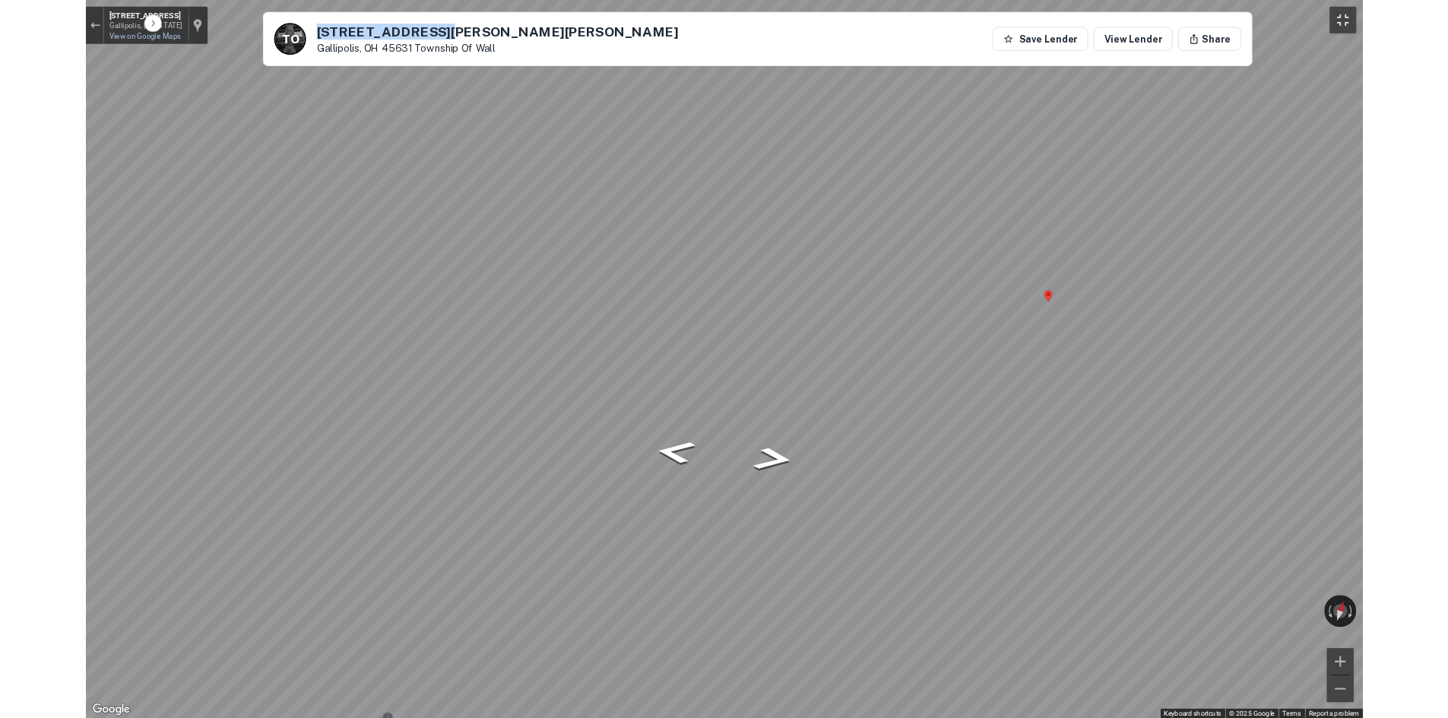
scroll to position [684, 0]
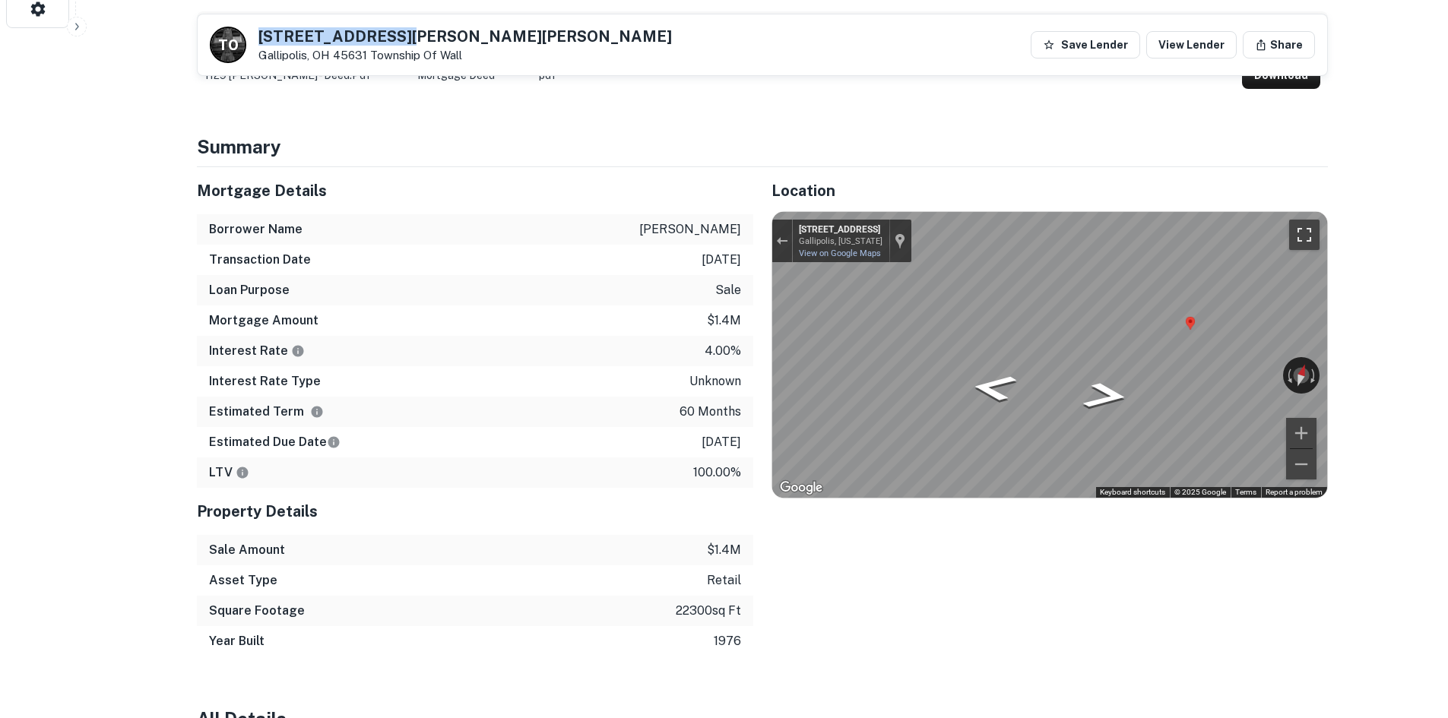
click at [1303, 230] on button "Toggle fullscreen view" at bounding box center [1304, 235] width 30 height 30
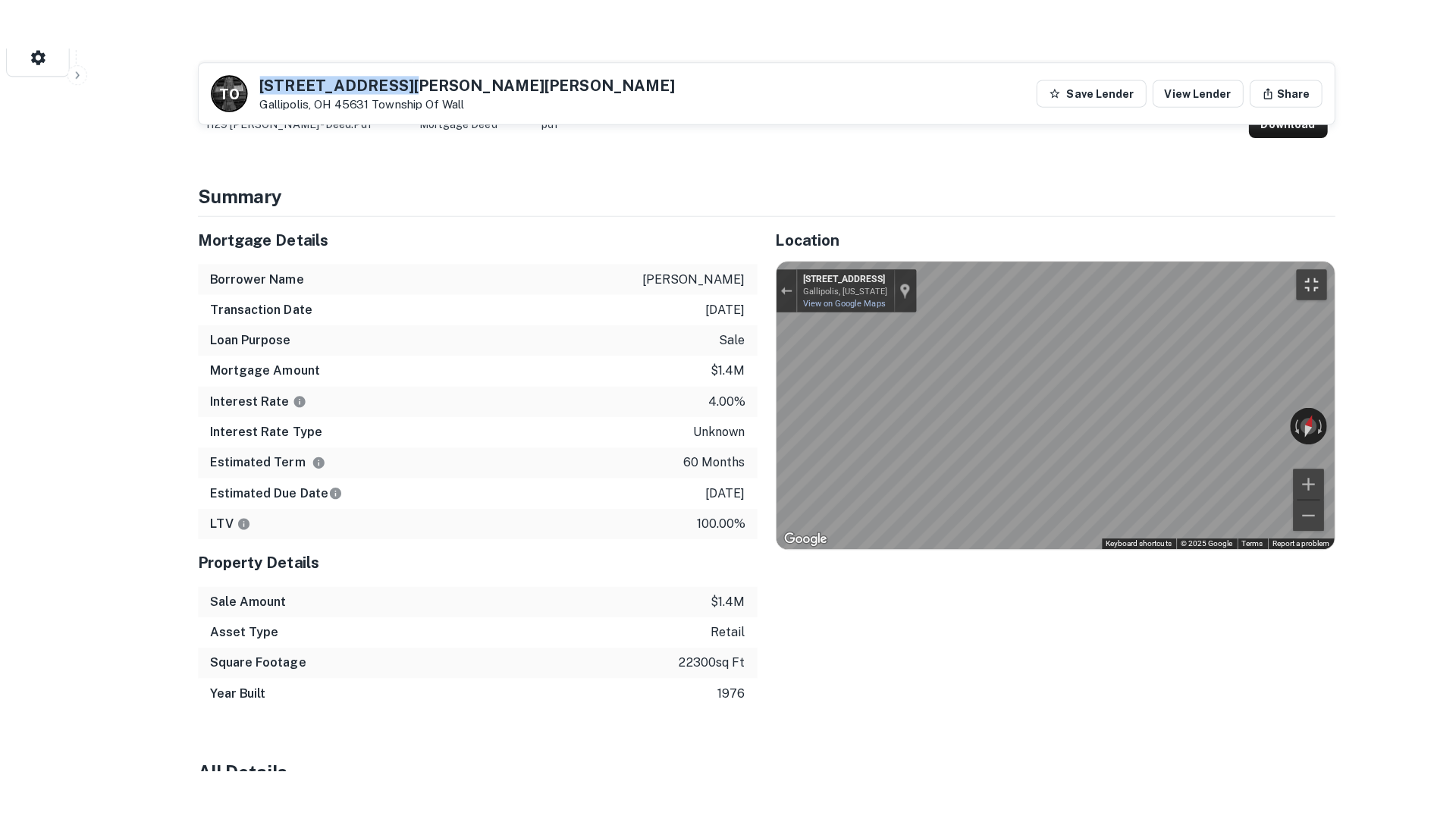
scroll to position [785, 0]
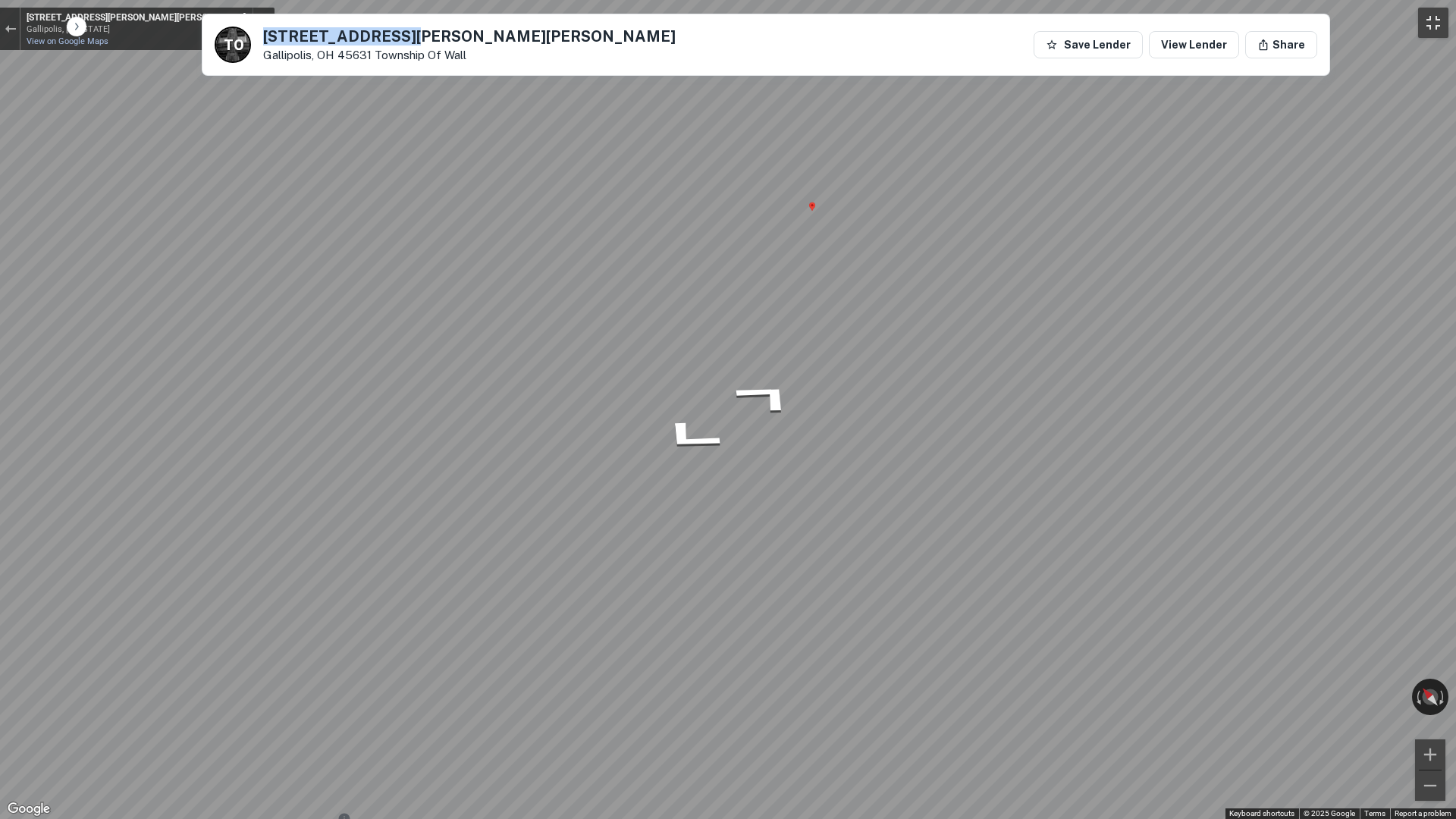
click at [1430, 24] on button "Toggle fullscreen view" at bounding box center [1433, 23] width 30 height 30
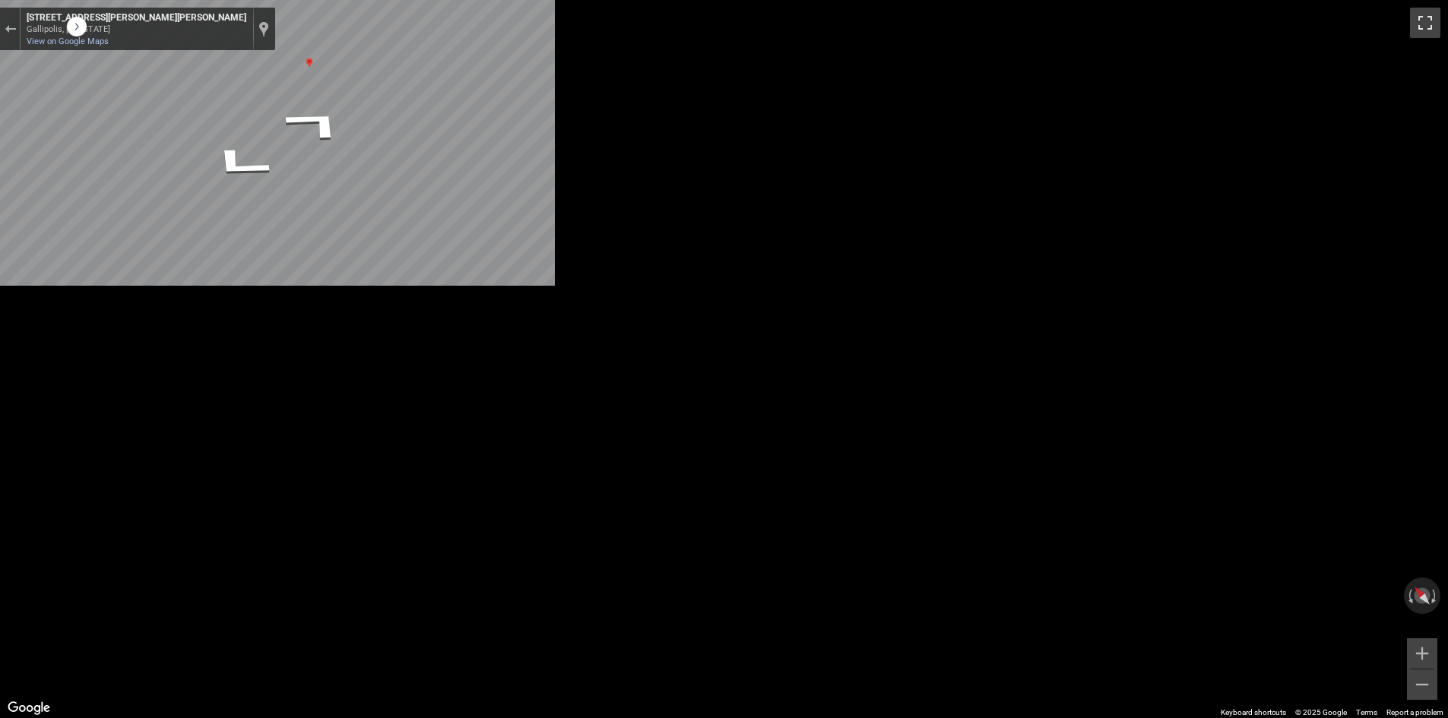
scroll to position [0, 0]
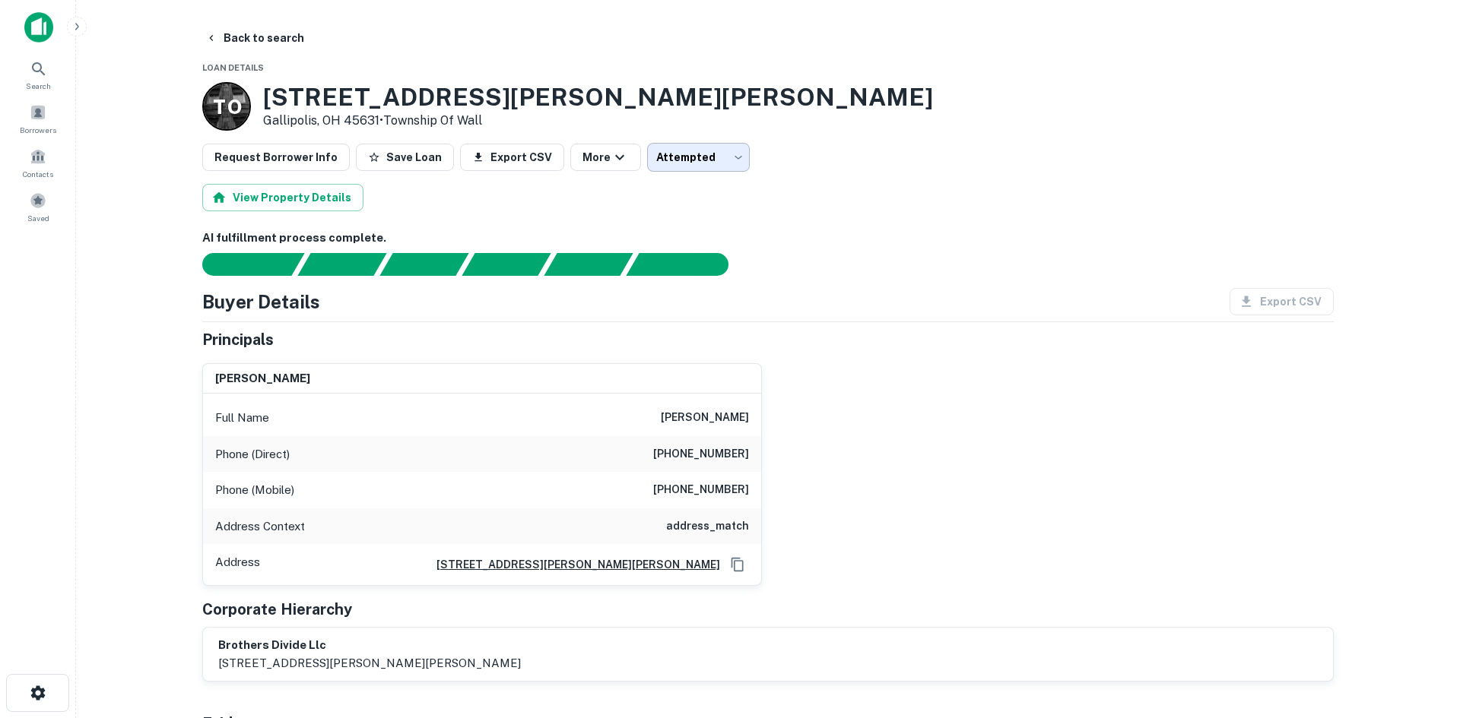
click at [663, 170] on body "Search Borrowers Contacts Saved Back to search Loan Details T O [STREET_ADDRESS…" at bounding box center [730, 359] width 1460 height 718
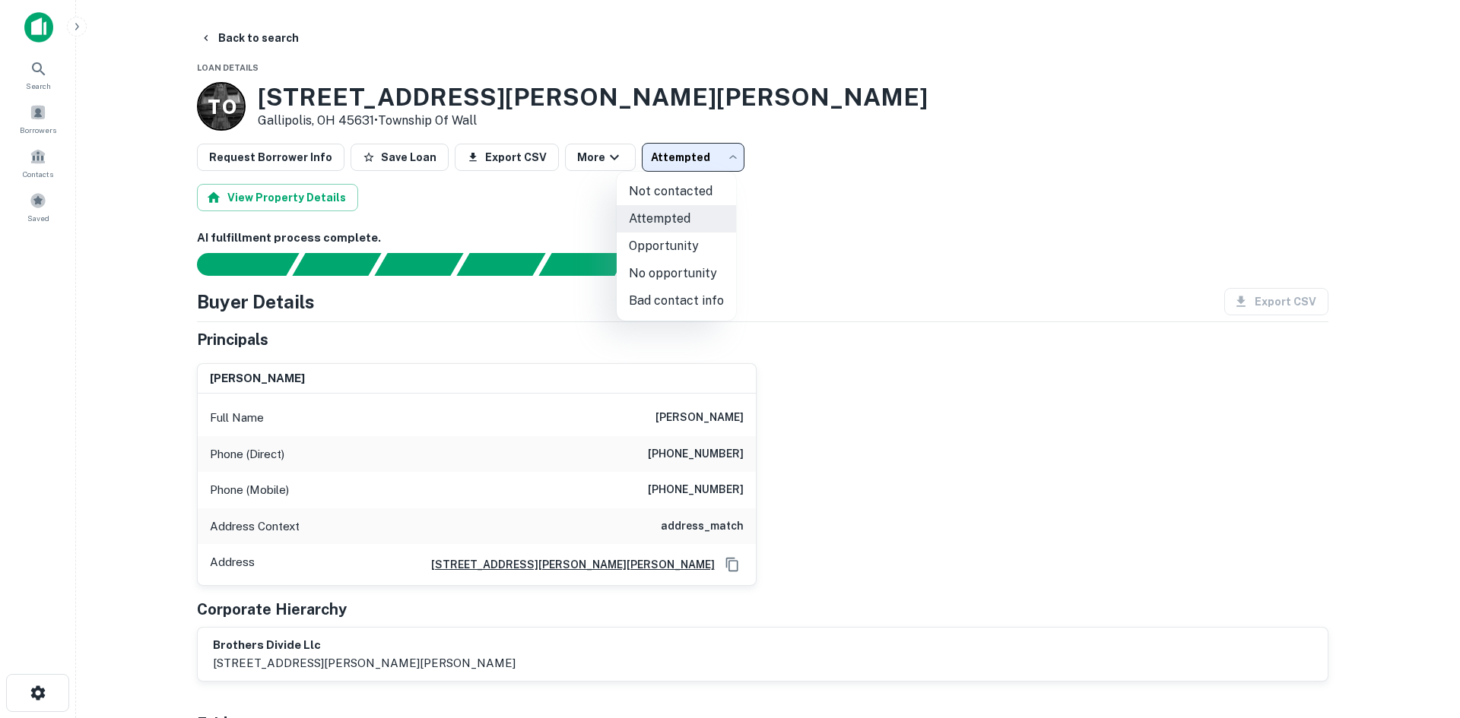
click at [800, 168] on div at bounding box center [730, 359] width 1460 height 718
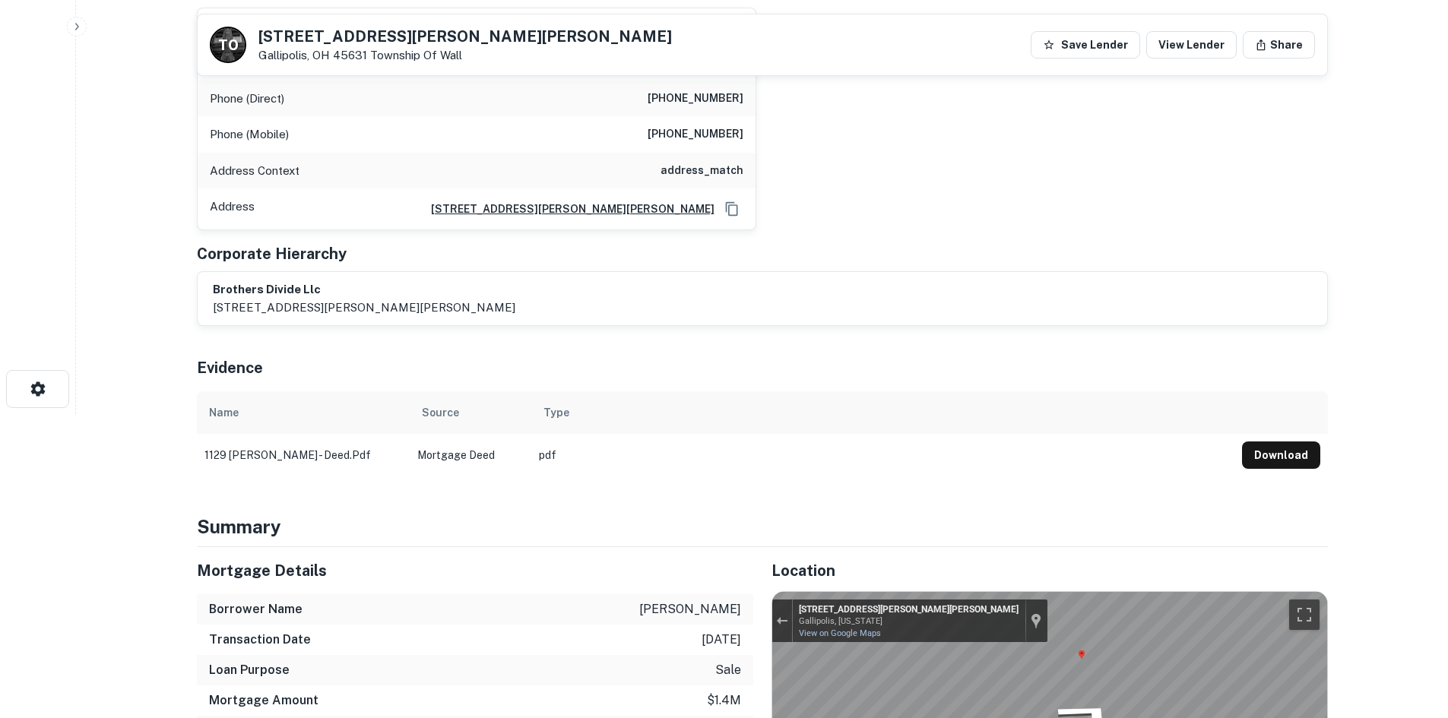
scroll to position [684, 0]
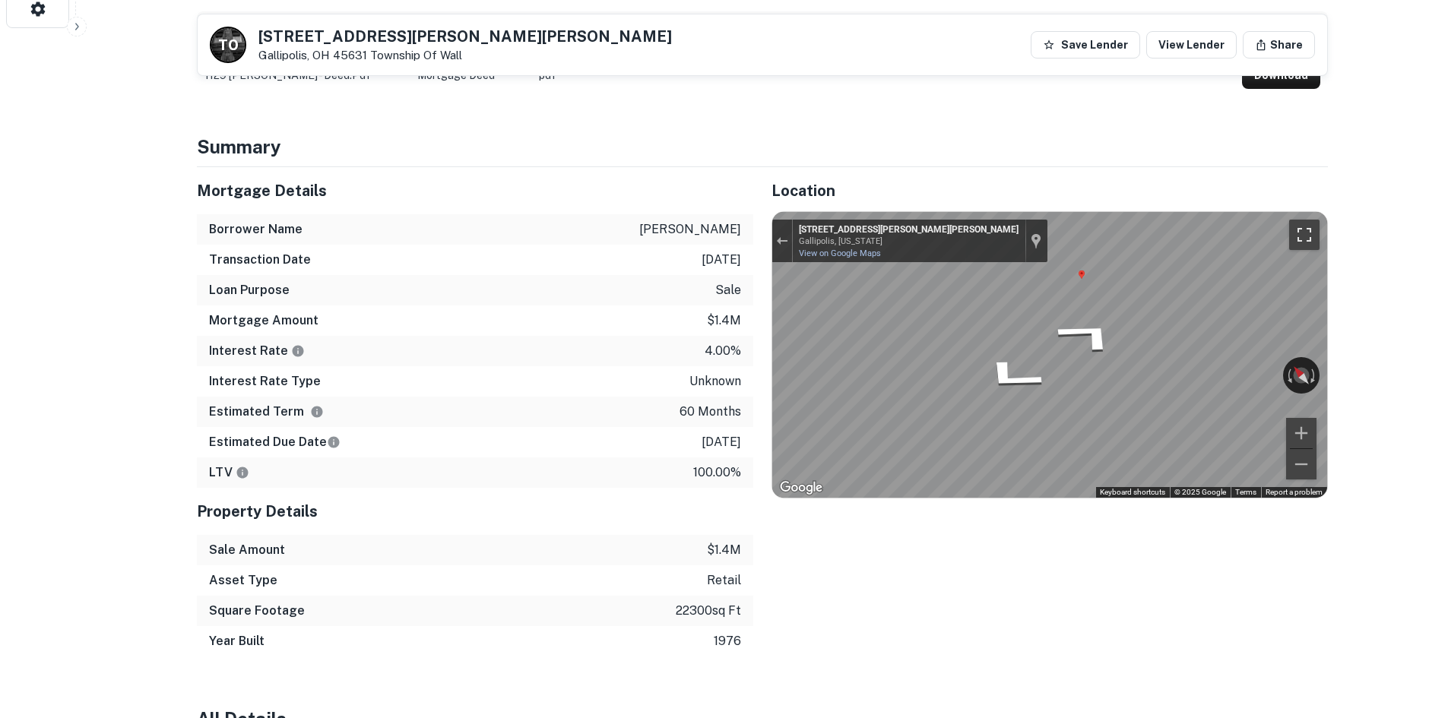
click at [1305, 246] on button "Toggle fullscreen view" at bounding box center [1304, 235] width 30 height 30
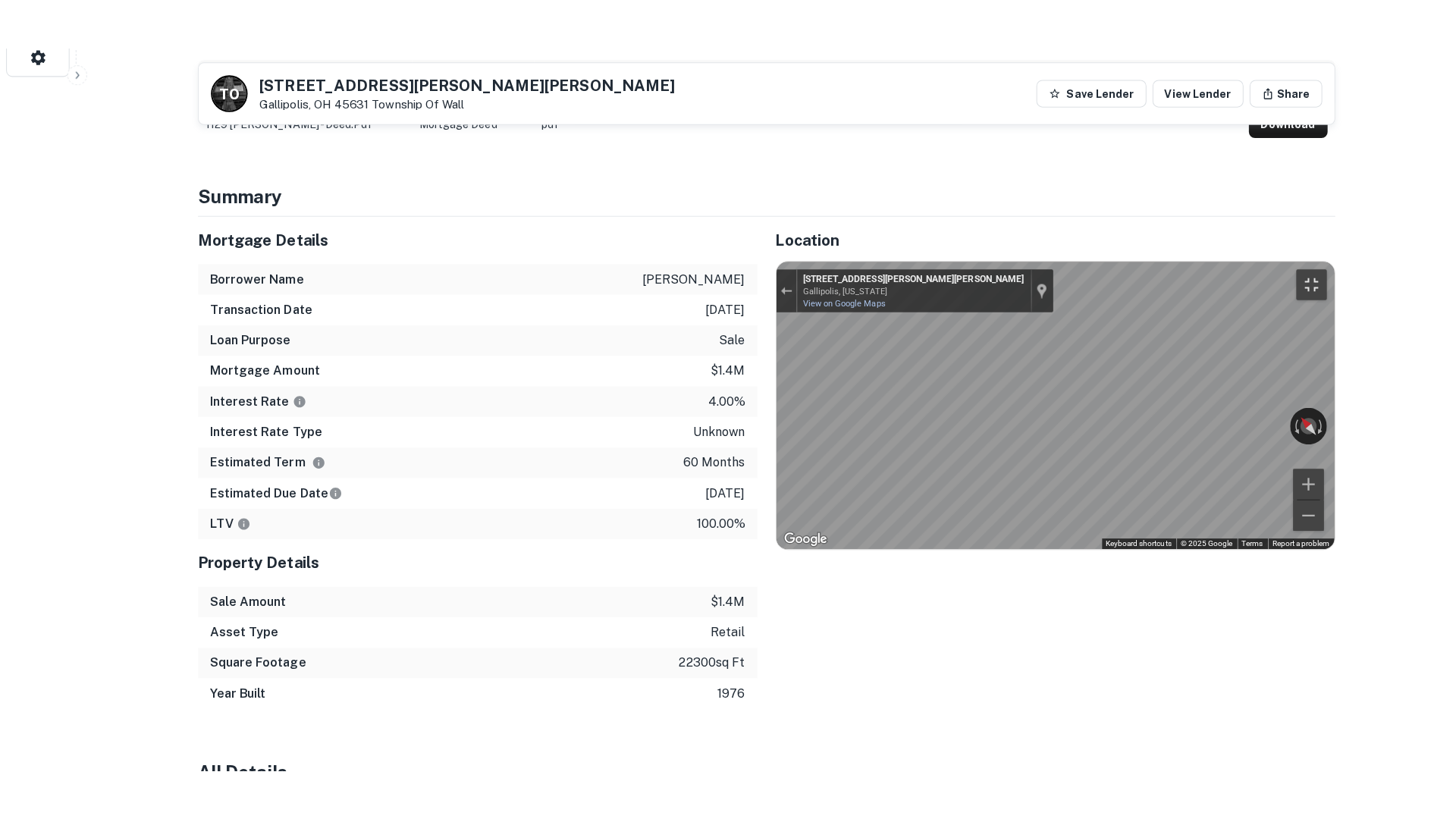
scroll to position [785, 0]
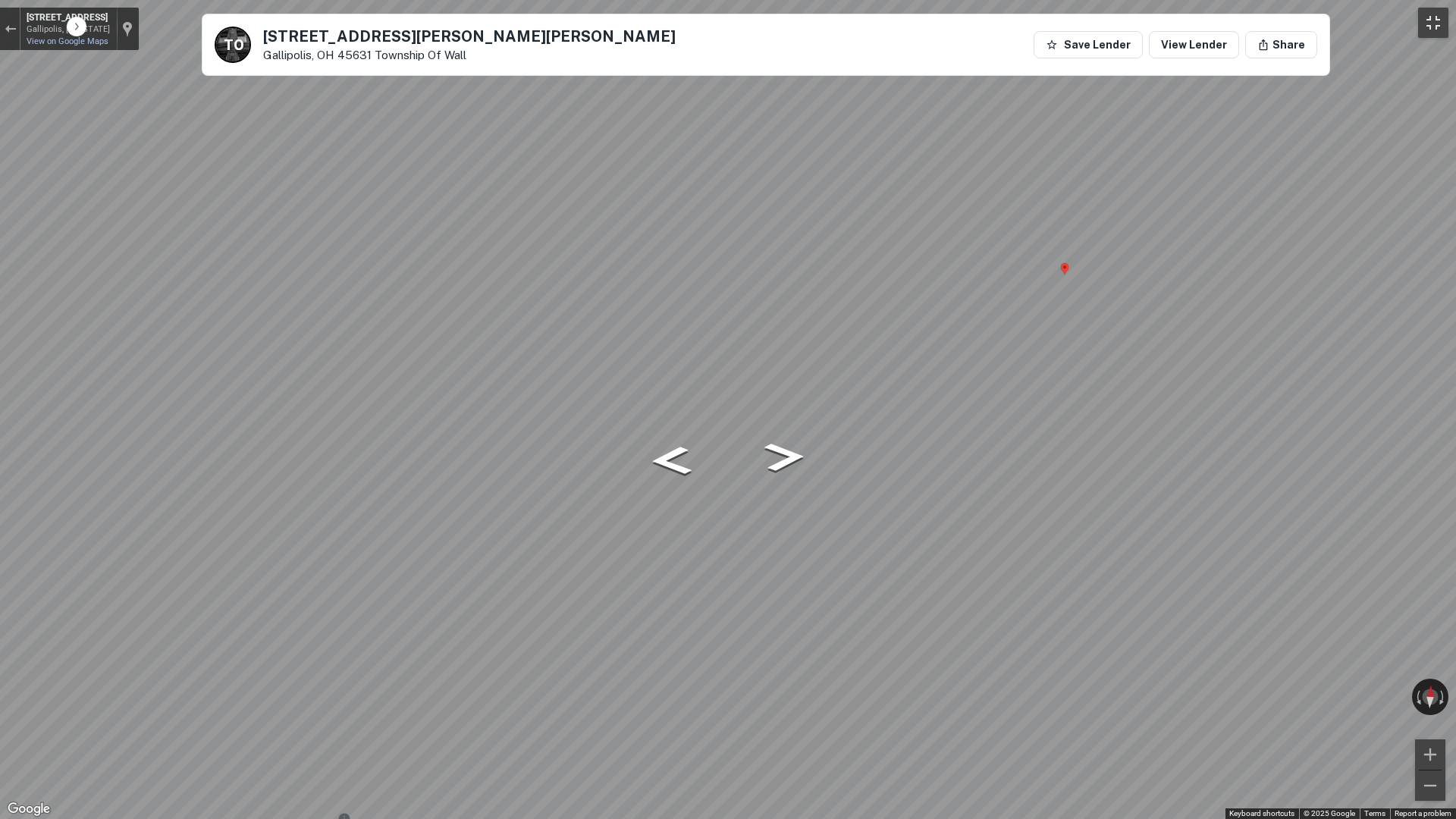
click at [1436, 21] on button "Toggle fullscreen view" at bounding box center [1433, 23] width 30 height 30
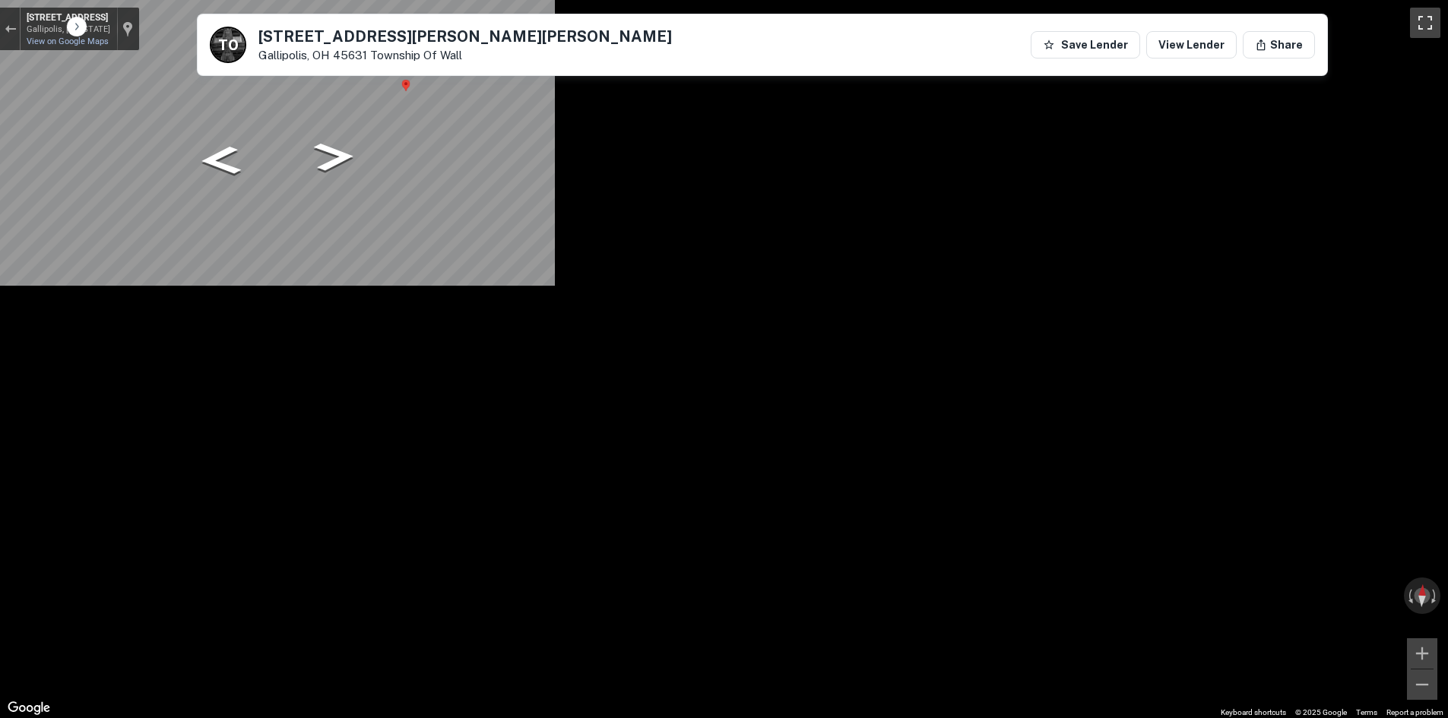
scroll to position [0, 0]
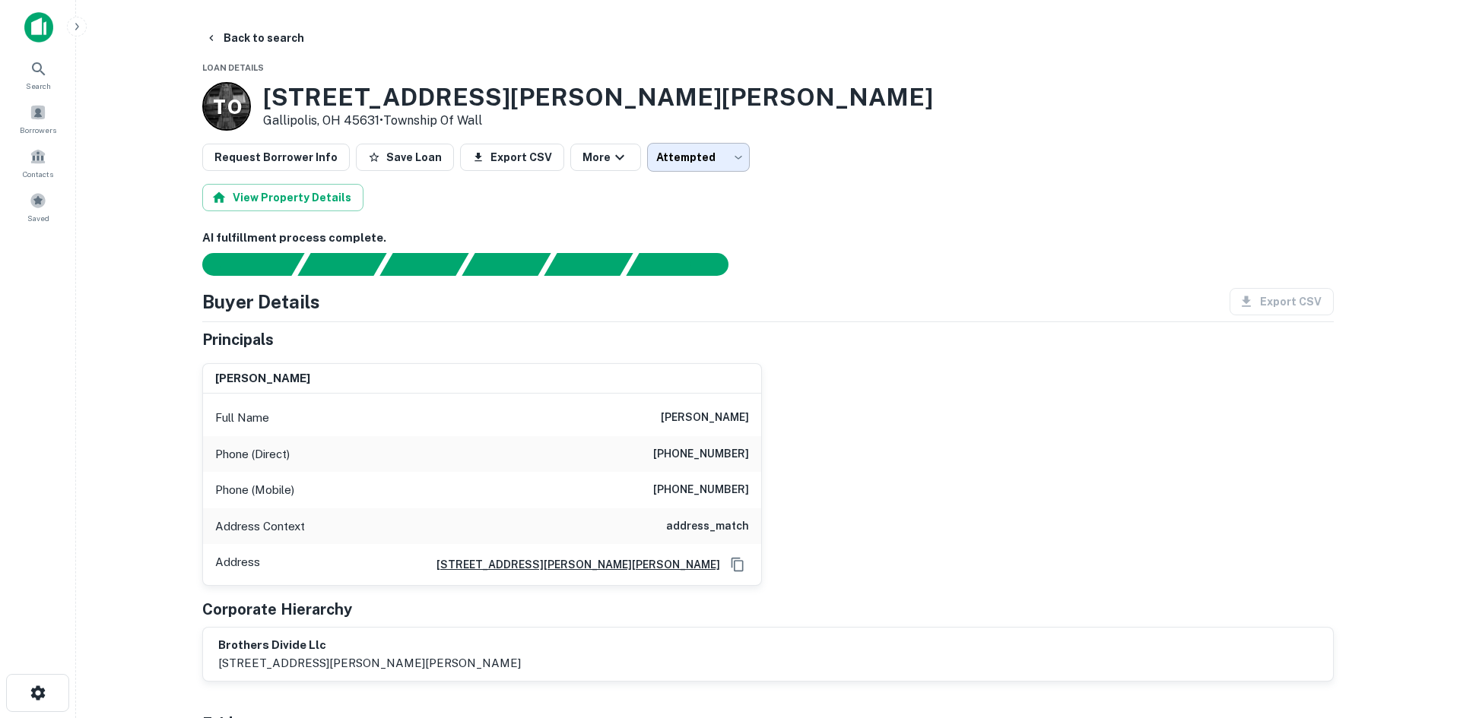
click at [674, 168] on body "Search Borrowers Contacts Saved Back to search Loan Details T O [STREET_ADDRESS…" at bounding box center [730, 359] width 1460 height 718
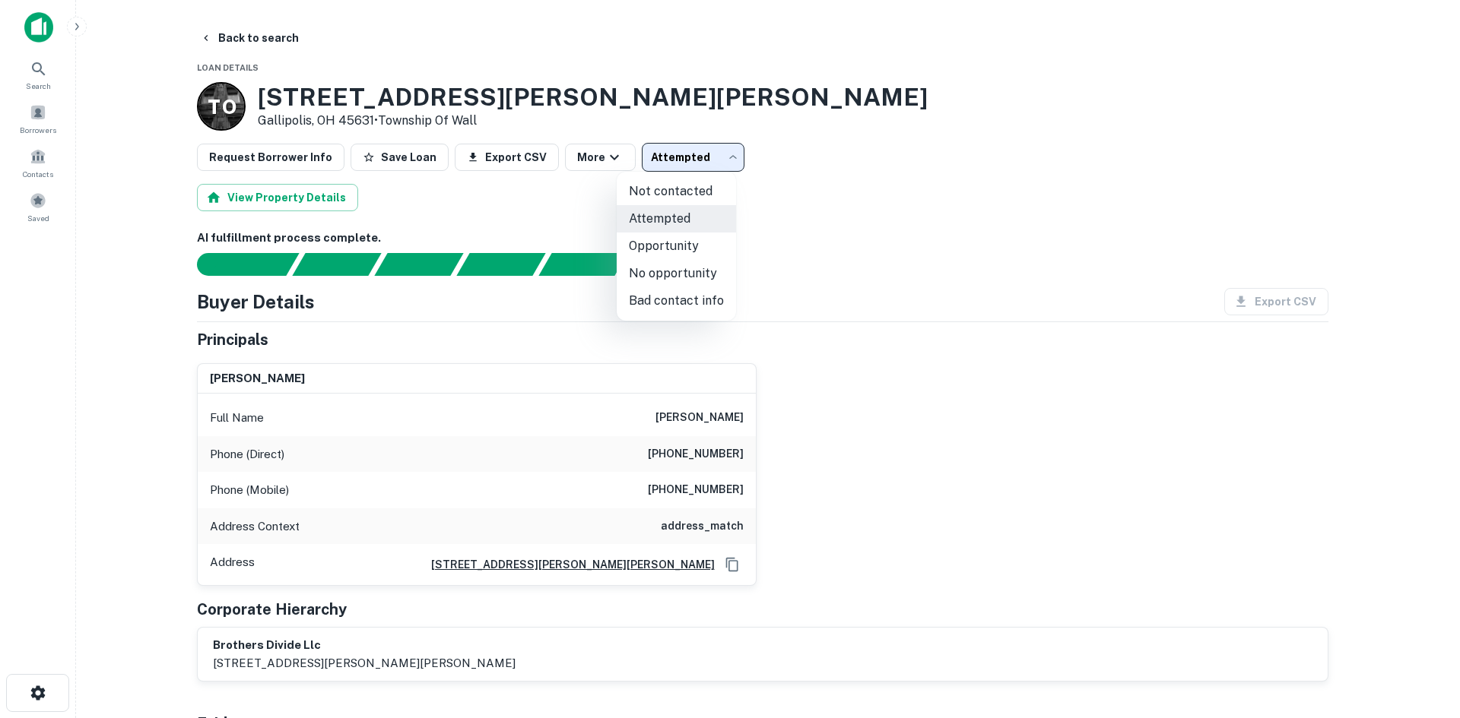
click at [865, 278] on div at bounding box center [730, 359] width 1460 height 718
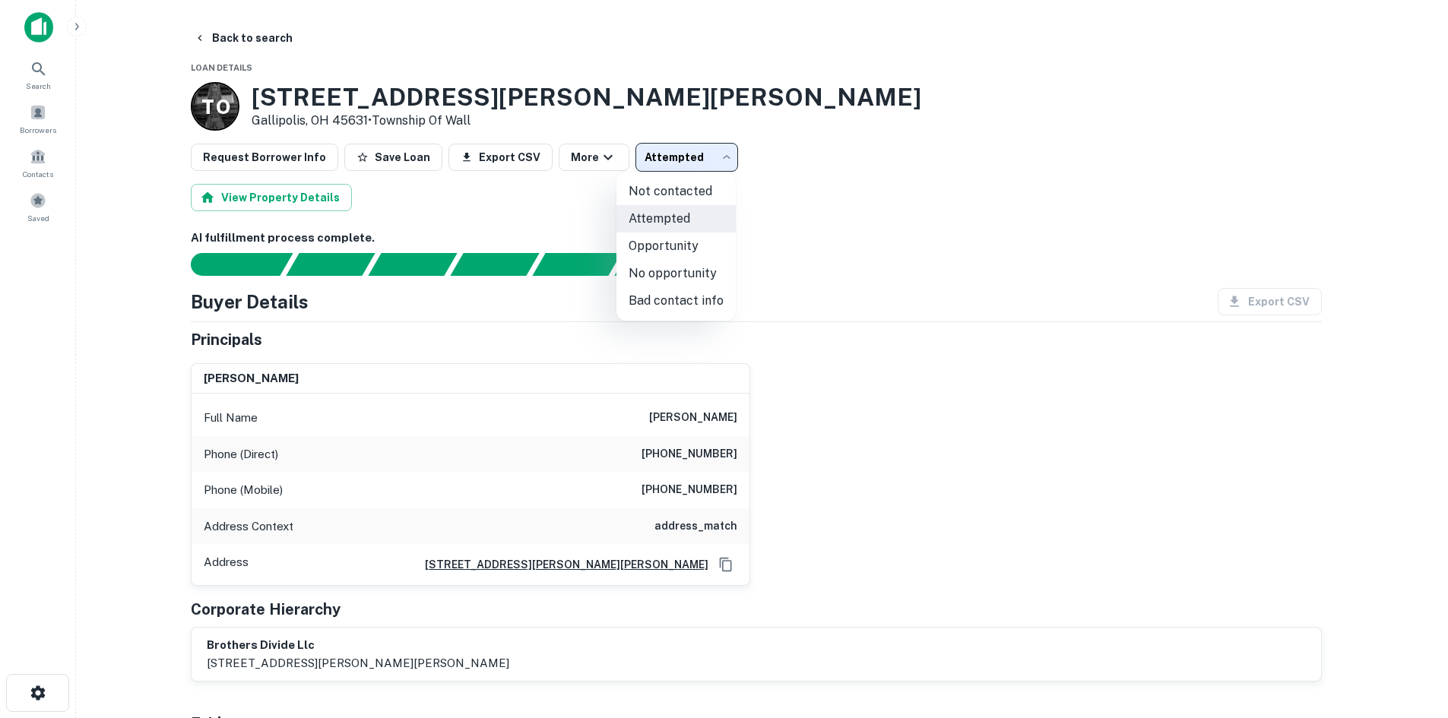
click at [681, 150] on body "Search Borrowers Contacts Saved Back to search Loan Details T O [STREET_ADDRESS…" at bounding box center [724, 359] width 1448 height 718
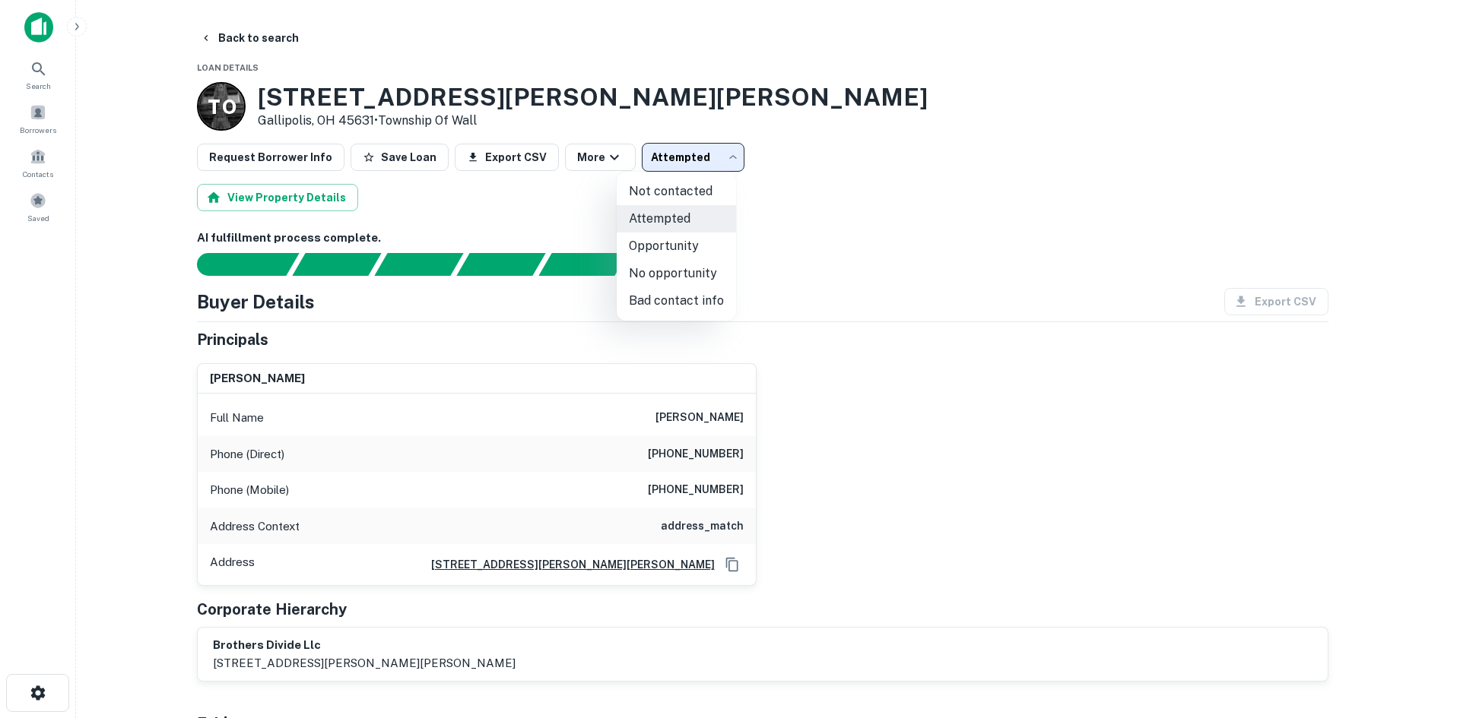
click at [793, 176] on div at bounding box center [730, 359] width 1460 height 718
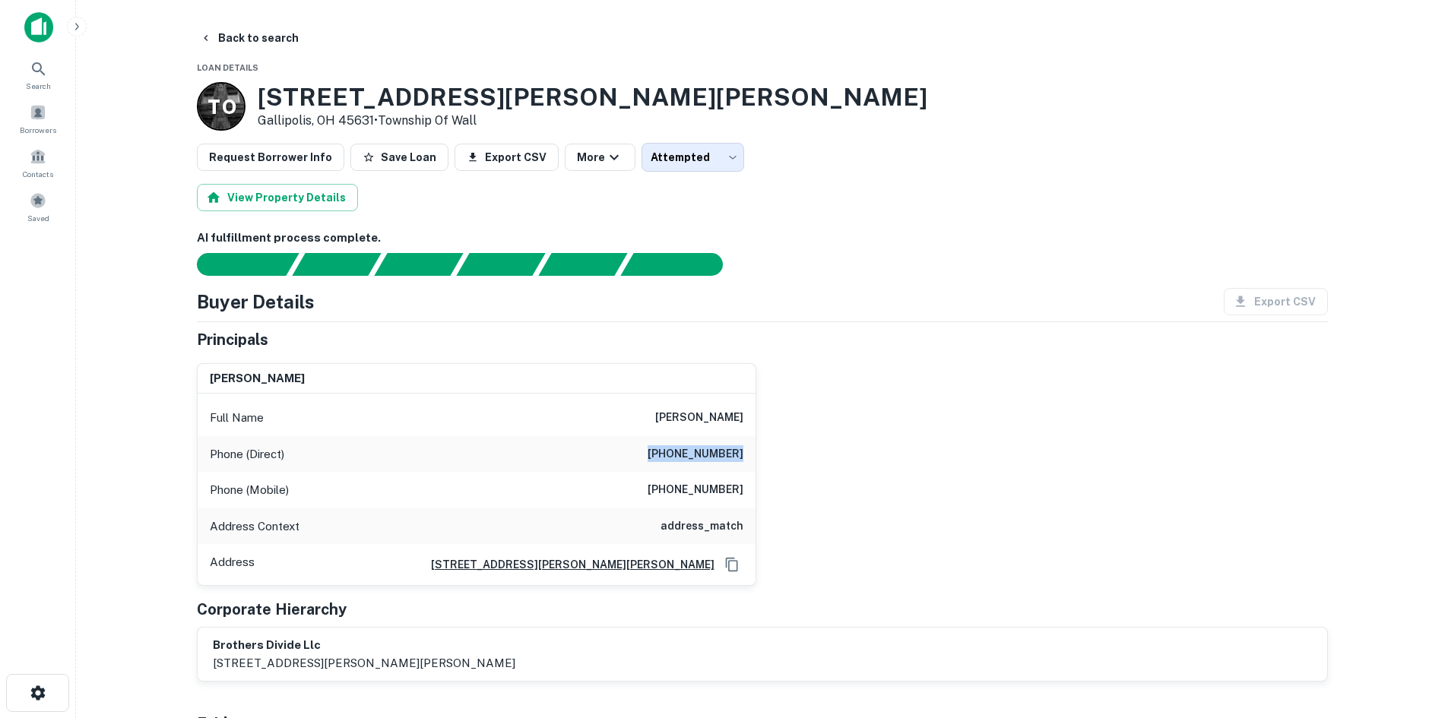
drag, startPoint x: 647, startPoint y: 459, endPoint x: 744, endPoint y: 460, distance: 97.3
click at [744, 460] on div "Phone (Direct) [PHONE_NUMBER]" at bounding box center [477, 454] width 558 height 36
copy h6 "[PHONE_NUMBER]"
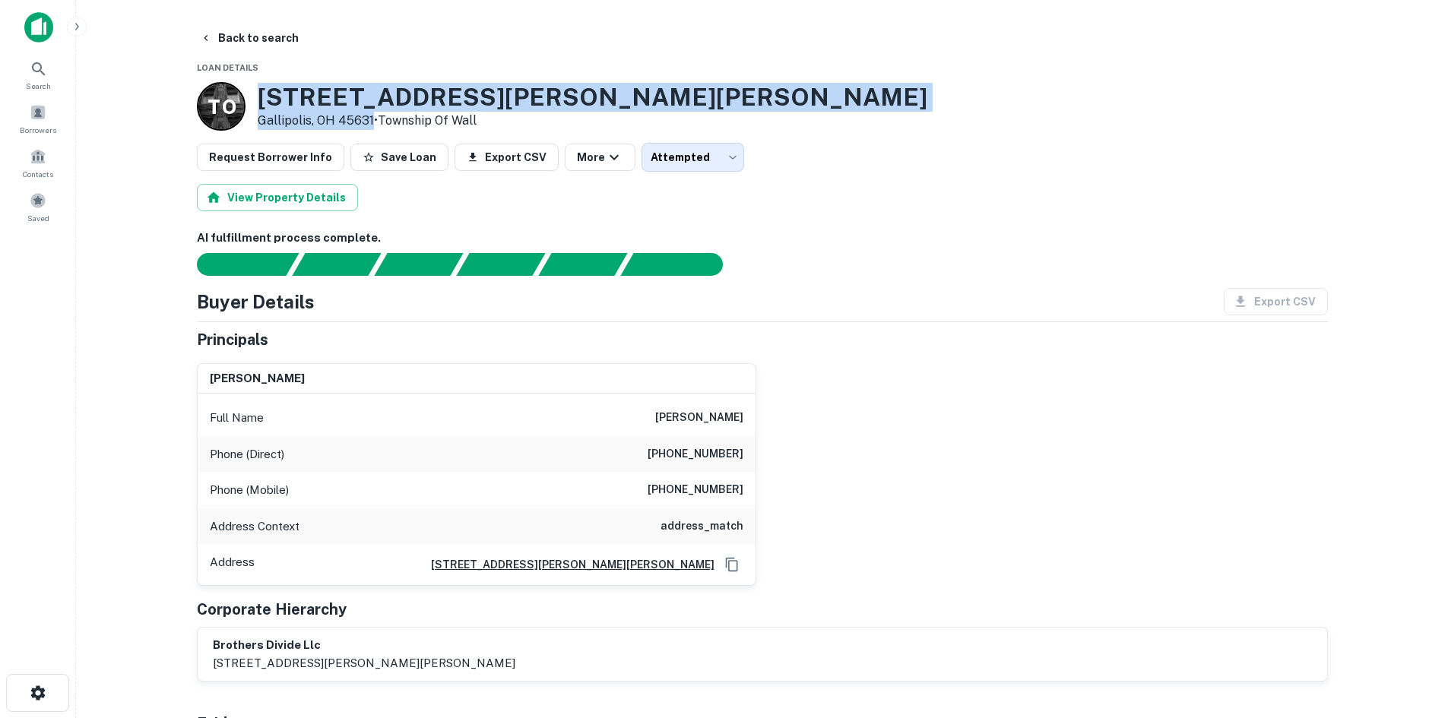
drag, startPoint x: 255, startPoint y: 91, endPoint x: 371, endPoint y: 125, distance: 121.0
click at [371, 125] on div "T O [STREET_ADDRESS][PERSON_NAME][PERSON_NAME] • Township Of Wall" at bounding box center [562, 106] width 731 height 49
copy div "[STREET_ADDRESS][PERSON_NAME][PERSON_NAME]"
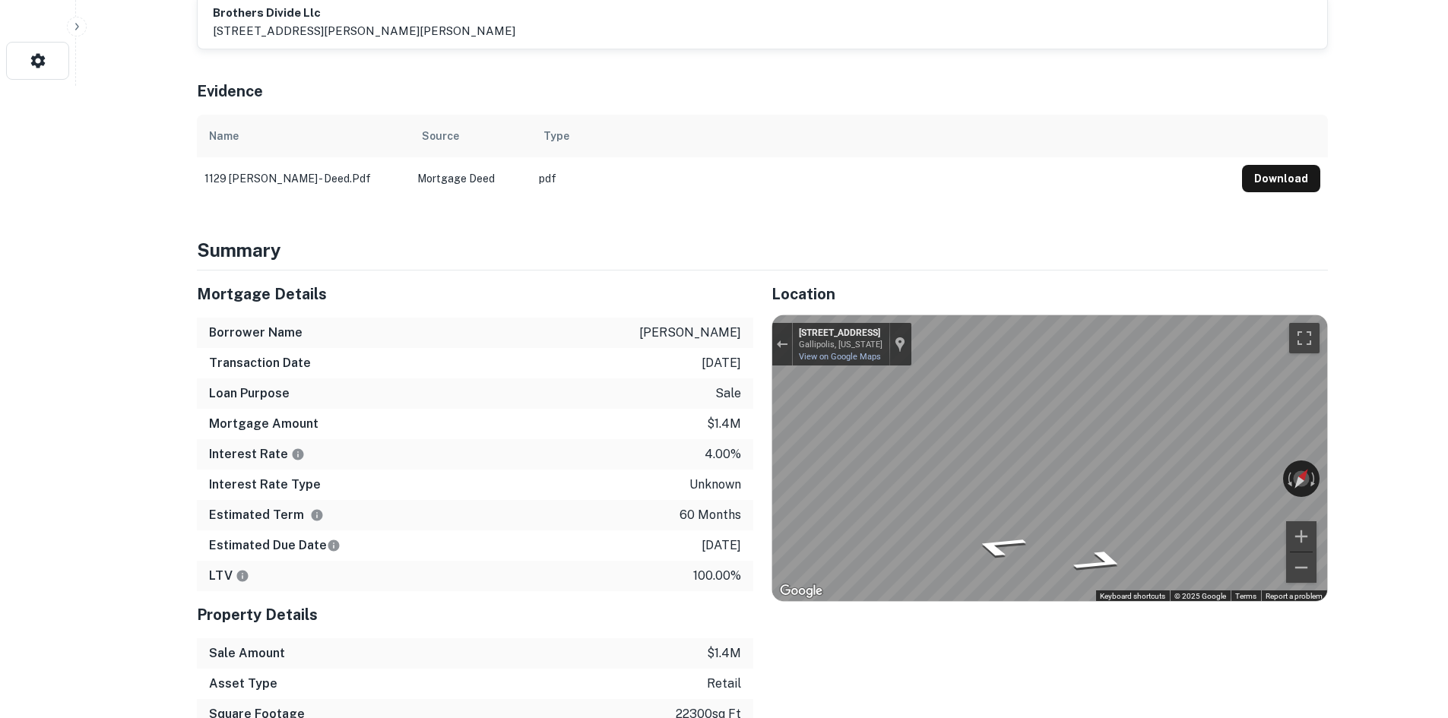
scroll to position [704, 0]
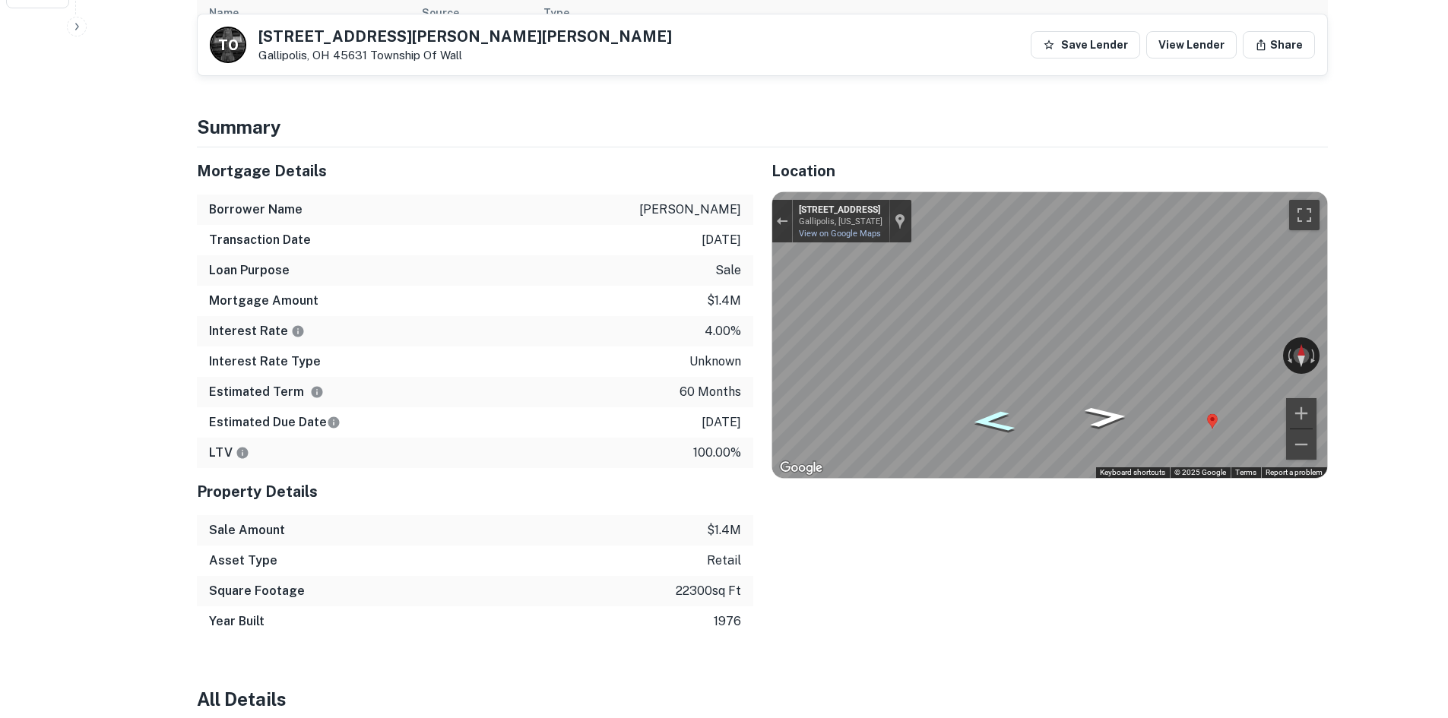
click at [1019, 415] on div "Map" at bounding box center [1049, 335] width 555 height 286
click at [888, 240] on div "← Move left → Move right ↑ Move up ↓ Move down + Zoom in - Zoom out [STREET_ADD…" at bounding box center [1049, 335] width 555 height 286
click at [1070, 491] on div "Location ← Move left → Move right ↑ Move up ↓ Move down + Zoom in - Zoom out Ho…" at bounding box center [1040, 392] width 575 height 490
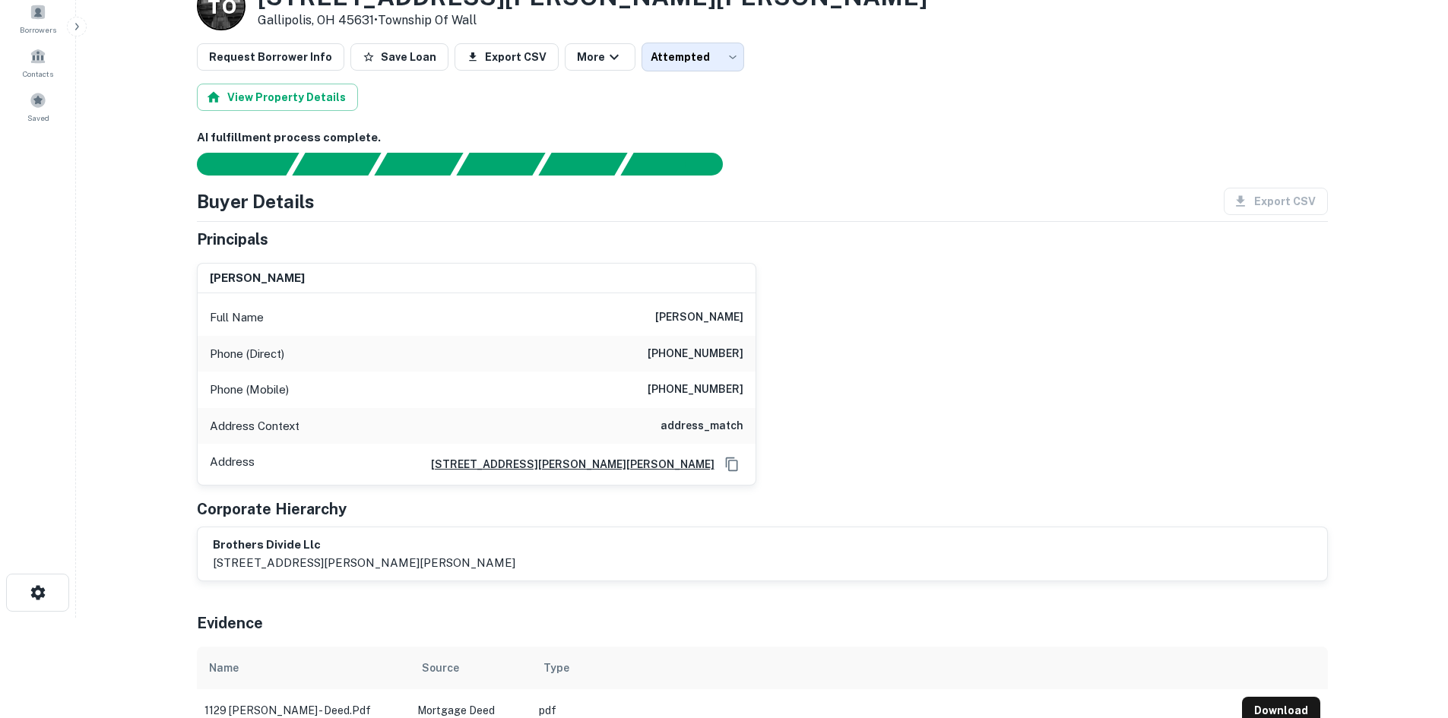
scroll to position [0, 0]
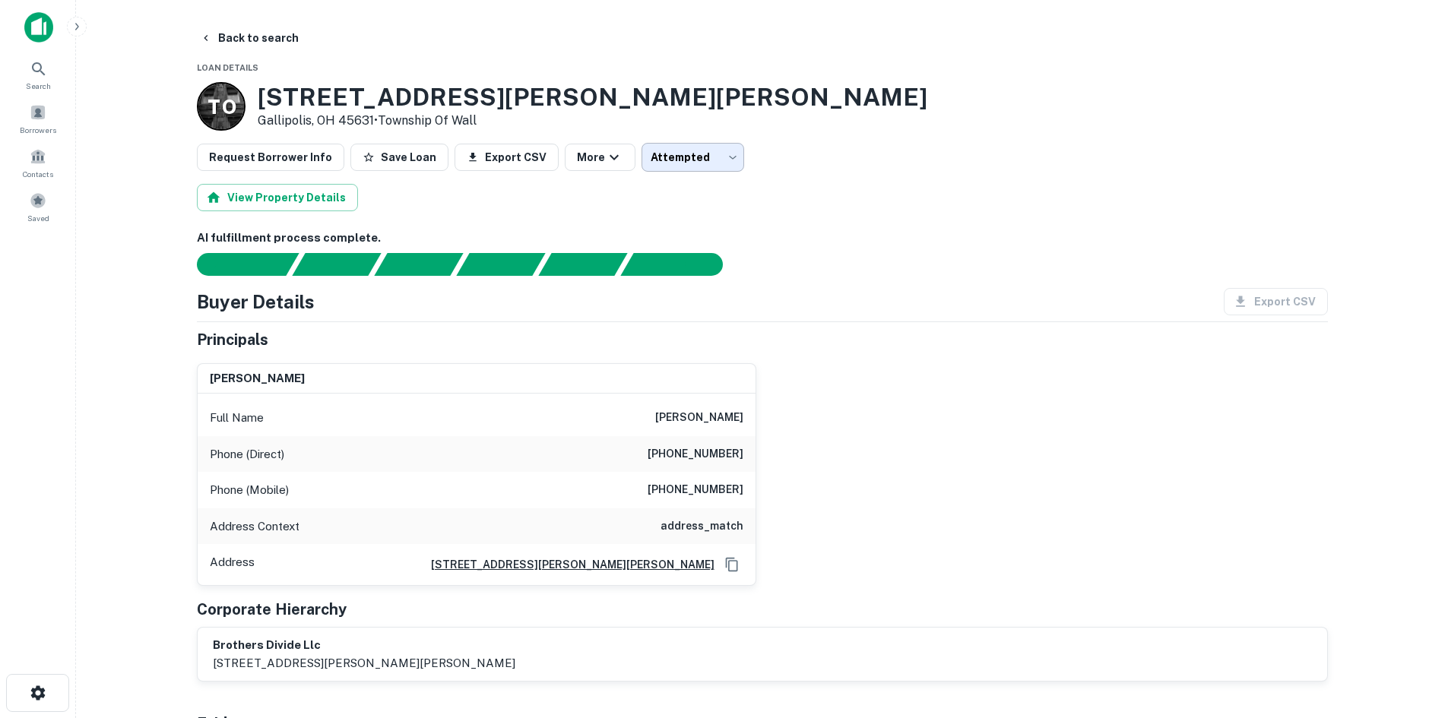
click at [662, 144] on body "Search Borrowers Contacts Saved Back to search Loan Details T O [STREET_ADDRESS…" at bounding box center [724, 359] width 1448 height 718
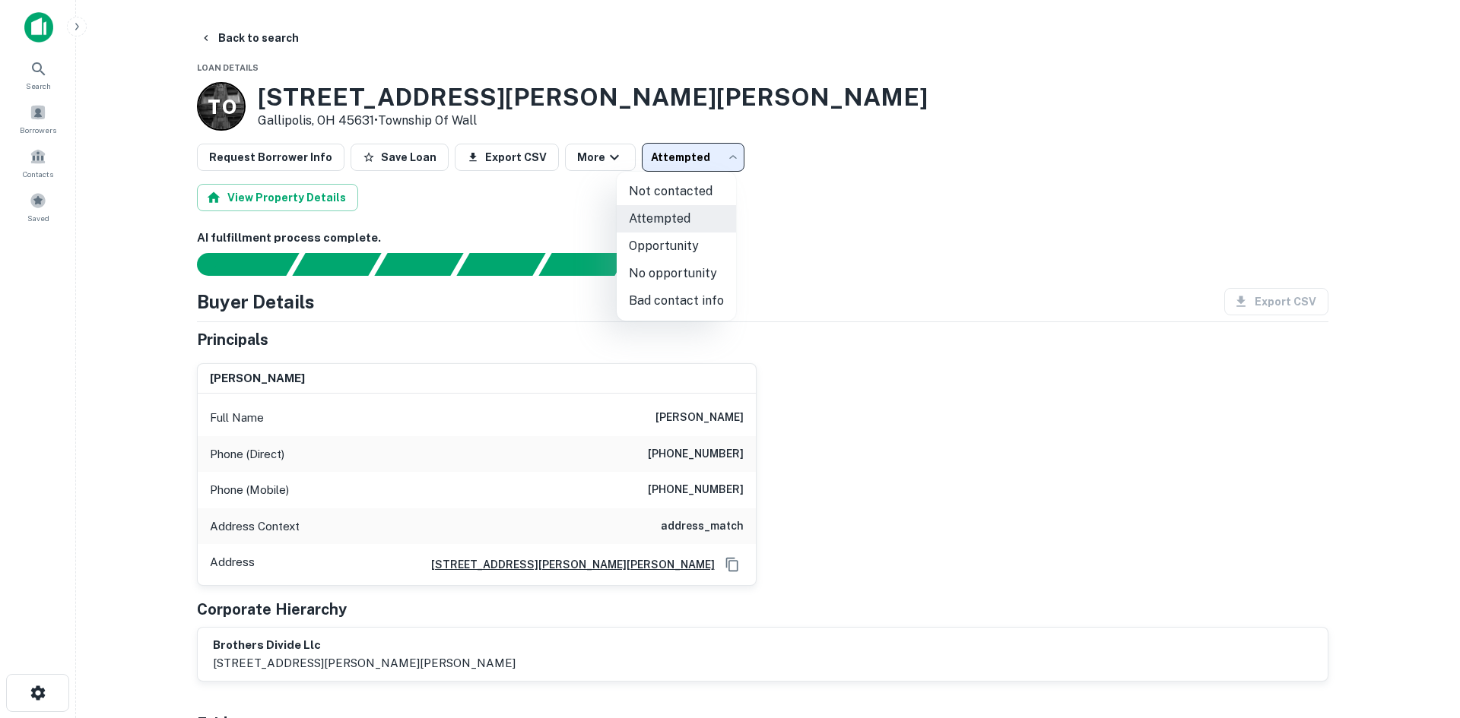
click at [679, 234] on li "Opportunity" at bounding box center [676, 246] width 119 height 27
type input "**********"
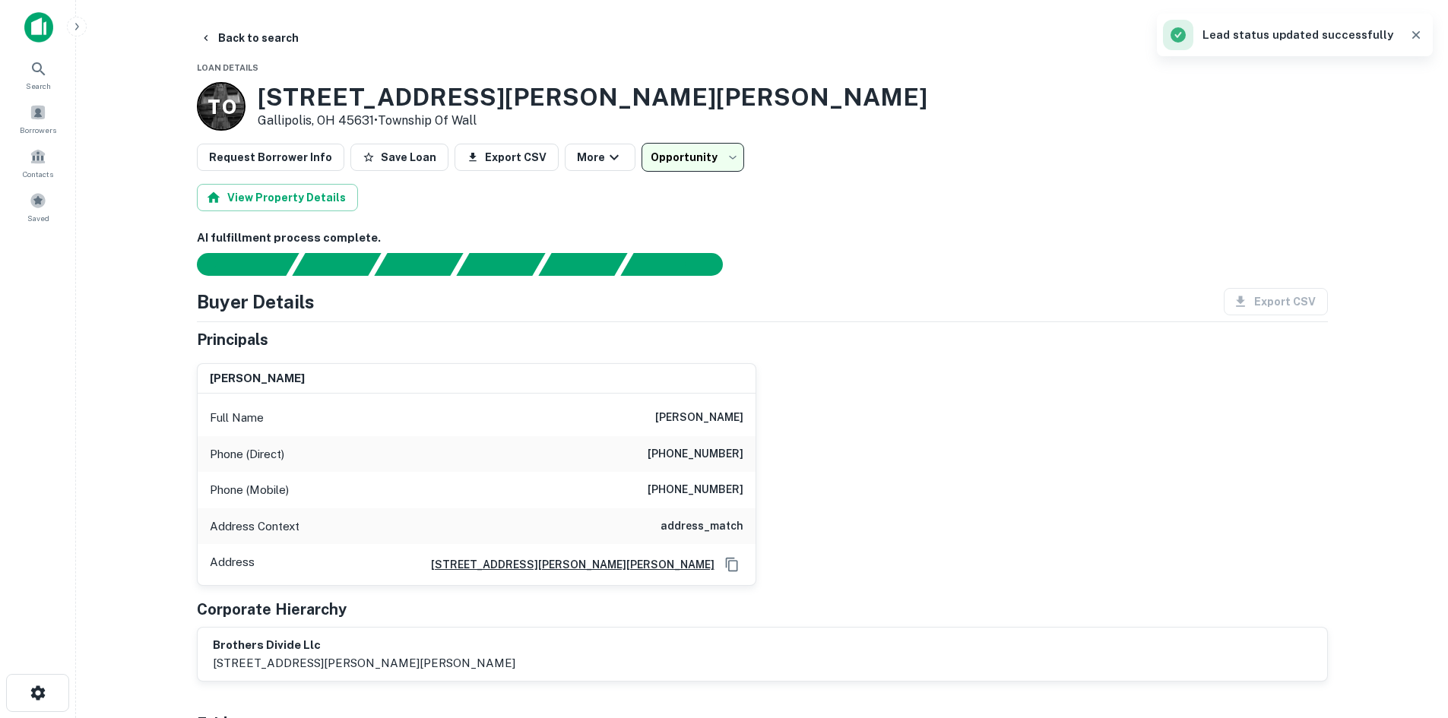
click at [51, 185] on div "Search Borrowers Contacts Saved" at bounding box center [38, 140] width 76 height 173
click at [49, 192] on div "Saved" at bounding box center [38, 206] width 67 height 41
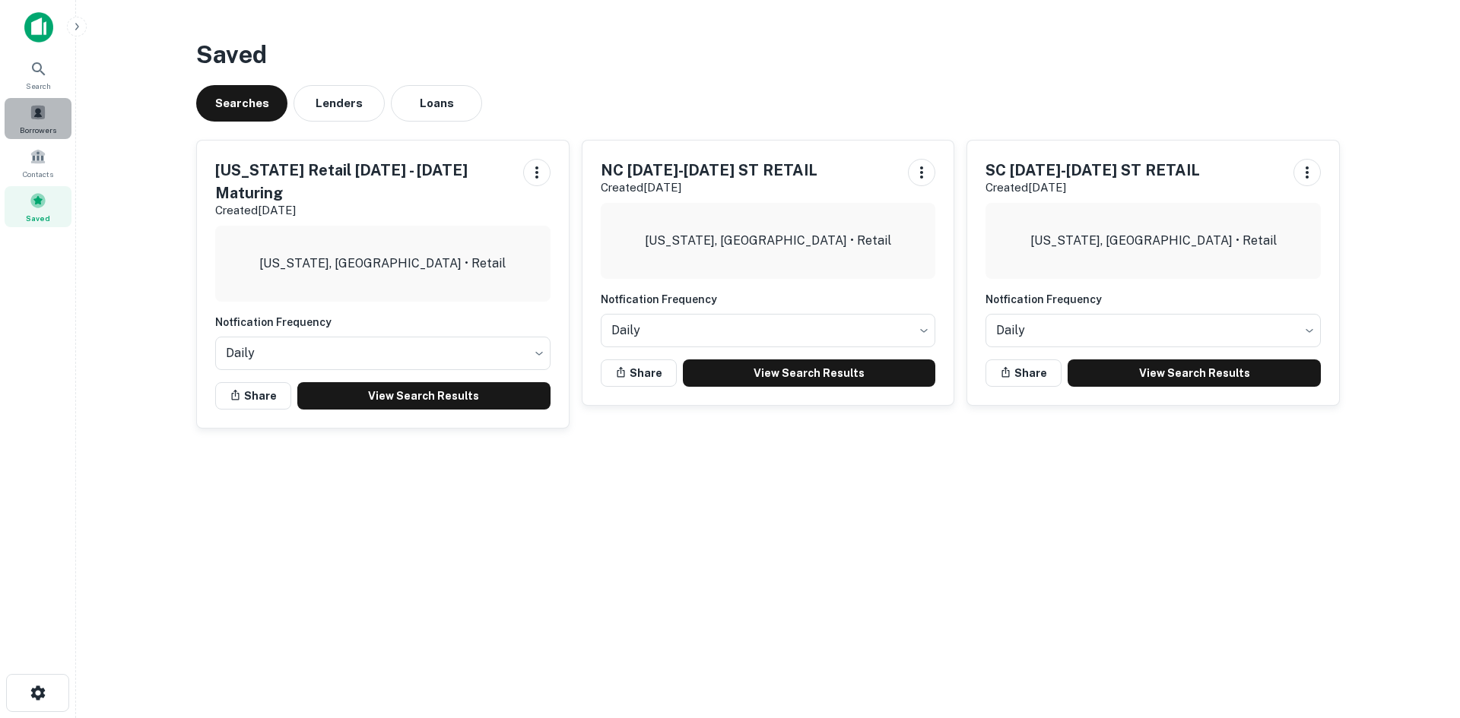
click at [47, 130] on span "Borrowers" at bounding box center [38, 130] width 36 height 12
click at [535, 174] on icon "button" at bounding box center [537, 172] width 18 height 18
click at [522, 258] on li "Remove" at bounding box center [498, 259] width 100 height 27
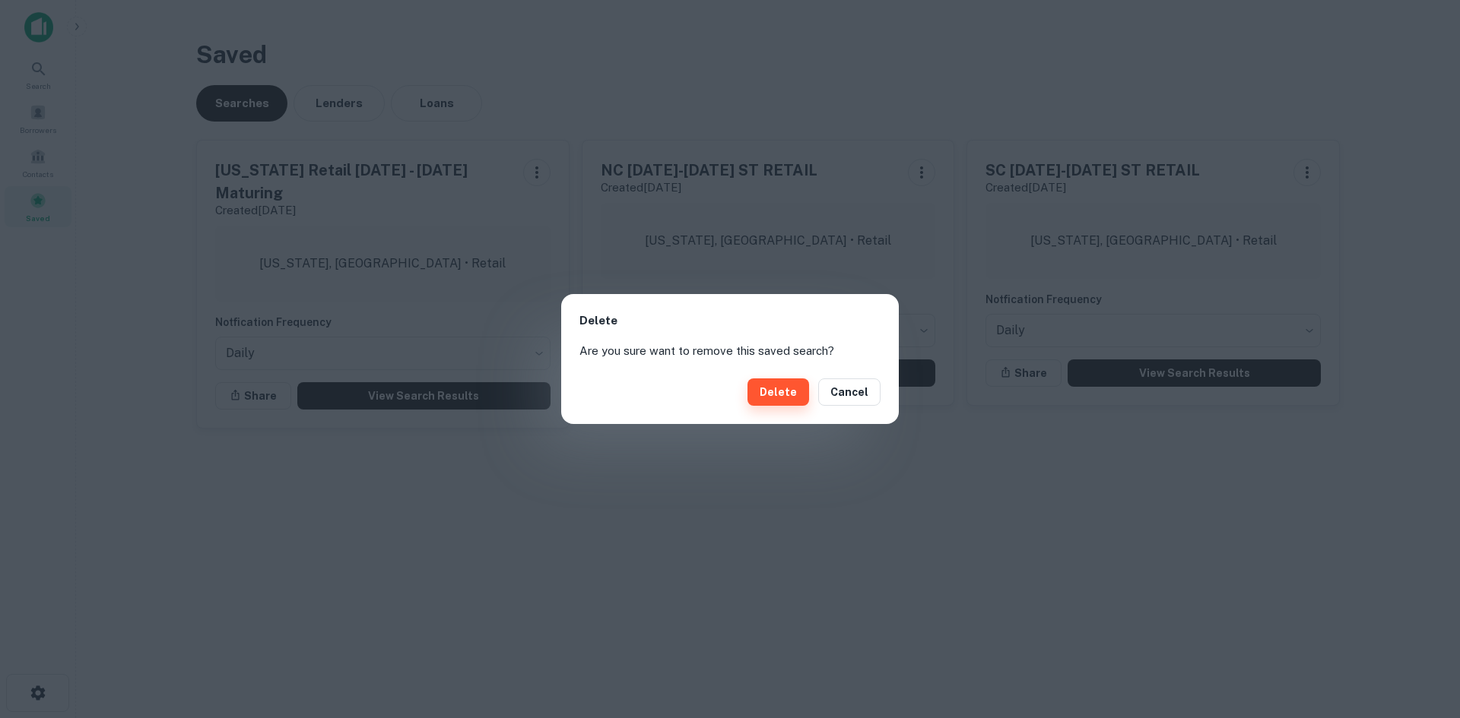
click at [761, 388] on button "Delete" at bounding box center [778, 392] width 62 height 27
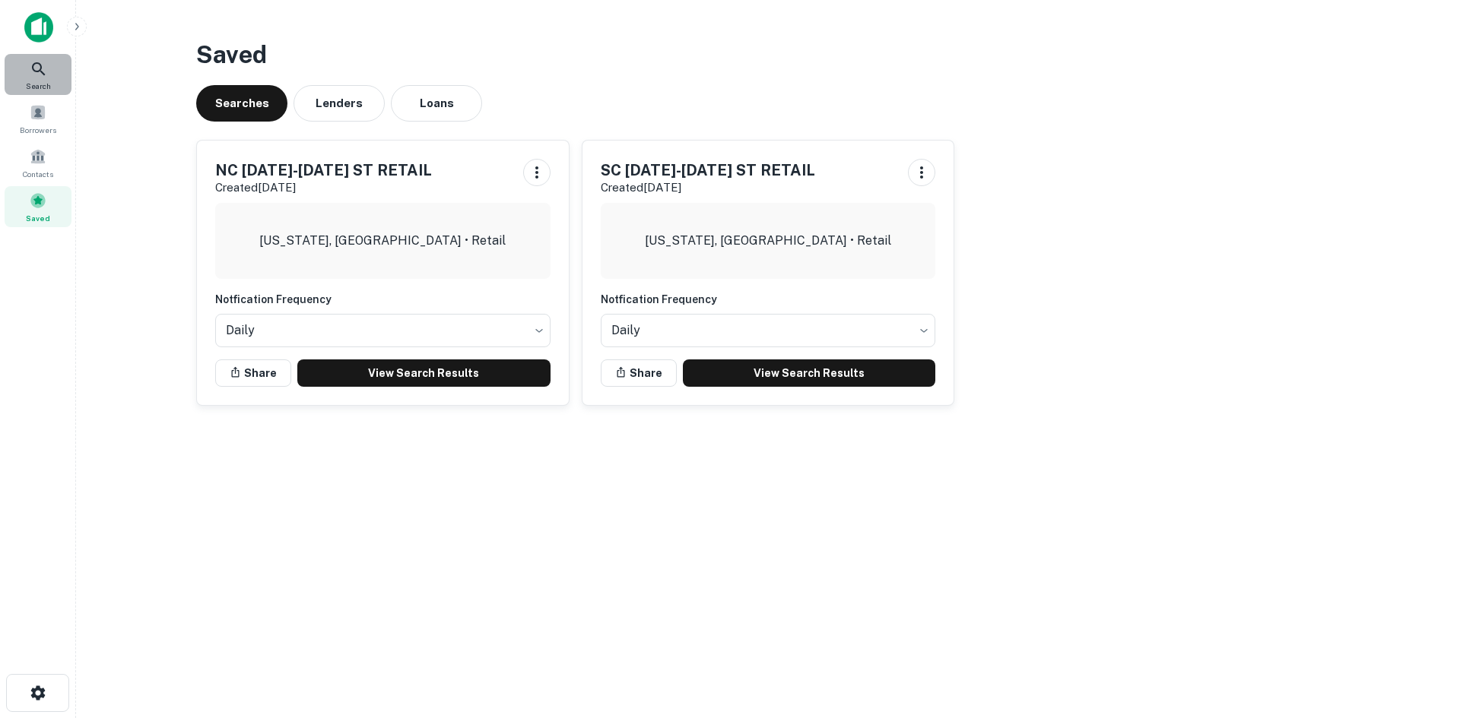
click at [37, 78] on icon at bounding box center [39, 69] width 18 height 18
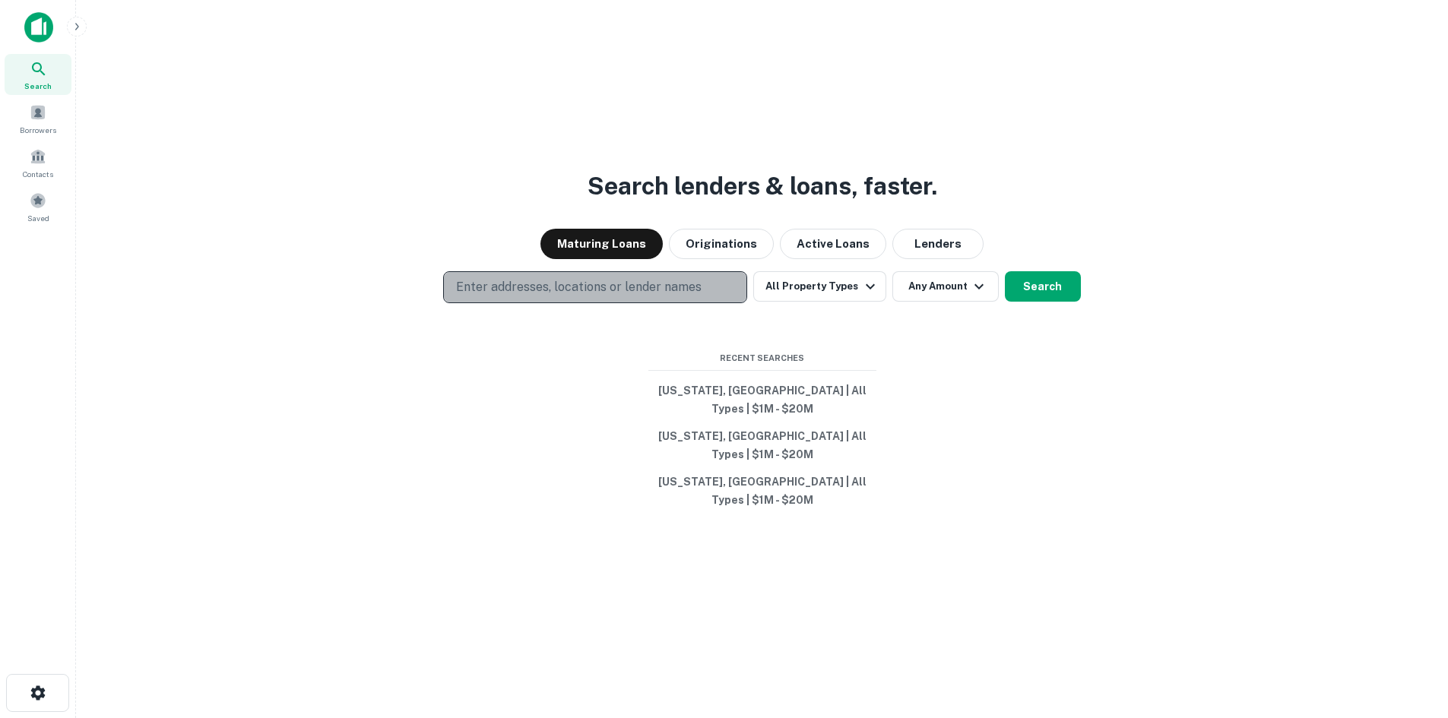
click at [571, 303] on button "Enter addresses, locations or lender names" at bounding box center [595, 287] width 304 height 32
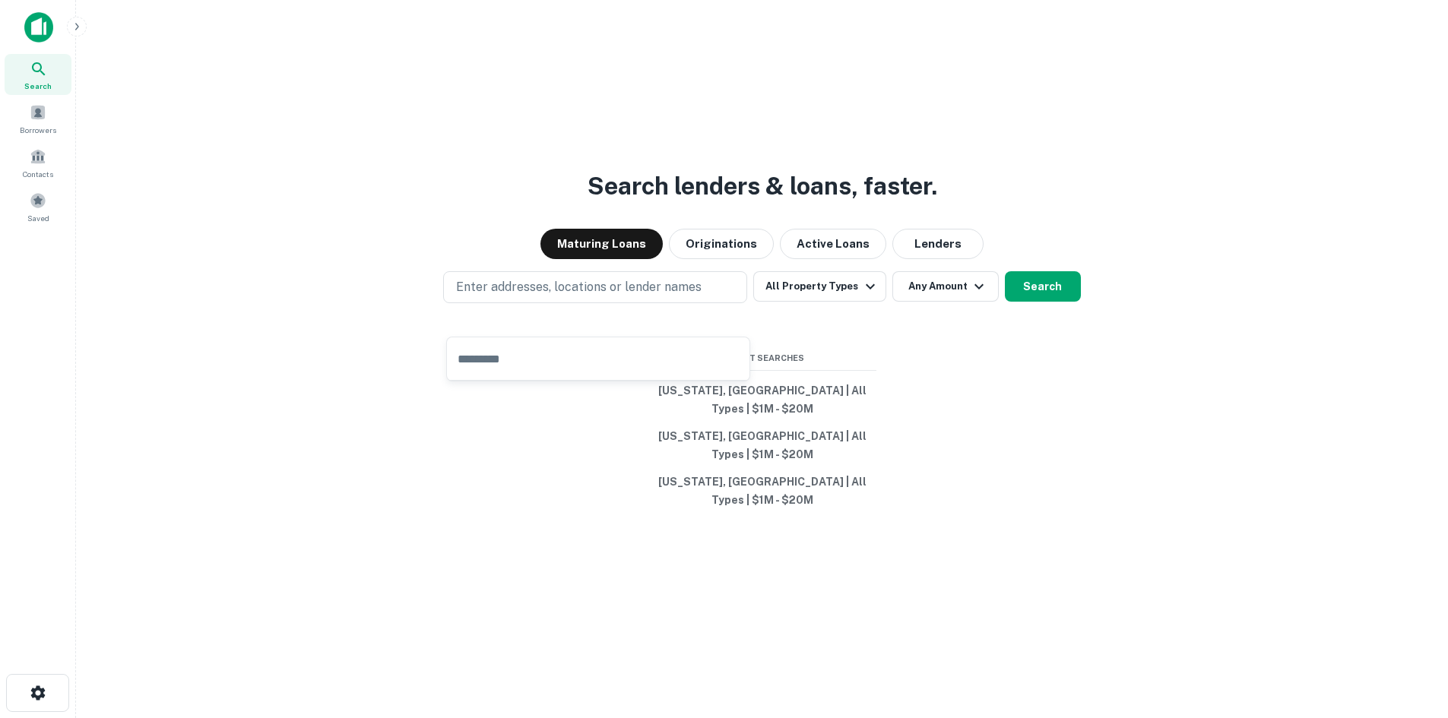
click at [51, 185] on div "Search Borrowers Contacts Saved" at bounding box center [38, 140] width 76 height 173
click at [44, 205] on span at bounding box center [38, 200] width 17 height 17
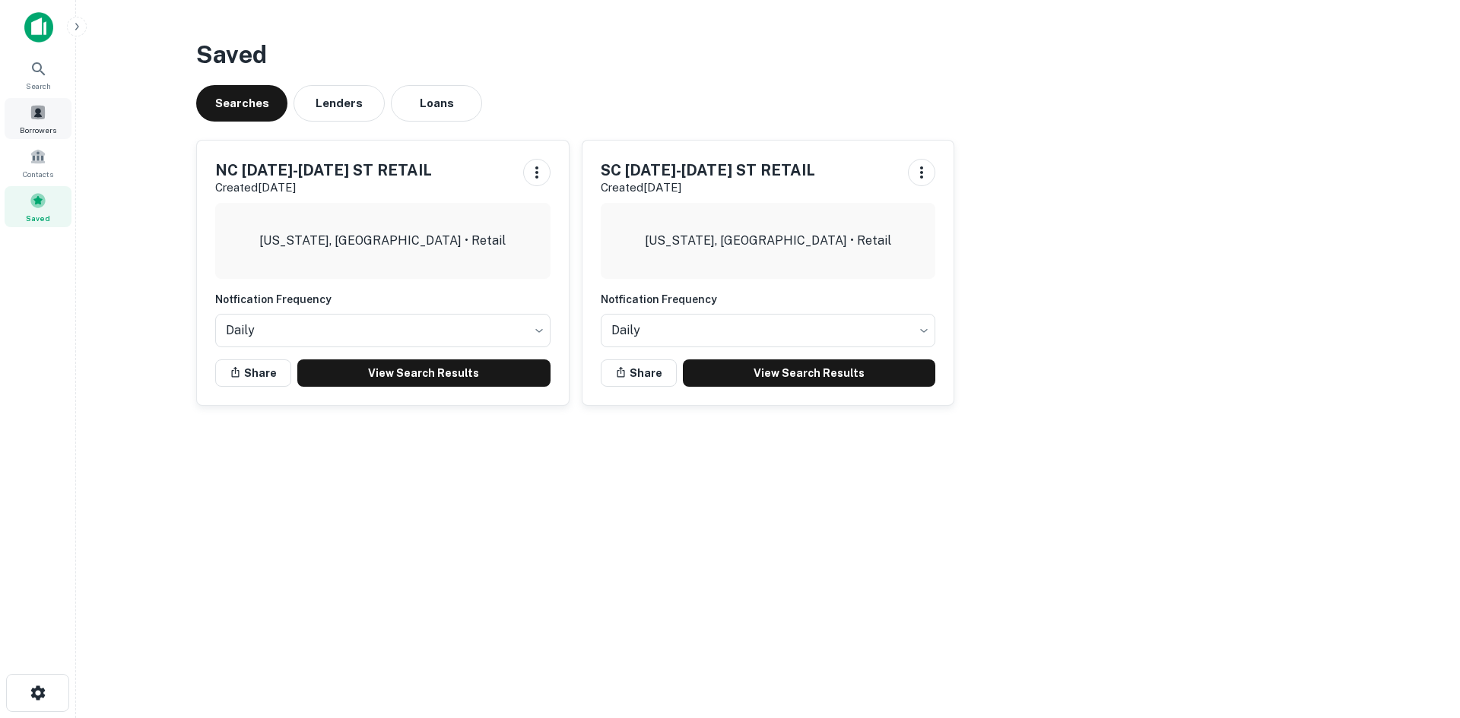
click at [49, 138] on div "Borrowers" at bounding box center [38, 118] width 67 height 41
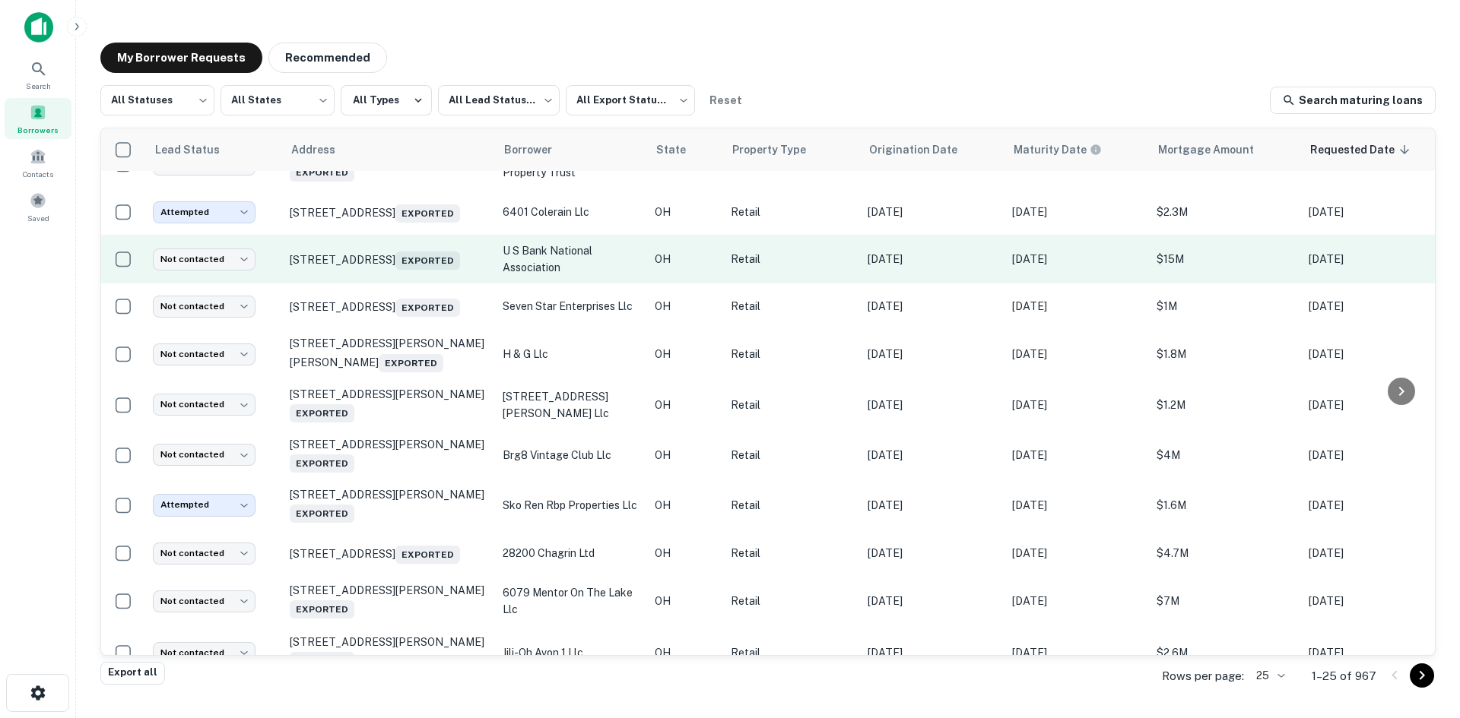
click at [376, 284] on td "109 E Main St Owensville, OH 45160 Exported" at bounding box center [388, 259] width 213 height 49
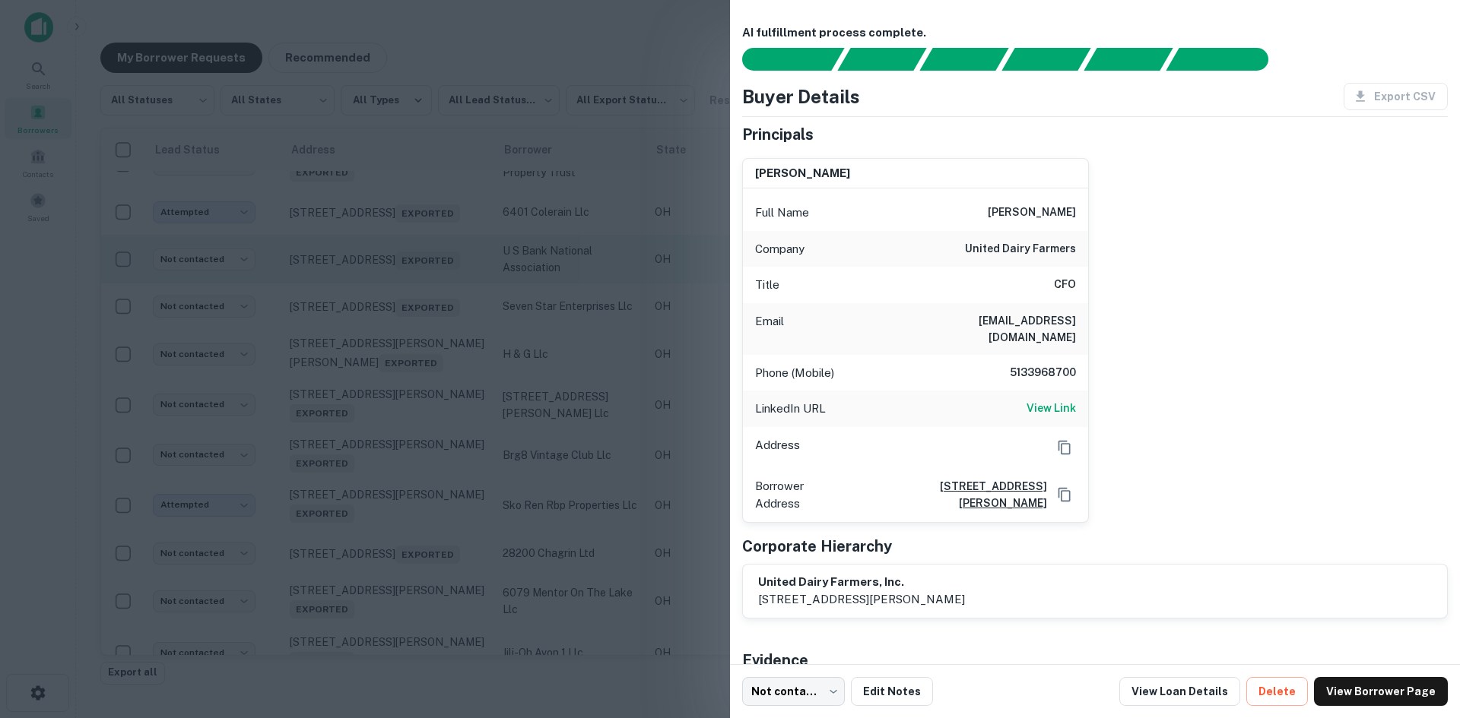
click at [376, 288] on div at bounding box center [730, 359] width 1460 height 718
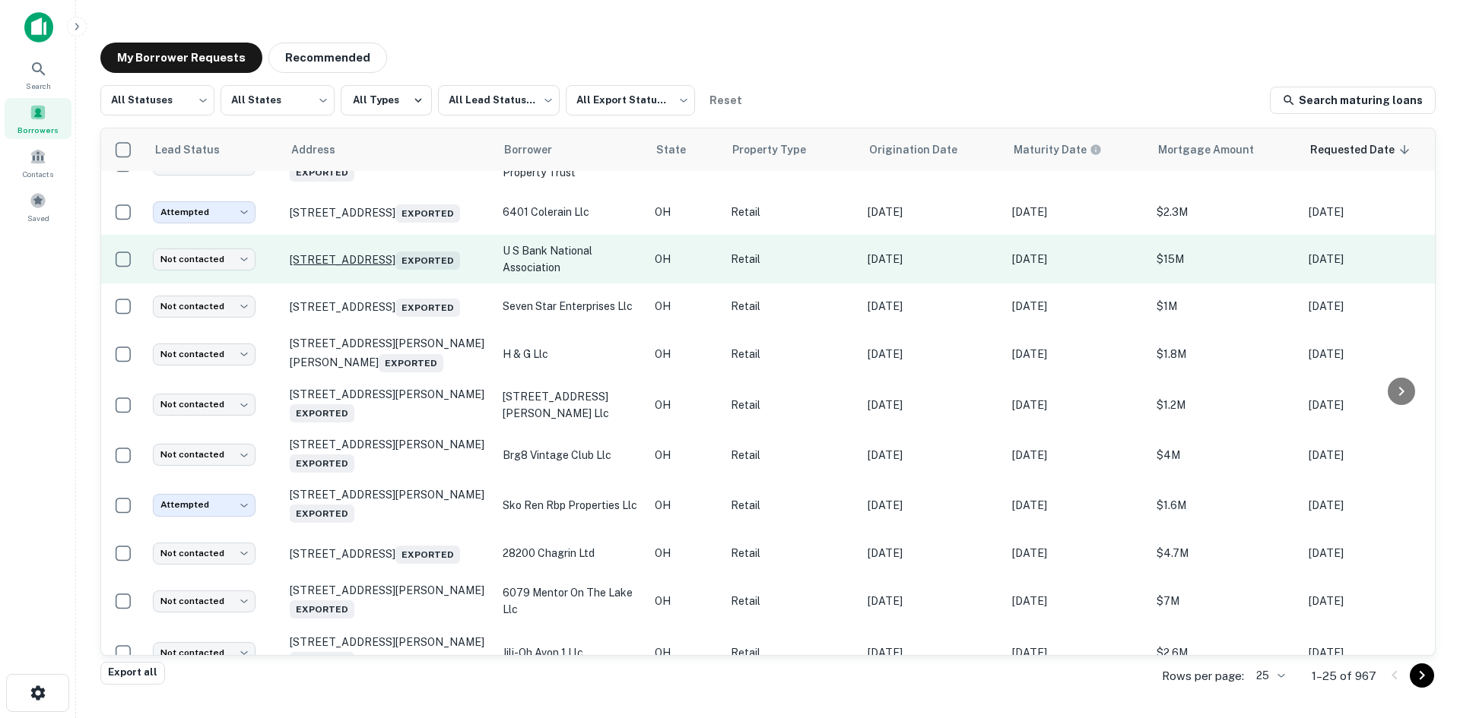
click at [374, 268] on p "109 E Main St Owensville, OH 45160 Exported" at bounding box center [389, 259] width 198 height 21
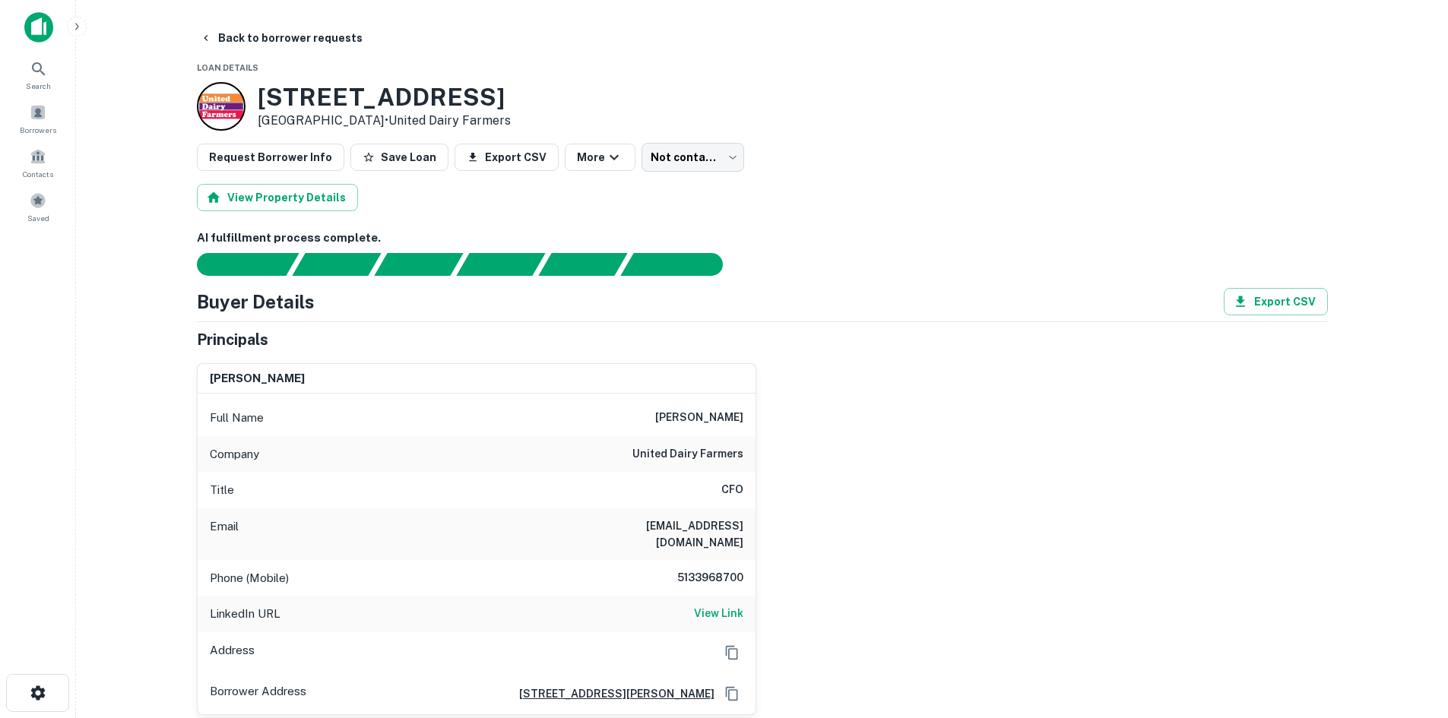
click at [661, 528] on h6 "dneltner@udfinc.com" at bounding box center [652, 534] width 182 height 33
click at [712, 423] on h6 "darryl neltner" at bounding box center [699, 418] width 88 height 18
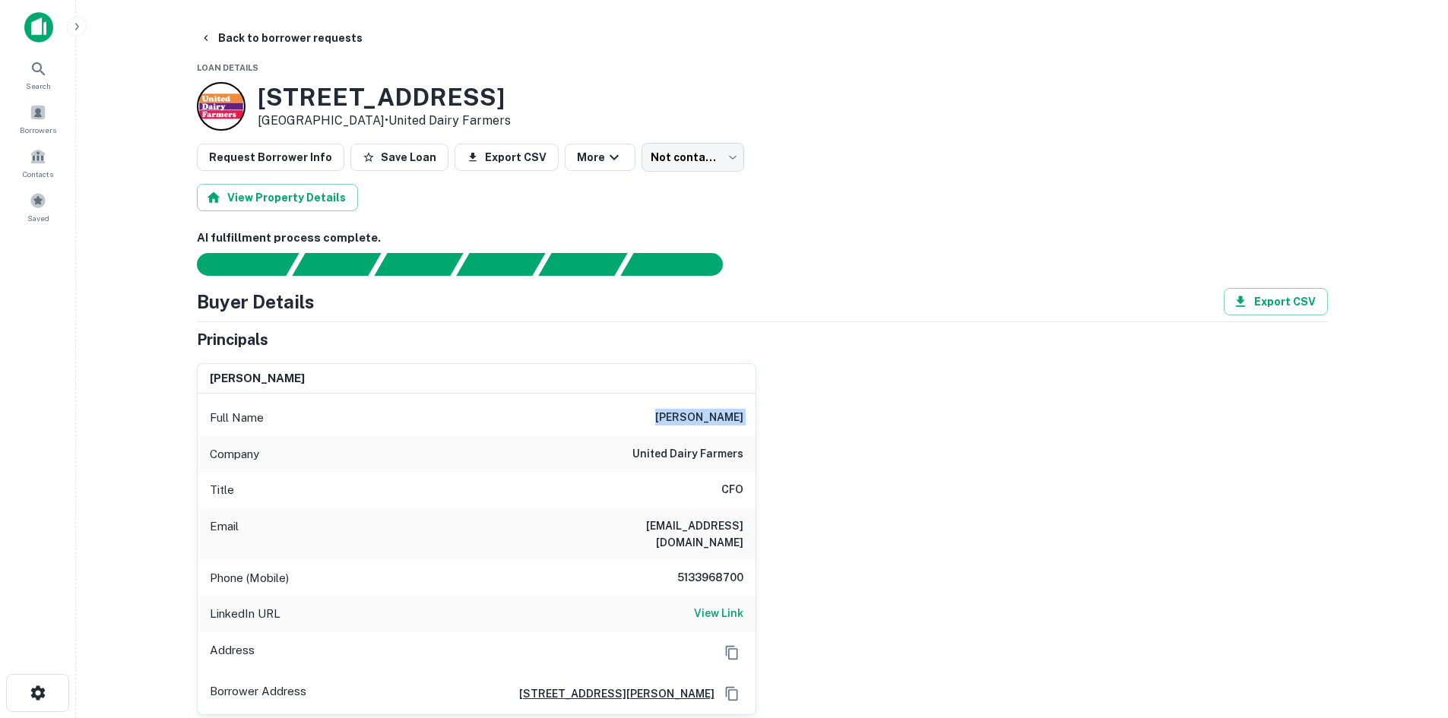
click at [712, 423] on h6 "darryl neltner" at bounding box center [699, 418] width 88 height 18
copy h6 "darryl neltner"
click at [703, 569] on h6 "5133968700" at bounding box center [697, 578] width 91 height 18
click at [704, 569] on h6 "5133968700" at bounding box center [697, 578] width 91 height 18
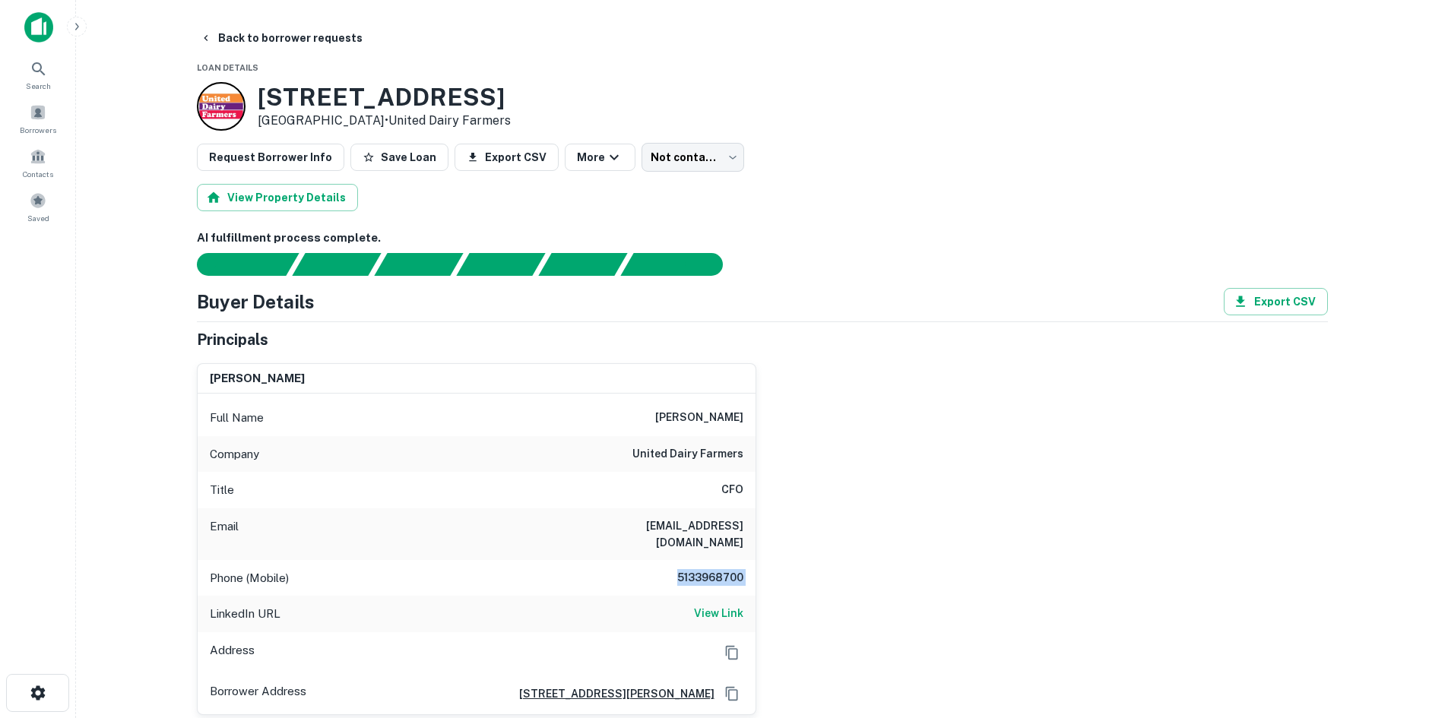
copy h6 "5133968700"
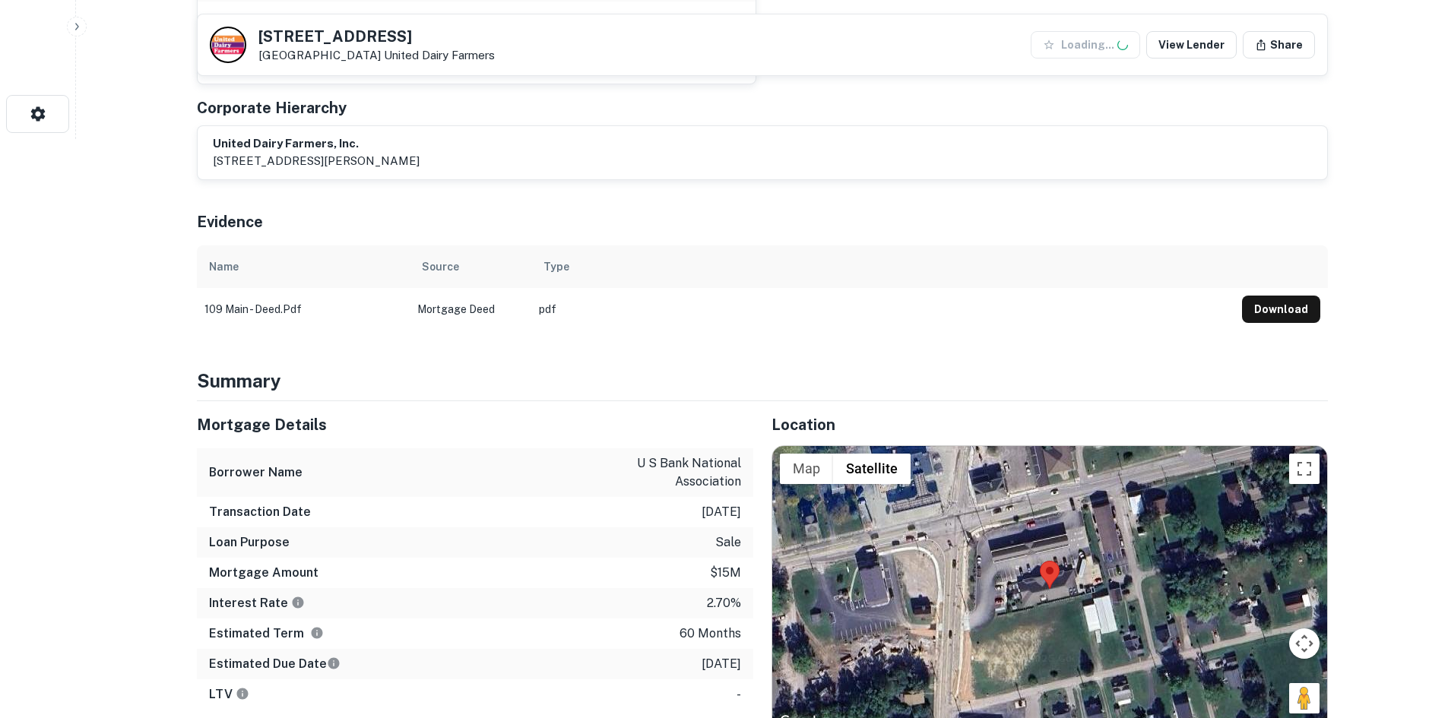
scroll to position [760, 0]
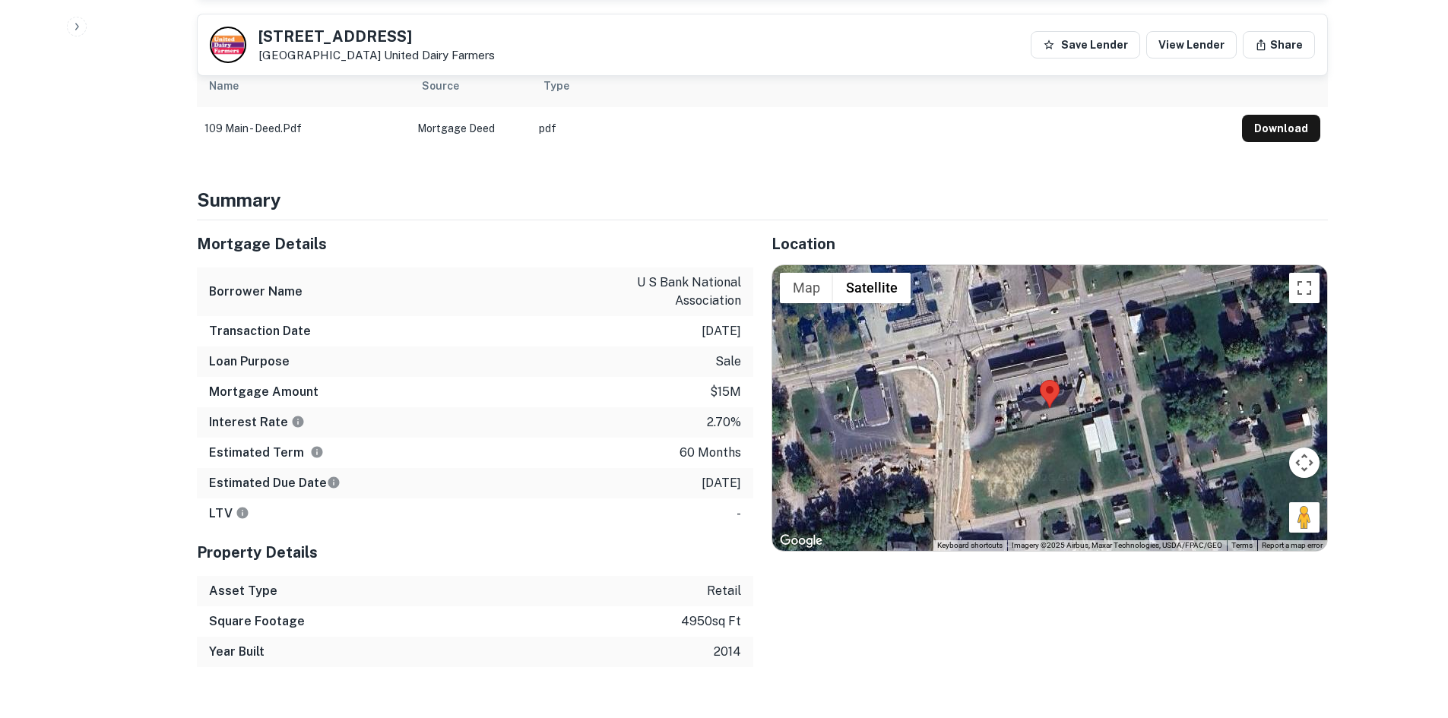
drag, startPoint x: 1299, startPoint y: 499, endPoint x: 1048, endPoint y: 363, distance: 286.1
click at [1048, 363] on div "Map Terrain Satellite Labels Keyboard shortcuts Map Data Imagery ©2025 Airbus, …" at bounding box center [1049, 408] width 555 height 286
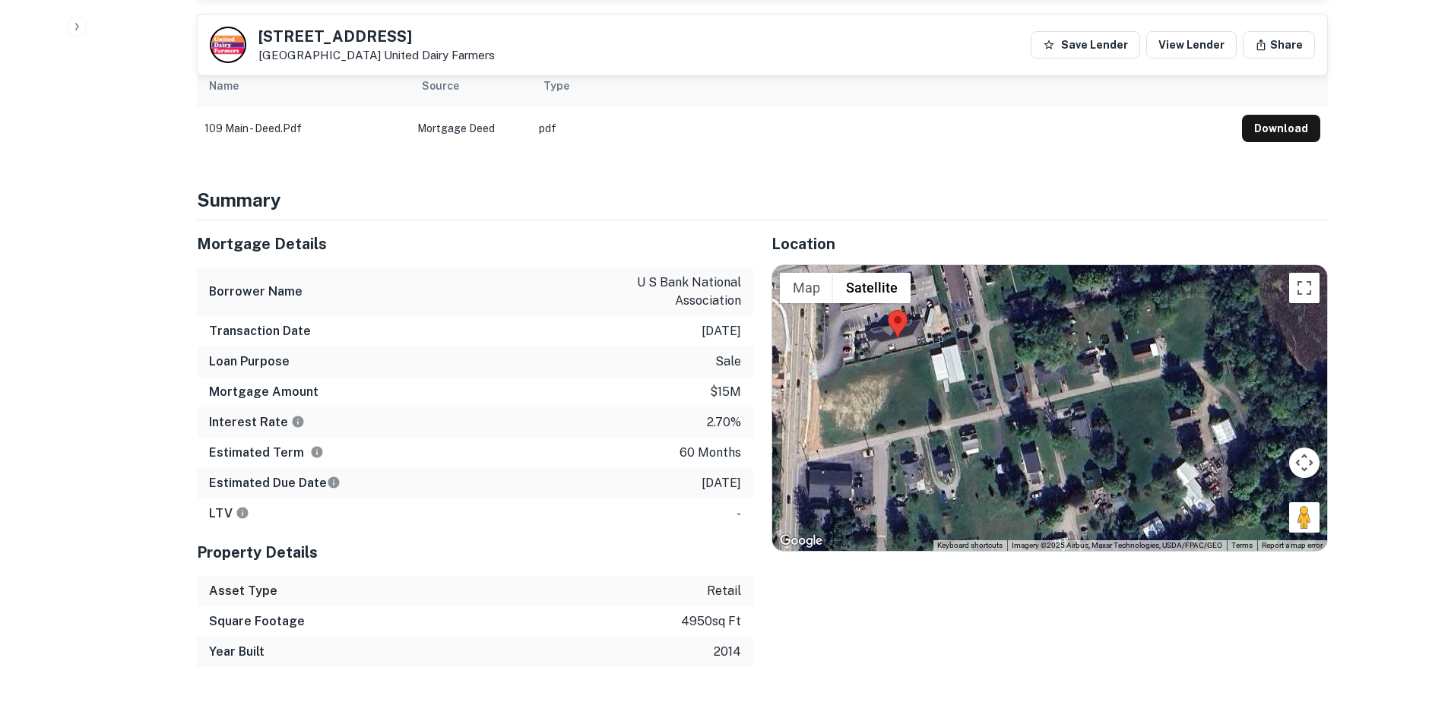
drag, startPoint x: 1283, startPoint y: 486, endPoint x: 1199, endPoint y: 454, distance: 90.2
click at [1180, 451] on div at bounding box center [1049, 408] width 555 height 286
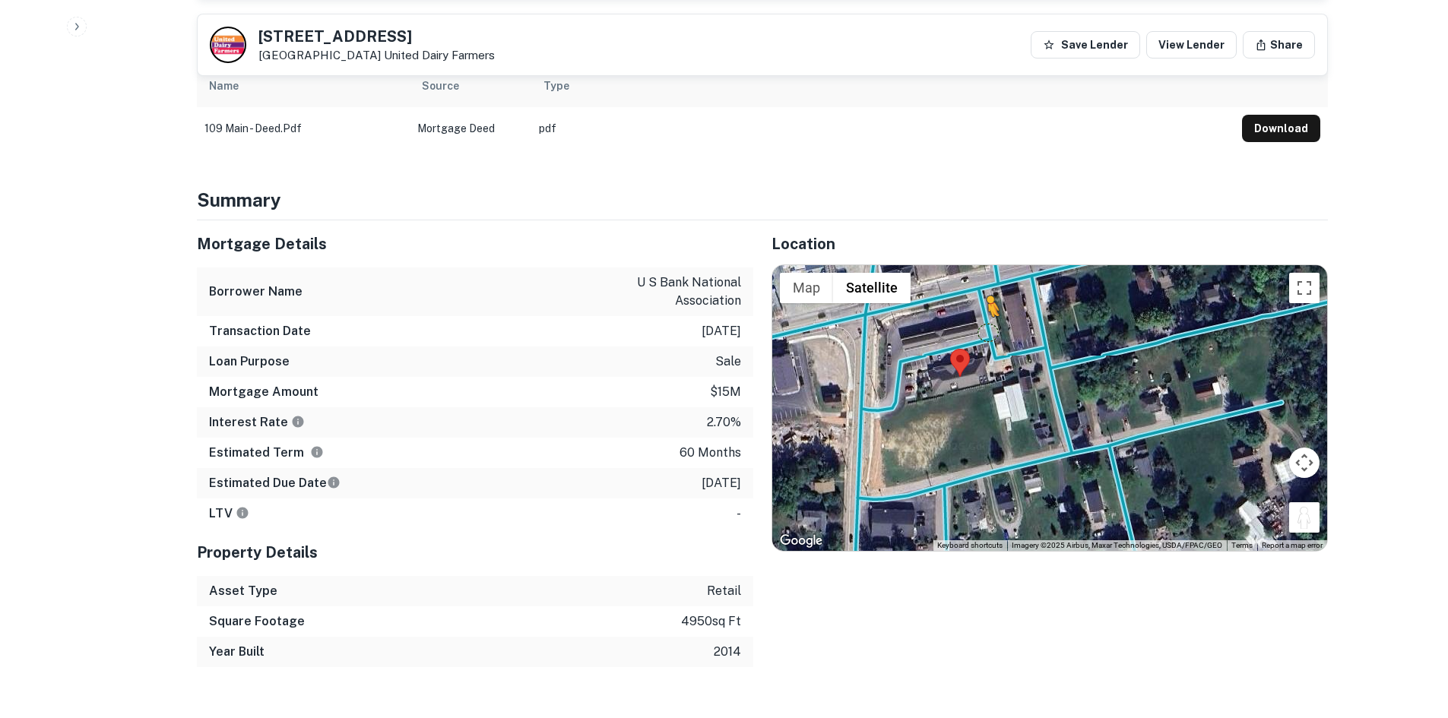
drag, startPoint x: 1297, startPoint y: 492, endPoint x: 991, endPoint y: 325, distance: 349.0
click at [991, 325] on div "To activate drag with keyboard, press Alt + Enter. Once in keyboard drag state,…" at bounding box center [1049, 408] width 555 height 286
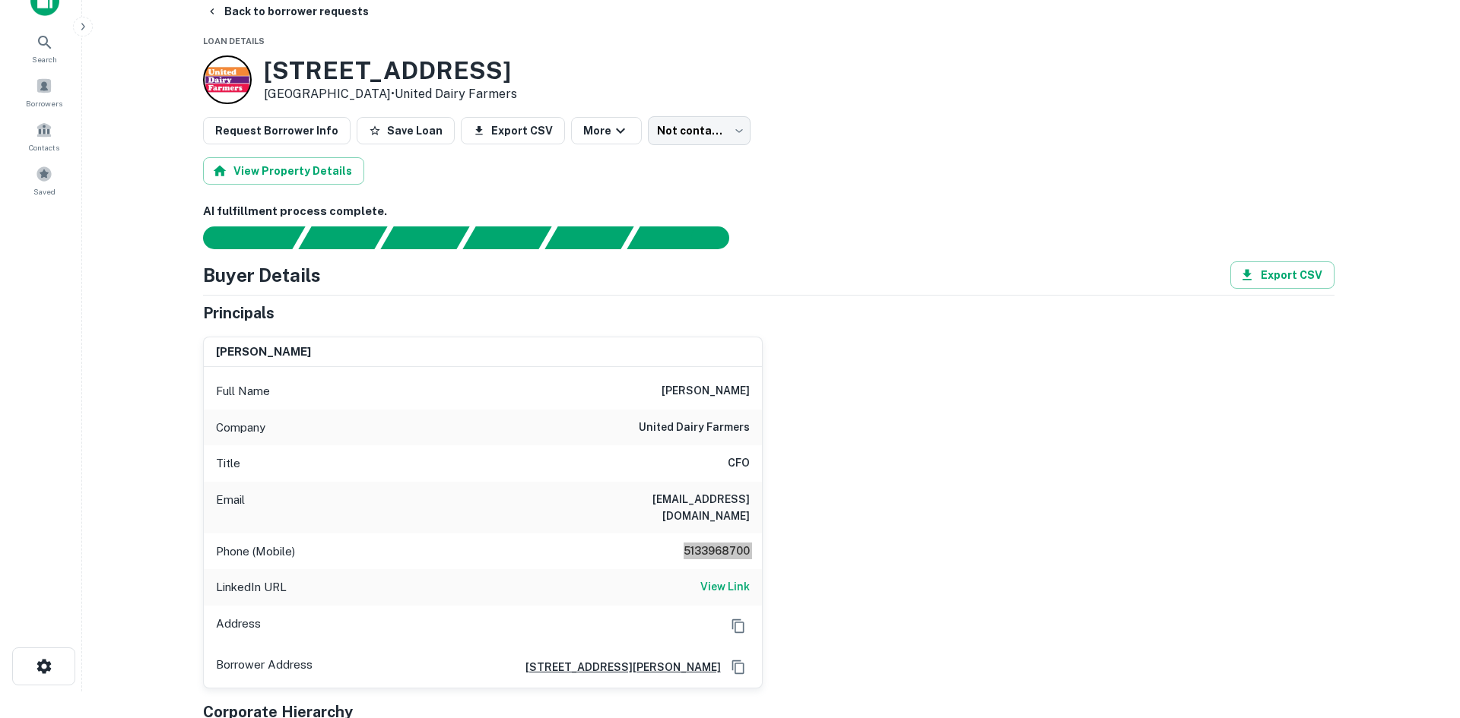
scroll to position [0, 0]
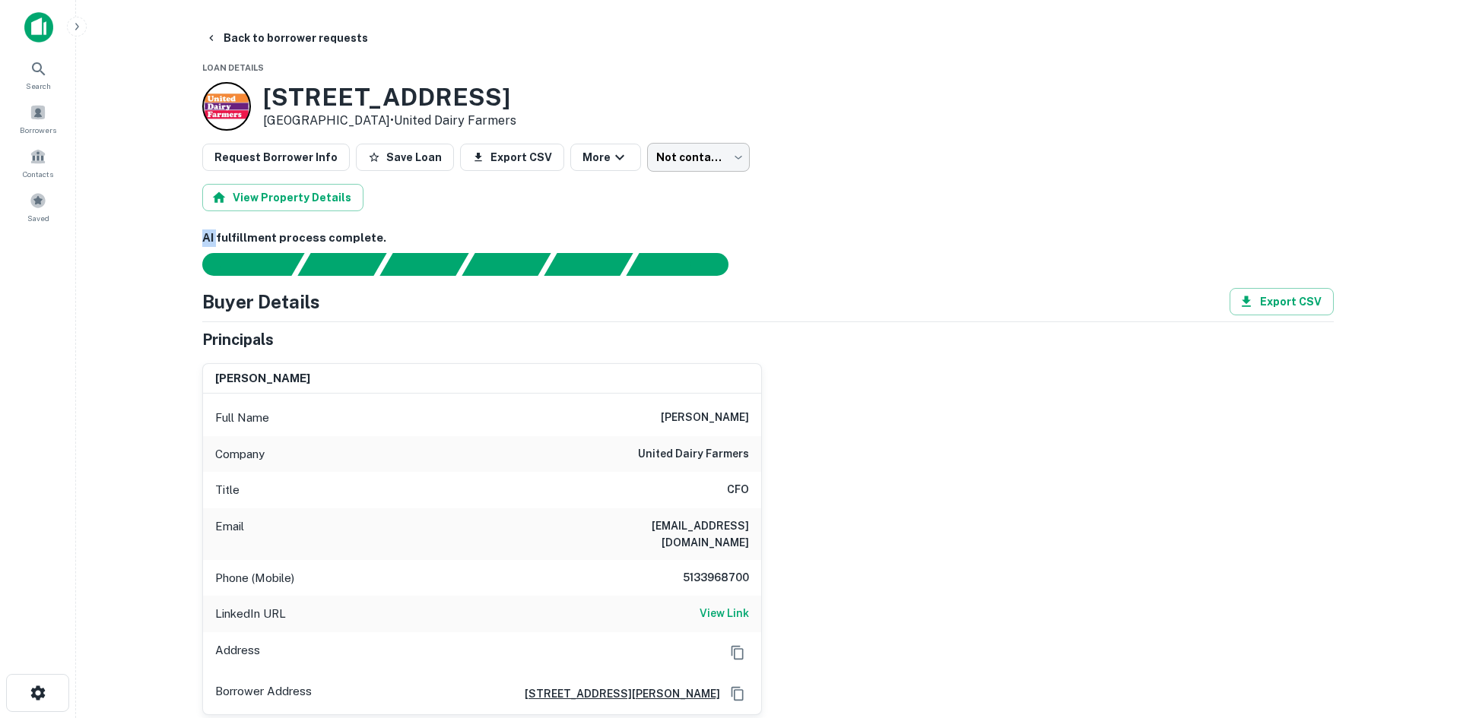
click at [680, 170] on body "Search Borrowers Contacts Saved Back to borrower requests Loan Details 109 E Ma…" at bounding box center [730, 359] width 1460 height 718
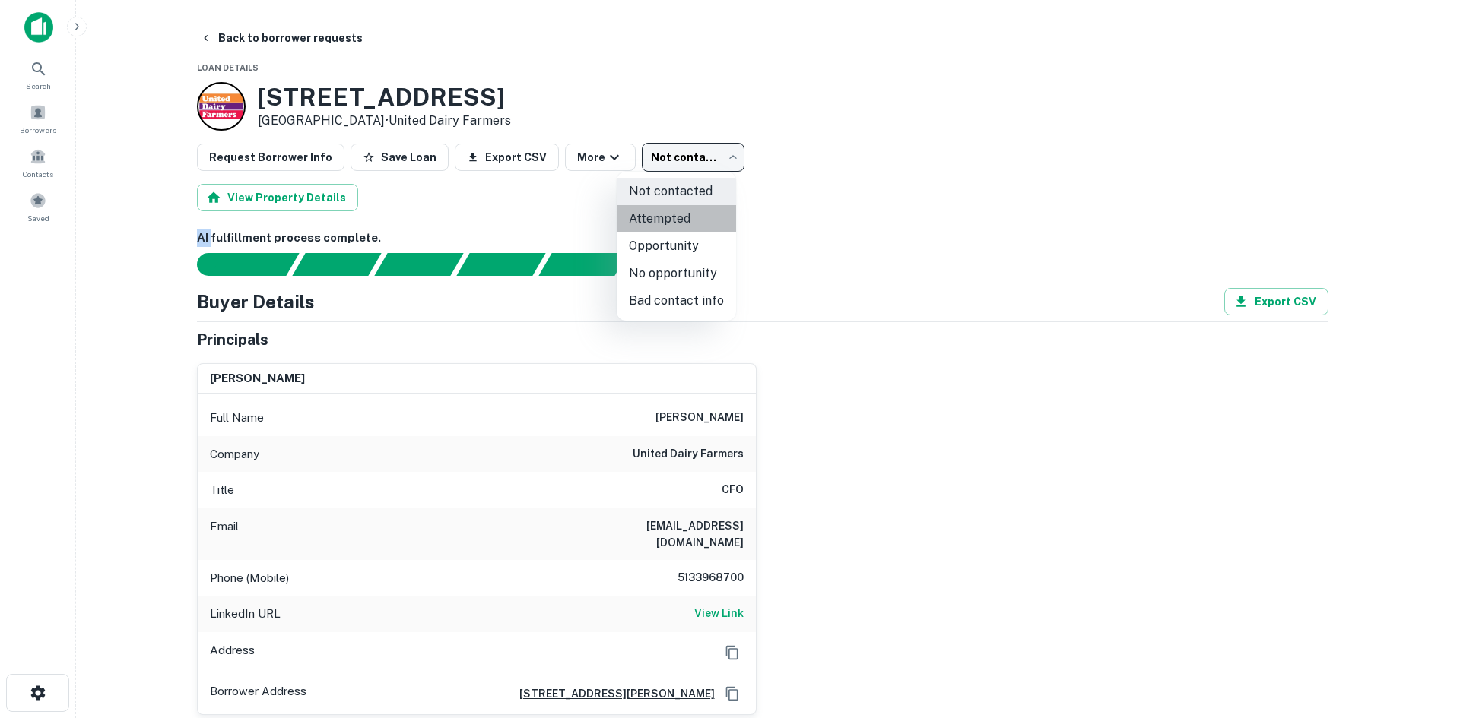
click at [680, 217] on li "Attempted" at bounding box center [676, 218] width 119 height 27
type input "*********"
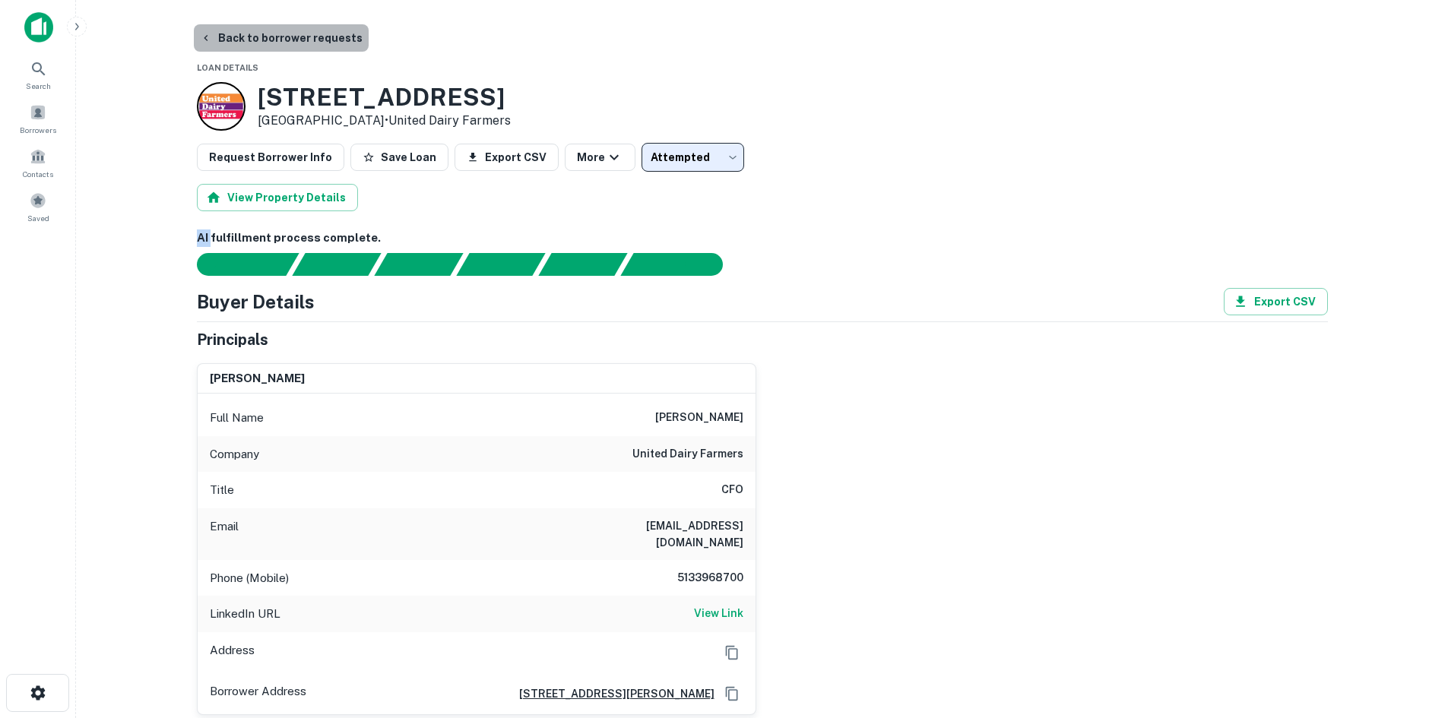
click at [284, 42] on button "Back to borrower requests" at bounding box center [281, 37] width 175 height 27
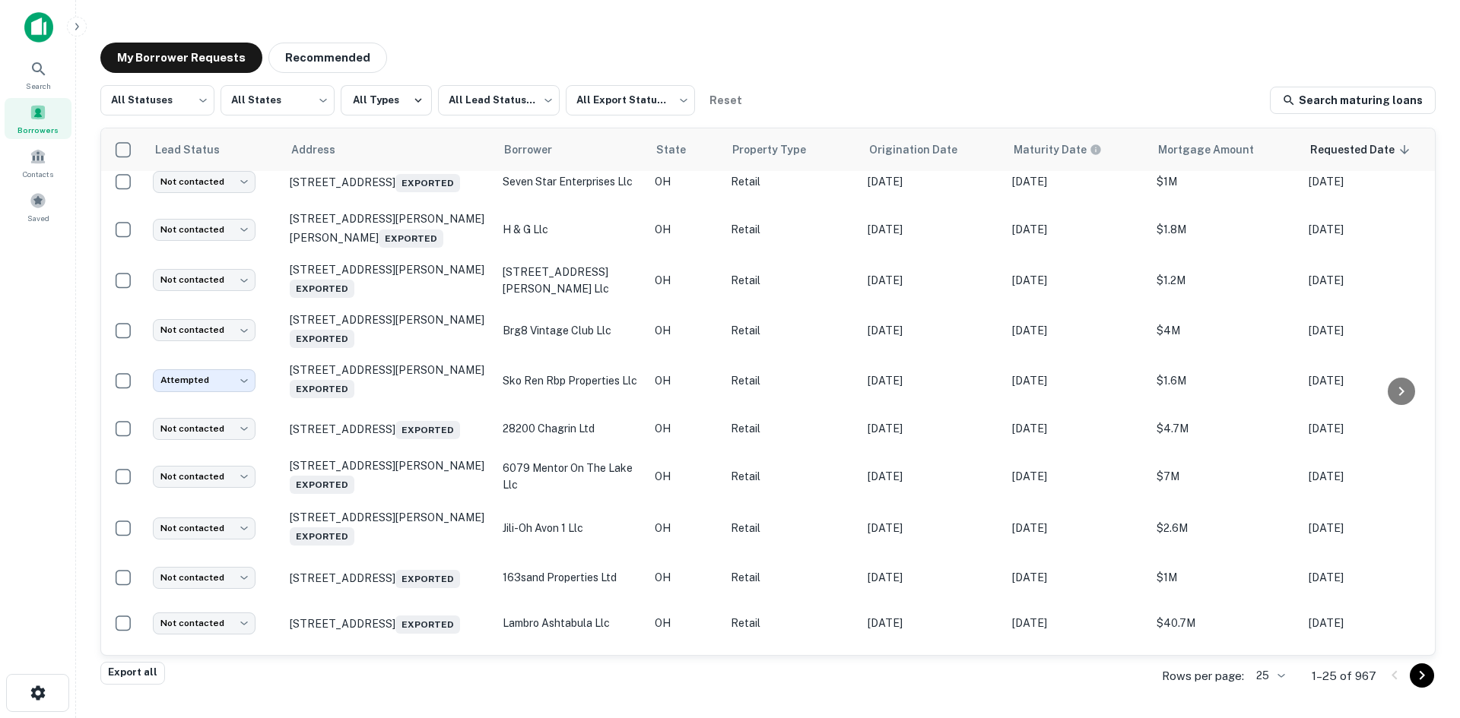
scroll to position [304, 0]
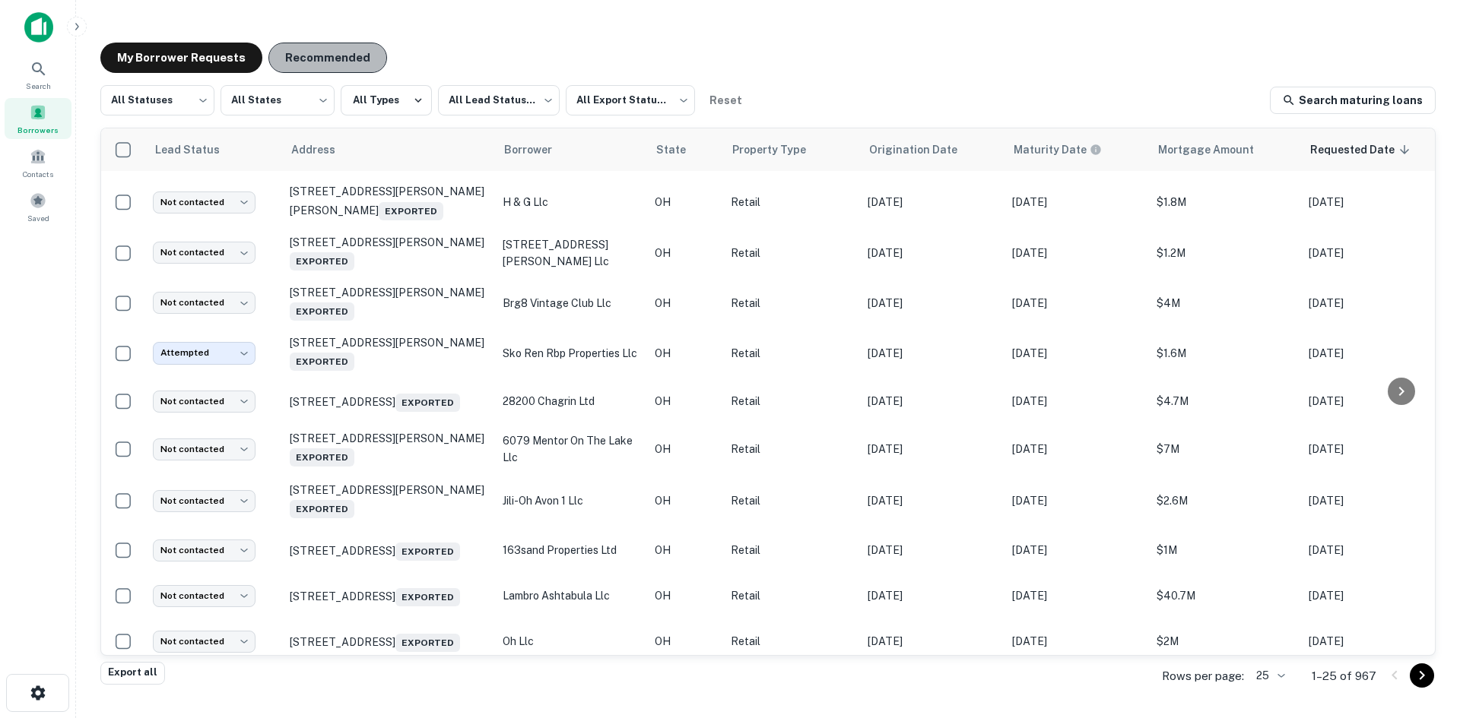
click at [305, 49] on button "Recommended" at bounding box center [327, 58] width 119 height 30
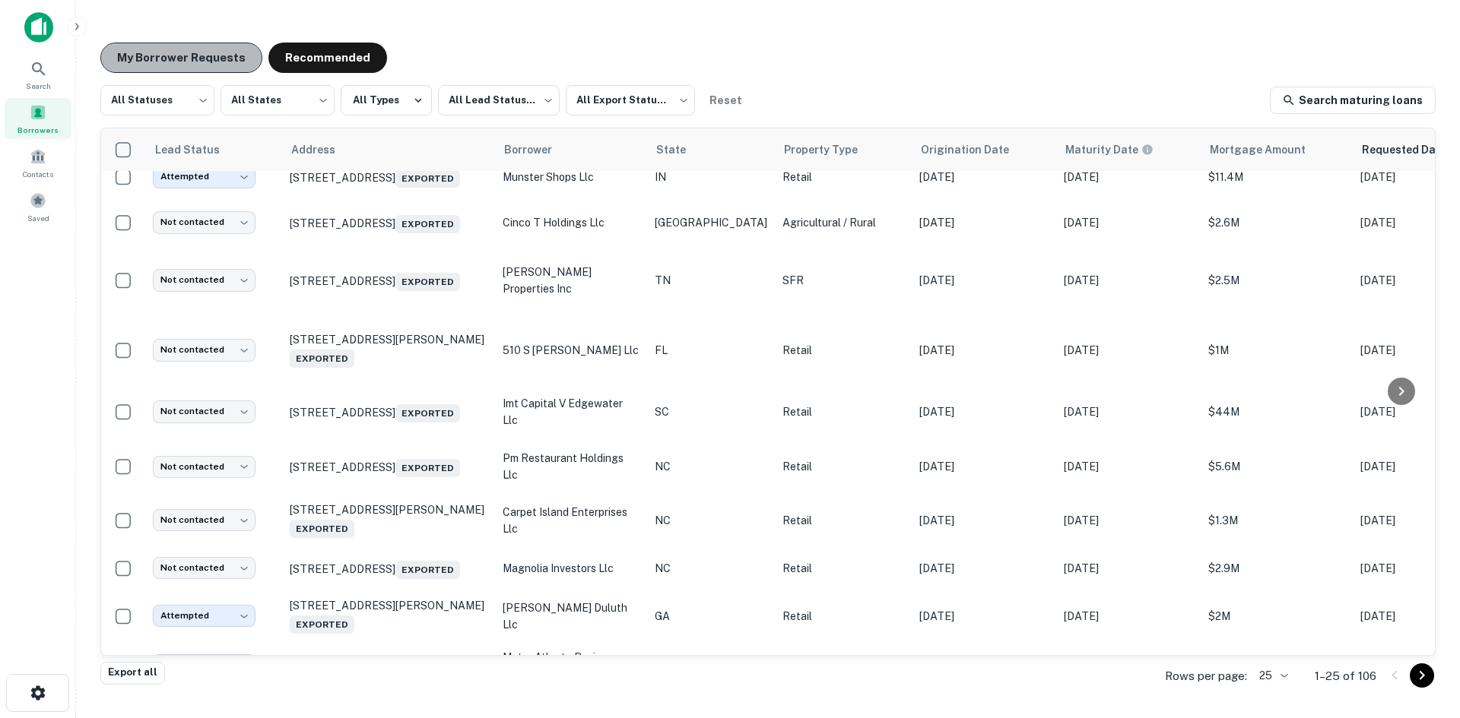
click at [233, 65] on button "My Borrower Requests" at bounding box center [181, 58] width 162 height 30
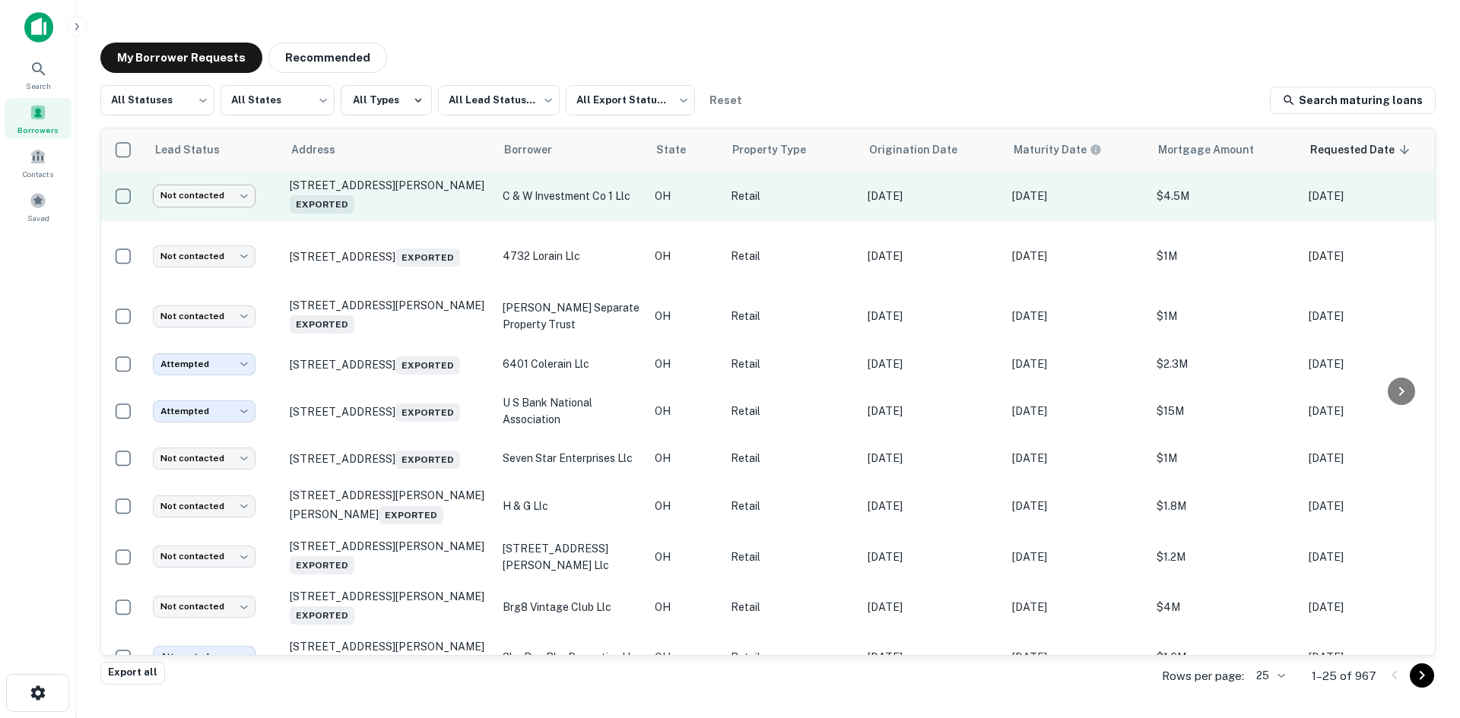
click at [247, 198] on body "Search Borrowers Contacts Saved My Borrower Requests Recommended All Statuses *…" at bounding box center [730, 359] width 1460 height 718
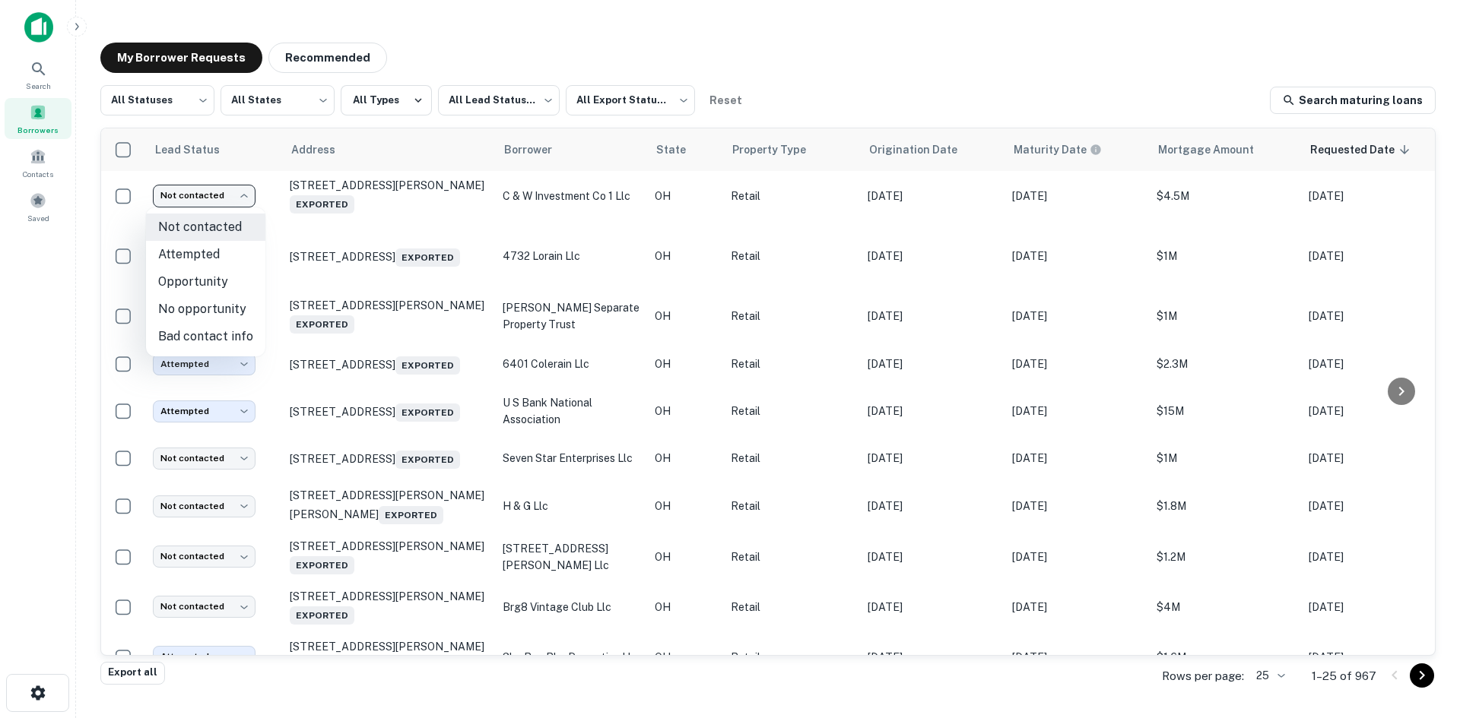
click at [227, 308] on li "No opportunity" at bounding box center [205, 309] width 119 height 27
type input "**********"
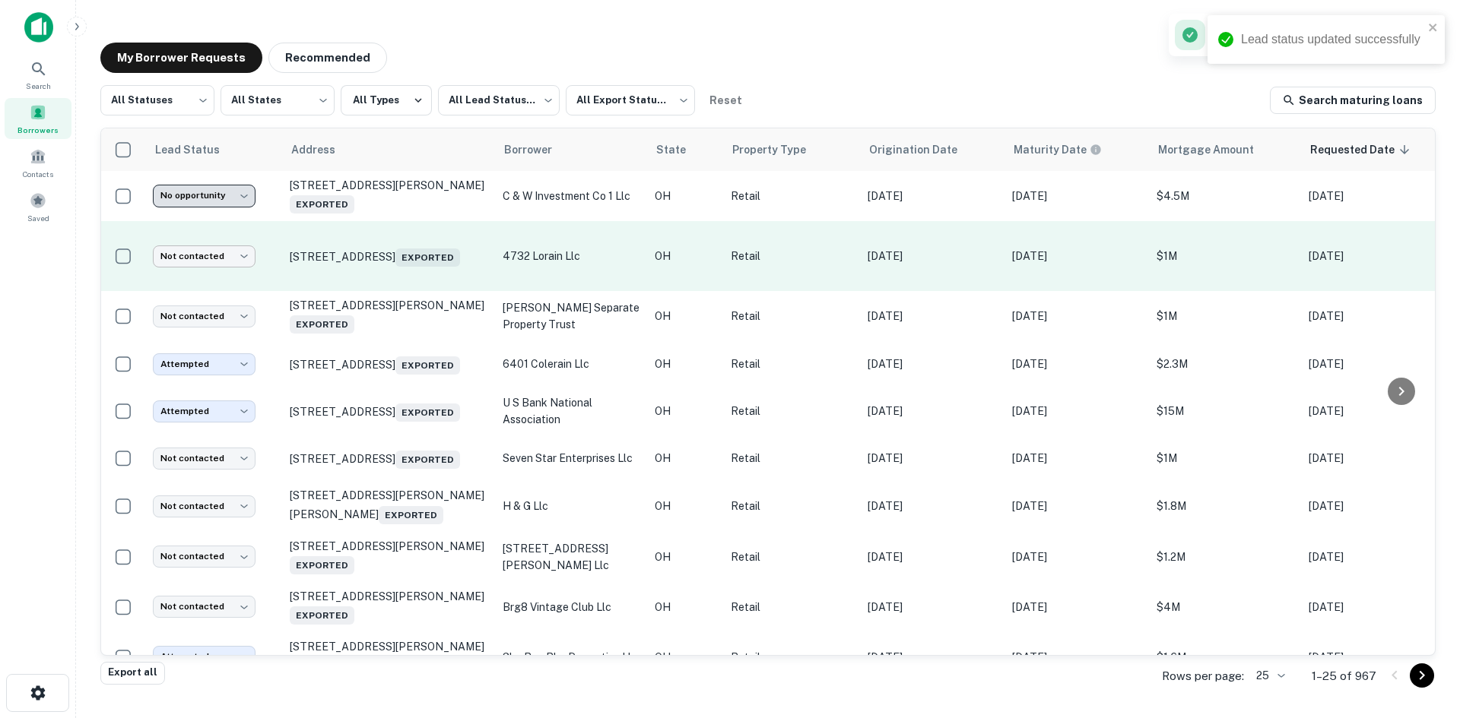
click at [222, 258] on body "**********" at bounding box center [730, 359] width 1460 height 718
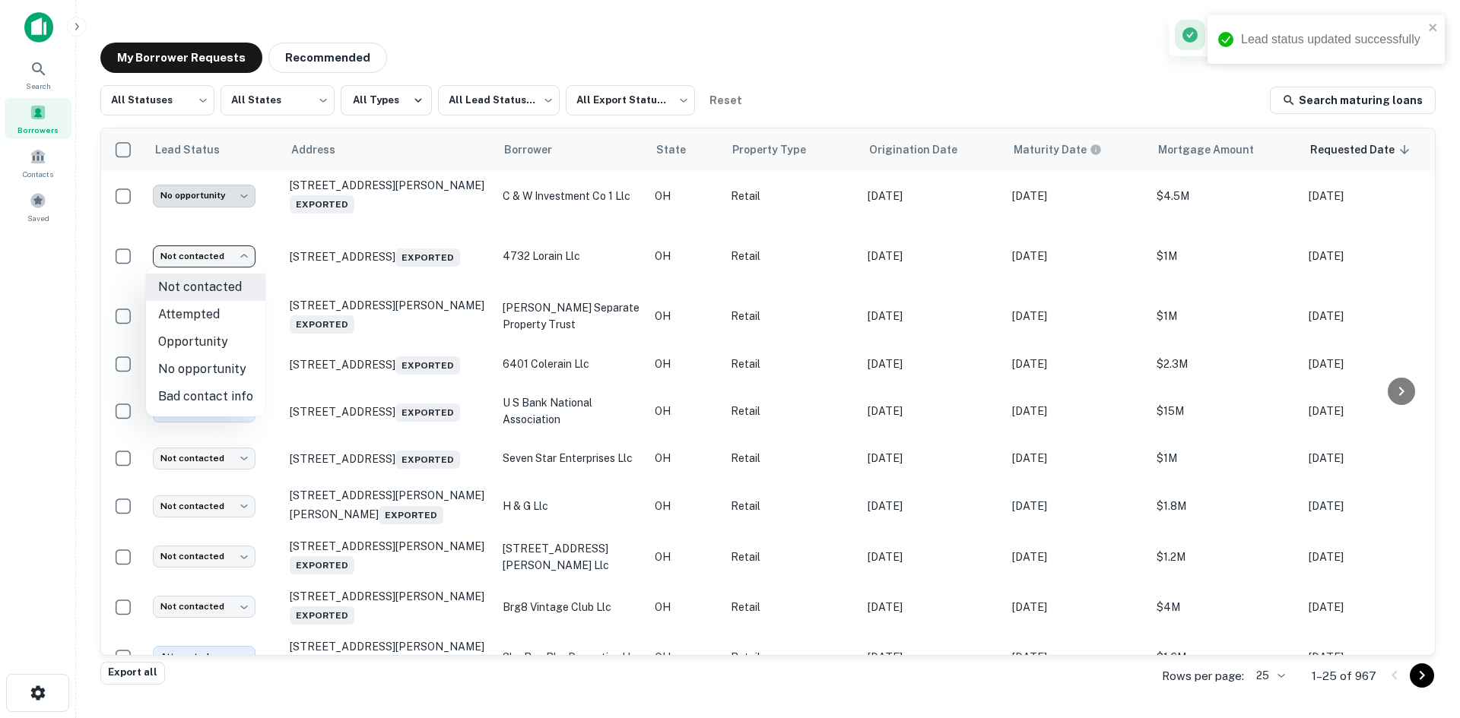
click at [224, 363] on li "No opportunity" at bounding box center [205, 369] width 119 height 27
type input "**********"
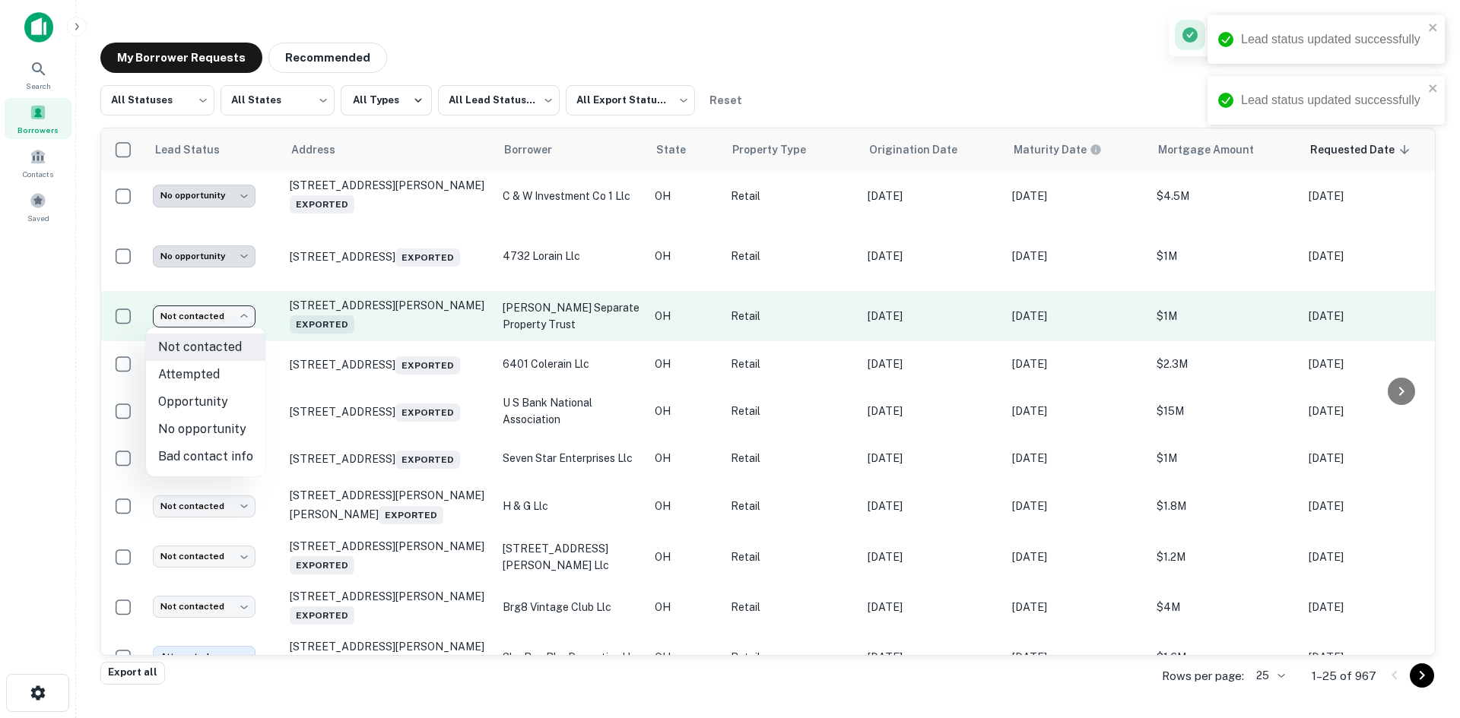
click at [227, 322] on body "**********" at bounding box center [730, 359] width 1460 height 718
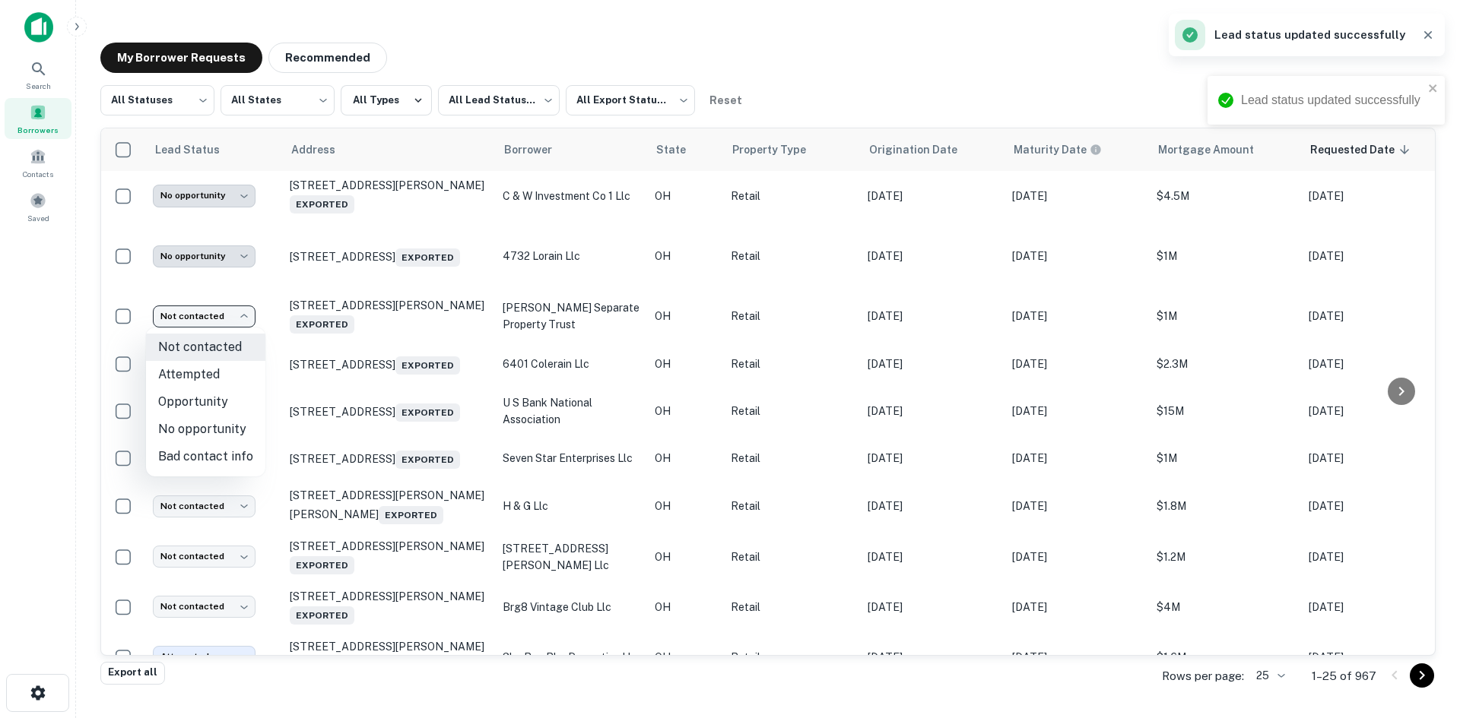
click at [227, 428] on li "No opportunity" at bounding box center [205, 429] width 119 height 27
type input "**********"
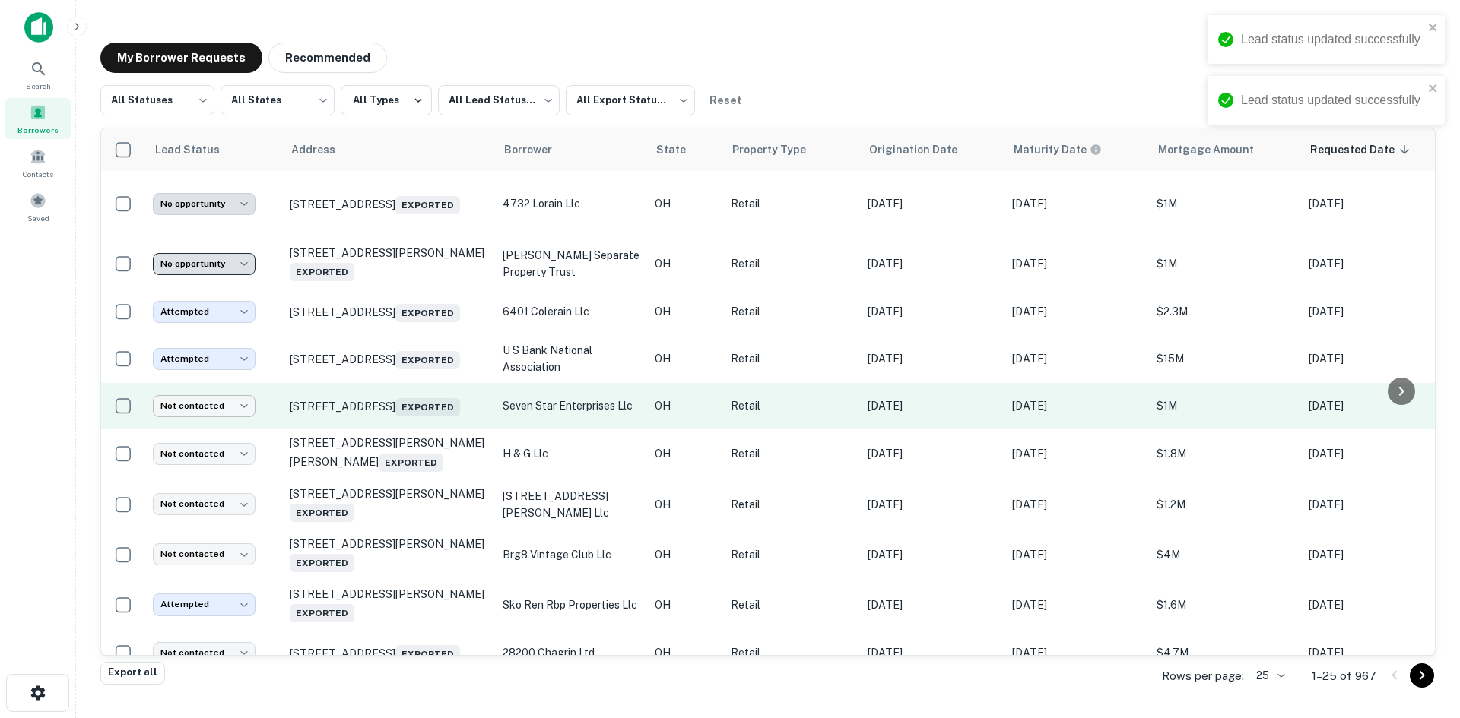
scroll to position [76, 0]
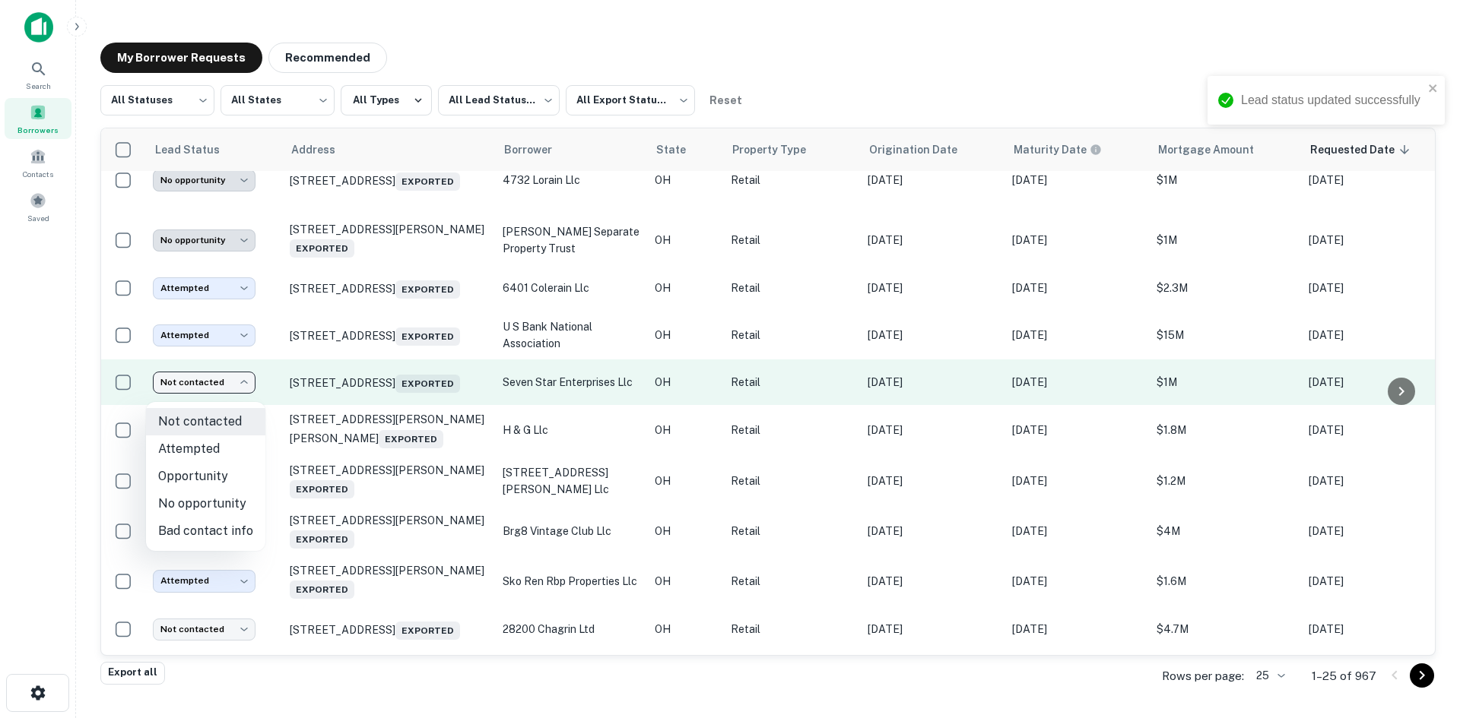
click at [236, 395] on body "**********" at bounding box center [730, 359] width 1460 height 718
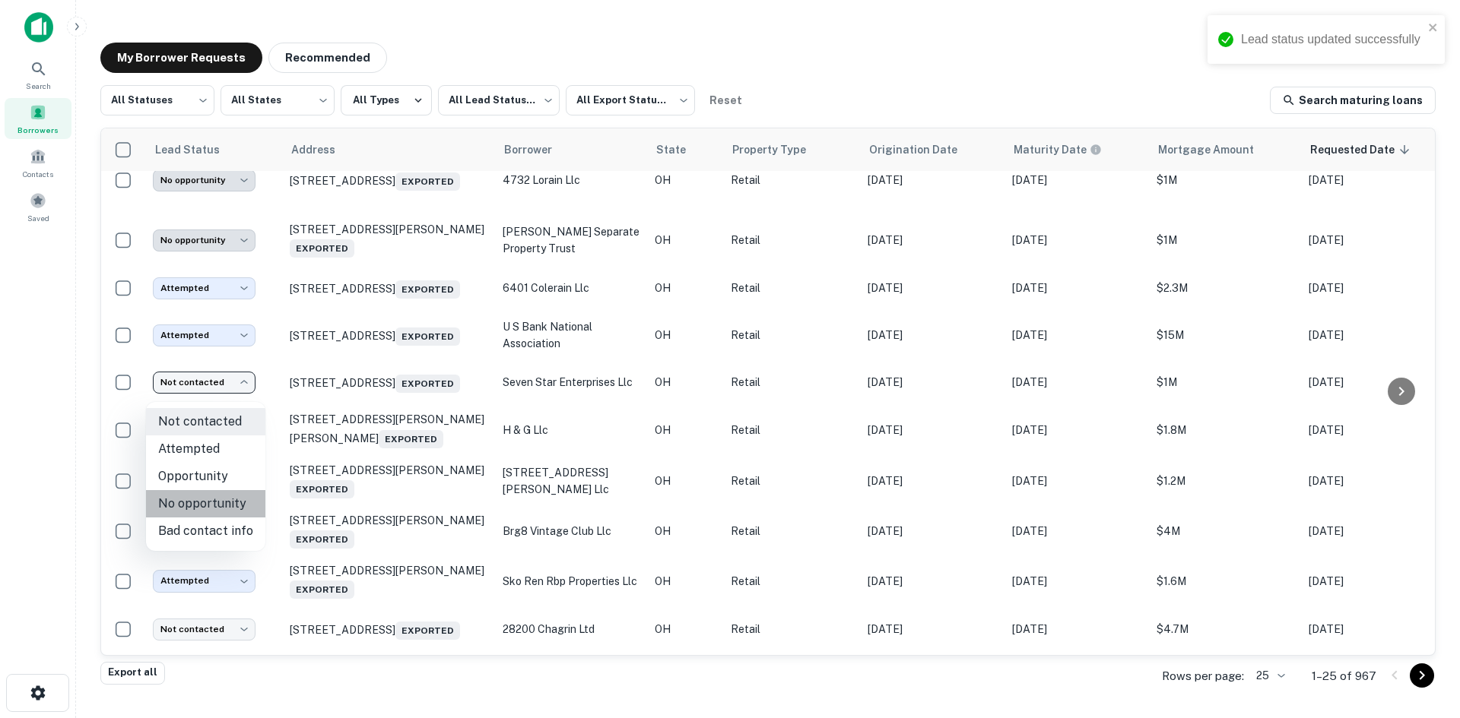
click at [228, 495] on li "No opportunity" at bounding box center [205, 503] width 119 height 27
type input "**********"
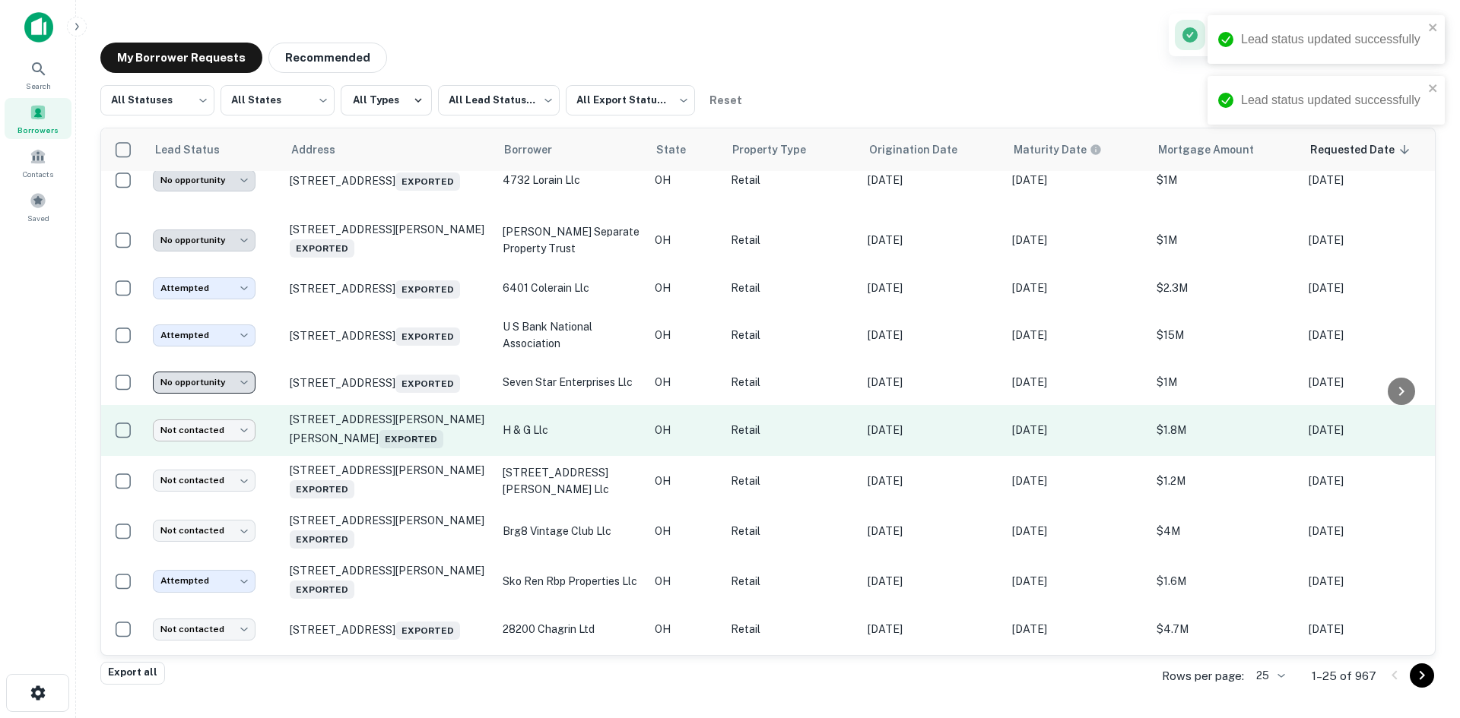
click at [231, 447] on body "**********" at bounding box center [730, 359] width 1460 height 718
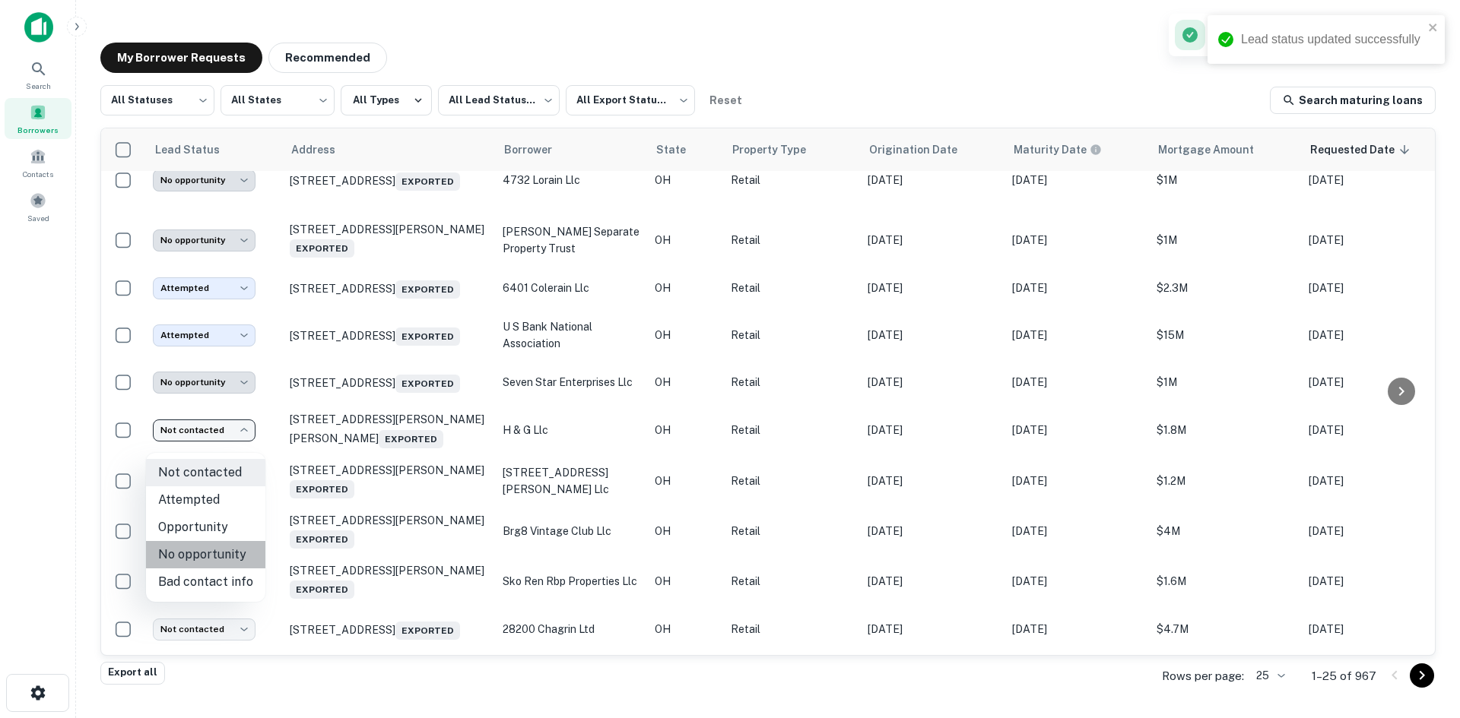
click at [230, 553] on li "No opportunity" at bounding box center [205, 554] width 119 height 27
type input "**********"
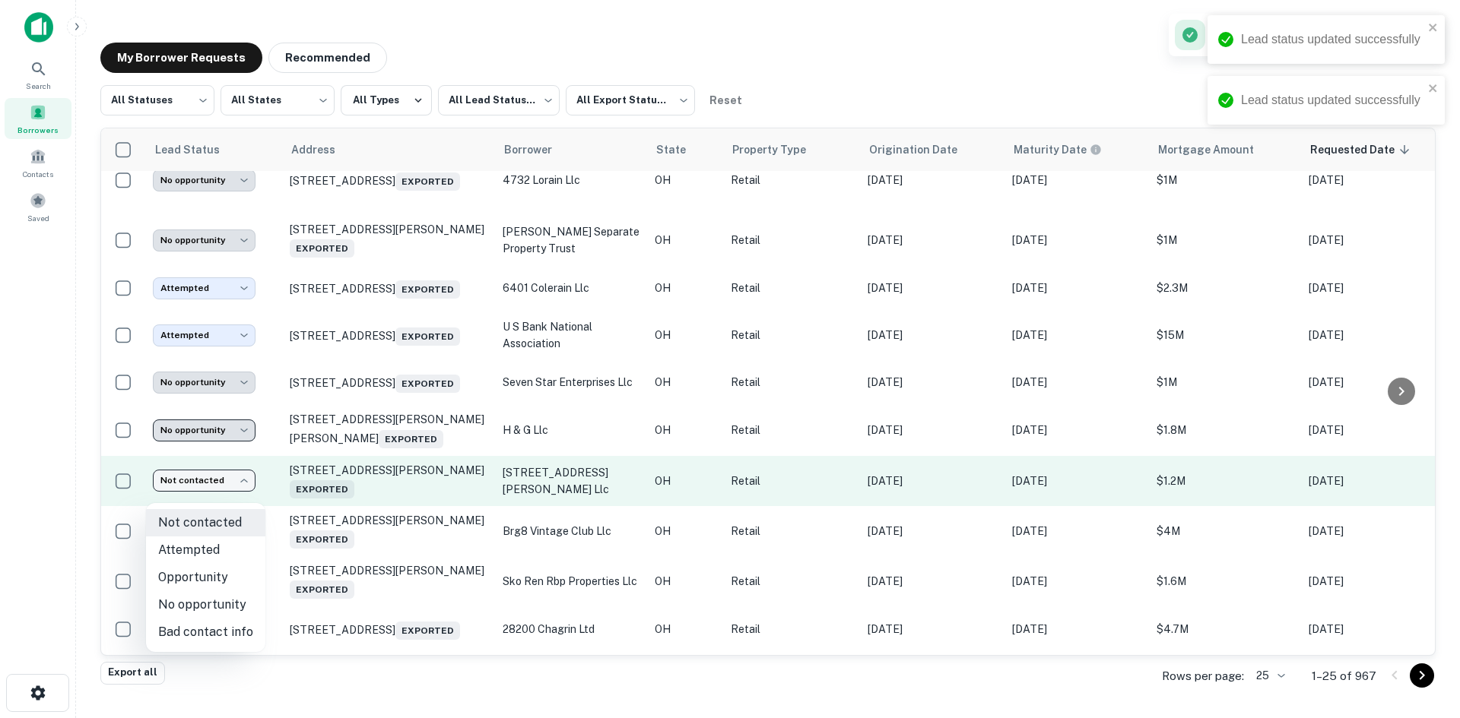
click at [230, 496] on body "**********" at bounding box center [730, 359] width 1460 height 718
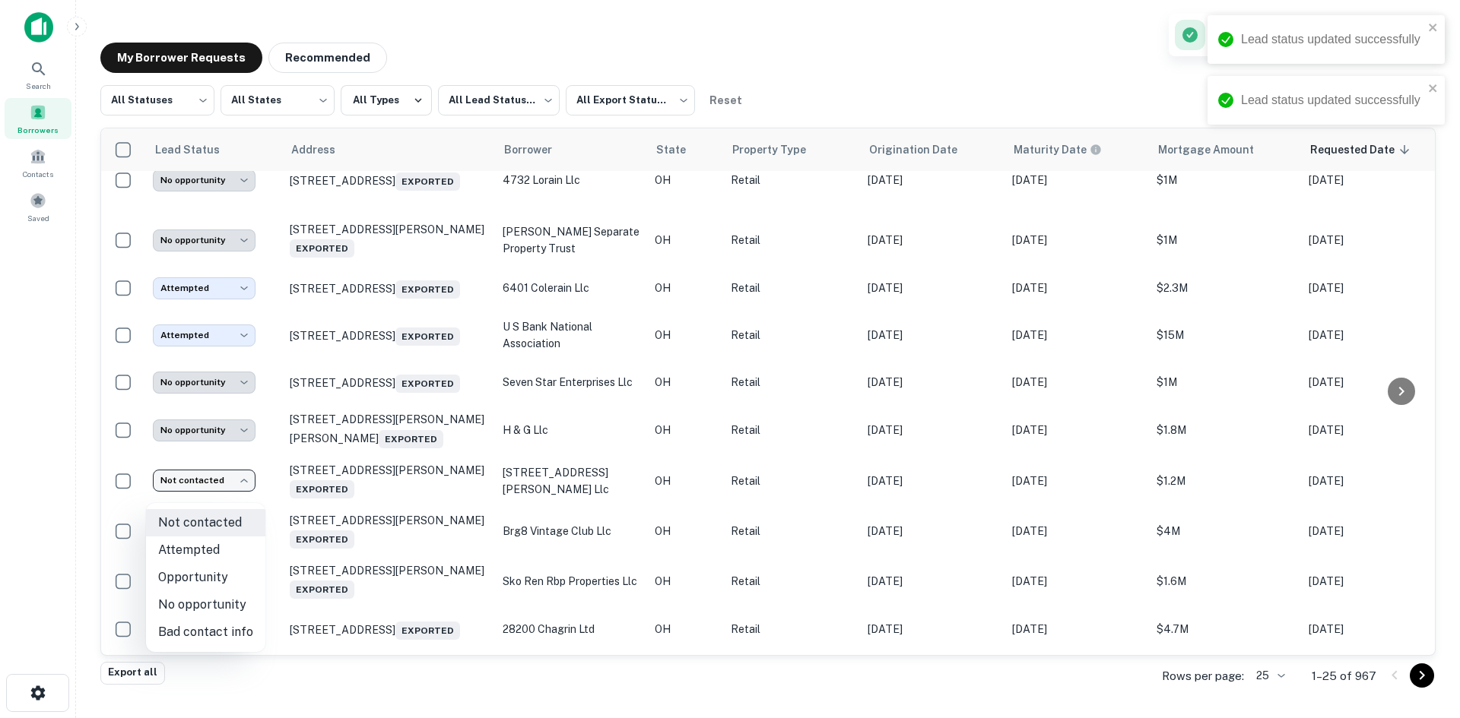
click at [221, 600] on li "No opportunity" at bounding box center [205, 604] width 119 height 27
type input "**********"
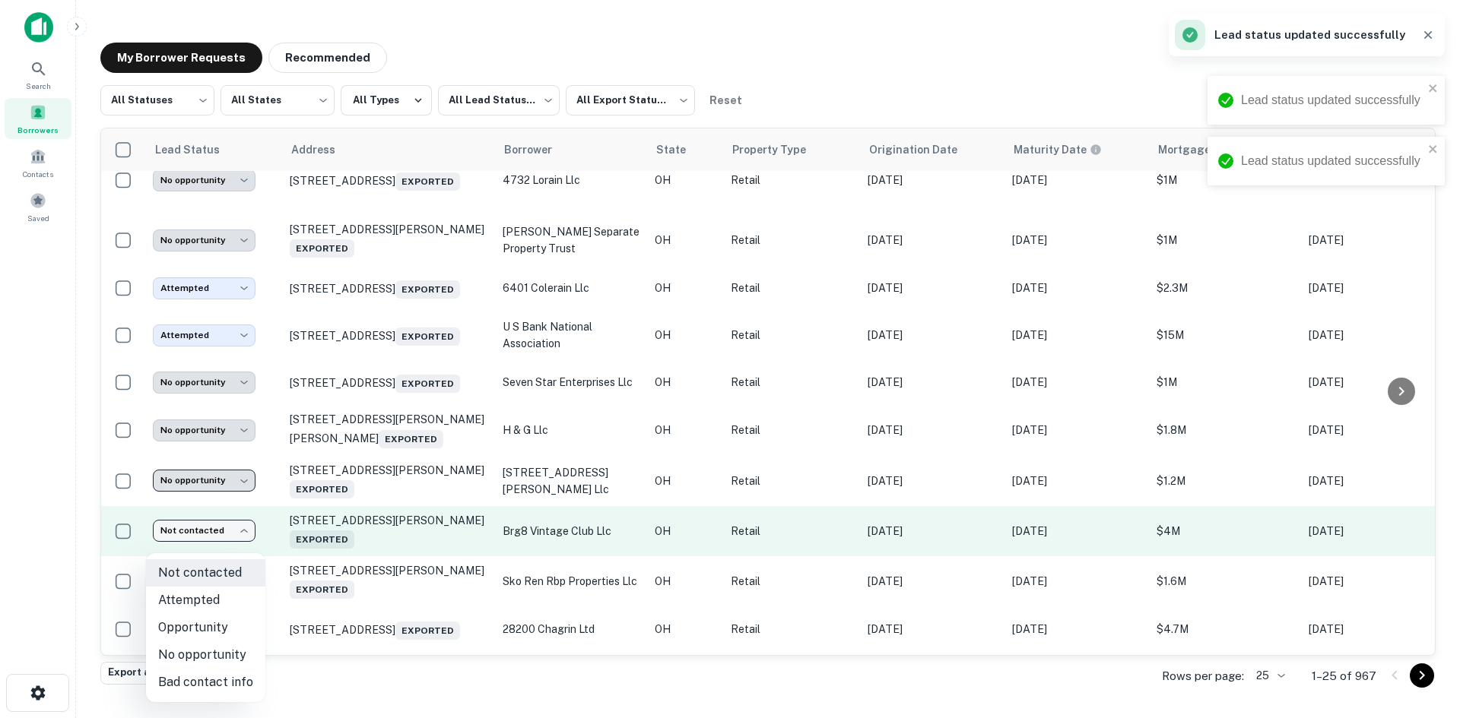
click at [216, 545] on body "**********" at bounding box center [730, 359] width 1460 height 718
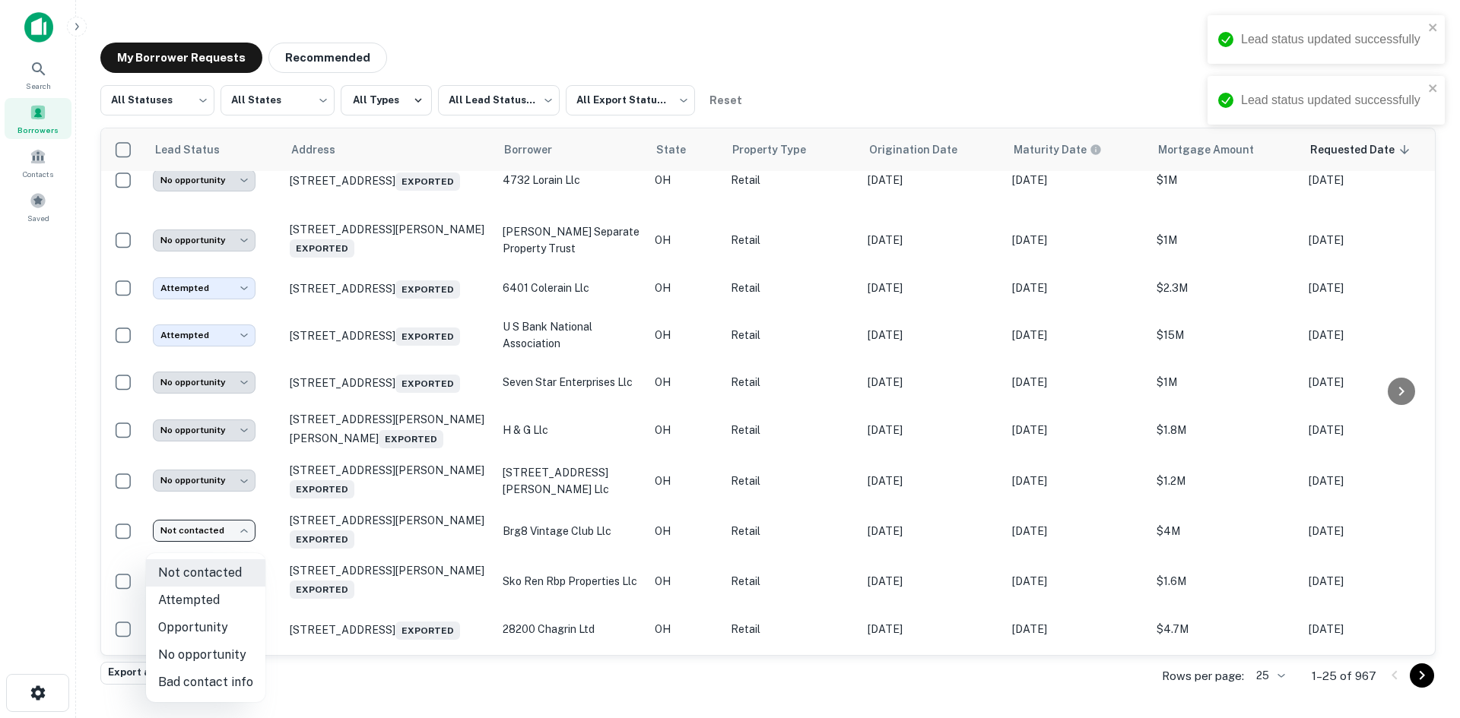
click at [221, 648] on li "No opportunity" at bounding box center [205, 655] width 119 height 27
type input "**********"
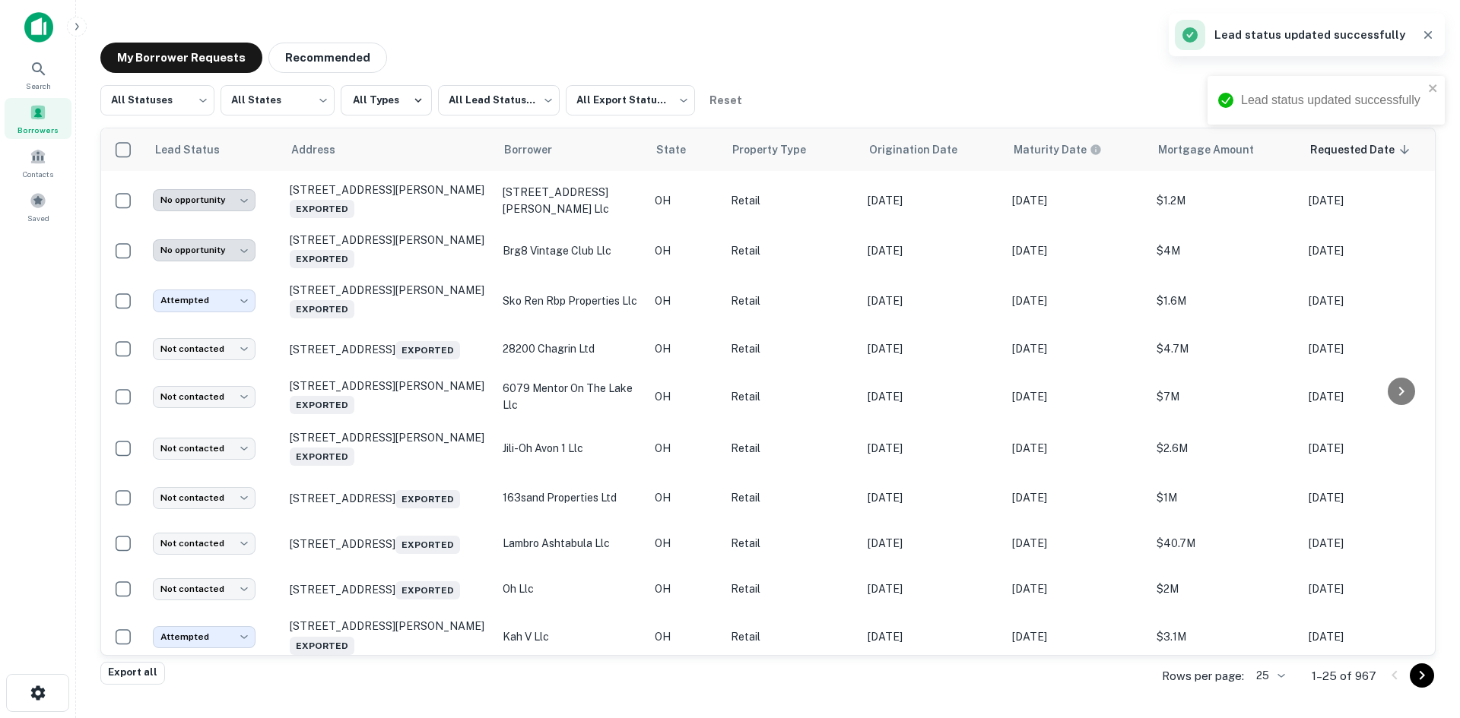
scroll to position [380, 0]
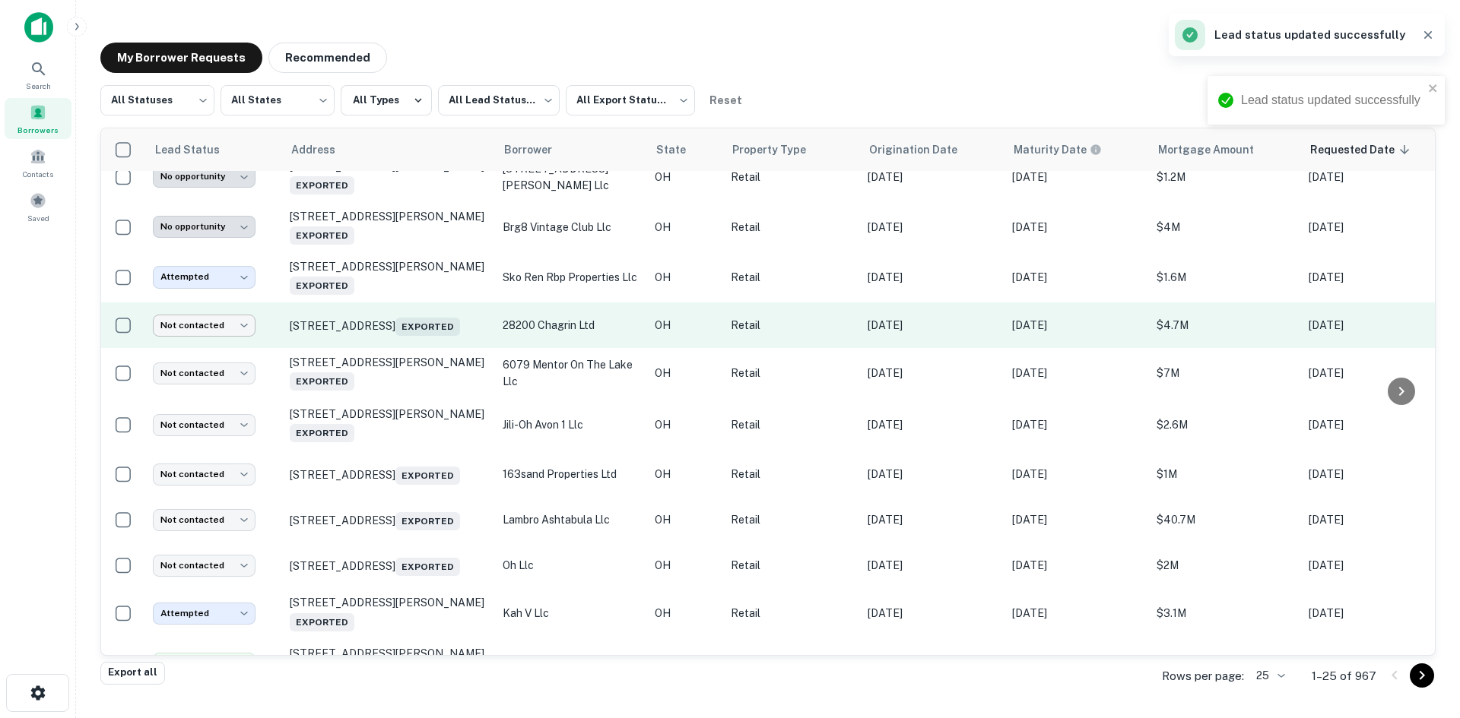
click at [227, 334] on body "**********" at bounding box center [730, 359] width 1460 height 718
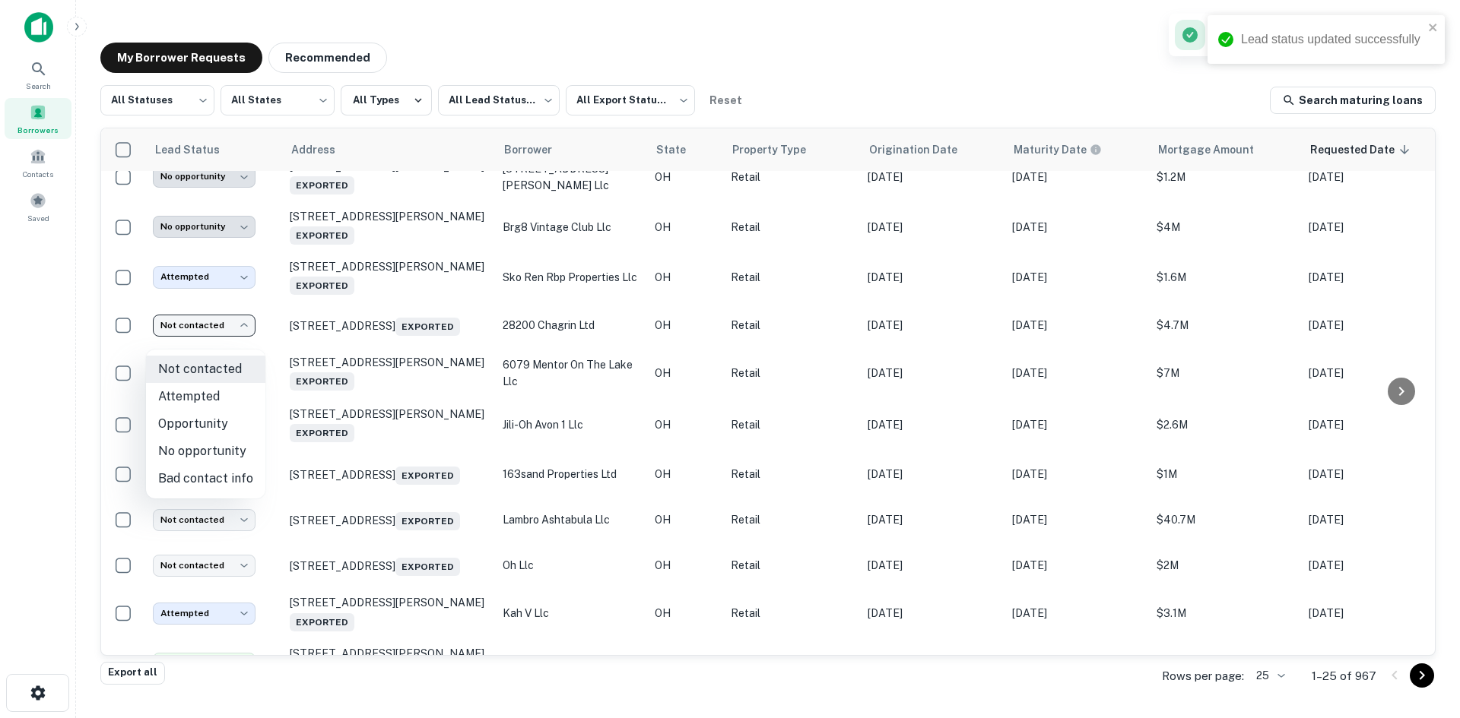
click at [228, 445] on li "No opportunity" at bounding box center [205, 451] width 119 height 27
type input "**********"
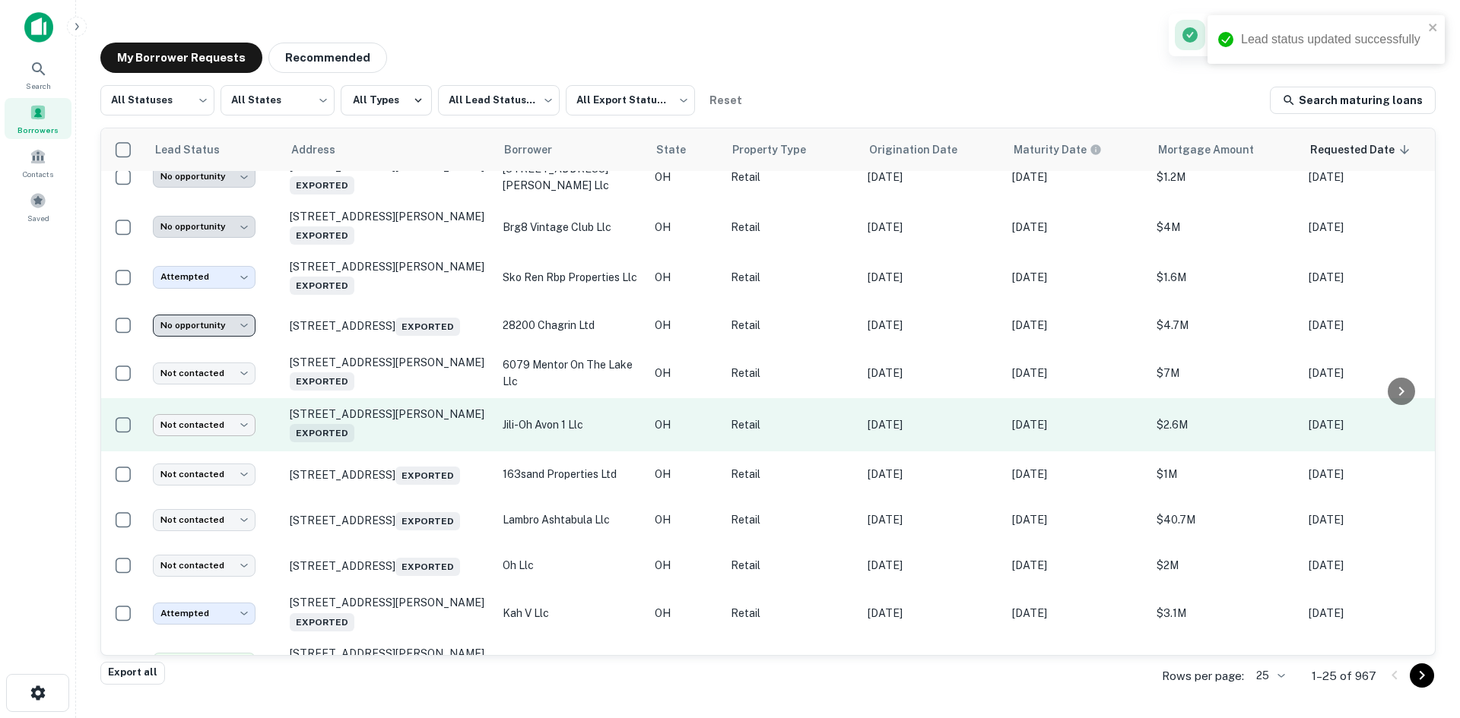
click at [227, 450] on body "**********" at bounding box center [730, 359] width 1460 height 718
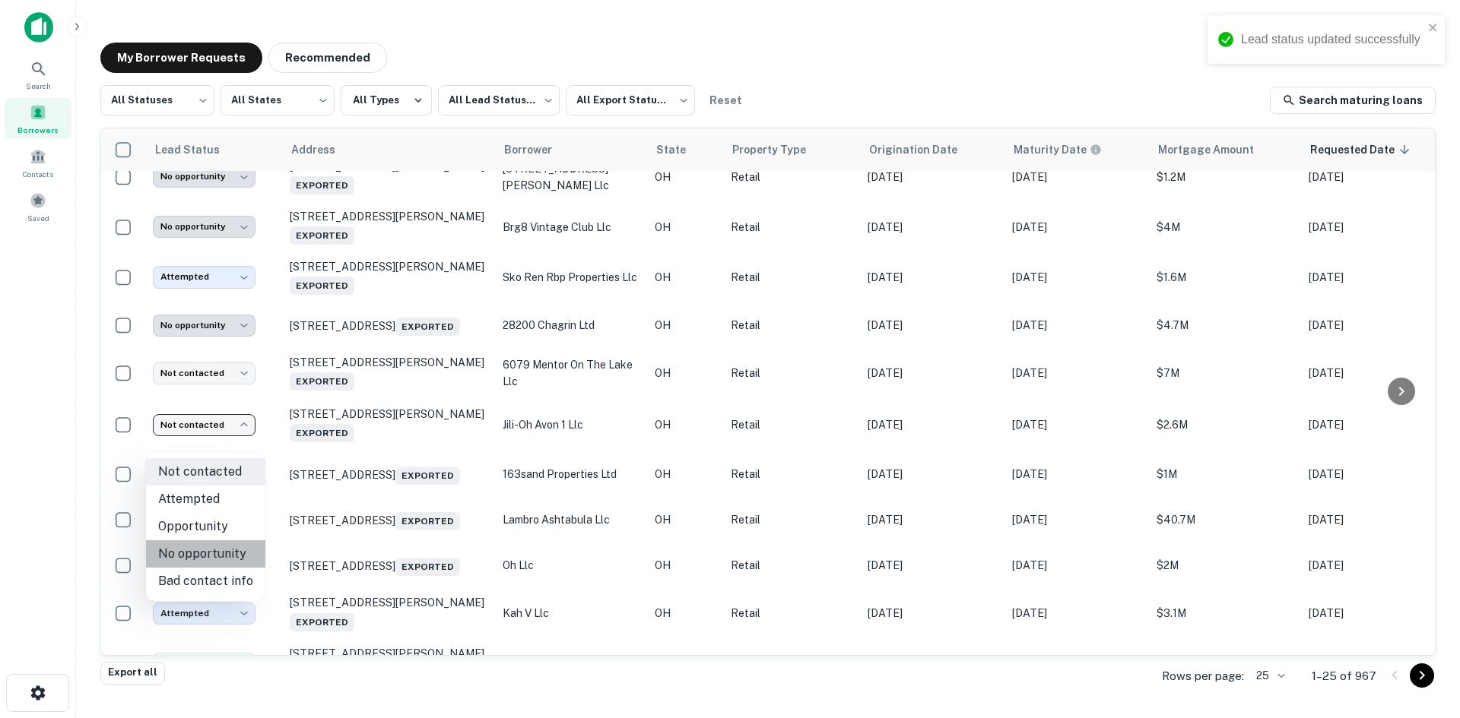
click at [230, 554] on li "No opportunity" at bounding box center [205, 553] width 119 height 27
type input "**********"
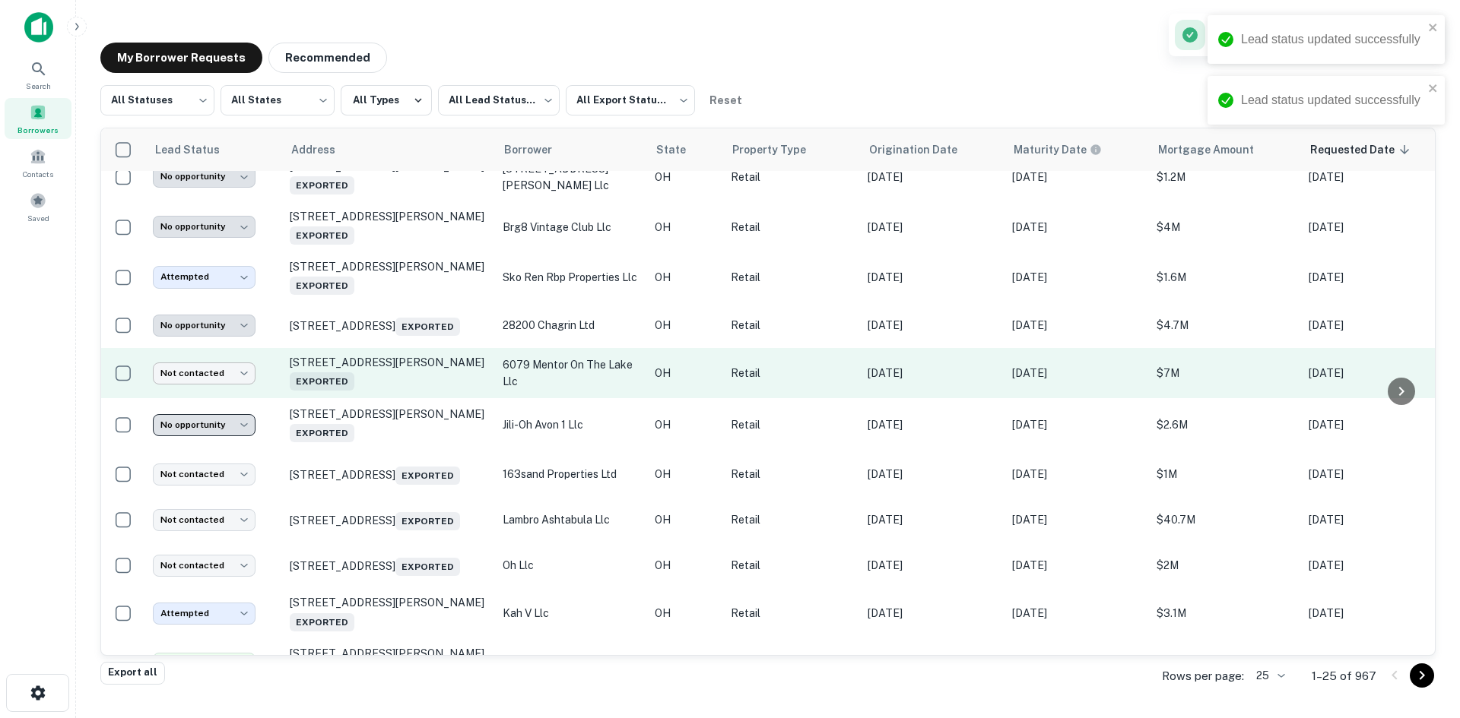
click at [230, 398] on body "**********" at bounding box center [730, 359] width 1460 height 718
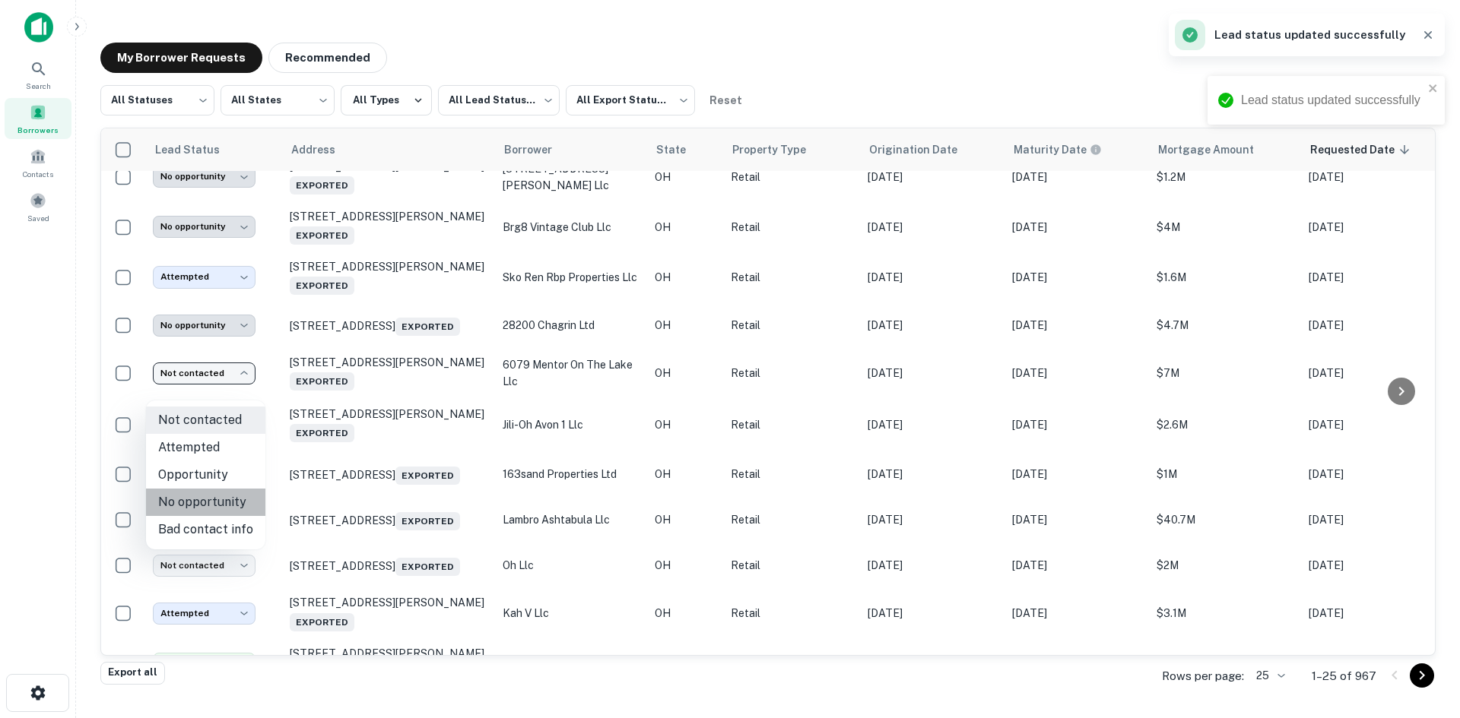
click at [230, 504] on li "No opportunity" at bounding box center [205, 502] width 119 height 27
type input "**********"
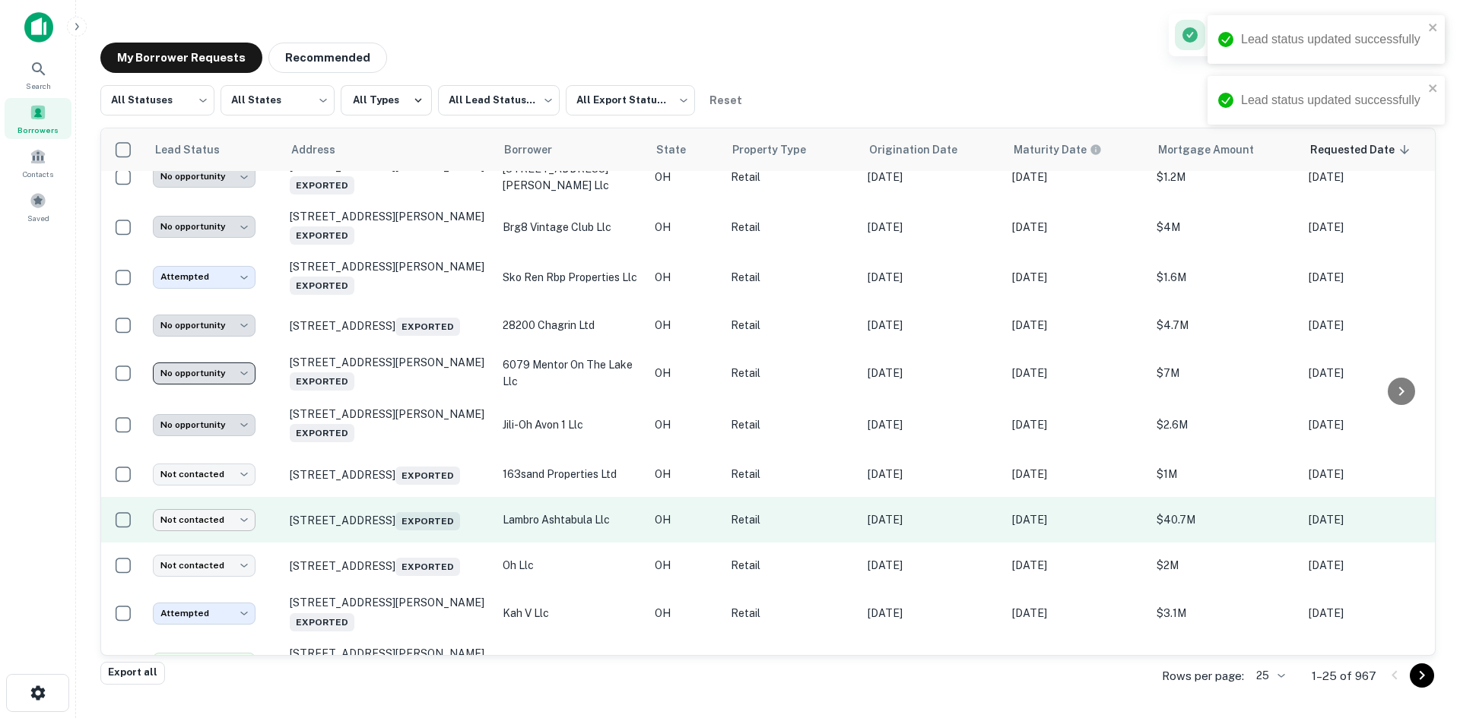
click at [230, 547] on body "**********" at bounding box center [730, 359] width 1460 height 718
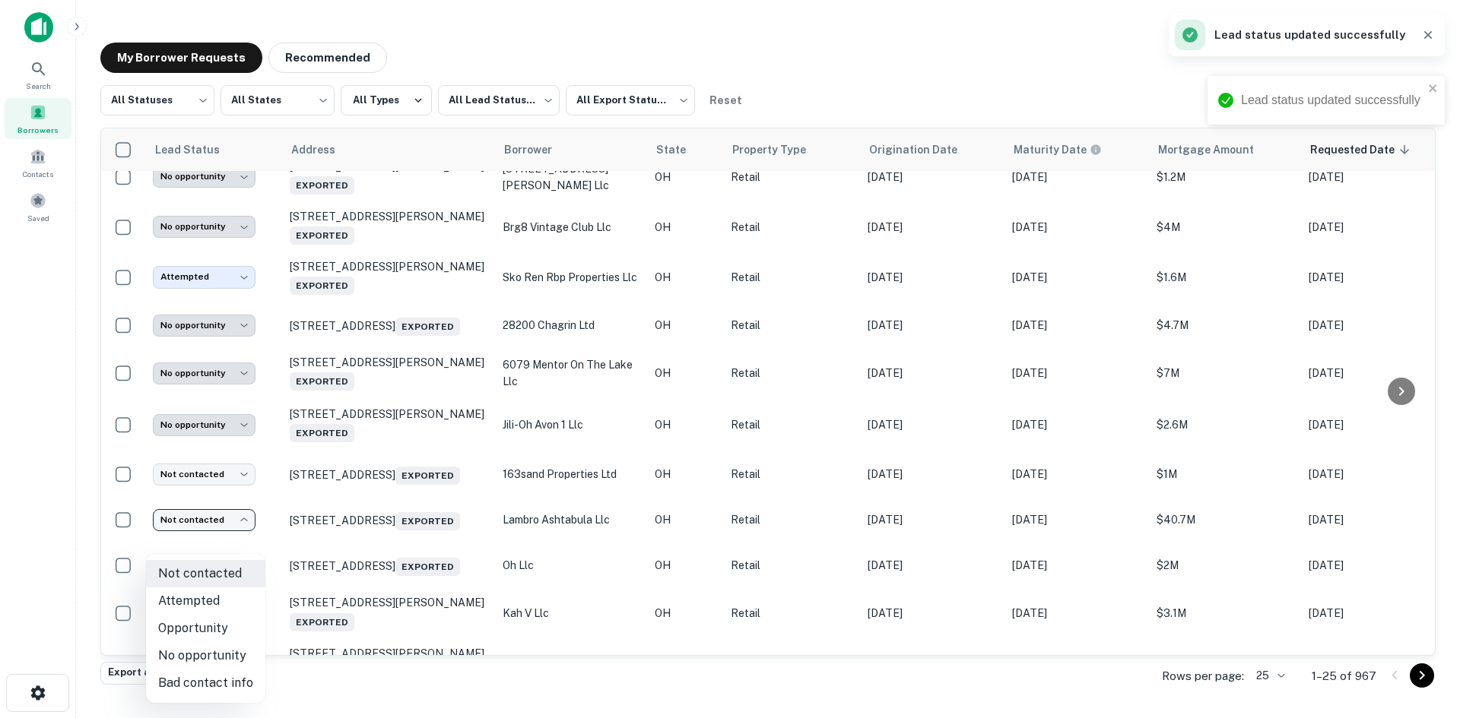
click at [223, 650] on li "No opportunity" at bounding box center [205, 655] width 119 height 27
type input "**********"
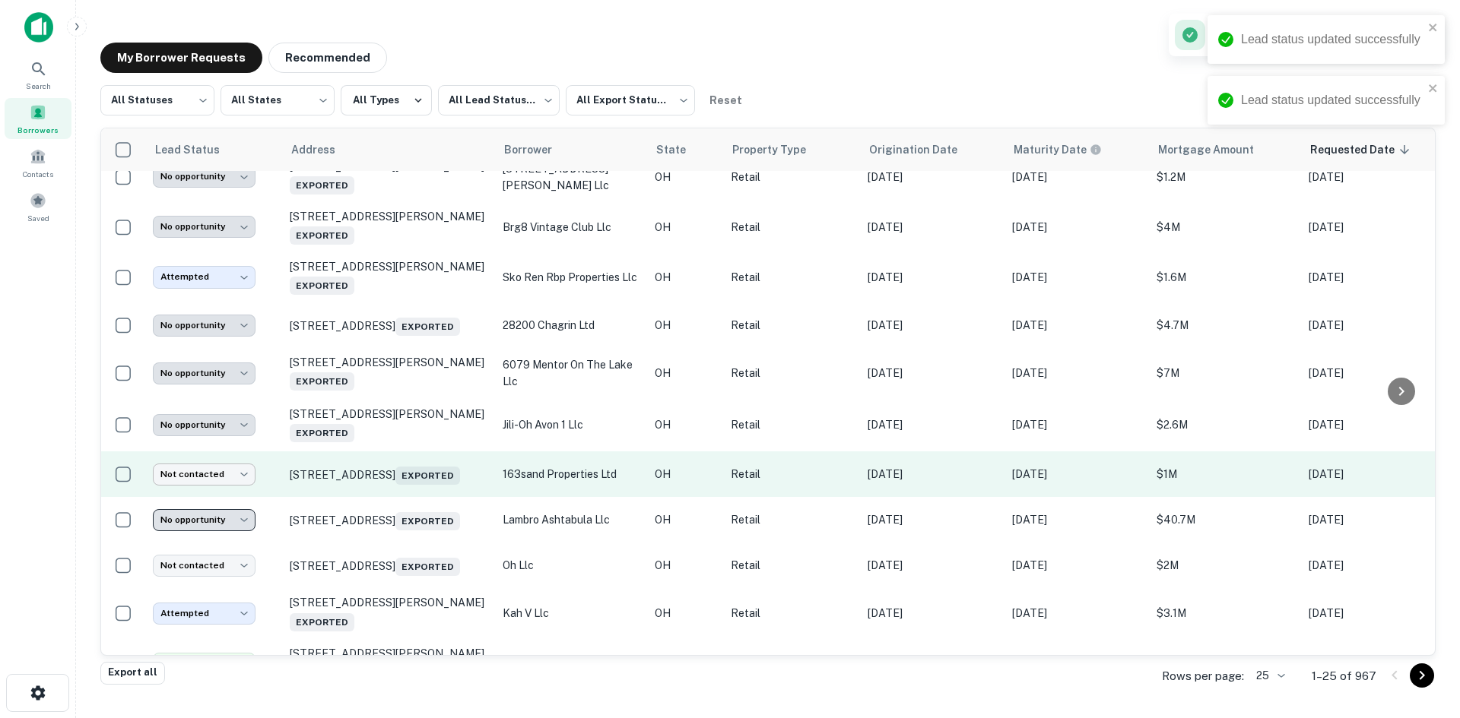
click at [211, 490] on body "**********" at bounding box center [730, 359] width 1460 height 718
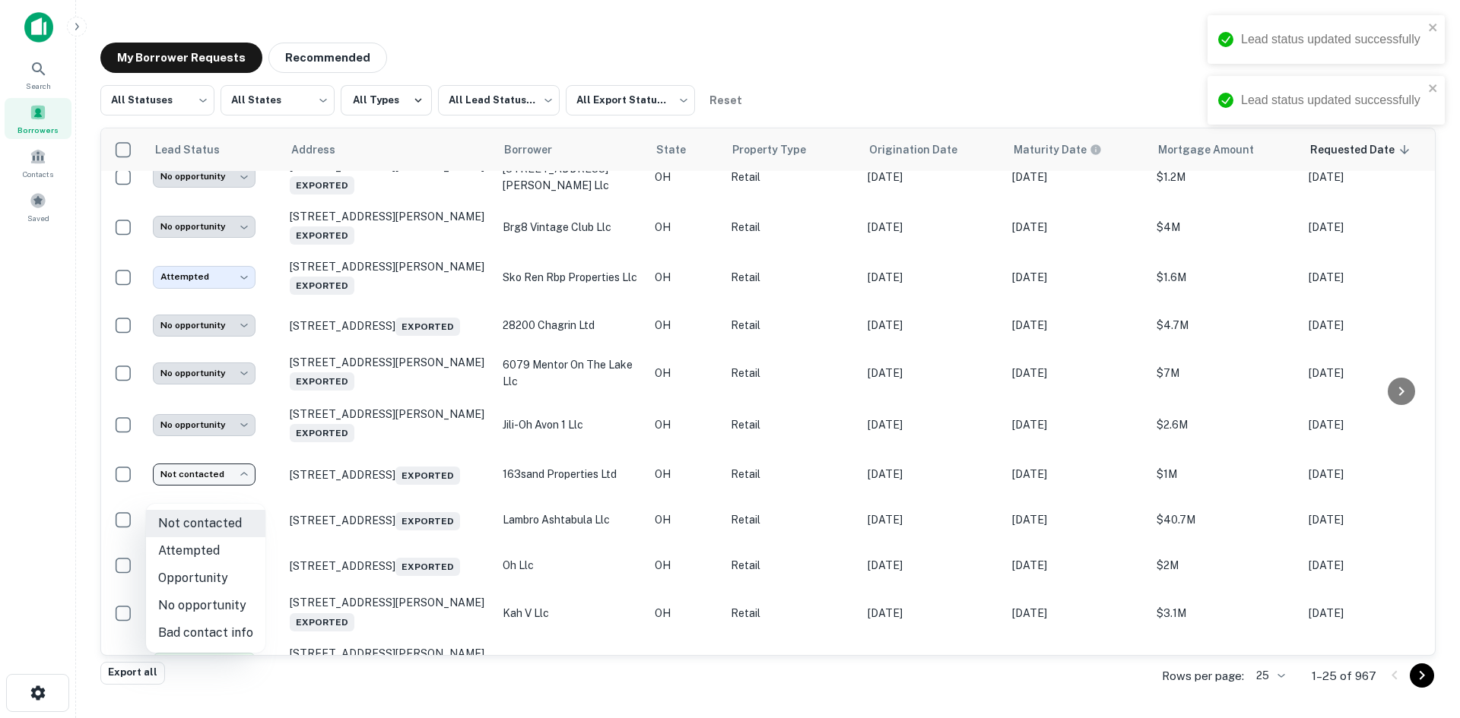
click at [214, 605] on li "No opportunity" at bounding box center [205, 605] width 119 height 27
type input "**********"
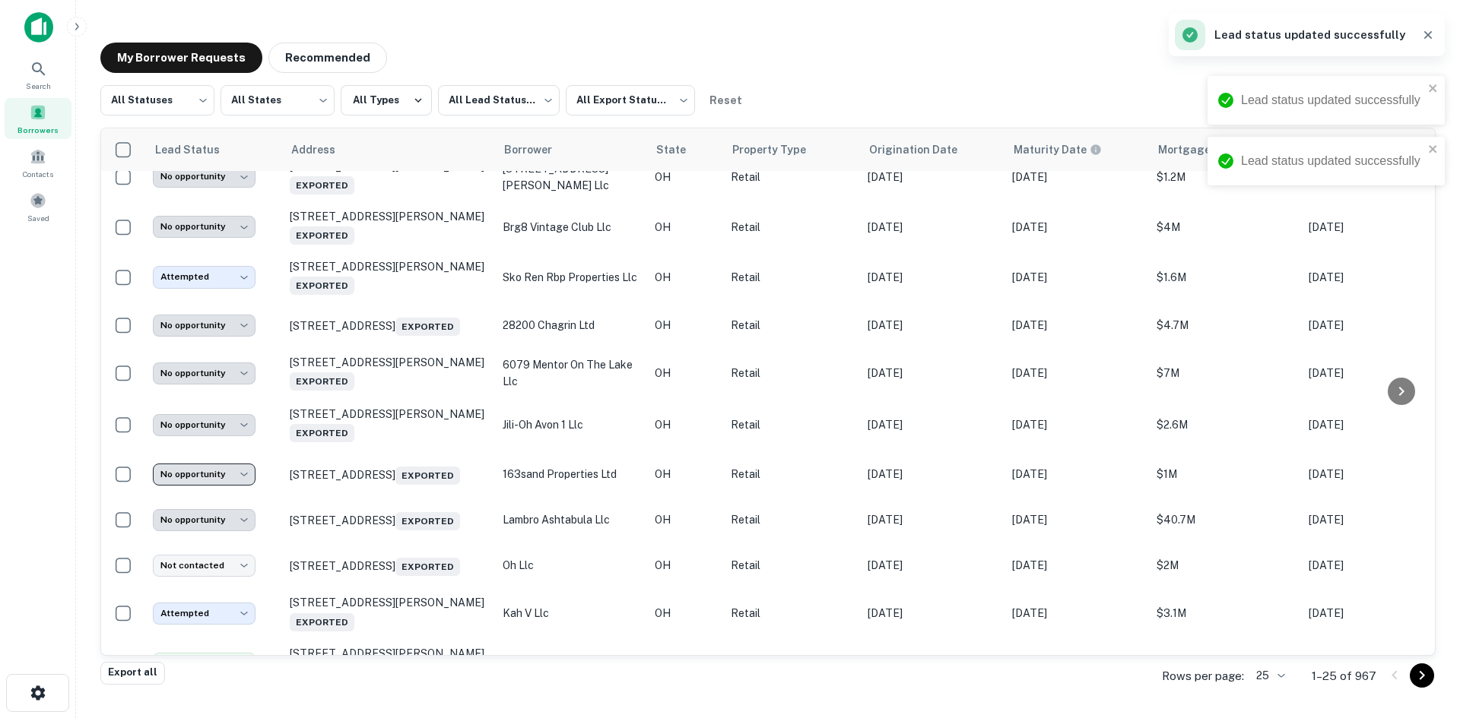
scroll to position [532, 0]
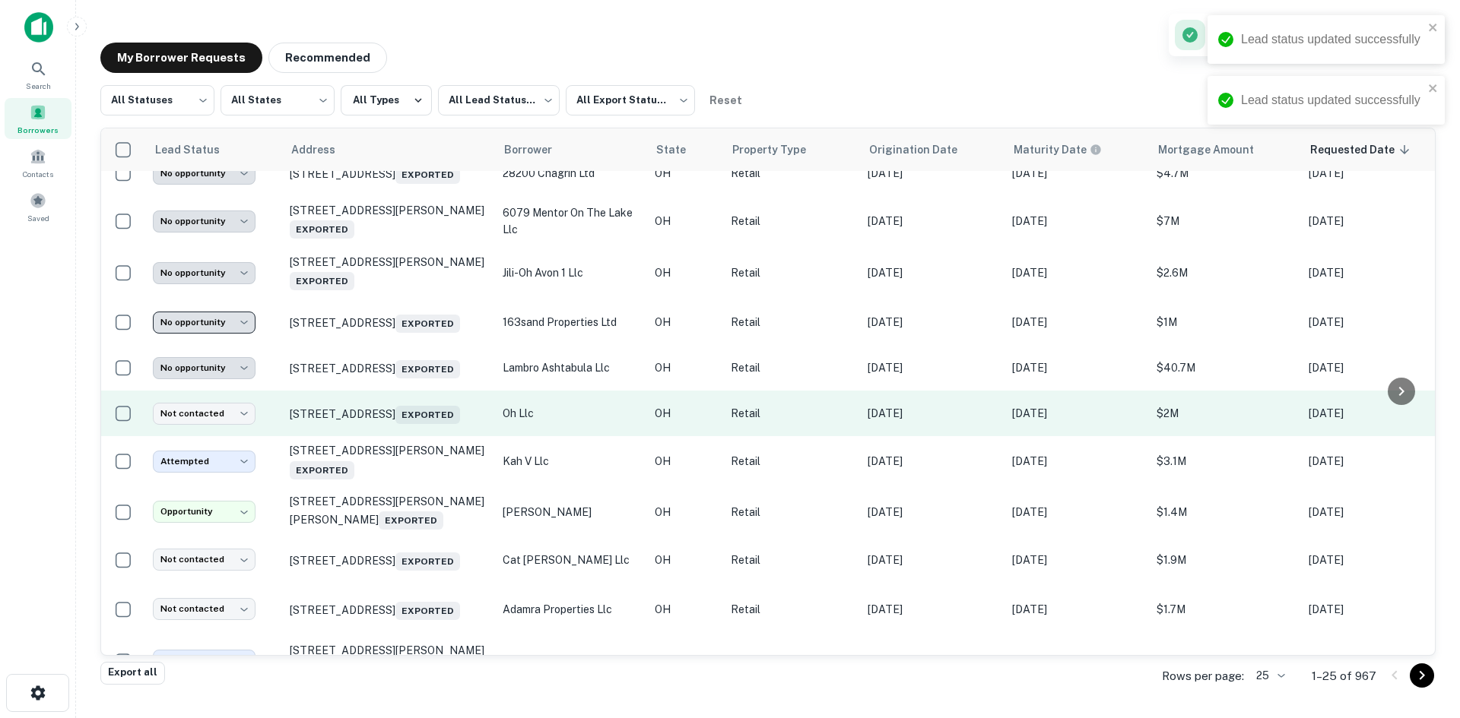
click at [233, 429] on td "Not contacted **** ​" at bounding box center [213, 414] width 137 height 46
click at [223, 438] on body "**********" at bounding box center [730, 359] width 1460 height 718
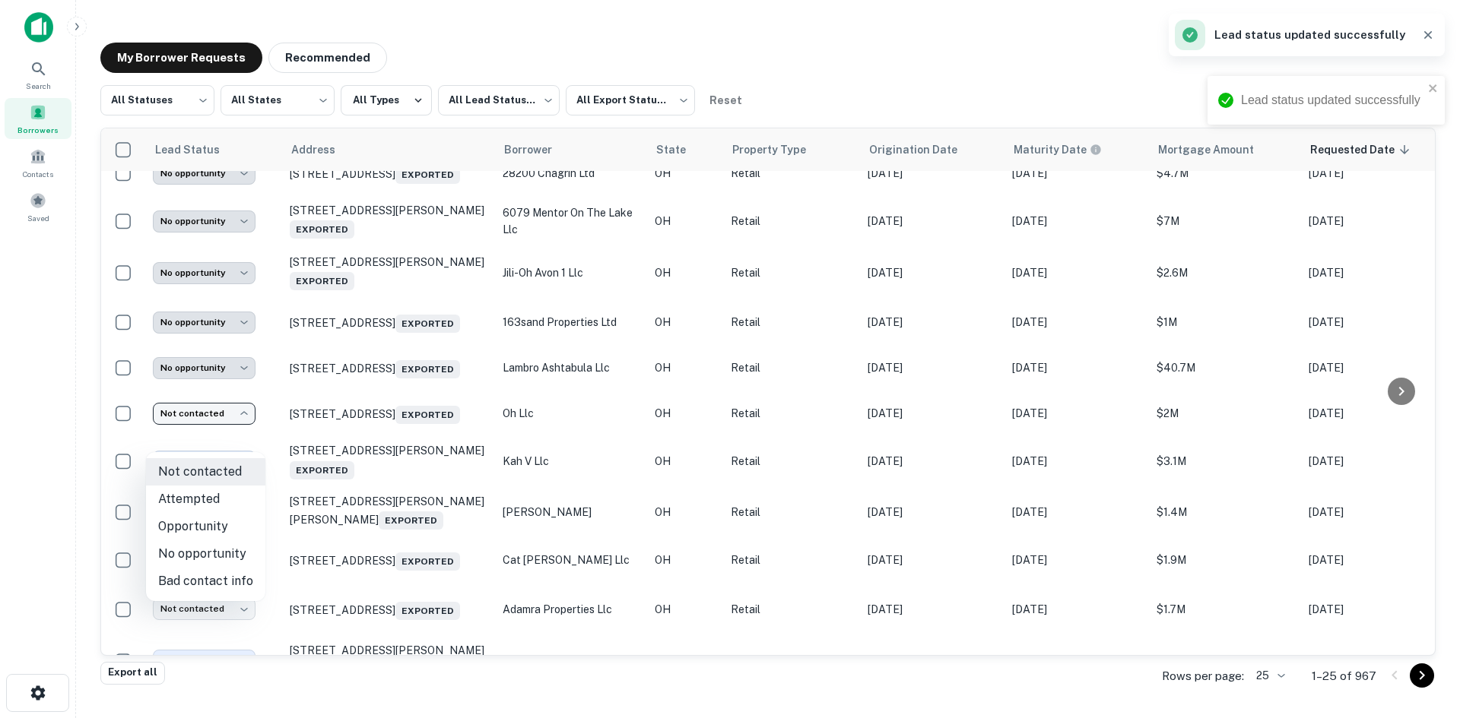
click at [230, 563] on li "No opportunity" at bounding box center [205, 553] width 119 height 27
type input "**********"
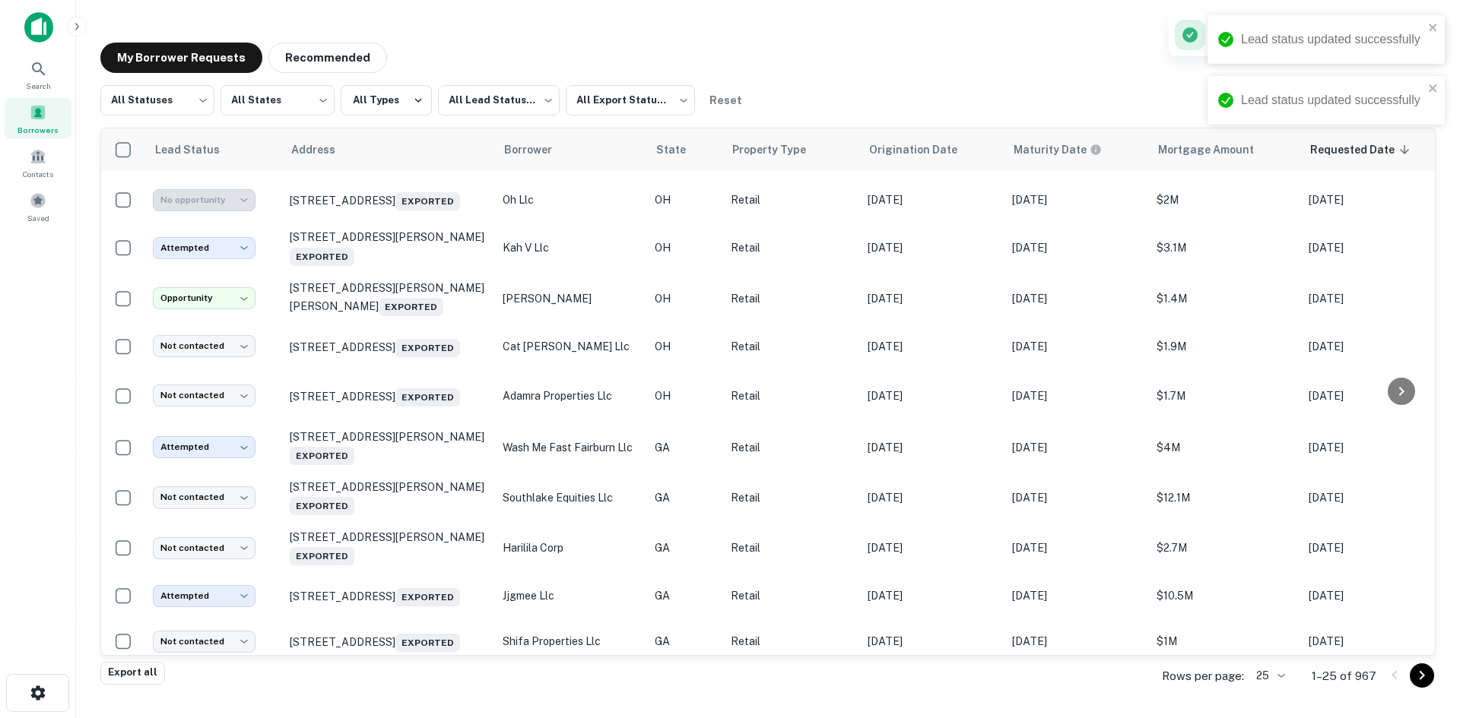
scroll to position [760, 0]
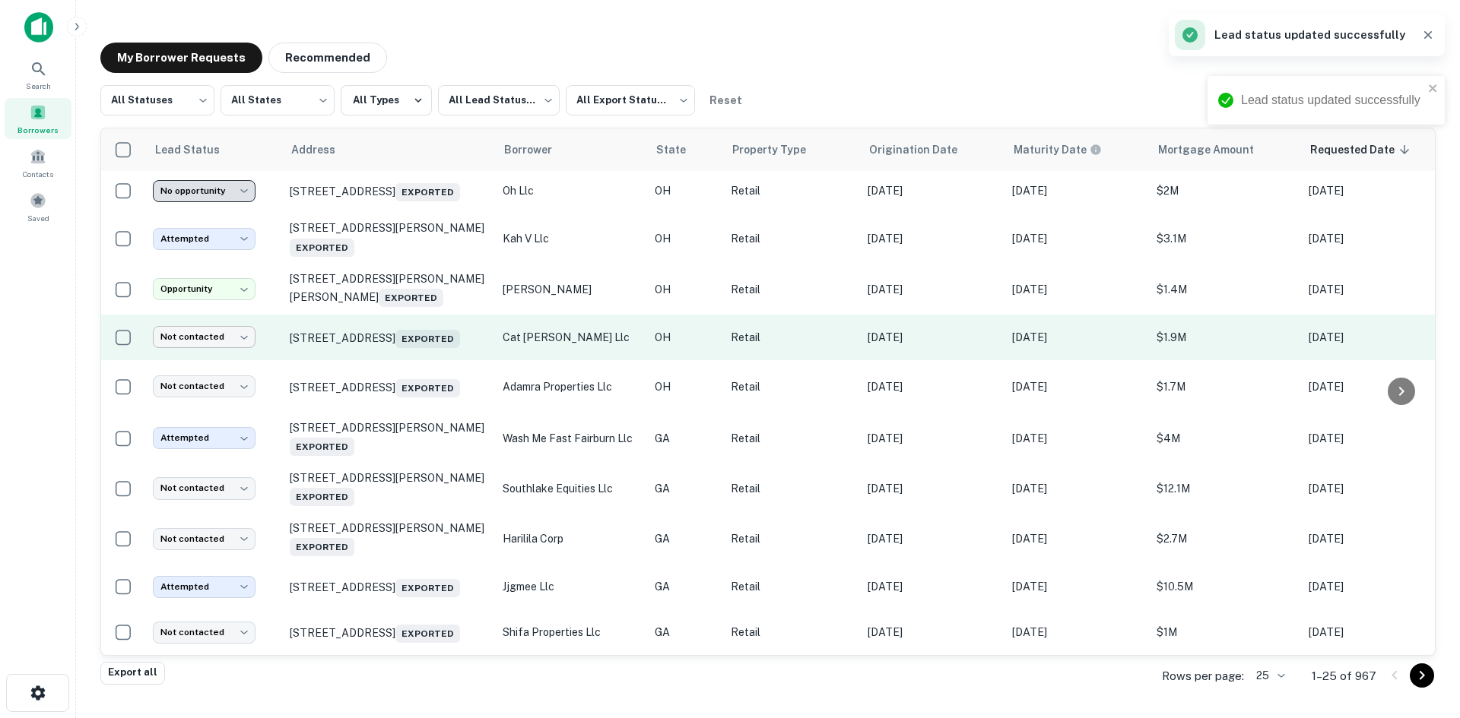
click at [221, 365] on body "**********" at bounding box center [730, 359] width 1460 height 718
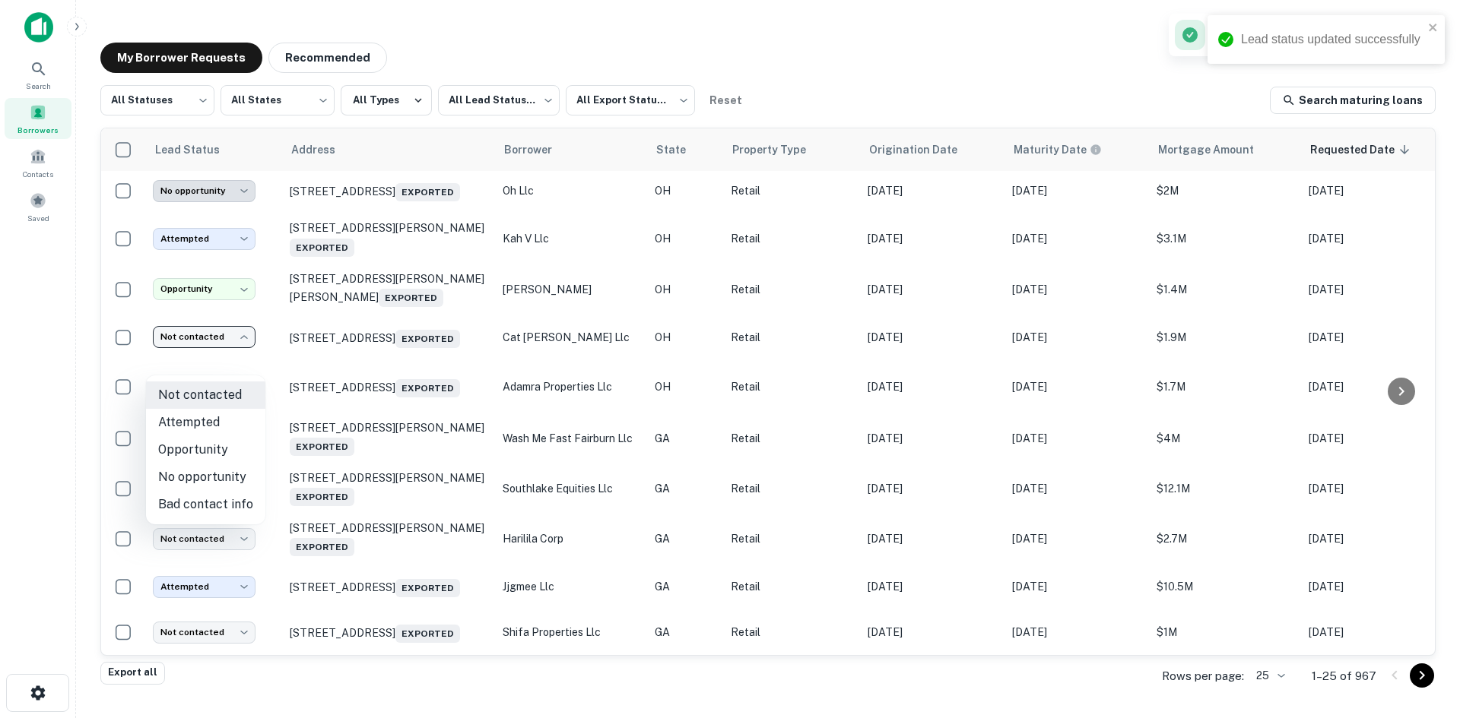
click at [227, 480] on li "No opportunity" at bounding box center [205, 477] width 119 height 27
type input "**********"
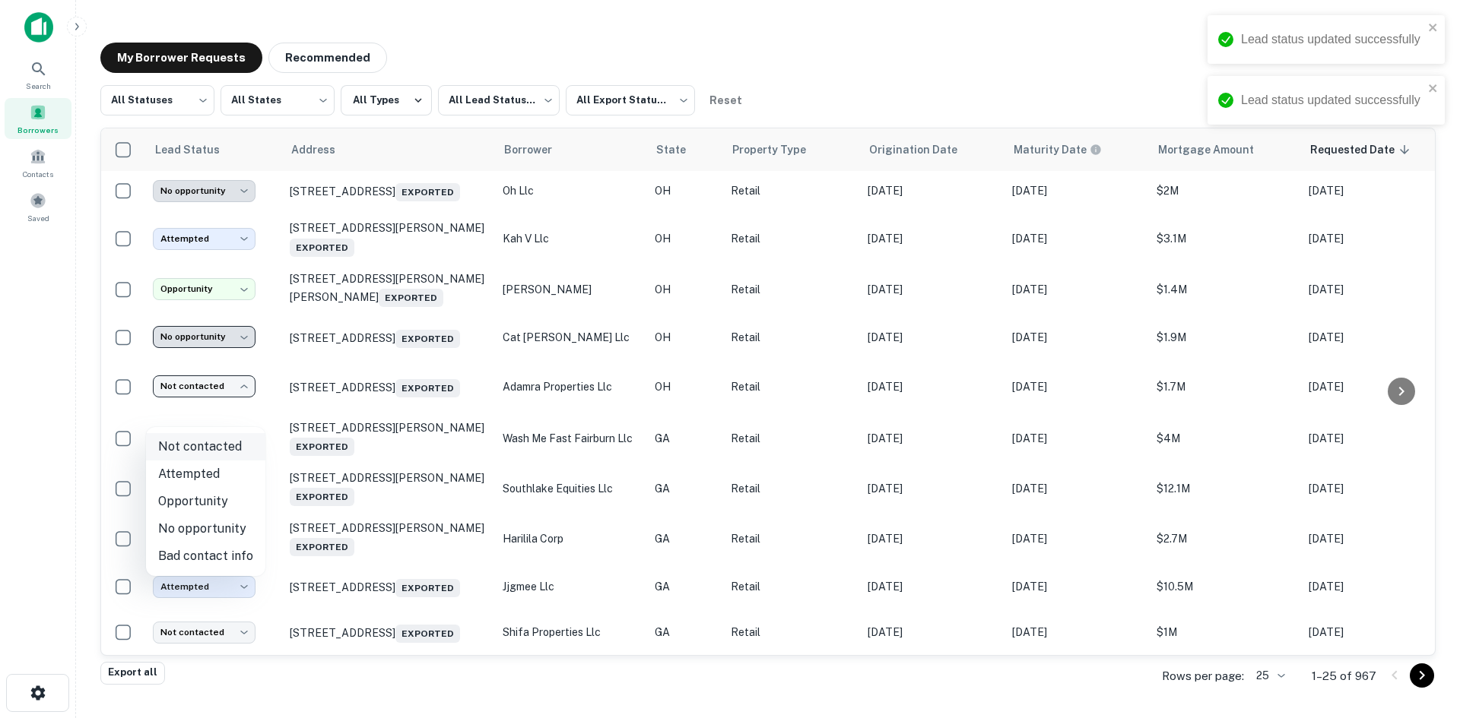
drag, startPoint x: 225, startPoint y: 411, endPoint x: 236, endPoint y: 445, distance: 35.3
click at [225, 414] on body "**********" at bounding box center [730, 359] width 1460 height 718
click at [239, 525] on li "No opportunity" at bounding box center [205, 528] width 119 height 27
type input "**********"
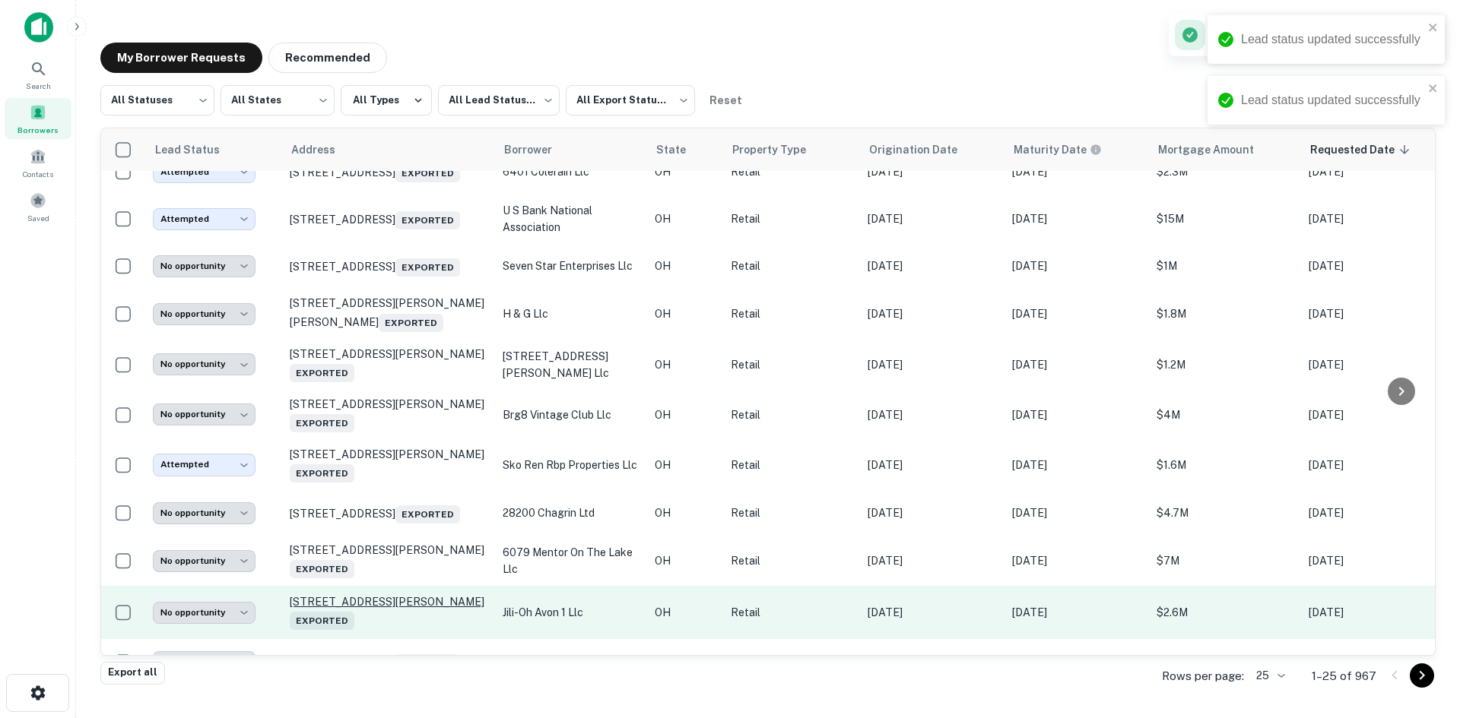
scroll to position [0, 0]
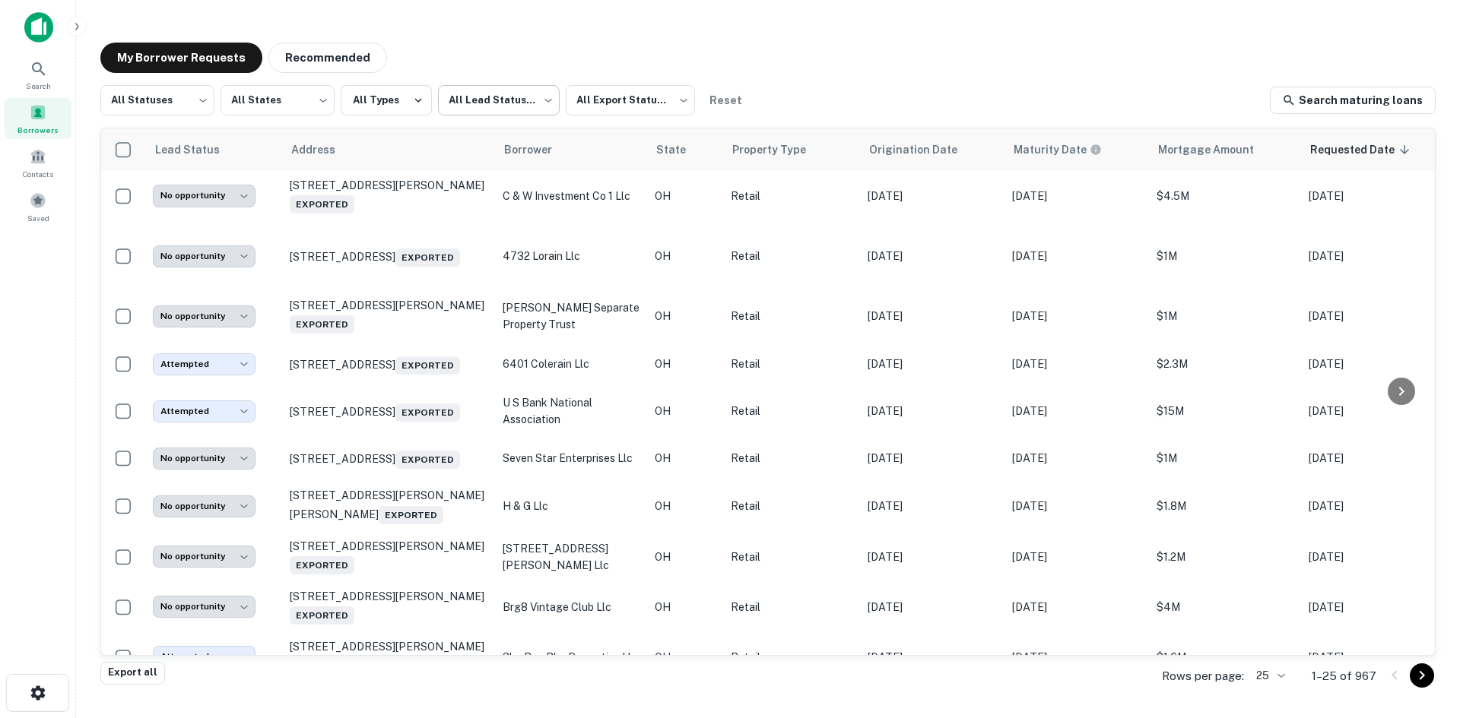
click at [466, 106] on body "**********" at bounding box center [730, 359] width 1460 height 718
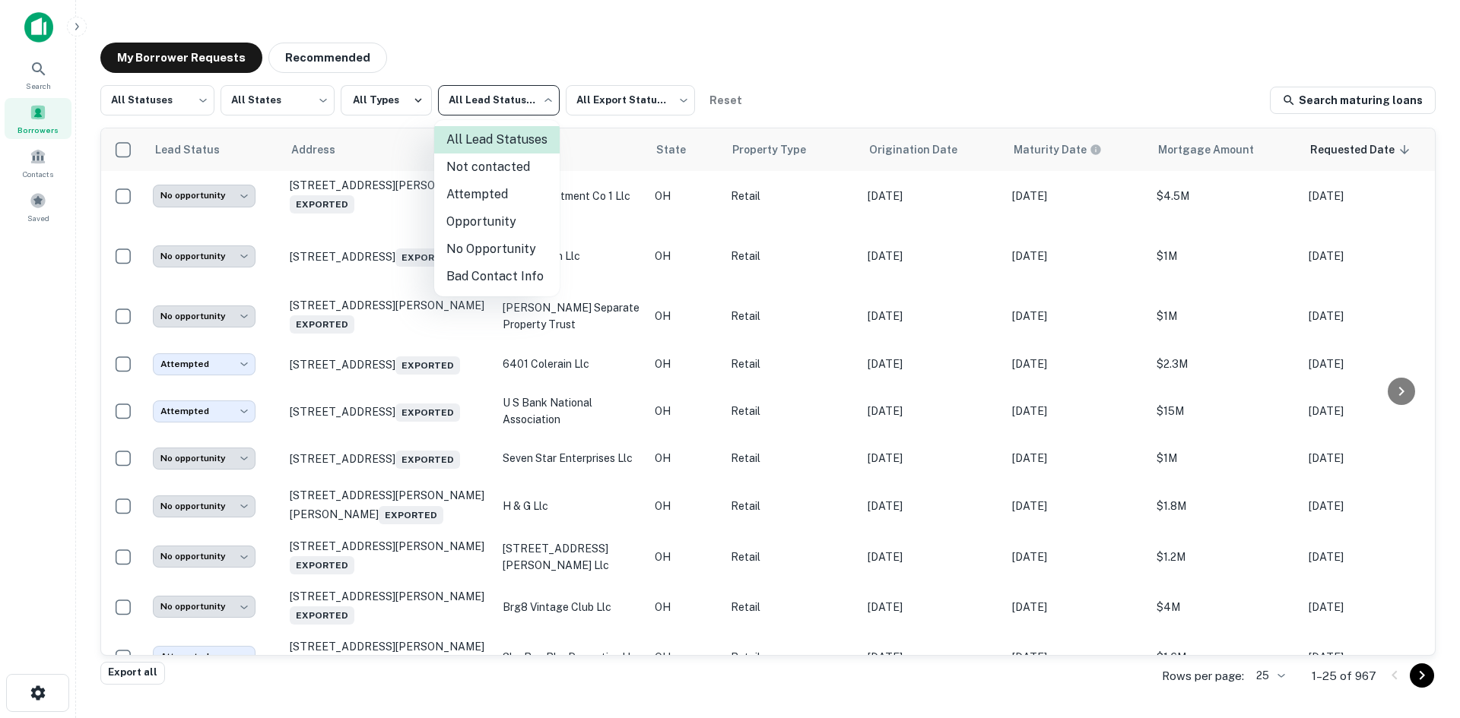
click at [477, 178] on li "Not contacted" at bounding box center [496, 167] width 125 height 27
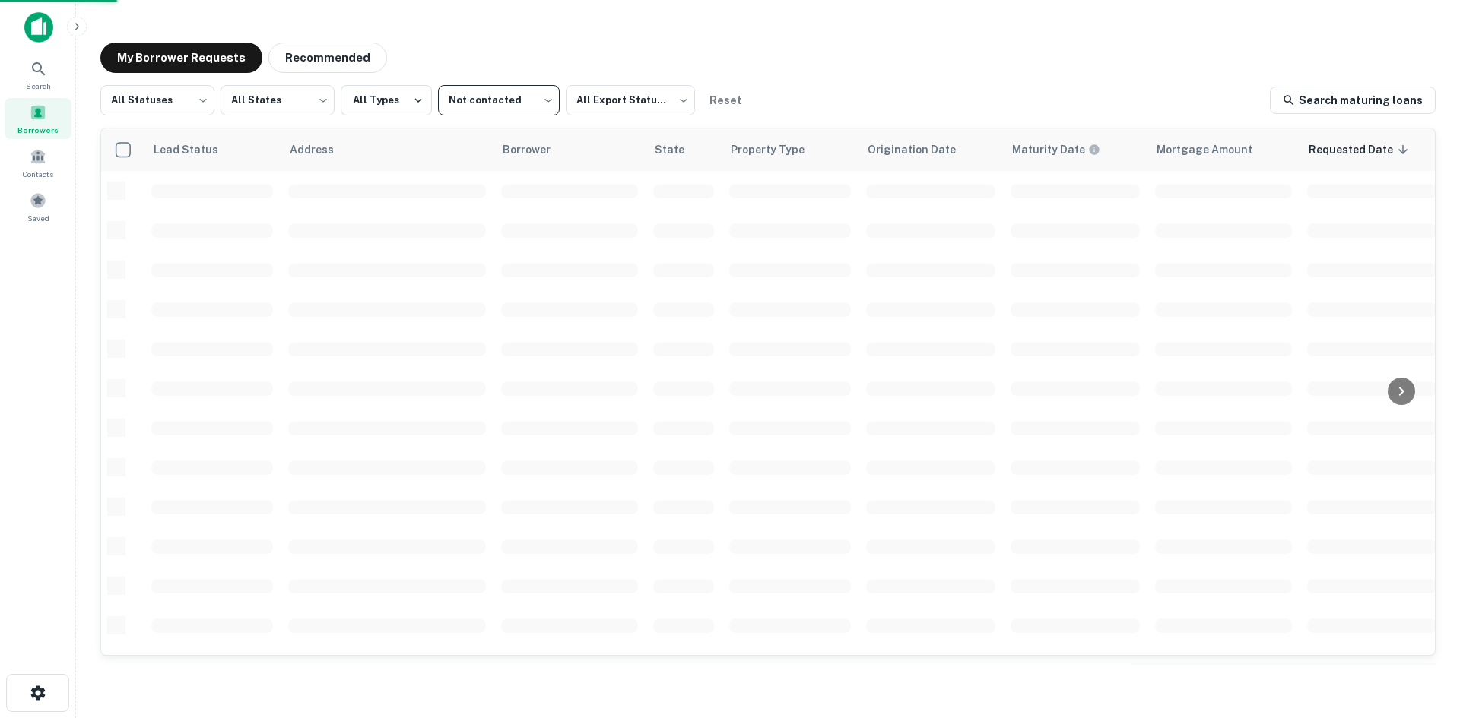
type input "****"
click at [182, 112] on body "Search Borrowers Contacts Saved My Borrower Requests Recommended All Statuses *…" at bounding box center [730, 359] width 1460 height 718
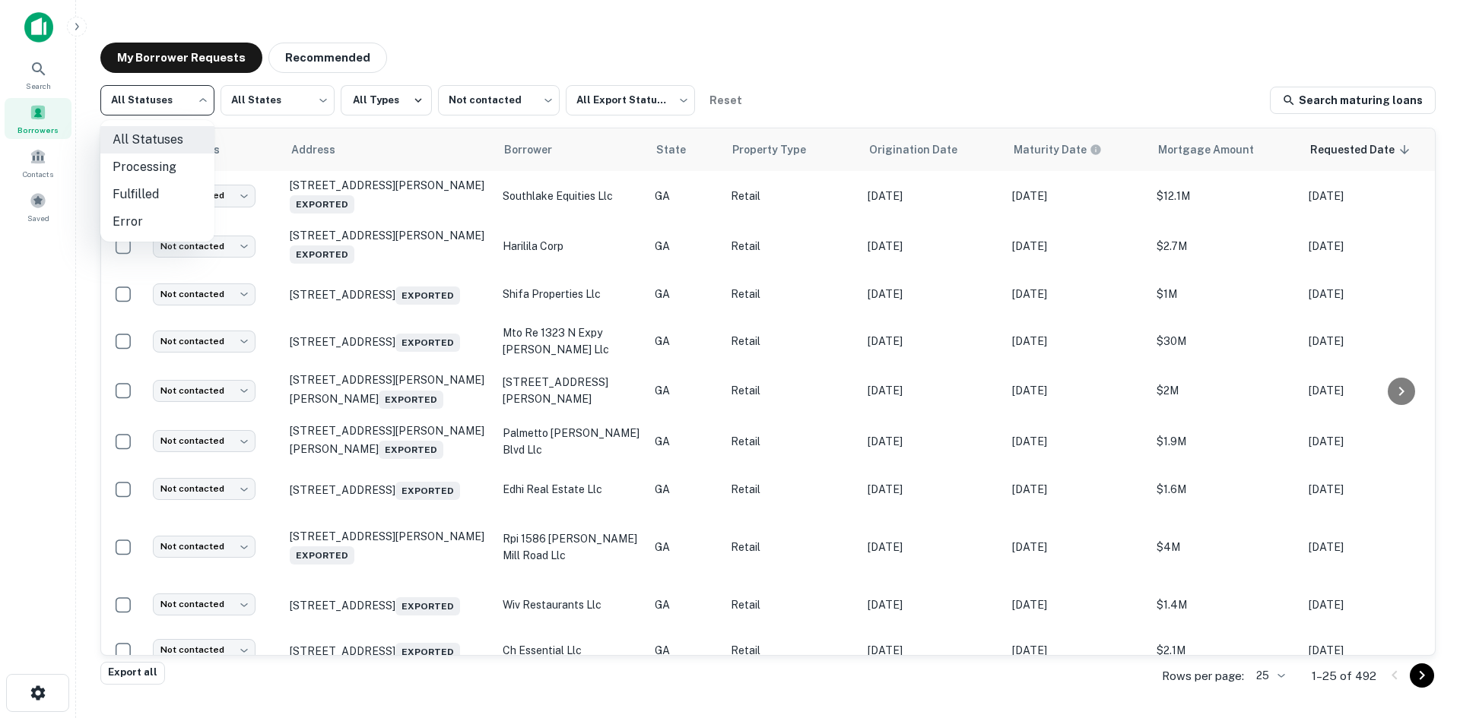
click at [176, 186] on li "Fulfilled" at bounding box center [157, 194] width 114 height 27
type input "*********"
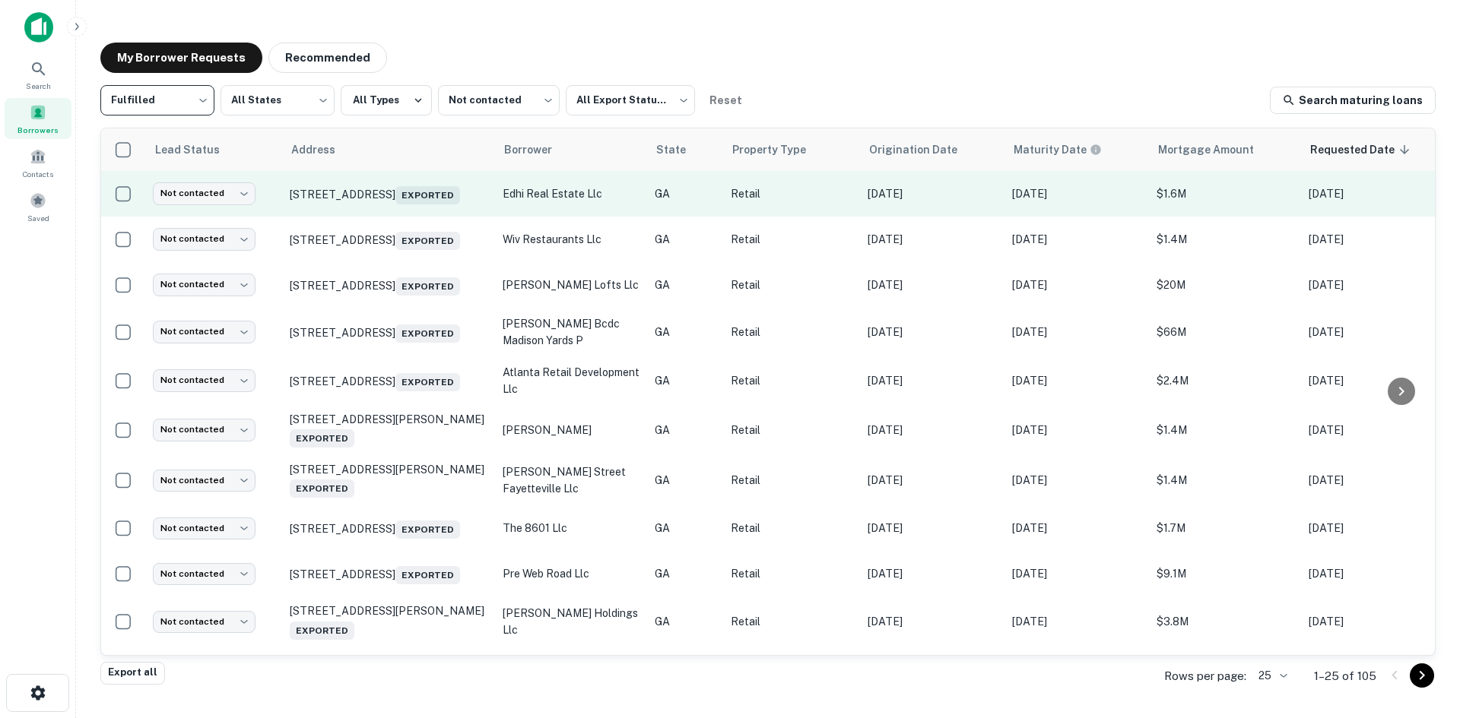
click at [374, 217] on td "[STREET_ADDRESS] Exported" at bounding box center [388, 194] width 213 height 46
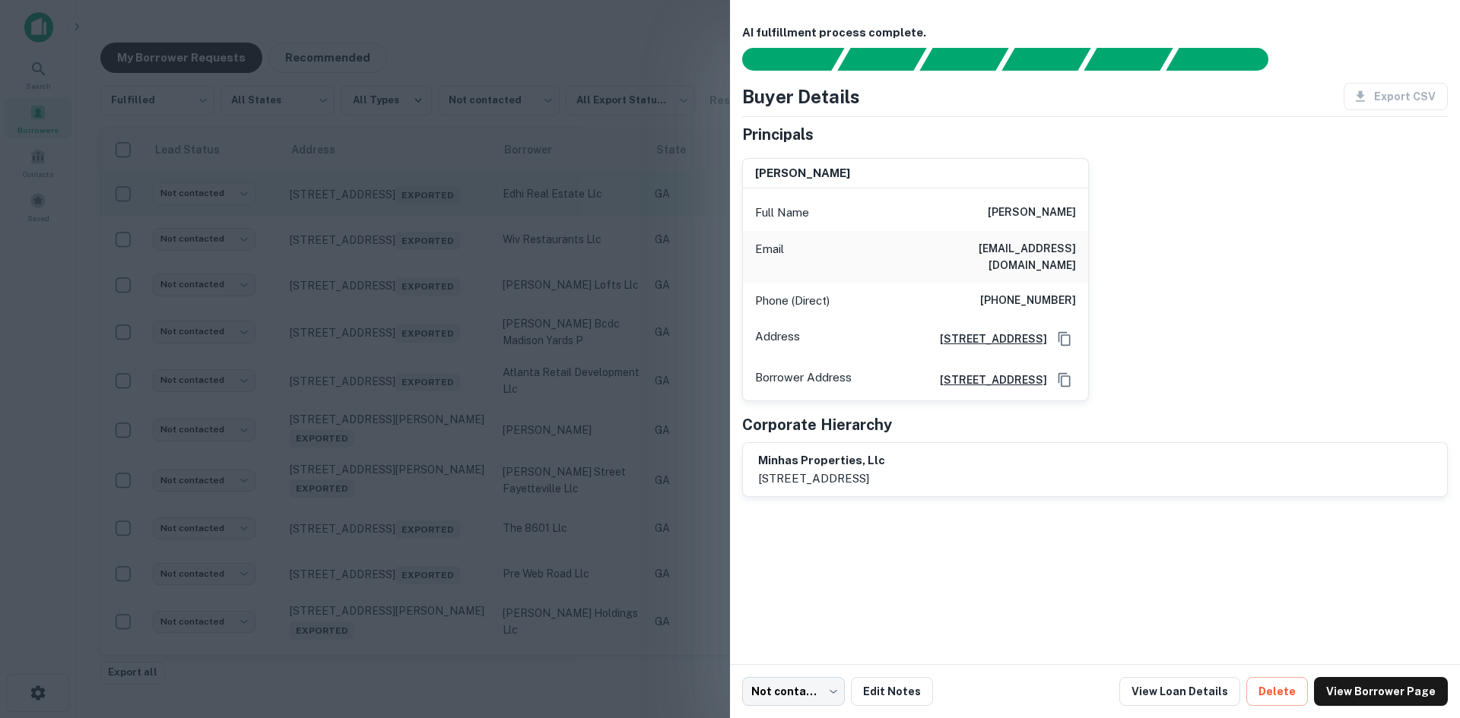
click at [374, 217] on div at bounding box center [730, 359] width 1460 height 718
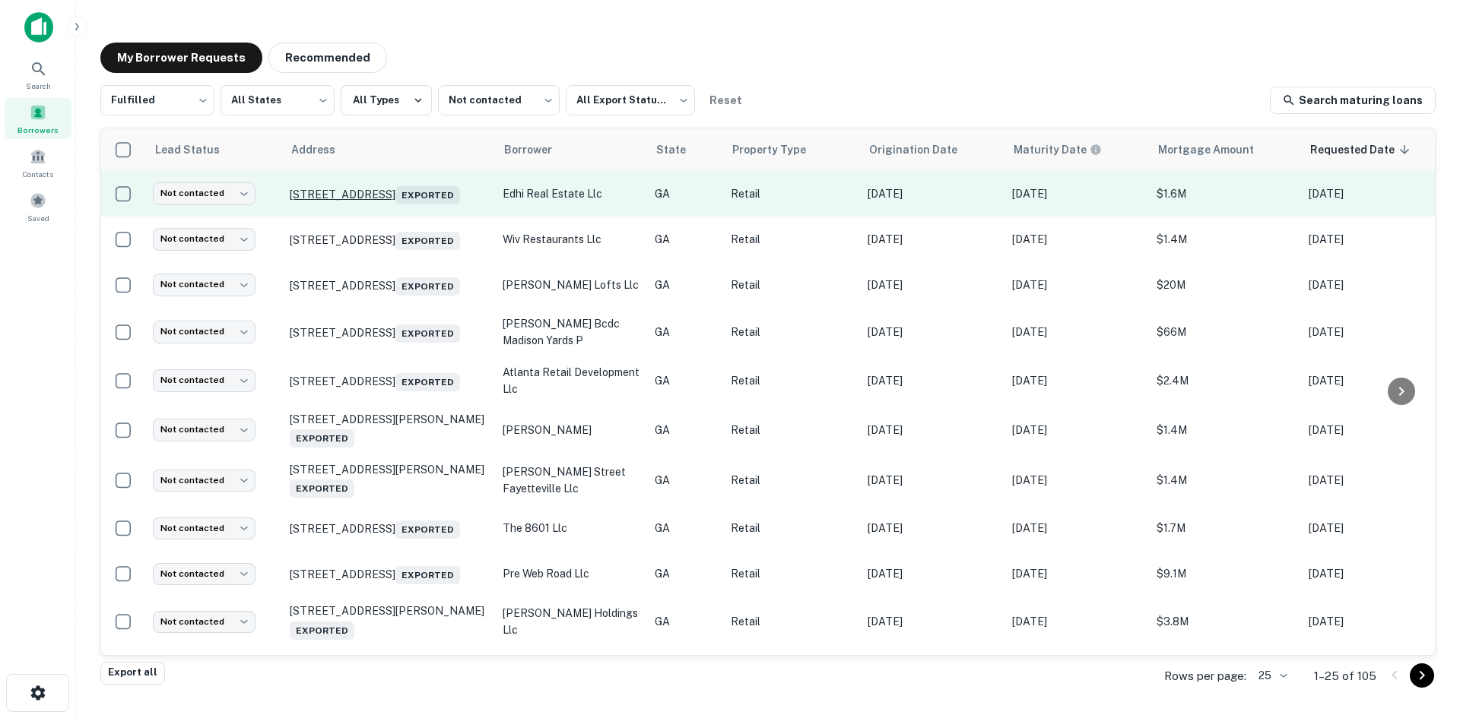
click at [376, 199] on p "[STREET_ADDRESS] Exported" at bounding box center [389, 193] width 198 height 21
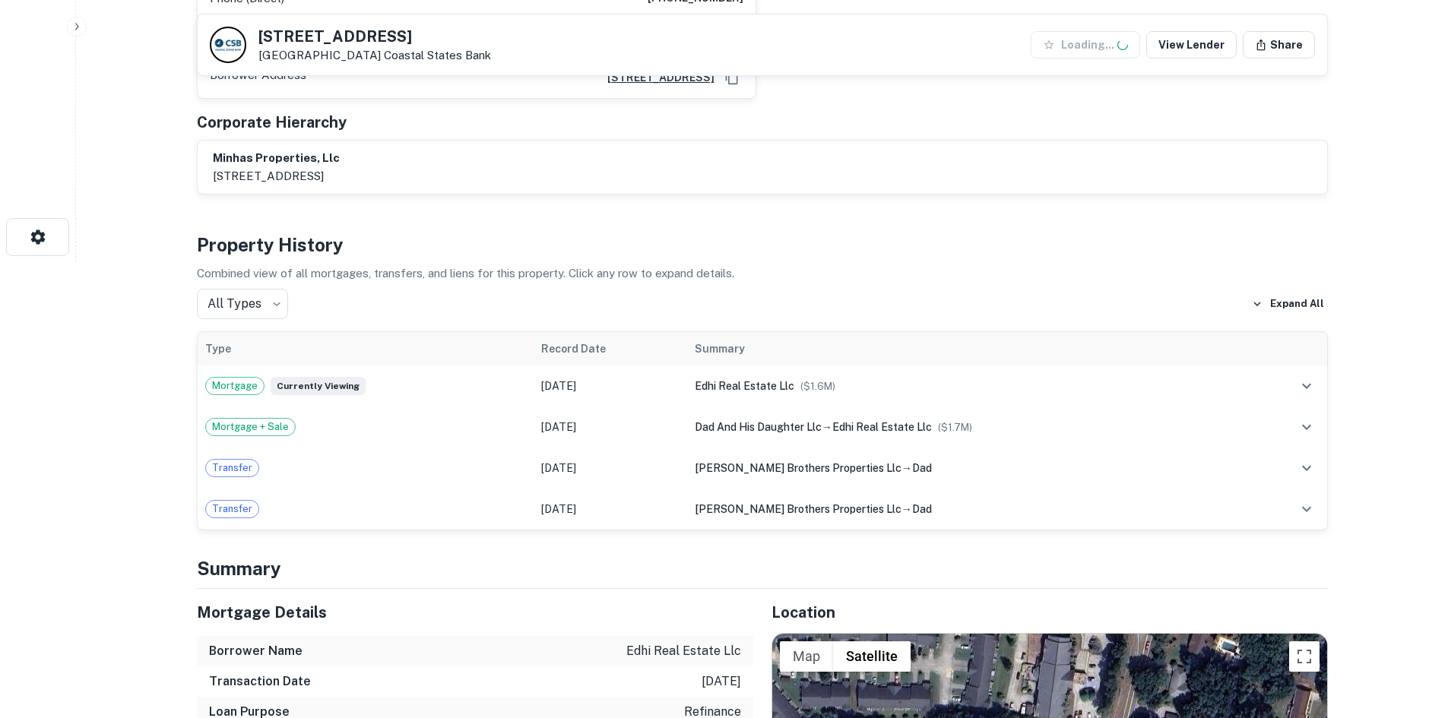
scroll to position [684, 0]
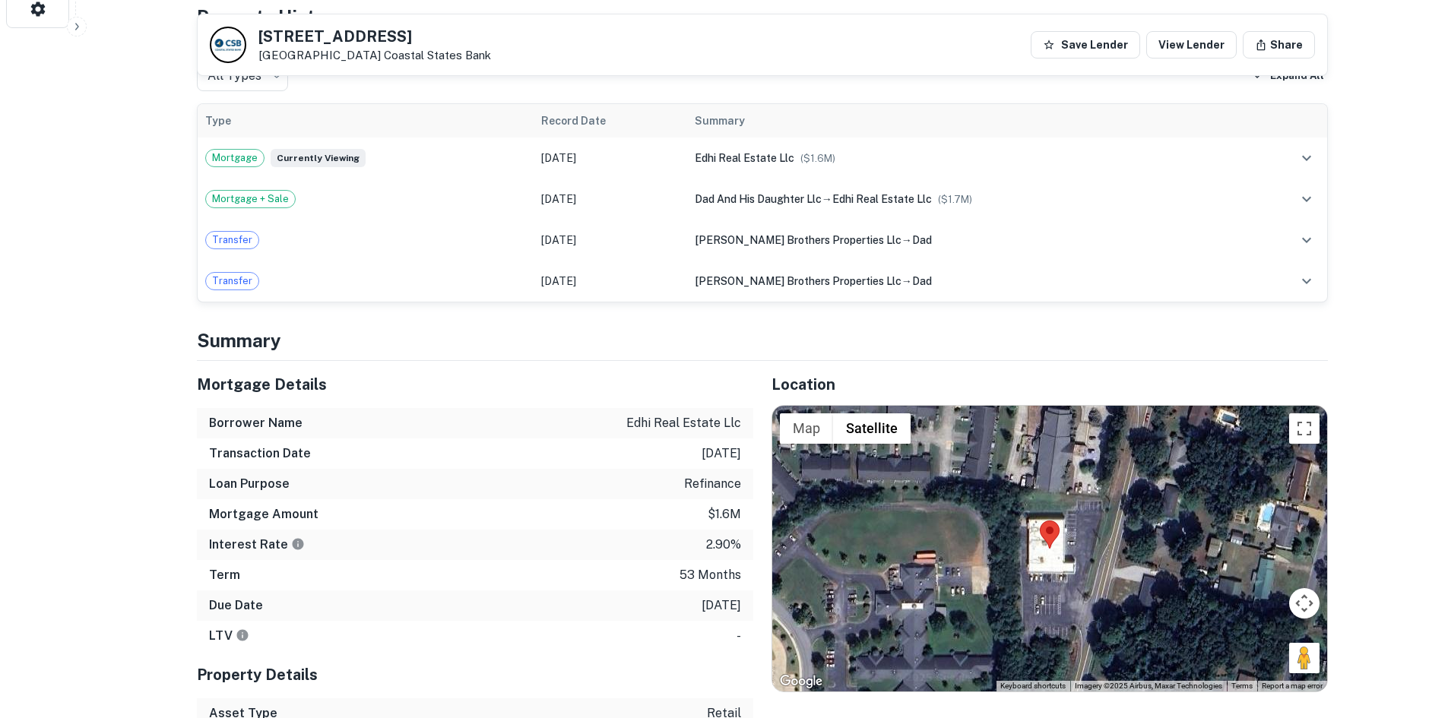
drag, startPoint x: 1294, startPoint y: 641, endPoint x: 1095, endPoint y: 598, distance: 203.1
click at [1095, 598] on div "Map Terrain Satellite Labels Keyboard shortcuts Map Data Imagery ©2025 Airbus, …" at bounding box center [1049, 549] width 555 height 286
drag, startPoint x: 1298, startPoint y: 645, endPoint x: 1387, endPoint y: 644, distance: 88.2
click at [1134, 612] on div "Map Terrain Satellite Labels Keyboard shortcuts Map Data Imagery ©2025 Airbus, …" at bounding box center [1049, 549] width 555 height 286
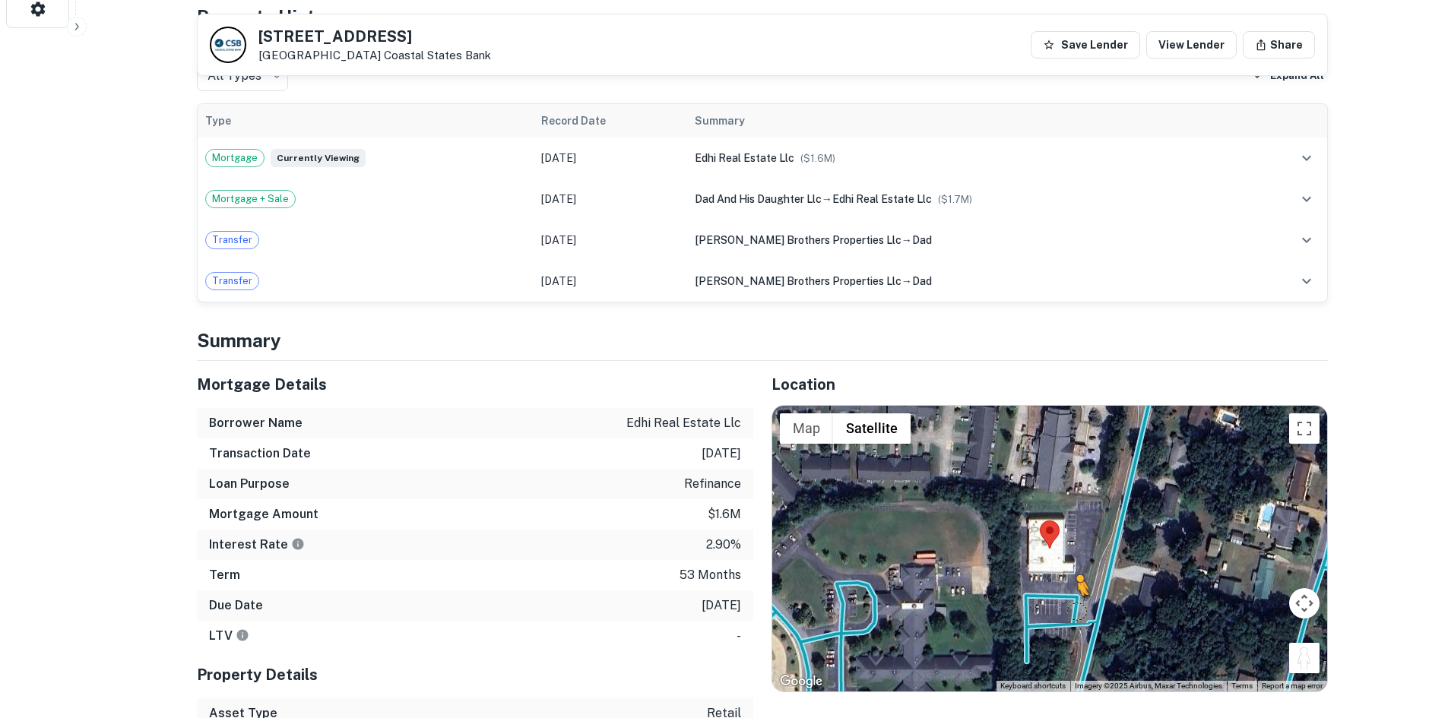
drag, startPoint x: 1311, startPoint y: 644, endPoint x: 1073, endPoint y: 595, distance: 242.1
click at [1073, 595] on div "To activate drag with keyboard, press Alt + Enter. Once in keyboard drag state,…" at bounding box center [1049, 549] width 555 height 286
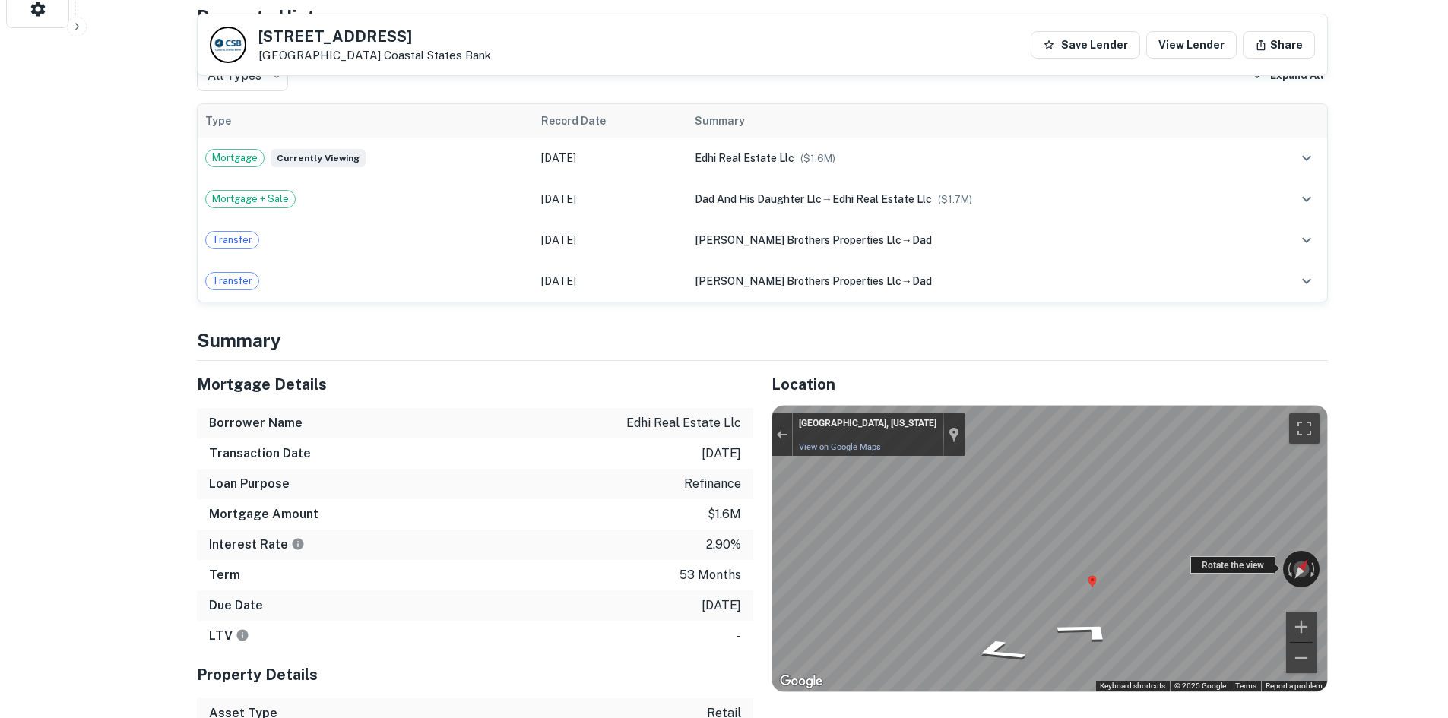
click at [1209, 541] on div "← Move left → Move right ↑ Move up ↓ Move down + Zoom in - Zoom out [GEOGRAPHIC…" at bounding box center [1049, 549] width 555 height 286
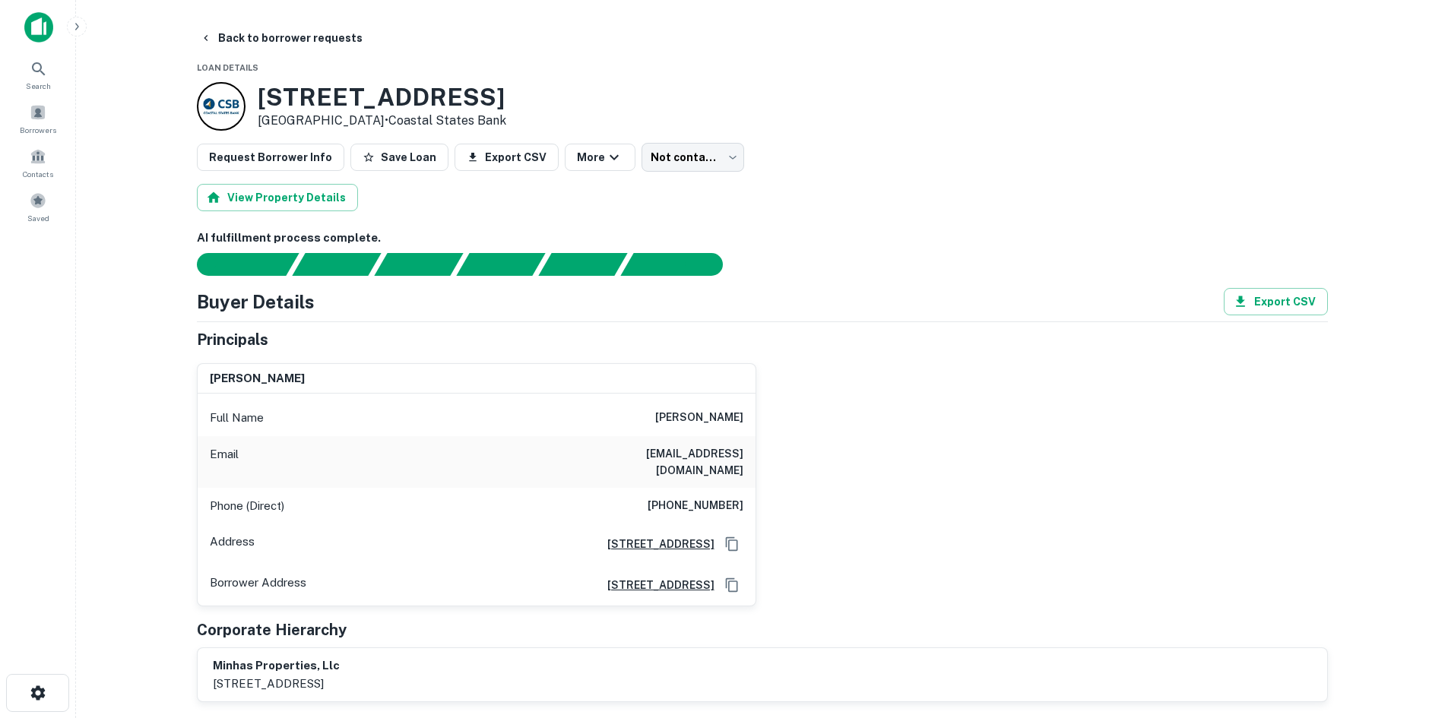
click at [679, 497] on h6 "[PHONE_NUMBER]" at bounding box center [696, 506] width 96 height 18
copy h6 "[PHONE_NUMBER]"
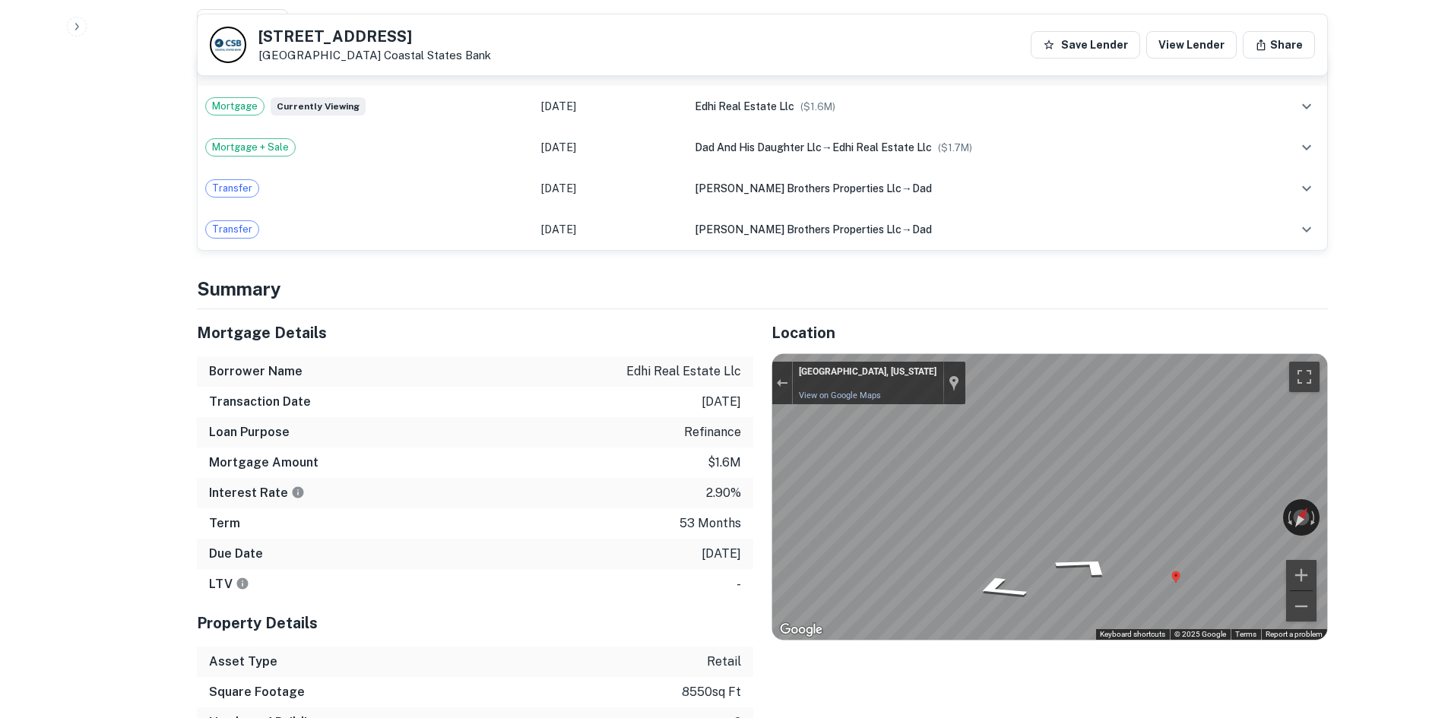
scroll to position [760, 0]
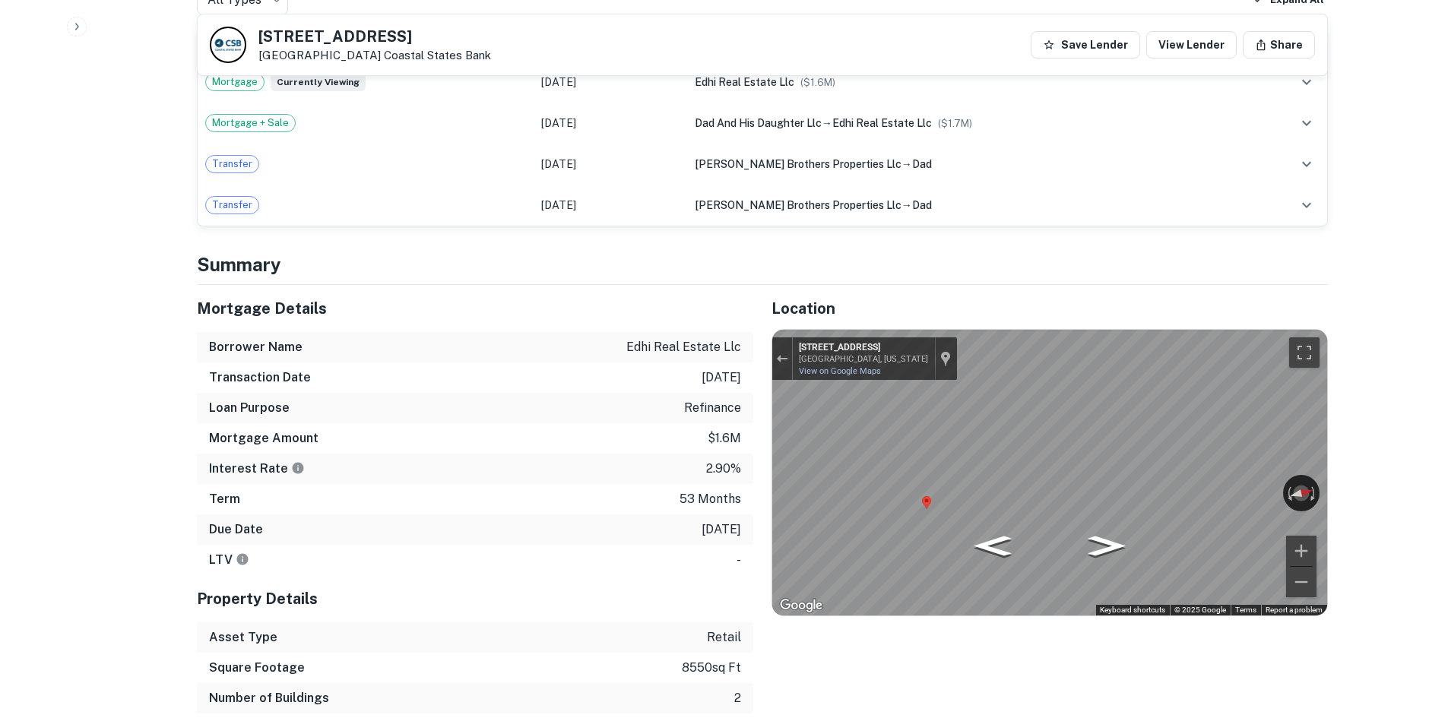
click at [1021, 457] on div "Map" at bounding box center [1049, 473] width 555 height 286
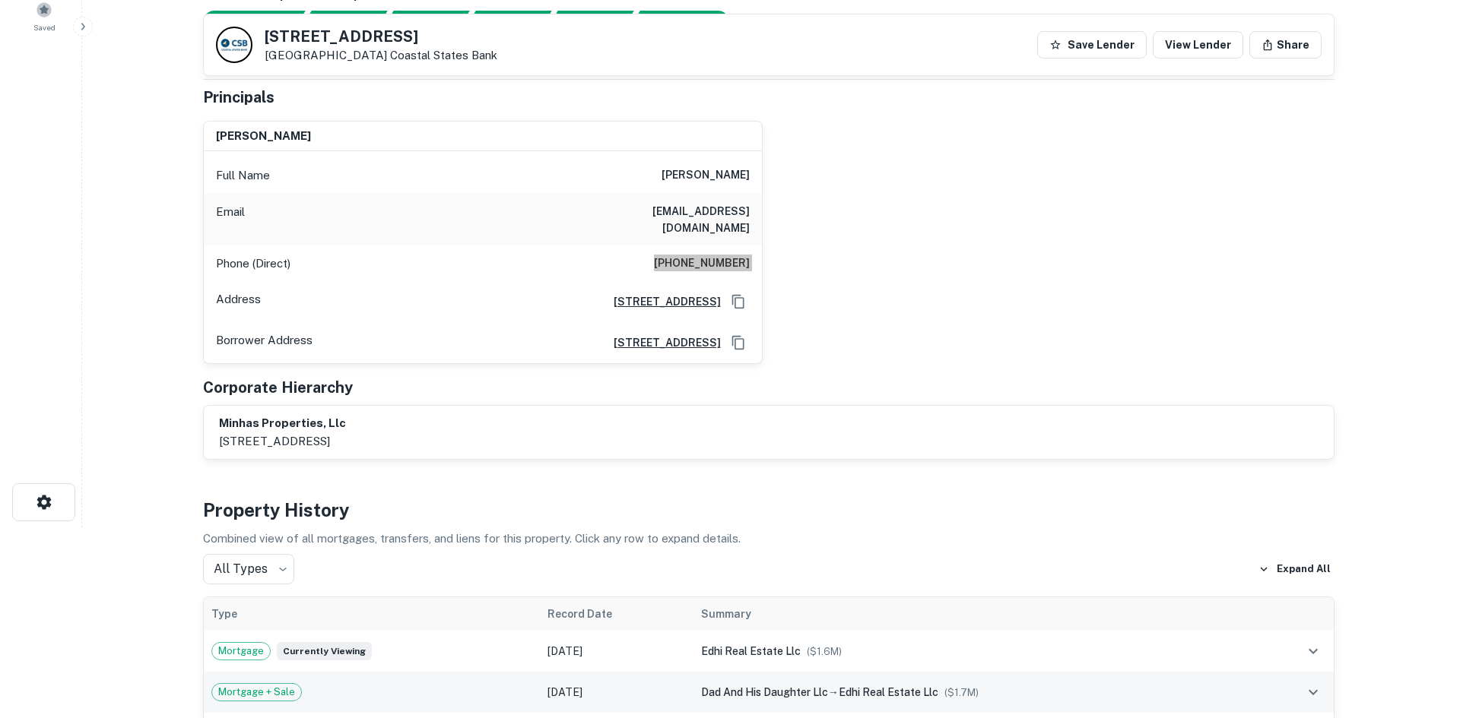
scroll to position [0, 0]
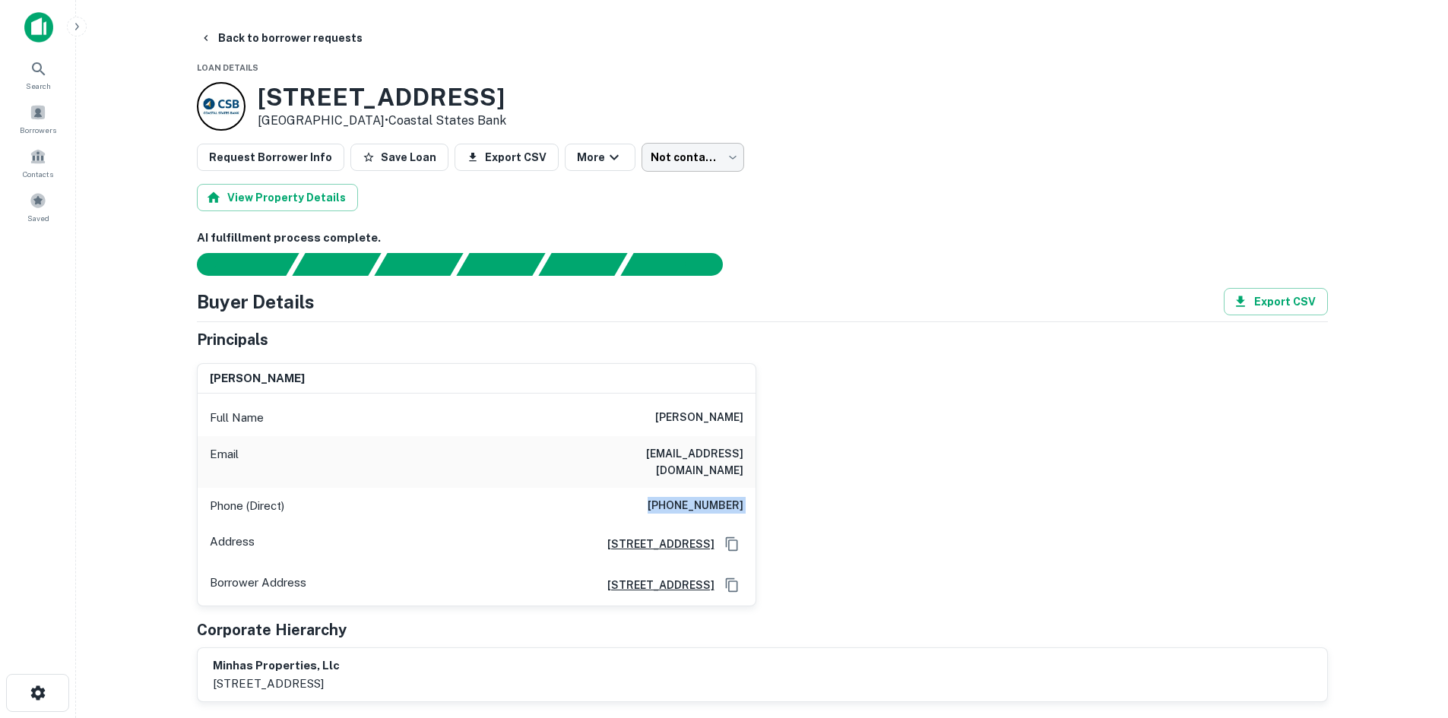
click at [680, 144] on body "Search Borrowers Contacts Saved Back to borrower requests Loan Details [STREET_…" at bounding box center [724, 359] width 1448 height 718
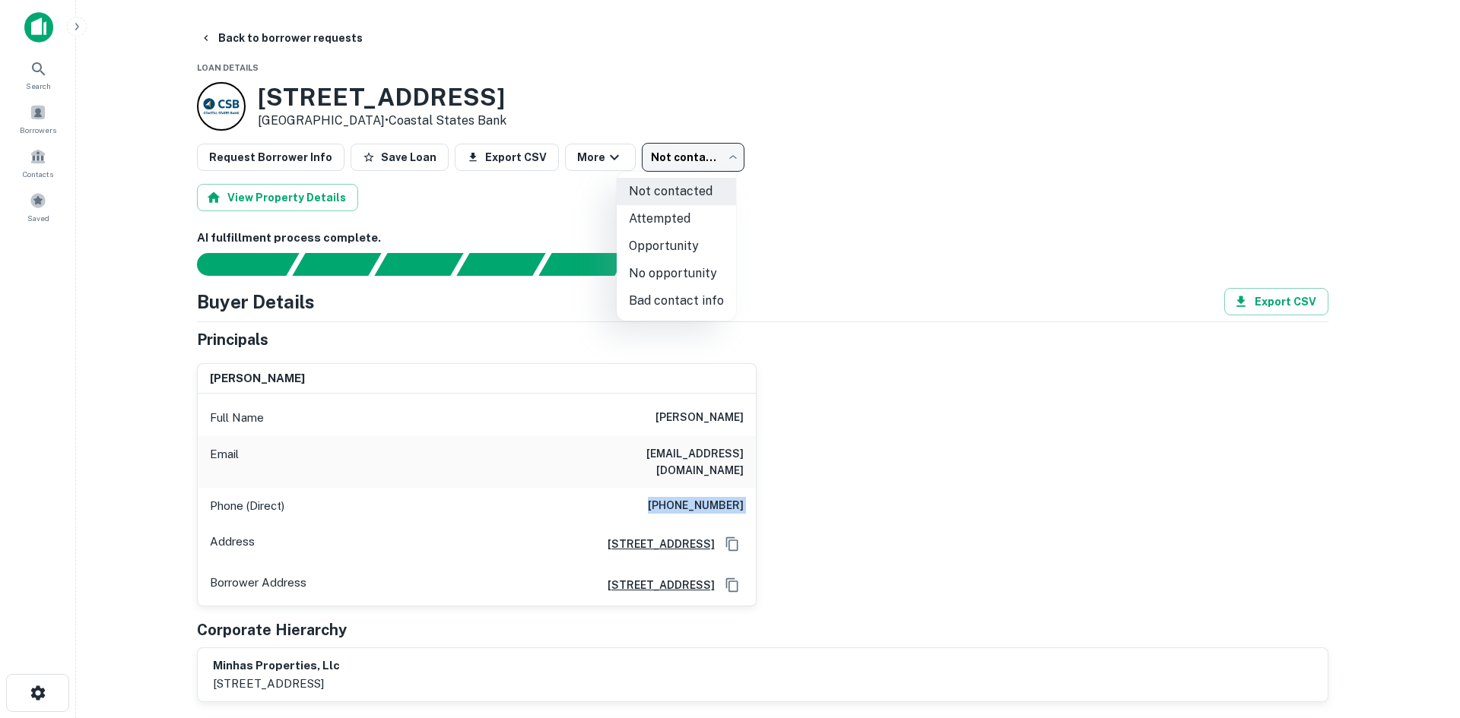
click at [667, 214] on li "Attempted" at bounding box center [676, 218] width 119 height 27
type input "*********"
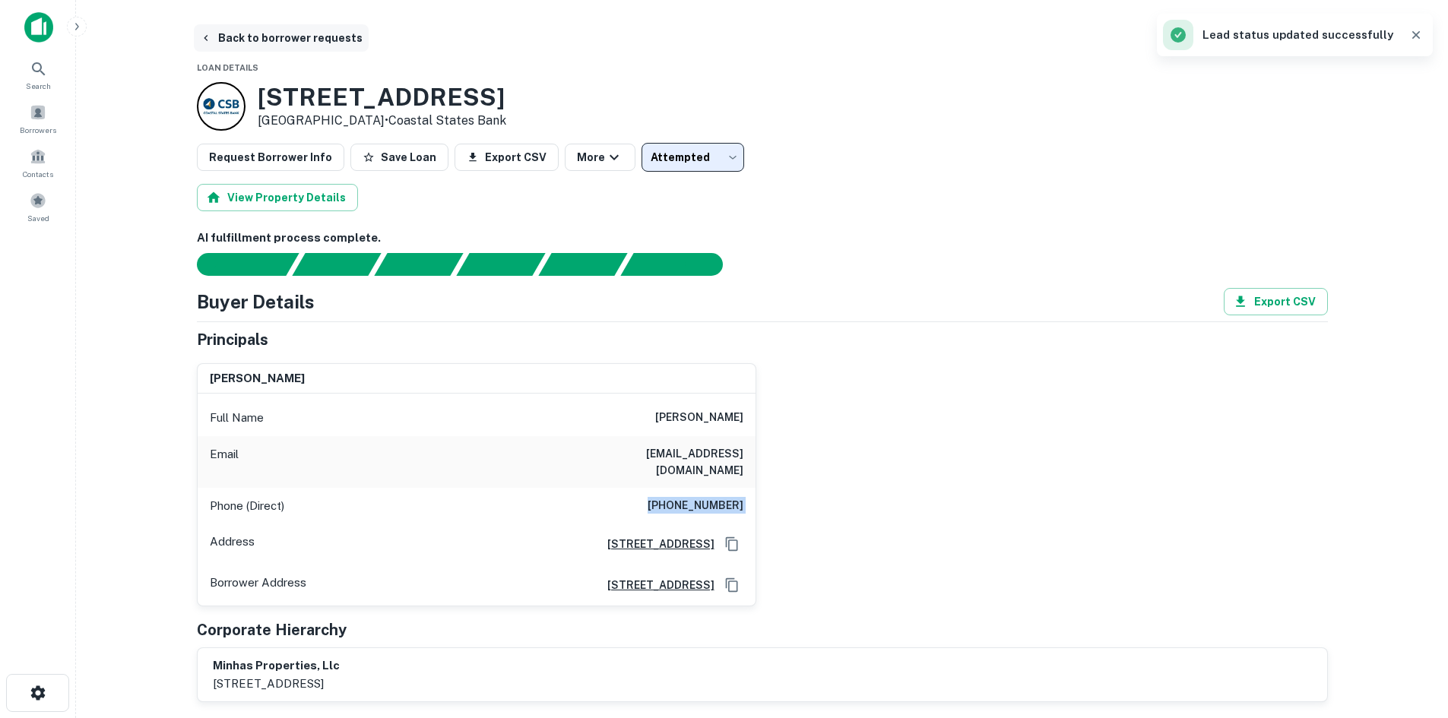
click at [277, 51] on button "Back to borrower requests" at bounding box center [281, 37] width 175 height 27
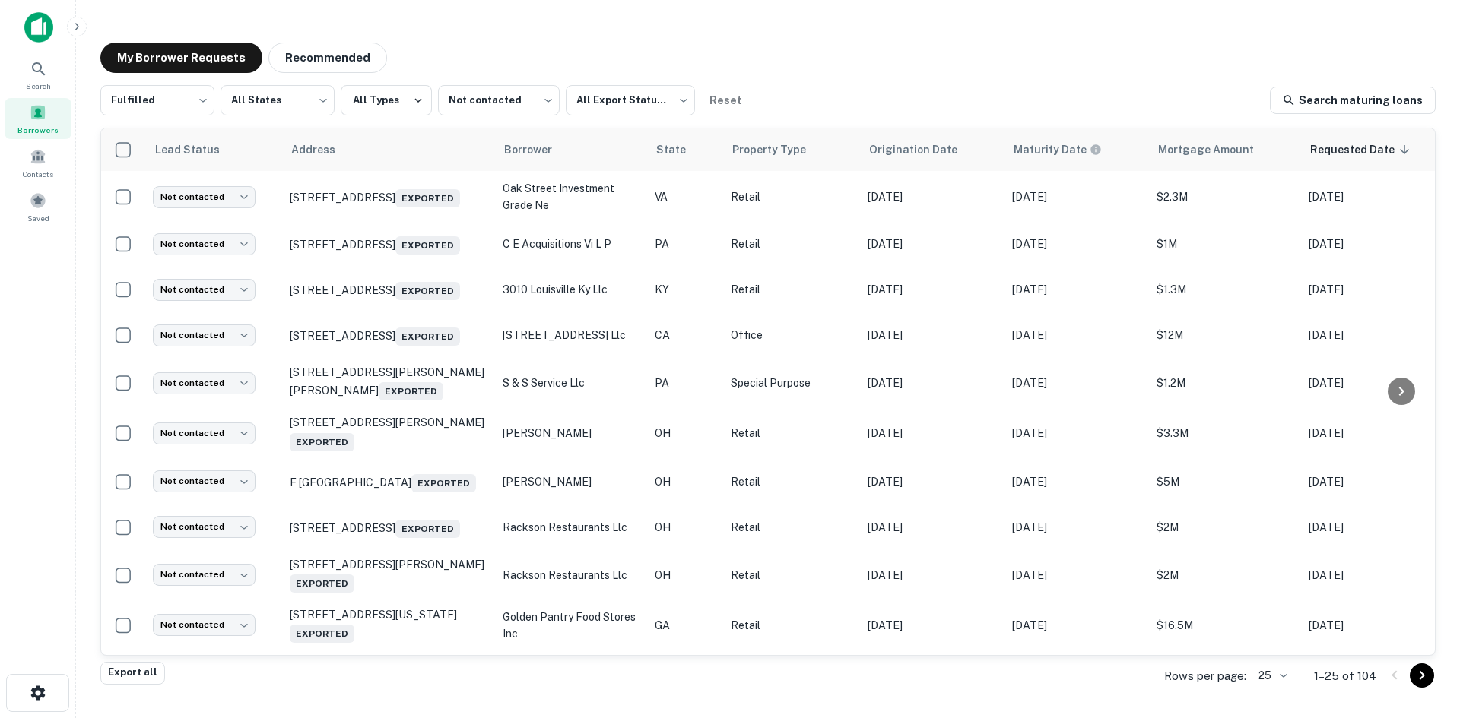
scroll to position [794, 0]
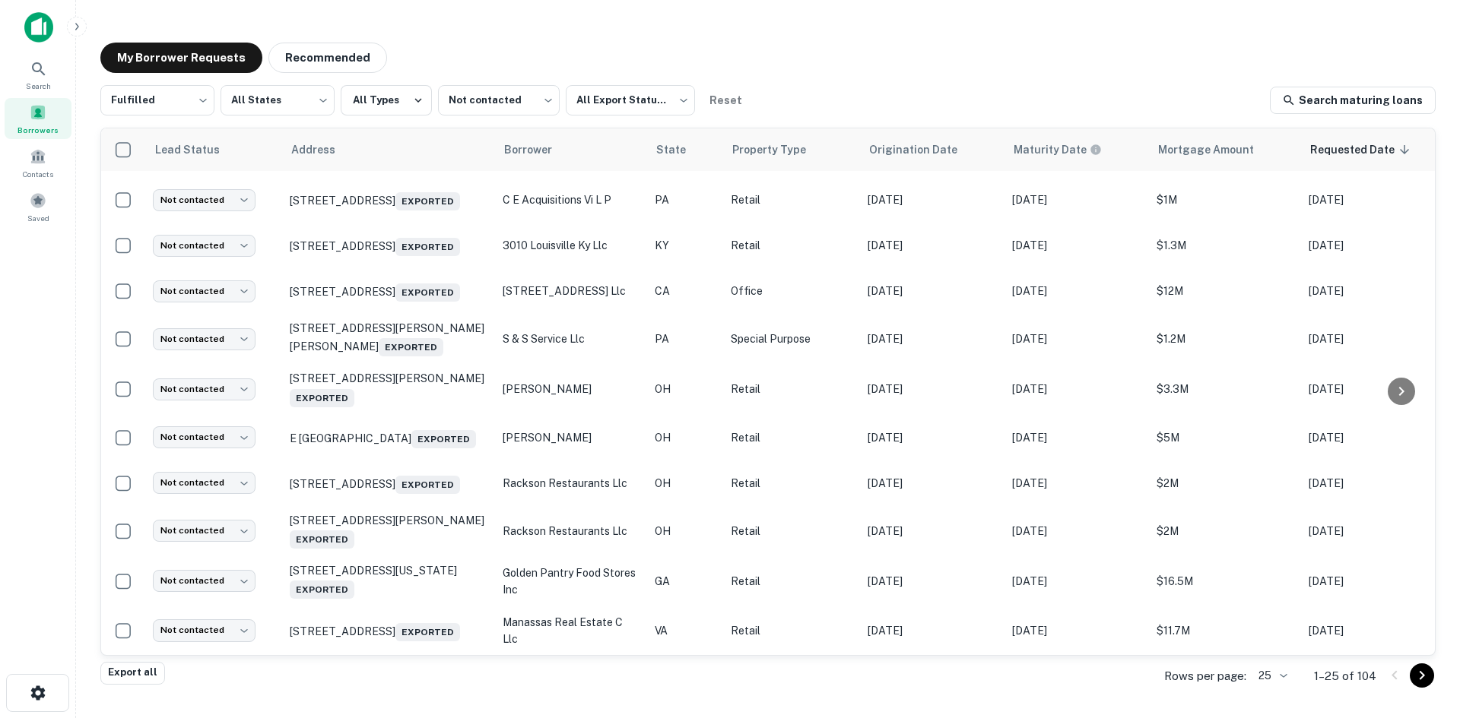
click at [1279, 676] on body "Search Borrowers Contacts Saved My Borrower Requests Recommended Fulfilled ****…" at bounding box center [730, 359] width 1460 height 718
click at [1275, 642] on li "250" at bounding box center [1273, 631] width 52 height 27
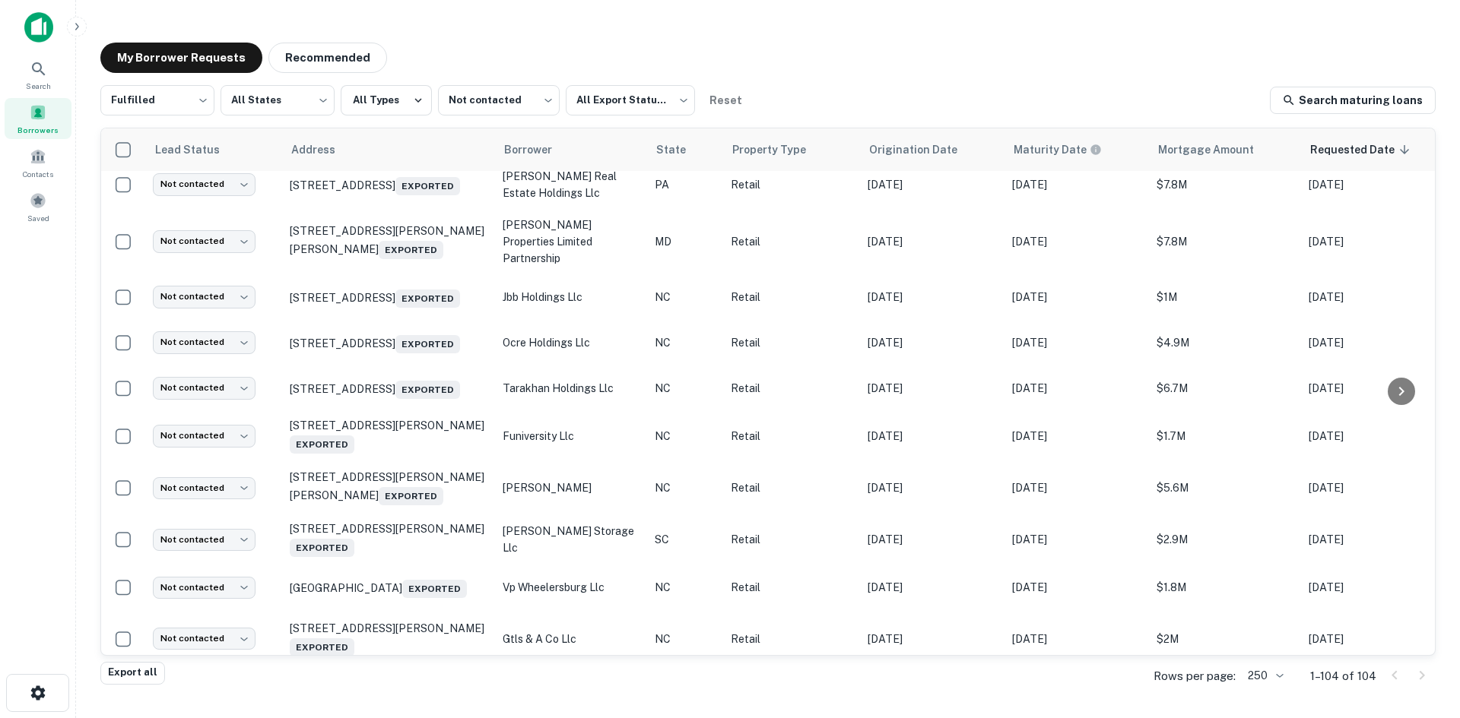
scroll to position [3455, 0]
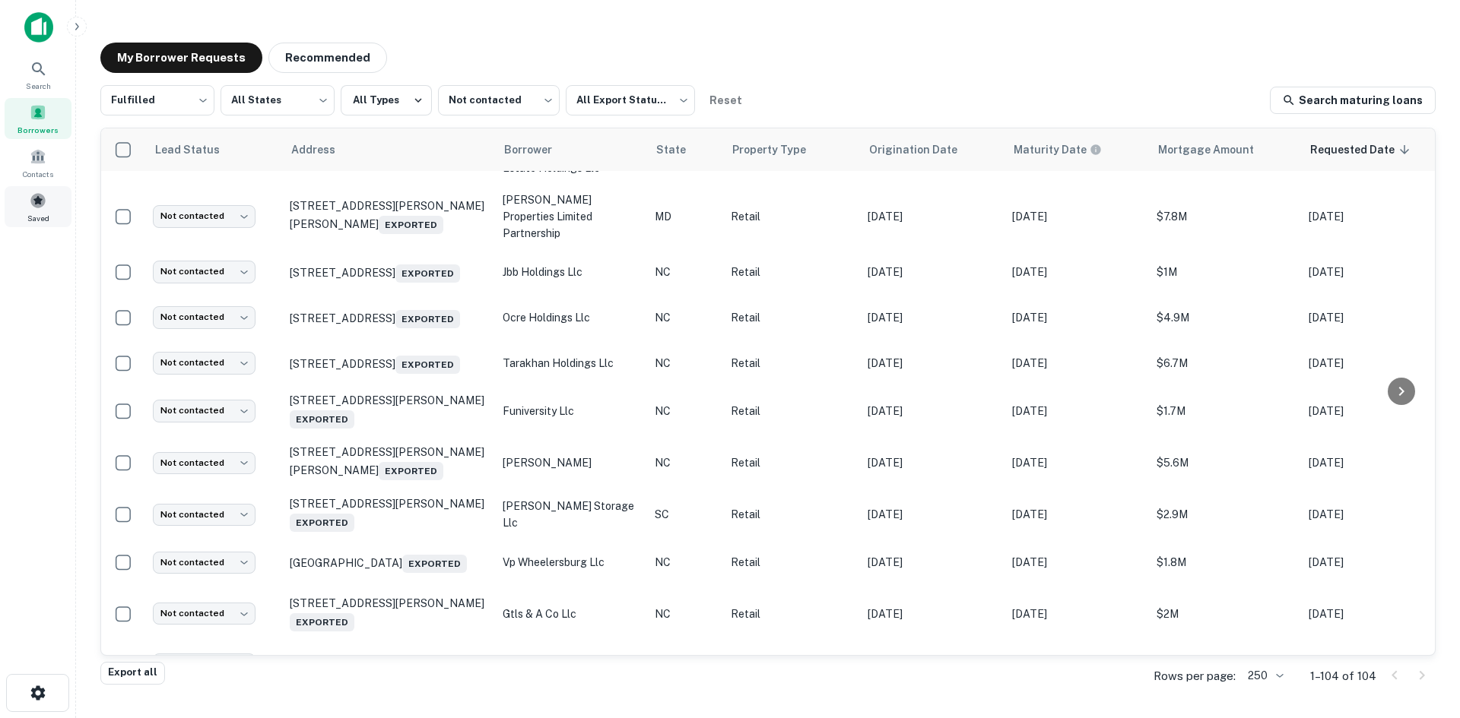
click at [20, 206] on div "Saved" at bounding box center [38, 206] width 67 height 41
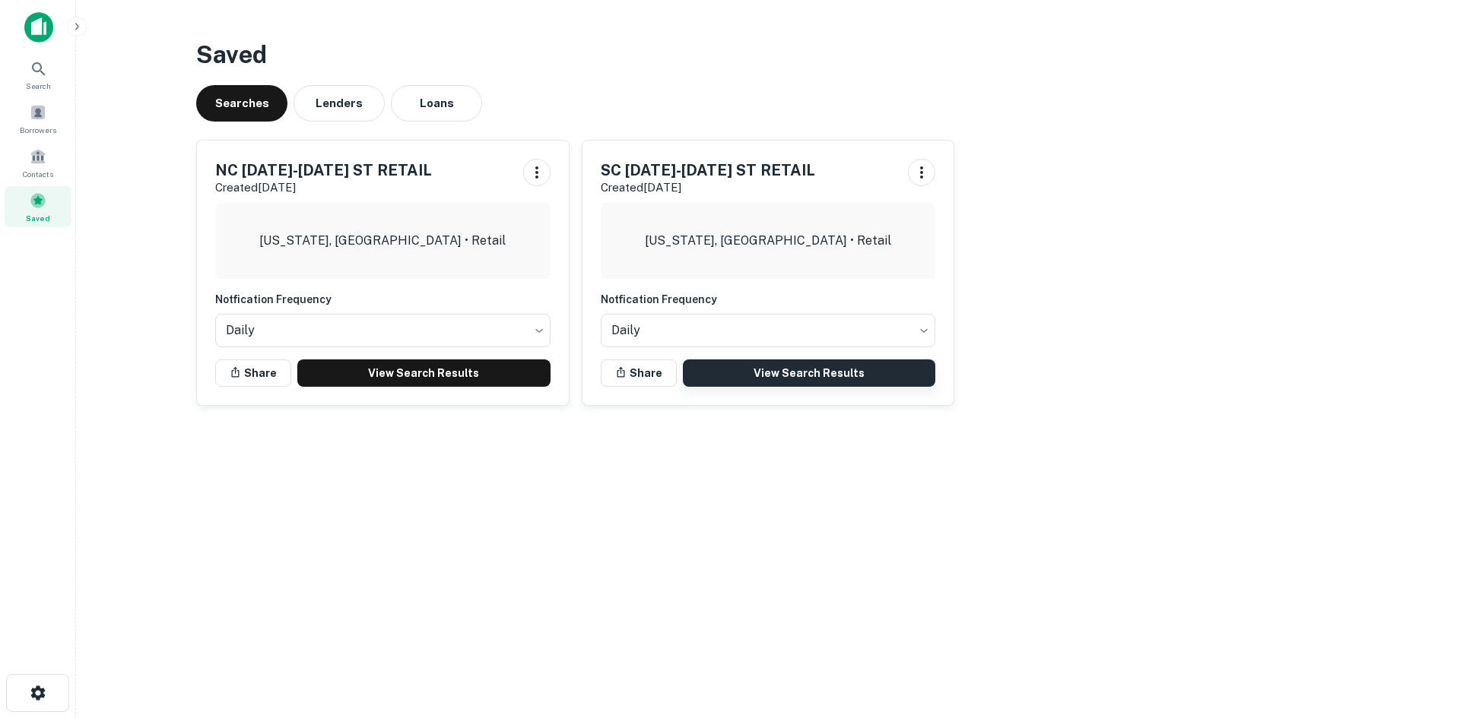
click at [719, 368] on link "View Search Results" at bounding box center [809, 373] width 253 height 27
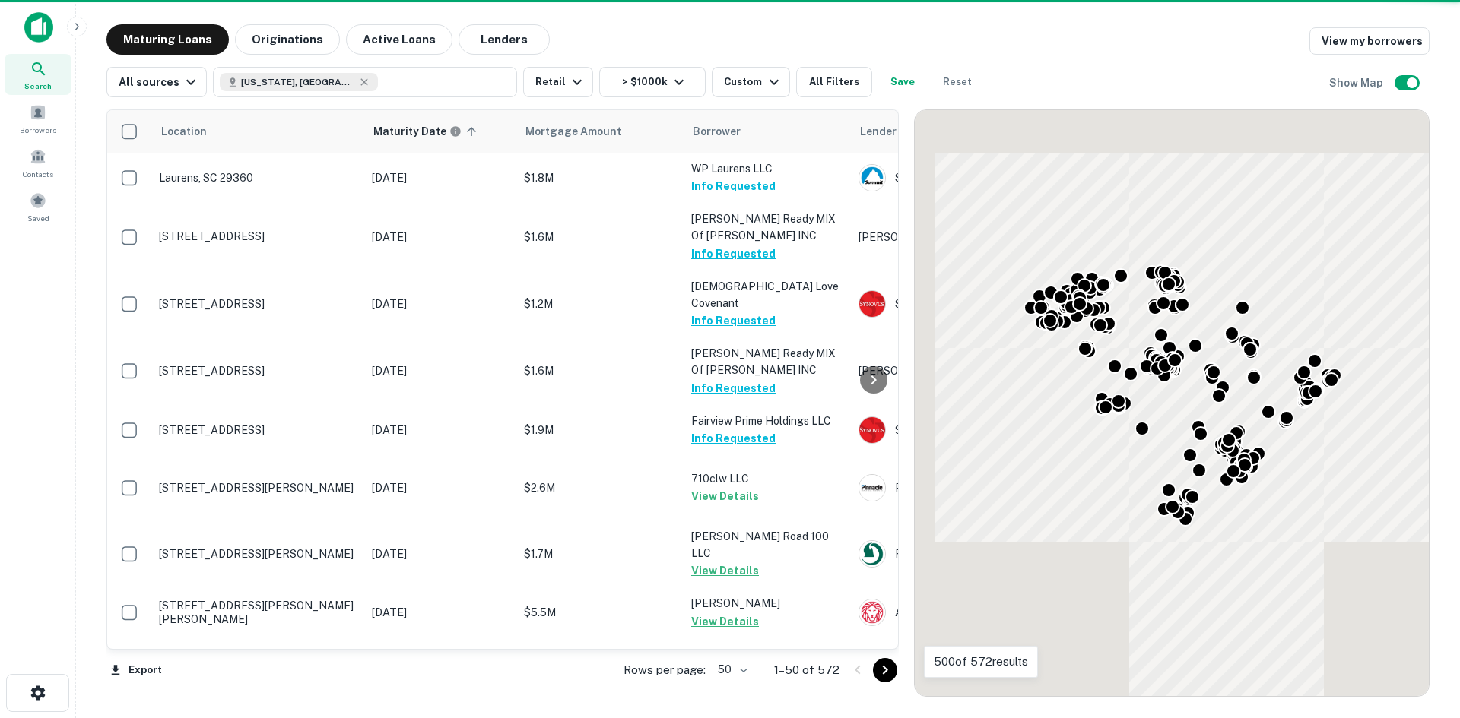
click at [725, 672] on body "Search Borrowers Contacts Saved Maturing Loans Originations Active Loans Lender…" at bounding box center [730, 359] width 1460 height 718
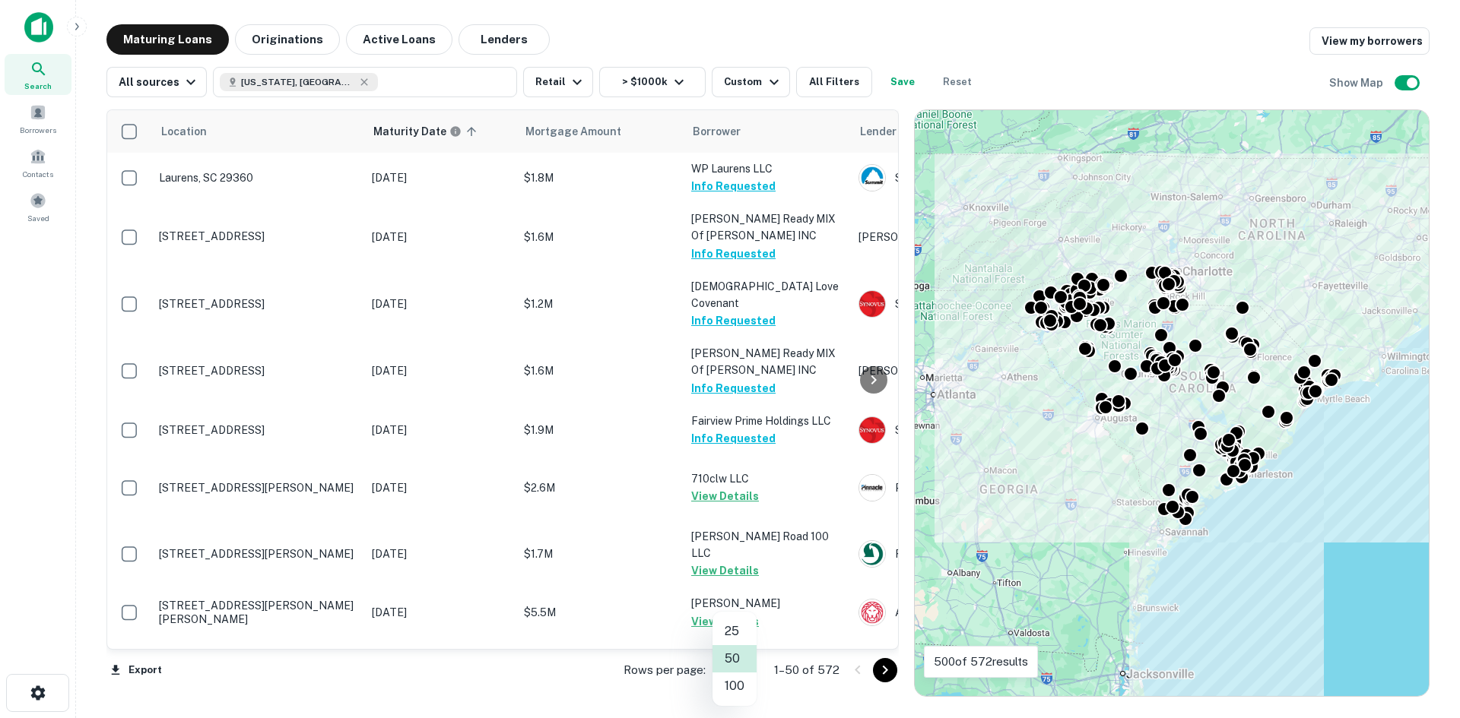
click at [729, 680] on li "100" at bounding box center [734, 686] width 44 height 27
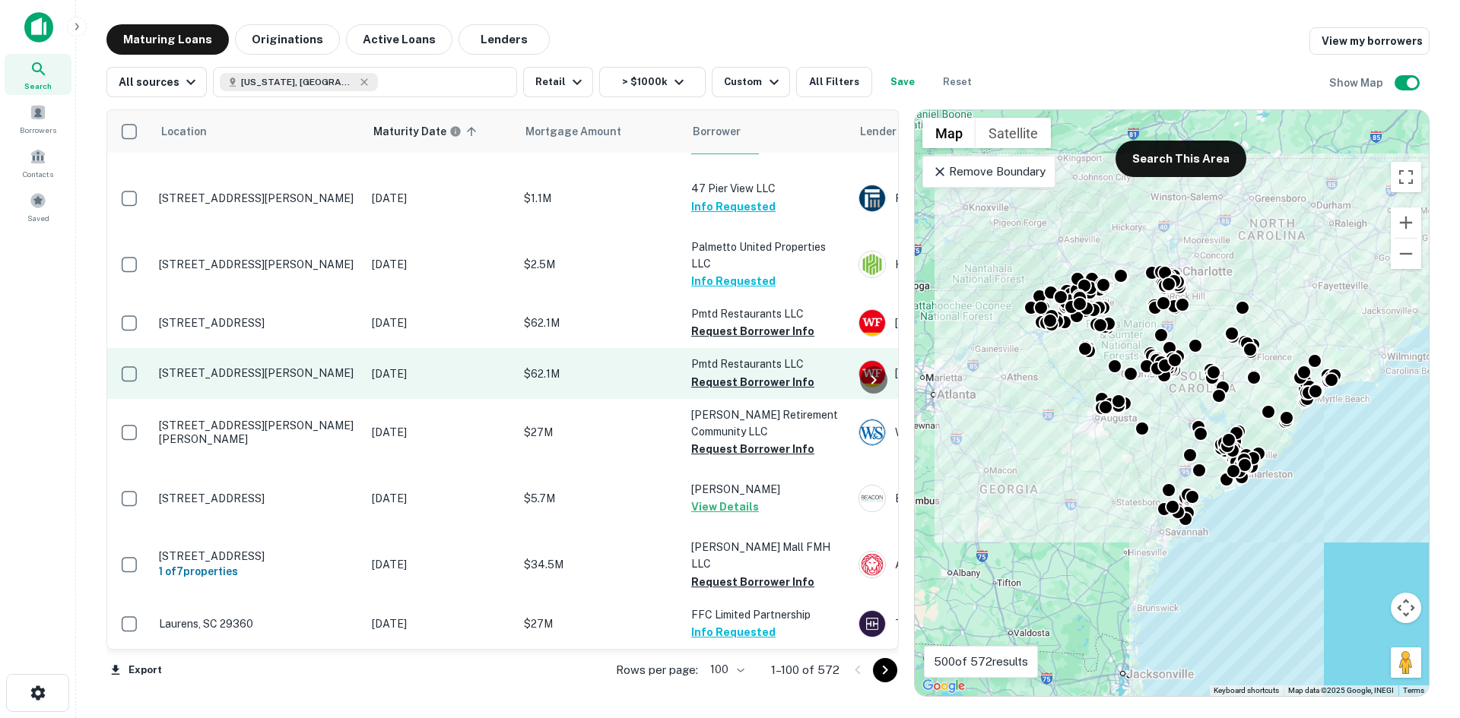
scroll to position [5993, 0]
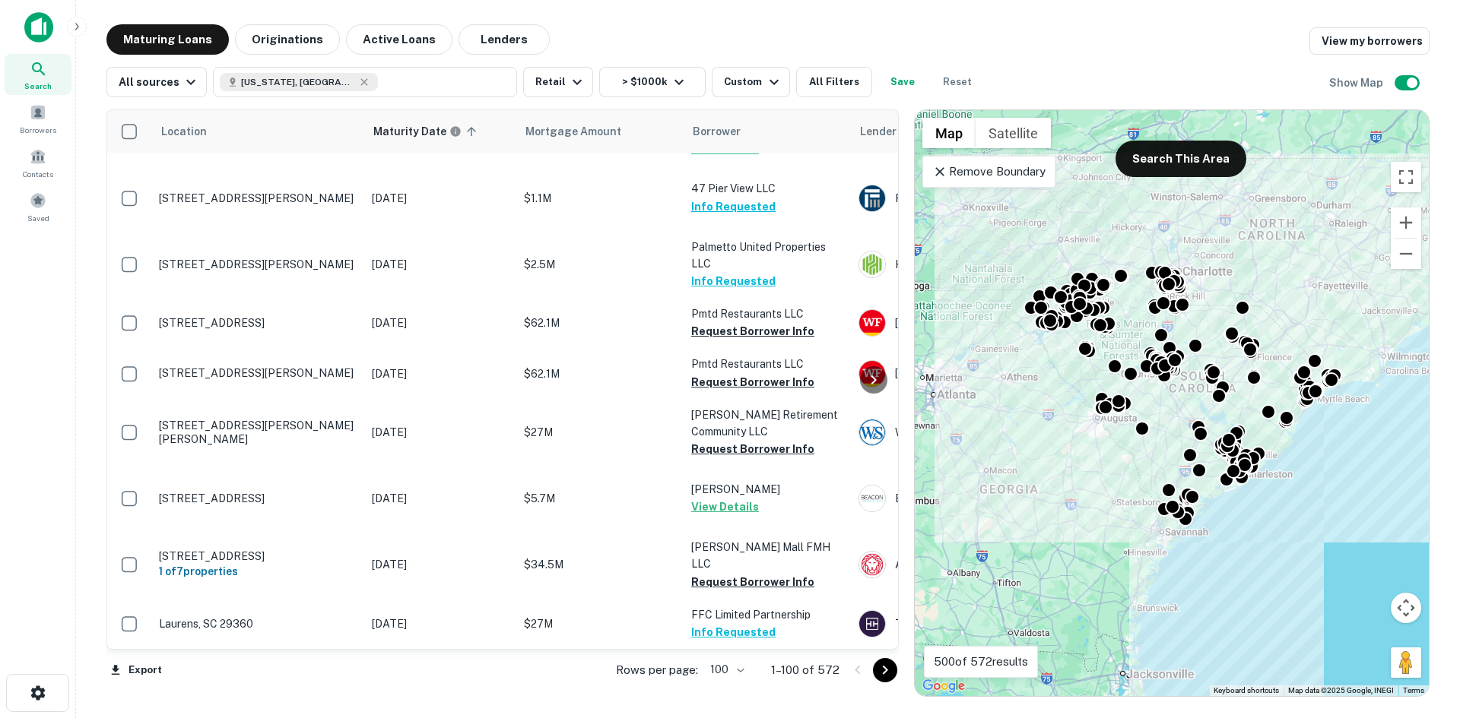
click at [883, 675] on icon "Go to next page" at bounding box center [885, 670] width 18 height 18
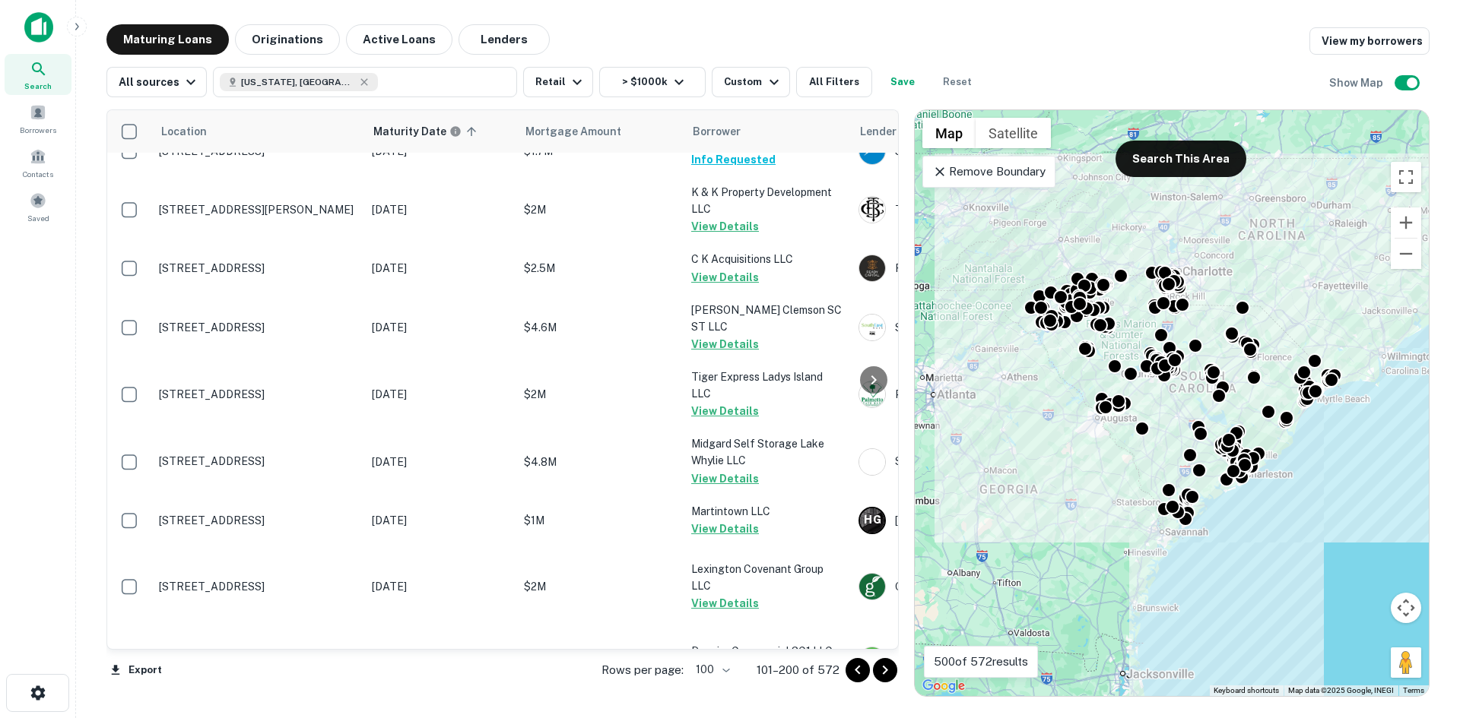
scroll to position [2844, 0]
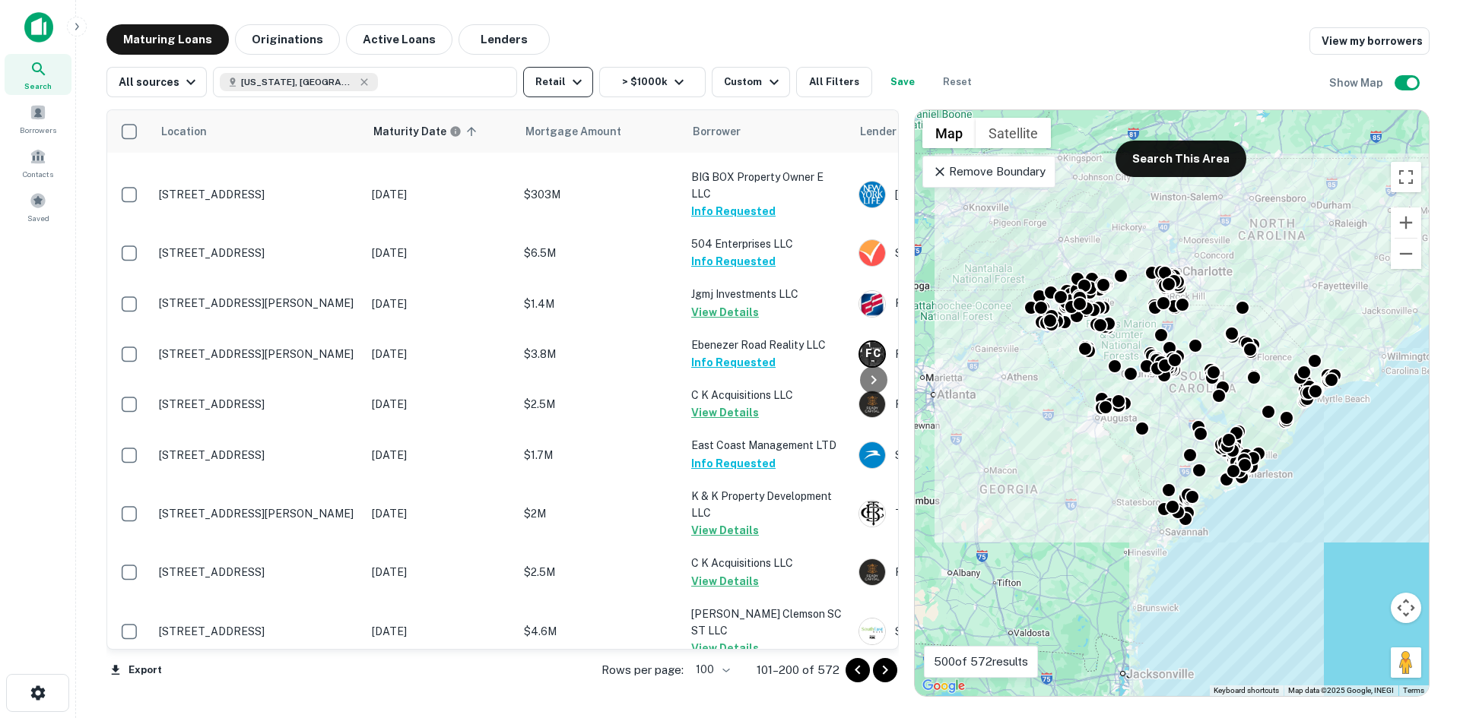
click at [531, 76] on button "Retail" at bounding box center [558, 82] width 70 height 30
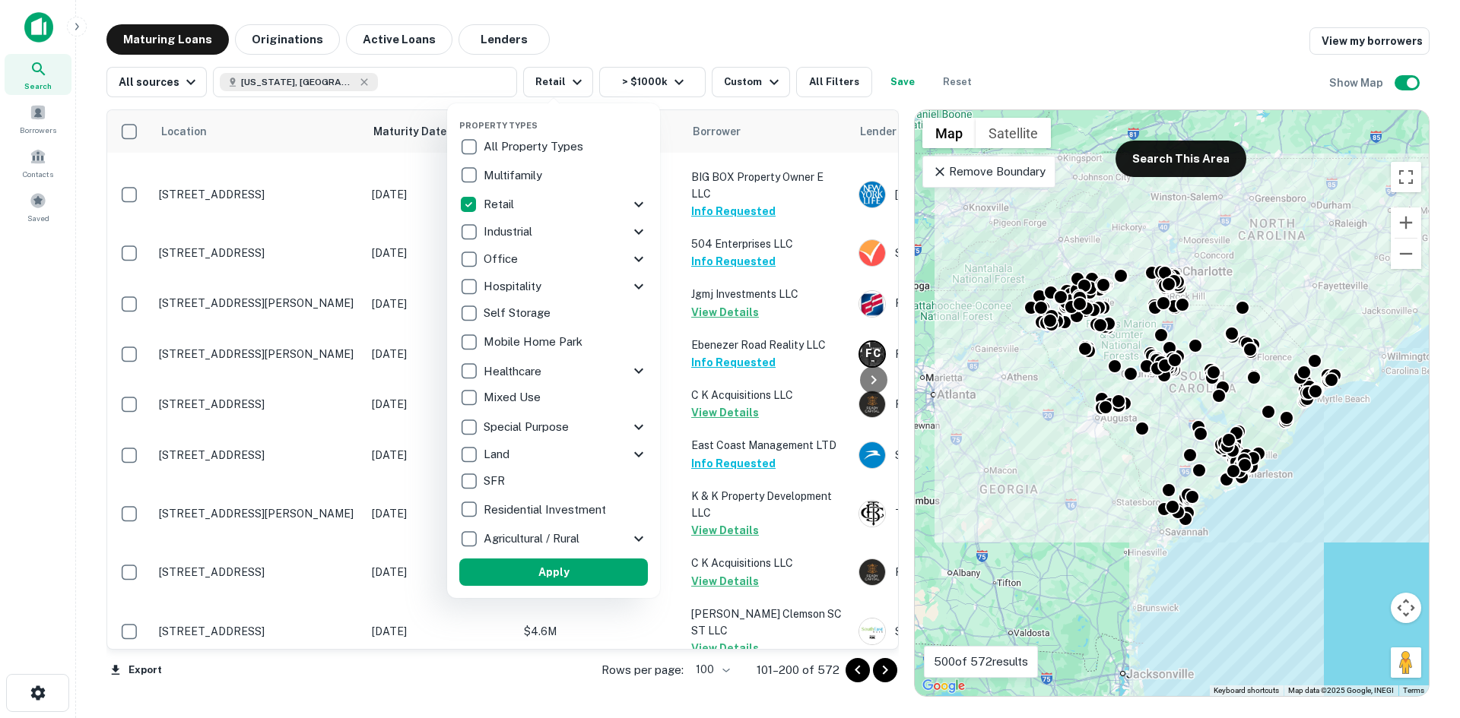
click at [554, 68] on div at bounding box center [730, 359] width 1460 height 718
click at [539, 194] on div "Retail" at bounding box center [544, 205] width 170 height 26
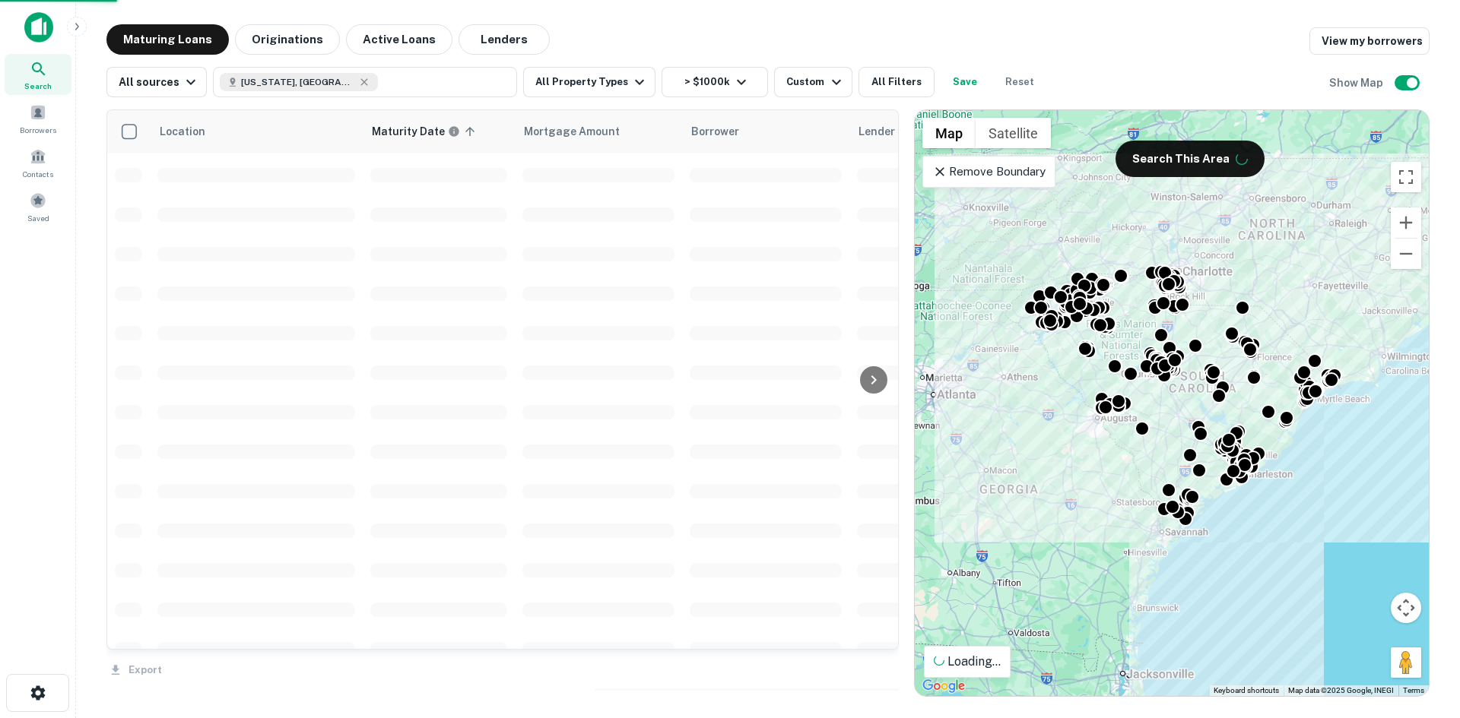
click at [560, 87] on div "Property Types All Property Types Multifamily Retail Storefront Auto Shop Bar S…" at bounding box center [730, 359] width 1460 height 718
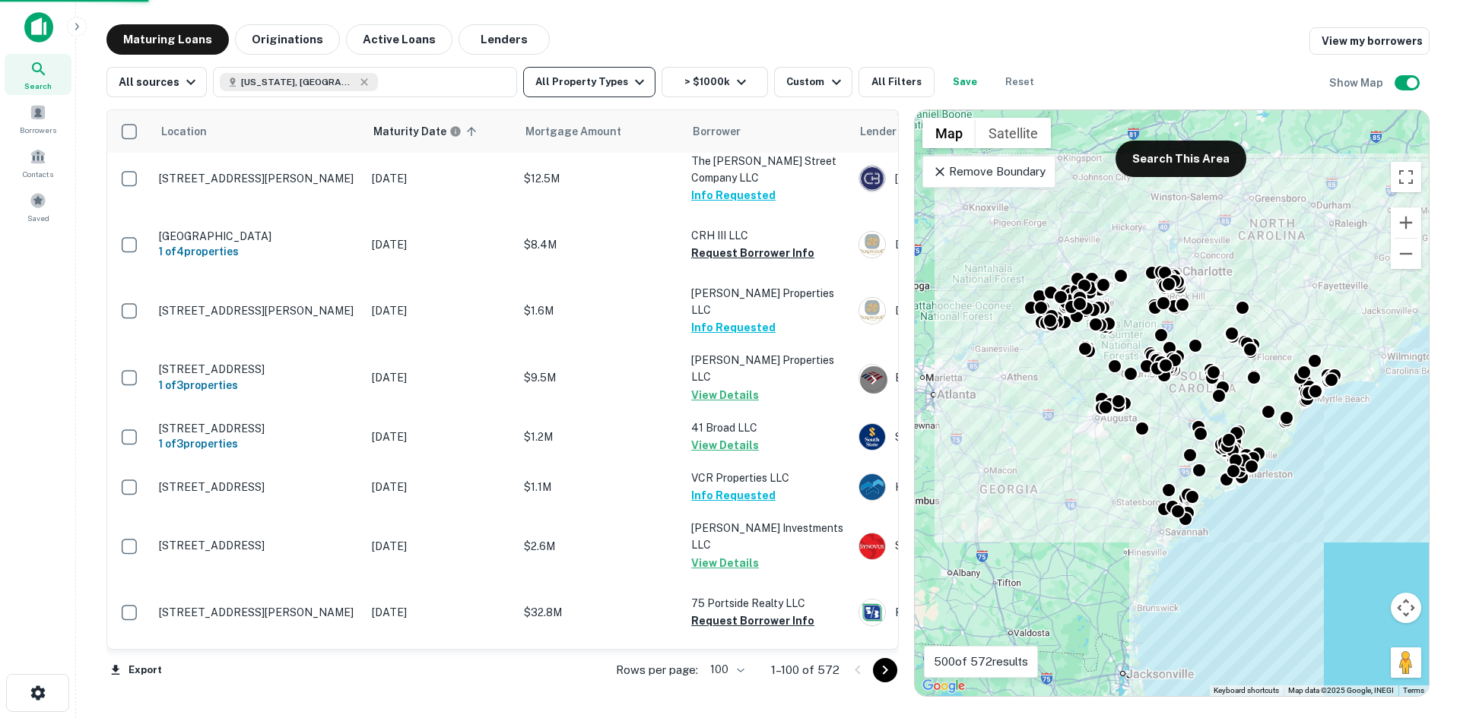
click at [574, 90] on button "All Property Types" at bounding box center [589, 82] width 132 height 30
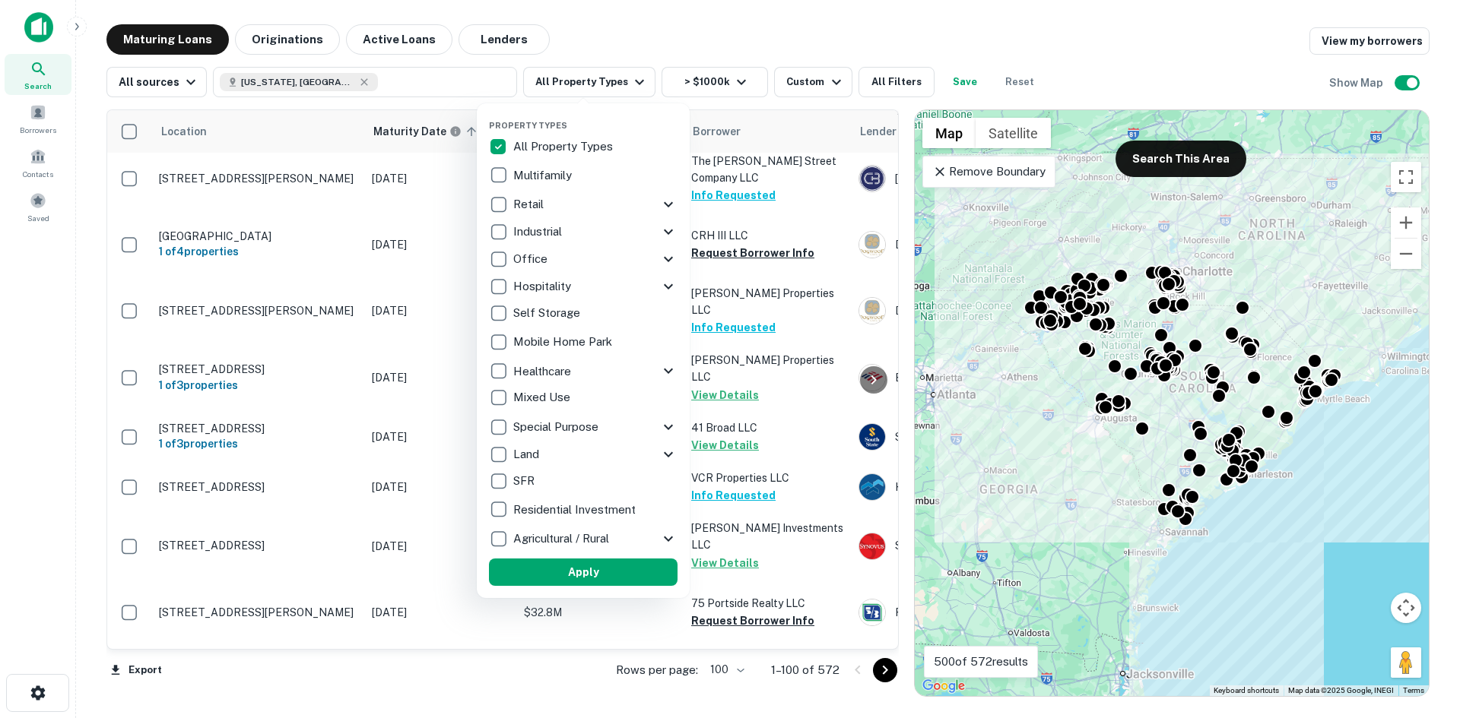
click at [670, 203] on icon at bounding box center [668, 204] width 18 height 18
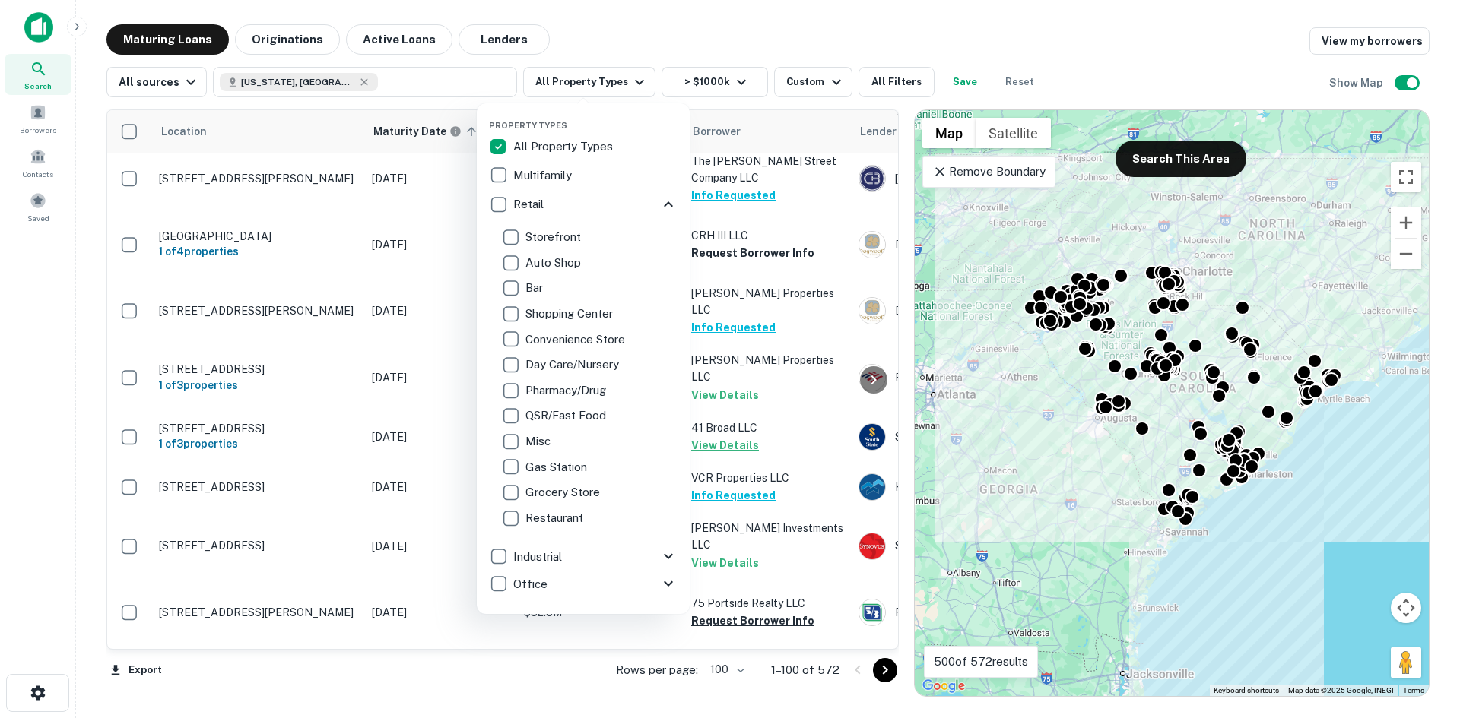
click at [530, 207] on p "Retail" at bounding box center [529, 204] width 33 height 18
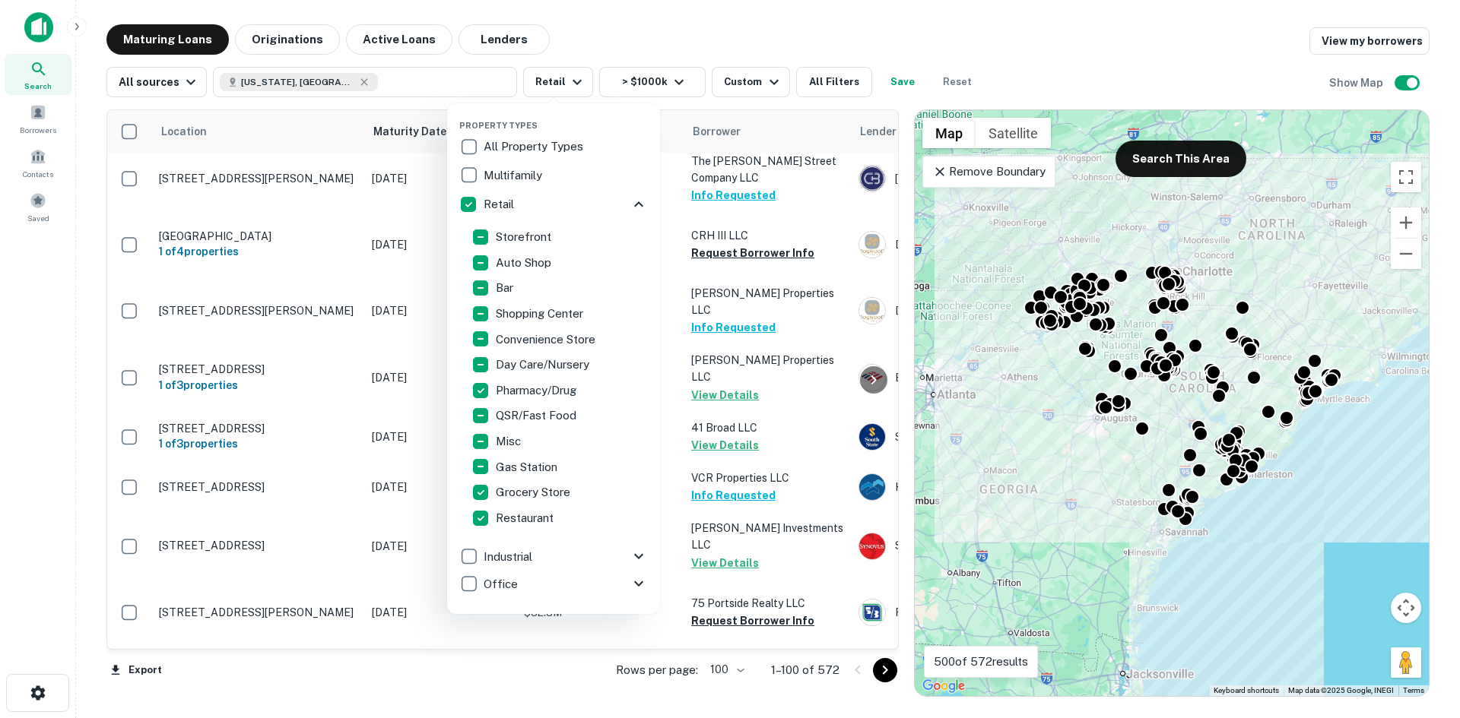
click at [670, 25] on div at bounding box center [730, 359] width 1460 height 718
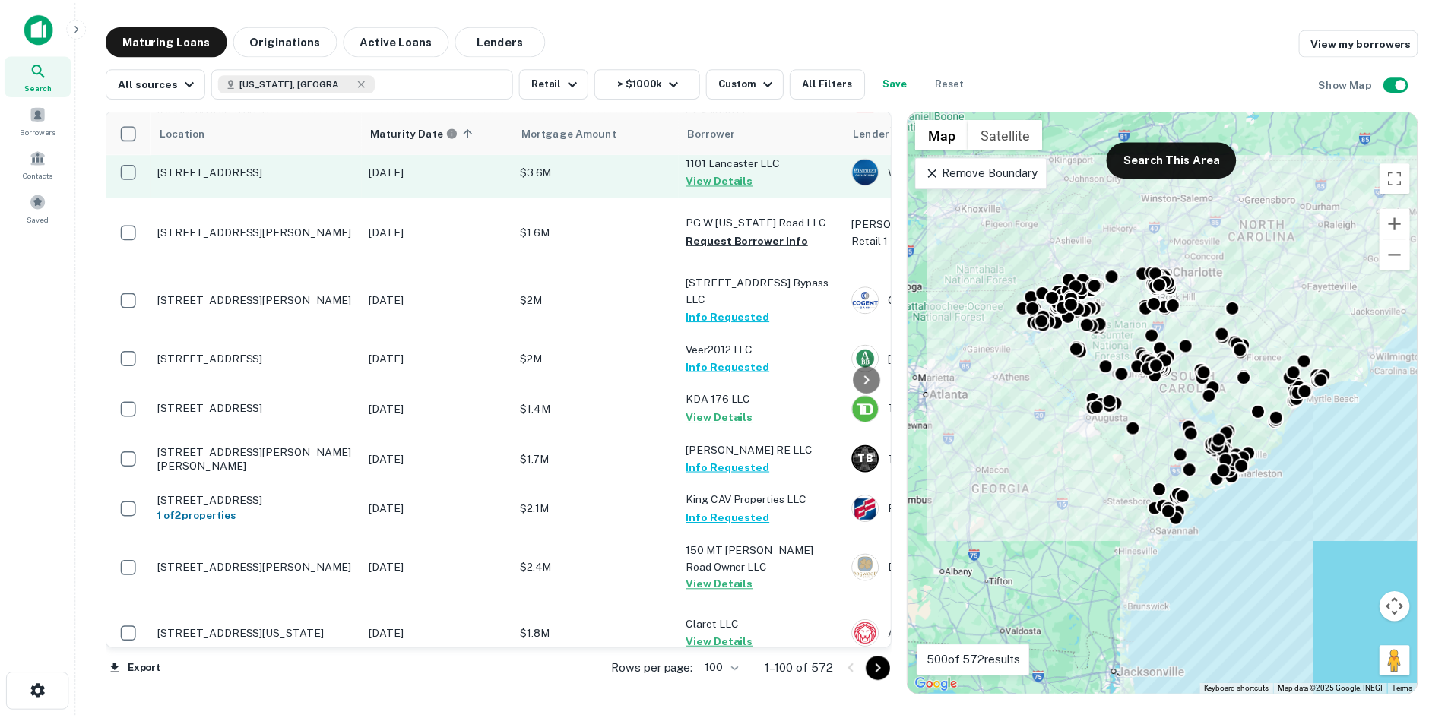
scroll to position [5048, 0]
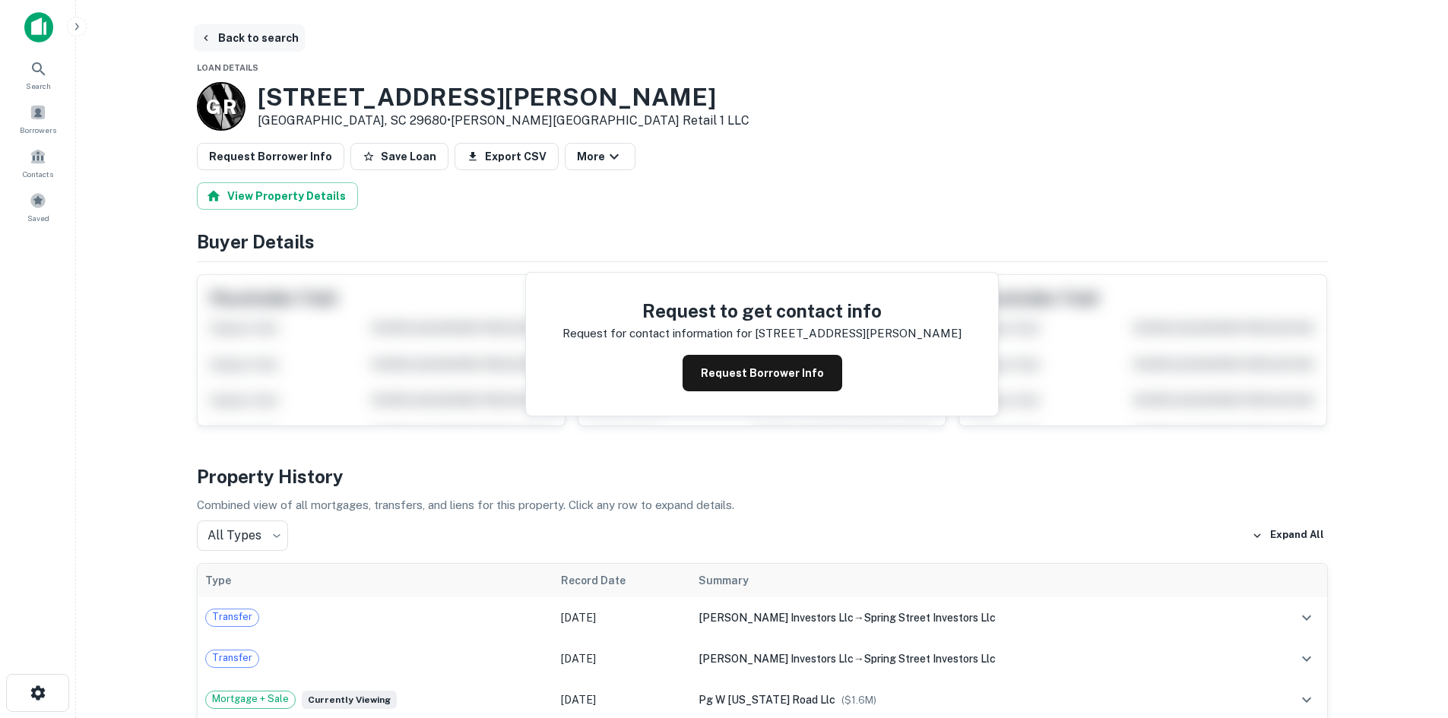
click at [262, 51] on button "Back to search" at bounding box center [249, 37] width 111 height 27
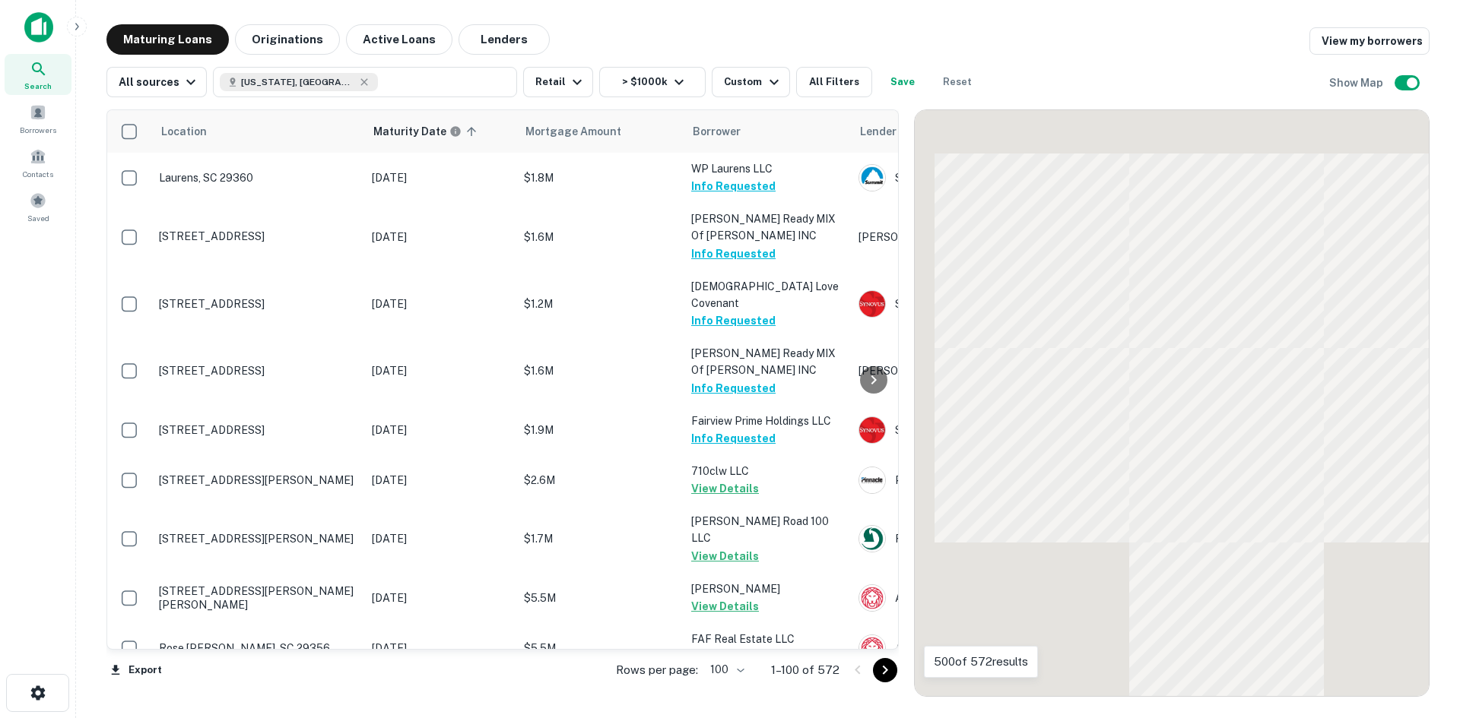
scroll to position [3468, 0]
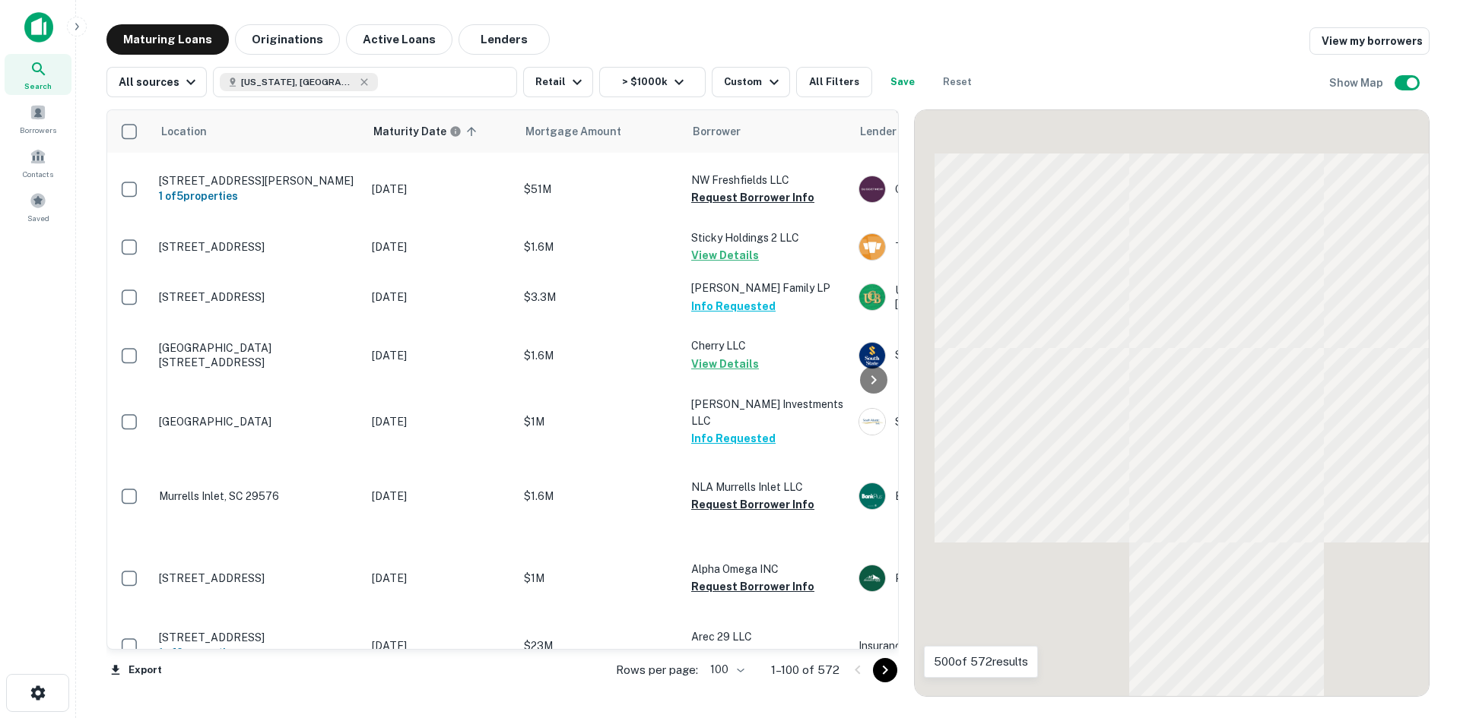
click at [891, 681] on div at bounding box center [871, 670] width 52 height 24
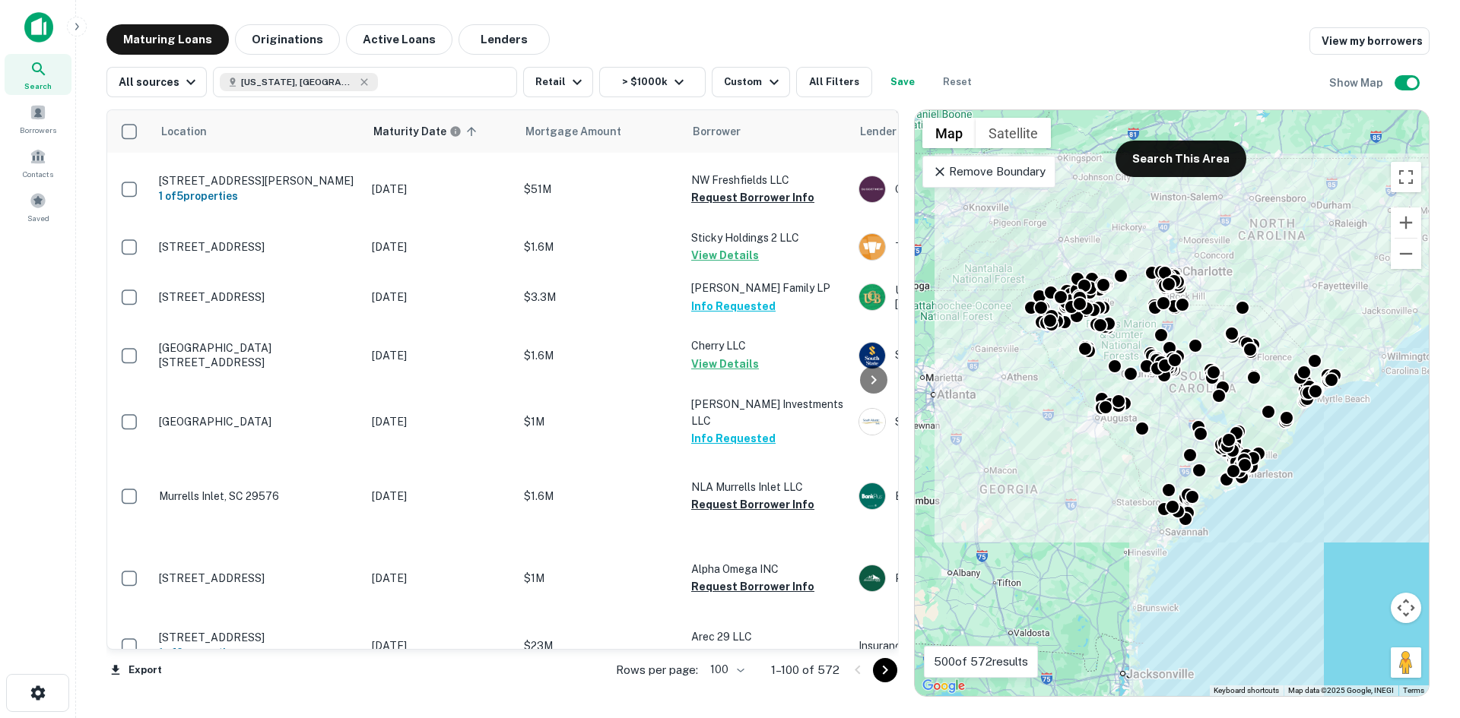
click at [883, 667] on icon "Go to next page" at bounding box center [885, 670] width 18 height 18
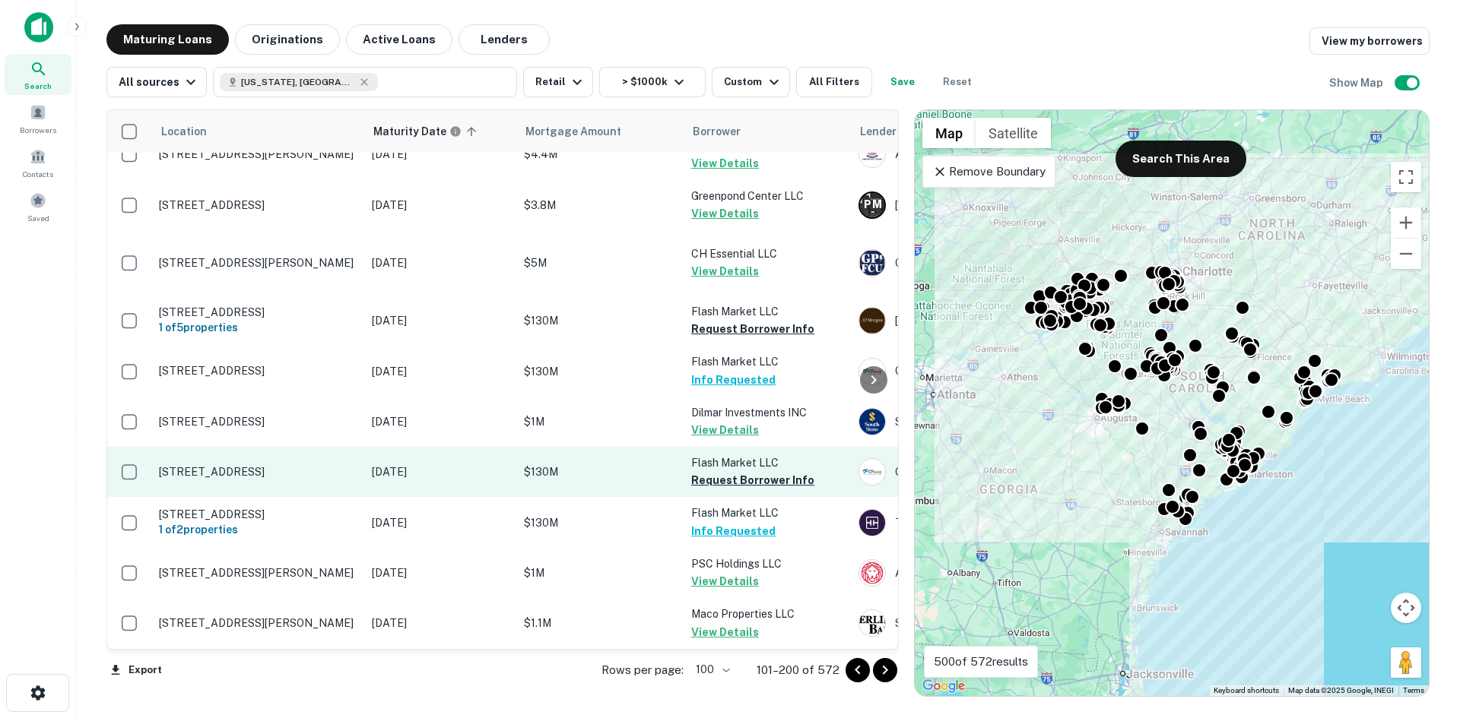
scroll to position [5657, 0]
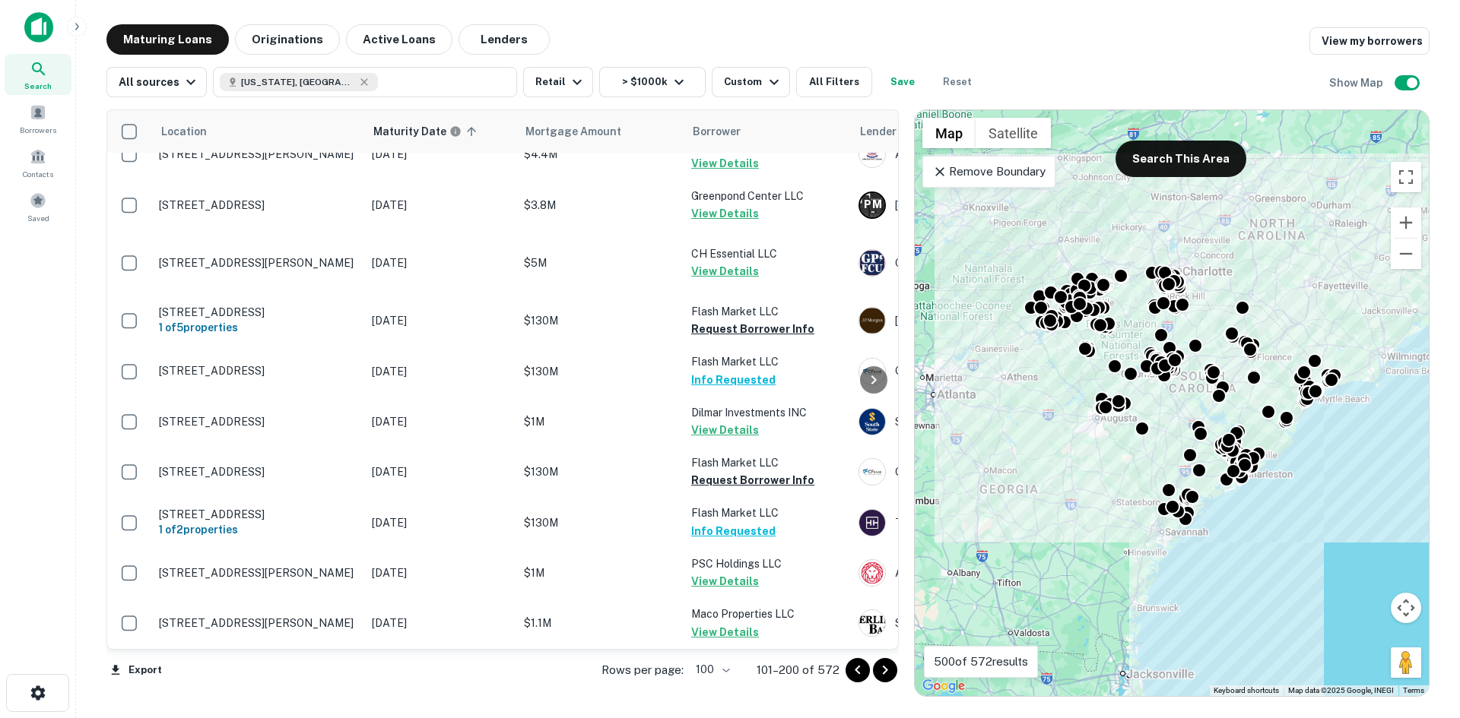
click at [886, 680] on button "Go to next page" at bounding box center [885, 670] width 24 height 24
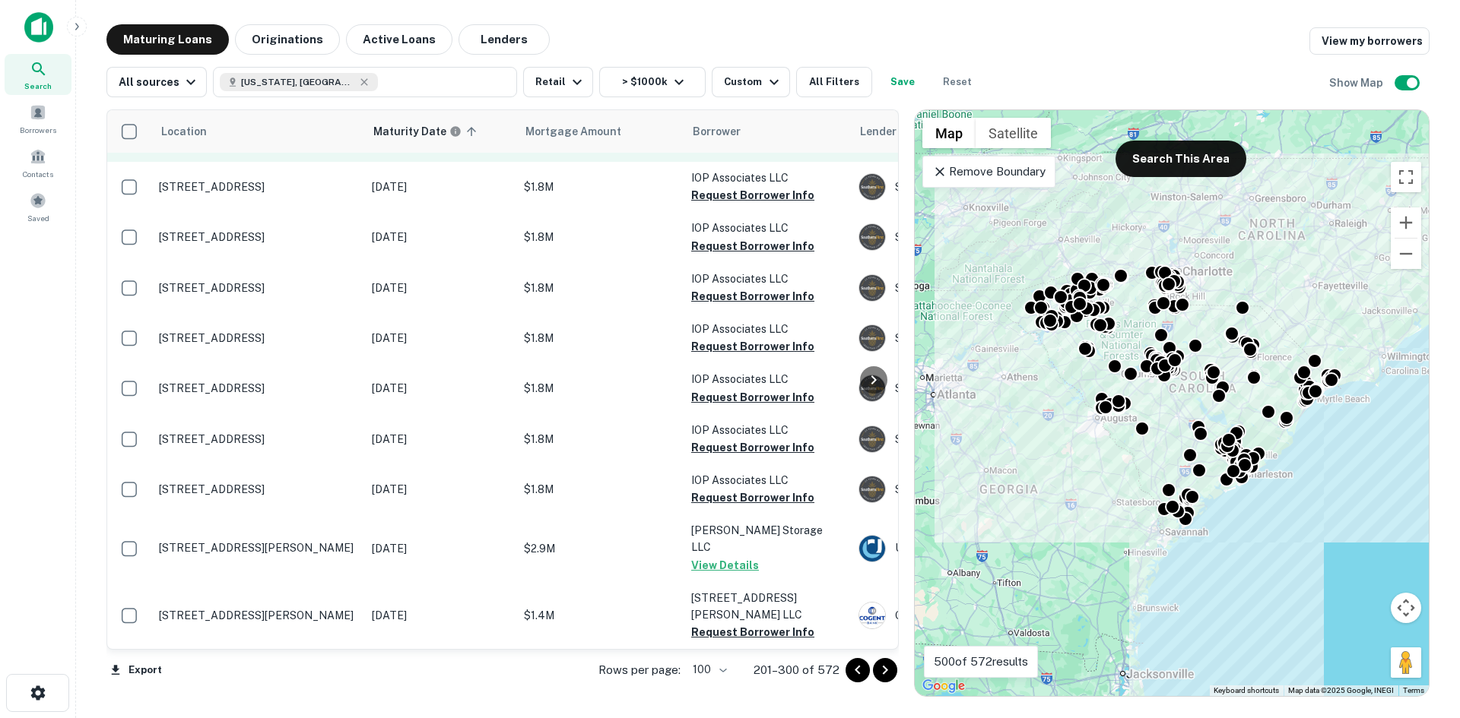
scroll to position [5263, 0]
click at [740, 154] on button "Request Borrower Info" at bounding box center [752, 145] width 123 height 18
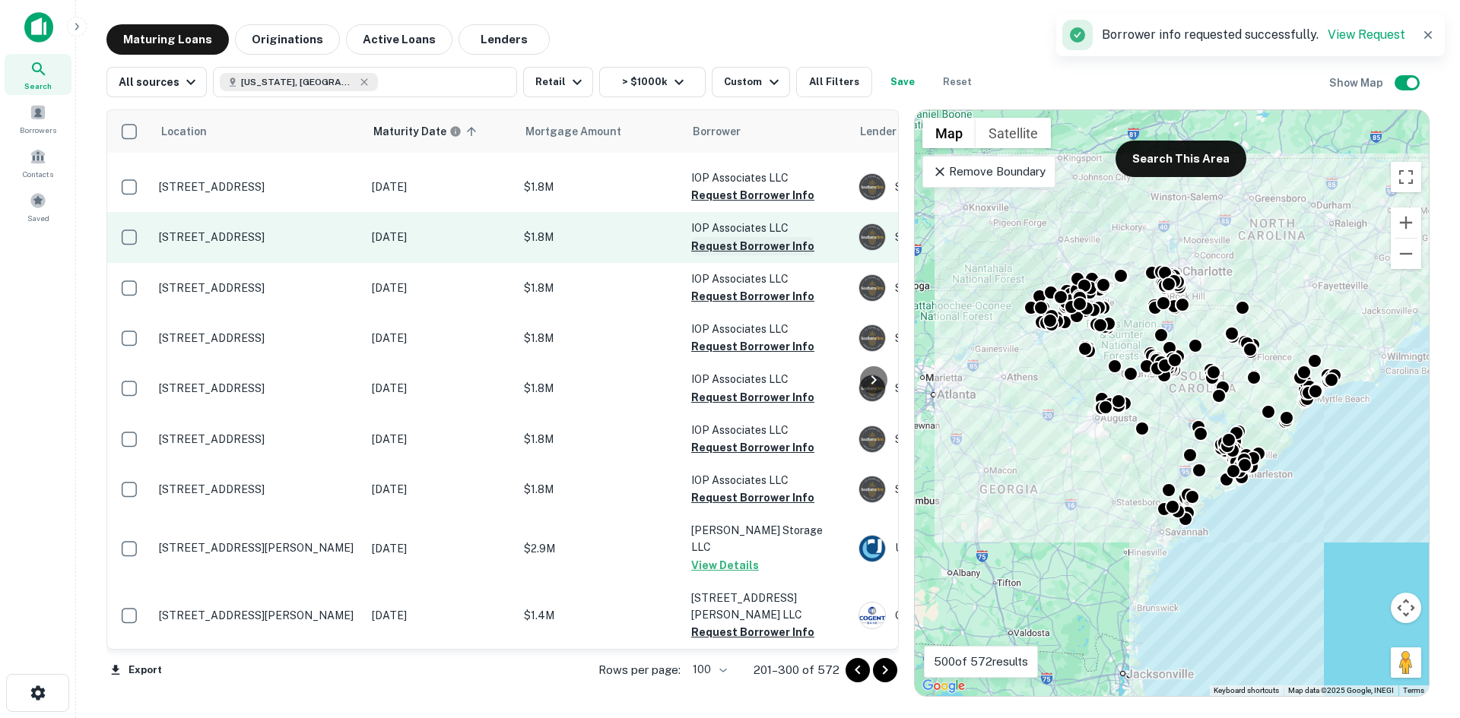
click at [738, 204] on button "Request Borrower Info" at bounding box center [752, 195] width 123 height 18
click at [736, 255] on button "Request Borrower Info" at bounding box center [752, 246] width 123 height 18
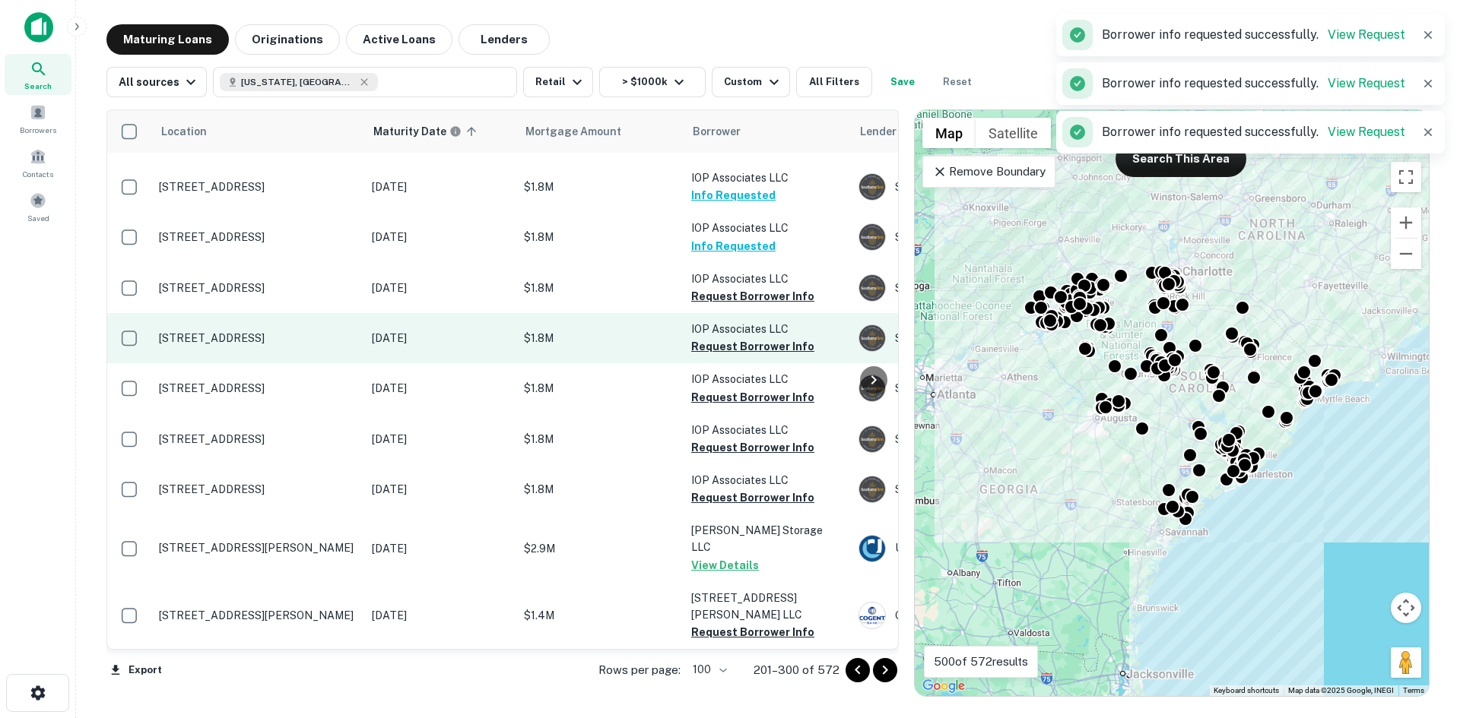
scroll to position [5491, 0]
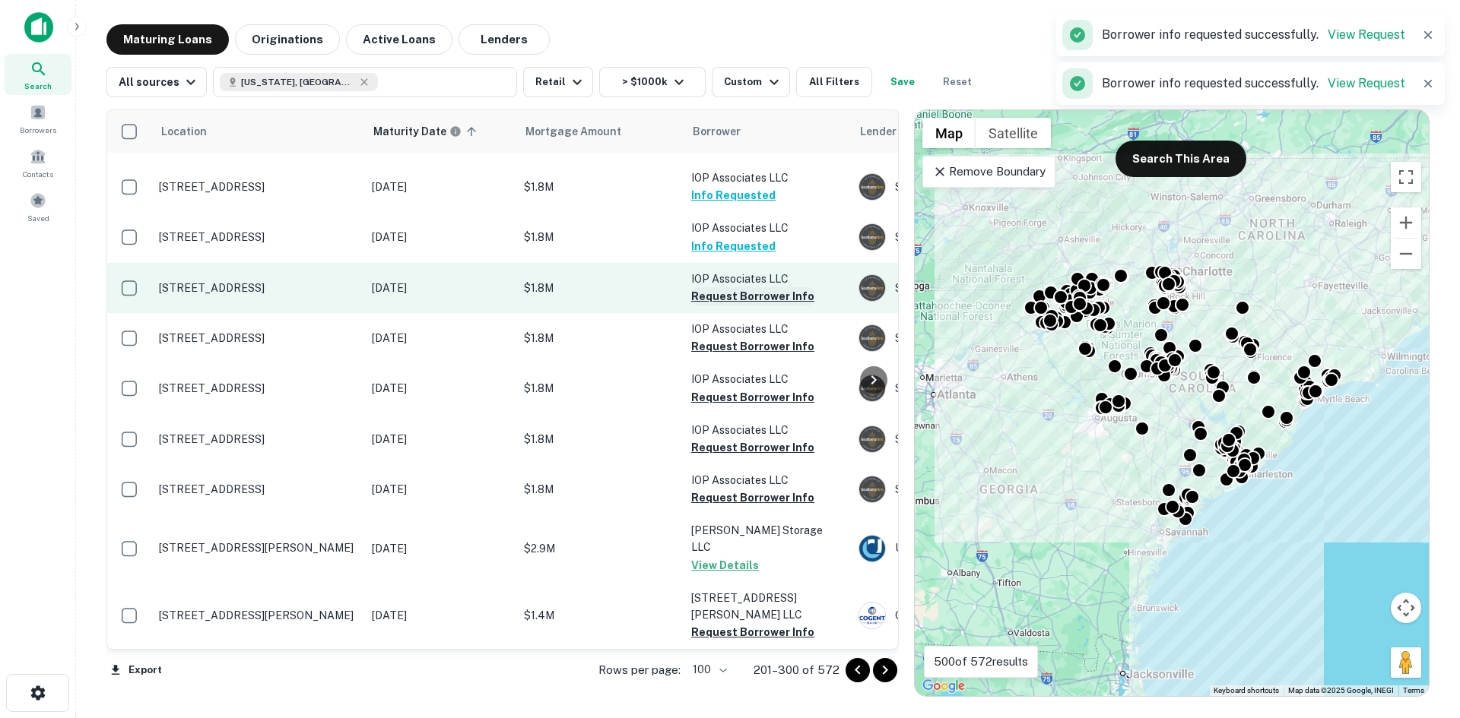
click at [739, 306] on button "Request Borrower Info" at bounding box center [752, 296] width 123 height 18
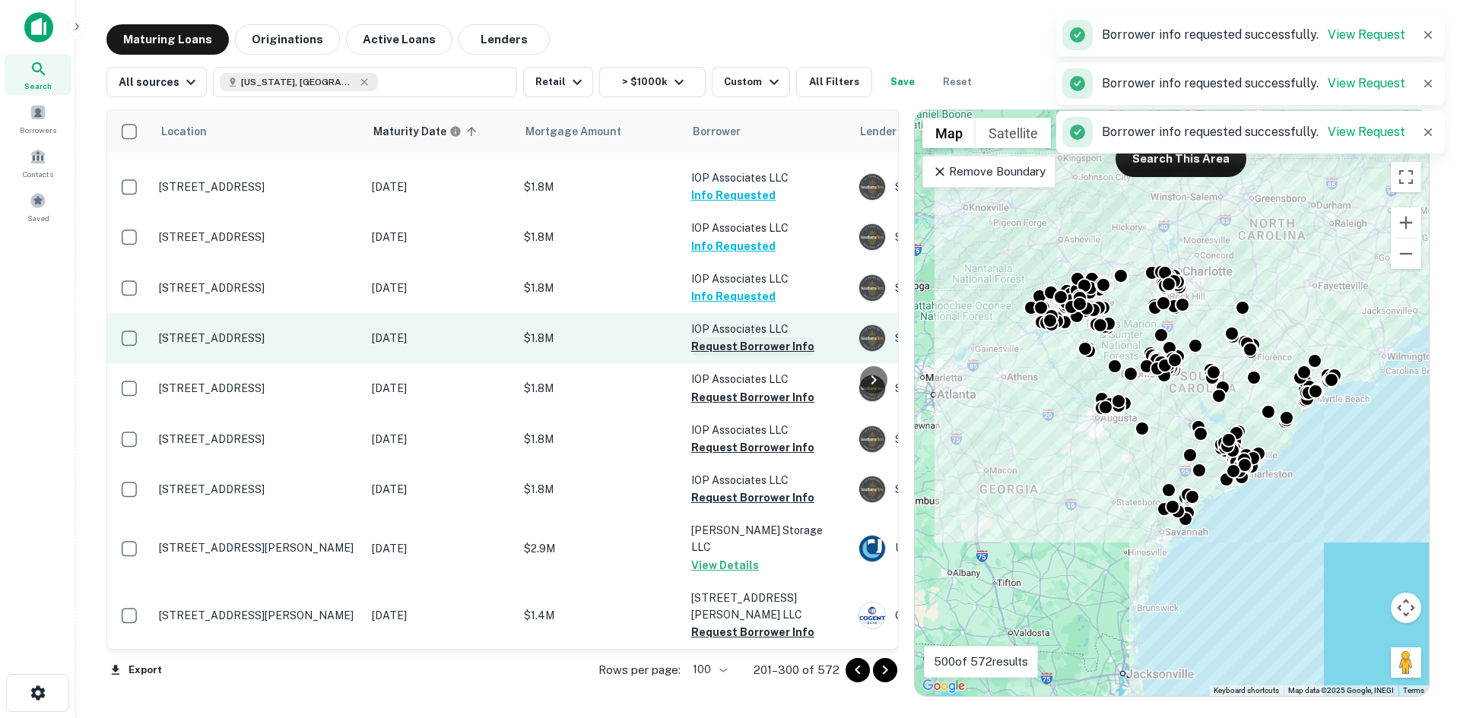
click at [740, 356] on button "Request Borrower Info" at bounding box center [752, 347] width 123 height 18
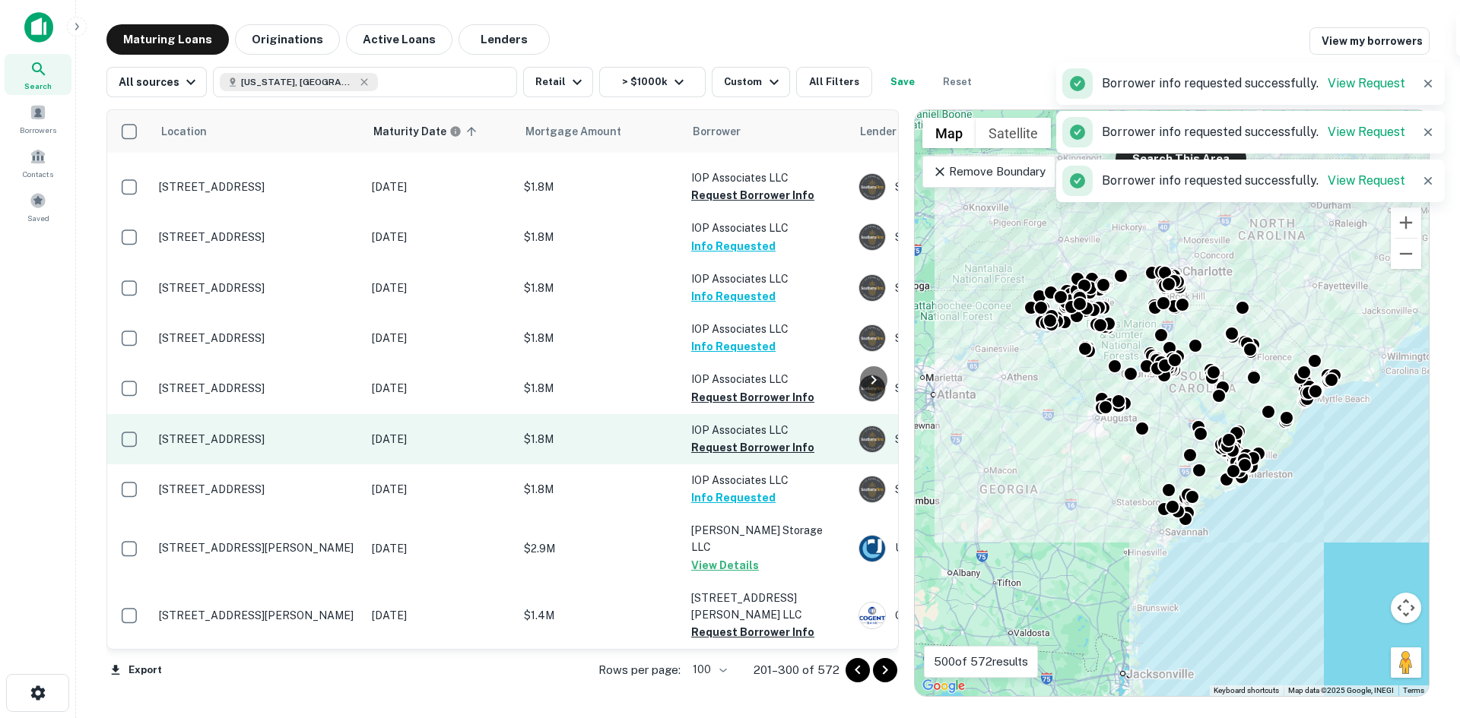
click at [743, 407] on button "Request Borrower Info" at bounding box center [752, 397] width 123 height 18
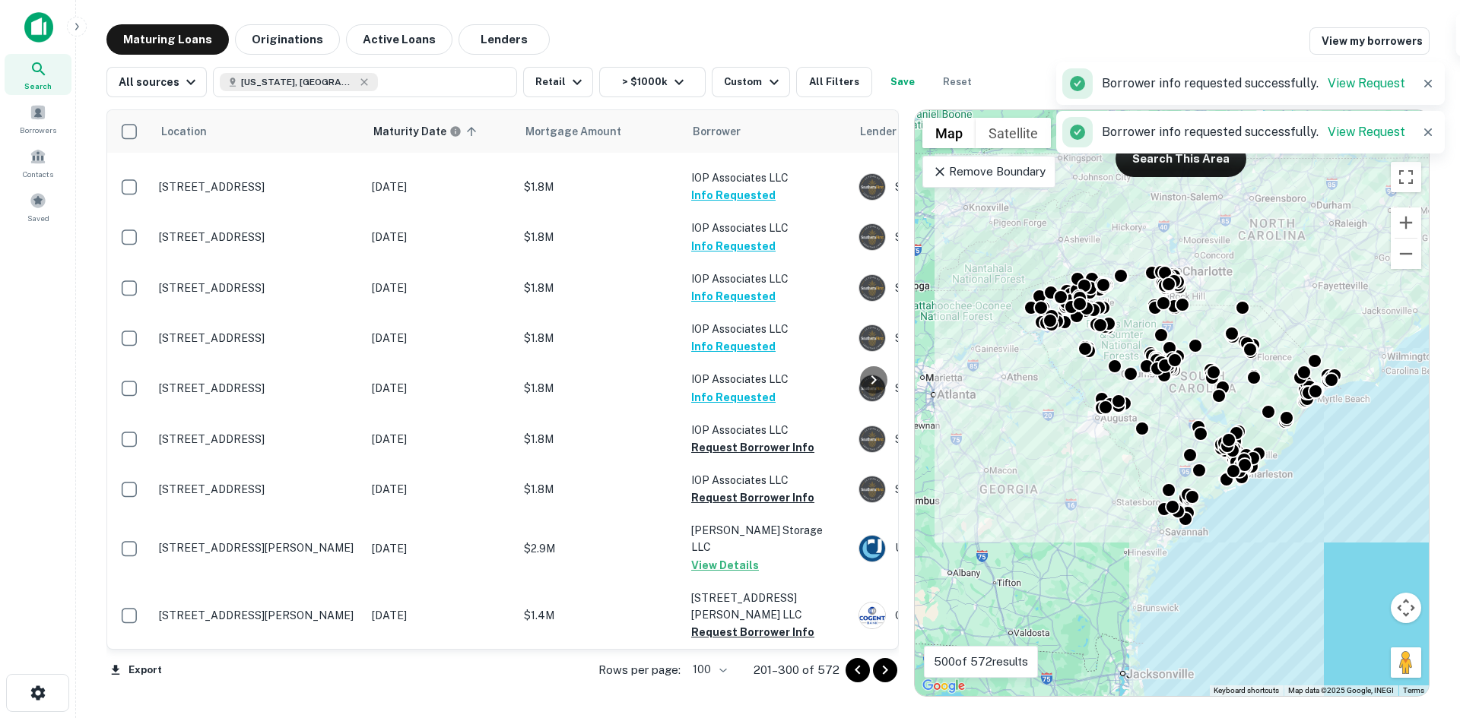
scroll to position [5643, 0]
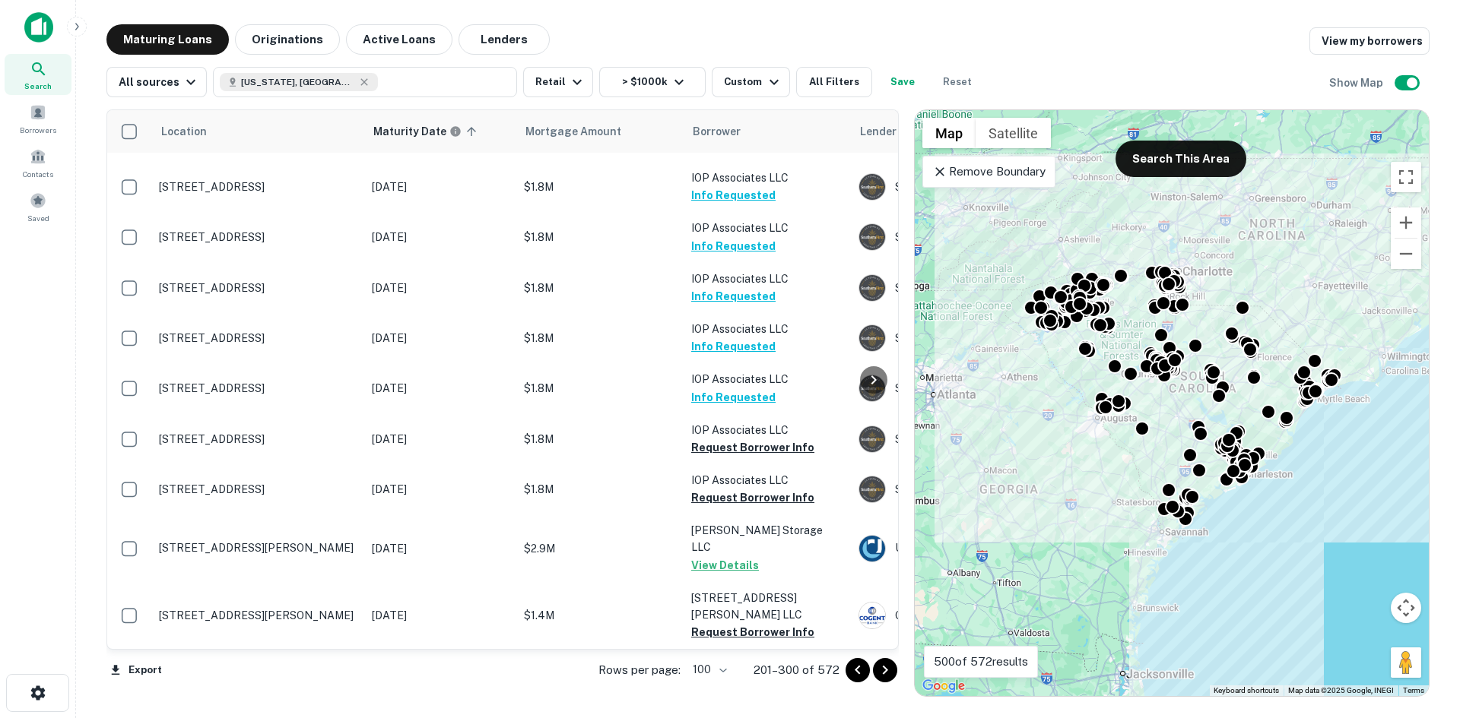
click at [883, 673] on icon "Go to next page" at bounding box center [885, 670] width 18 height 18
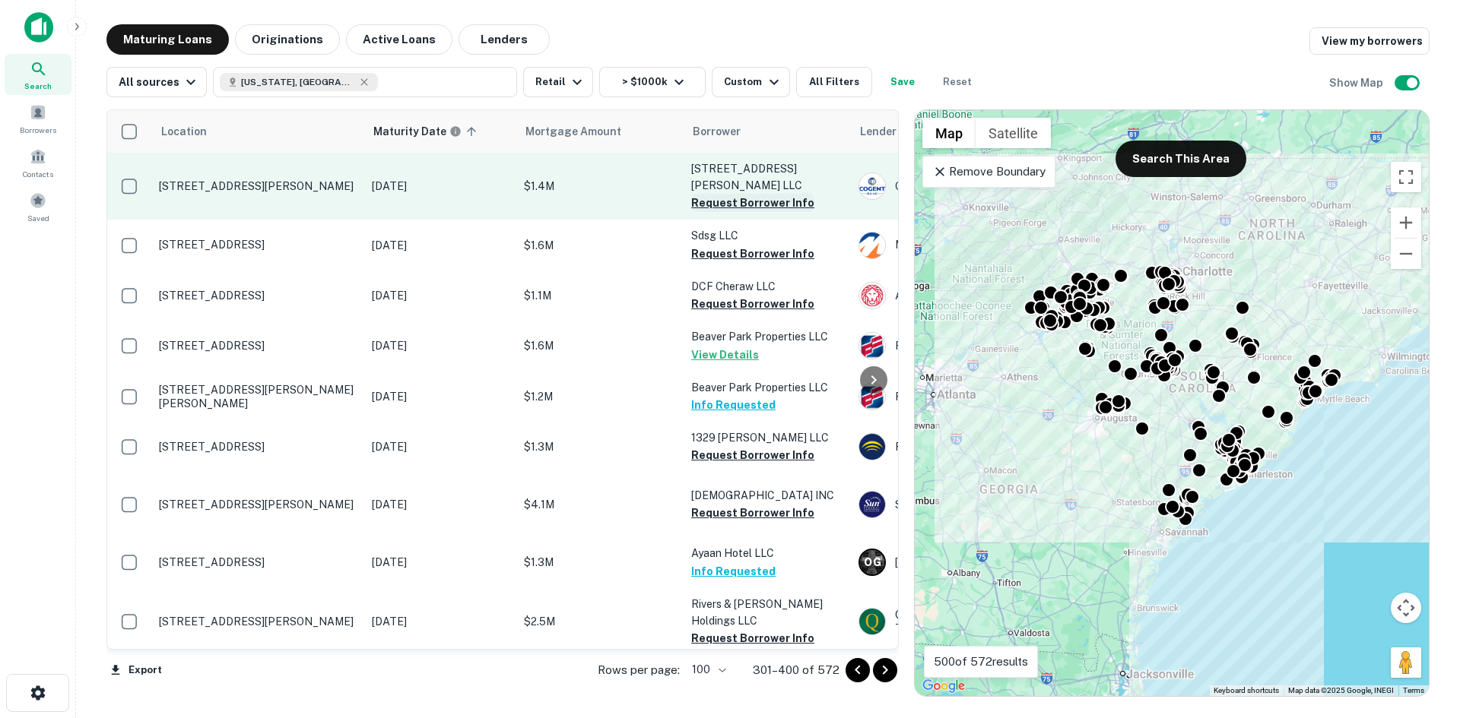
click at [754, 211] on button "Request Borrower Info" at bounding box center [752, 203] width 123 height 18
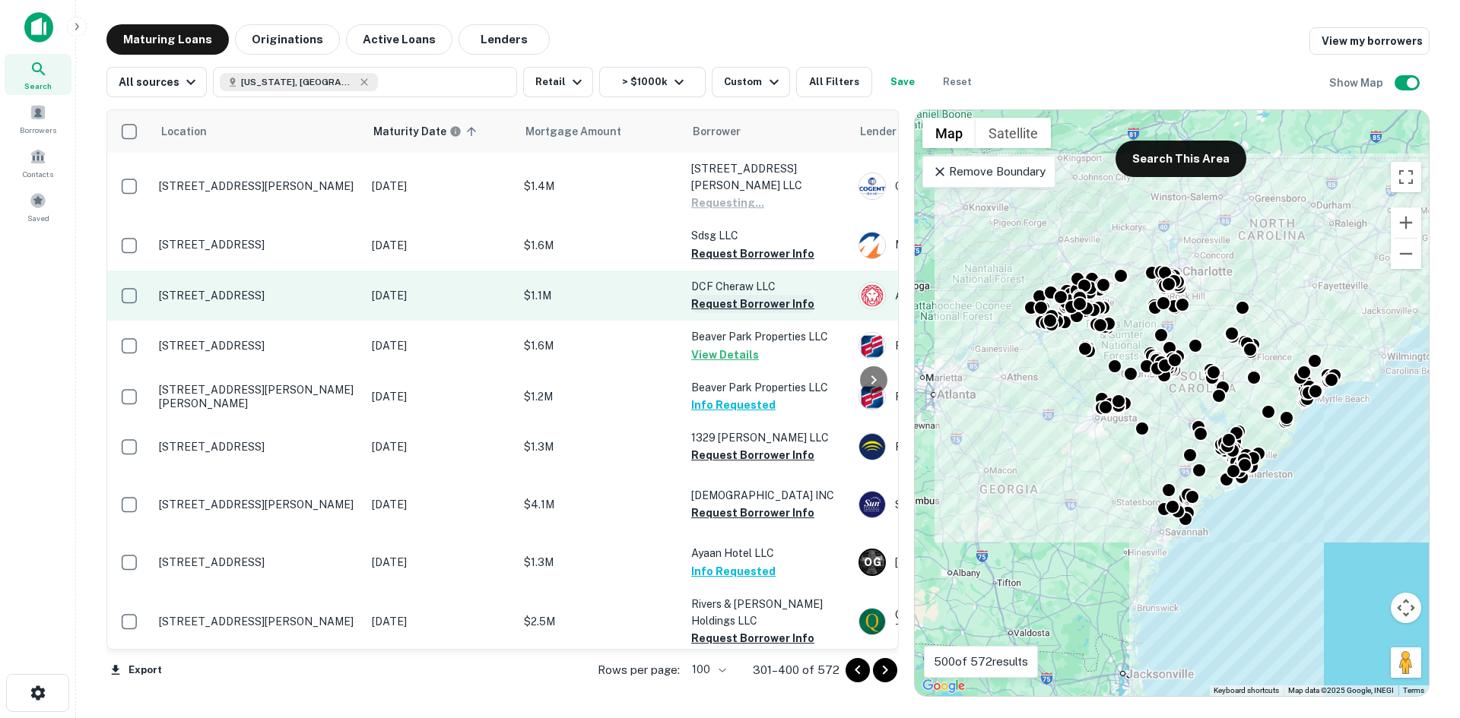
drag, startPoint x: 734, startPoint y: 260, endPoint x: 733, endPoint y: 309, distance: 49.4
click at [734, 262] on button "Request Borrower Info" at bounding box center [752, 254] width 123 height 18
click at [733, 313] on button "Request Borrower Info" at bounding box center [752, 304] width 123 height 18
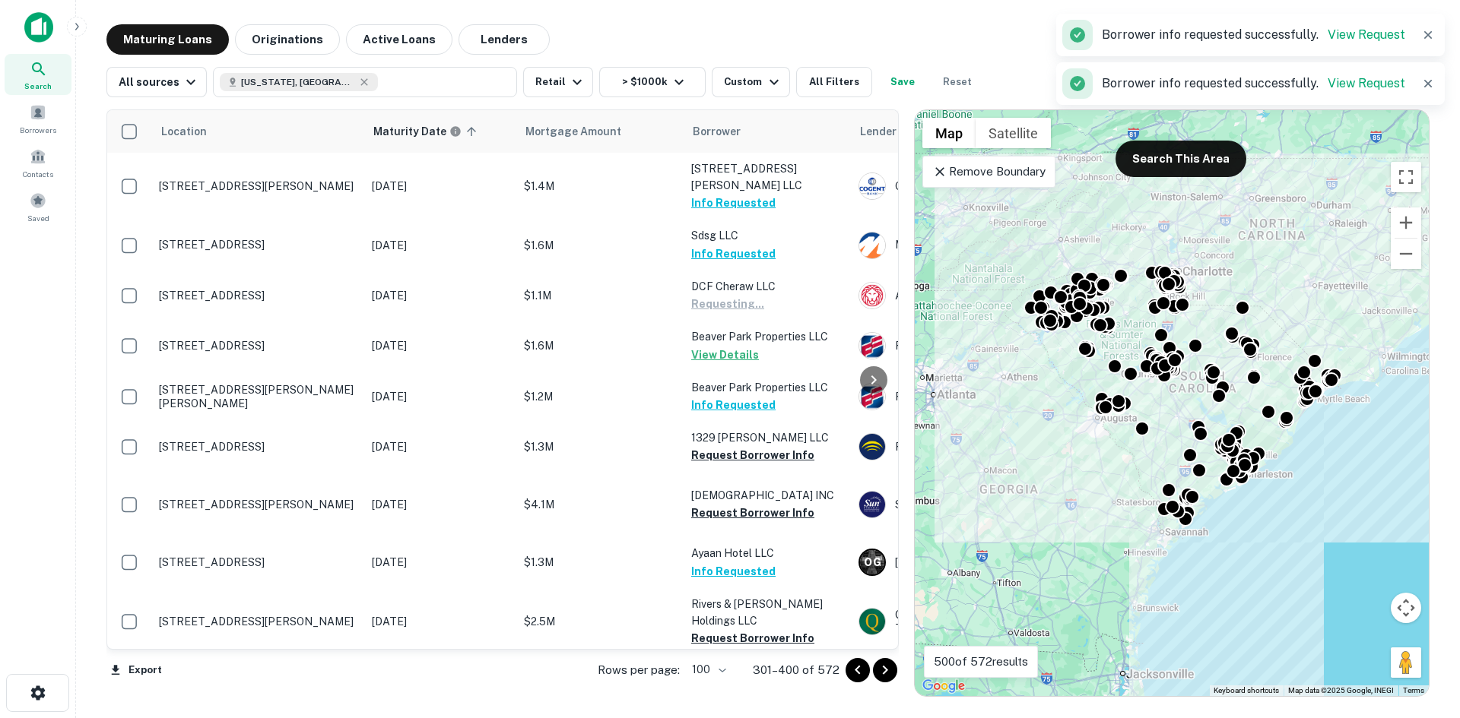
click at [760, 464] on button "Request Borrower Info" at bounding box center [752, 455] width 123 height 18
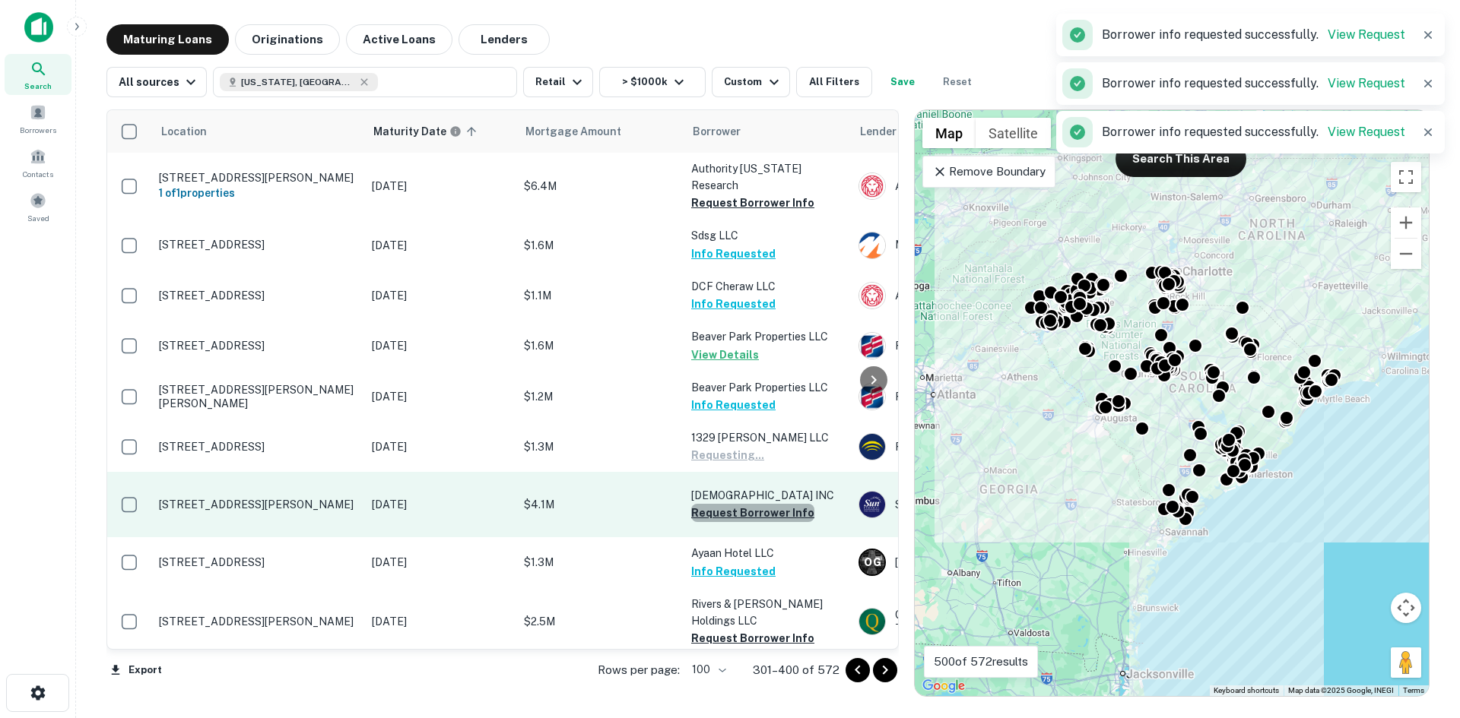
click at [759, 522] on button "Request Borrower Info" at bounding box center [752, 513] width 123 height 18
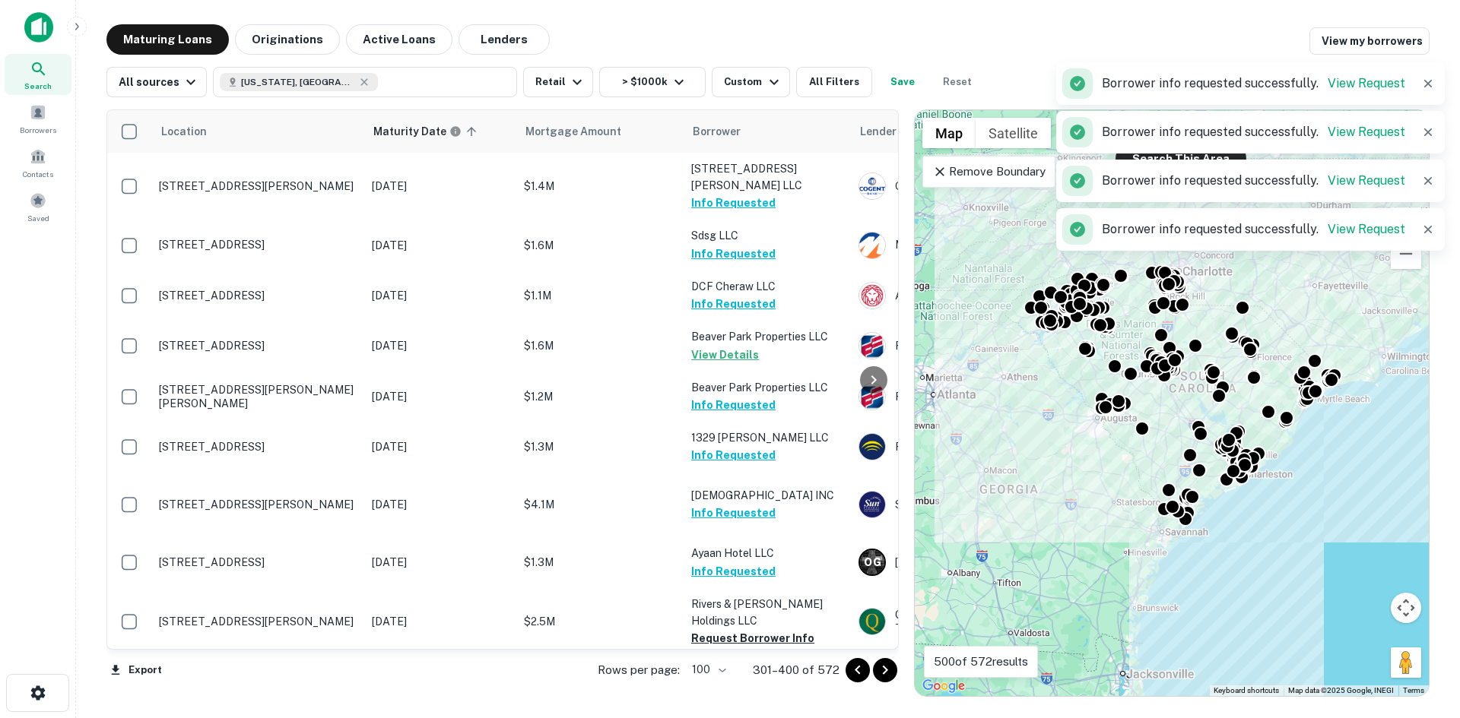
scroll to position [304, 0]
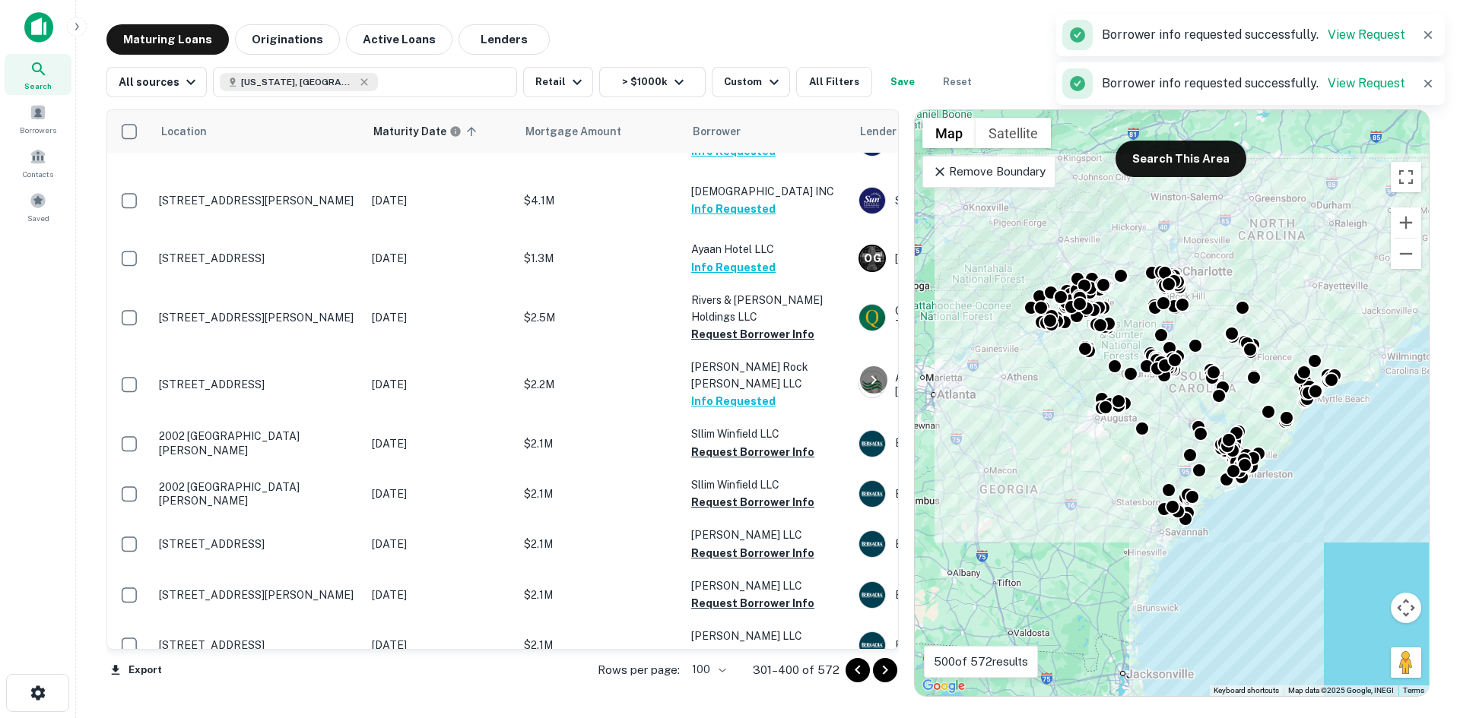
click at [752, 493] on button "Request Borrower Info" at bounding box center [752, 502] width 123 height 18
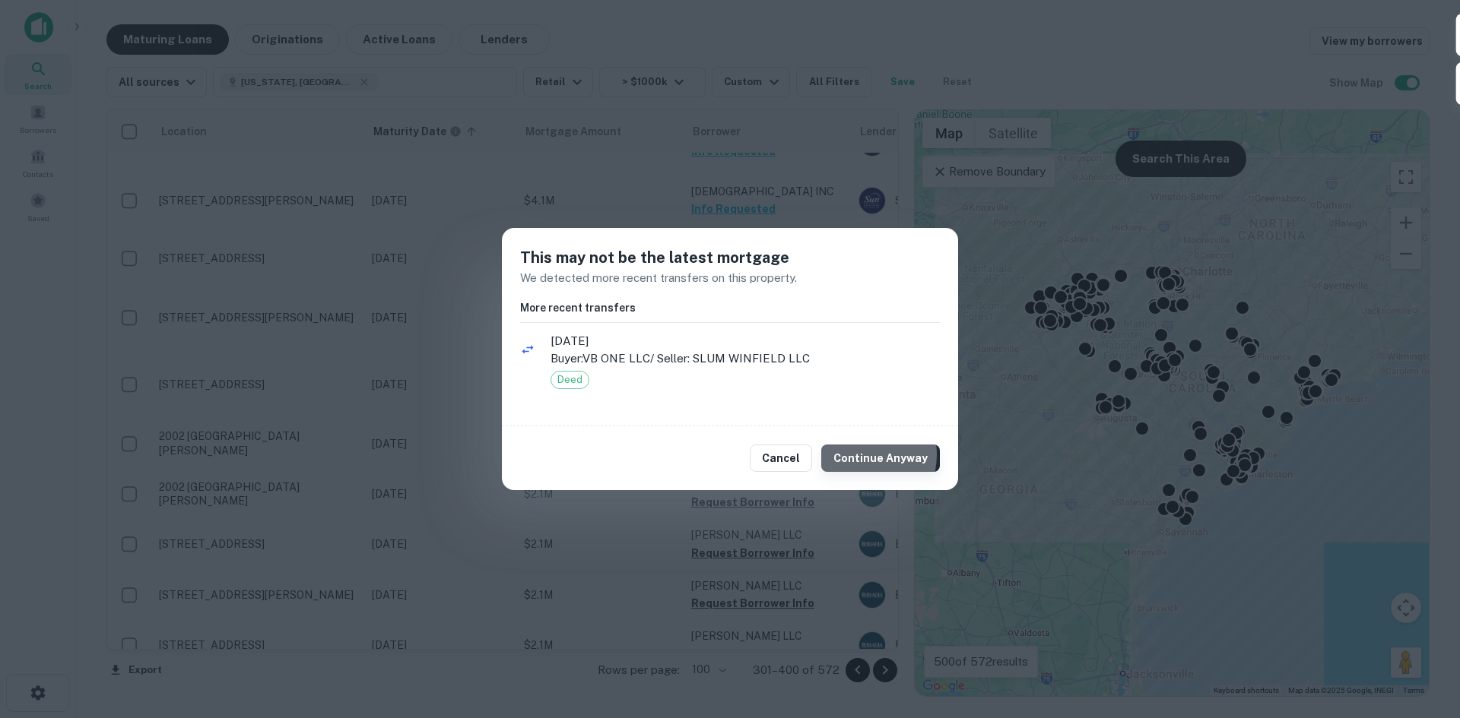
click at [864, 455] on button "Continue Anyway" at bounding box center [880, 458] width 119 height 27
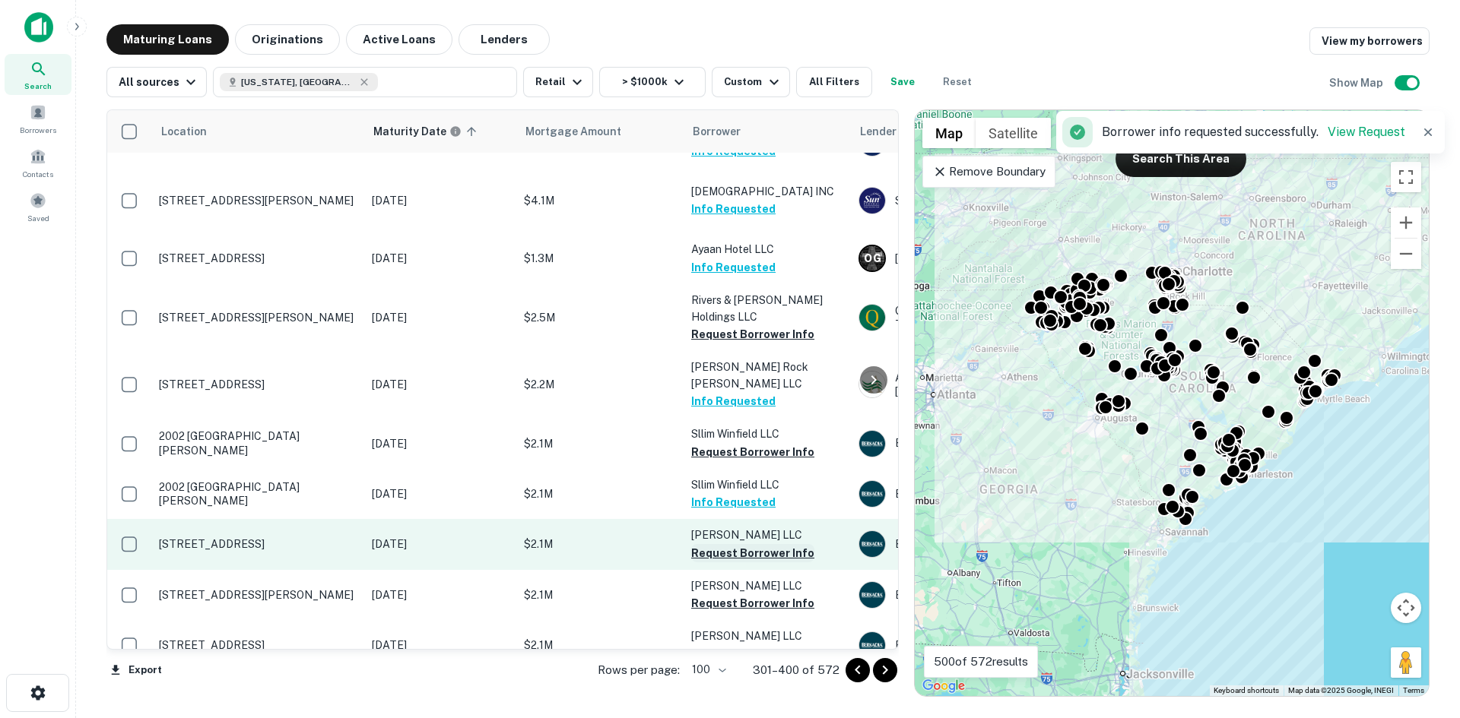
click at [747, 544] on button "Request Borrower Info" at bounding box center [752, 553] width 123 height 18
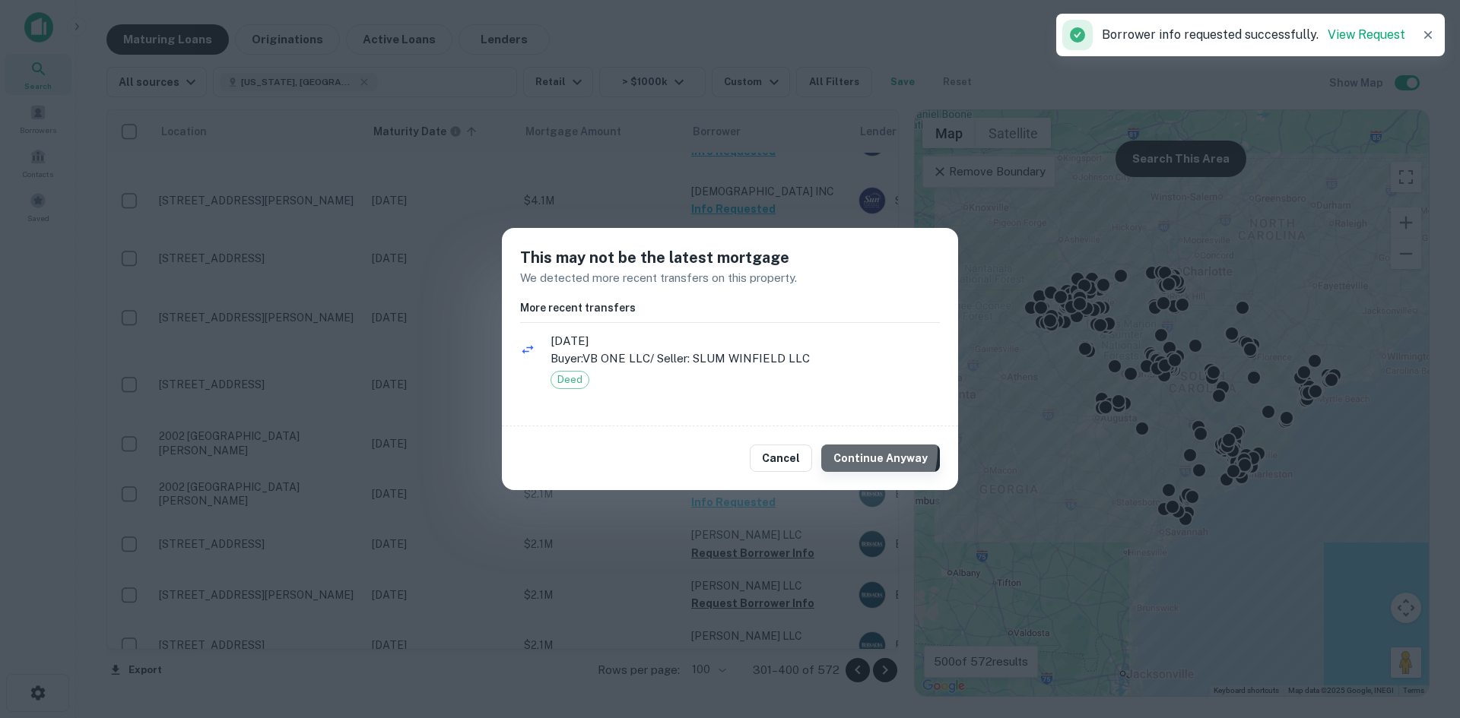
click at [857, 451] on button "Continue Anyway" at bounding box center [880, 458] width 119 height 27
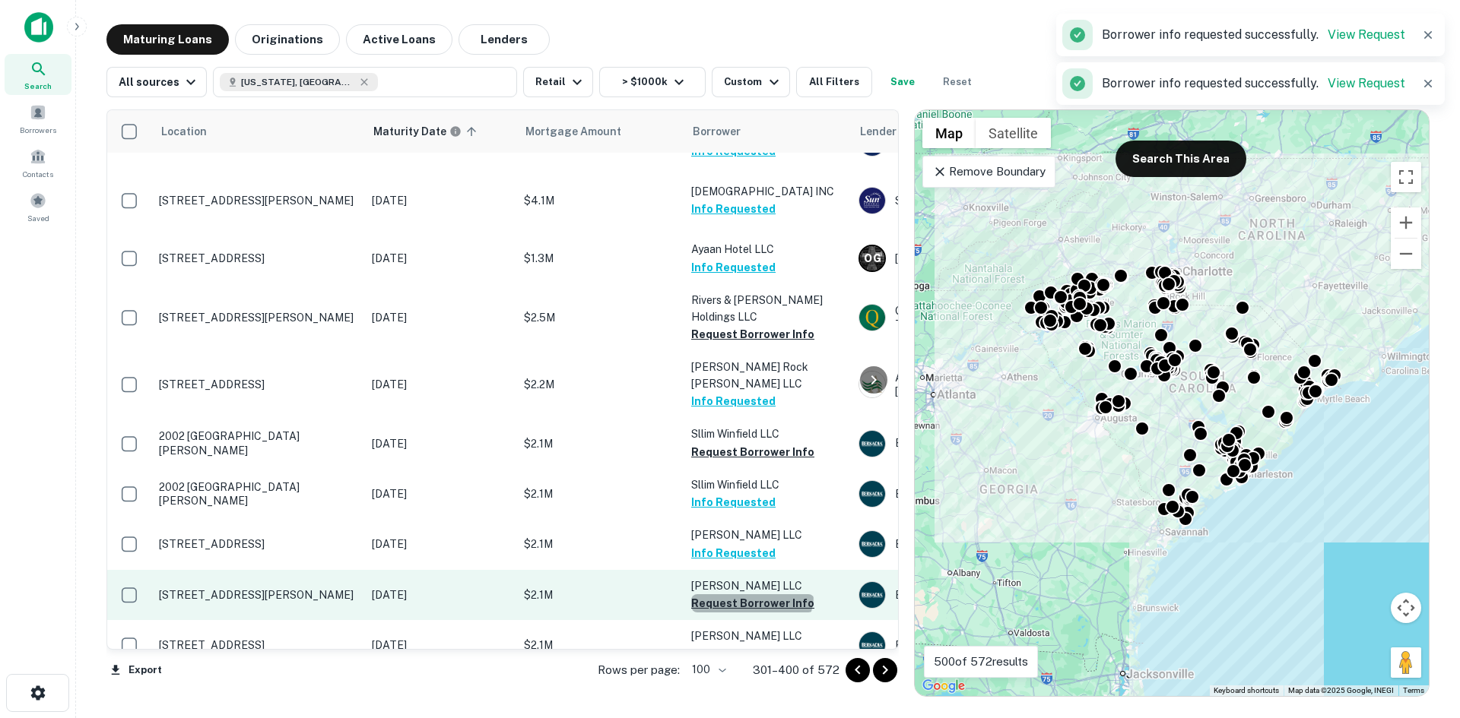
click at [750, 594] on button "Request Borrower Info" at bounding box center [752, 603] width 123 height 18
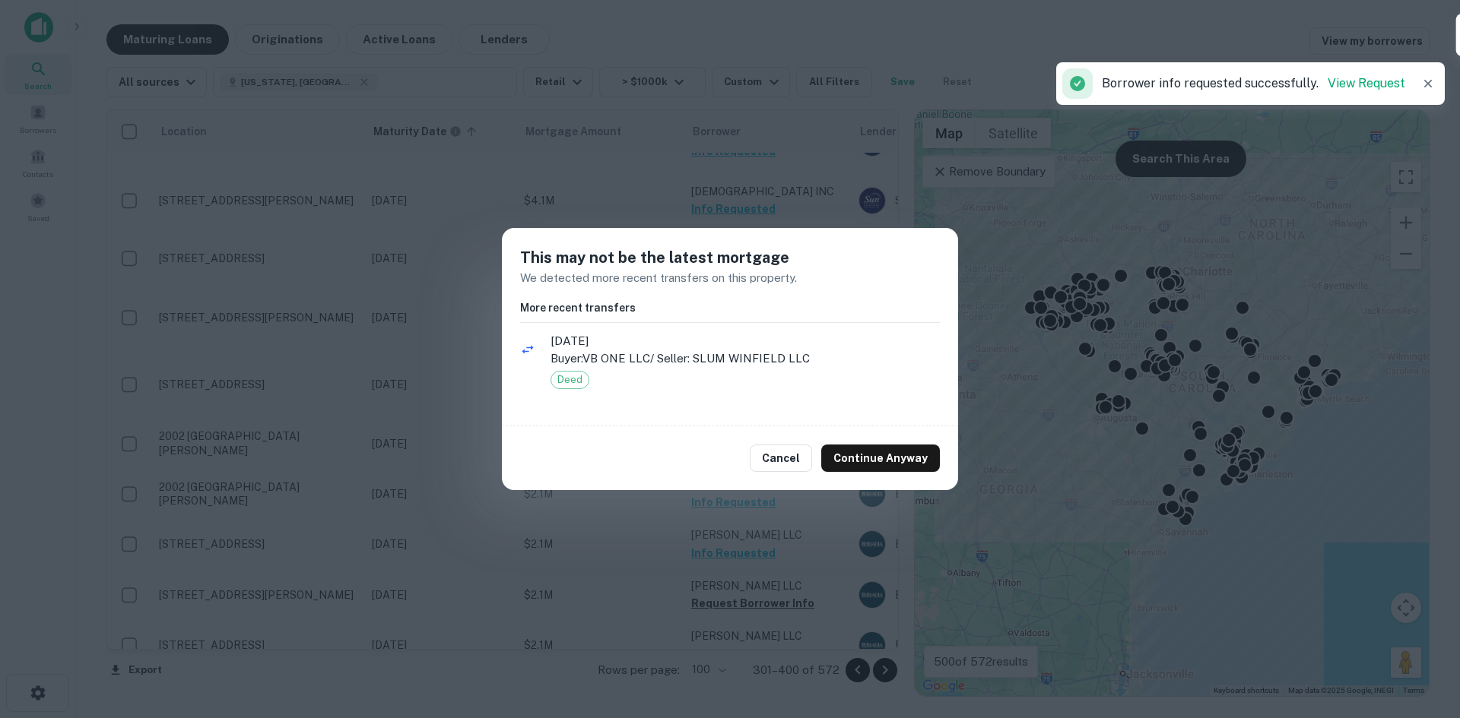
click at [874, 441] on div "Cancel Continue Anyway" at bounding box center [730, 458] width 456 height 64
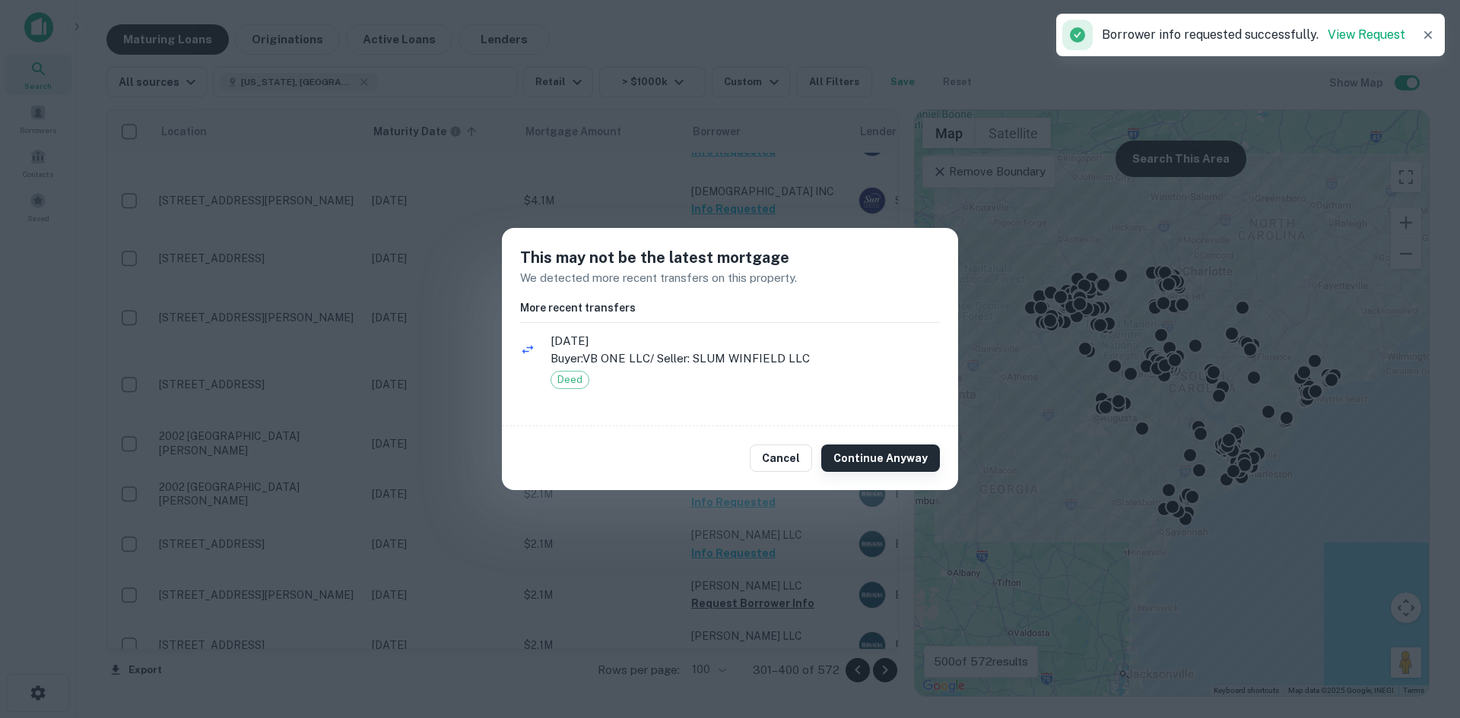
click at [875, 456] on button "Continue Anyway" at bounding box center [880, 458] width 119 height 27
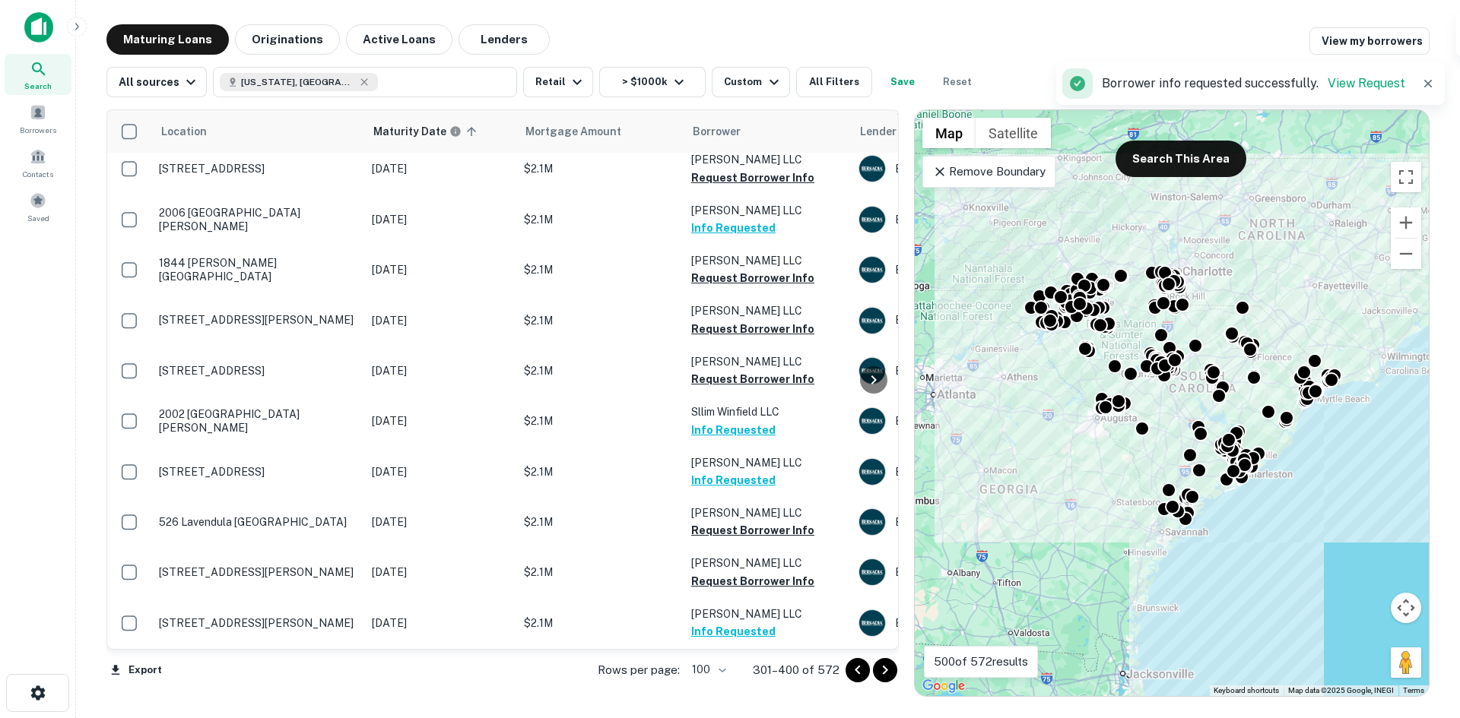
scroll to position [836, 0]
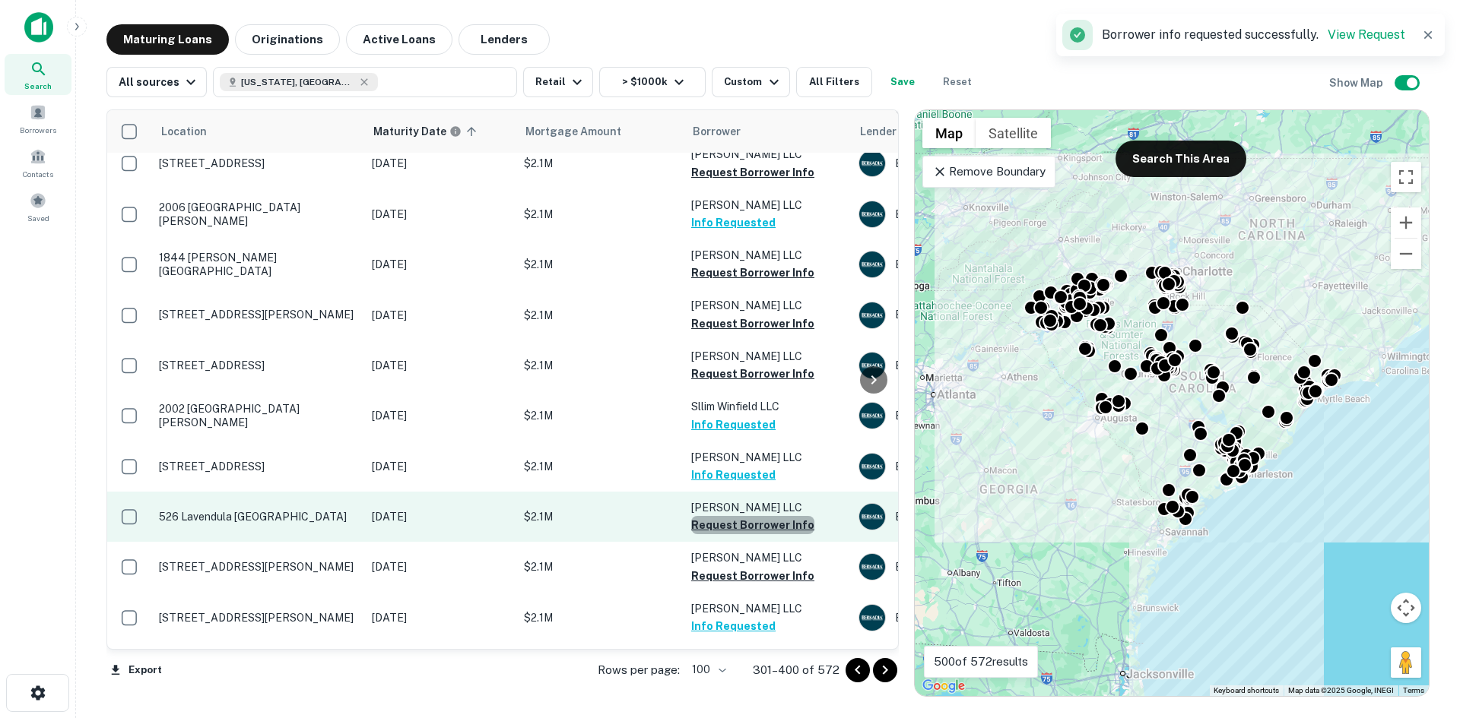
click at [764, 516] on button "Request Borrower Info" at bounding box center [752, 525] width 123 height 18
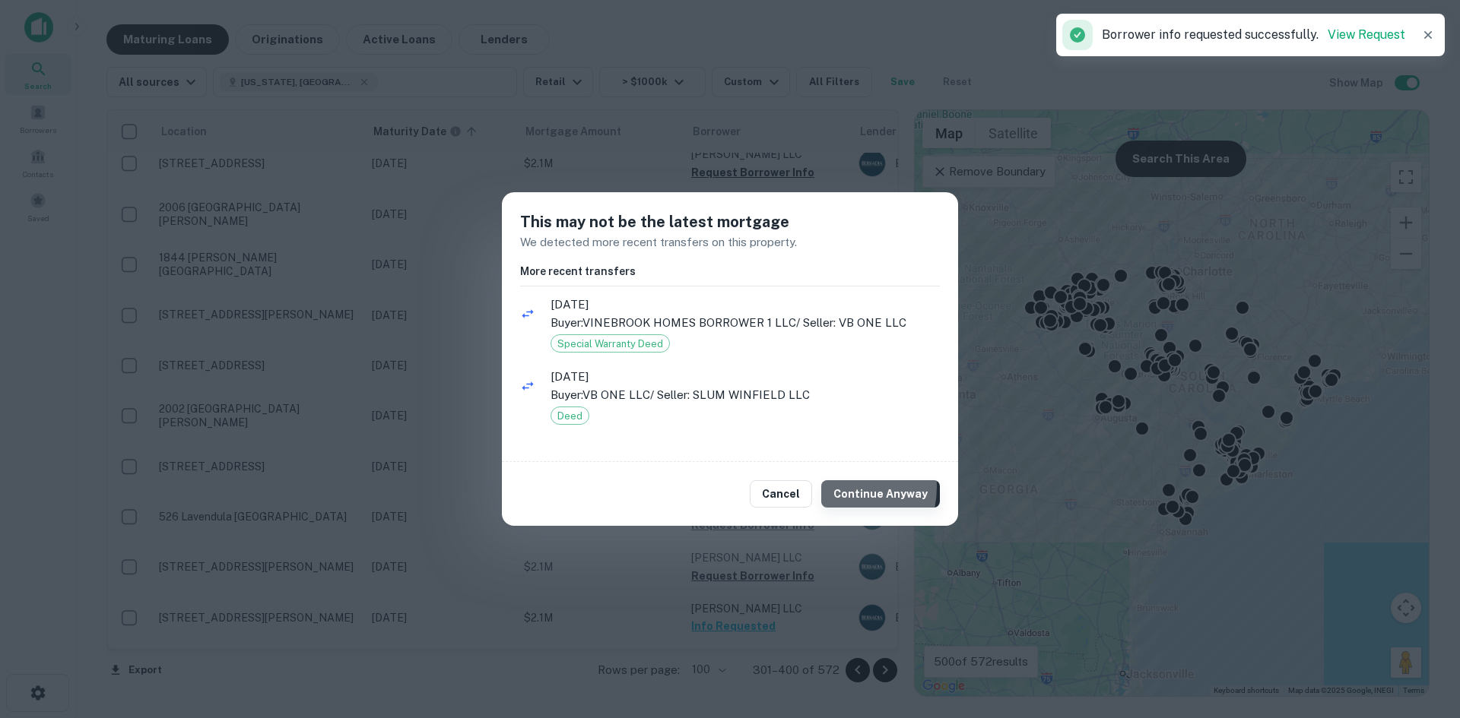
click at [845, 490] on button "Continue Anyway" at bounding box center [880, 493] width 119 height 27
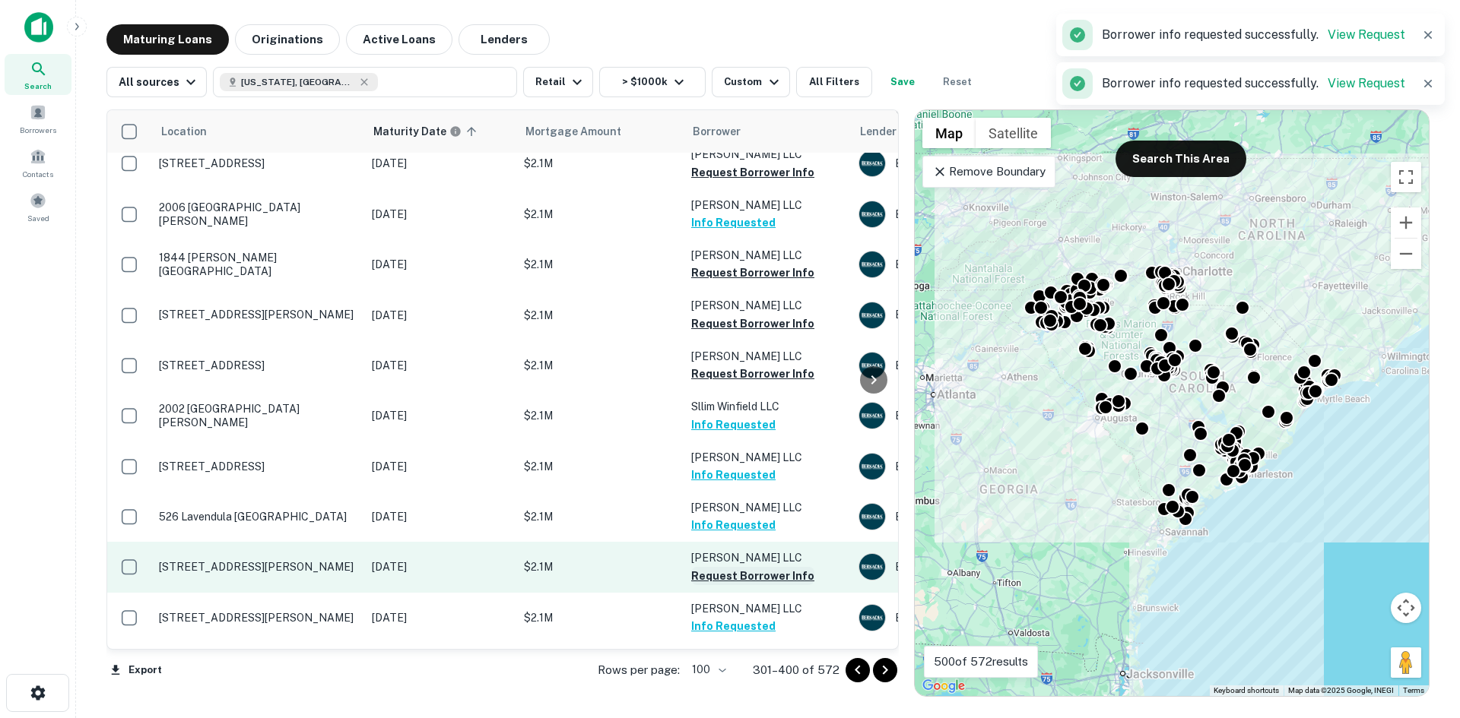
click at [756, 567] on button "Request Borrower Info" at bounding box center [752, 576] width 123 height 18
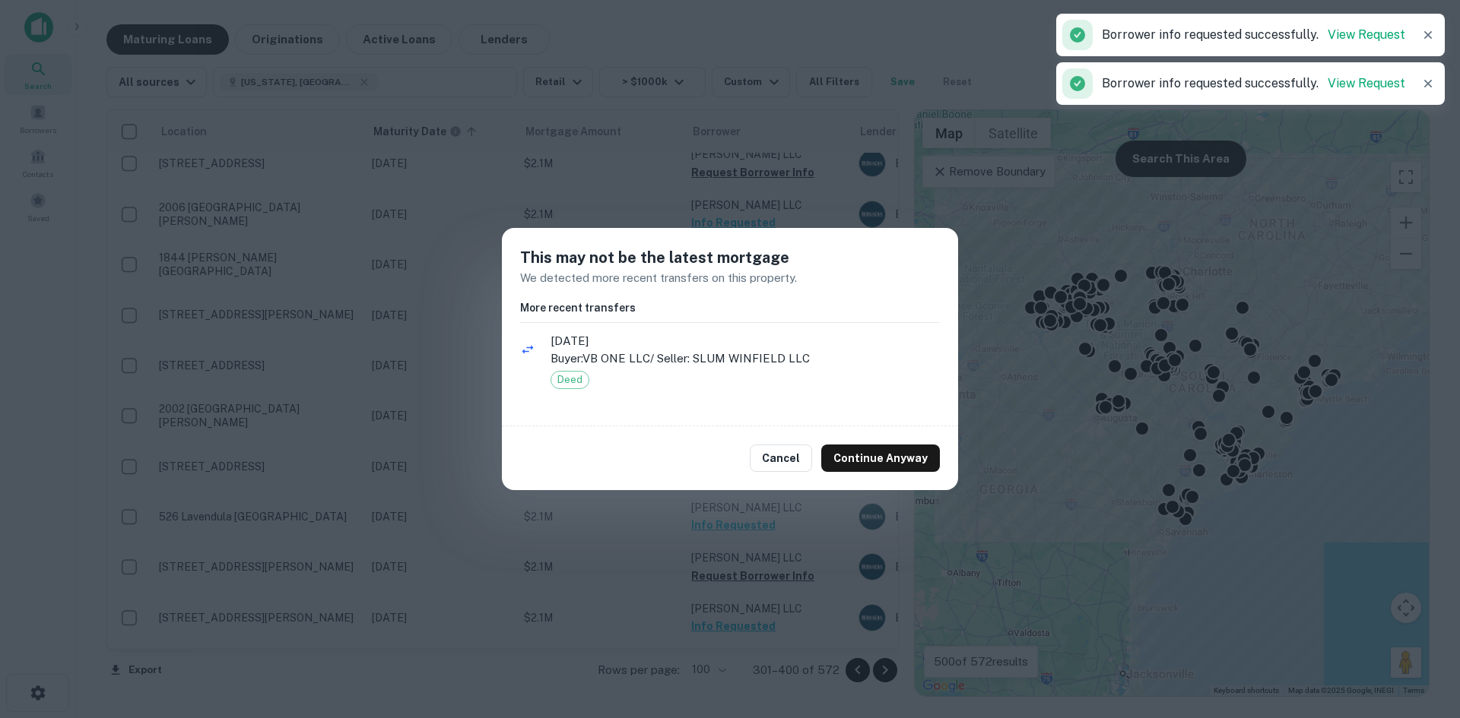
click at [879, 461] on div at bounding box center [873, 379] width 30 height 539
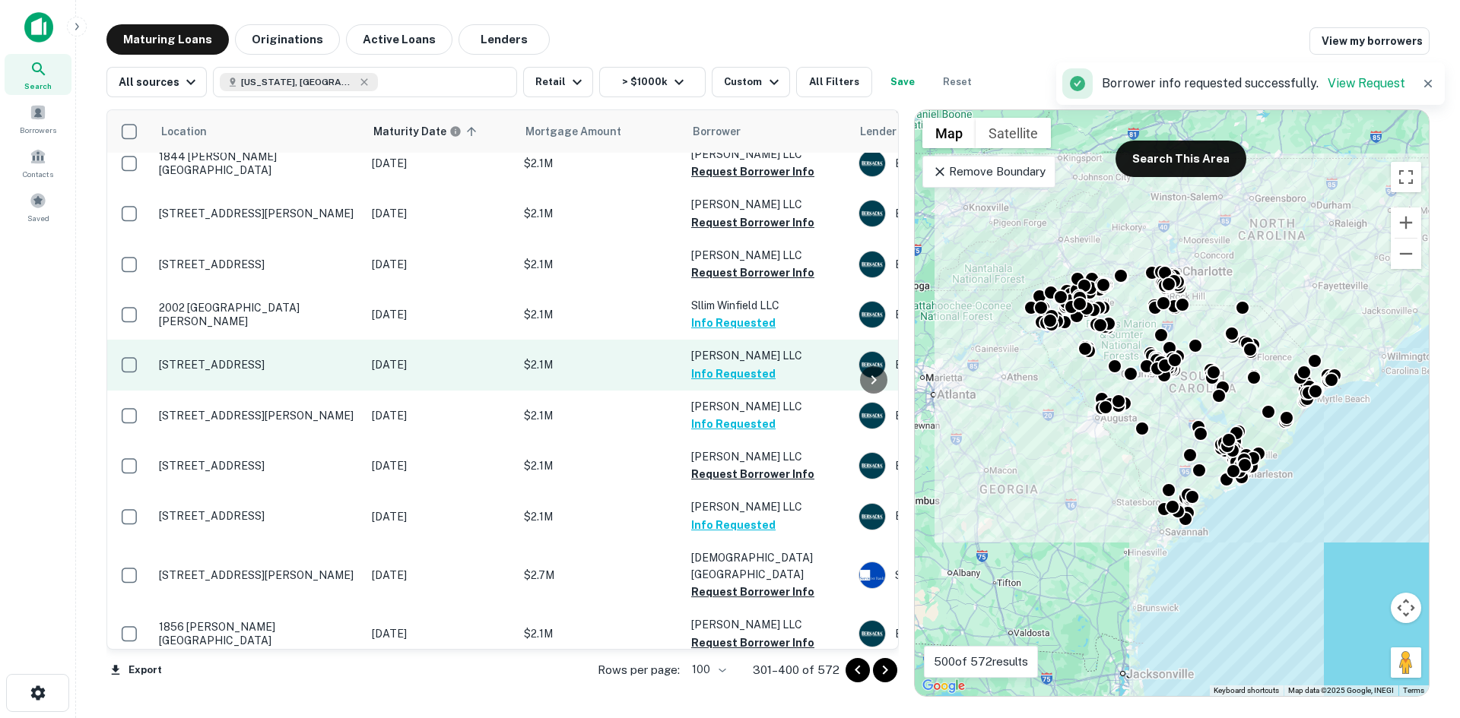
scroll to position [1140, 0]
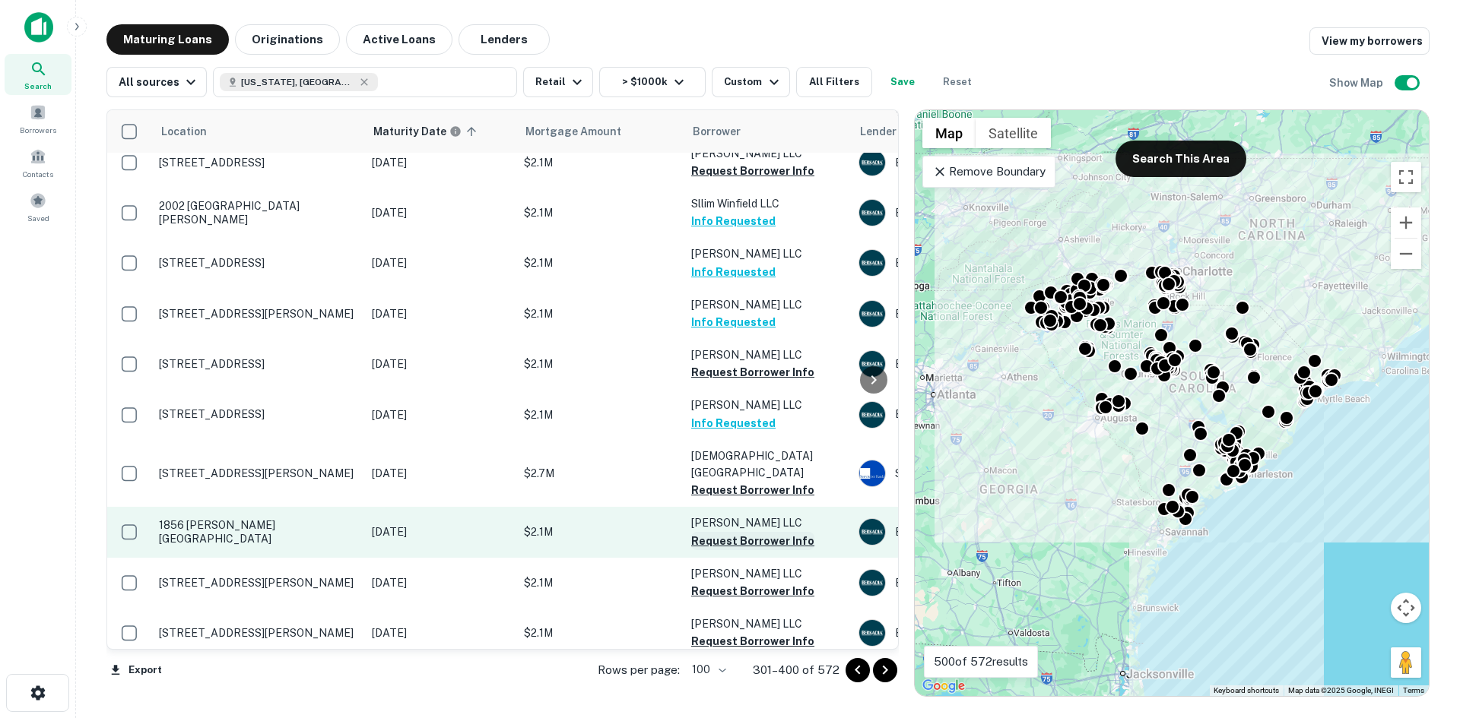
click at [760, 532] on button "Request Borrower Info" at bounding box center [752, 541] width 123 height 18
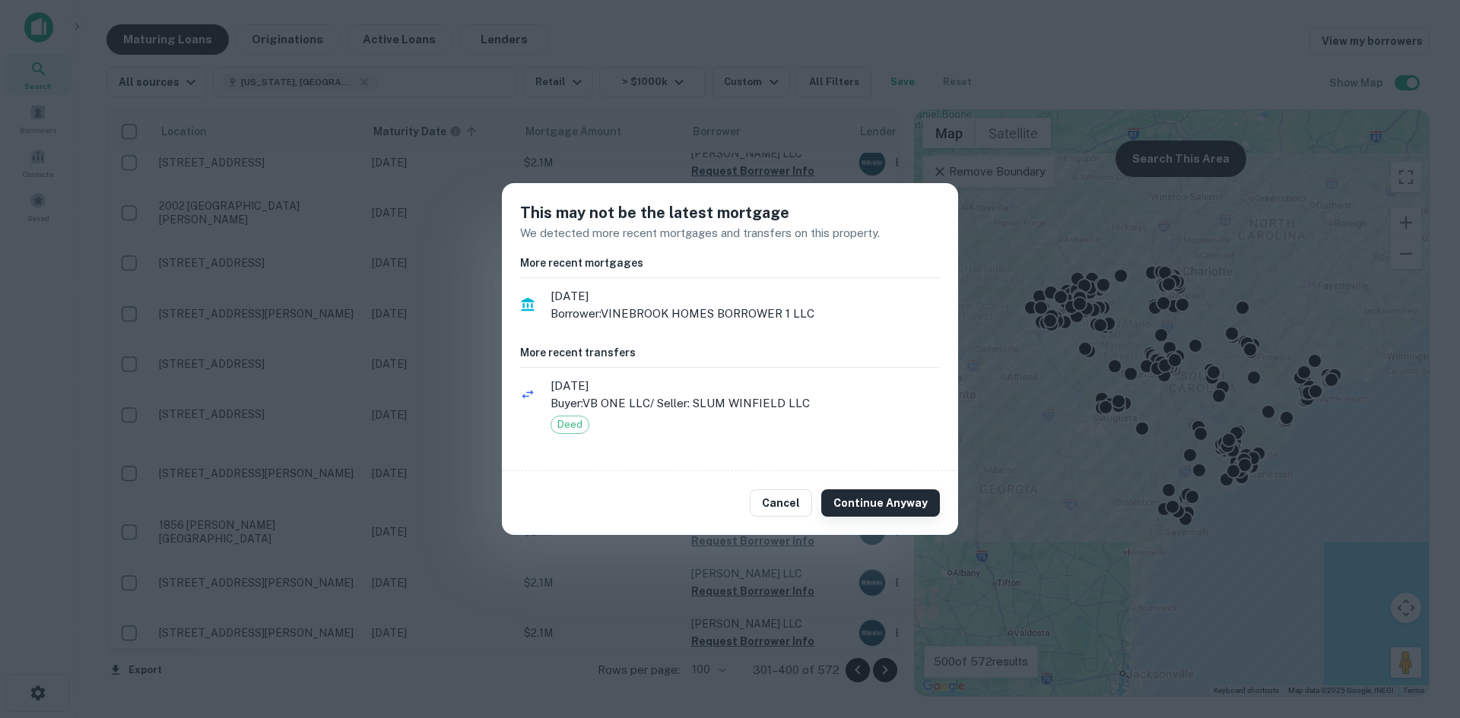
click at [829, 502] on button "Continue Anyway" at bounding box center [880, 503] width 119 height 27
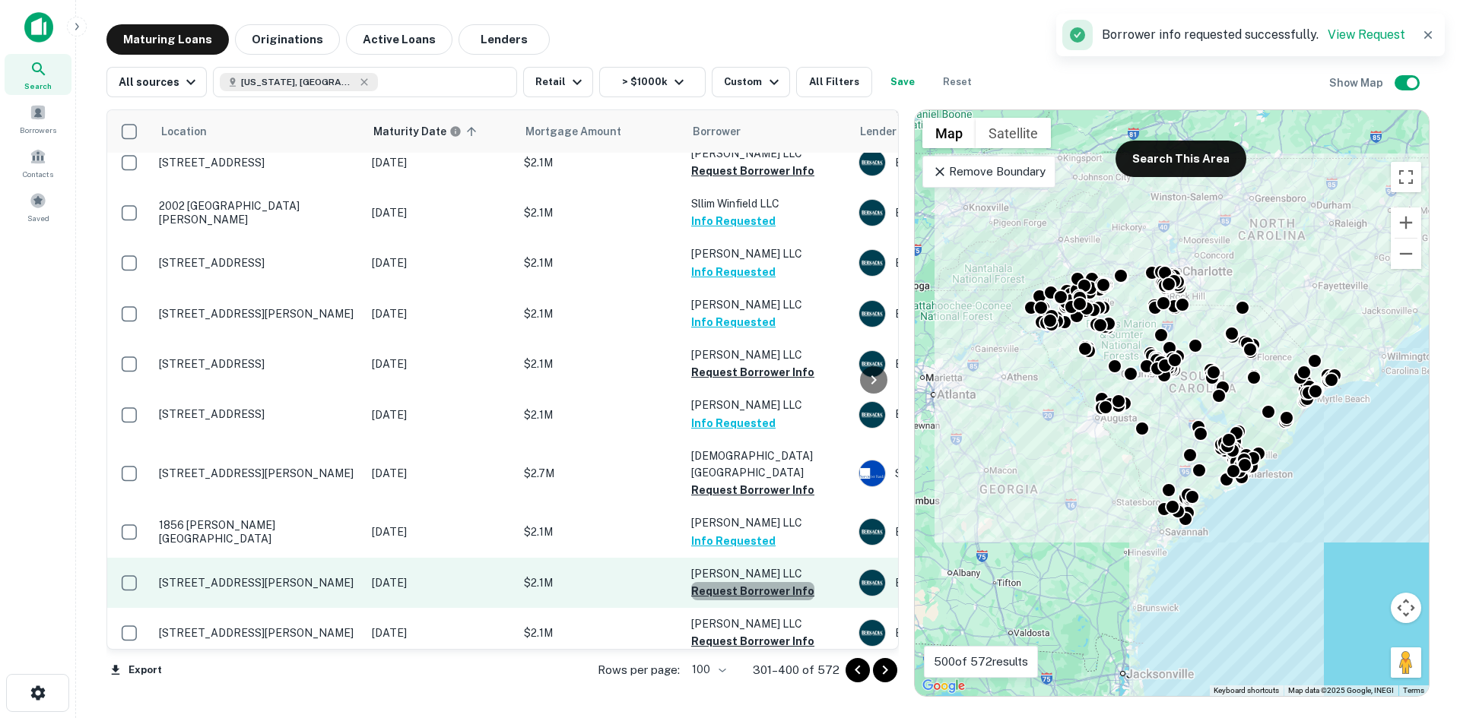
click at [763, 582] on button "Request Borrower Info" at bounding box center [752, 591] width 123 height 18
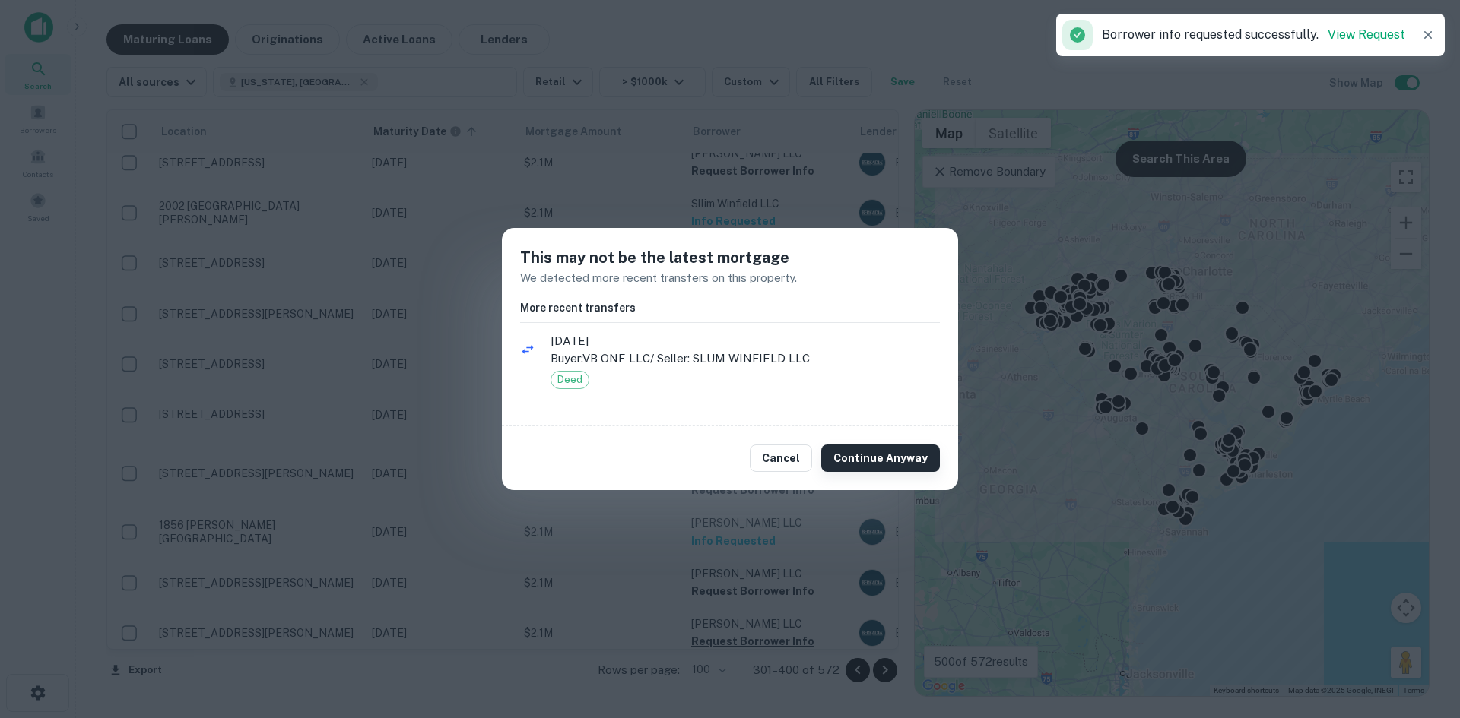
click at [883, 459] on button "Continue Anyway" at bounding box center [880, 458] width 119 height 27
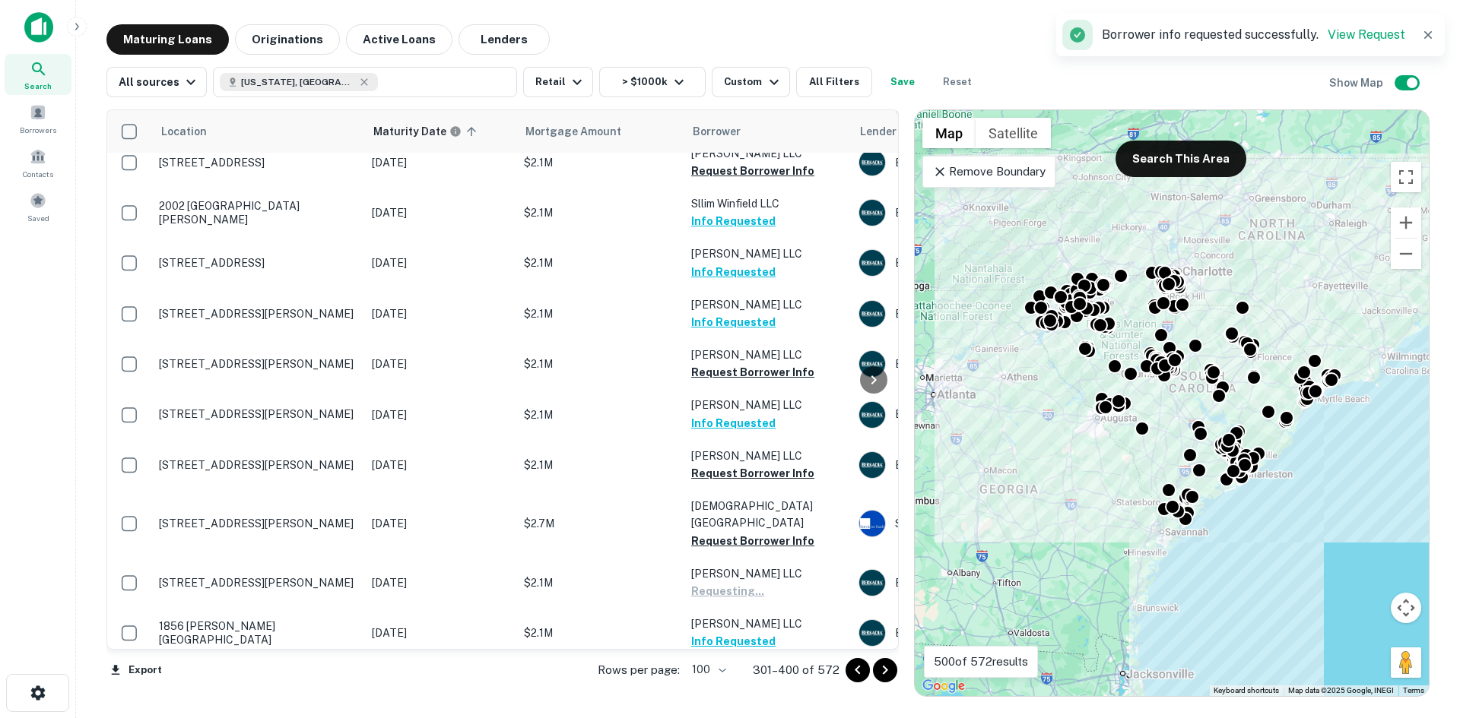
click at [864, 443] on div "Cancel Continue Anyway" at bounding box center [730, 458] width 456 height 64
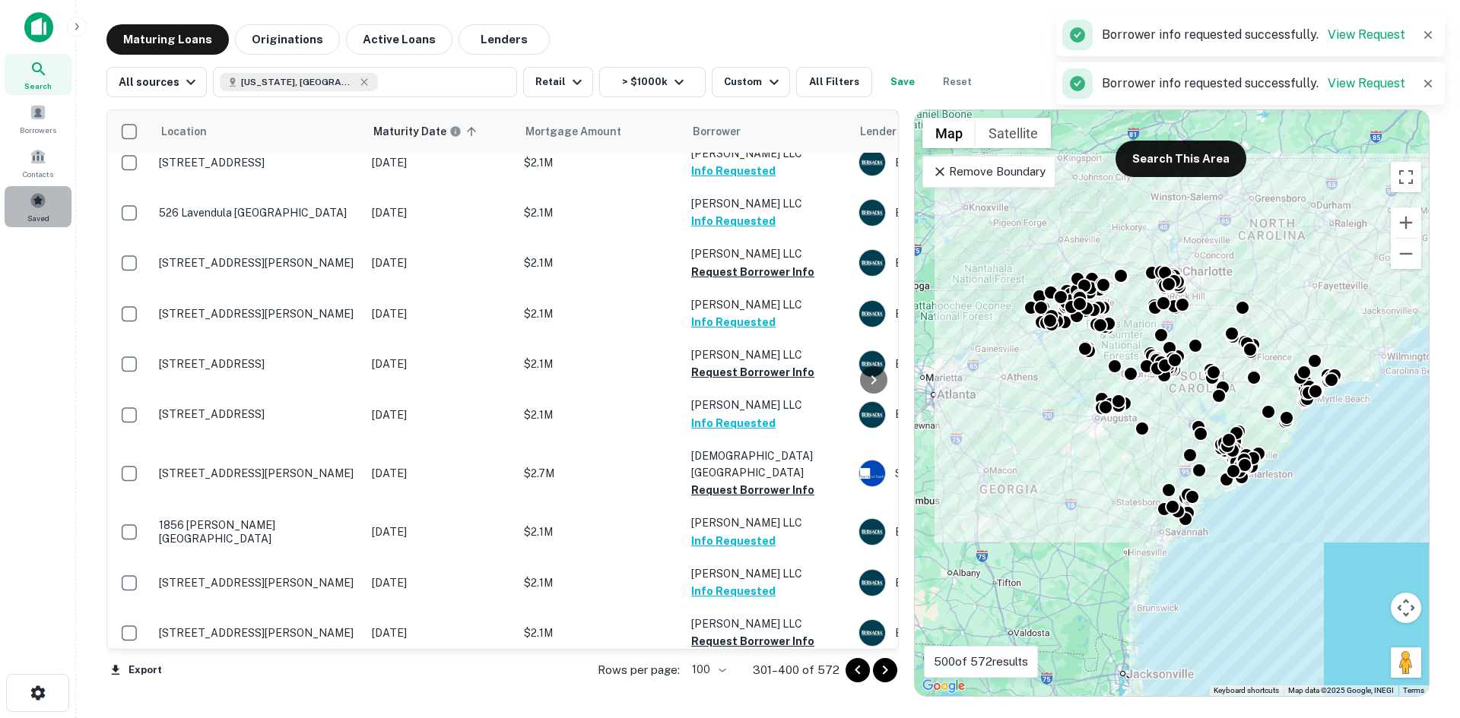
click at [53, 207] on div "Saved" at bounding box center [38, 206] width 67 height 41
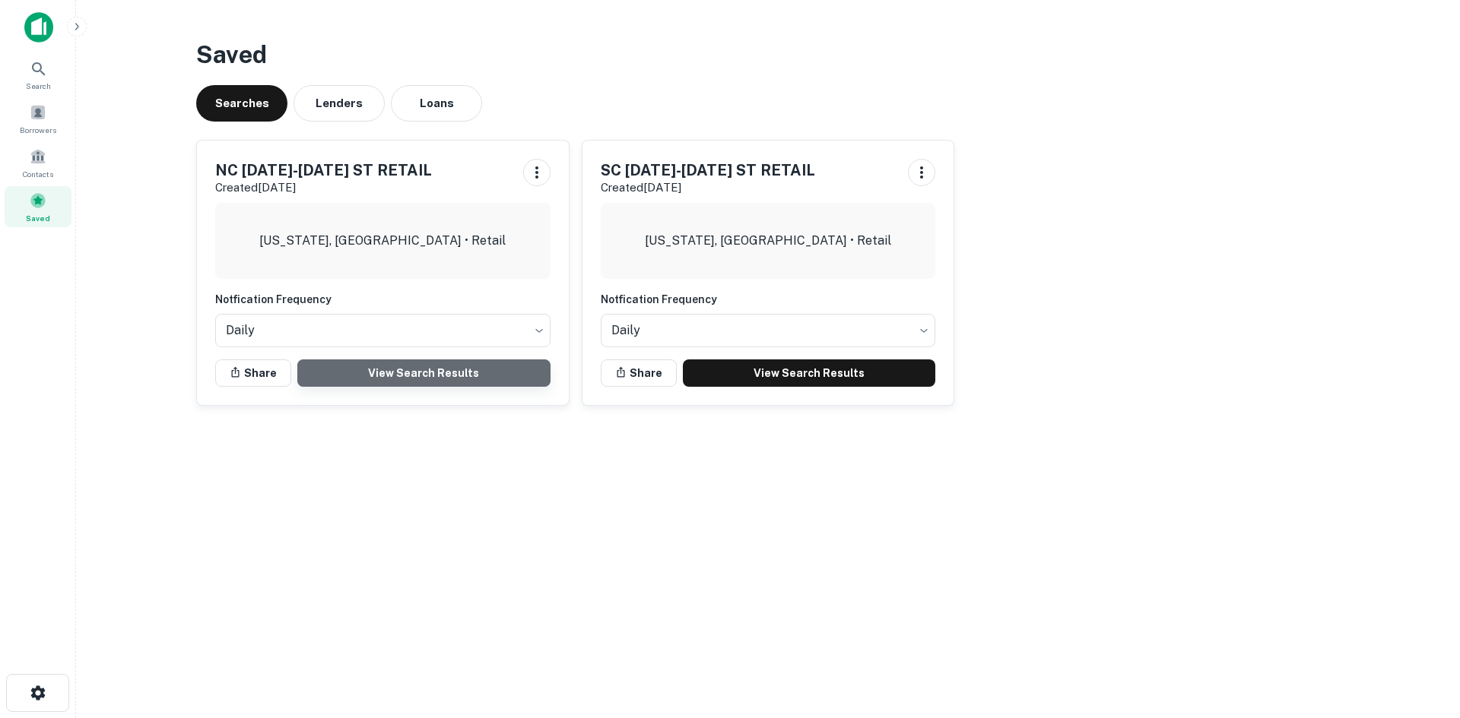
click at [420, 363] on link "View Search Results" at bounding box center [423, 373] width 253 height 27
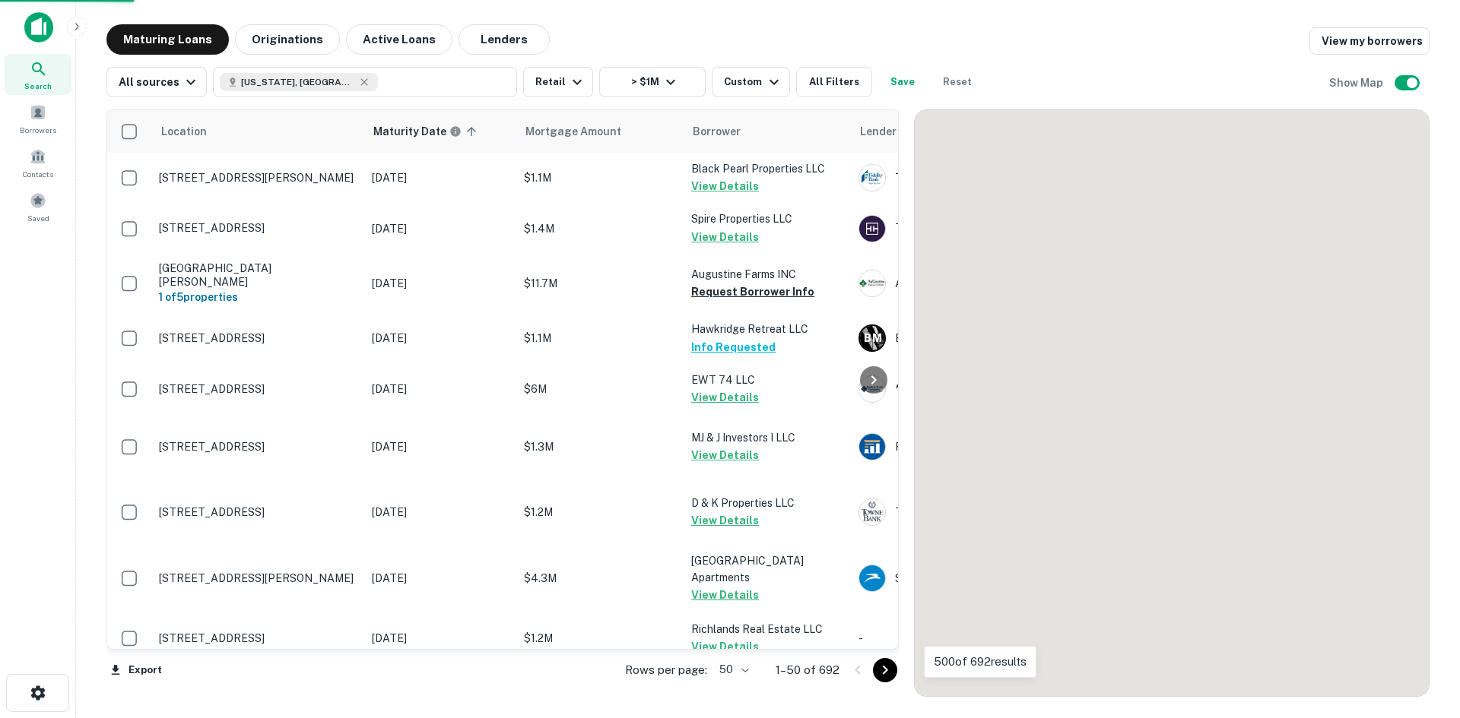
click at [742, 677] on body "Search Borrowers Contacts Saved Maturing Loans Originations Active Loans Lender…" at bounding box center [730, 359] width 1460 height 718
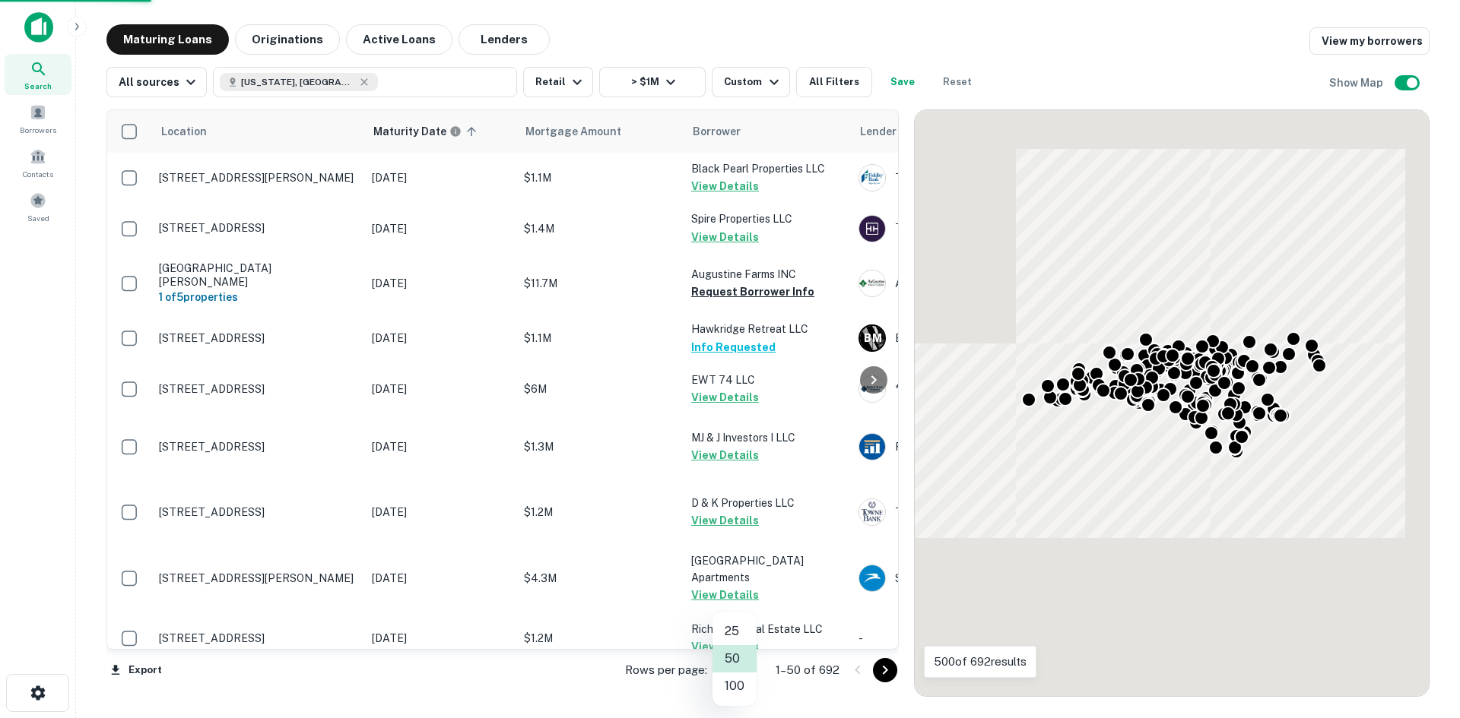
click at [735, 684] on li "100" at bounding box center [734, 686] width 44 height 27
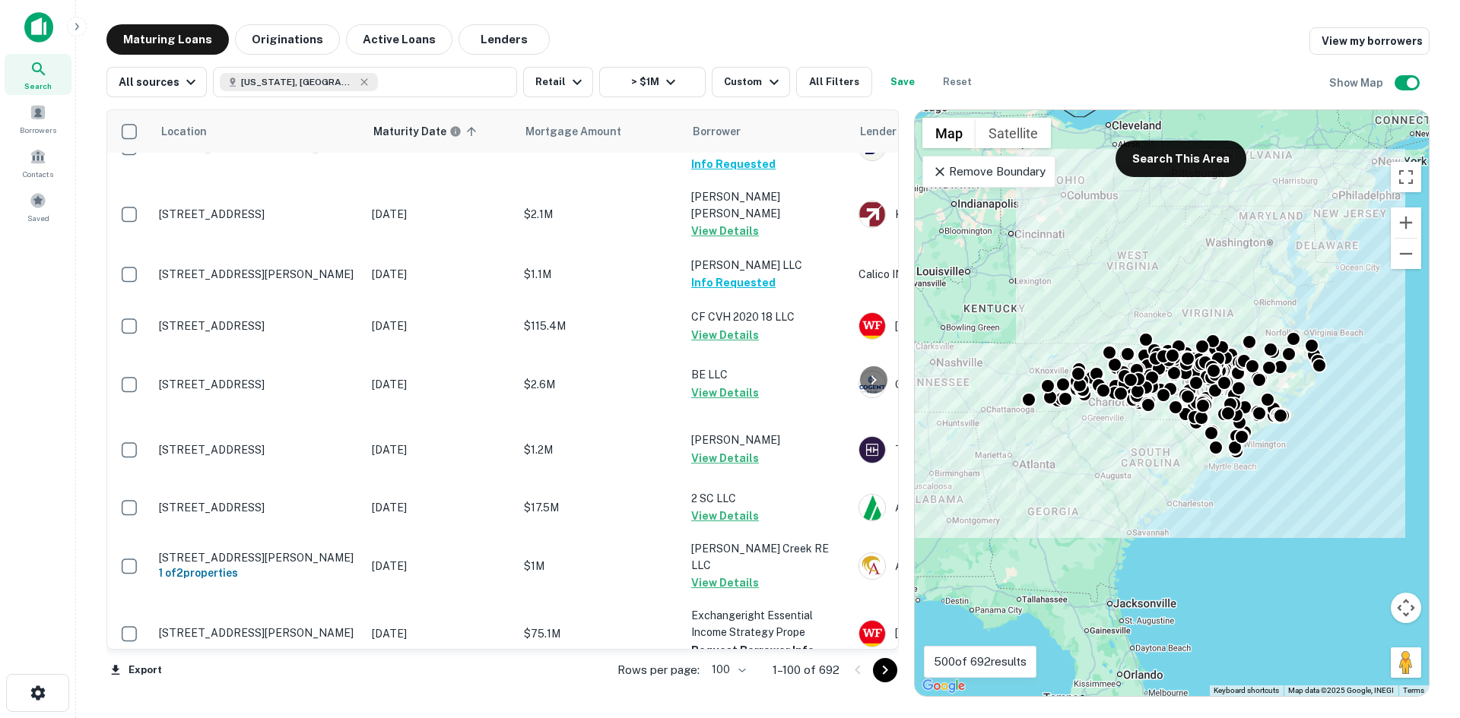
scroll to position [5397, 0]
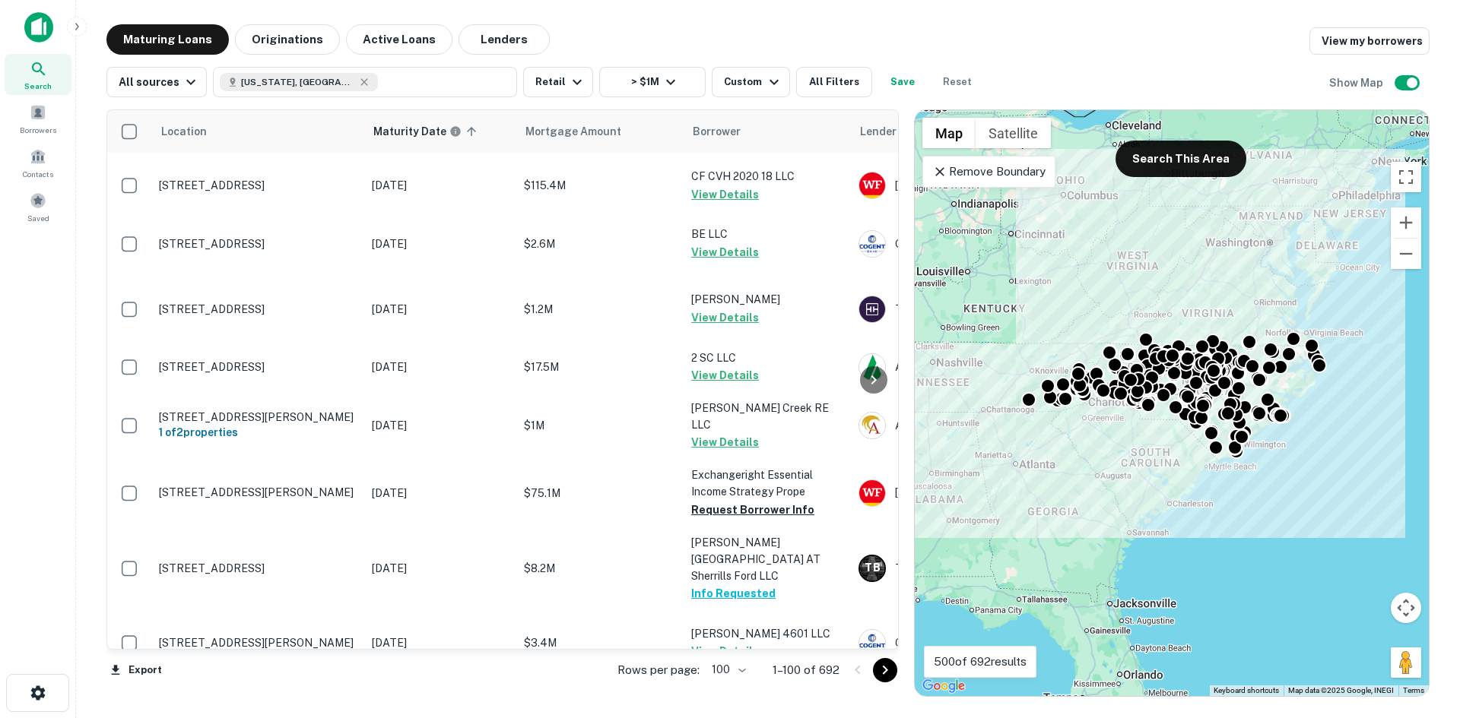
click at [888, 664] on icon "Go to next page" at bounding box center [885, 670] width 18 height 18
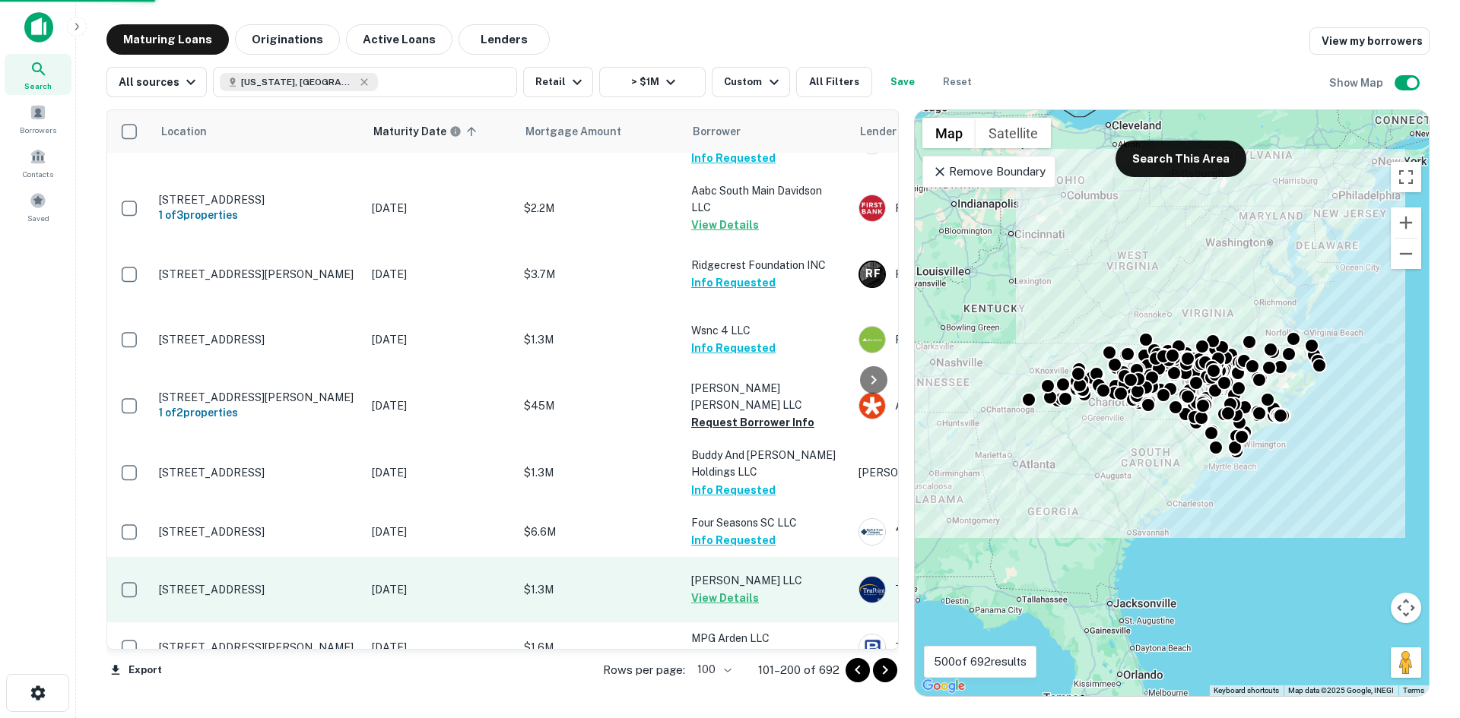
scroll to position [5696, 0]
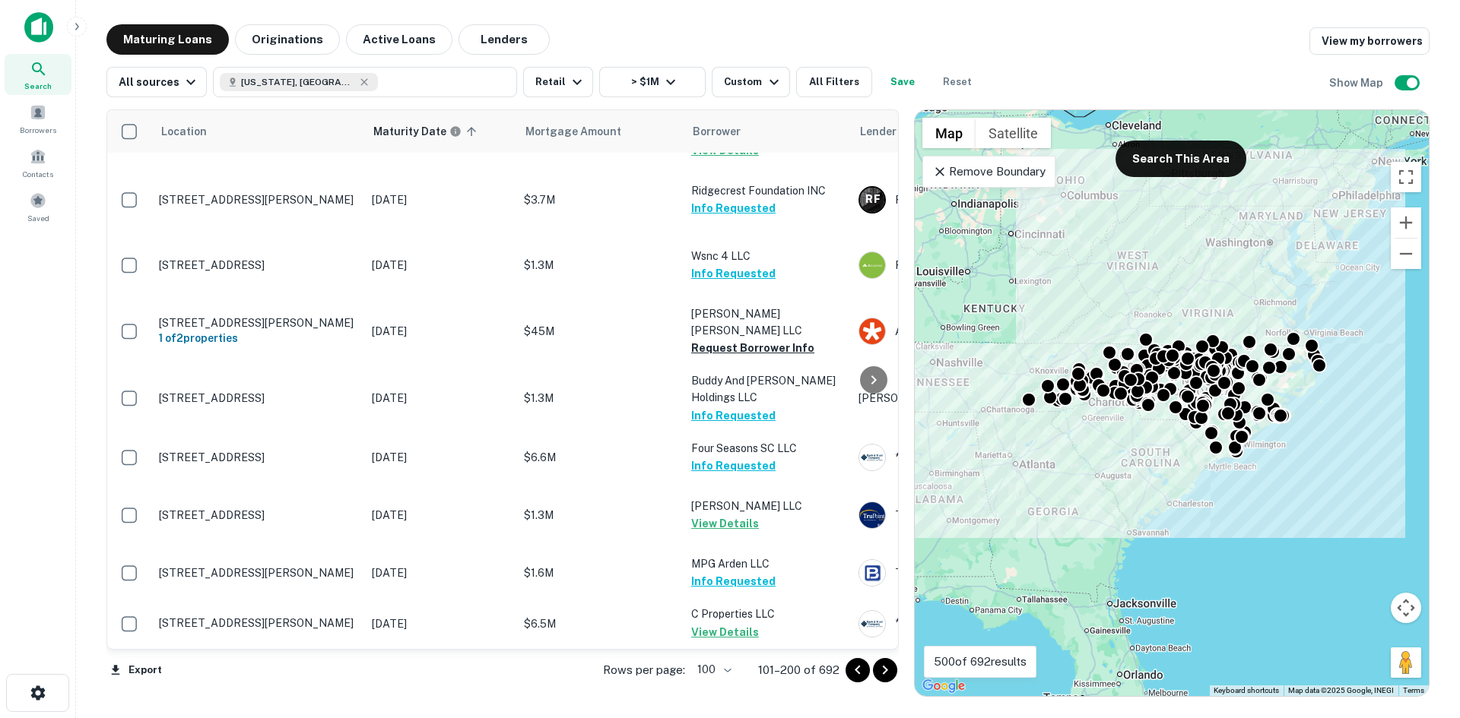
click at [880, 664] on icon "Go to next page" at bounding box center [885, 670] width 18 height 18
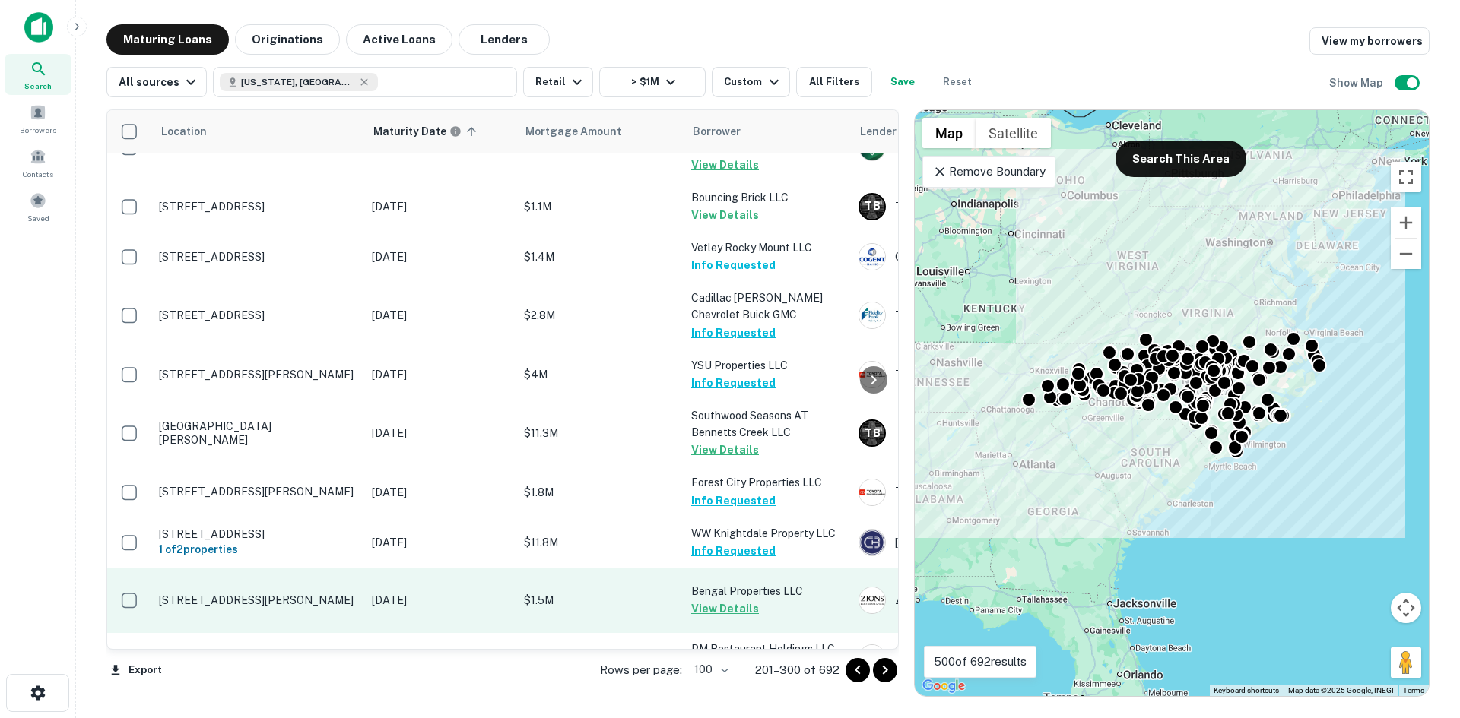
scroll to position [5283, 0]
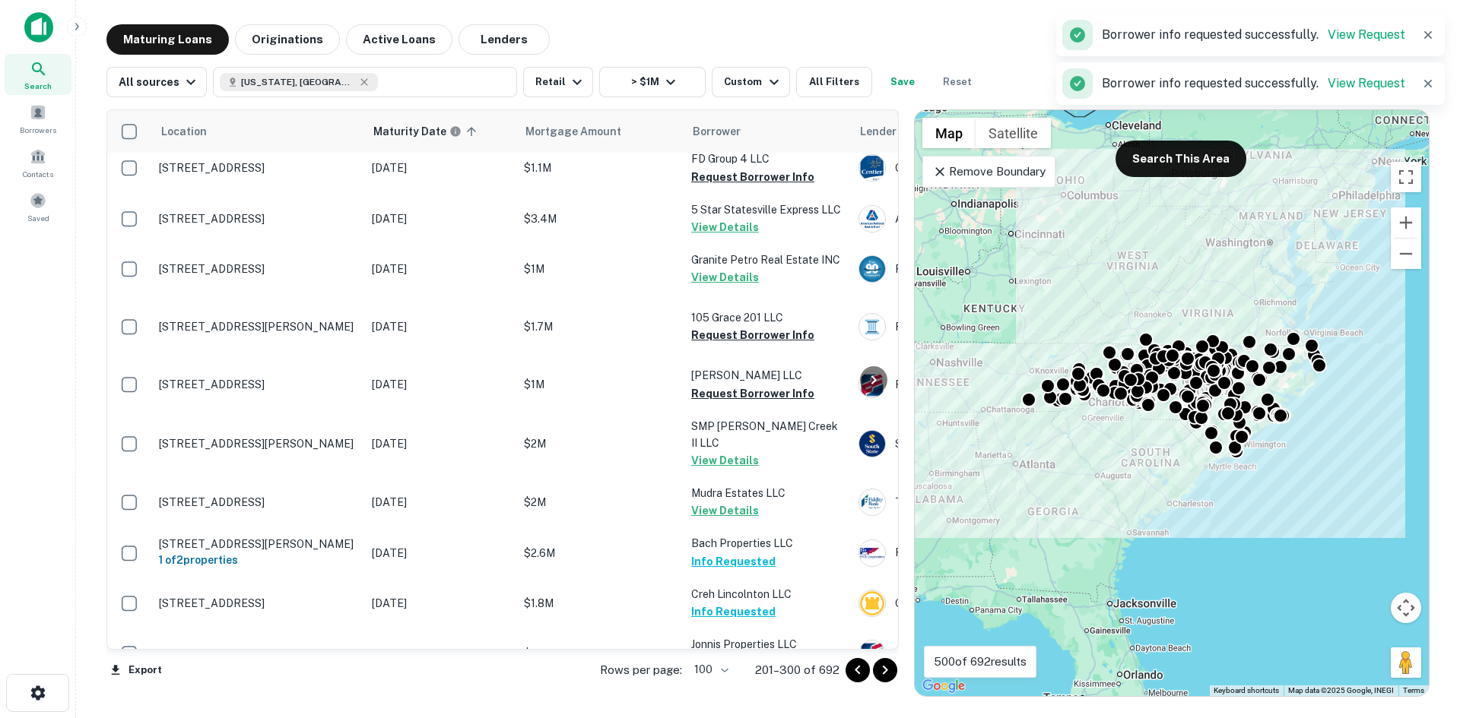
scroll to position [3458, 0]
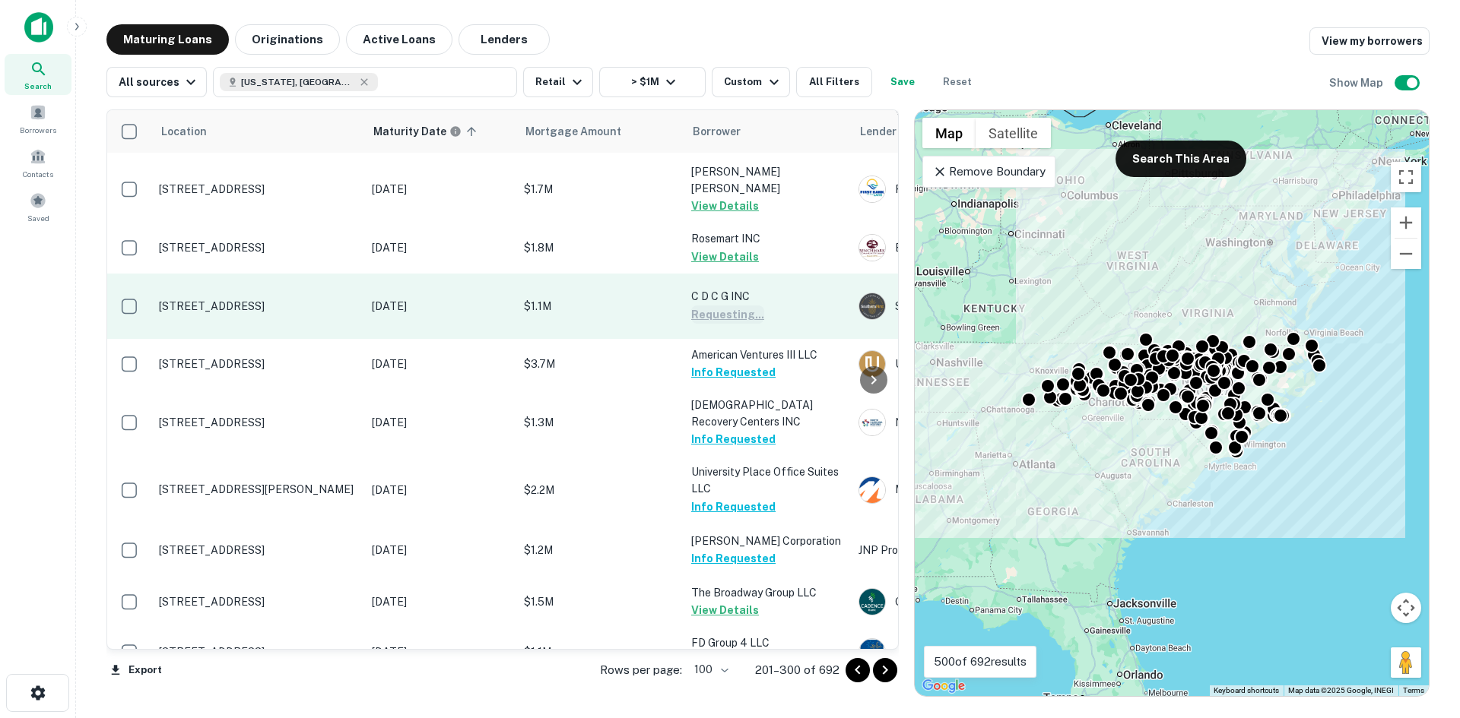
scroll to position [3002, 0]
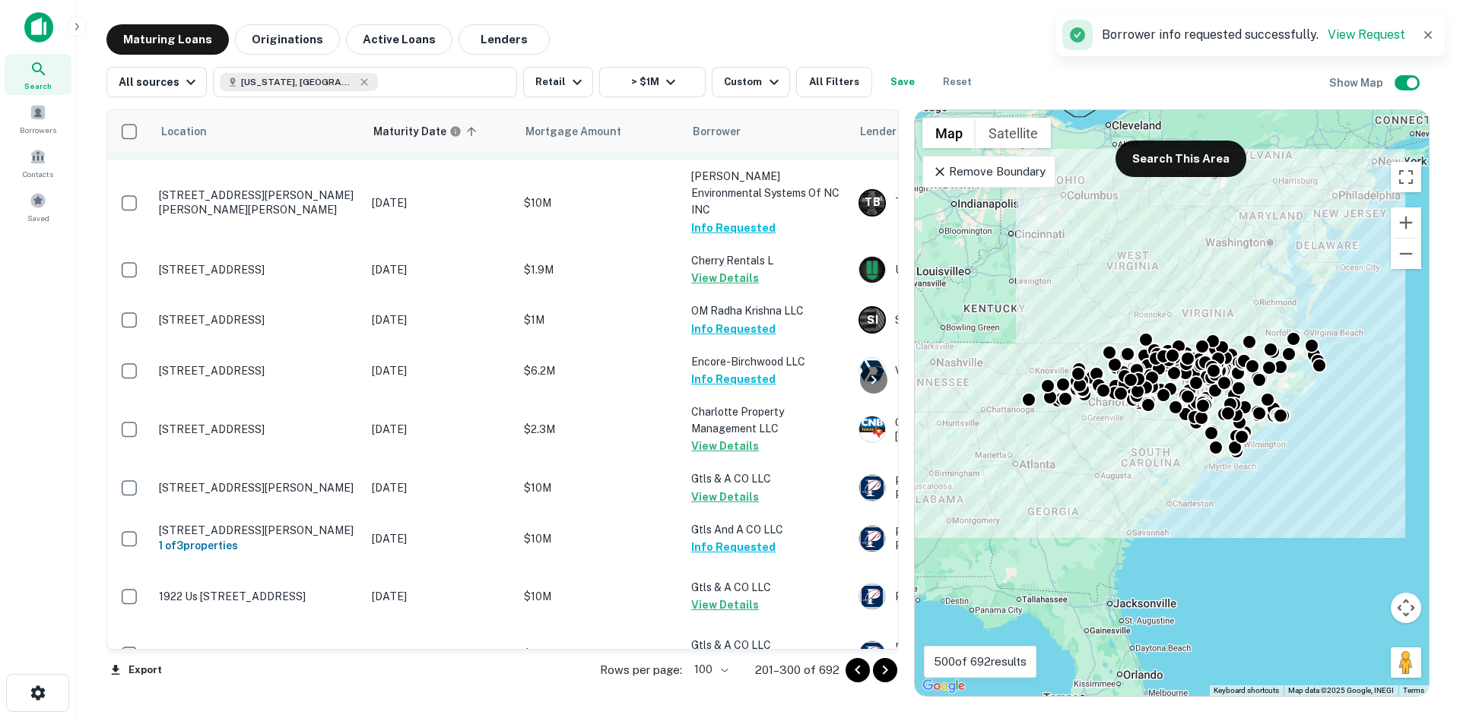
scroll to position [2166, 0]
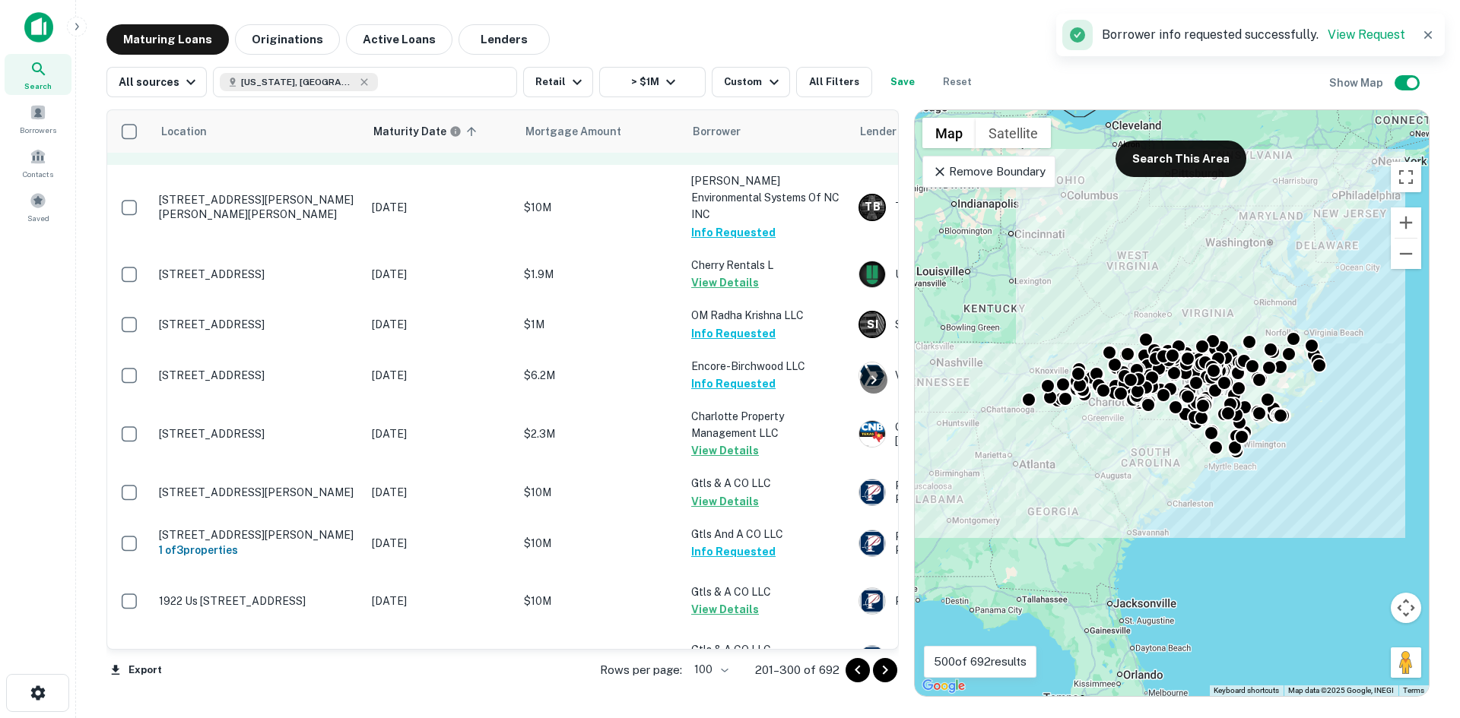
click at [734, 151] on button "Request Borrower Info" at bounding box center [752, 141] width 123 height 18
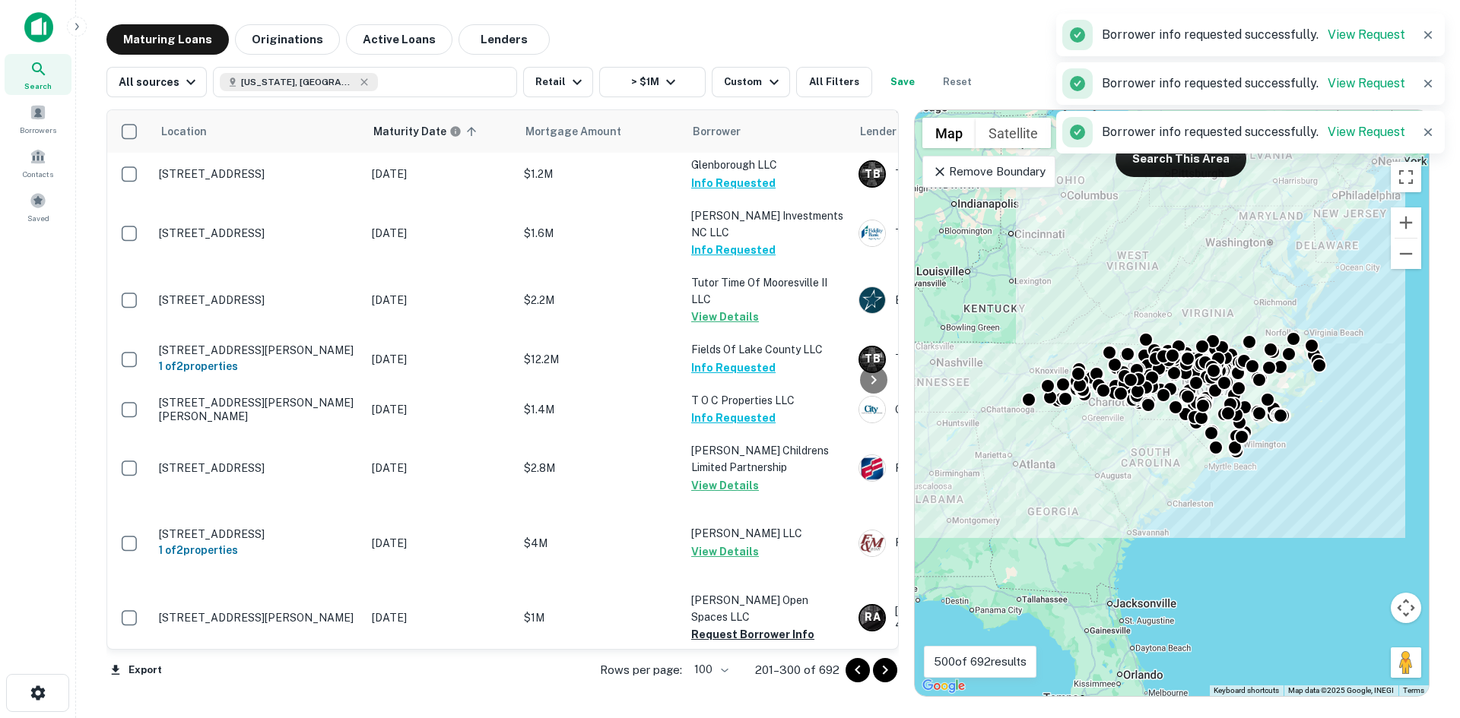
scroll to position [417, 0]
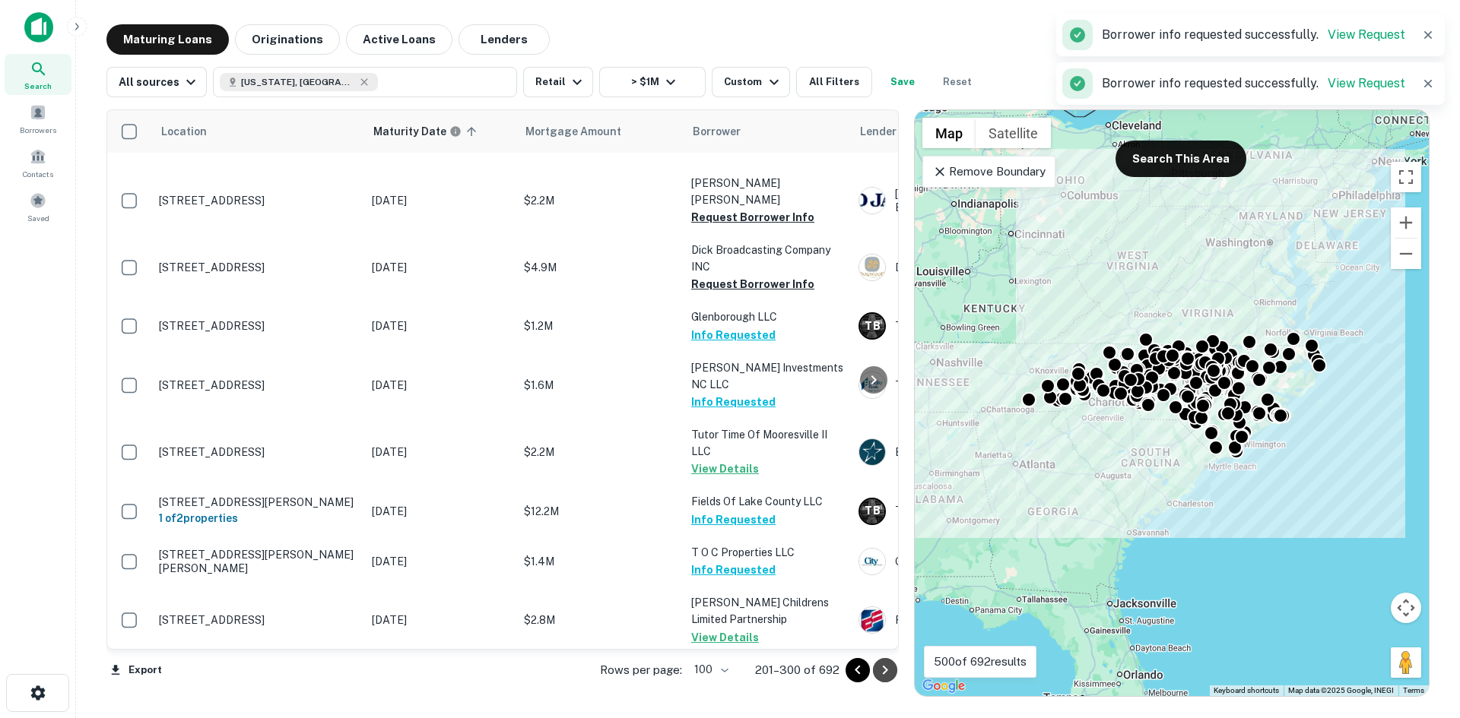
click at [884, 667] on icon "Go to next page" at bounding box center [885, 670] width 5 height 9
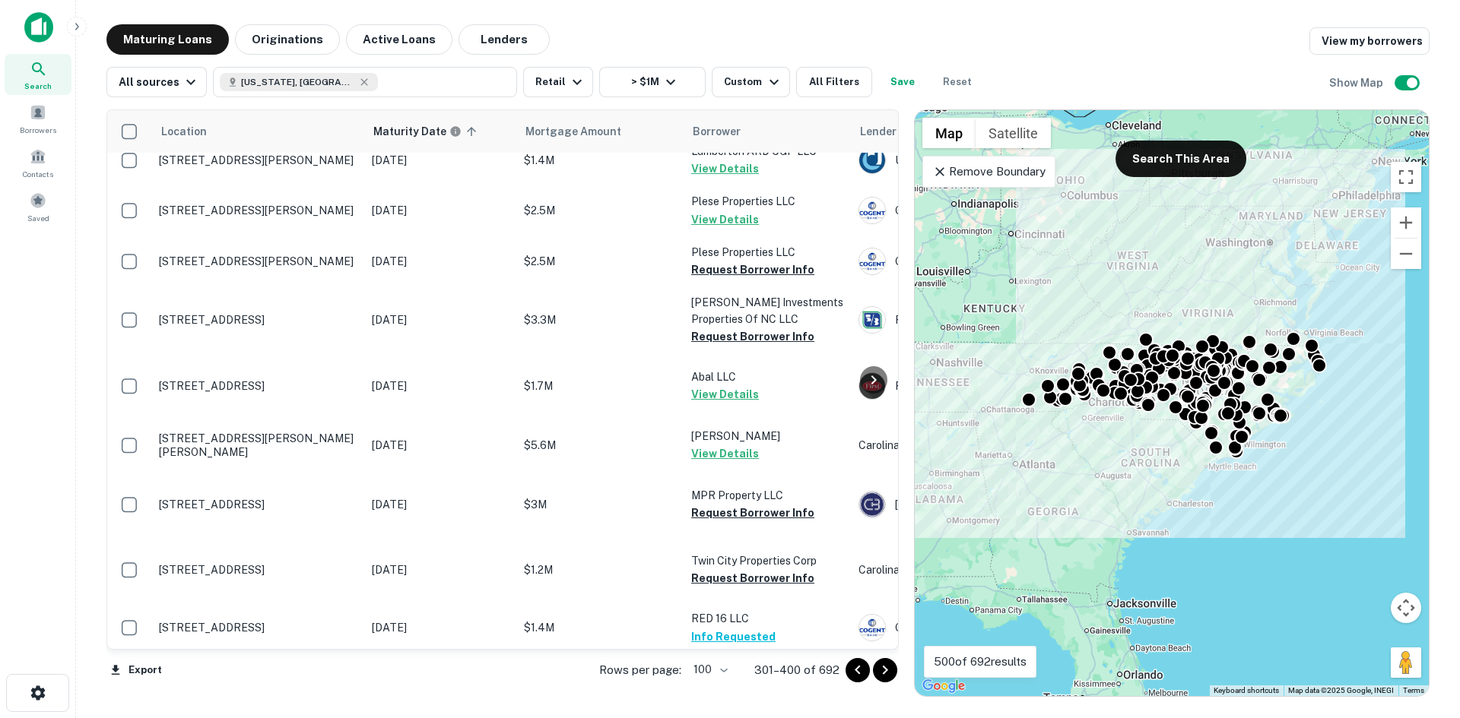
scroll to position [912, 0]
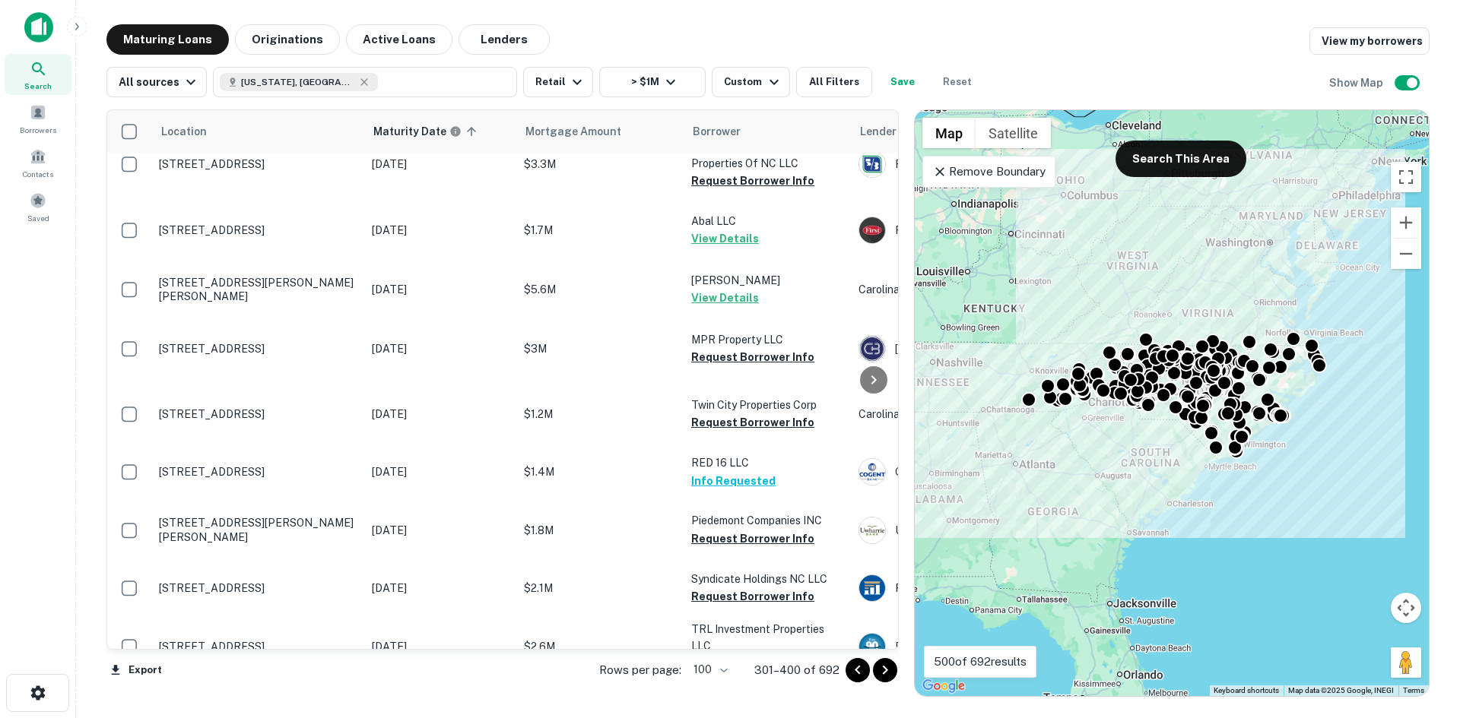
click at [724, 123] on button "Request Borrower Info" at bounding box center [752, 114] width 123 height 18
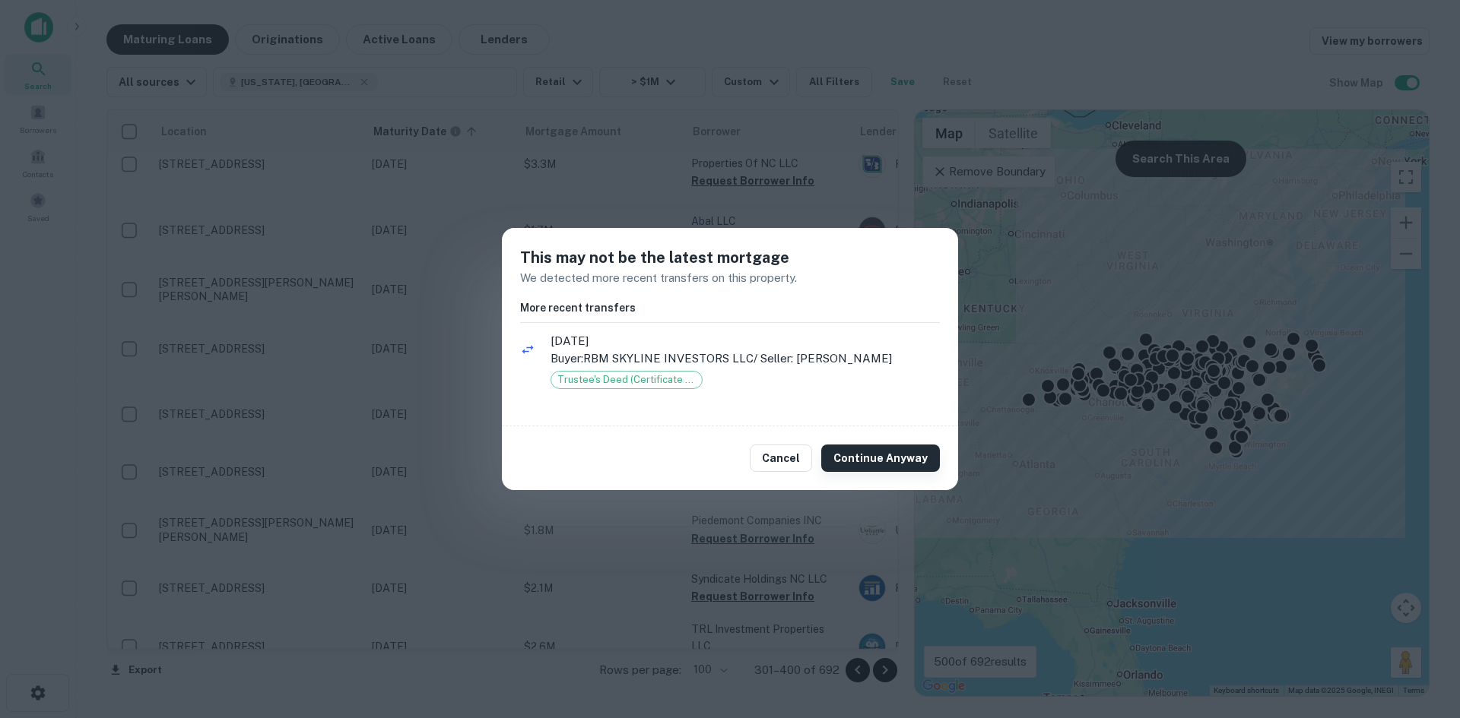
click at [854, 454] on button "Continue Anyway" at bounding box center [880, 458] width 119 height 27
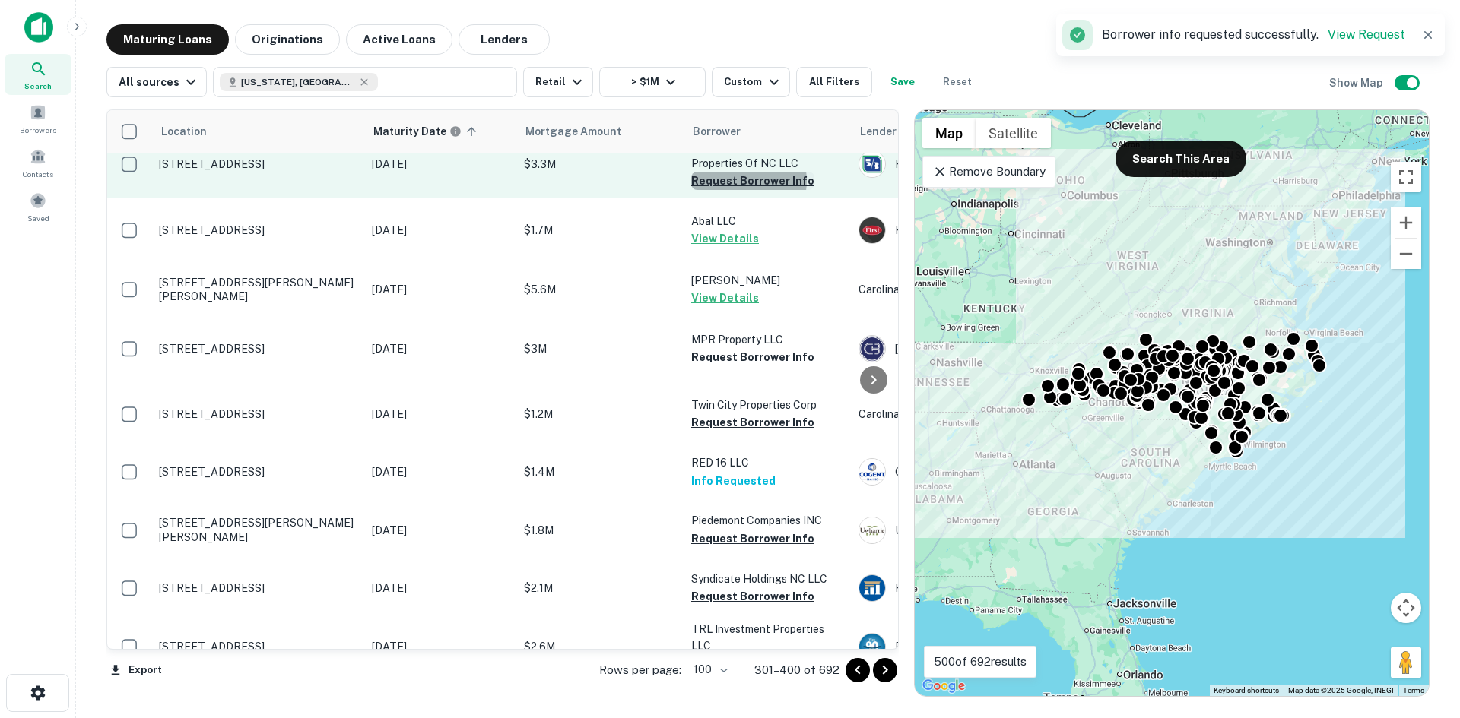
click at [744, 190] on button "Request Borrower Info" at bounding box center [752, 181] width 123 height 18
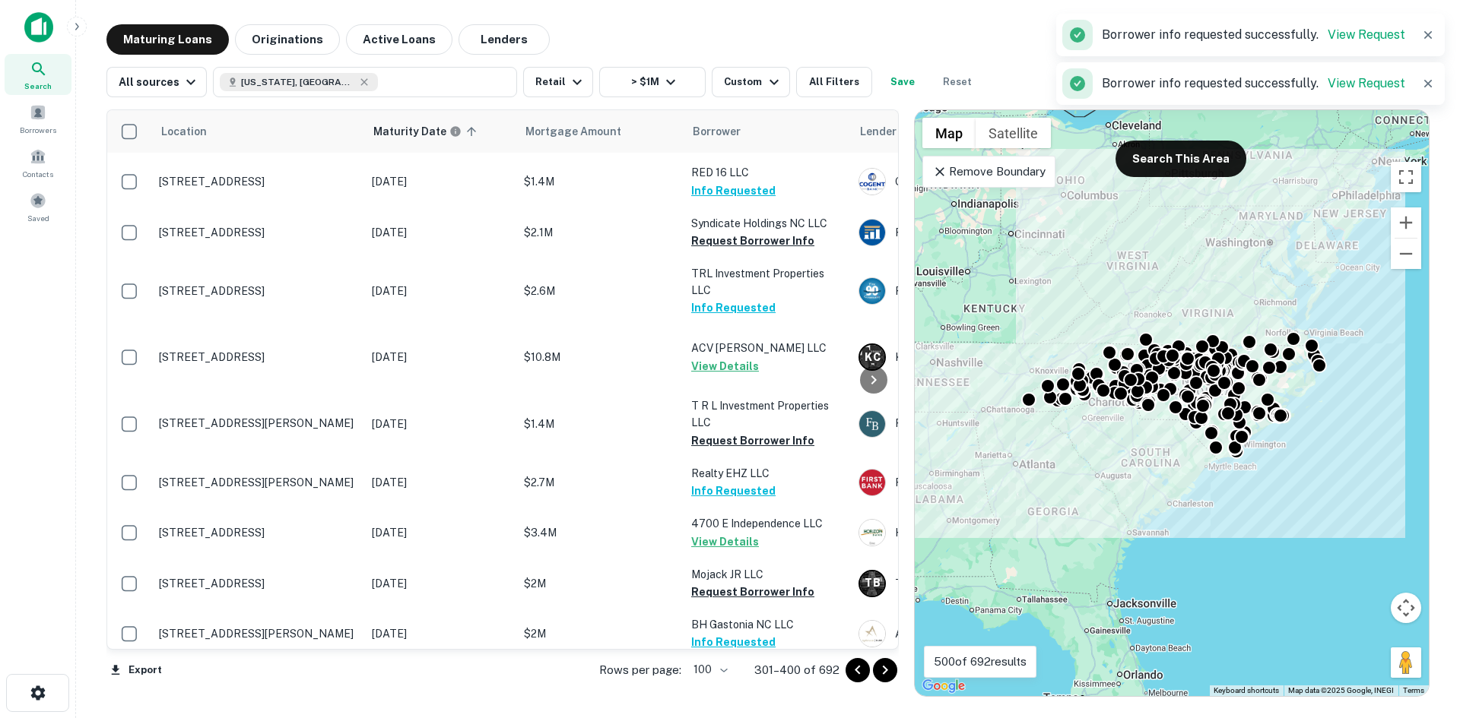
scroll to position [1444, 0]
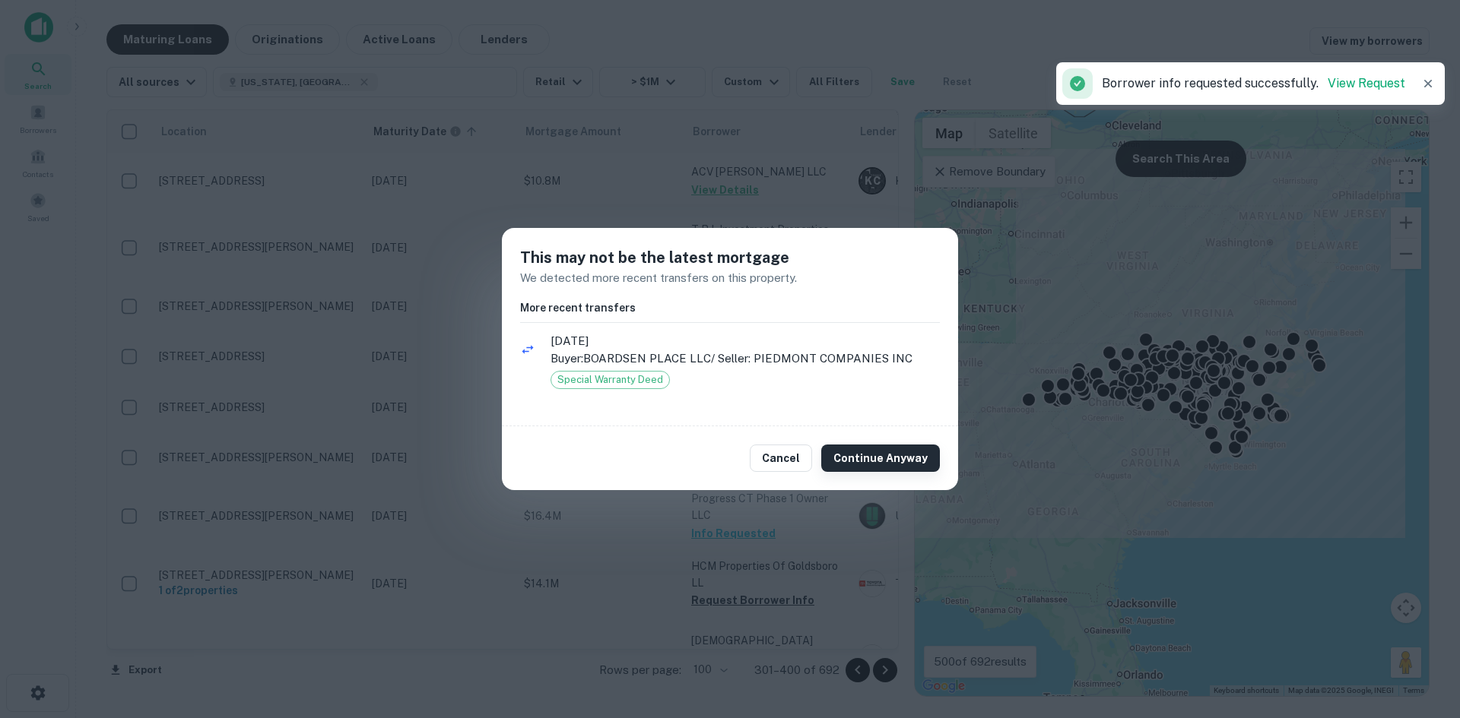
click at [839, 452] on button "Continue Anyway" at bounding box center [880, 458] width 119 height 27
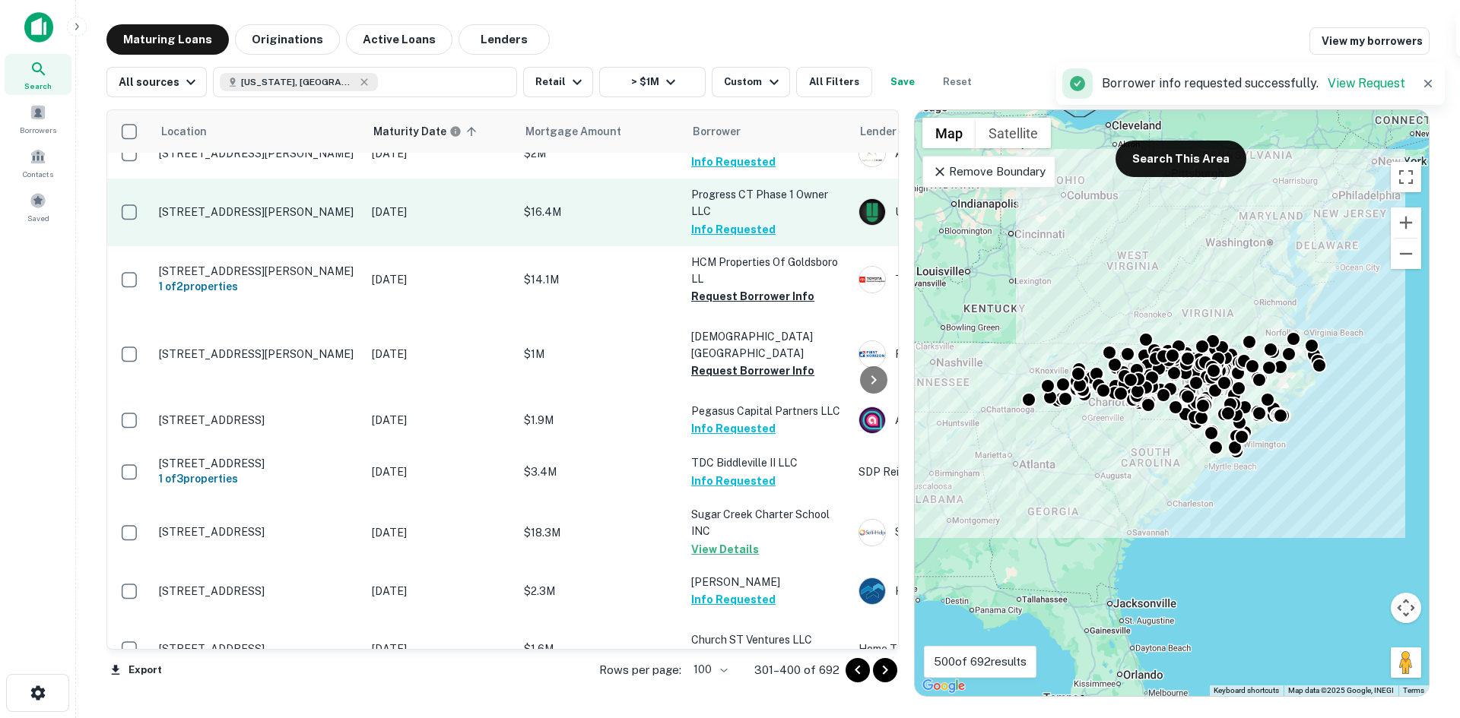
scroll to position [1900, 0]
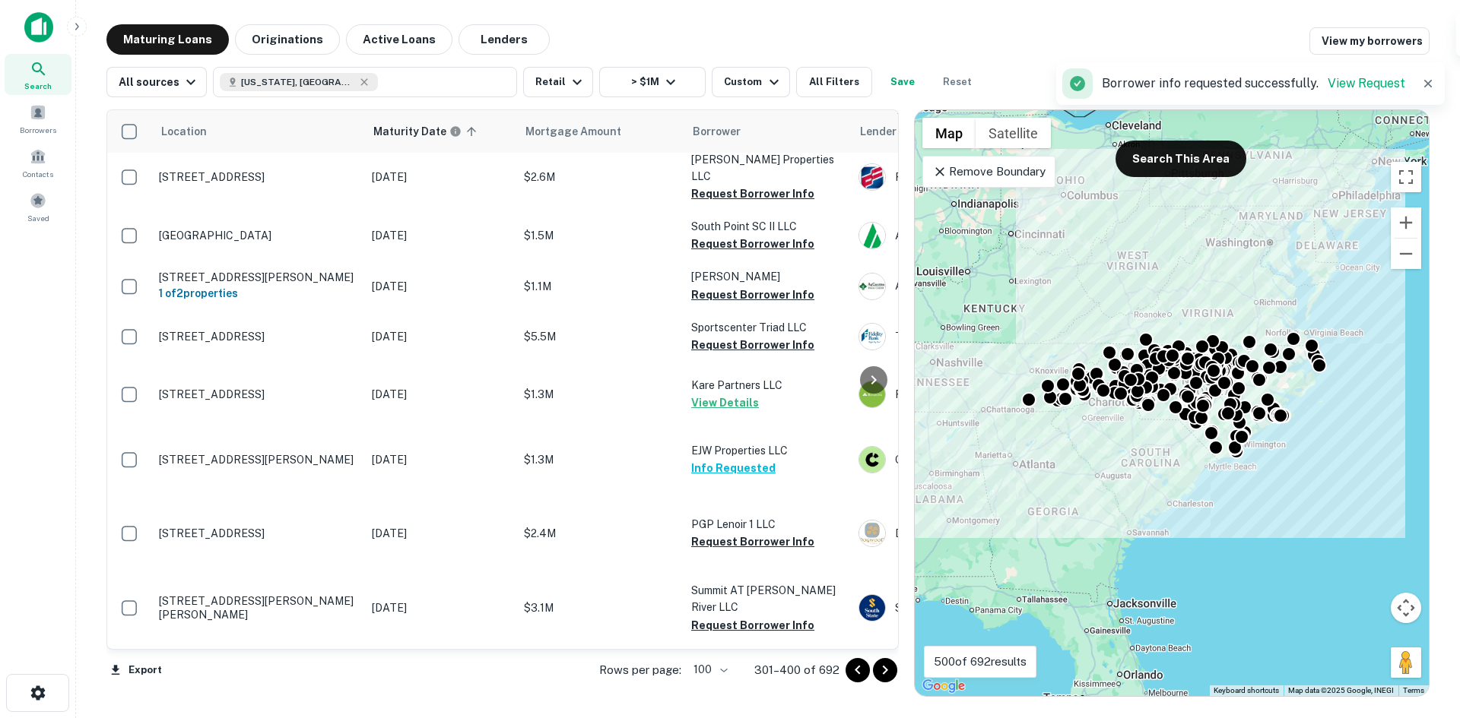
scroll to position [2585, 0]
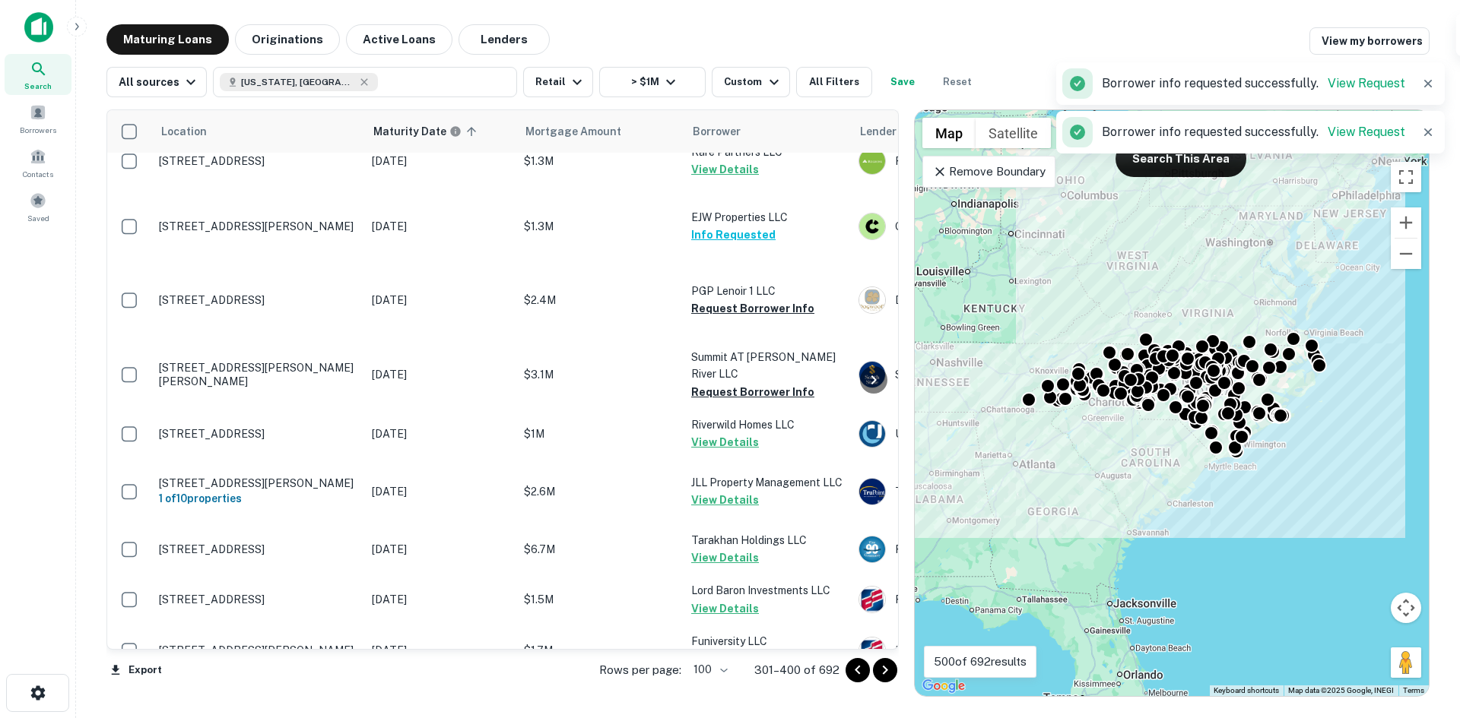
scroll to position [2737, 0]
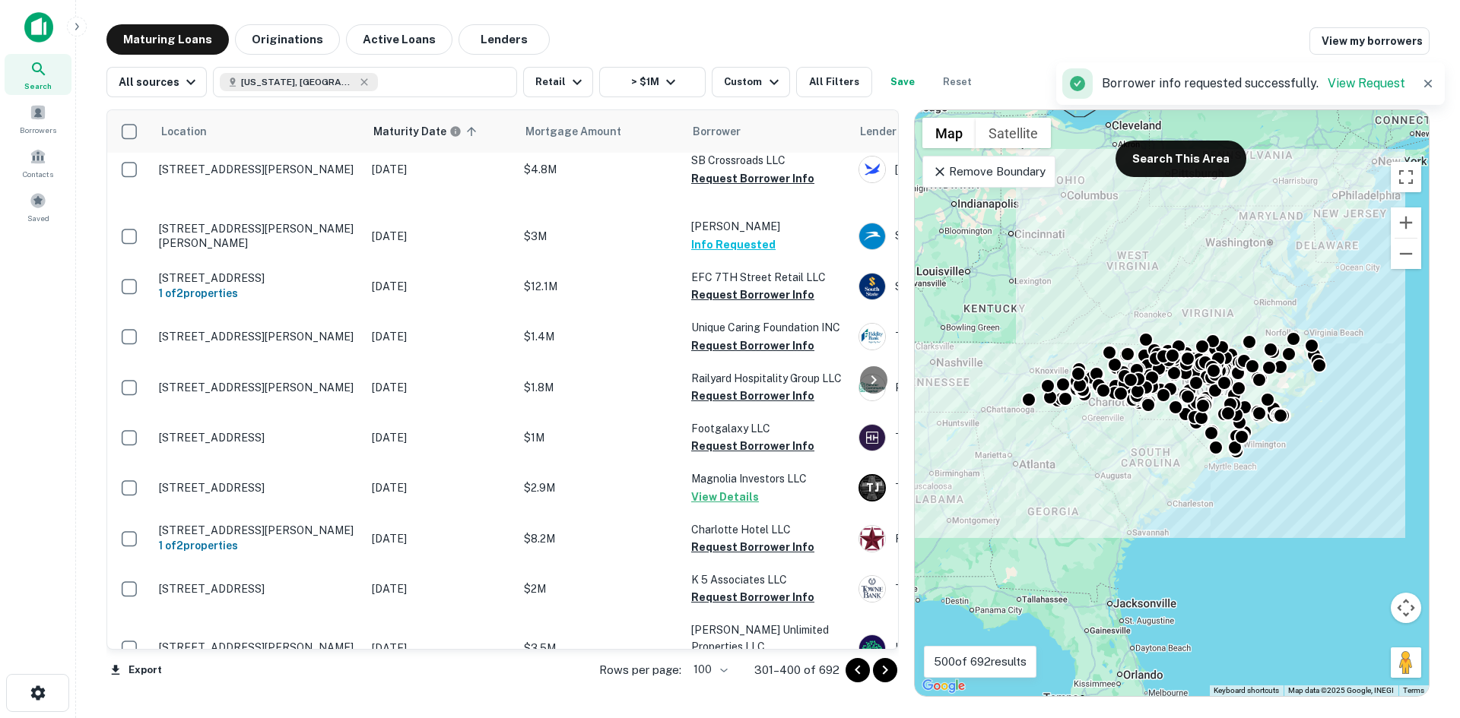
scroll to position [3573, 0]
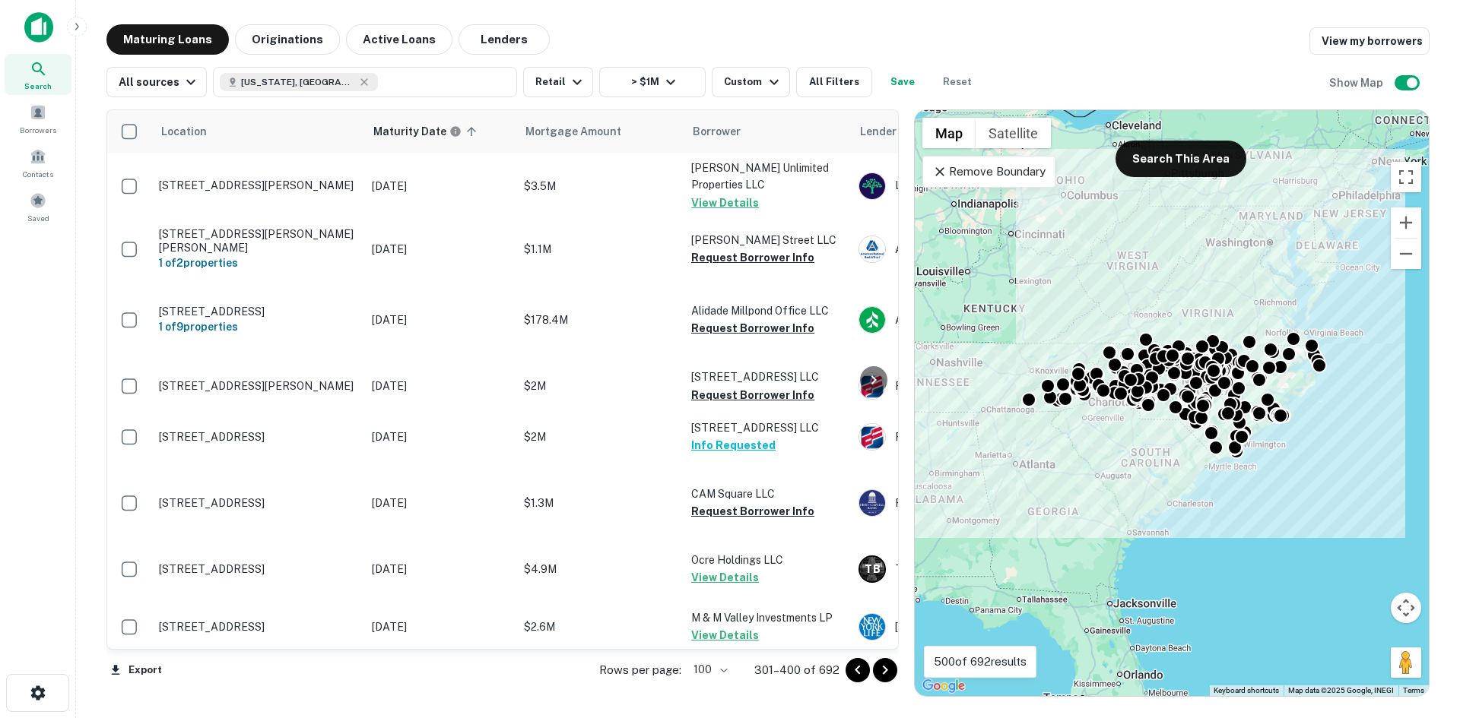
scroll to position [3877, 0]
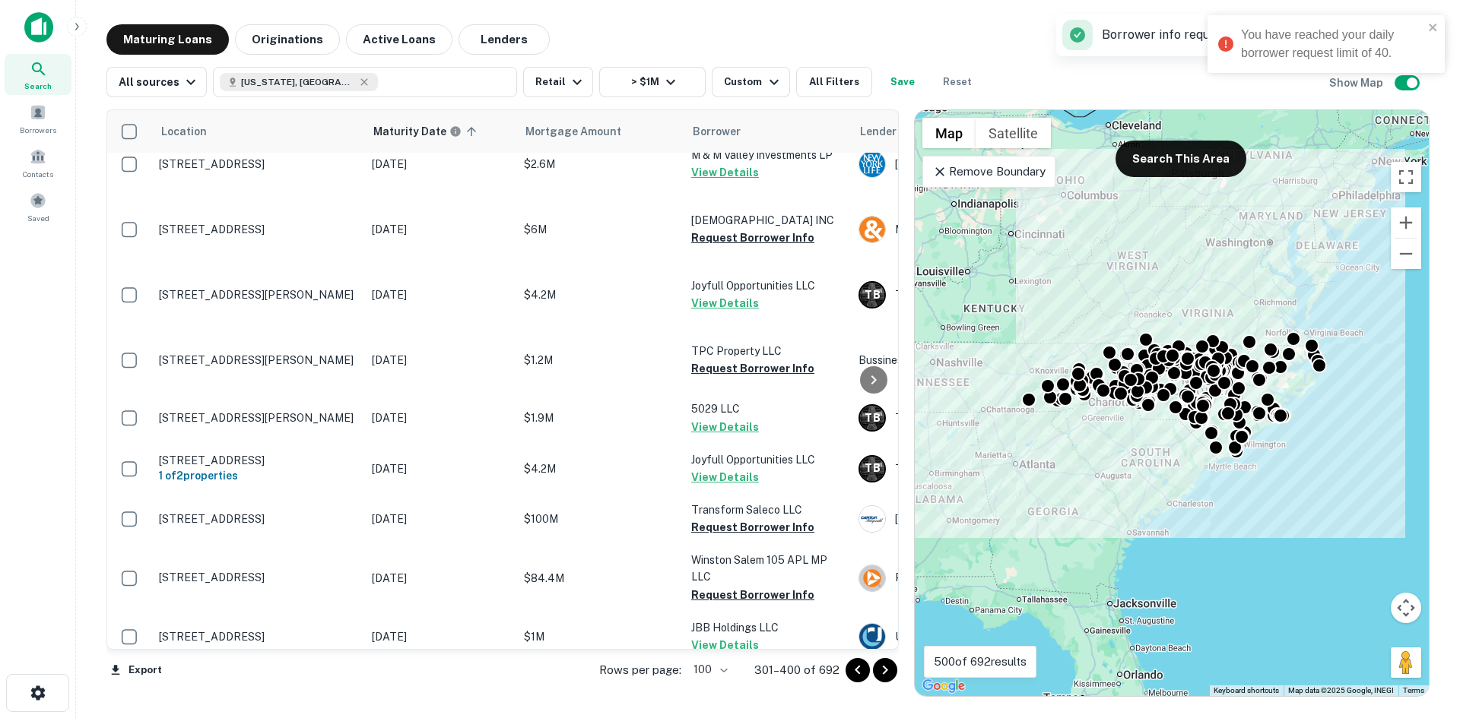
scroll to position [4333, 0]
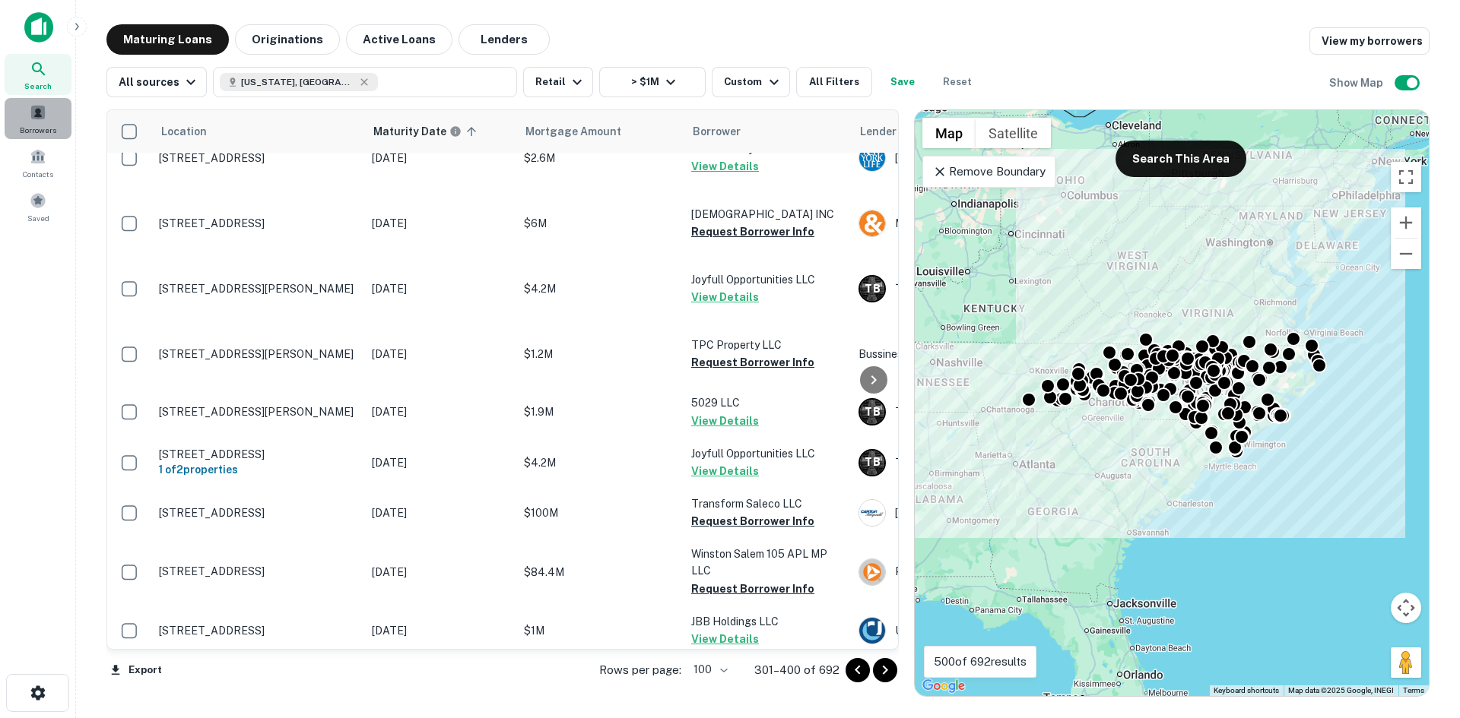
click at [36, 116] on span at bounding box center [38, 112] width 17 height 17
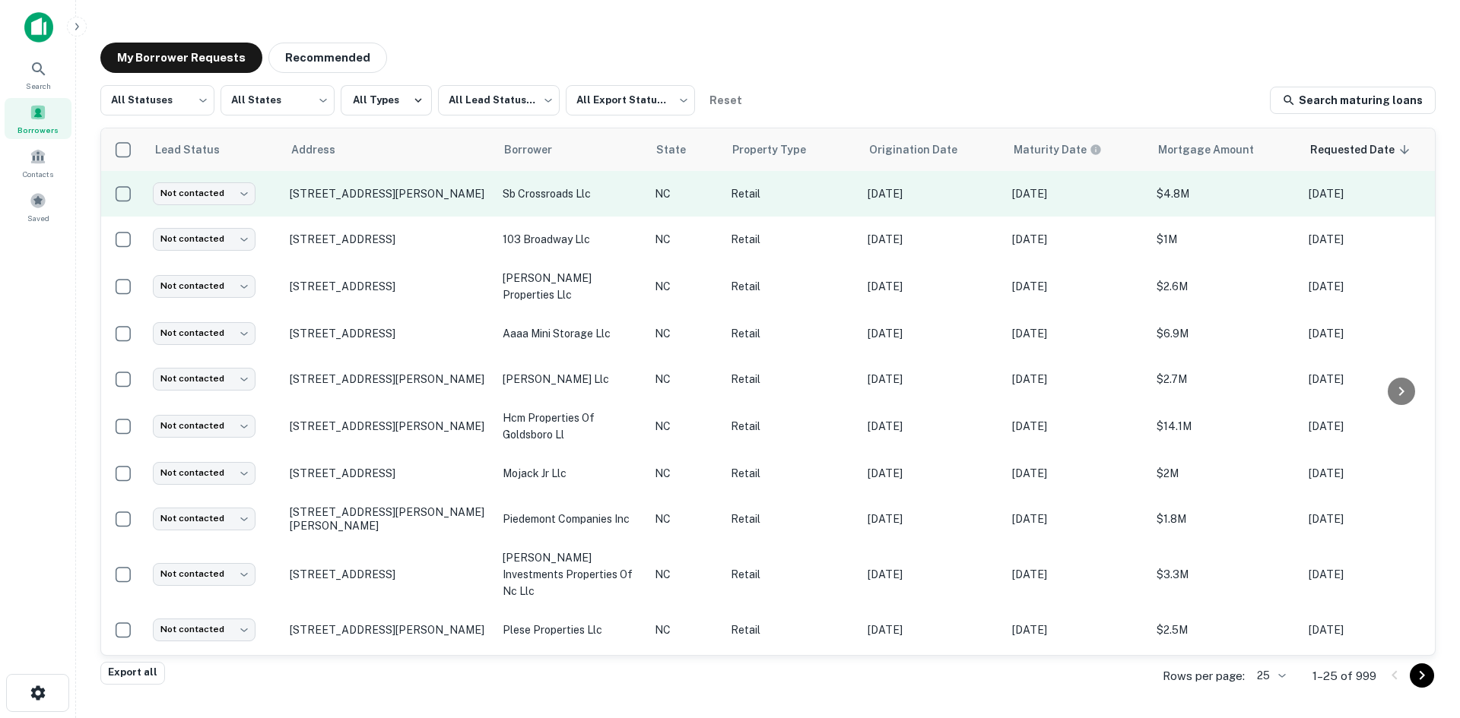
click at [410, 208] on td "[STREET_ADDRESS][PERSON_NAME]" at bounding box center [388, 194] width 213 height 46
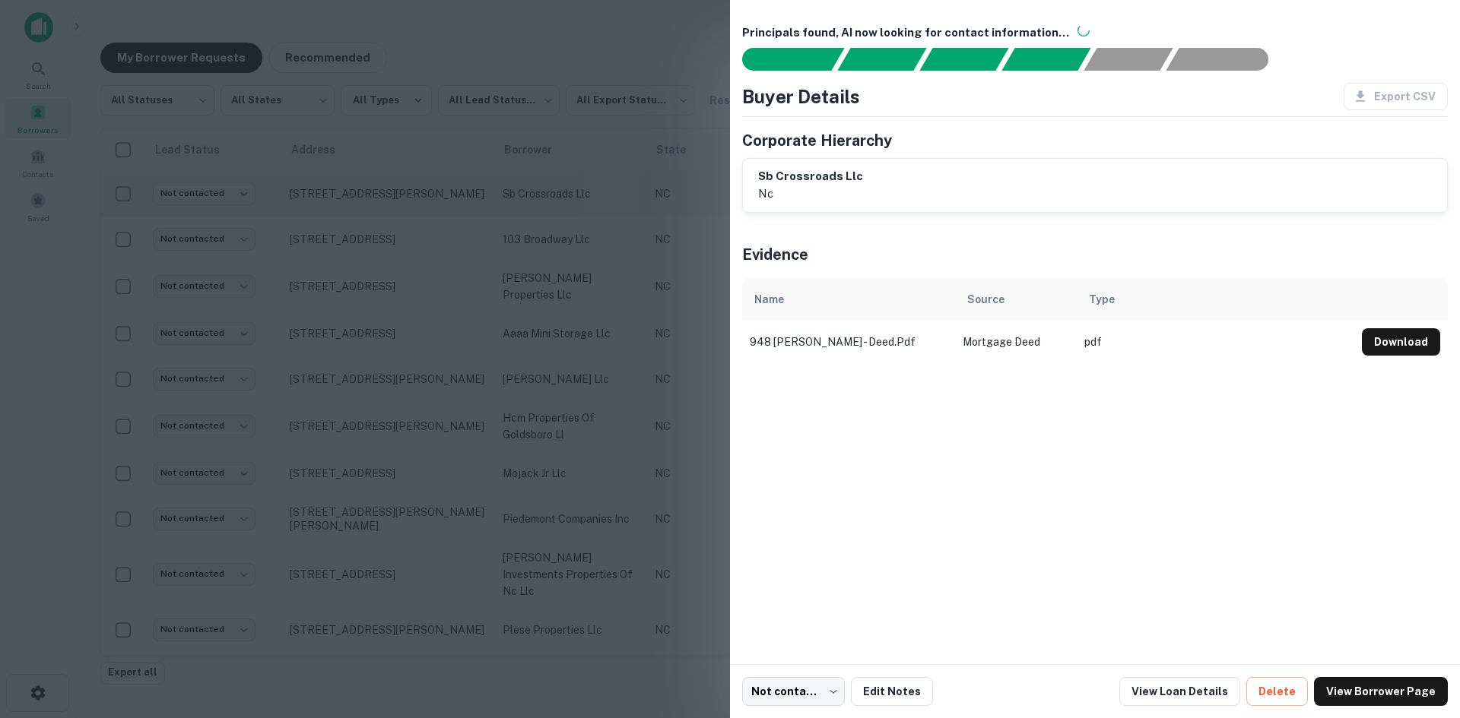
click at [410, 208] on div at bounding box center [730, 359] width 1460 height 718
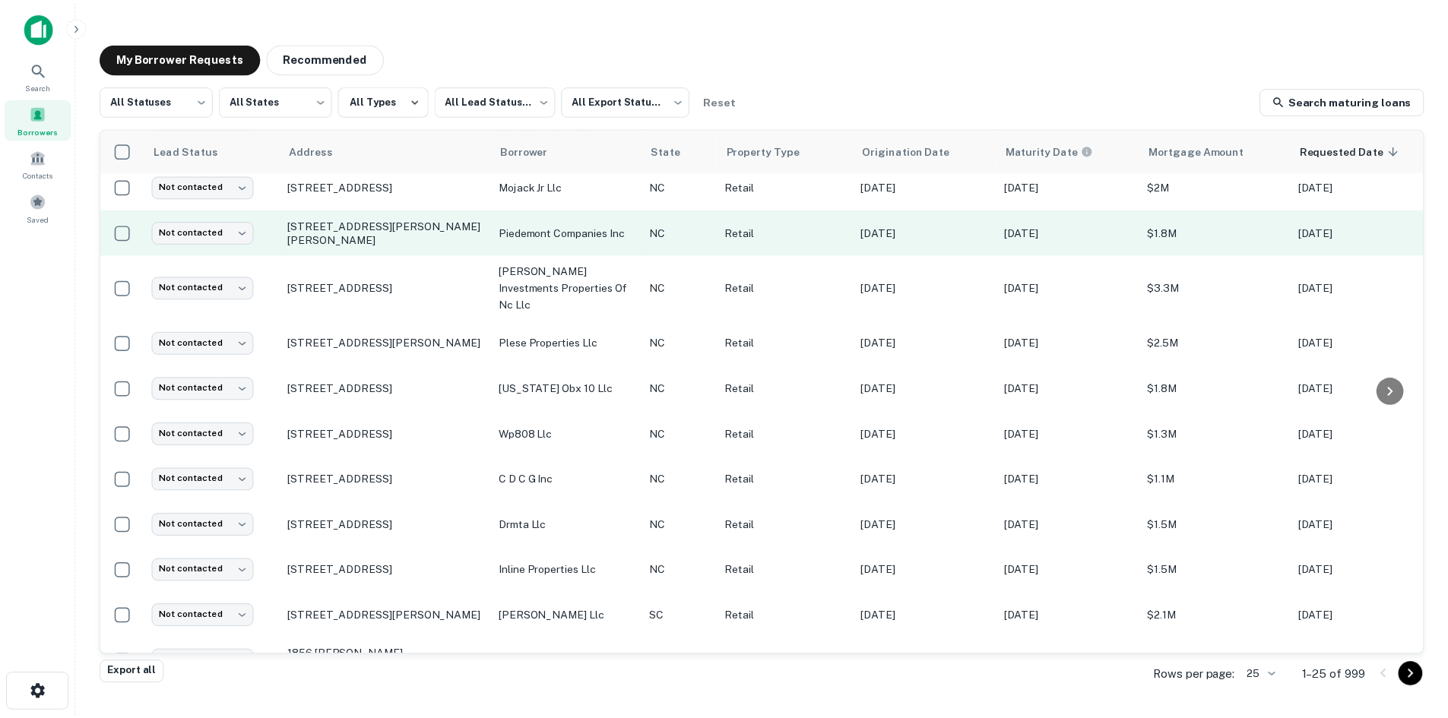
scroll to position [304, 0]
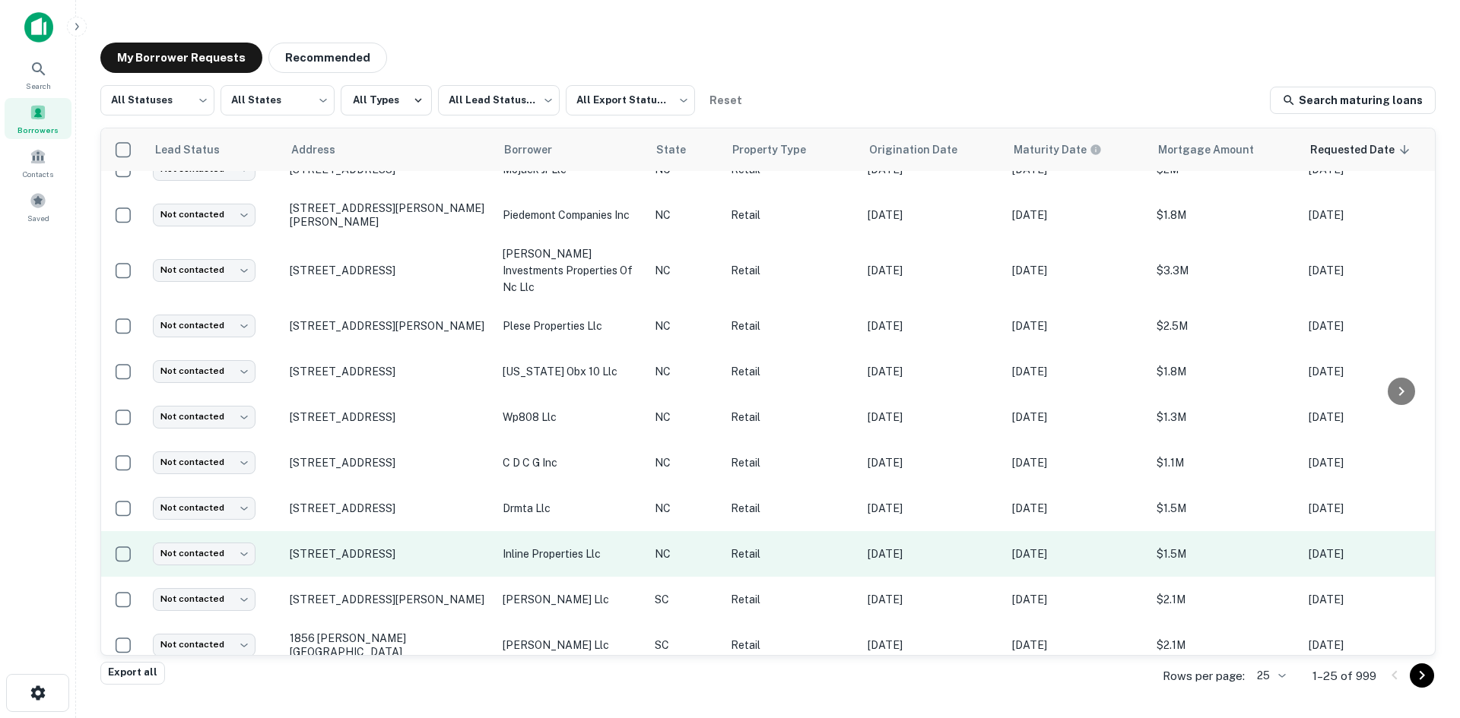
click at [352, 551] on td "[STREET_ADDRESS]" at bounding box center [388, 554] width 213 height 46
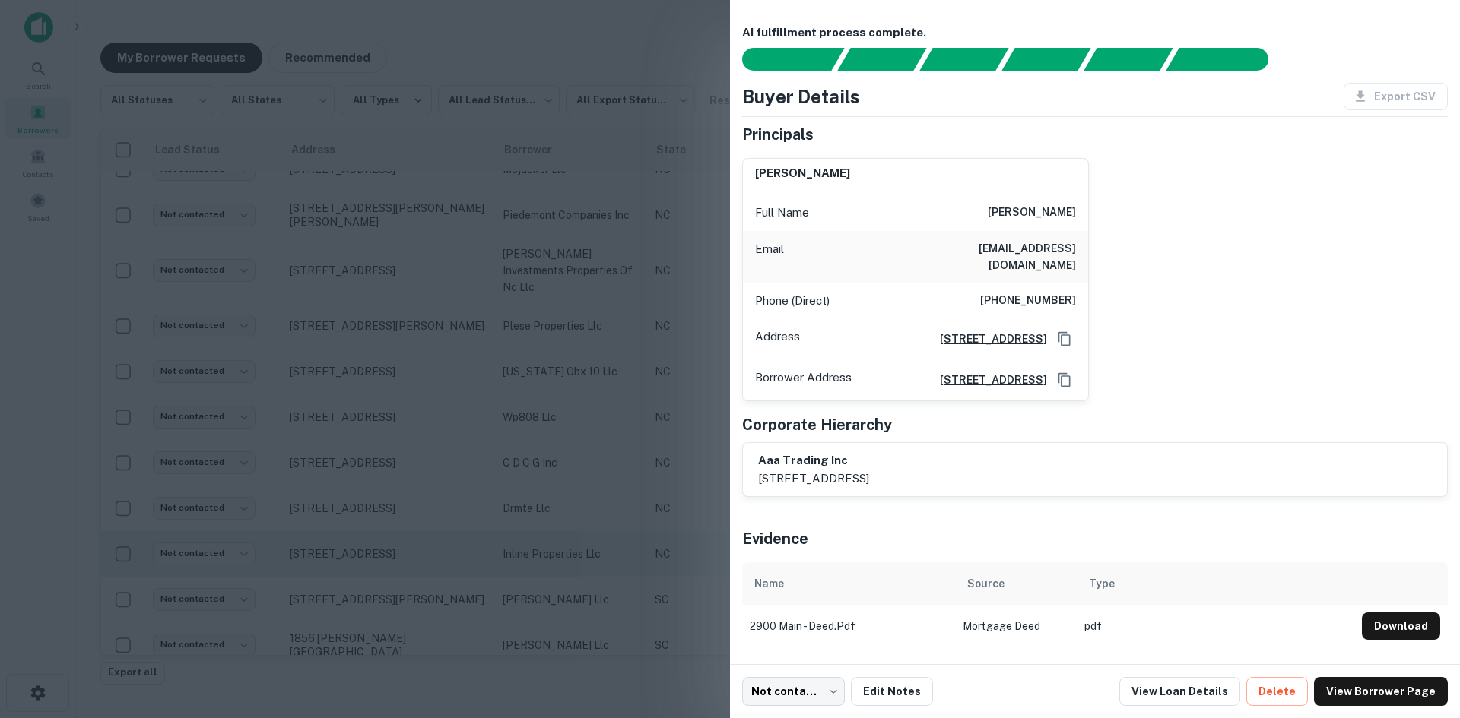
click at [352, 551] on div at bounding box center [730, 359] width 1460 height 718
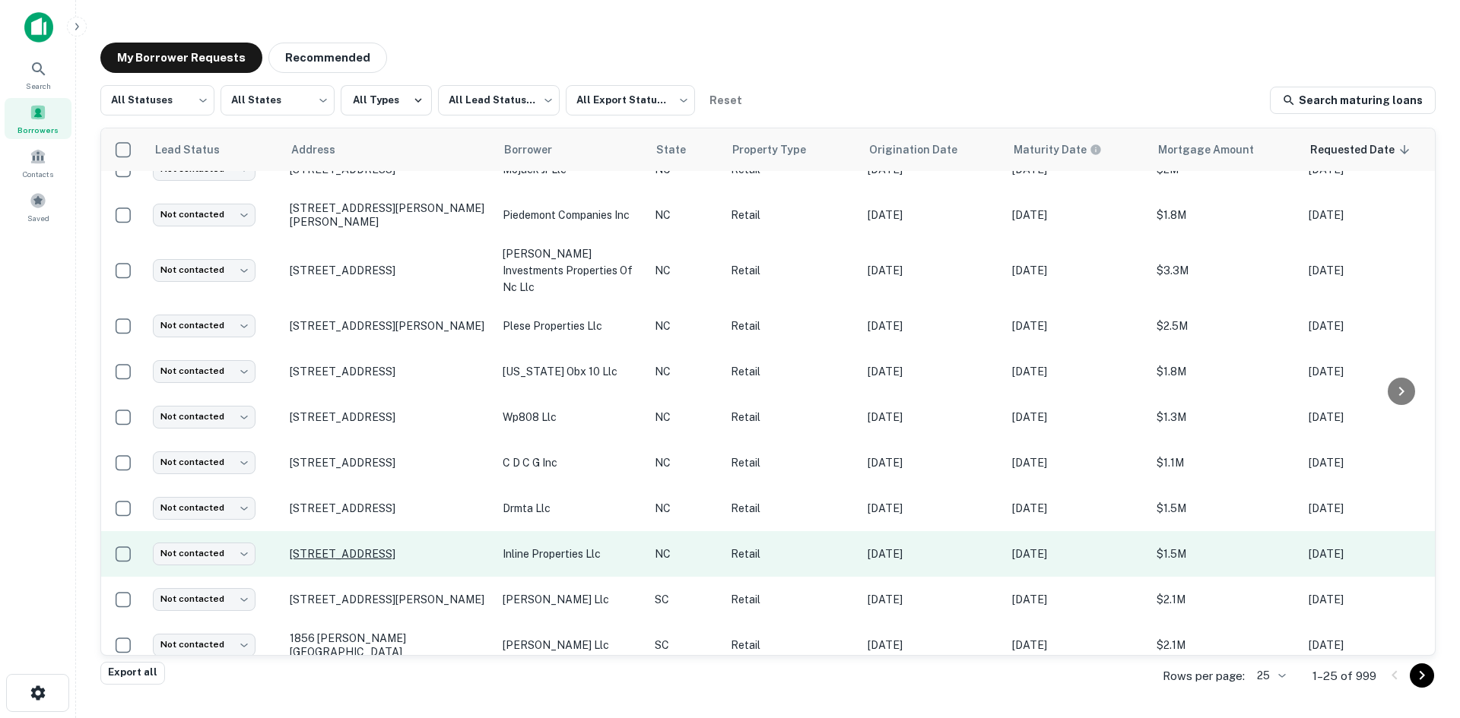
click at [351, 547] on p "[STREET_ADDRESS]" at bounding box center [389, 554] width 198 height 14
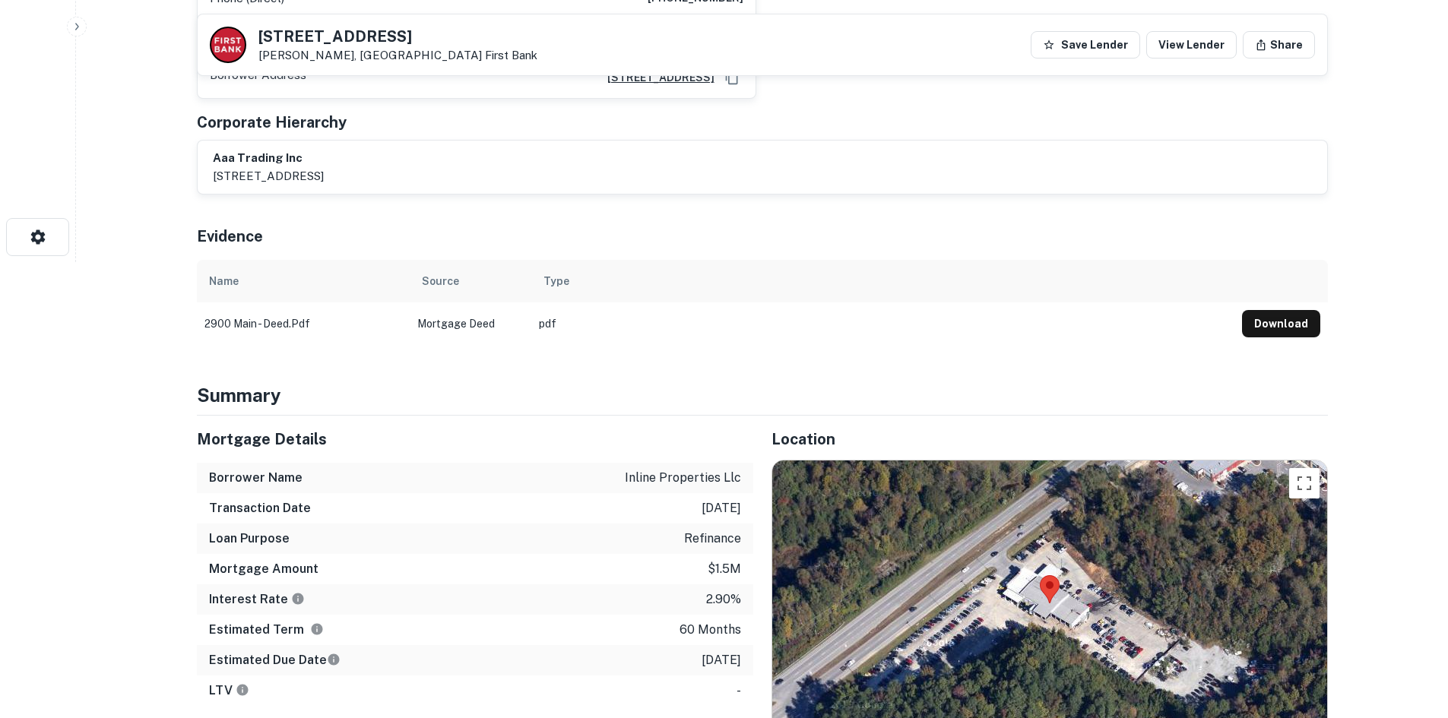
scroll to position [608, 0]
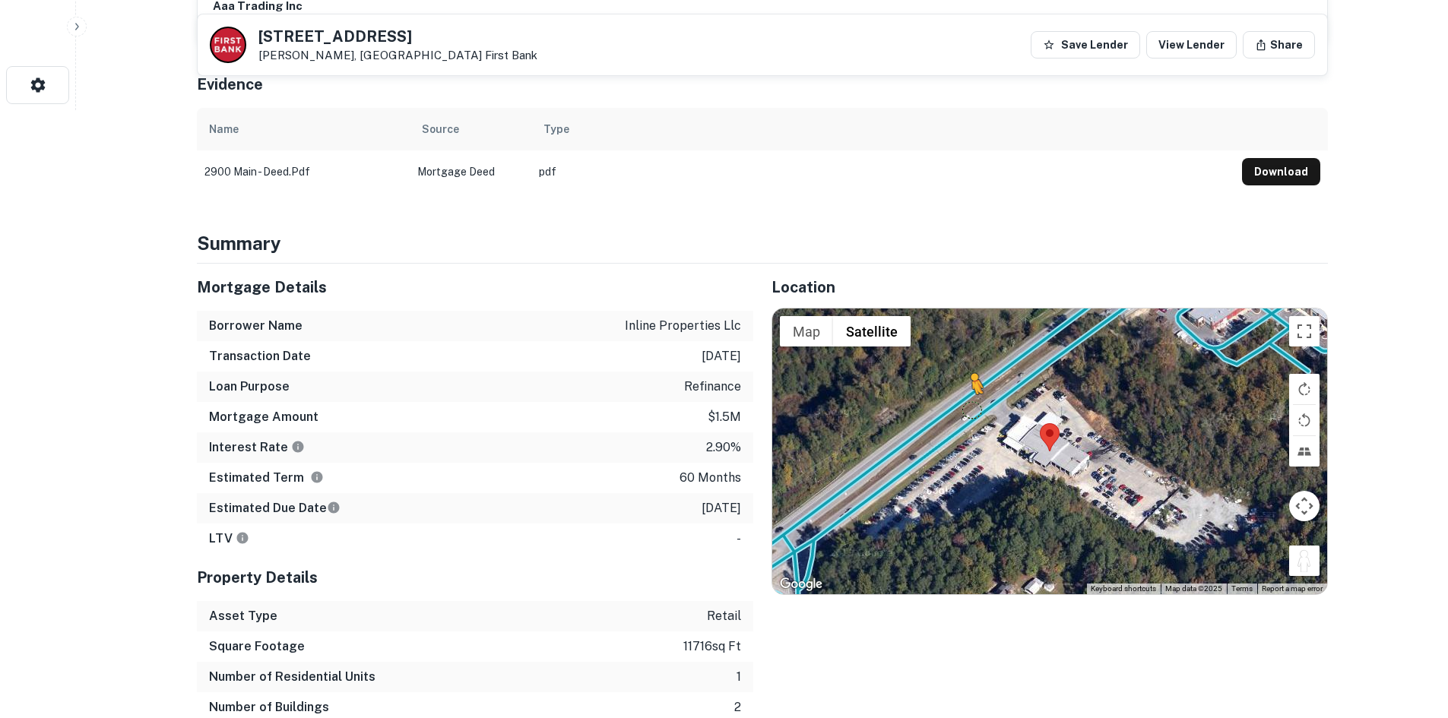
drag, startPoint x: 1305, startPoint y: 558, endPoint x: 968, endPoint y: 392, distance: 376.0
click at [968, 392] on div "To activate drag with keyboard, press Alt + Enter. Once in keyboard drag state,…" at bounding box center [1049, 452] width 555 height 286
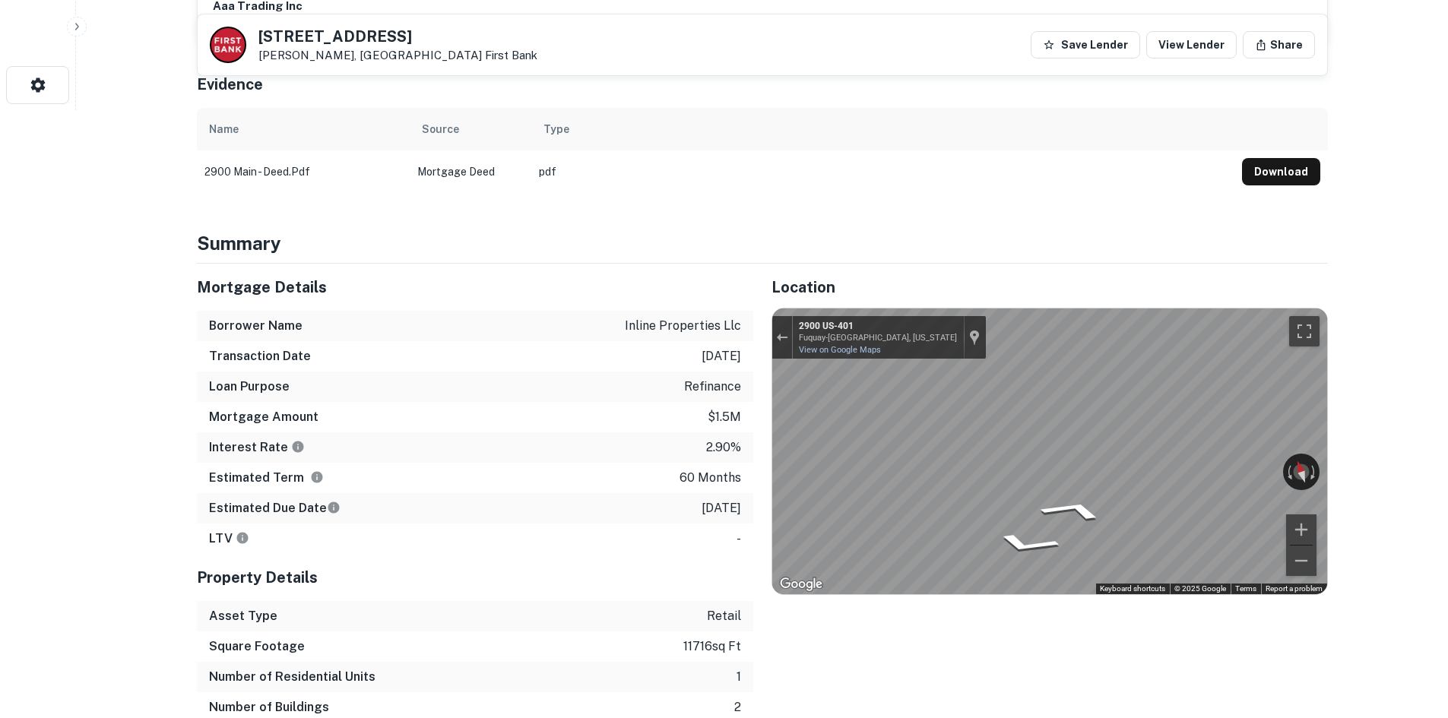
click at [555, 374] on div "Mortgage Details Borrower Name inline properties llc Transaction Date [DATE] Lo…" at bounding box center [753, 509] width 1149 height 490
drag, startPoint x: 257, startPoint y: 31, endPoint x: 392, endPoint y: 50, distance: 136.6
click at [392, 50] on div "[STREET_ADDRESS] First Bank" at bounding box center [374, 45] width 328 height 36
copy div "[STREET_ADDRESS]"
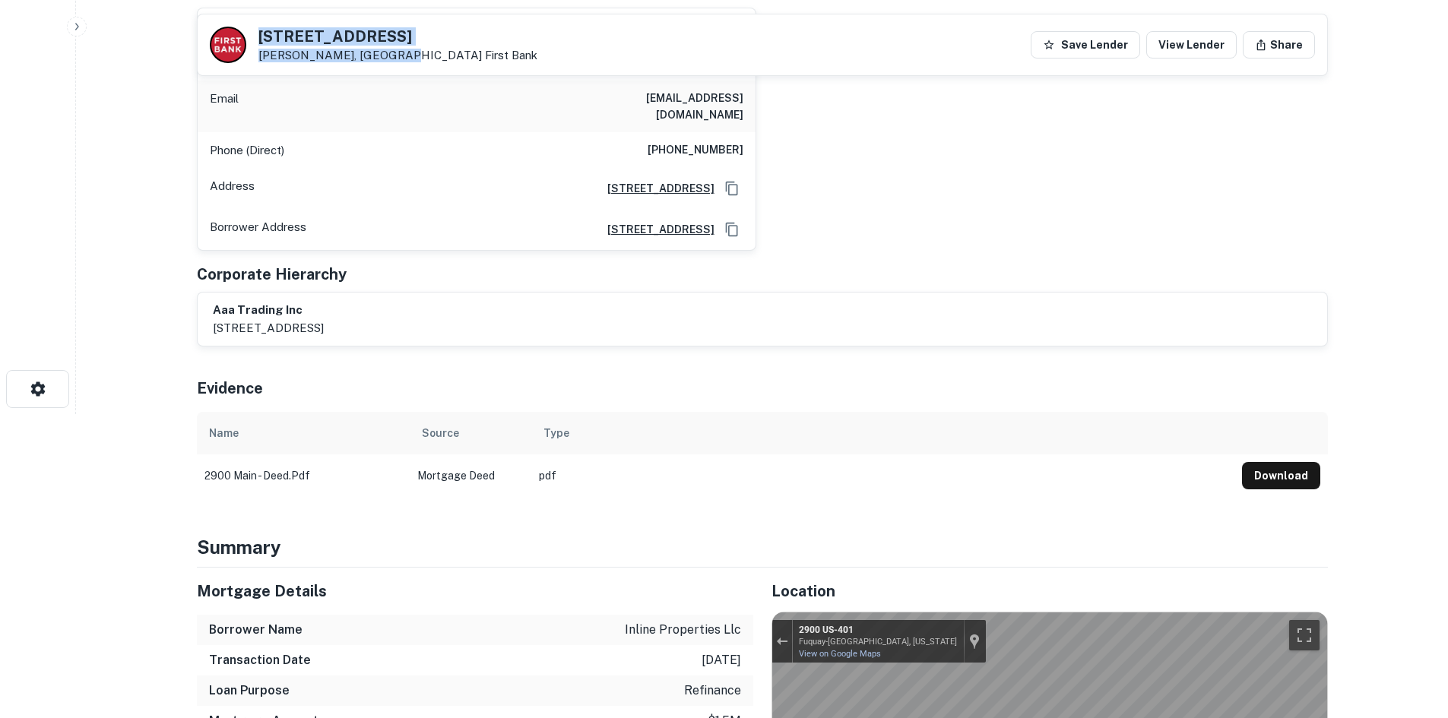
scroll to position [152, 0]
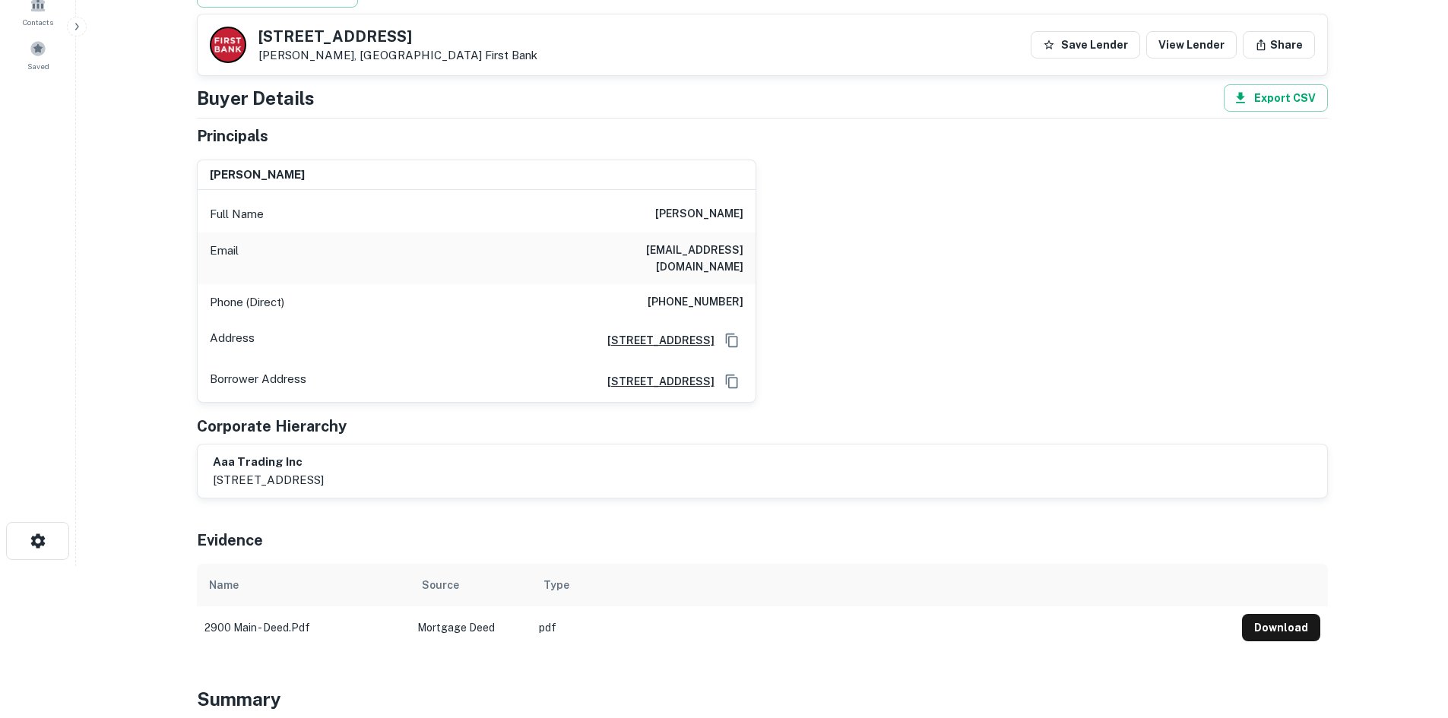
click at [712, 284] on div "Phone (Direct) [PHONE_NUMBER]" at bounding box center [477, 302] width 558 height 36
click at [710, 284] on div "Phone (Direct) [PHONE_NUMBER]" at bounding box center [477, 302] width 558 height 36
click at [708, 293] on h6 "[PHONE_NUMBER]" at bounding box center [696, 302] width 96 height 18
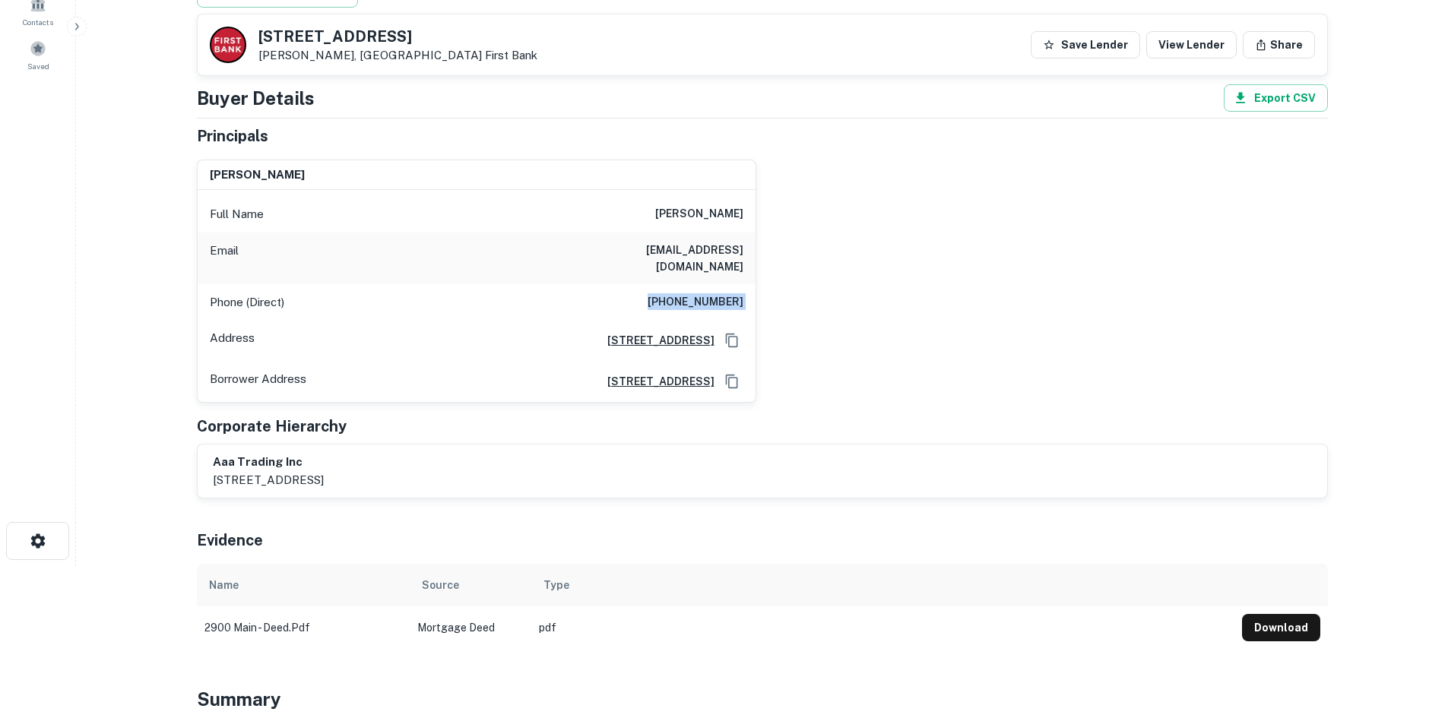
click at [708, 293] on h6 "[PHONE_NUMBER]" at bounding box center [696, 302] width 96 height 18
copy h6 "[PHONE_NUMBER]"
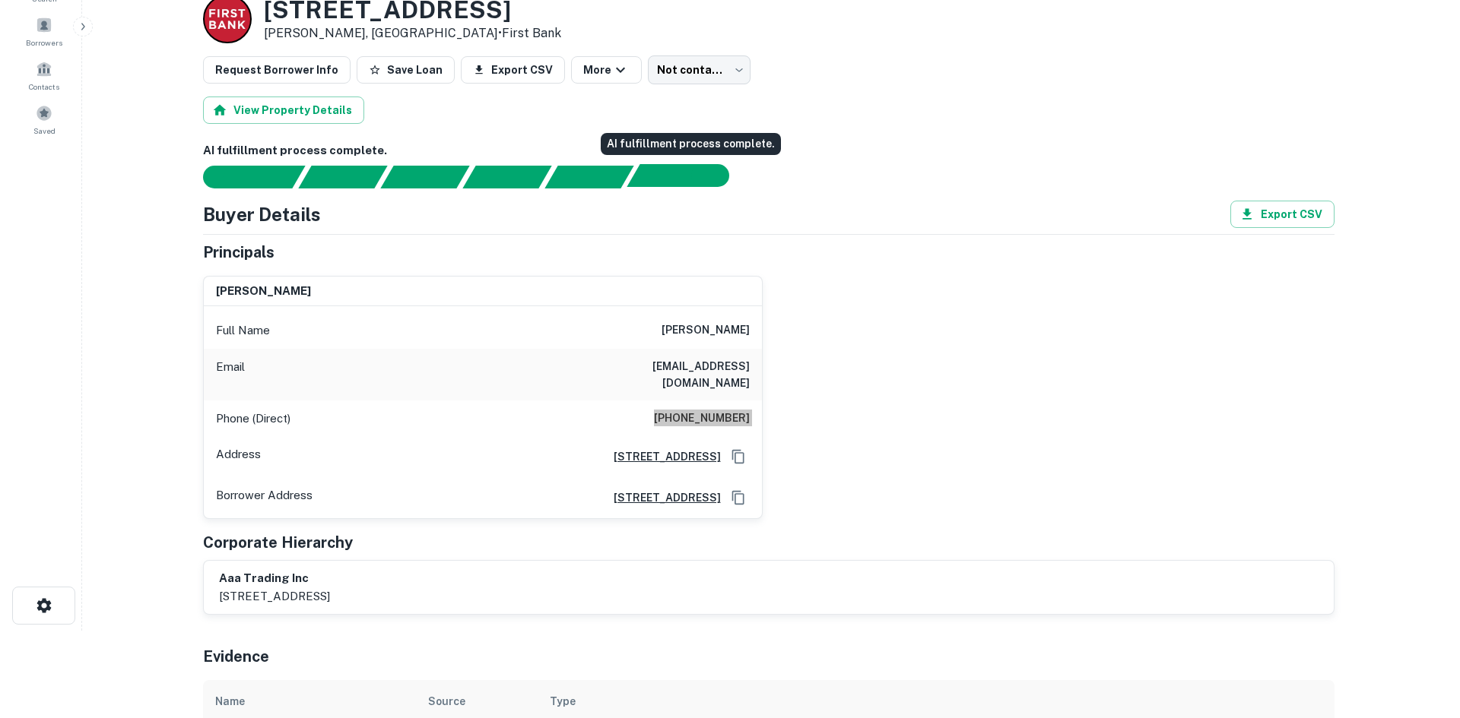
scroll to position [0, 0]
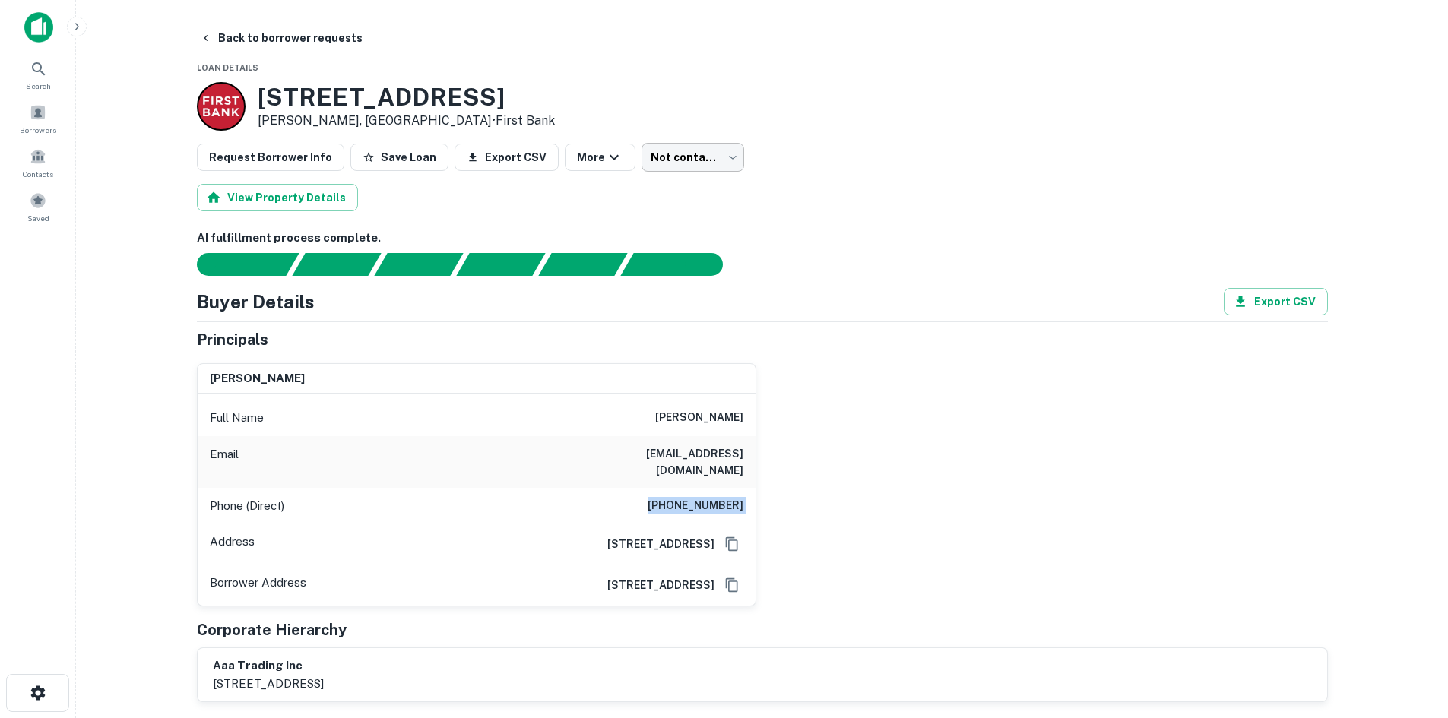
click at [657, 166] on body "Search Borrowers Contacts Saved Back to borrower requests Loan Details [STREET_…" at bounding box center [724, 359] width 1448 height 718
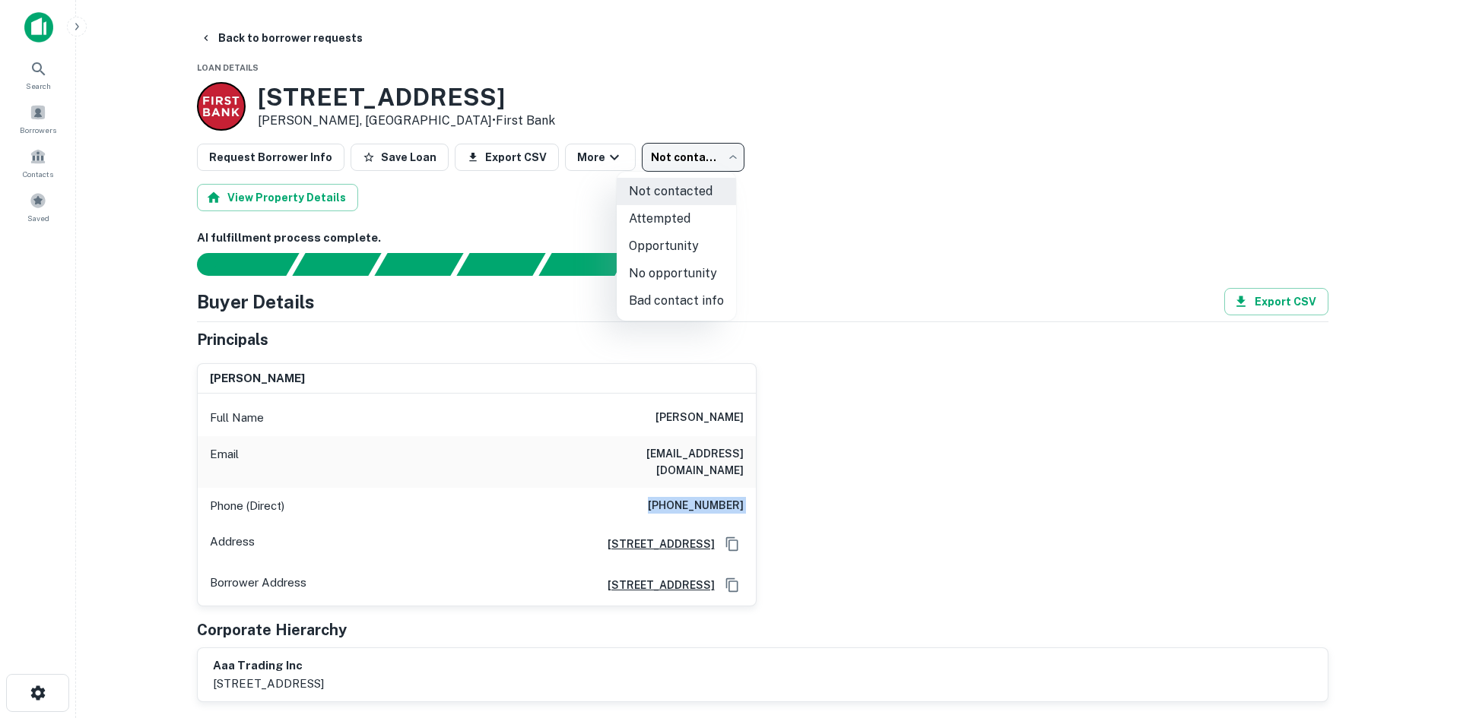
click at [667, 208] on li "Attempted" at bounding box center [676, 218] width 119 height 27
type input "*********"
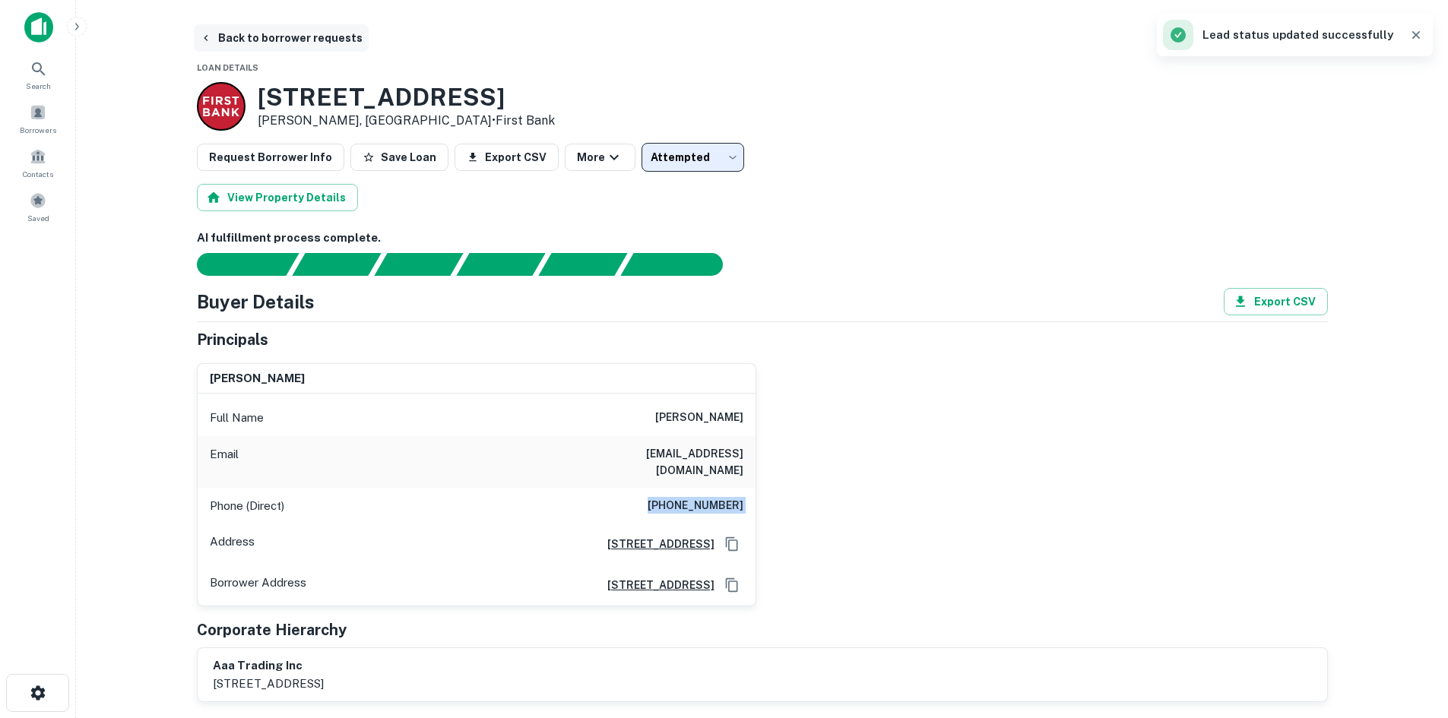
click at [318, 44] on button "Back to borrower requests" at bounding box center [281, 37] width 175 height 27
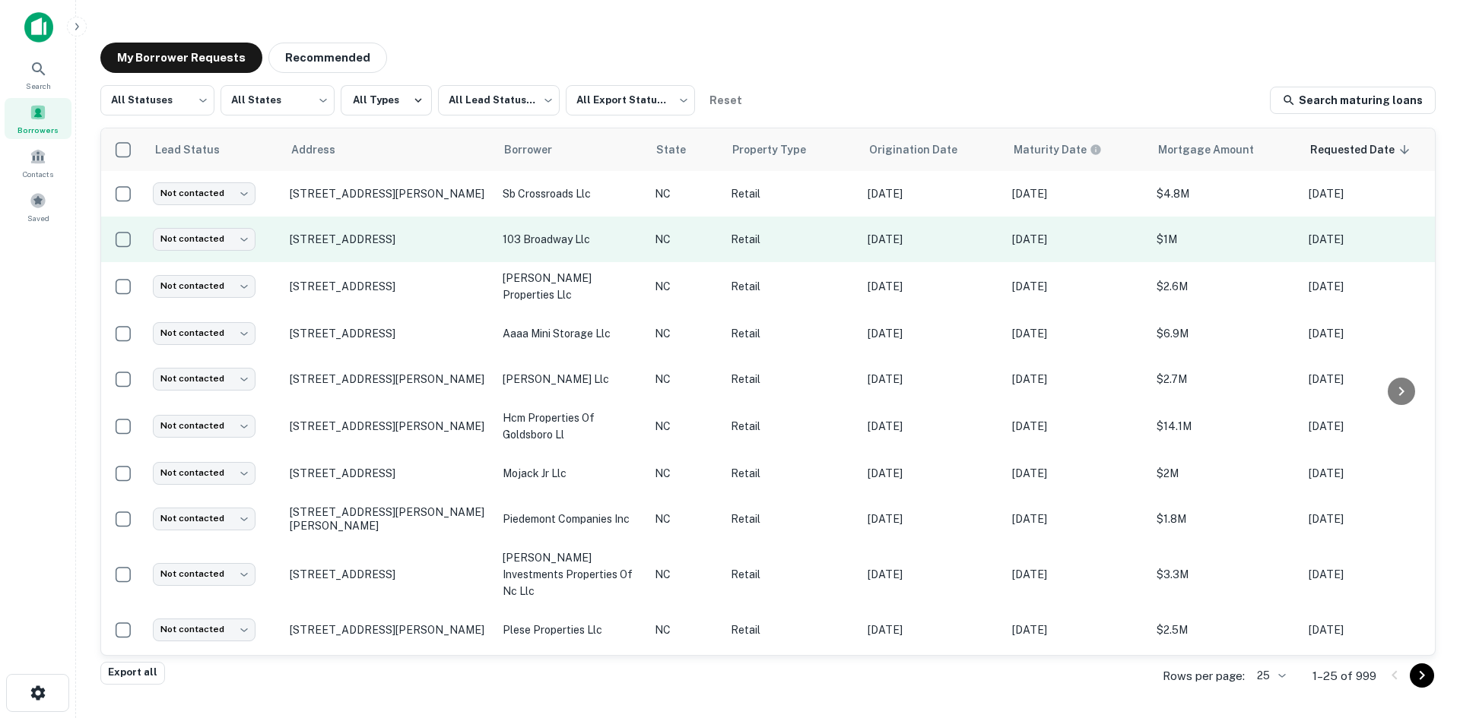
click at [380, 261] on td "[STREET_ADDRESS]" at bounding box center [388, 240] width 213 height 46
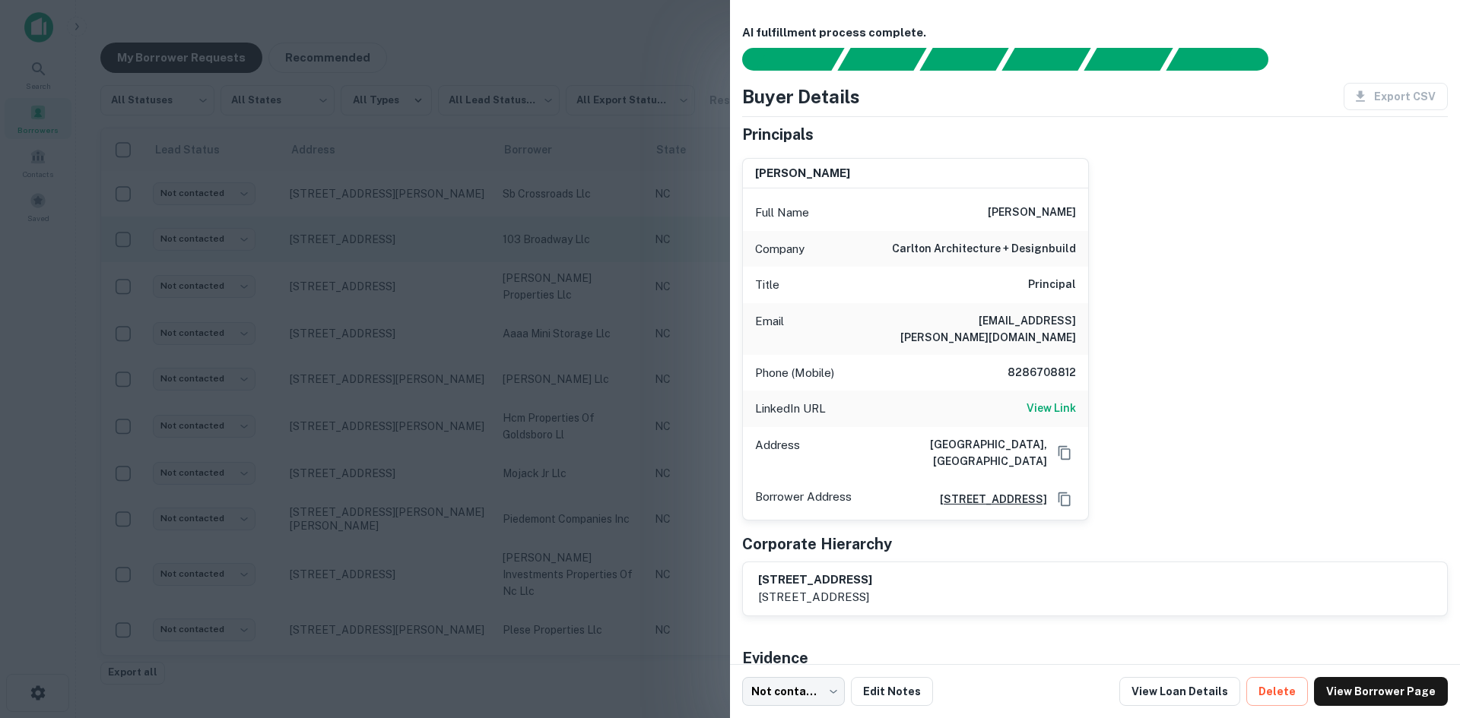
click at [380, 261] on div at bounding box center [730, 359] width 1460 height 718
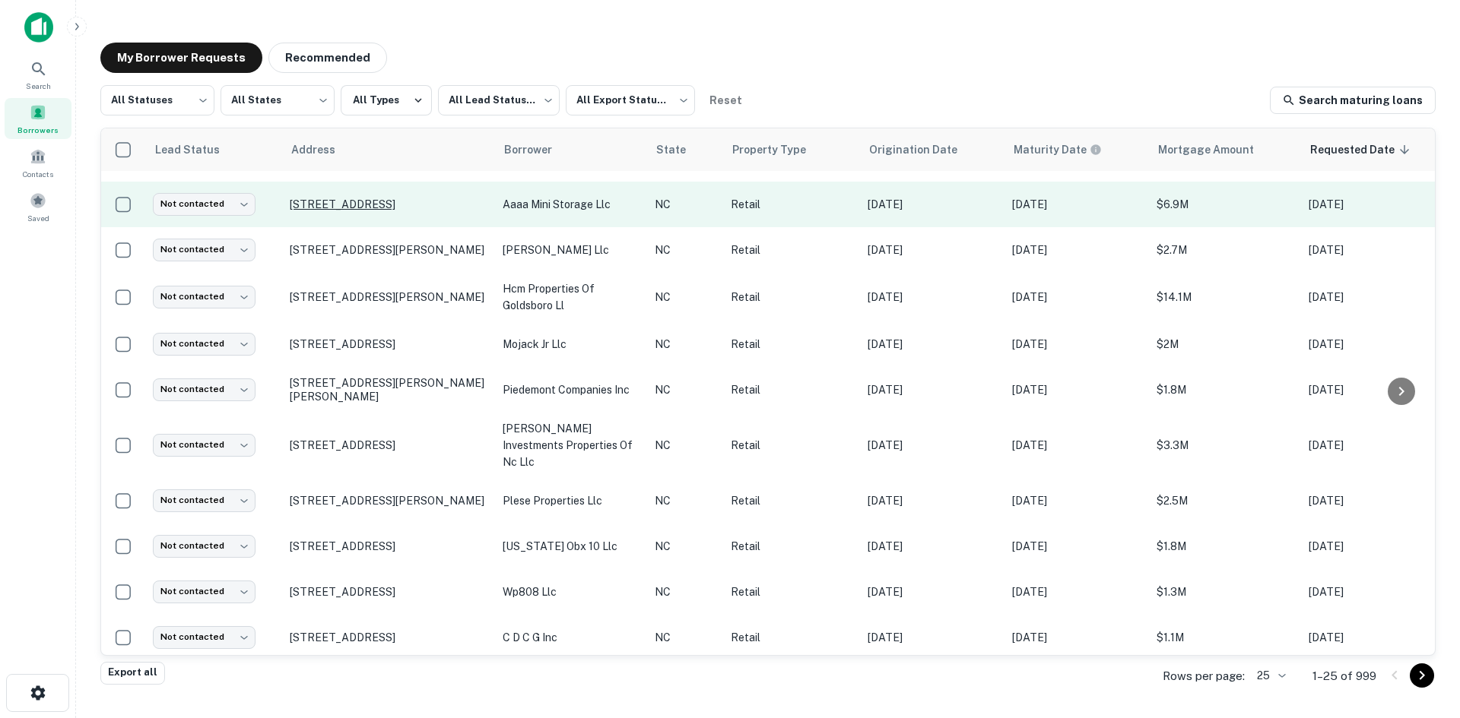
scroll to position [304, 0]
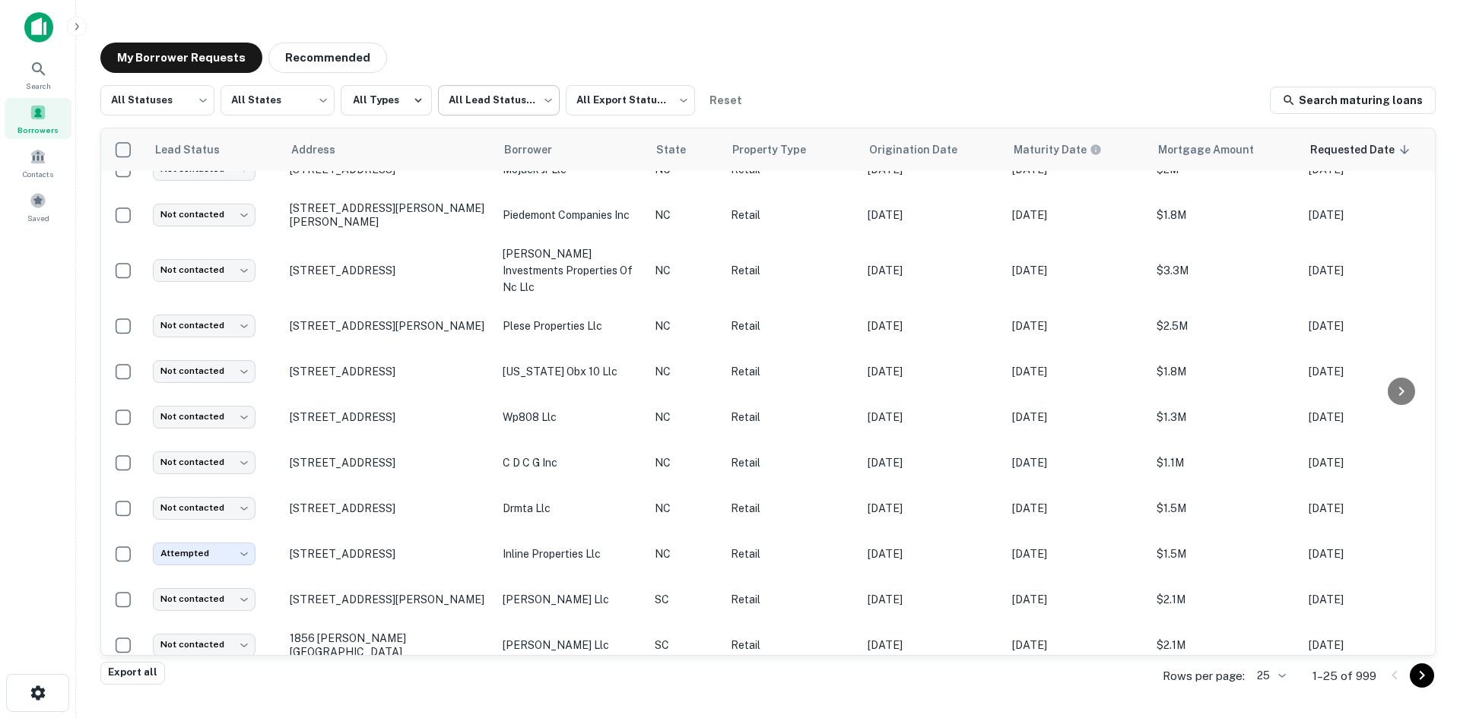
click at [475, 112] on body "Search Borrowers Contacts Saved My Borrower Requests Recommended All Statuses *…" at bounding box center [730, 359] width 1460 height 718
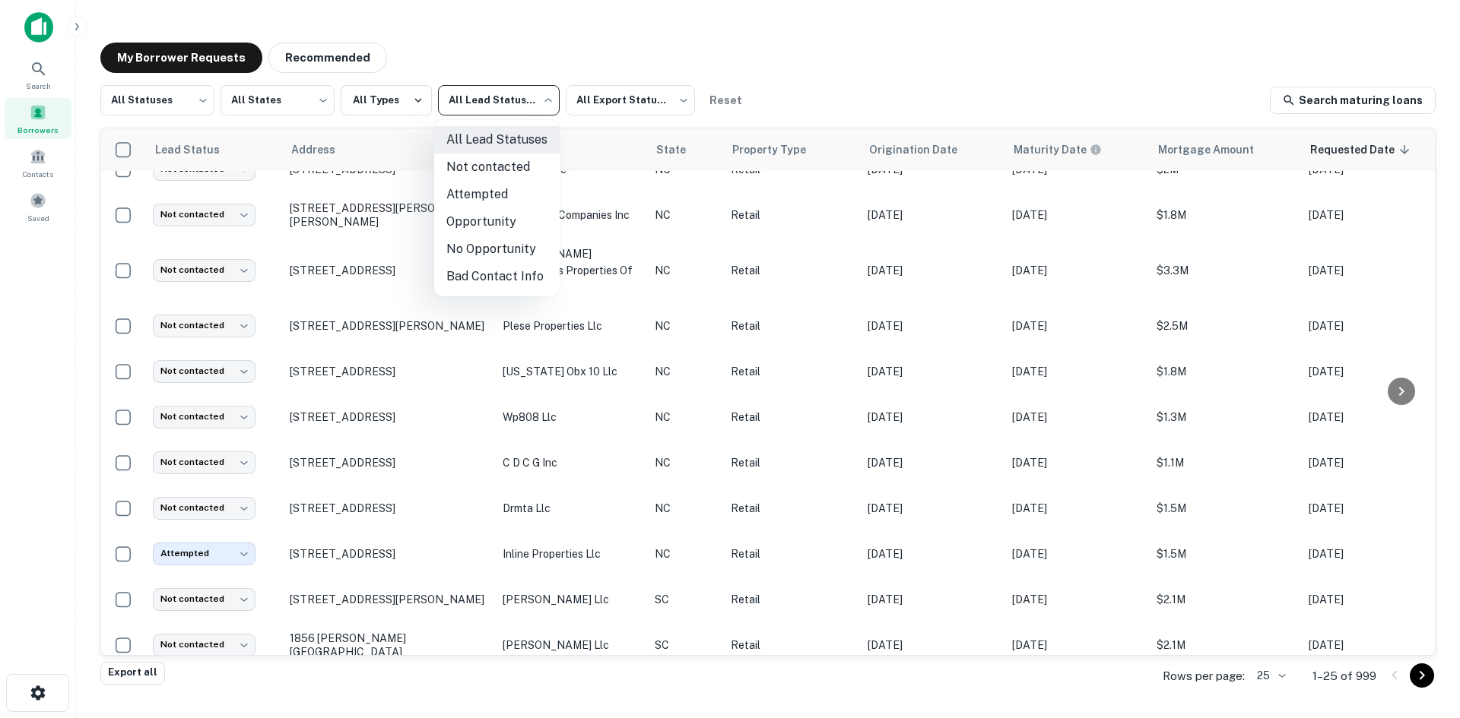
click at [173, 94] on div at bounding box center [730, 359] width 1460 height 718
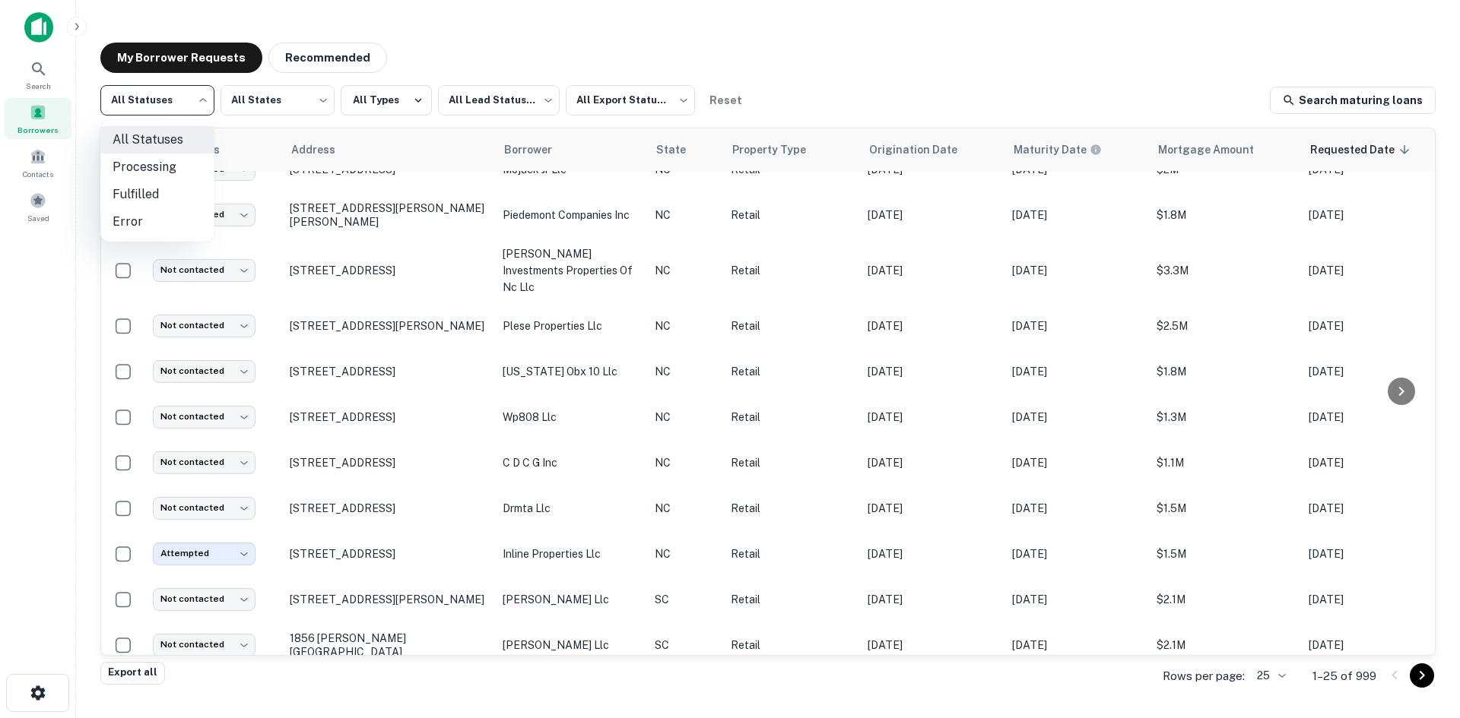
click at [170, 103] on body "Search Borrowers Contacts Saved My Borrower Requests Recommended All Statuses *…" at bounding box center [730, 359] width 1460 height 718
click at [165, 182] on li "Fulfilled" at bounding box center [157, 194] width 114 height 27
type input "*********"
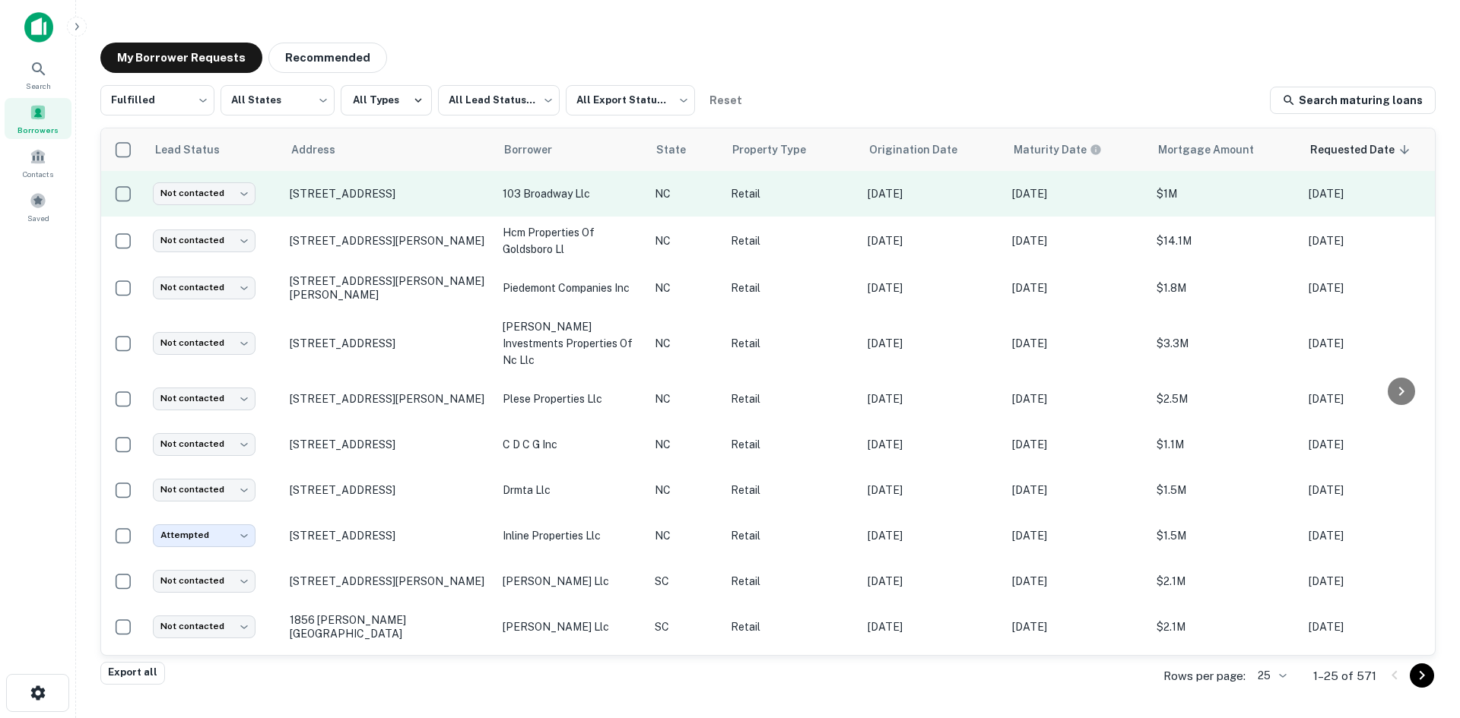
click at [404, 208] on td "[STREET_ADDRESS]" at bounding box center [388, 194] width 213 height 46
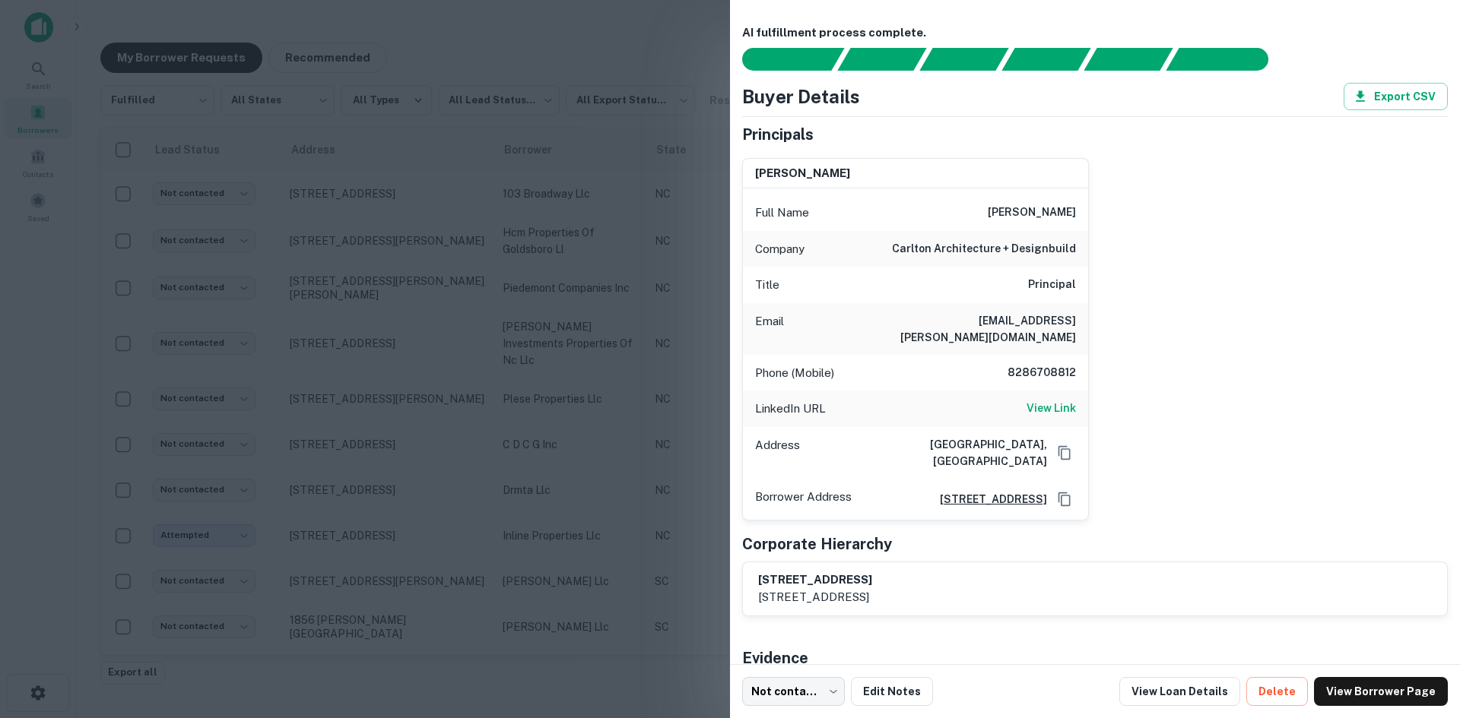
click at [403, 208] on div at bounding box center [730, 359] width 1460 height 718
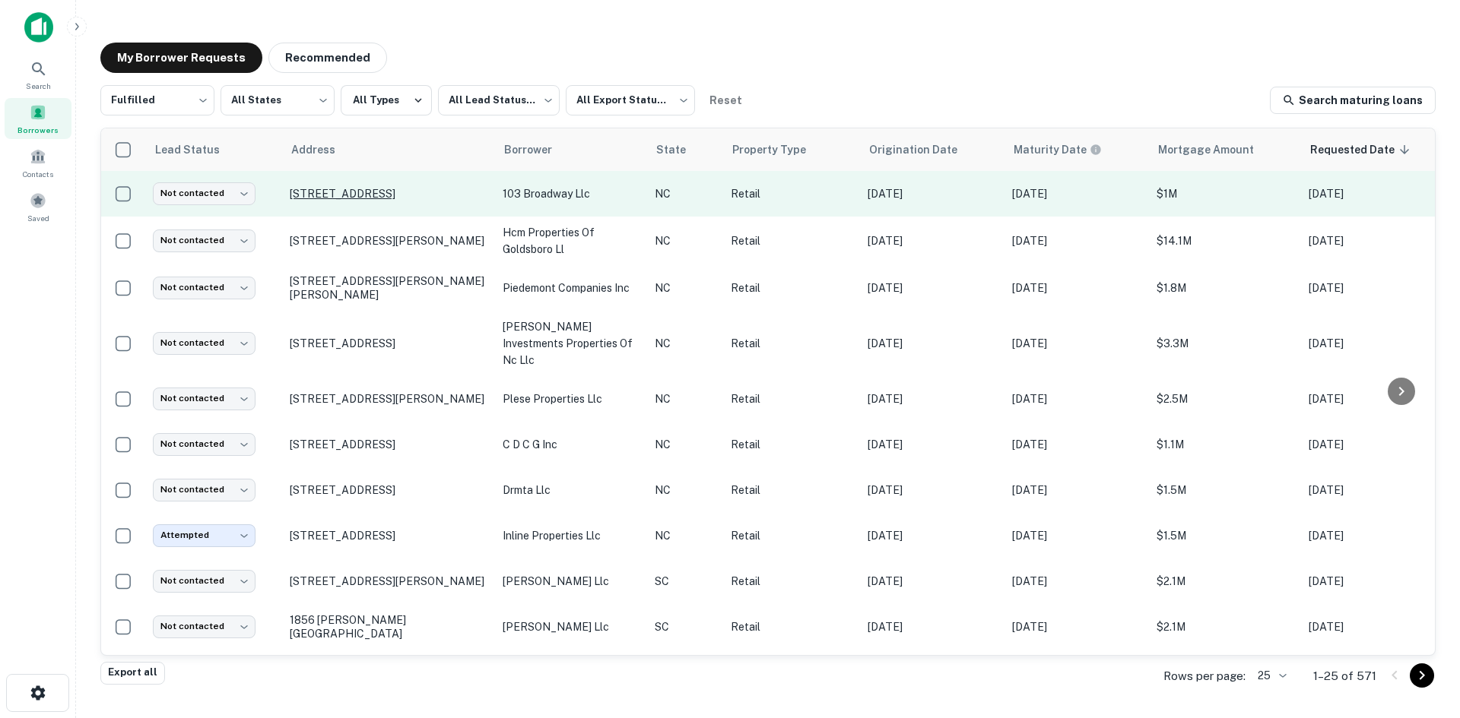
click at [402, 193] on p "[STREET_ADDRESS]" at bounding box center [389, 194] width 198 height 14
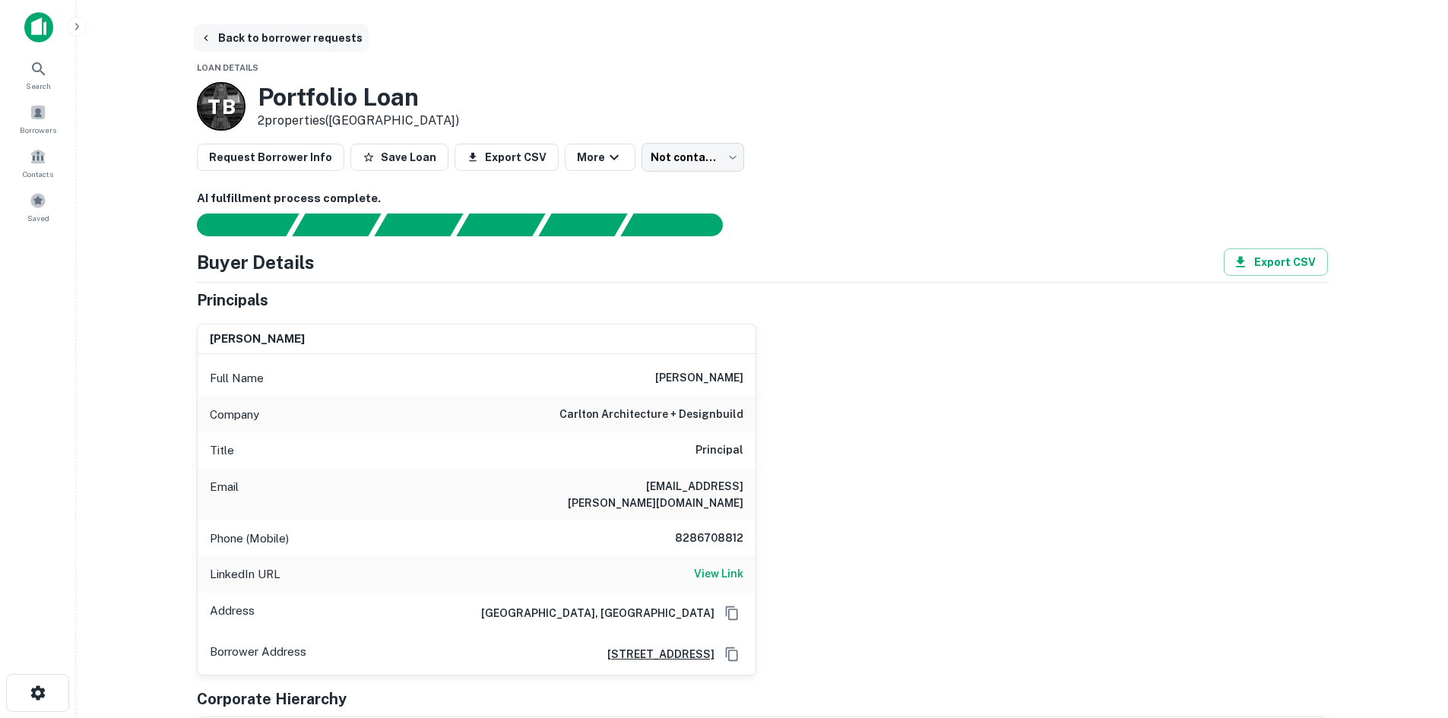
click at [325, 32] on button "Back to borrower requests" at bounding box center [281, 37] width 175 height 27
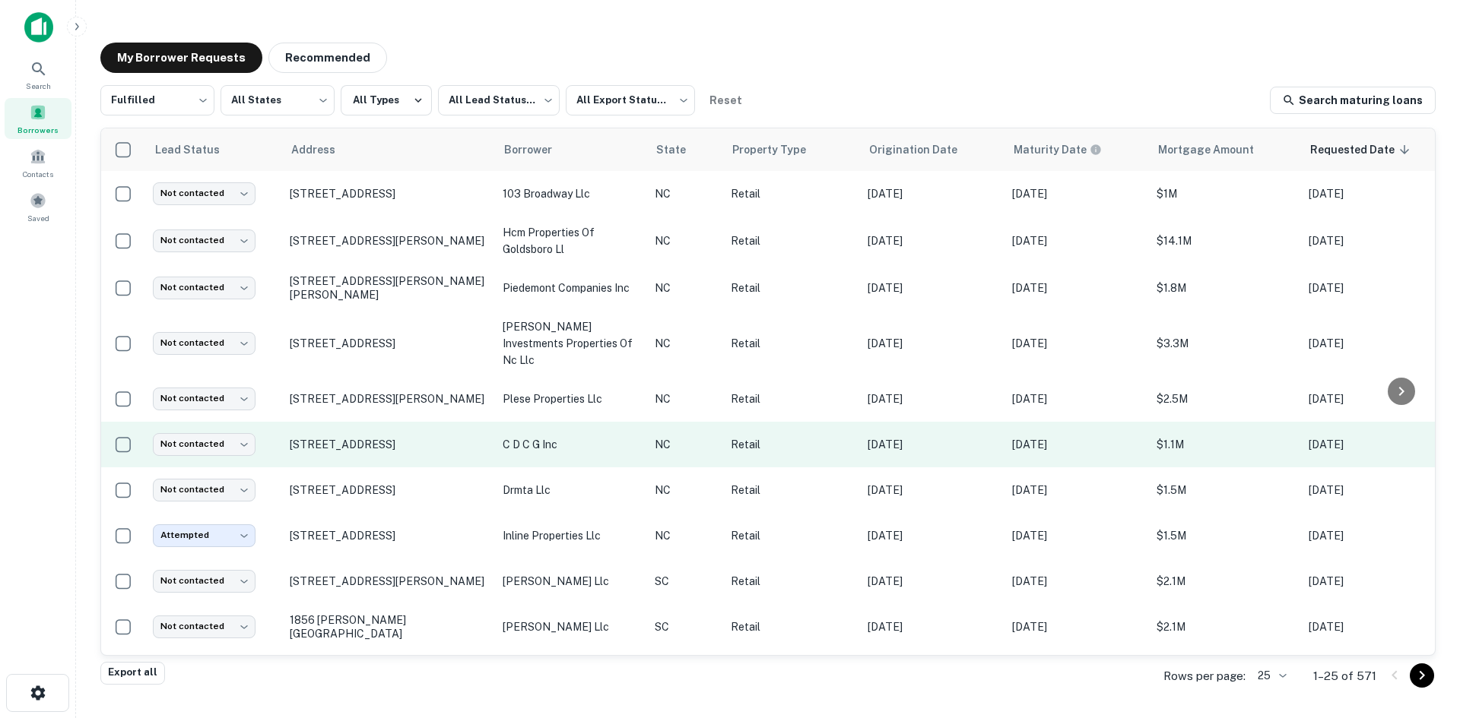
click at [388, 438] on td "[STREET_ADDRESS]" at bounding box center [388, 445] width 213 height 46
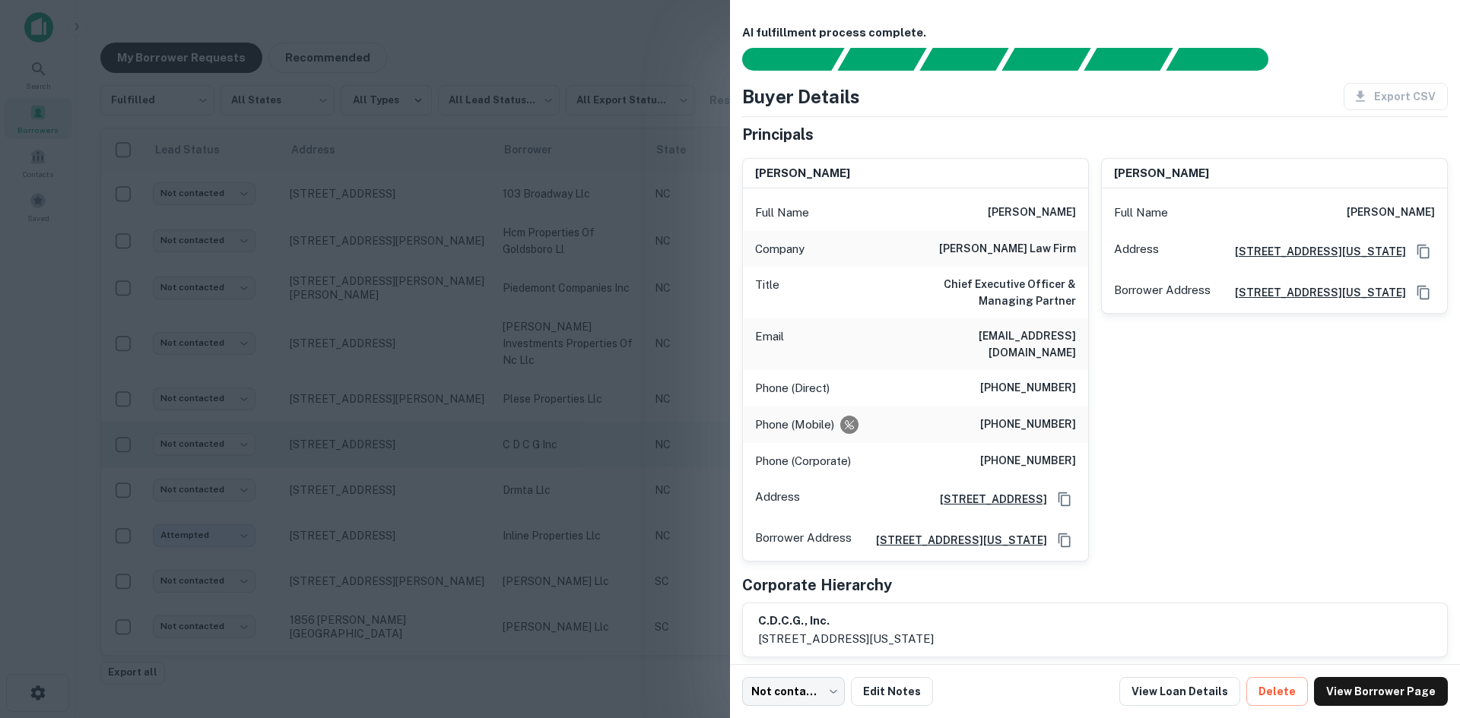
click at [401, 417] on div at bounding box center [730, 359] width 1460 height 718
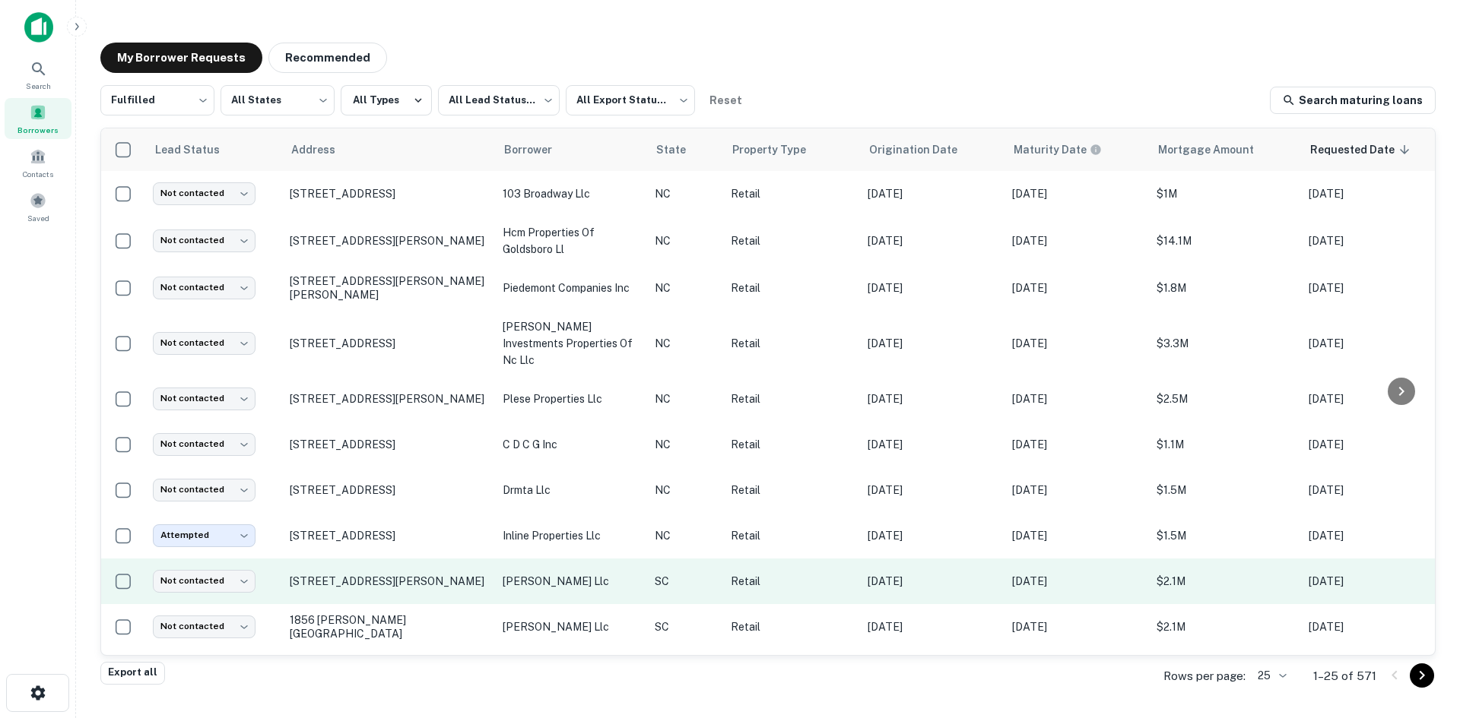
click at [400, 579] on td "[STREET_ADDRESS][PERSON_NAME]" at bounding box center [388, 582] width 213 height 46
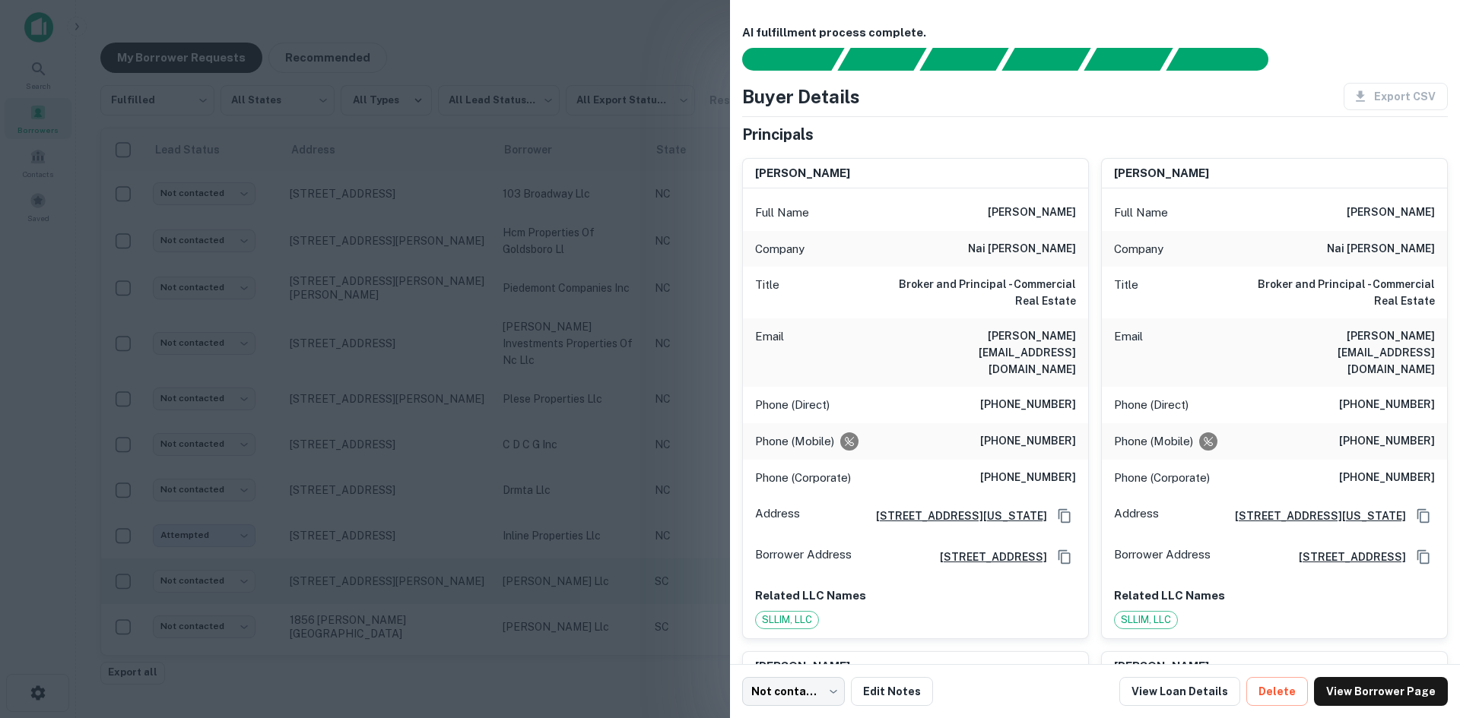
click at [400, 579] on div at bounding box center [730, 359] width 1460 height 718
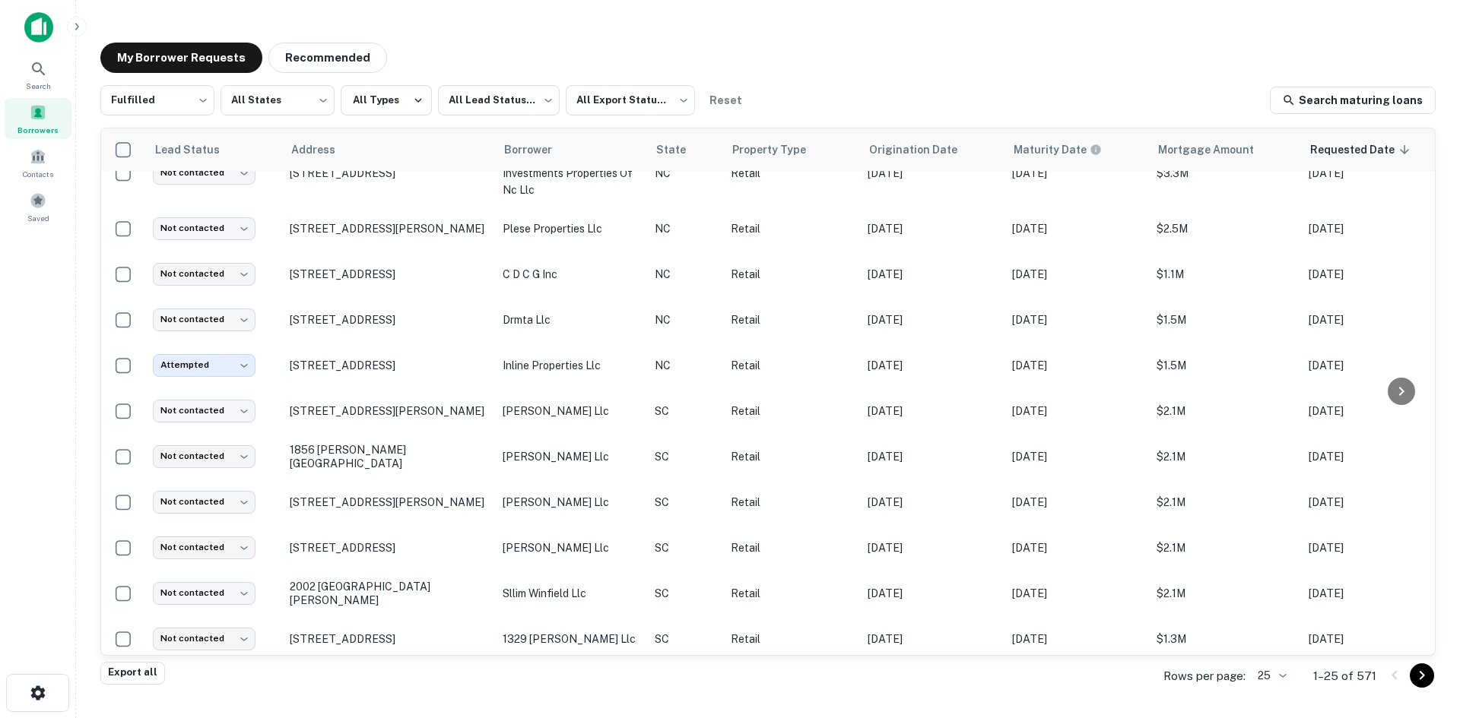
scroll to position [456, 0]
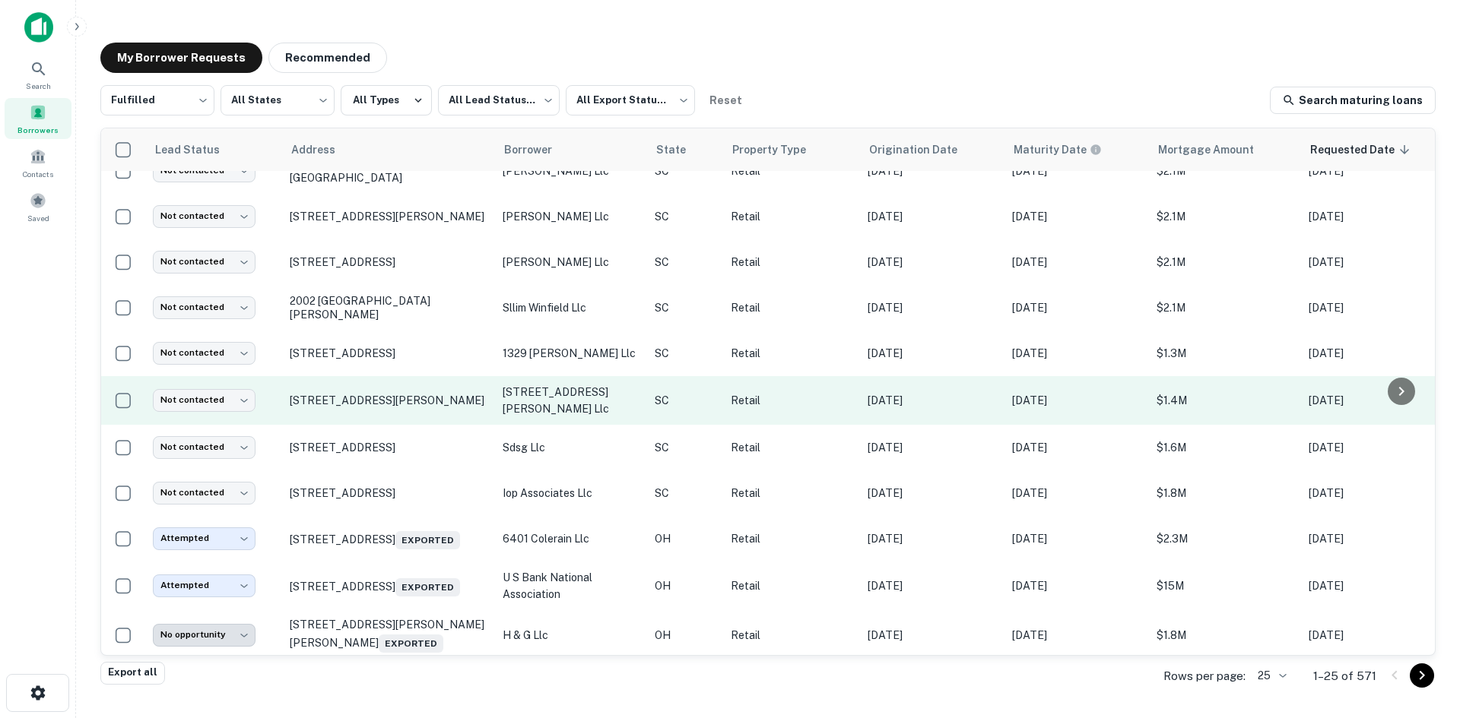
click at [439, 399] on td "[STREET_ADDRESS][PERSON_NAME]" at bounding box center [388, 400] width 213 height 49
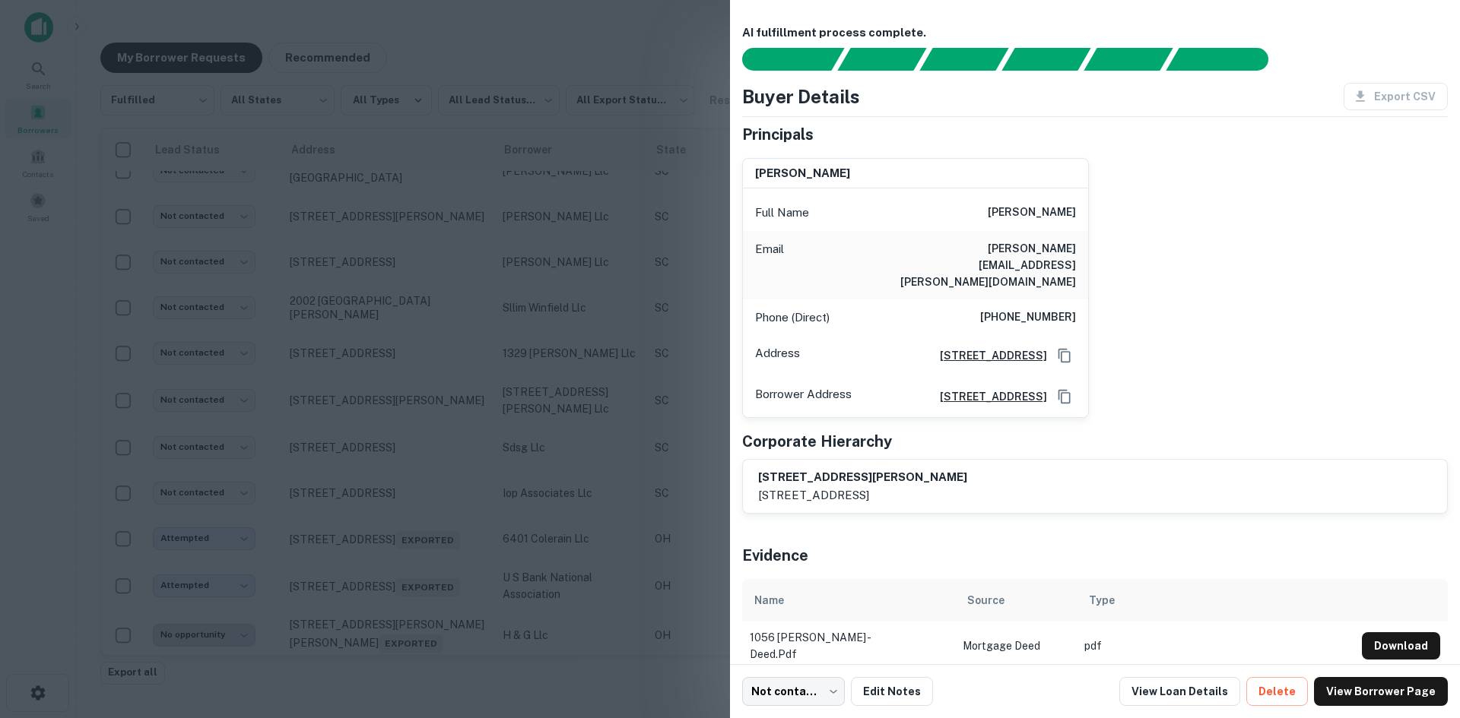
click at [436, 402] on div at bounding box center [730, 359] width 1460 height 718
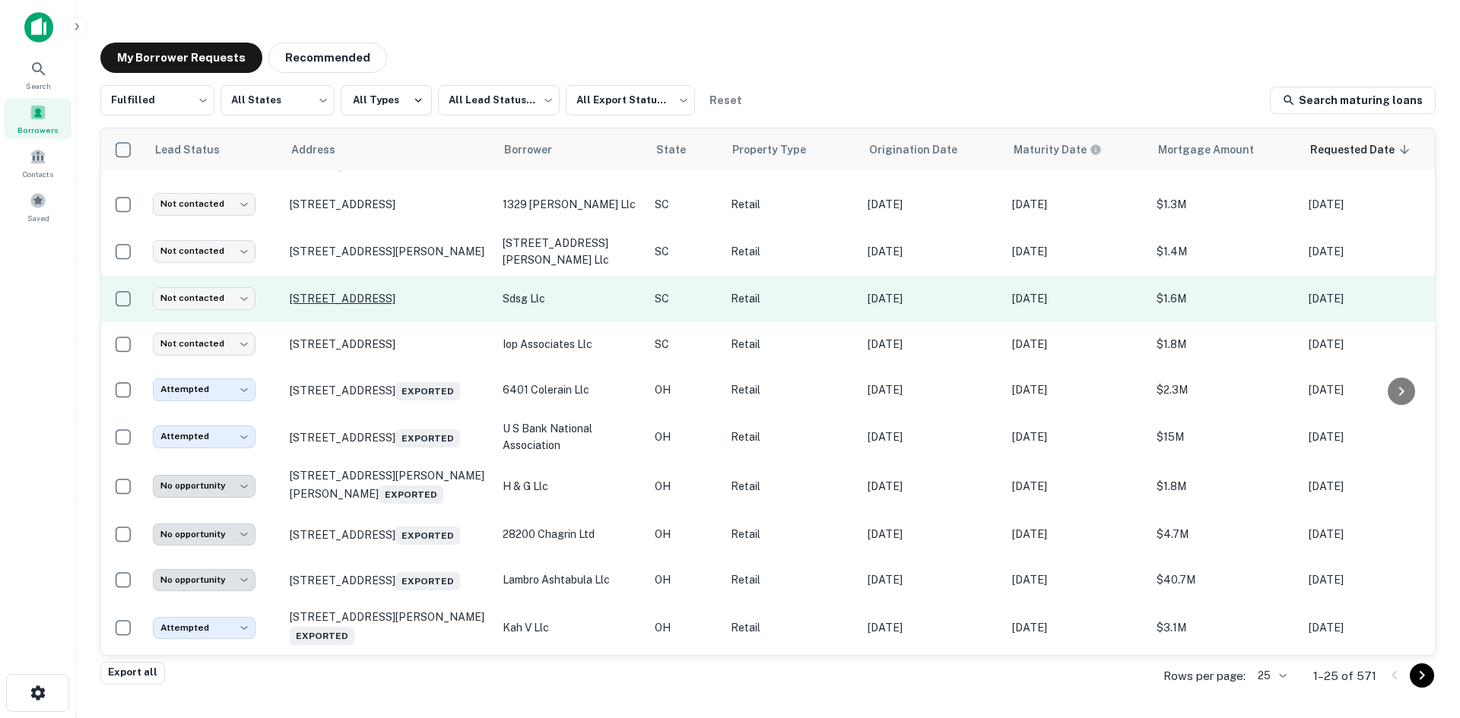
scroll to position [608, 0]
click at [419, 300] on td "[STREET_ADDRESS]" at bounding box center [388, 296] width 213 height 46
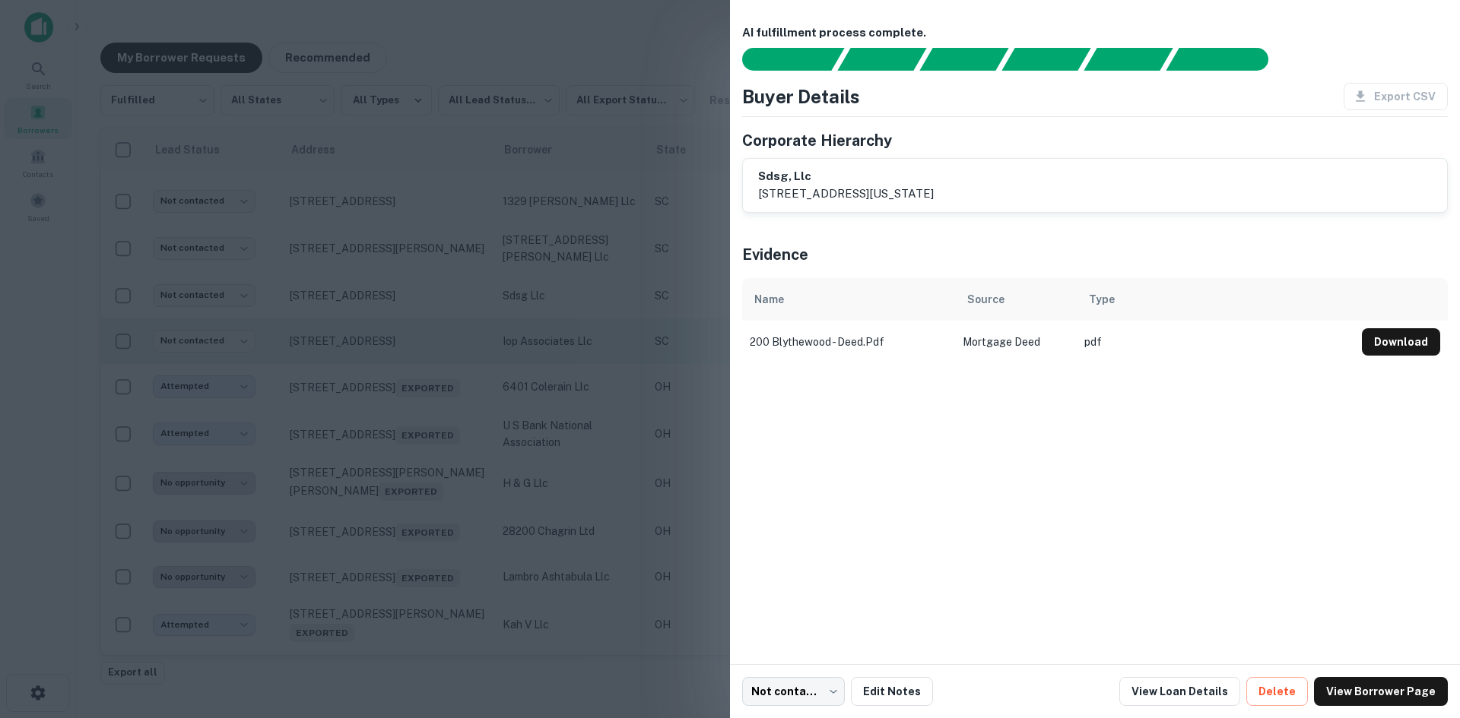
click at [418, 300] on div at bounding box center [730, 359] width 1460 height 718
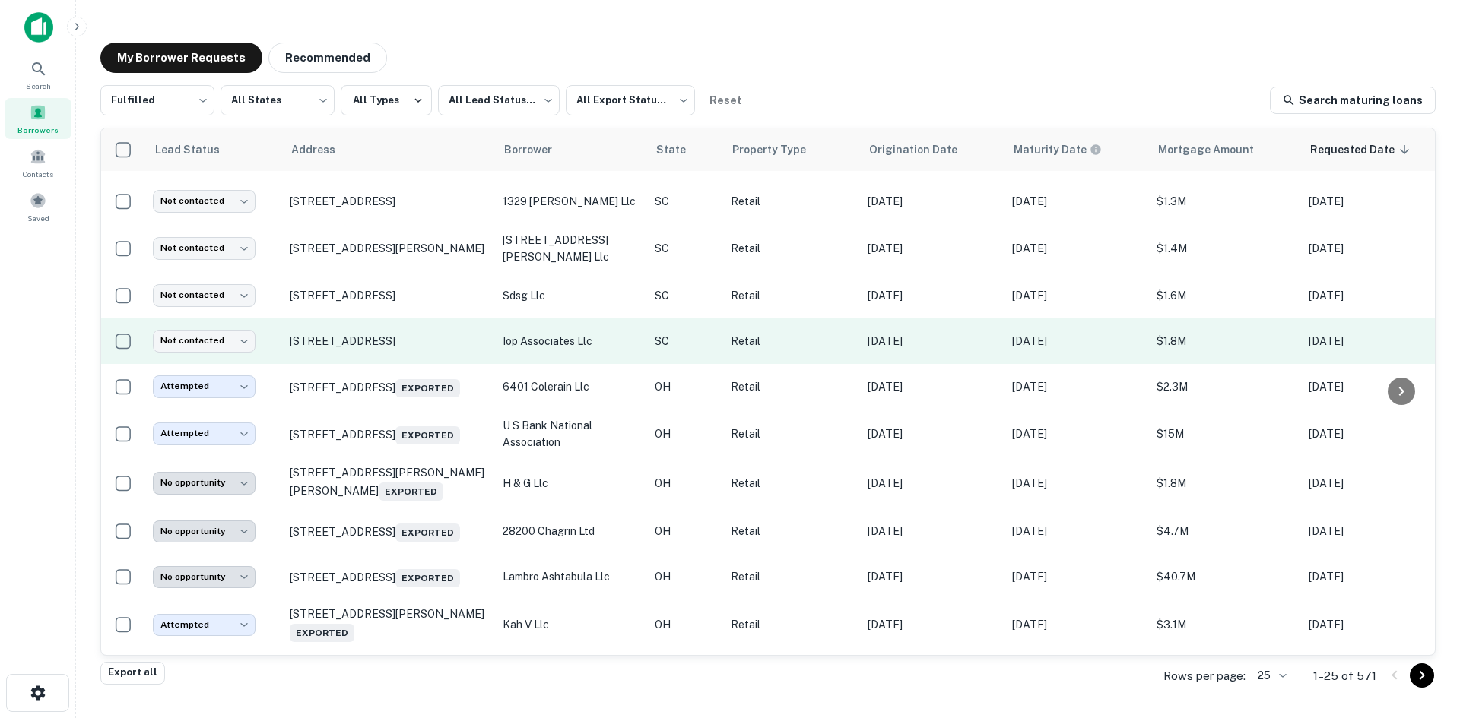
click at [387, 340] on td "[STREET_ADDRESS]" at bounding box center [388, 342] width 213 height 46
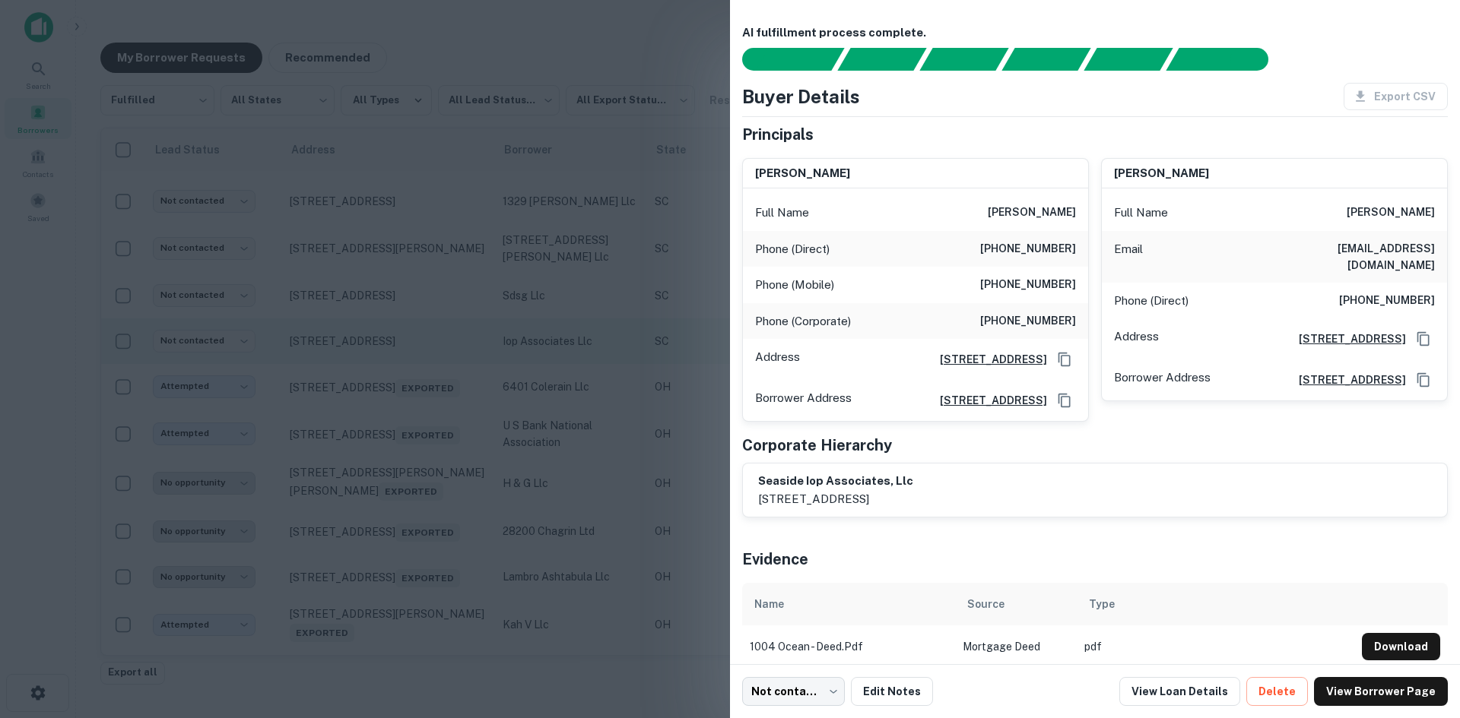
click at [387, 340] on div at bounding box center [730, 359] width 1460 height 718
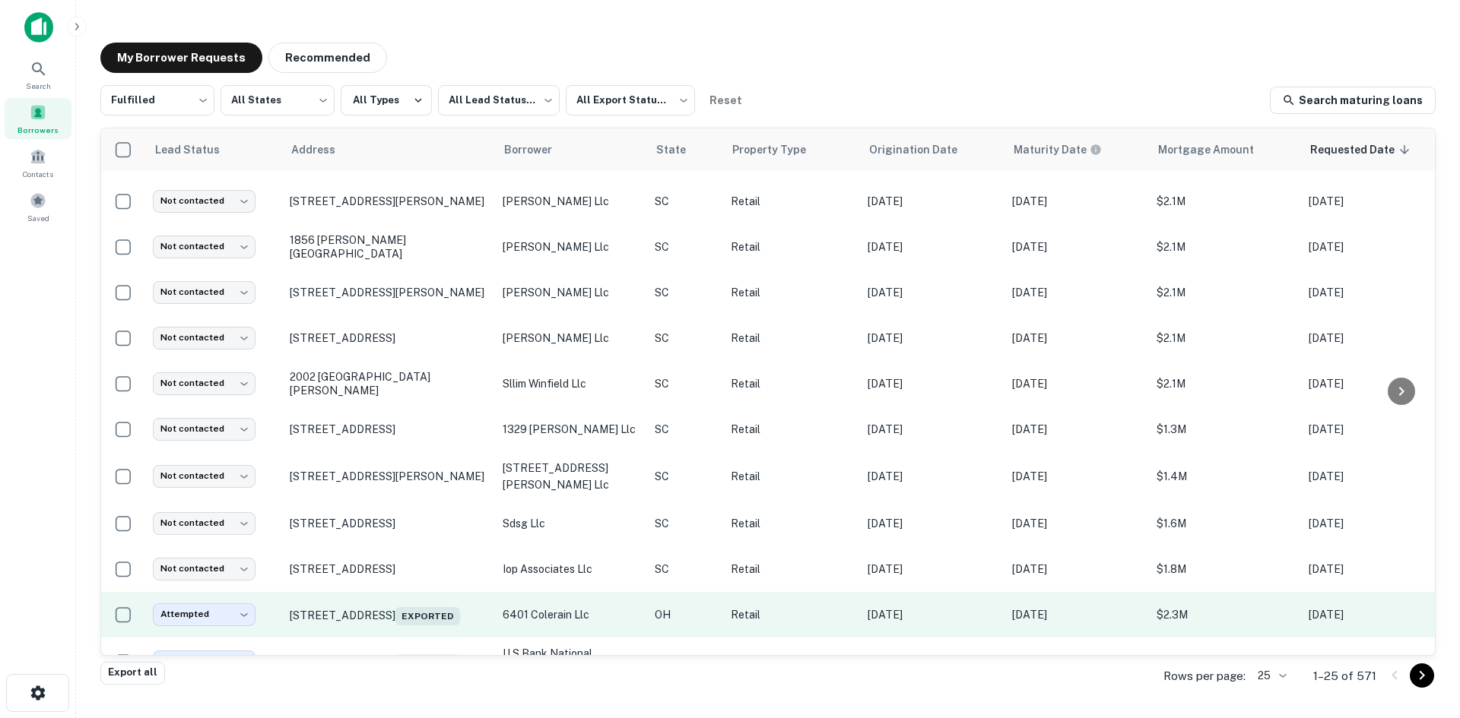
scroll to position [715, 0]
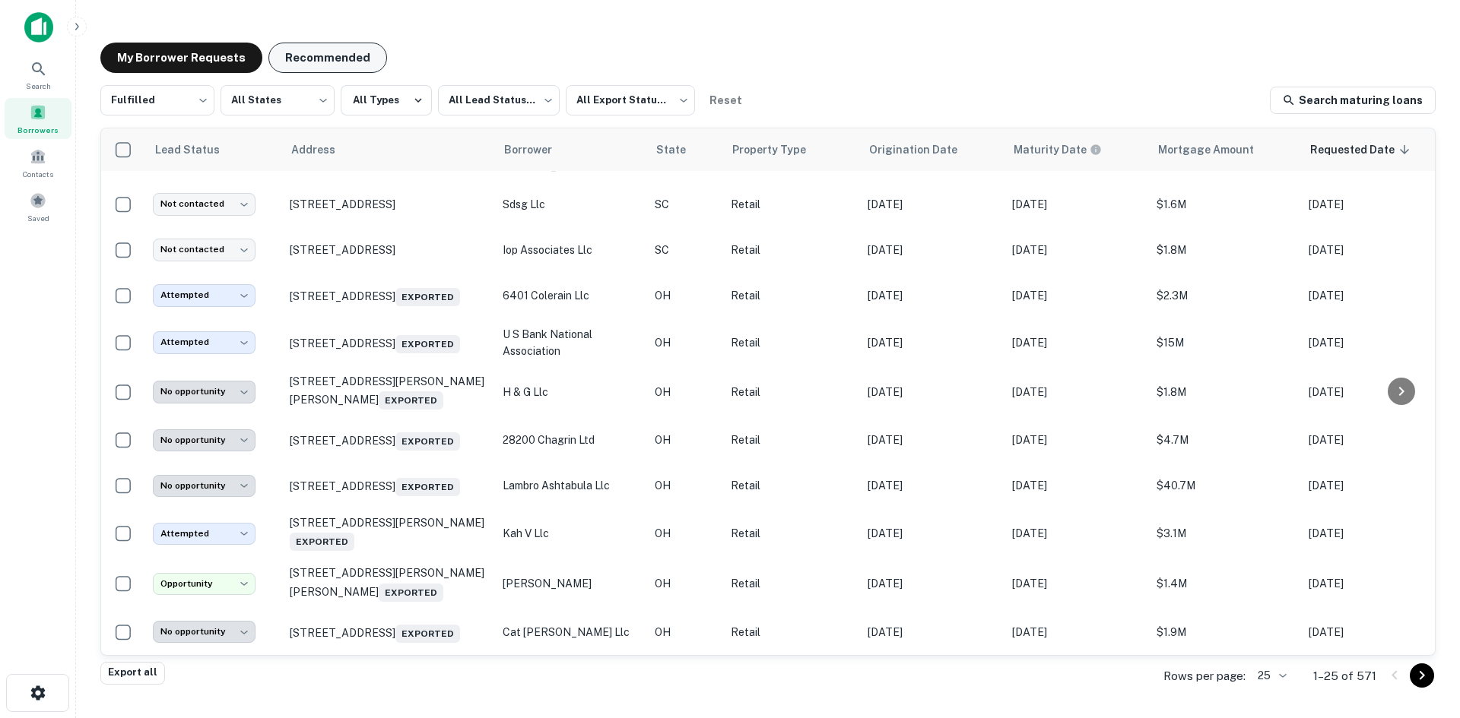
drag, startPoint x: 309, startPoint y: 59, endPoint x: 300, endPoint y: 70, distance: 14.6
click at [309, 59] on button "Recommended" at bounding box center [327, 58] width 119 height 30
